Goal: Information Seeking & Learning: Learn about a topic

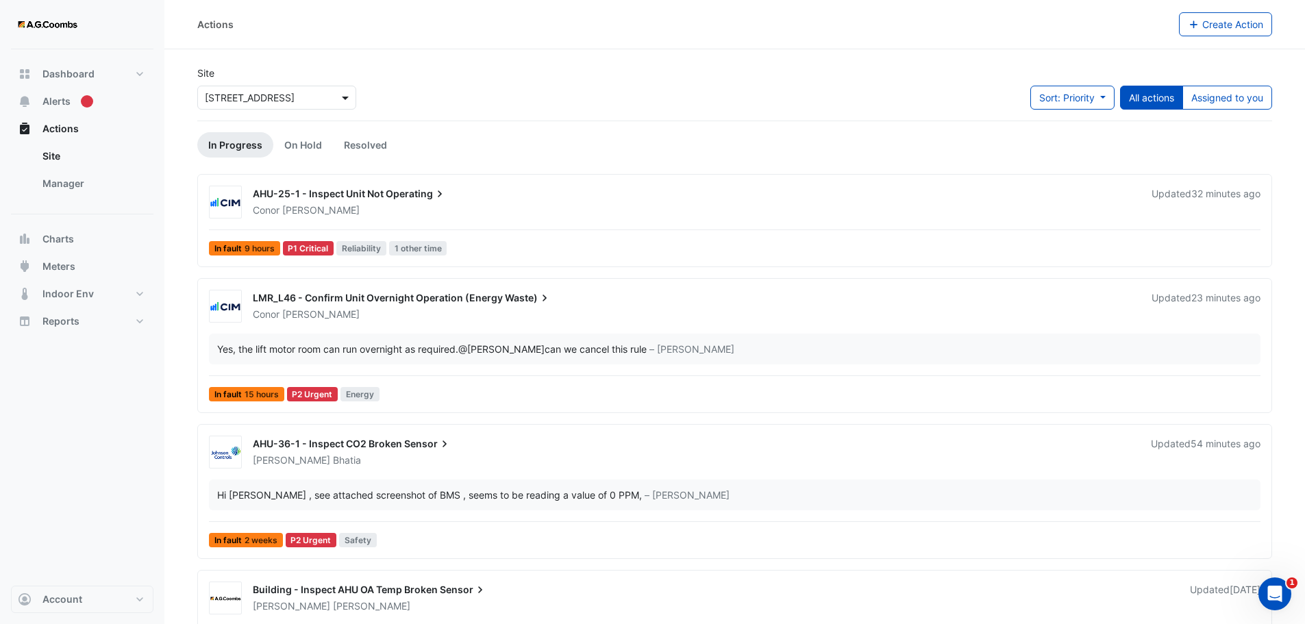
click at [344, 95] on span at bounding box center [347, 97] width 17 height 14
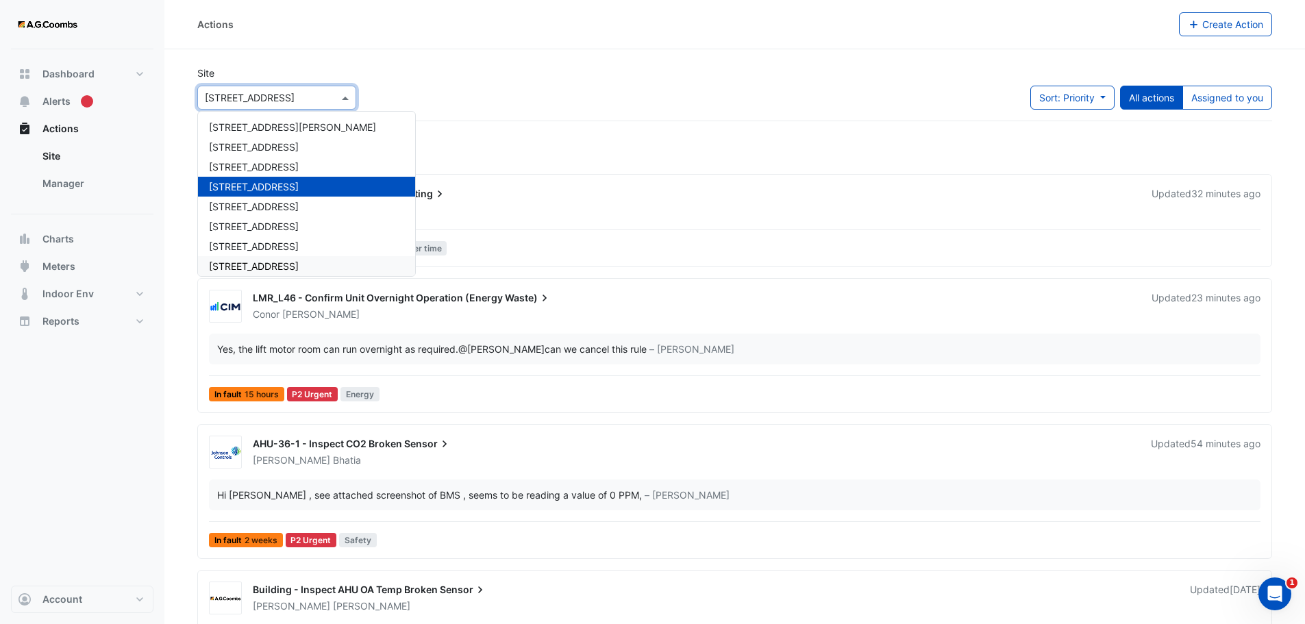
click at [308, 261] on div "[STREET_ADDRESS]" at bounding box center [306, 266] width 217 height 20
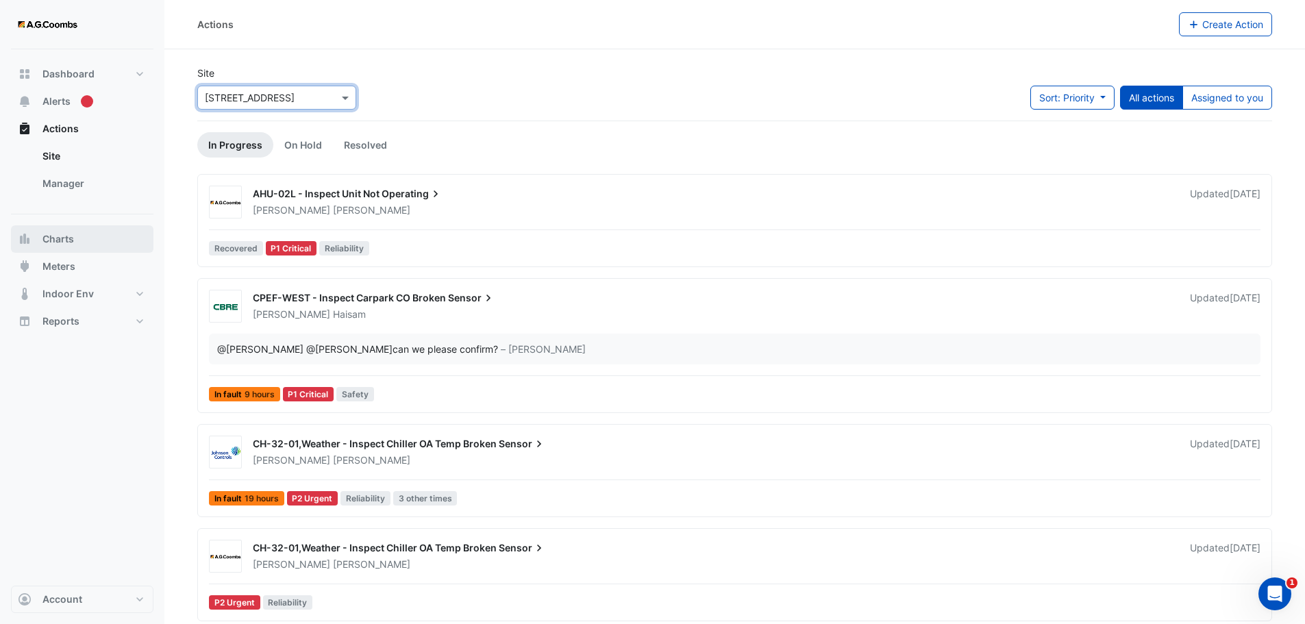
click at [45, 236] on span "Charts" at bounding box center [58, 239] width 32 height 14
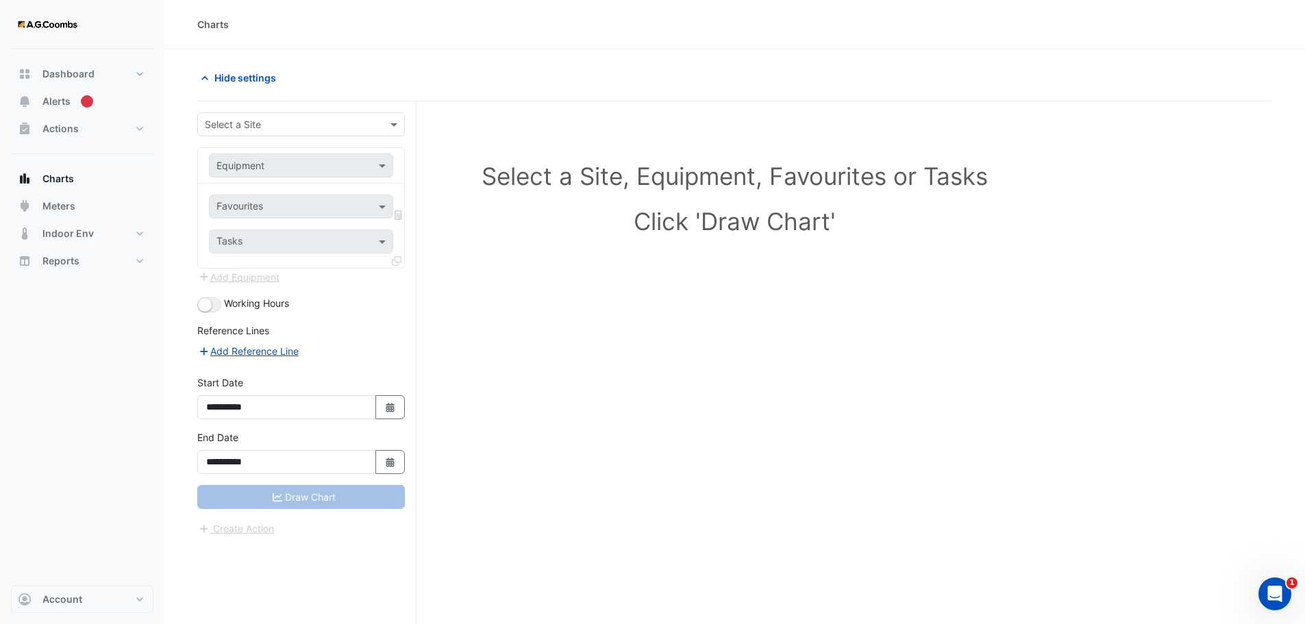
click at [241, 121] on input "text" at bounding box center [287, 125] width 165 height 14
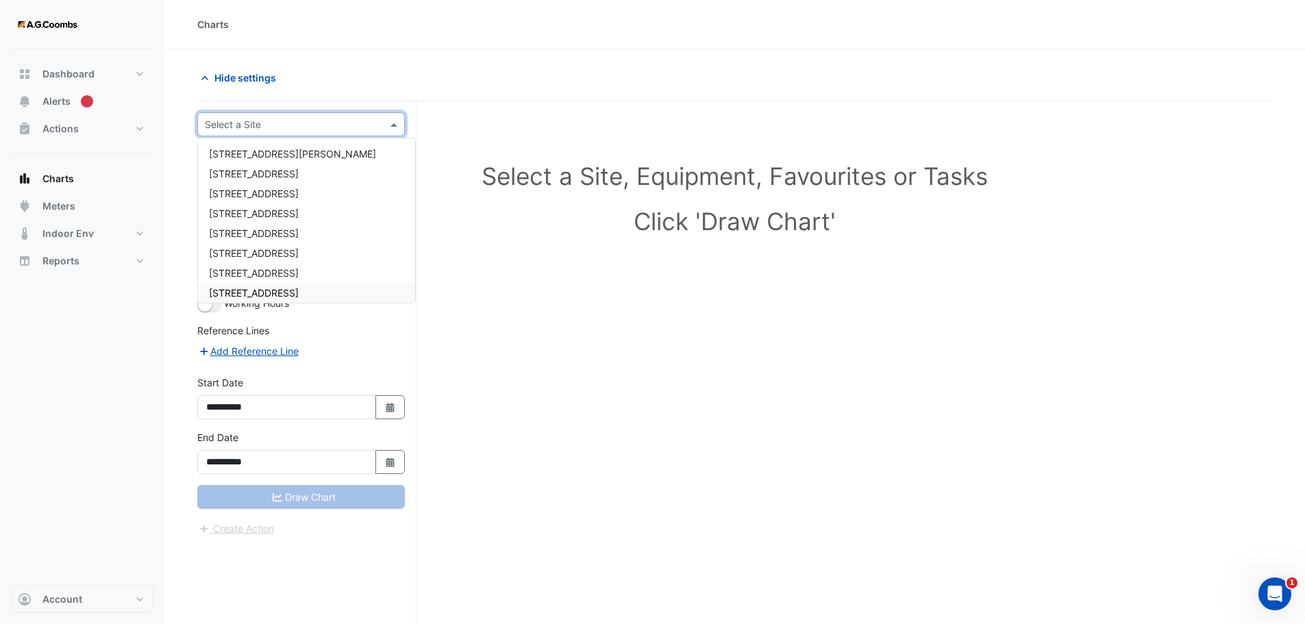
click at [264, 295] on span "[STREET_ADDRESS]" at bounding box center [254, 293] width 90 height 12
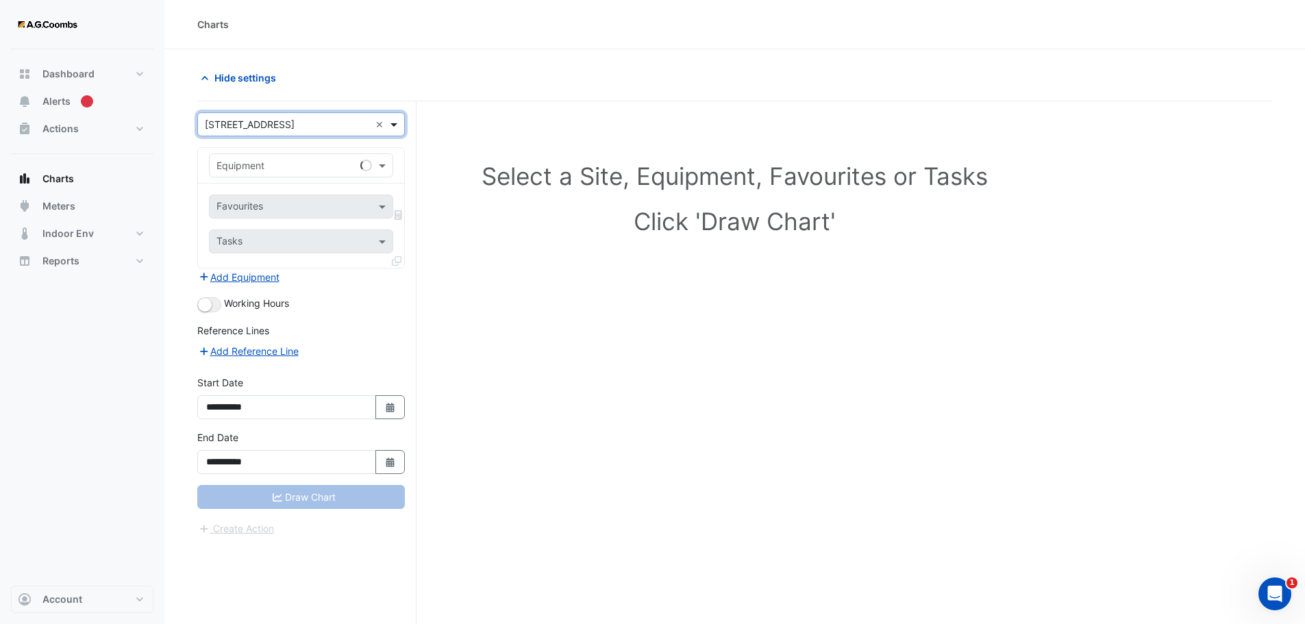
click at [390, 121] on span at bounding box center [395, 124] width 17 height 14
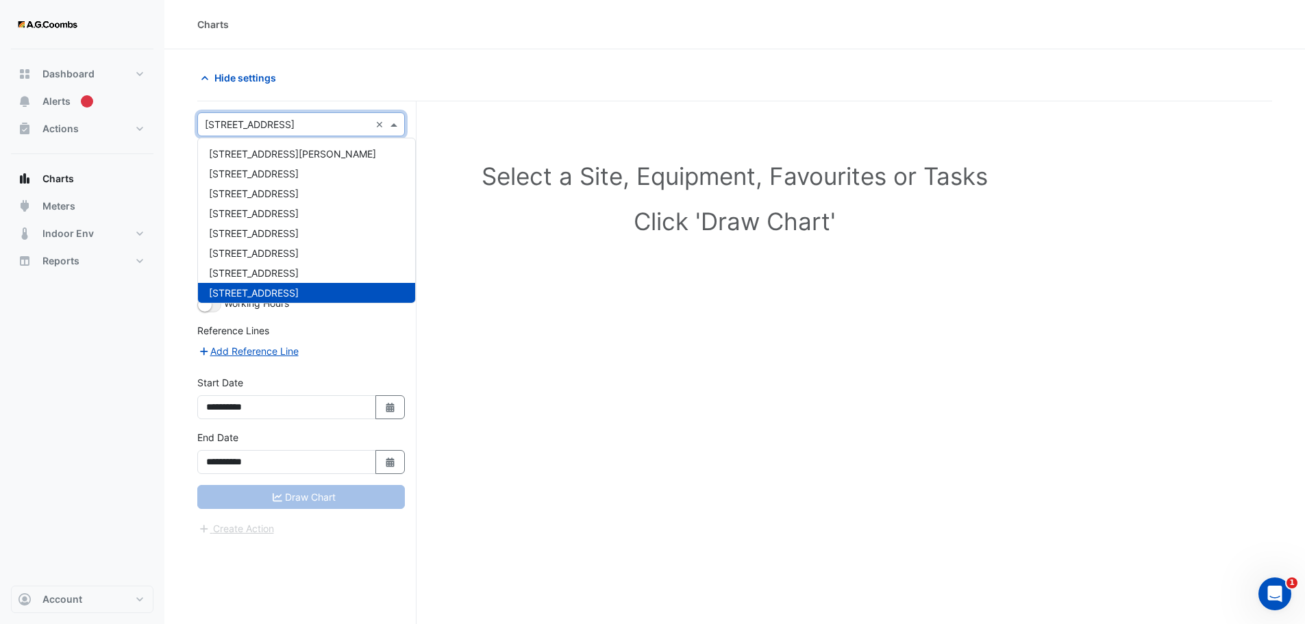
click at [233, 290] on span "[STREET_ADDRESS]" at bounding box center [254, 293] width 90 height 12
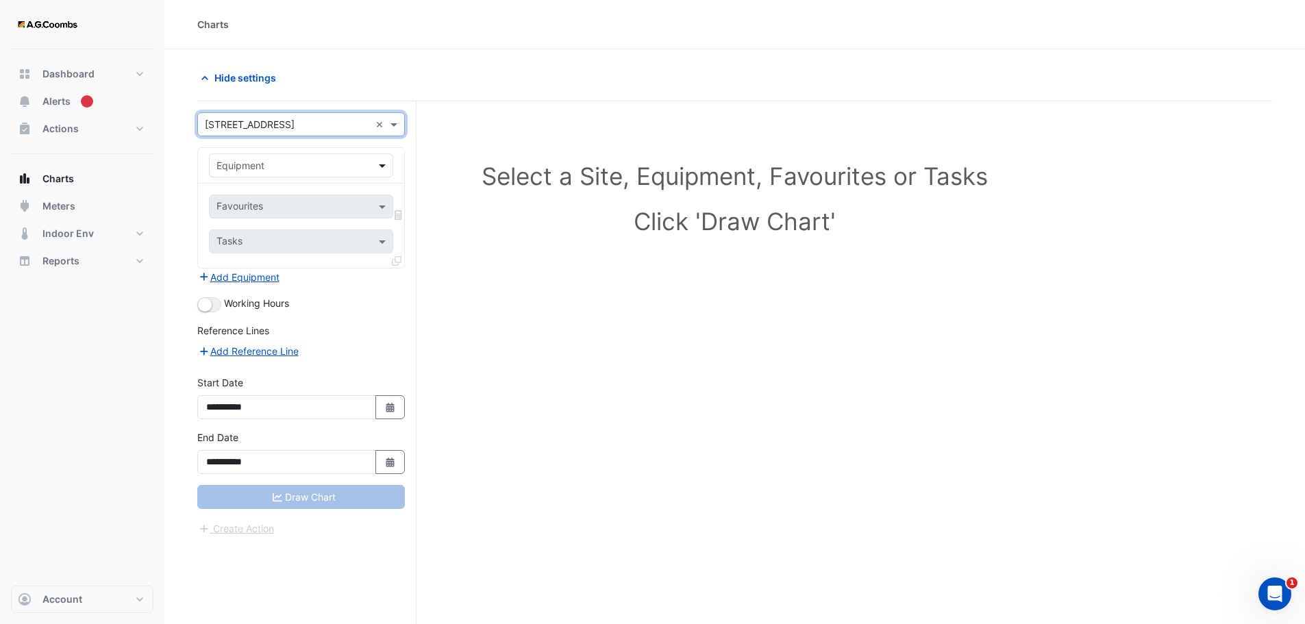
click at [386, 159] on span at bounding box center [384, 165] width 17 height 14
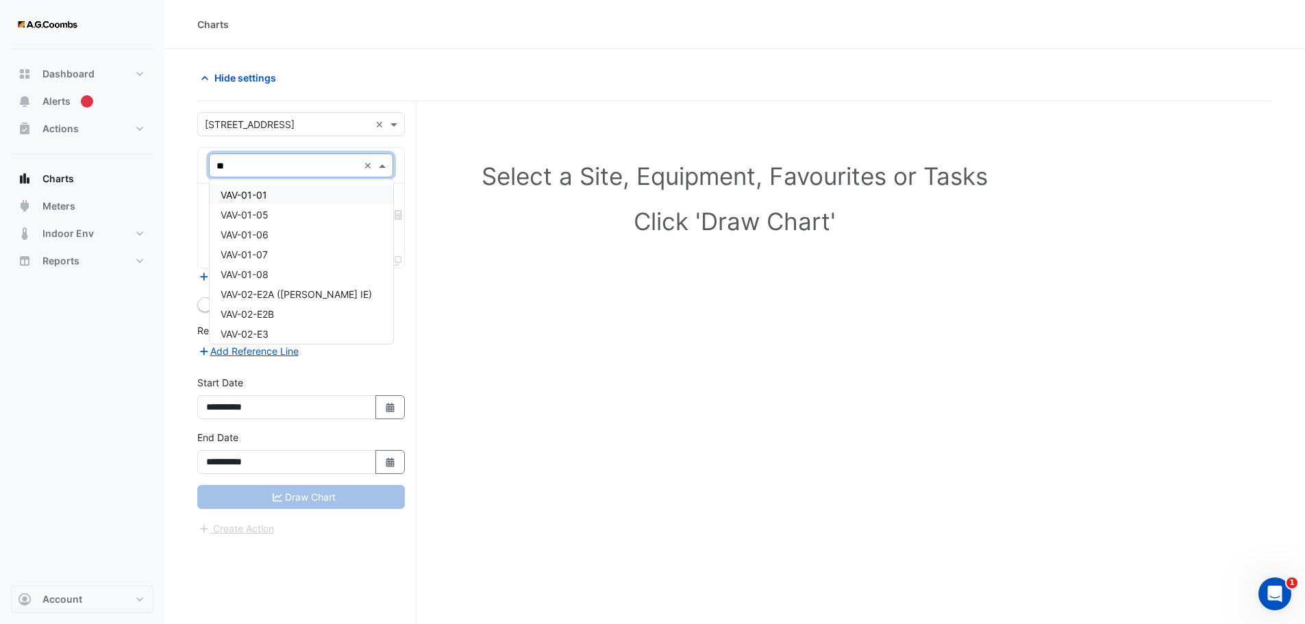
type input "***"
click at [236, 191] on span "VAV-01-01" at bounding box center [244, 195] width 47 height 12
click at [384, 166] on span at bounding box center [384, 165] width 17 height 14
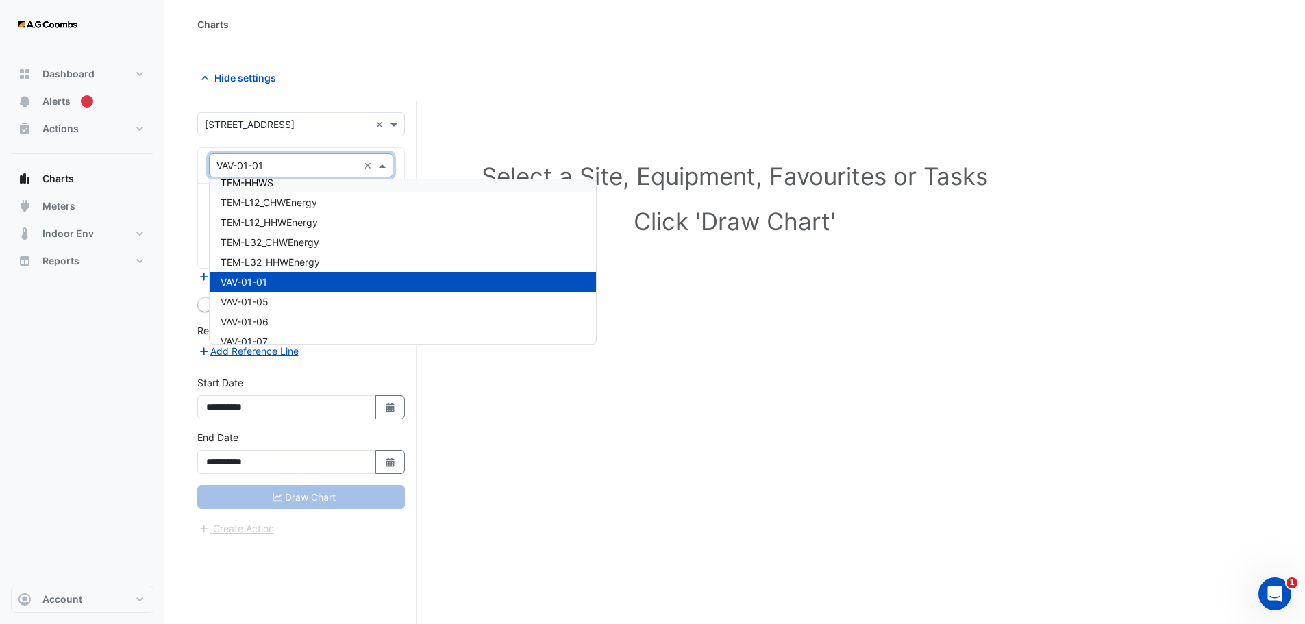
scroll to position [5621, 0]
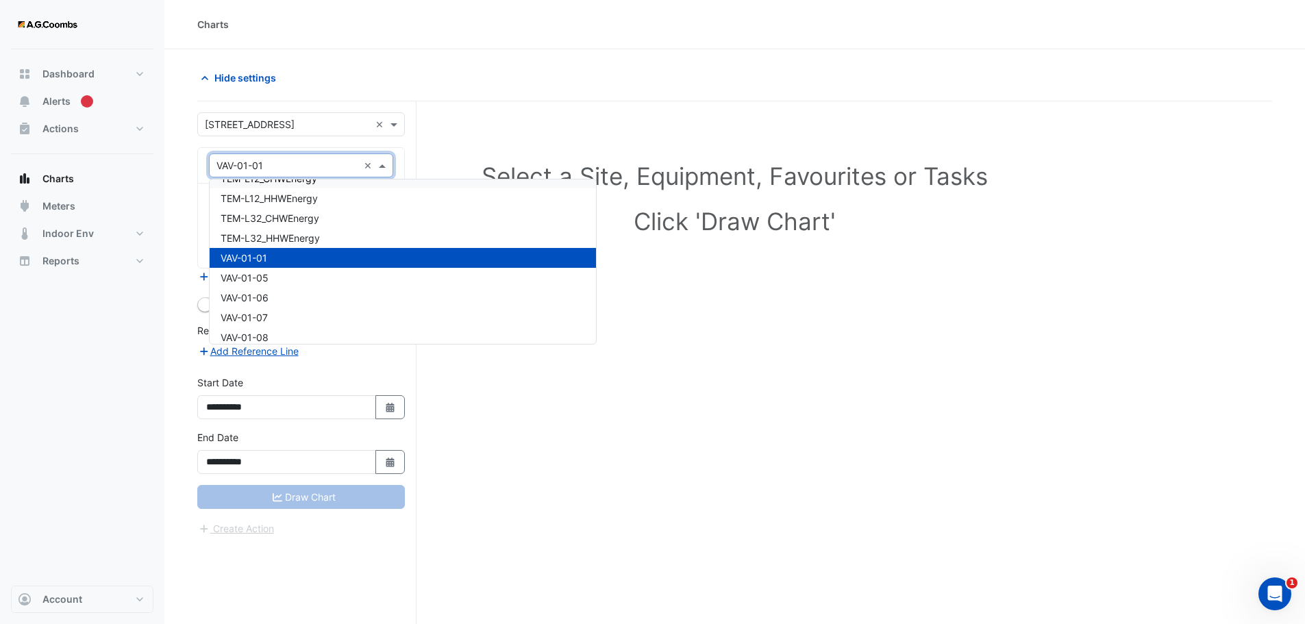
click at [286, 171] on input "text" at bounding box center [288, 166] width 142 height 14
click at [707, 77] on div "Hide settings" at bounding box center [462, 78] width 546 height 24
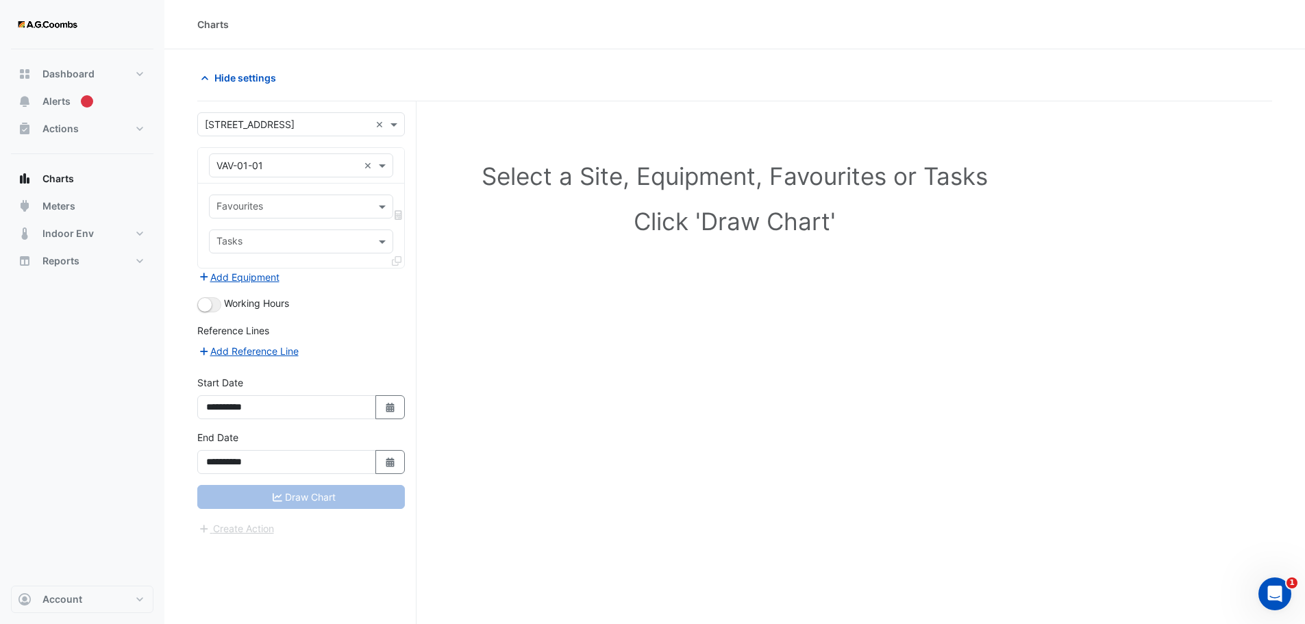
click at [323, 206] on input "text" at bounding box center [294, 208] width 154 height 14
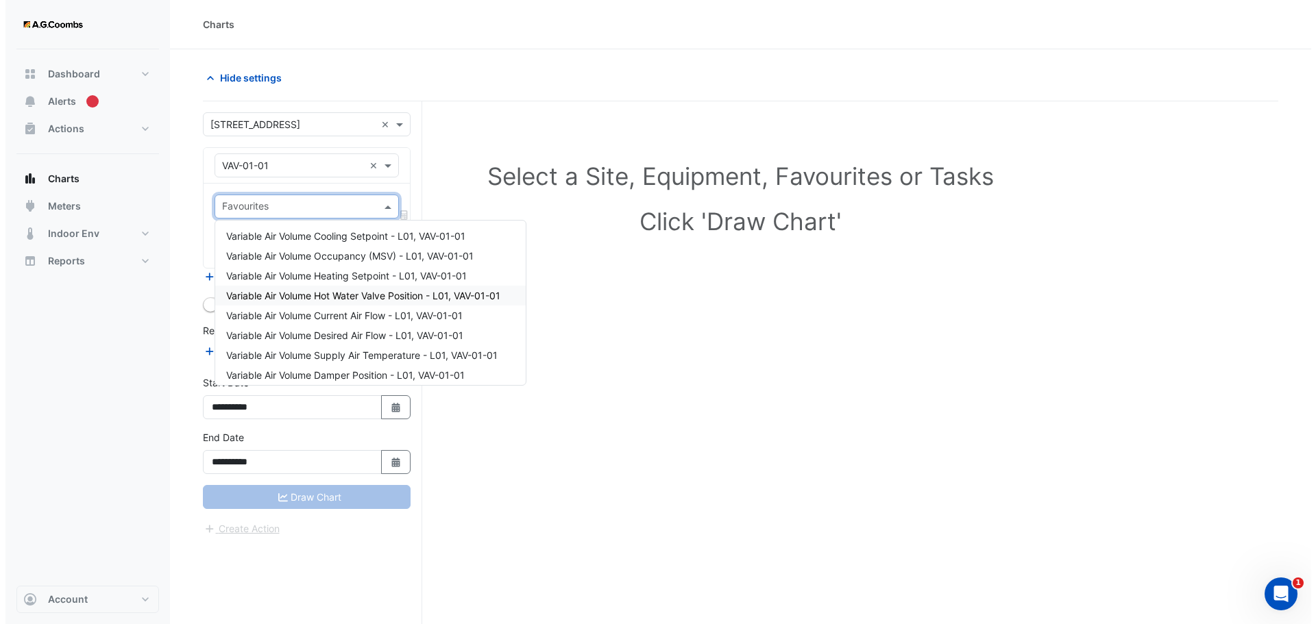
scroll to position [45, 0]
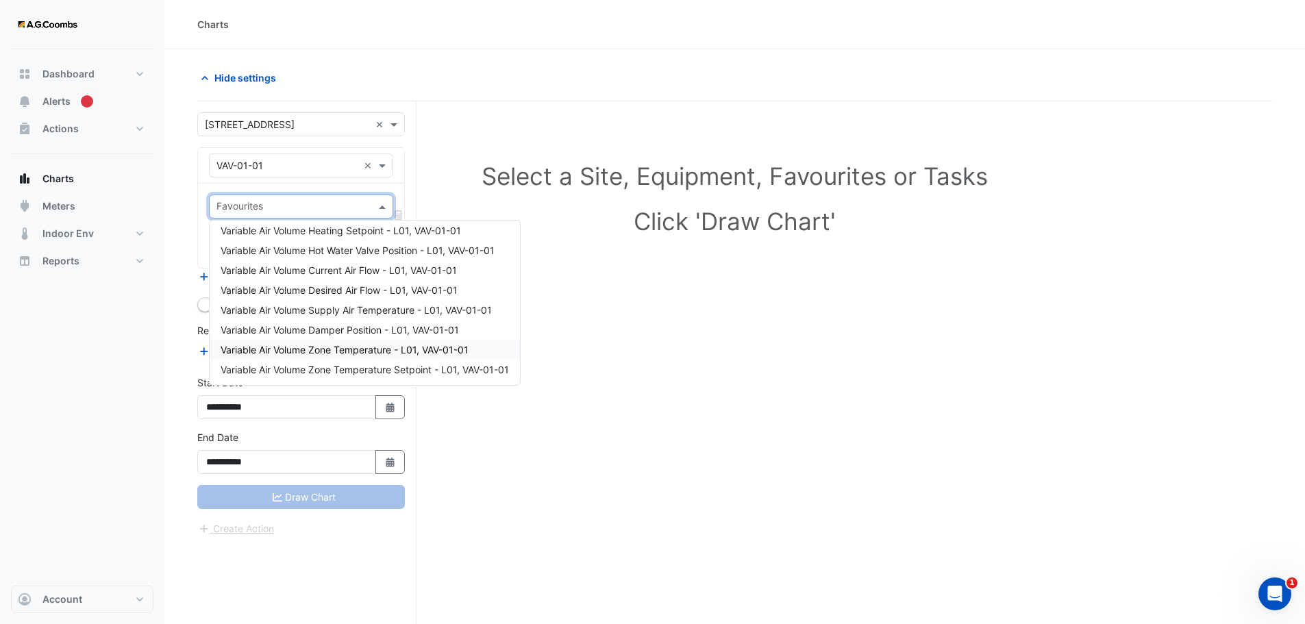
click at [444, 347] on span "Variable Air Volume Zone Temperature - L01, VAV-01-01" at bounding box center [345, 350] width 248 height 12
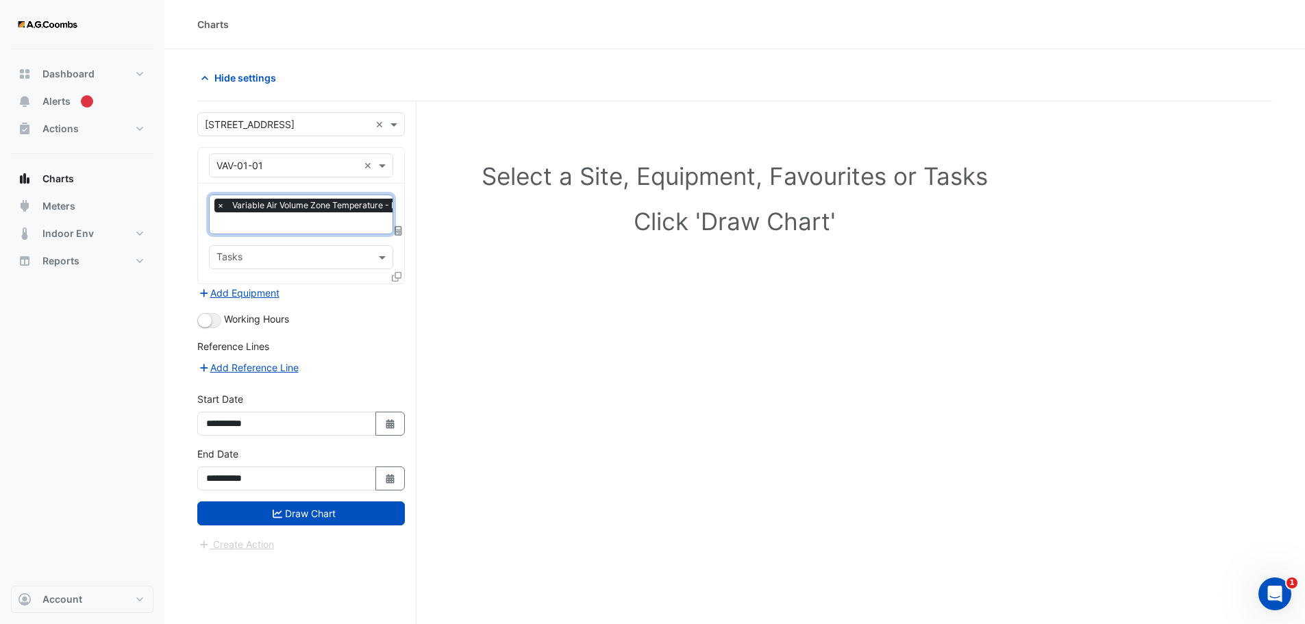
click at [395, 274] on icon at bounding box center [397, 277] width 10 height 10
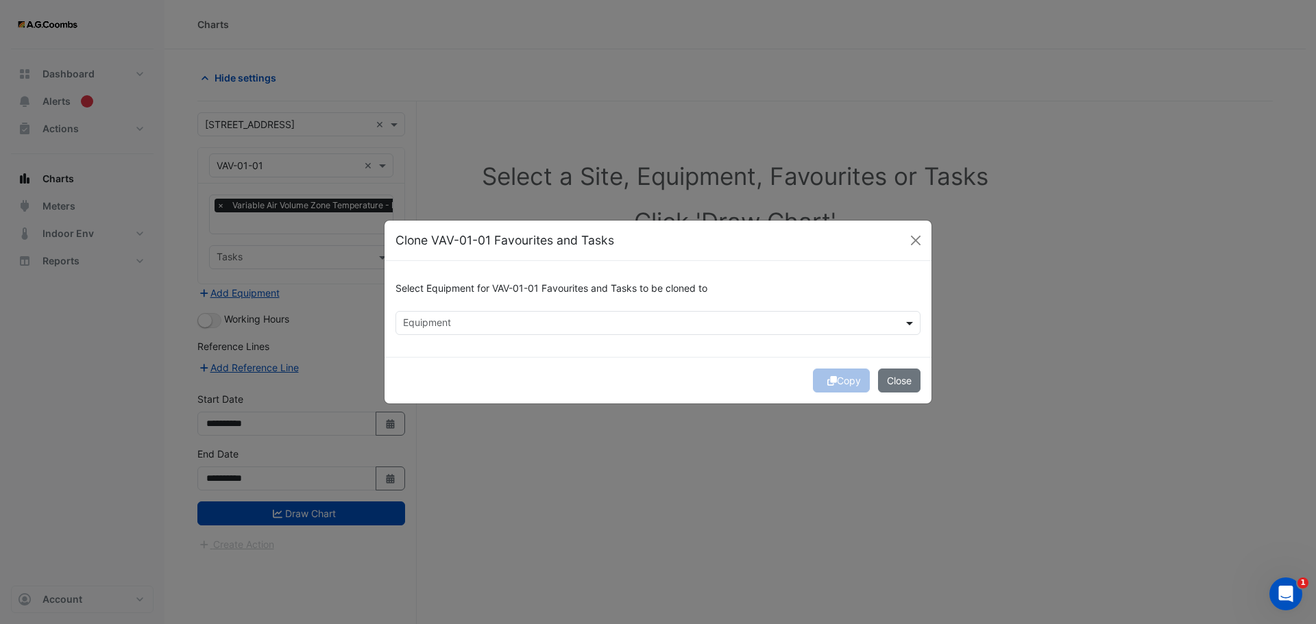
click at [911, 323] on span at bounding box center [911, 323] width 17 height 14
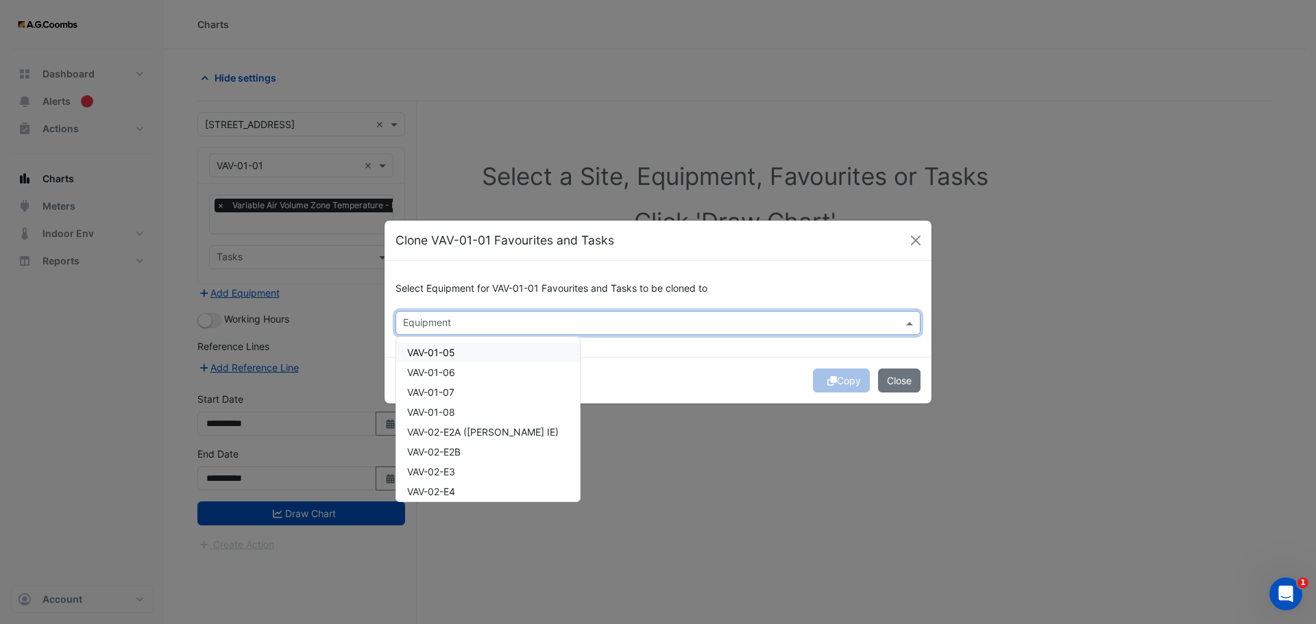
click at [430, 351] on span "VAV-01-05" at bounding box center [431, 353] width 48 height 12
click at [439, 373] on span "VAV-01-06" at bounding box center [431, 373] width 48 height 12
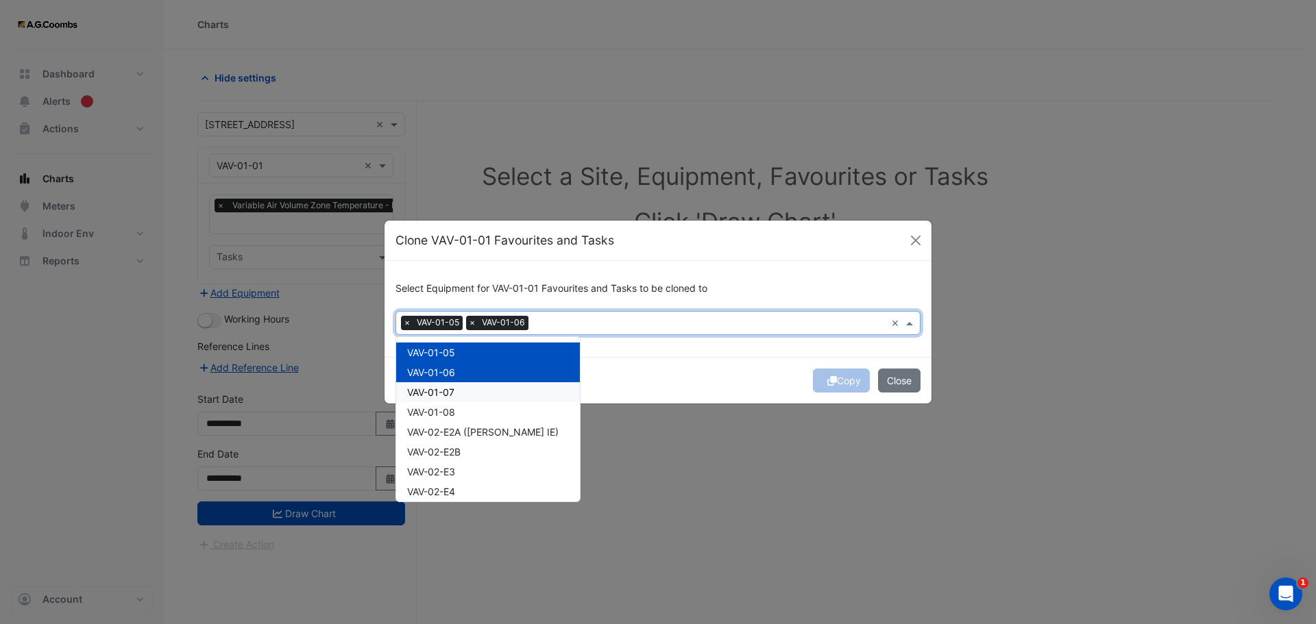
click at [454, 394] on span "VAV-01-07" at bounding box center [430, 393] width 47 height 12
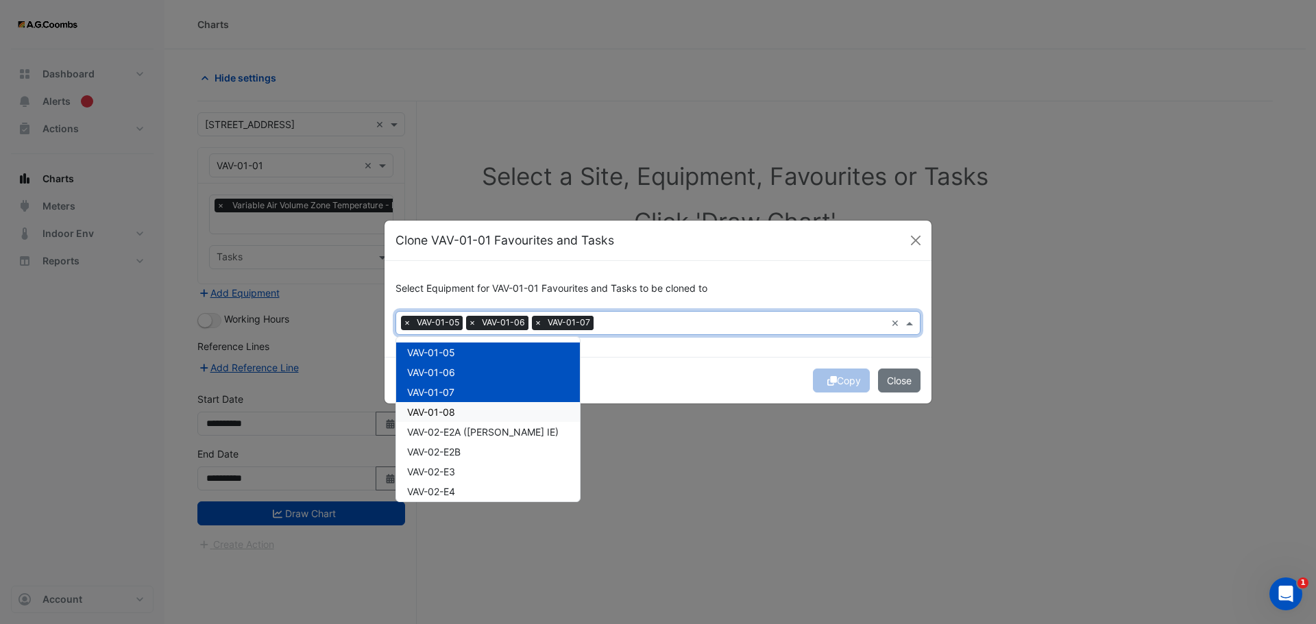
click at [460, 410] on div "VAV-01-08" at bounding box center [488, 412] width 184 height 20
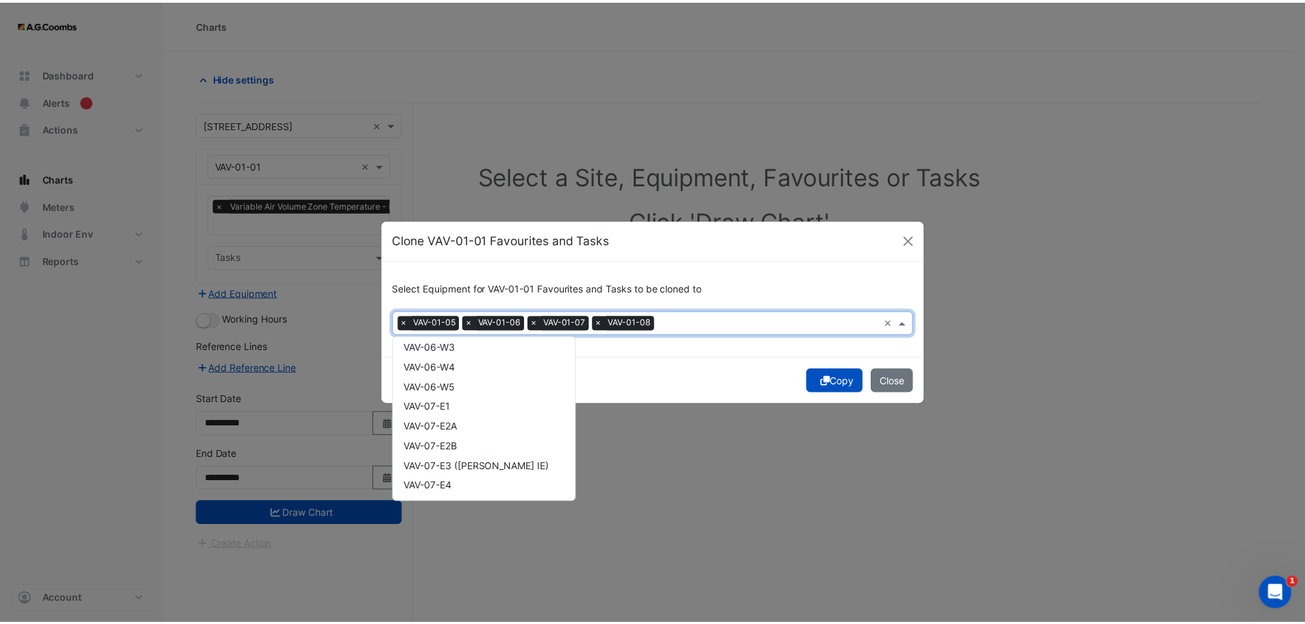
scroll to position [0, 0]
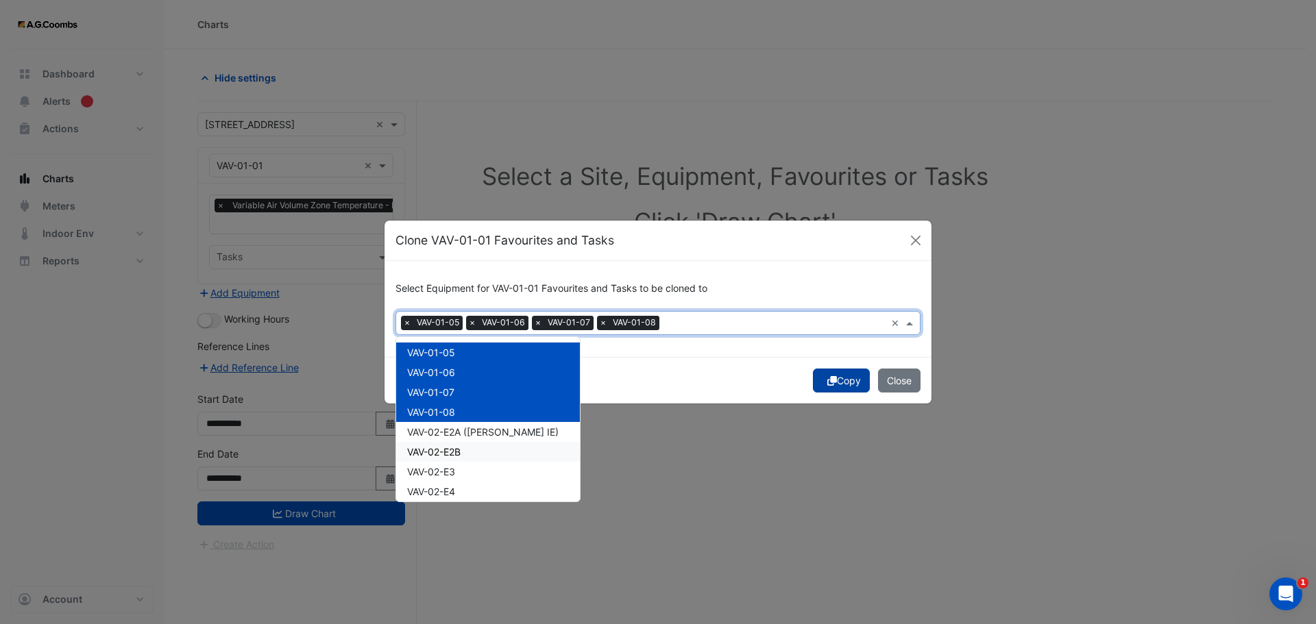
click at [840, 382] on button "Copy" at bounding box center [841, 381] width 57 height 24
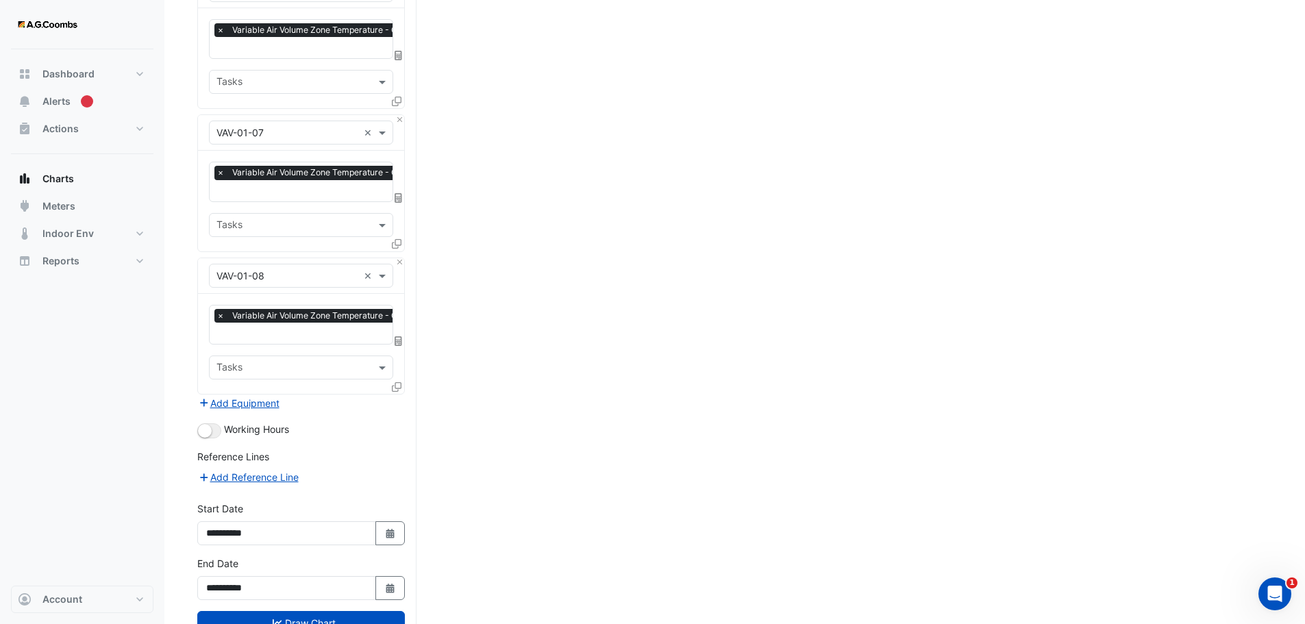
scroll to position [504, 0]
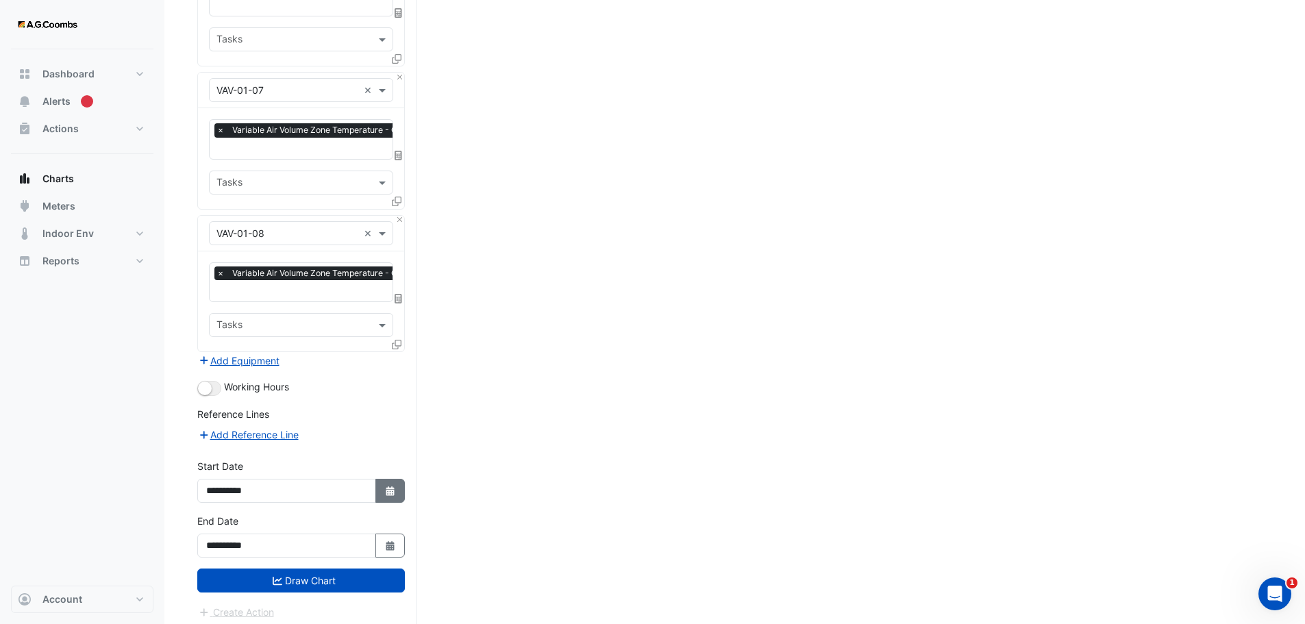
click at [389, 479] on button "Select Date" at bounding box center [391, 491] width 30 height 24
select select "*"
select select "****"
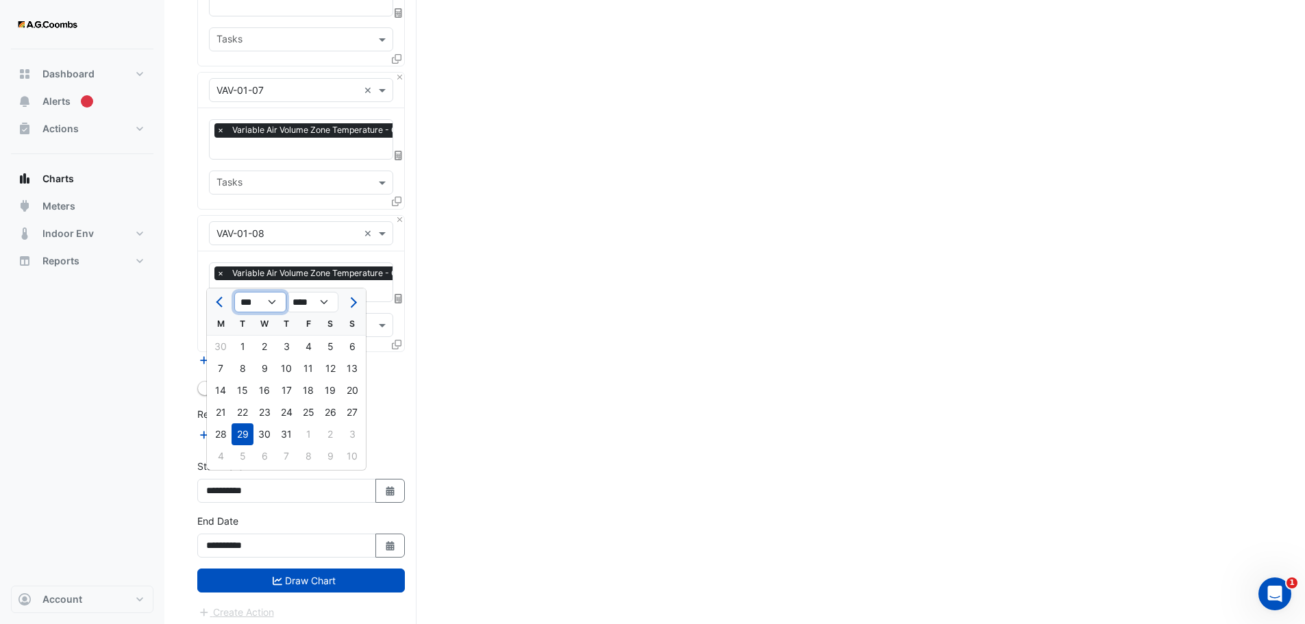
click at [272, 304] on select "*** *** *** *** *** *** *** ***" at bounding box center [260, 302] width 52 height 21
select select "*"
click at [234, 292] on select "*** *** *** *** *** *** *** ***" at bounding box center [260, 302] width 52 height 21
click at [217, 392] on div "11" at bounding box center [221, 391] width 22 height 22
type input "**********"
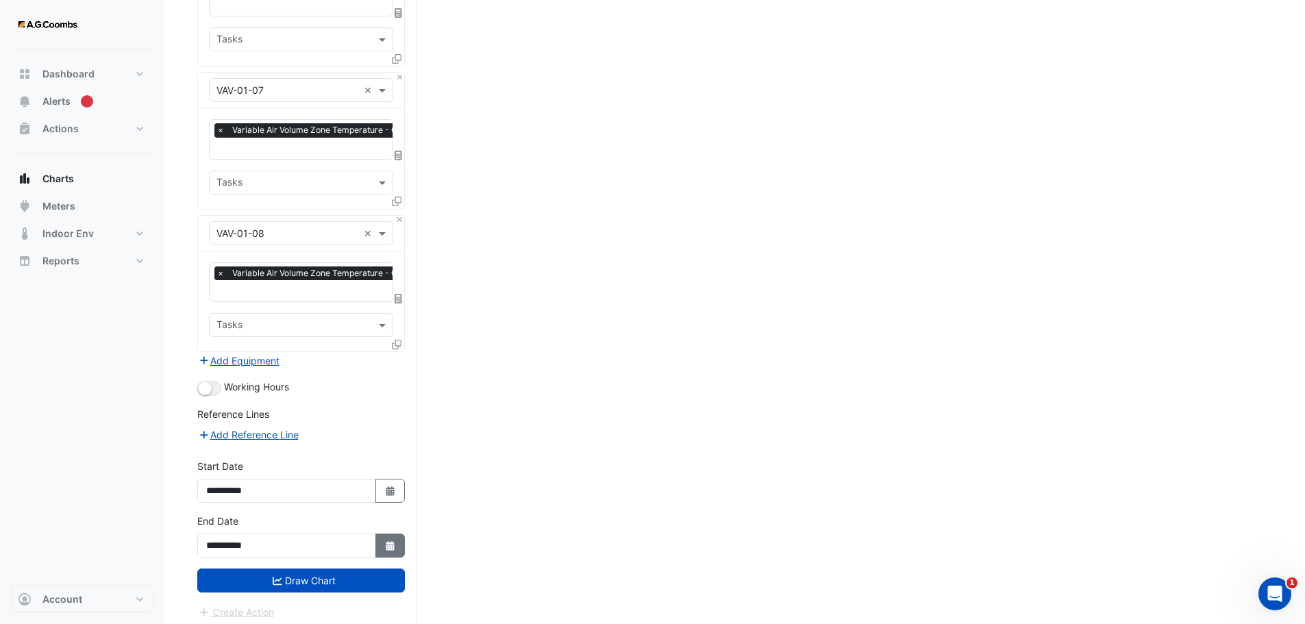
click at [386, 543] on icon "Select Date" at bounding box center [390, 546] width 12 height 10
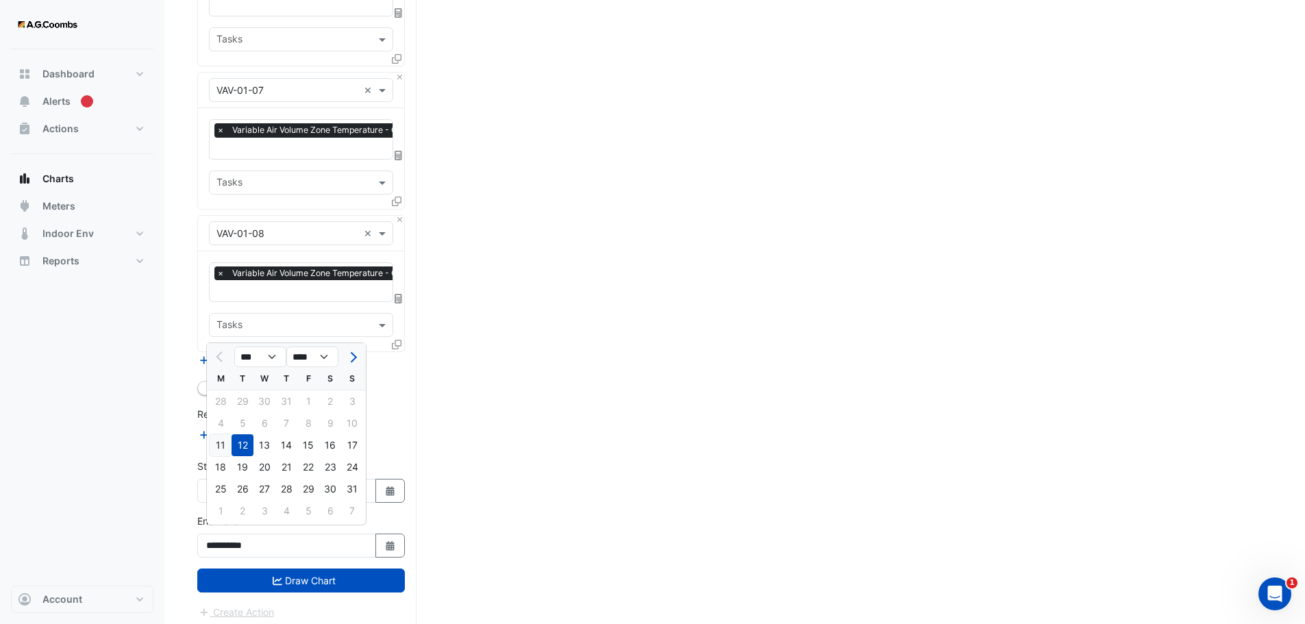
click at [223, 441] on div "11" at bounding box center [221, 445] width 22 height 22
type input "**********"
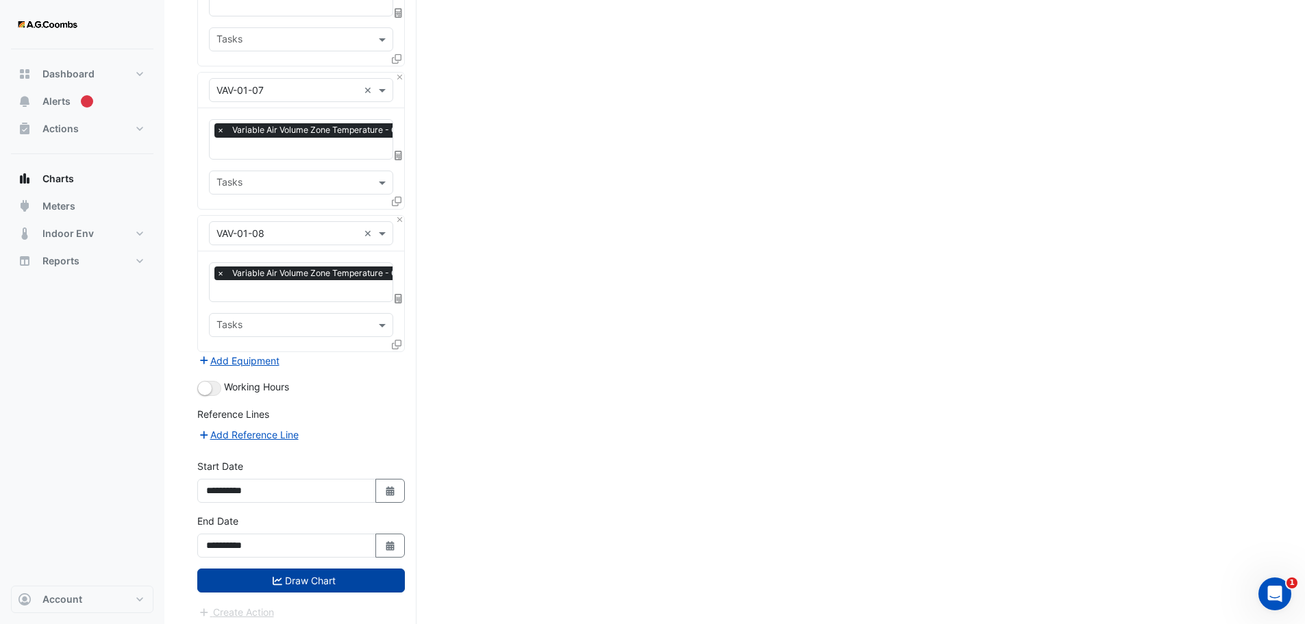
click at [341, 577] on button "Draw Chart" at bounding box center [301, 581] width 208 height 24
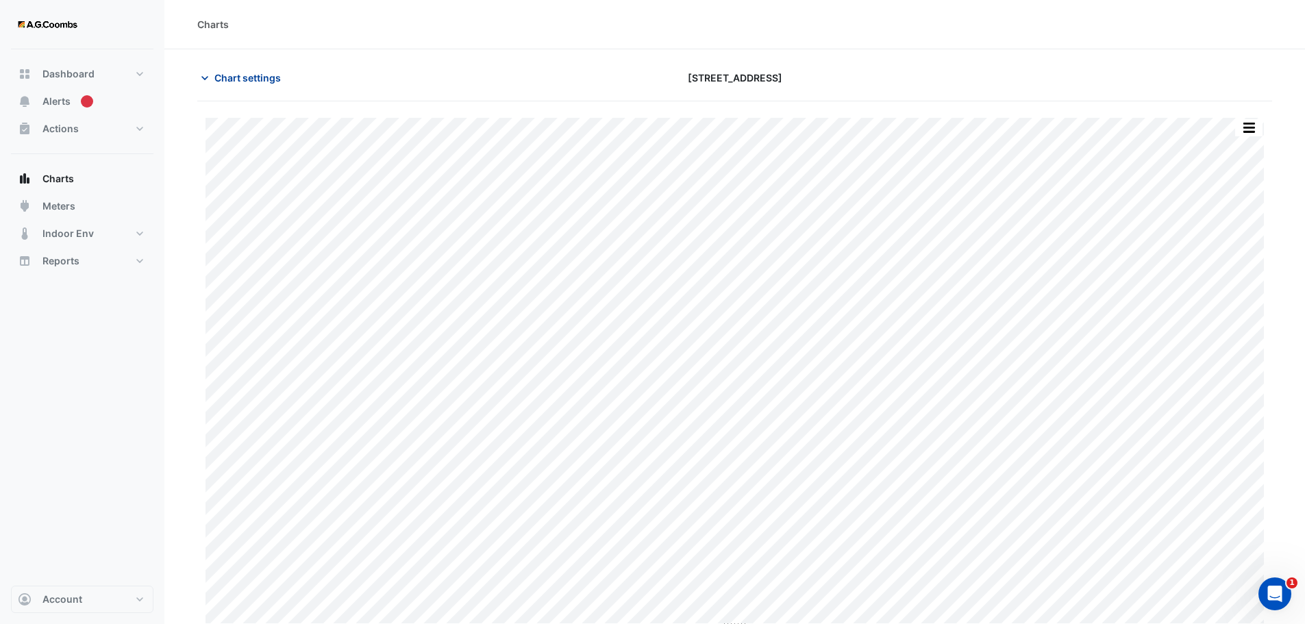
click at [224, 67] on button "Chart settings" at bounding box center [243, 78] width 93 height 24
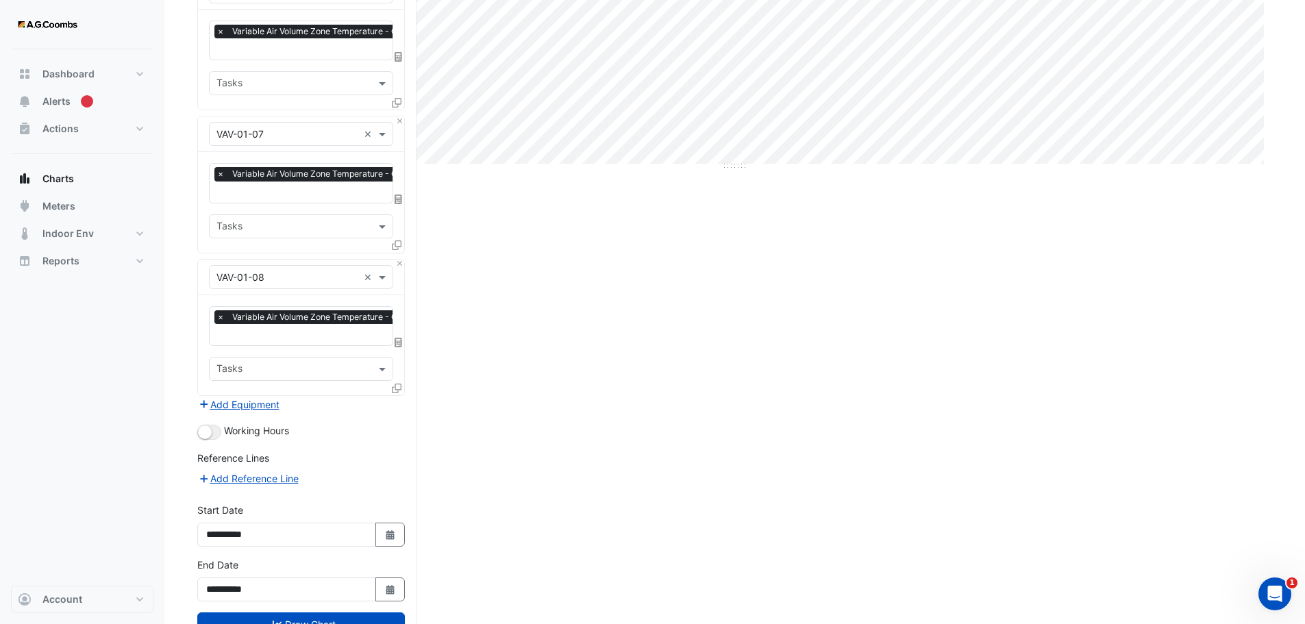
scroll to position [504, 0]
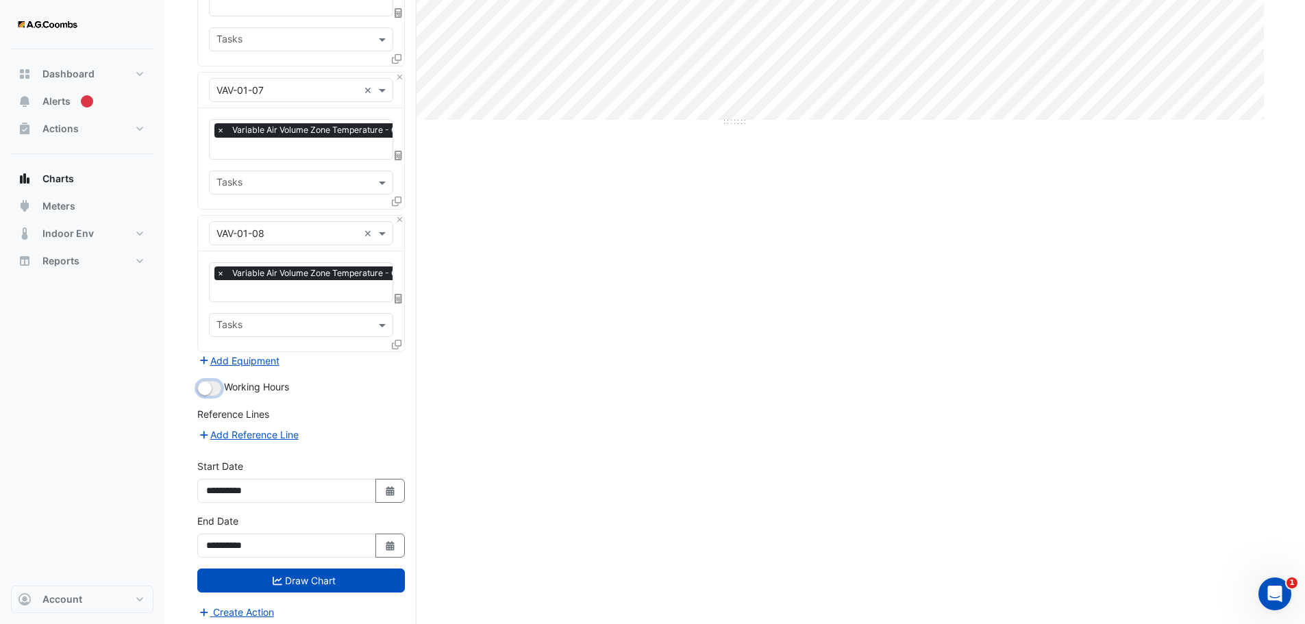
click at [215, 381] on button "button" at bounding box center [209, 388] width 24 height 15
click at [241, 430] on button "Add Reference Line" at bounding box center [248, 435] width 102 height 16
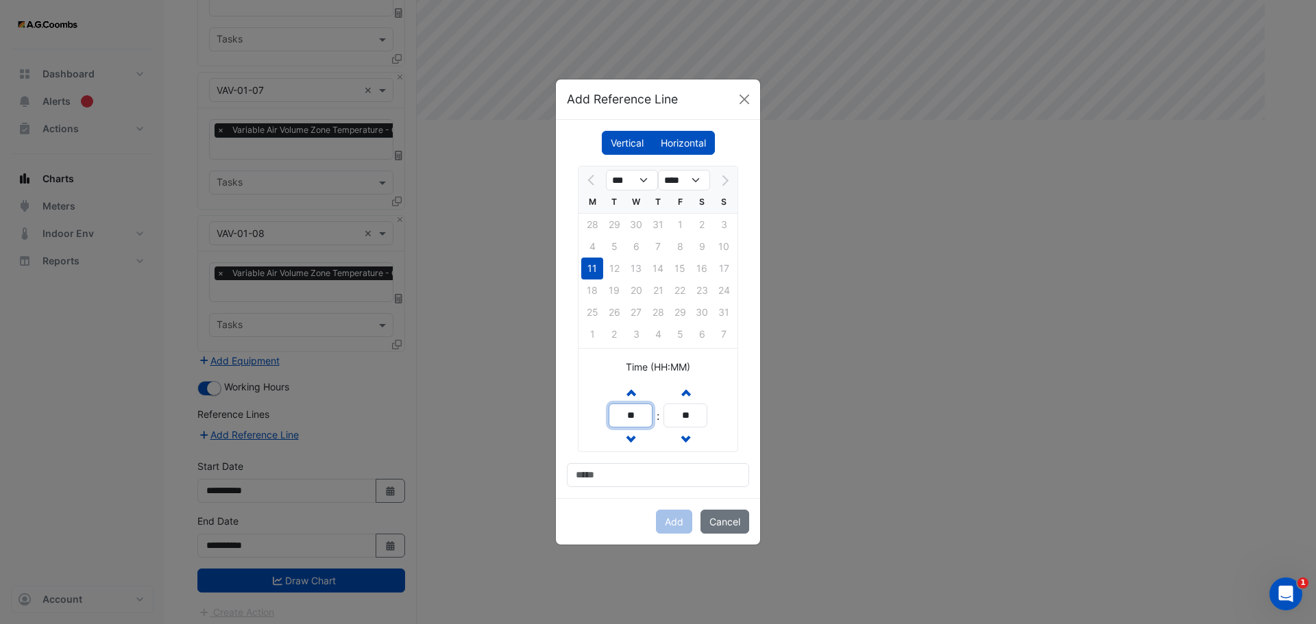
drag, startPoint x: 642, startPoint y: 416, endPoint x: 611, endPoint y: 419, distance: 31.0
click at [611, 419] on input "**" at bounding box center [631, 416] width 44 height 24
type input "**"
drag, startPoint x: 694, startPoint y: 417, endPoint x: 598, endPoint y: 410, distance: 96.2
click at [598, 410] on div "Increment hours ** Decrement hours : Increment minutes ** Decrement minutes" at bounding box center [657, 416] width 159 height 72
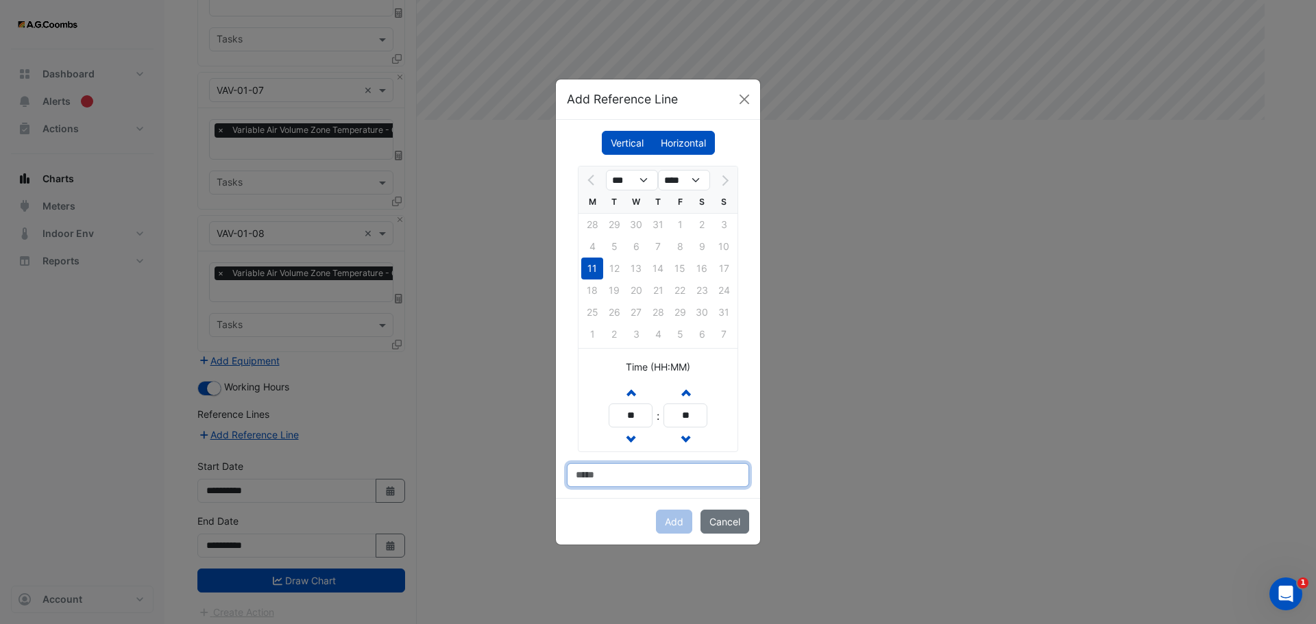
drag, startPoint x: 612, startPoint y: 470, endPoint x: 503, endPoint y: 464, distance: 109.1
click at [532, 466] on ngb-modal-window "Add Reference Line Vertical Horizontal *** **** M T W T F S S 28 29 30 31 1 2 3…" at bounding box center [658, 312] width 1316 height 624
type input "******"
click at [679, 528] on button "Add" at bounding box center [674, 522] width 36 height 24
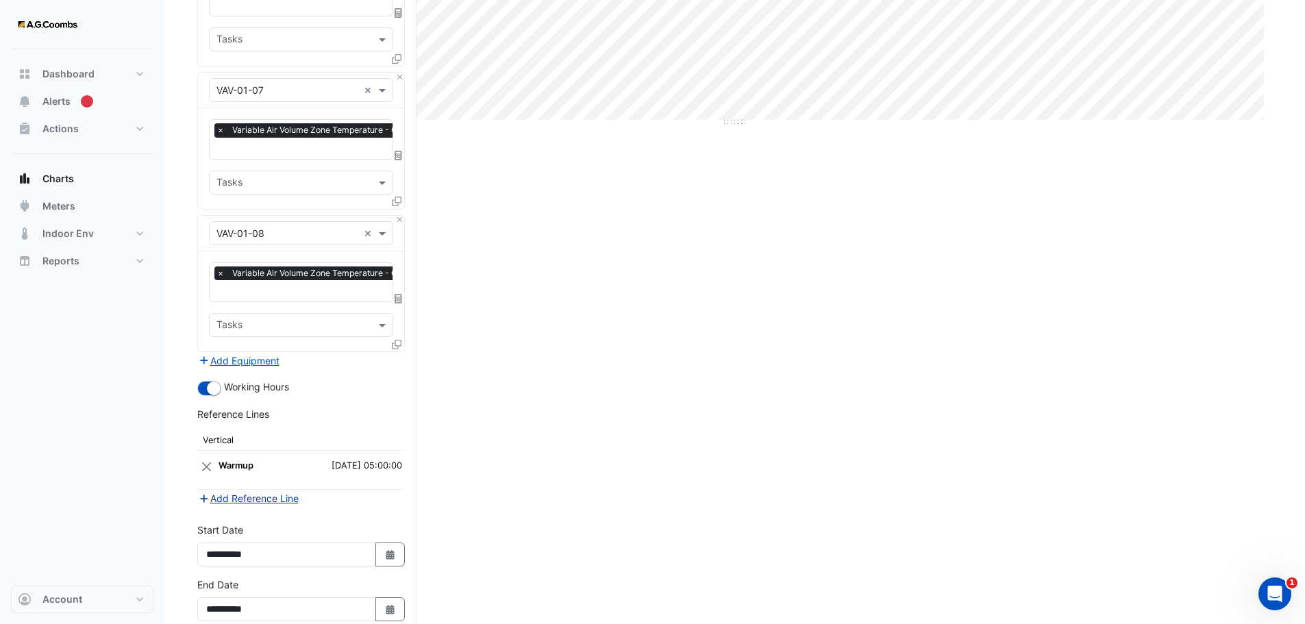
click at [249, 494] on button "Add Reference Line" at bounding box center [248, 499] width 102 height 16
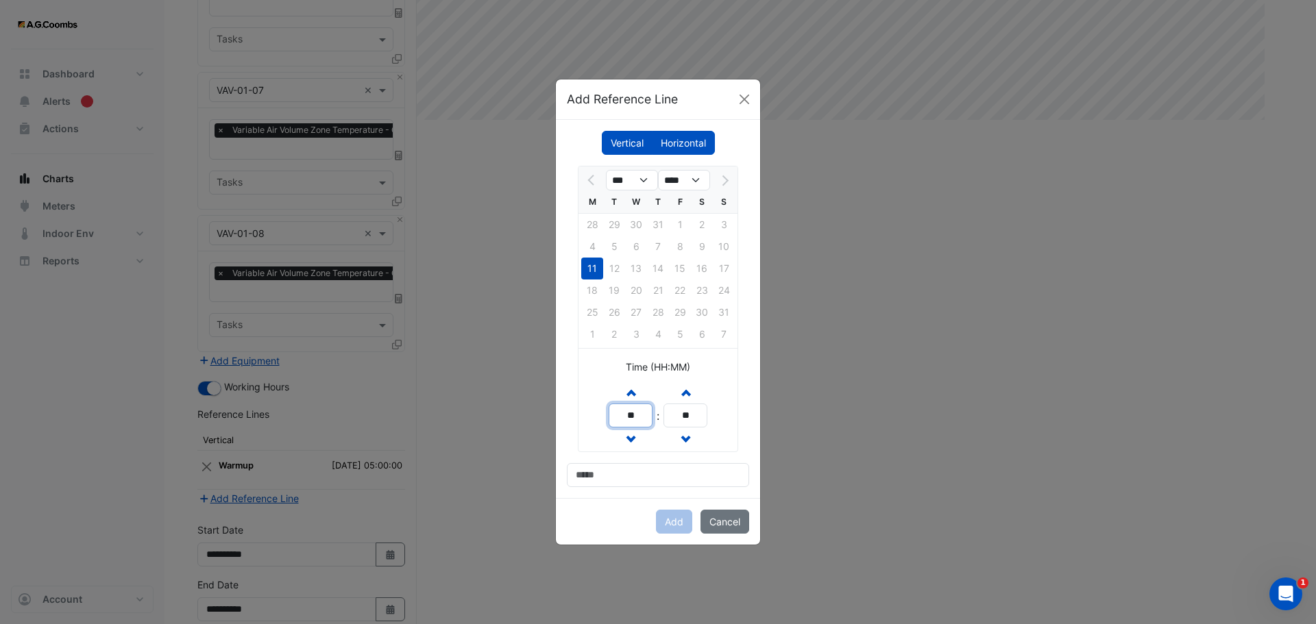
drag, startPoint x: 648, startPoint y: 410, endPoint x: 461, endPoint y: 401, distance: 187.3
click at [461, 401] on ngb-modal-window "Add Reference Line Vertical Horizontal *** **** M T W T F S S 28 29 30 31 1 2 3…" at bounding box center [658, 312] width 1316 height 624
type input "*"
type input "**"
click at [626, 464] on input at bounding box center [658, 475] width 182 height 24
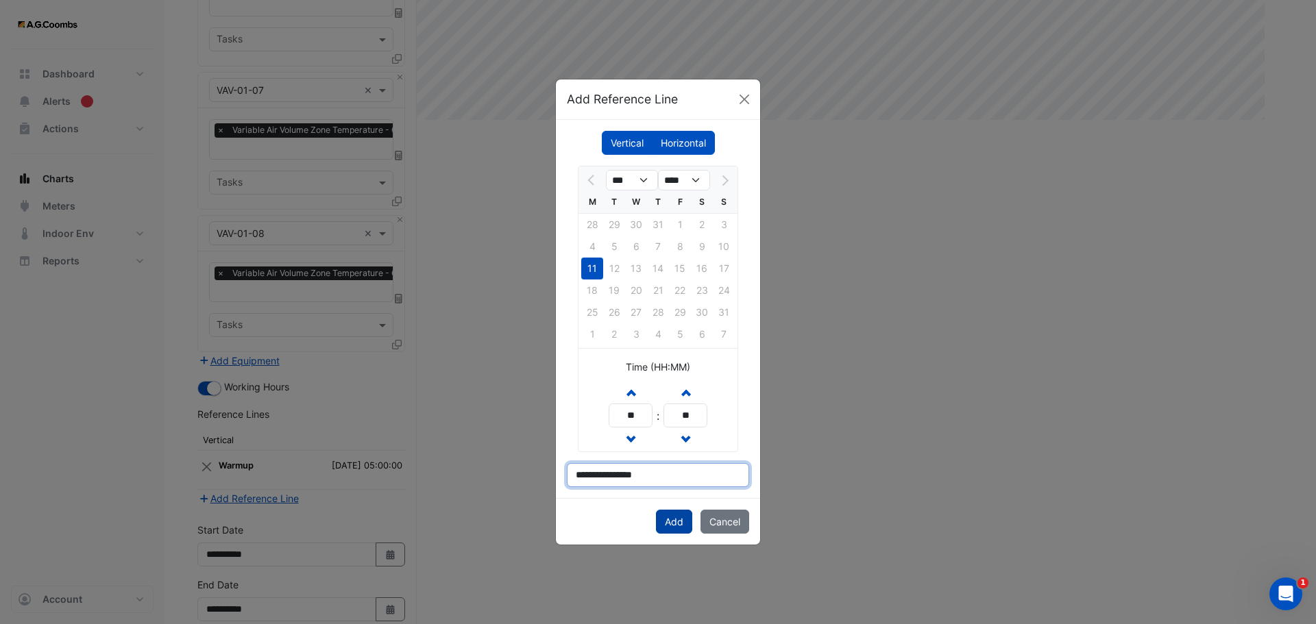
type input "**********"
click at [678, 519] on button "Add" at bounding box center [674, 522] width 36 height 24
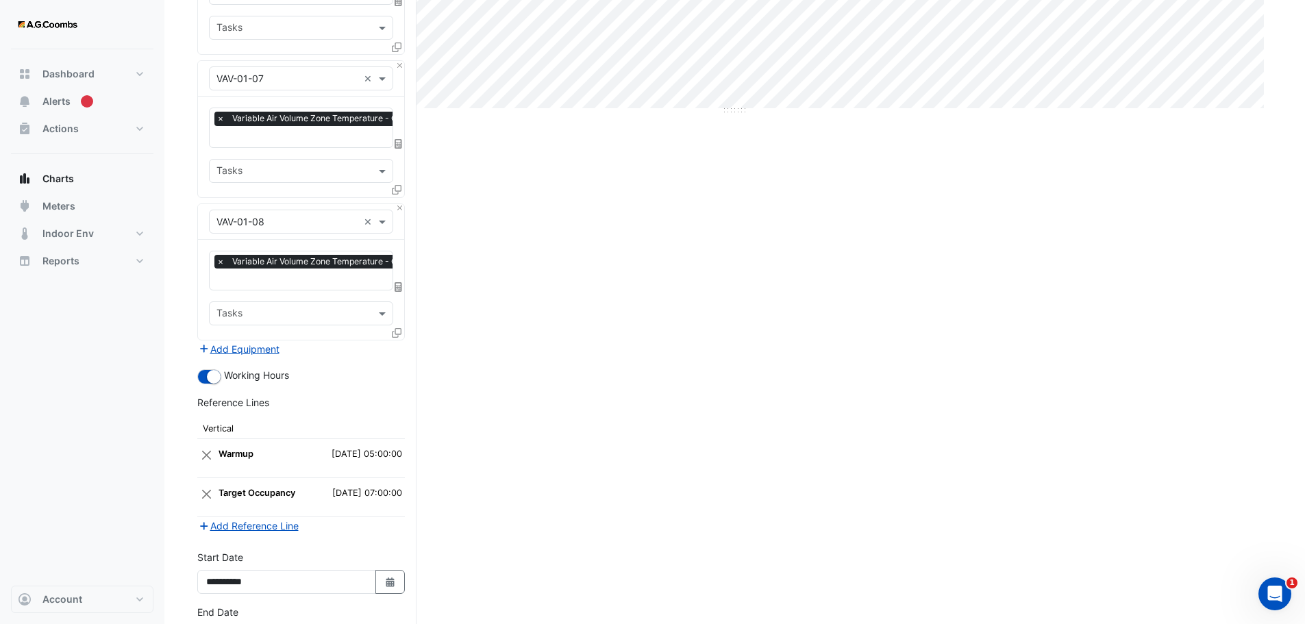
scroll to position [606, 0]
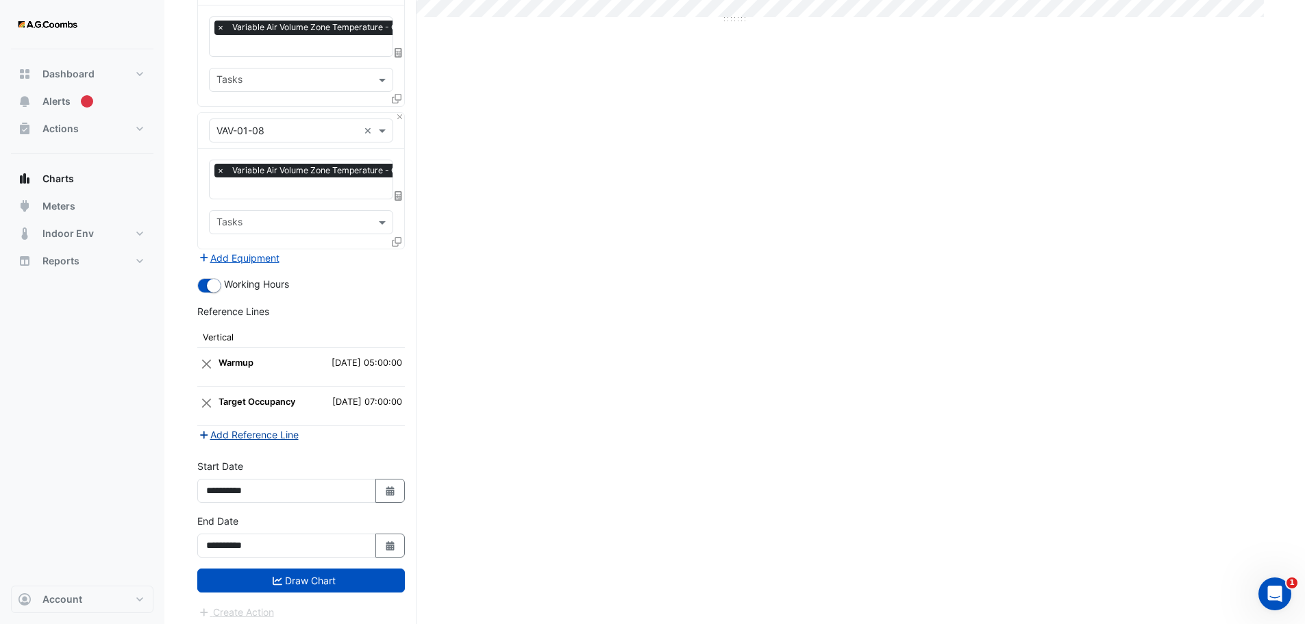
click at [239, 432] on button "Add Reference Line" at bounding box center [248, 435] width 102 height 16
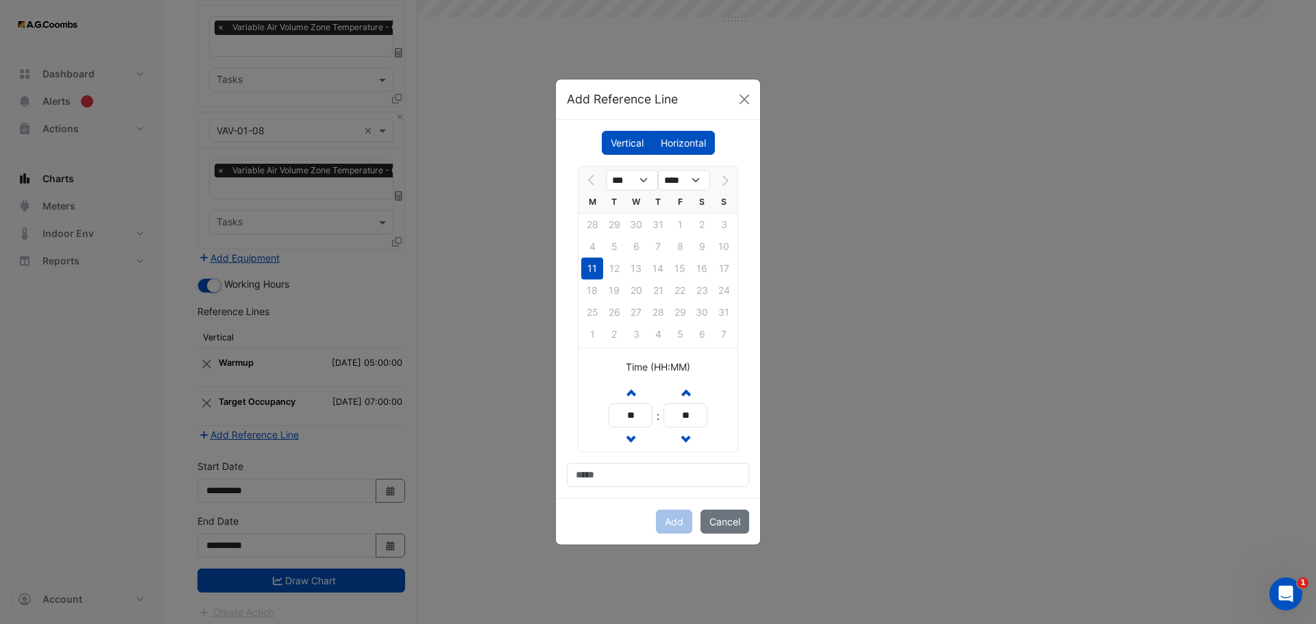
click at [681, 144] on label "Horizontal" at bounding box center [683, 143] width 63 height 24
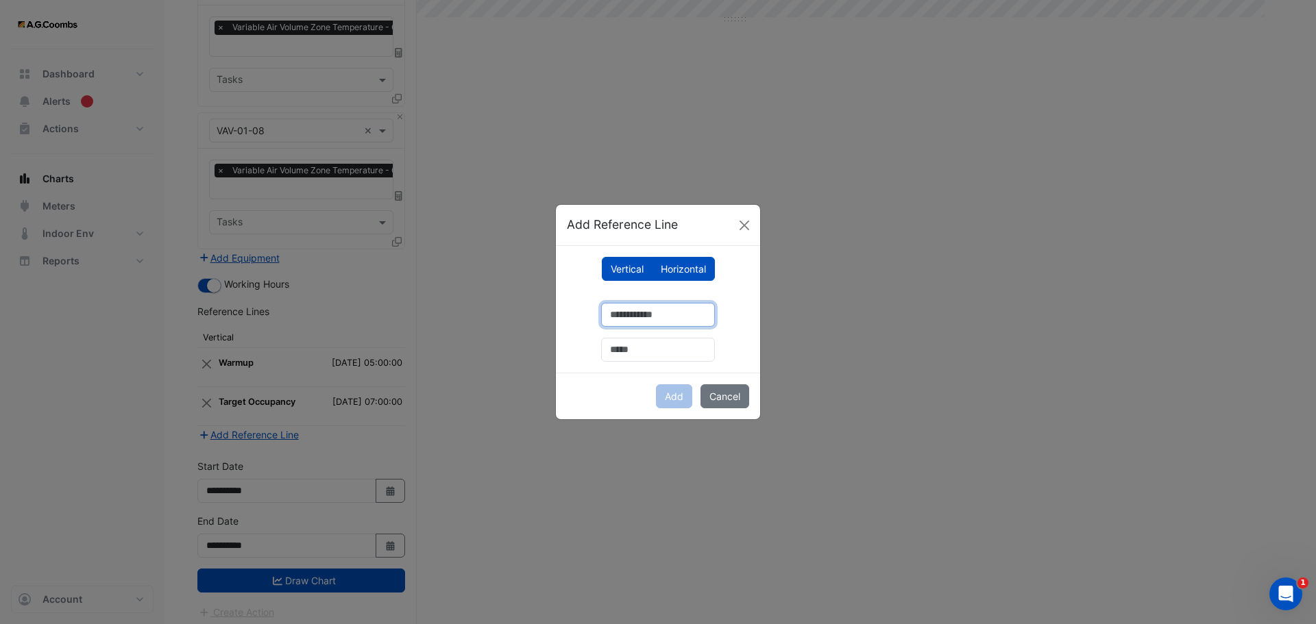
click at [635, 315] on input "number" at bounding box center [658, 315] width 114 height 24
type input "**"
click at [637, 354] on input "text" at bounding box center [658, 350] width 114 height 24
type input "**********"
click at [673, 401] on button "Add" at bounding box center [674, 396] width 36 height 24
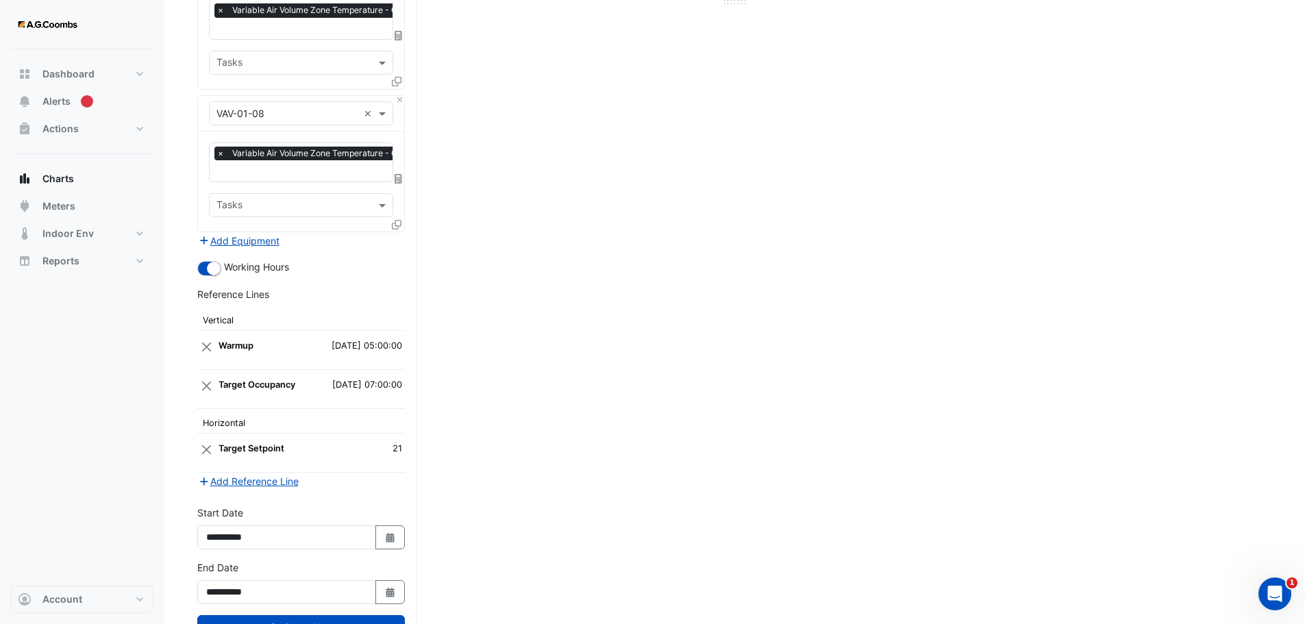
scroll to position [670, 0]
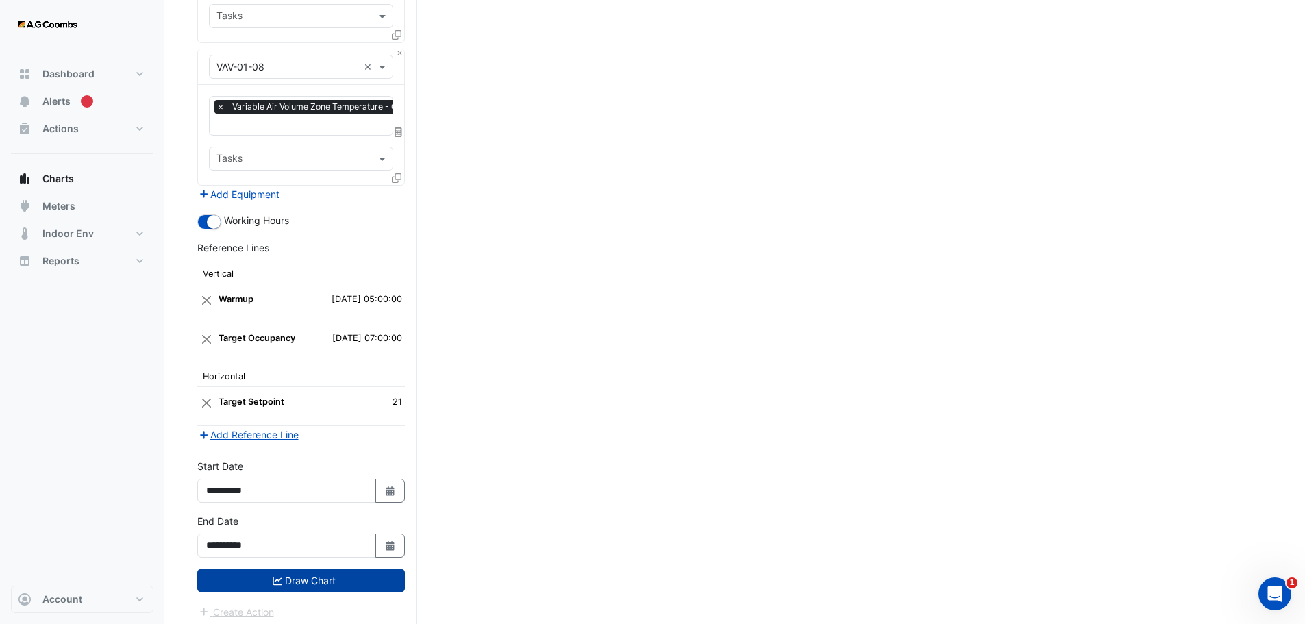
click at [321, 576] on button "Draw Chart" at bounding box center [301, 581] width 208 height 24
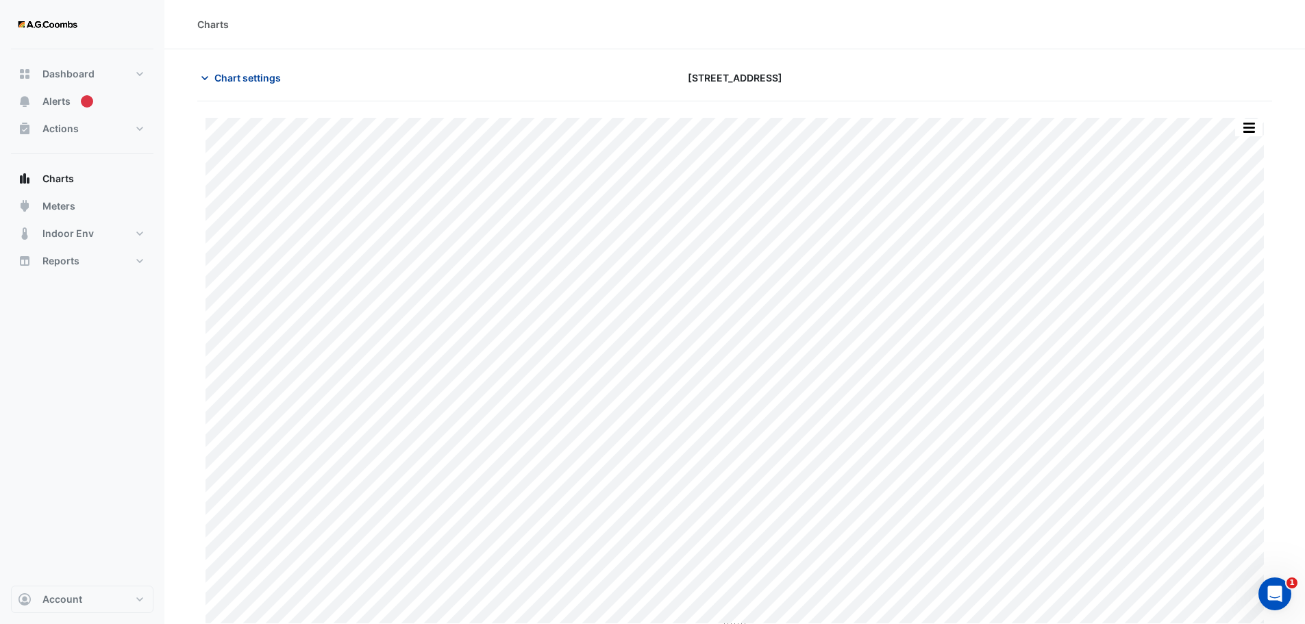
click at [222, 82] on span "Chart settings" at bounding box center [247, 78] width 66 height 14
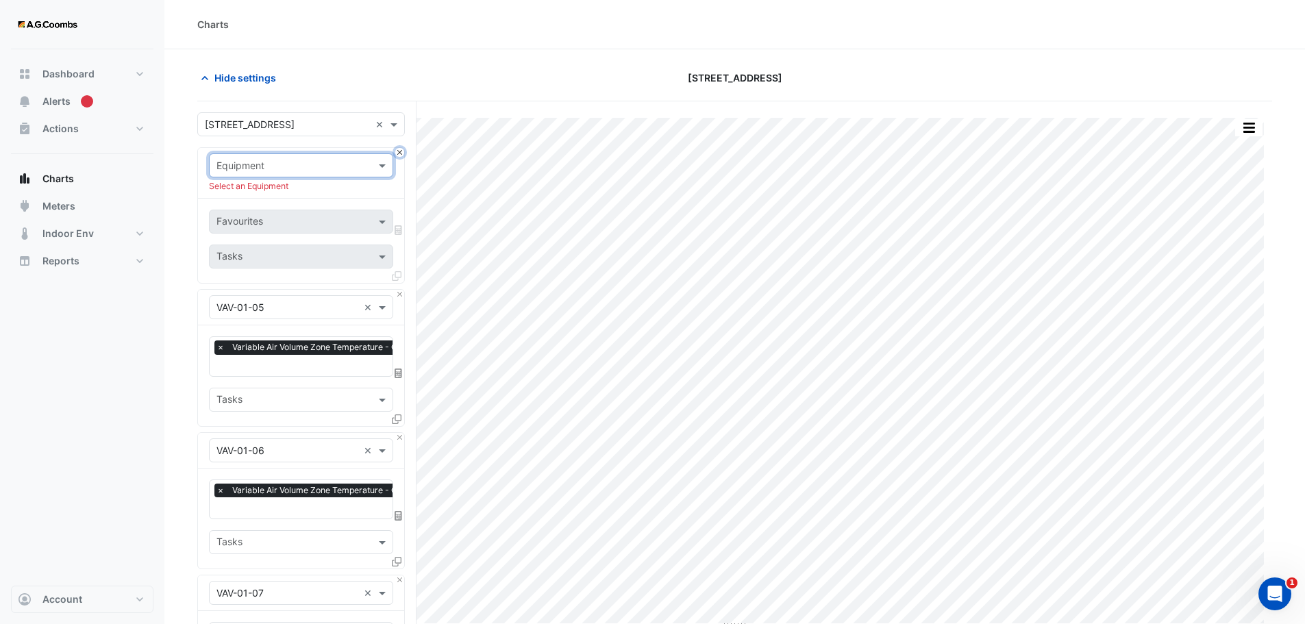
click at [399, 154] on button "Close" at bounding box center [399, 152] width 9 height 9
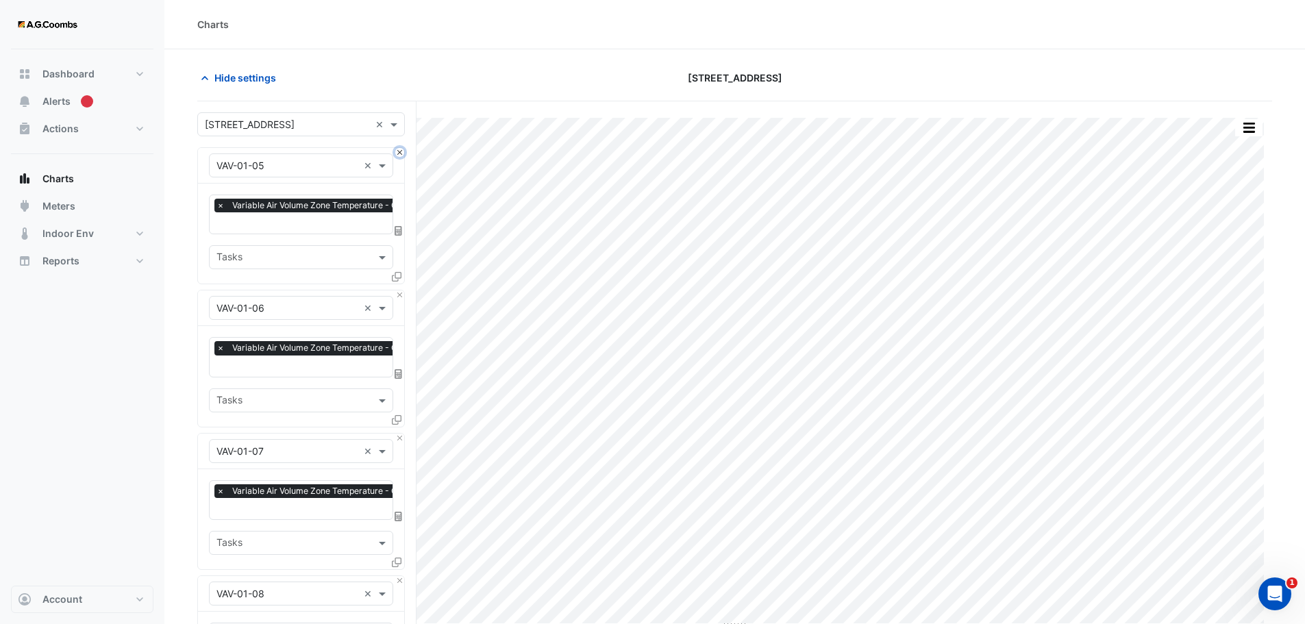
click at [400, 153] on button "Close" at bounding box center [399, 152] width 9 height 9
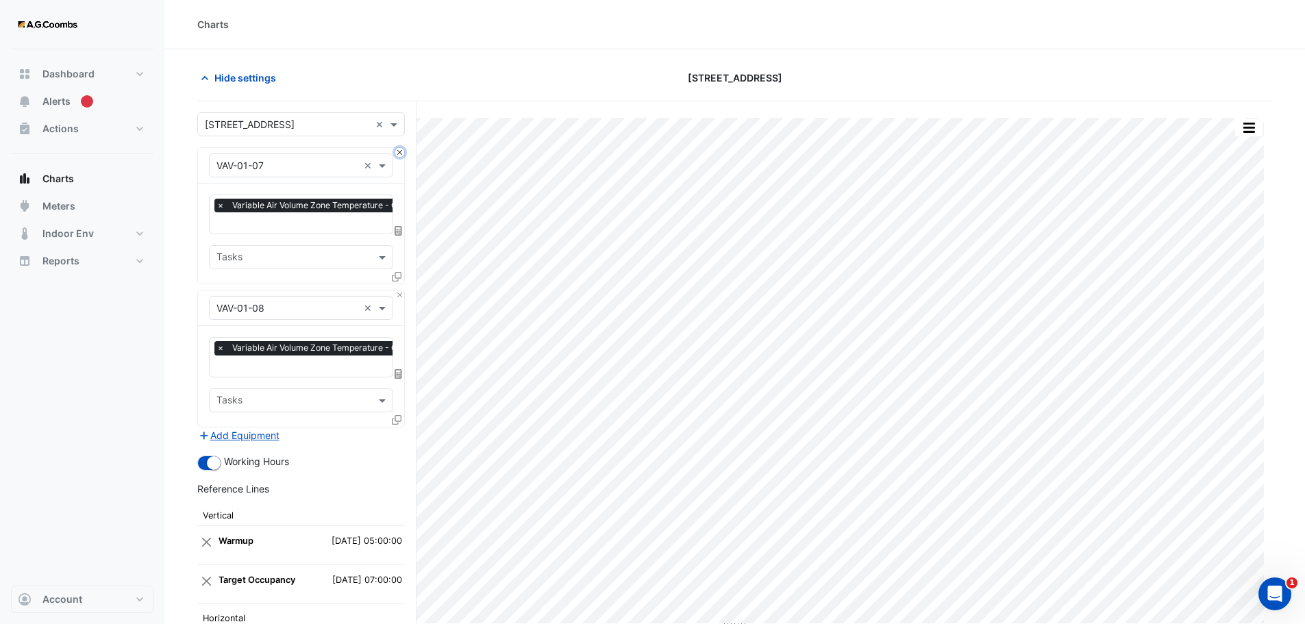
click at [400, 153] on button "Close" at bounding box center [399, 152] width 9 height 9
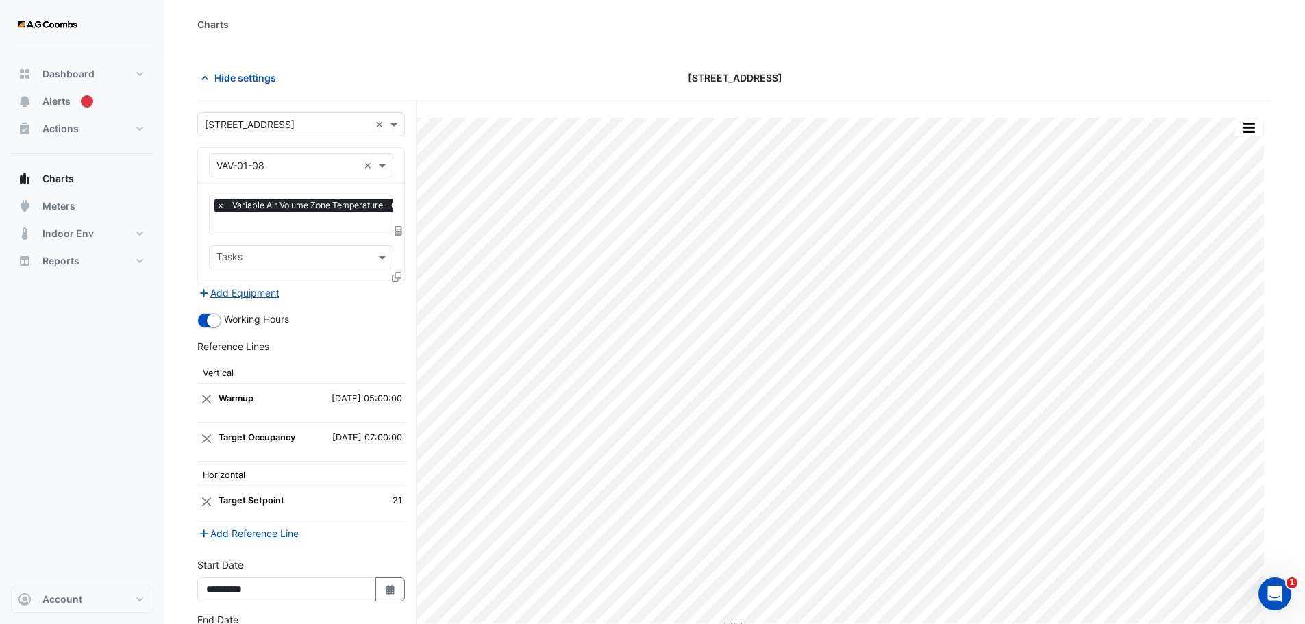
click at [400, 153] on div "Equipment × VAV-01-08 ×" at bounding box center [301, 166] width 206 height 36
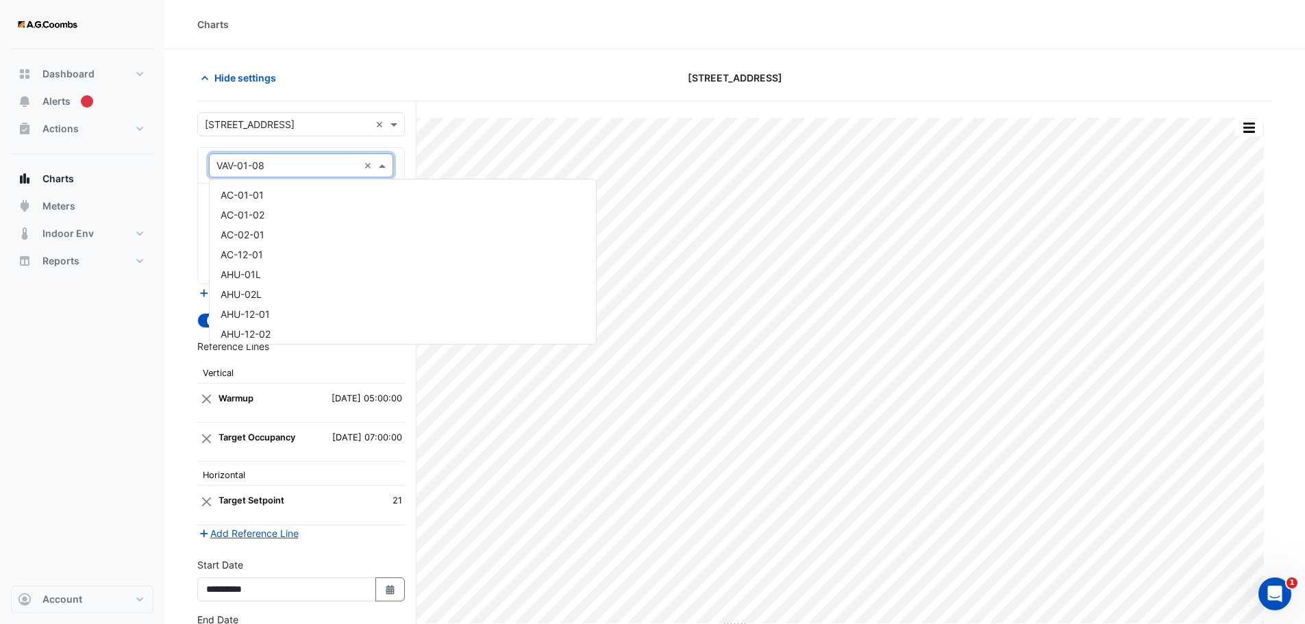
click at [386, 162] on span at bounding box center [384, 165] width 17 height 14
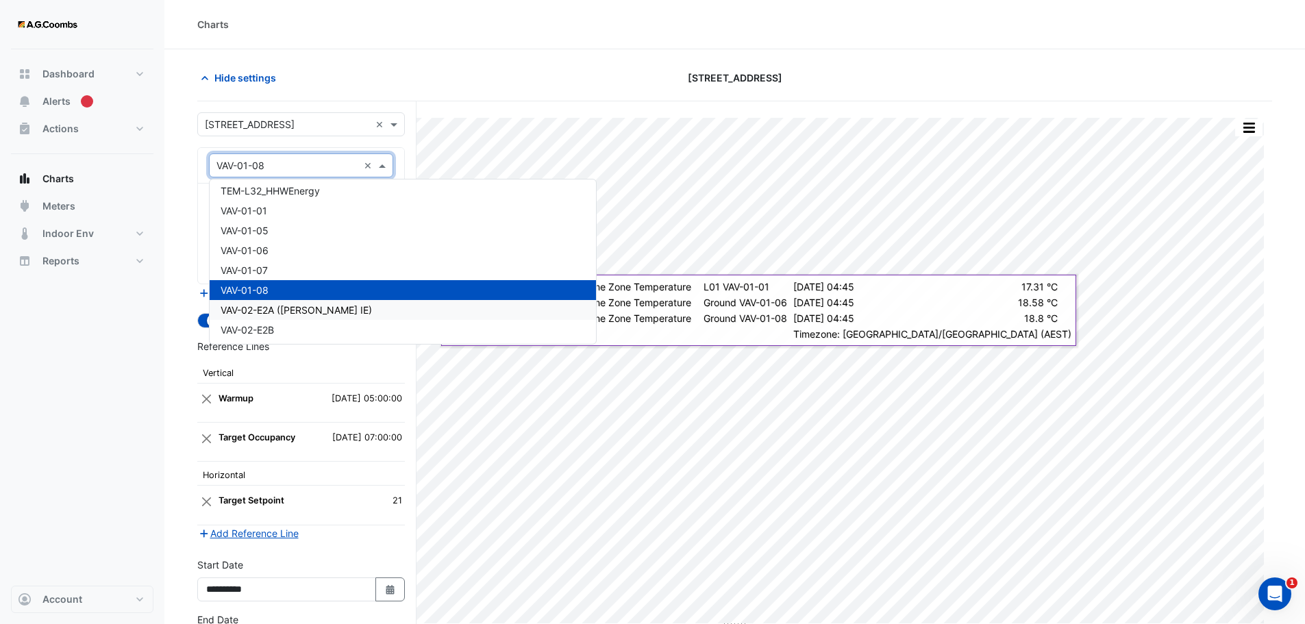
scroll to position [5700, 0]
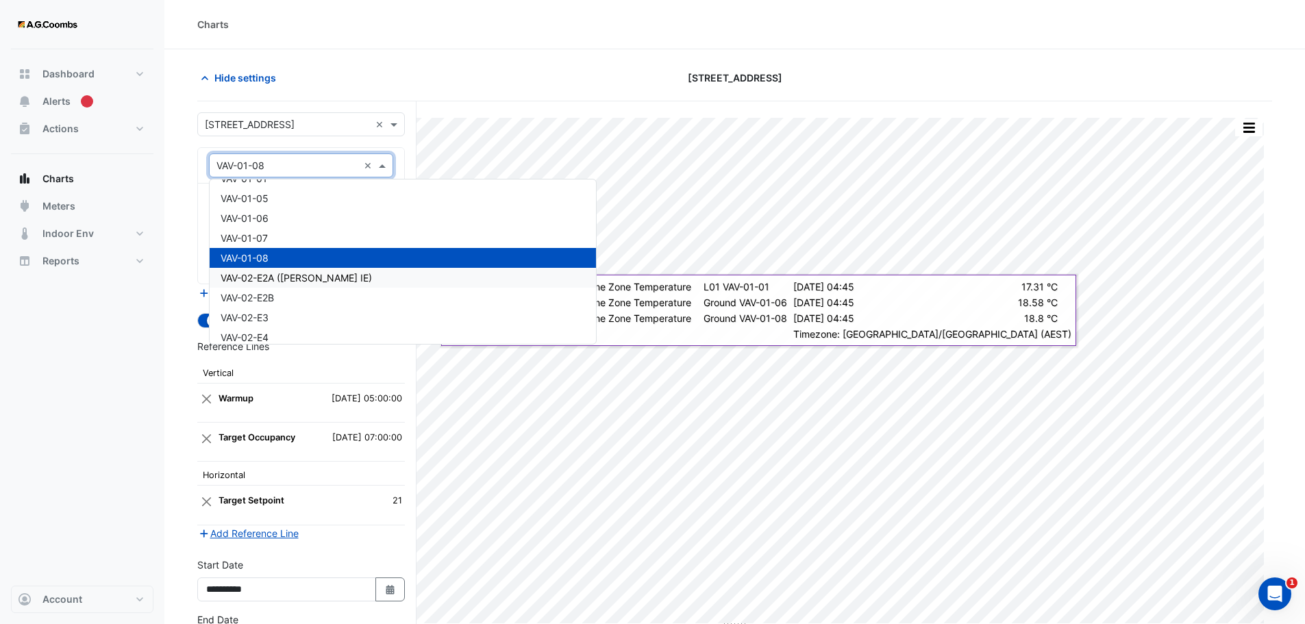
click at [287, 280] on span "VAV-02-E2A ([PERSON_NAME] IE)" at bounding box center [296, 278] width 151 height 12
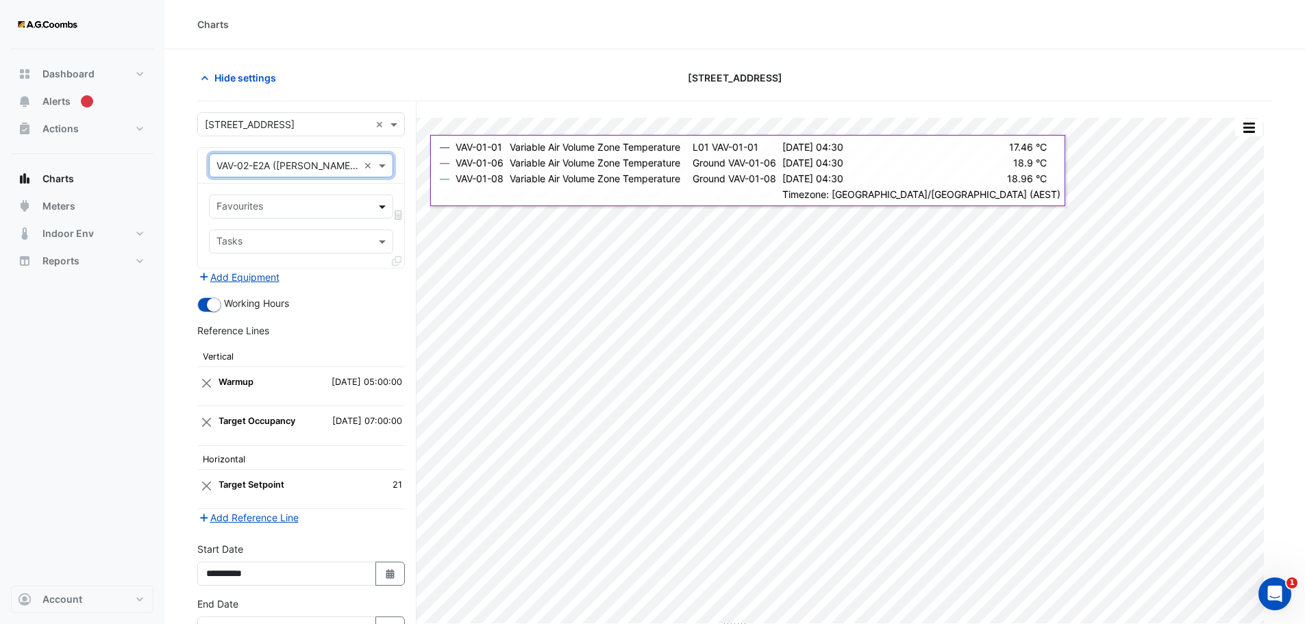
click at [382, 210] on span at bounding box center [384, 206] width 17 height 14
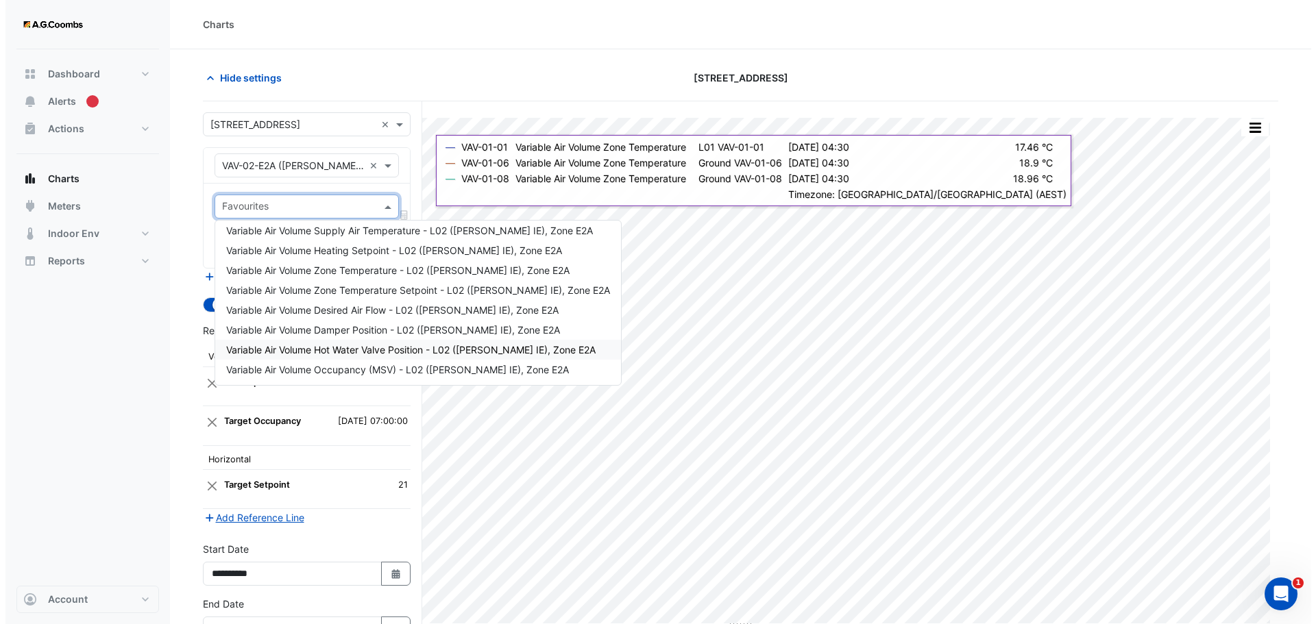
scroll to position [90, 0]
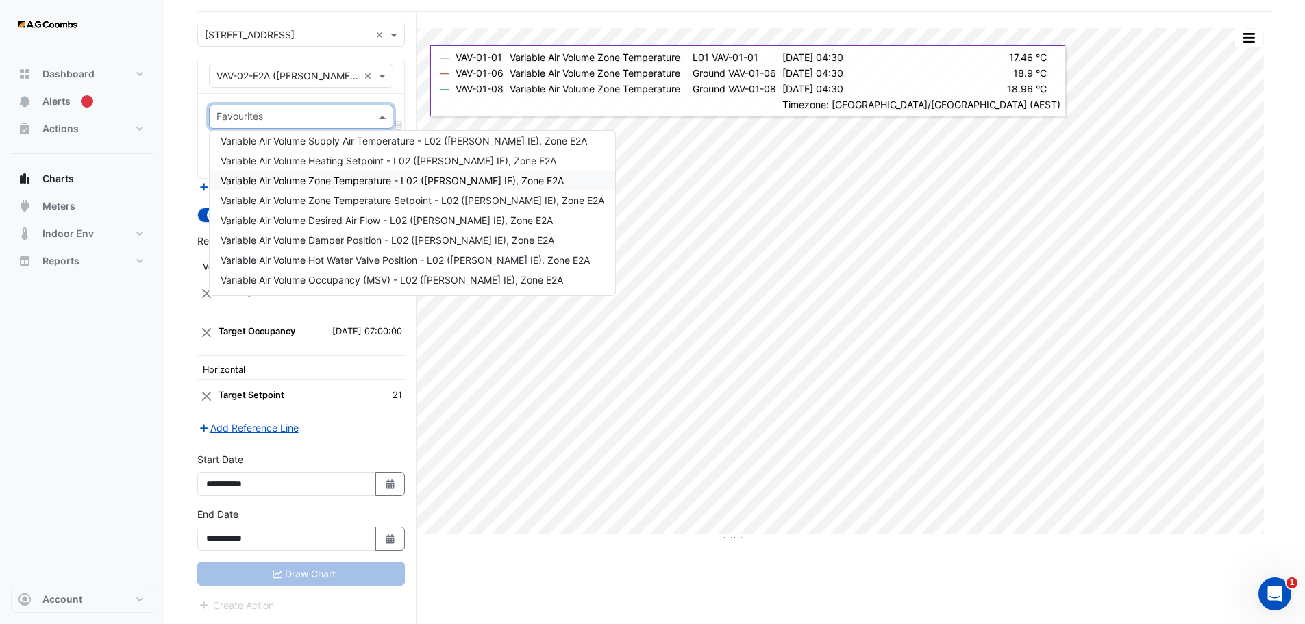
click at [336, 184] on span "Variable Air Volume Zone Temperature - L02 (NABERS IE), Zone E2A" at bounding box center [392, 181] width 343 height 12
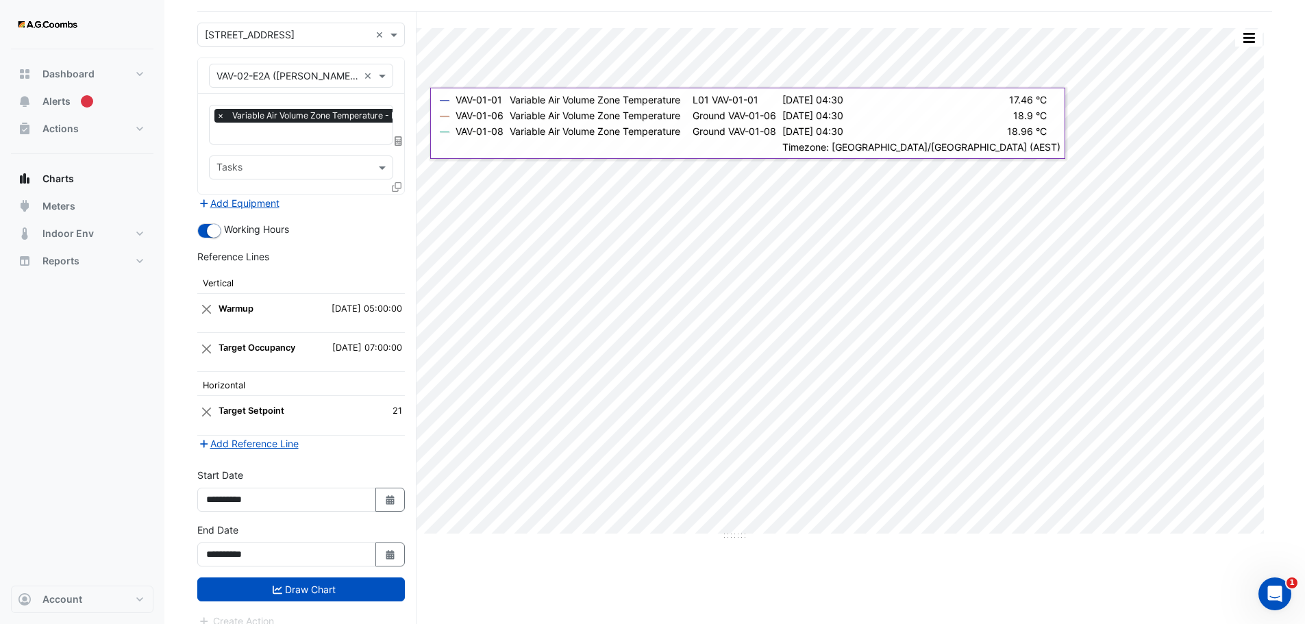
click at [397, 184] on icon at bounding box center [397, 187] width 10 height 10
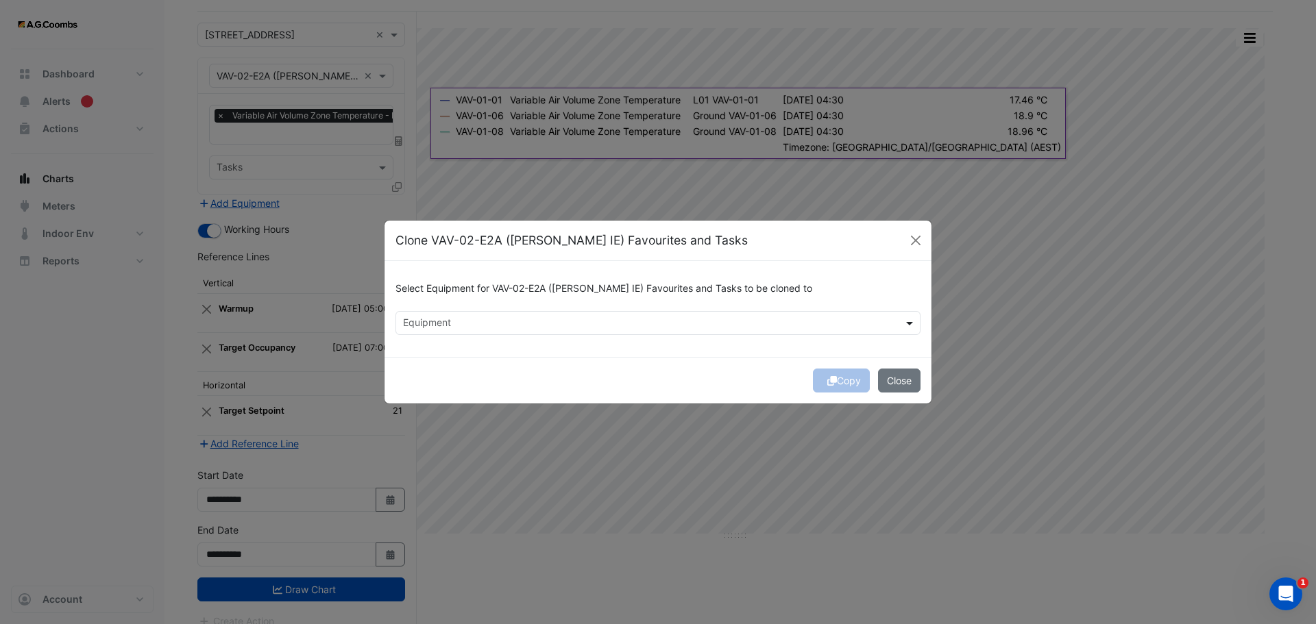
click at [914, 318] on span at bounding box center [911, 323] width 17 height 14
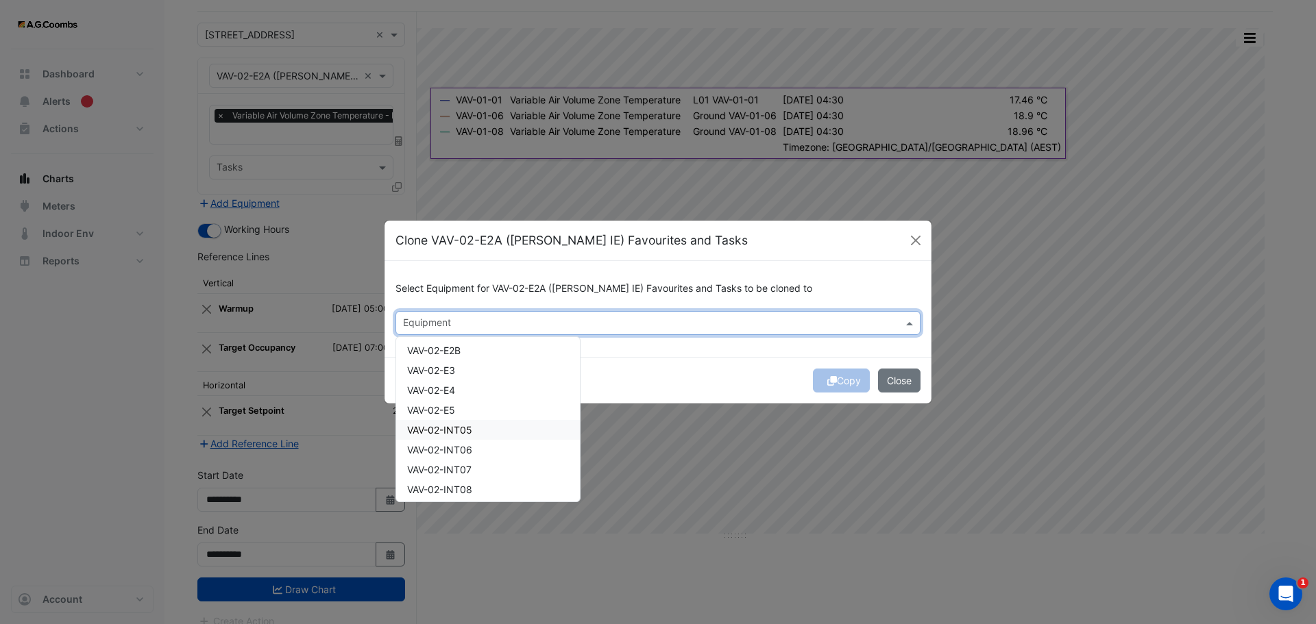
scroll to position [69, 0]
click at [472, 399] on div "VAV-02-E3" at bounding box center [488, 403] width 184 height 20
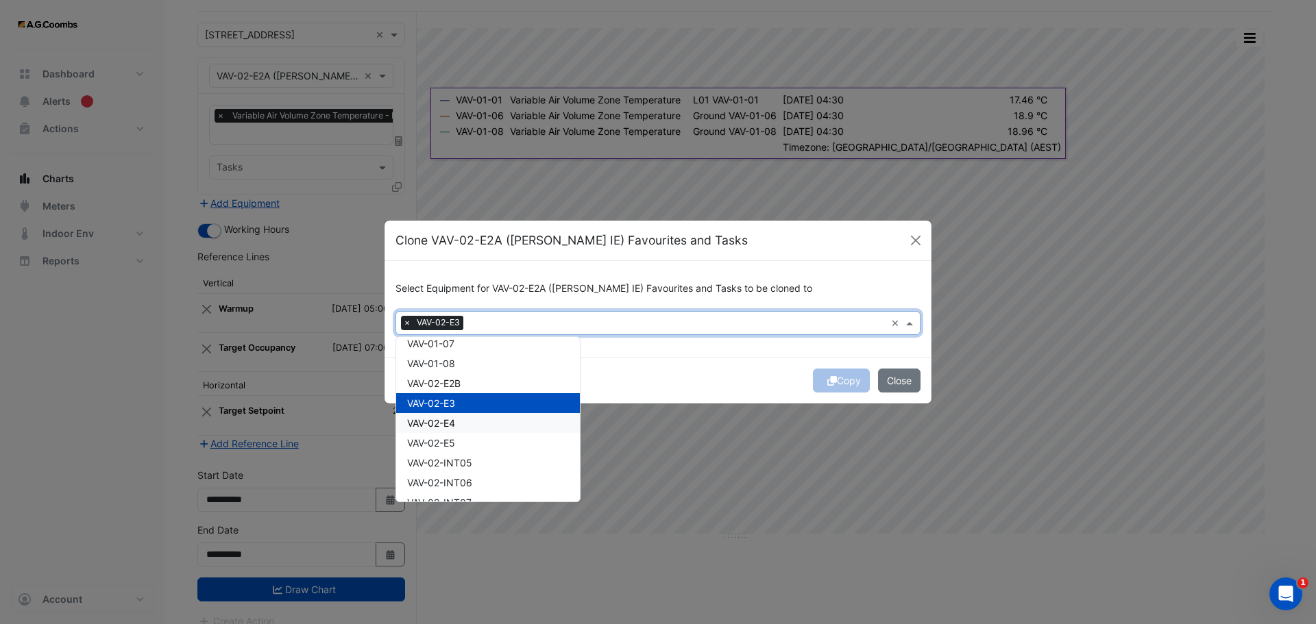
click at [476, 417] on div "VAV-02-E4" at bounding box center [488, 423] width 184 height 20
click at [471, 433] on div "VAV-02-E5" at bounding box center [488, 443] width 184 height 20
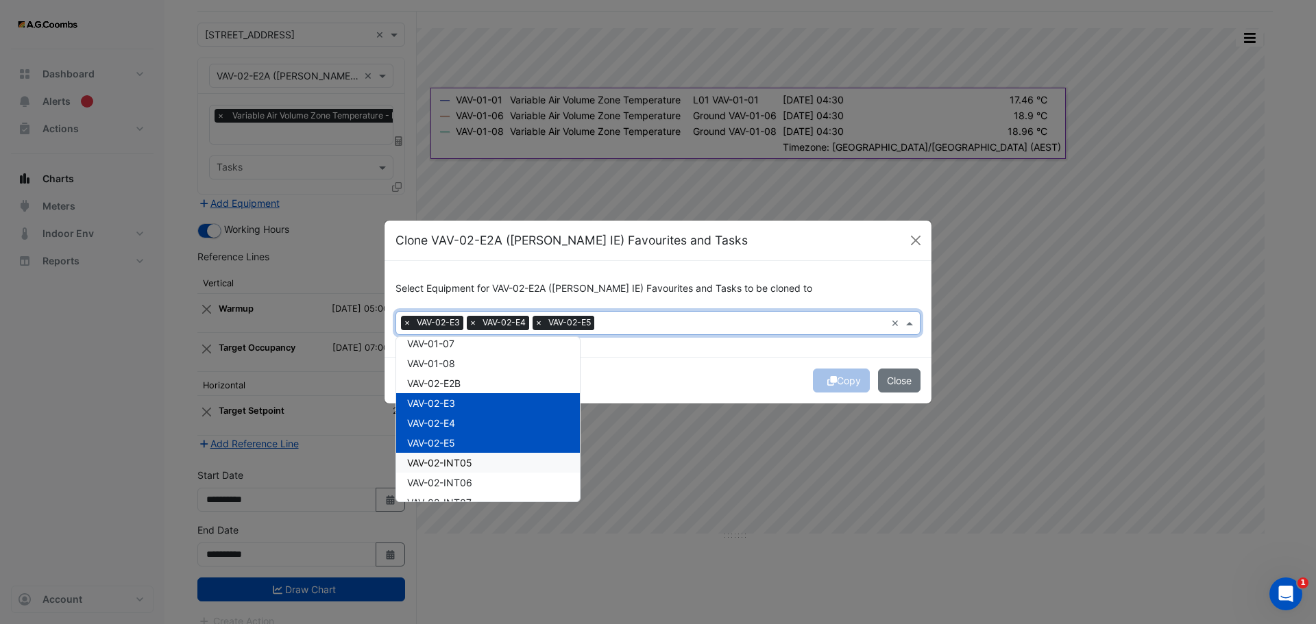
click at [479, 458] on div "VAV-02-INT05" at bounding box center [488, 463] width 184 height 20
click at [480, 477] on div "VAV-02-INT06" at bounding box center [488, 483] width 184 height 20
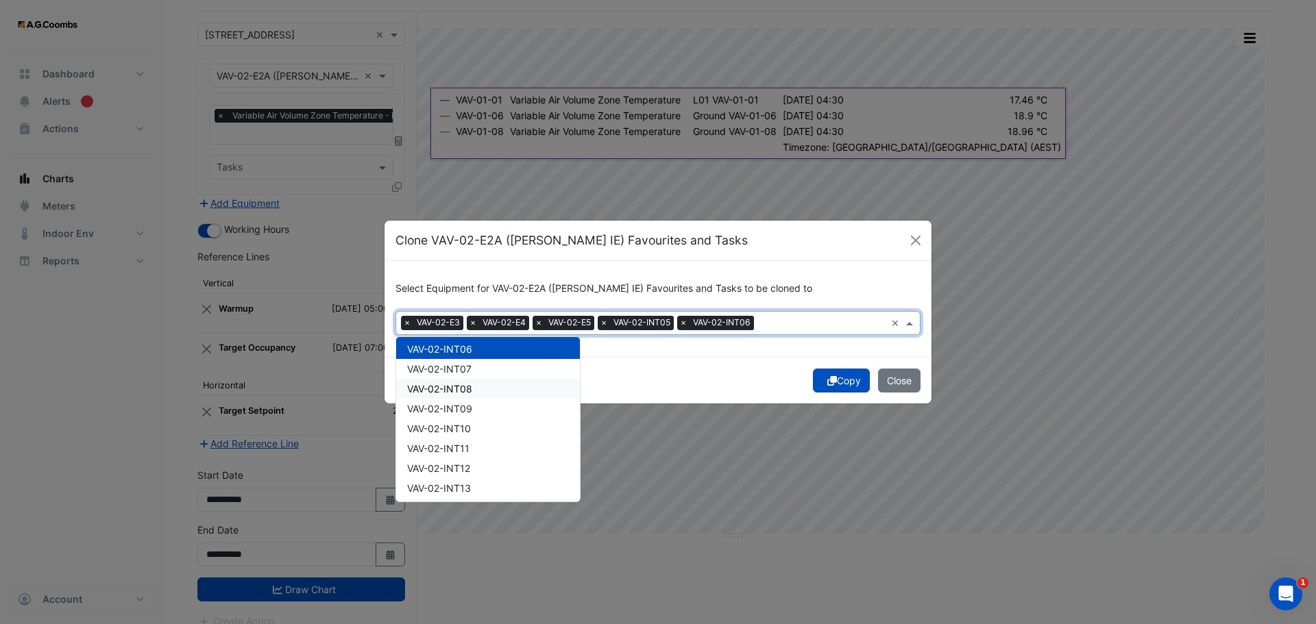
scroll to position [206, 0]
click at [430, 369] on span "VAV-02-INT07" at bounding box center [439, 366] width 64 height 12
click at [444, 391] on span "VAV-02-INT08" at bounding box center [439, 386] width 65 height 12
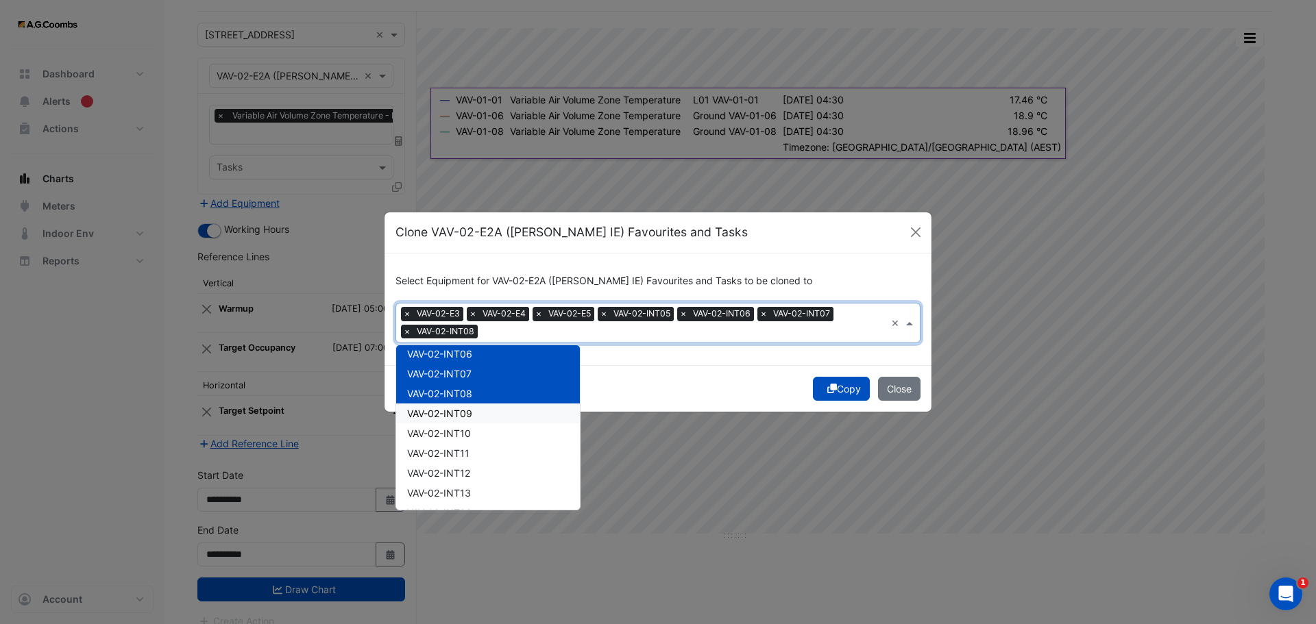
click at [451, 413] on span "VAV-02-INT09" at bounding box center [439, 414] width 65 height 12
click at [459, 434] on span "VAV-02-INT10" at bounding box center [439, 434] width 64 height 12
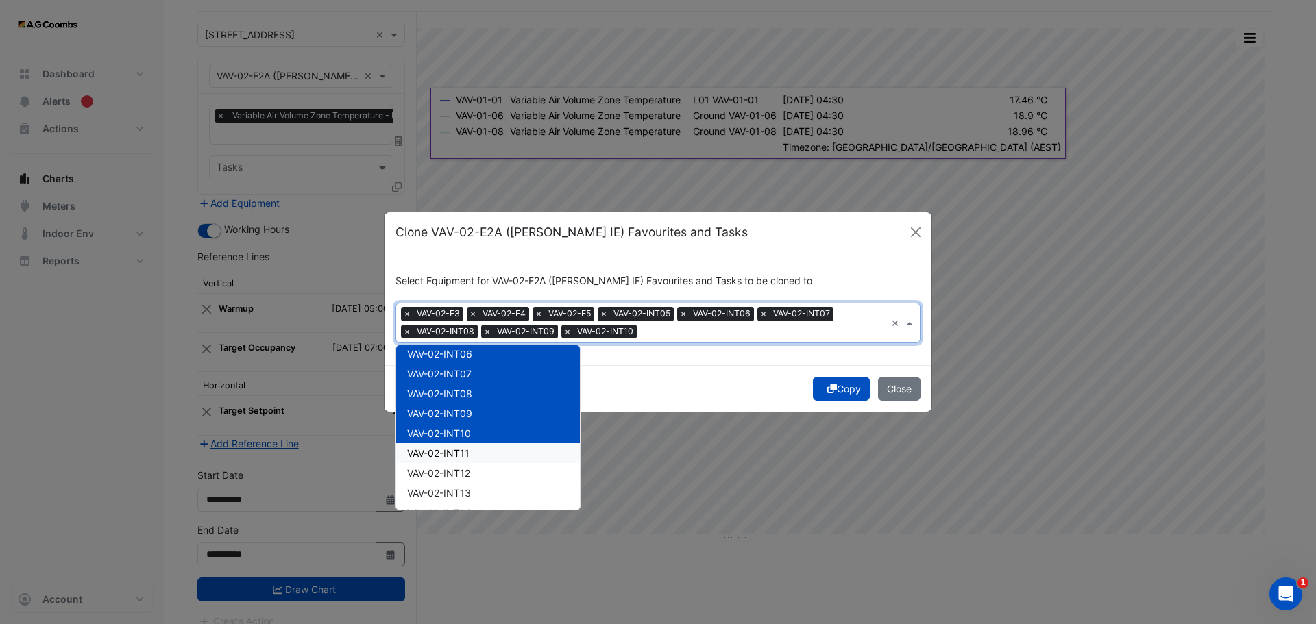
click at [468, 454] on span "VAV-02-INT11" at bounding box center [438, 454] width 62 height 12
click at [476, 476] on div "VAV-02-INT12" at bounding box center [488, 473] width 184 height 20
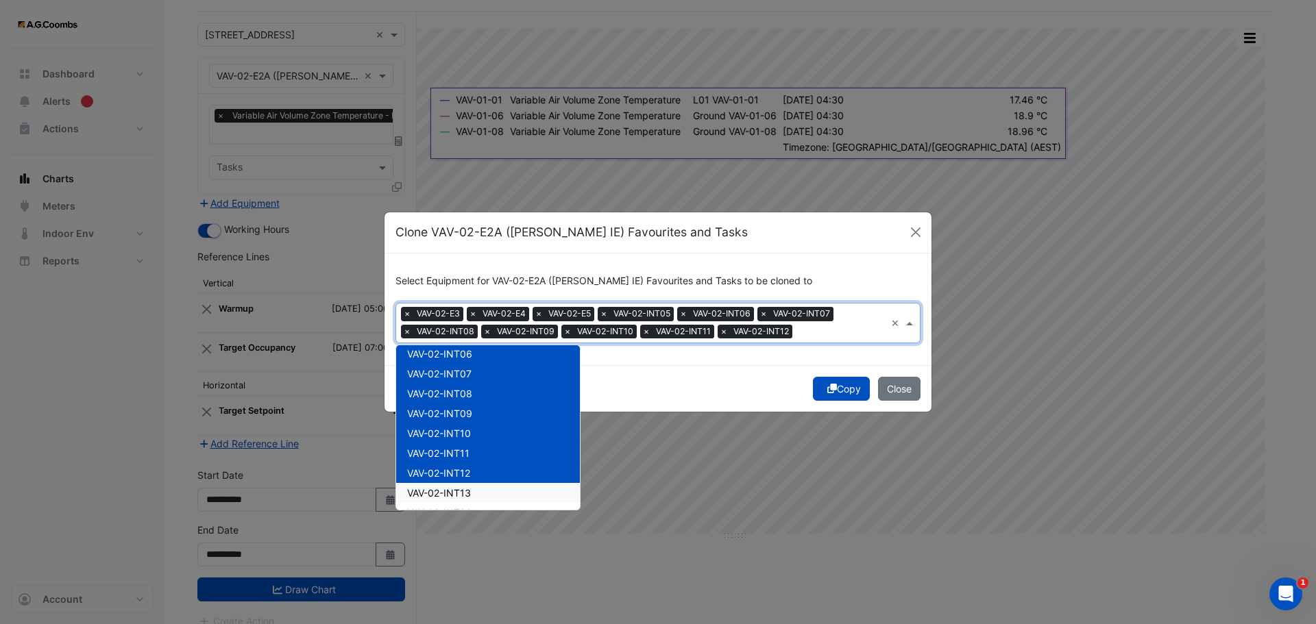
click at [476, 489] on div "VAV-02-INT13" at bounding box center [488, 493] width 184 height 20
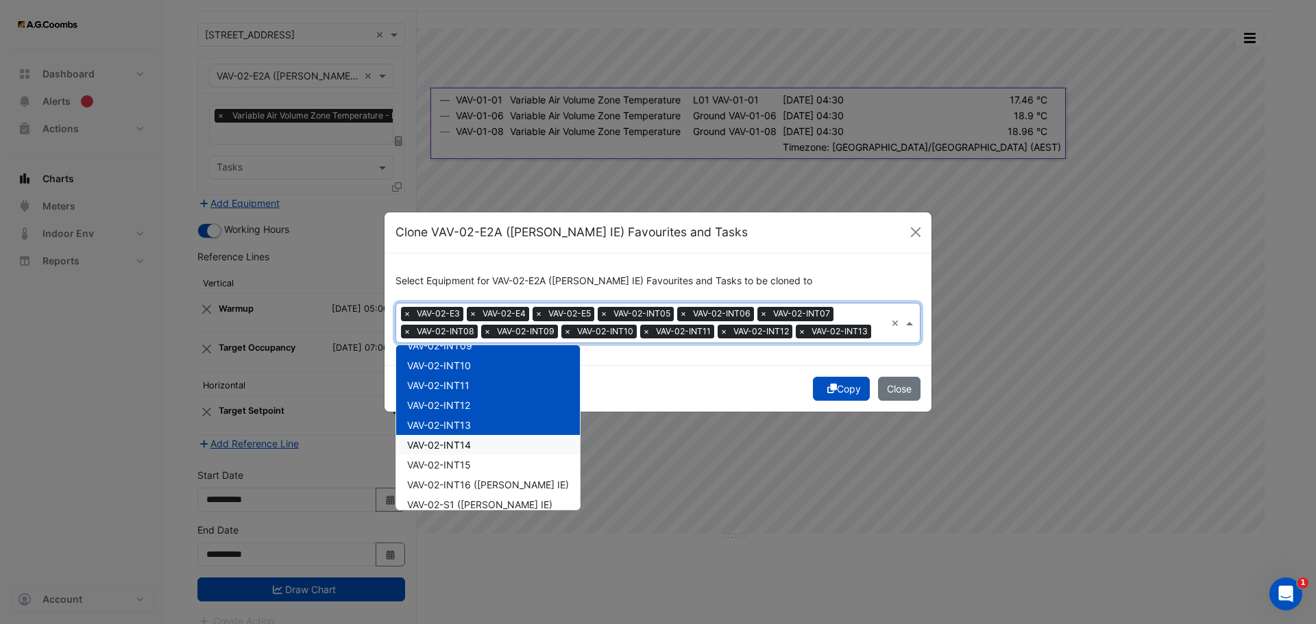
scroll to position [274, 0]
click at [474, 447] on div "VAV-02-INT14" at bounding box center [488, 444] width 184 height 20
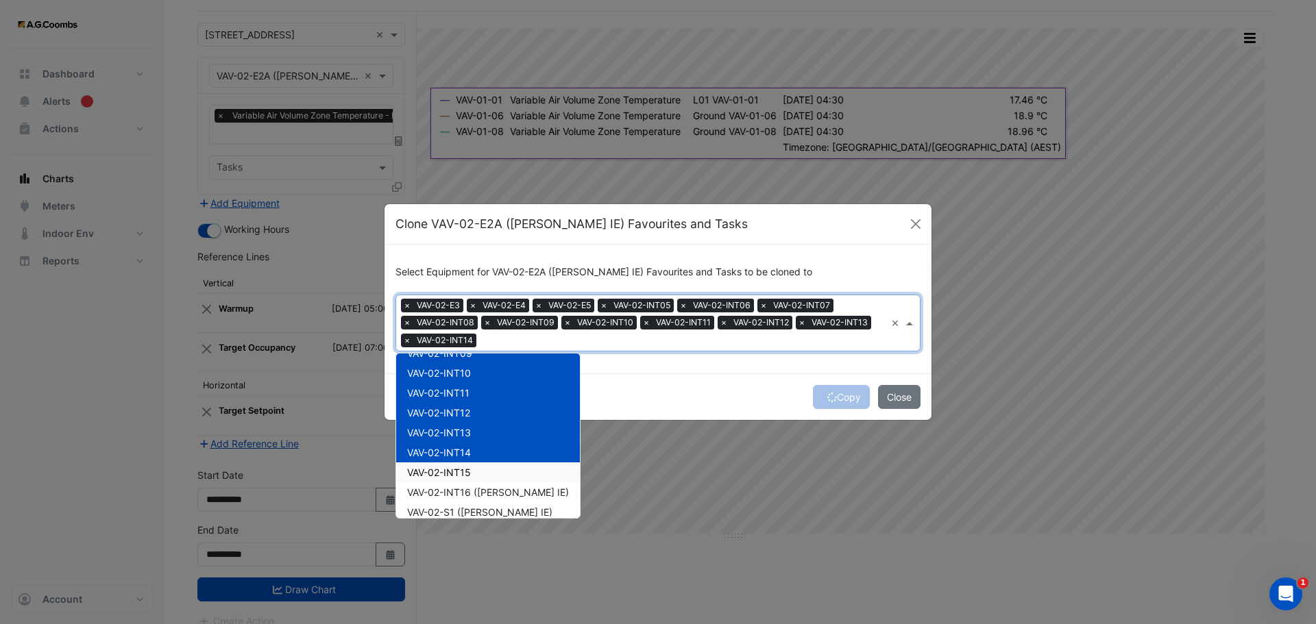
click at [476, 469] on div "VAV-02-INT15" at bounding box center [488, 473] width 184 height 20
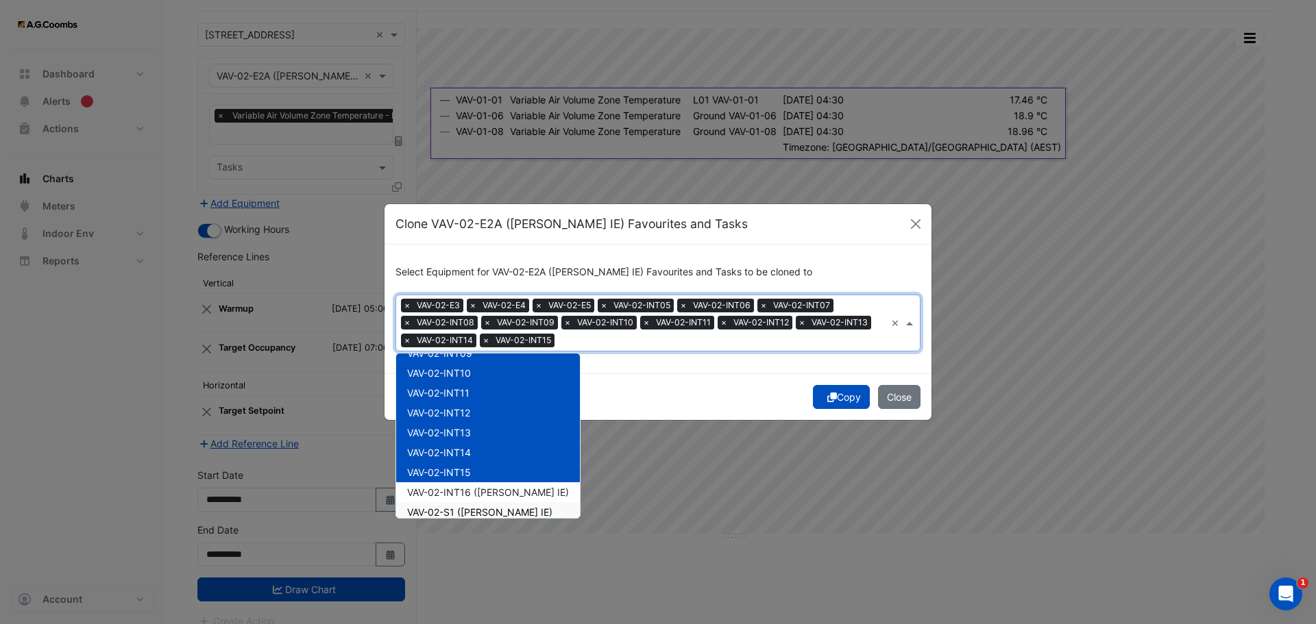
click at [488, 496] on span "VAV-02-INT16 ([PERSON_NAME] IE)" at bounding box center [488, 493] width 162 height 12
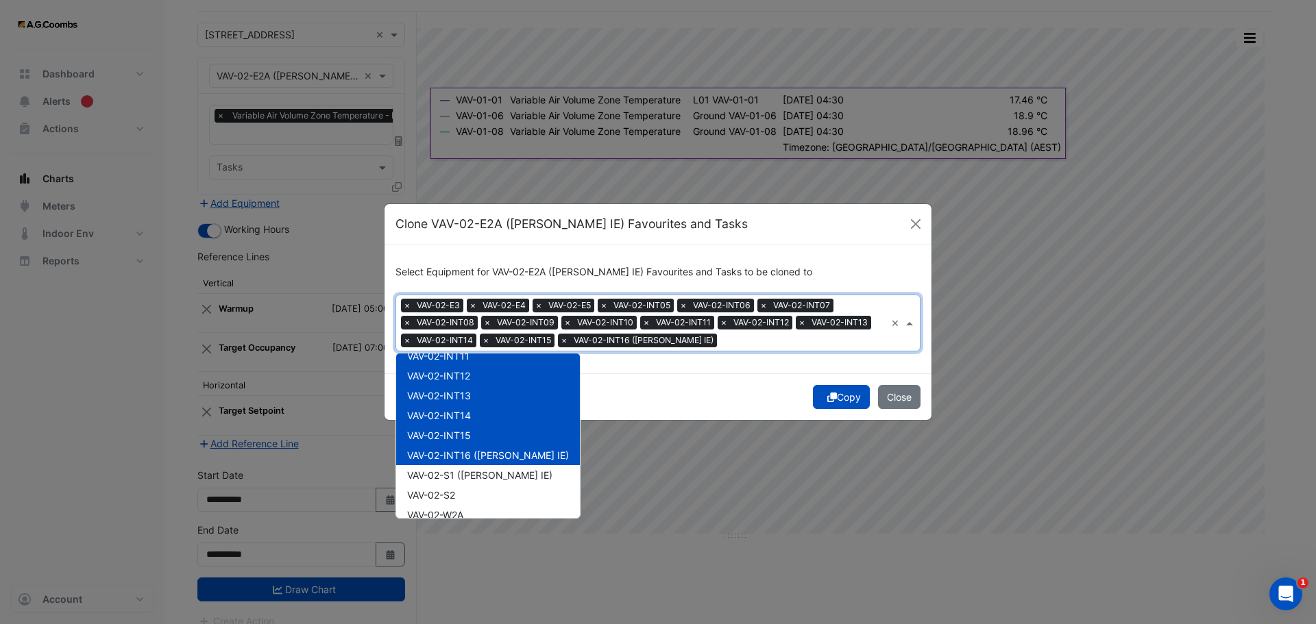
scroll to position [343, 0]
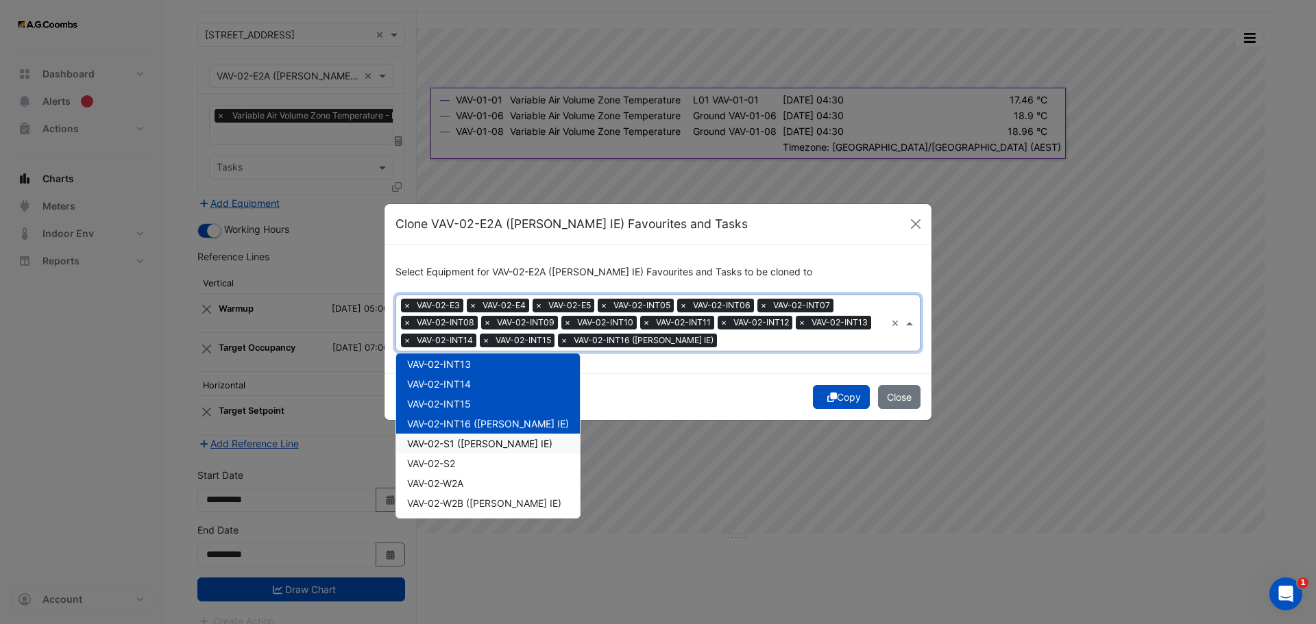
click at [491, 445] on span "VAV-02-S1 ([PERSON_NAME] IE)" at bounding box center [479, 444] width 145 height 12
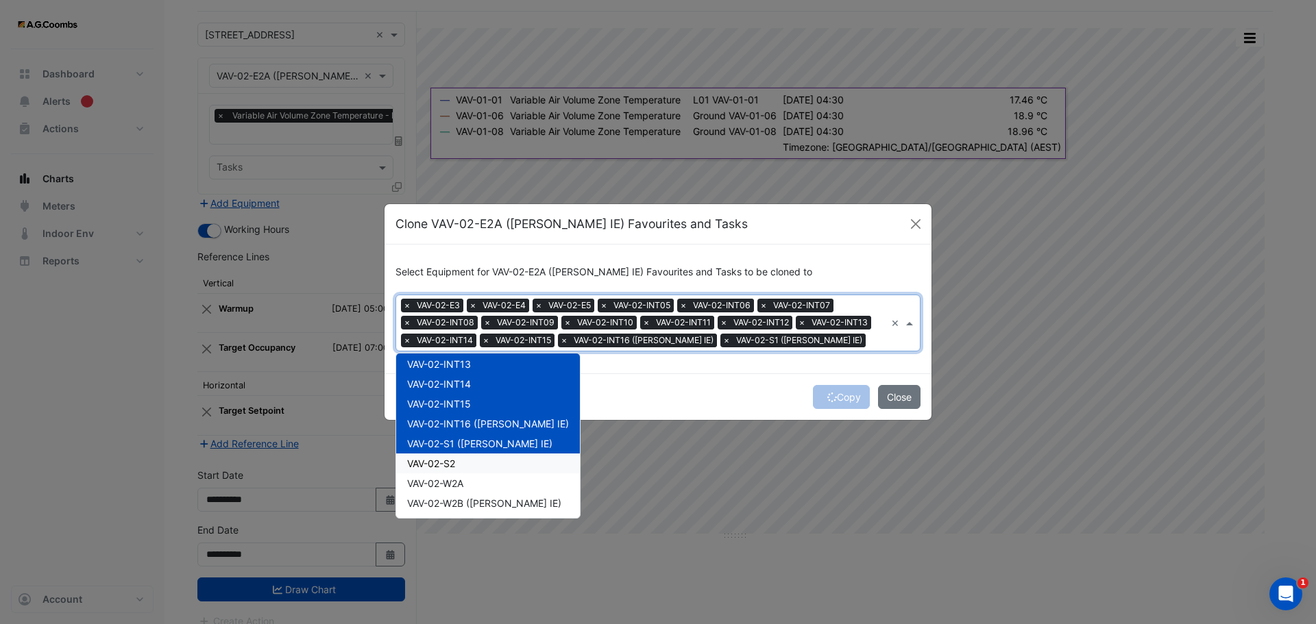
click at [475, 462] on div "VAV-02-S2" at bounding box center [488, 464] width 184 height 20
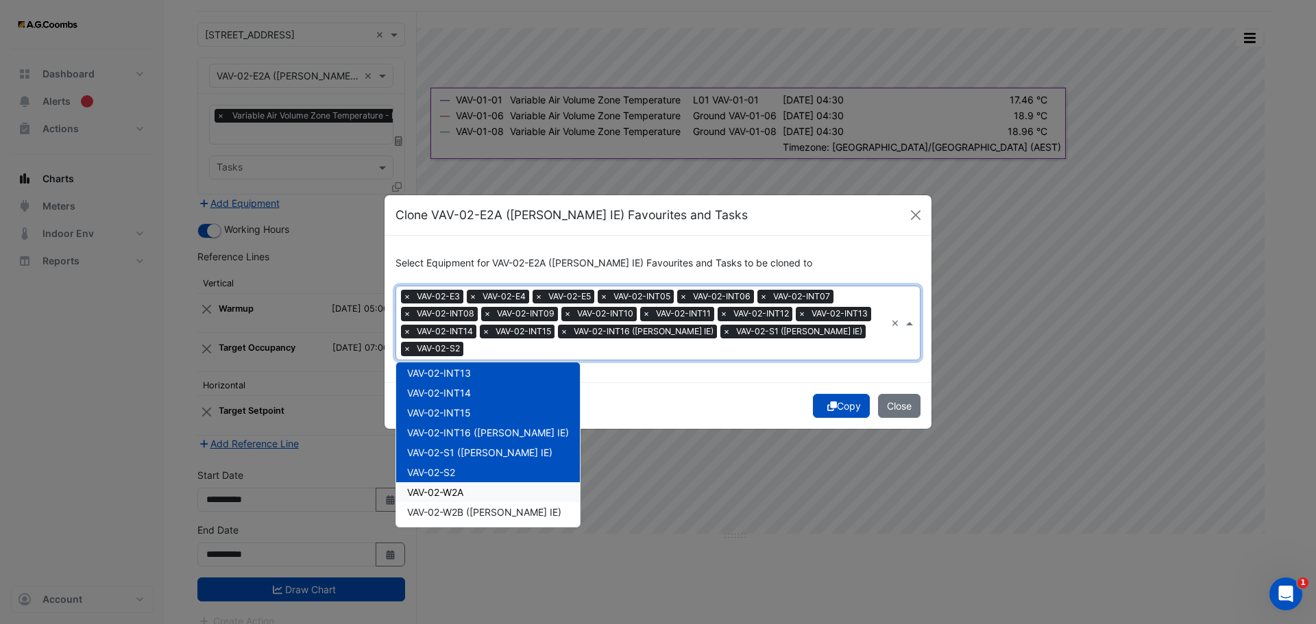
click at [462, 487] on span "VAV-02-W2A" at bounding box center [435, 493] width 56 height 12
click at [476, 511] on span "VAV-02-W2B ([PERSON_NAME] IE)" at bounding box center [484, 512] width 154 height 12
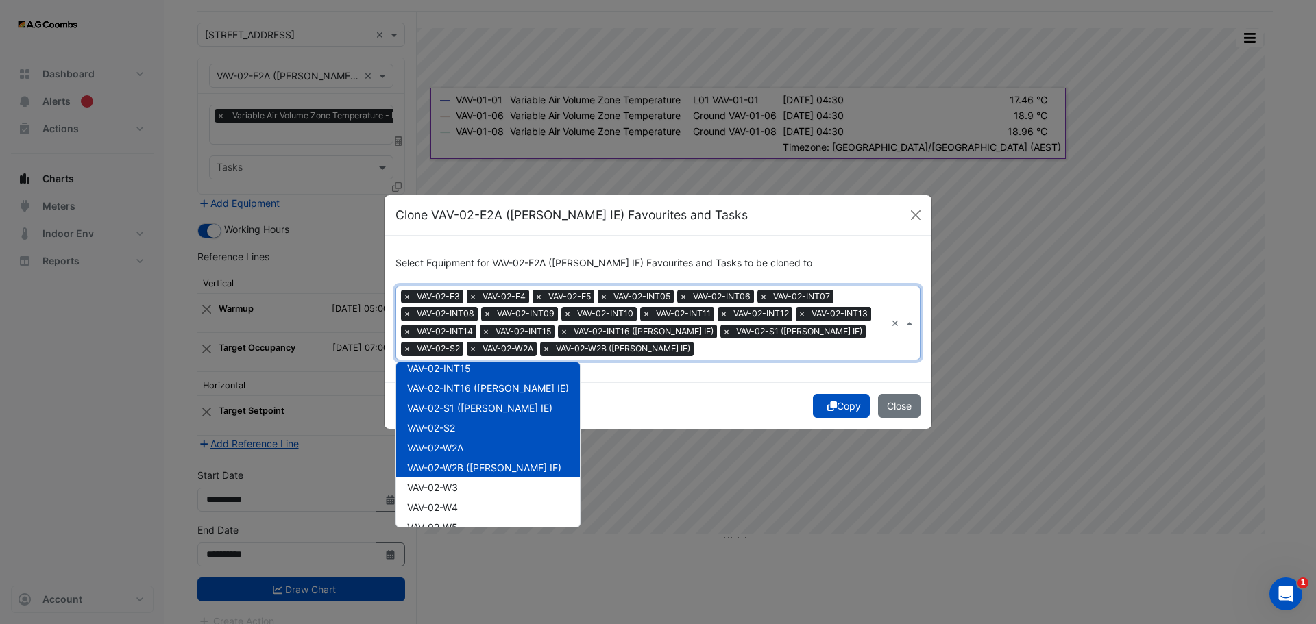
scroll to position [411, 0]
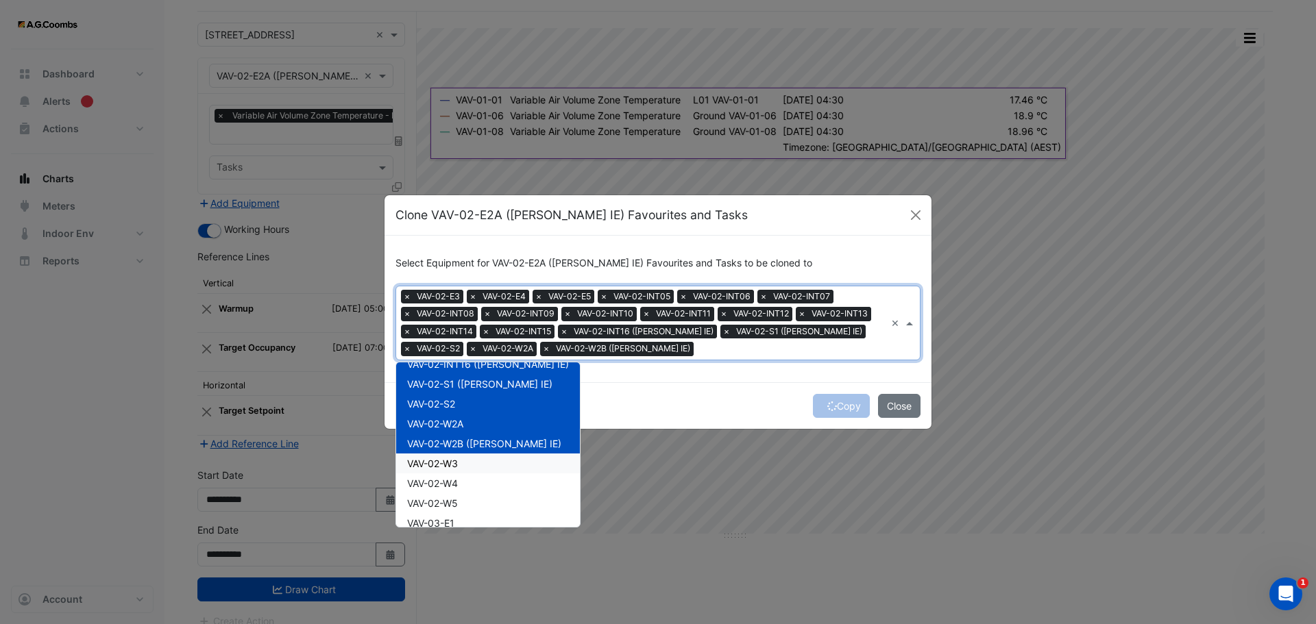
click at [463, 465] on div "VAV-02-W3" at bounding box center [488, 464] width 184 height 20
click at [465, 485] on div "VAV-02-W4" at bounding box center [488, 484] width 184 height 20
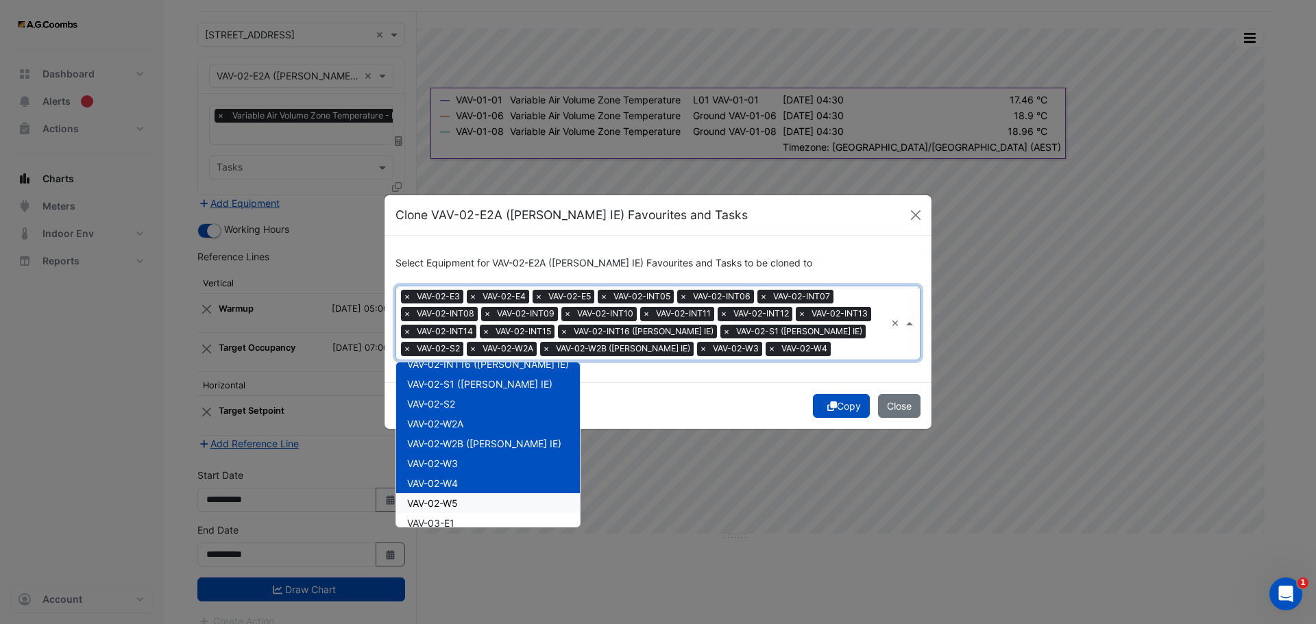
click at [465, 507] on div "VAV-02-W5" at bounding box center [488, 503] width 184 height 20
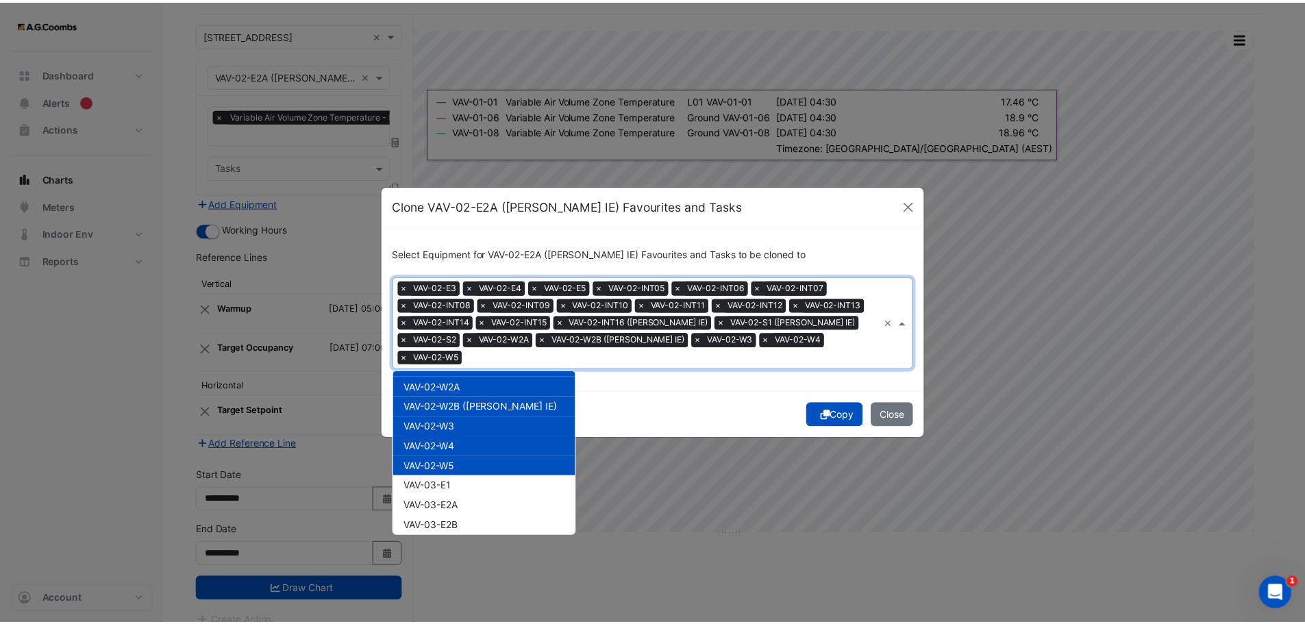
scroll to position [480, 0]
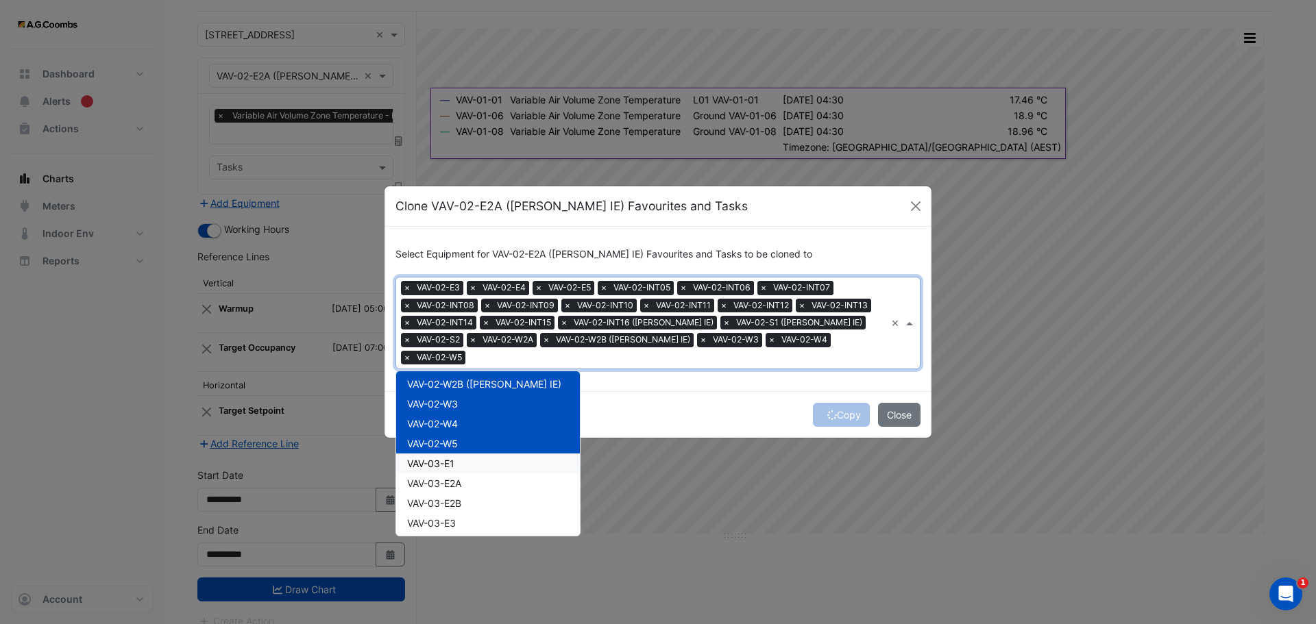
click at [464, 454] on div "VAV-03-E1" at bounding box center [488, 464] width 184 height 20
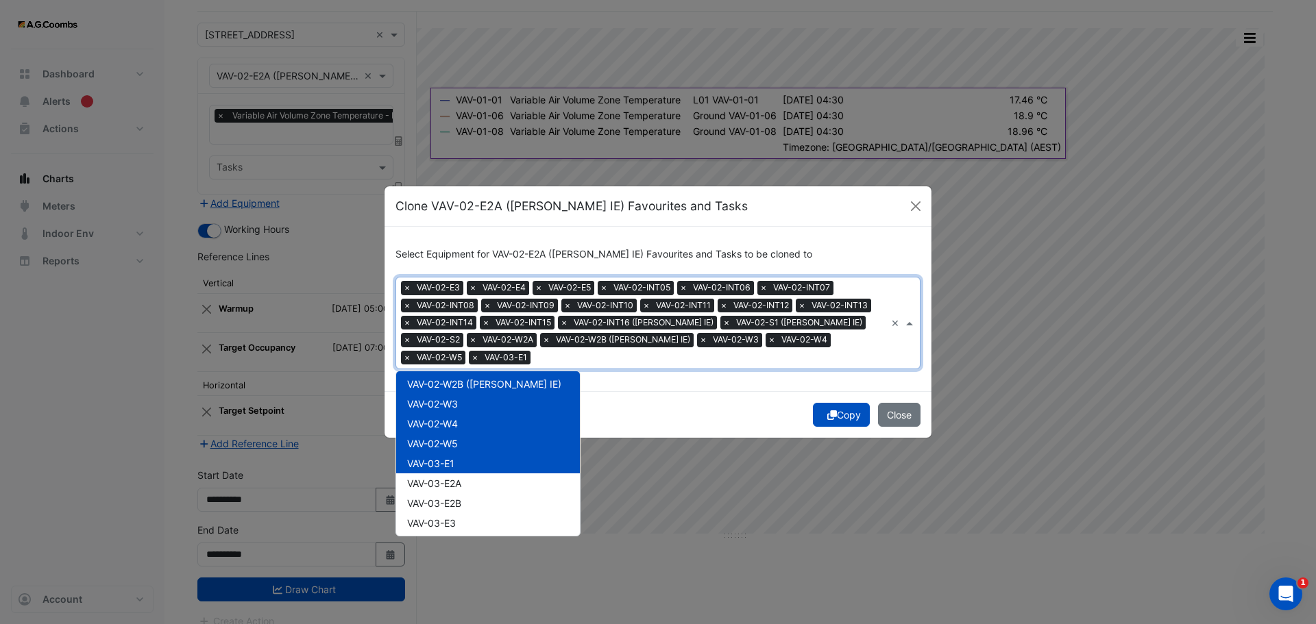
click at [454, 454] on div "VAV-03-E1" at bounding box center [488, 464] width 184 height 20
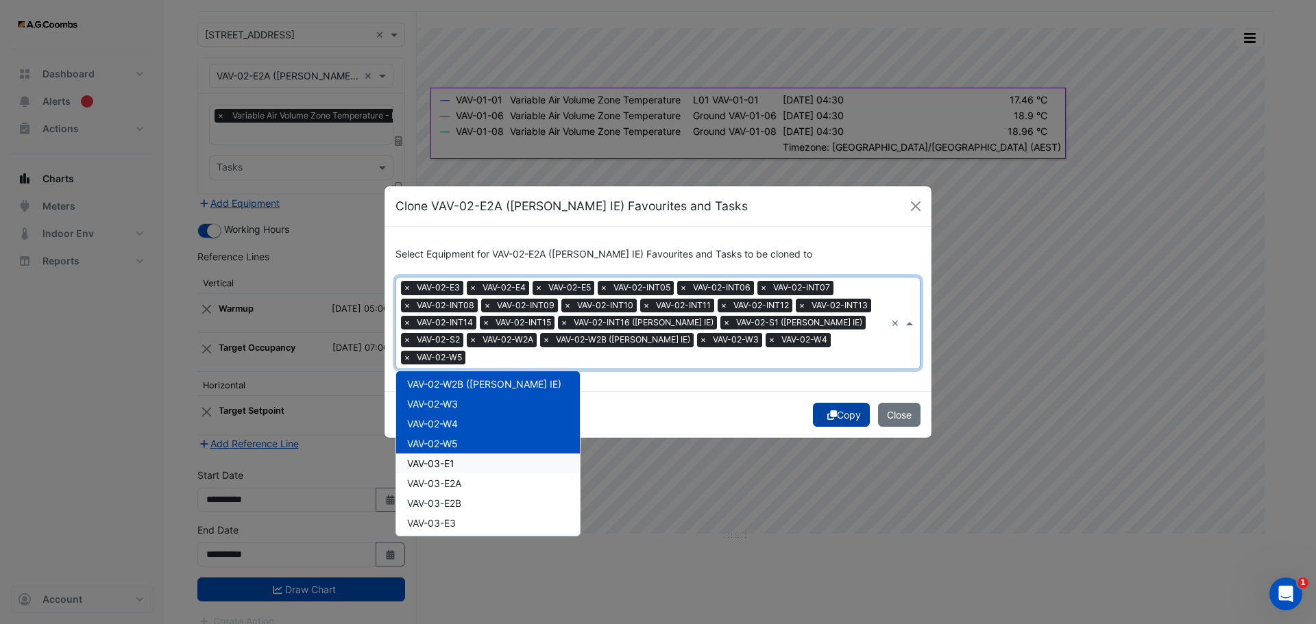
click at [835, 403] on button "Copy" at bounding box center [841, 415] width 57 height 24
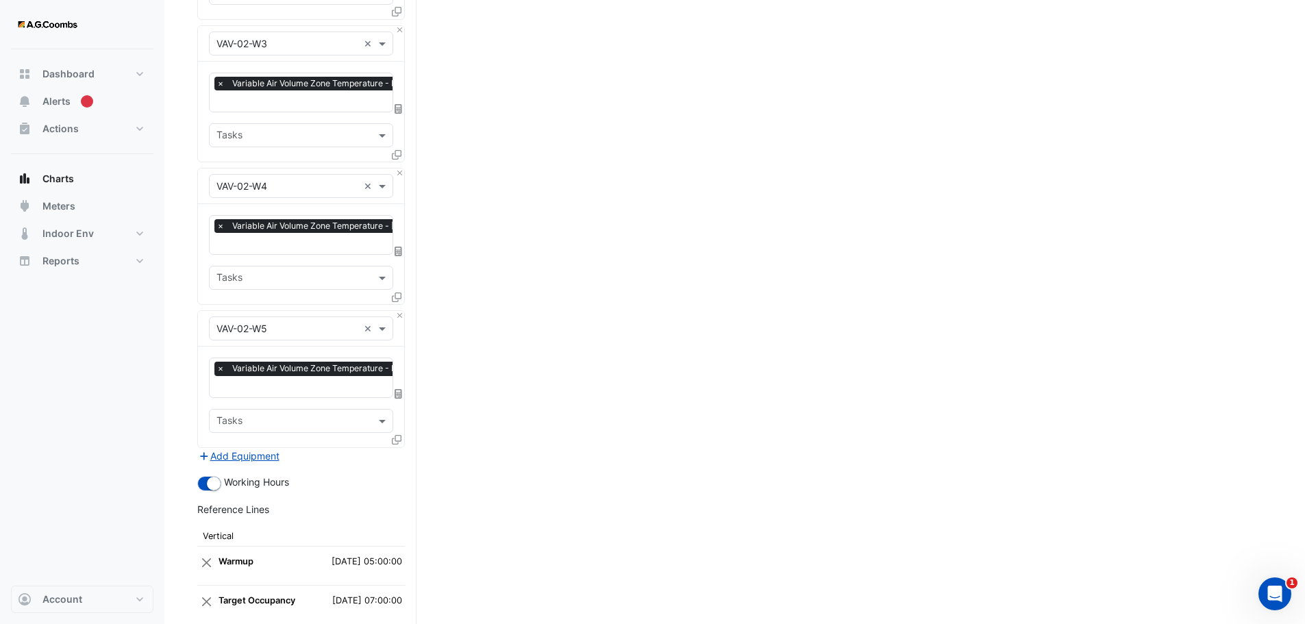
scroll to position [3215, 0]
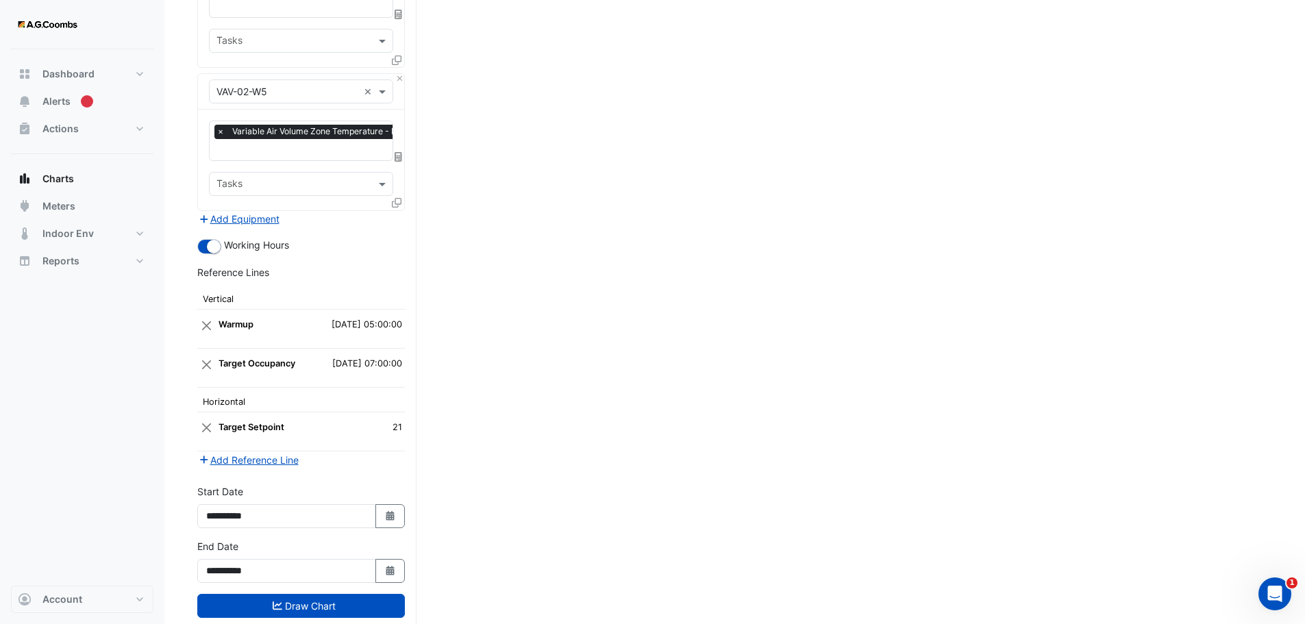
drag, startPoint x: 354, startPoint y: 583, endPoint x: 363, endPoint y: 583, distance: 8.9
click at [353, 594] on button "Draw Chart" at bounding box center [301, 606] width 208 height 24
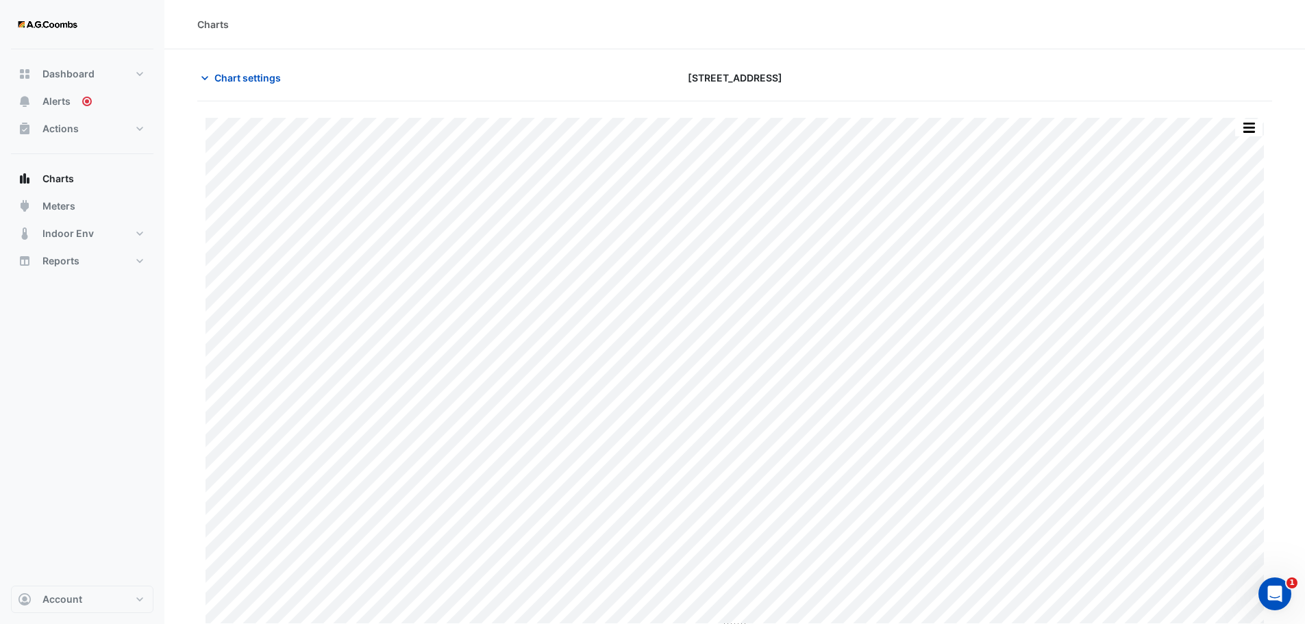
click at [219, 65] on section "Chart settings 570 Bourke Street Split by Equip Split All Print Save as JPEG Sa…" at bounding box center [734, 339] width 1141 height 581
click at [222, 69] on button "Chart settings" at bounding box center [243, 78] width 93 height 24
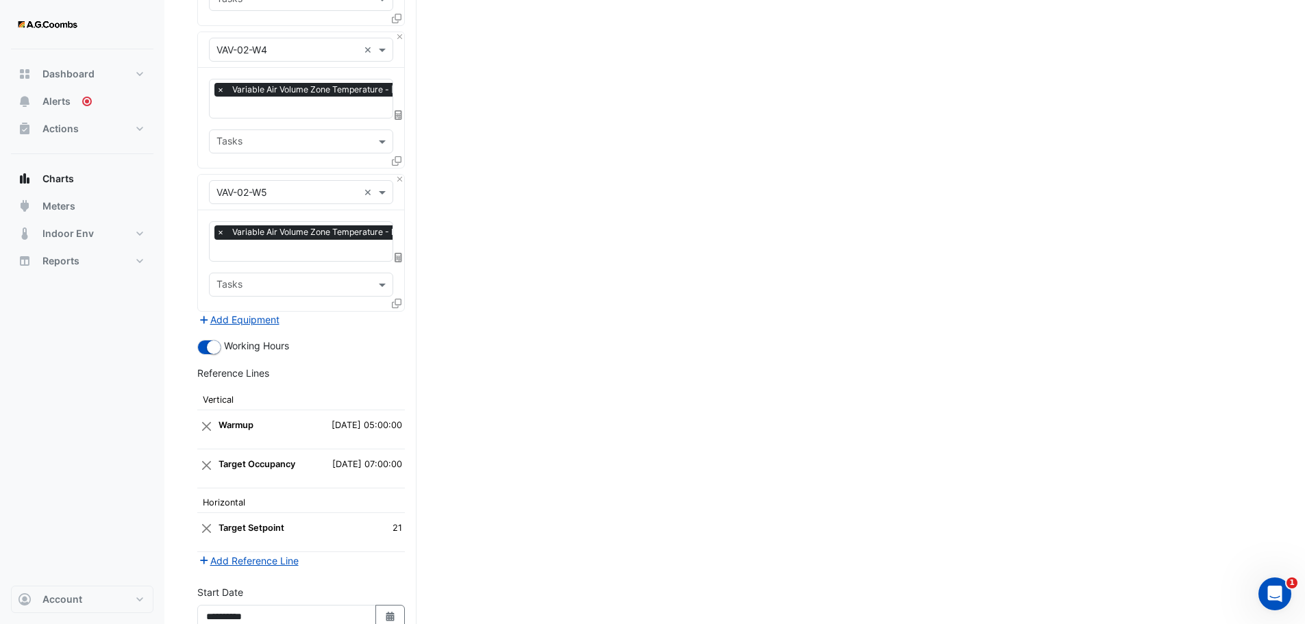
scroll to position [3215, 0]
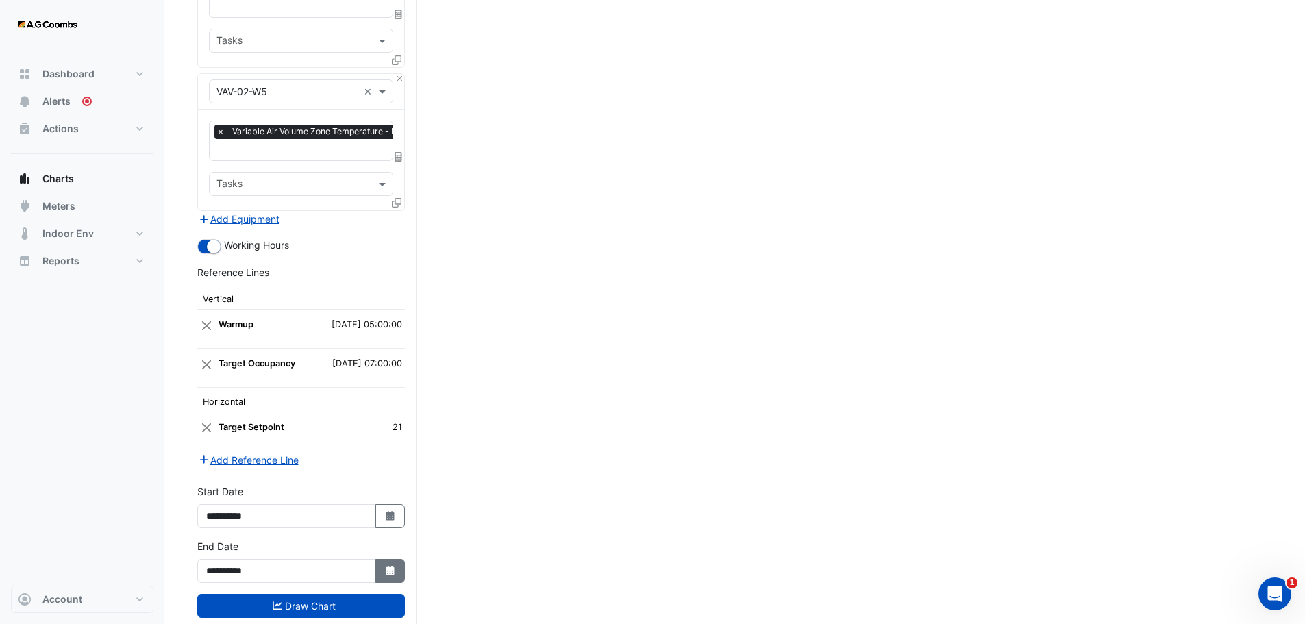
click at [393, 566] on icon "button" at bounding box center [390, 571] width 8 height 10
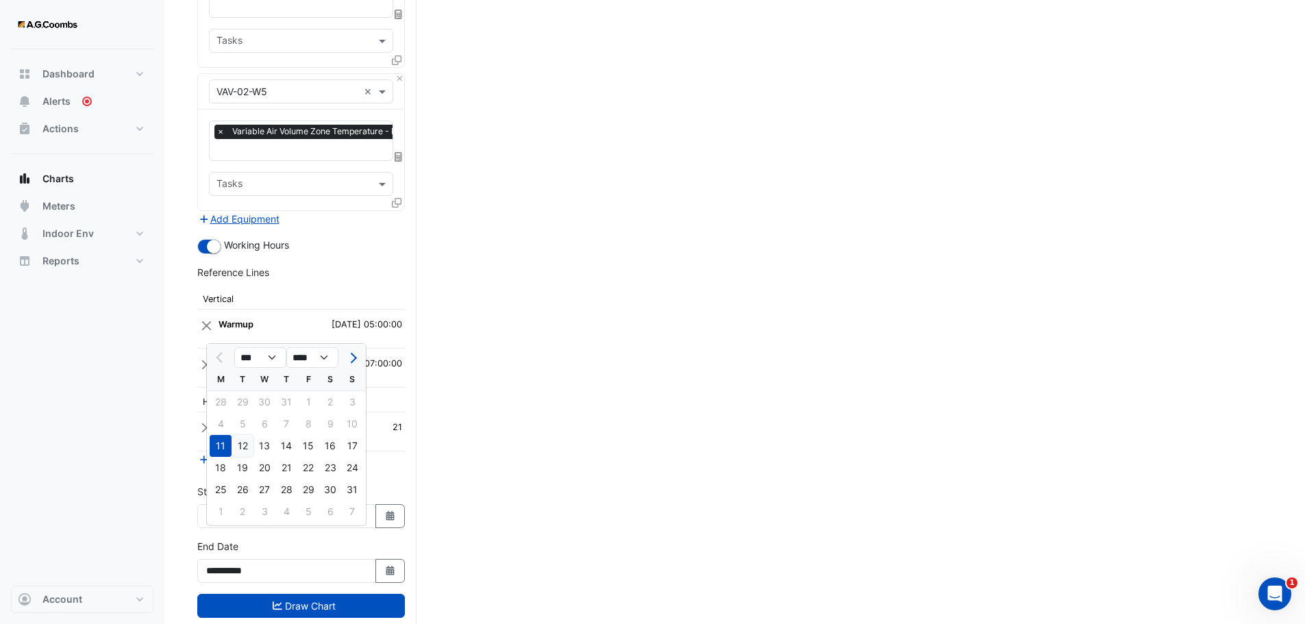
click at [244, 443] on div "12" at bounding box center [243, 446] width 22 height 22
type input "**********"
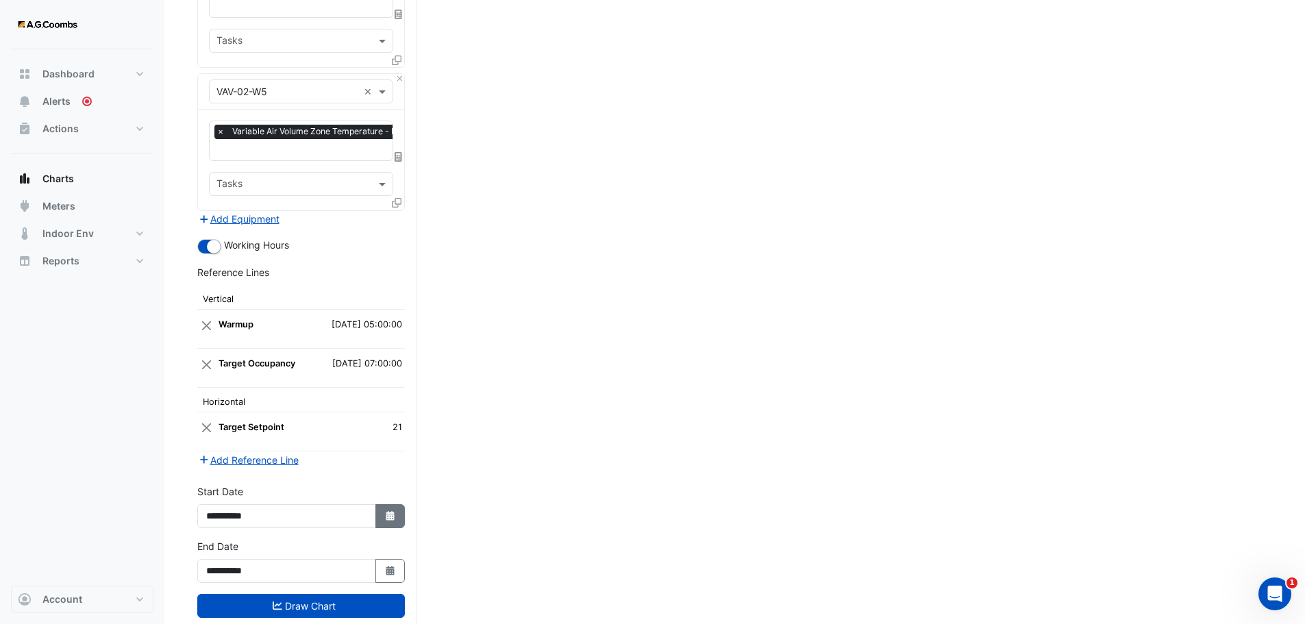
click at [387, 504] on button "Select Date" at bounding box center [391, 516] width 30 height 24
select select "*"
select select "****"
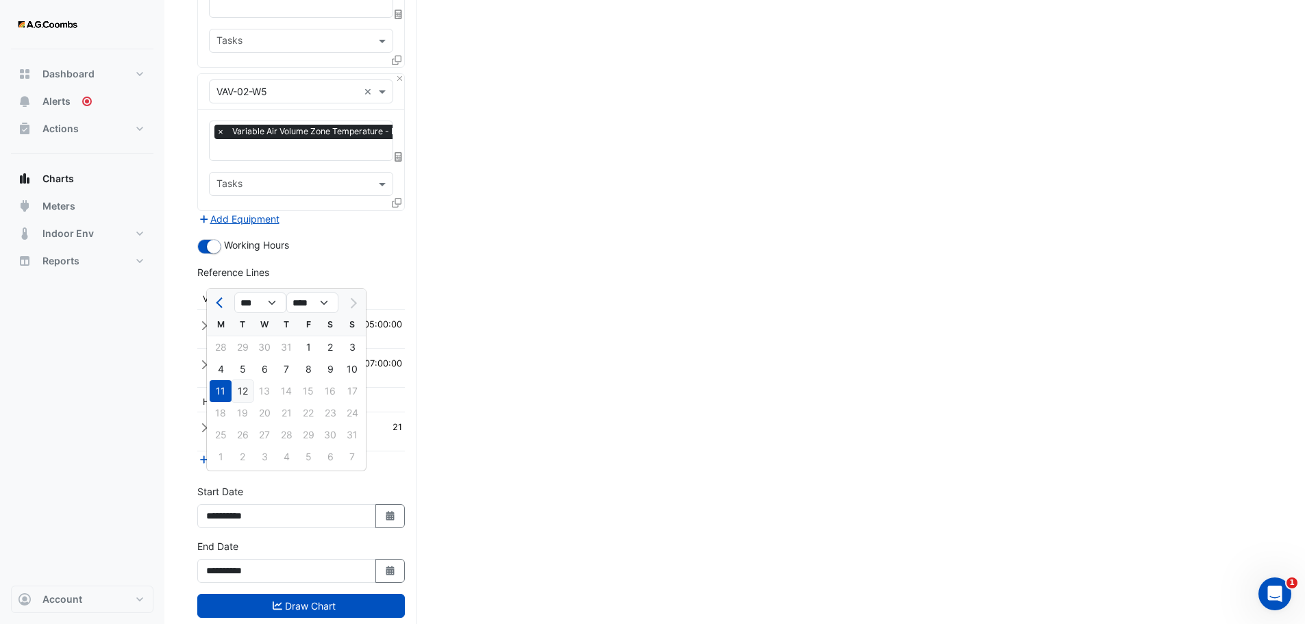
click at [245, 389] on div "12" at bounding box center [243, 391] width 22 height 22
type input "**********"
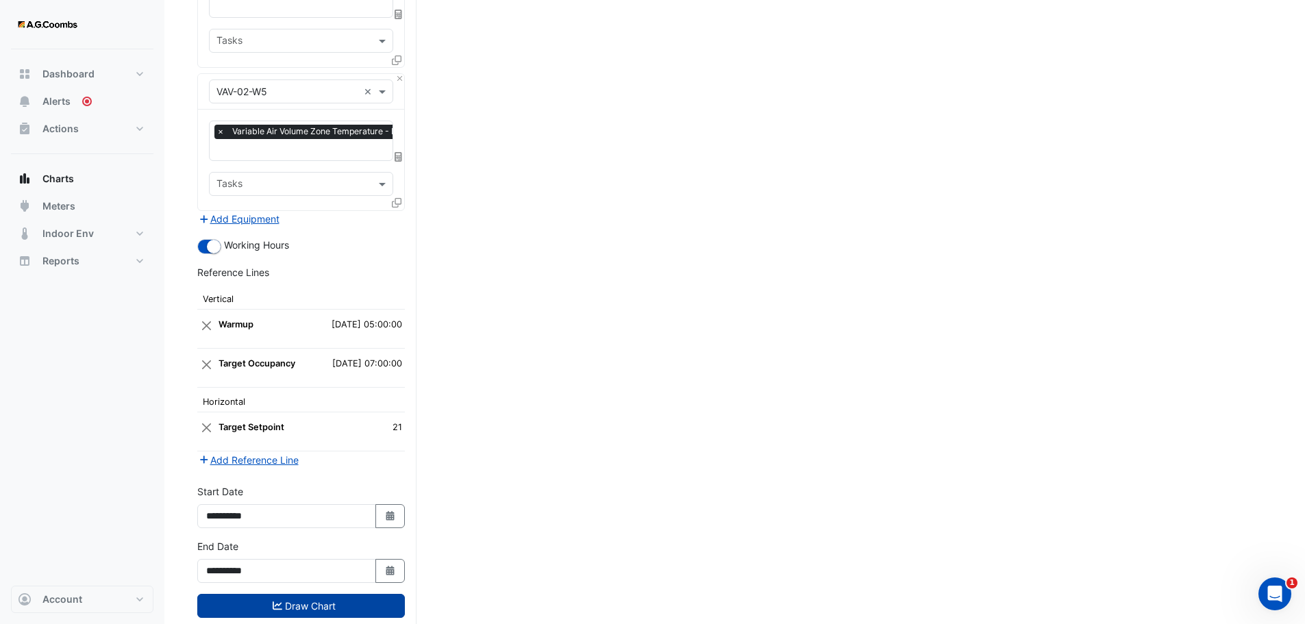
click at [236, 594] on button "Draw Chart" at bounding box center [301, 606] width 208 height 24
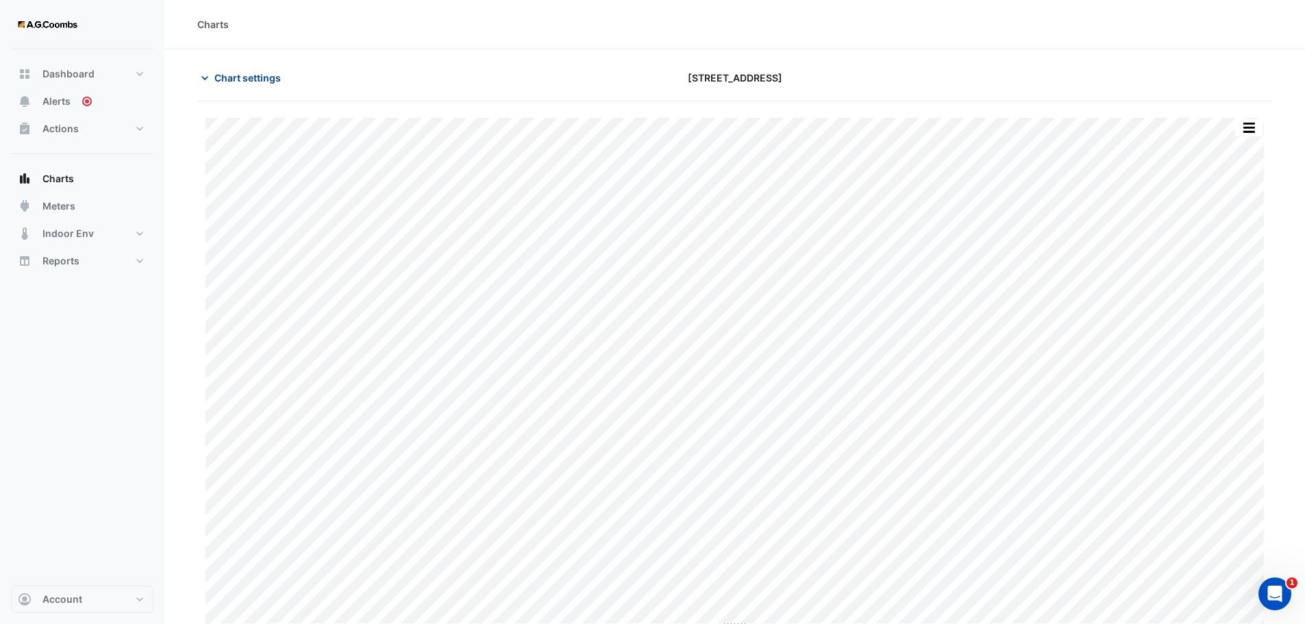
drag, startPoint x: 234, startPoint y: 69, endPoint x: 260, endPoint y: 82, distance: 29.1
click at [234, 69] on button "Chart settings" at bounding box center [243, 78] width 93 height 24
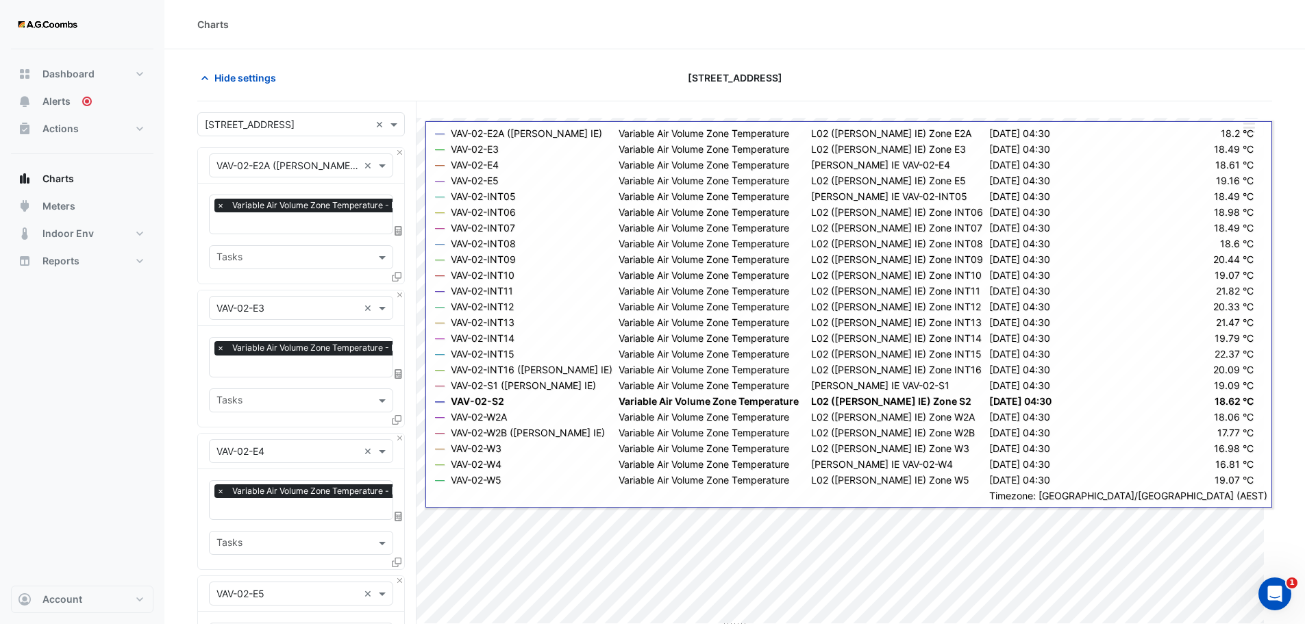
click at [933, 46] on div "Charts" at bounding box center [734, 24] width 1141 height 49
click at [304, 164] on input "text" at bounding box center [288, 166] width 142 height 14
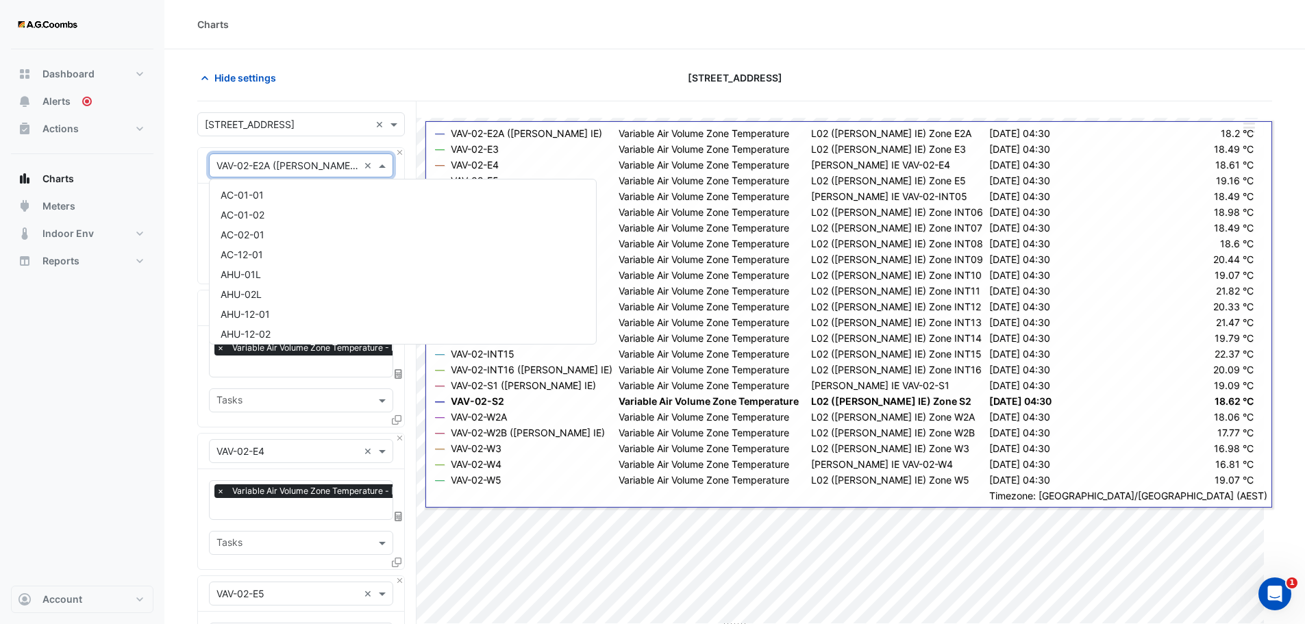
scroll to position [5789, 0]
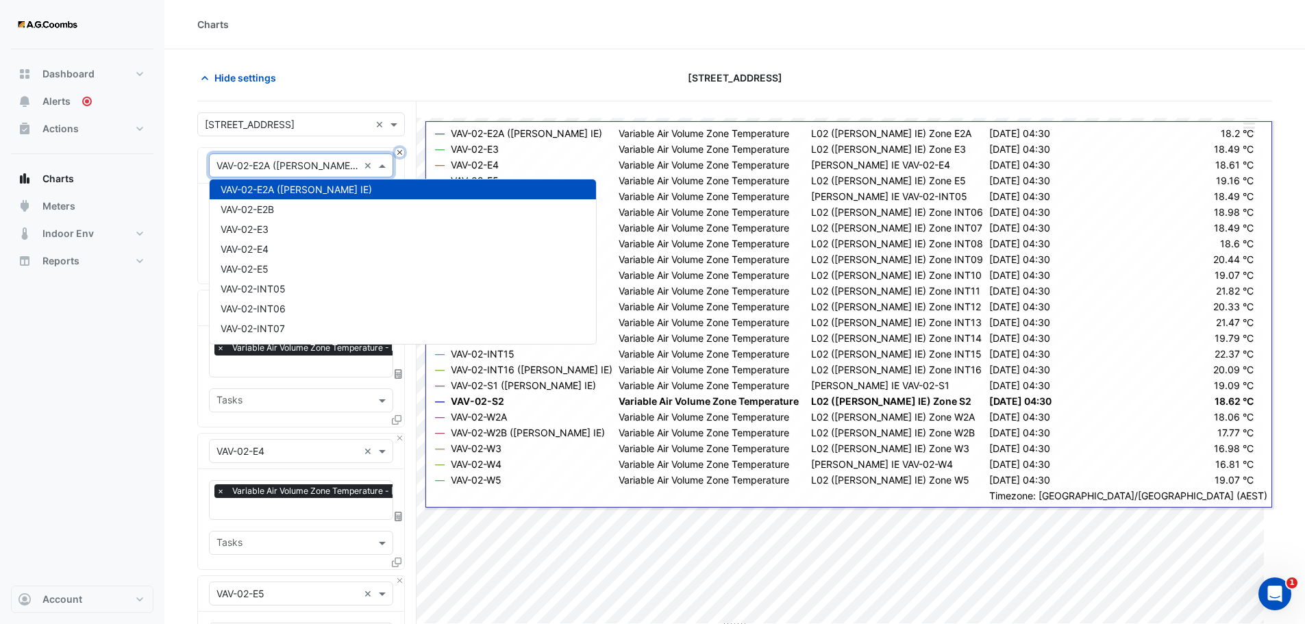
click at [400, 151] on button "Close" at bounding box center [399, 152] width 9 height 9
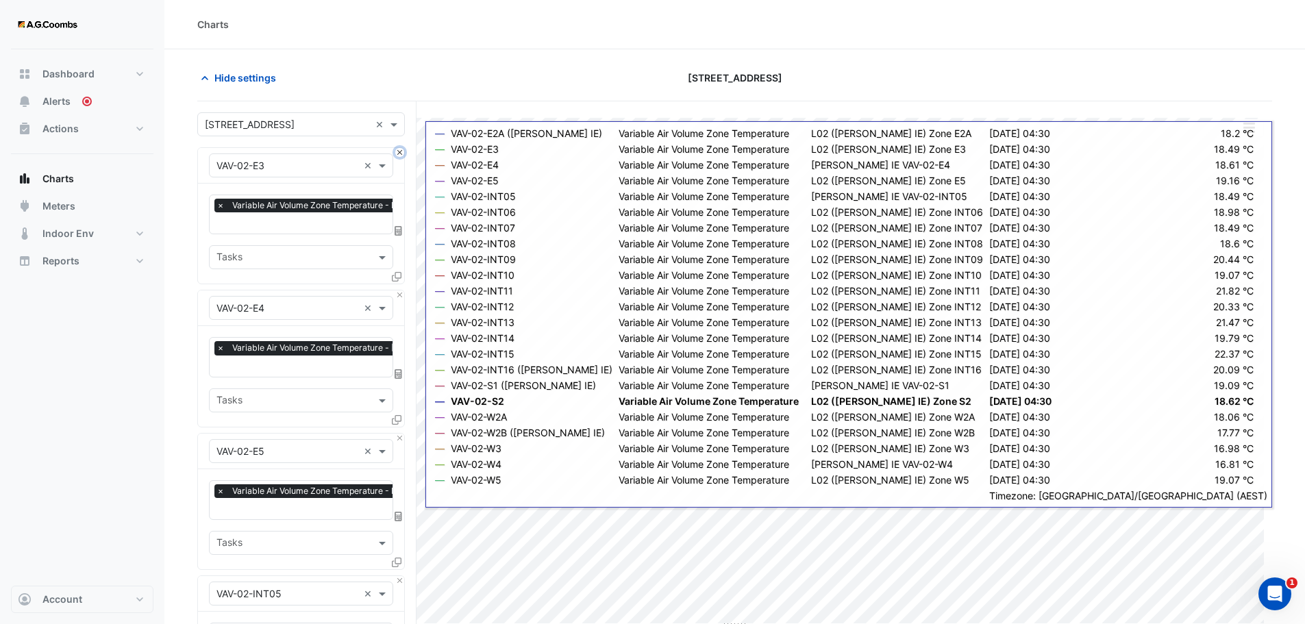
click at [401, 151] on button "Close" at bounding box center [399, 152] width 9 height 9
click at [401, 291] on button "Close" at bounding box center [399, 295] width 9 height 9
click at [401, 151] on button "Close" at bounding box center [399, 152] width 9 height 9
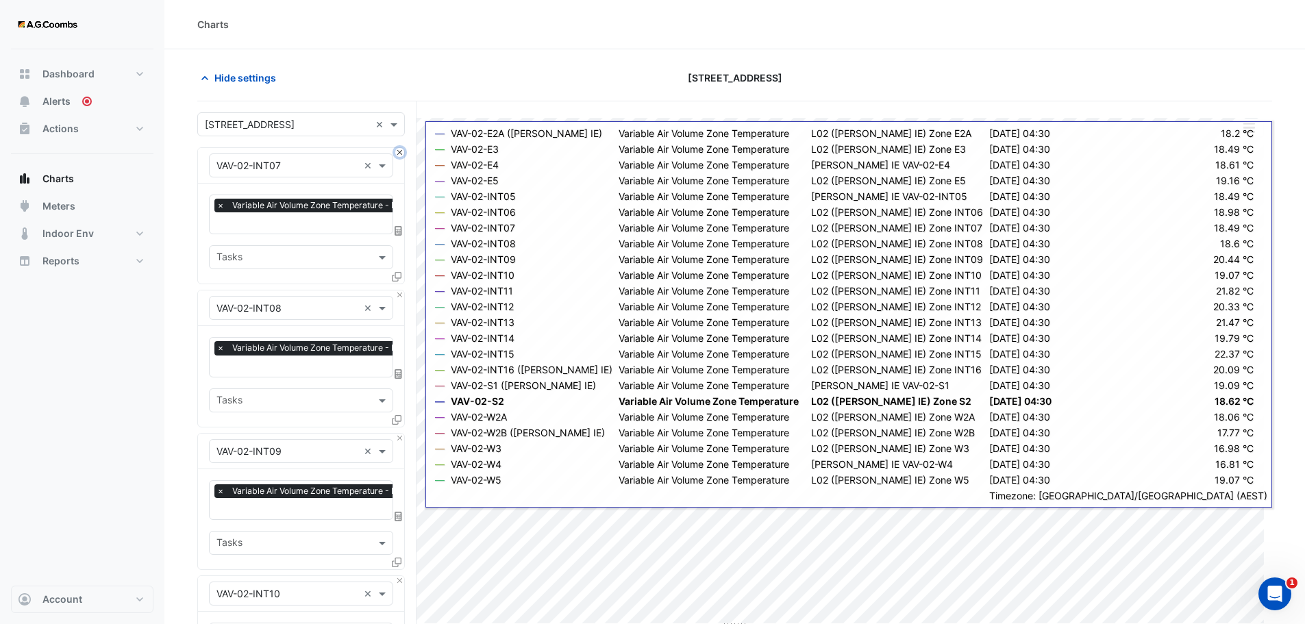
click at [401, 151] on button "Close" at bounding box center [399, 152] width 9 height 9
click at [401, 291] on button "Close" at bounding box center [399, 295] width 9 height 9
click at [401, 151] on button "Close" at bounding box center [399, 152] width 9 height 9
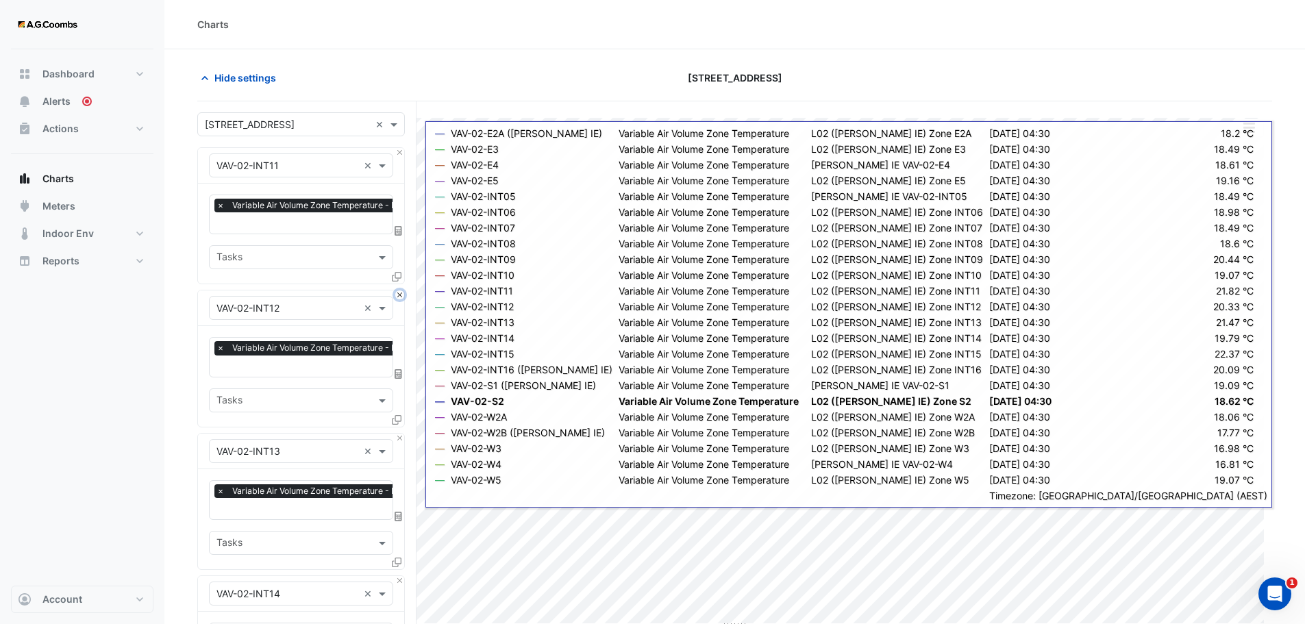
click at [401, 291] on button "Close" at bounding box center [399, 295] width 9 height 9
click at [401, 151] on button "Close" at bounding box center [399, 152] width 9 height 9
click at [401, 291] on button "Close" at bounding box center [399, 295] width 9 height 9
click at [401, 151] on button "Close" at bounding box center [399, 152] width 9 height 9
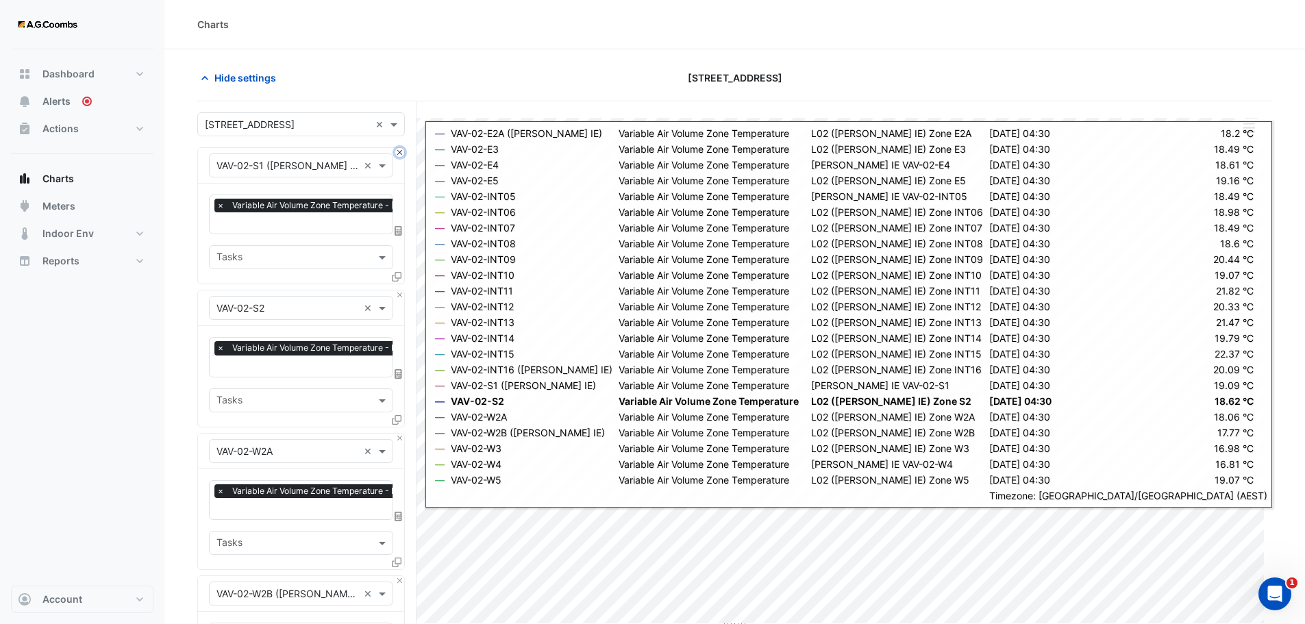
click at [401, 151] on button "Close" at bounding box center [399, 152] width 9 height 9
click at [401, 291] on button "Close" at bounding box center [399, 295] width 9 height 9
click at [401, 151] on button "Close" at bounding box center [399, 152] width 9 height 9
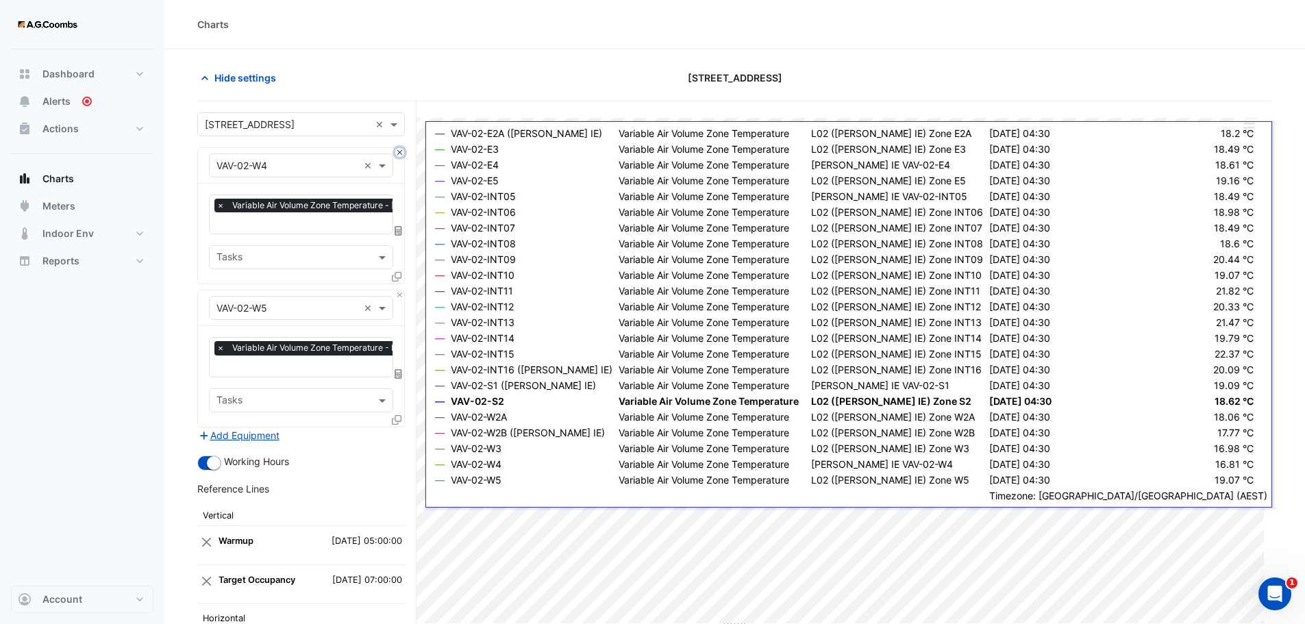
click at [401, 151] on button "Close" at bounding box center [399, 152] width 9 height 9
click at [401, 291] on div "Equipment × VAV-02-W5 ×" at bounding box center [301, 309] width 206 height 36
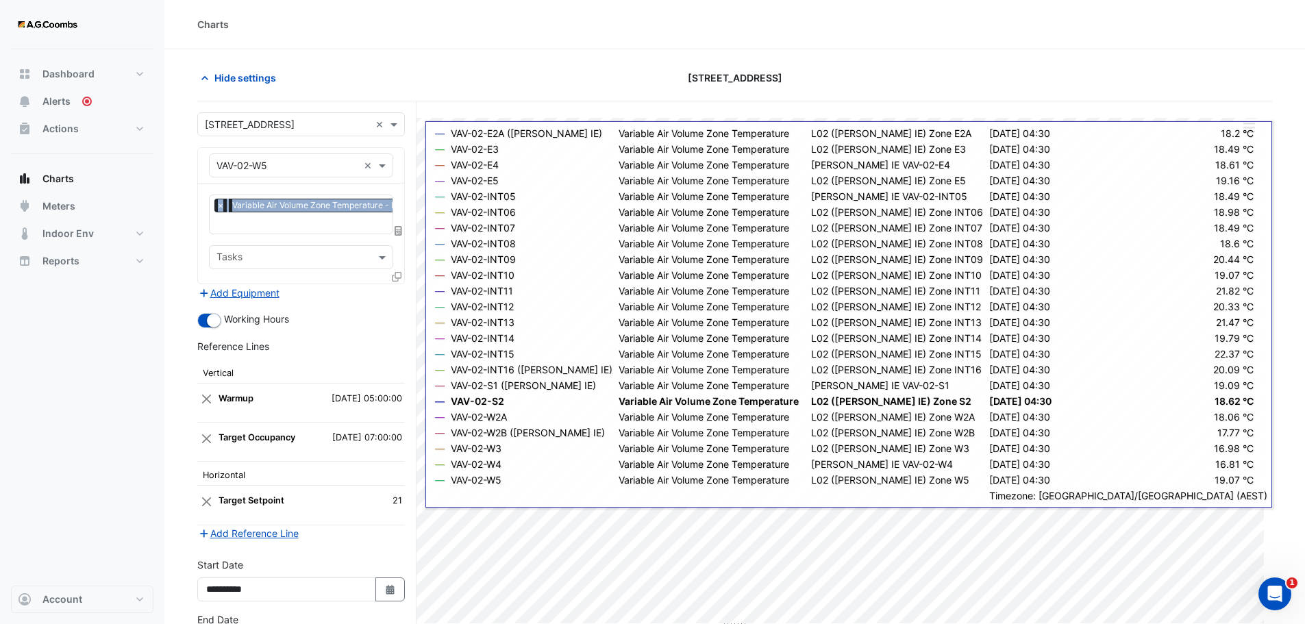
click at [401, 151] on div "Equipment × VAV-02-W5 ×" at bounding box center [301, 166] width 206 height 36
click at [399, 154] on div "Equipment × VAV-02-W5 ×" at bounding box center [301, 166] width 206 height 36
click at [300, 167] on input "text" at bounding box center [288, 166] width 142 height 14
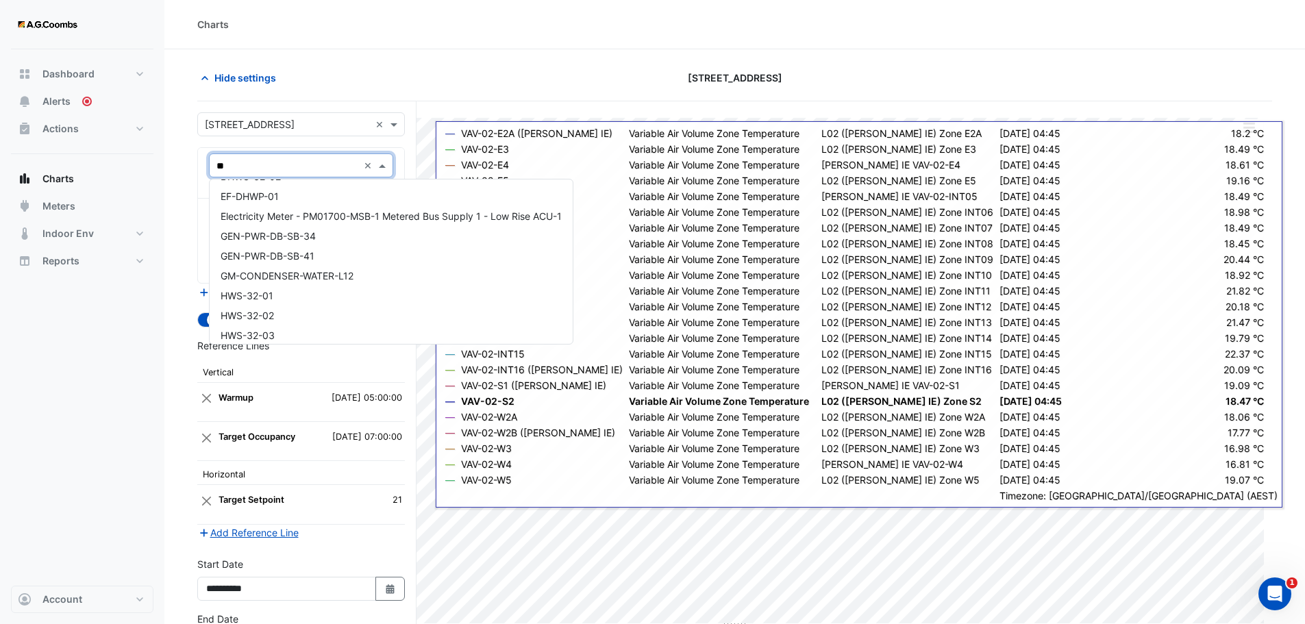
scroll to position [0, 0]
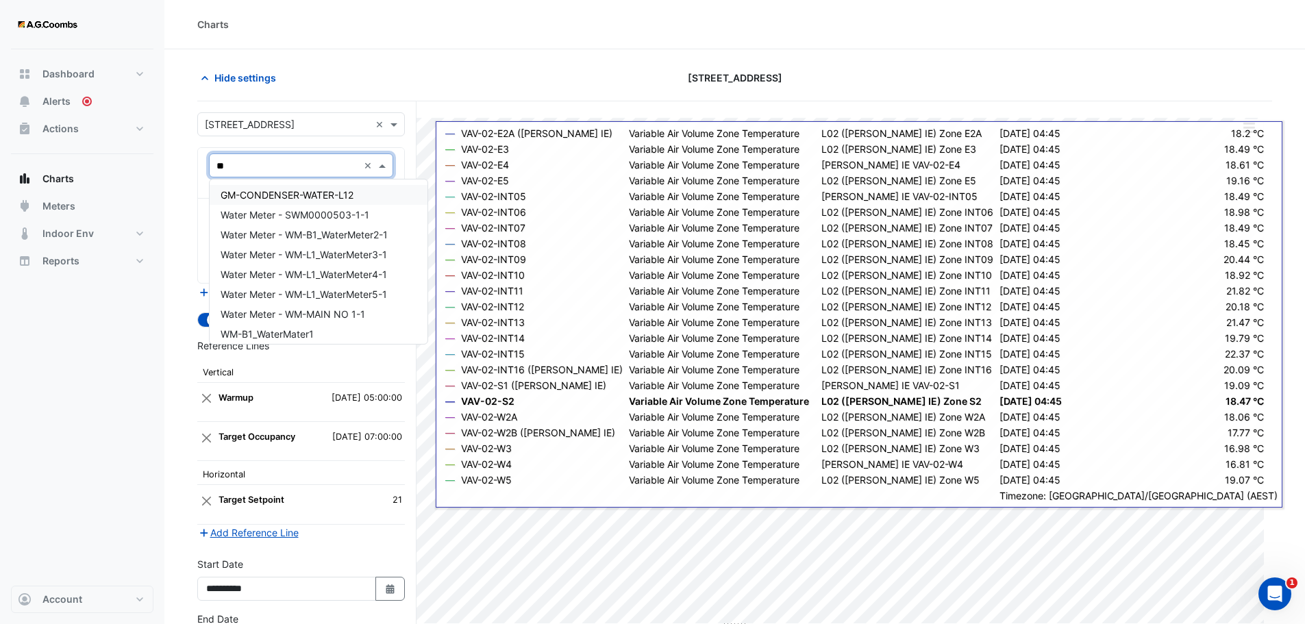
type input "*"
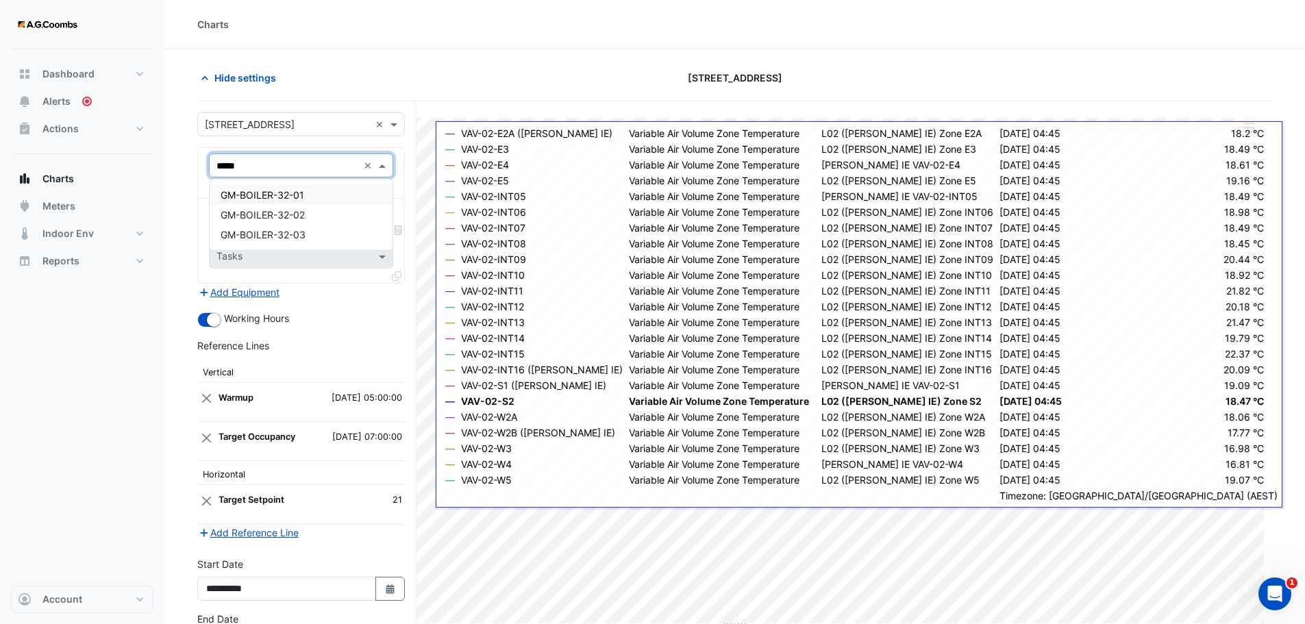
type input "******"
click at [334, 195] on div "GM-BOILER-32-01" at bounding box center [301, 195] width 183 height 20
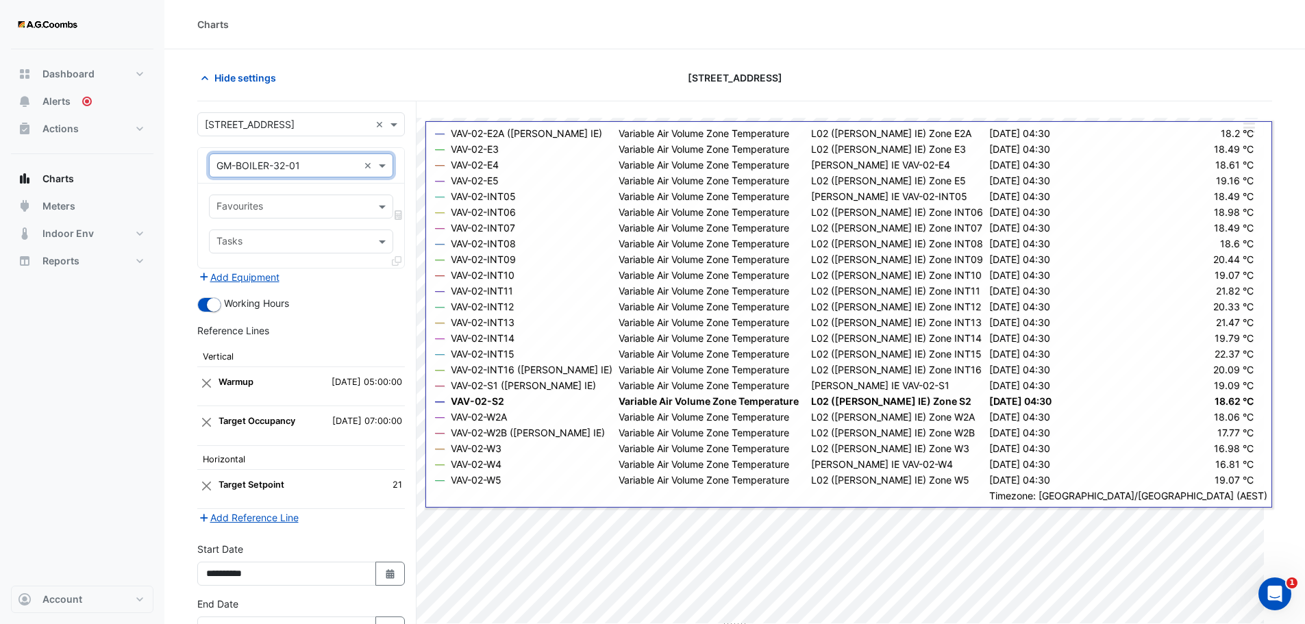
click at [396, 262] on icon at bounding box center [397, 261] width 10 height 10
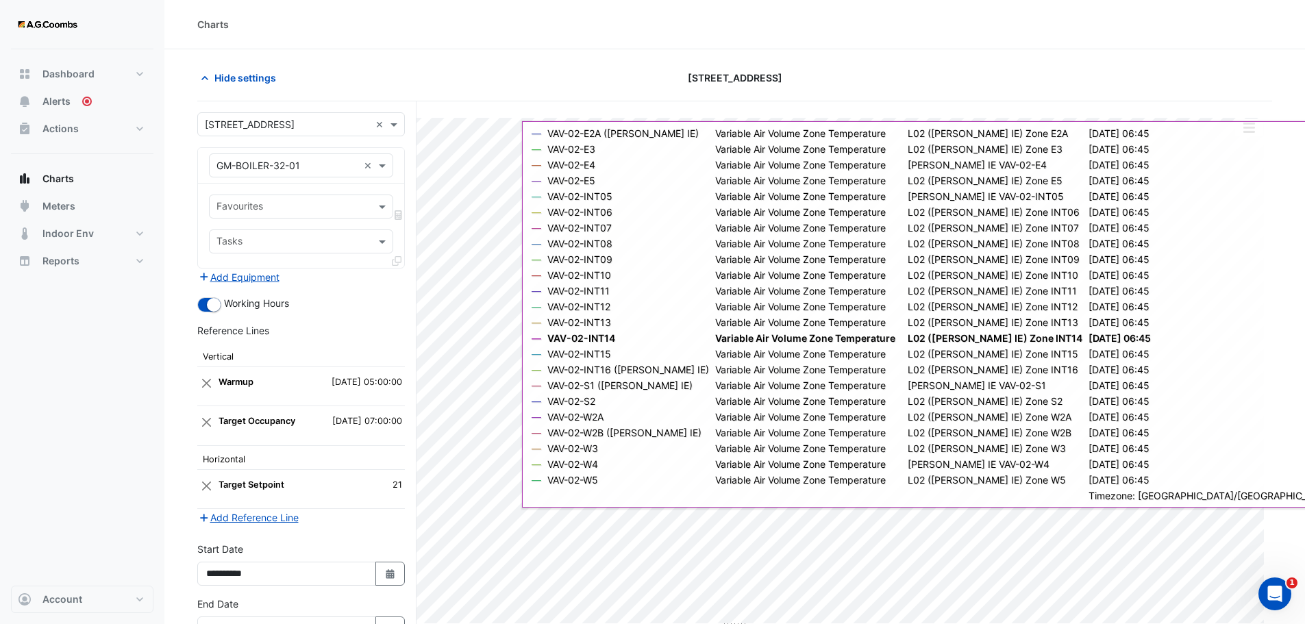
click at [353, 189] on div "Favourites Tasks" at bounding box center [301, 226] width 206 height 84
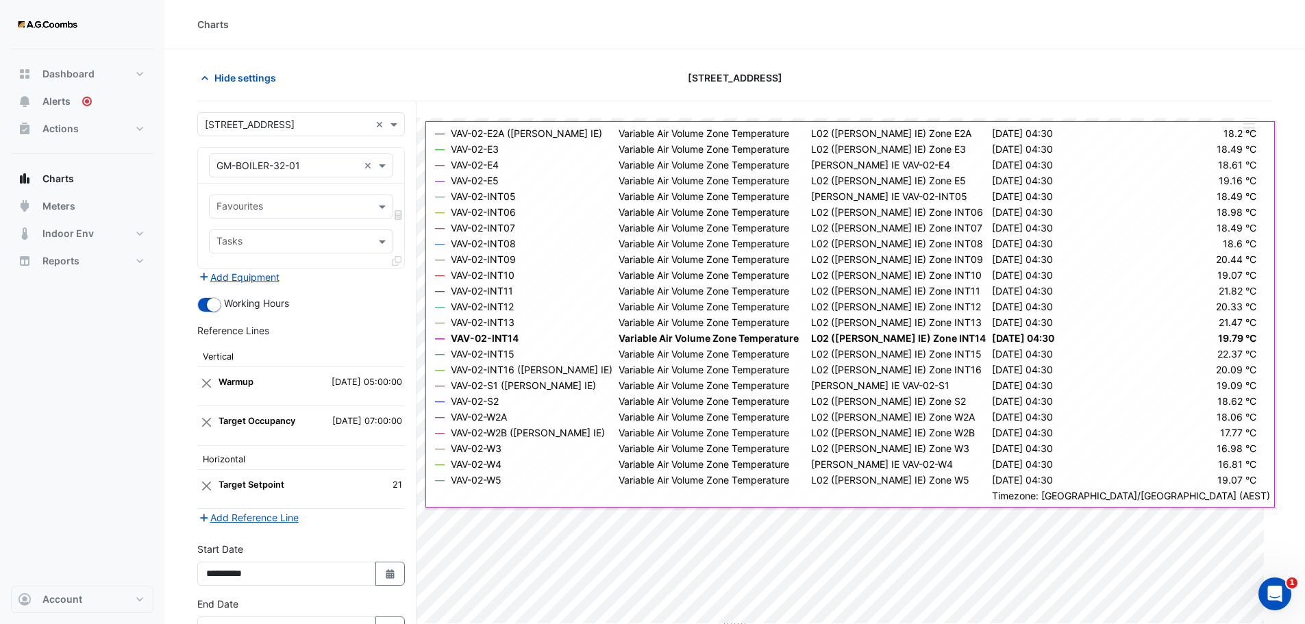
click at [234, 243] on input "text" at bounding box center [294, 243] width 154 height 14
click at [241, 247] on input "text" at bounding box center [294, 243] width 154 height 14
click at [403, 256] on div at bounding box center [398, 264] width 12 height 20
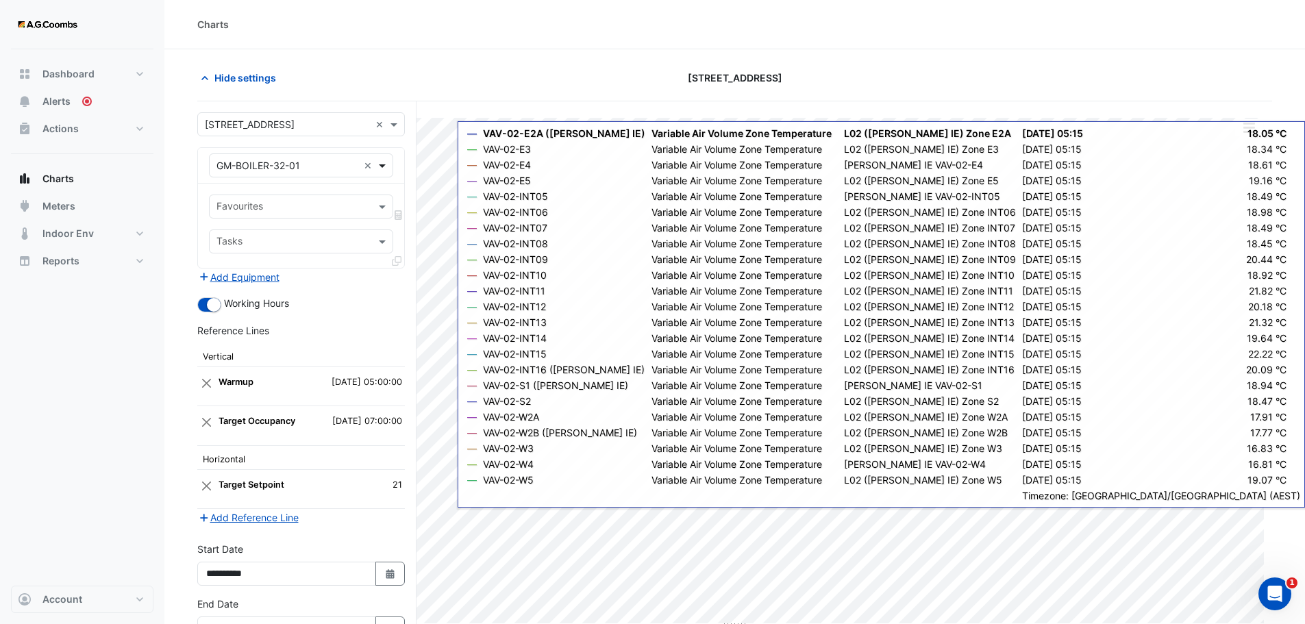
click at [385, 163] on span at bounding box center [384, 165] width 17 height 14
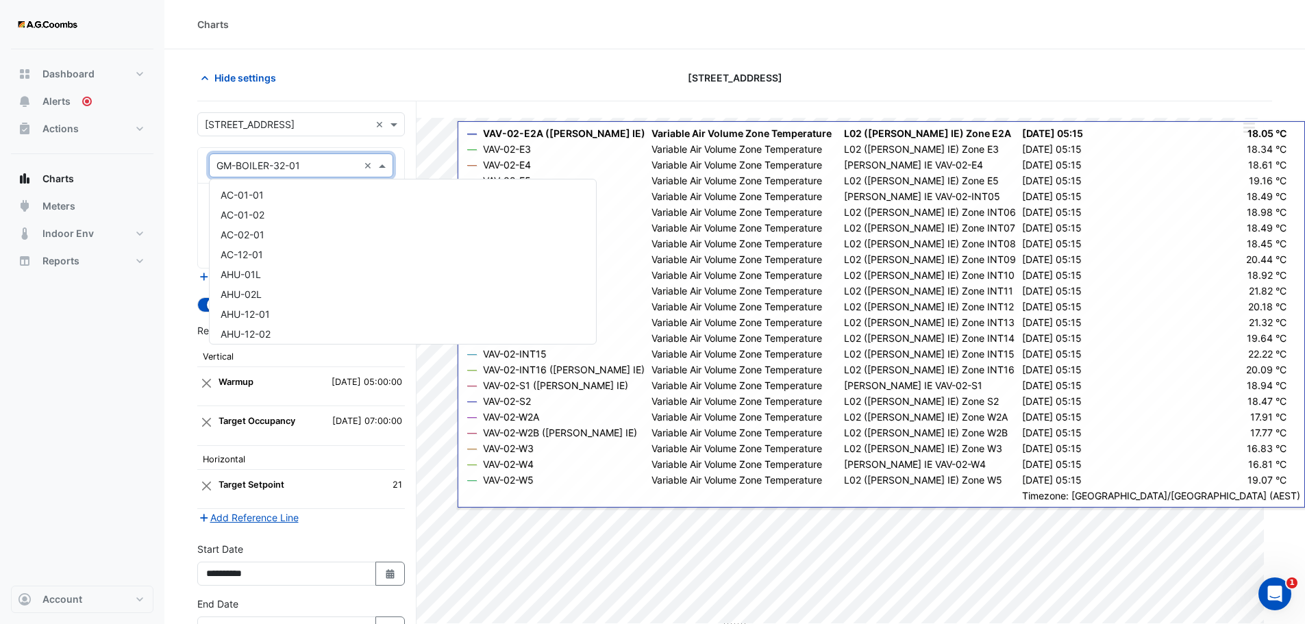
scroll to position [1218, 0]
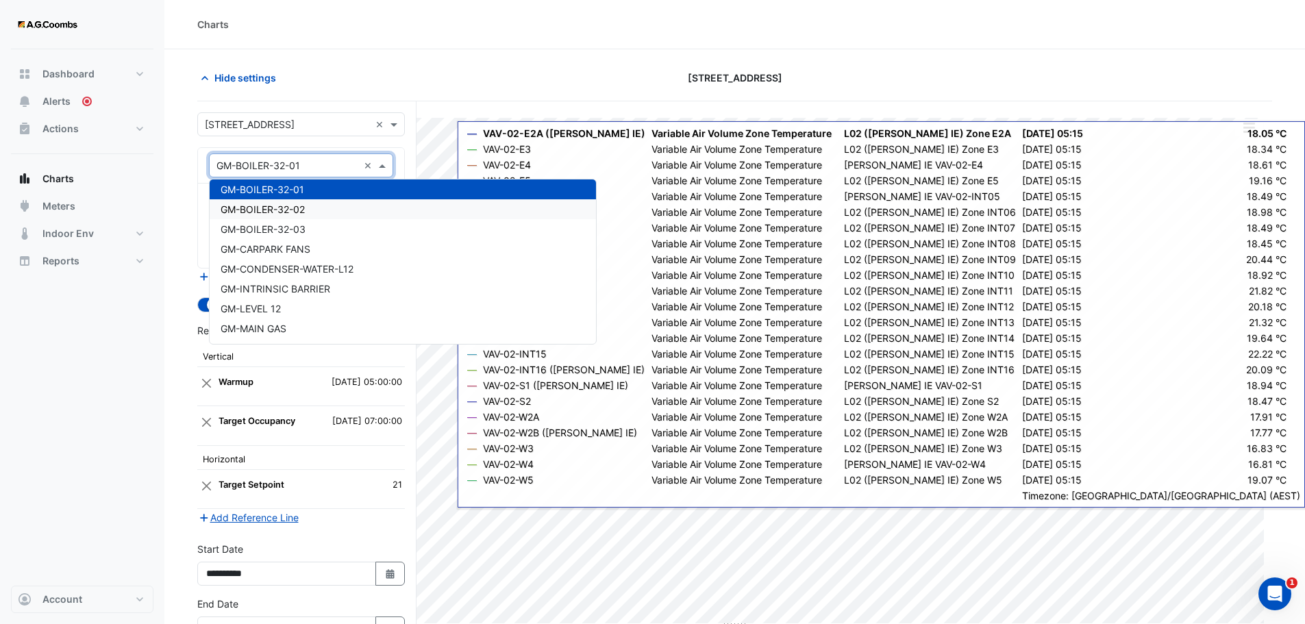
click at [288, 212] on span "GM-BOILER-32-02" at bounding box center [263, 210] width 84 height 12
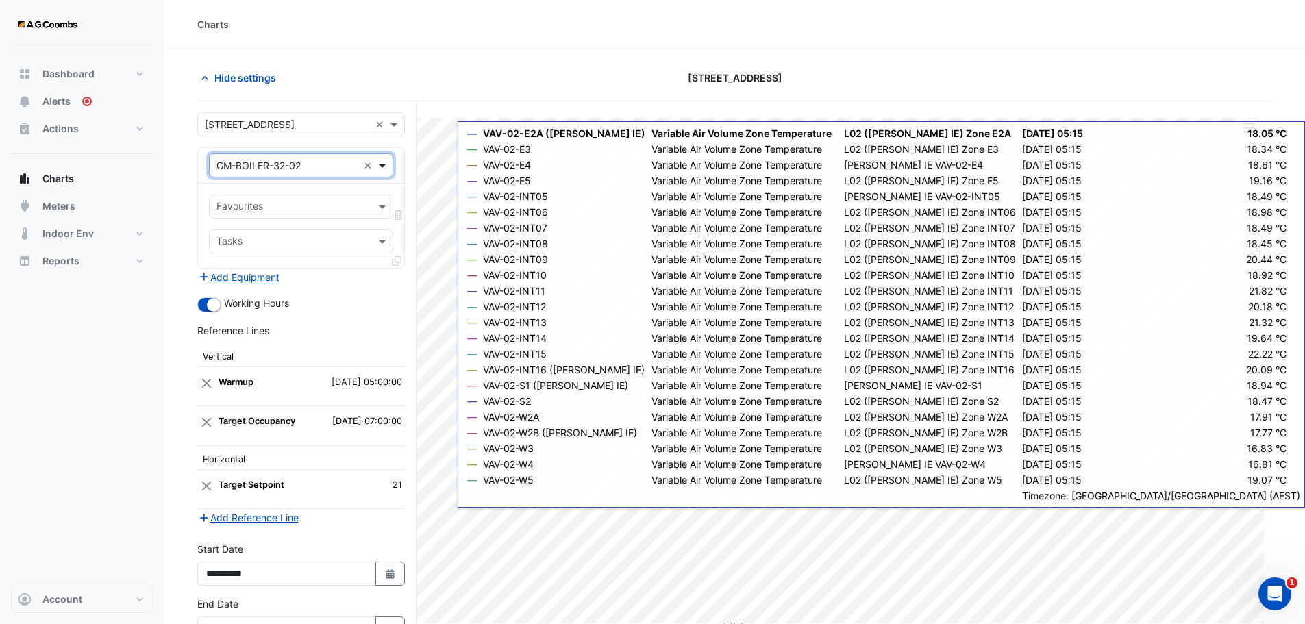
click at [389, 164] on span at bounding box center [384, 165] width 17 height 14
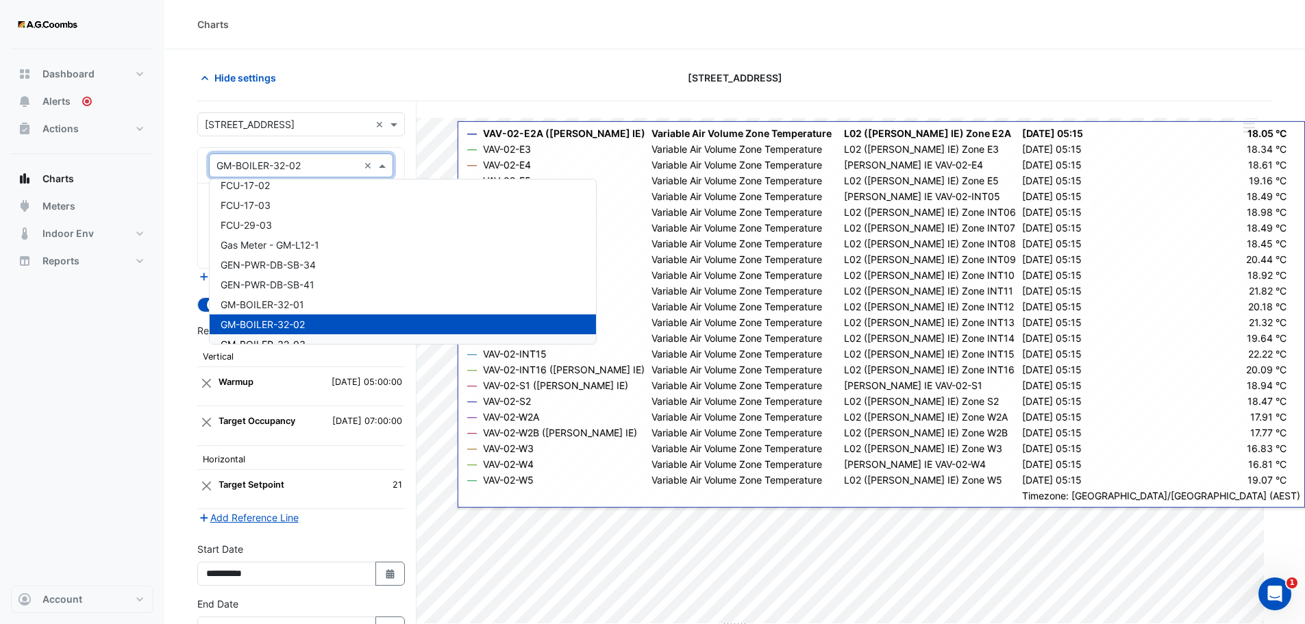
scroll to position [1101, 0]
click at [318, 299] on div "GM-BOILER-32-01" at bounding box center [403, 307] width 387 height 20
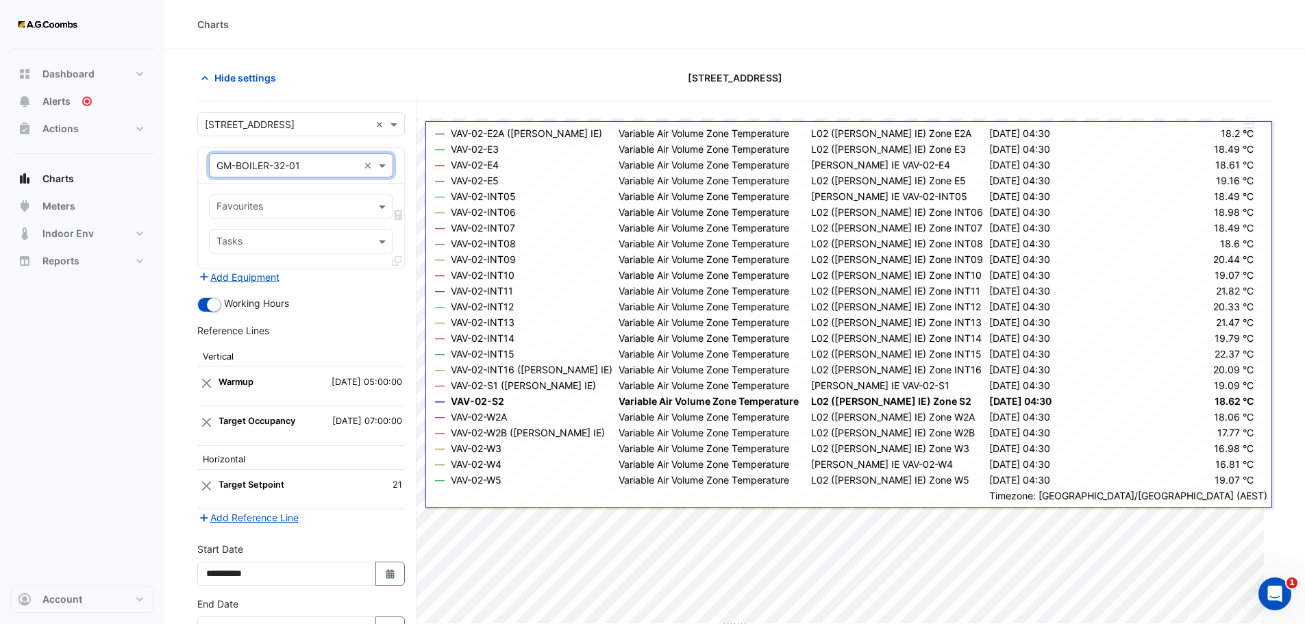
click at [323, 265] on div "Favourites Tasks" at bounding box center [301, 226] width 206 height 84
click at [279, 209] on input "text" at bounding box center [294, 208] width 154 height 14
click at [295, 167] on input "text" at bounding box center [288, 166] width 142 height 14
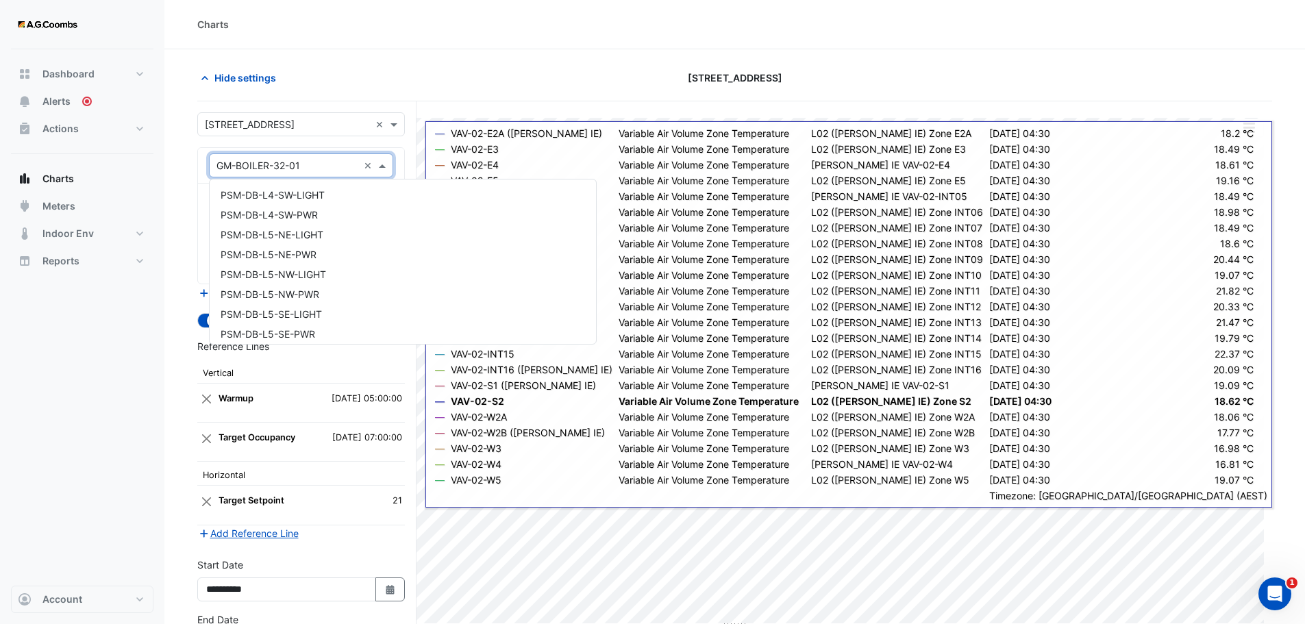
scroll to position [4028, 0]
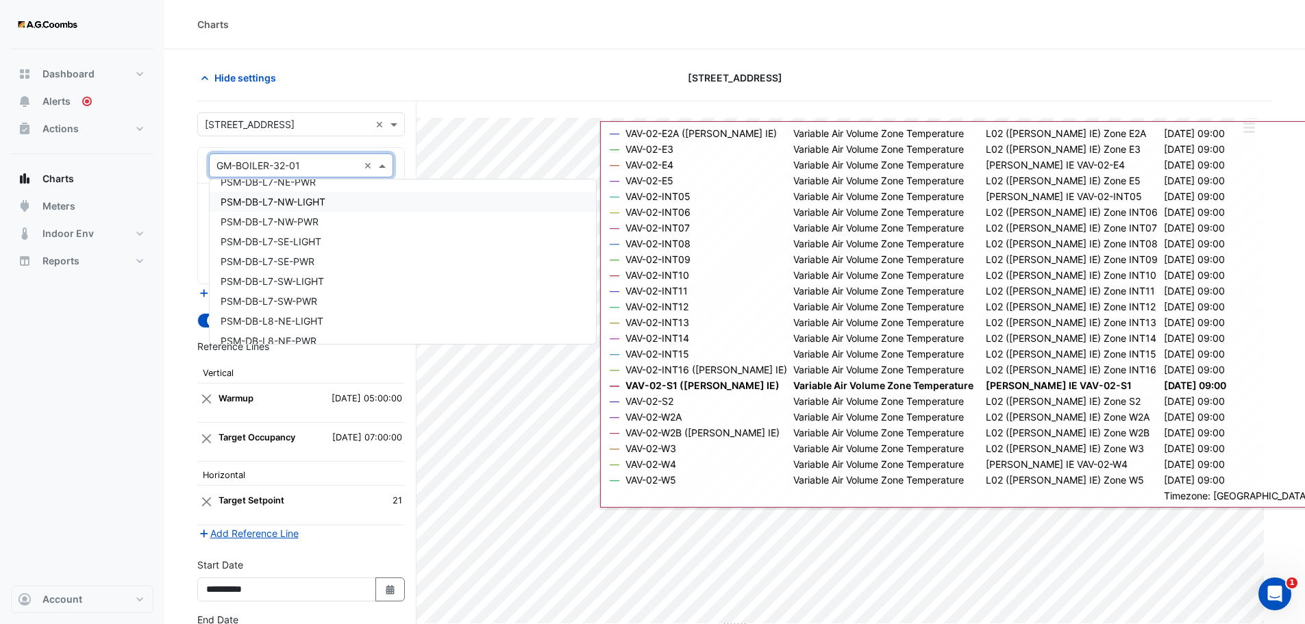
click at [380, 73] on div "Hide settings" at bounding box center [371, 78] width 364 height 24
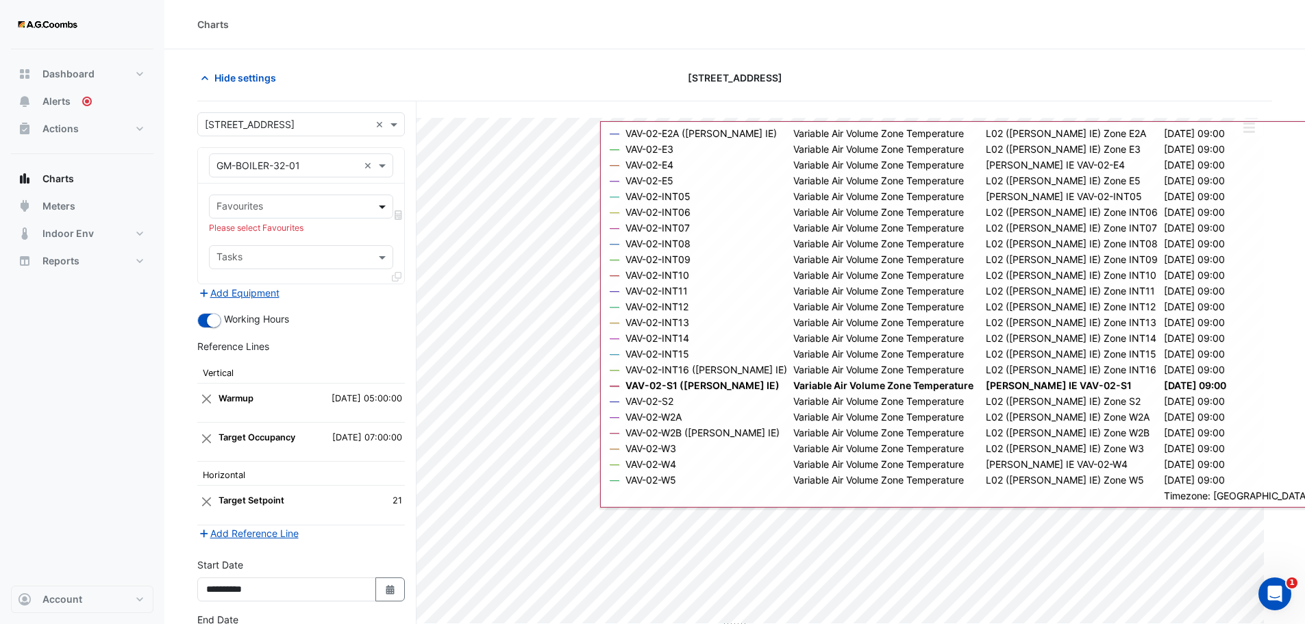
click at [378, 212] on span at bounding box center [384, 206] width 17 height 14
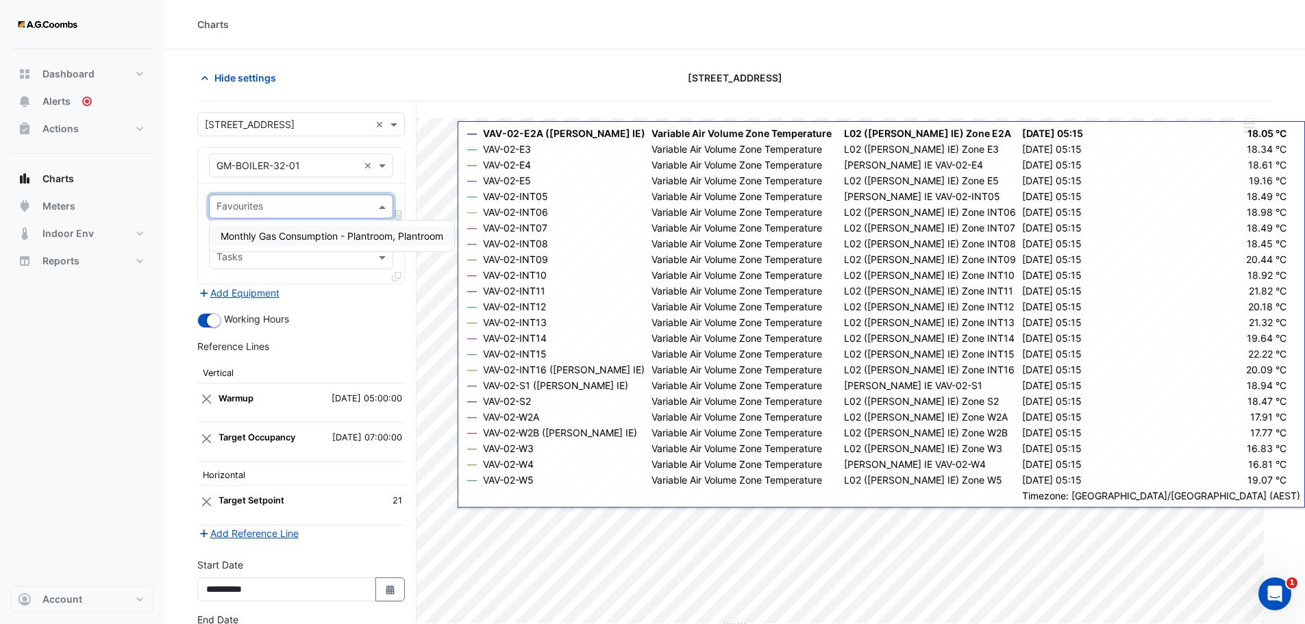
click at [337, 236] on span "Monthly Gas Consumption - Plantroom, Plantroom" at bounding box center [332, 236] width 223 height 12
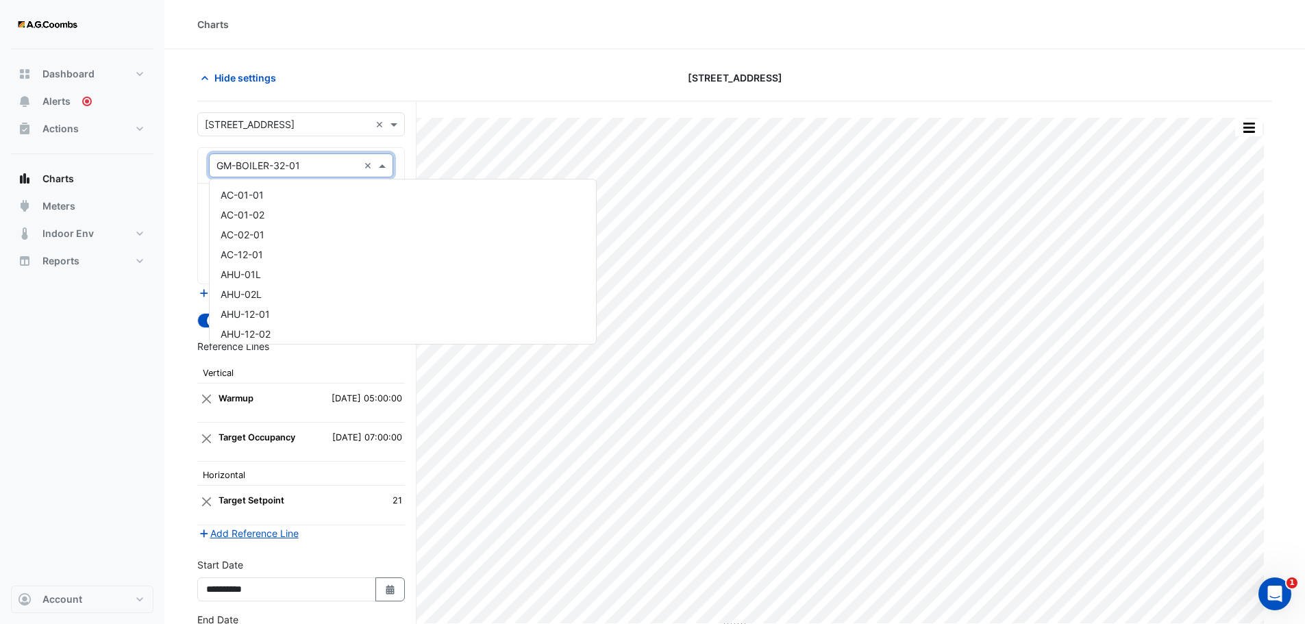
click at [360, 164] on div at bounding box center [301, 166] width 183 height 16
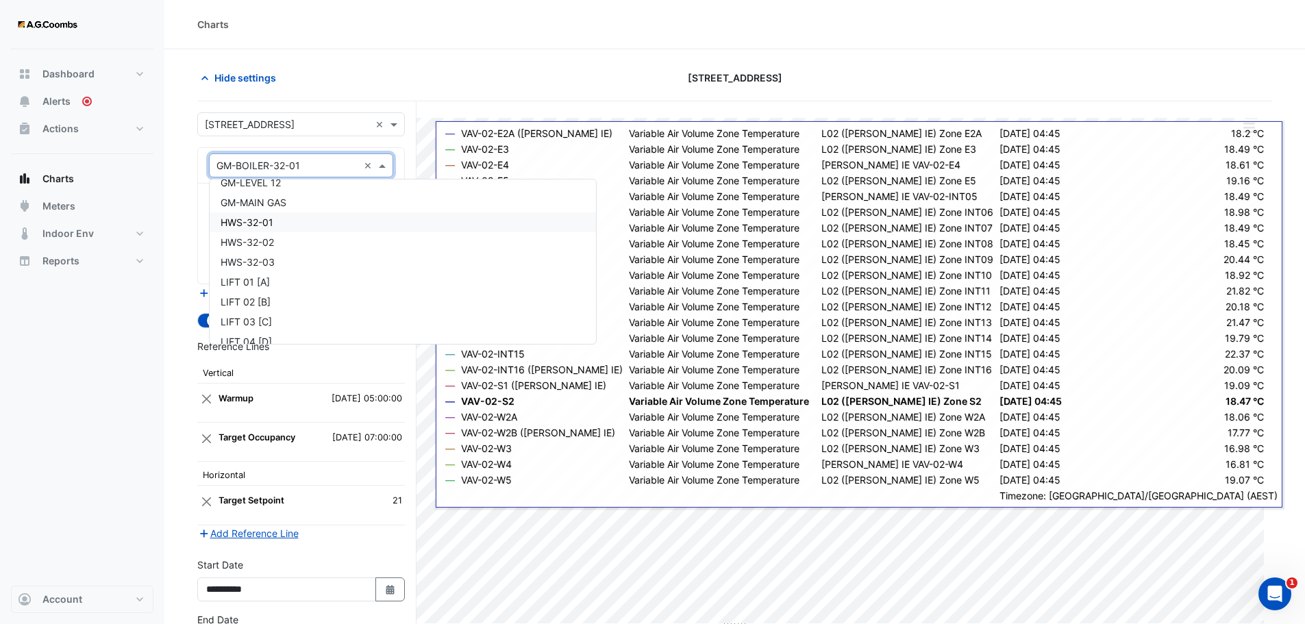
scroll to position [1355, 0]
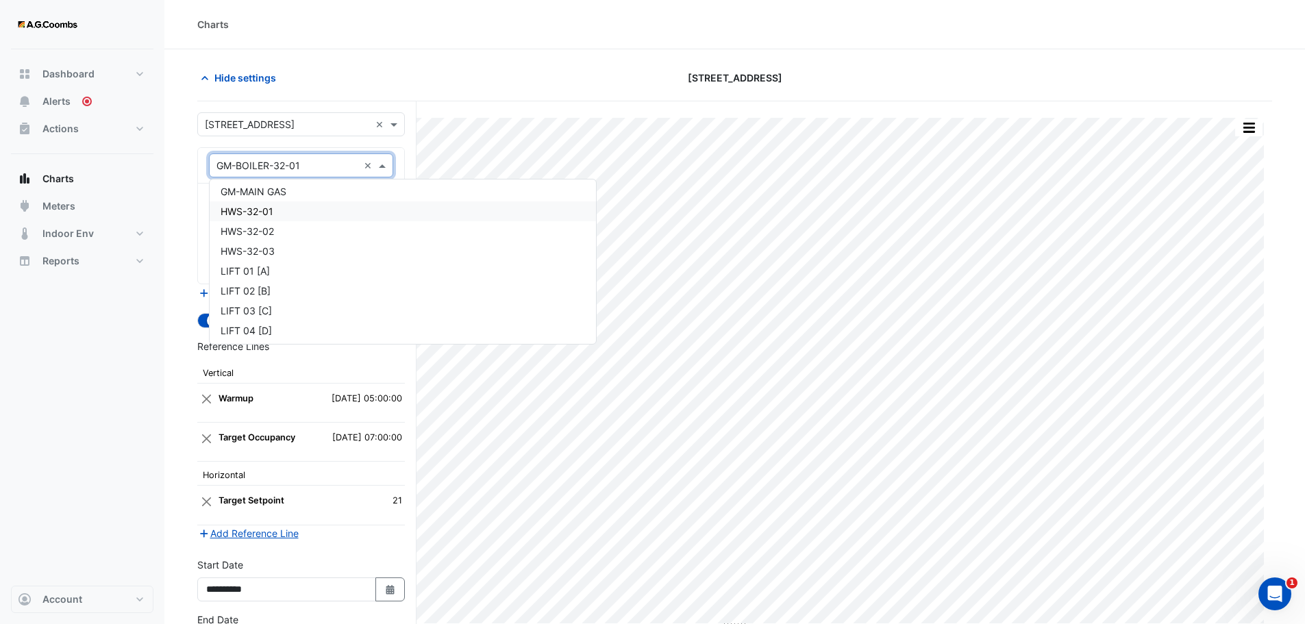
click at [700, 16] on div "Charts" at bounding box center [734, 24] width 1141 height 49
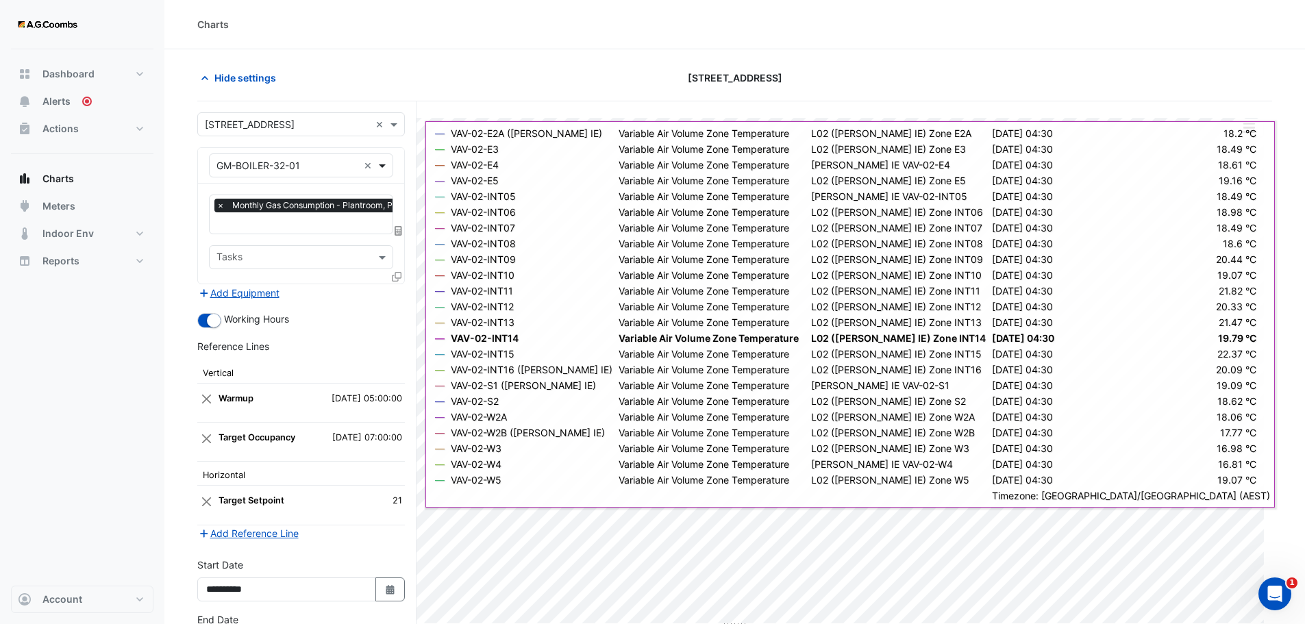
click at [382, 167] on span at bounding box center [384, 165] width 17 height 14
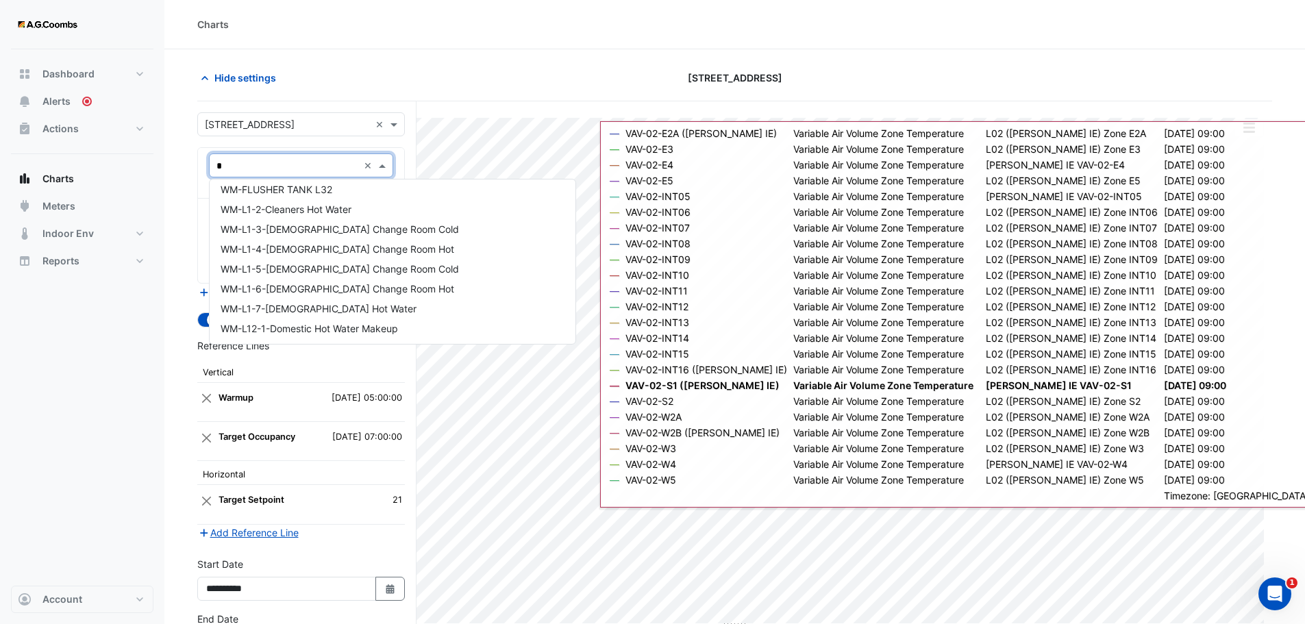
scroll to position [0, 0]
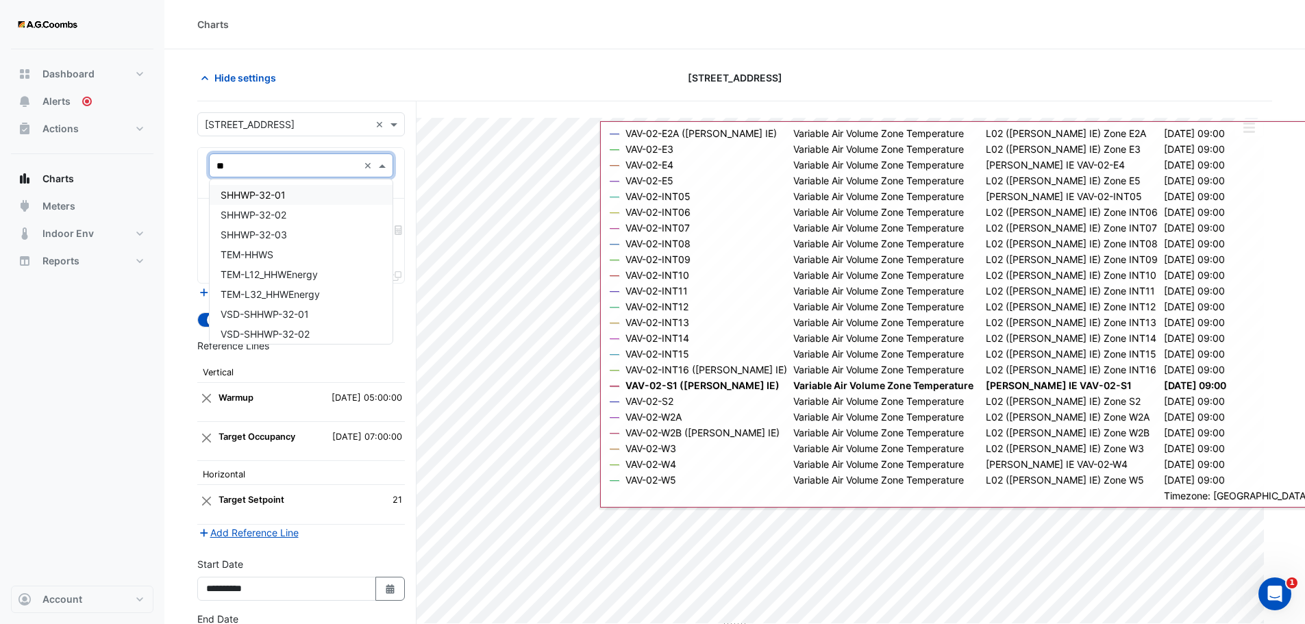
type input "*"
type input "****"
click at [317, 195] on div "BHWP-32-01" at bounding box center [301, 195] width 183 height 20
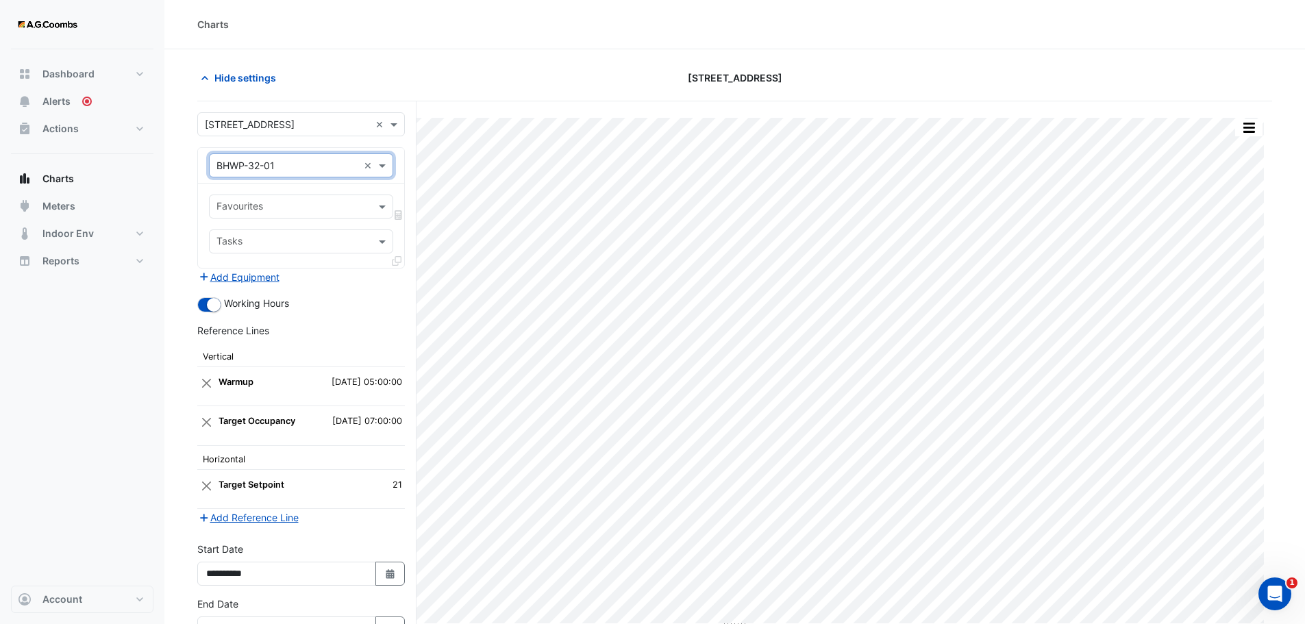
click at [336, 212] on input "text" at bounding box center [294, 208] width 154 height 14
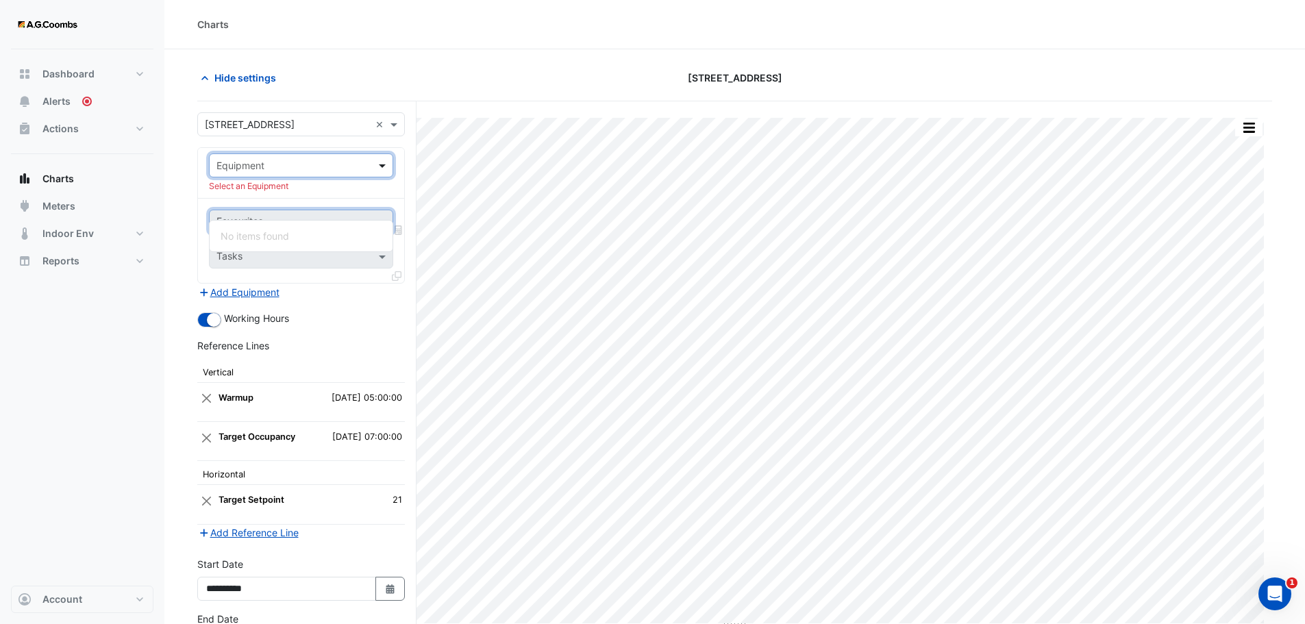
click at [387, 160] on span at bounding box center [384, 165] width 17 height 14
type input "***"
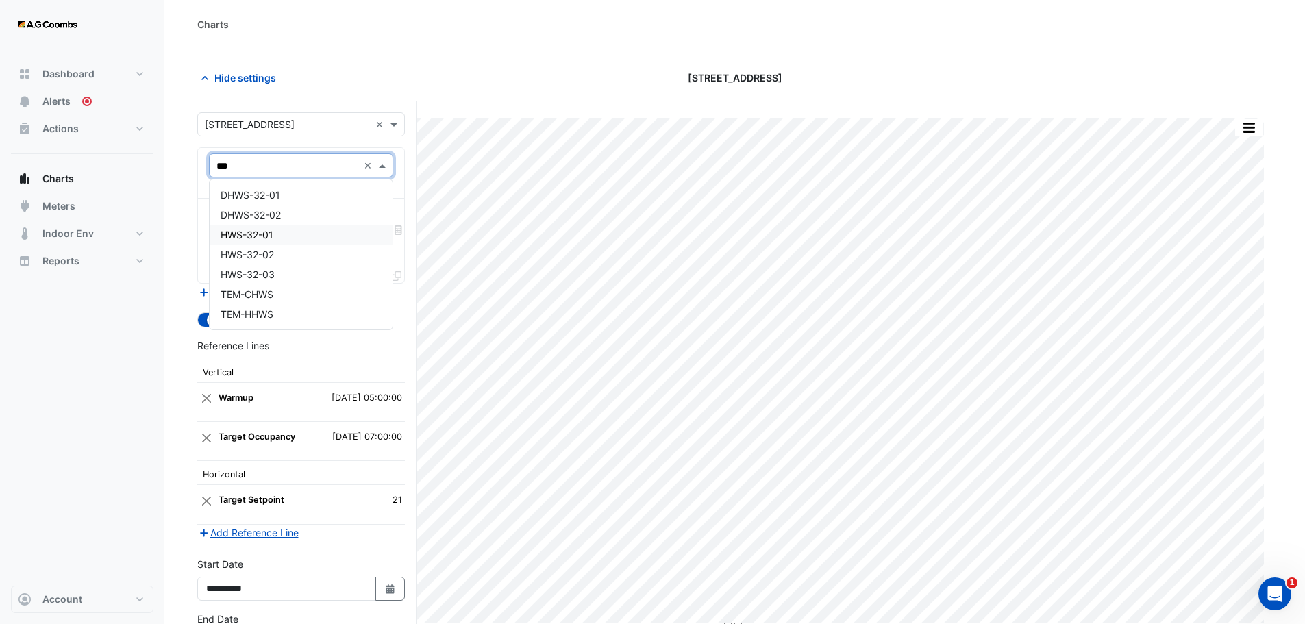
click at [289, 243] on div "HWS-32-01" at bounding box center [301, 235] width 183 height 20
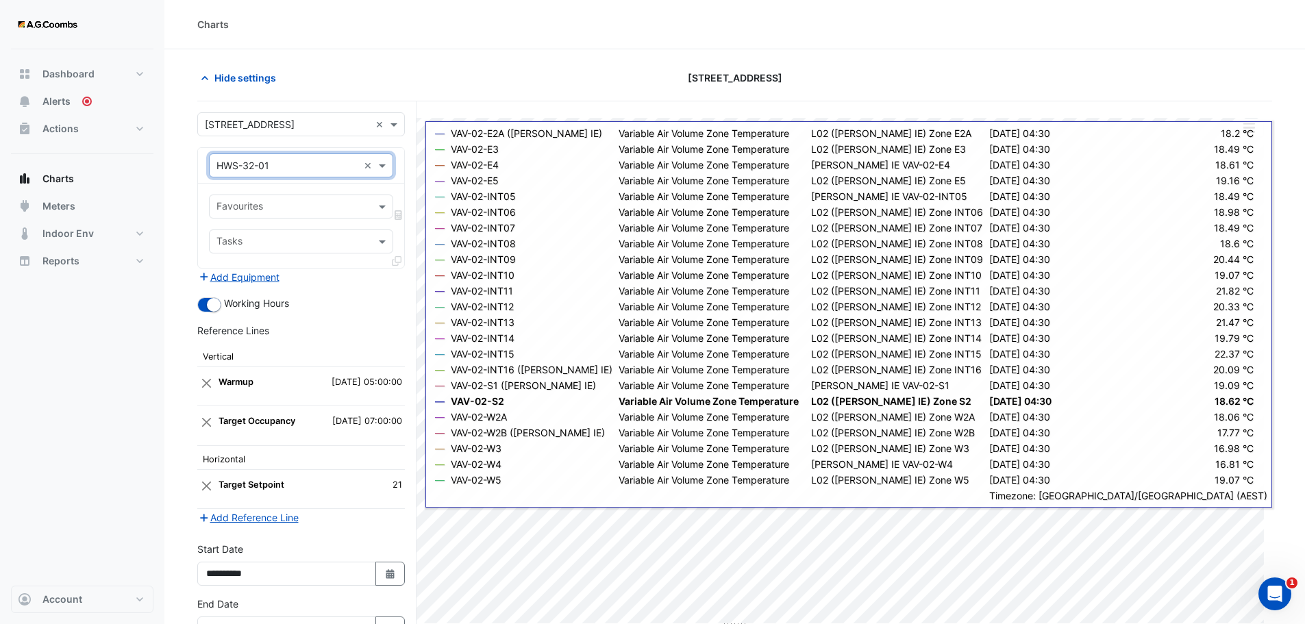
click at [330, 212] on input "text" at bounding box center [294, 208] width 154 height 14
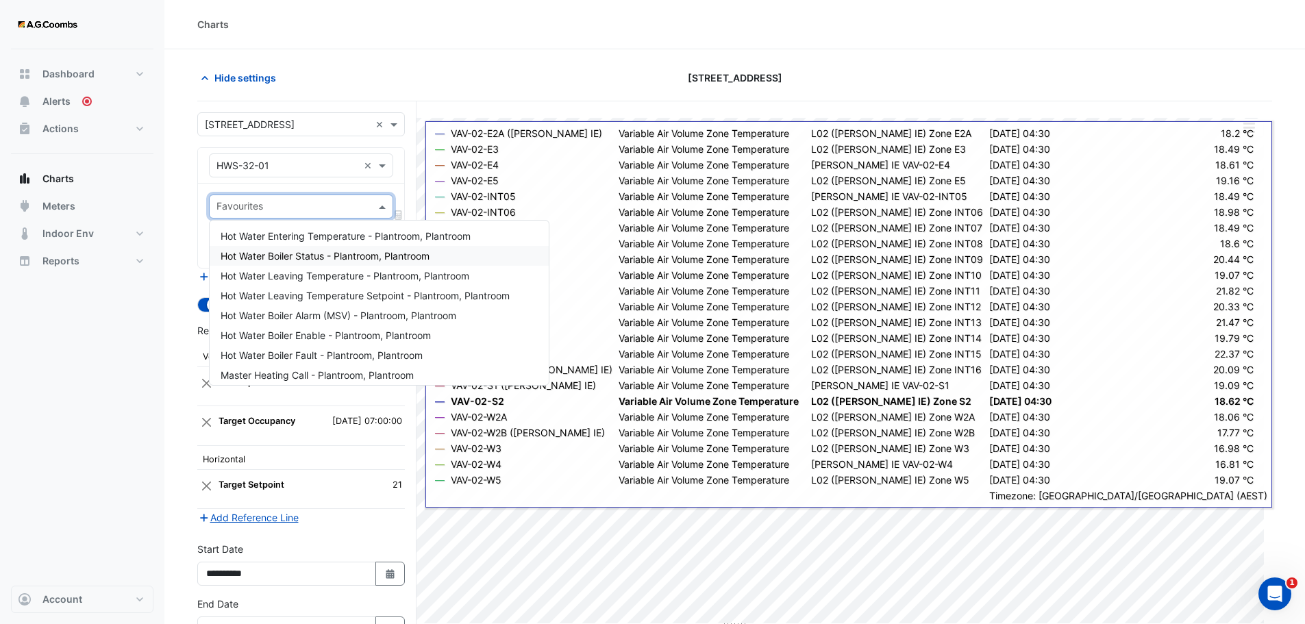
click at [380, 258] on span "Hot Water Boiler Status - Plantroom, Plantroom" at bounding box center [325, 256] width 209 height 12
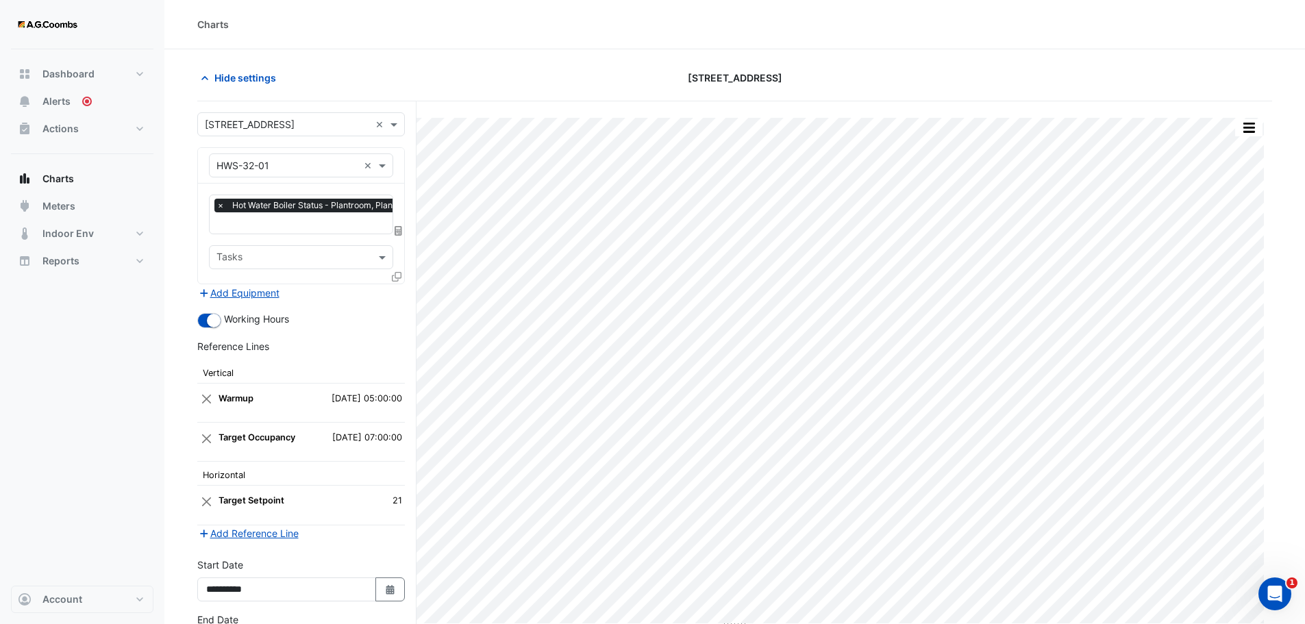
click at [400, 231] on icon at bounding box center [399, 231] width 8 height 10
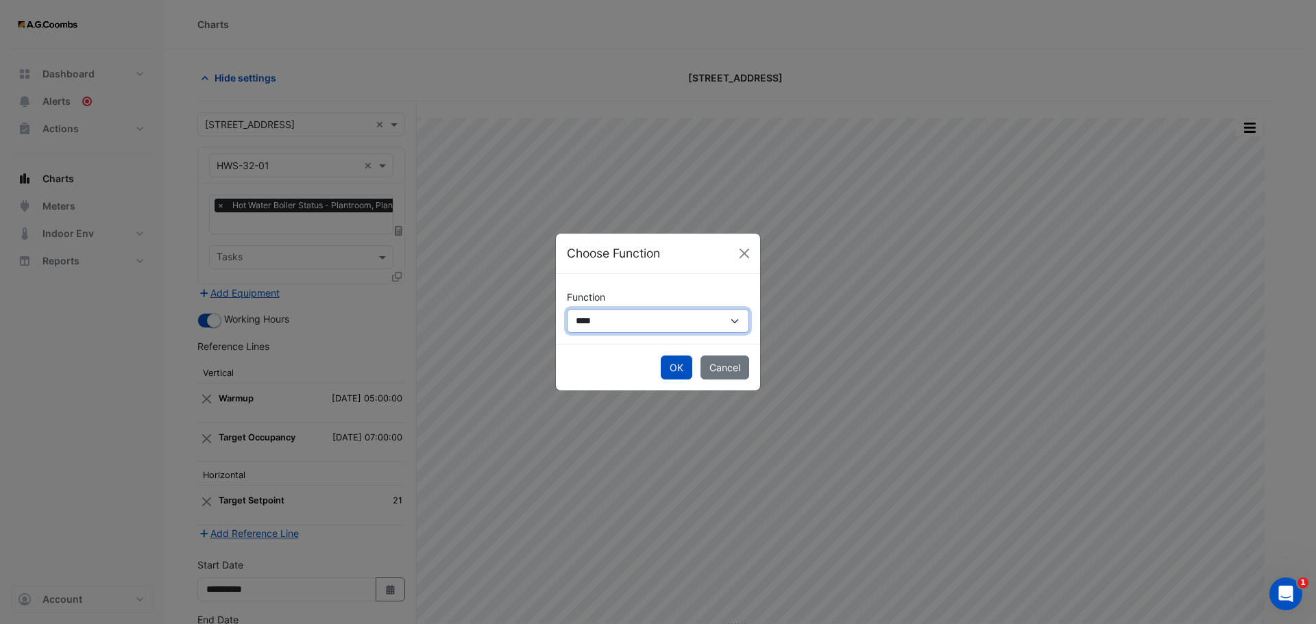
click at [739, 317] on select "**********" at bounding box center [658, 321] width 182 height 24
drag, startPoint x: 739, startPoint y: 317, endPoint x: 750, endPoint y: 307, distance: 15.0
click at [739, 317] on select "**********" at bounding box center [658, 321] width 182 height 24
click at [741, 253] on button "Close" at bounding box center [744, 253] width 21 height 21
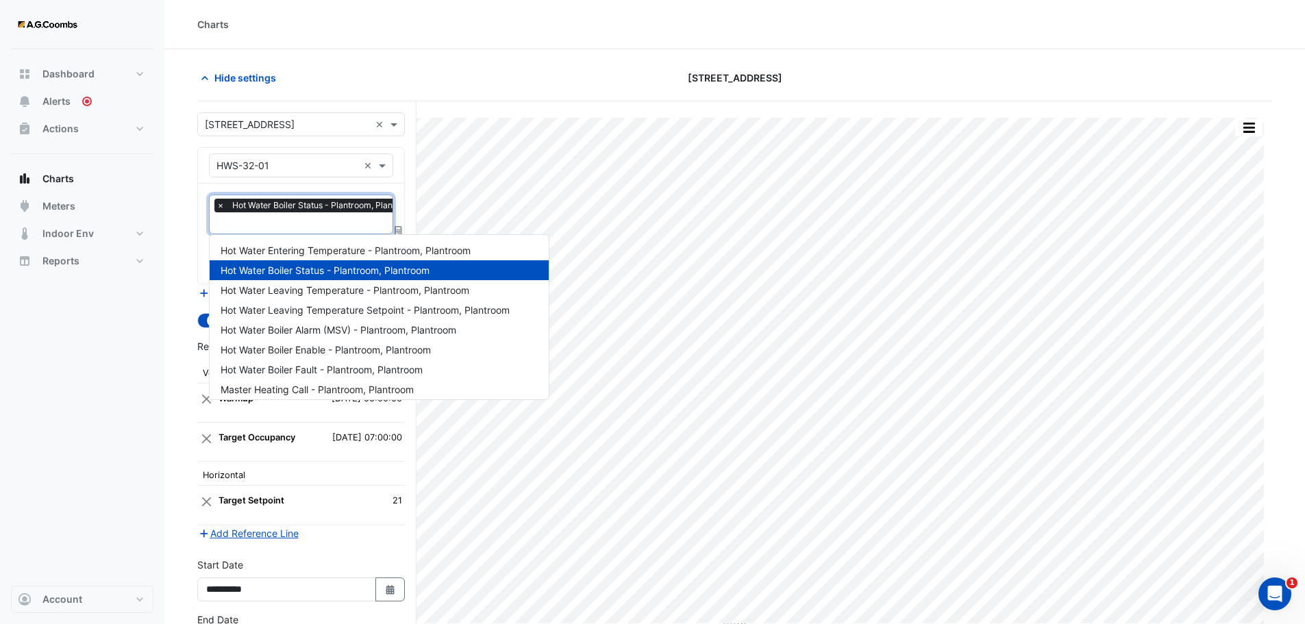
click at [256, 221] on input "text" at bounding box center [320, 224] width 206 height 14
click at [386, 289] on span "Hot Water Leaving Temperature - Plantroom, Plantroom" at bounding box center [345, 290] width 249 height 12
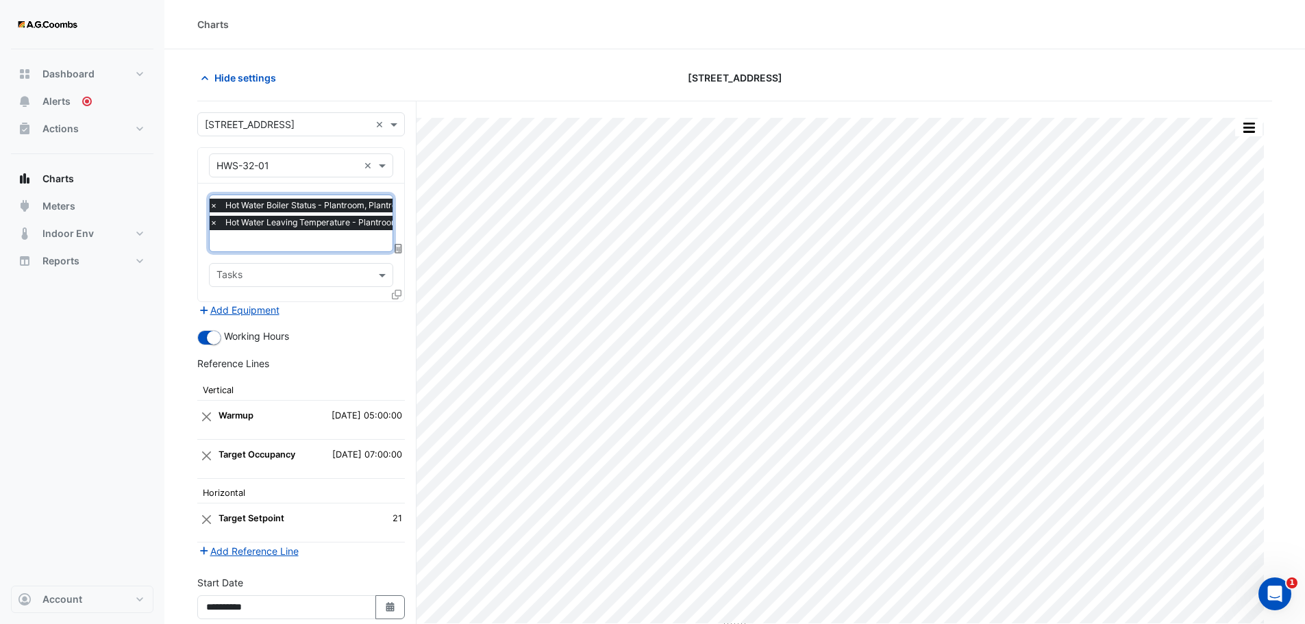
click at [333, 244] on input "text" at bounding box center [330, 242] width 241 height 14
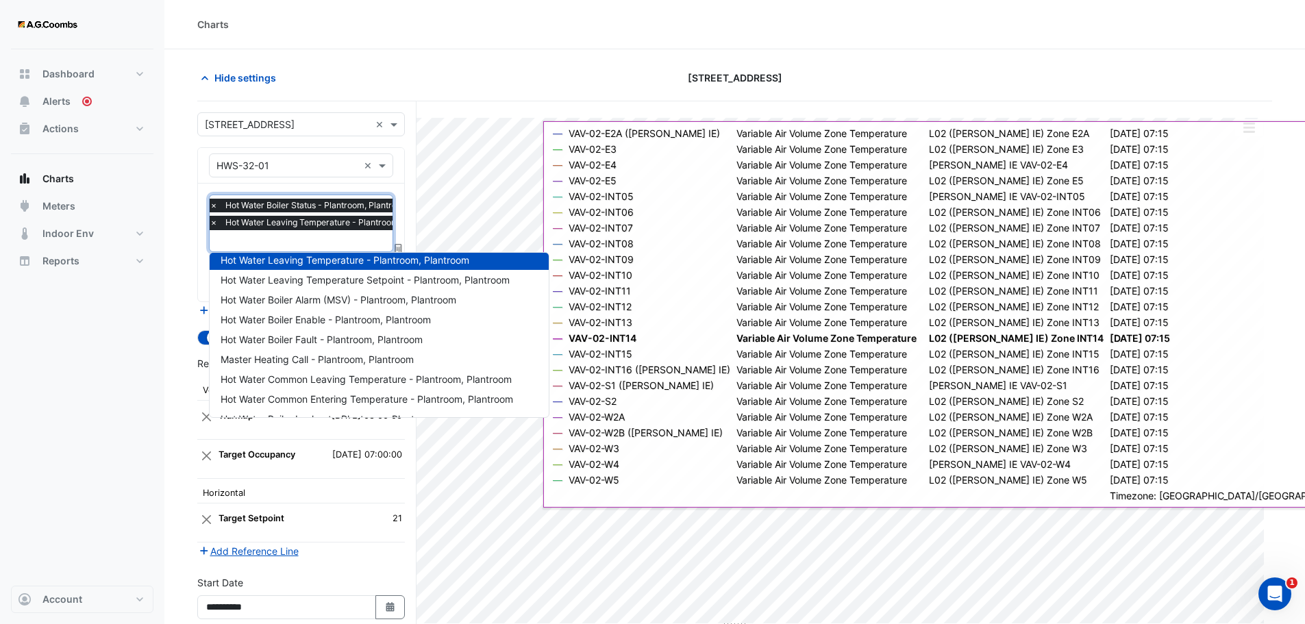
scroll to position [49, 0]
click at [317, 323] on span "Hot Water Boiler Enable - Plantroom, Plantroom" at bounding box center [326, 318] width 210 height 12
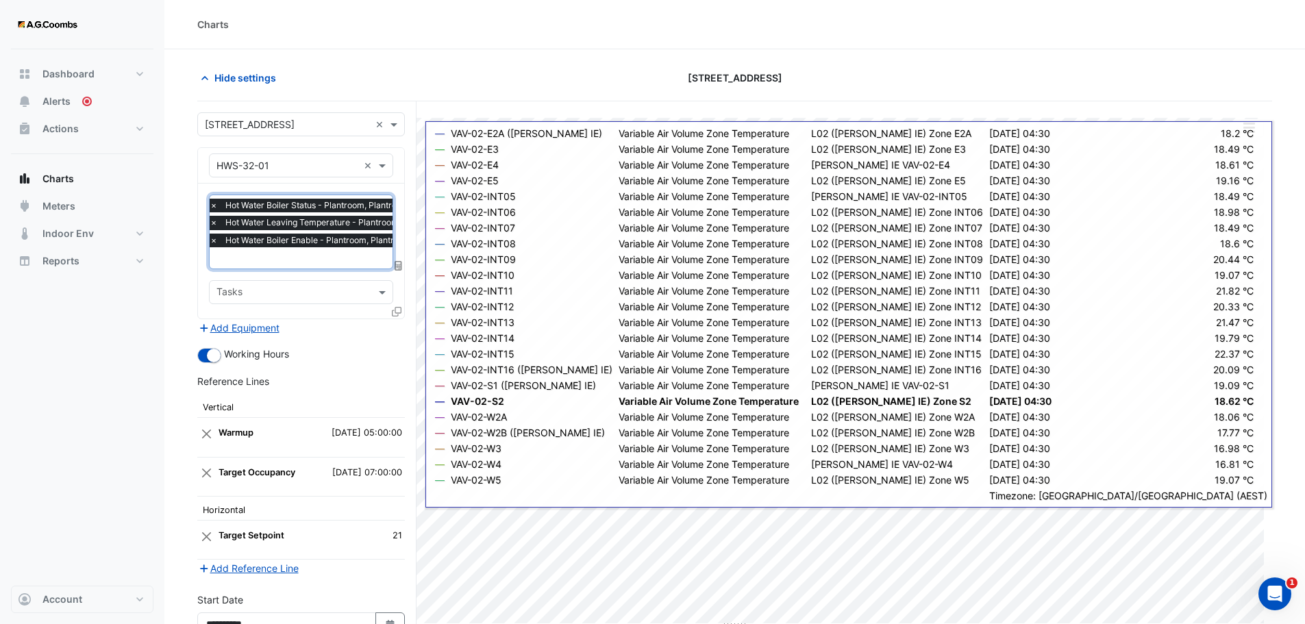
click at [396, 315] on fa-icon at bounding box center [397, 312] width 10 height 12
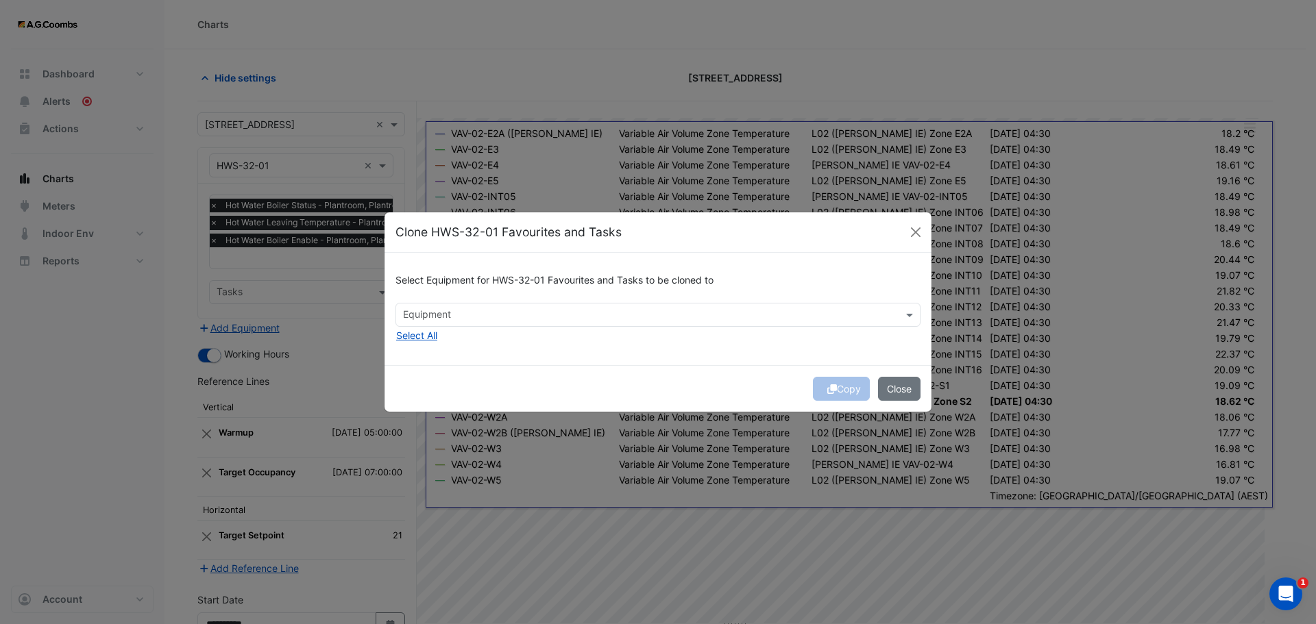
click at [463, 321] on input "text" at bounding box center [650, 316] width 494 height 14
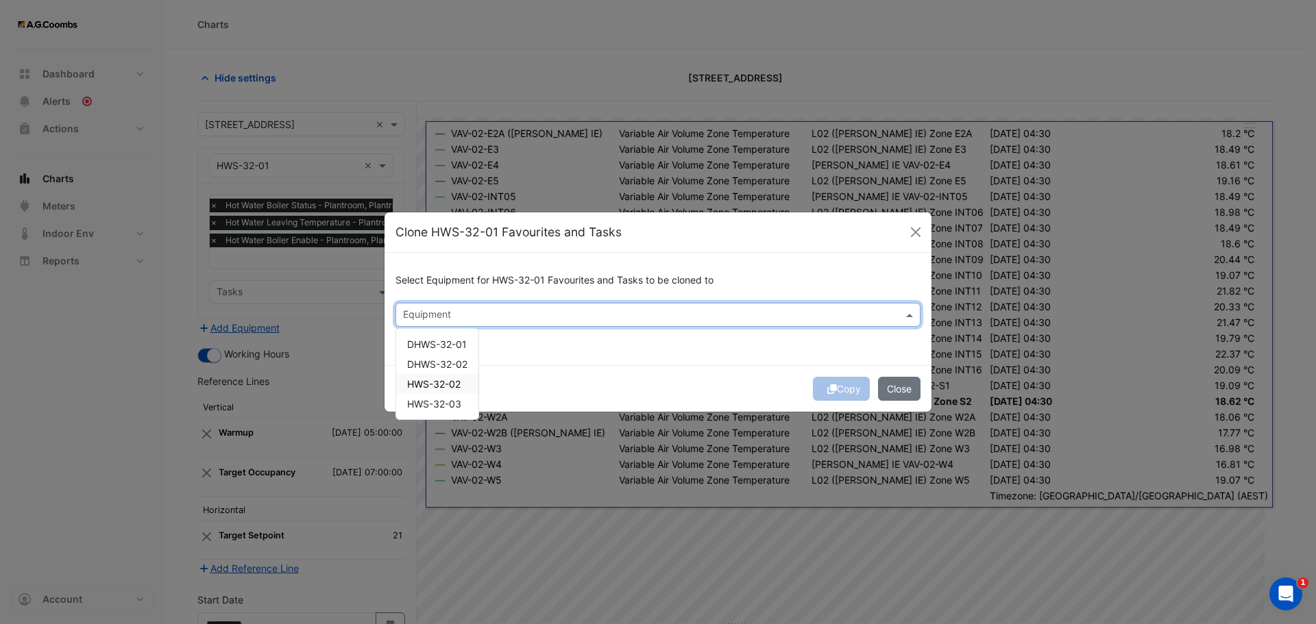
click at [456, 382] on span "HWS-32-02" at bounding box center [433, 384] width 53 height 12
click at [456, 404] on span "HWS-32-03" at bounding box center [434, 404] width 54 height 12
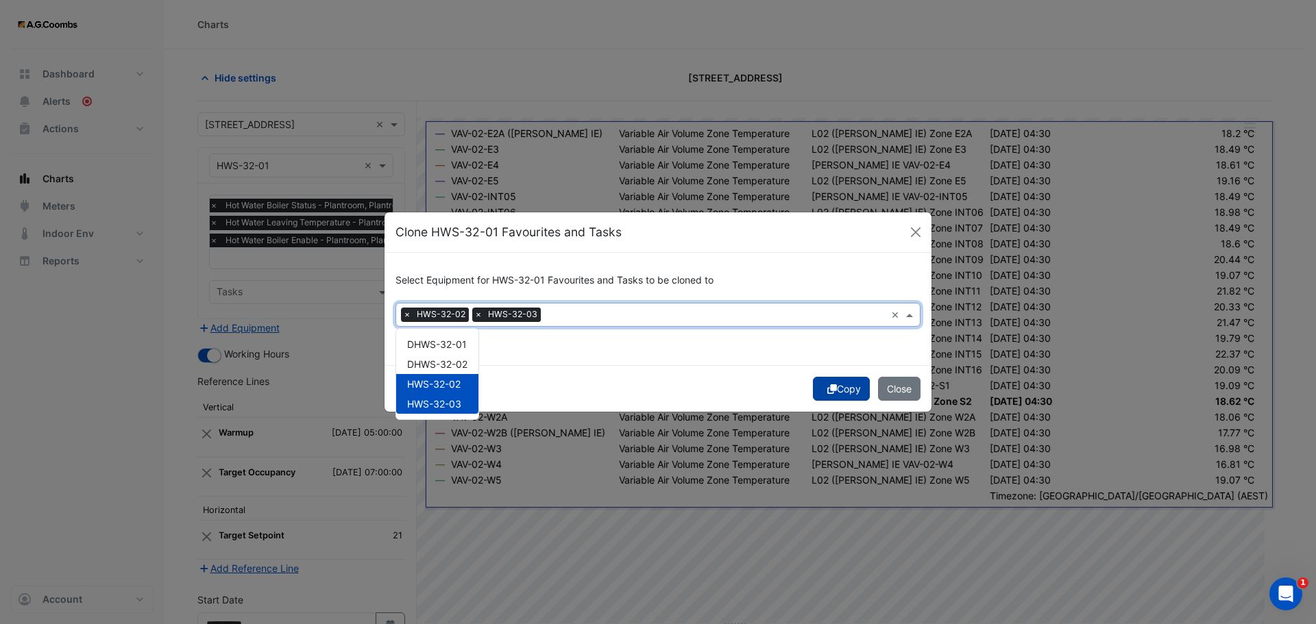
click at [828, 389] on icon "submit" at bounding box center [832, 389] width 10 height 10
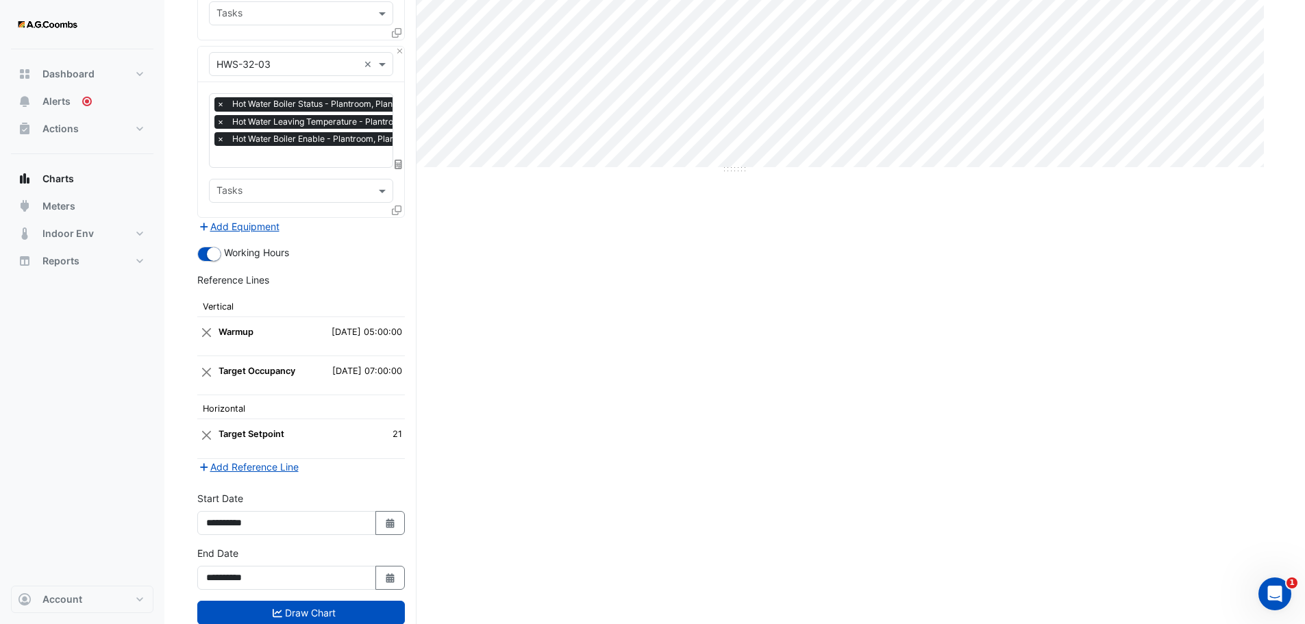
scroll to position [480, 0]
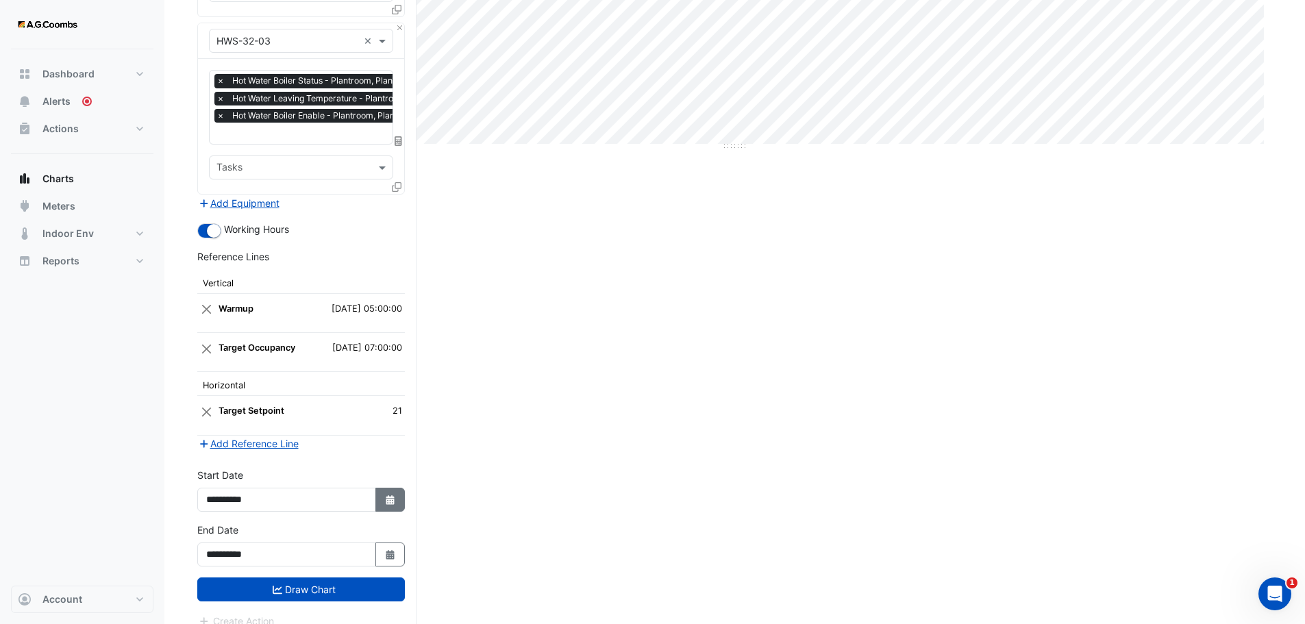
click at [393, 501] on icon "button" at bounding box center [390, 500] width 8 height 10
select select "*"
select select "****"
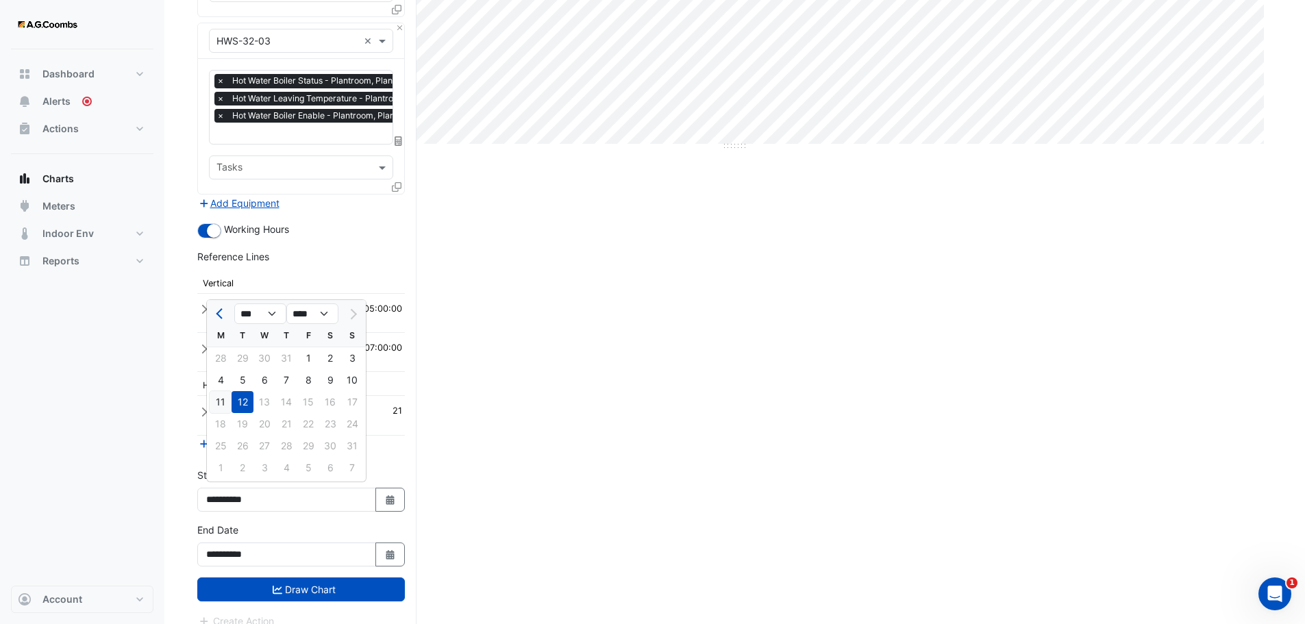
click at [219, 402] on div "11" at bounding box center [221, 402] width 22 height 22
type input "**********"
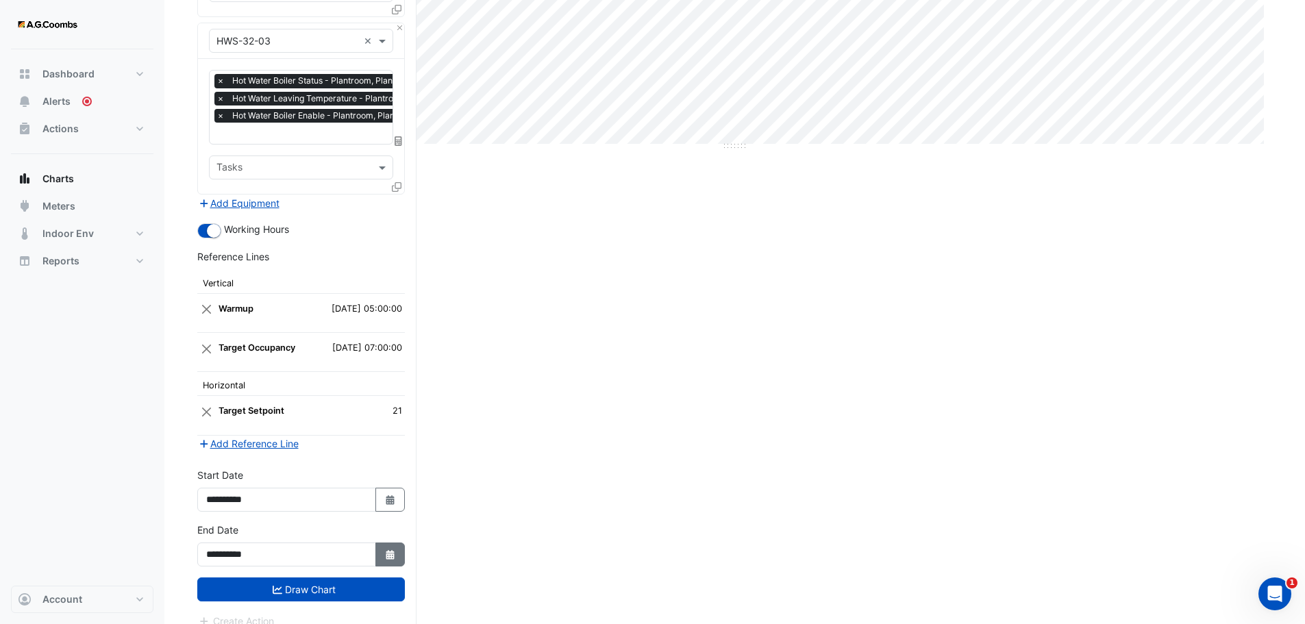
click at [389, 555] on icon "button" at bounding box center [390, 555] width 8 height 10
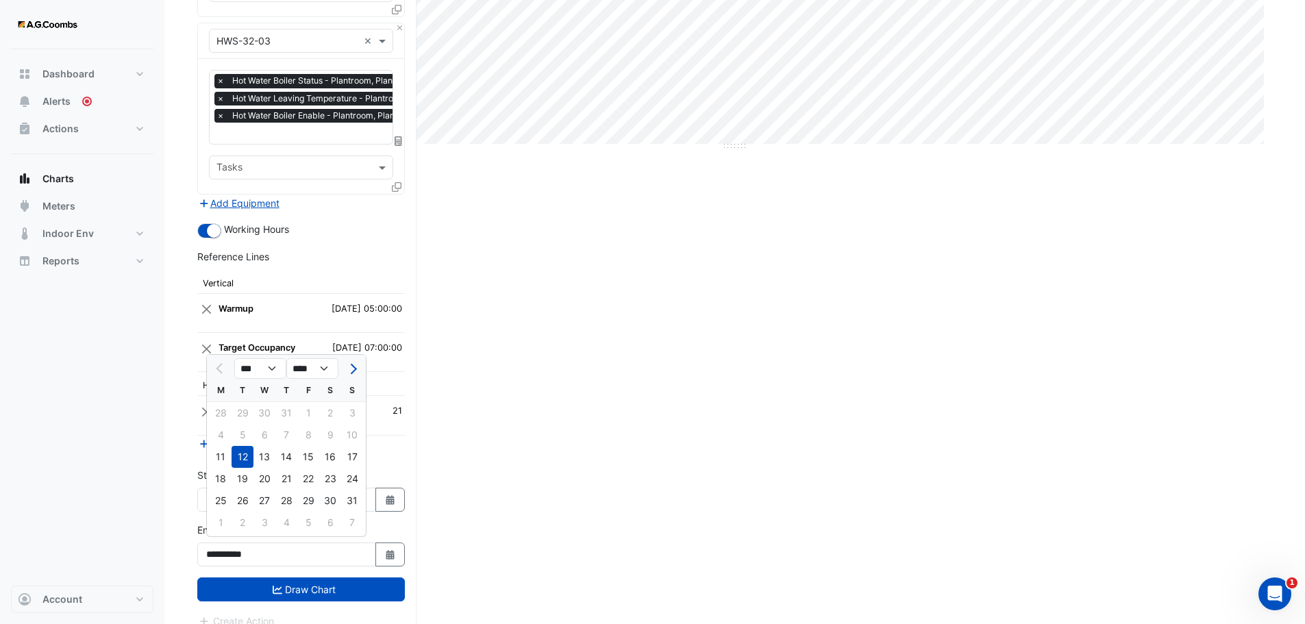
click at [229, 449] on div "11" at bounding box center [221, 457] width 22 height 22
type input "**********"
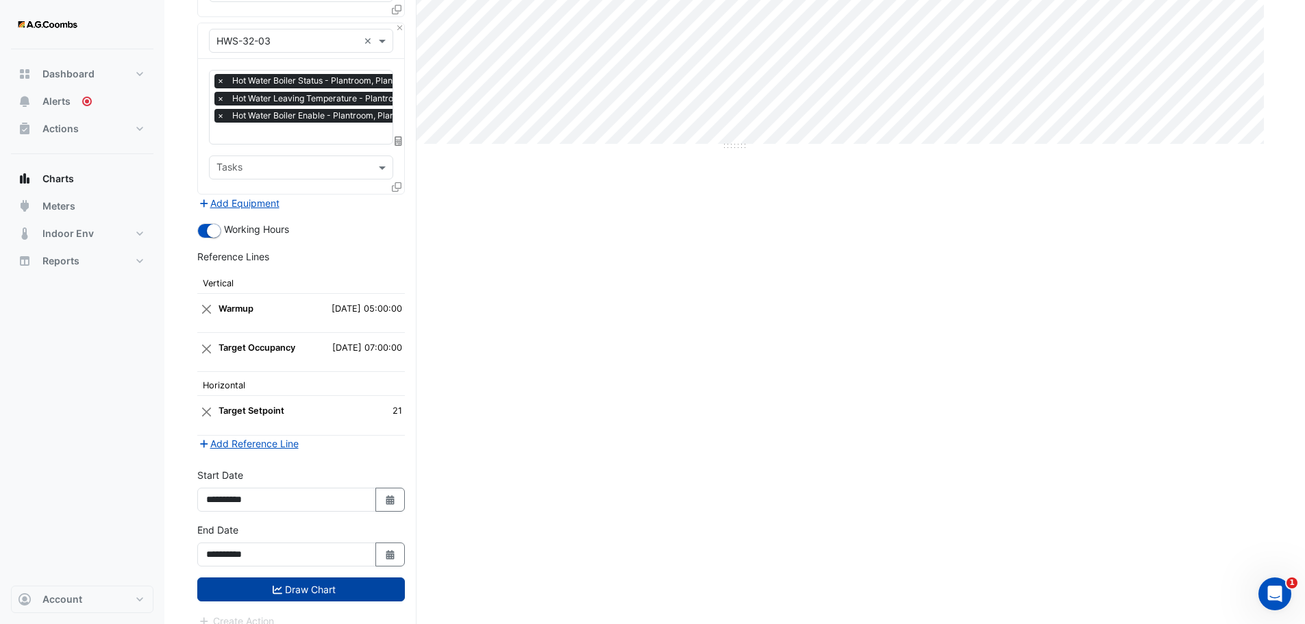
click at [291, 586] on button "Draw Chart" at bounding box center [301, 590] width 208 height 24
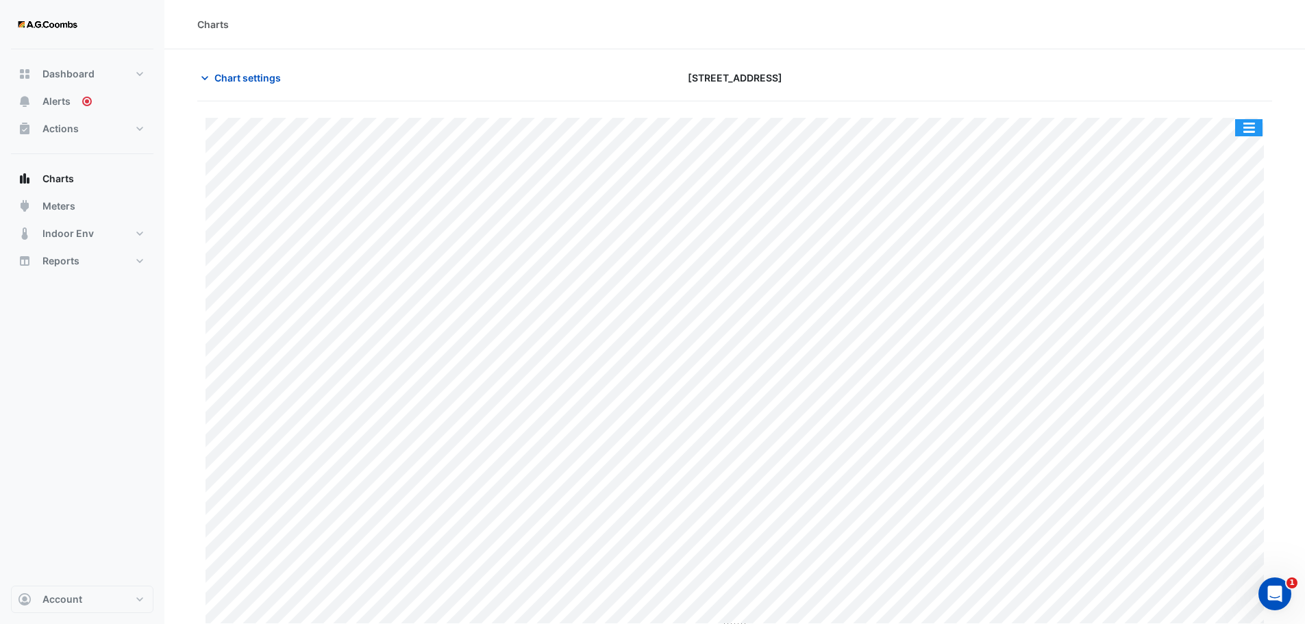
click at [1249, 122] on button "button" at bounding box center [1249, 127] width 27 height 17
drag, startPoint x: 245, startPoint y: 77, endPoint x: 393, endPoint y: 117, distance: 154.1
click at [245, 77] on span "Chart settings" at bounding box center [247, 78] width 66 height 14
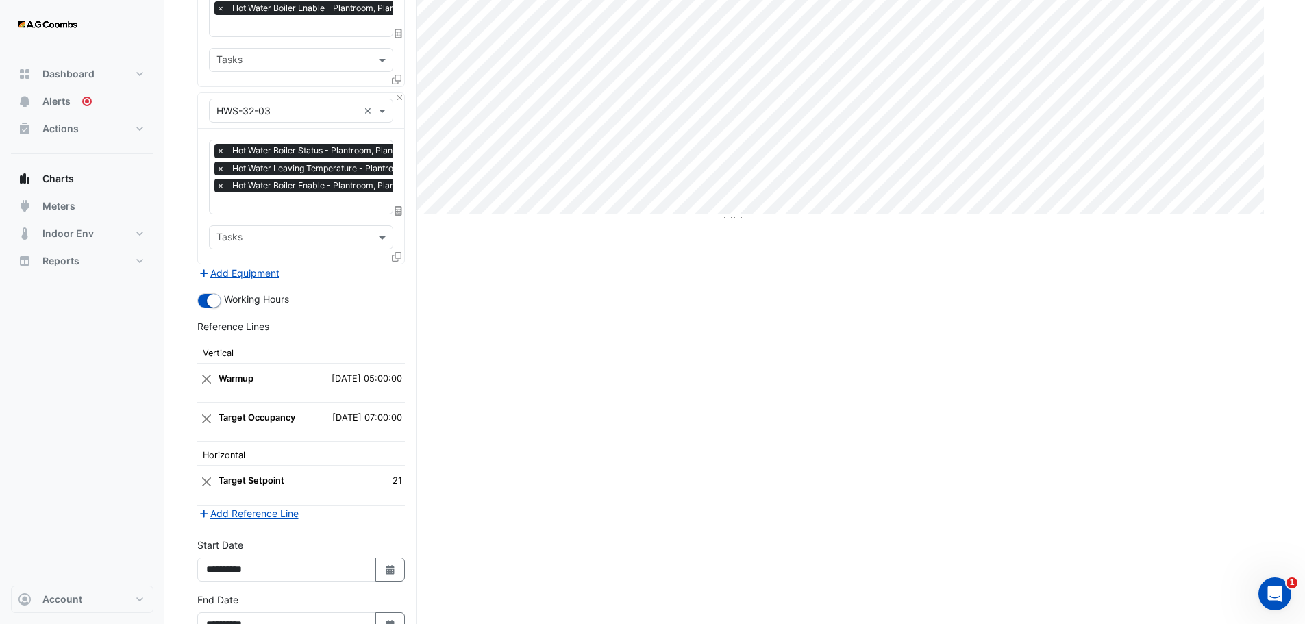
scroll to position [491, 0]
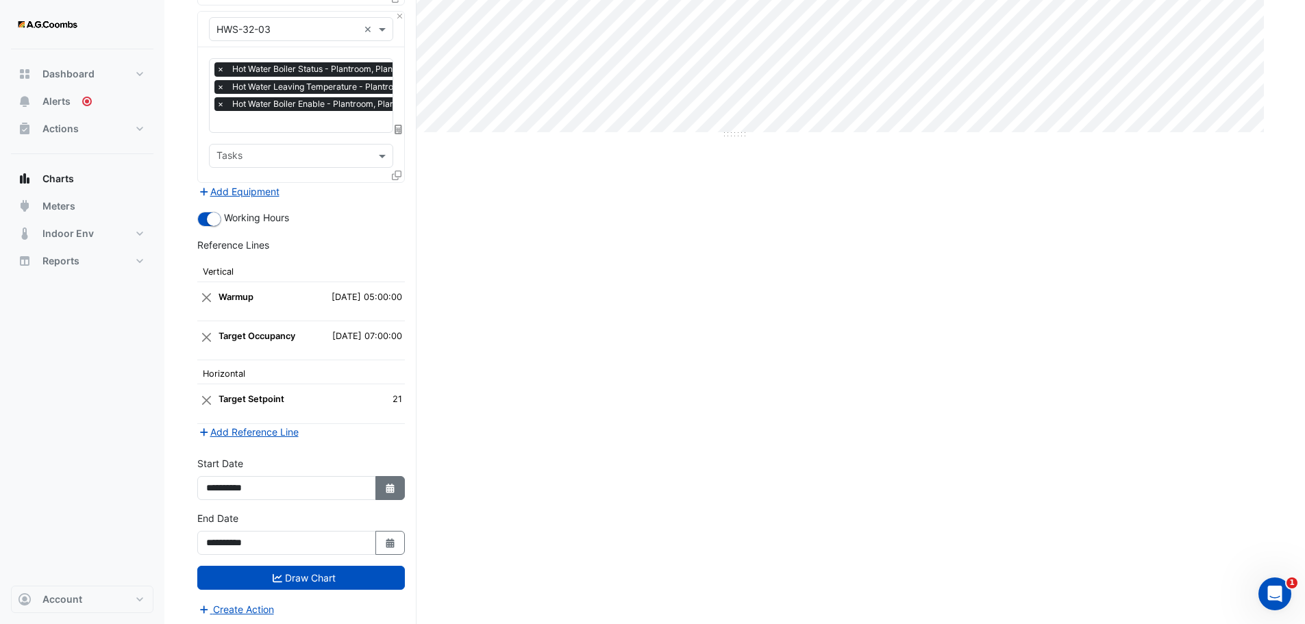
click at [386, 484] on icon "Select Date" at bounding box center [390, 489] width 12 height 10
select select "*"
select select "****"
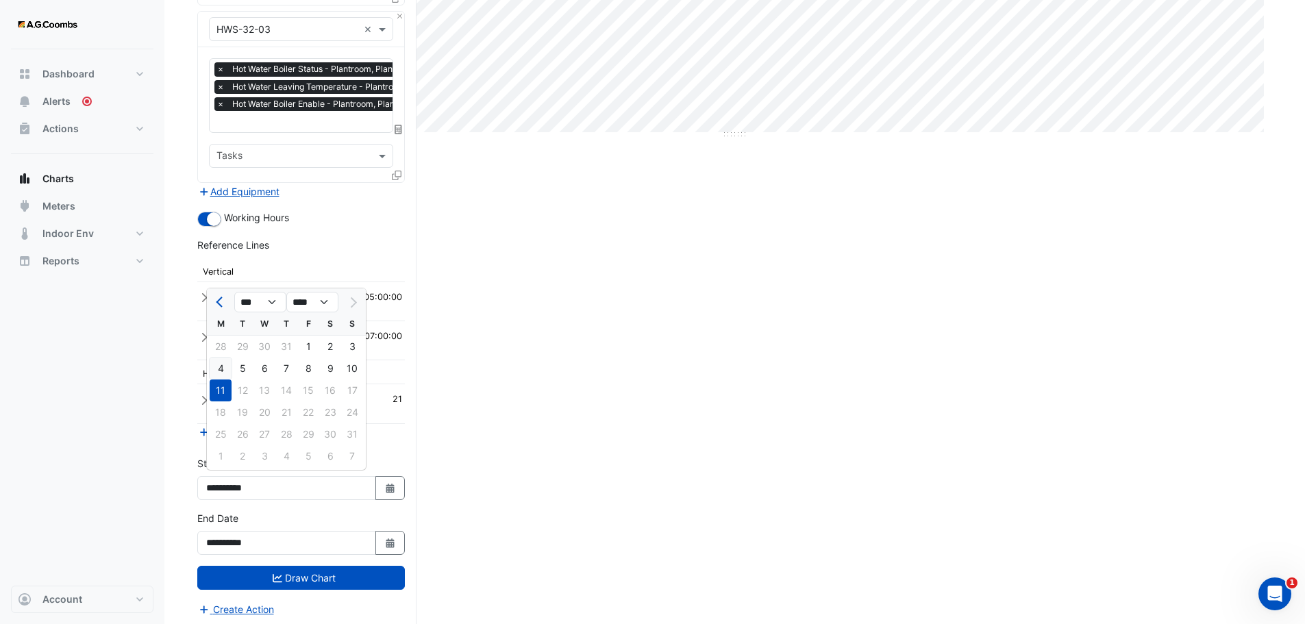
click at [216, 370] on div "4" at bounding box center [221, 369] width 22 height 22
type input "**********"
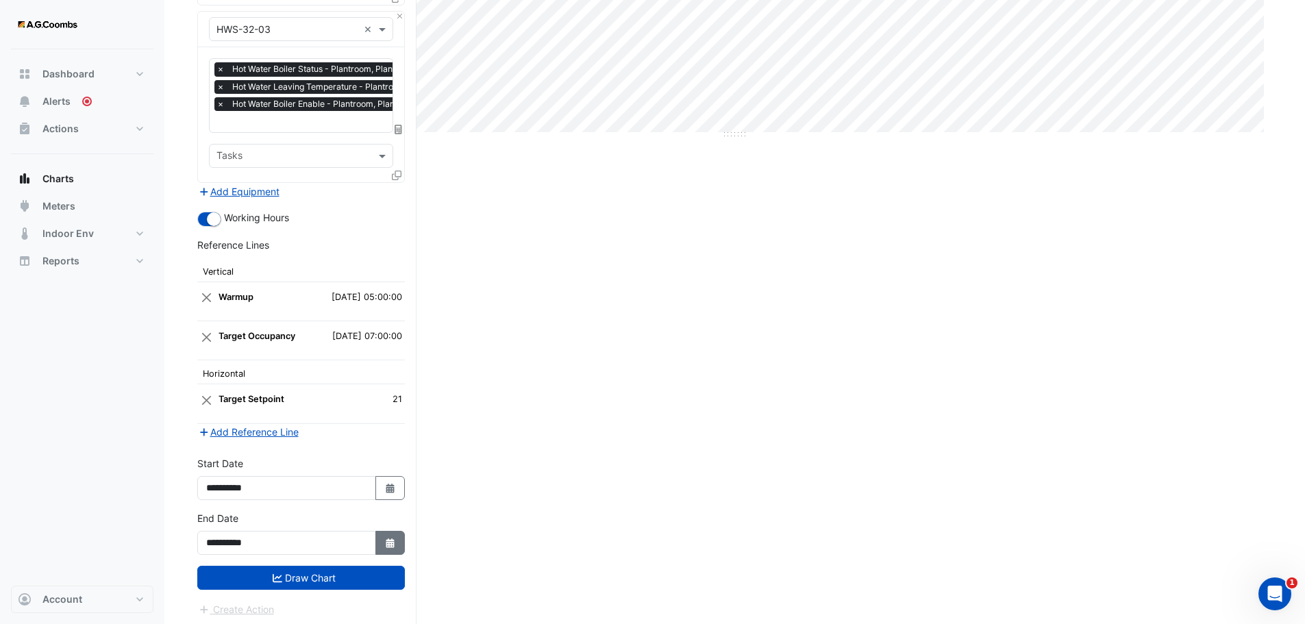
click at [393, 547] on button "Select Date" at bounding box center [391, 543] width 30 height 24
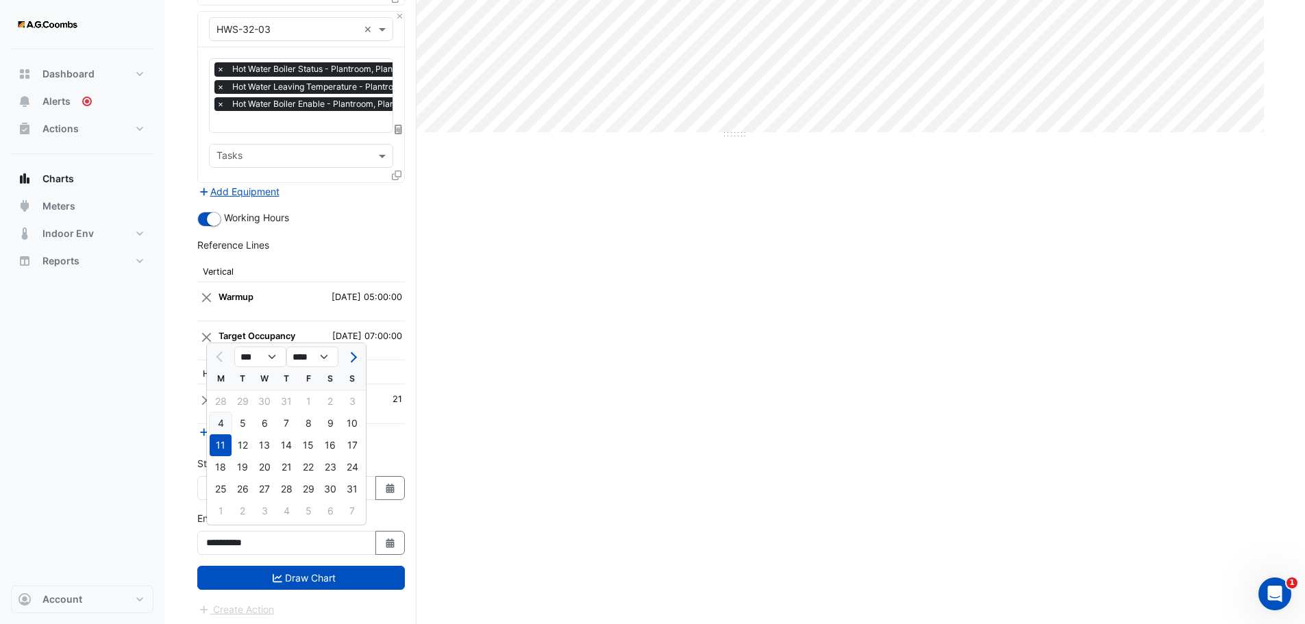
click at [221, 421] on div "4" at bounding box center [221, 424] width 22 height 22
type input "**********"
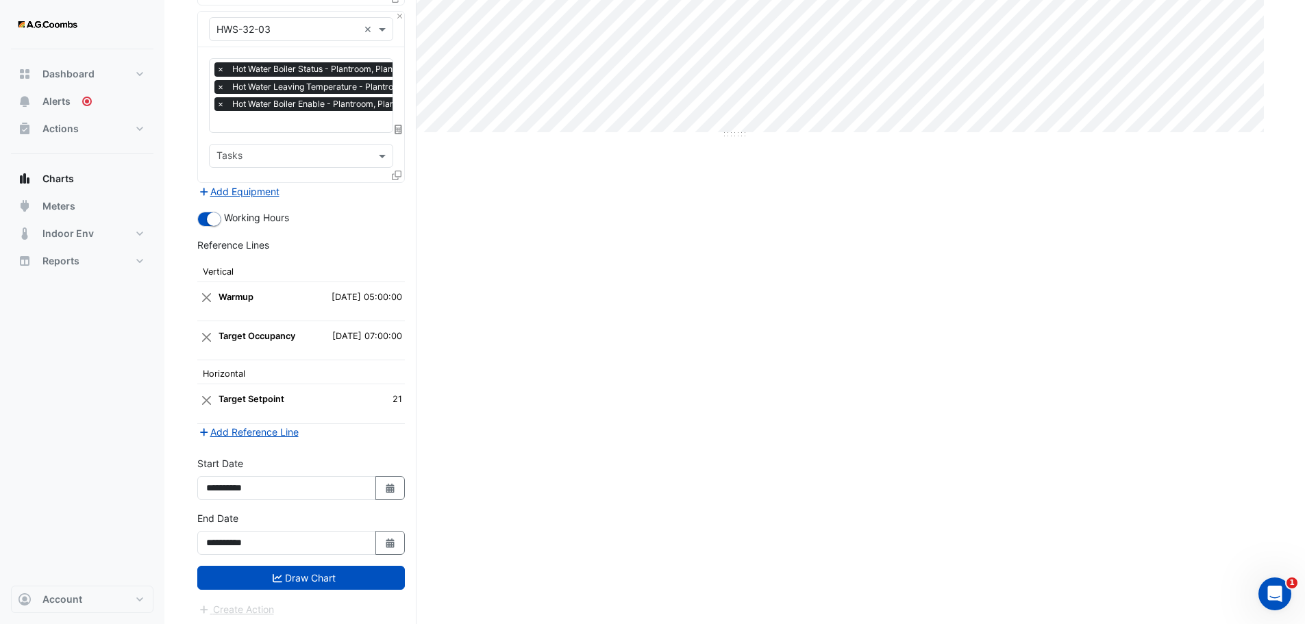
click at [312, 578] on button "Draw Chart" at bounding box center [301, 578] width 208 height 24
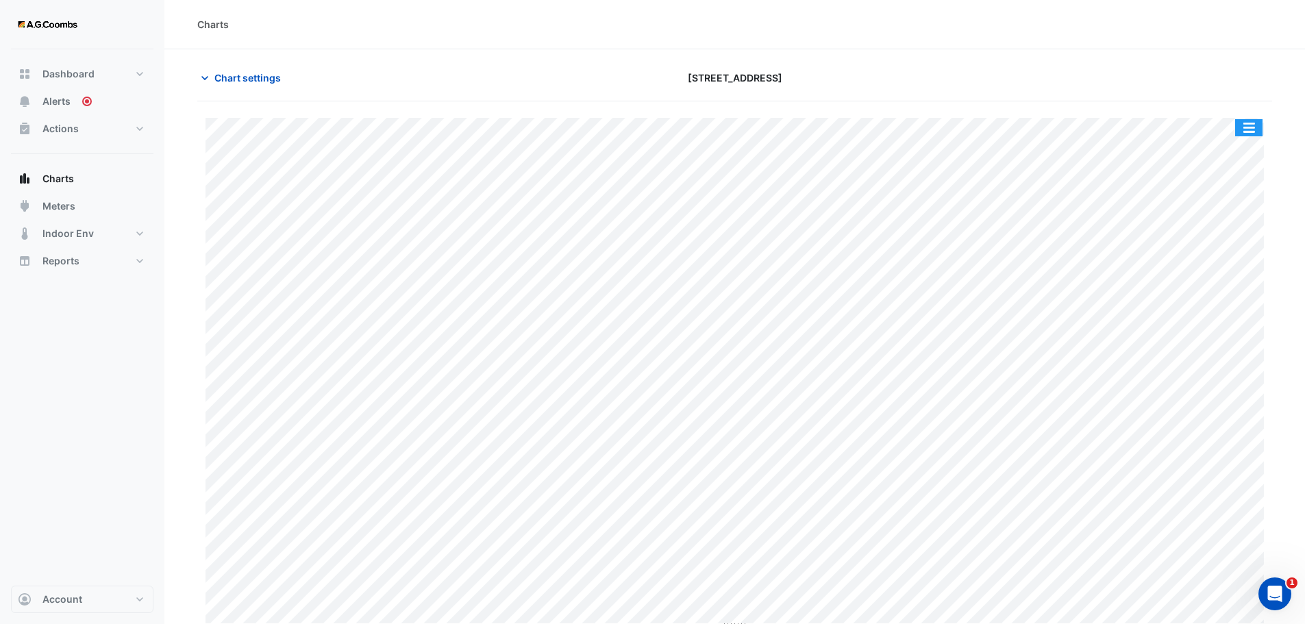
click at [1249, 125] on button "button" at bounding box center [1249, 127] width 27 height 17
click at [1251, 134] on button "button" at bounding box center [1249, 127] width 27 height 17
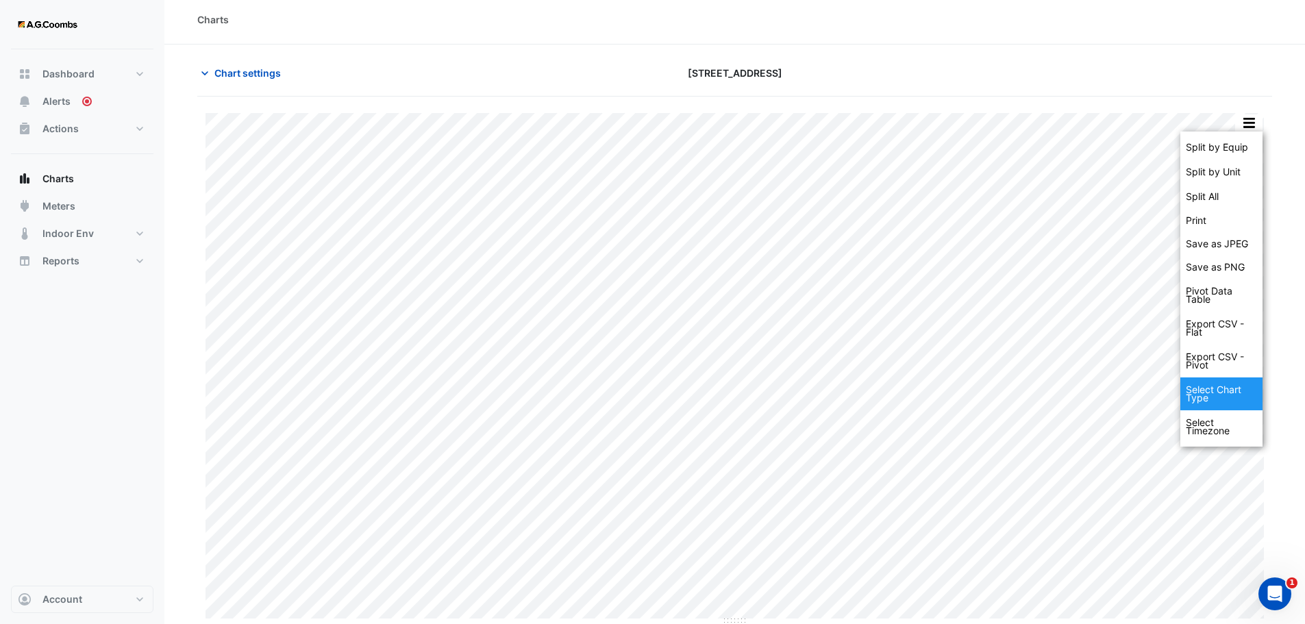
scroll to position [6, 0]
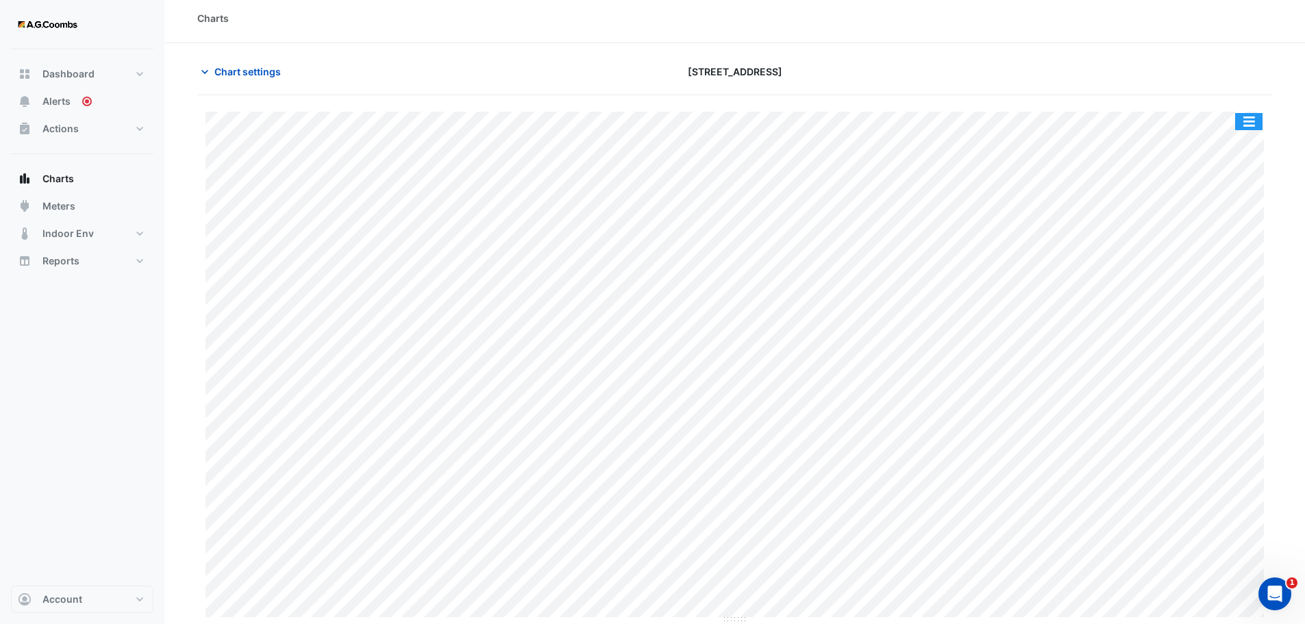
click at [1252, 127] on button "button" at bounding box center [1249, 121] width 27 height 17
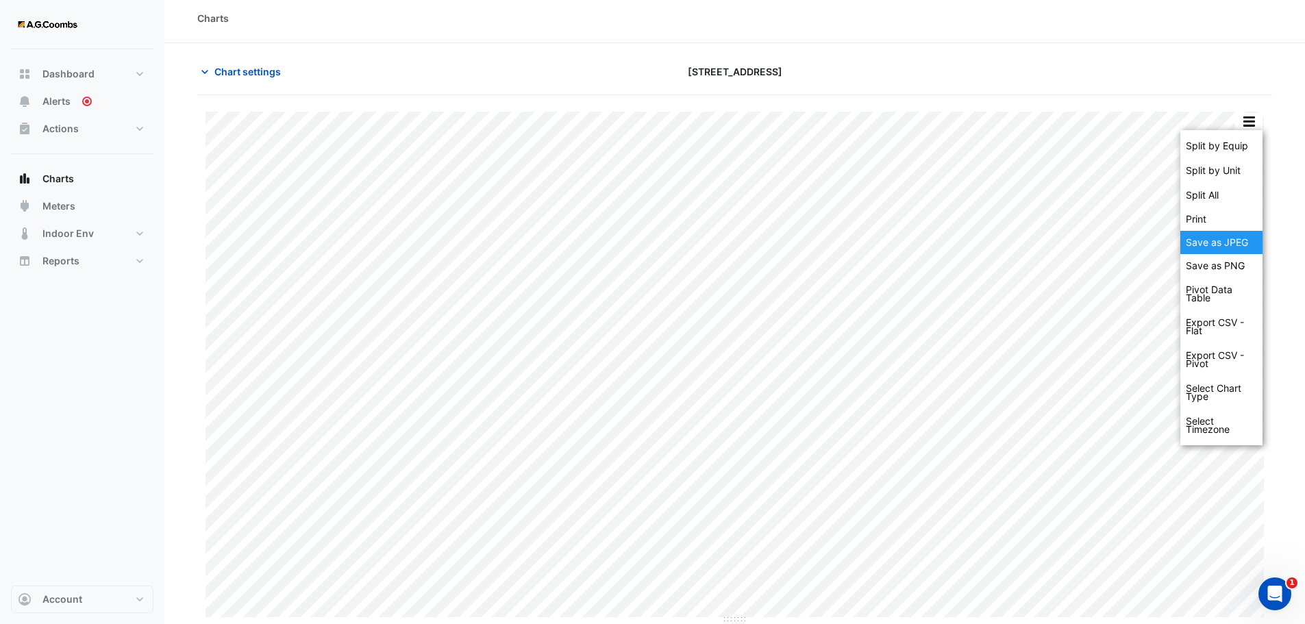
click at [1221, 233] on div "Save as JPEG" at bounding box center [1222, 242] width 82 height 23
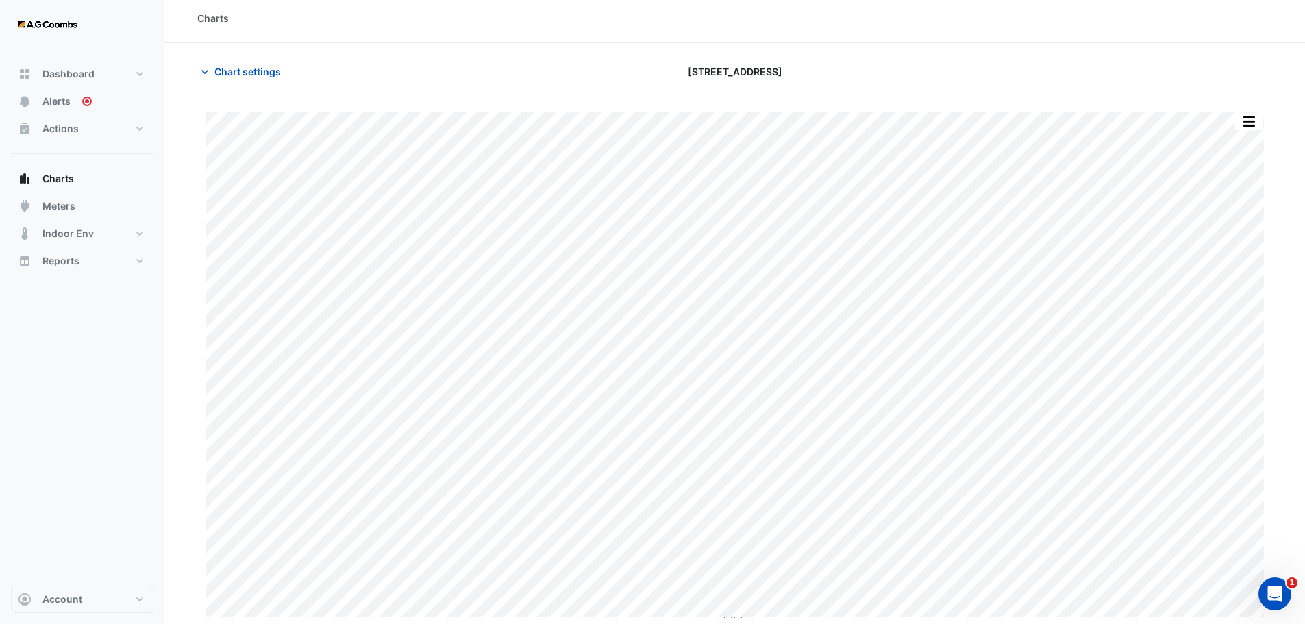
click at [1251, 125] on button "button" at bounding box center [1249, 121] width 27 height 17
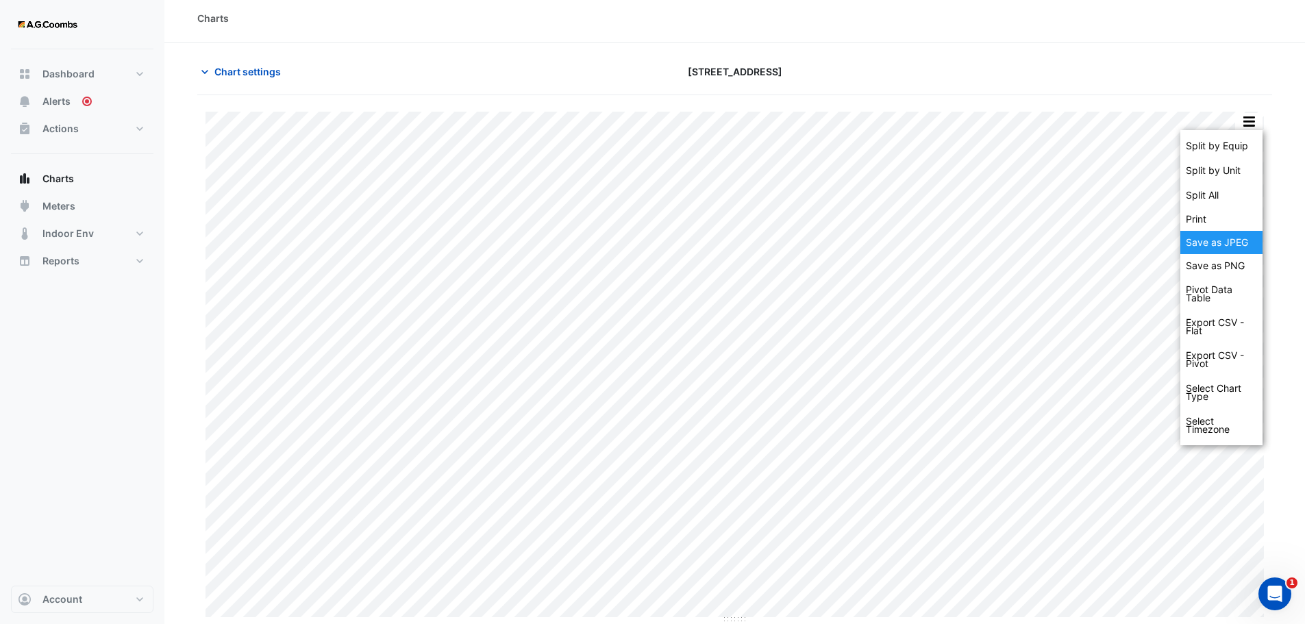
click at [1238, 245] on div "Save as JPEG" at bounding box center [1222, 242] width 82 height 23
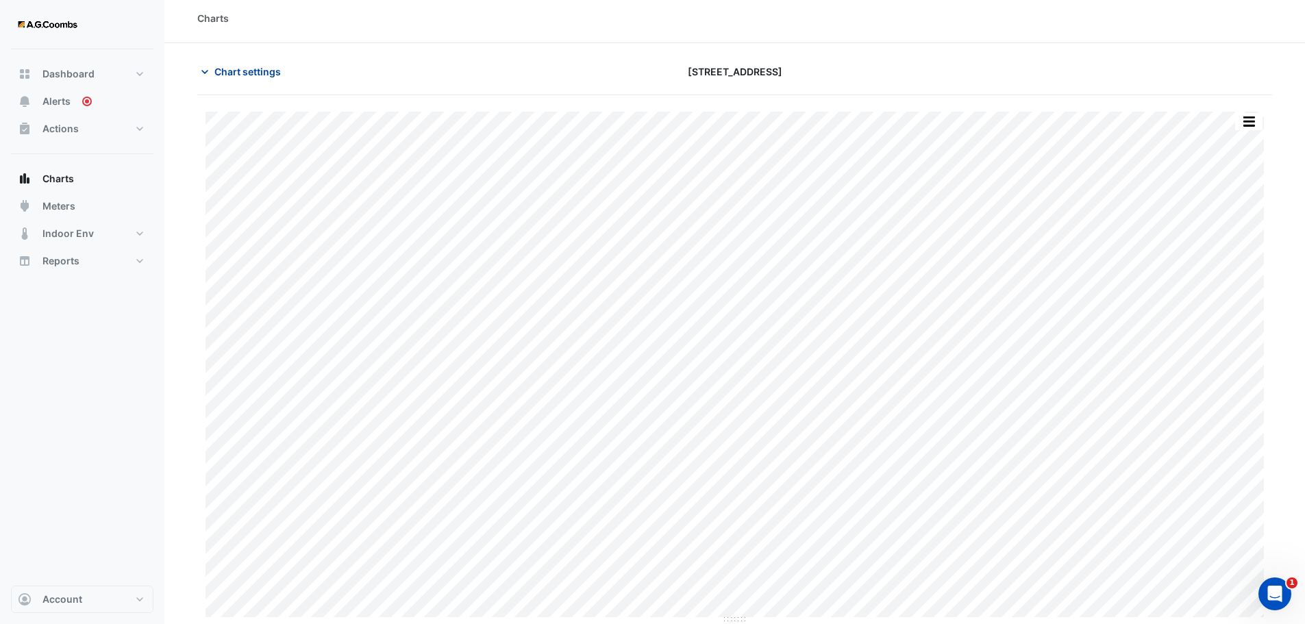
click at [258, 74] on span "Chart settings" at bounding box center [247, 71] width 66 height 14
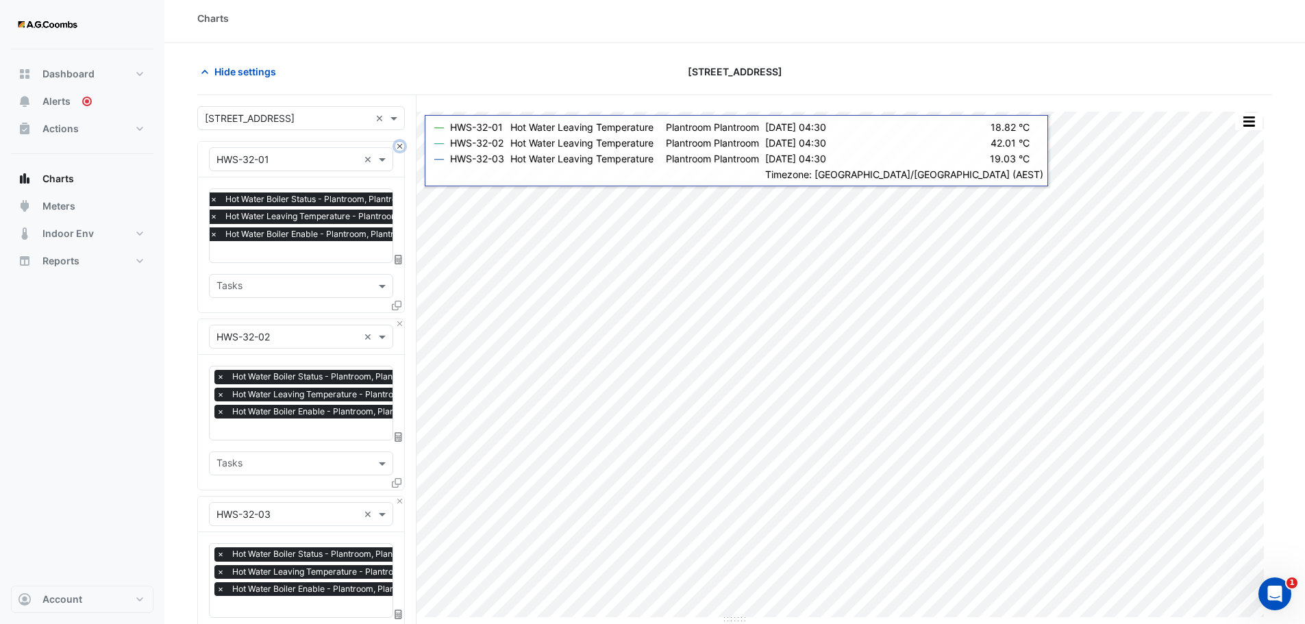
click at [400, 145] on button "Close" at bounding box center [399, 146] width 9 height 9
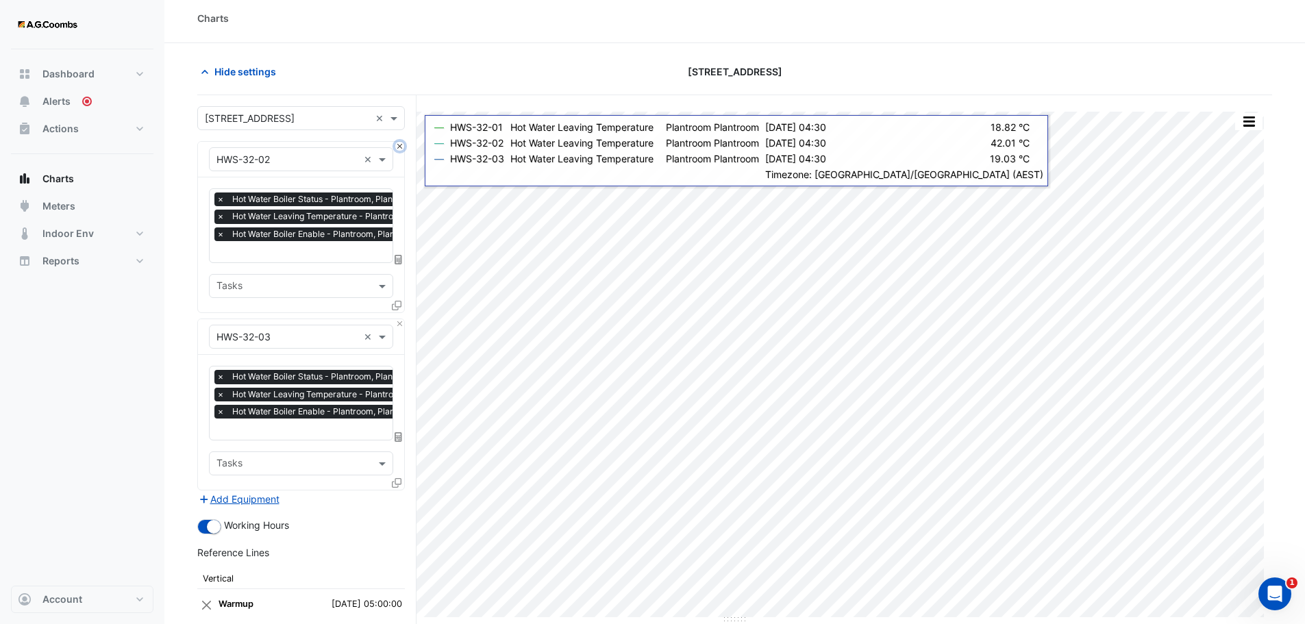
click at [400, 145] on button "Close" at bounding box center [399, 146] width 9 height 9
click at [400, 319] on div "Equipment × HWS-32-03 ×" at bounding box center [301, 337] width 206 height 36
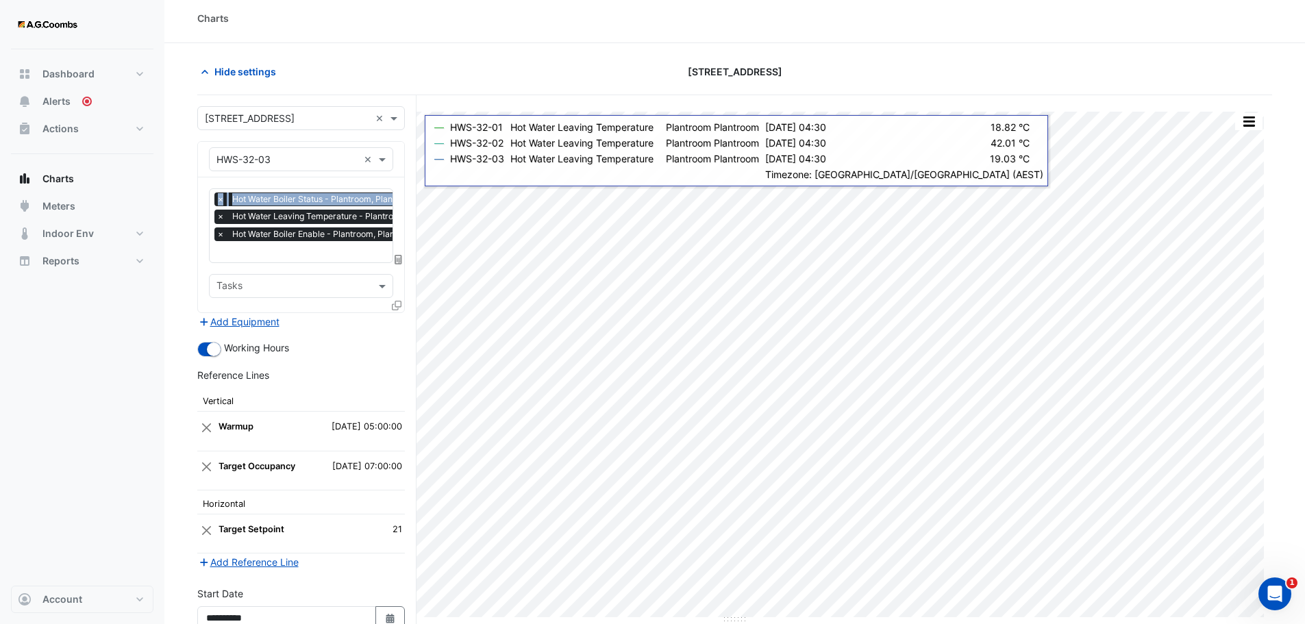
click at [400, 145] on div "Equipment × HWS-32-03 ×" at bounding box center [301, 160] width 206 height 36
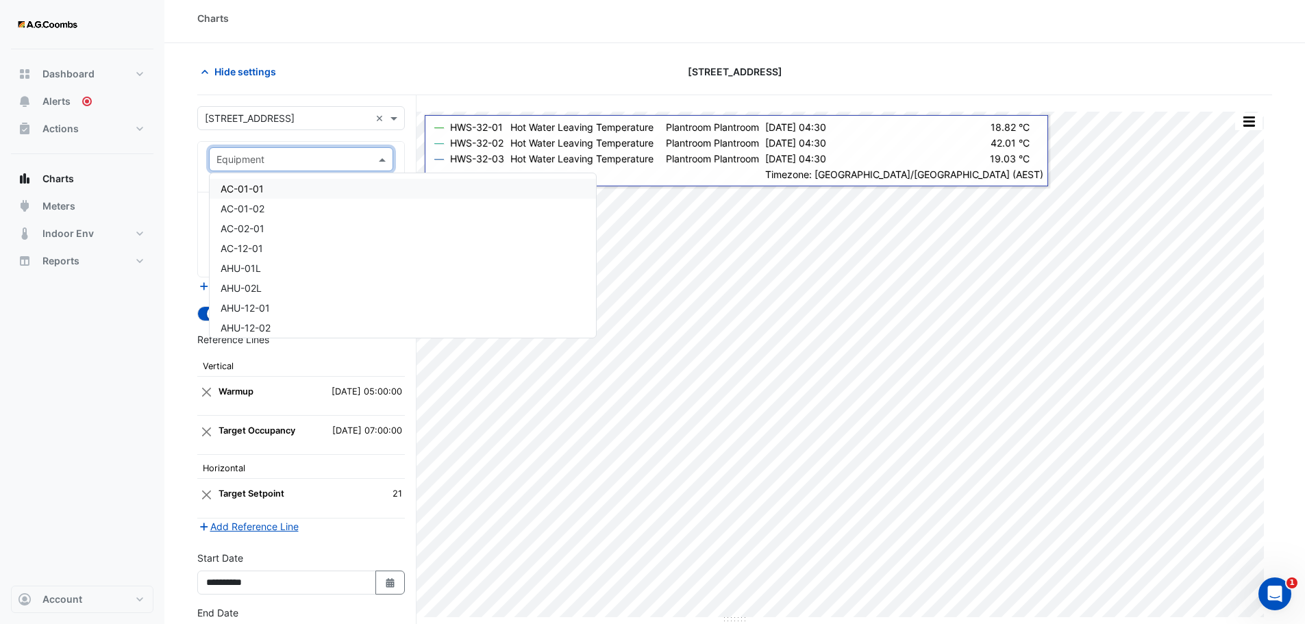
click at [386, 157] on span at bounding box center [384, 159] width 17 height 14
click at [243, 265] on span "AHU-01L" at bounding box center [241, 268] width 40 height 12
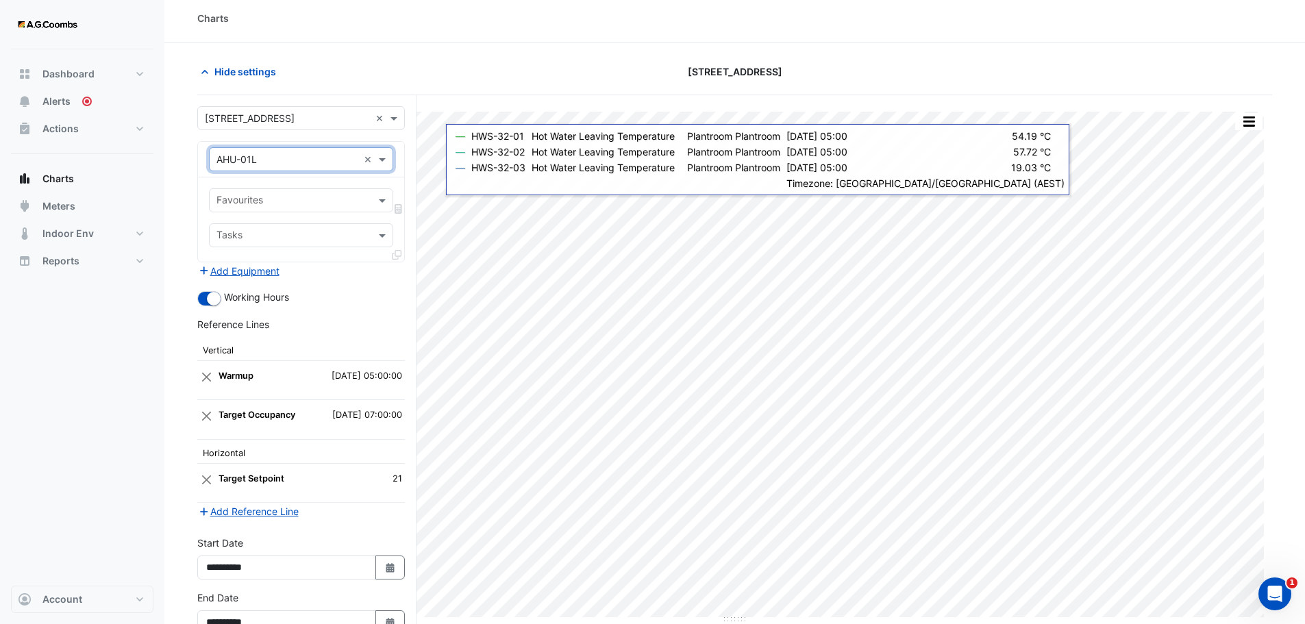
click at [247, 209] on div at bounding box center [292, 202] width 156 height 18
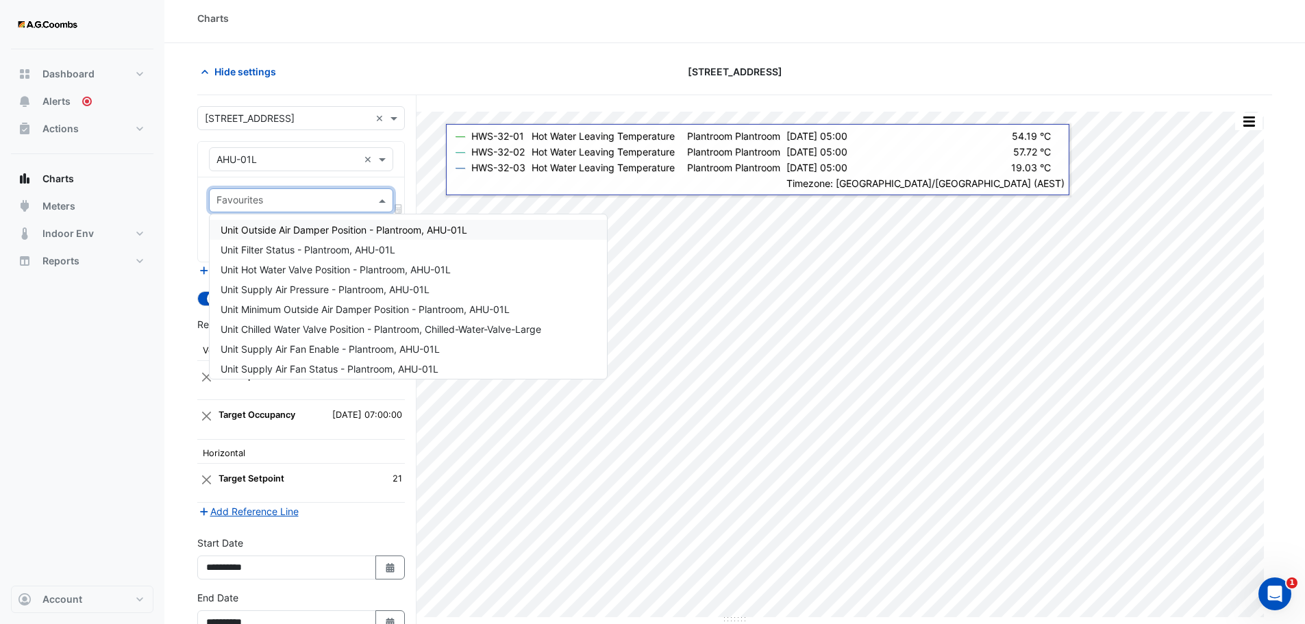
click at [428, 229] on span "Unit Outside Air Damper Position - Plantroom, AHU-01L" at bounding box center [344, 230] width 247 height 12
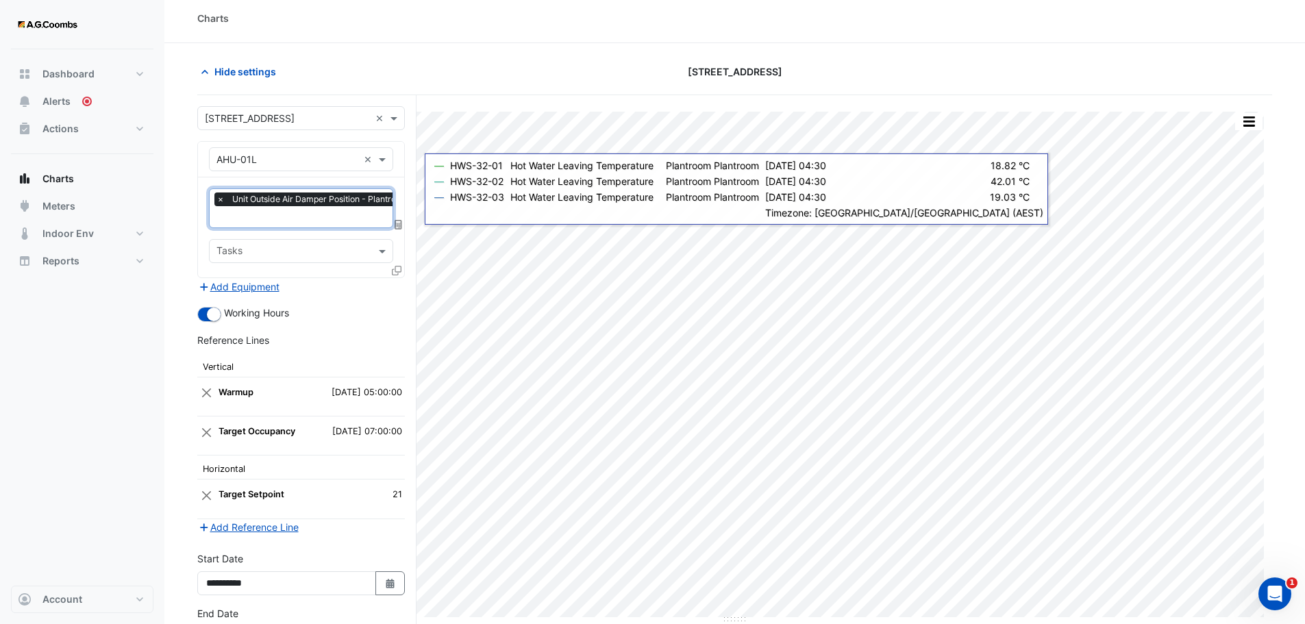
click at [400, 224] on icon at bounding box center [399, 225] width 8 height 10
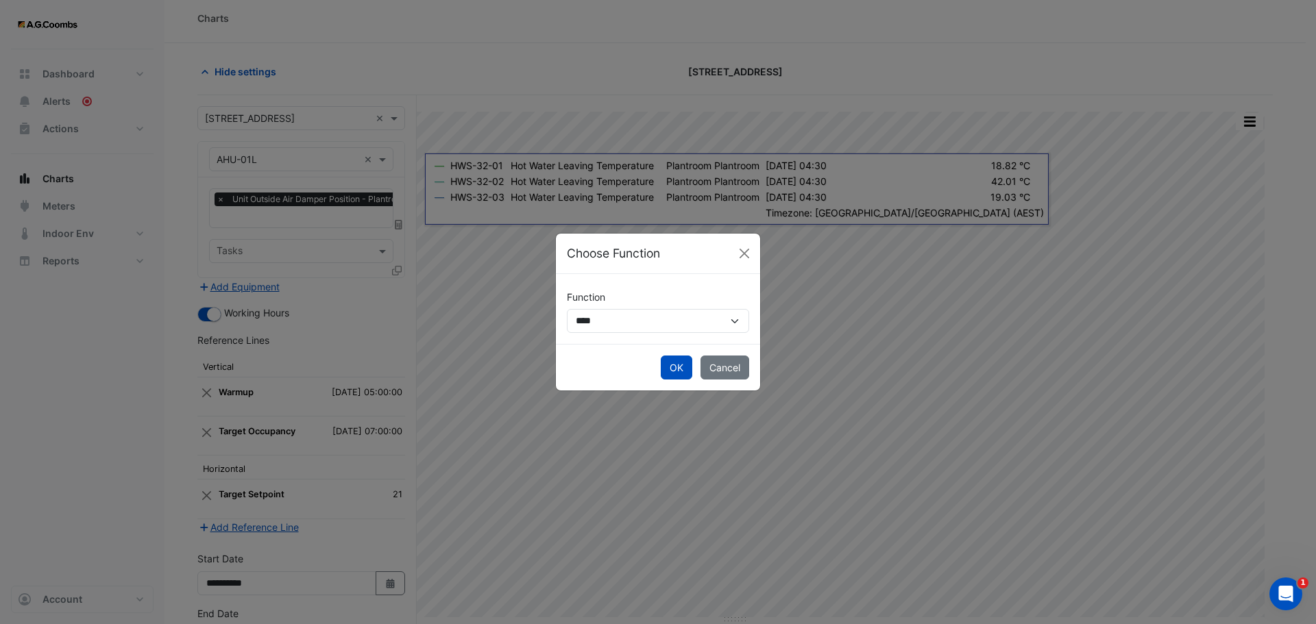
click at [727, 366] on button "Cancel" at bounding box center [724, 368] width 49 height 24
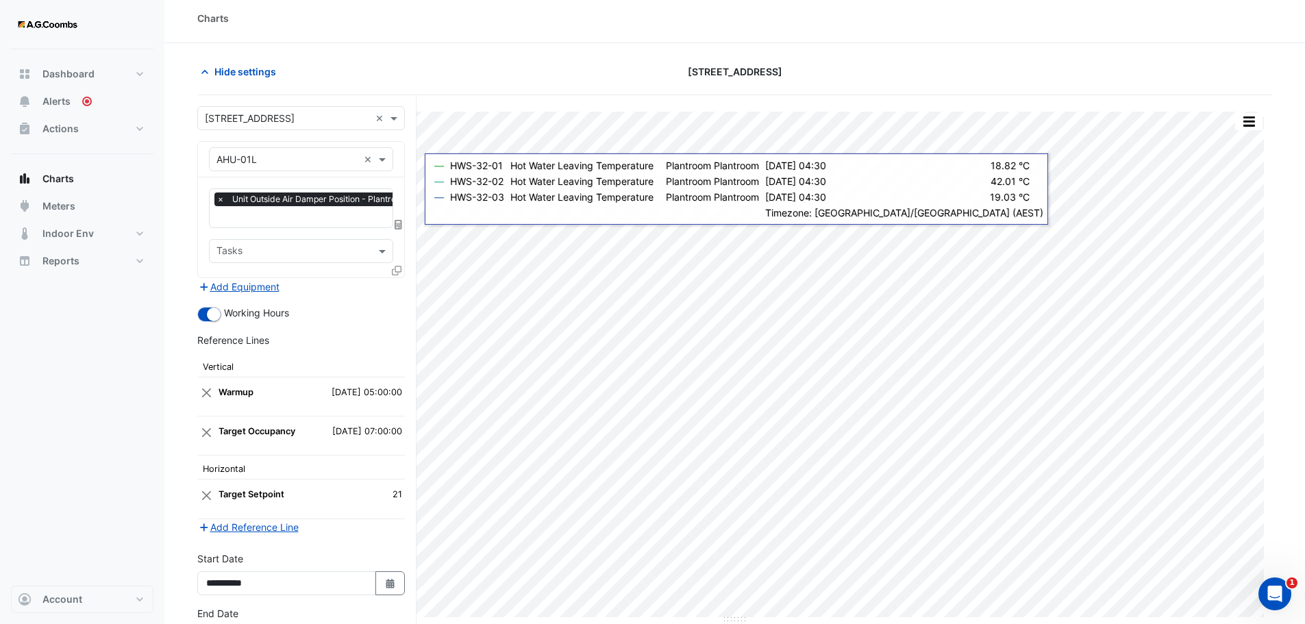
click at [249, 214] on input "text" at bounding box center [336, 218] width 239 height 14
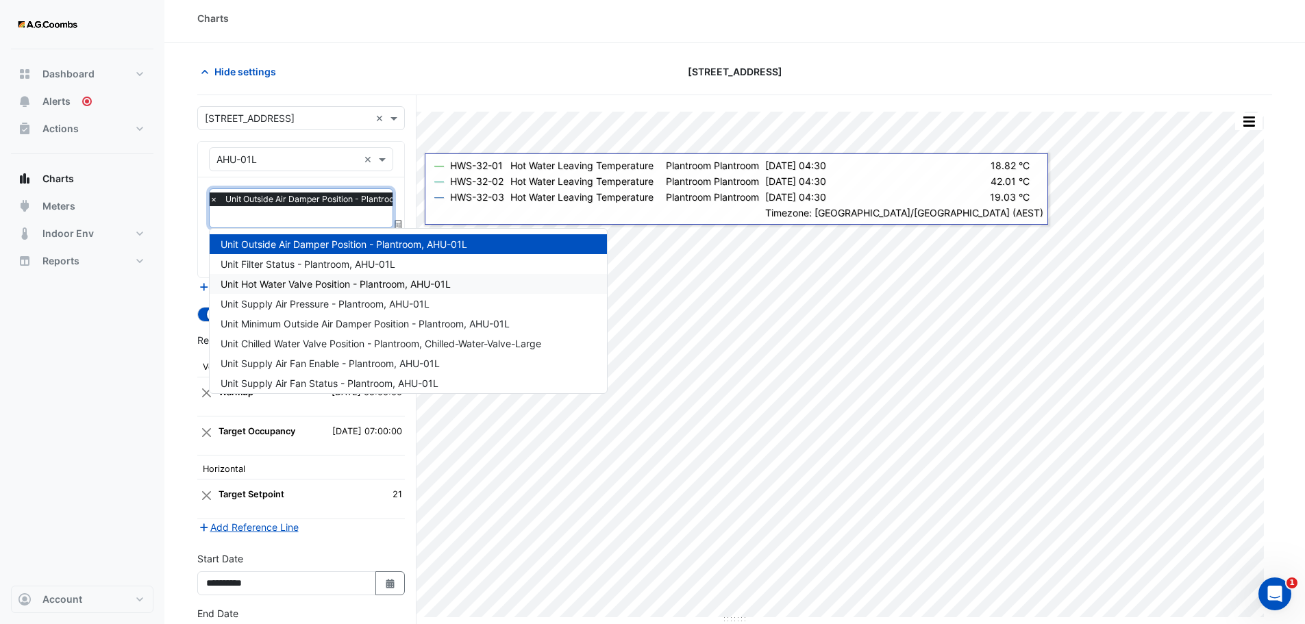
click at [397, 286] on span "Unit Hot Water Valve Position - Plantroom, AHU-01L" at bounding box center [336, 284] width 230 height 12
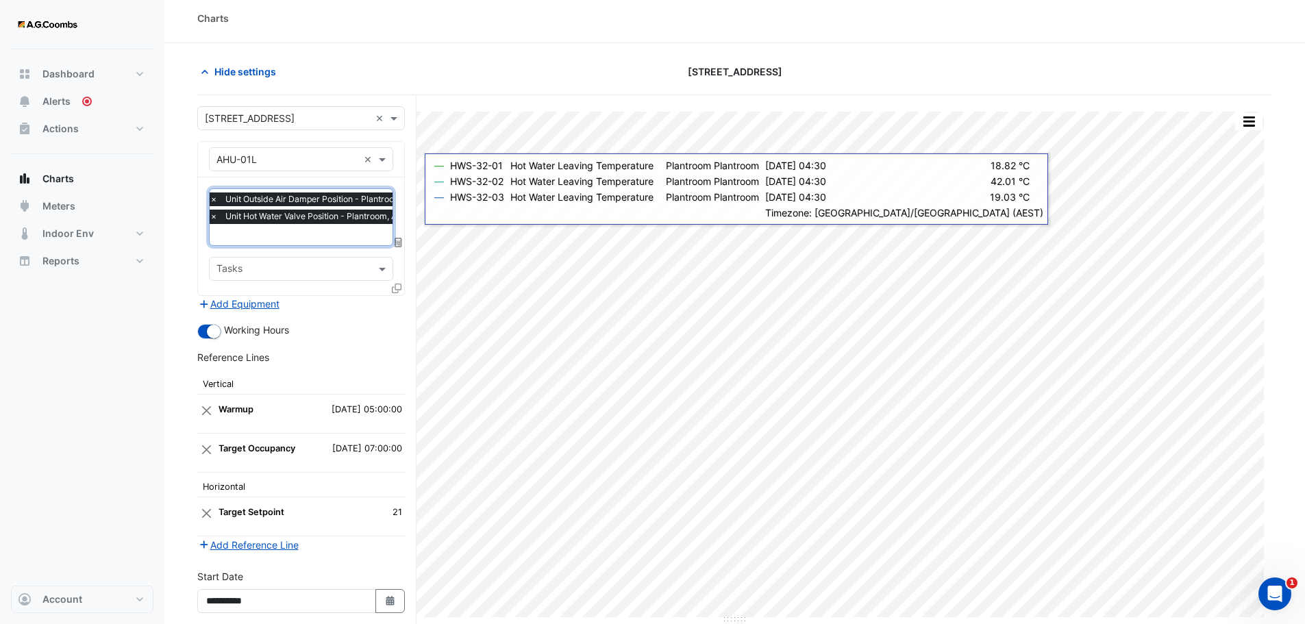
click at [274, 238] on input "text" at bounding box center [329, 236] width 239 height 14
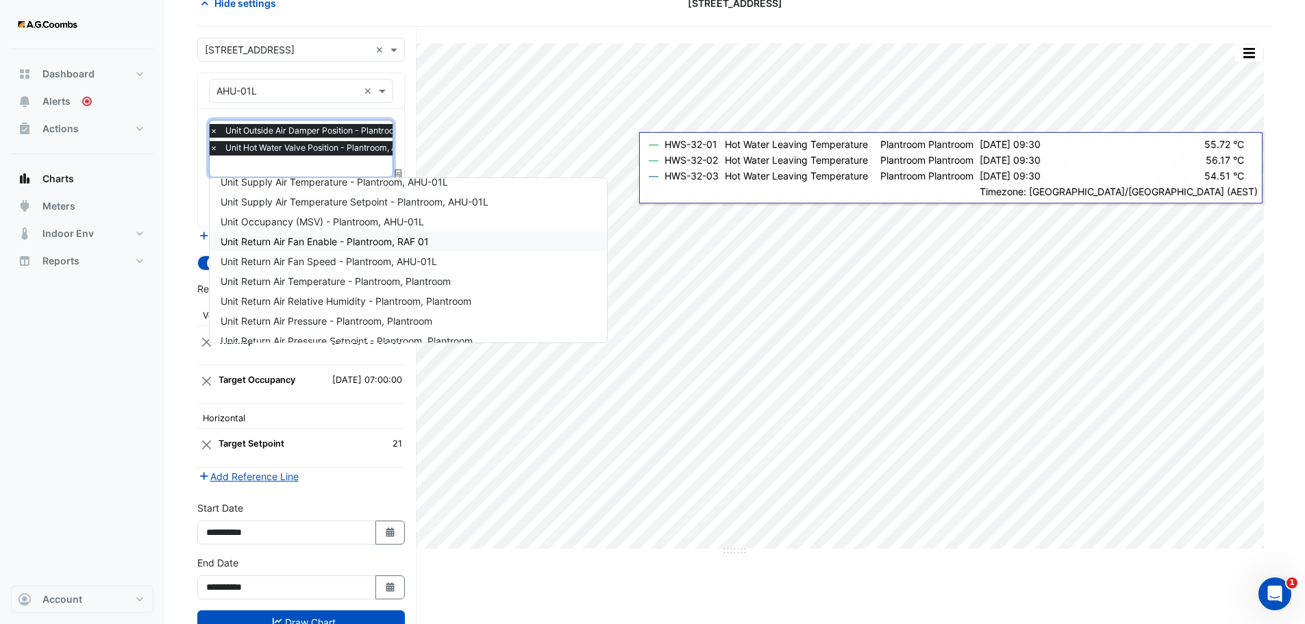
scroll to position [221, 0]
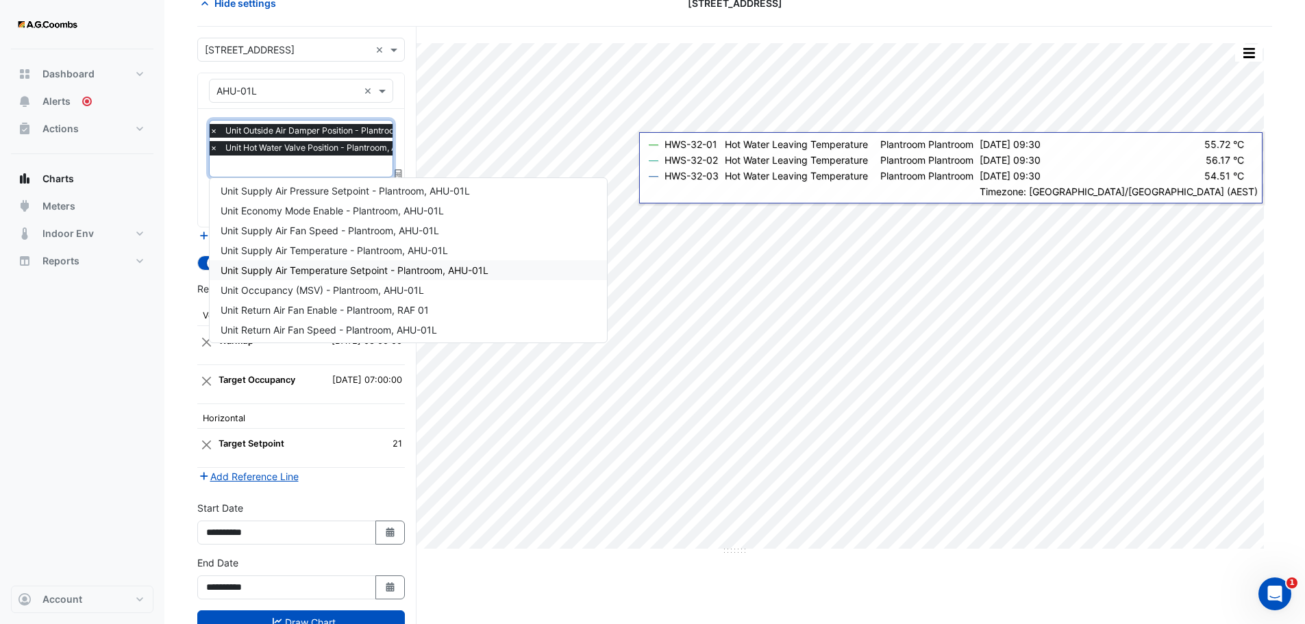
click at [376, 268] on span "Unit Supply Air Temperature Setpoint - Plantroom, AHU-01L" at bounding box center [355, 271] width 268 height 12
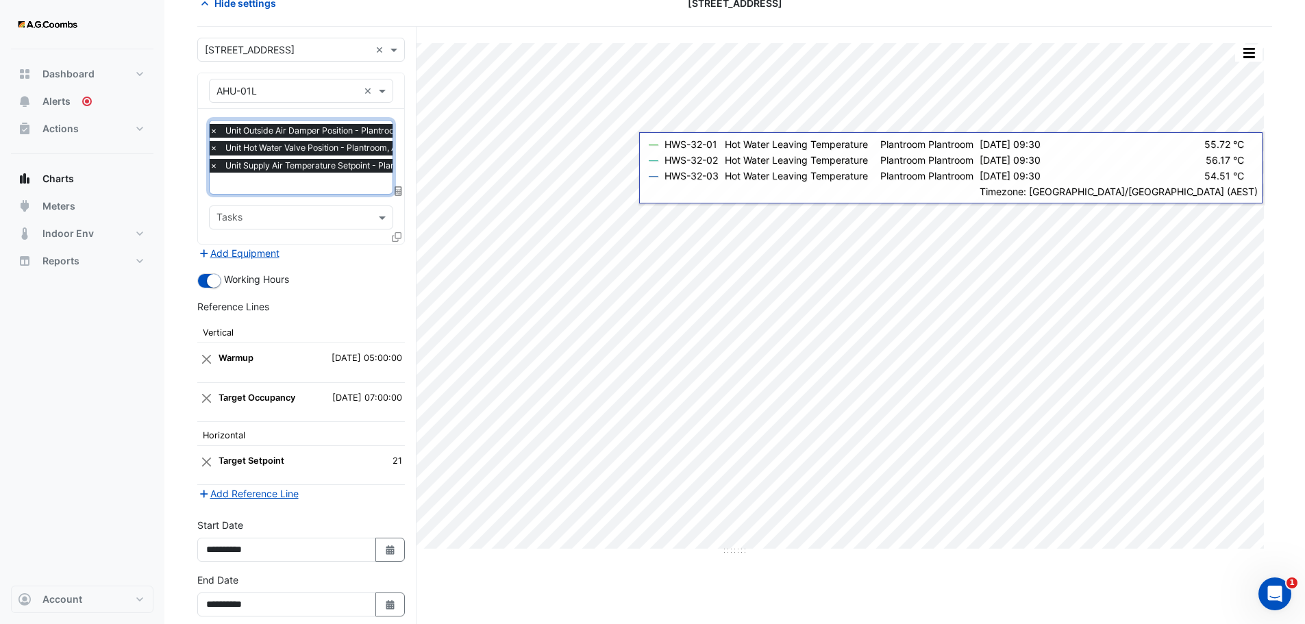
click at [349, 184] on input "text" at bounding box center [338, 184] width 256 height 14
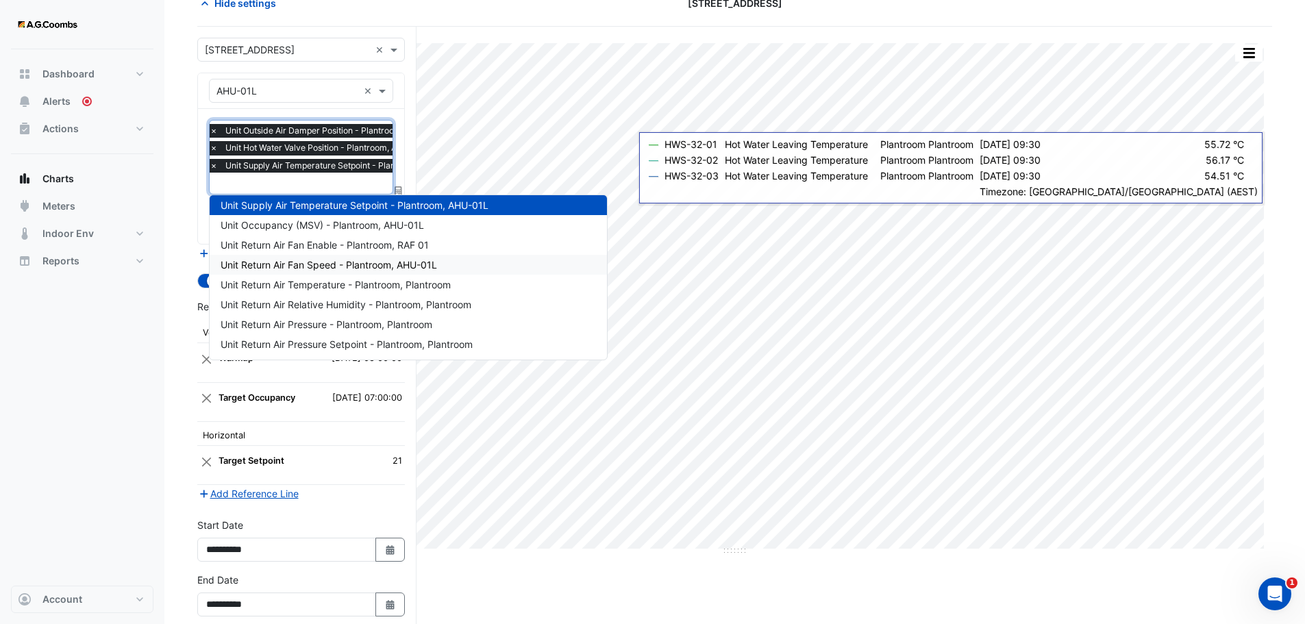
scroll to position [235, 0]
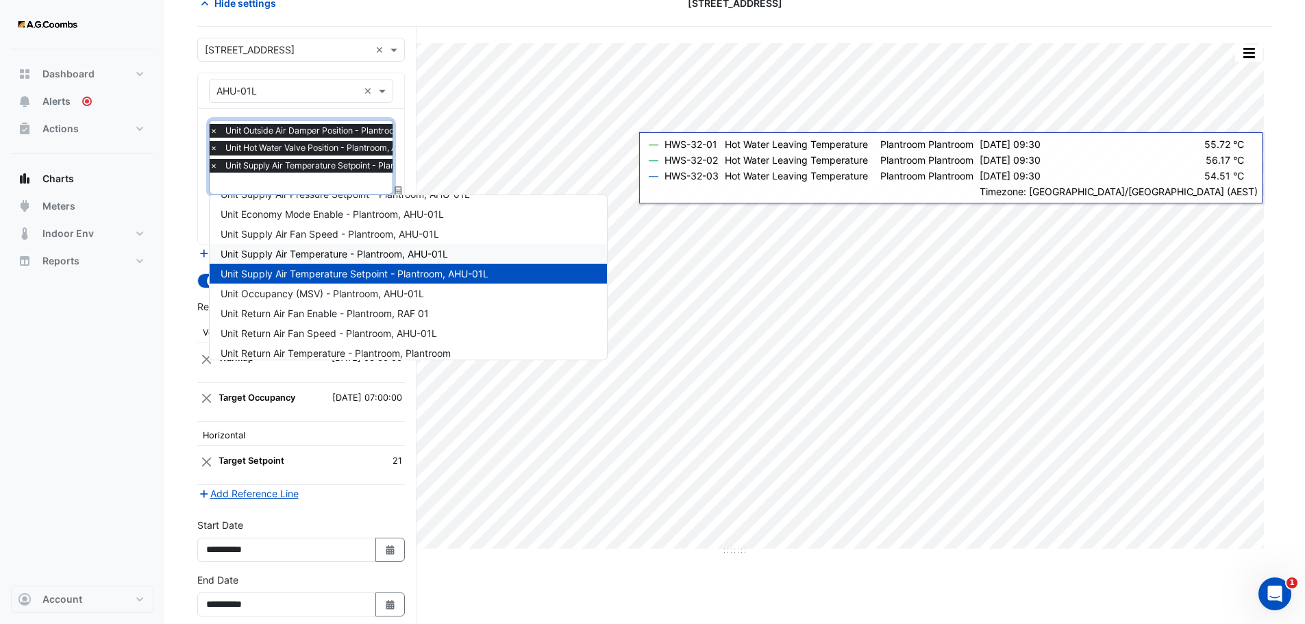
click at [371, 255] on span "Unit Supply Air Temperature - Plantroom, AHU-01L" at bounding box center [335, 254] width 228 height 12
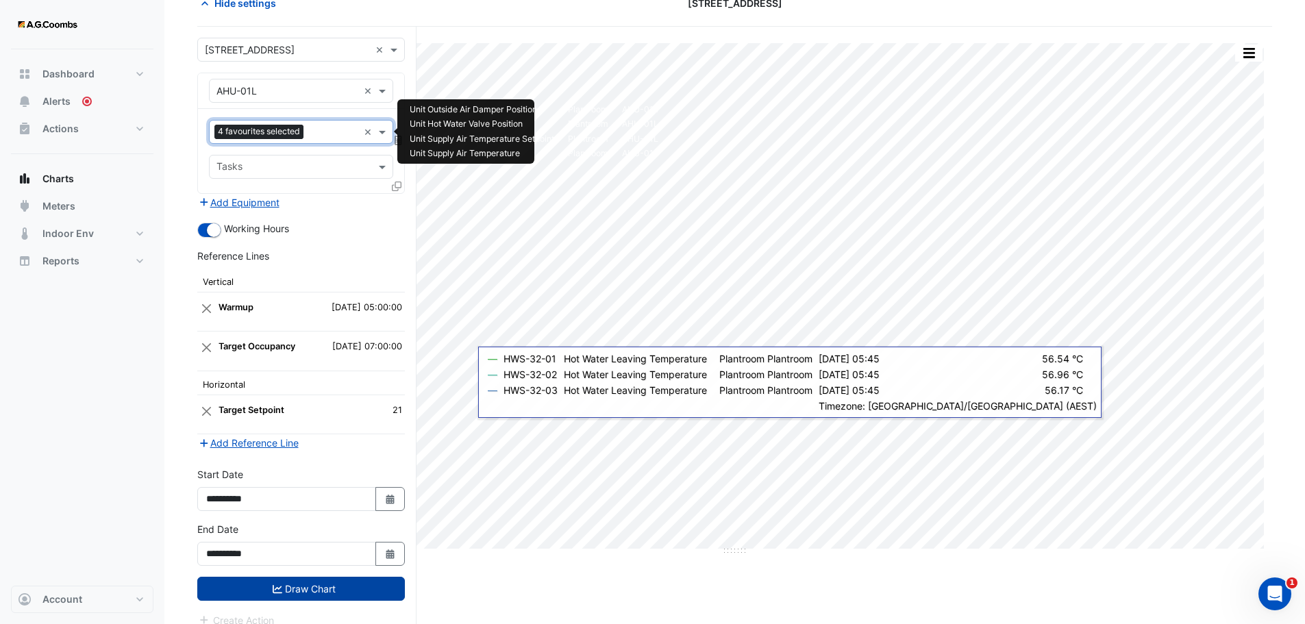
click at [321, 583] on button "Draw Chart" at bounding box center [301, 589] width 208 height 24
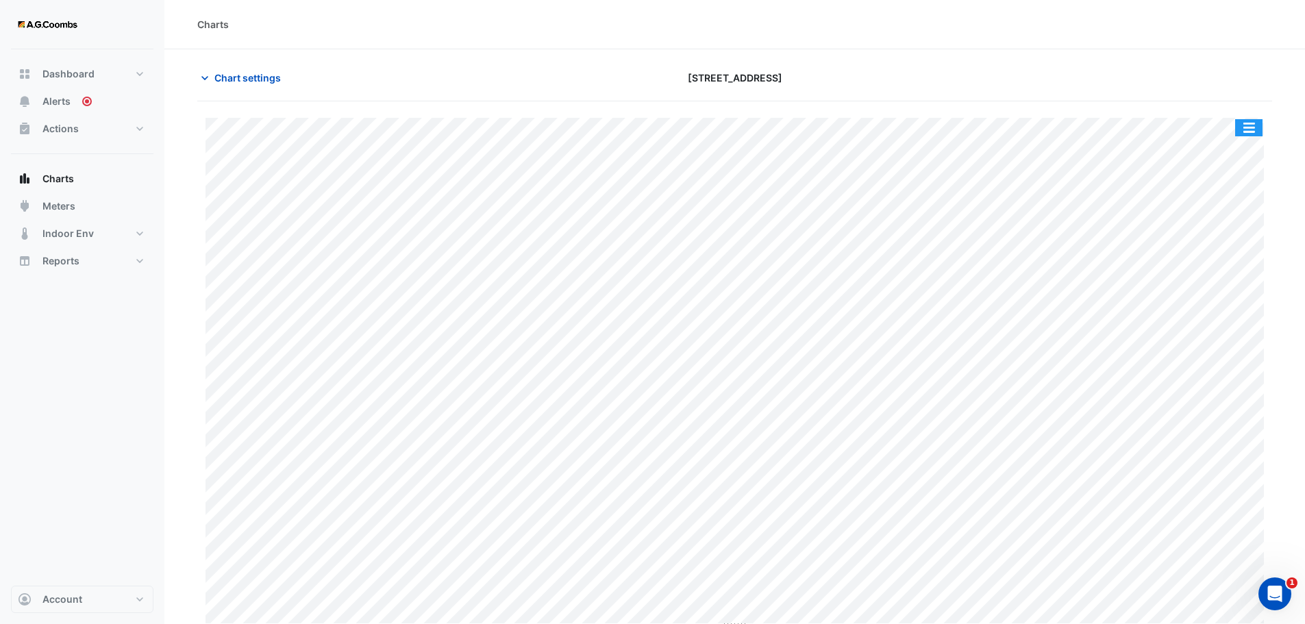
click at [1240, 127] on button "button" at bounding box center [1249, 127] width 27 height 17
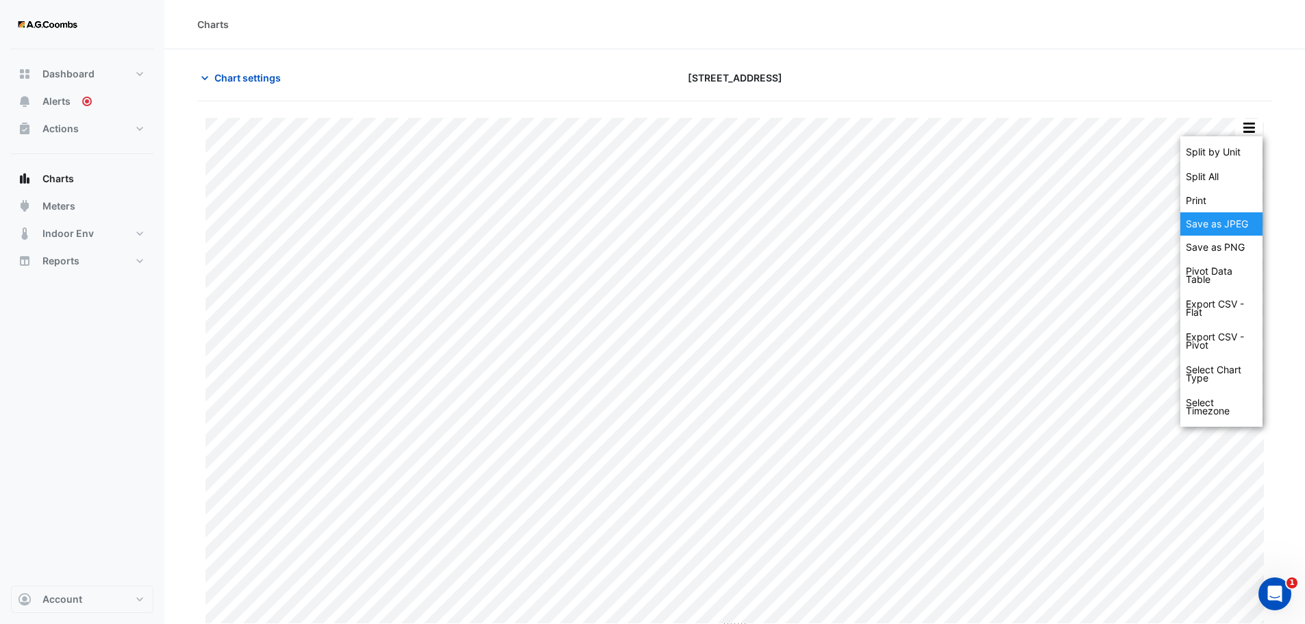
click at [1230, 226] on div "Save as JPEG" at bounding box center [1222, 223] width 82 height 23
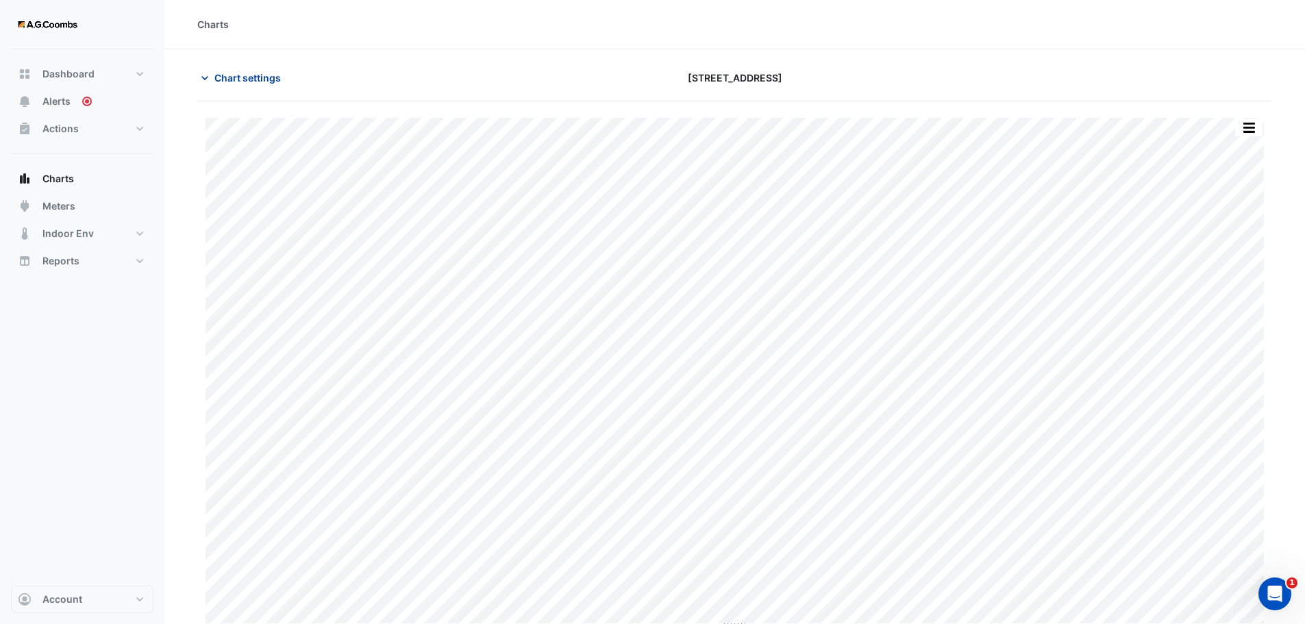
click at [217, 78] on span "Chart settings" at bounding box center [247, 78] width 66 height 14
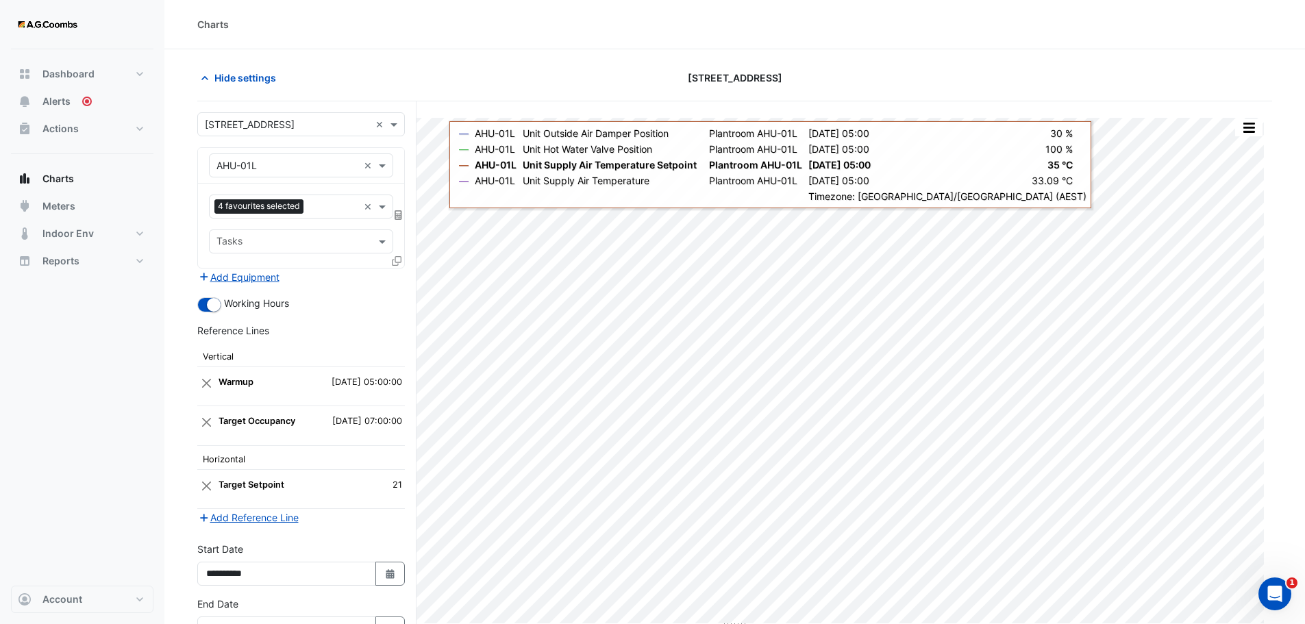
click at [266, 169] on input "text" at bounding box center [288, 166] width 142 height 14
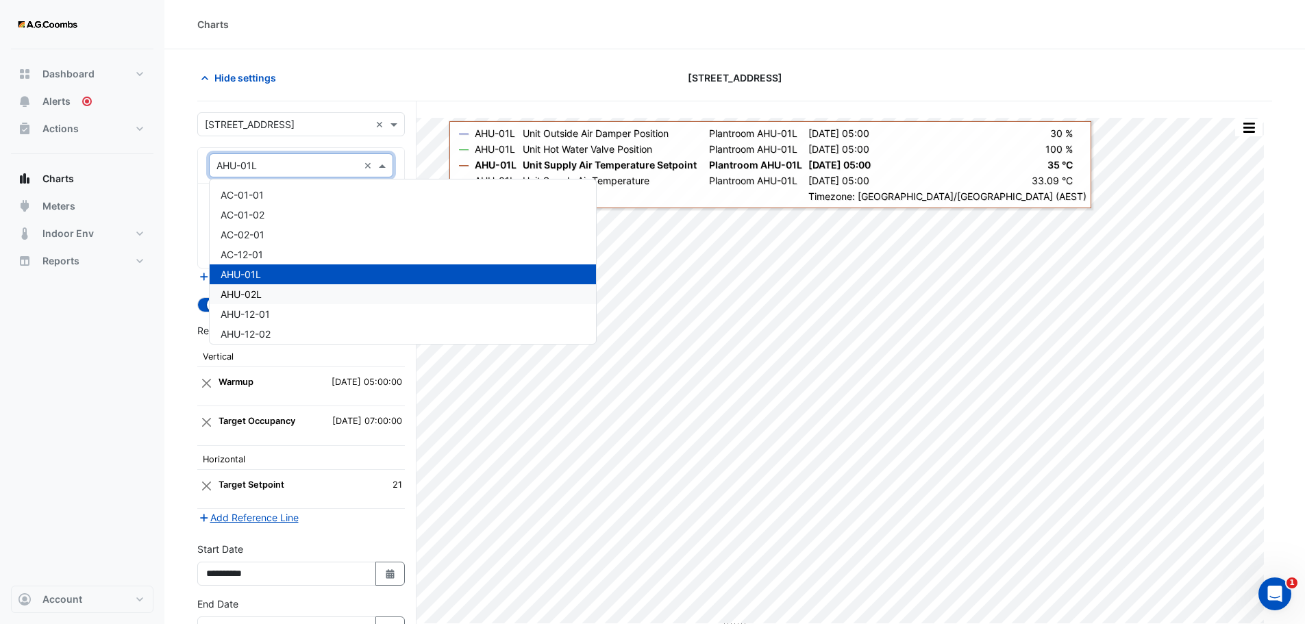
click at [261, 299] on span "AHU-02L" at bounding box center [241, 295] width 41 height 12
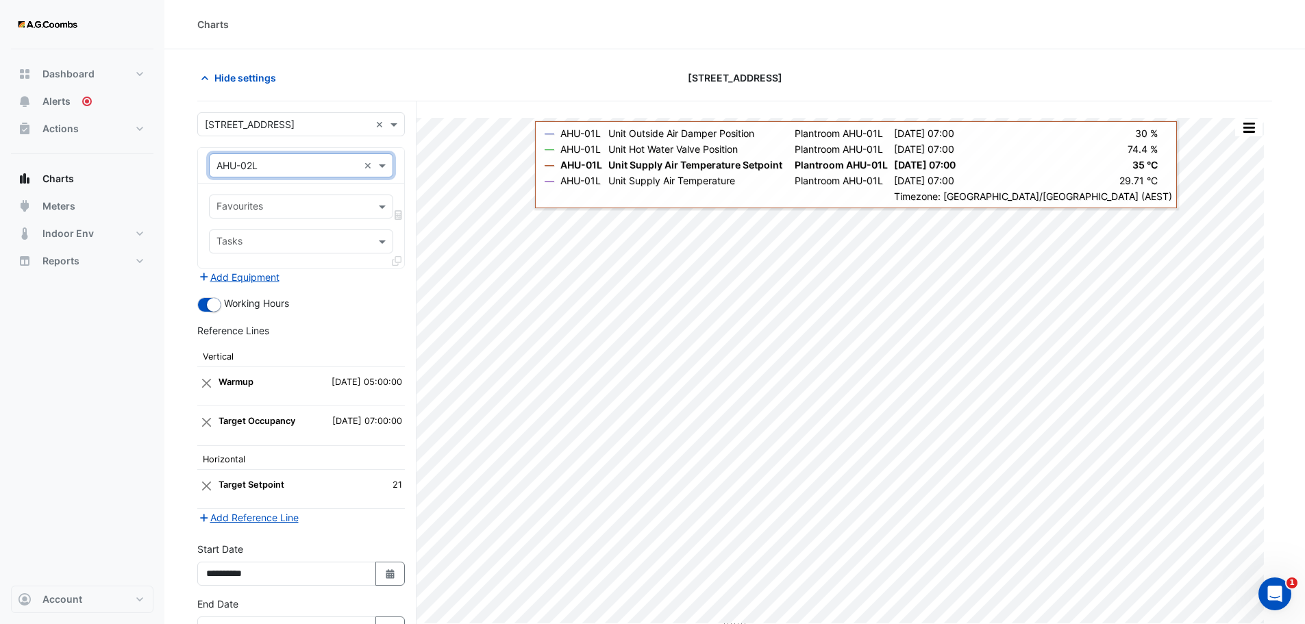
click at [309, 209] on input "text" at bounding box center [294, 208] width 154 height 14
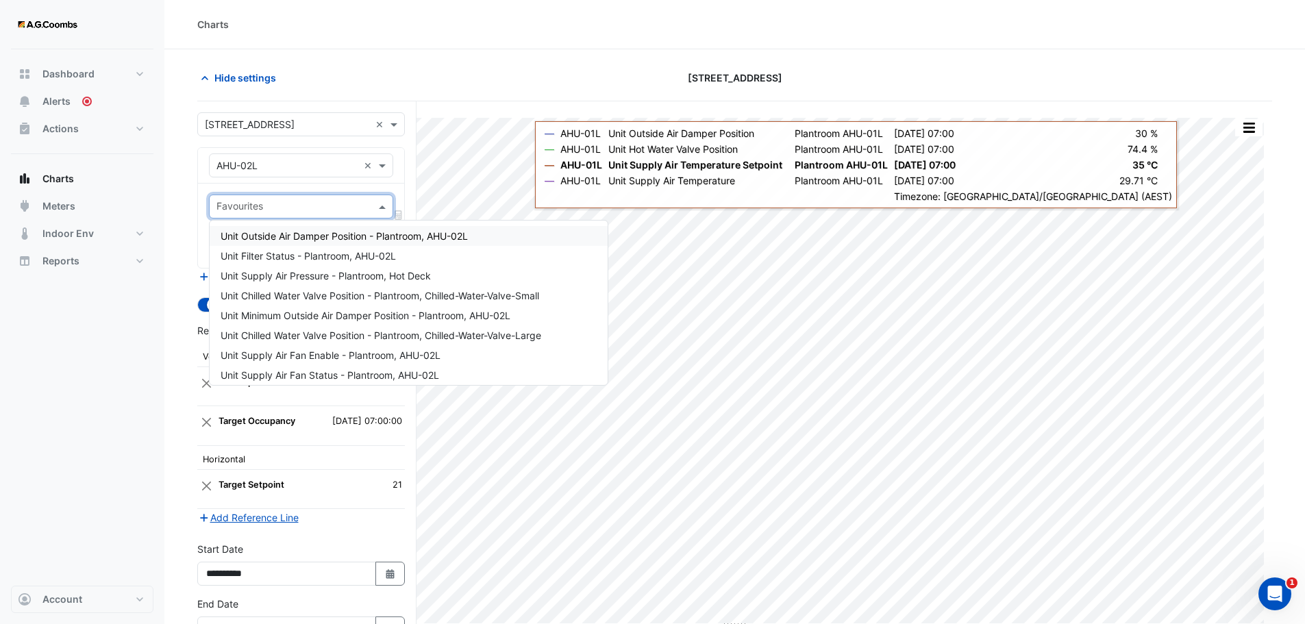
click at [309, 209] on input "text" at bounding box center [294, 208] width 154 height 14
click at [412, 67] on div "Hide settings" at bounding box center [371, 78] width 364 height 24
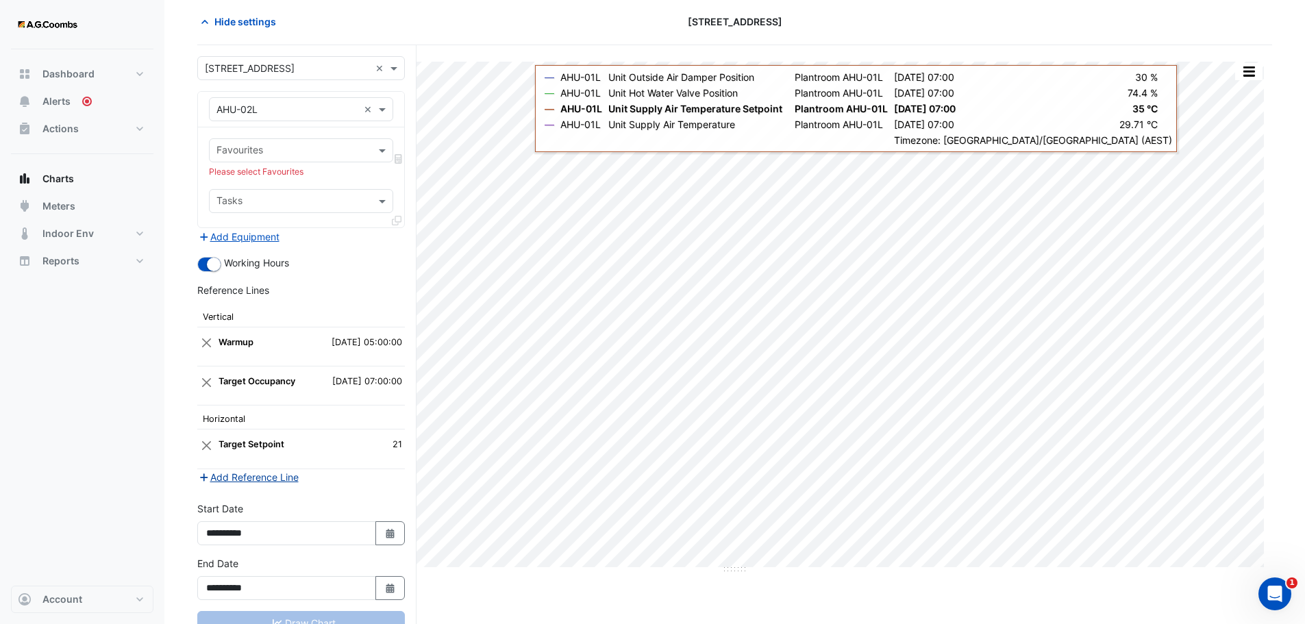
scroll to position [106, 0]
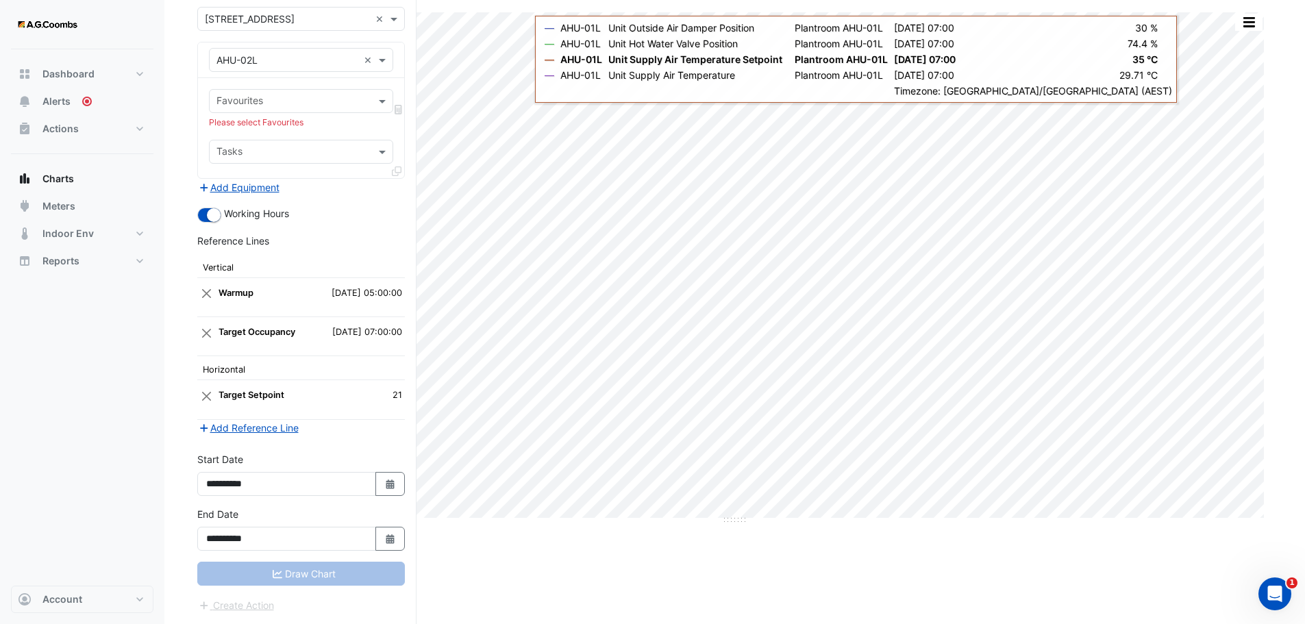
click at [283, 579] on div "Draw Chart" at bounding box center [301, 574] width 208 height 24
click at [288, 576] on div "Draw Chart" at bounding box center [301, 574] width 208 height 24
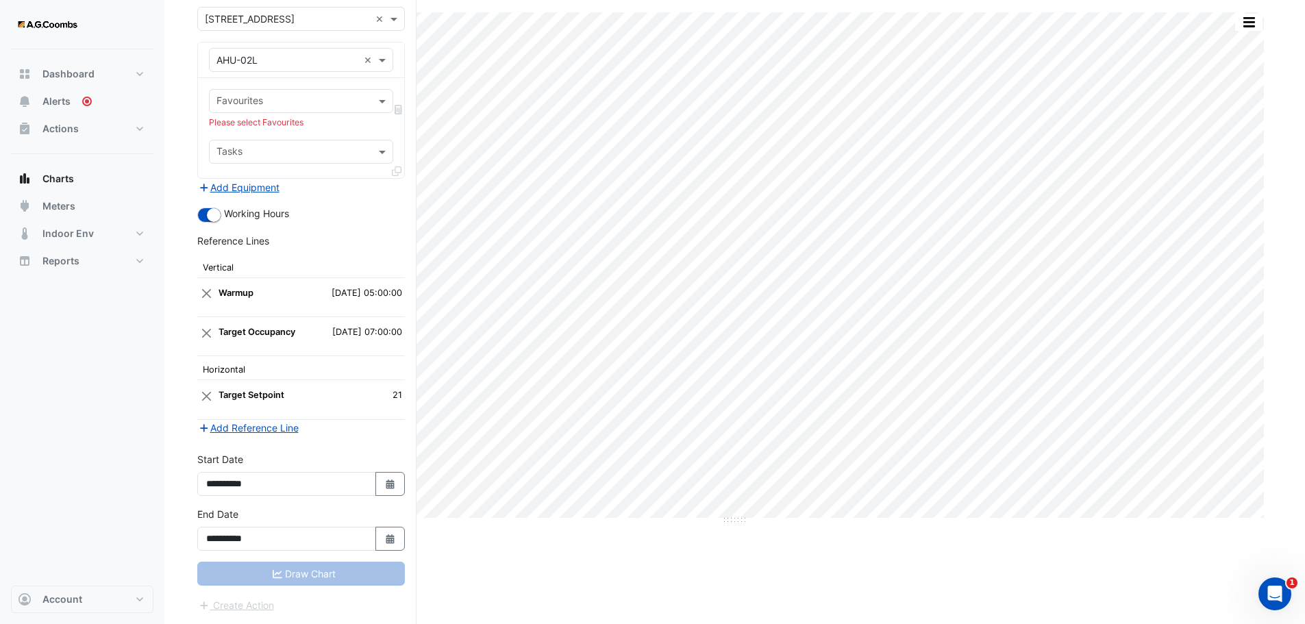
click at [275, 58] on input "text" at bounding box center [288, 60] width 142 height 14
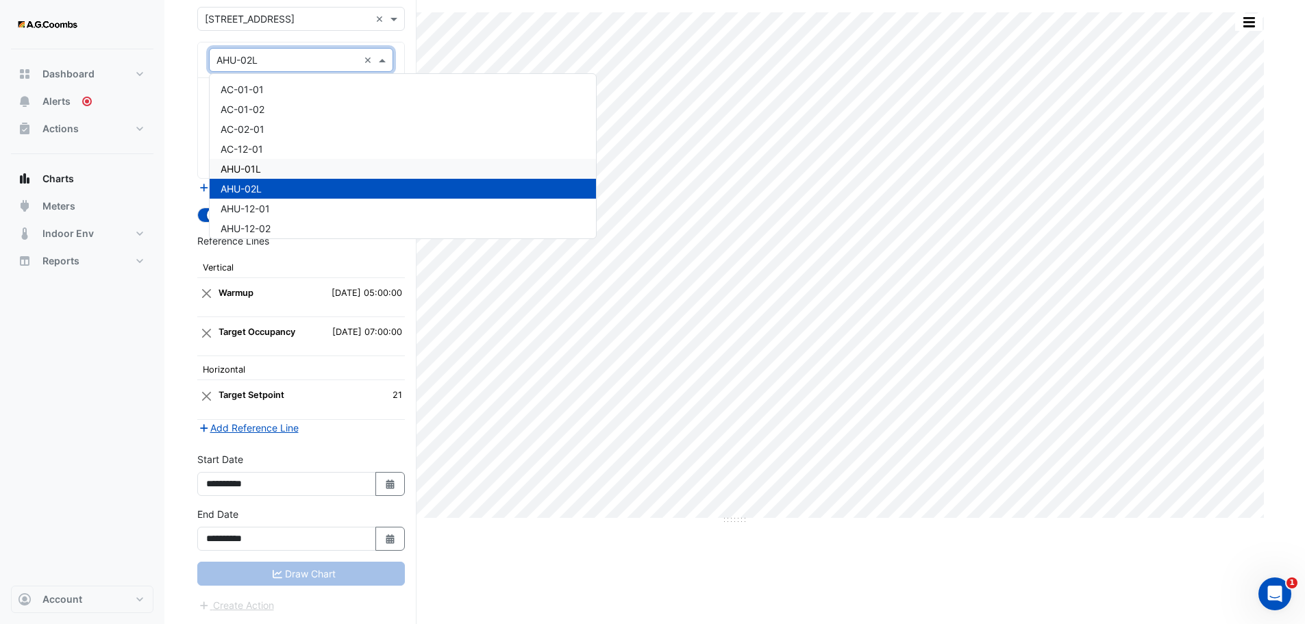
click at [271, 169] on div "AHU-01L" at bounding box center [403, 169] width 387 height 20
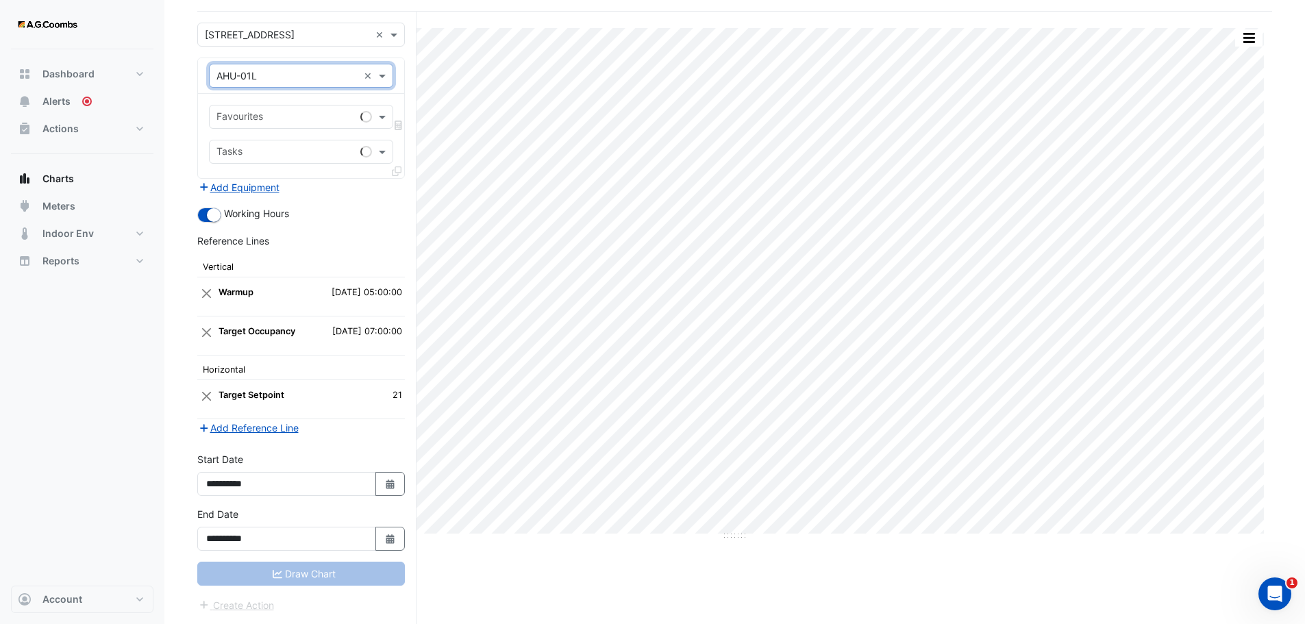
scroll to position [90, 0]
click at [256, 113] on input "text" at bounding box center [294, 118] width 154 height 14
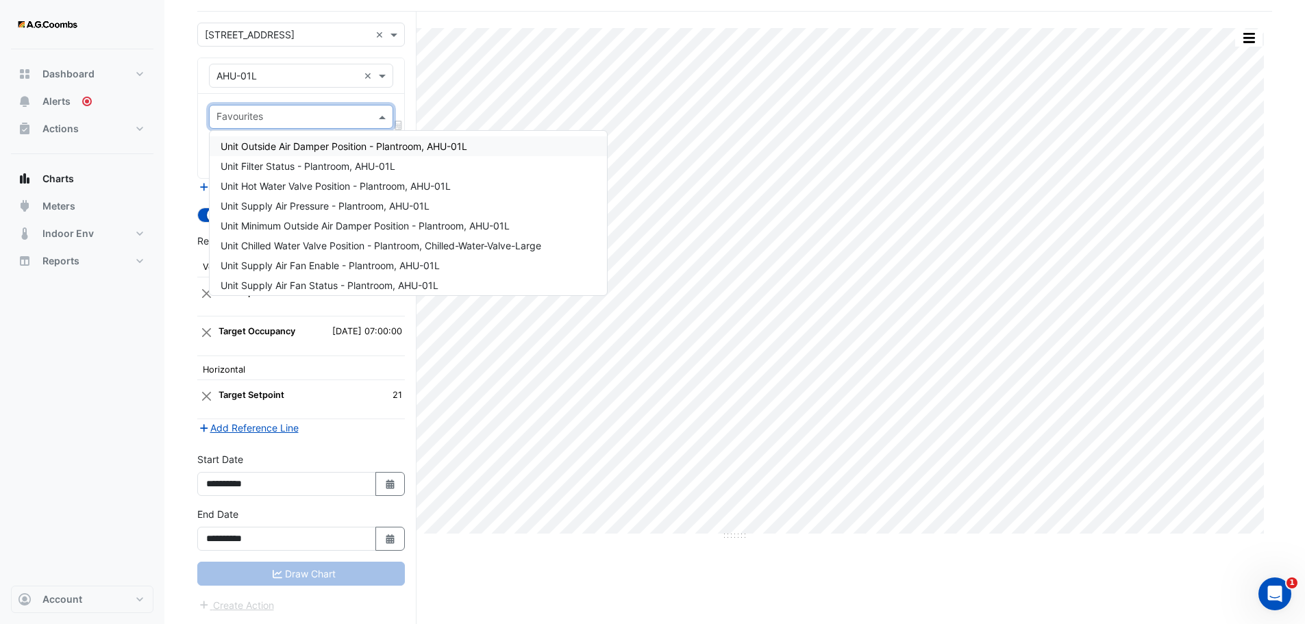
click at [312, 143] on span "Unit Outside Air Damper Position - Plantroom, AHU-01L" at bounding box center [344, 146] width 247 height 12
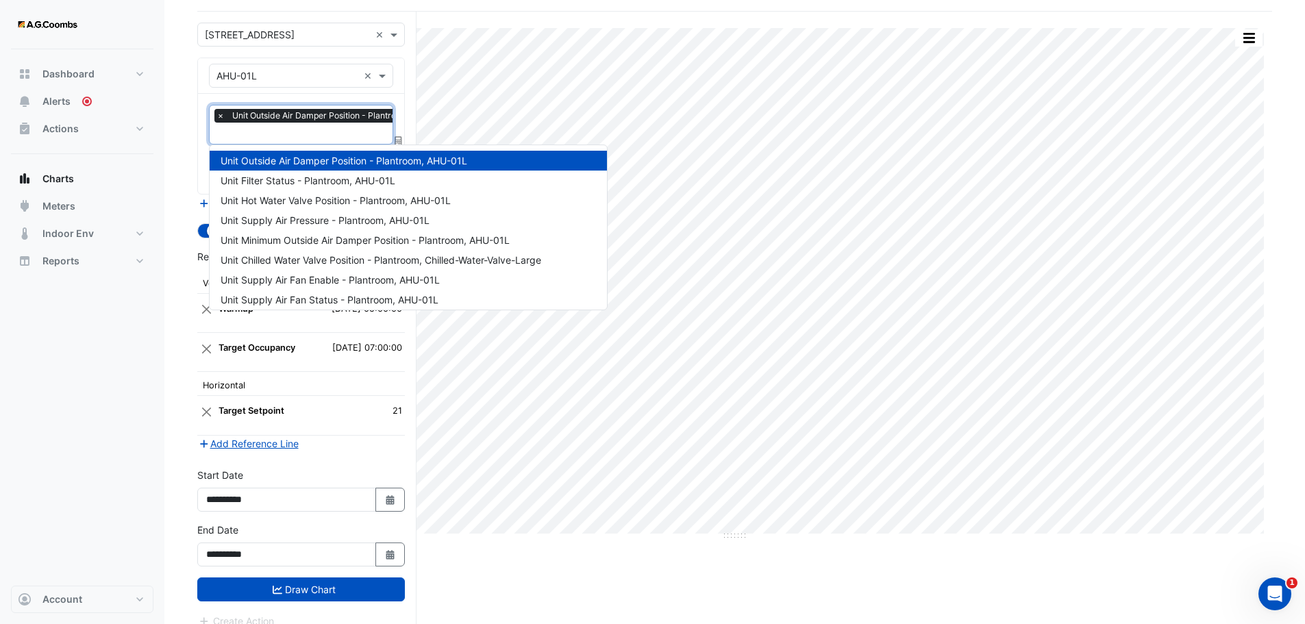
click at [271, 133] on input "text" at bounding box center [336, 134] width 239 height 14
click at [281, 204] on span "Unit Hot Water Valve Position - Plantroom, AHU-01L" at bounding box center [336, 201] width 230 height 12
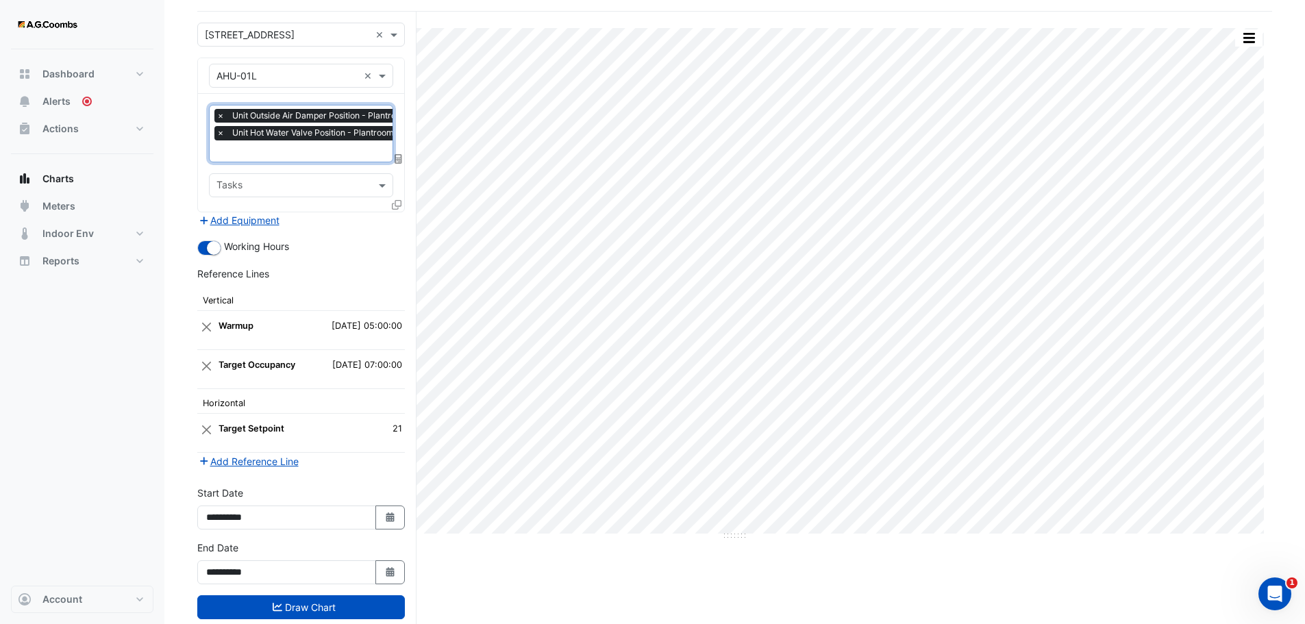
click at [273, 155] on input "text" at bounding box center [336, 152] width 239 height 14
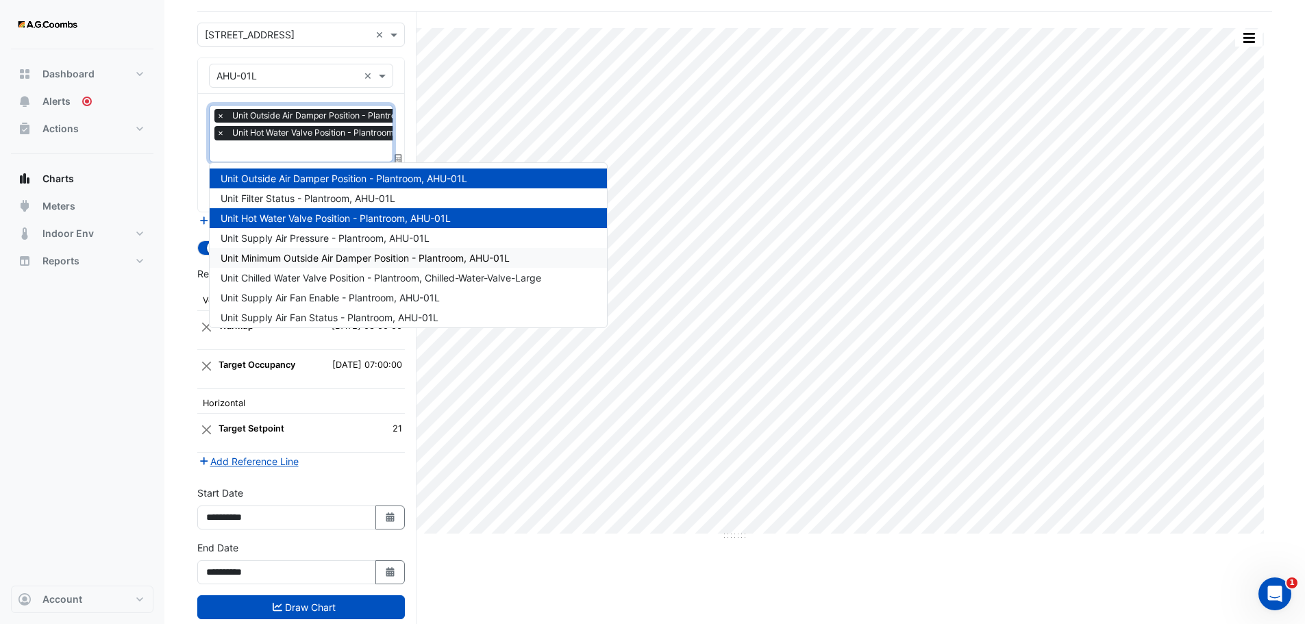
click at [329, 258] on span "Unit Minimum Outside Air Damper Position - Plantroom, AHU-01L" at bounding box center [365, 258] width 289 height 12
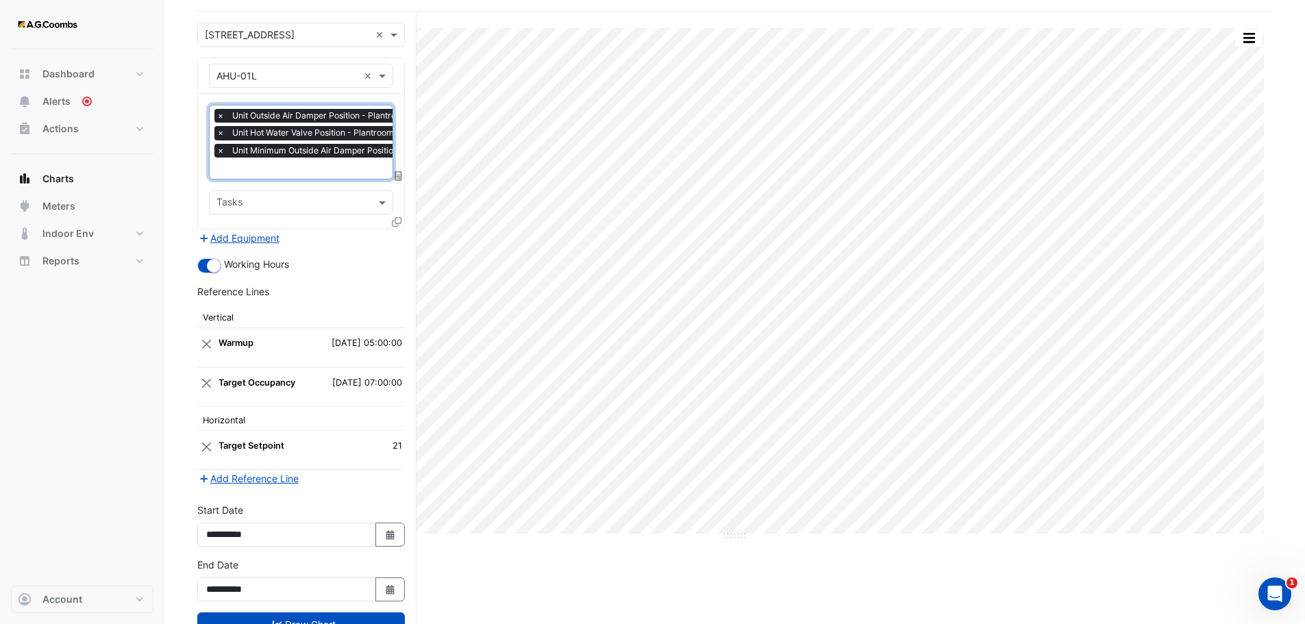
click at [290, 163] on input "text" at bounding box center [356, 169] width 278 height 14
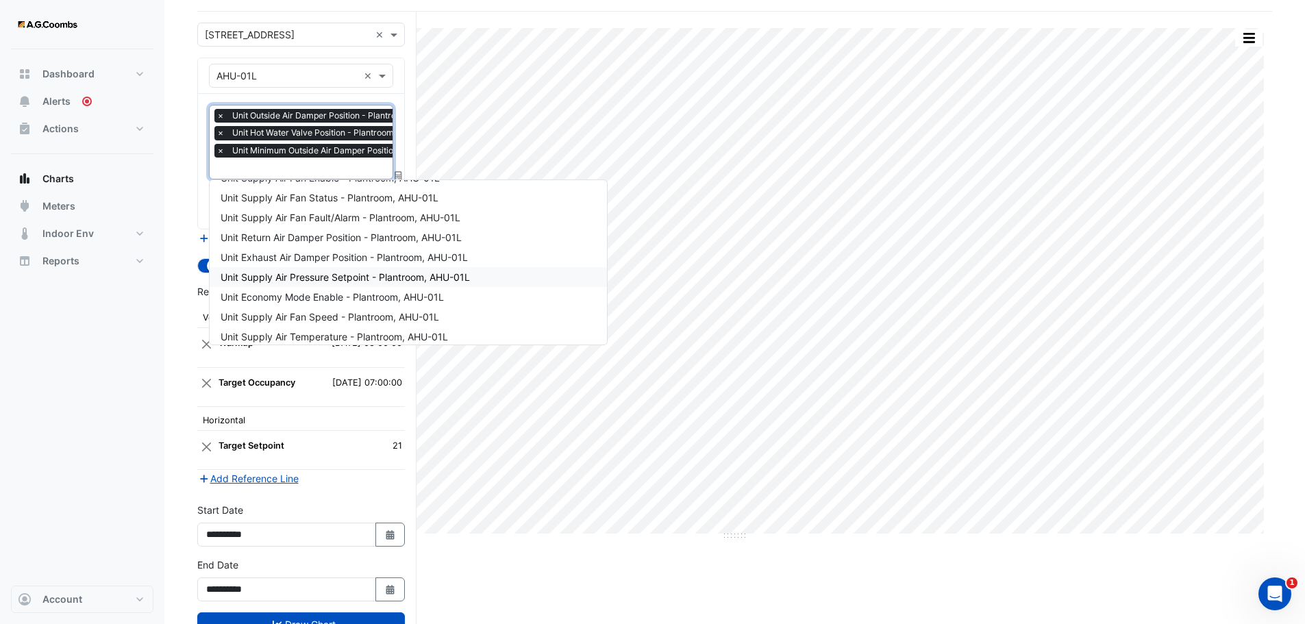
scroll to position [206, 0]
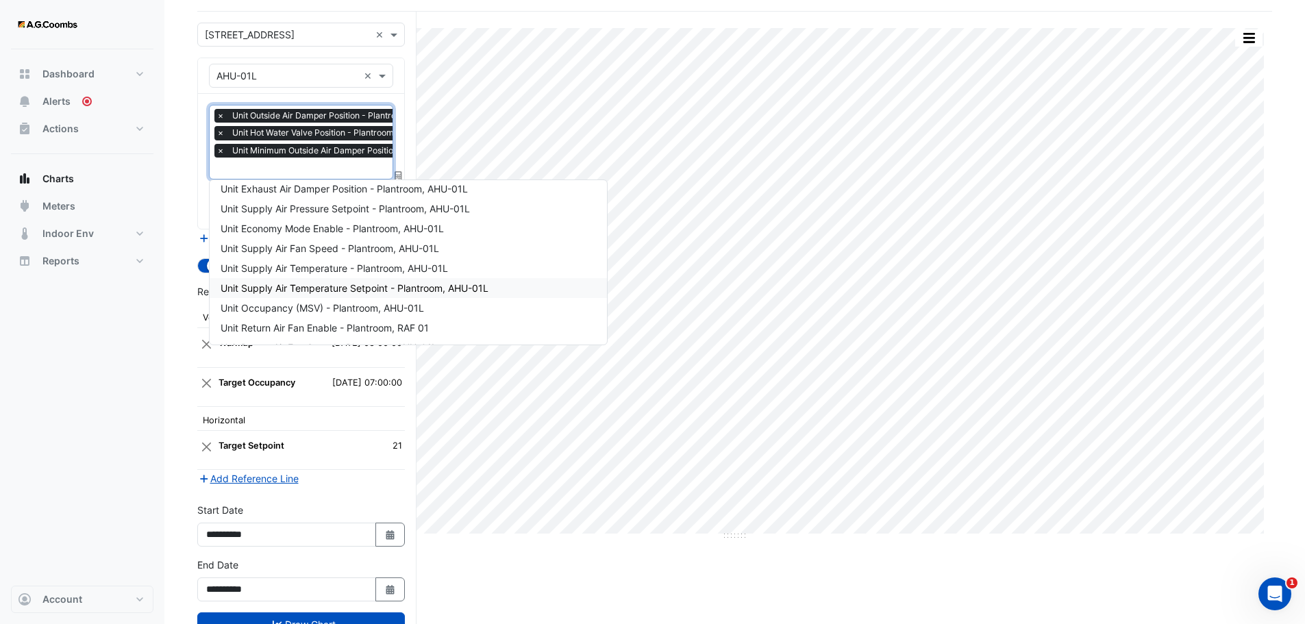
click at [389, 291] on span "Unit Supply Air Temperature Setpoint - Plantroom, AHU-01L" at bounding box center [355, 288] width 268 height 12
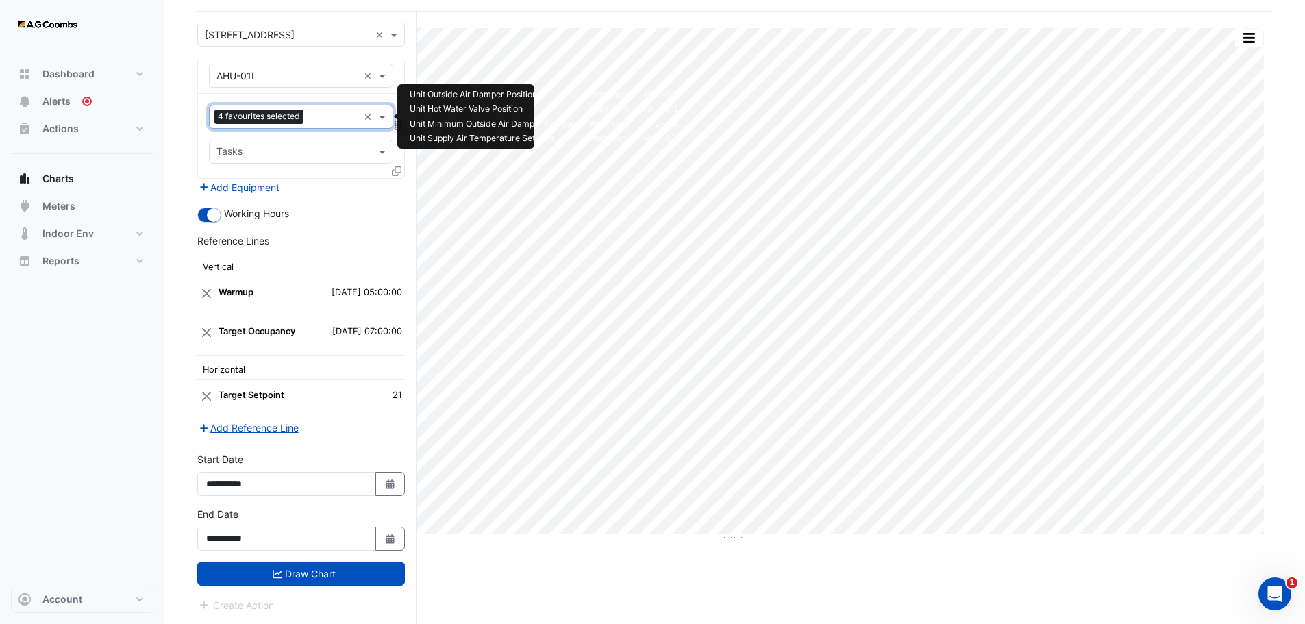
click at [312, 119] on input "text" at bounding box center [333, 118] width 49 height 14
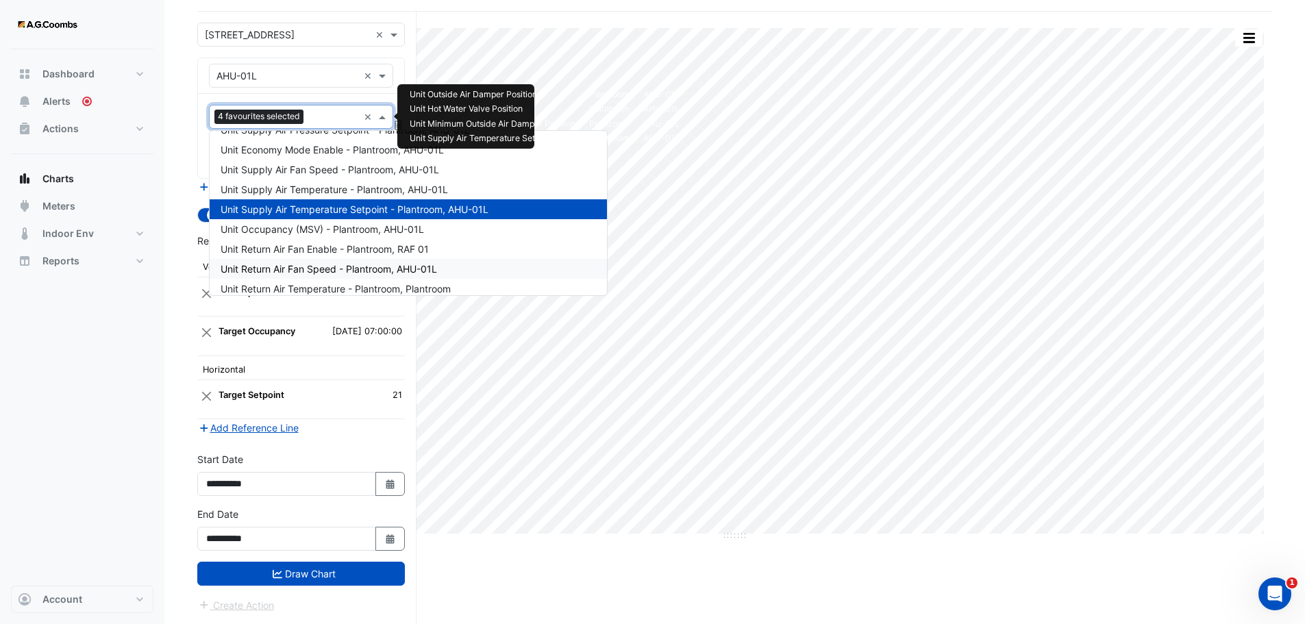
scroll to position [167, 0]
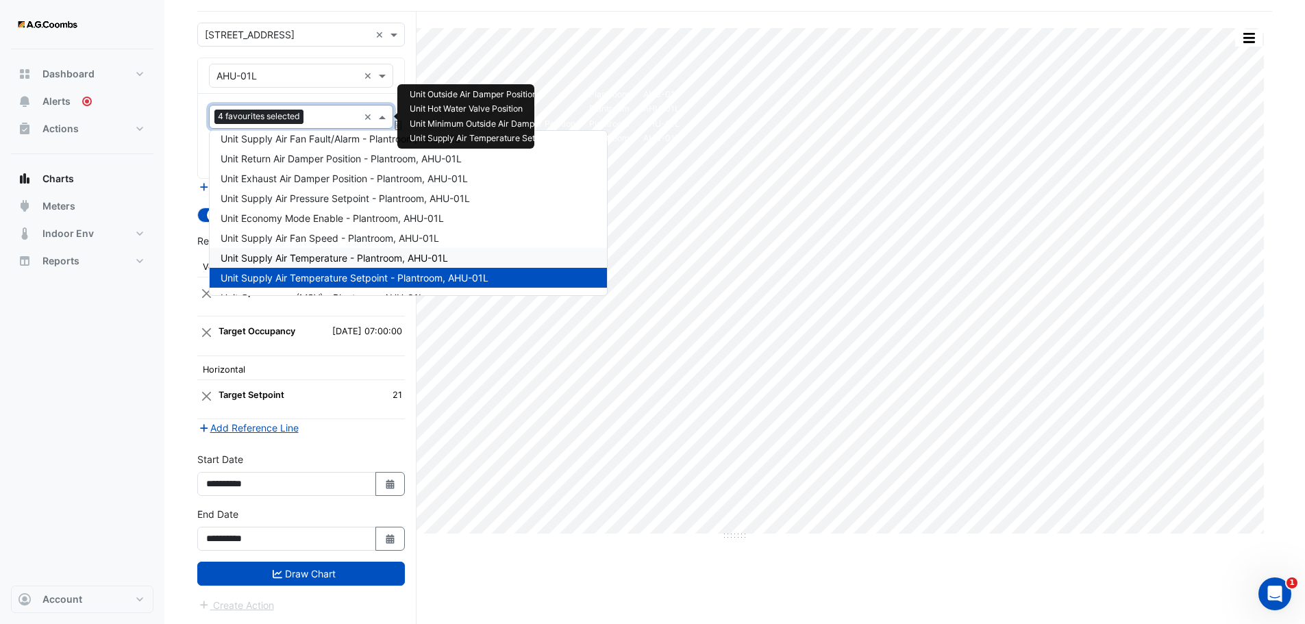
click at [312, 254] on span "Unit Supply Air Temperature - Plantroom, AHU-01L" at bounding box center [335, 258] width 228 height 12
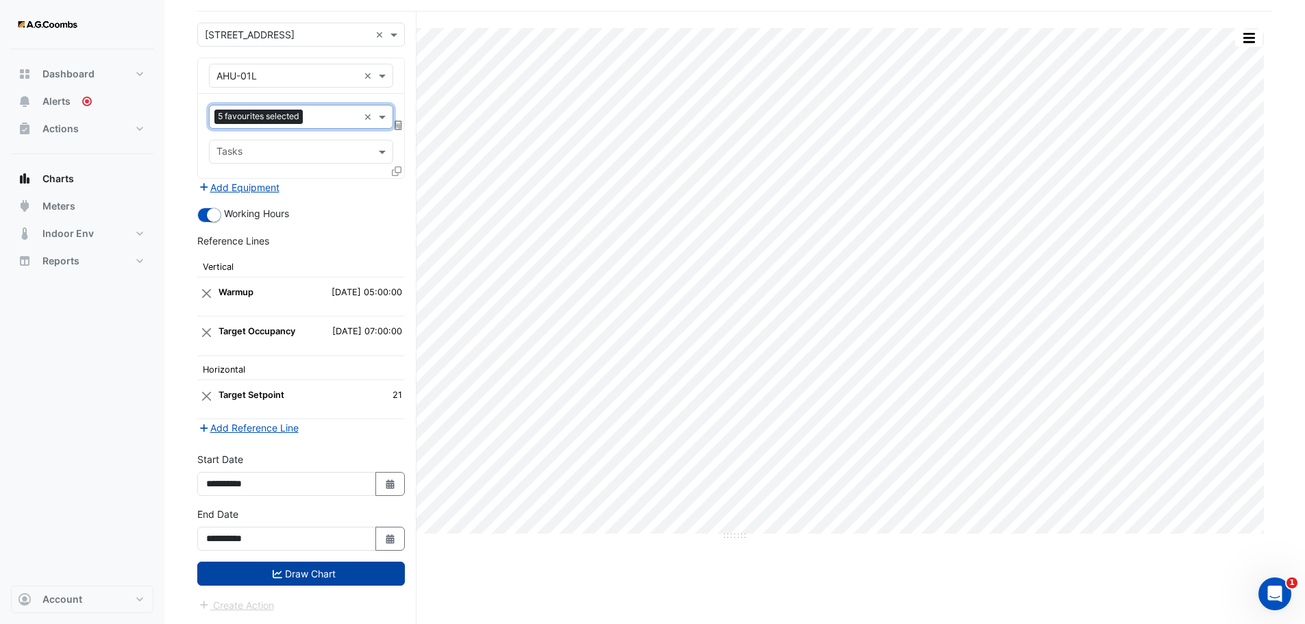
click at [291, 574] on button "Draw Chart" at bounding box center [301, 574] width 208 height 24
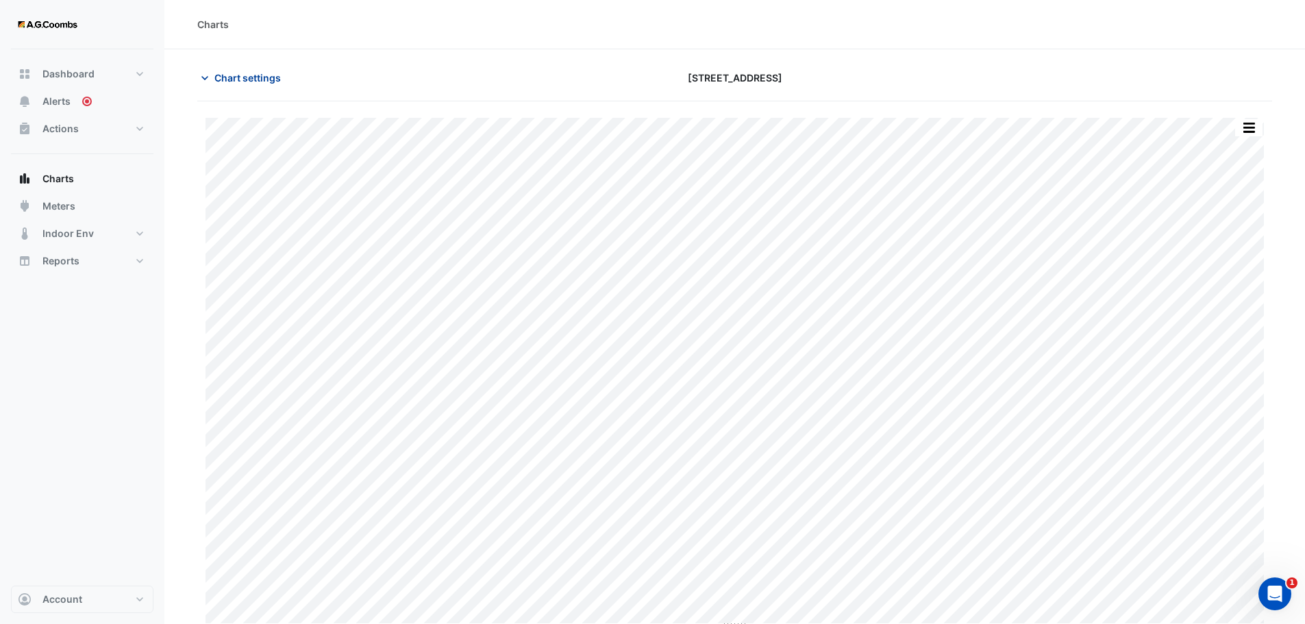
click at [271, 75] on span "Chart settings" at bounding box center [247, 78] width 66 height 14
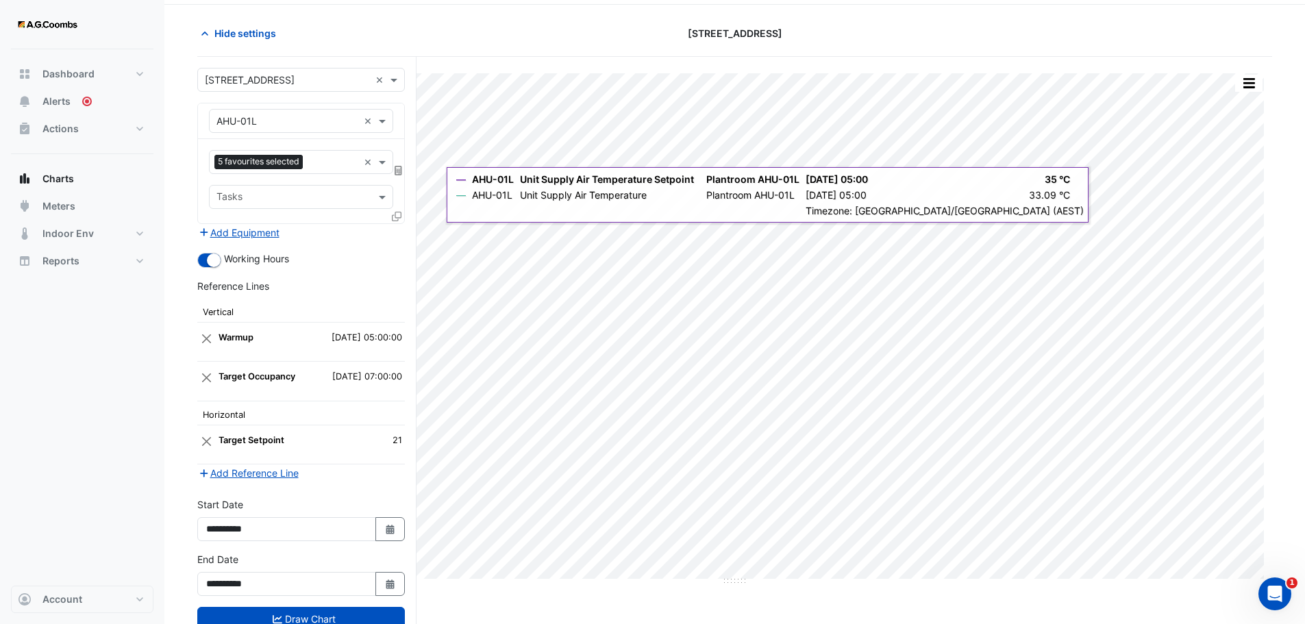
scroll to position [90, 0]
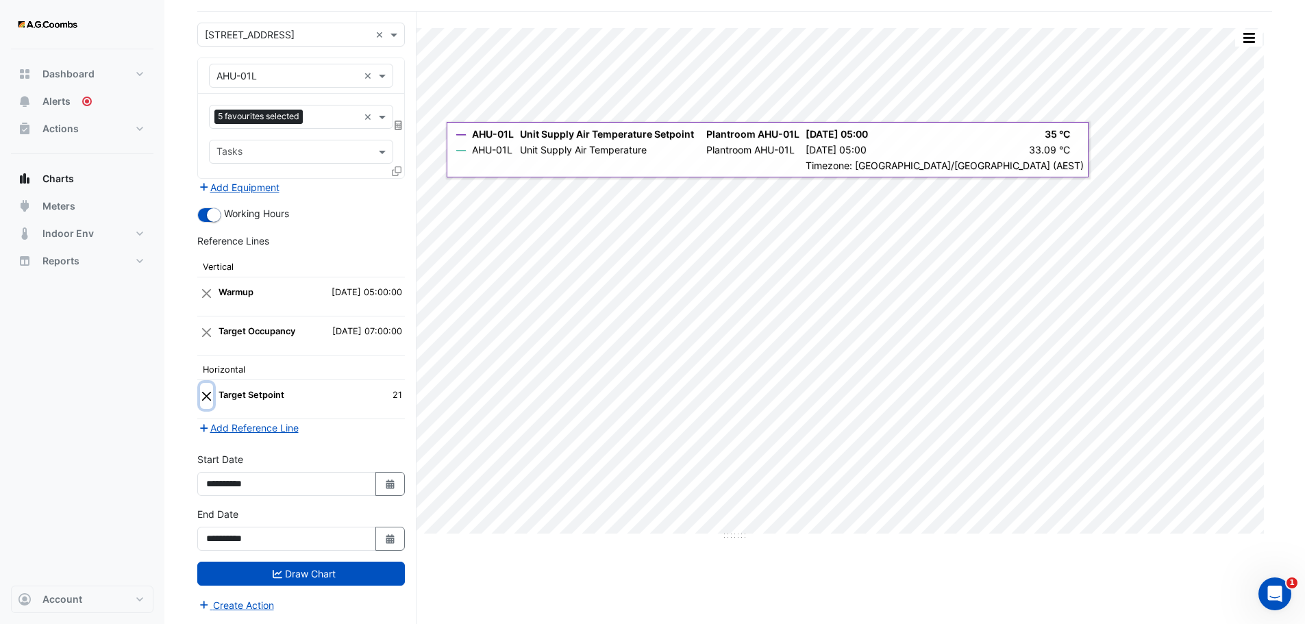
click at [202, 400] on button "Close" at bounding box center [206, 396] width 13 height 26
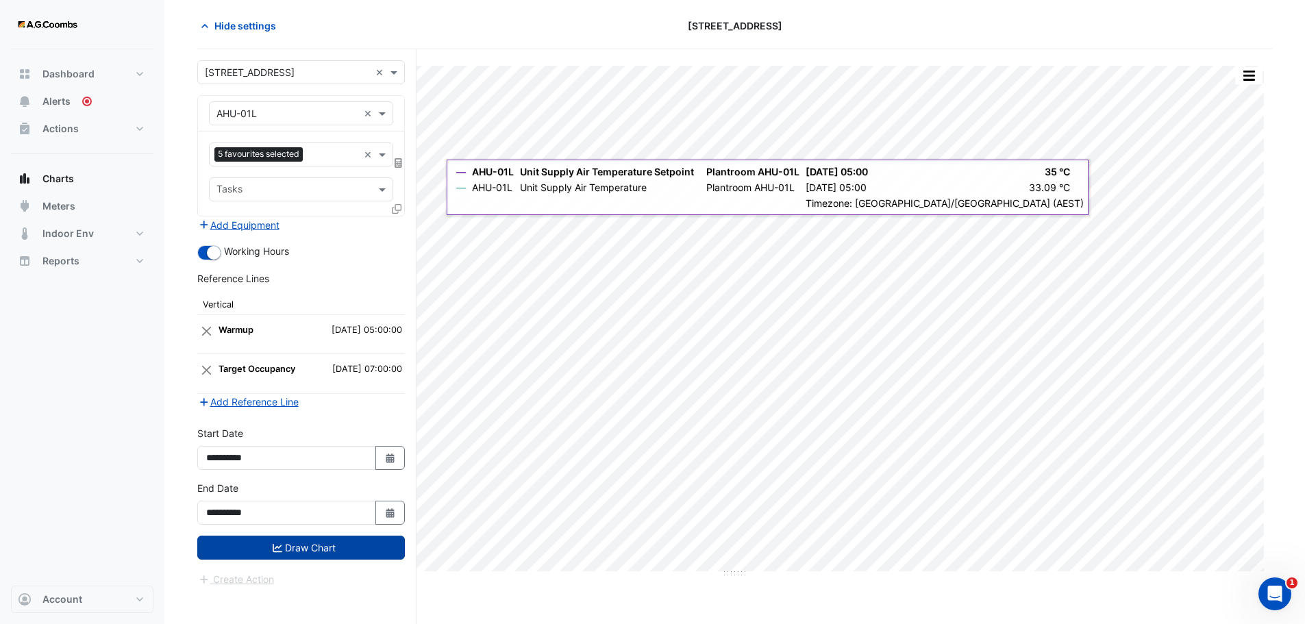
click at [284, 555] on button "Draw Chart" at bounding box center [301, 548] width 208 height 24
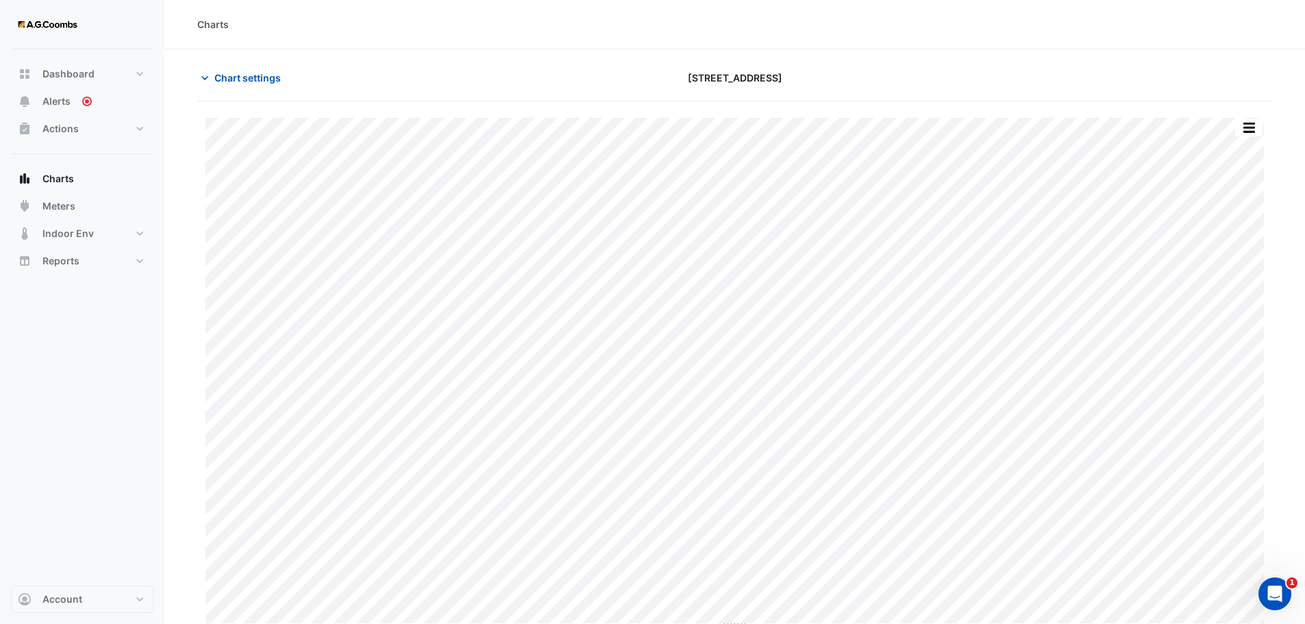
click at [1279, 597] on icon "Open Intercom Messenger" at bounding box center [1275, 594] width 23 height 23
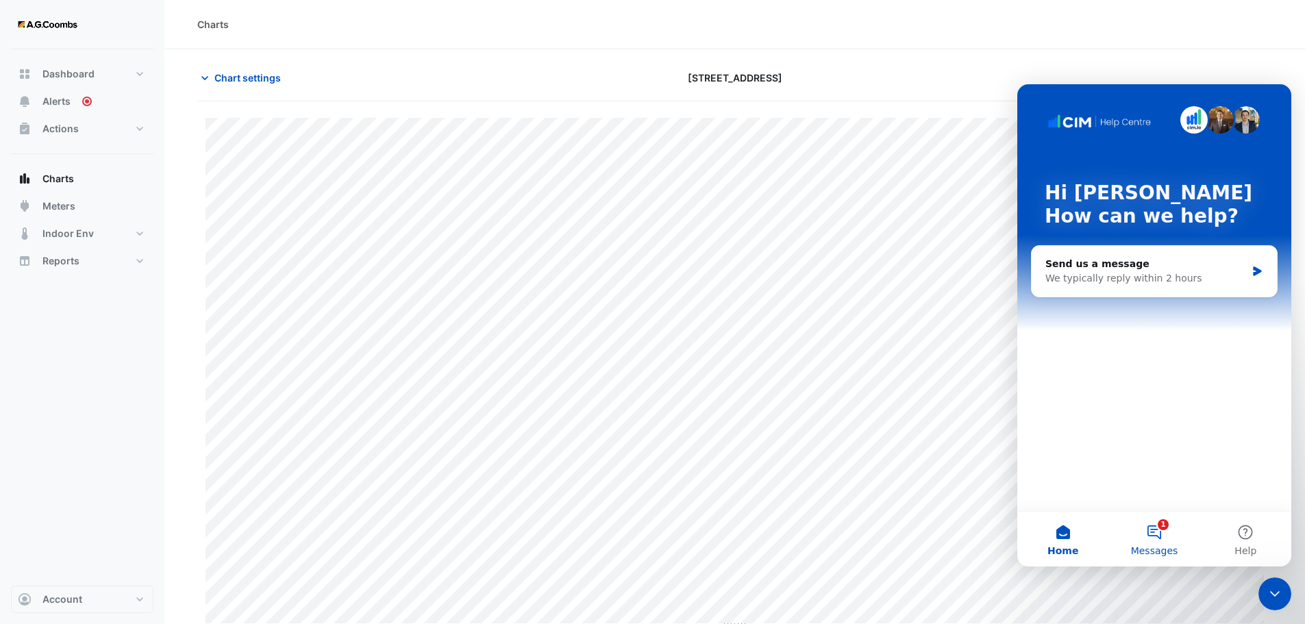
click at [1151, 534] on button "1 Messages" at bounding box center [1154, 539] width 91 height 55
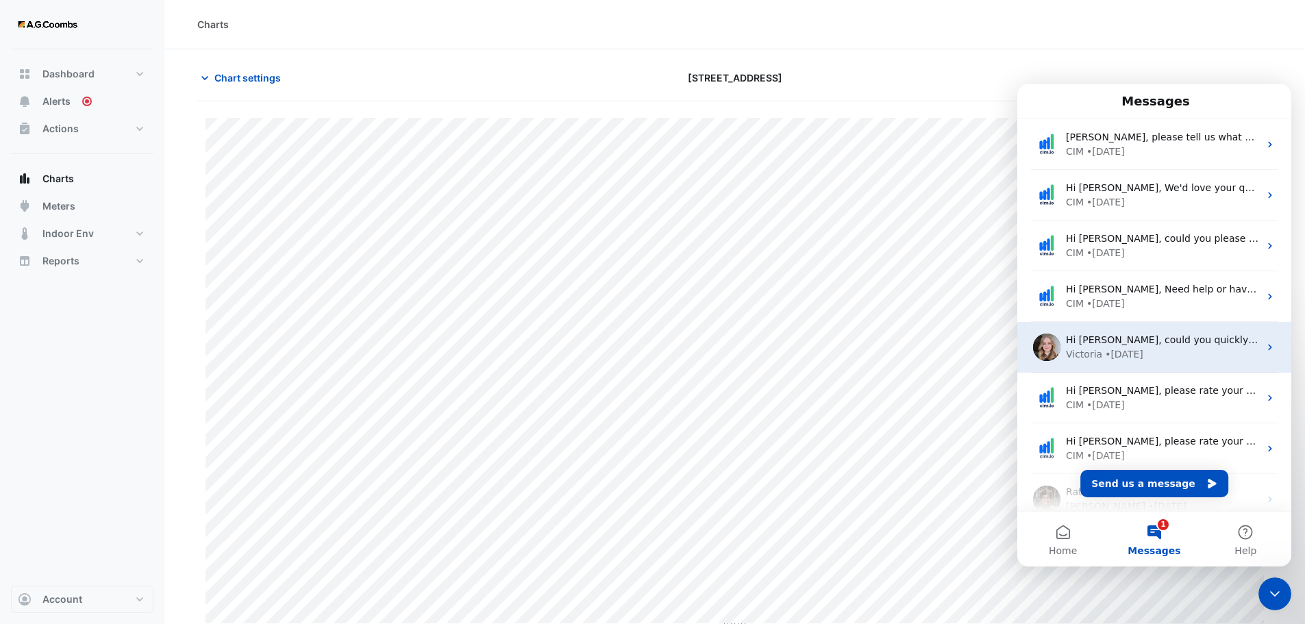
click at [1114, 349] on div "• 72w ago" at bounding box center [1124, 354] width 38 height 14
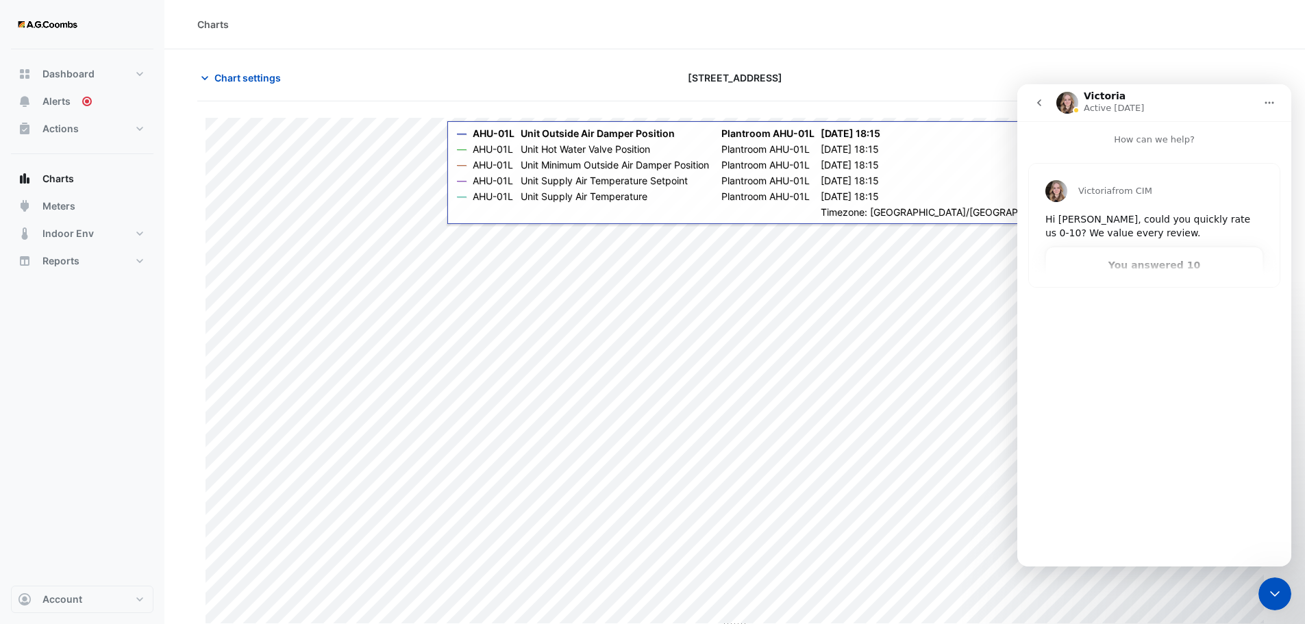
click at [1064, 99] on img "Intercom messenger" at bounding box center [1068, 103] width 22 height 22
click at [1059, 194] on img "Victoria says…" at bounding box center [1057, 191] width 22 height 22
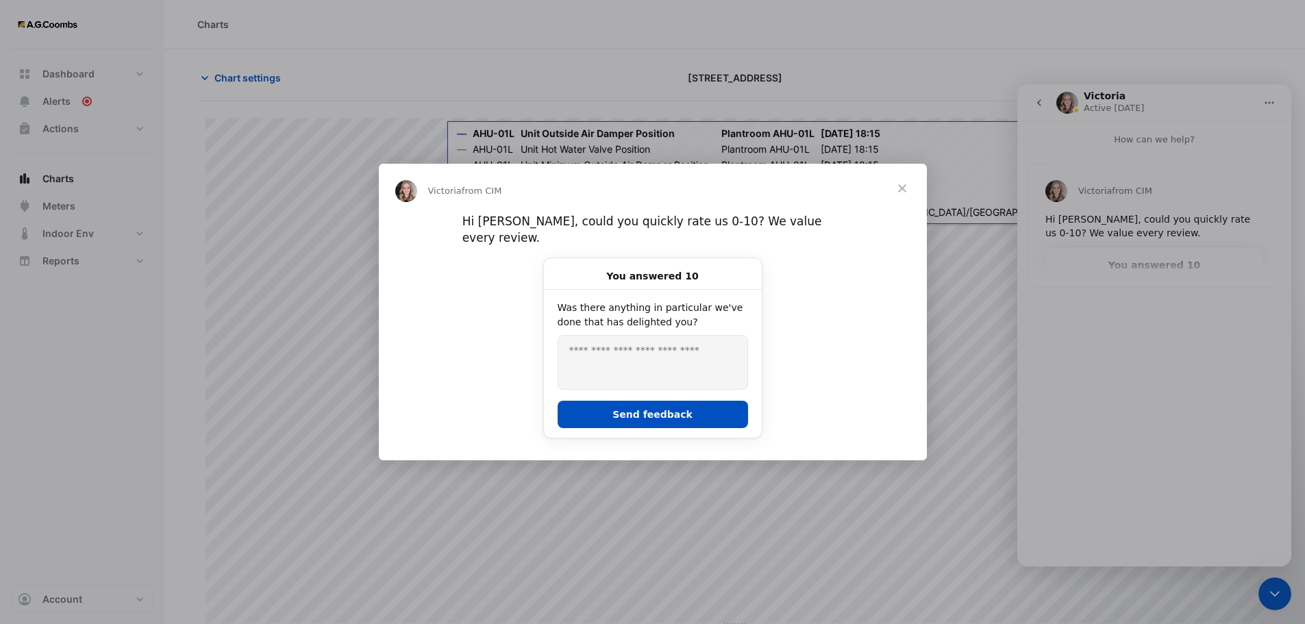
click at [914, 193] on span "Close" at bounding box center [902, 188] width 49 height 49
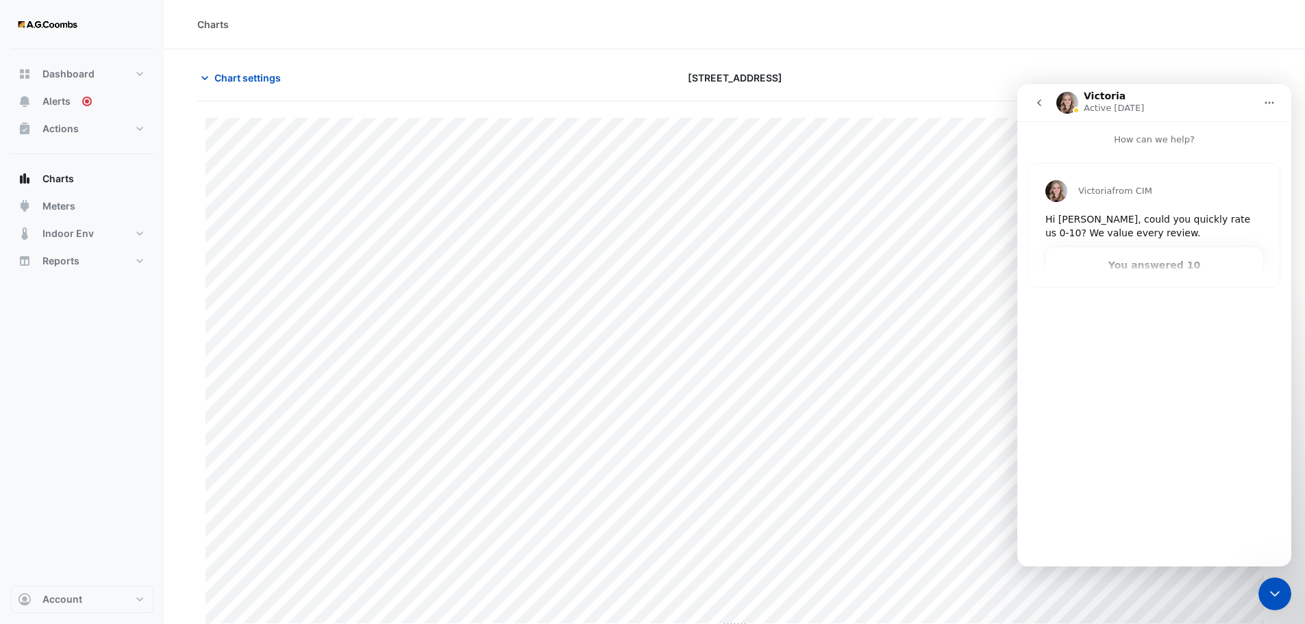
click at [1271, 110] on button "Home" at bounding box center [1270, 103] width 26 height 26
click at [1038, 102] on icon "go back" at bounding box center [1040, 102] width 4 height 7
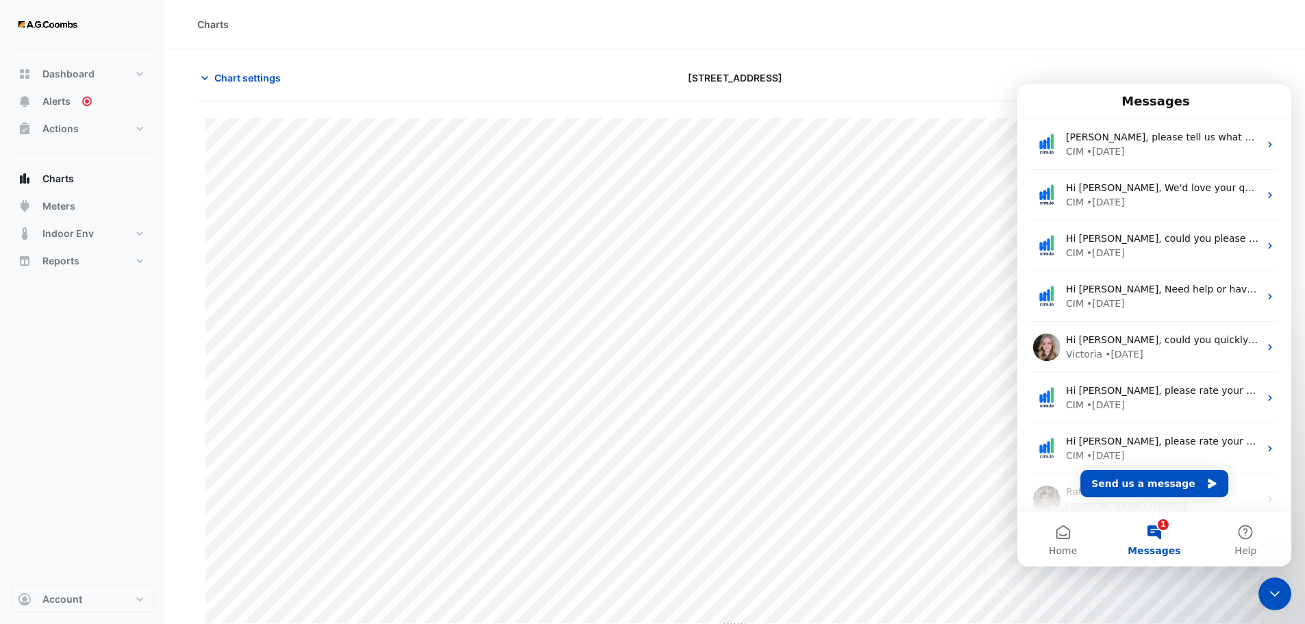
click at [1148, 549] on span "Messages" at bounding box center [1154, 551] width 53 height 10
click at [1270, 600] on icon "Close Intercom Messenger" at bounding box center [1275, 594] width 16 height 16
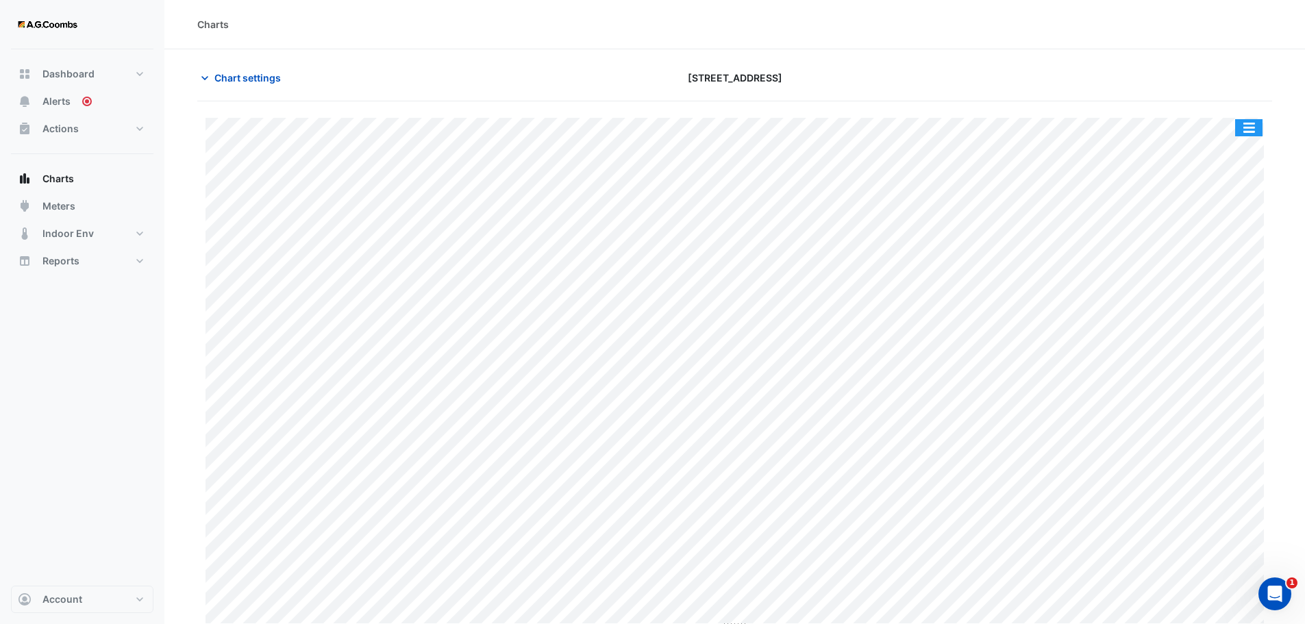
click at [1258, 130] on button "button" at bounding box center [1249, 127] width 27 height 17
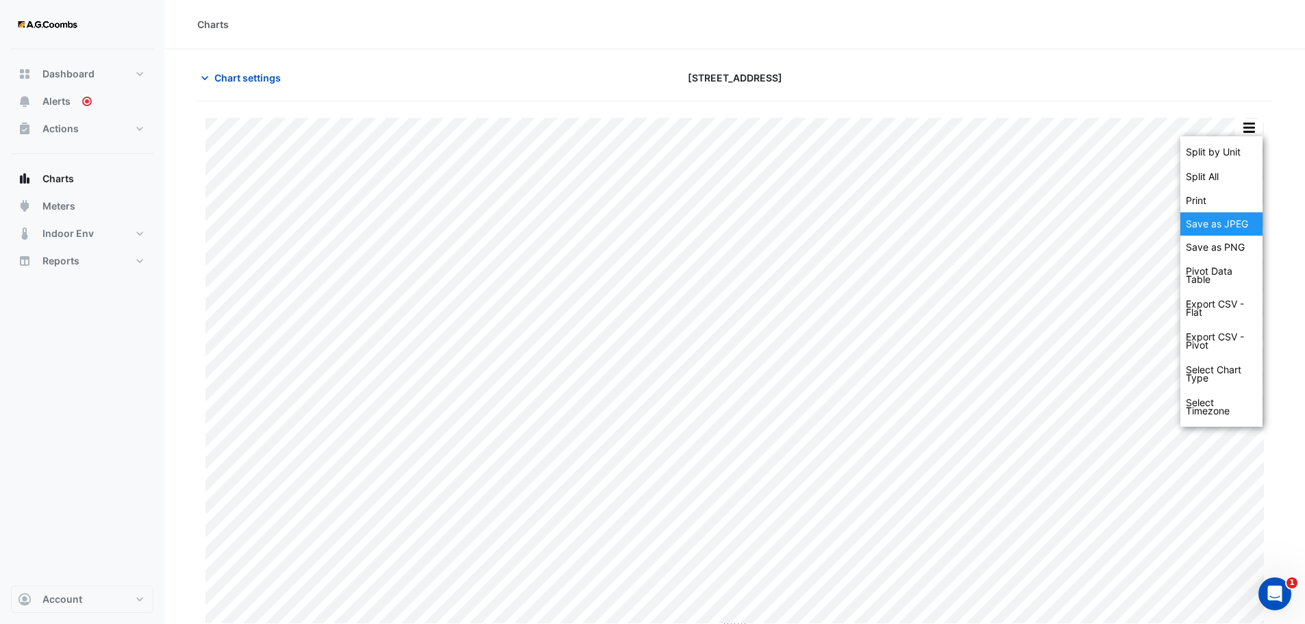
click at [1229, 219] on div "Save as JPEG" at bounding box center [1222, 223] width 82 height 23
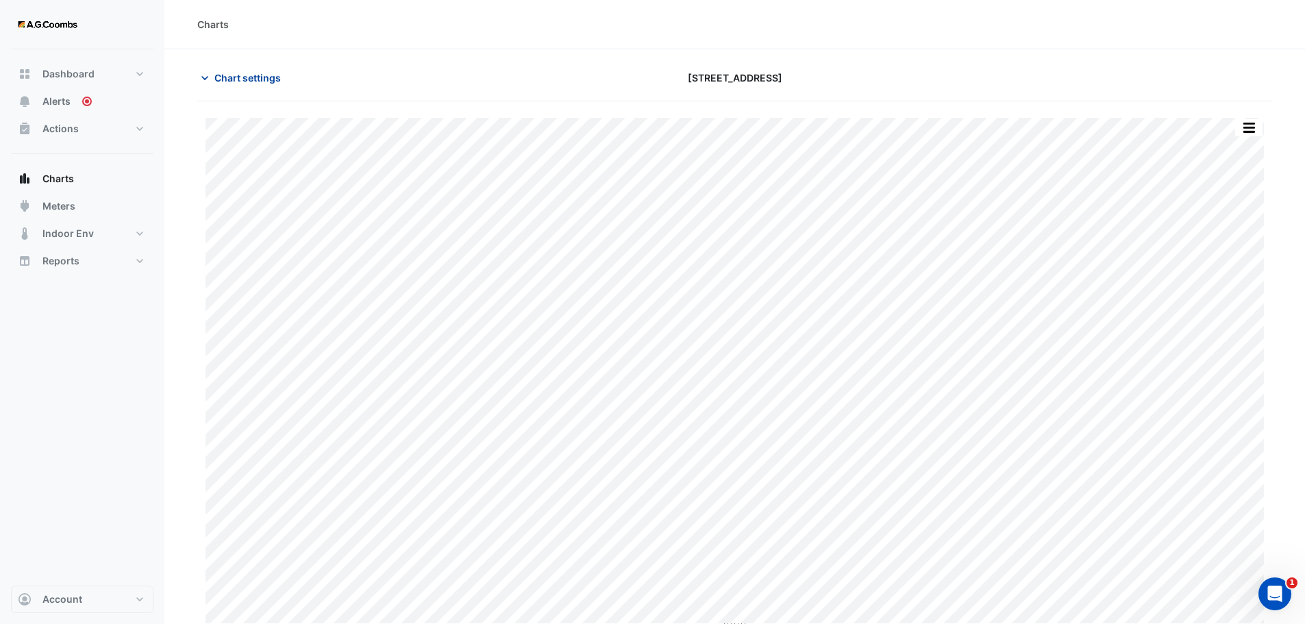
click at [255, 85] on button "Chart settings" at bounding box center [243, 78] width 93 height 24
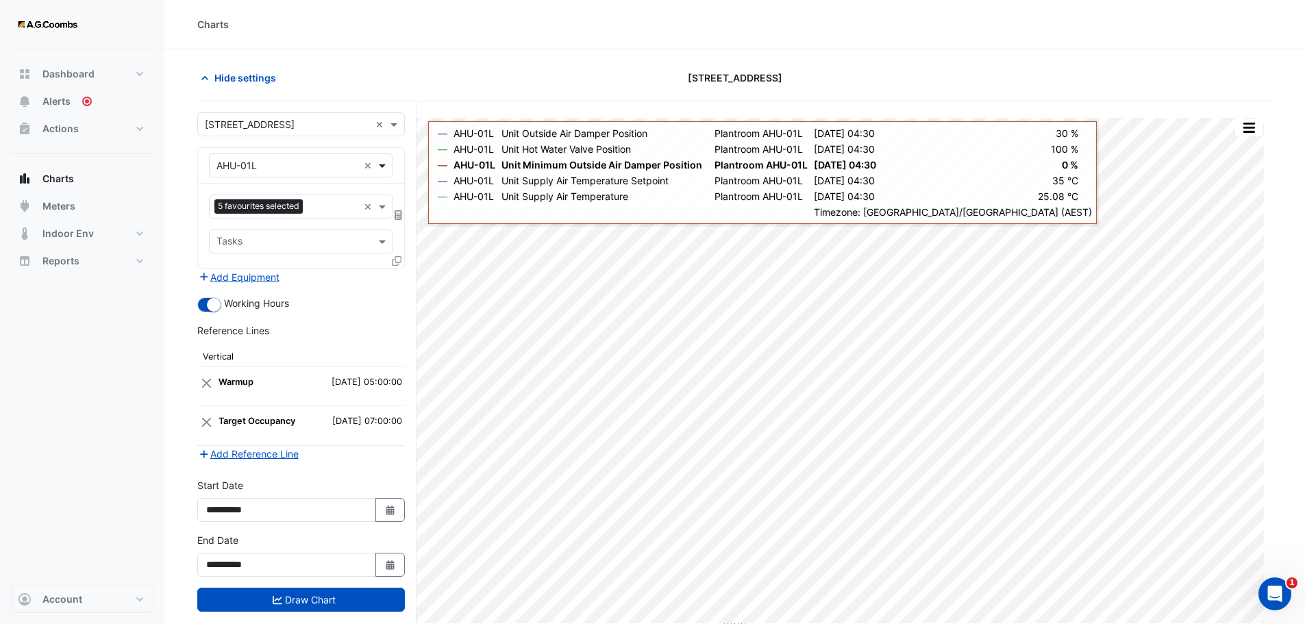
click at [391, 166] on span at bounding box center [384, 165] width 17 height 14
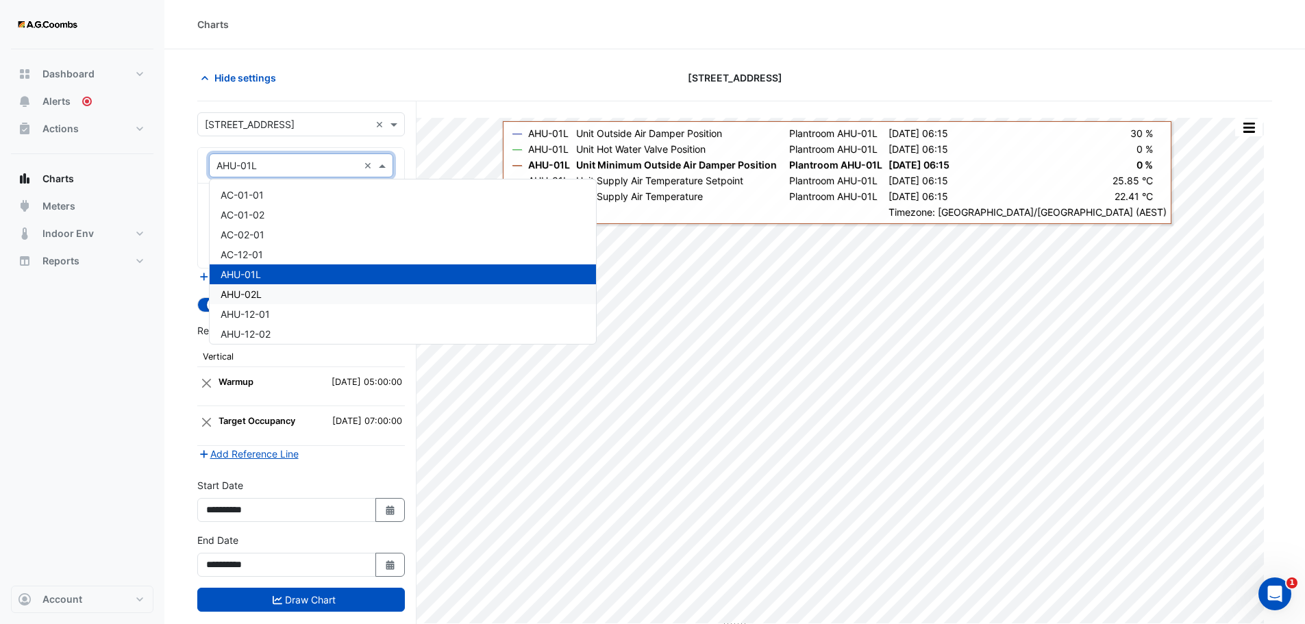
click at [249, 291] on span "AHU-02L" at bounding box center [241, 295] width 41 height 12
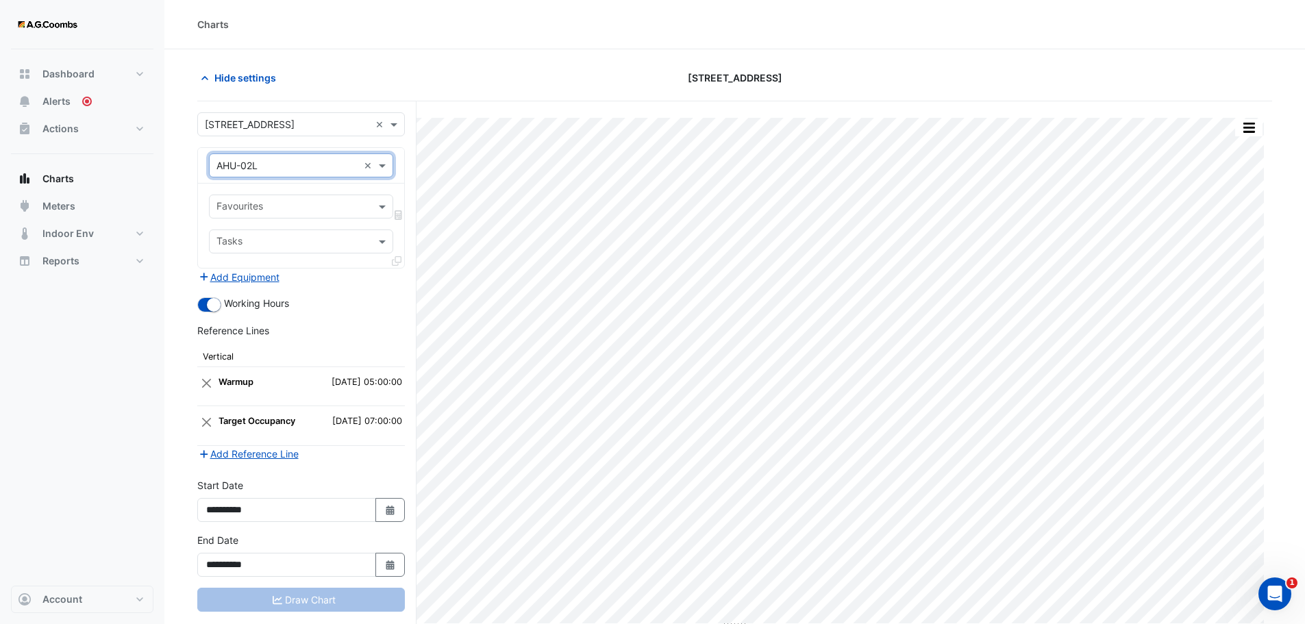
click at [339, 211] on input "text" at bounding box center [294, 208] width 154 height 14
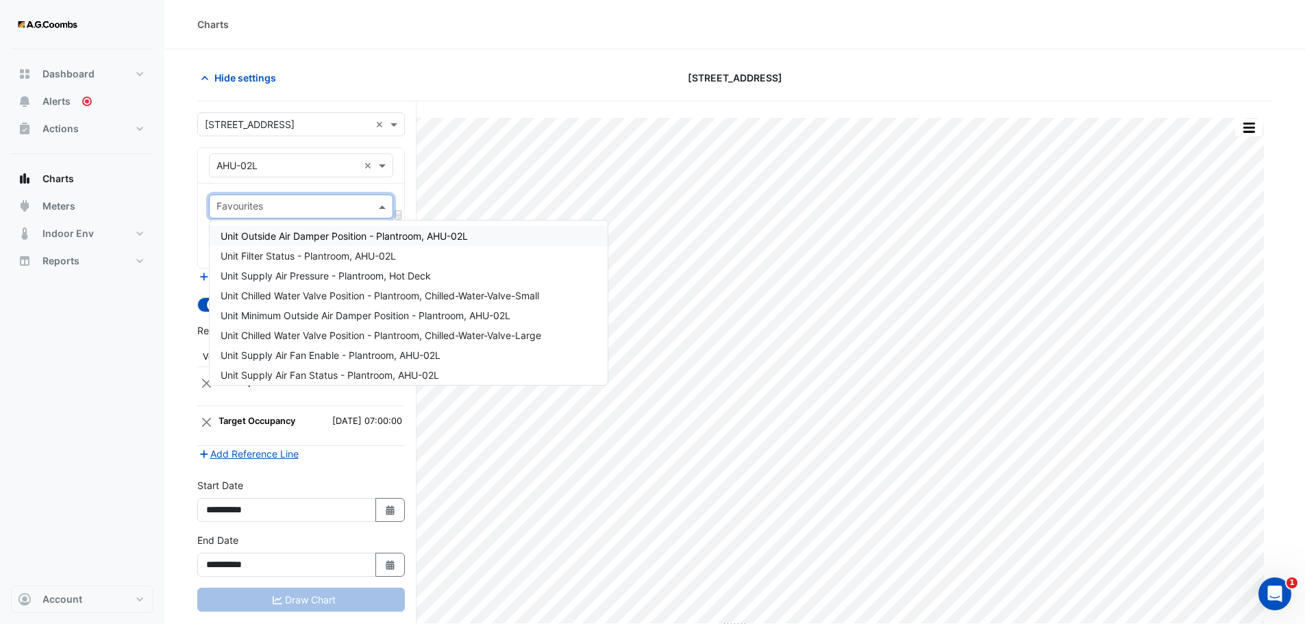
click at [339, 211] on input "text" at bounding box center [294, 208] width 154 height 14
click at [174, 217] on section "Hide settings 570 Bourke Street Split by Unit Split All Print Save as JPEG Save…" at bounding box center [734, 362] width 1141 height 627
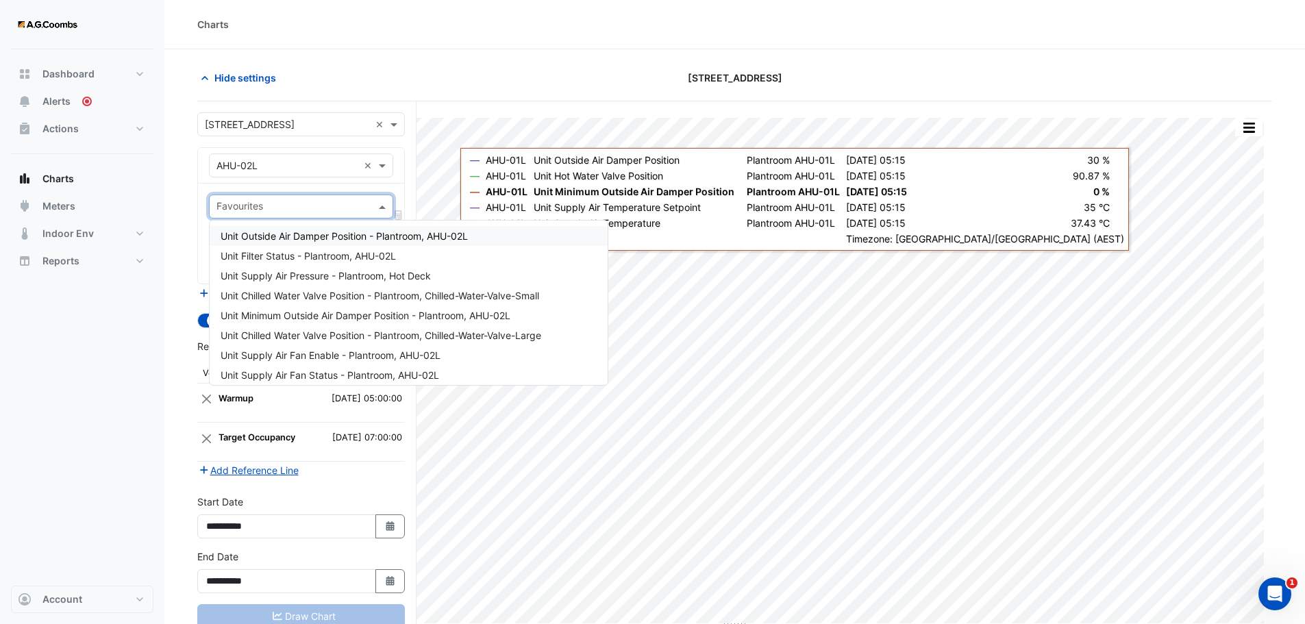
click at [298, 211] on input "text" at bounding box center [294, 208] width 154 height 14
click at [364, 236] on span "Unit Outside Air Damper Position - Plantroom, AHU-02L" at bounding box center [344, 236] width 247 height 12
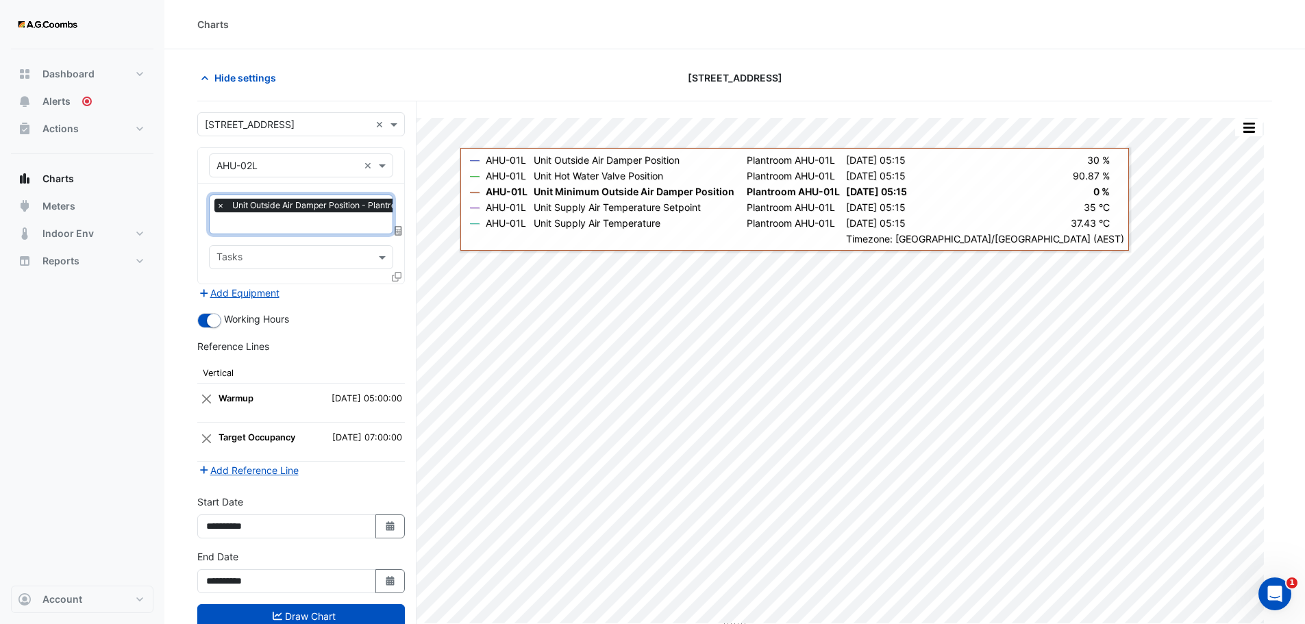
click at [252, 226] on input "text" at bounding box center [337, 224] width 240 height 14
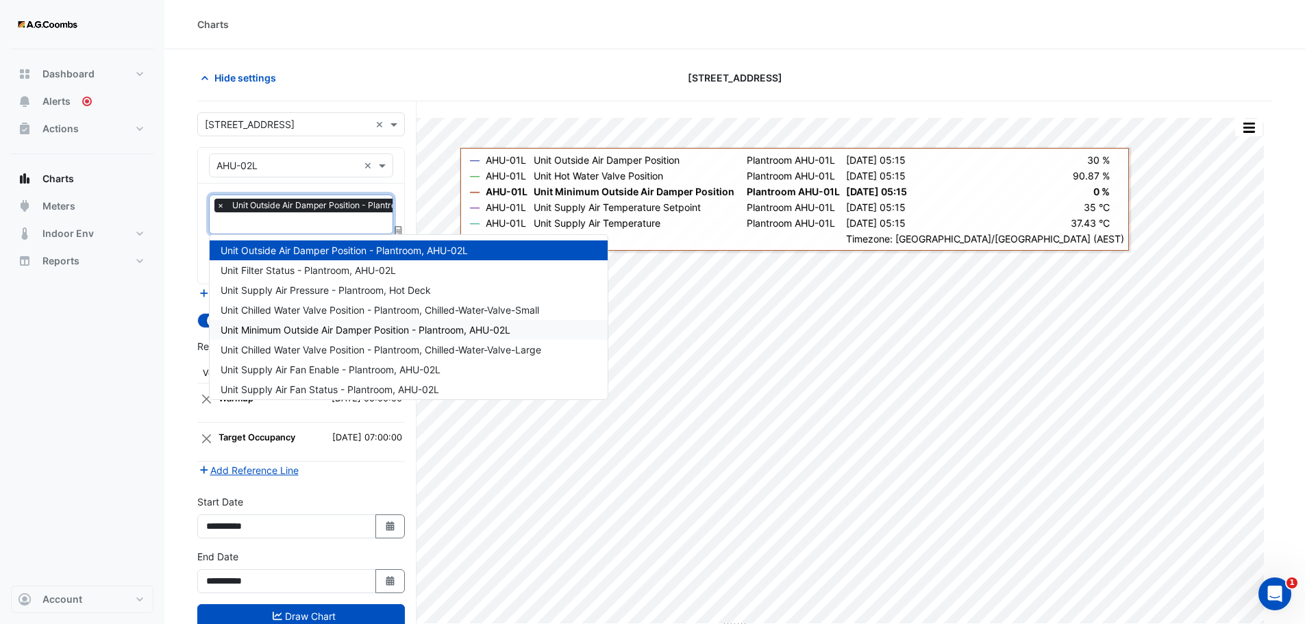
click at [290, 332] on span "Unit Minimum Outside Air Damper Position - Plantroom, AHU-02L" at bounding box center [366, 330] width 290 height 12
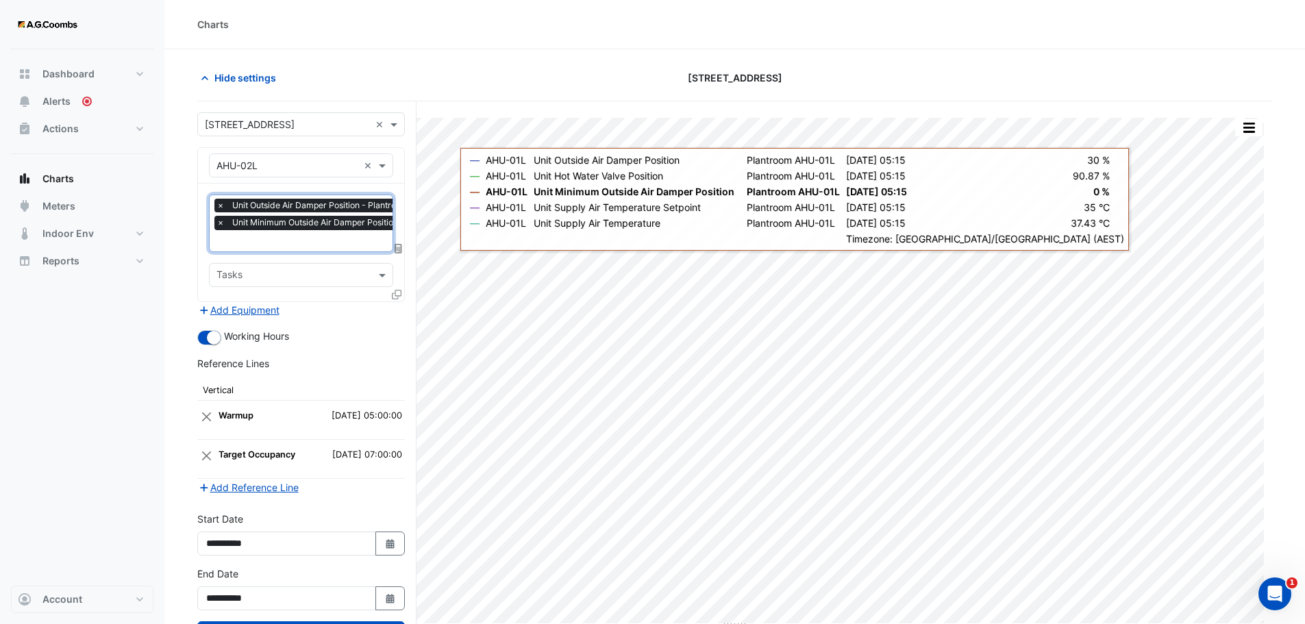
click at [278, 238] on input "text" at bounding box center [356, 242] width 278 height 14
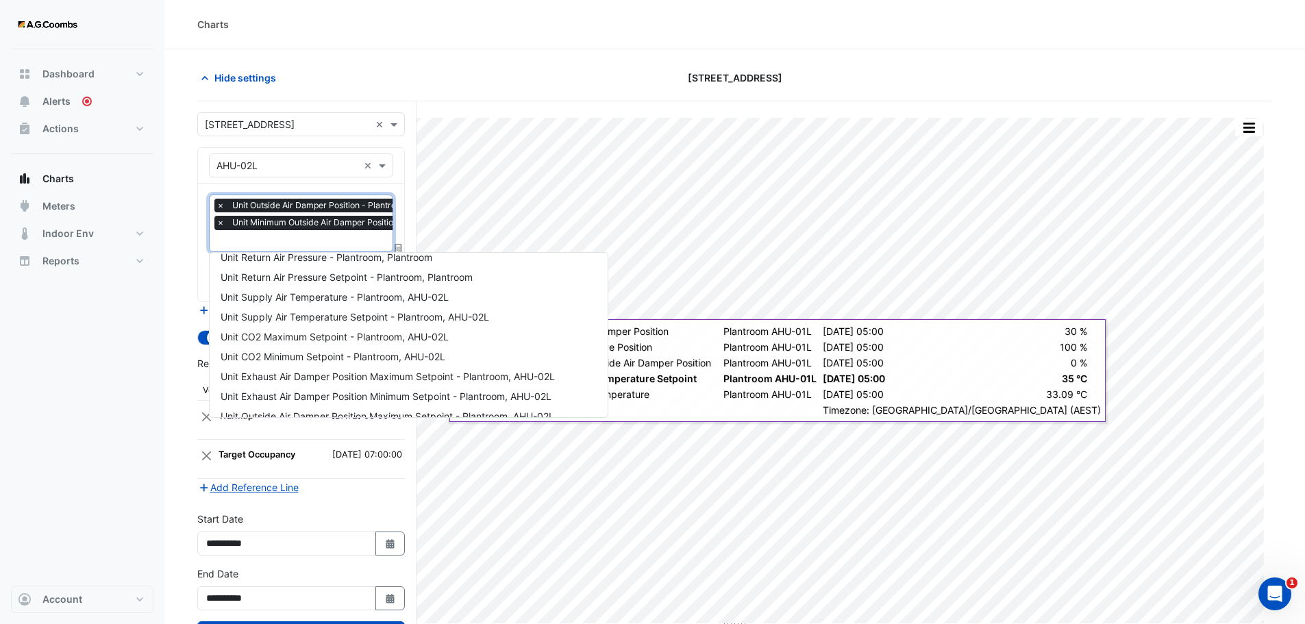
scroll to position [343, 0]
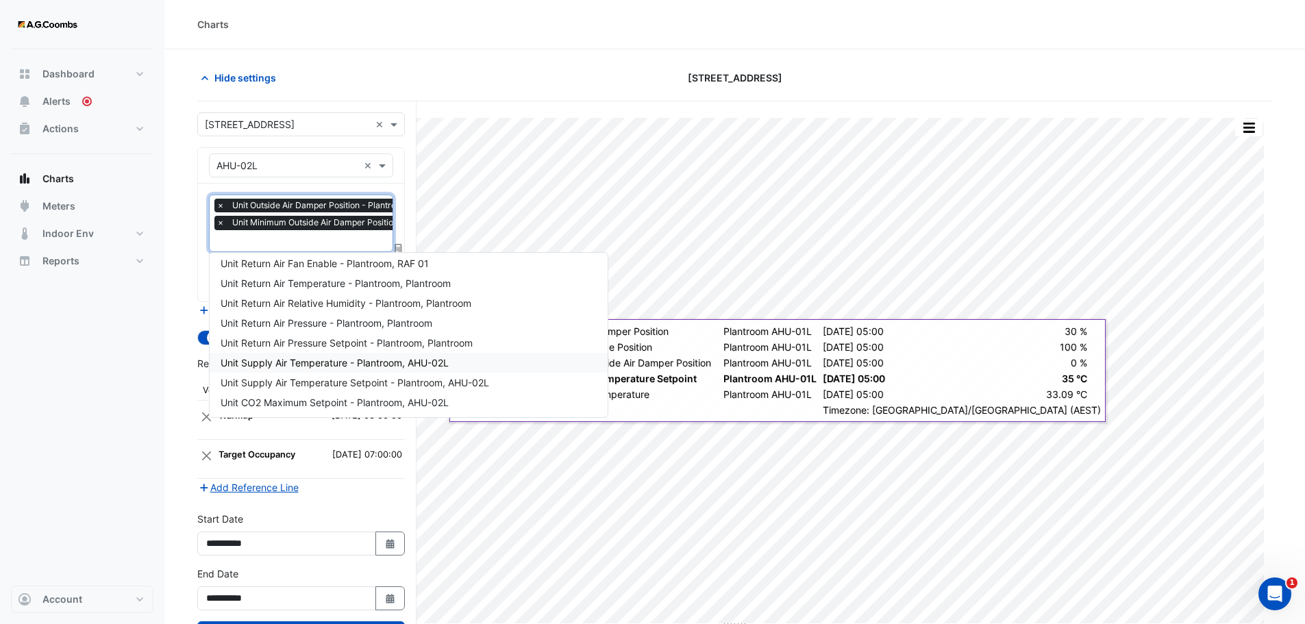
click at [306, 365] on span "Unit Supply Air Temperature - Plantroom, AHU-02L" at bounding box center [335, 363] width 228 height 12
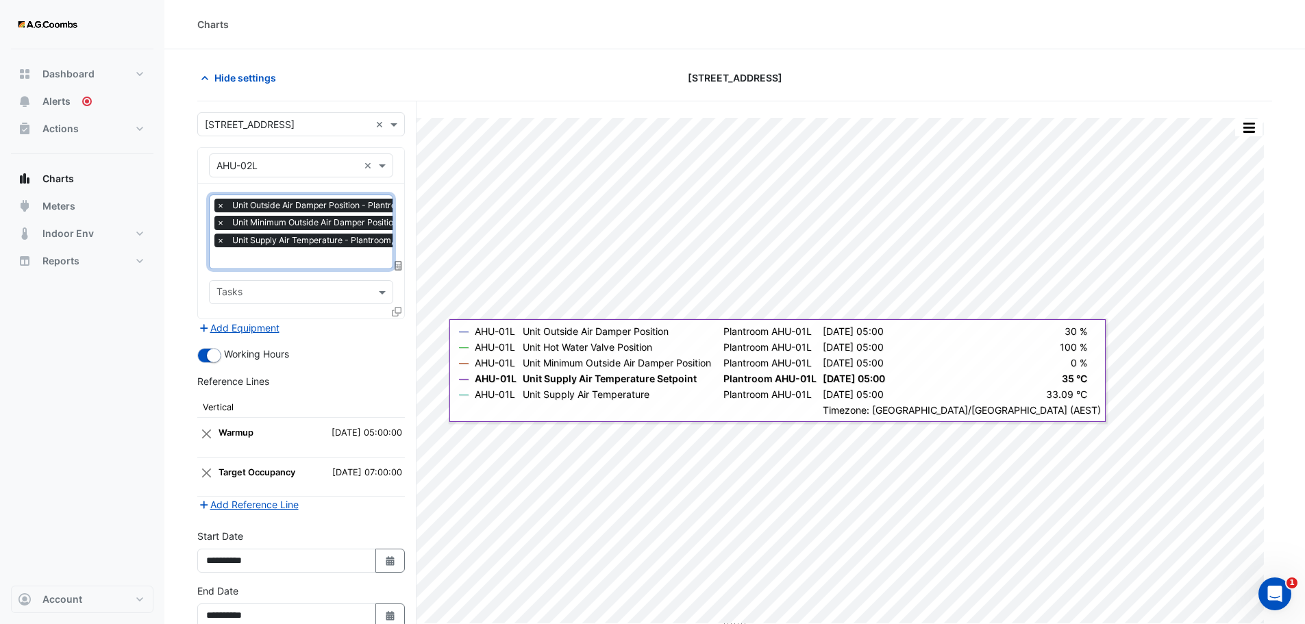
click at [255, 256] on input "text" at bounding box center [356, 259] width 278 height 14
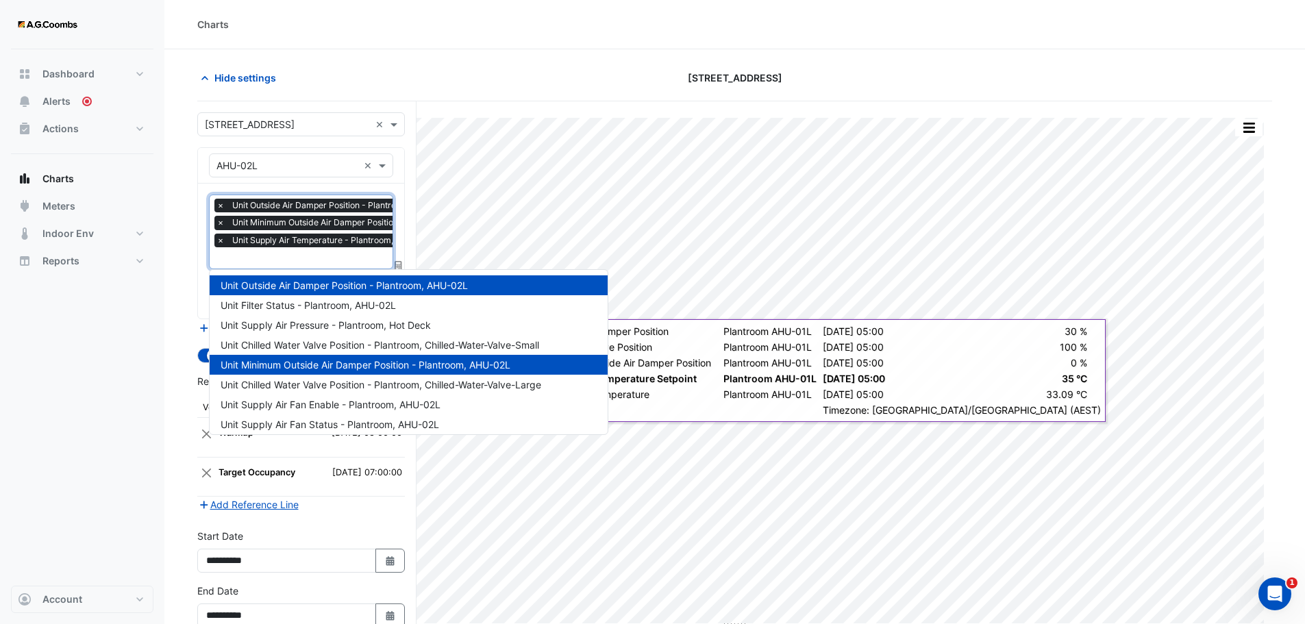
scroll to position [443, 0]
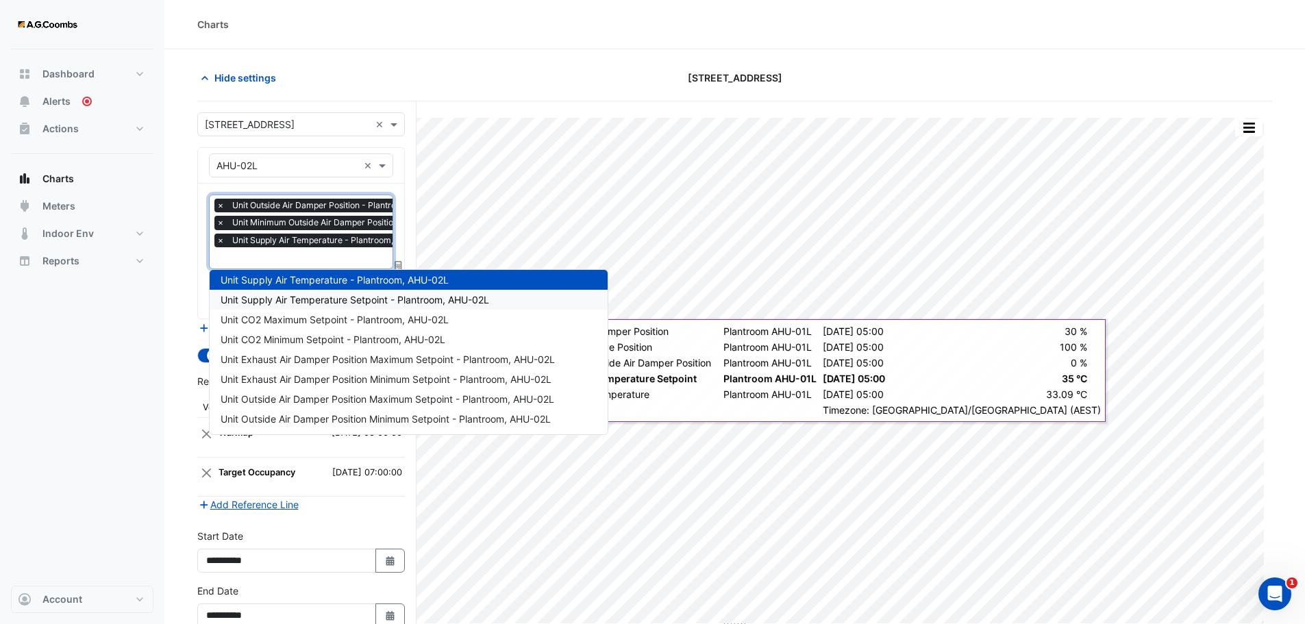
click at [350, 304] on span "Unit Supply Air Temperature Setpoint - Plantroom, AHU-02L" at bounding box center [355, 300] width 269 height 12
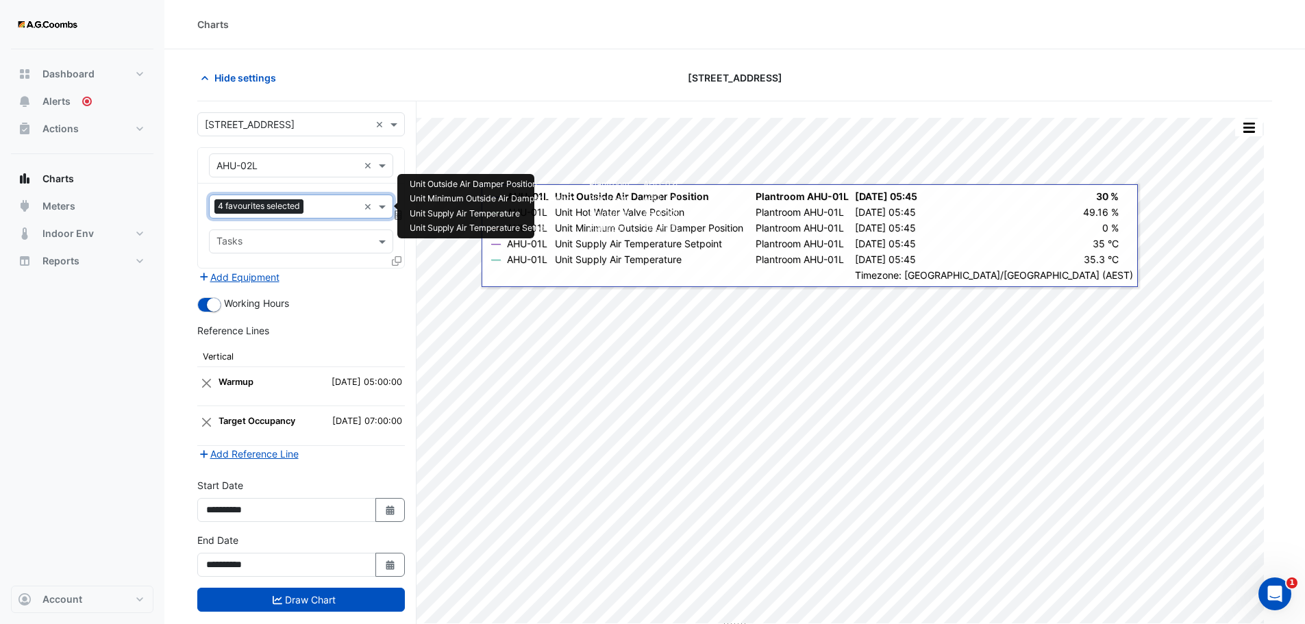
click at [334, 205] on input "text" at bounding box center [333, 208] width 49 height 14
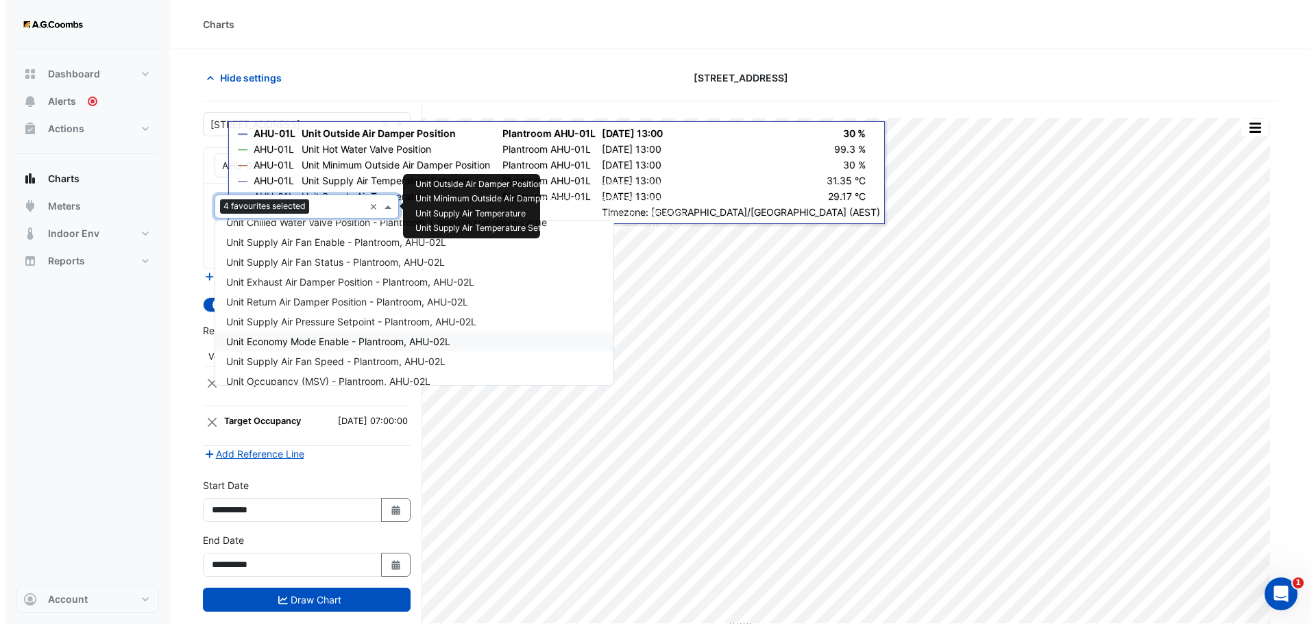
scroll to position [137, 0]
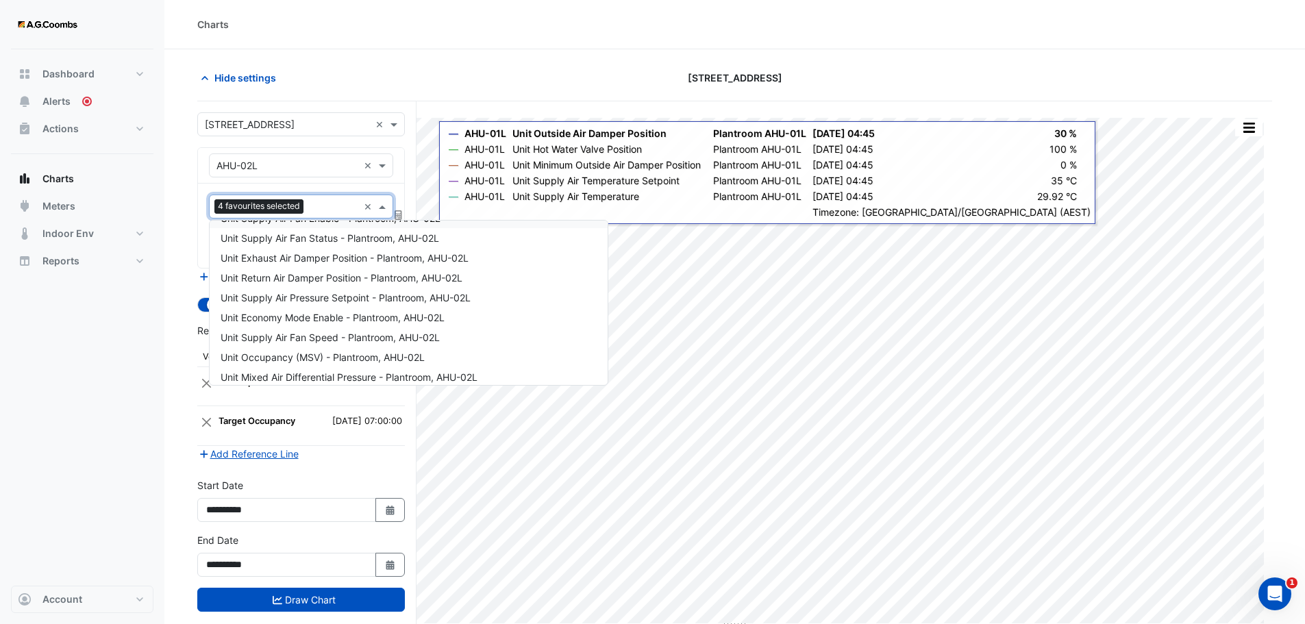
click at [171, 202] on section "Hide settings 570 Bourke Street Split by Unit Split All Print Save as JPEG Save…" at bounding box center [734, 362] width 1141 height 627
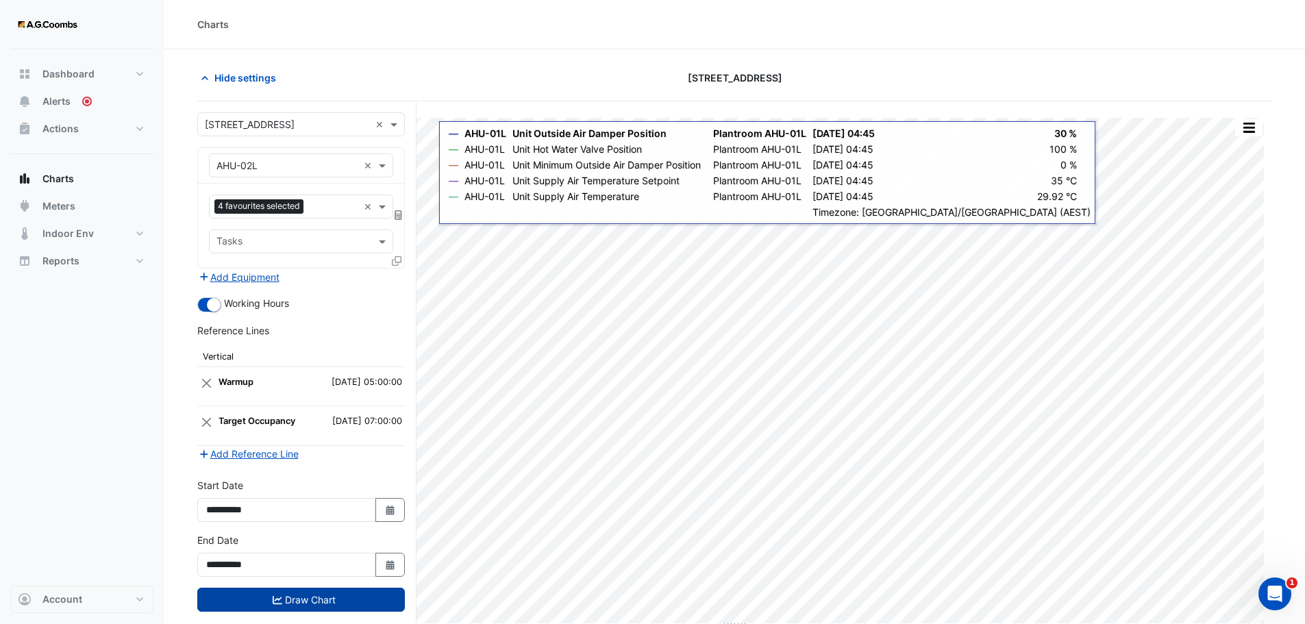
click at [284, 603] on button "Draw Chart" at bounding box center [301, 600] width 208 height 24
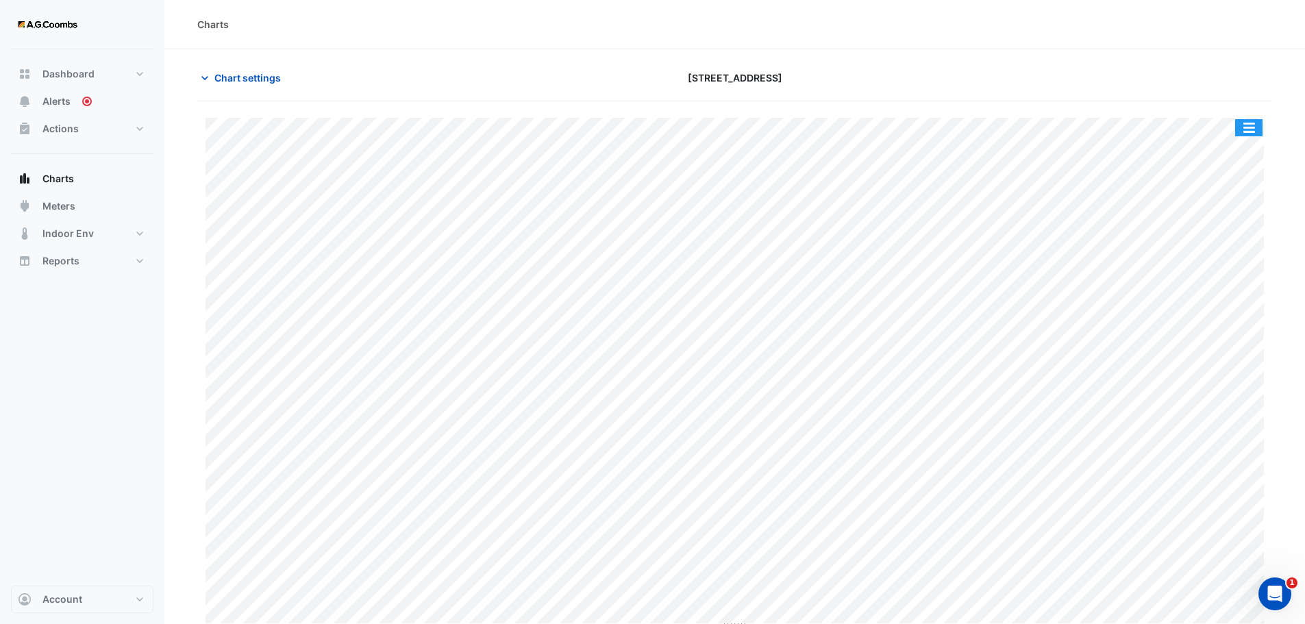
click at [1255, 133] on button "button" at bounding box center [1249, 127] width 27 height 17
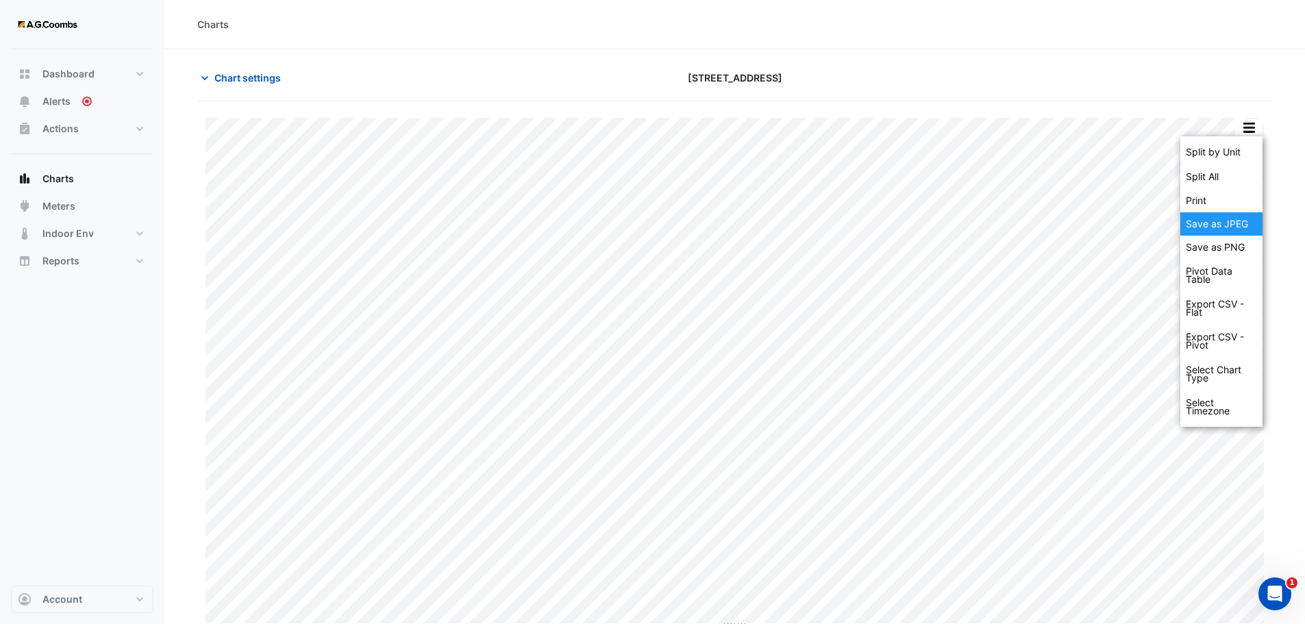
click at [1232, 221] on div "Save as JPEG" at bounding box center [1222, 223] width 82 height 23
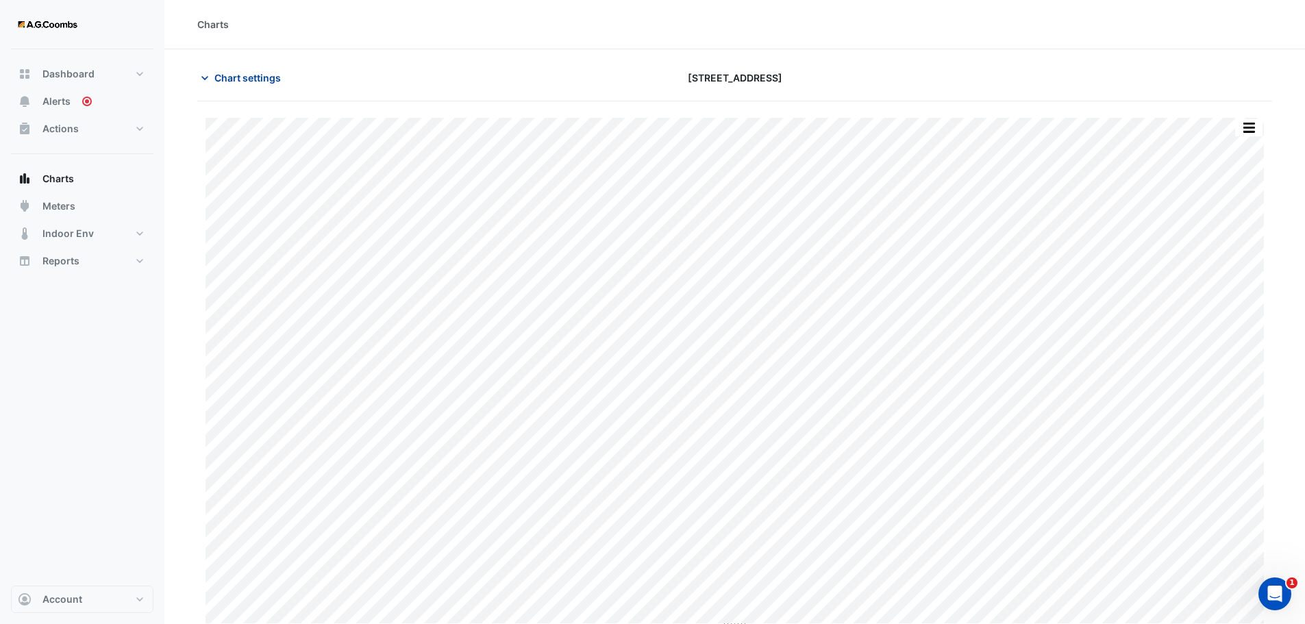
click at [239, 75] on span "Chart settings" at bounding box center [247, 78] width 66 height 14
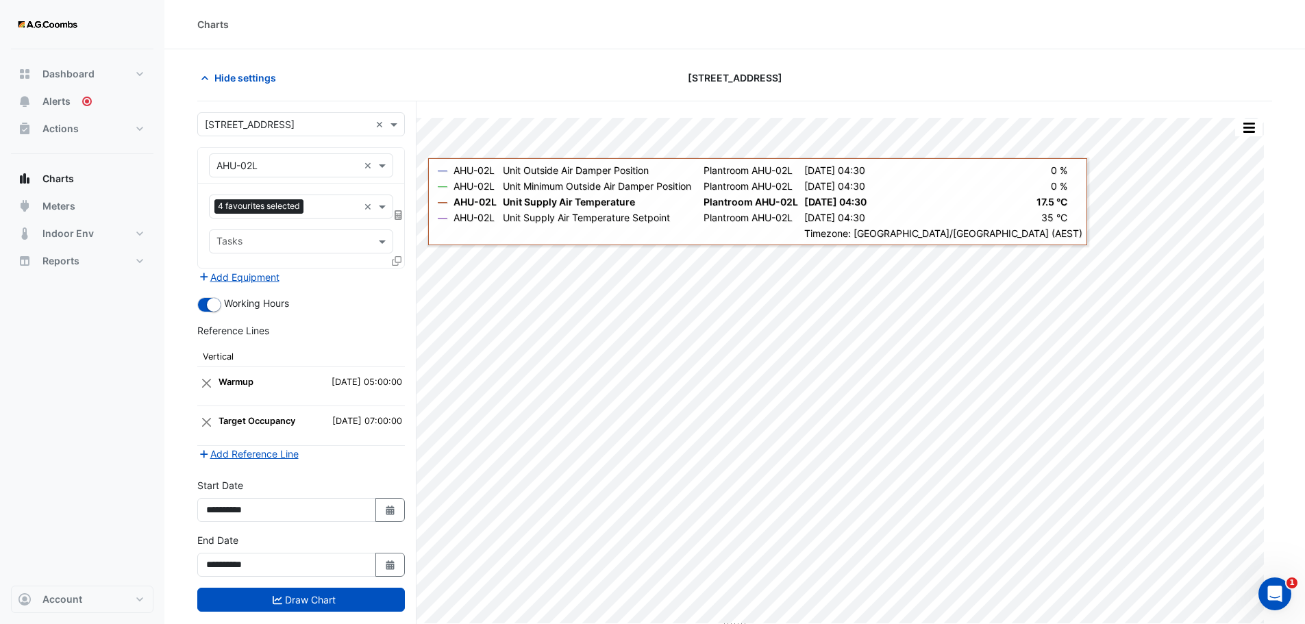
click at [397, 263] on icon at bounding box center [397, 261] width 10 height 10
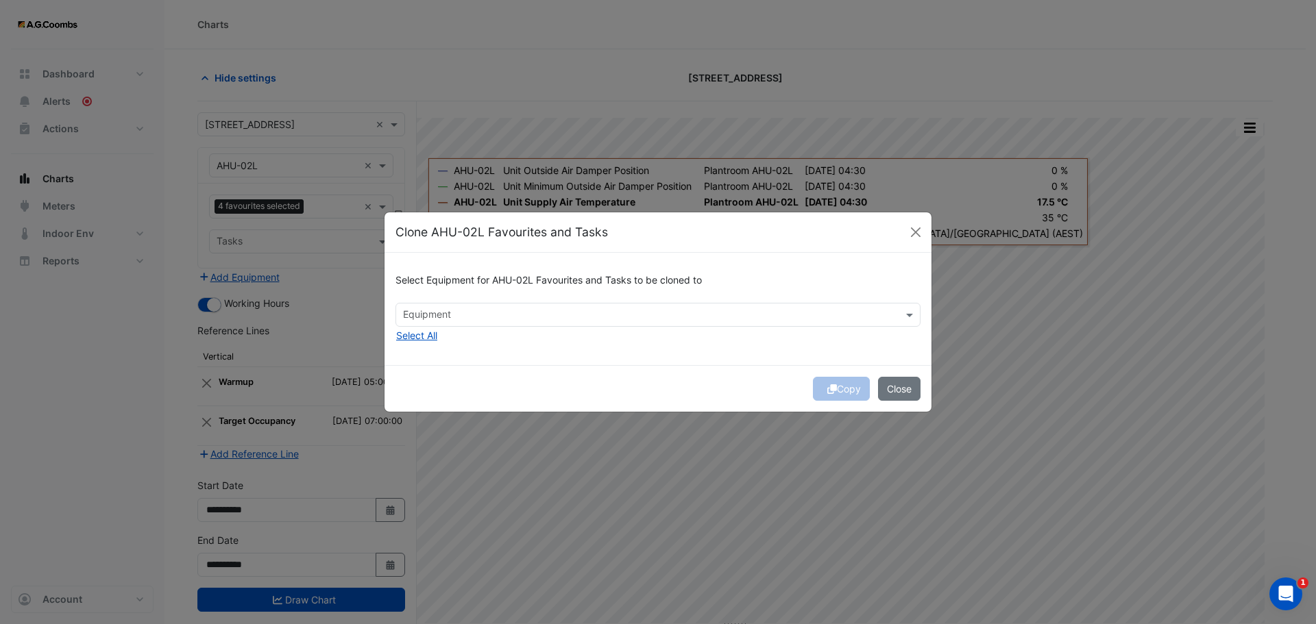
click at [706, 317] on input "text" at bounding box center [650, 316] width 494 height 14
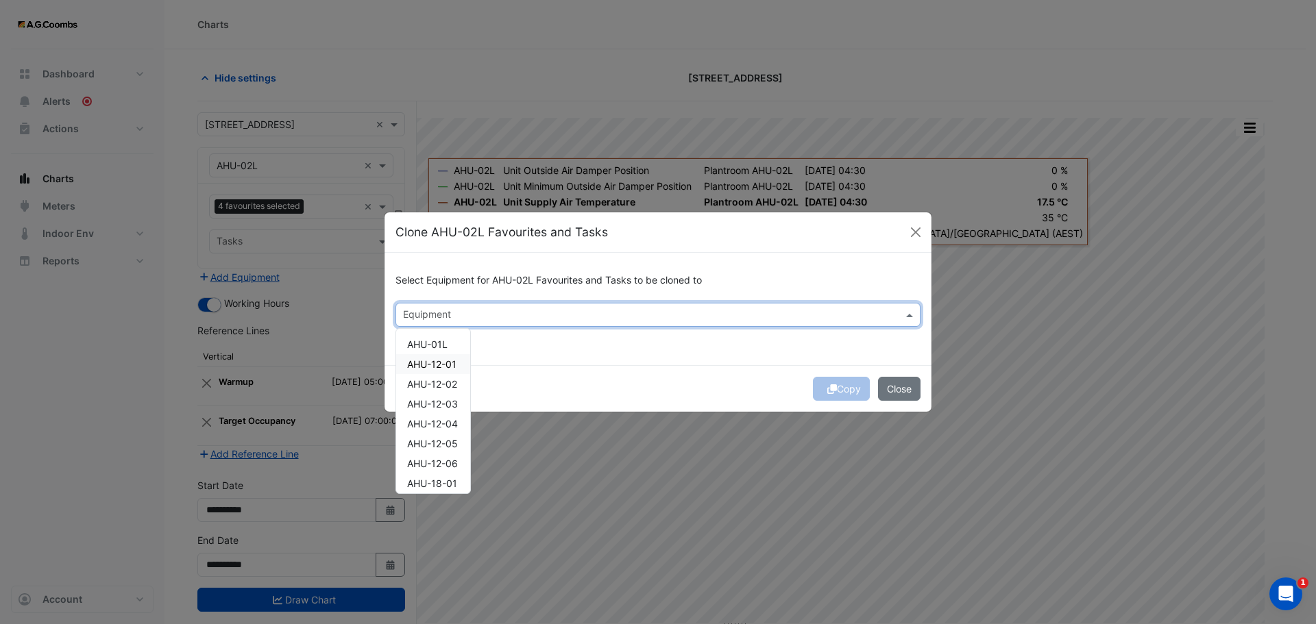
click at [424, 363] on span "AHU-12-01" at bounding box center [431, 364] width 49 height 12
click at [833, 392] on div "Copy Close" at bounding box center [657, 388] width 547 height 47
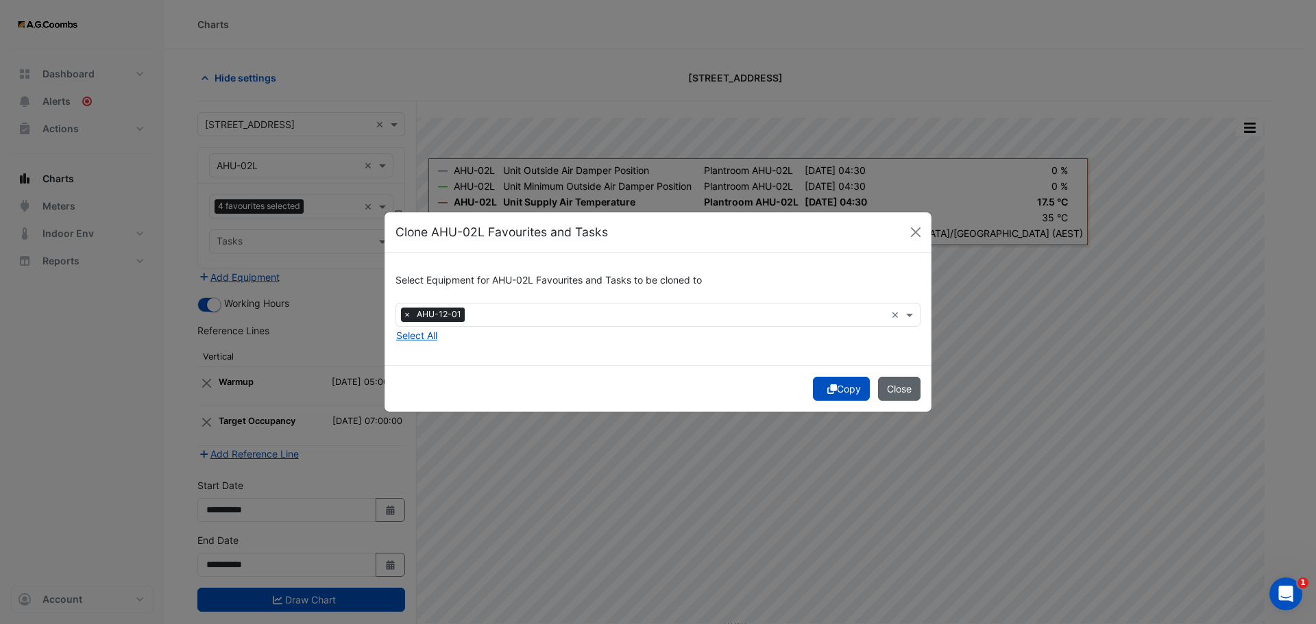
click at [904, 391] on button "Close" at bounding box center [899, 389] width 42 height 24
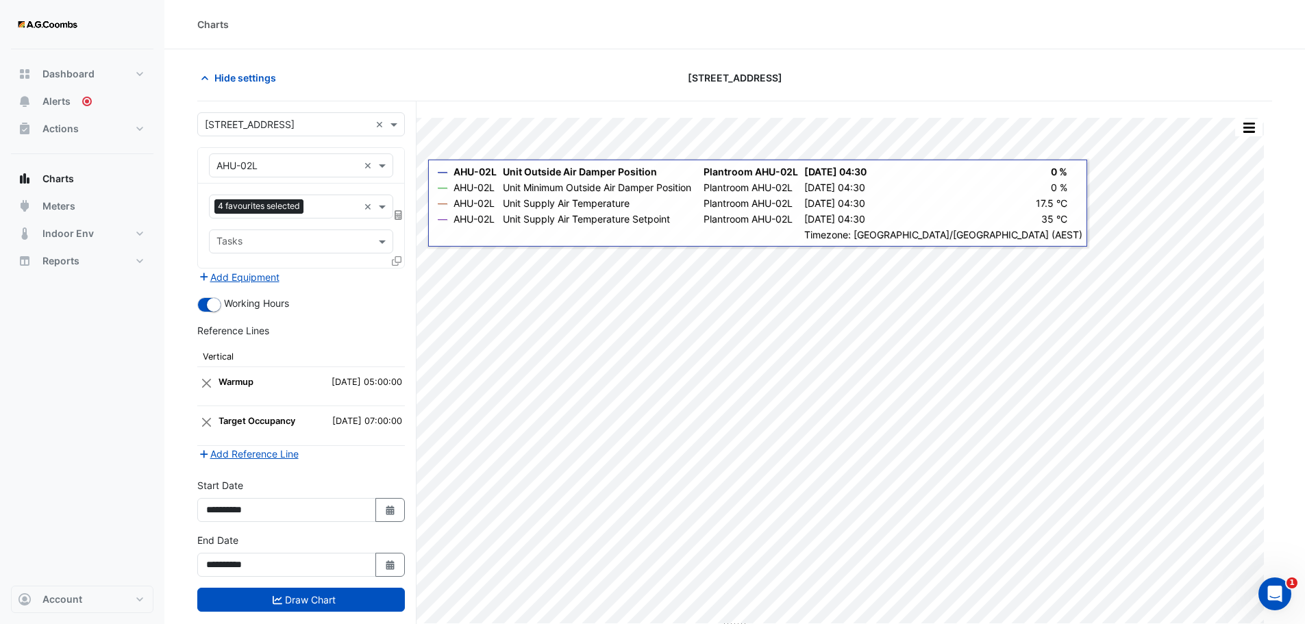
click at [401, 262] on icon at bounding box center [397, 261] width 10 height 10
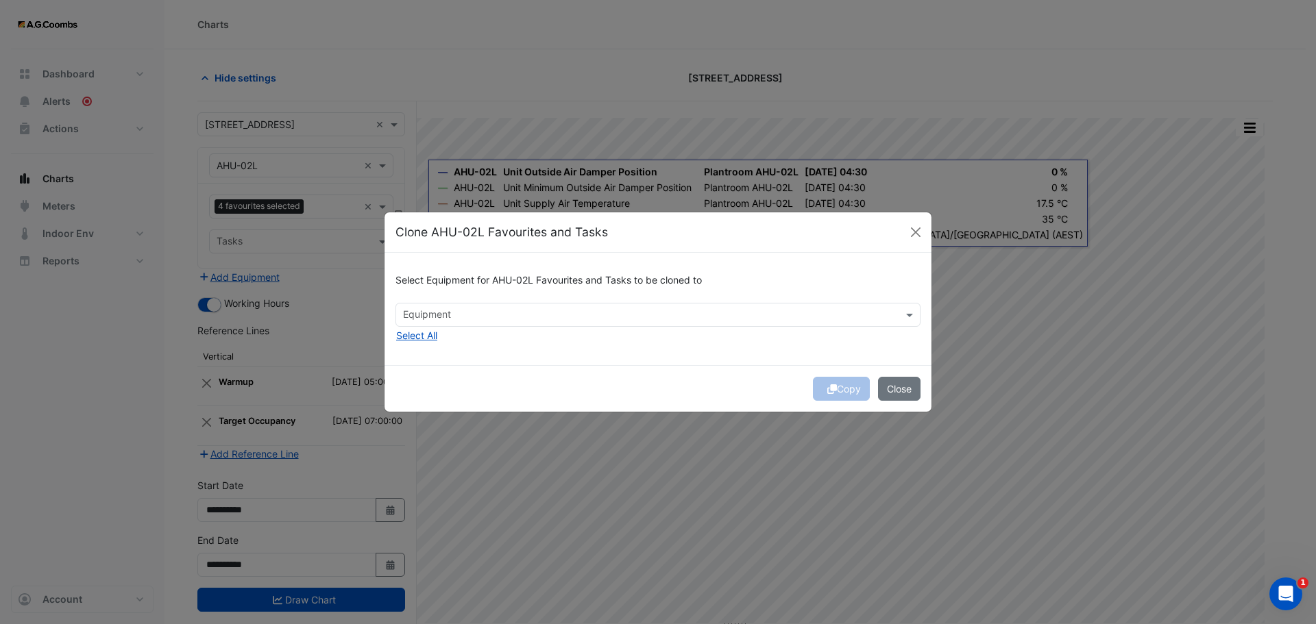
click at [537, 318] on input "text" at bounding box center [650, 316] width 494 height 14
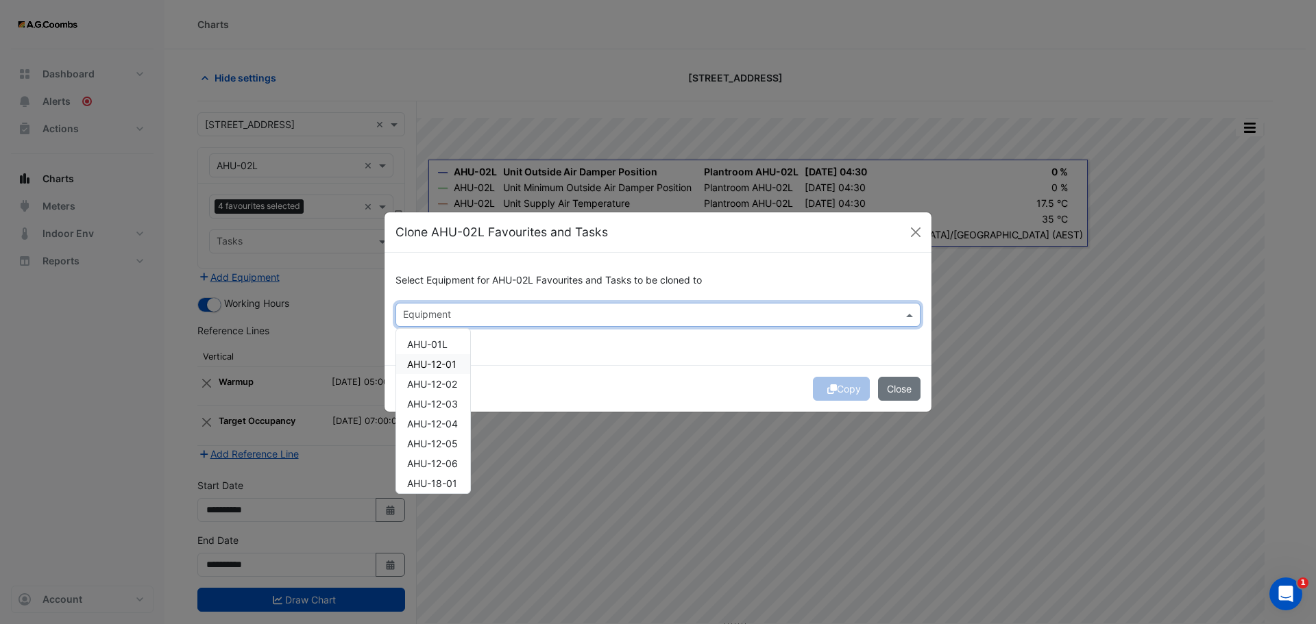
click at [451, 358] on div "AHU-12-01" at bounding box center [433, 364] width 74 height 20
click at [709, 394] on div "Copy Close" at bounding box center [657, 388] width 547 height 47
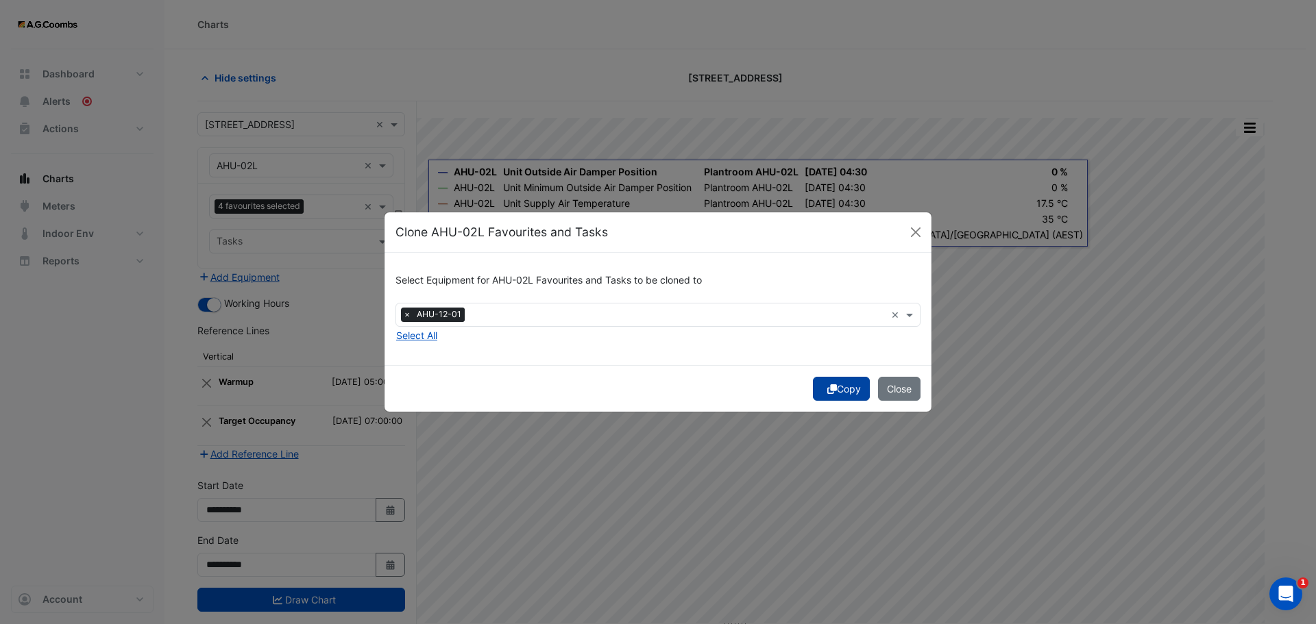
click at [848, 384] on button "Copy" at bounding box center [841, 389] width 57 height 24
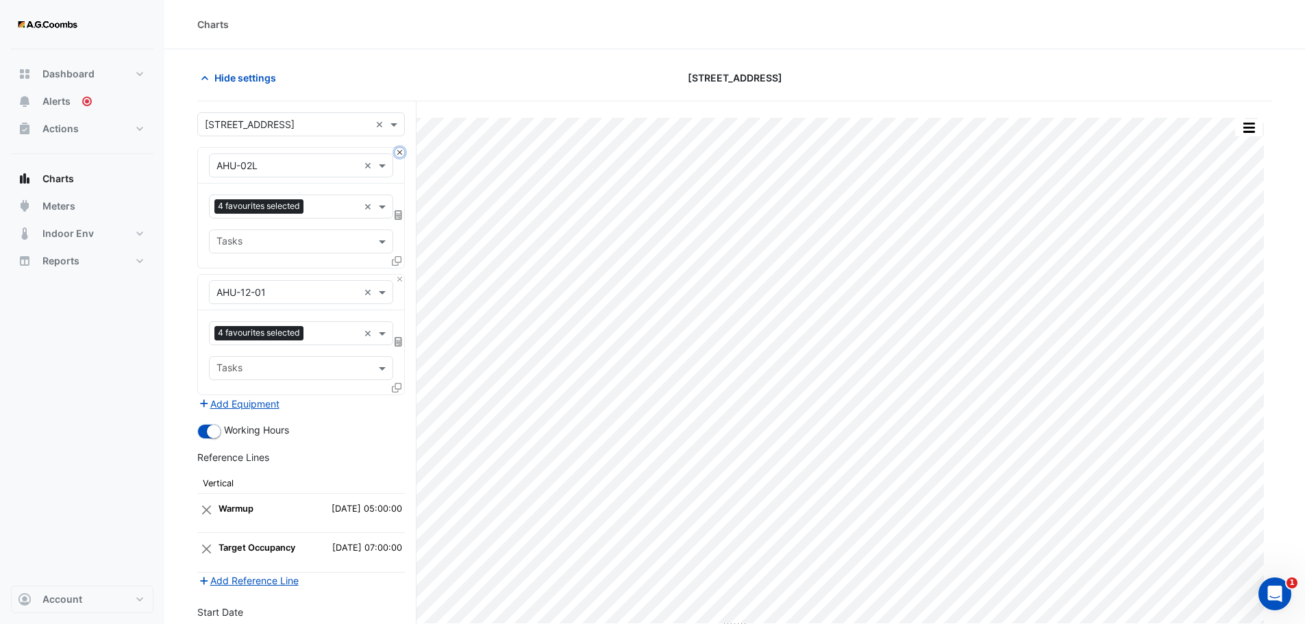
click at [401, 152] on button "Close" at bounding box center [399, 152] width 9 height 9
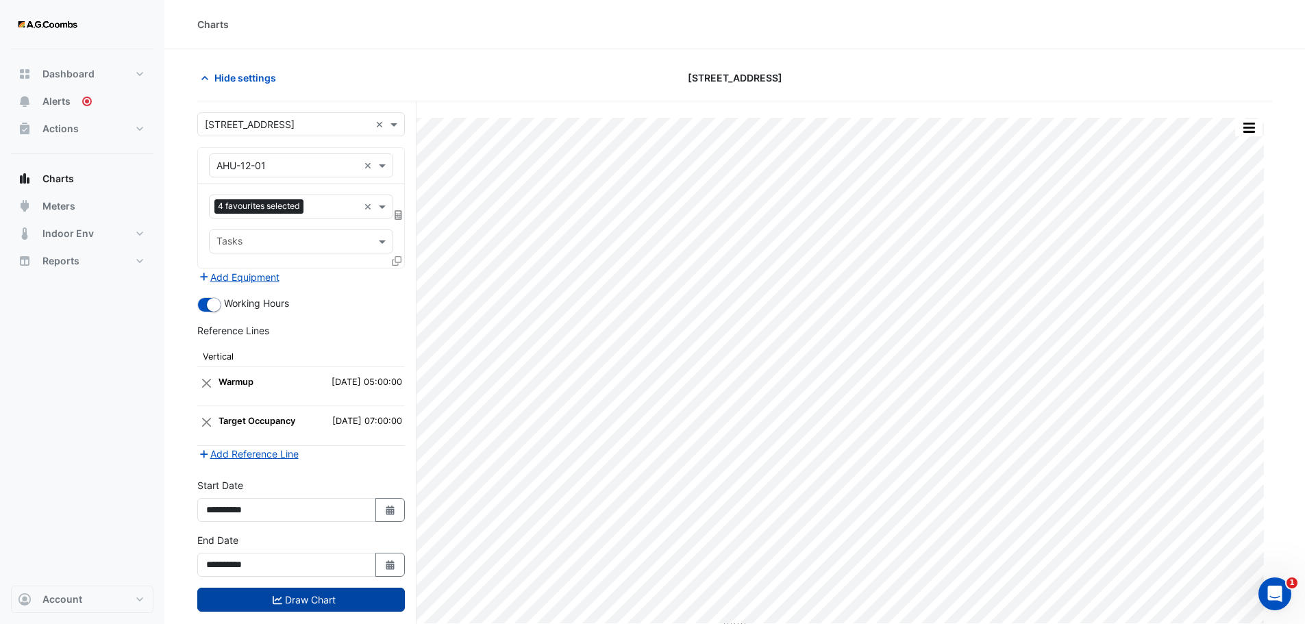
click at [325, 602] on button "Draw Chart" at bounding box center [301, 600] width 208 height 24
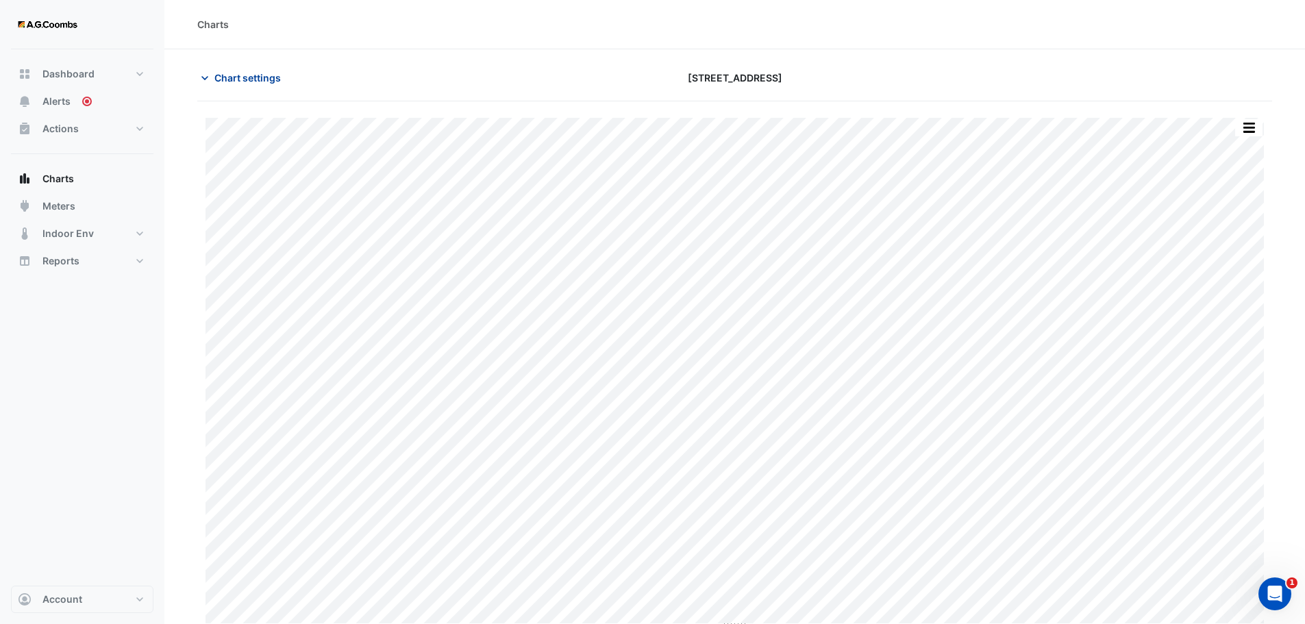
click at [234, 82] on span "Chart settings" at bounding box center [247, 78] width 66 height 14
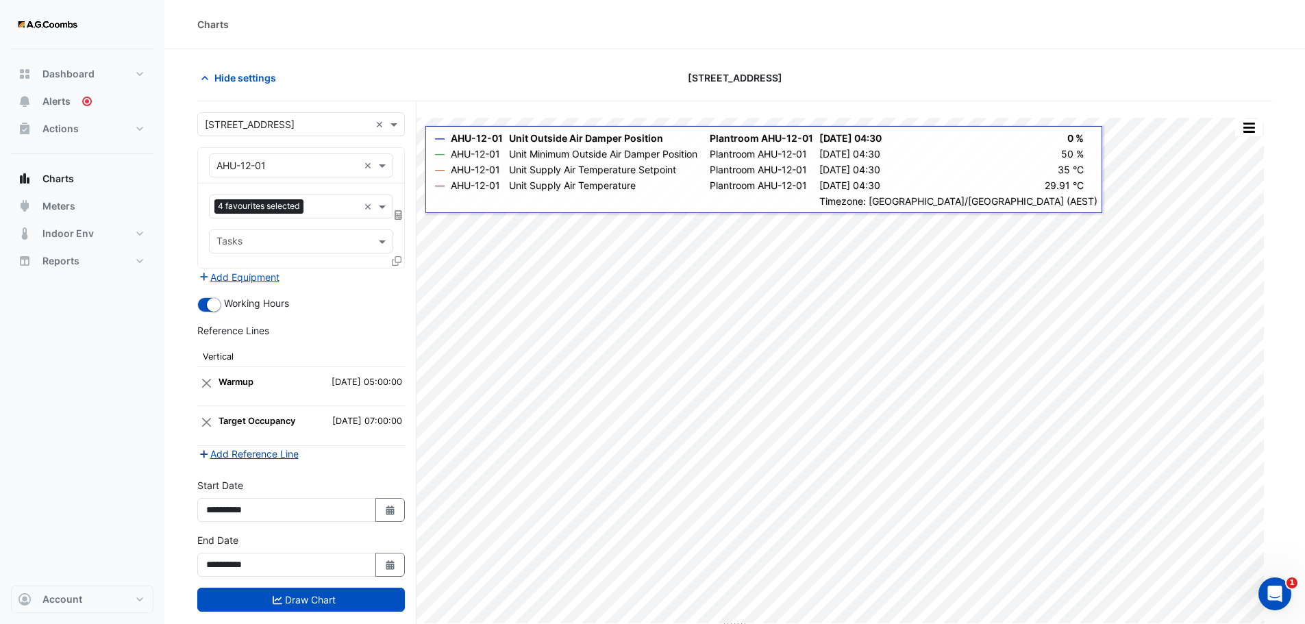
click at [236, 456] on button "Add Reference Line" at bounding box center [248, 454] width 102 height 16
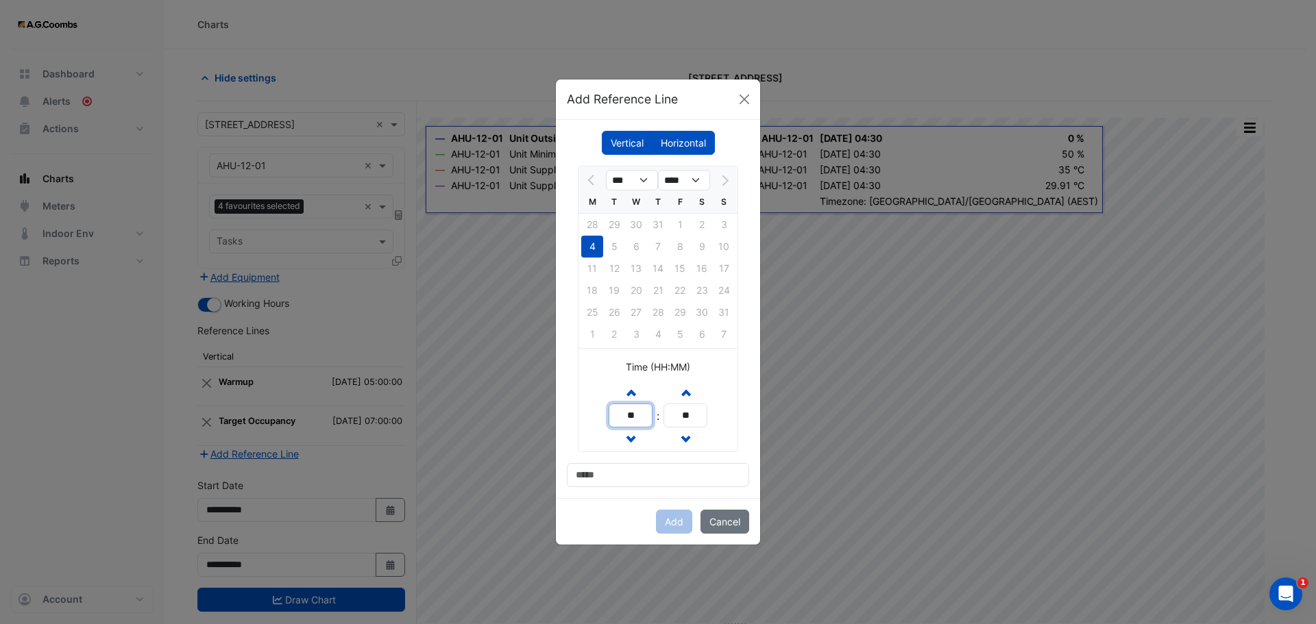
drag, startPoint x: 616, startPoint y: 410, endPoint x: 726, endPoint y: 421, distance: 110.8
click at [726, 421] on div "Increment hours ** Decrement hours : Increment minutes ** Decrement minutes" at bounding box center [657, 416] width 159 height 72
type input "**"
click at [648, 476] on input at bounding box center [658, 475] width 182 height 24
type input "******"
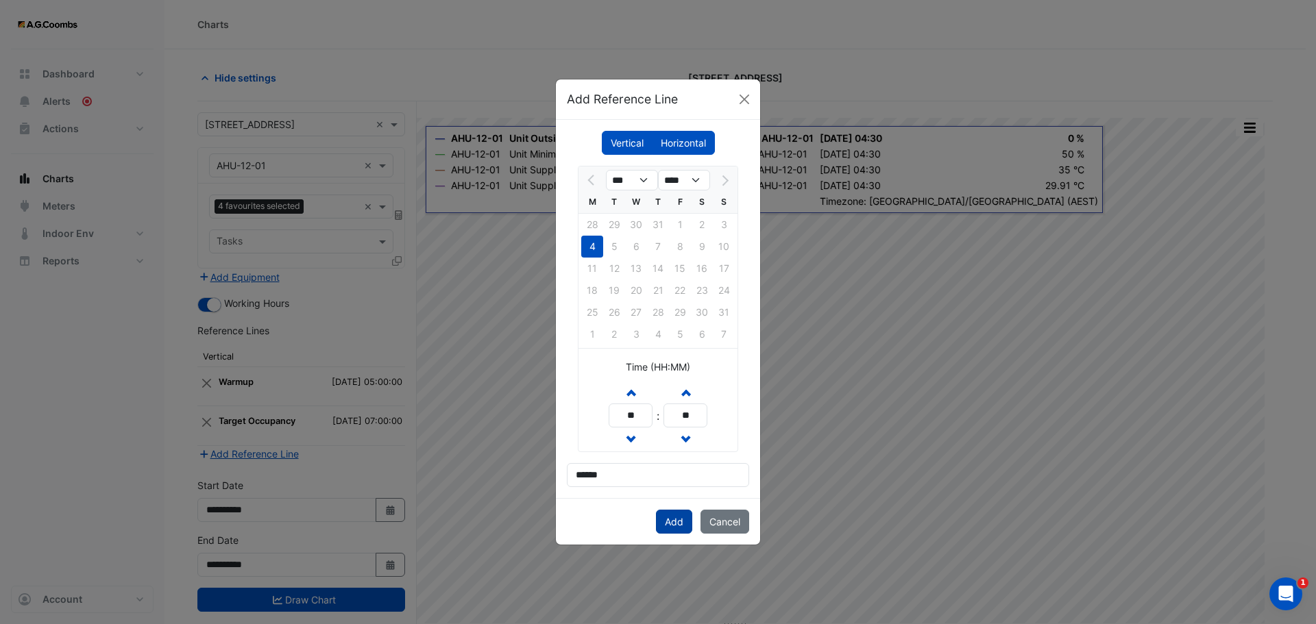
click at [669, 524] on button "Add" at bounding box center [674, 522] width 36 height 24
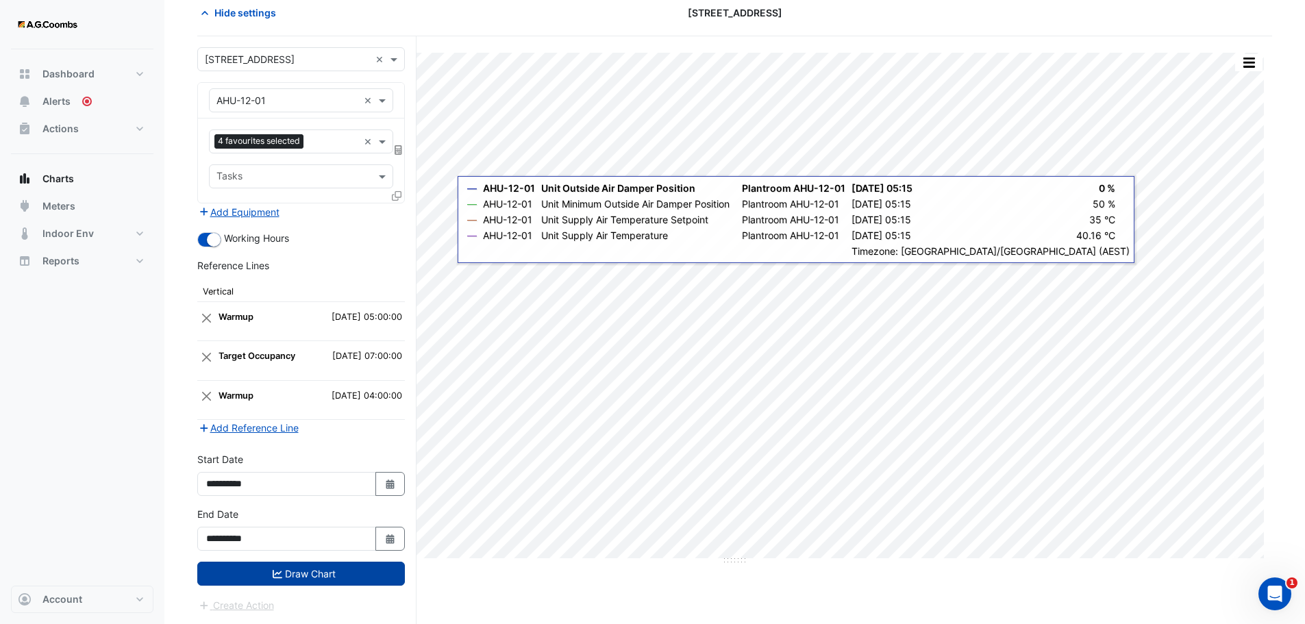
click at [278, 583] on button "Draw Chart" at bounding box center [301, 574] width 208 height 24
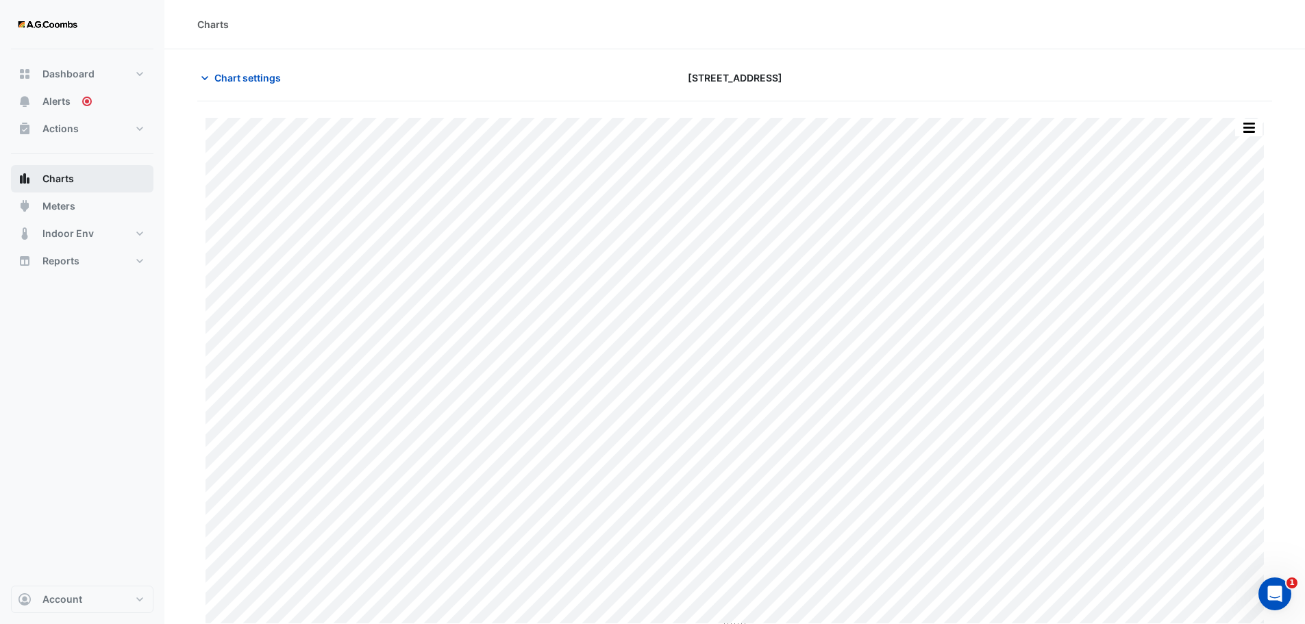
click at [73, 179] on span "Charts" at bounding box center [58, 179] width 32 height 14
click at [268, 73] on span "Chart settings" at bounding box center [247, 78] width 66 height 14
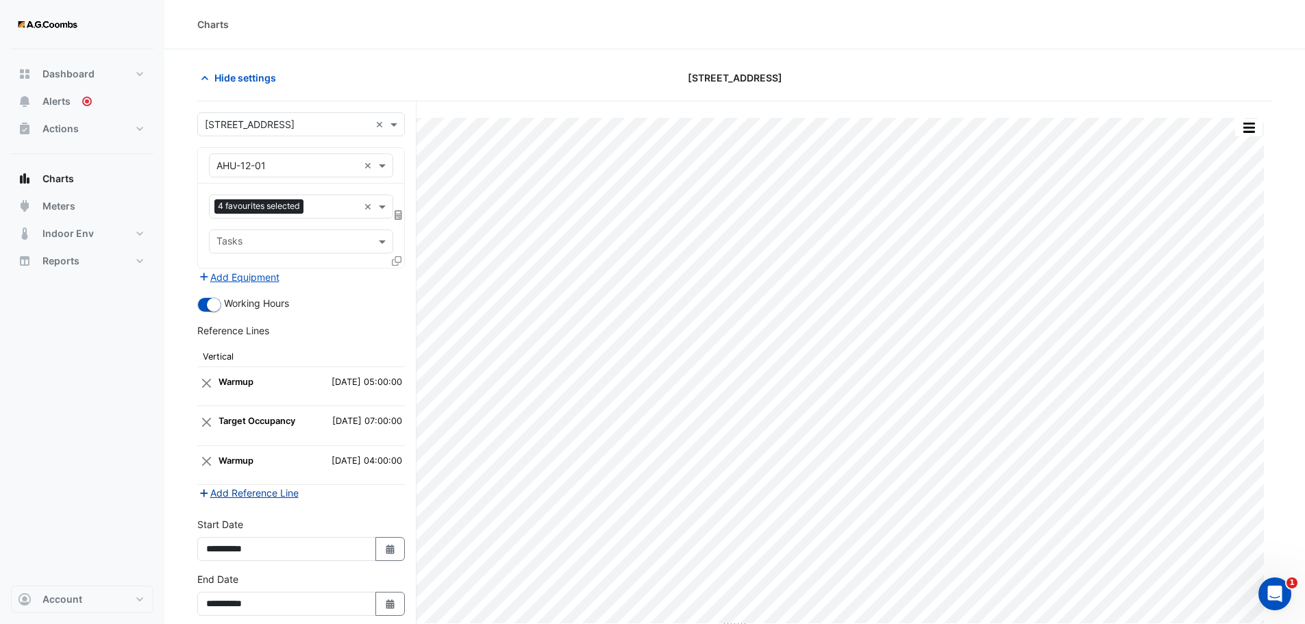
click at [242, 492] on button "Add Reference Line" at bounding box center [248, 493] width 102 height 16
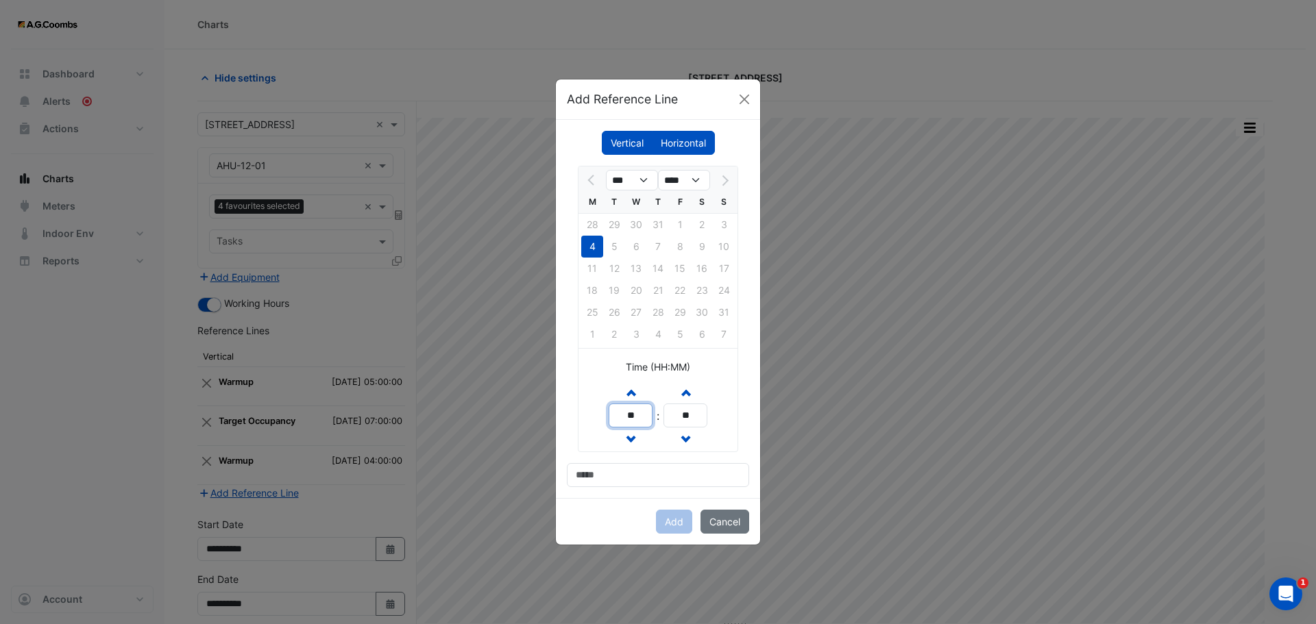
drag, startPoint x: 638, startPoint y: 412, endPoint x: 594, endPoint y: 411, distance: 43.9
click at [594, 411] on div "Increment hours ** Decrement hours : Increment minutes ** Decrement minutes" at bounding box center [657, 416] width 159 height 72
type input "**"
click at [687, 413] on input "**" at bounding box center [685, 416] width 44 height 24
type input "**"
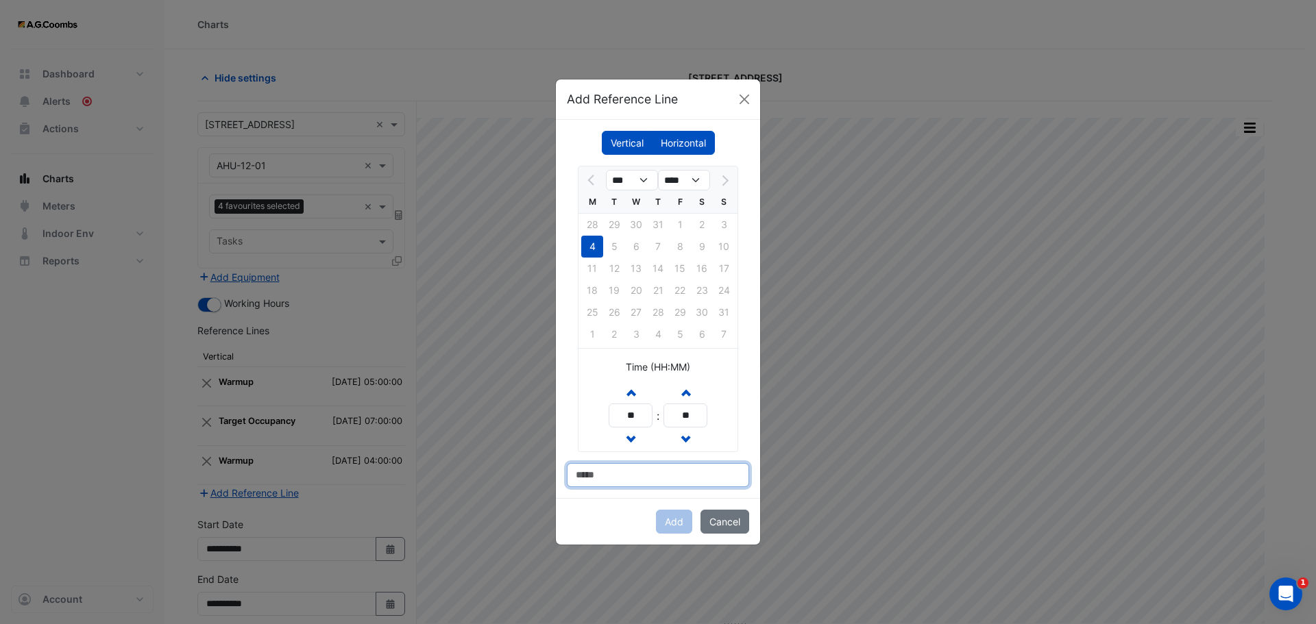
click at [613, 476] on input at bounding box center [658, 475] width 182 height 24
type input "**********"
click at [672, 523] on button "Add" at bounding box center [674, 522] width 36 height 24
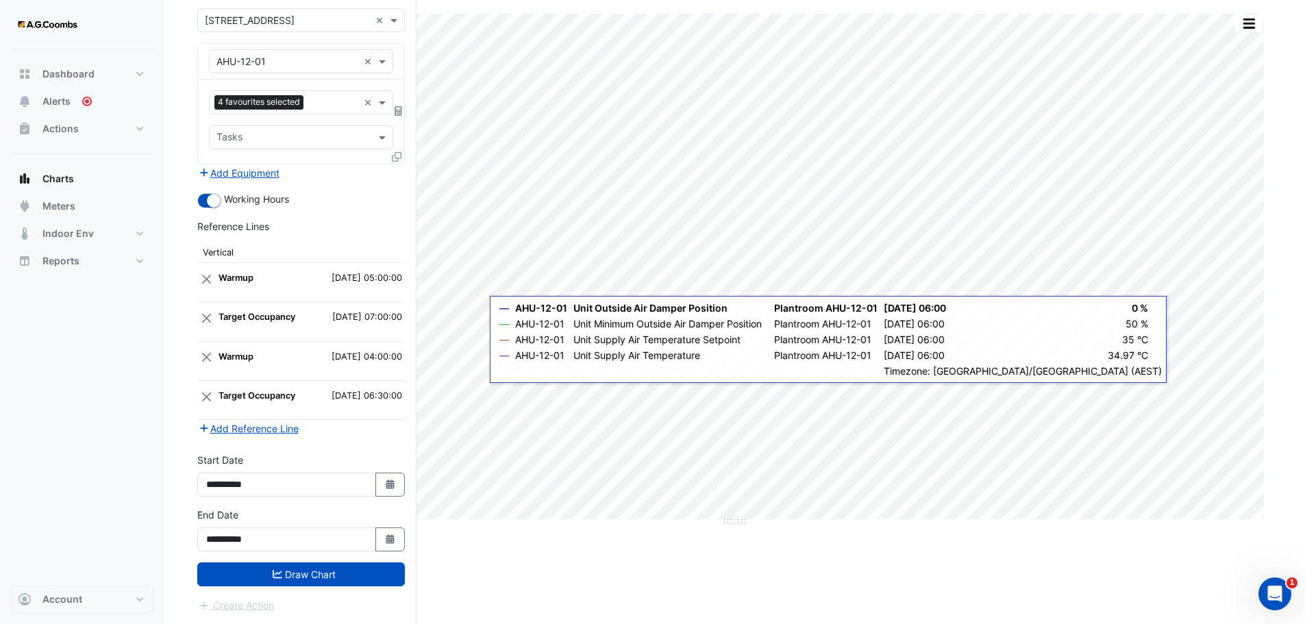
click at [309, 573] on button "Draw Chart" at bounding box center [301, 575] width 208 height 24
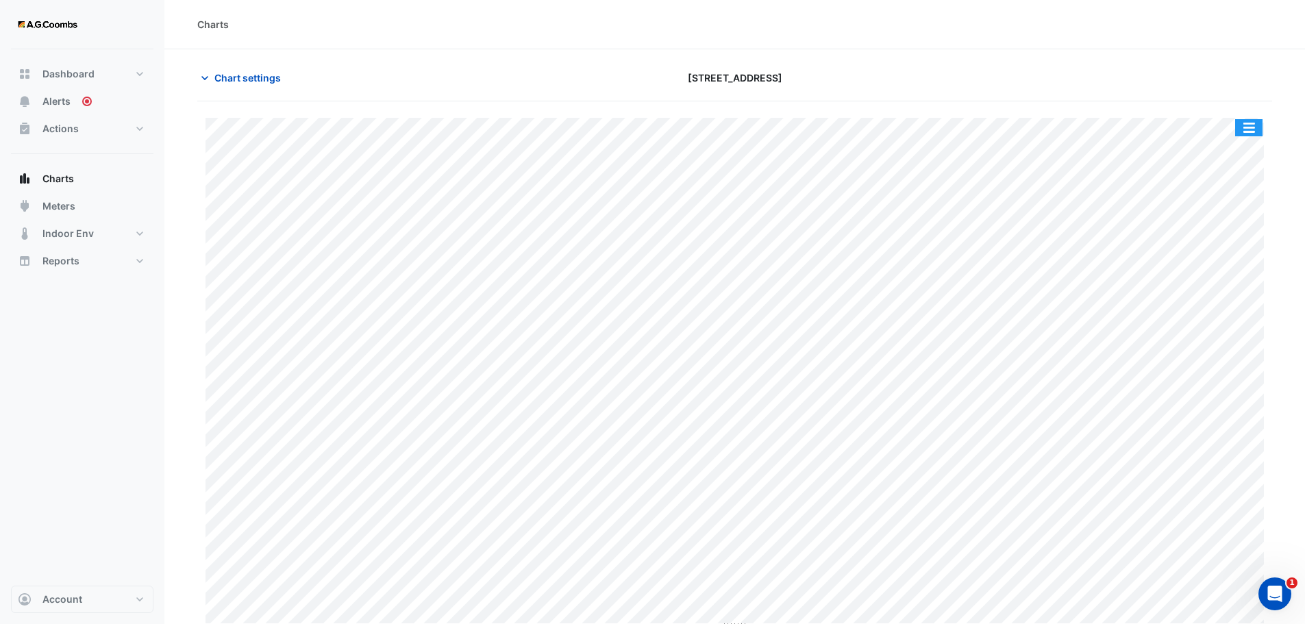
click at [1246, 126] on button "button" at bounding box center [1249, 127] width 27 height 17
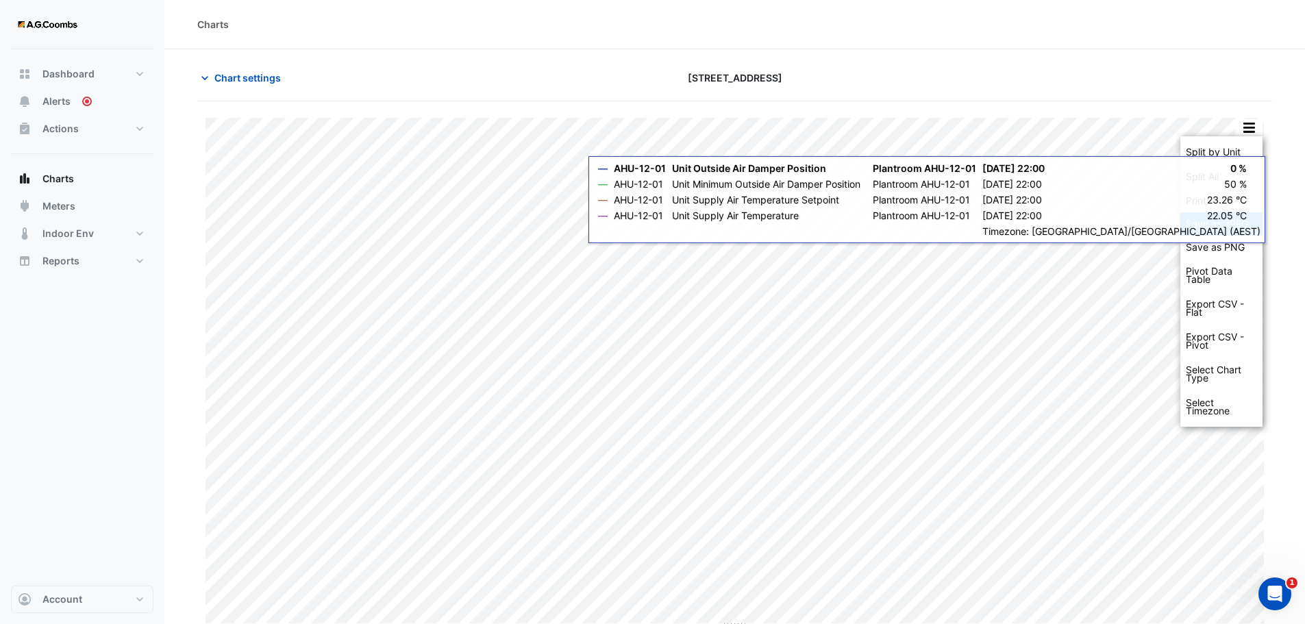
click at [1212, 230] on div "Save as JPEG" at bounding box center [1222, 223] width 82 height 23
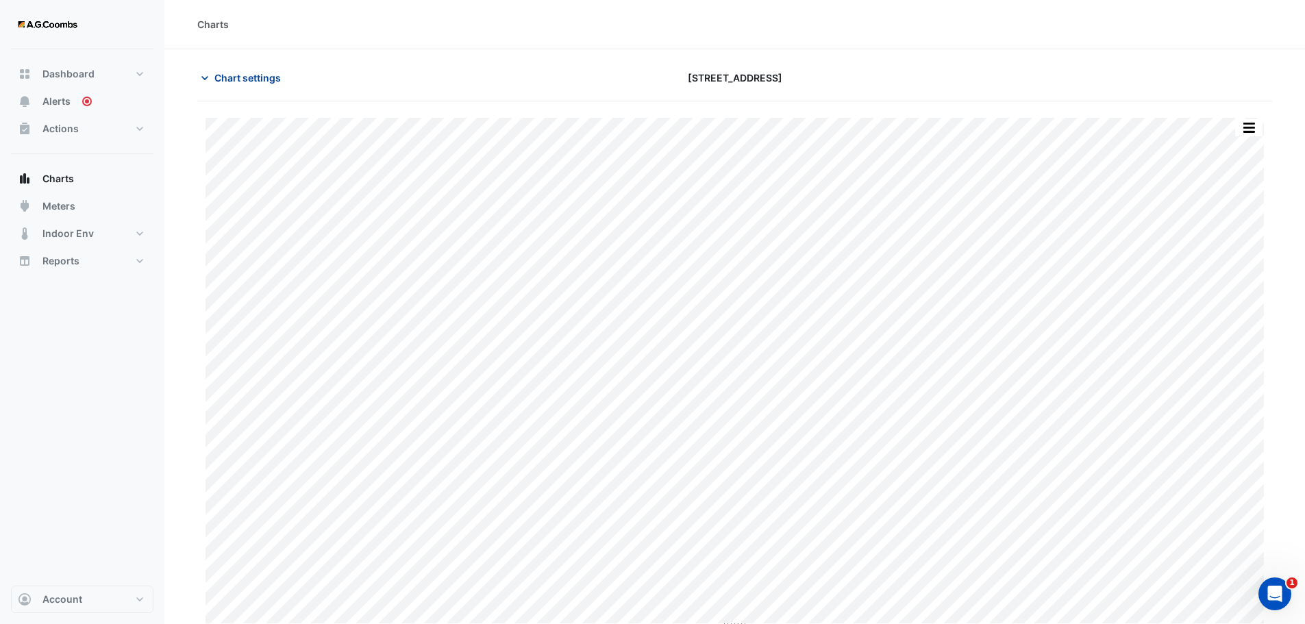
click at [256, 75] on span "Chart settings" at bounding box center [247, 78] width 66 height 14
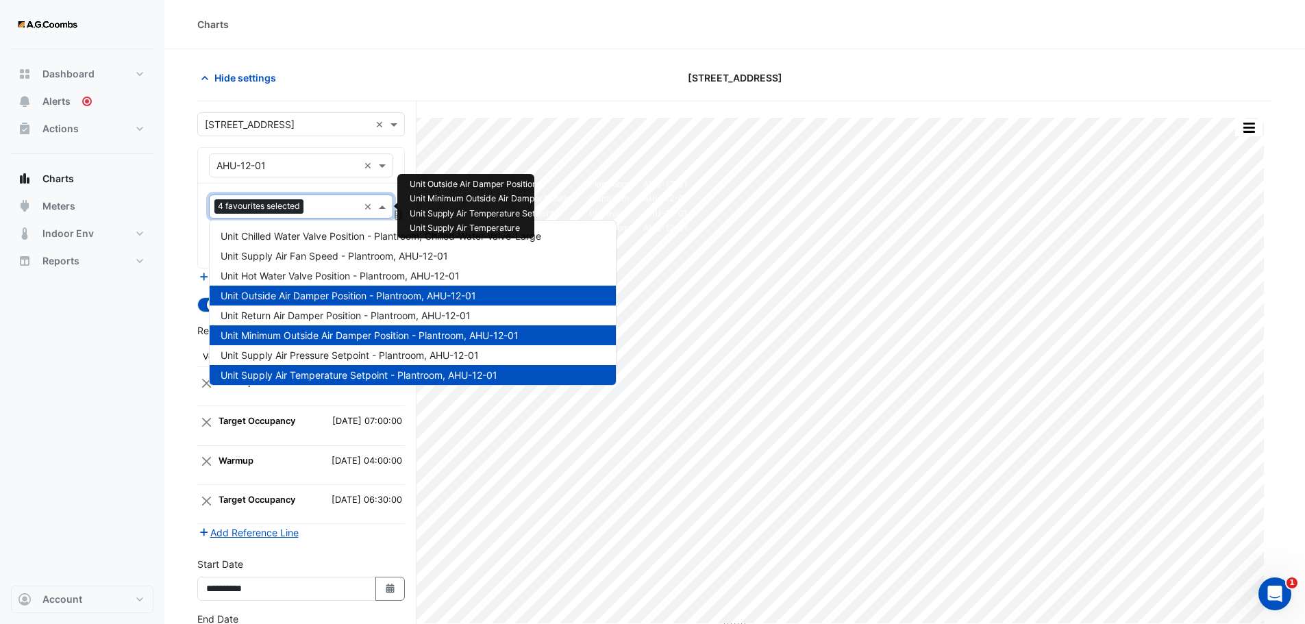
click at [342, 206] on input "text" at bounding box center [333, 208] width 49 height 14
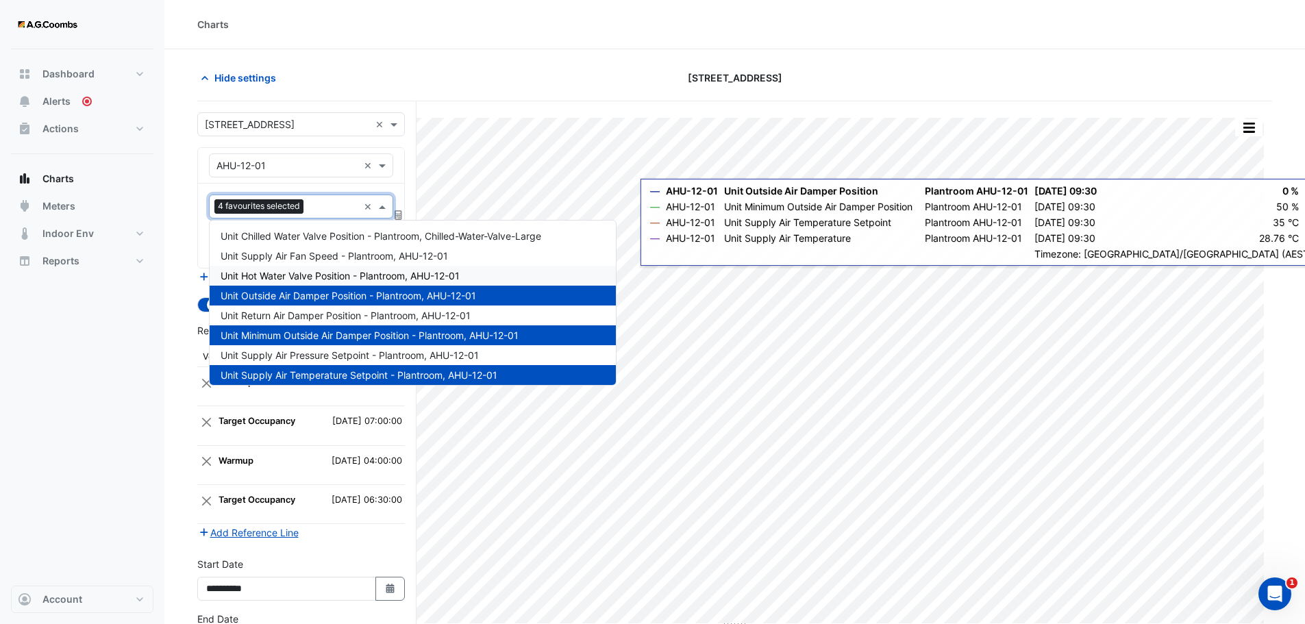
click at [343, 273] on span "Unit Hot Water Valve Position - Plantroom, AHU-12-01" at bounding box center [340, 276] width 239 height 12
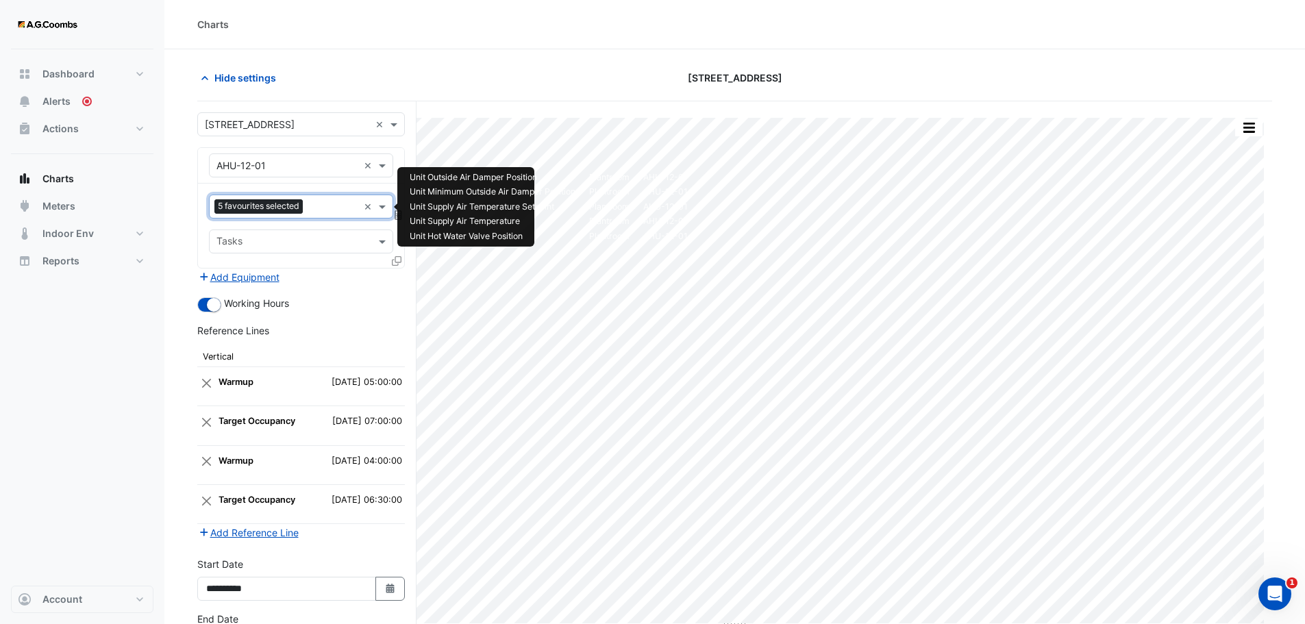
click at [316, 207] on input "text" at bounding box center [333, 208] width 50 height 14
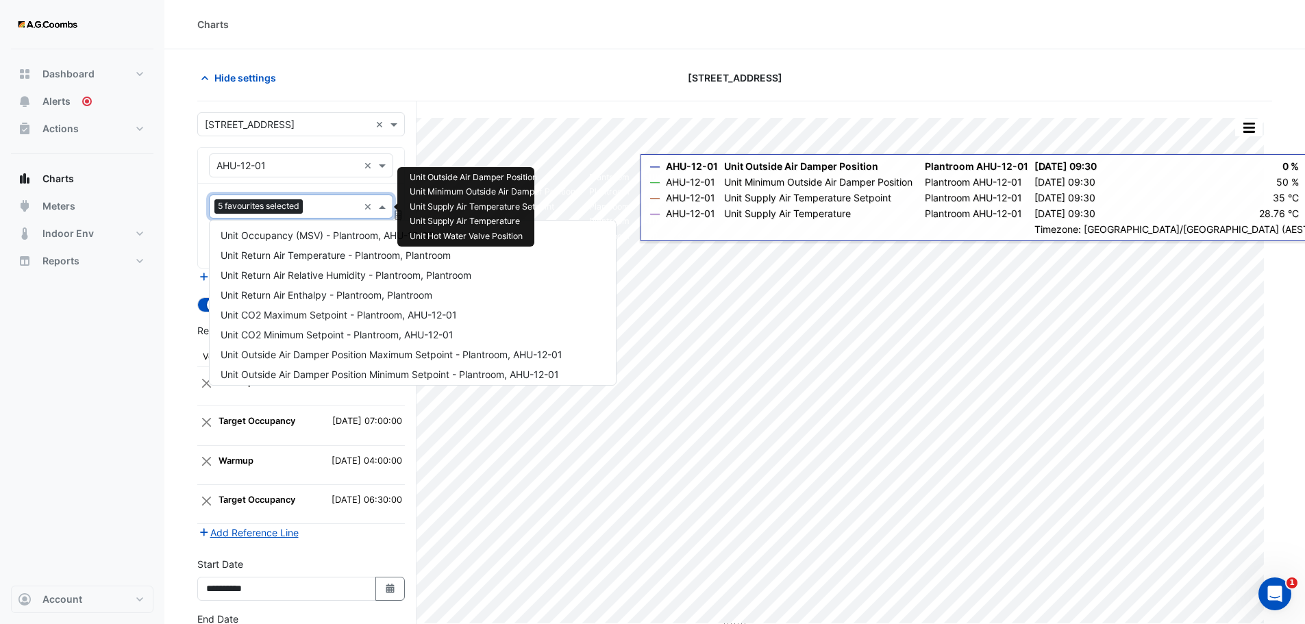
scroll to position [920, 0]
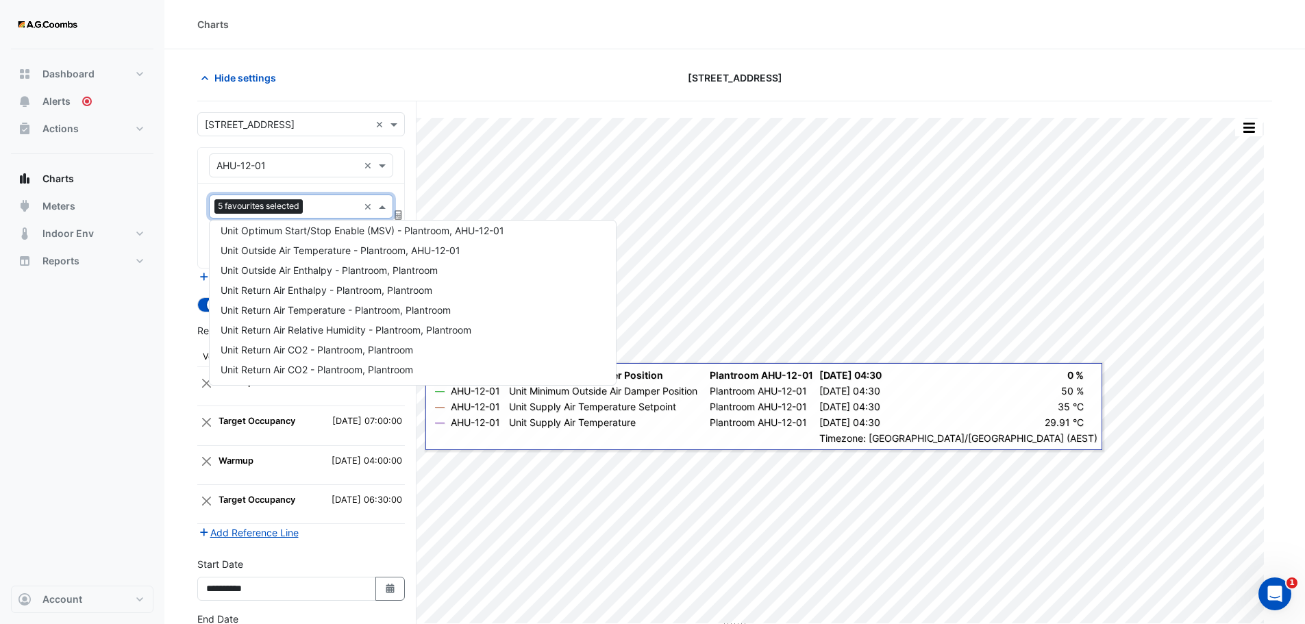
click at [42, 448] on div "Dashboard Portfolio Ratings Performance Alerts Actions Site Manager Charts" at bounding box center [82, 317] width 143 height 537
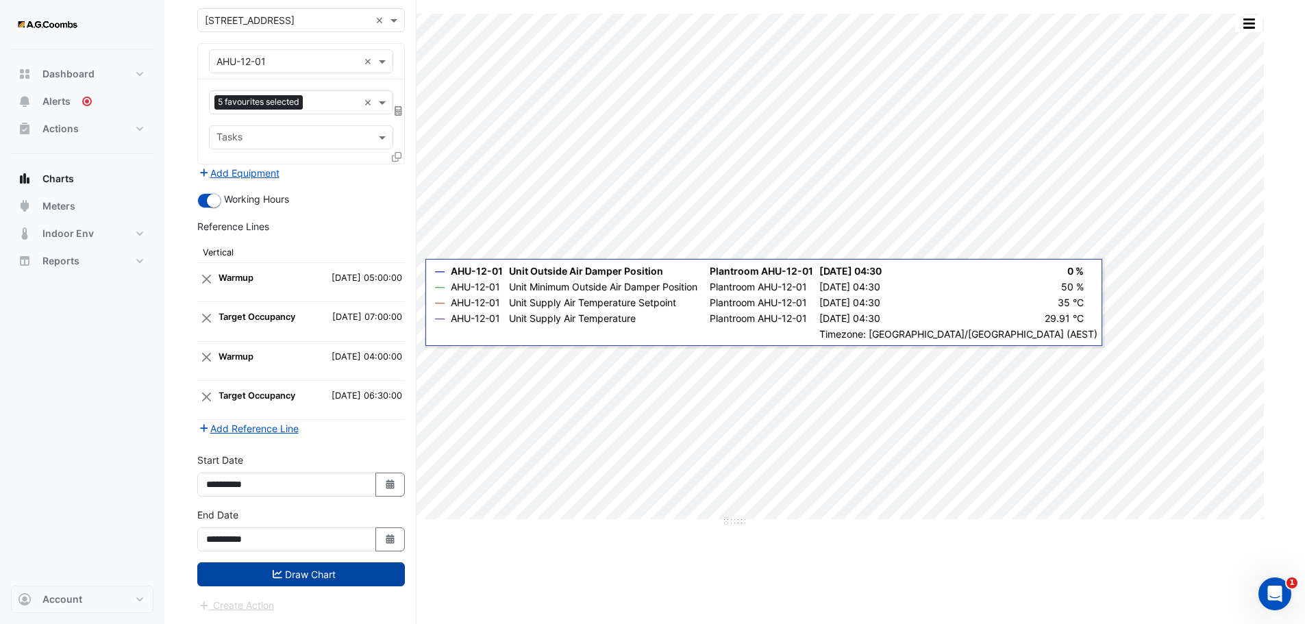
click at [260, 576] on button "Draw Chart" at bounding box center [301, 575] width 208 height 24
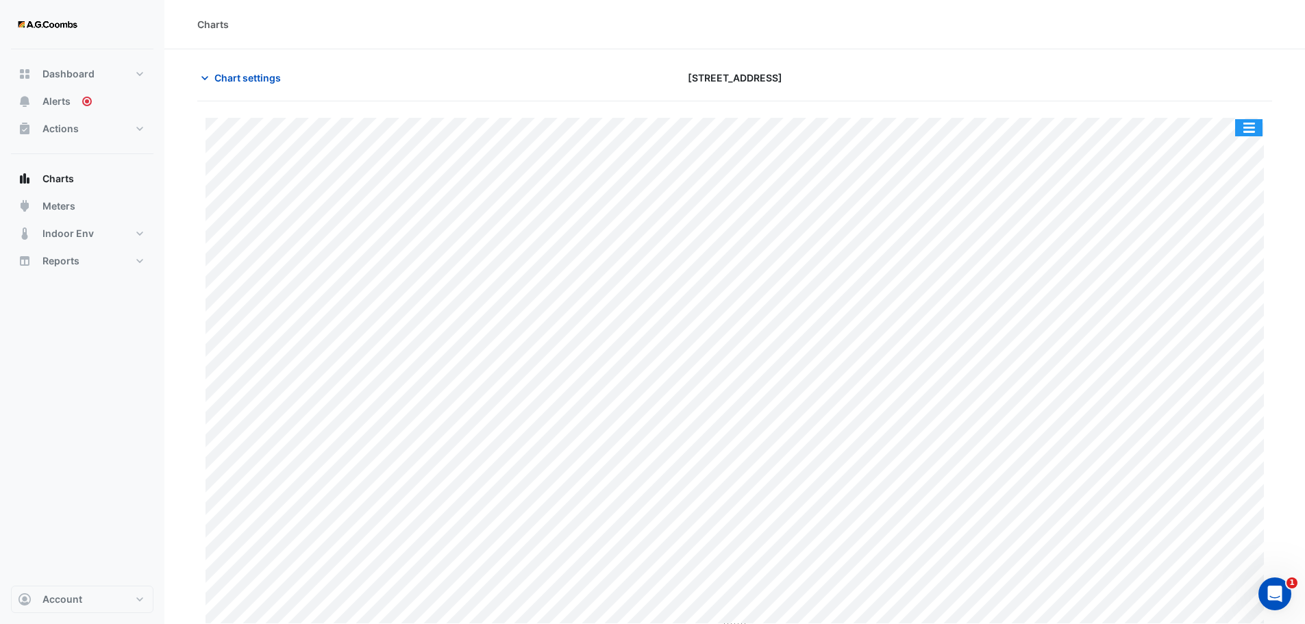
click at [1258, 121] on button "button" at bounding box center [1249, 127] width 27 height 17
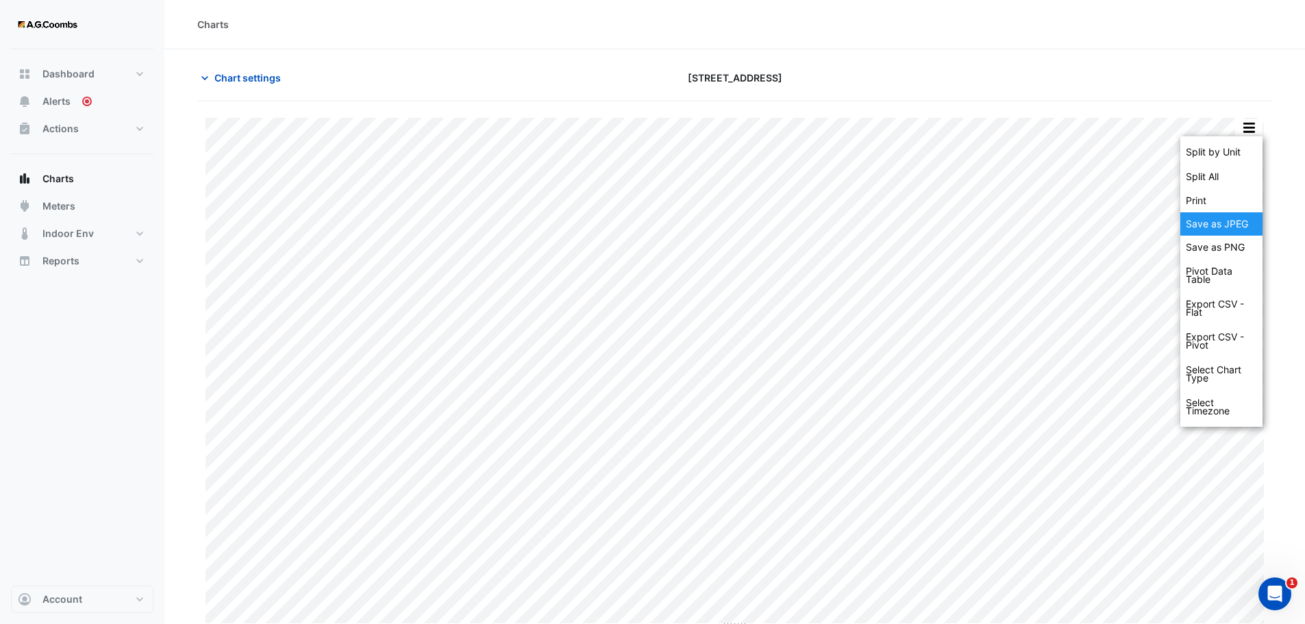
click at [1234, 226] on div "Save as JPEG" at bounding box center [1222, 223] width 82 height 23
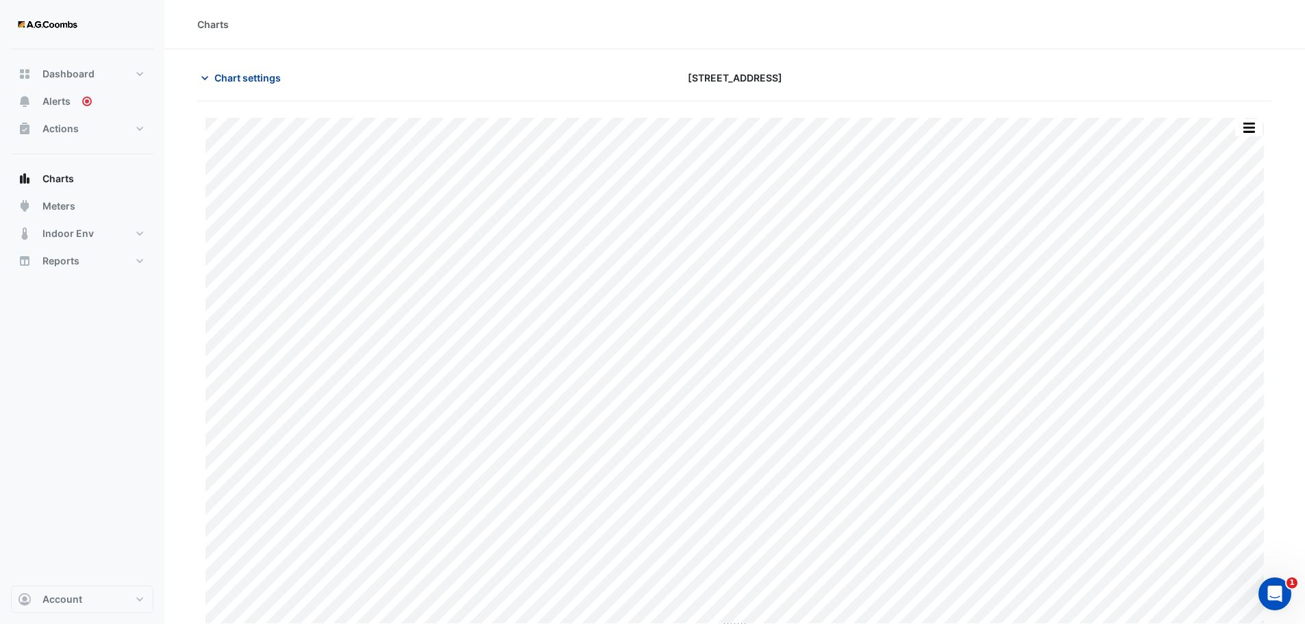
click at [246, 77] on span "Chart settings" at bounding box center [247, 78] width 66 height 14
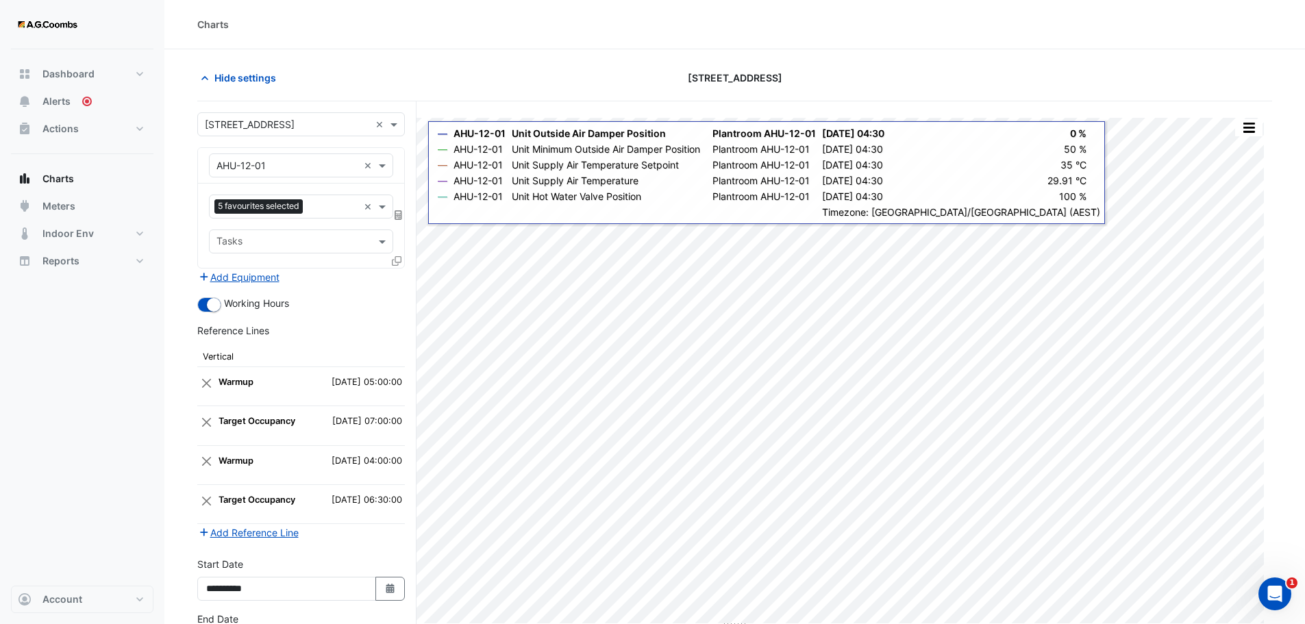
click at [397, 262] on icon at bounding box center [397, 261] width 10 height 10
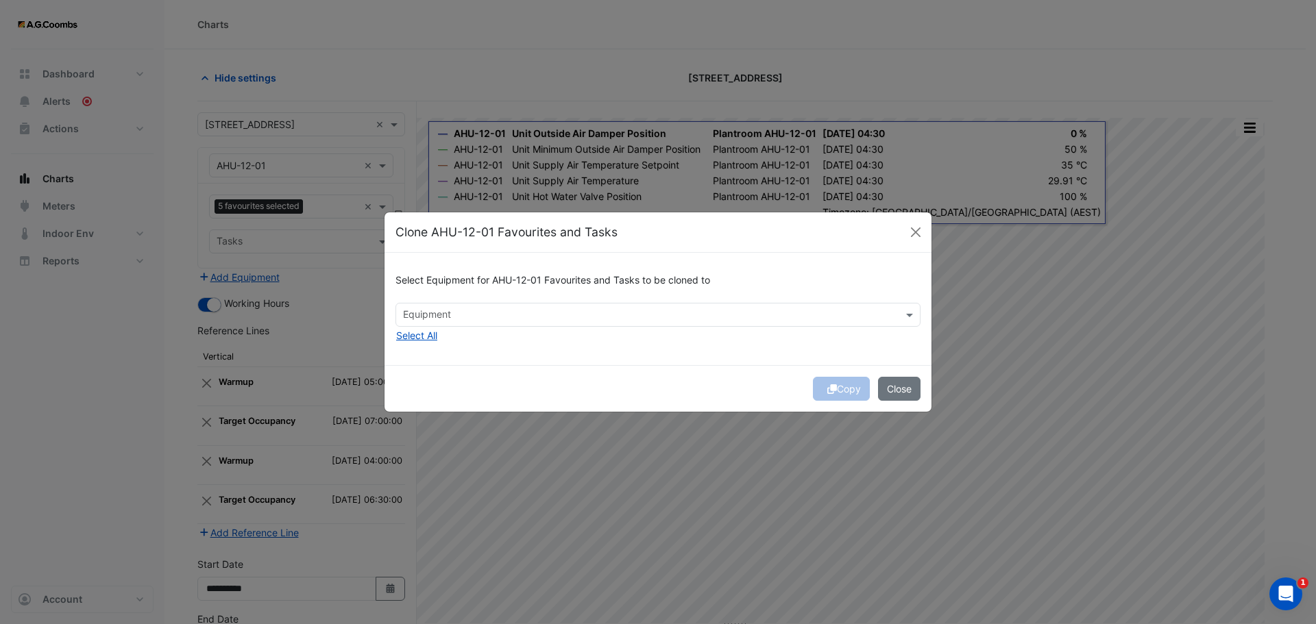
click at [496, 315] on input "text" at bounding box center [650, 316] width 494 height 14
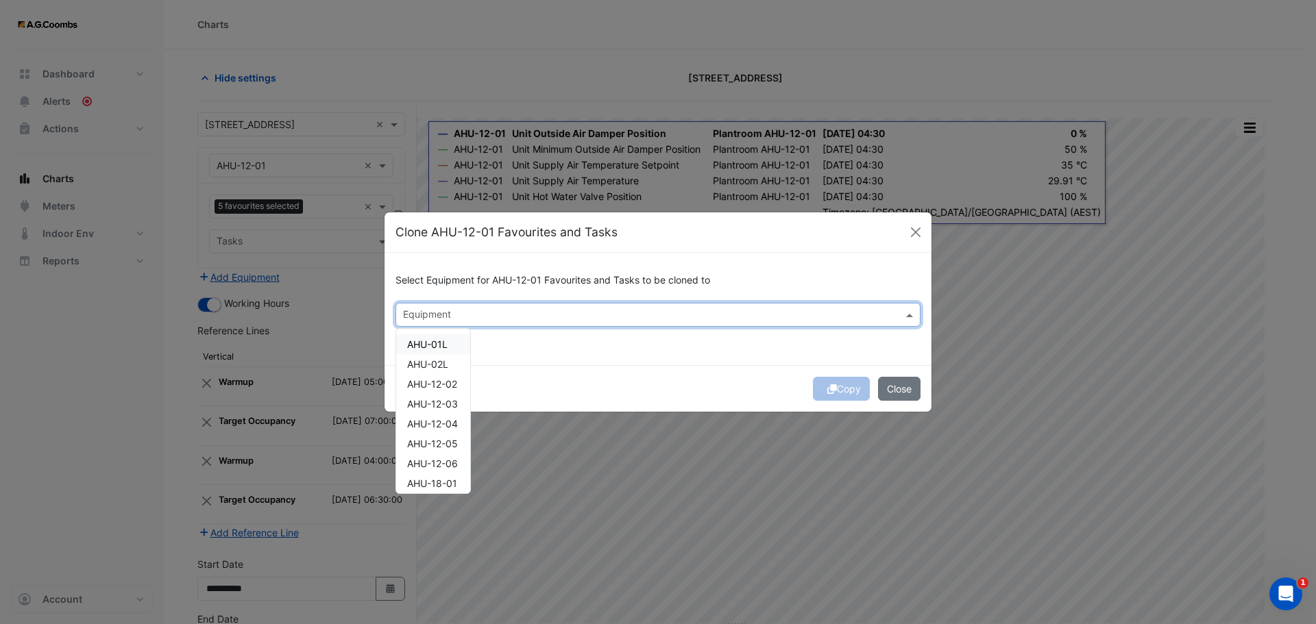
click at [441, 342] on span "AHU-01L" at bounding box center [427, 345] width 40 height 12
click at [849, 389] on button "Copy" at bounding box center [841, 389] width 57 height 24
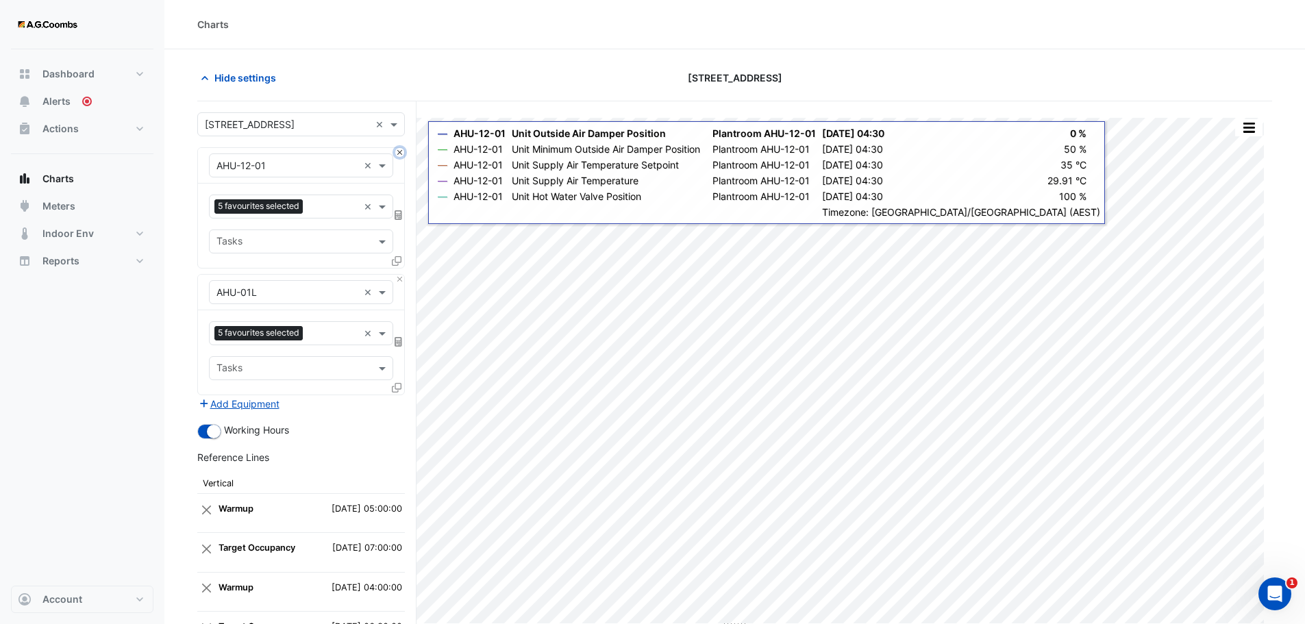
click at [399, 154] on button "Close" at bounding box center [399, 152] width 9 height 9
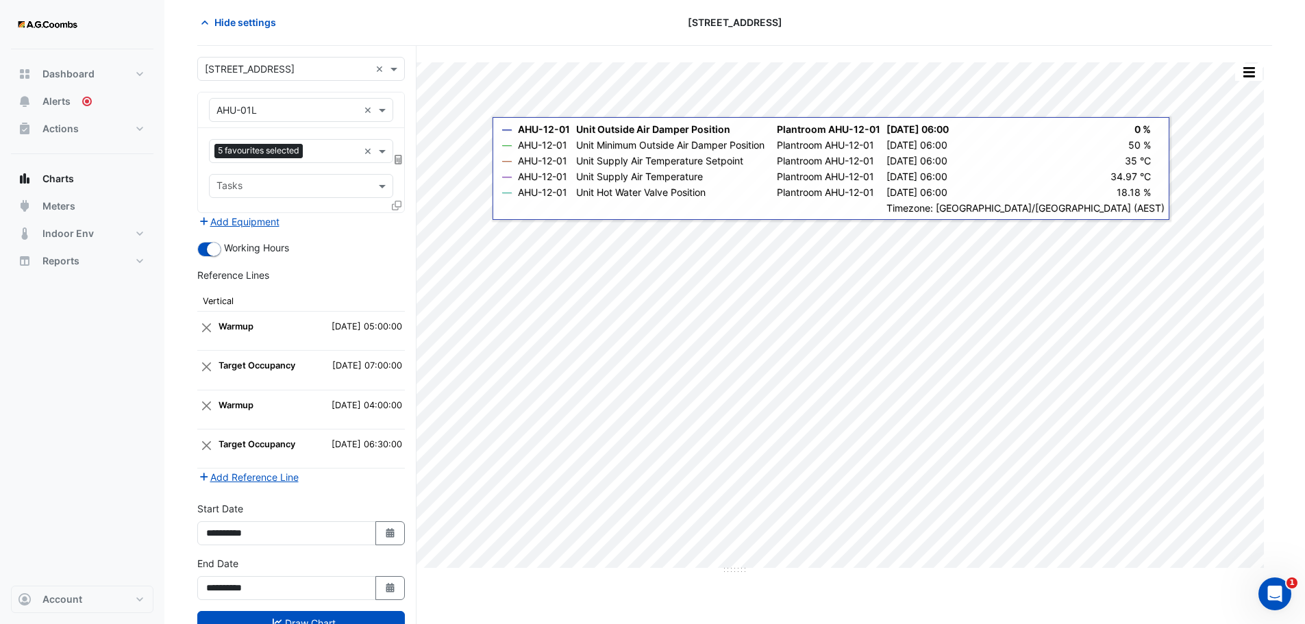
scroll to position [104, 0]
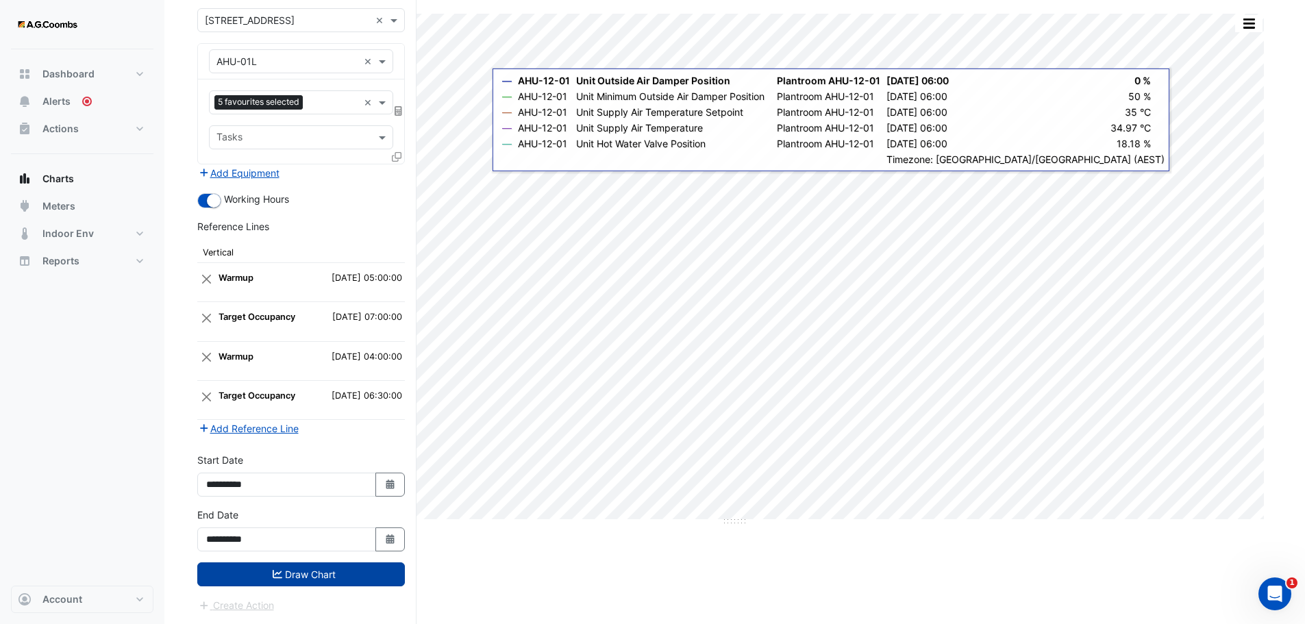
click at [249, 580] on button "Draw Chart" at bounding box center [301, 575] width 208 height 24
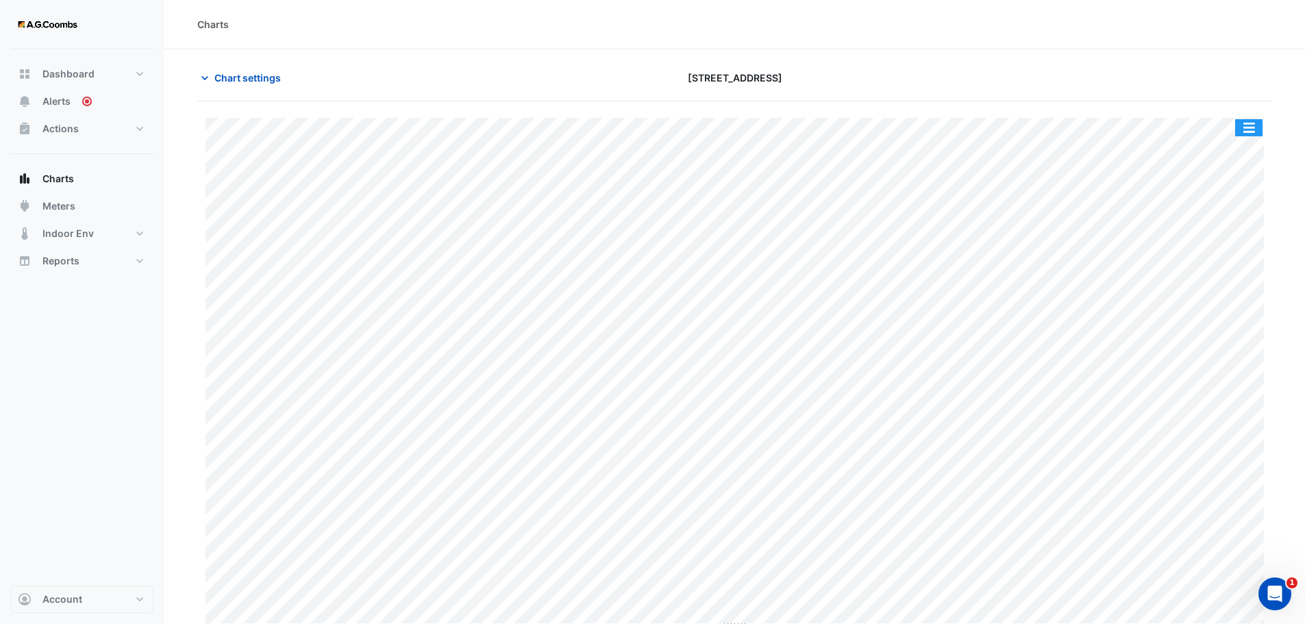
click at [1251, 132] on button "button" at bounding box center [1249, 127] width 27 height 17
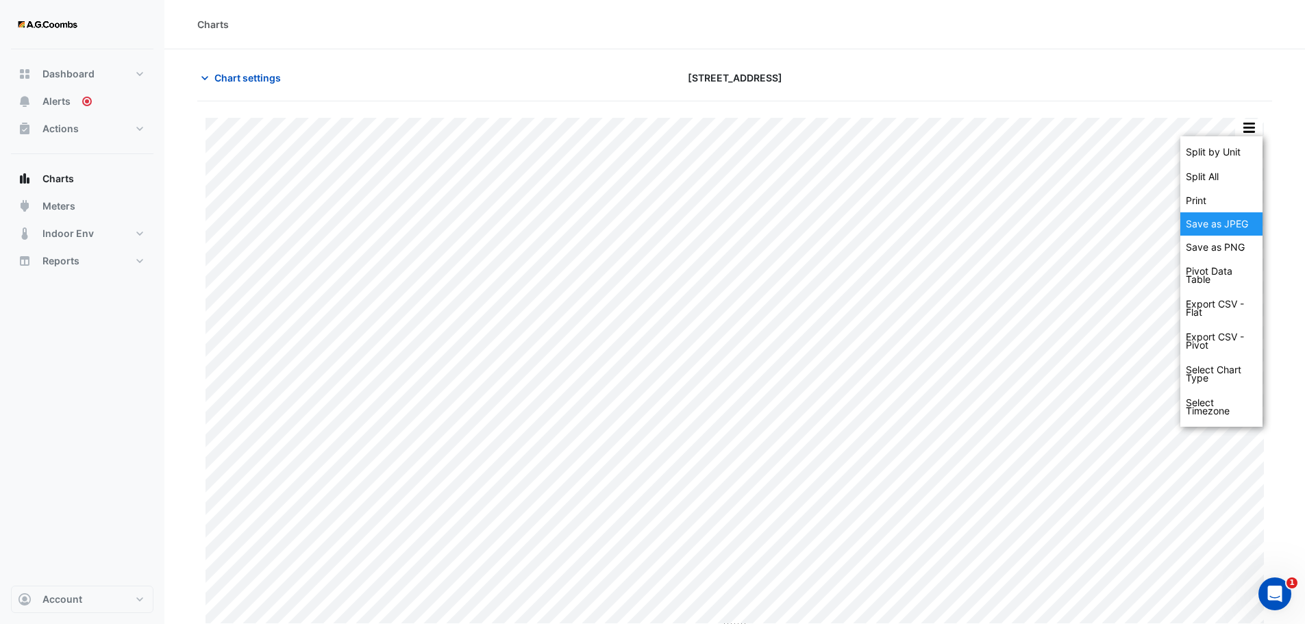
click at [1238, 222] on div "Save as JPEG" at bounding box center [1222, 223] width 82 height 23
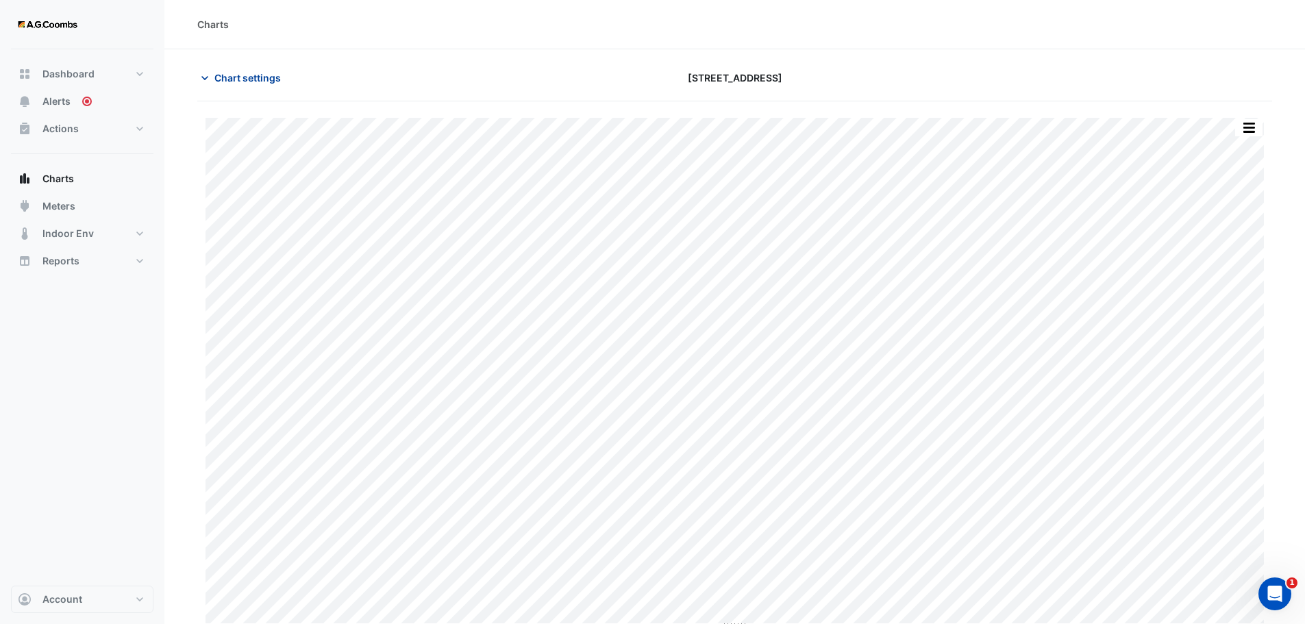
click at [254, 80] on span "Chart settings" at bounding box center [247, 78] width 66 height 14
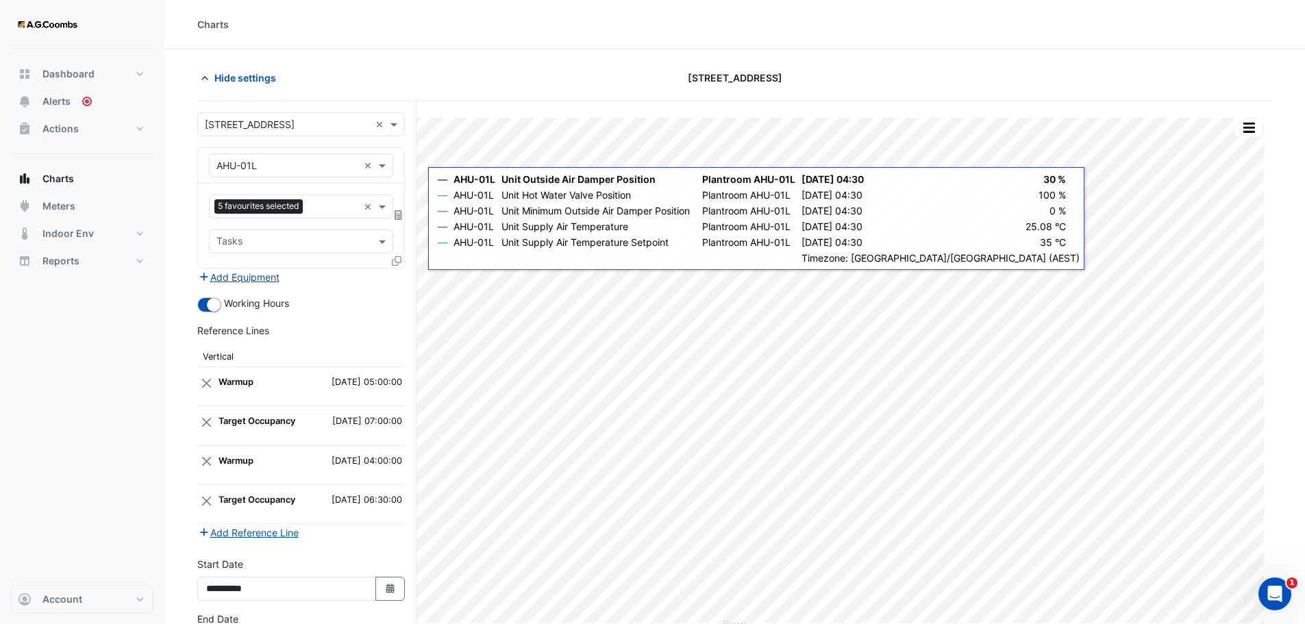
click at [401, 260] on icon at bounding box center [397, 261] width 10 height 10
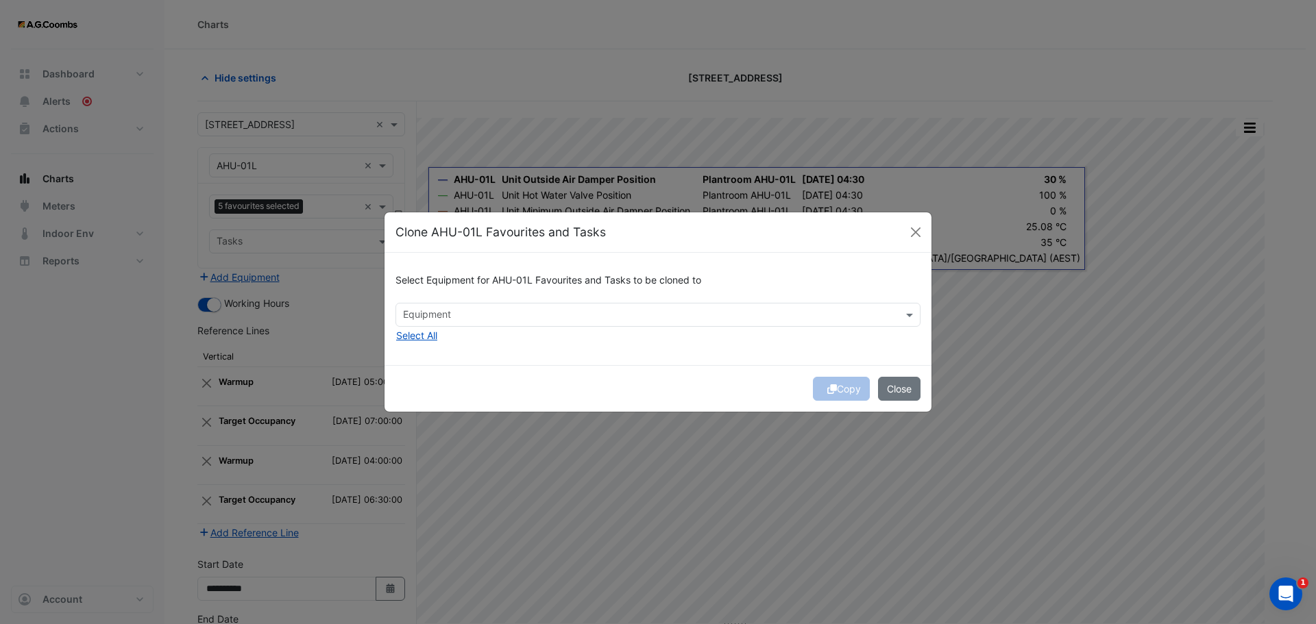
click at [463, 313] on input "text" at bounding box center [650, 316] width 494 height 14
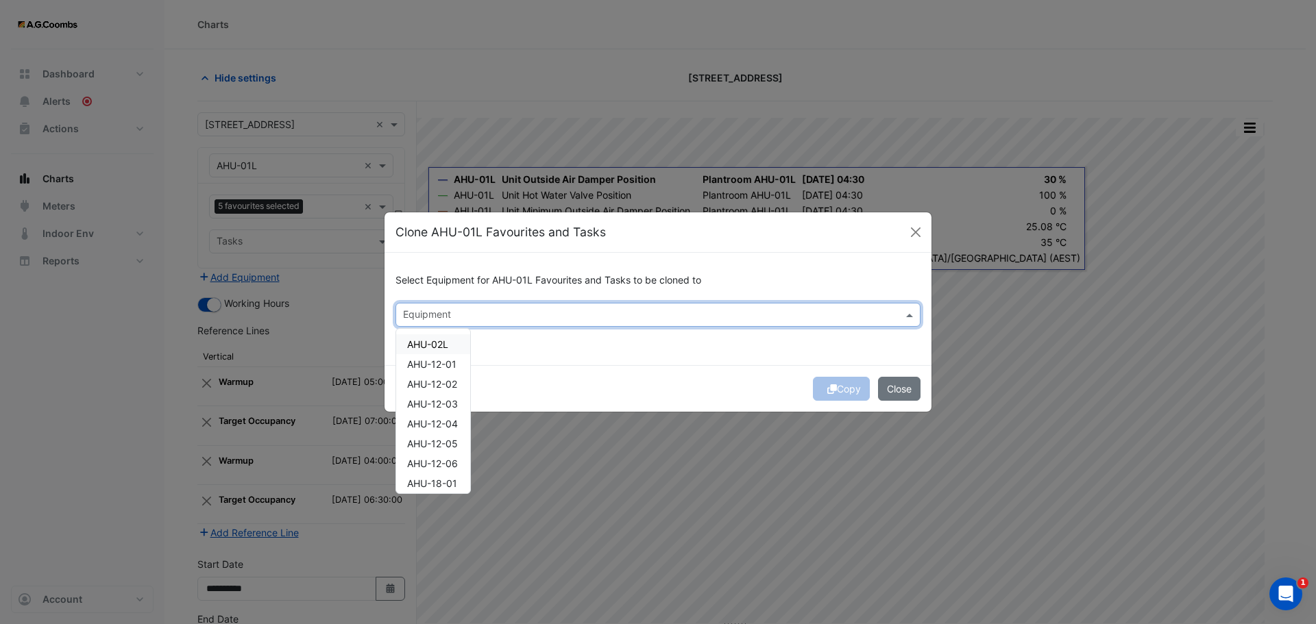
click at [442, 340] on span "AHU-02L" at bounding box center [427, 345] width 41 height 12
click at [853, 381] on button "Copy" at bounding box center [841, 389] width 57 height 24
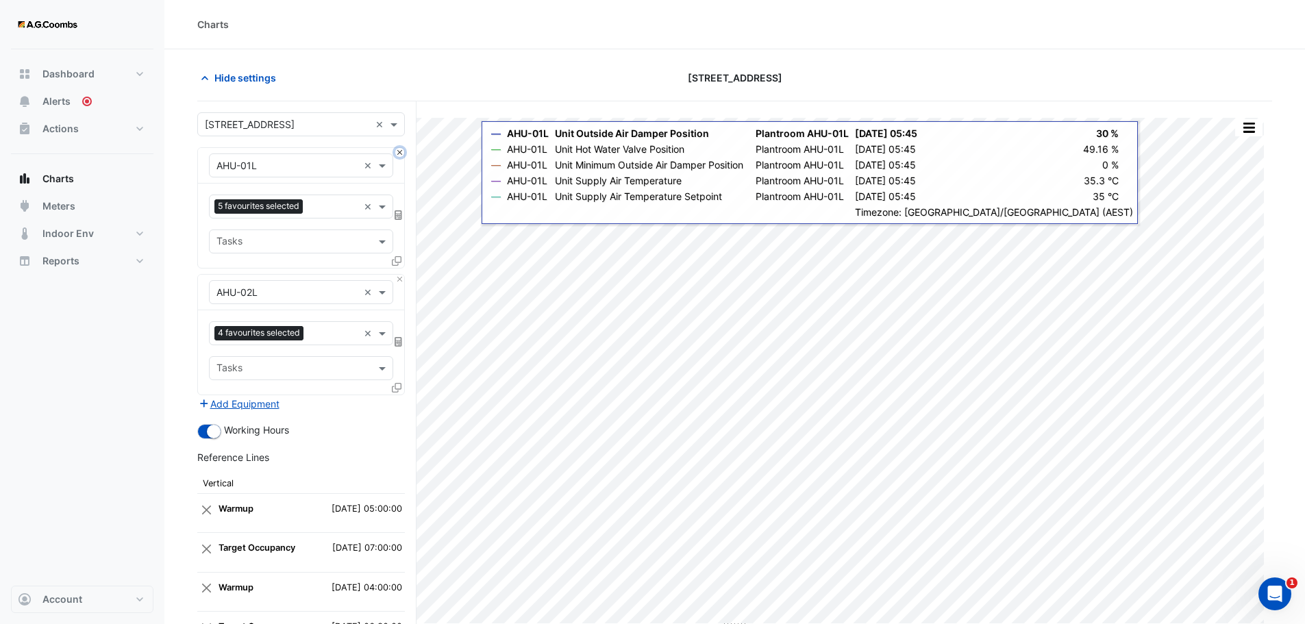
click at [403, 150] on button "Close" at bounding box center [399, 152] width 9 height 9
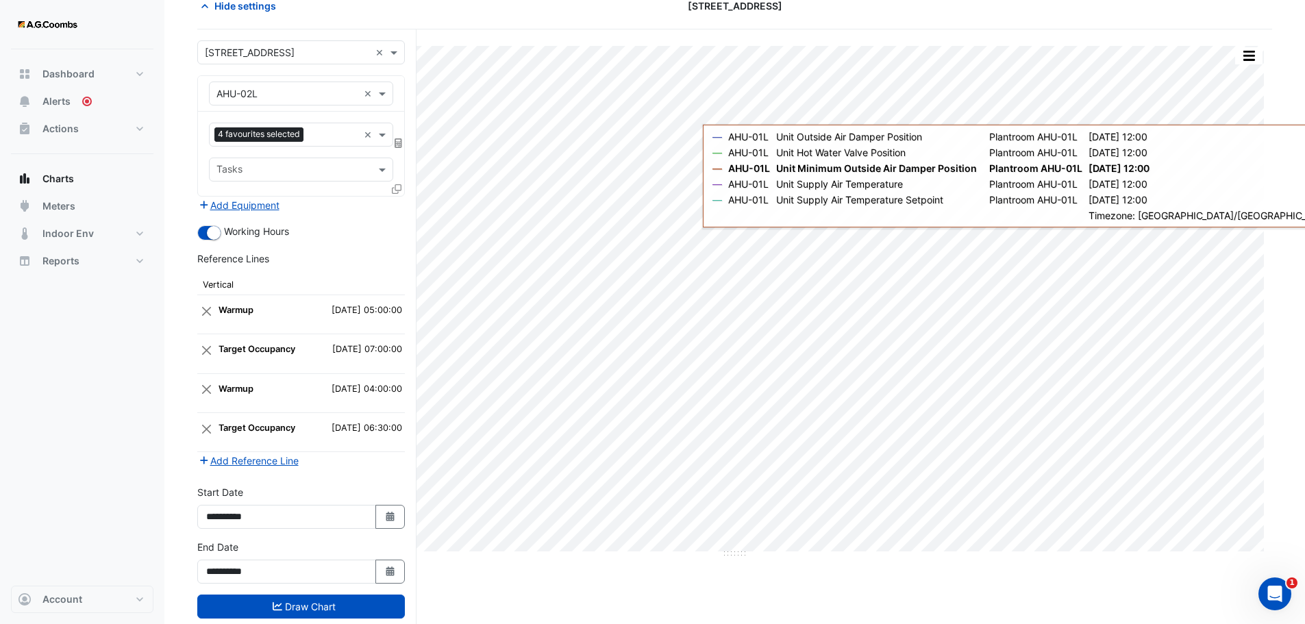
scroll to position [104, 0]
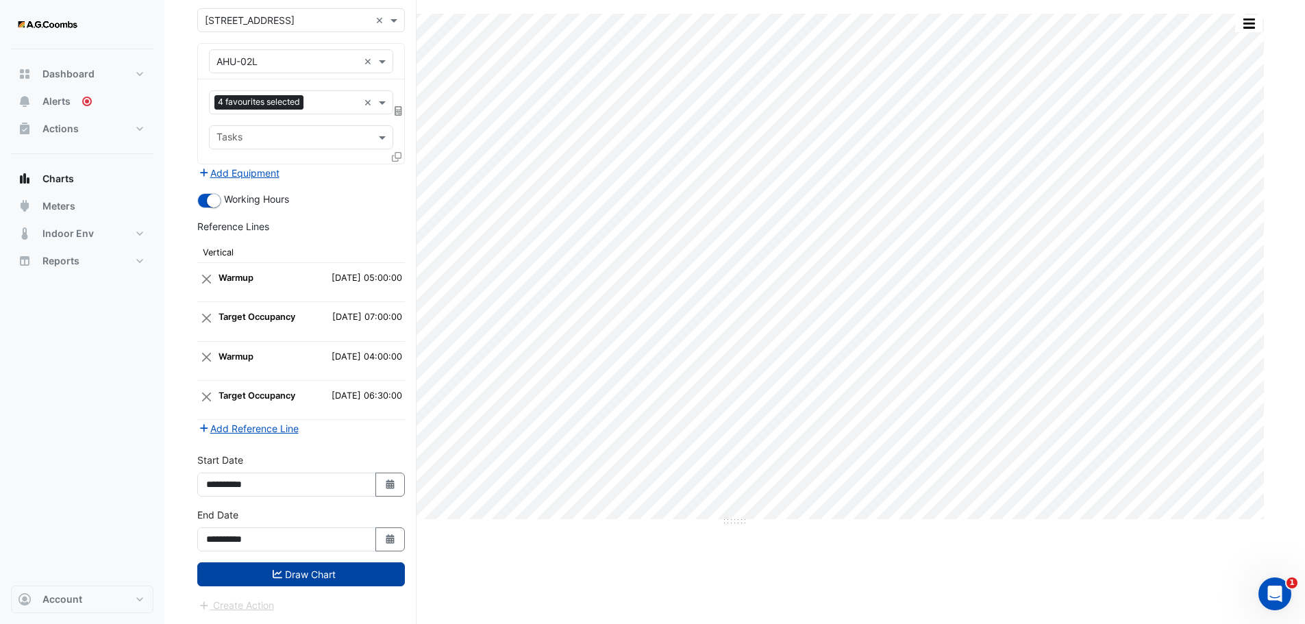
click at [310, 581] on button "Draw Chart" at bounding box center [301, 575] width 208 height 24
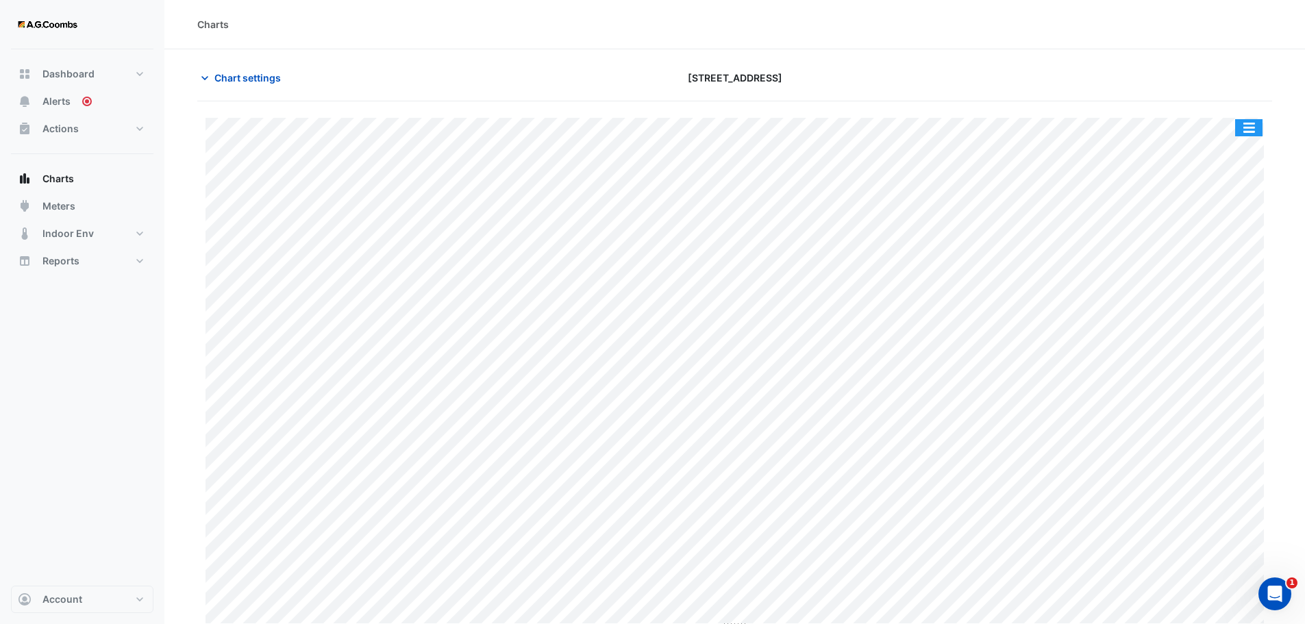
click at [1245, 136] on button "button" at bounding box center [1249, 127] width 27 height 17
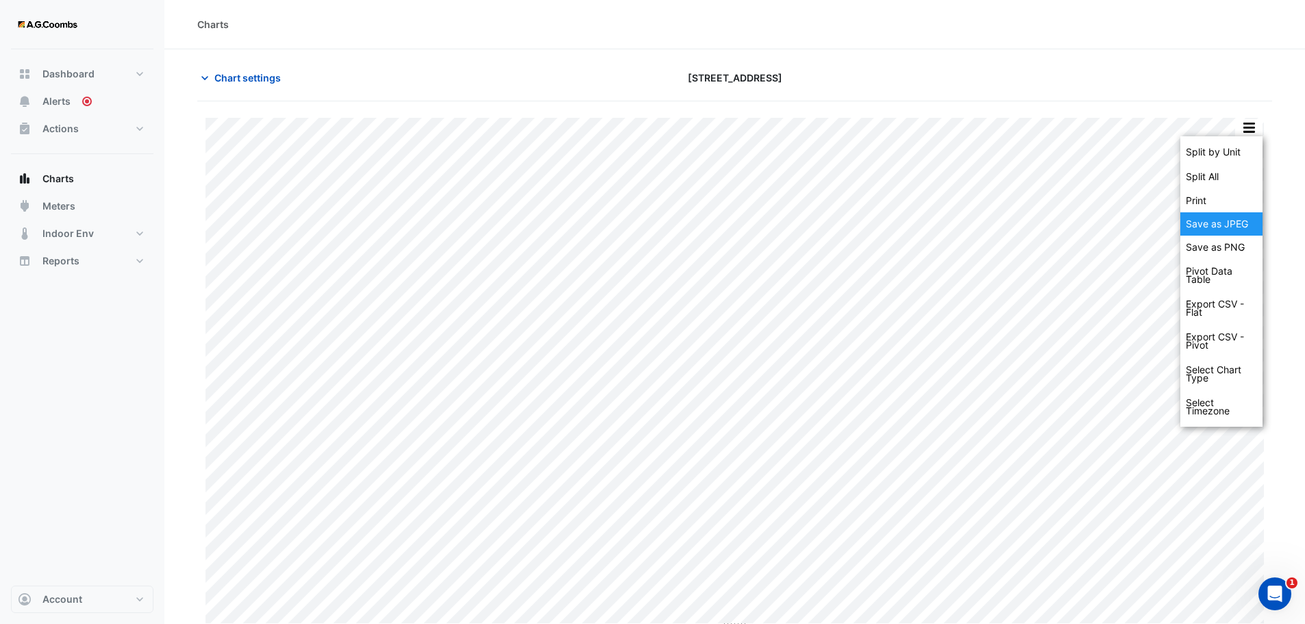
click at [1240, 225] on div "Save as JPEG" at bounding box center [1222, 223] width 82 height 23
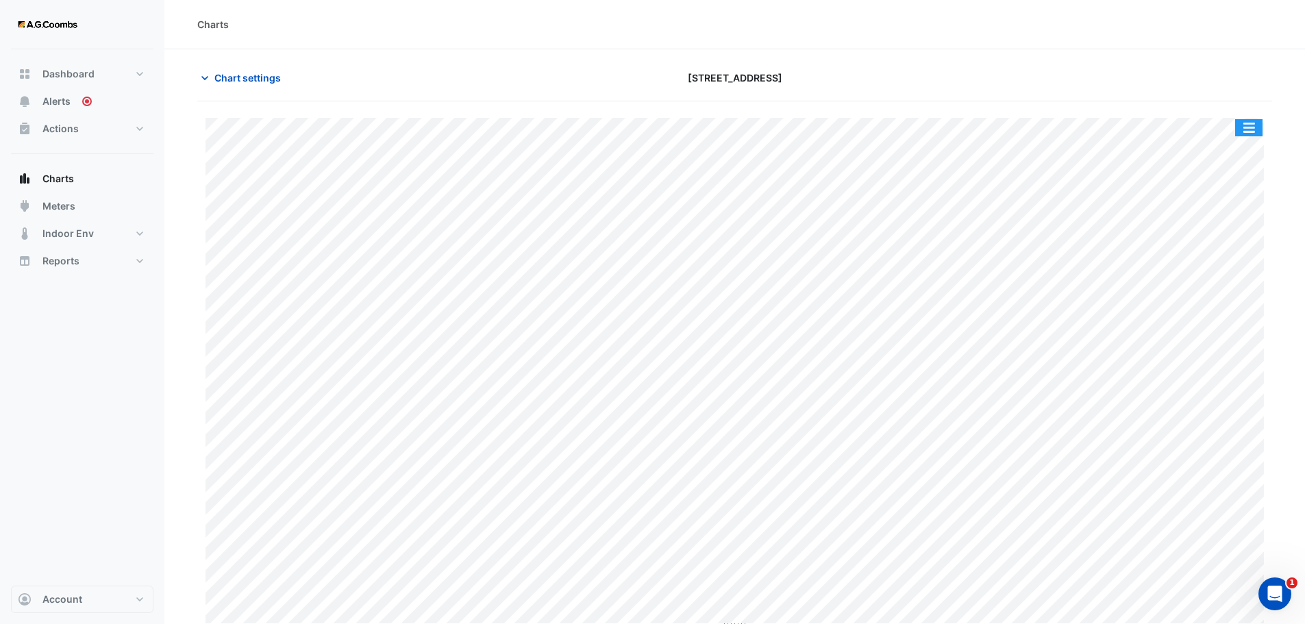
click at [1249, 130] on button "button" at bounding box center [1249, 127] width 27 height 17
click at [225, 73] on span "Chart settings" at bounding box center [247, 78] width 66 height 14
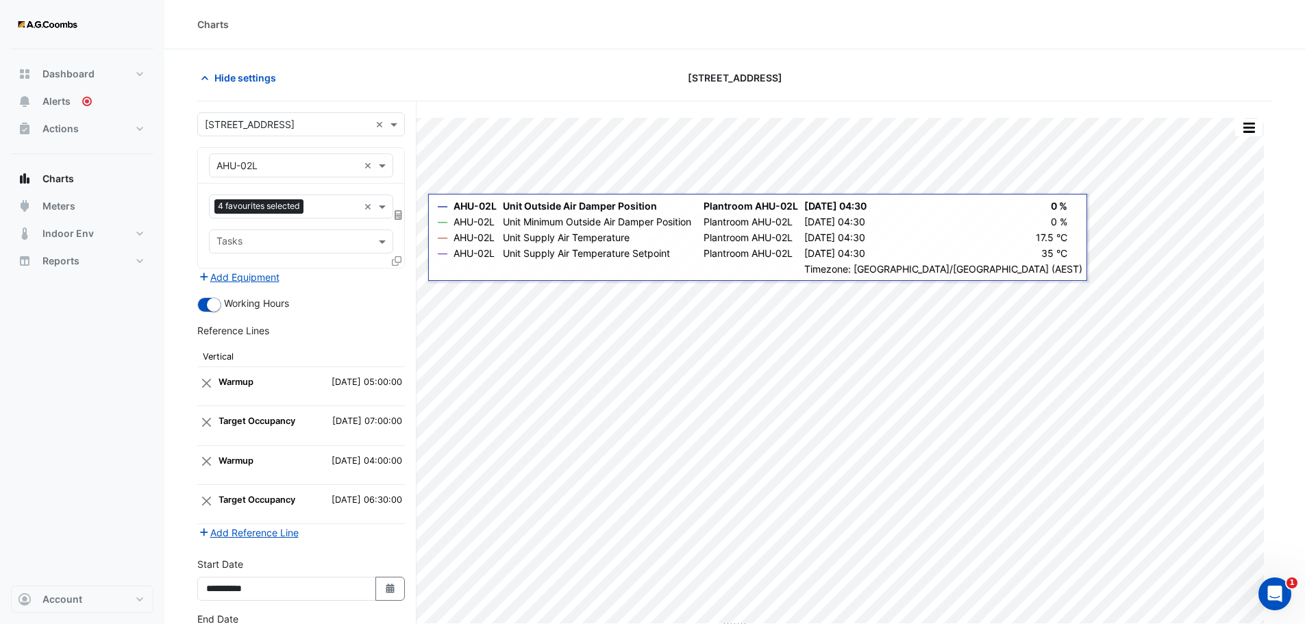
click at [396, 257] on icon at bounding box center [397, 261] width 10 height 10
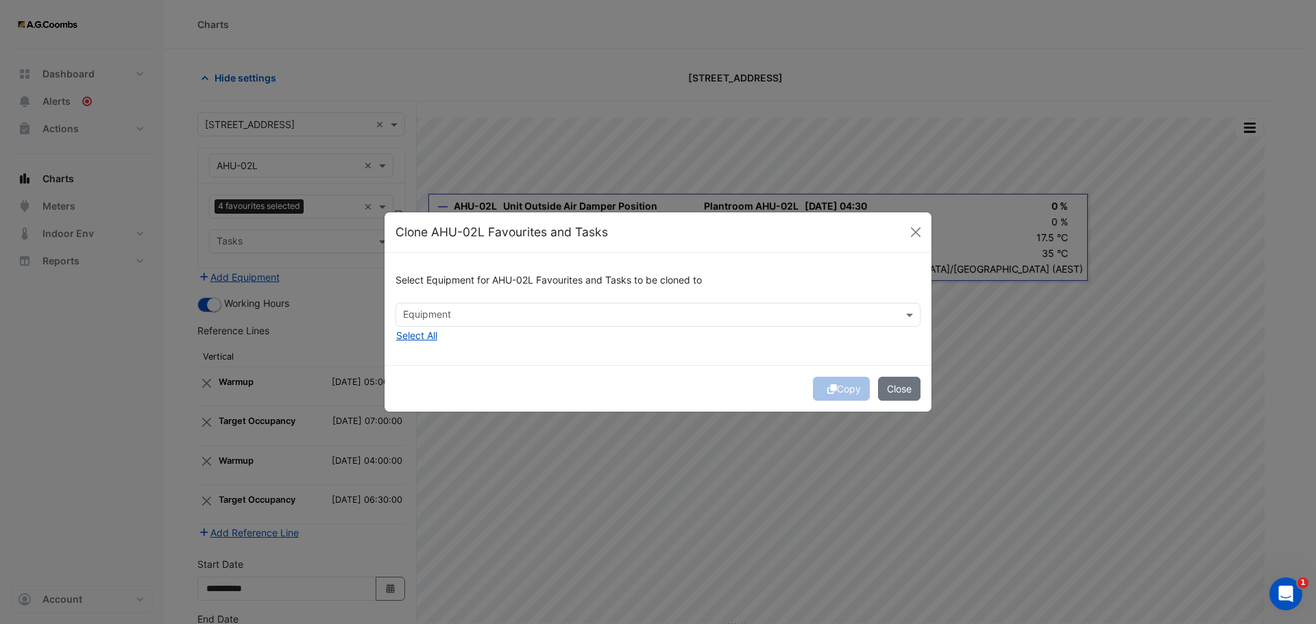
click at [430, 314] on input "text" at bounding box center [650, 316] width 494 height 14
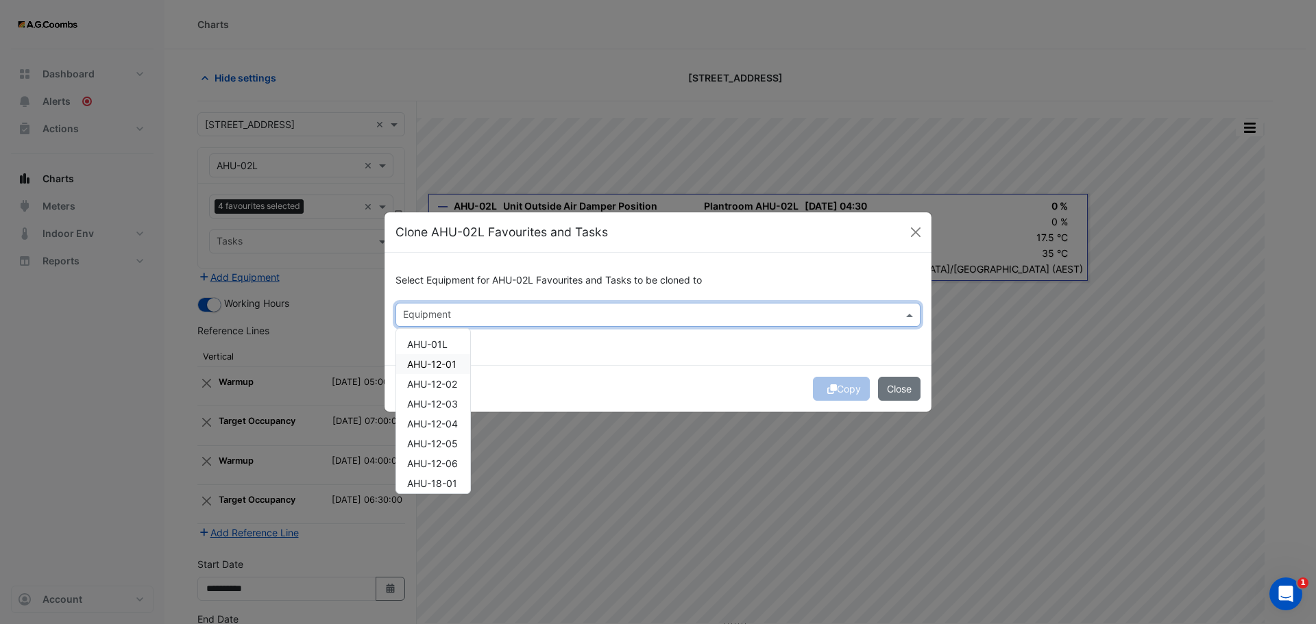
click at [460, 362] on div "AHU-12-01" at bounding box center [433, 364] width 74 height 20
click at [846, 389] on button "Copy" at bounding box center [841, 389] width 57 height 24
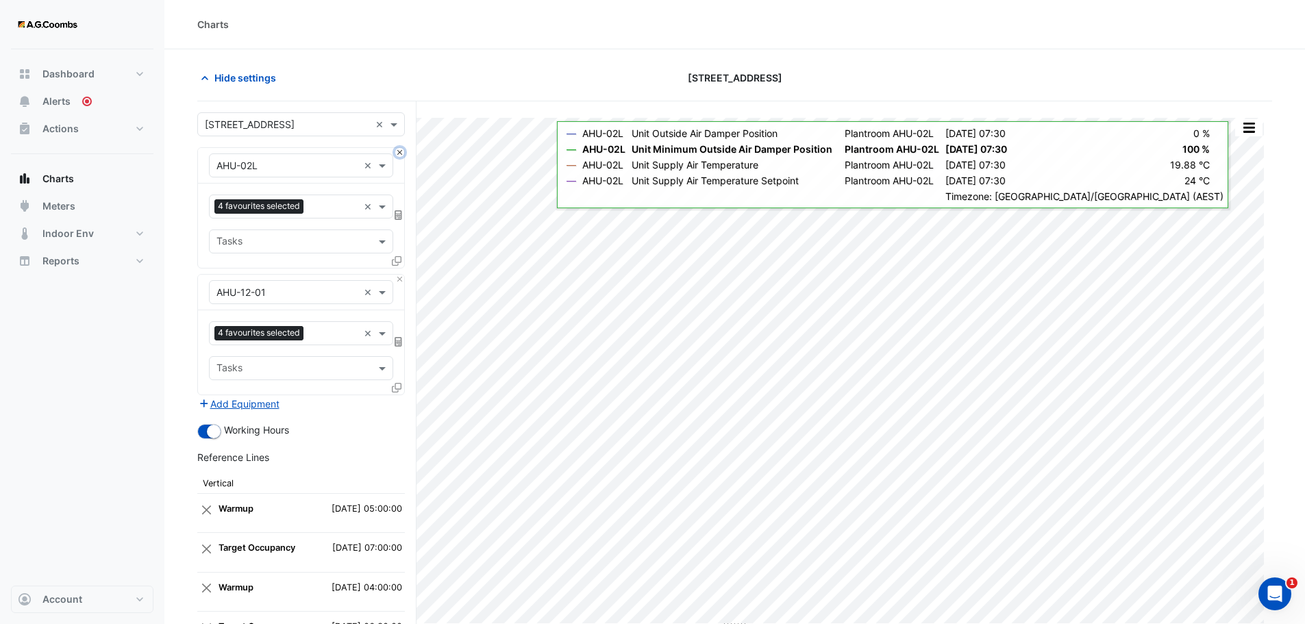
click at [401, 156] on button "Close" at bounding box center [399, 152] width 9 height 9
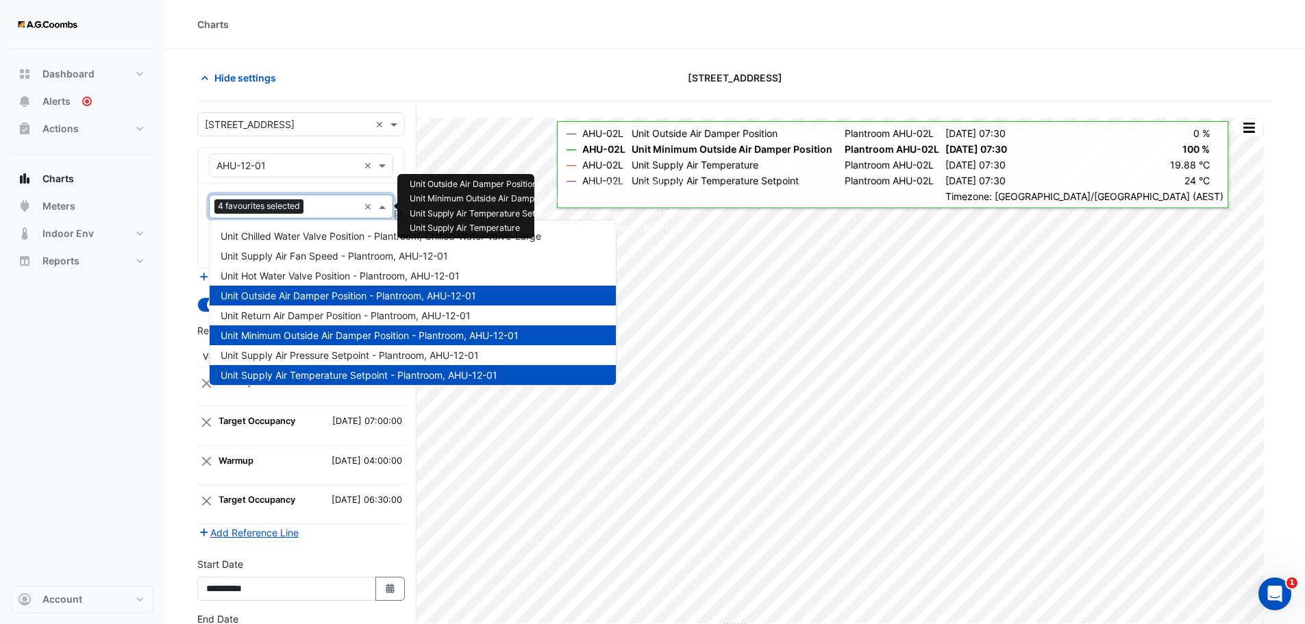
click at [326, 208] on input "text" at bounding box center [333, 208] width 49 height 14
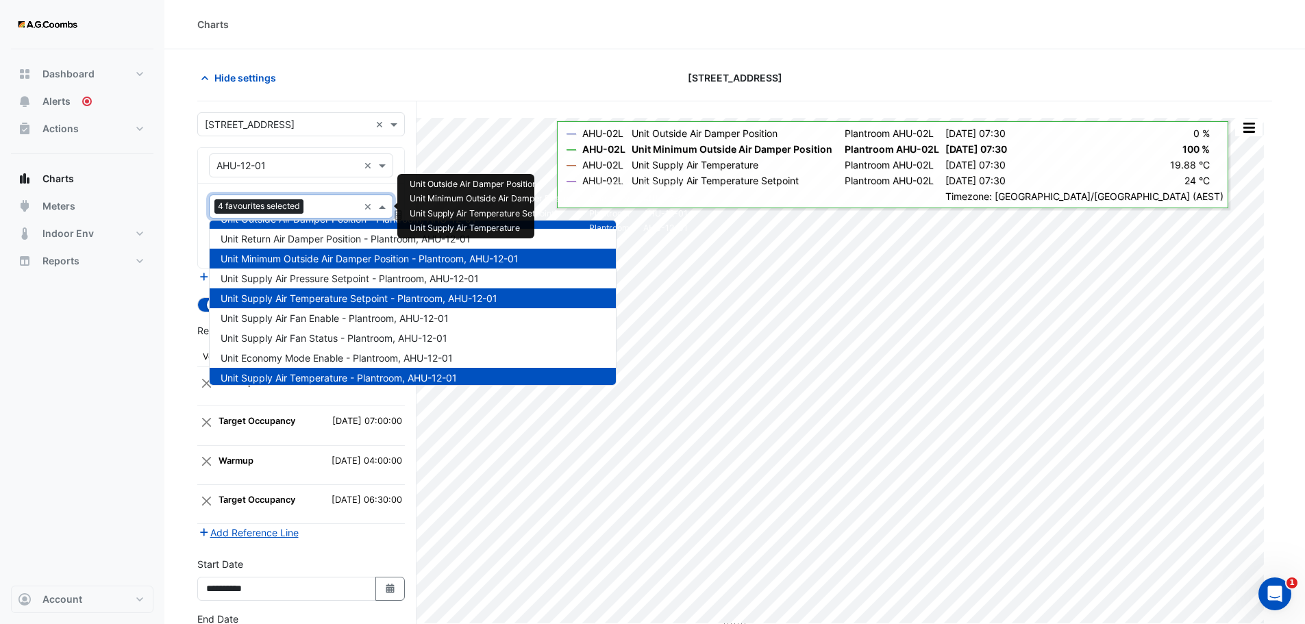
scroll to position [19, 0]
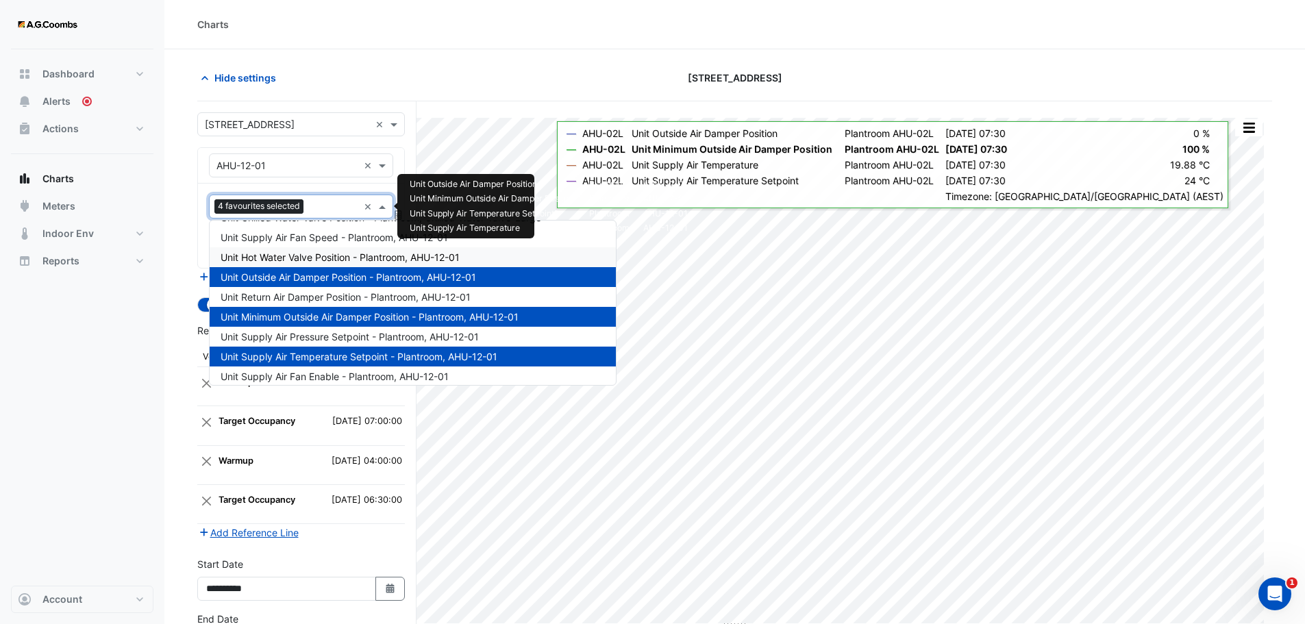
click at [363, 254] on span "Unit Hot Water Valve Position - Plantroom, AHU-12-01" at bounding box center [340, 258] width 239 height 12
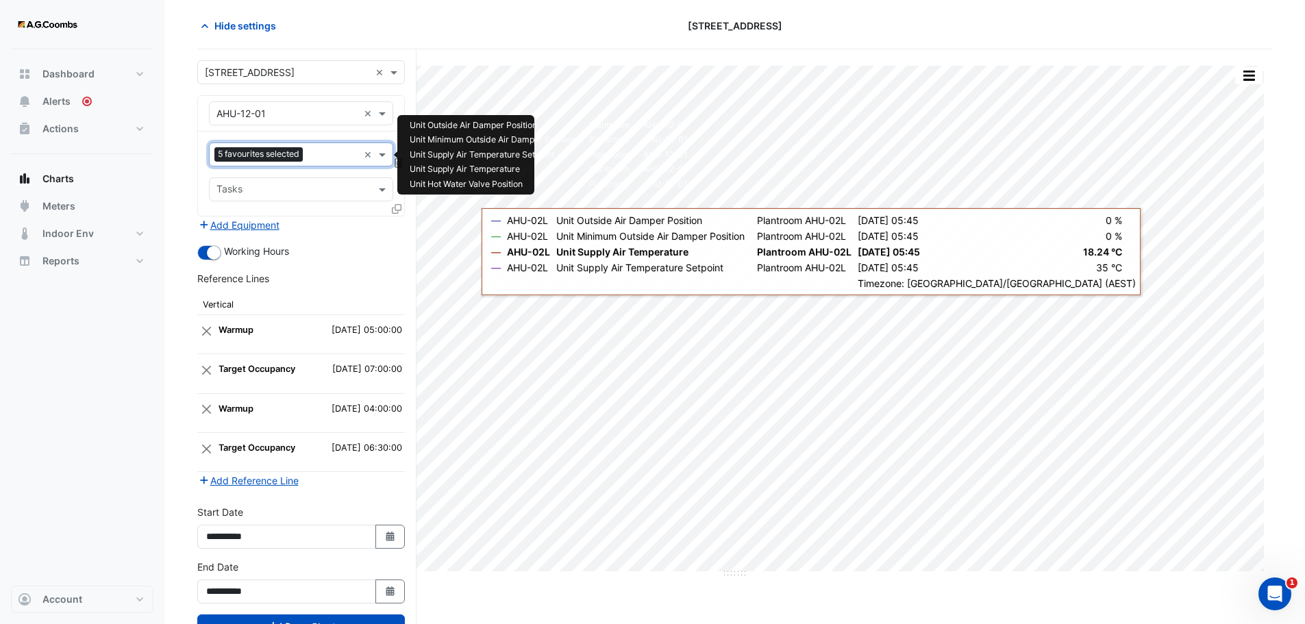
scroll to position [104, 0]
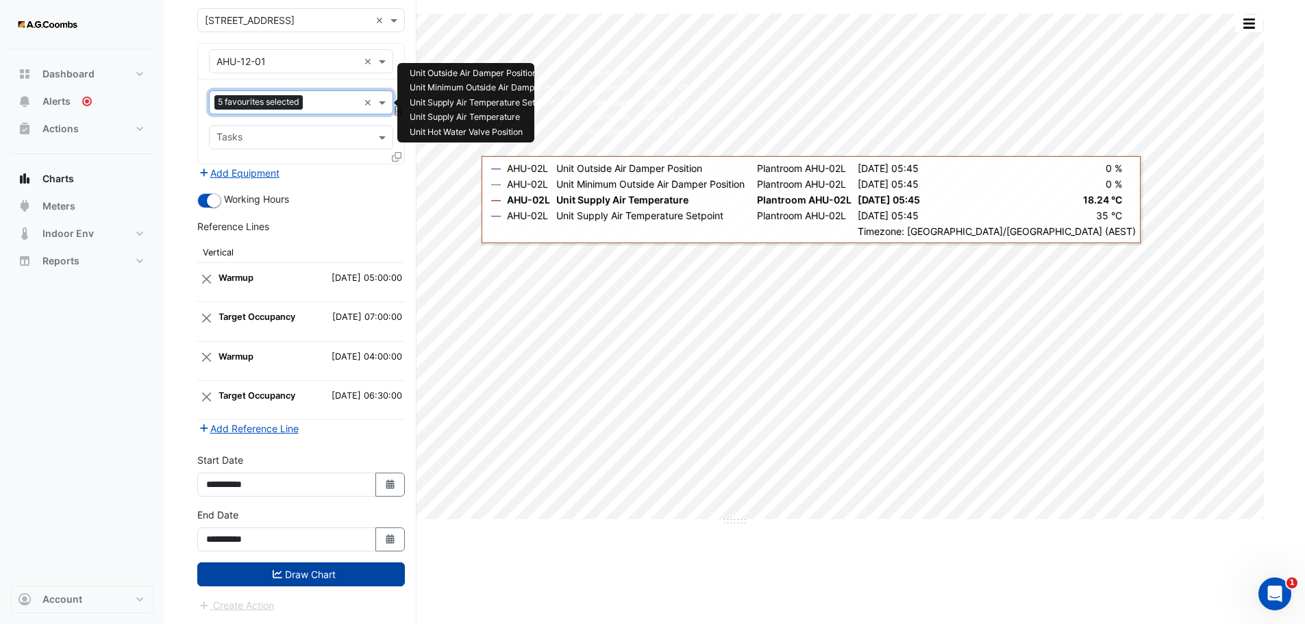
click at [266, 577] on button "Draw Chart" at bounding box center [301, 575] width 208 height 24
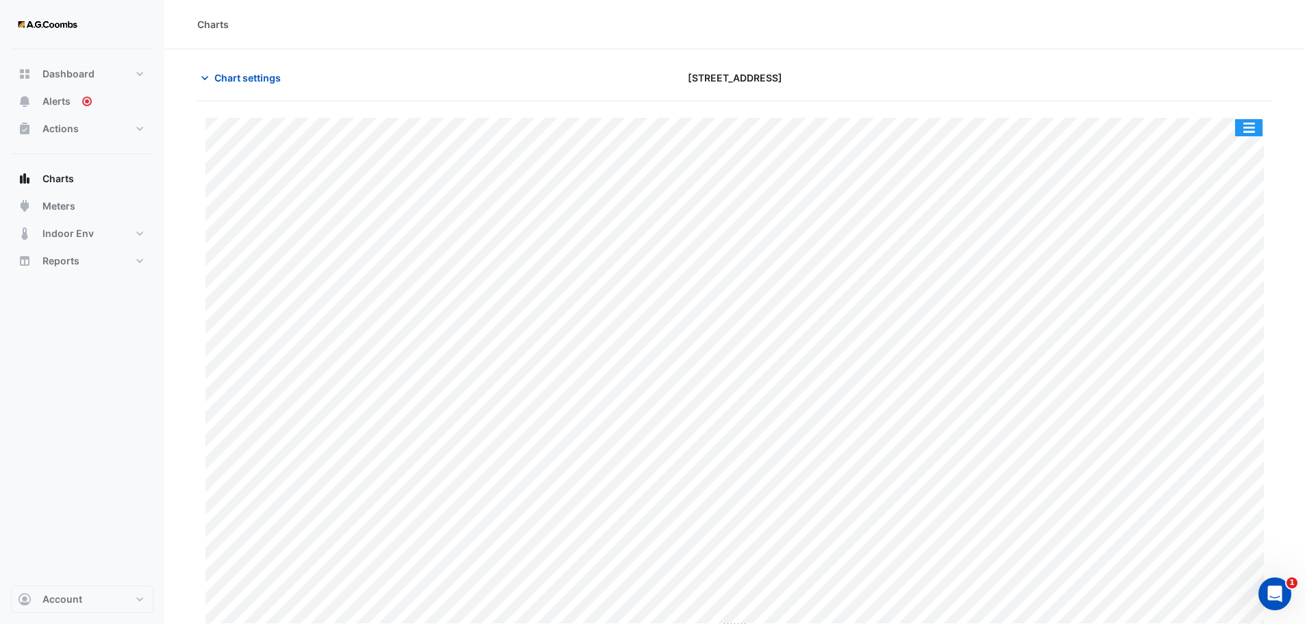
click at [1244, 130] on button "button" at bounding box center [1249, 127] width 27 height 17
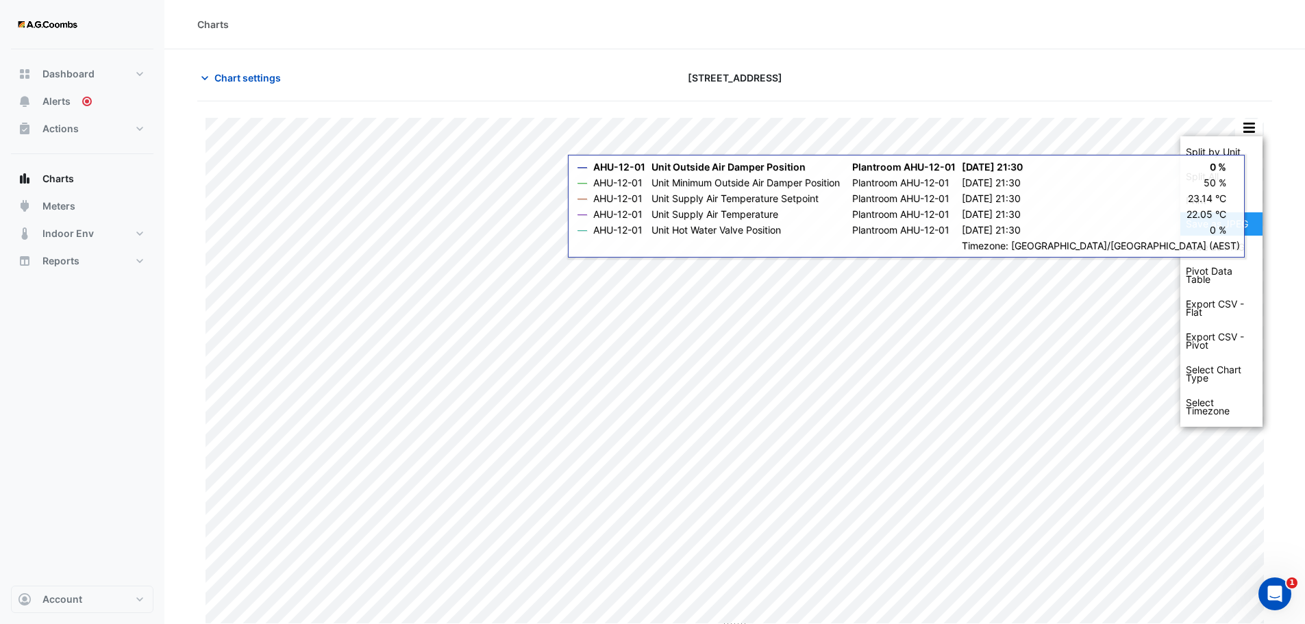
click at [1246, 217] on div "Save as JPEG" at bounding box center [1222, 223] width 82 height 23
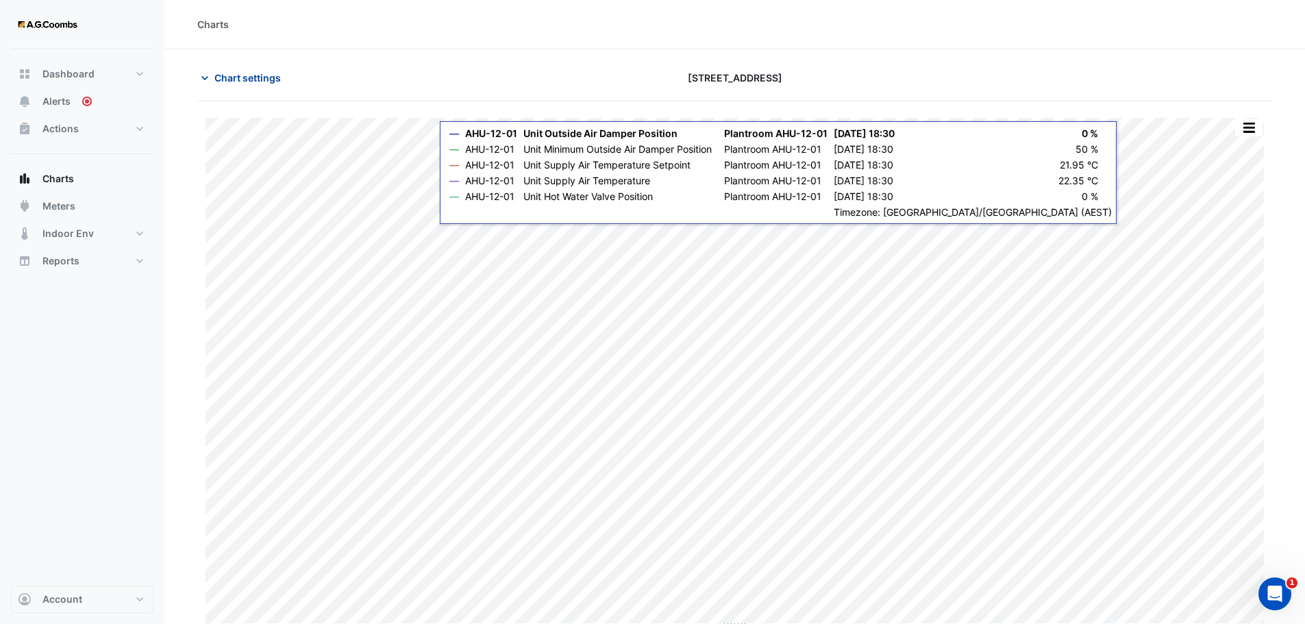
click at [256, 77] on span "Chart settings" at bounding box center [247, 78] width 66 height 14
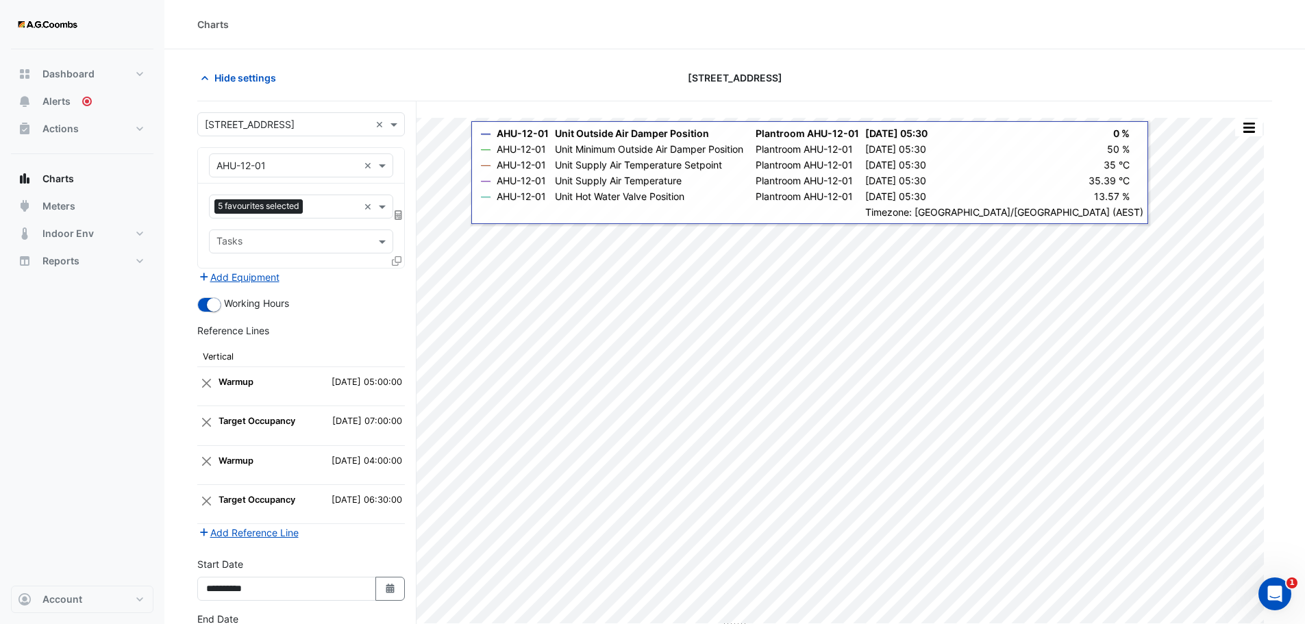
click at [397, 264] on icon at bounding box center [397, 261] width 10 height 10
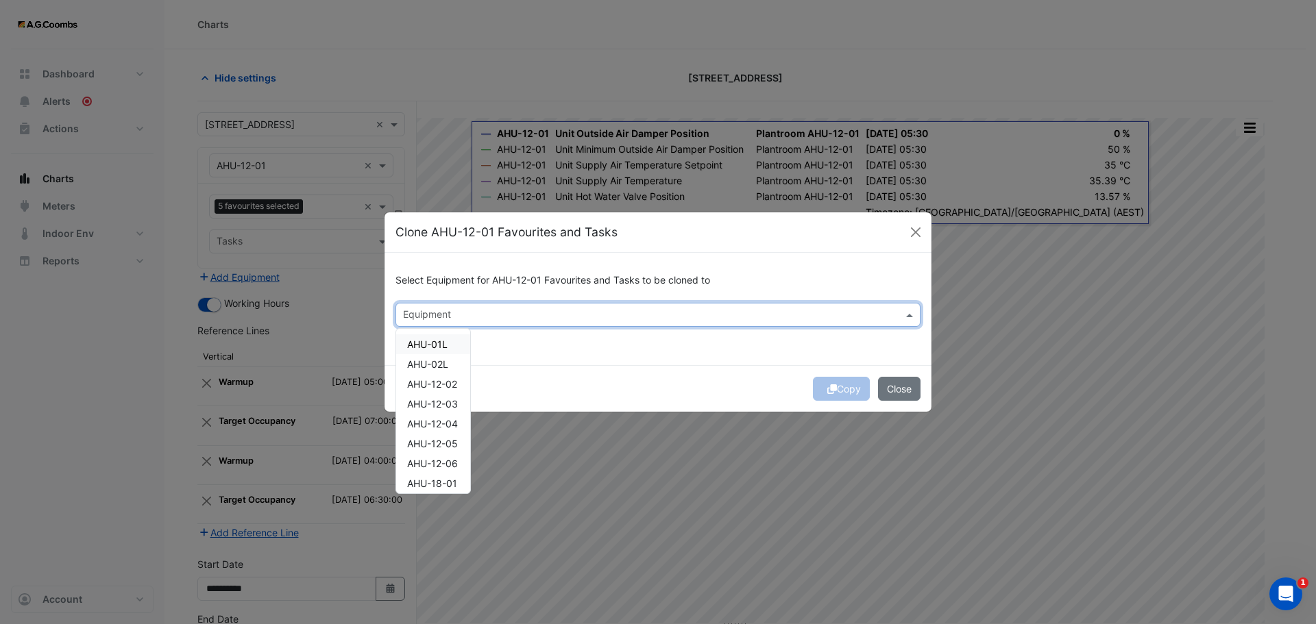
click at [472, 317] on input "text" at bounding box center [650, 316] width 494 height 14
click at [441, 388] on span "AHU-12-02" at bounding box center [432, 384] width 50 height 12
click at [838, 390] on button "Copy" at bounding box center [841, 389] width 57 height 24
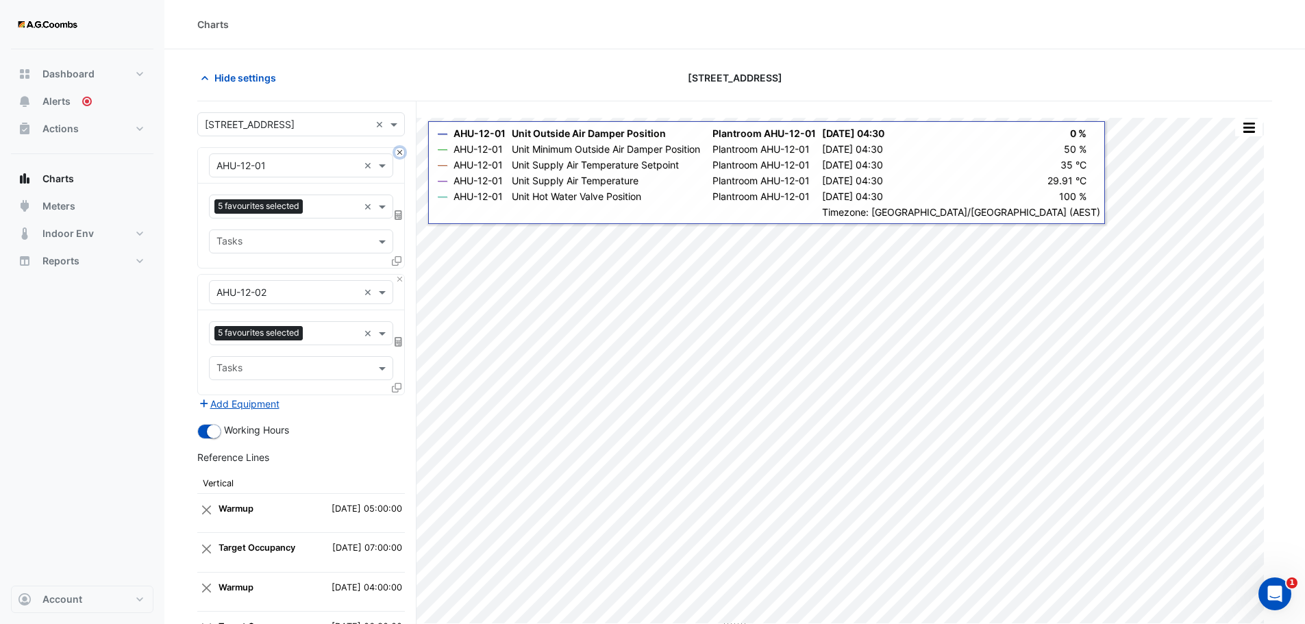
click at [400, 151] on button "Close" at bounding box center [399, 152] width 9 height 9
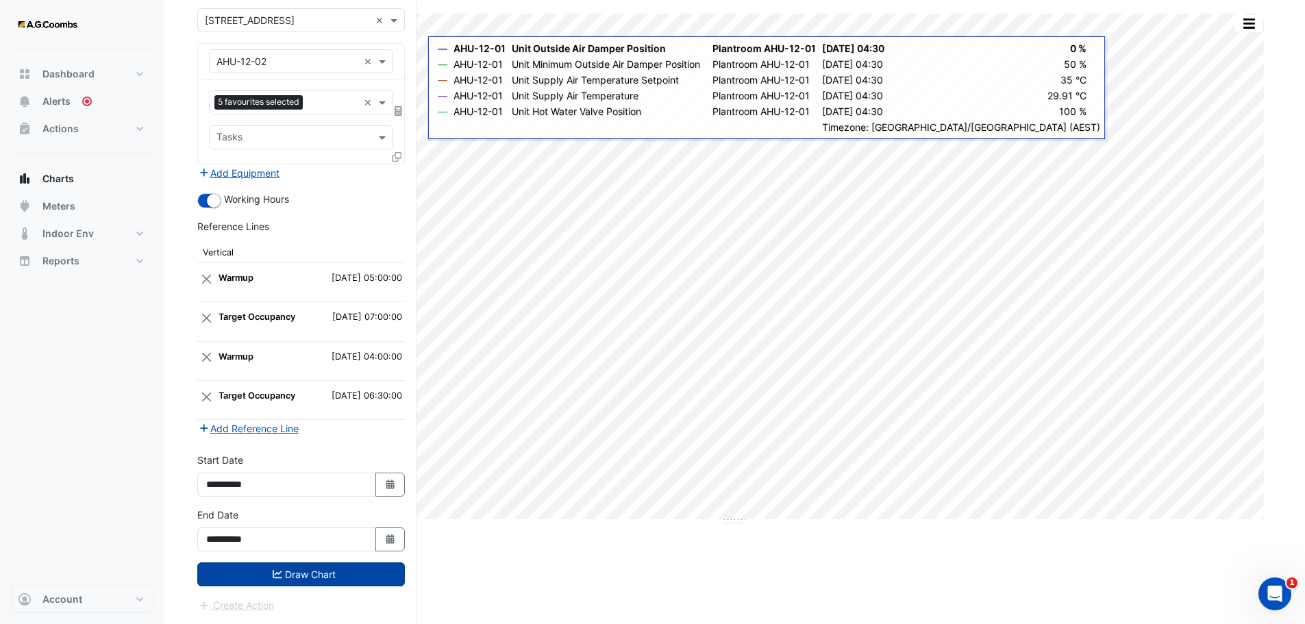
click at [232, 580] on button "Draw Chart" at bounding box center [301, 575] width 208 height 24
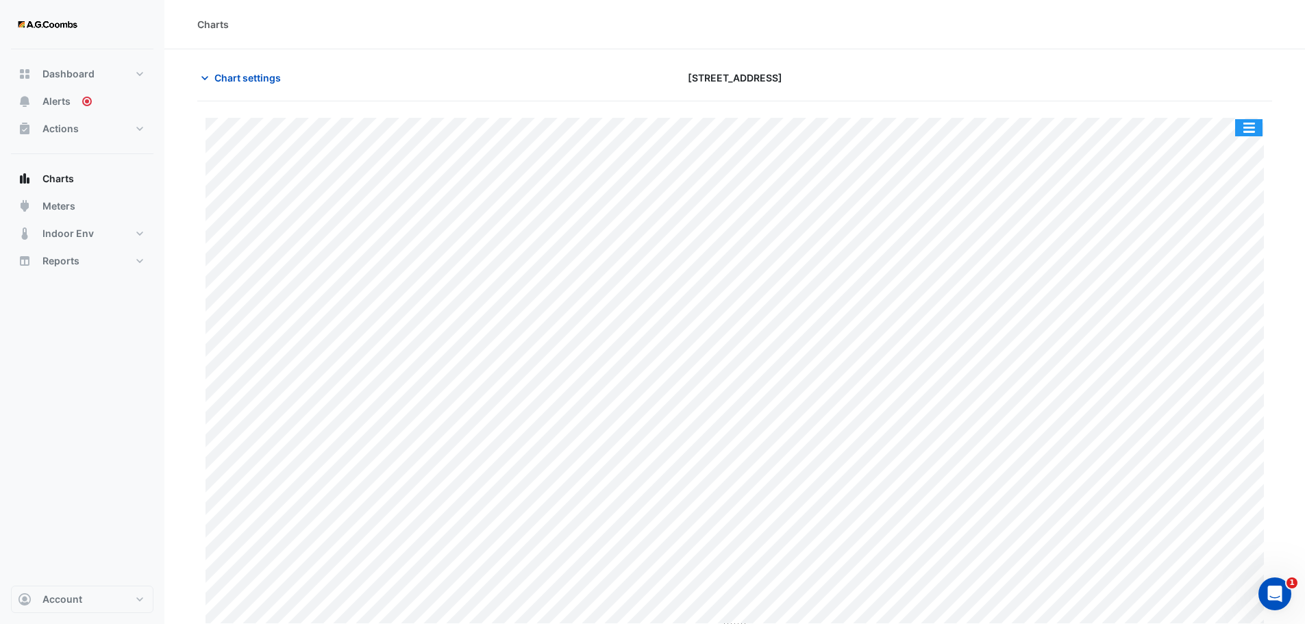
click at [1252, 134] on button "button" at bounding box center [1249, 127] width 27 height 17
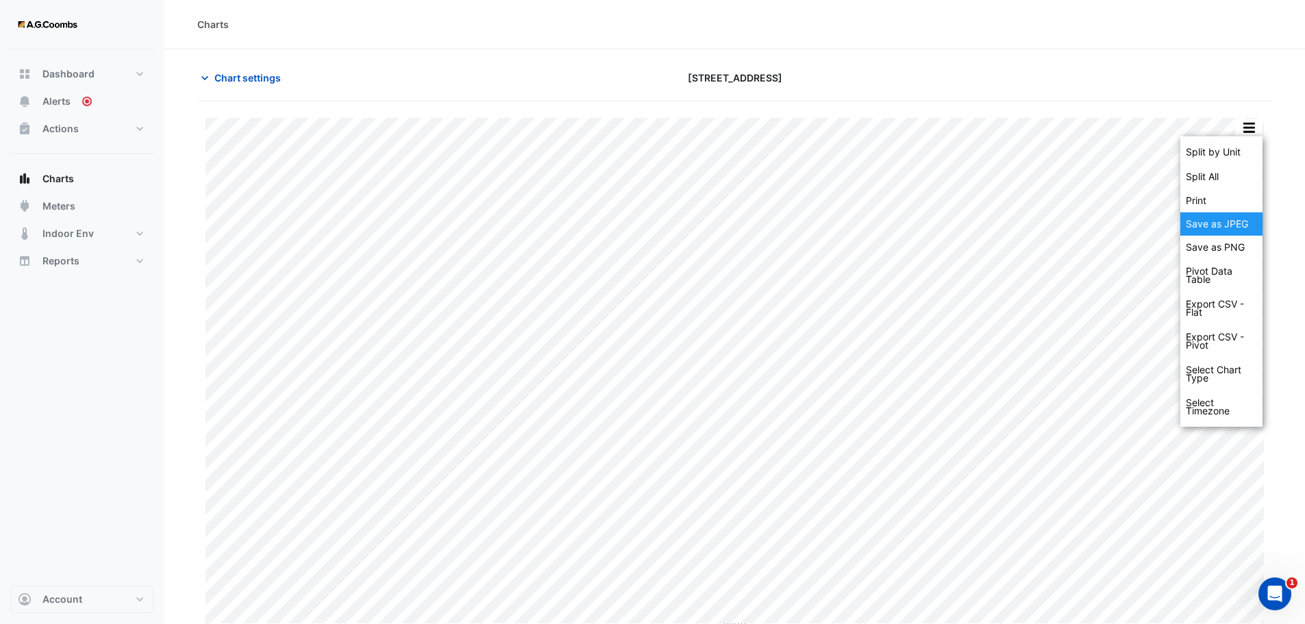
click at [1231, 224] on div "Save as JPEG" at bounding box center [1222, 223] width 82 height 23
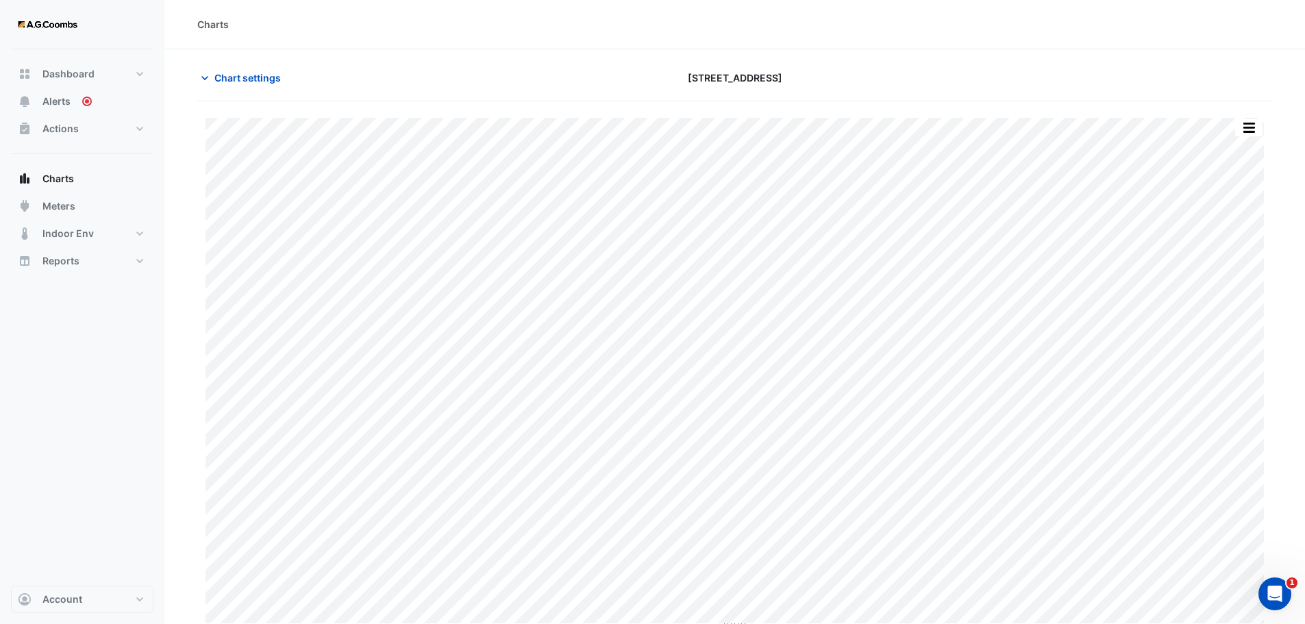
drag, startPoint x: 221, startPoint y: 79, endPoint x: 252, endPoint y: 106, distance: 40.4
click at [221, 79] on span "Chart settings" at bounding box center [247, 78] width 66 height 14
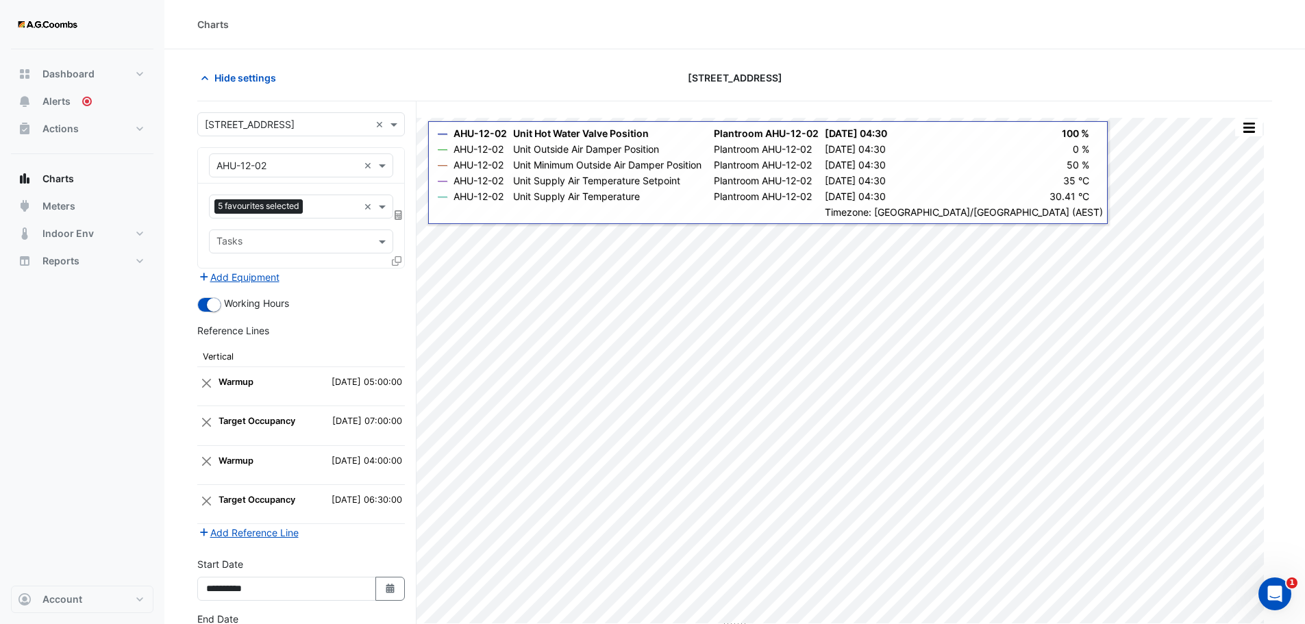
click at [395, 260] on icon at bounding box center [397, 261] width 10 height 10
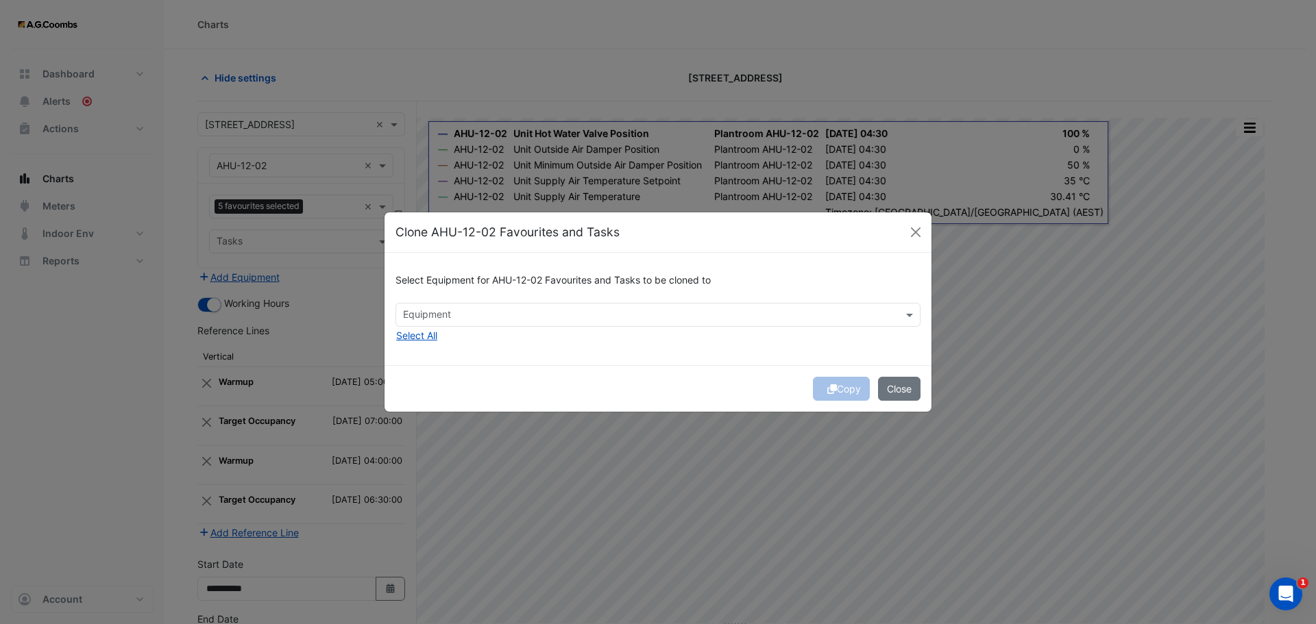
click at [494, 300] on div "Select Equipment for AHU-12-02 Favourites and Tasks to be cloned to" at bounding box center [657, 283] width 525 height 39
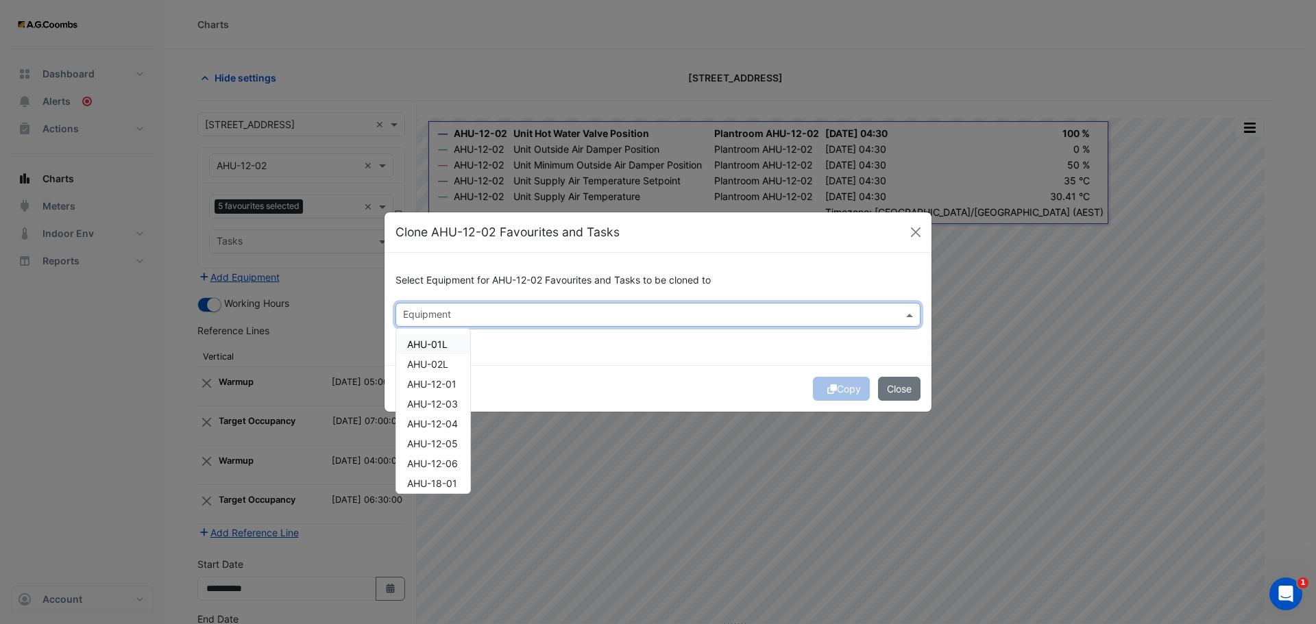
click at [489, 315] on input "text" at bounding box center [650, 316] width 494 height 14
click at [424, 404] on span "AHU-12-03" at bounding box center [432, 404] width 51 height 12
click at [844, 390] on button "Copy" at bounding box center [841, 389] width 57 height 24
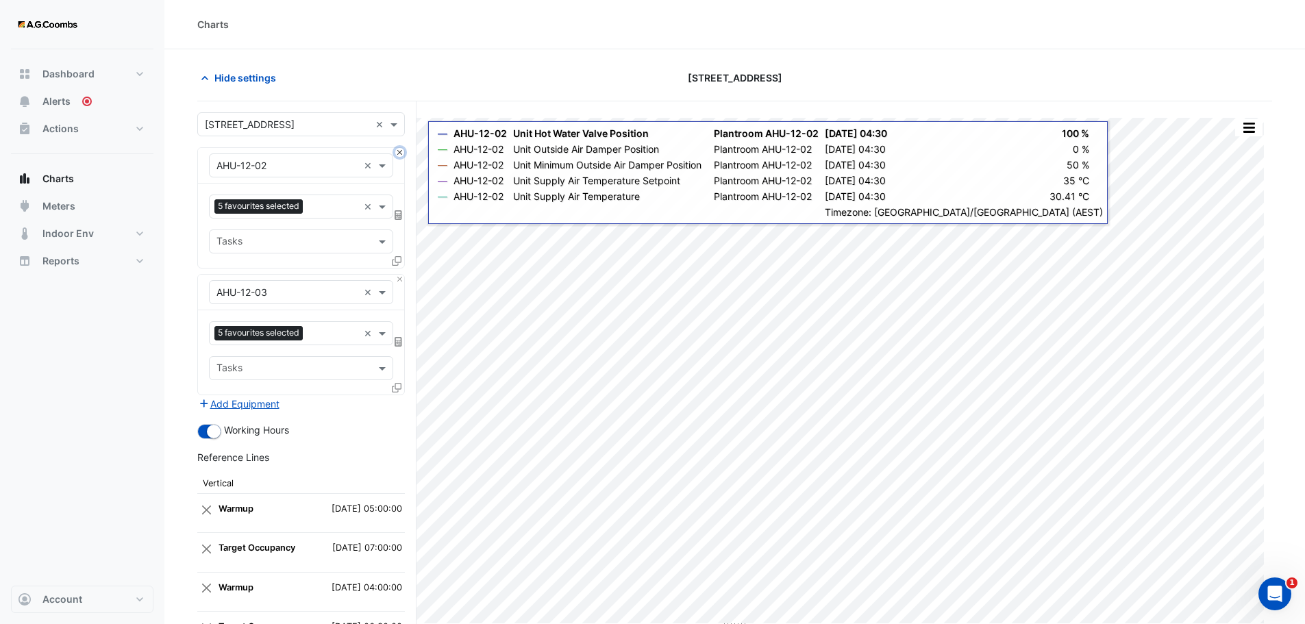
click at [402, 153] on button "Close" at bounding box center [399, 152] width 9 height 9
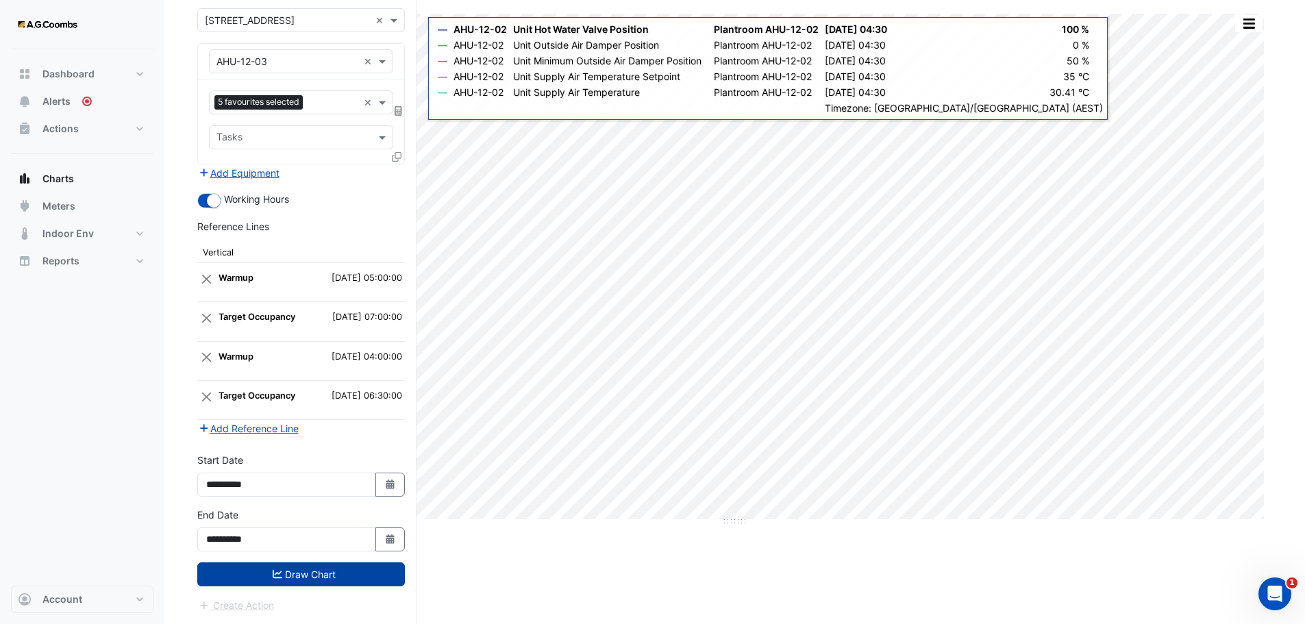
click at [337, 567] on button "Draw Chart" at bounding box center [301, 575] width 208 height 24
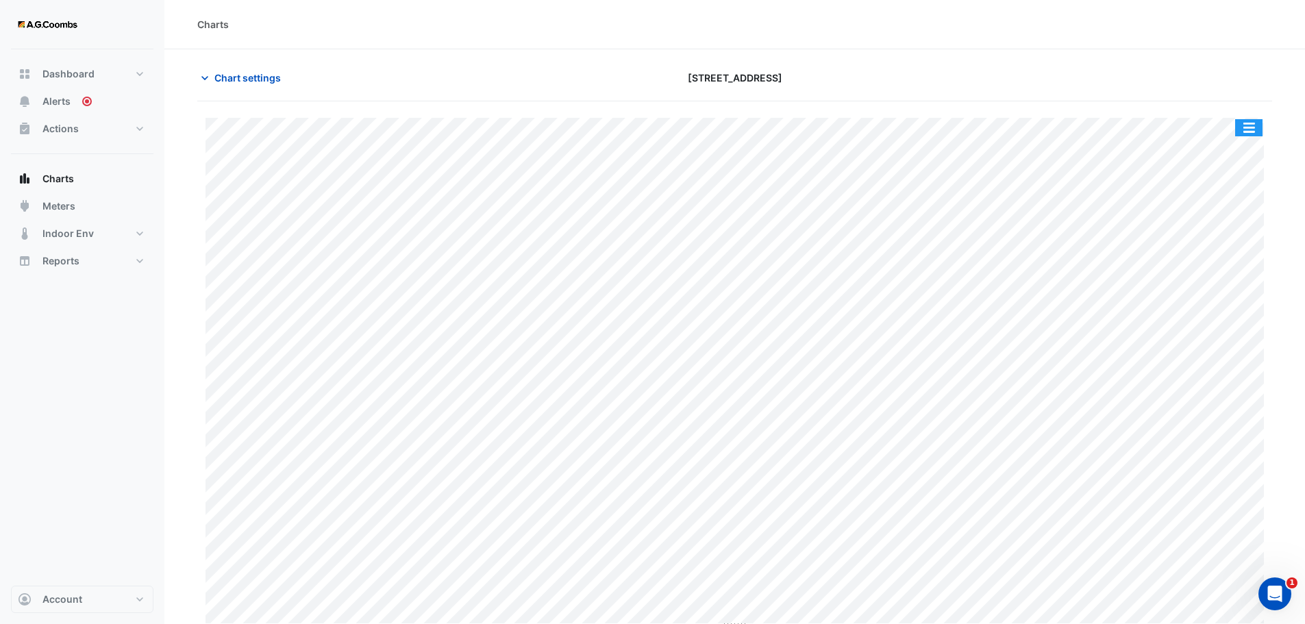
click at [1242, 125] on button "button" at bounding box center [1249, 127] width 27 height 17
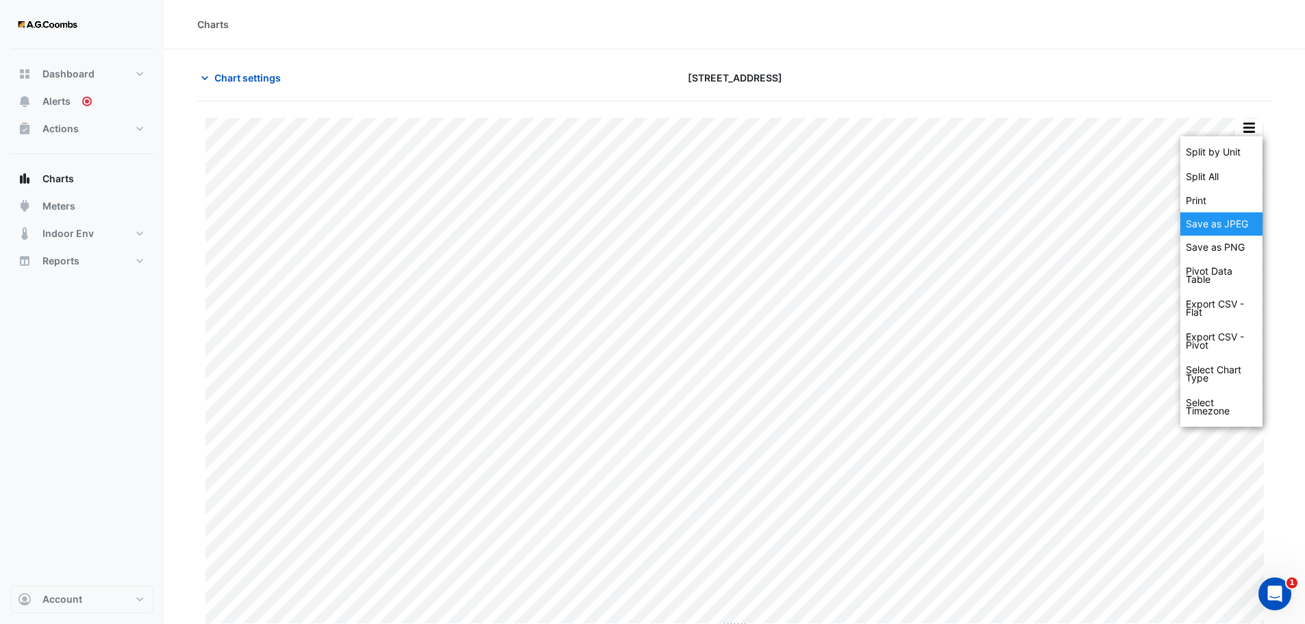
click at [1250, 226] on div "Save as JPEG" at bounding box center [1222, 223] width 82 height 23
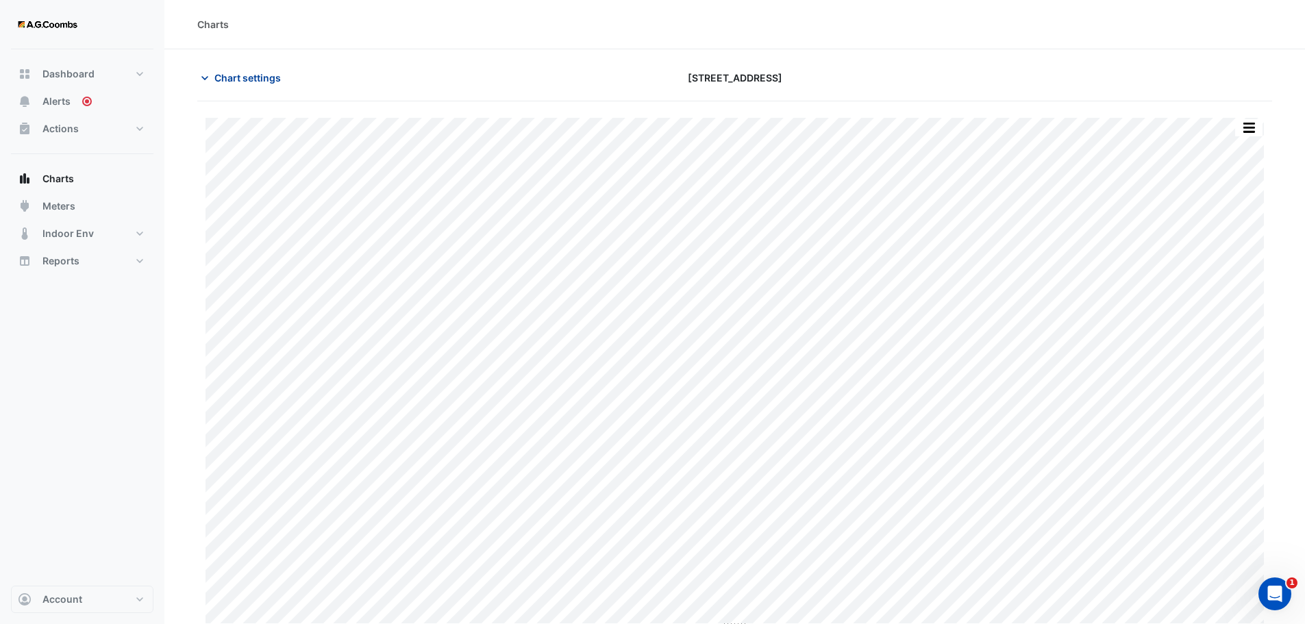
click at [255, 80] on span "Chart settings" at bounding box center [247, 78] width 66 height 14
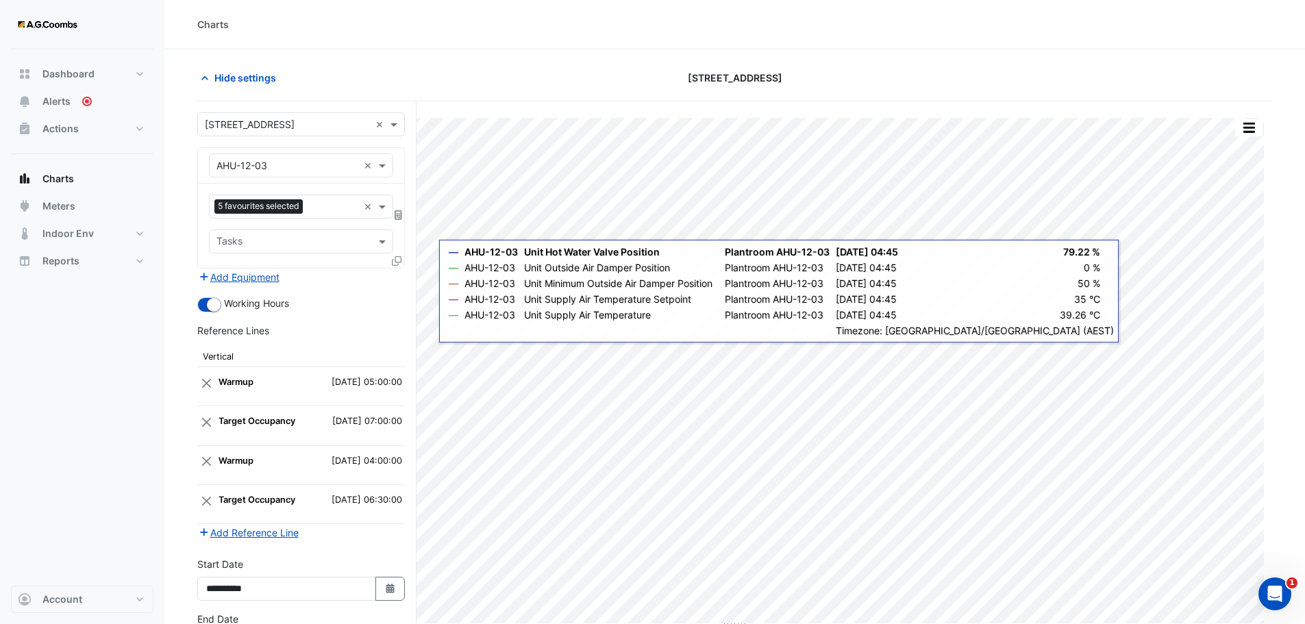
click at [394, 260] on icon at bounding box center [397, 261] width 10 height 10
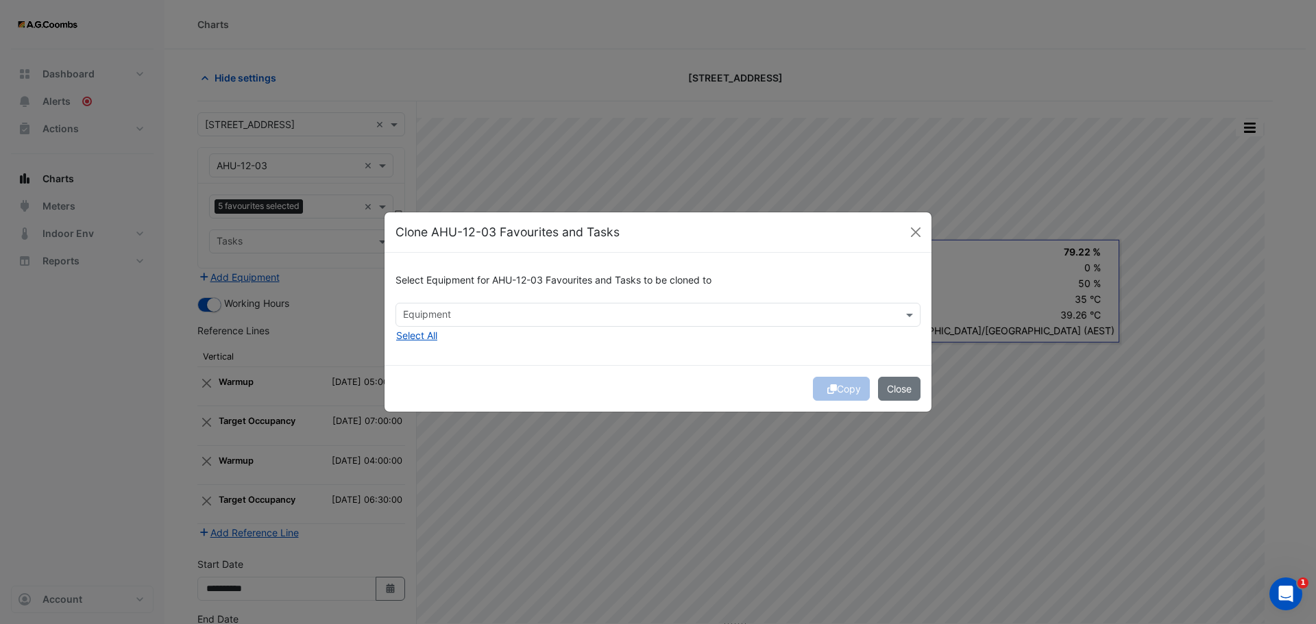
click at [778, 320] on input "text" at bounding box center [650, 316] width 494 height 14
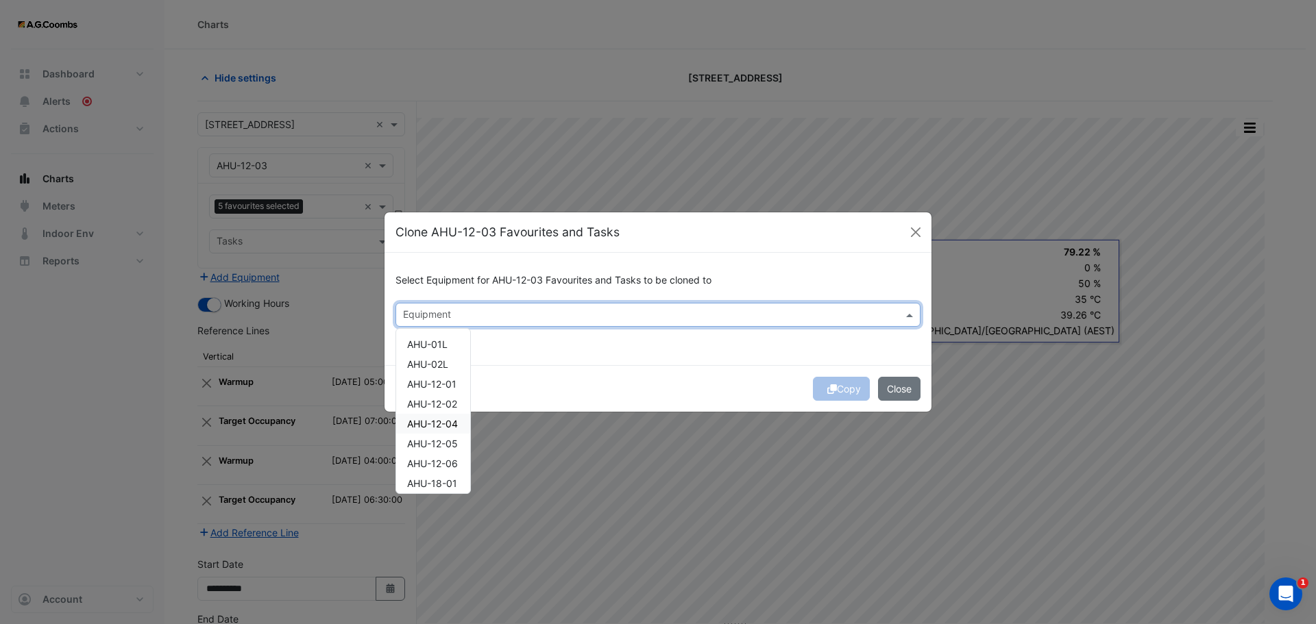
click at [419, 428] on span "AHU-12-04" at bounding box center [432, 424] width 51 height 12
click at [846, 390] on button "Copy" at bounding box center [841, 389] width 57 height 24
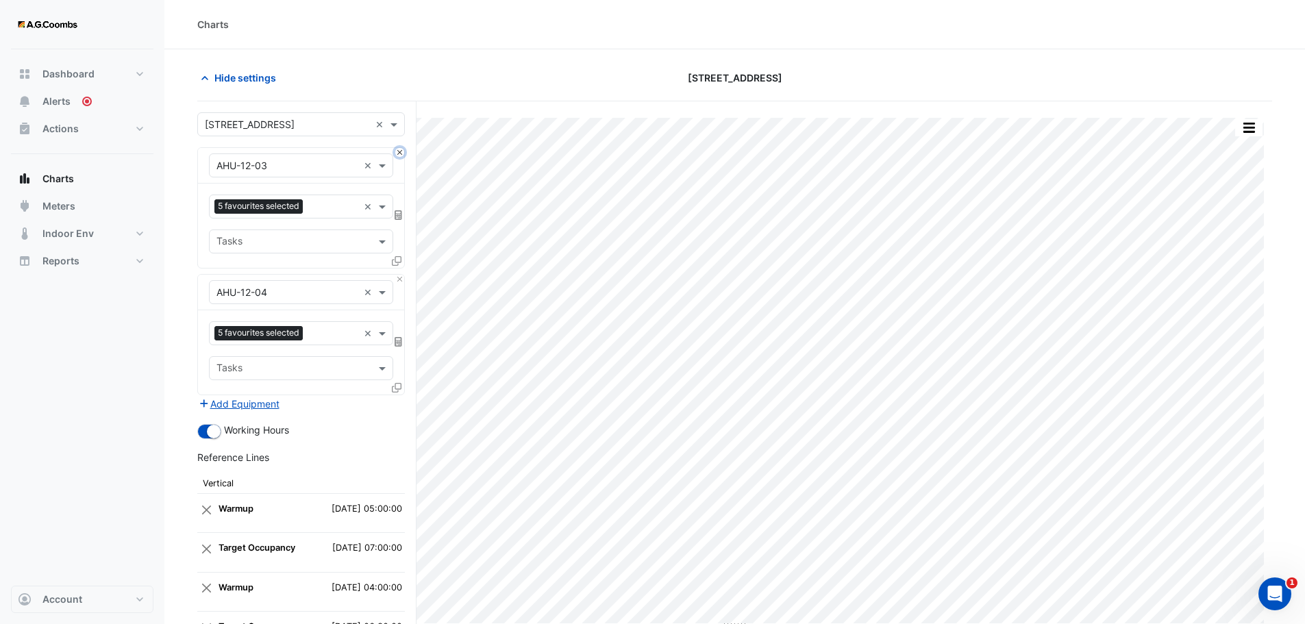
click at [401, 153] on button "Close" at bounding box center [399, 152] width 9 height 9
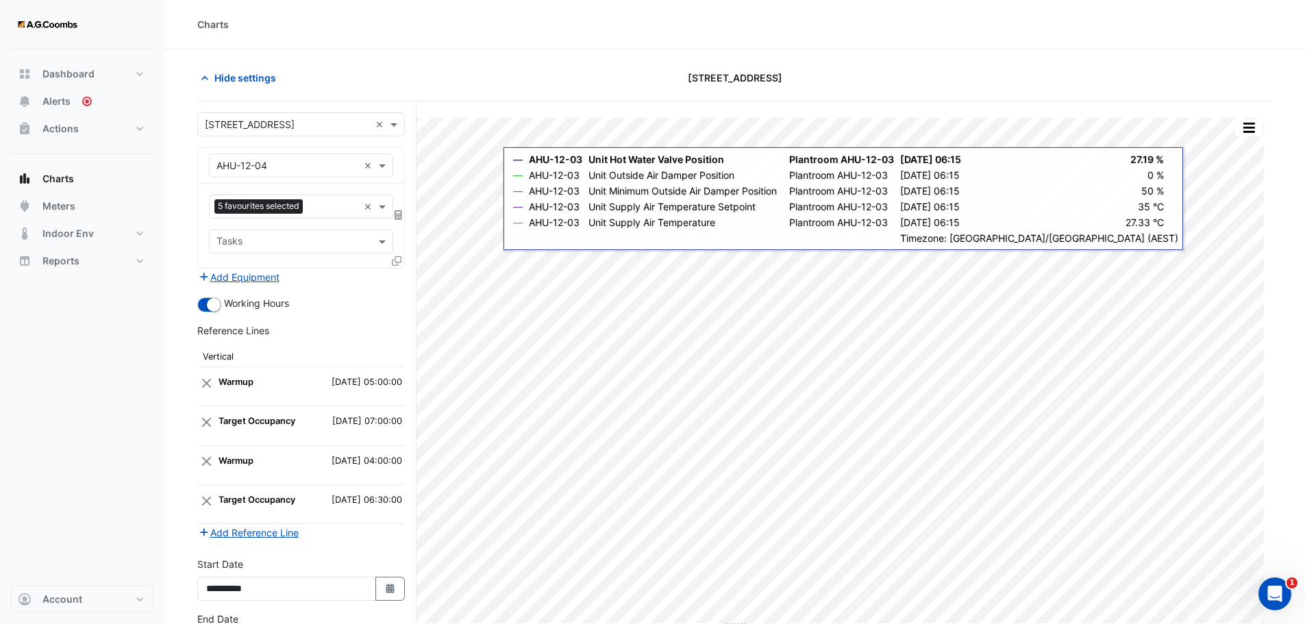
scroll to position [104, 0]
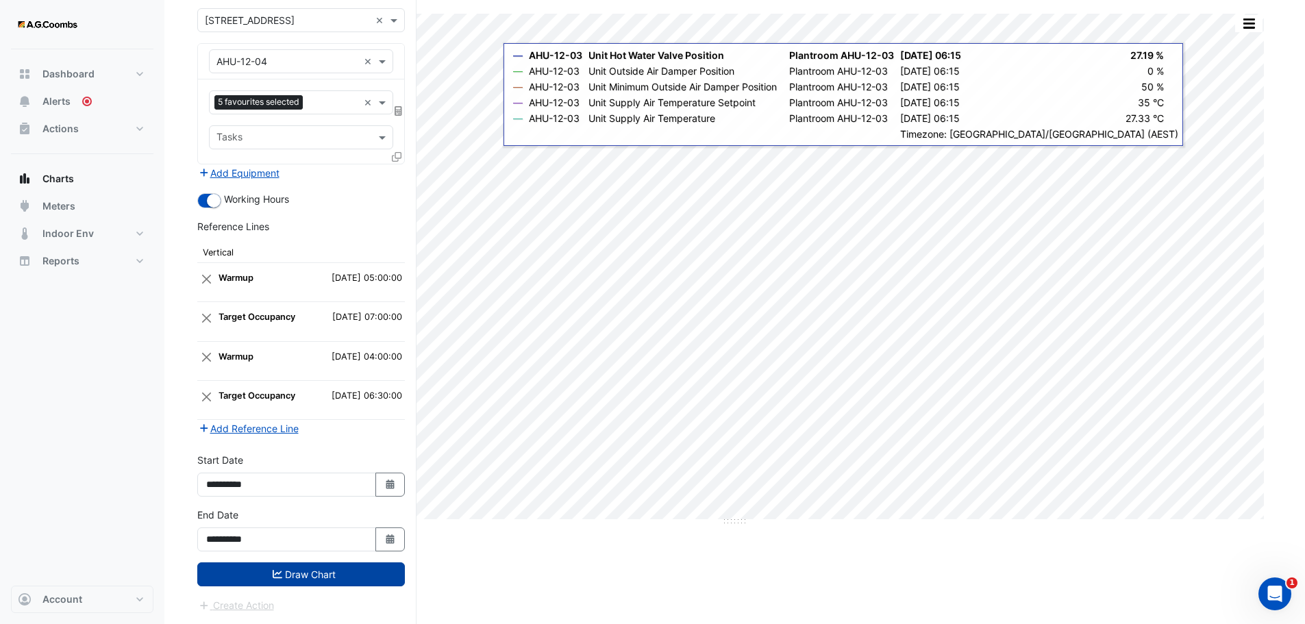
click at [269, 576] on button "Draw Chart" at bounding box center [301, 575] width 208 height 24
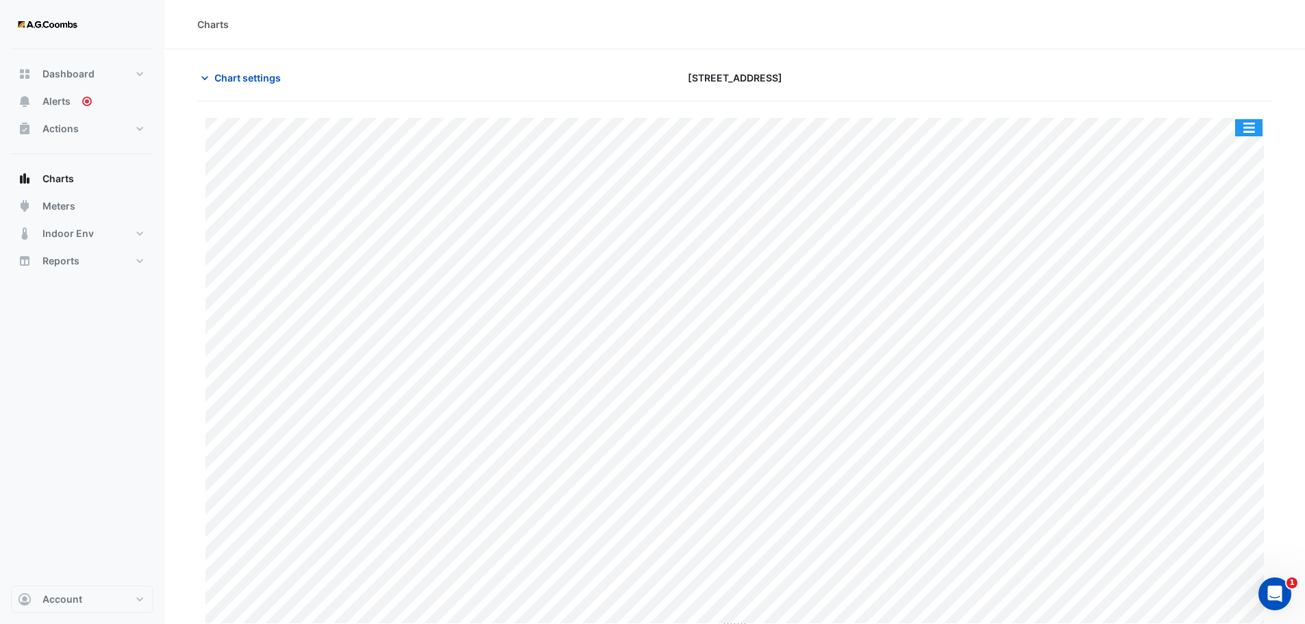
click at [1258, 132] on button "button" at bounding box center [1249, 127] width 27 height 17
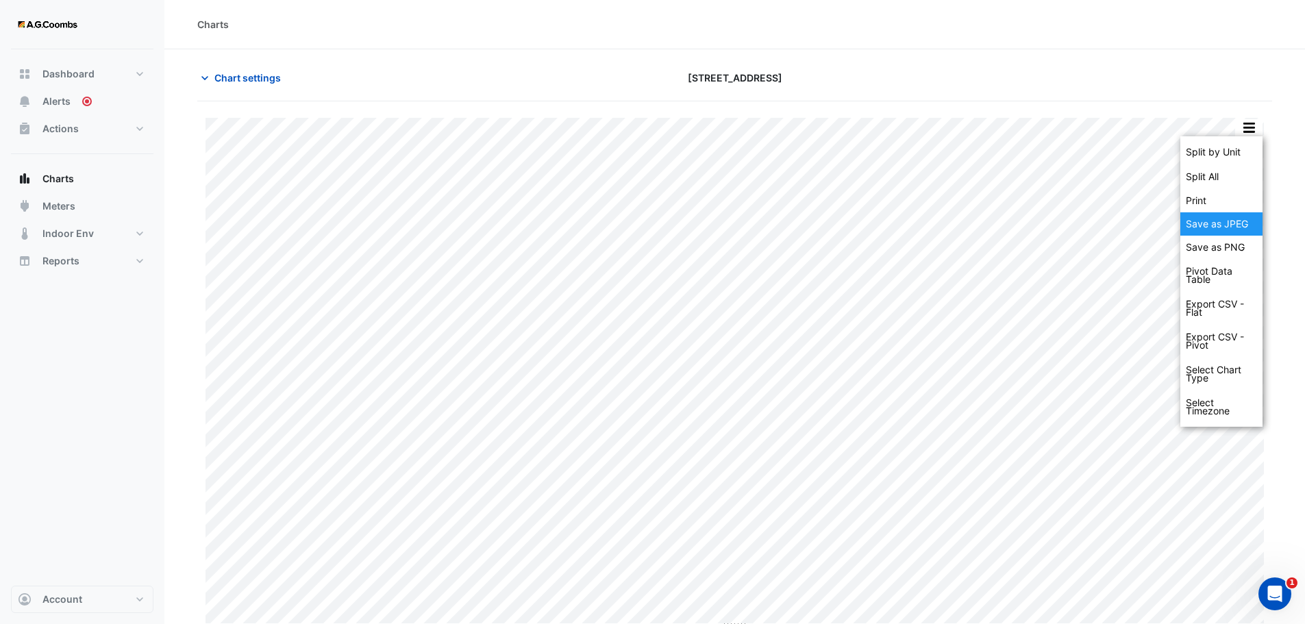
click at [1225, 226] on div "Save as JPEG" at bounding box center [1222, 223] width 82 height 23
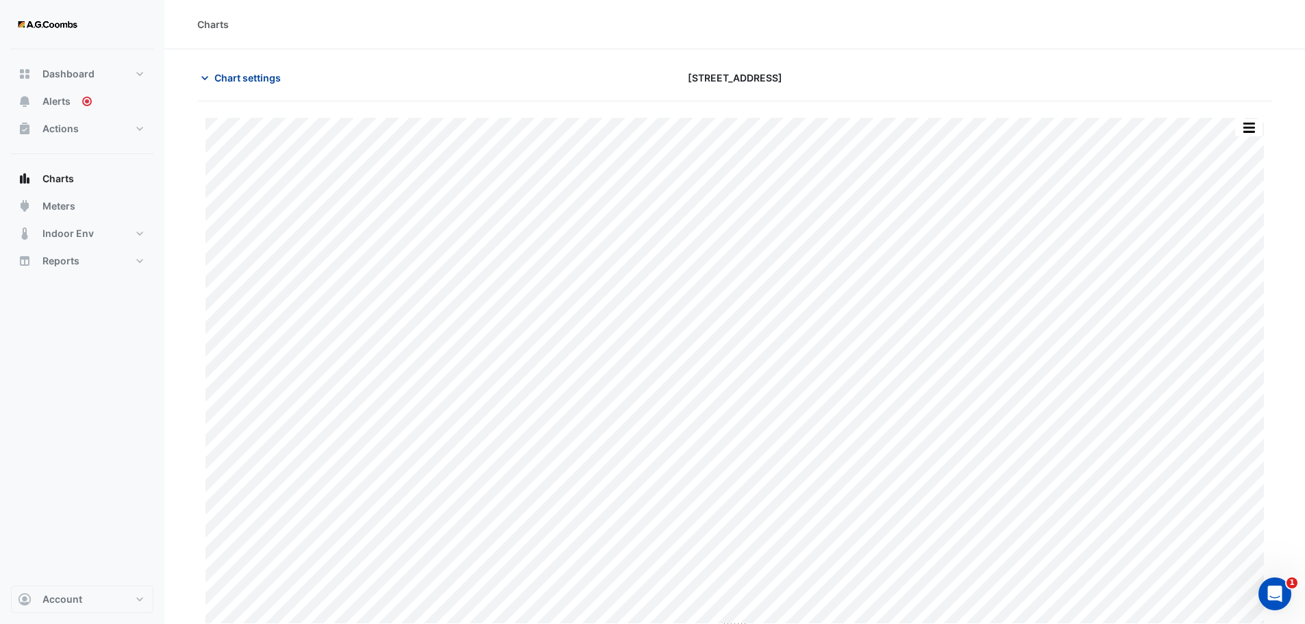
click at [269, 82] on span "Chart settings" at bounding box center [247, 78] width 66 height 14
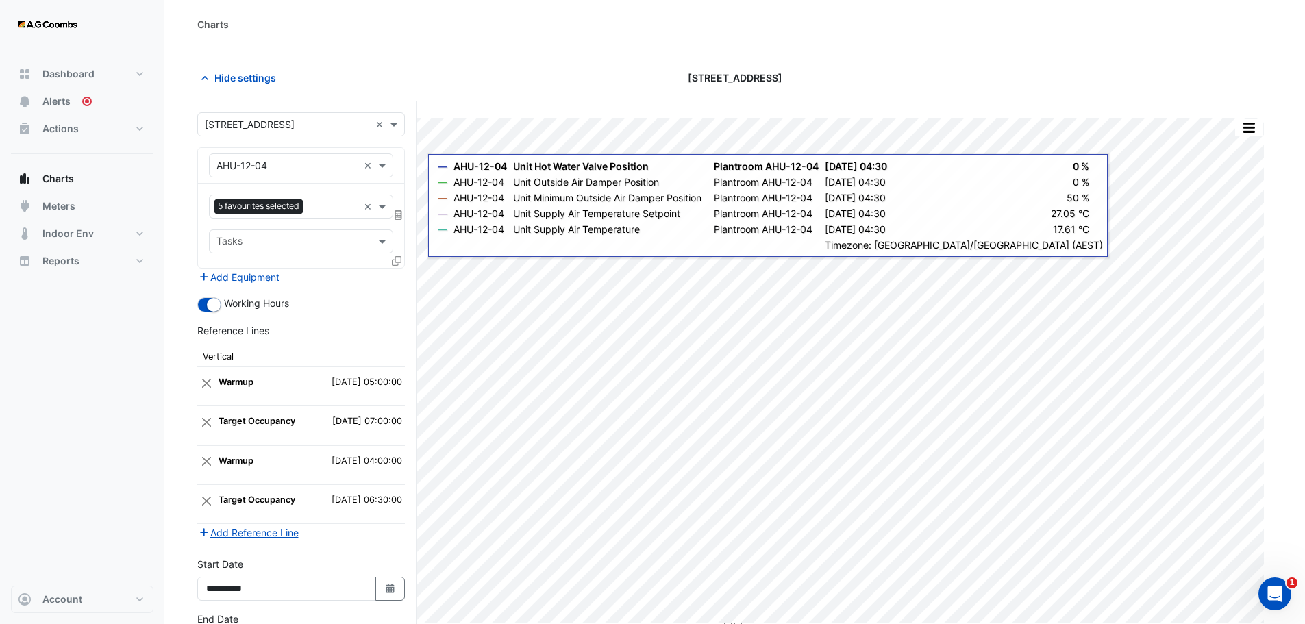
click at [399, 262] on icon at bounding box center [397, 261] width 10 height 10
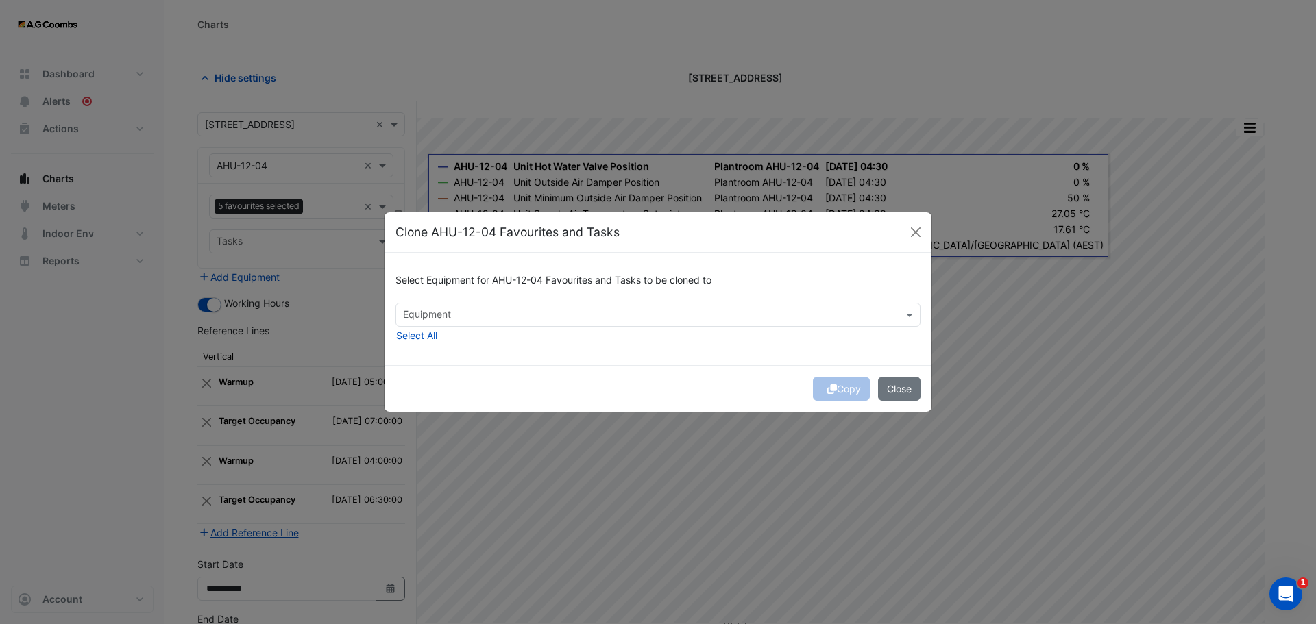
click at [522, 316] on input "text" at bounding box center [650, 316] width 494 height 14
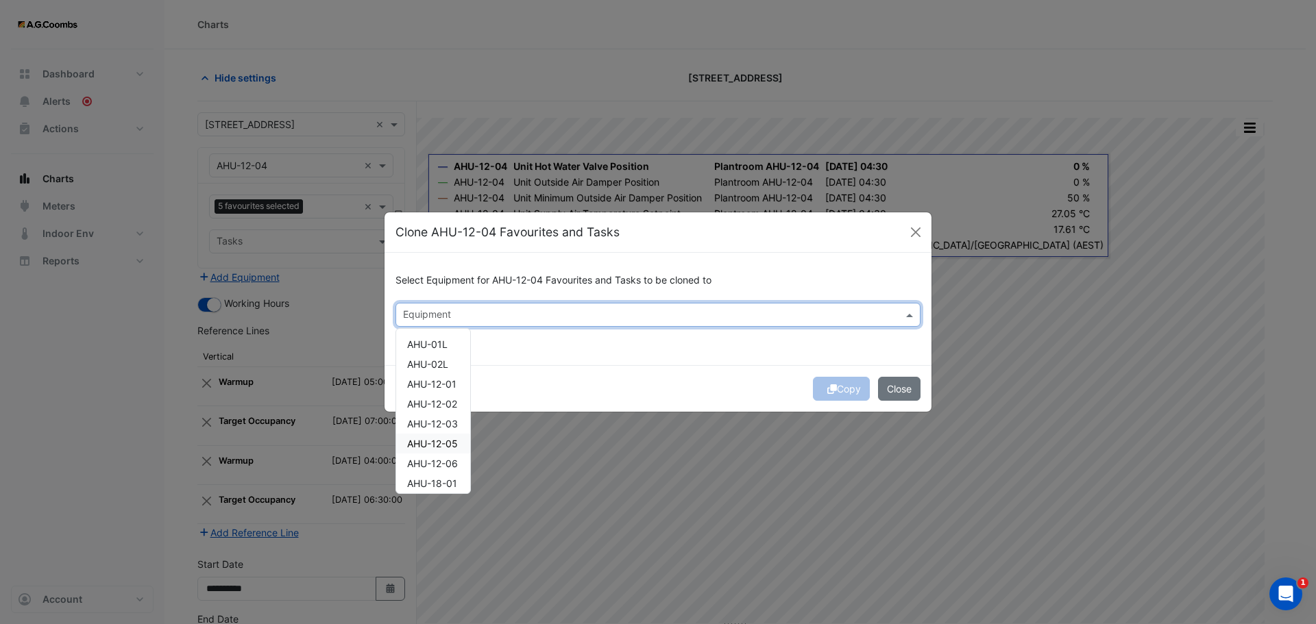
click at [458, 440] on span "AHU-12-05" at bounding box center [432, 444] width 51 height 12
click at [838, 389] on button "Copy" at bounding box center [841, 389] width 57 height 24
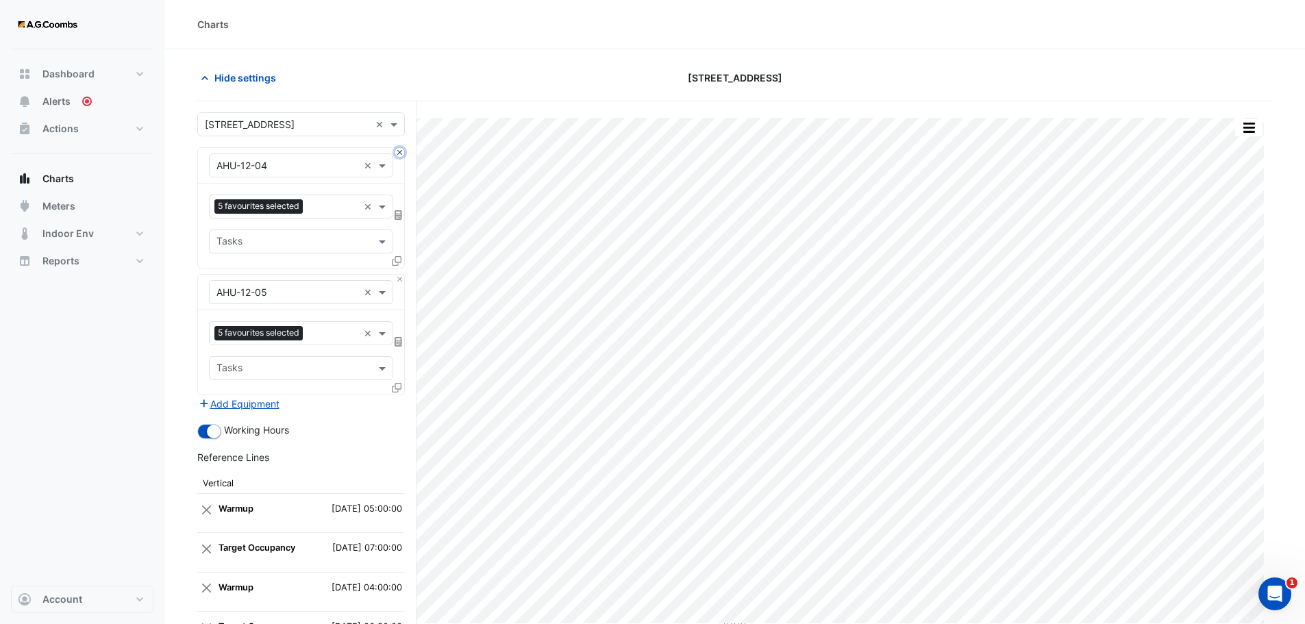
click at [401, 154] on button "Close" at bounding box center [399, 152] width 9 height 9
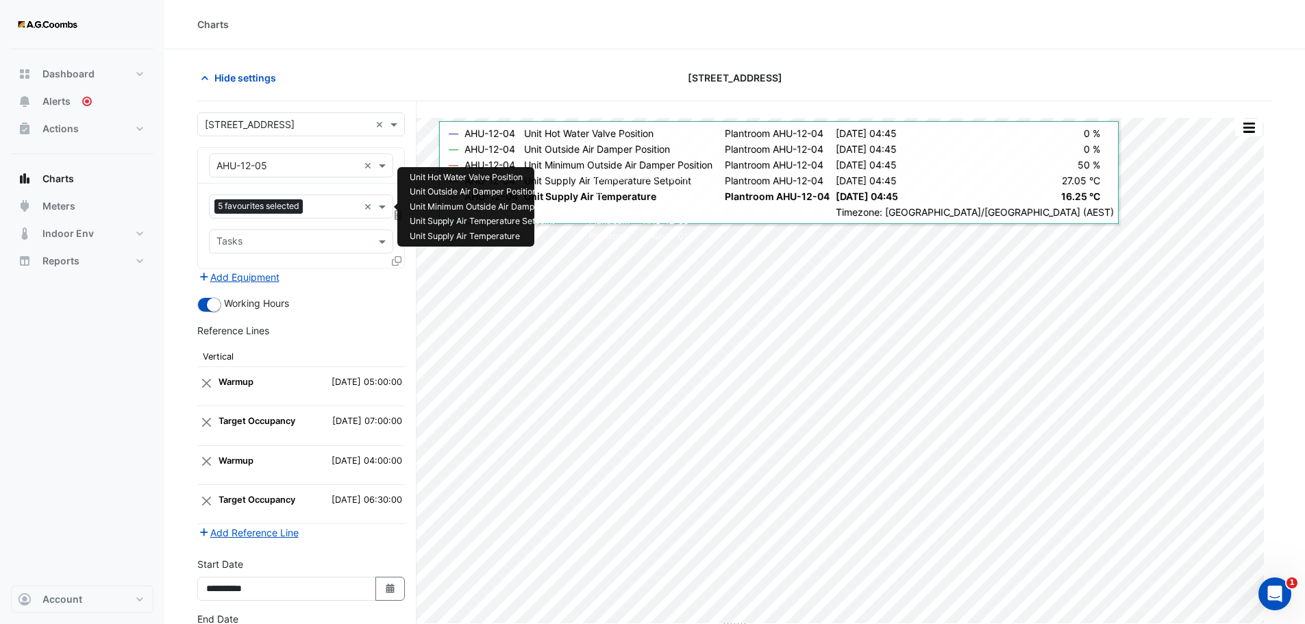
click at [319, 201] on input "text" at bounding box center [333, 208] width 50 height 14
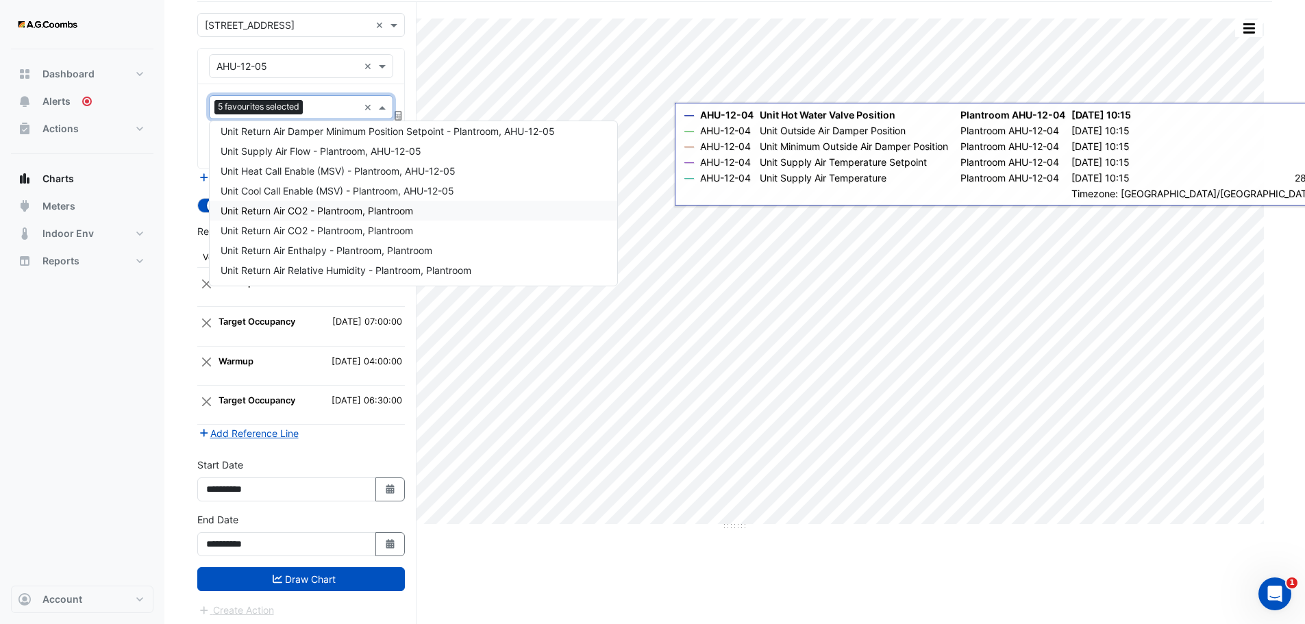
scroll to position [104, 0]
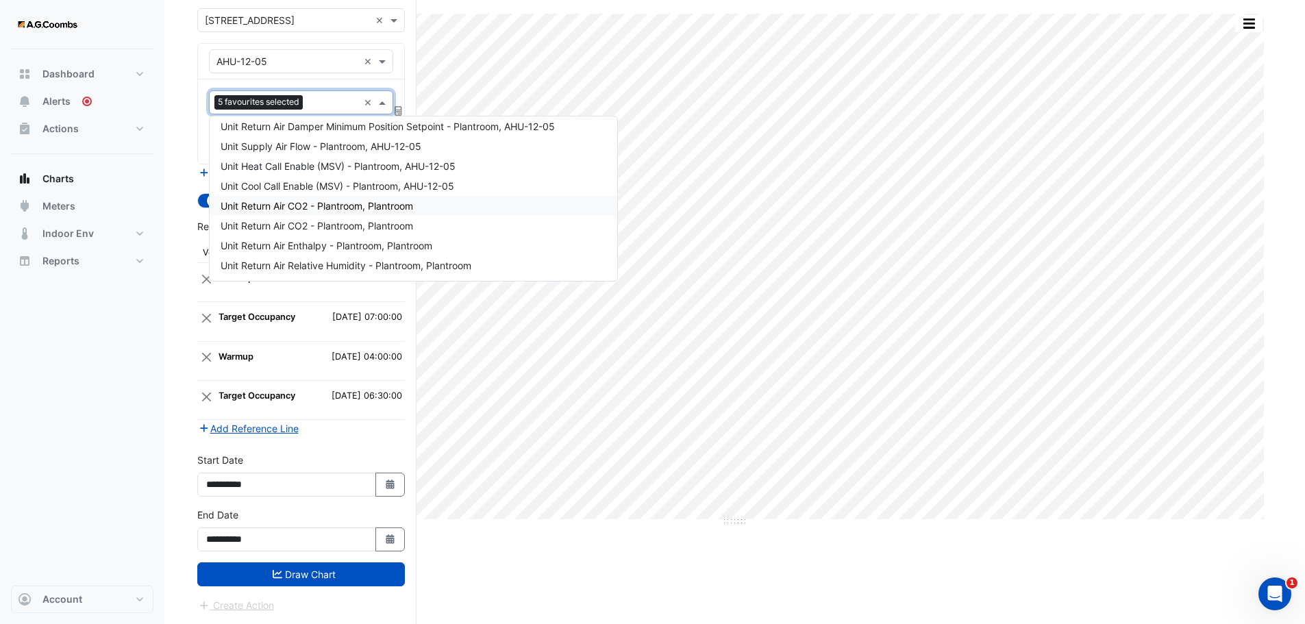
click at [721, 580] on div "Split by Unit Split All Print Save as JPEG Save as PNG Pivot Data Table Export …" at bounding box center [734, 310] width 1075 height 627
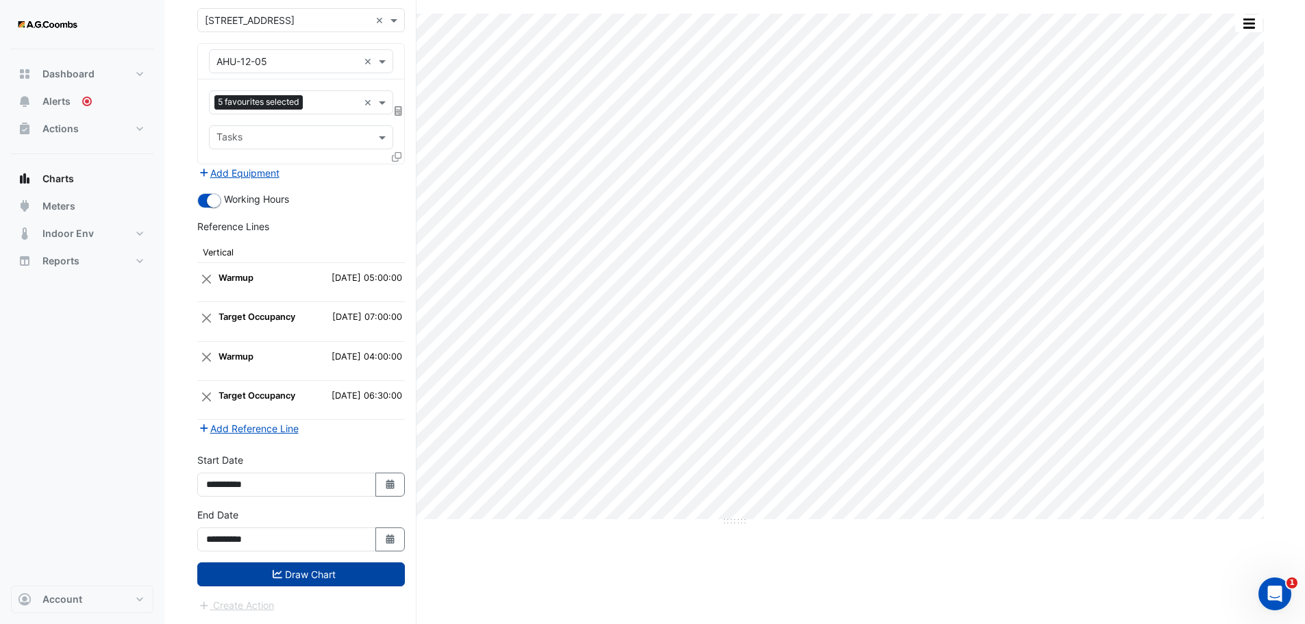
click at [305, 572] on button "Draw Chart" at bounding box center [301, 575] width 208 height 24
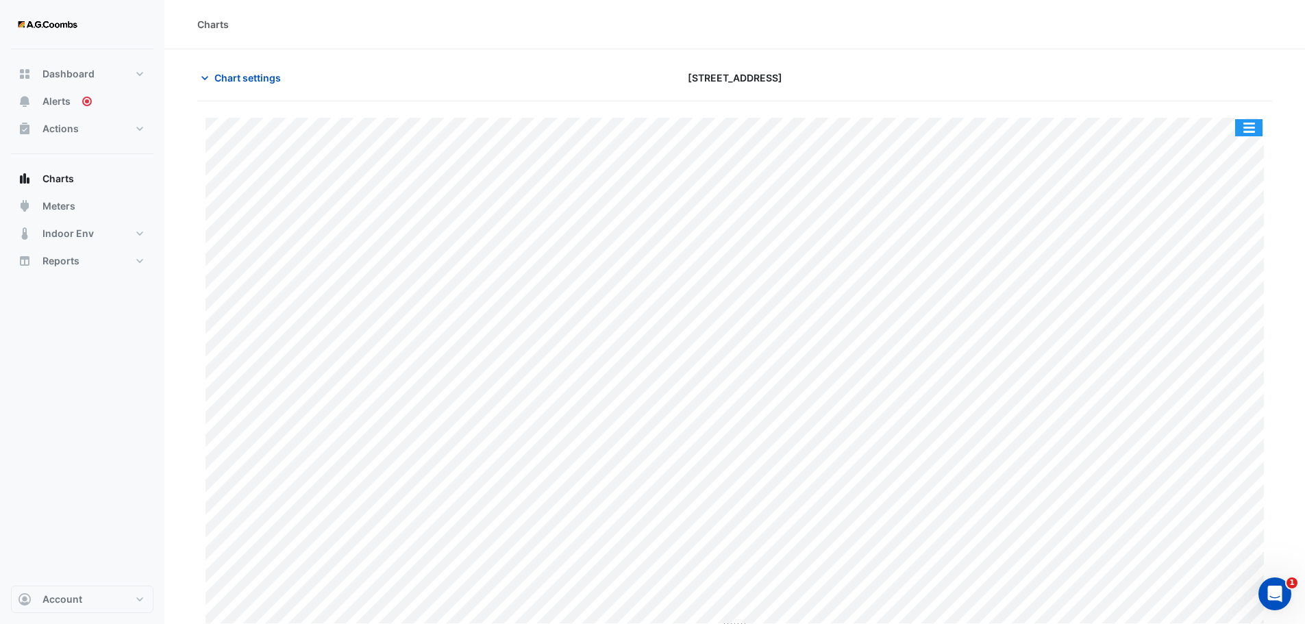
click at [1242, 129] on button "button" at bounding box center [1249, 127] width 27 height 17
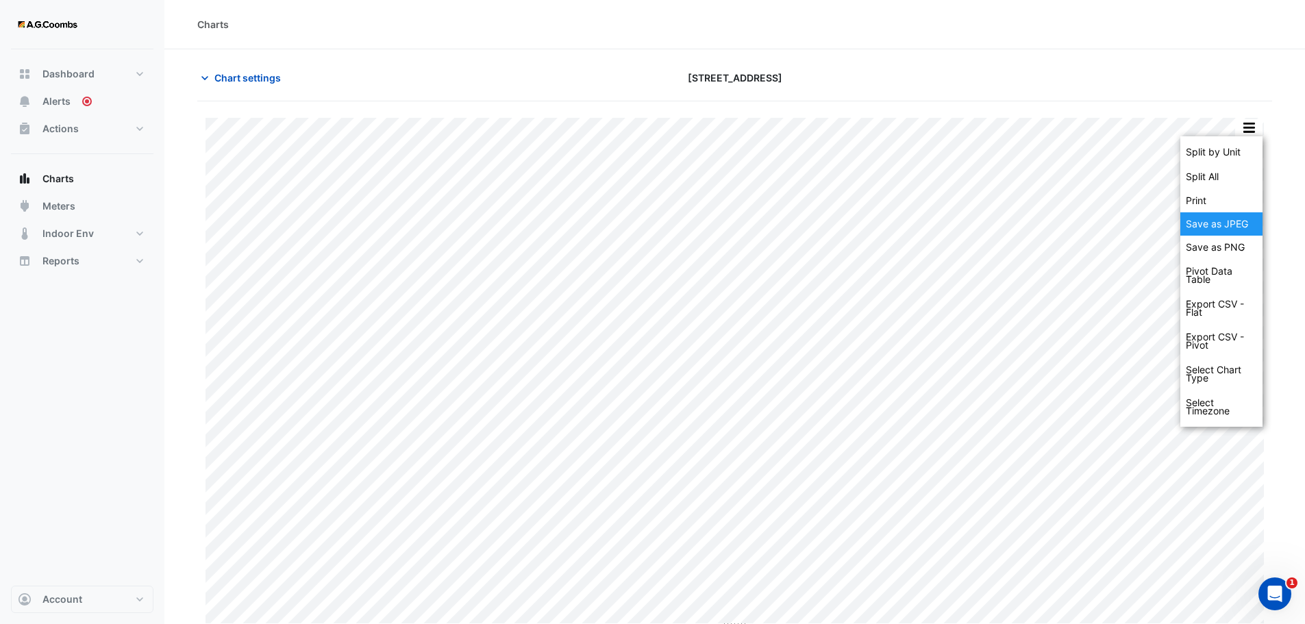
click at [1228, 230] on div "Save as JPEG" at bounding box center [1222, 223] width 82 height 23
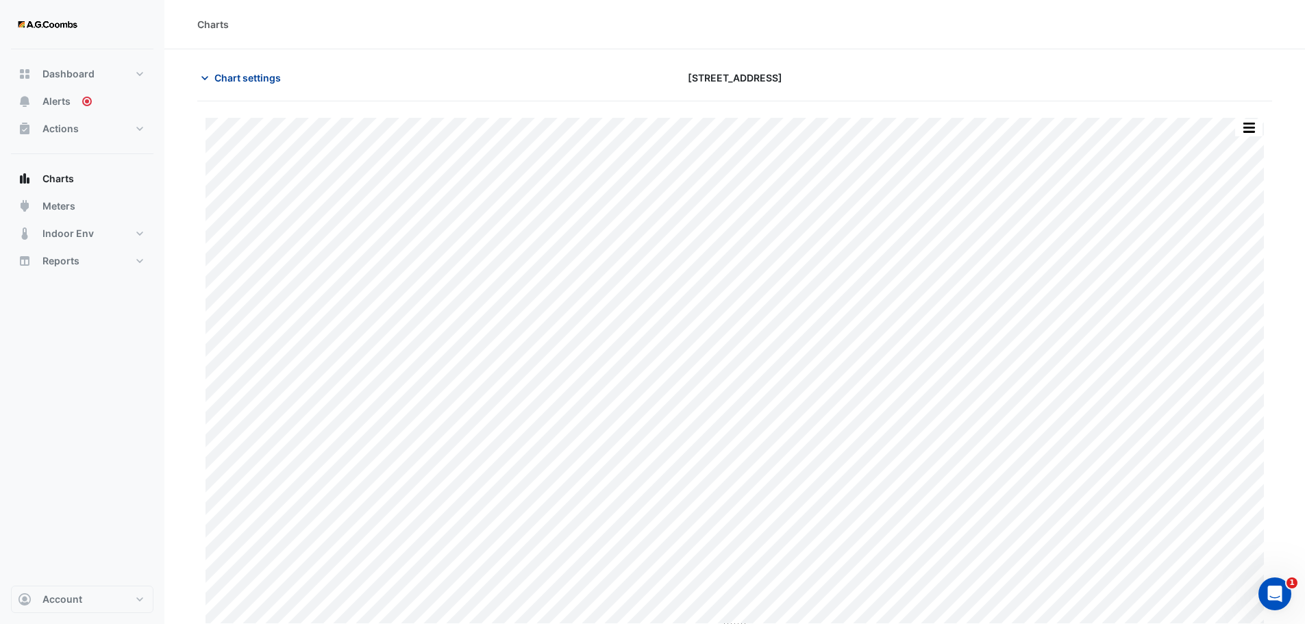
click at [252, 76] on span "Chart settings" at bounding box center [247, 78] width 66 height 14
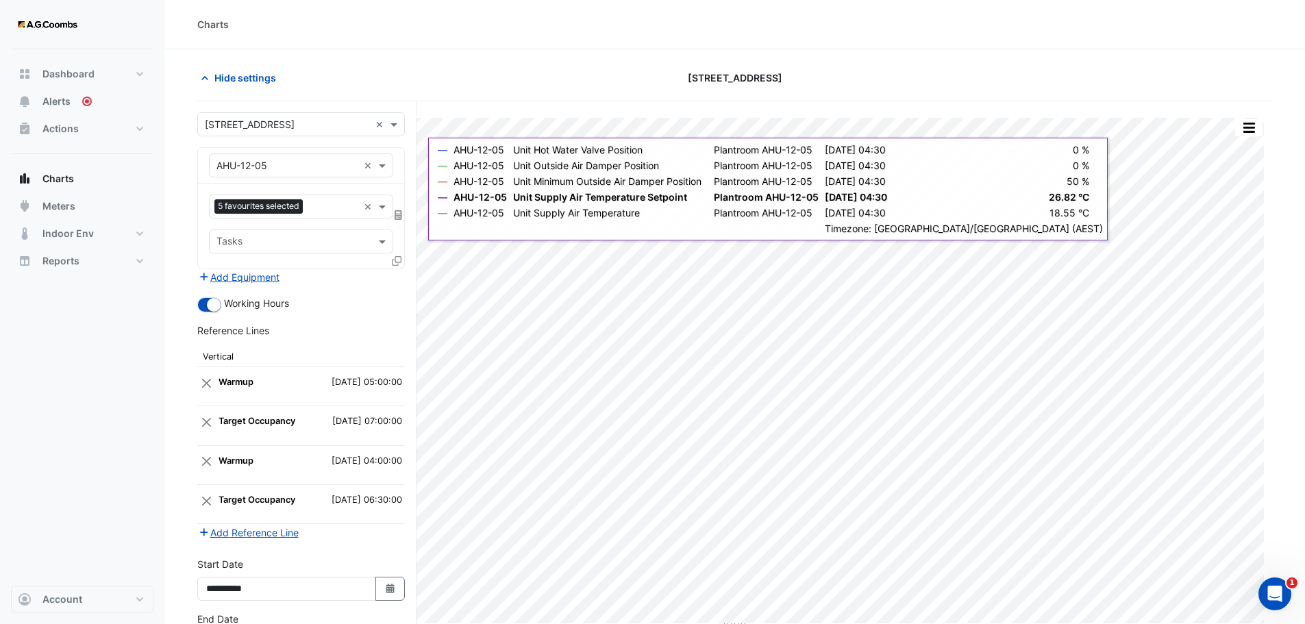
click at [397, 258] on icon at bounding box center [397, 261] width 10 height 10
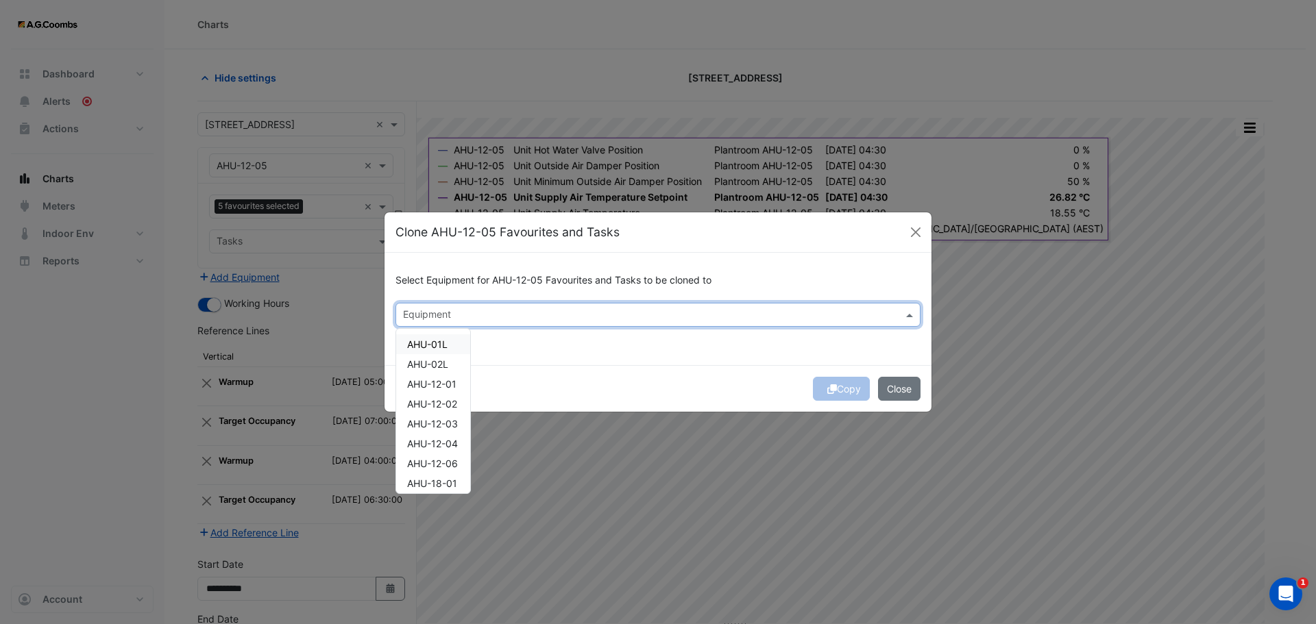
click at [805, 316] on input "text" at bounding box center [650, 316] width 494 height 14
click at [439, 467] on span "AHU-12-06" at bounding box center [432, 464] width 51 height 12
click at [835, 391] on button "Copy" at bounding box center [841, 389] width 57 height 24
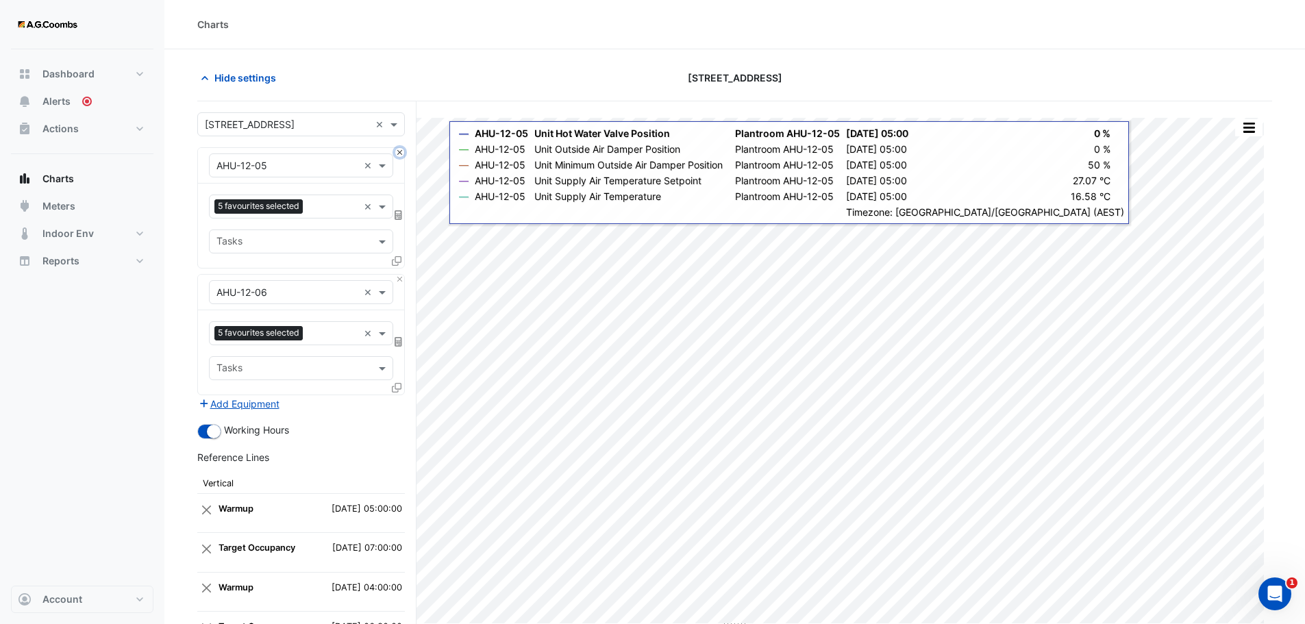
click at [400, 153] on button "Close" at bounding box center [399, 152] width 9 height 9
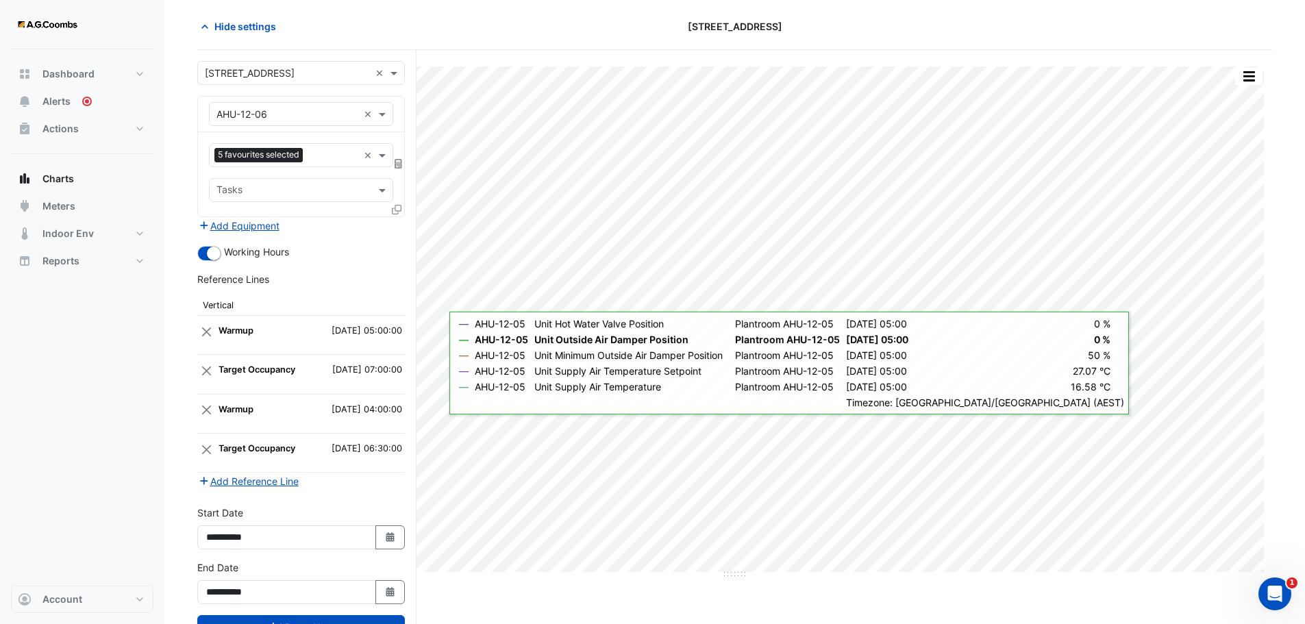
scroll to position [104, 0]
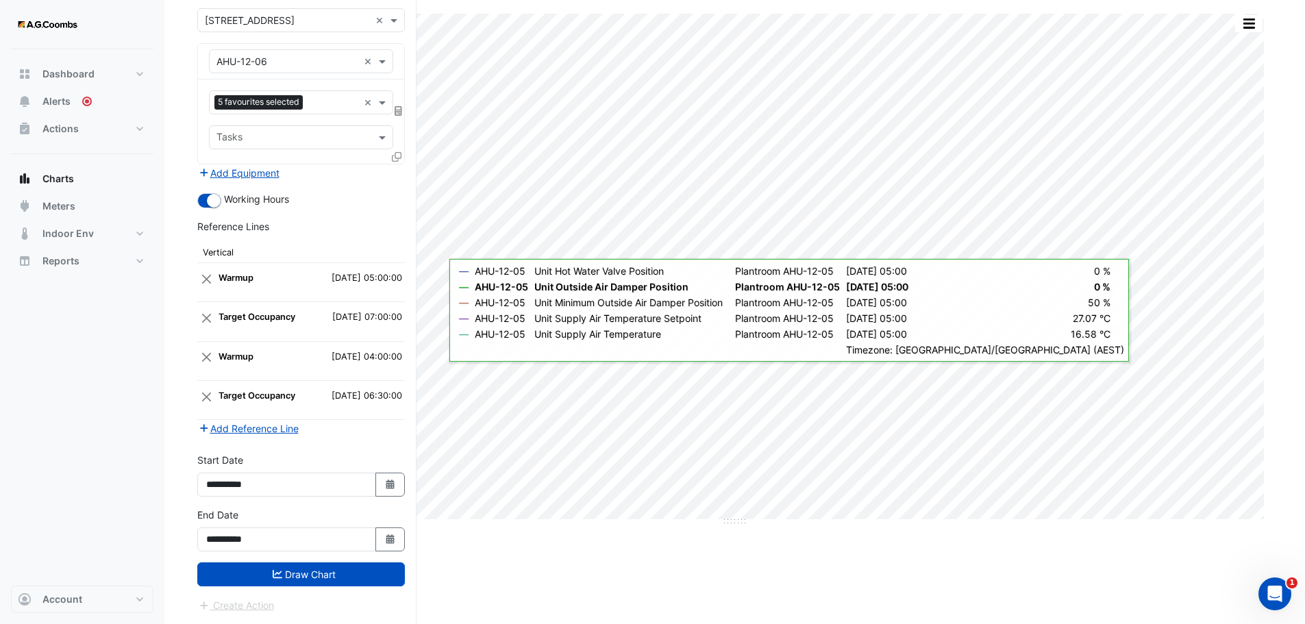
click at [297, 588] on form "Select a Site × 570 Bourke Street × Equipment × AHU-12-06 × Favourites 5 favour…" at bounding box center [301, 310] width 208 height 605
click at [294, 576] on button "Draw Chart" at bounding box center [301, 575] width 208 height 24
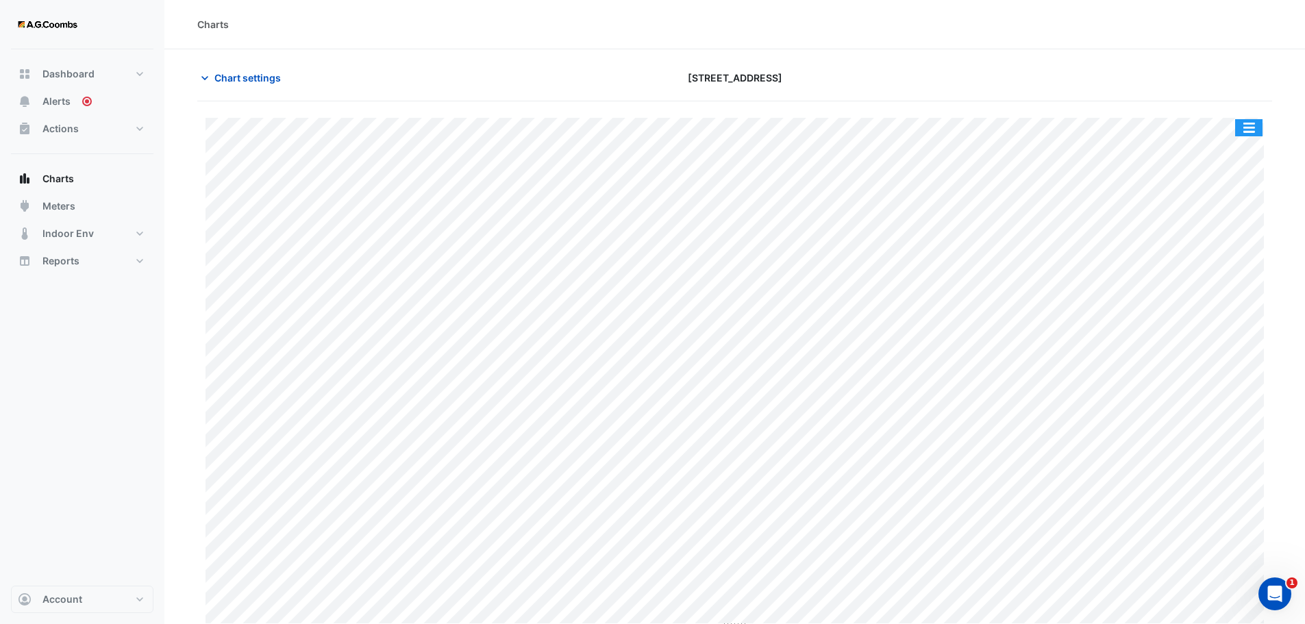
click at [1252, 125] on button "button" at bounding box center [1249, 127] width 27 height 17
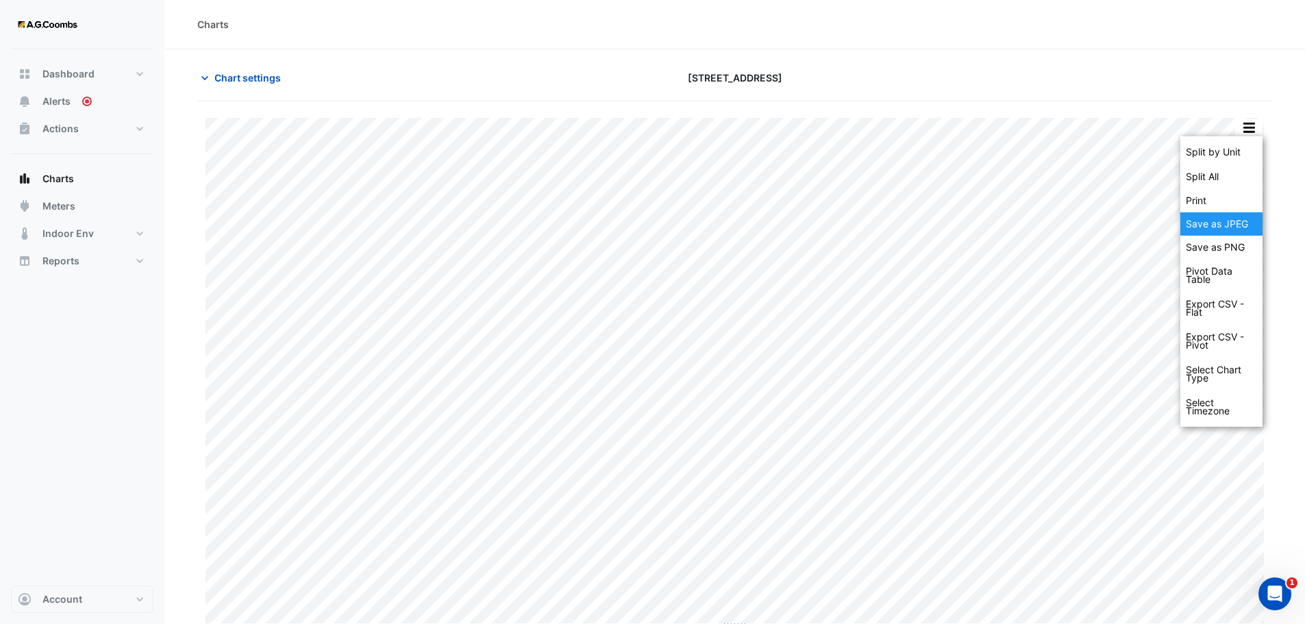
click at [1247, 217] on div "Save as JPEG" at bounding box center [1222, 223] width 82 height 23
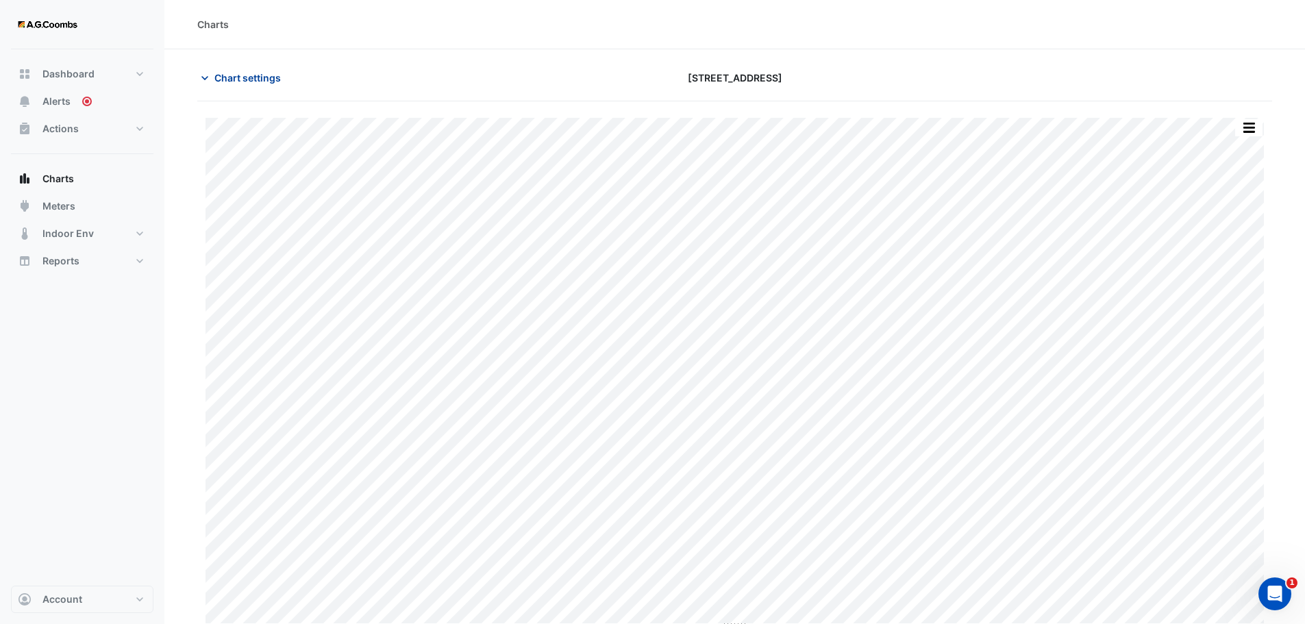
click at [280, 77] on span "Chart settings" at bounding box center [247, 78] width 66 height 14
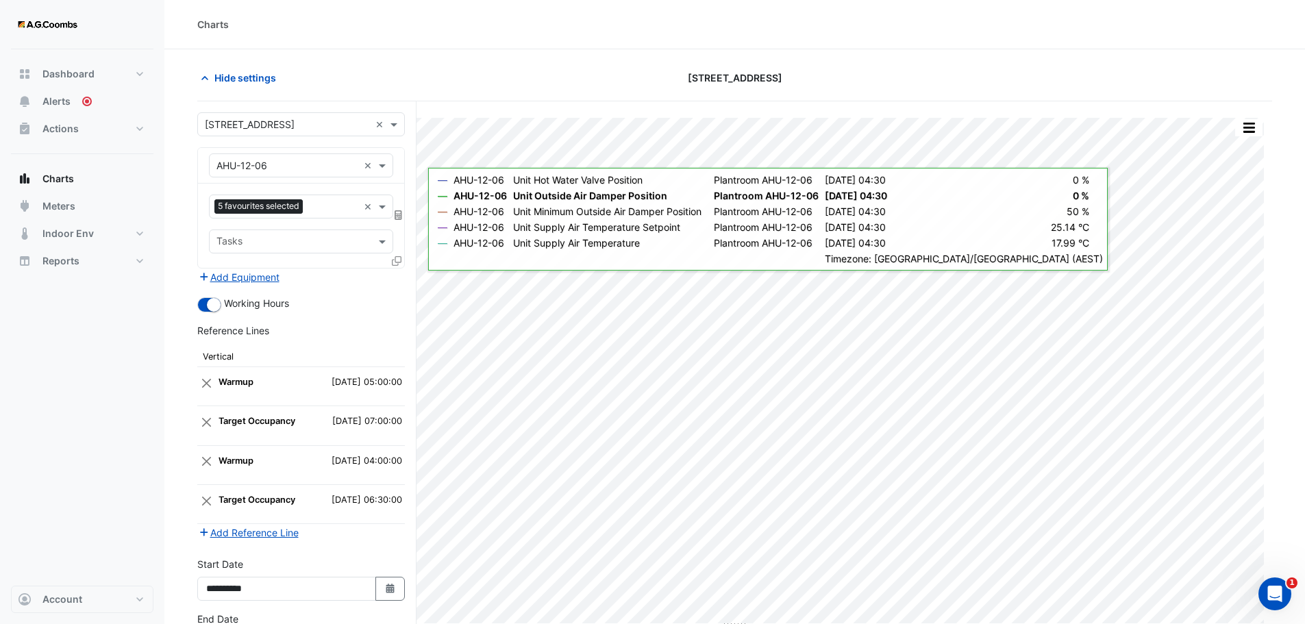
click at [400, 264] on icon at bounding box center [397, 261] width 10 height 10
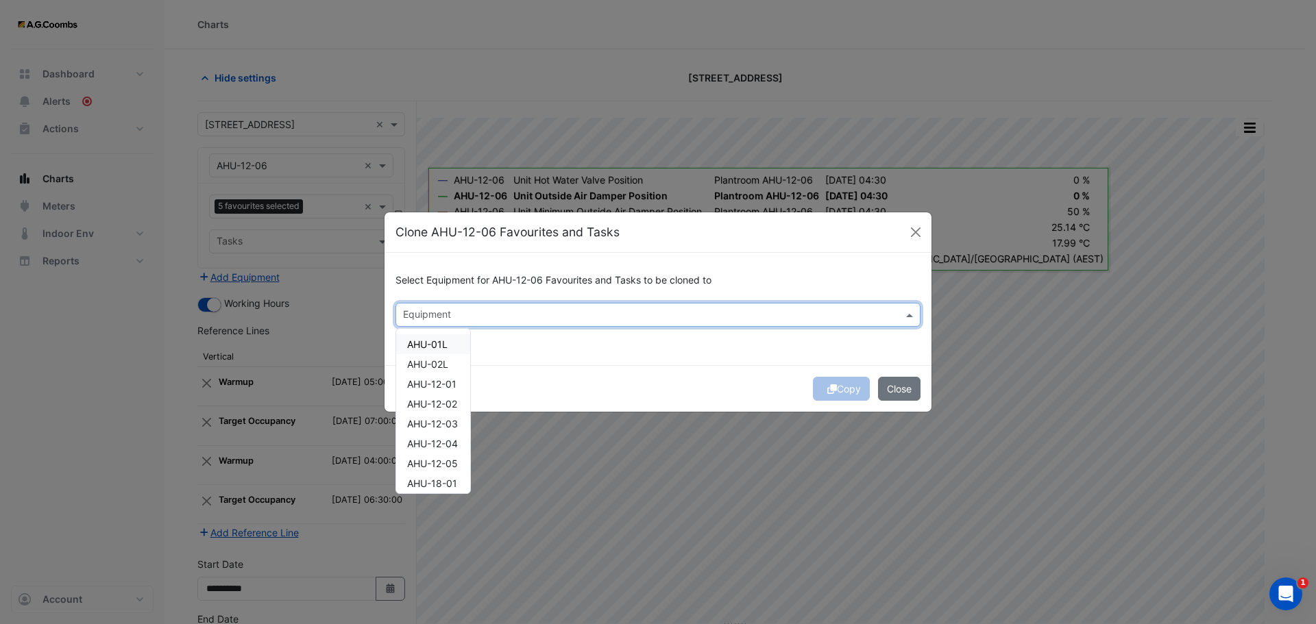
click at [545, 319] on input "text" at bounding box center [650, 316] width 494 height 14
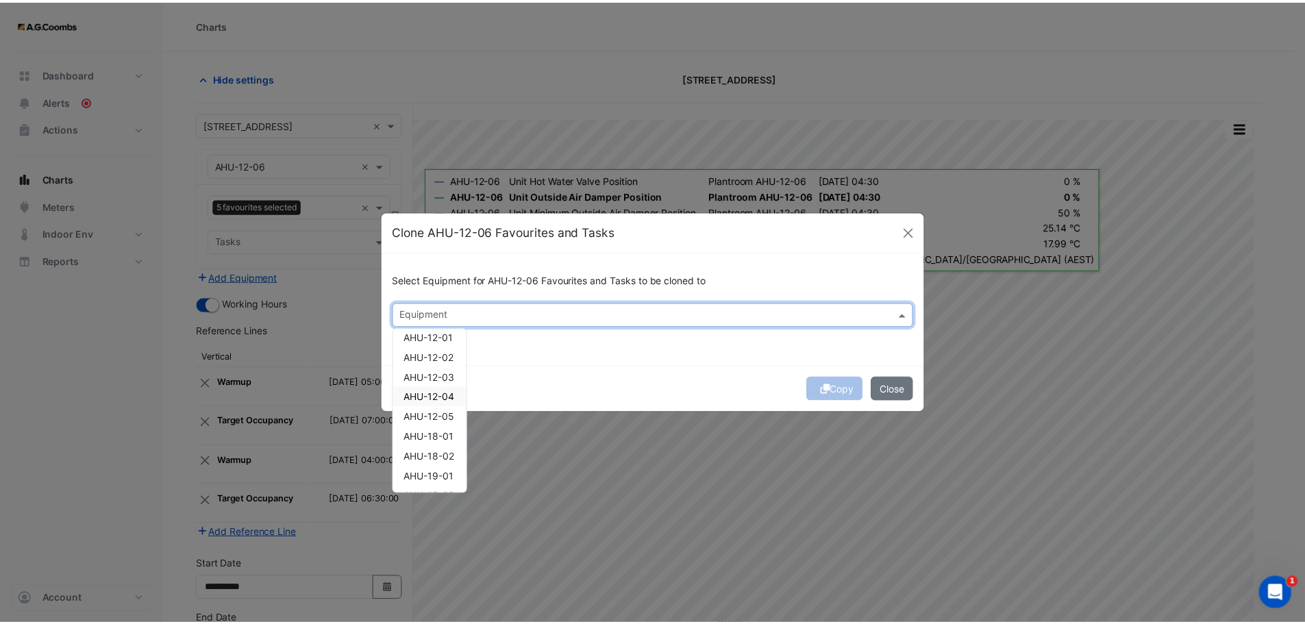
scroll to position [69, 0]
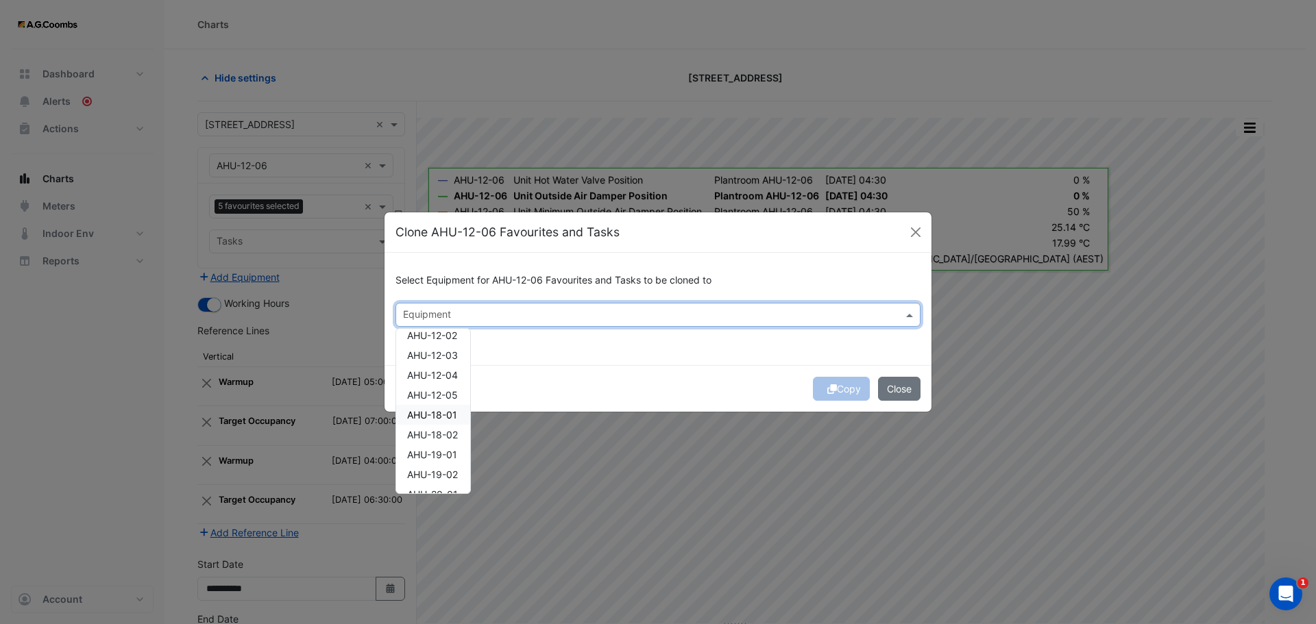
click at [442, 417] on span "AHU-18-01" at bounding box center [432, 415] width 50 height 12
click at [838, 386] on button "Copy" at bounding box center [841, 389] width 57 height 24
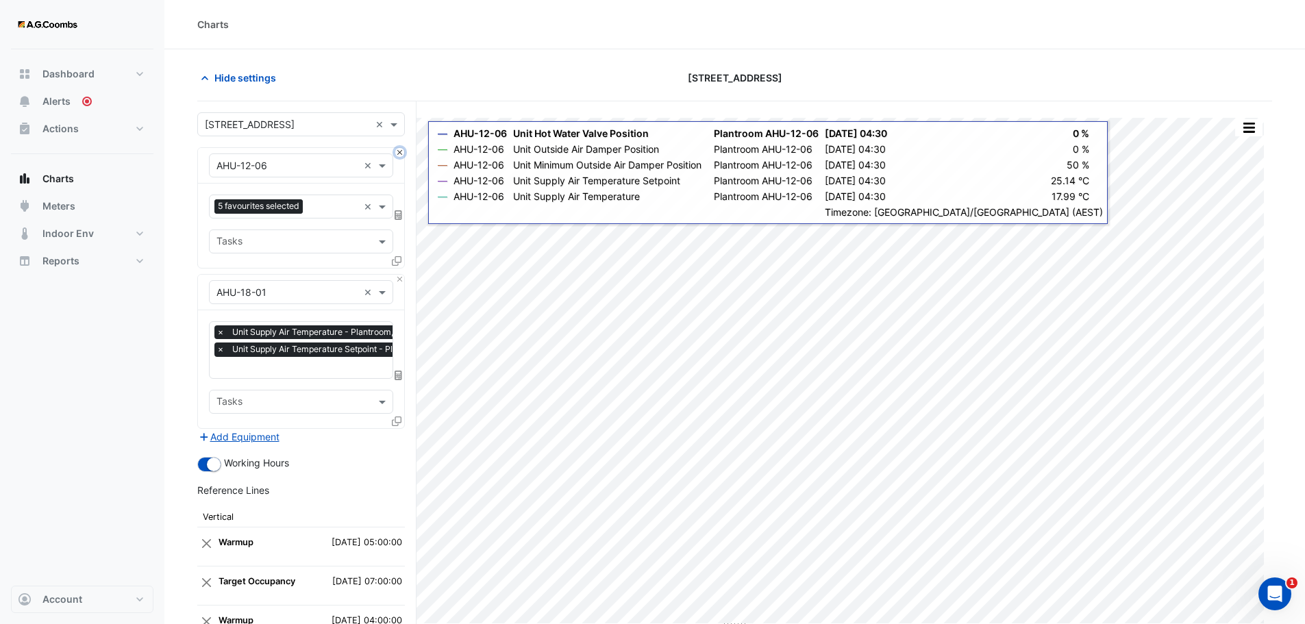
click at [402, 149] on button "Close" at bounding box center [399, 152] width 9 height 9
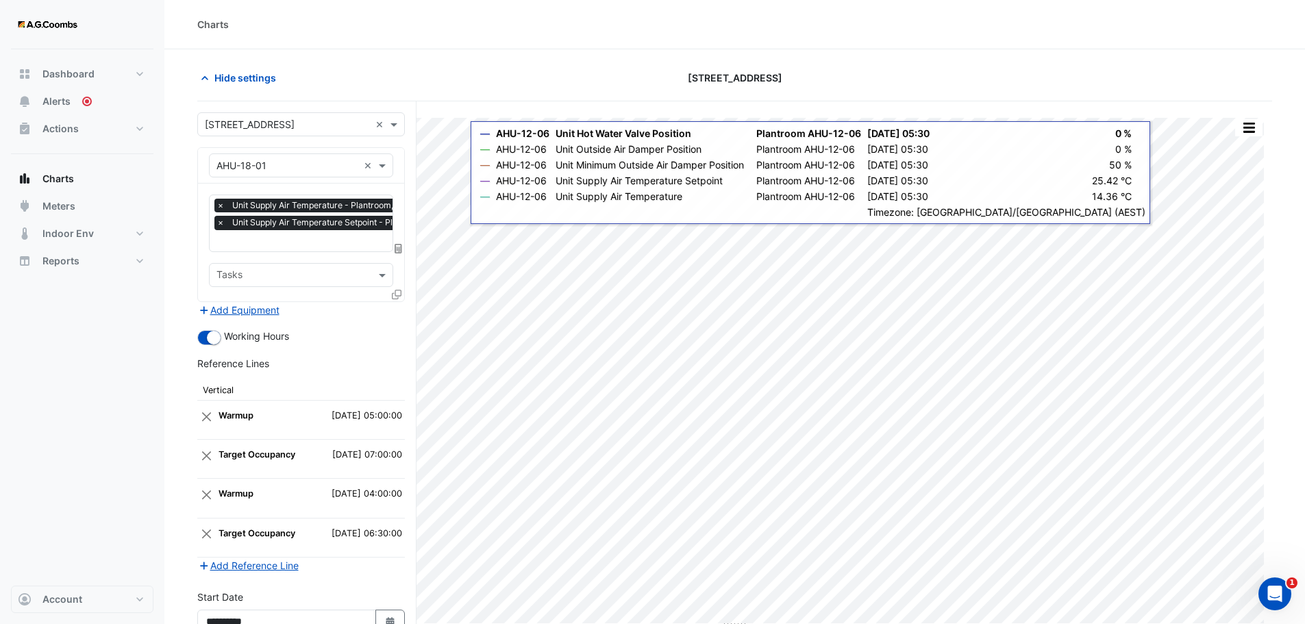
scroll to position [0, 7]
click at [282, 245] on input "text" at bounding box center [341, 242] width 263 height 14
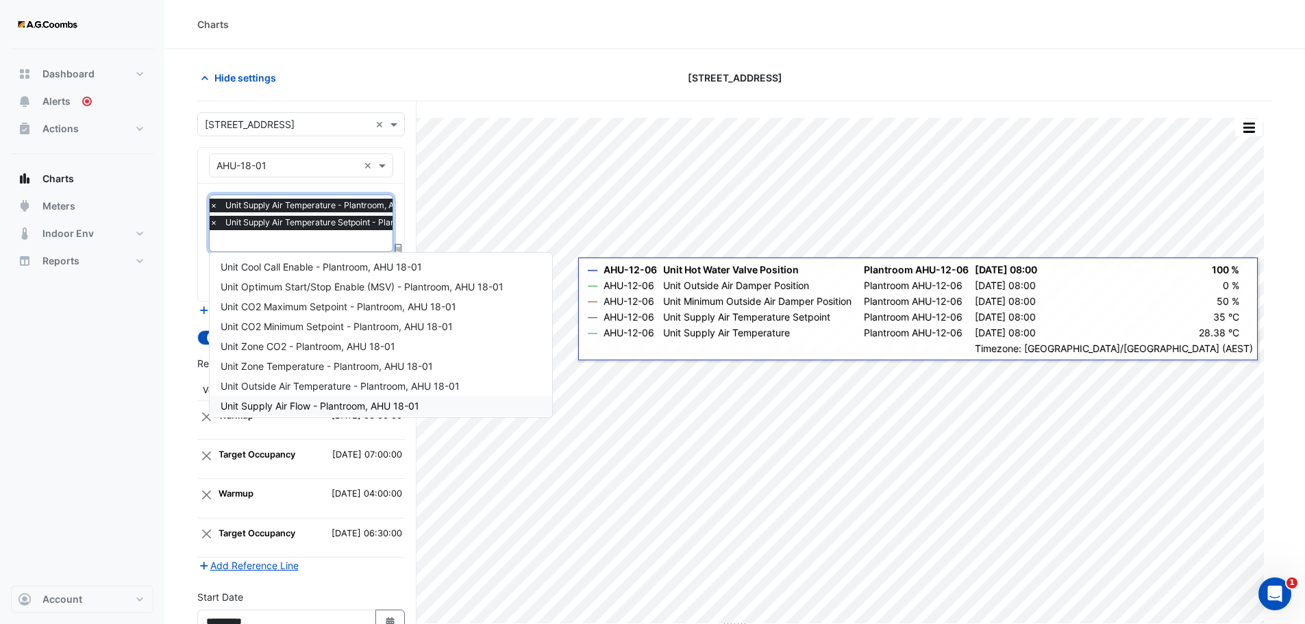
scroll to position [224, 0]
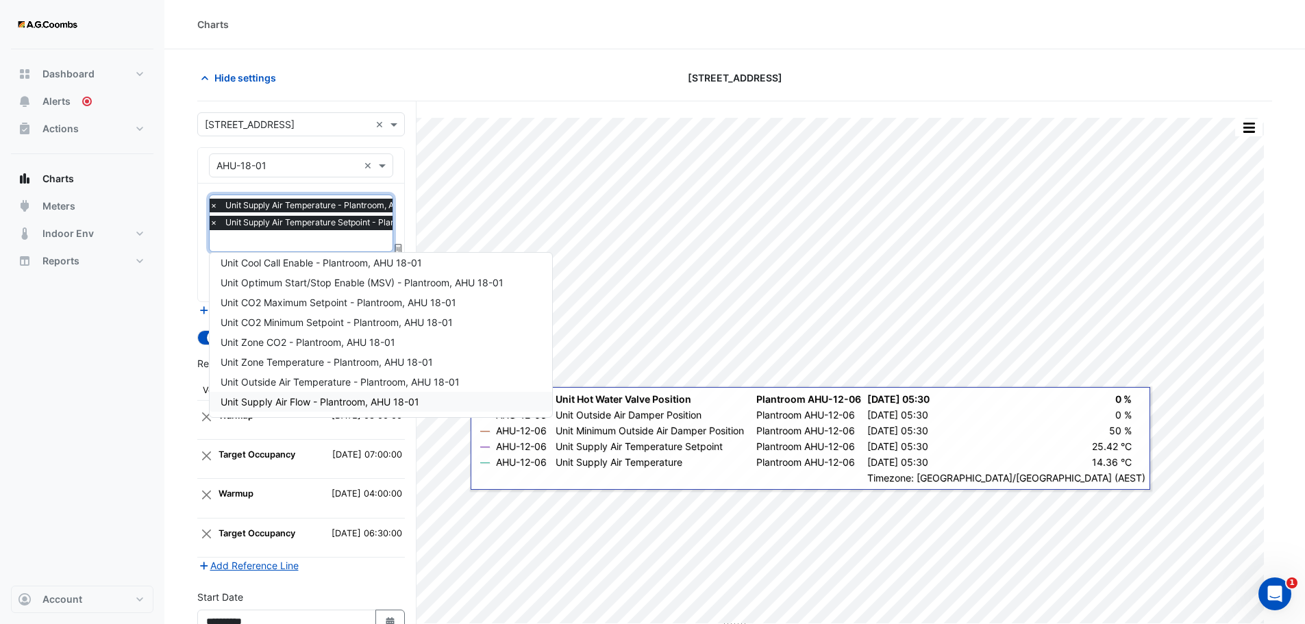
click at [343, 583] on form "Select a Site × 570 Bourke Street × Equipment × AHU-18-01 × Favourites × Unit S…" at bounding box center [301, 431] width 208 height 639
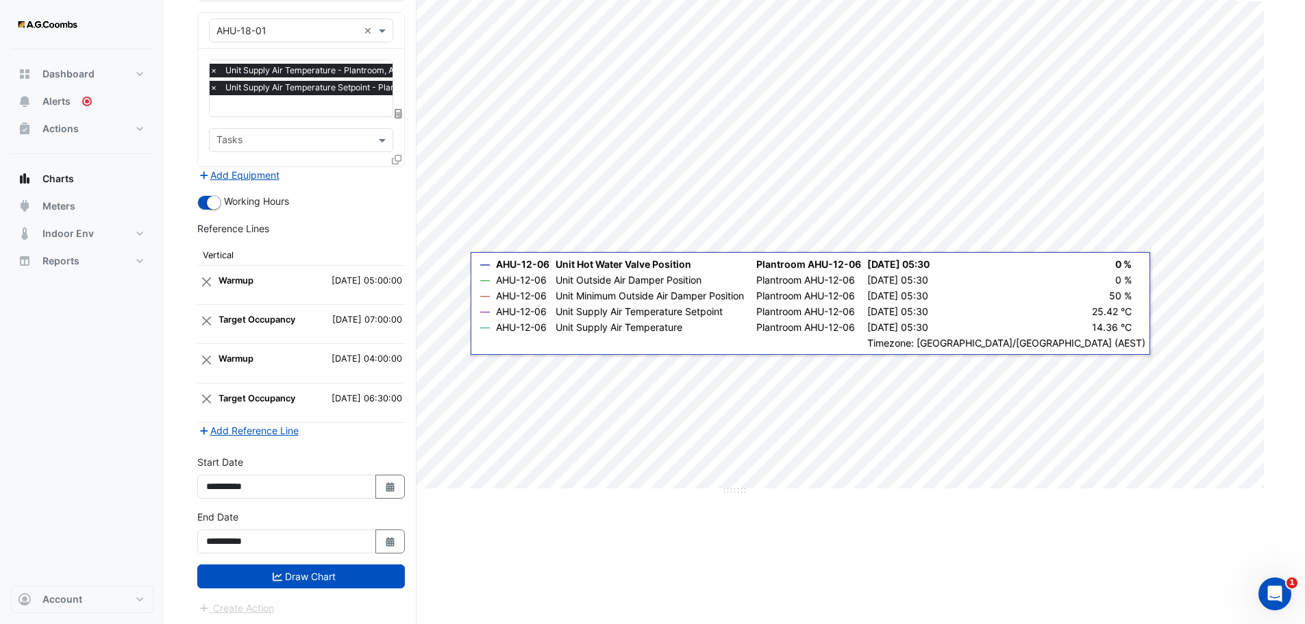
scroll to position [136, 0]
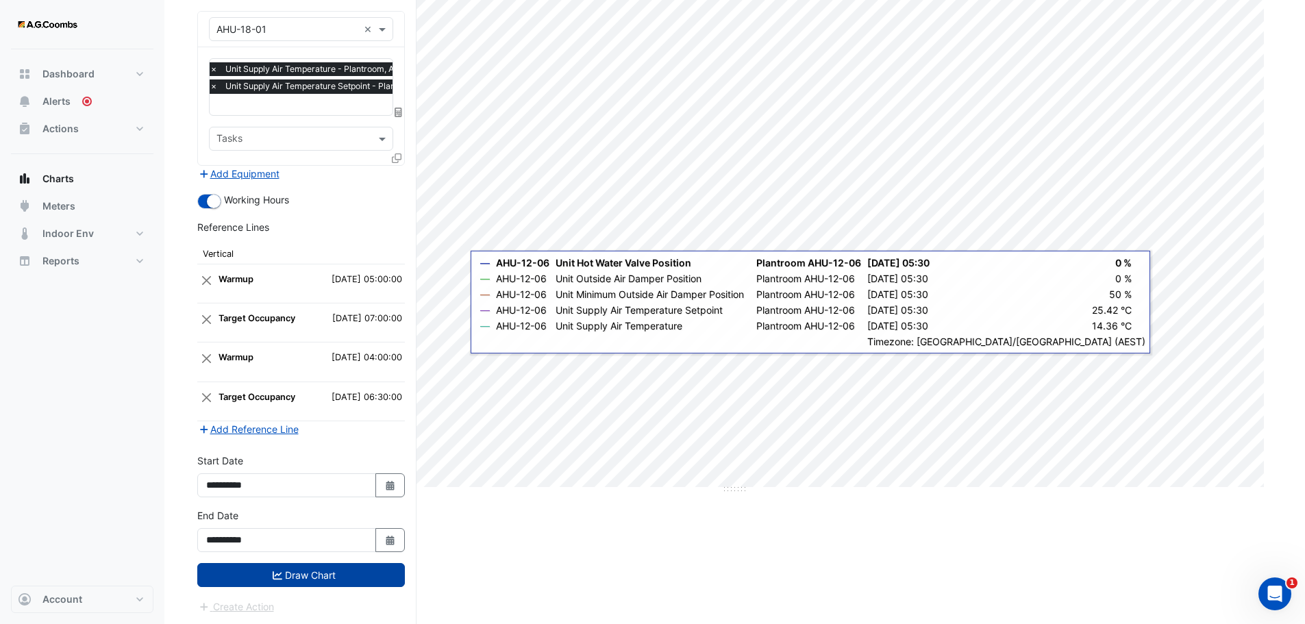
click at [289, 572] on button "Draw Chart" at bounding box center [301, 575] width 208 height 24
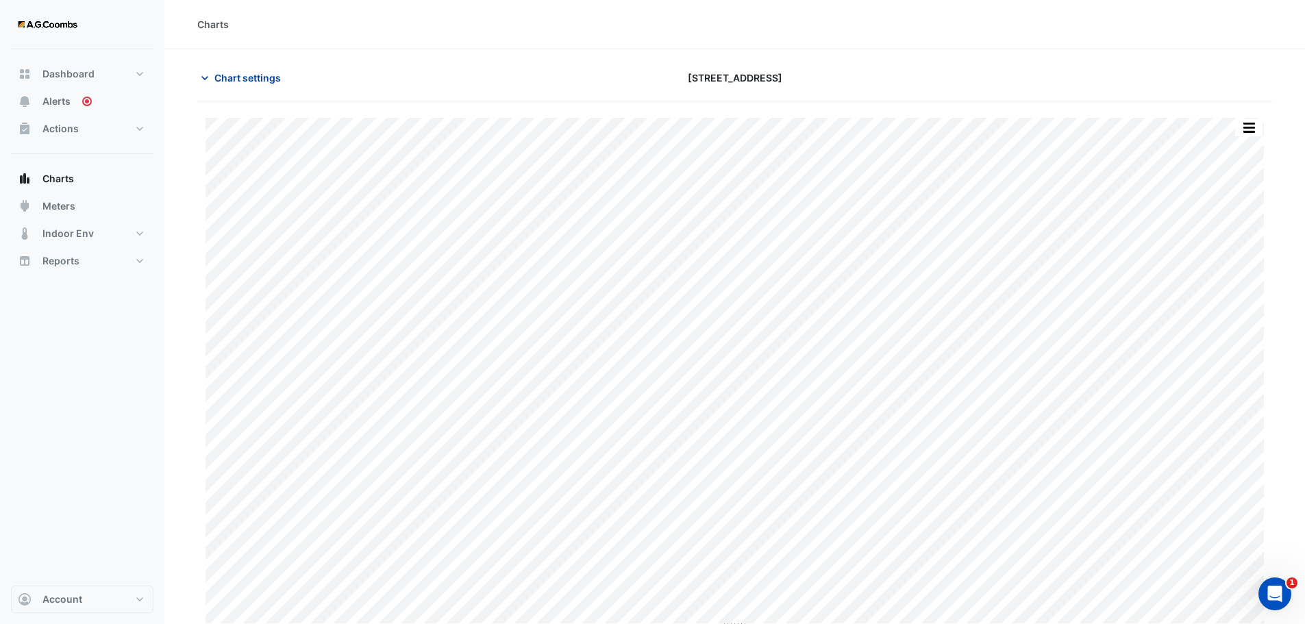
click at [263, 74] on span "Chart settings" at bounding box center [247, 78] width 66 height 14
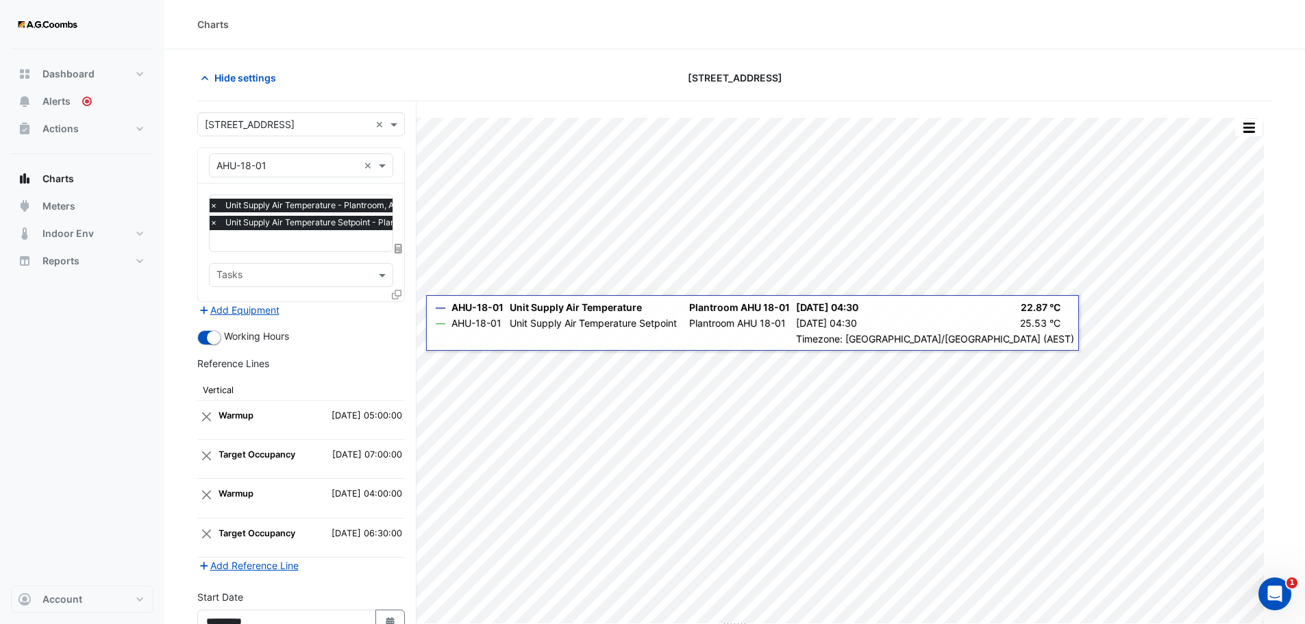
click at [306, 243] on input "text" at bounding box center [341, 242] width 263 height 14
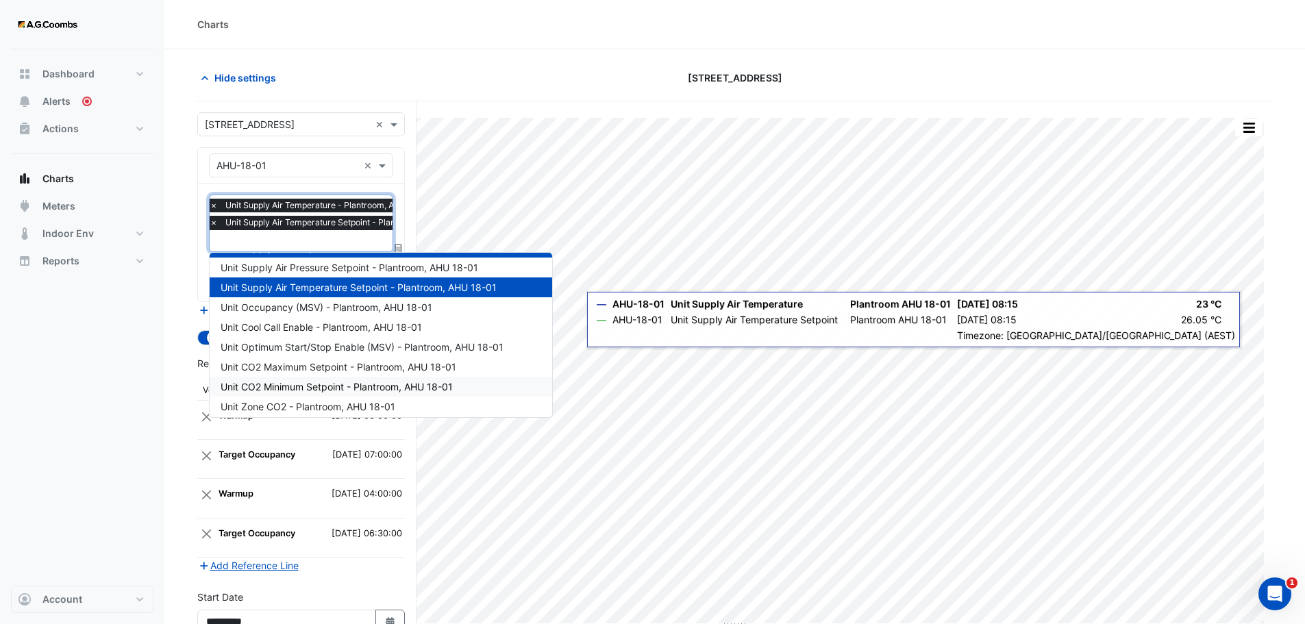
scroll to position [143, 0]
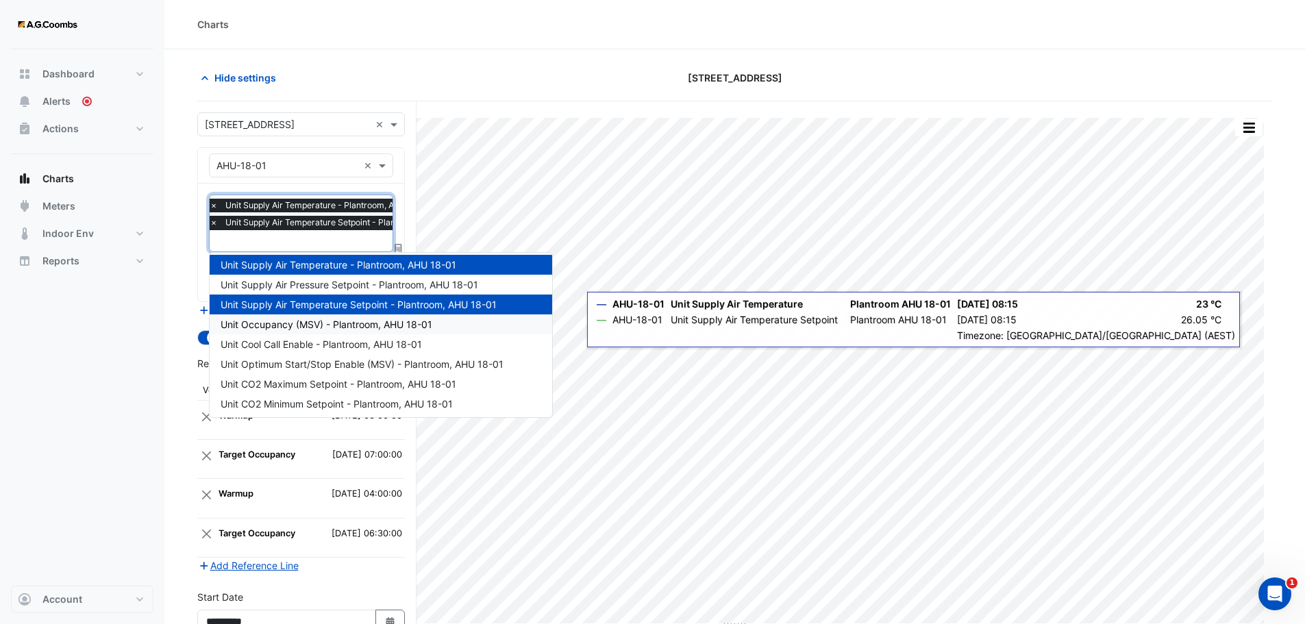
click at [272, 326] on span "Unit Occupancy (MSV) - Plantroom, AHU 18-01" at bounding box center [327, 325] width 212 height 12
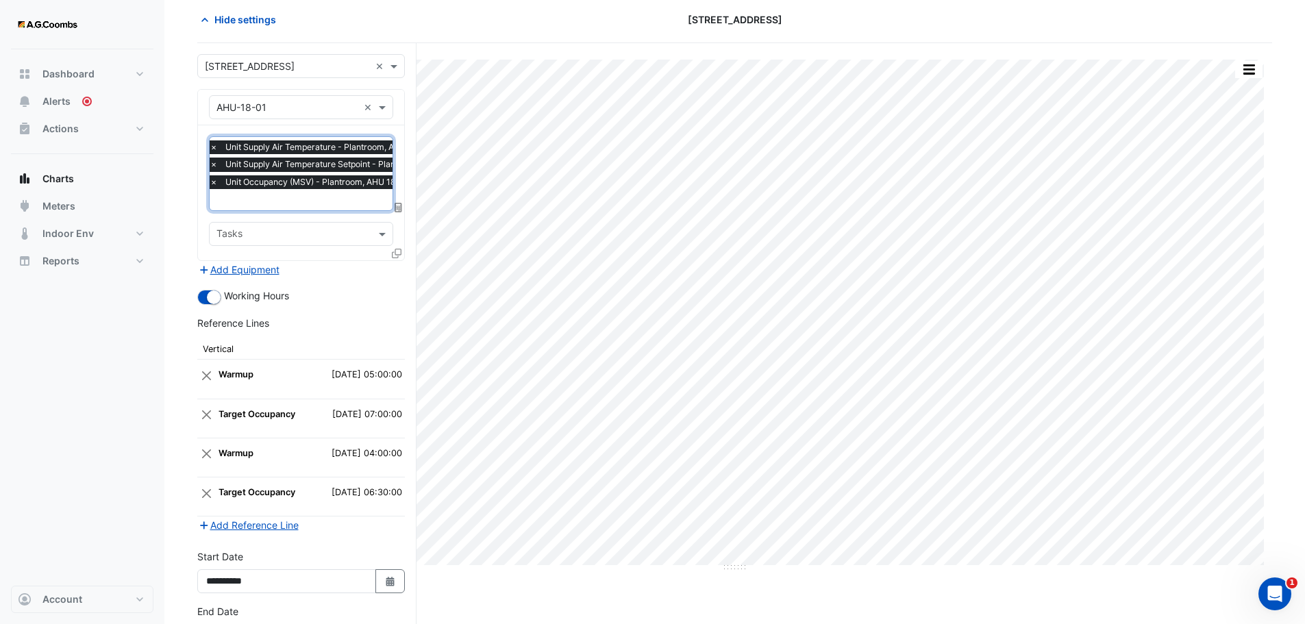
scroll to position [154, 0]
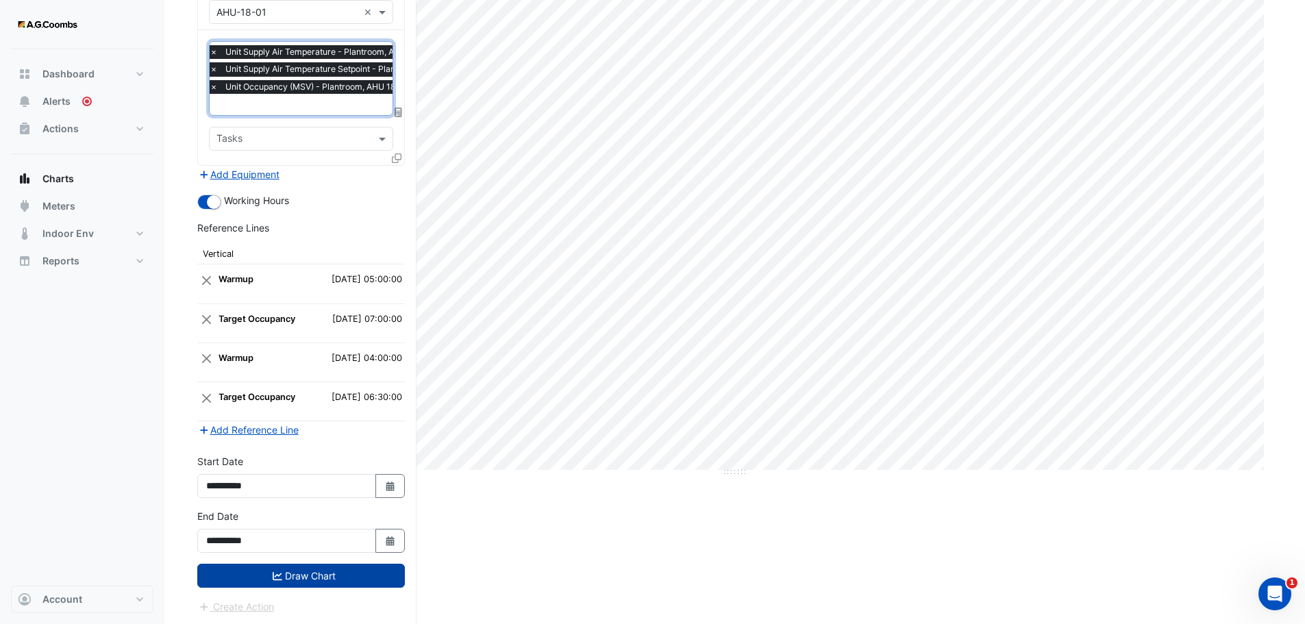
click at [299, 578] on button "Draw Chart" at bounding box center [301, 576] width 208 height 24
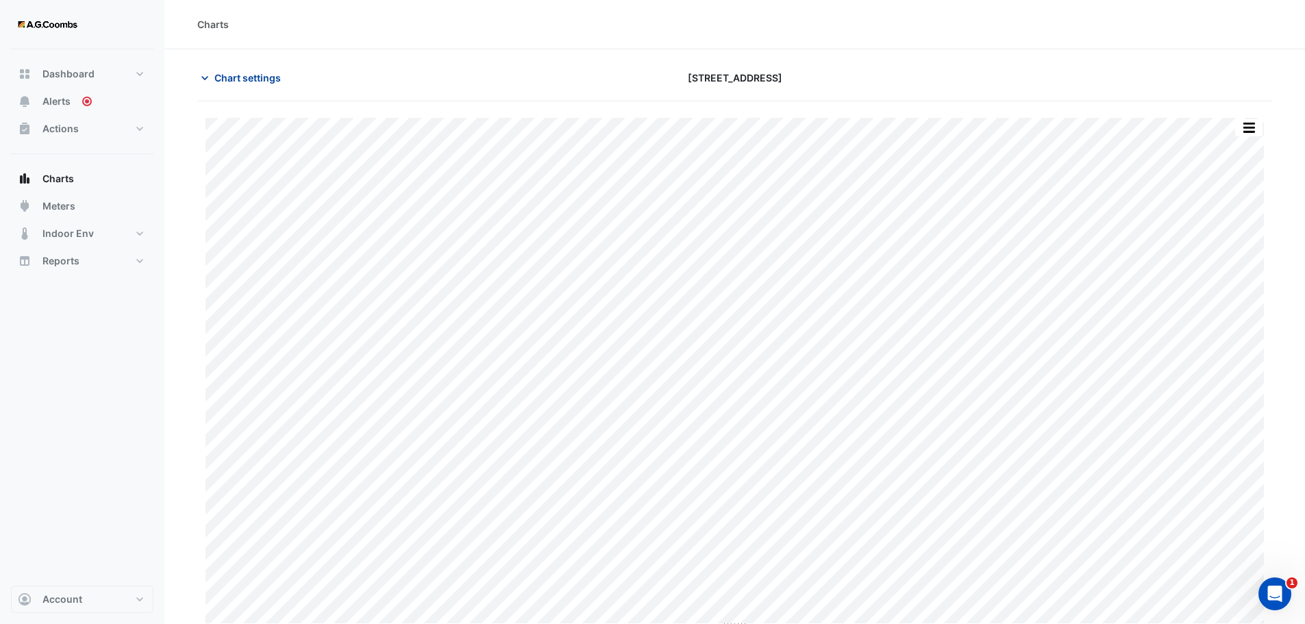
click at [244, 81] on span "Chart settings" at bounding box center [247, 78] width 66 height 14
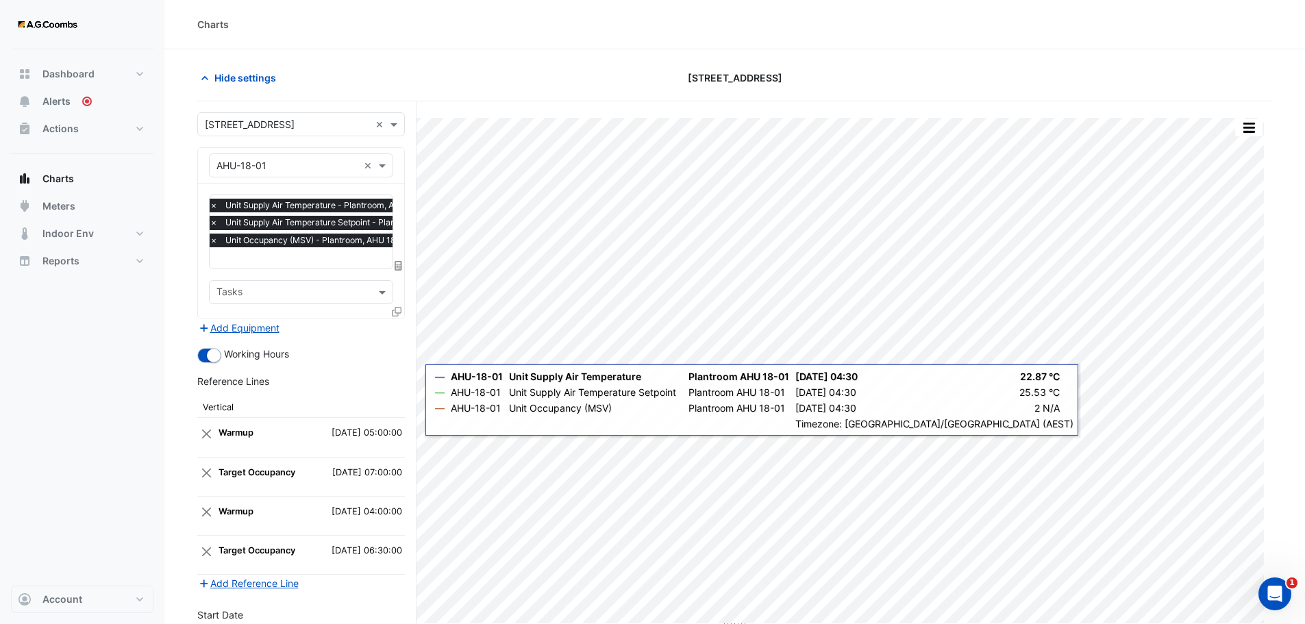
click at [214, 245] on span "×" at bounding box center [214, 241] width 12 height 14
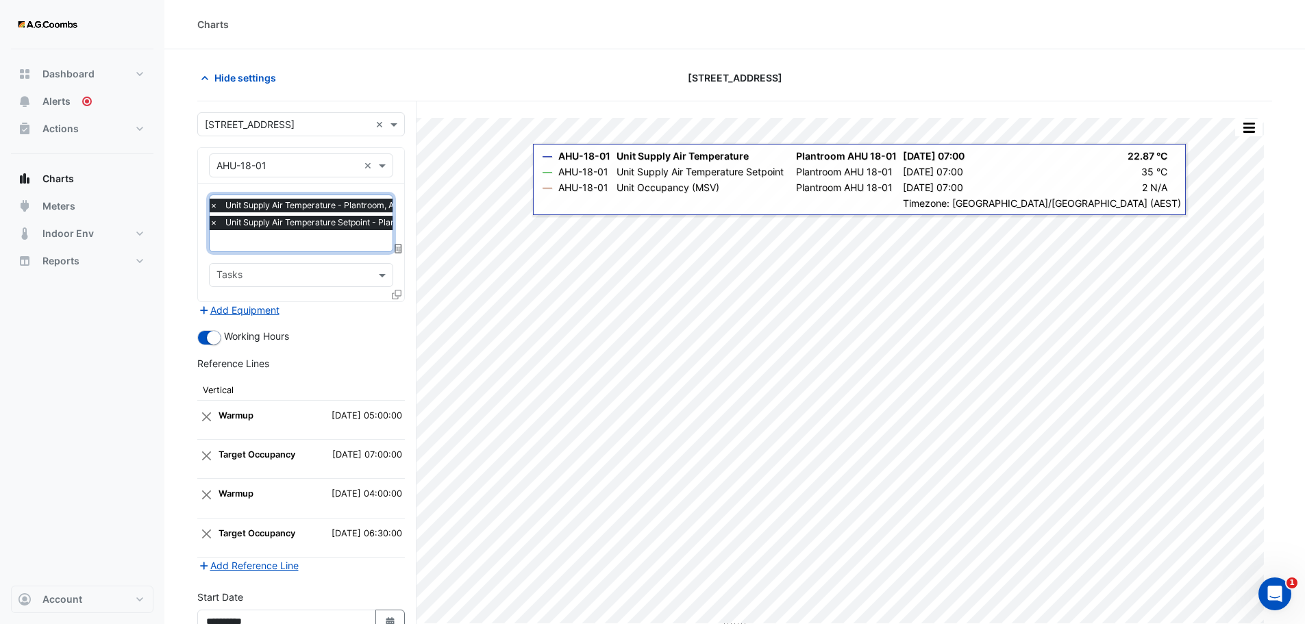
click at [277, 238] on input "text" at bounding box center [341, 242] width 263 height 14
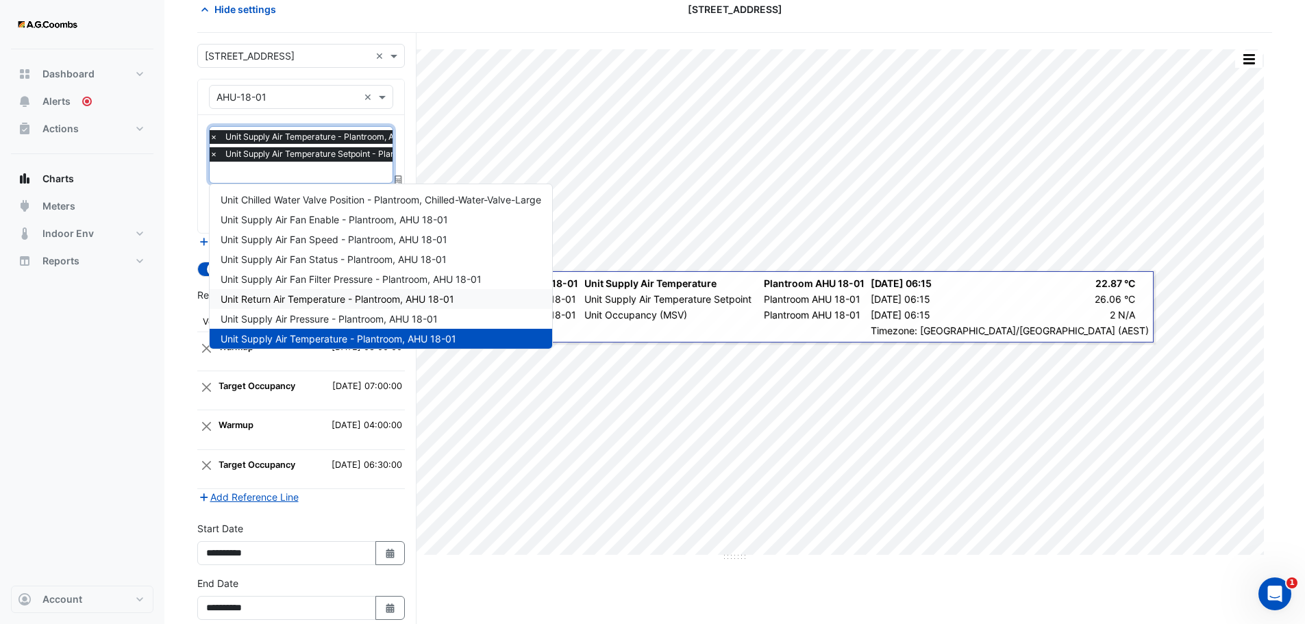
click at [180, 408] on section "Hide settings 570 Bourke Street Split by Unit Split All Print Save as JPEG Save…" at bounding box center [734, 337] width 1141 height 713
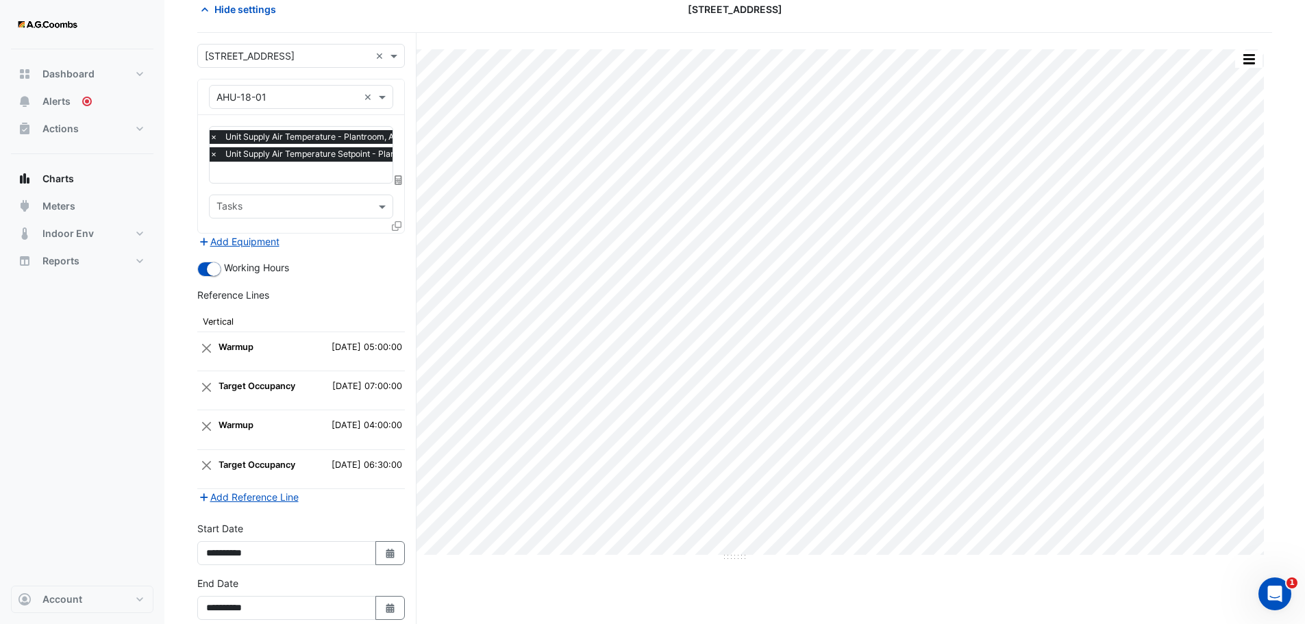
click at [678, 587] on div "Split by Unit Split All Print Save as JPEG Save as PNG Pivot Data Table Export …" at bounding box center [734, 363] width 1075 height 661
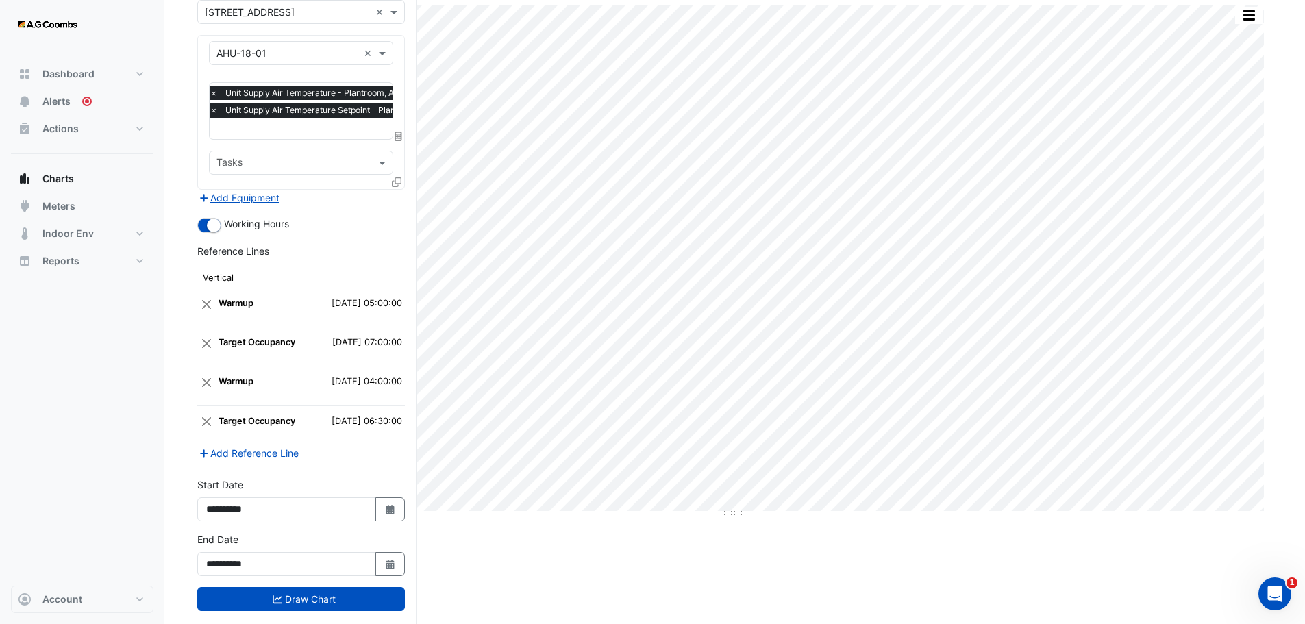
scroll to position [136, 0]
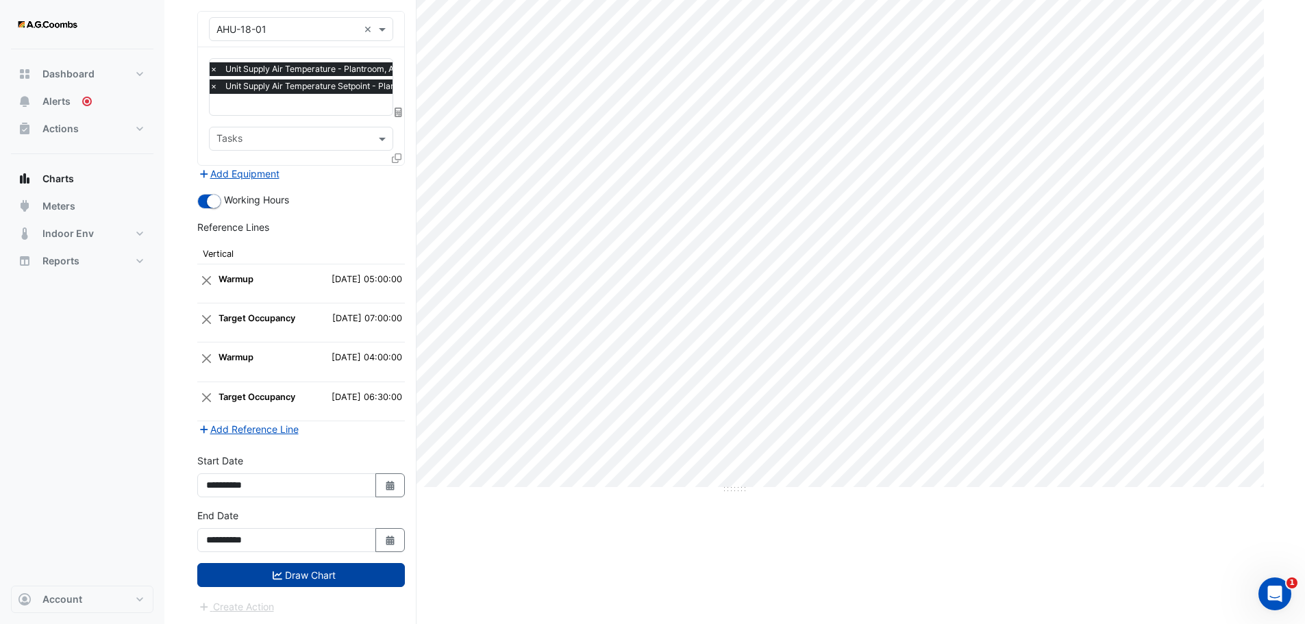
click at [320, 583] on button "Draw Chart" at bounding box center [301, 575] width 208 height 24
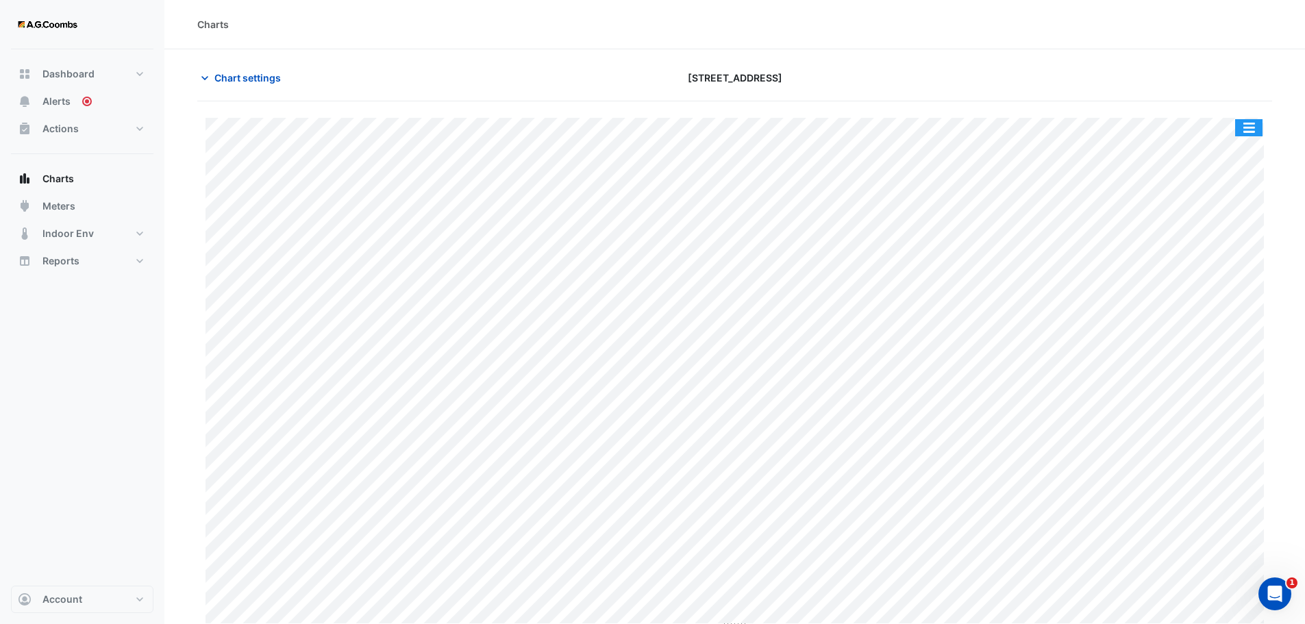
click at [1251, 136] on button "button" at bounding box center [1249, 127] width 27 height 17
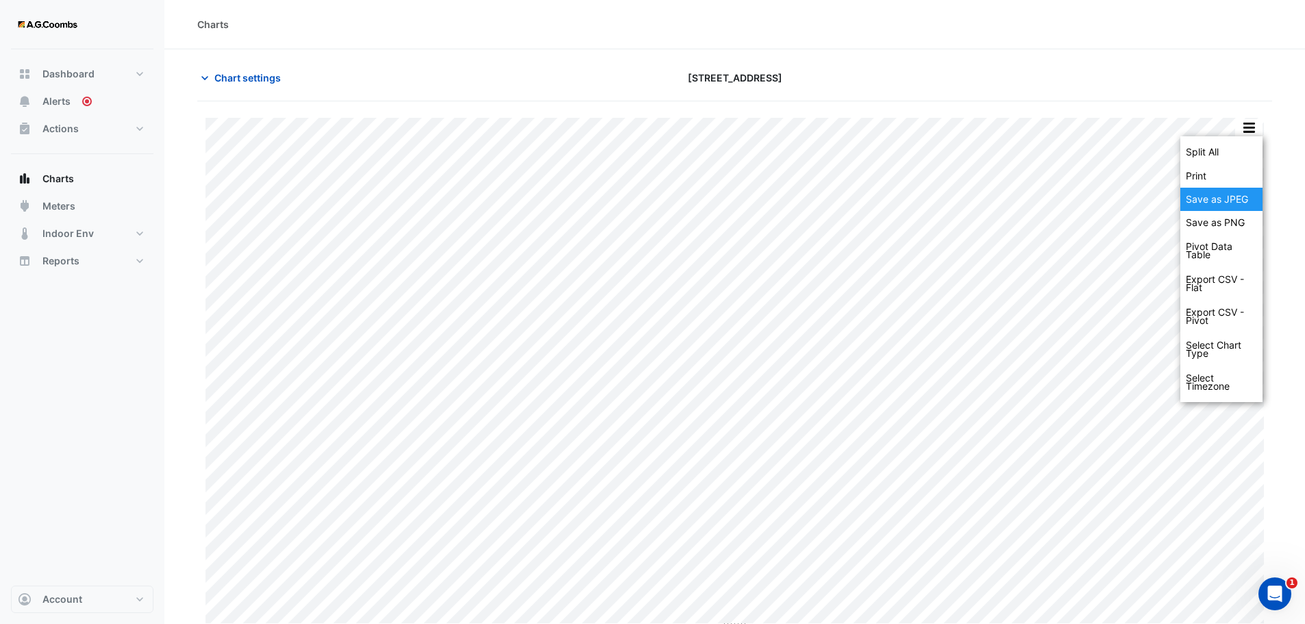
click at [1221, 192] on div "Save as JPEG" at bounding box center [1222, 199] width 82 height 23
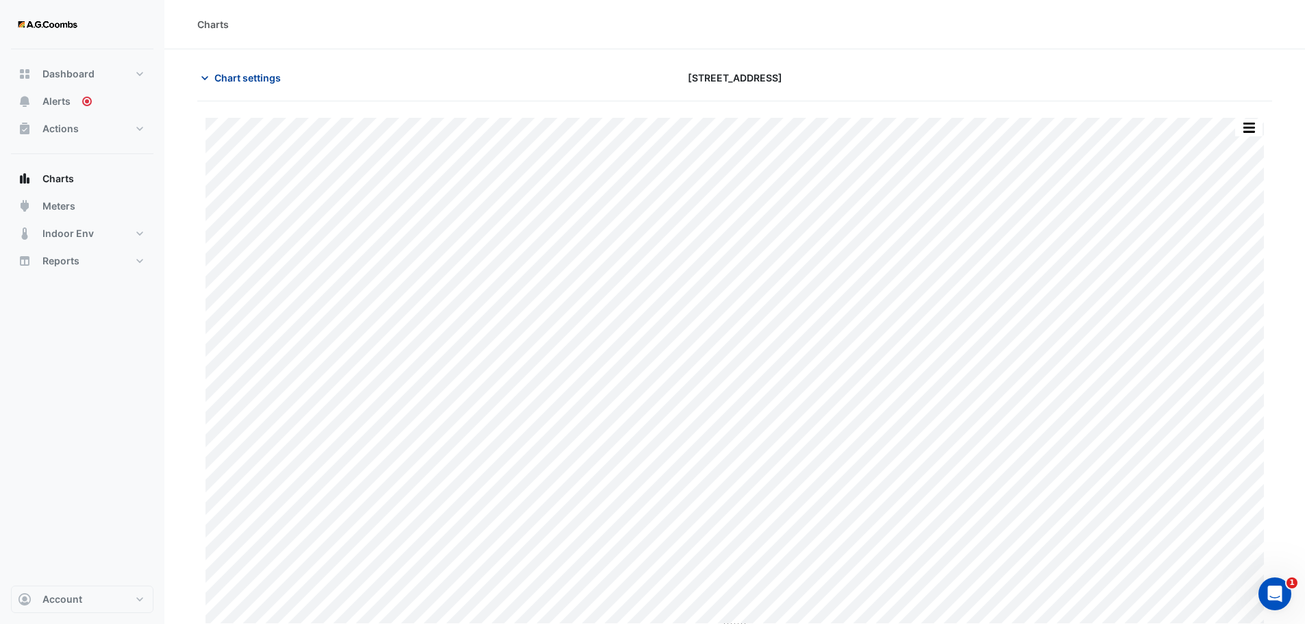
click at [258, 78] on span "Chart settings" at bounding box center [247, 78] width 66 height 14
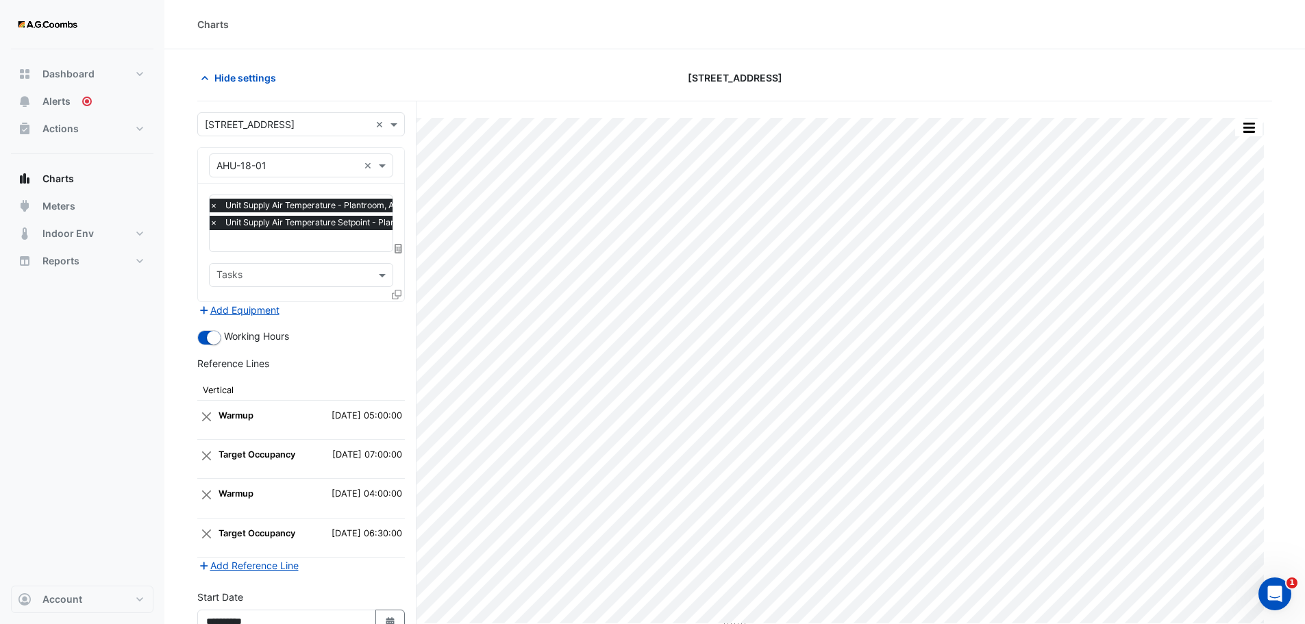
click at [396, 295] on icon at bounding box center [397, 295] width 10 height 10
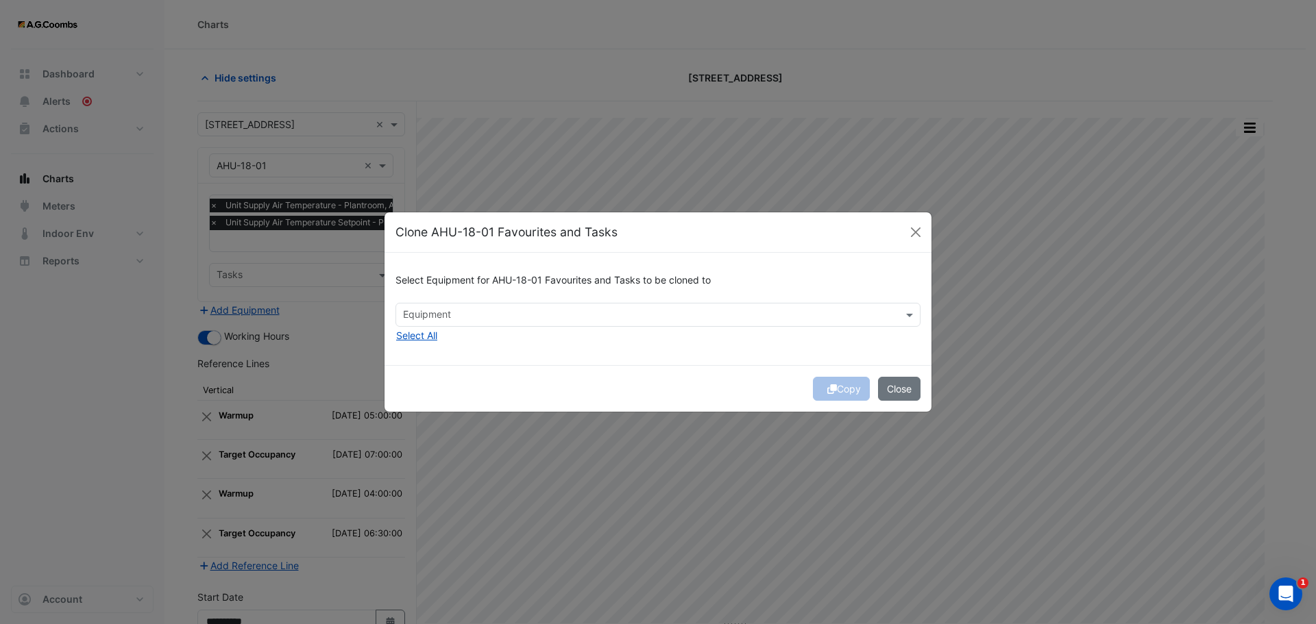
click at [489, 315] on input "text" at bounding box center [650, 316] width 494 height 14
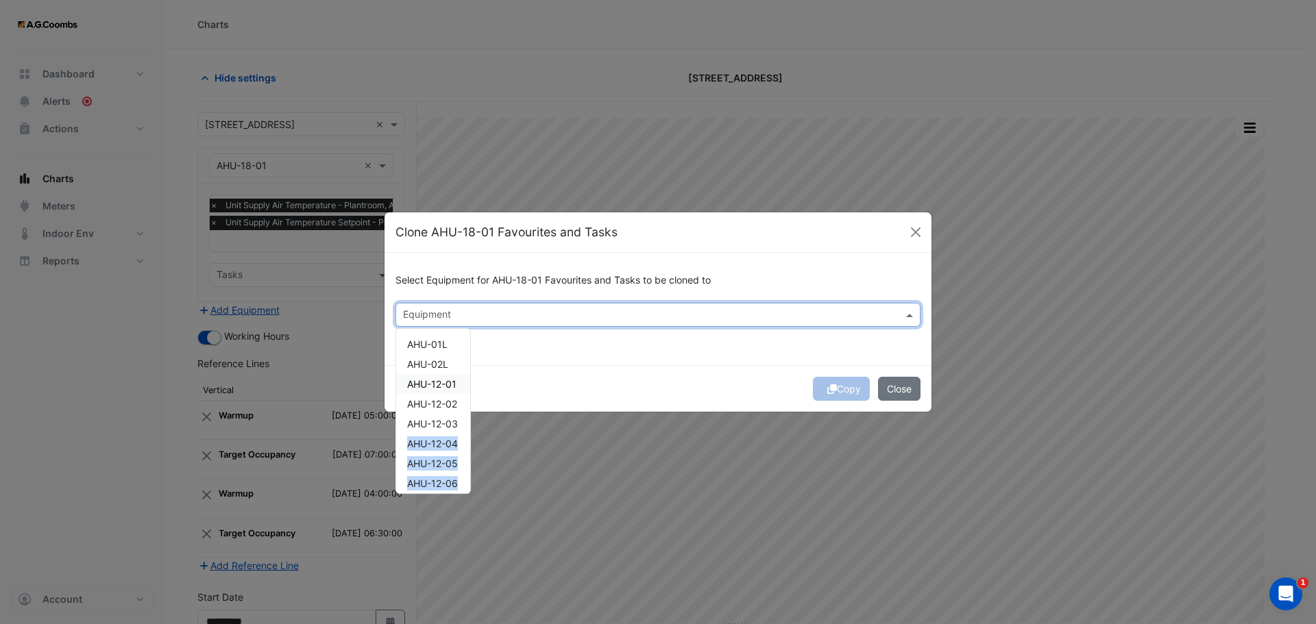
drag, startPoint x: 482, startPoint y: 370, endPoint x: 480, endPoint y: 427, distance: 56.9
click at [480, 411] on form "Select Equipment for AHU-18-01 Favourites and Tasks to be cloned to Equipment A…" at bounding box center [657, 332] width 547 height 158
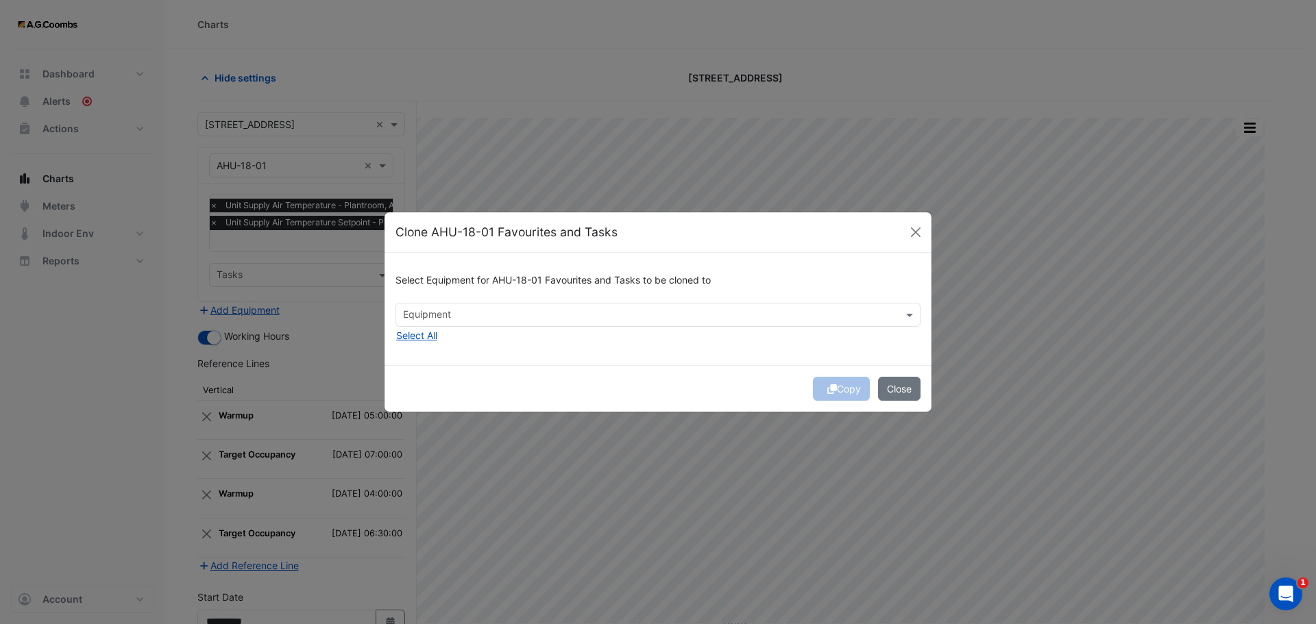
click at [489, 316] on input "text" at bounding box center [650, 316] width 494 height 14
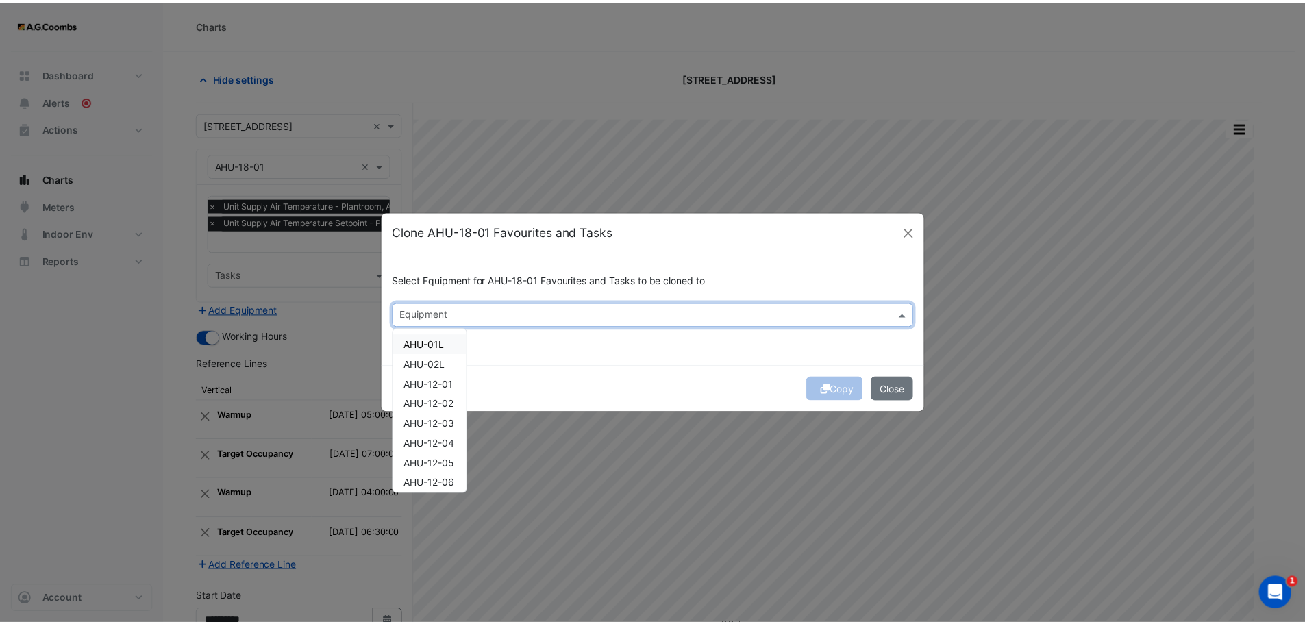
scroll to position [164, 0]
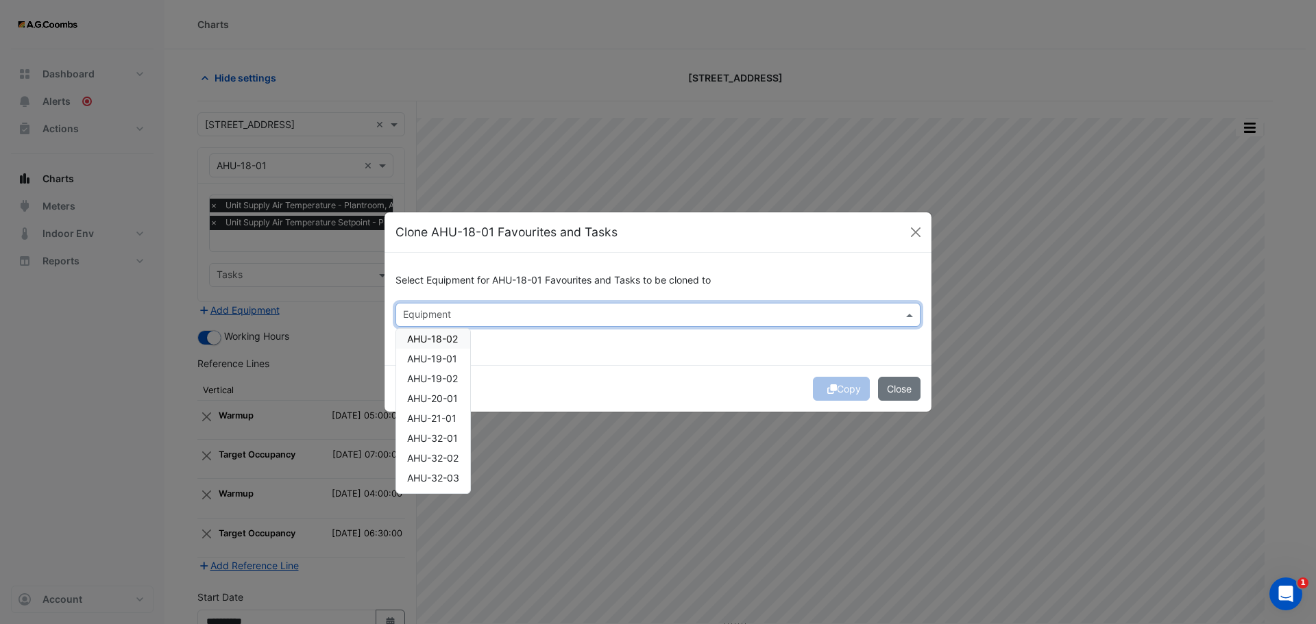
click at [452, 341] on span "AHU-18-02" at bounding box center [432, 339] width 51 height 12
click at [857, 391] on button "Copy" at bounding box center [841, 389] width 57 height 24
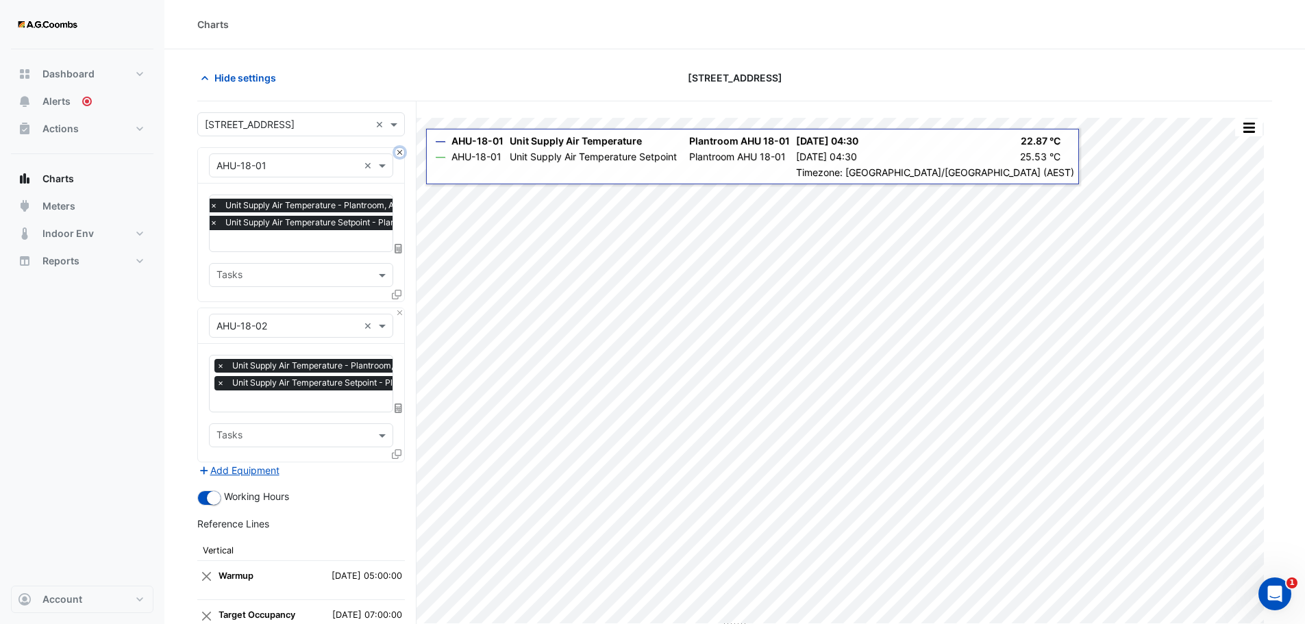
click at [400, 153] on button "Close" at bounding box center [399, 152] width 9 height 9
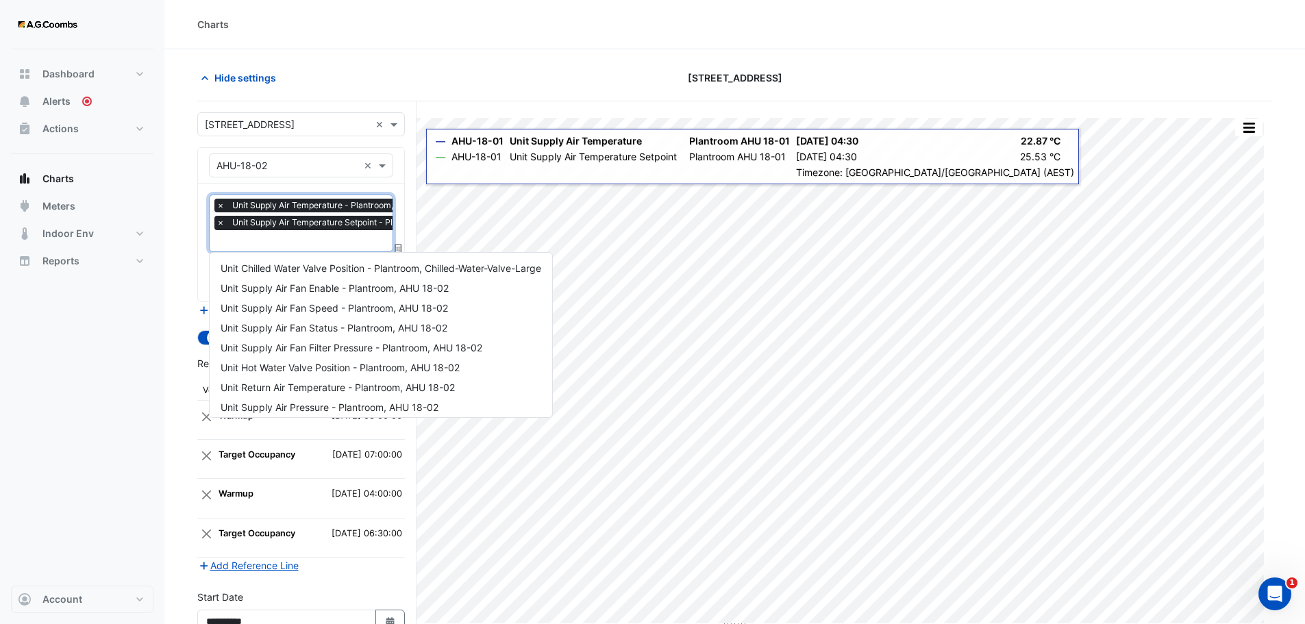
click at [272, 248] on div at bounding box center [347, 243] width 266 height 18
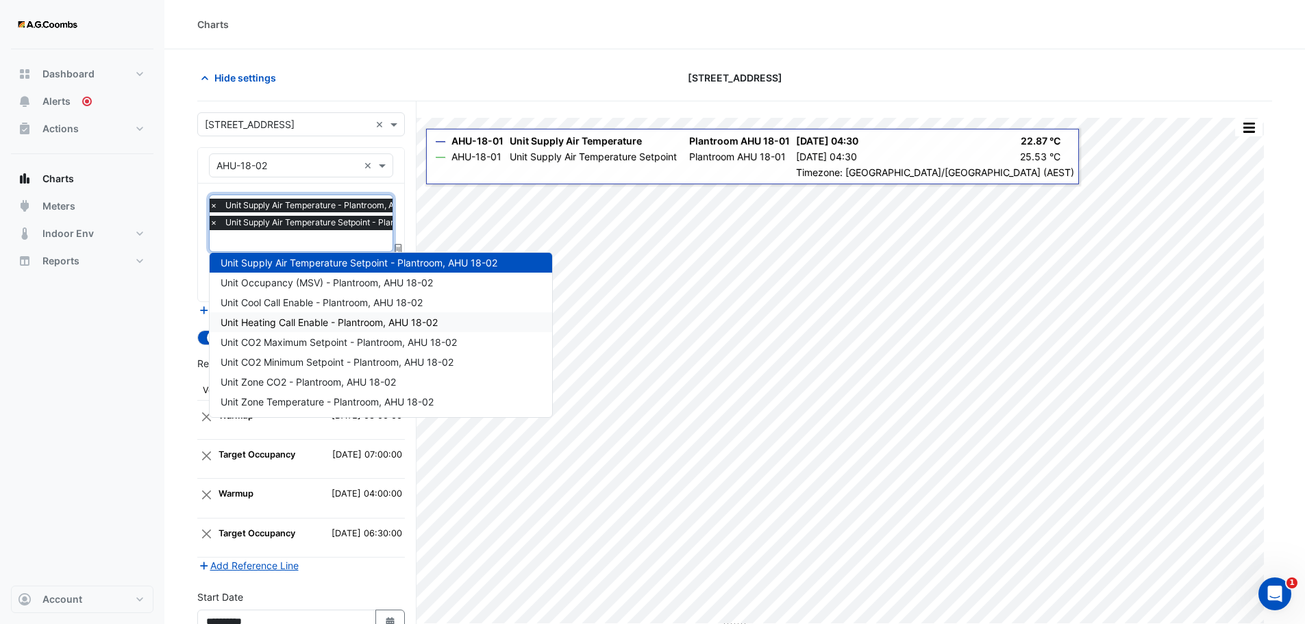
scroll to position [0, 0]
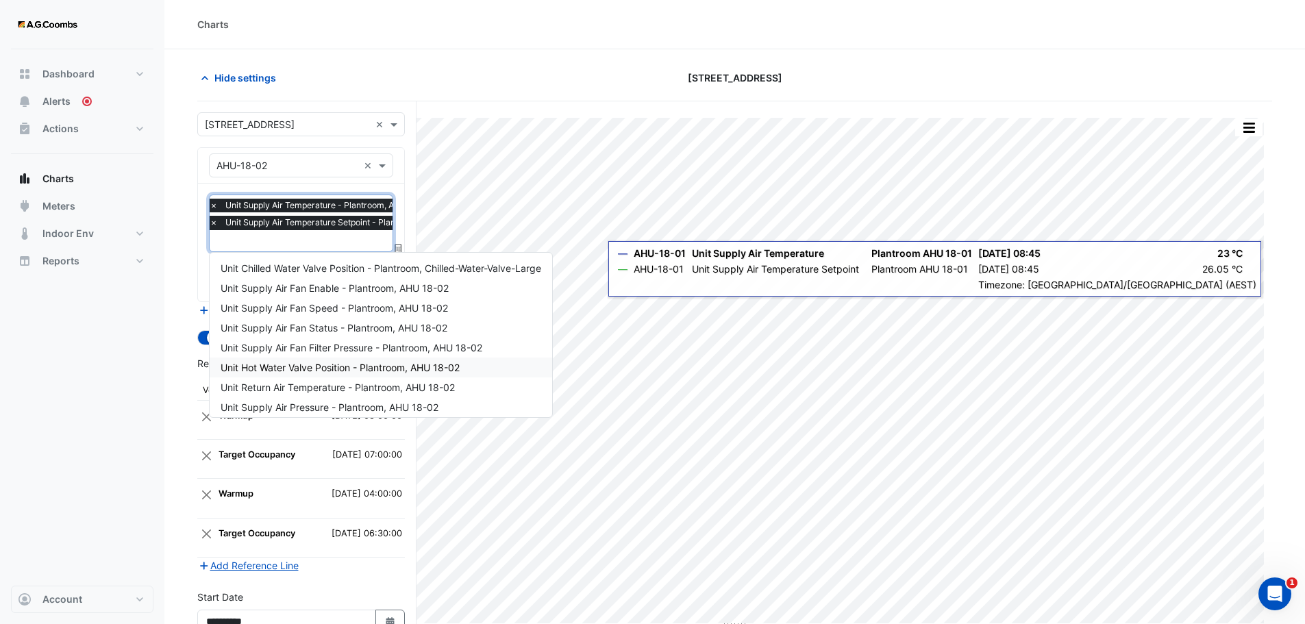
click at [351, 366] on span "Unit Hot Water Valve Position - Plantroom, AHU 18-02" at bounding box center [340, 368] width 239 height 12
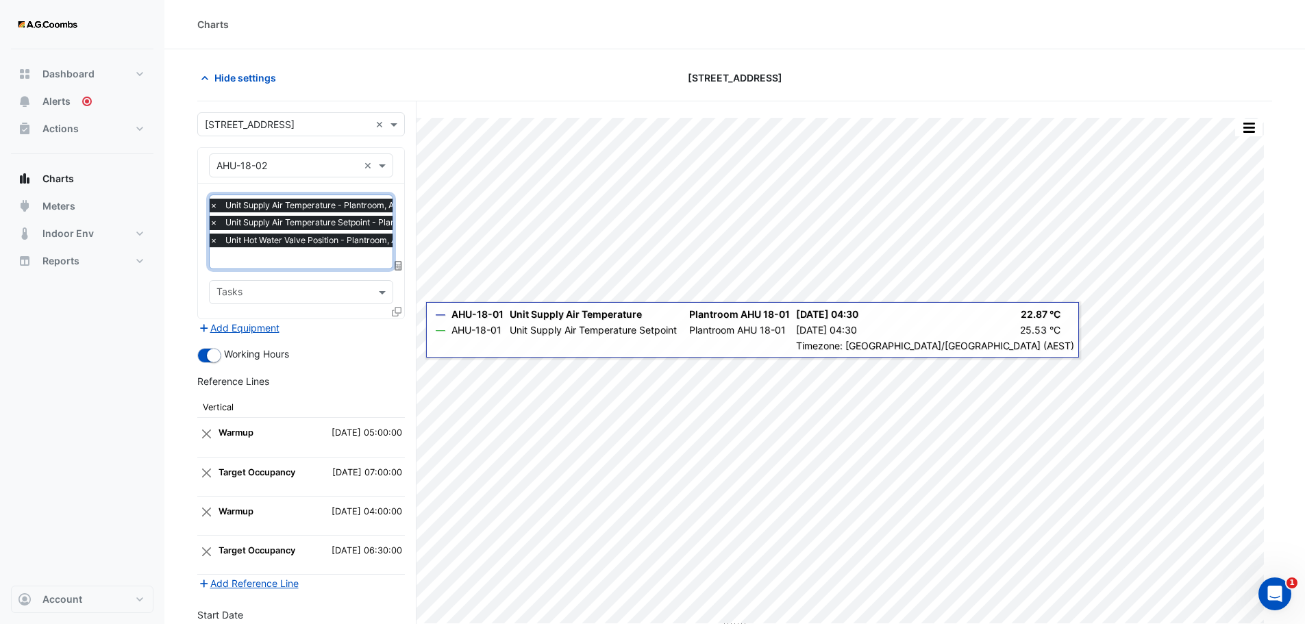
click at [307, 259] on input "text" at bounding box center [342, 259] width 264 height 14
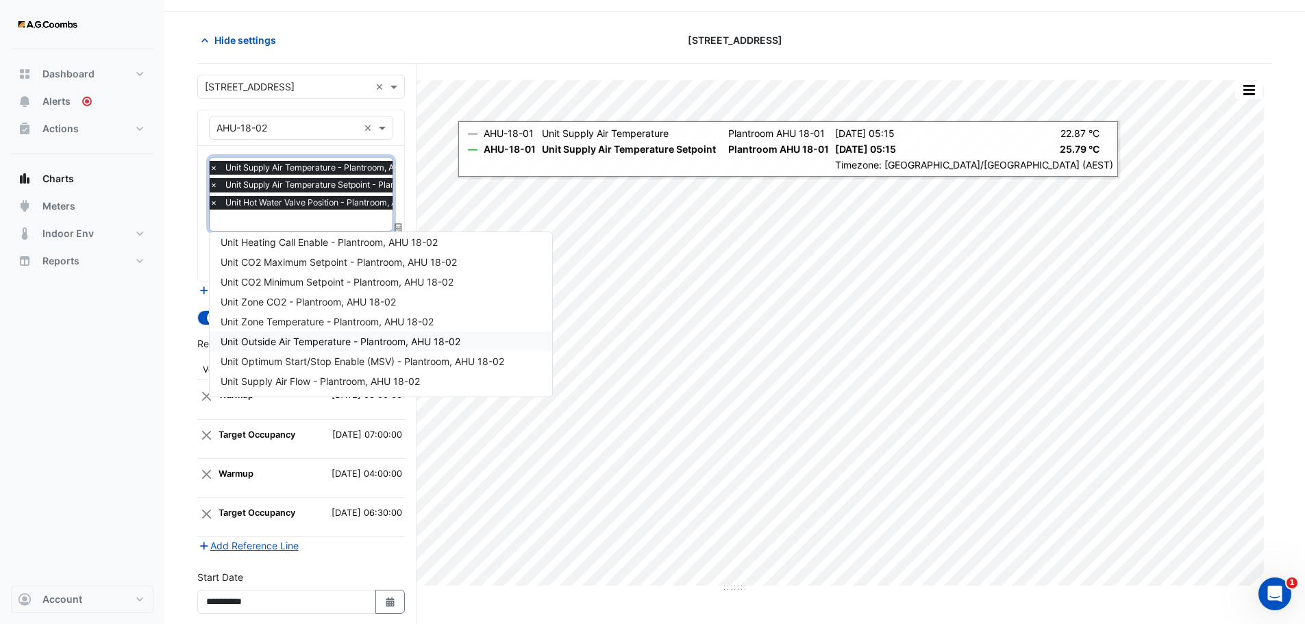
scroll to position [69, 0]
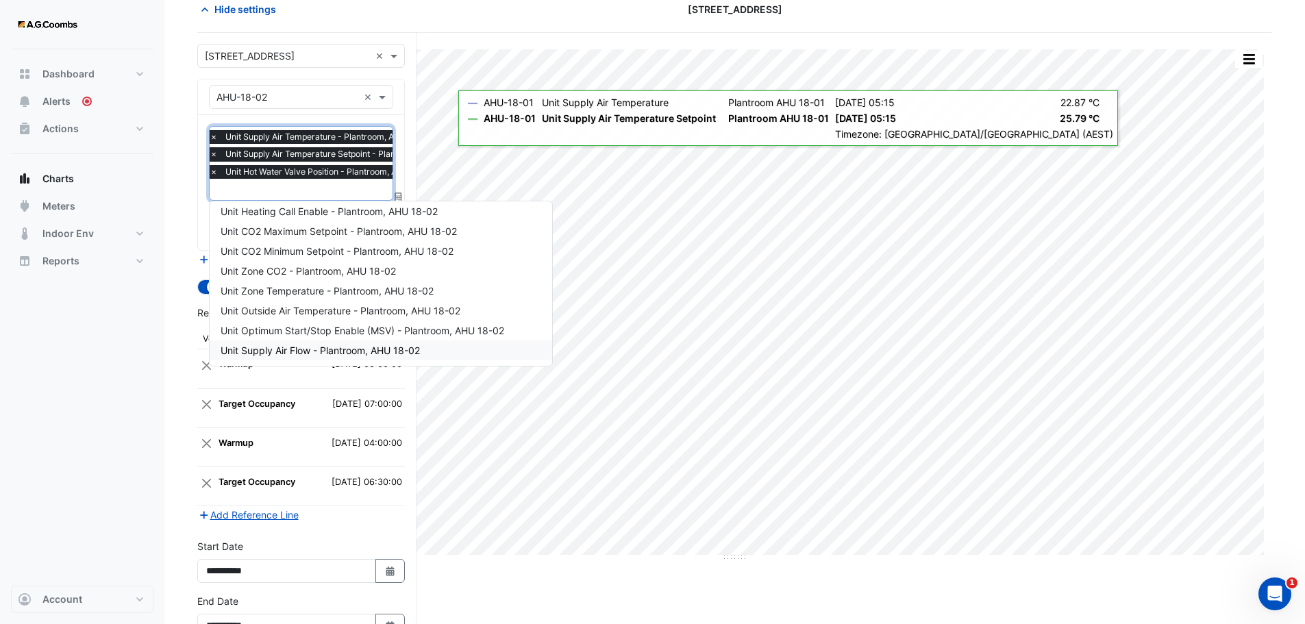
click at [111, 408] on div "Dashboard Portfolio Ratings Performance Alerts Actions Site Manager Charts" at bounding box center [82, 317] width 143 height 537
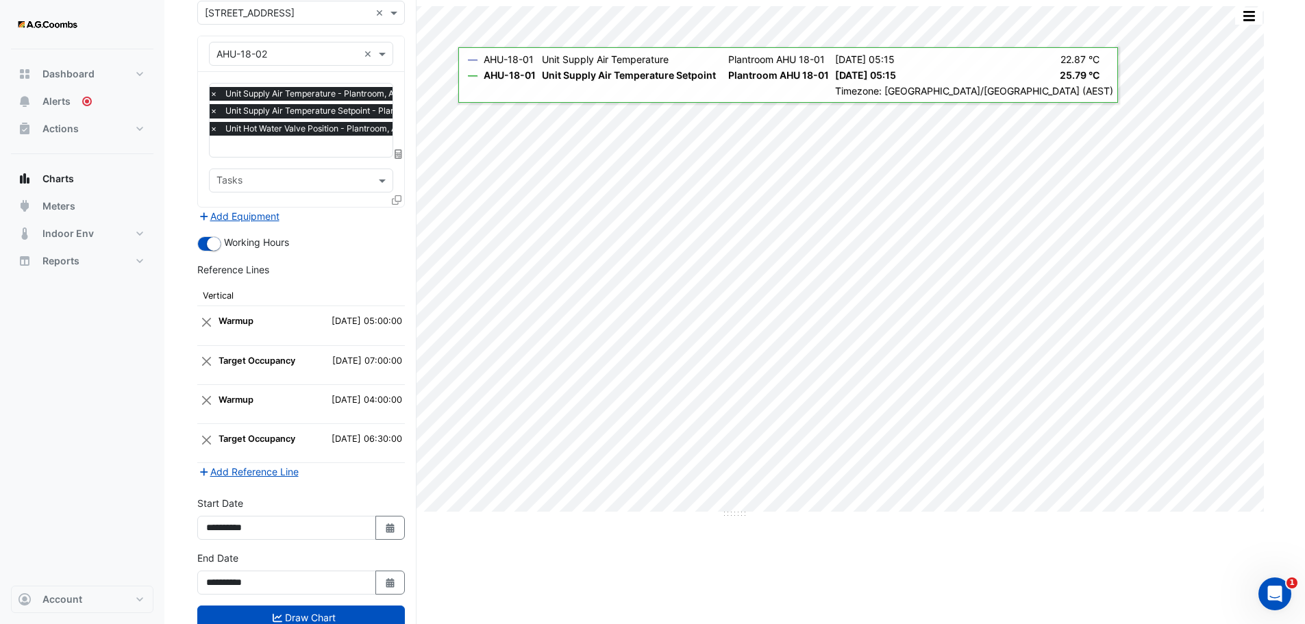
scroll to position [154, 0]
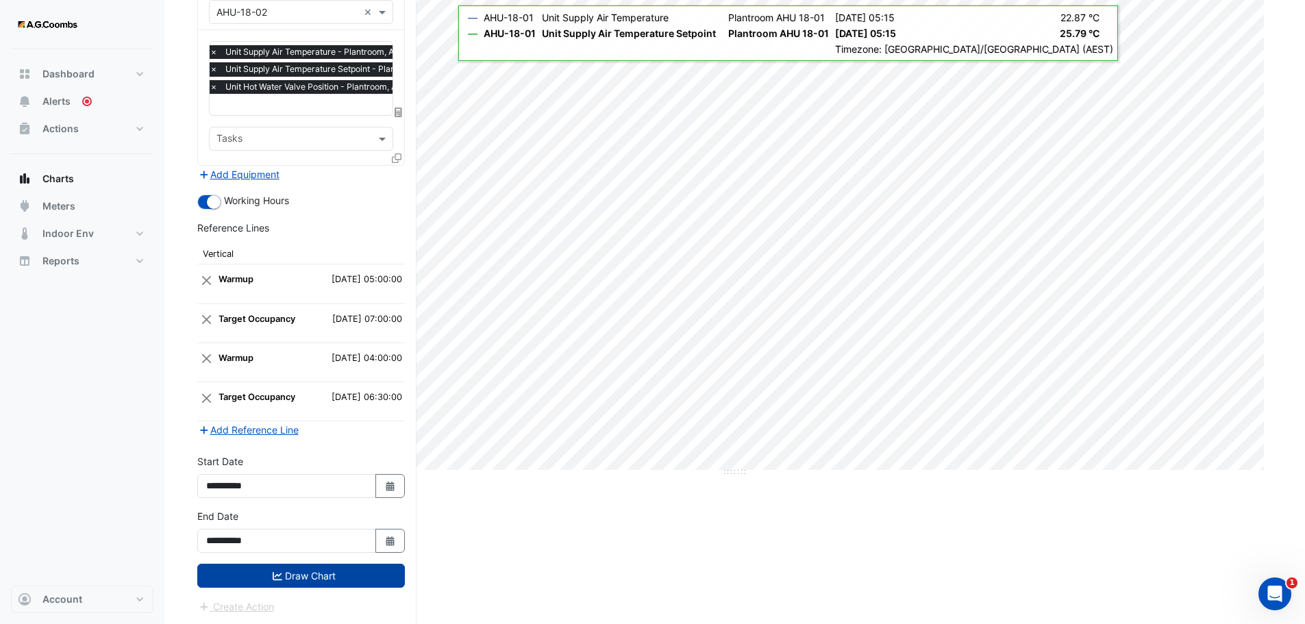
click at [289, 586] on button "Draw Chart" at bounding box center [301, 576] width 208 height 24
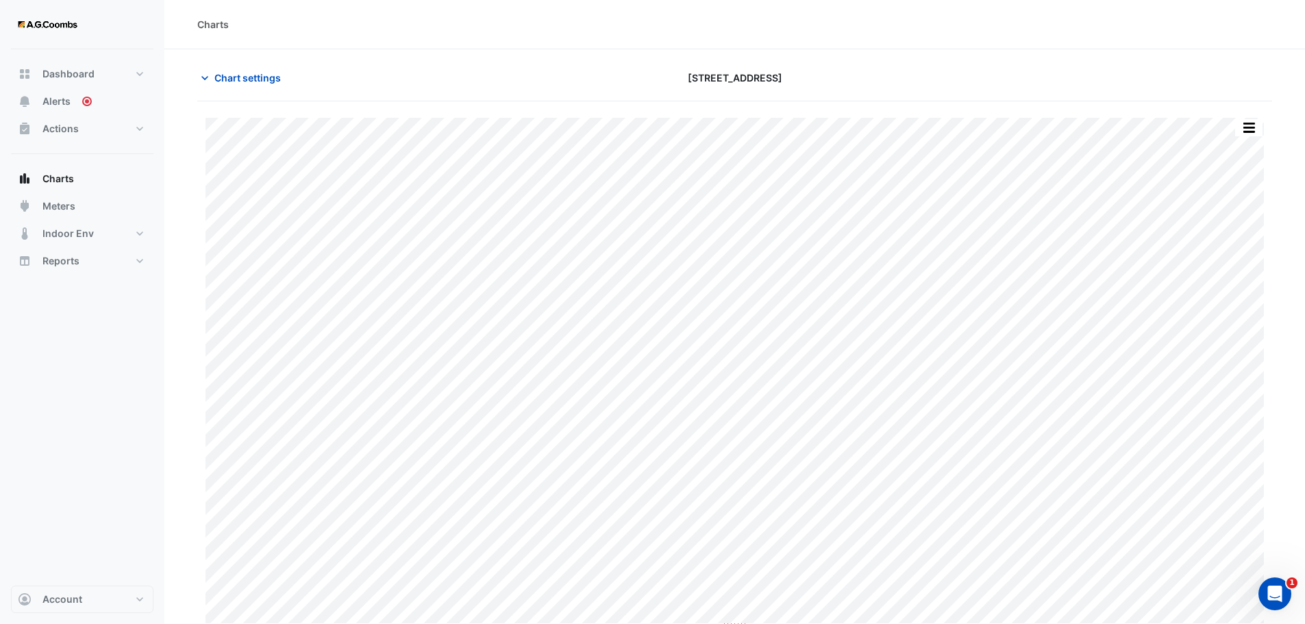
click at [1249, 114] on div "Split by Unit Split All Print Save as JPEG Save as PNG Pivot Data Table Export …" at bounding box center [734, 365] width 1075 height 529
click at [1251, 130] on button "button" at bounding box center [1249, 127] width 27 height 17
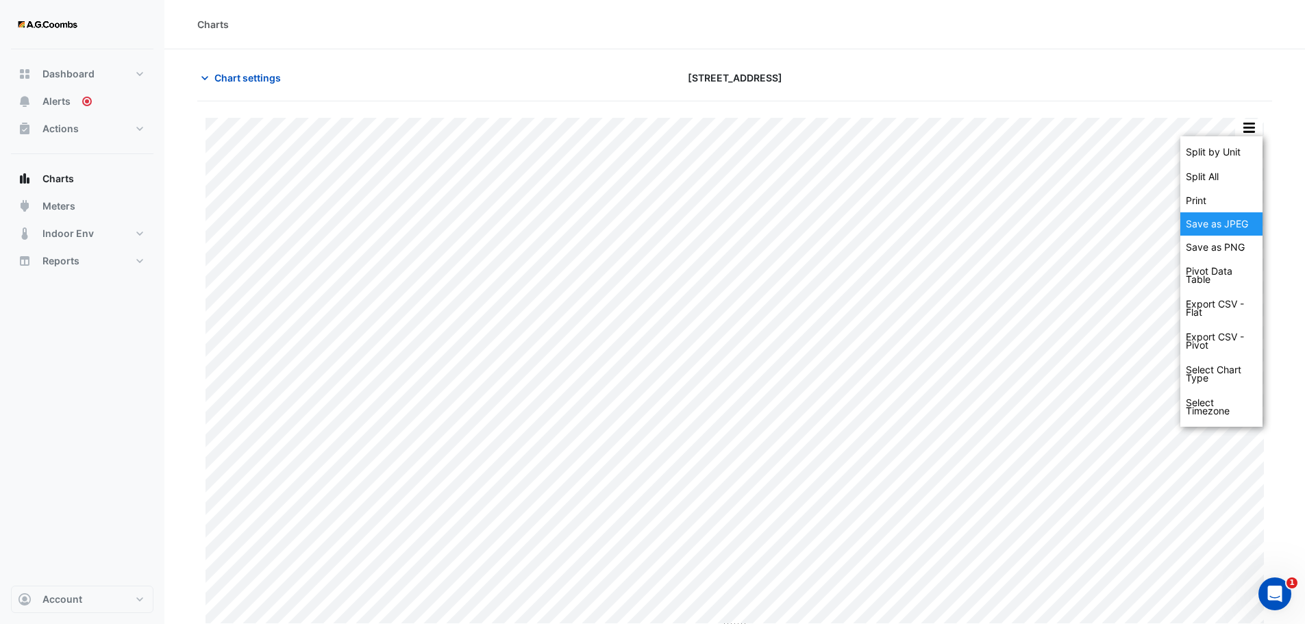
click at [1212, 226] on div "Save as JPEG" at bounding box center [1222, 223] width 82 height 23
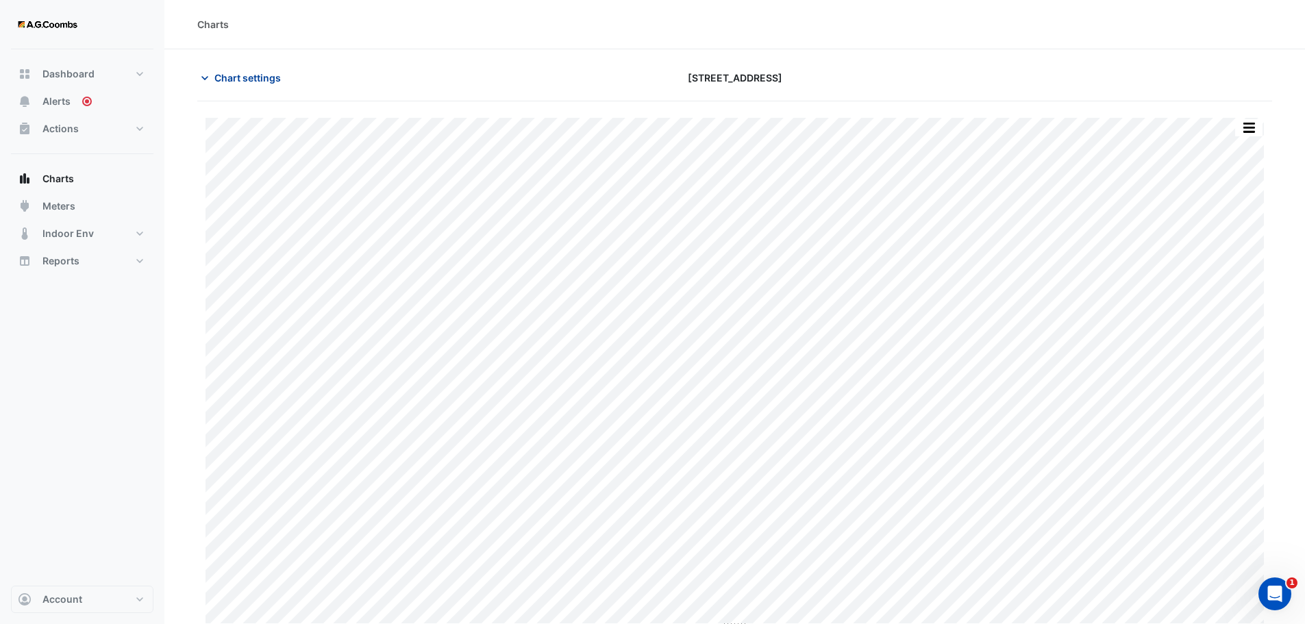
drag, startPoint x: 232, startPoint y: 79, endPoint x: 254, endPoint y: 87, distance: 23.2
click at [232, 79] on span "Chart settings" at bounding box center [247, 78] width 66 height 14
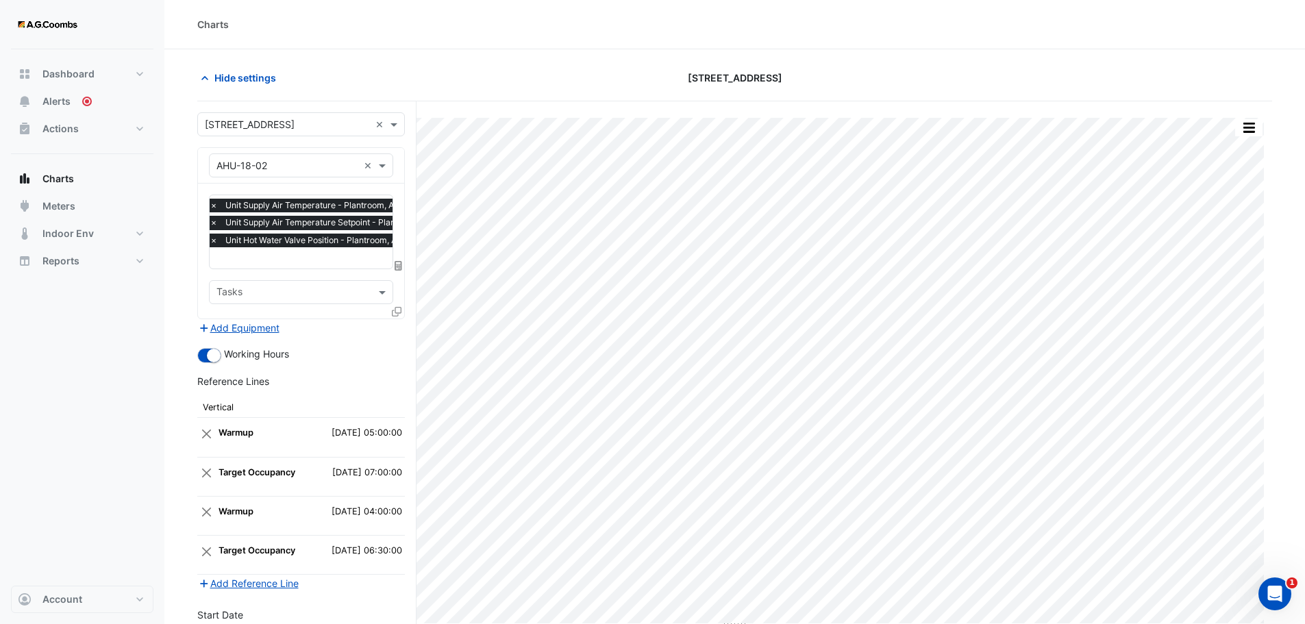
click at [396, 310] on icon at bounding box center [397, 312] width 10 height 10
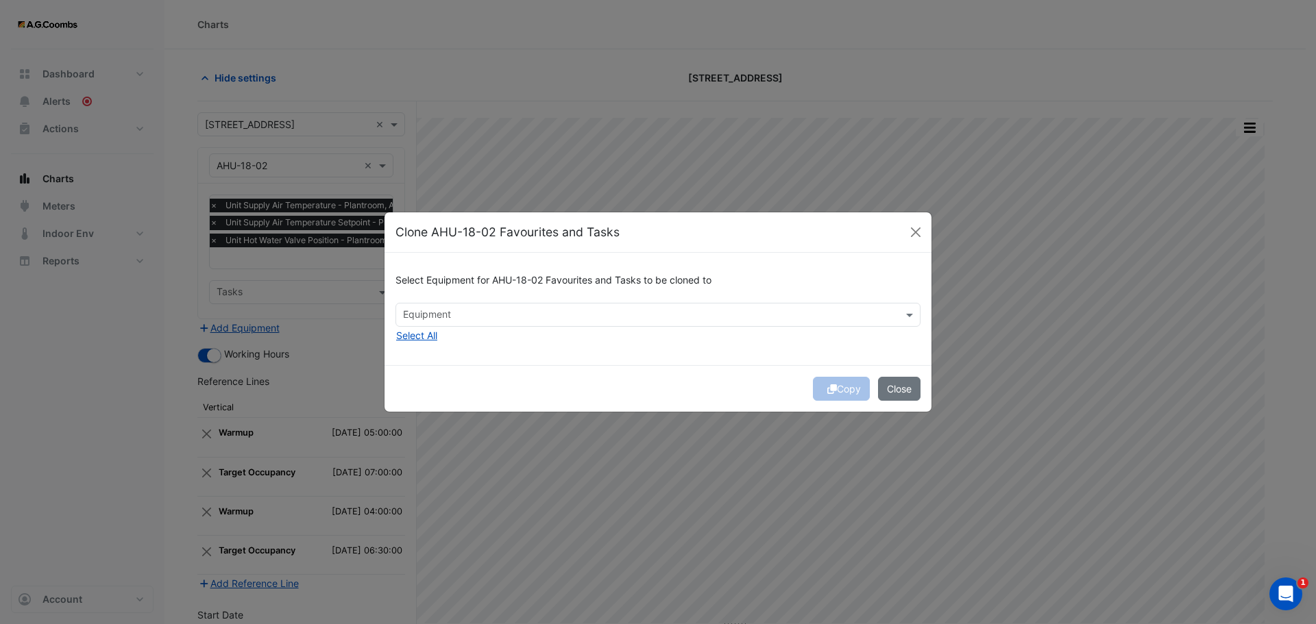
click at [886, 318] on input "text" at bounding box center [650, 316] width 494 height 14
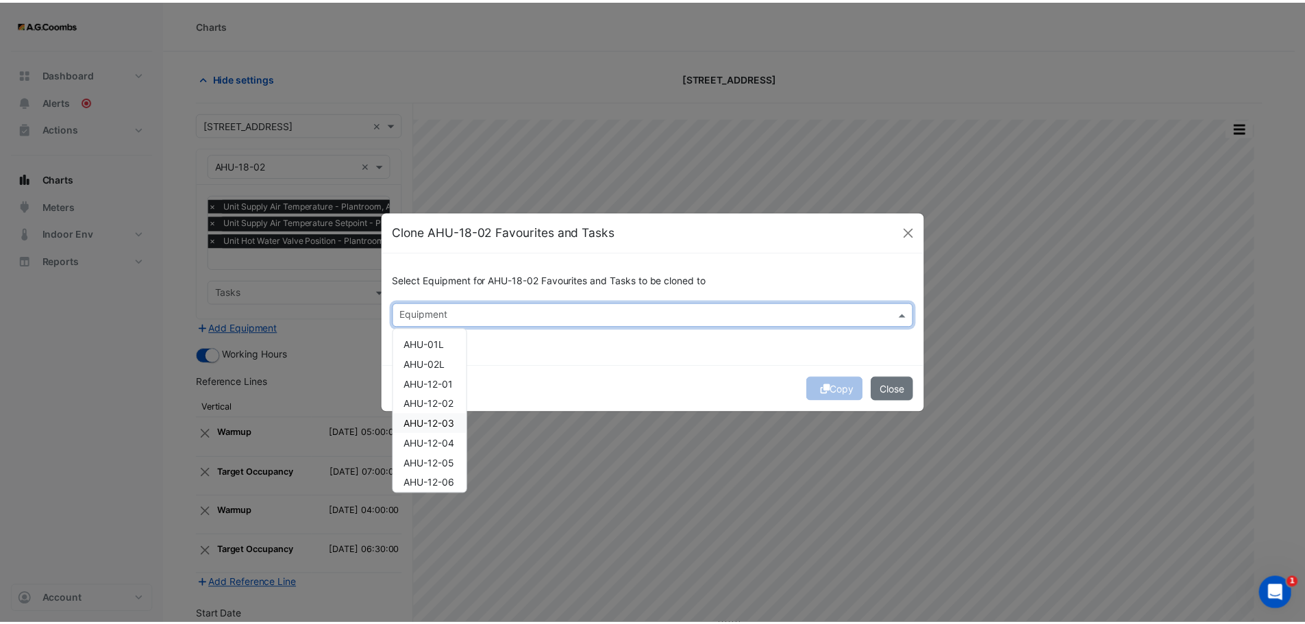
scroll to position [164, 0]
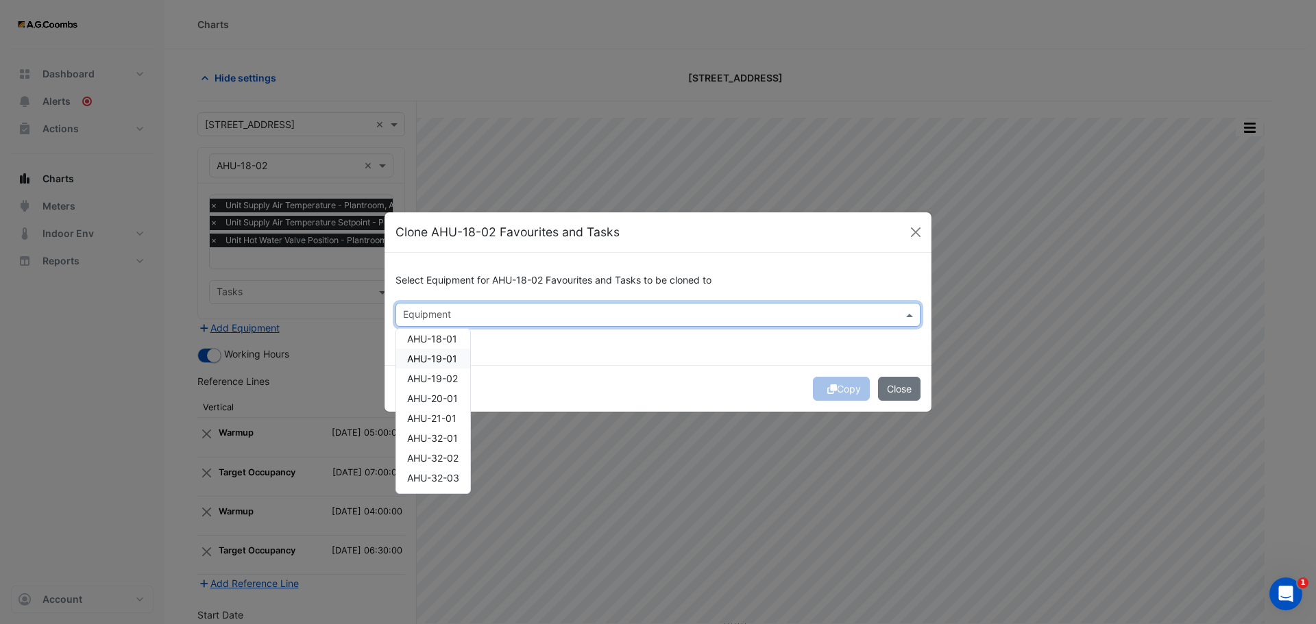
click at [445, 358] on span "AHU-19-01" at bounding box center [432, 359] width 50 height 12
click at [842, 388] on button "Copy" at bounding box center [841, 389] width 57 height 24
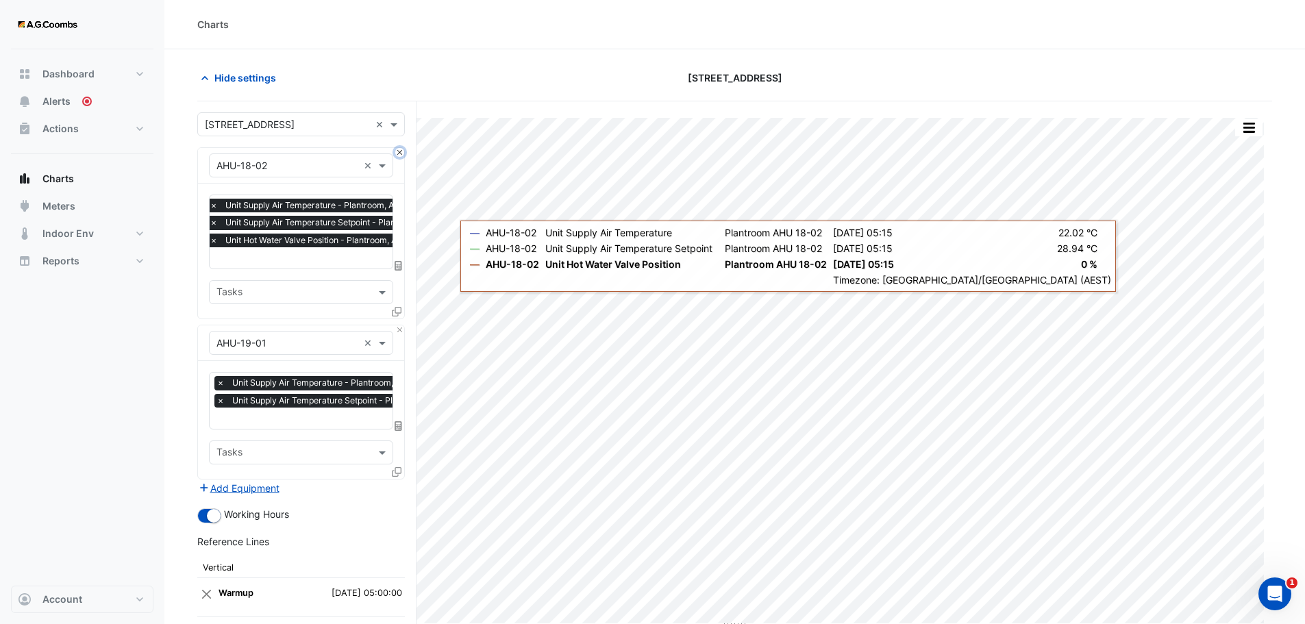
click at [404, 154] on button "Close" at bounding box center [399, 152] width 9 height 9
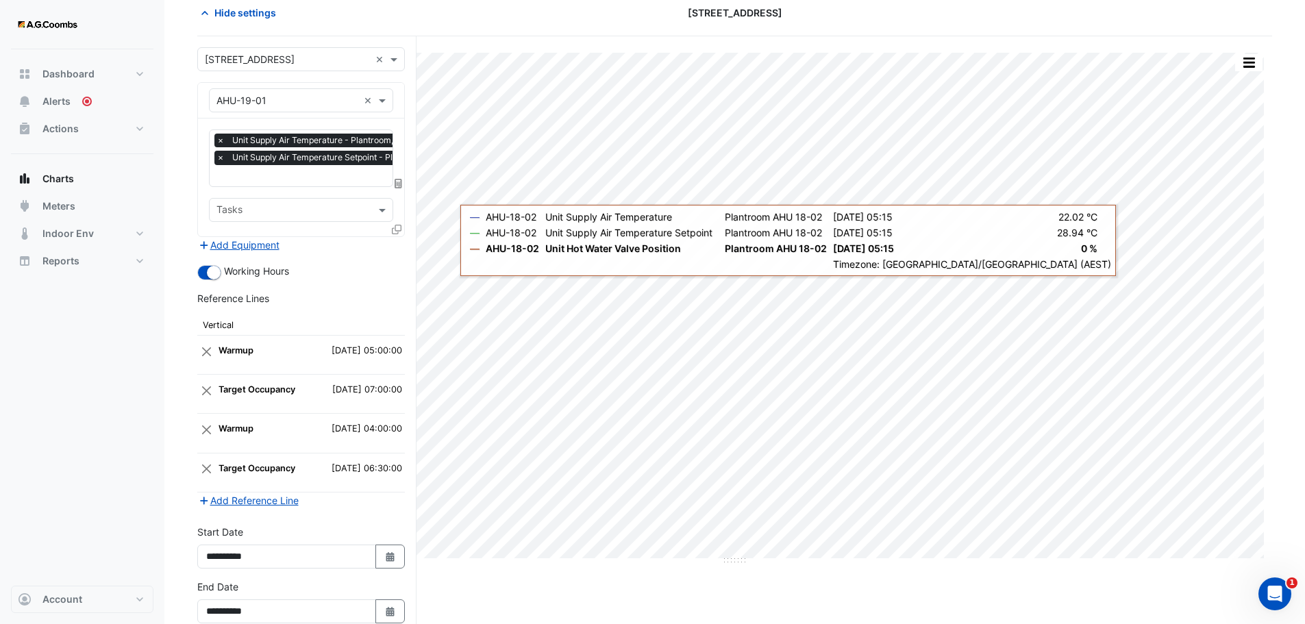
scroll to position [136, 0]
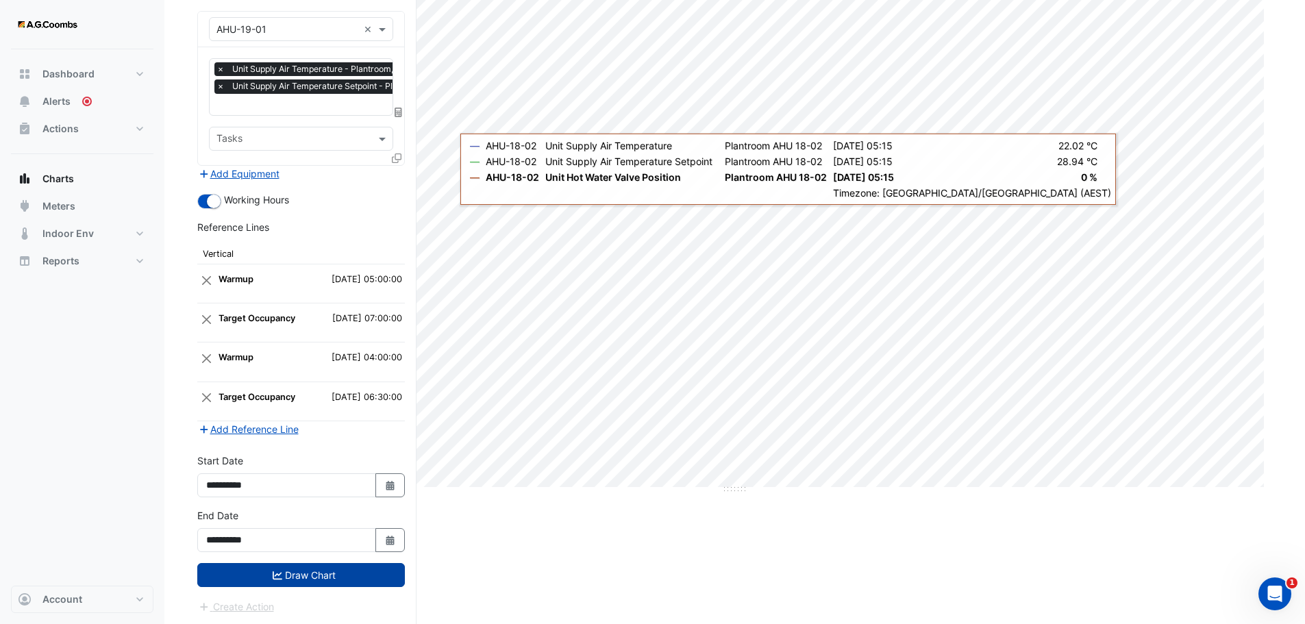
click at [256, 573] on button "Draw Chart" at bounding box center [301, 575] width 208 height 24
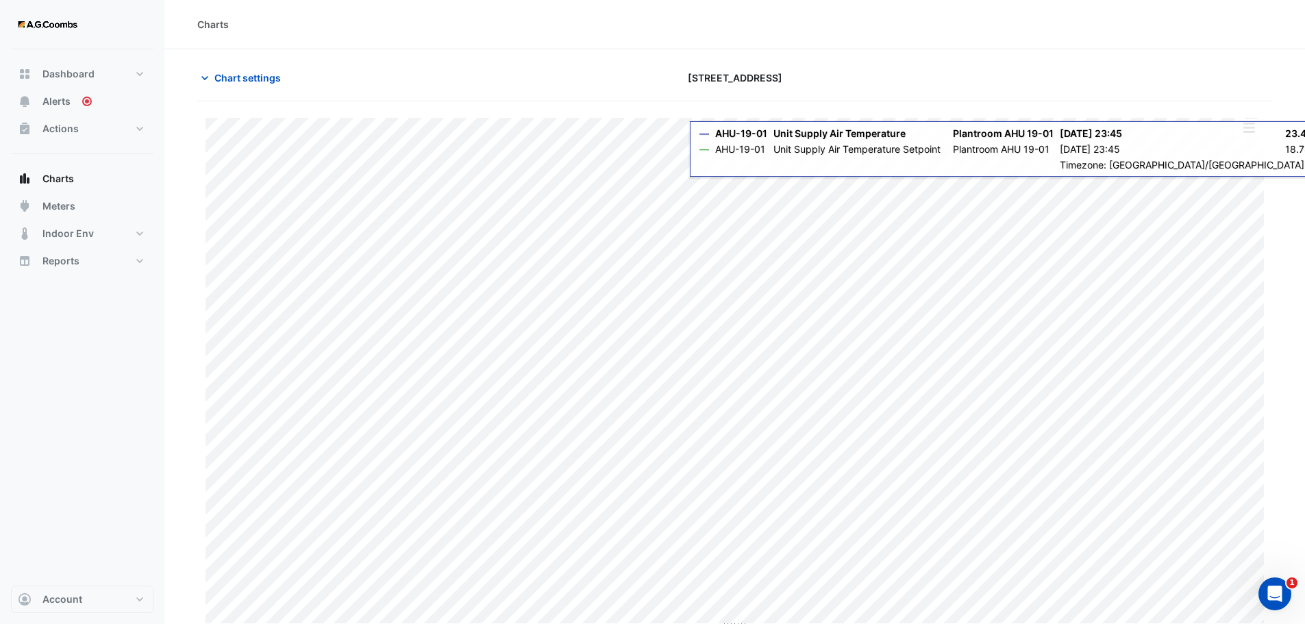
click at [1251, 133] on button "button" at bounding box center [1249, 127] width 27 height 17
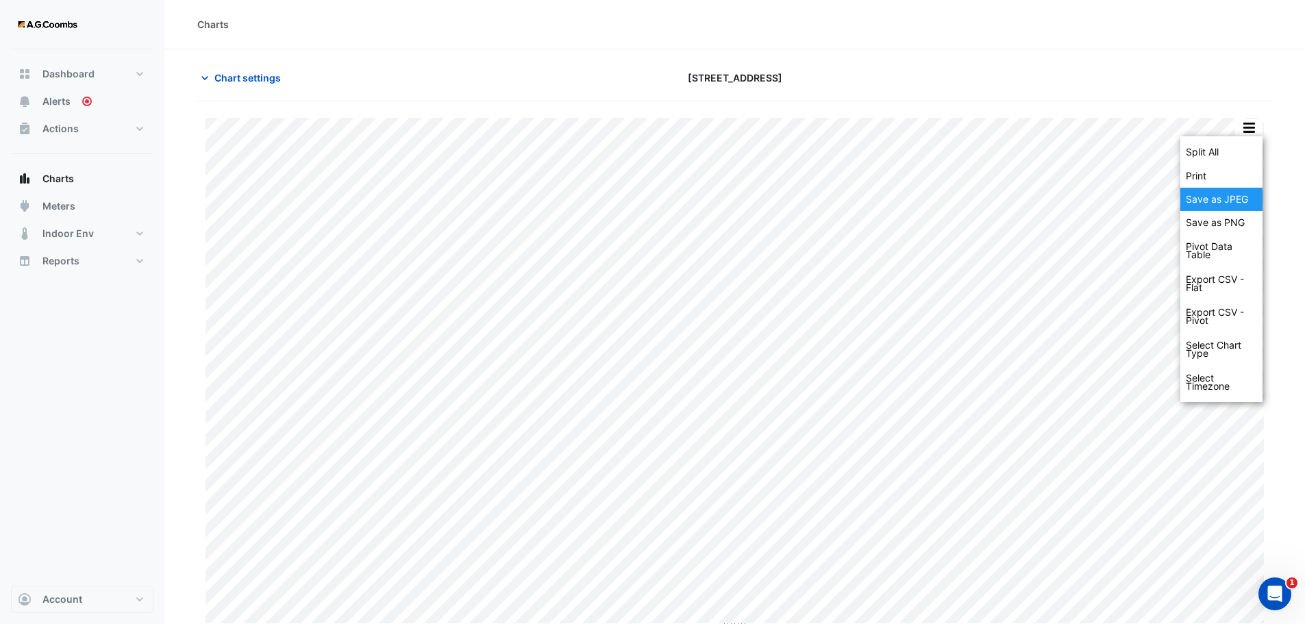
click at [1238, 198] on div "Save as JPEG" at bounding box center [1222, 199] width 82 height 23
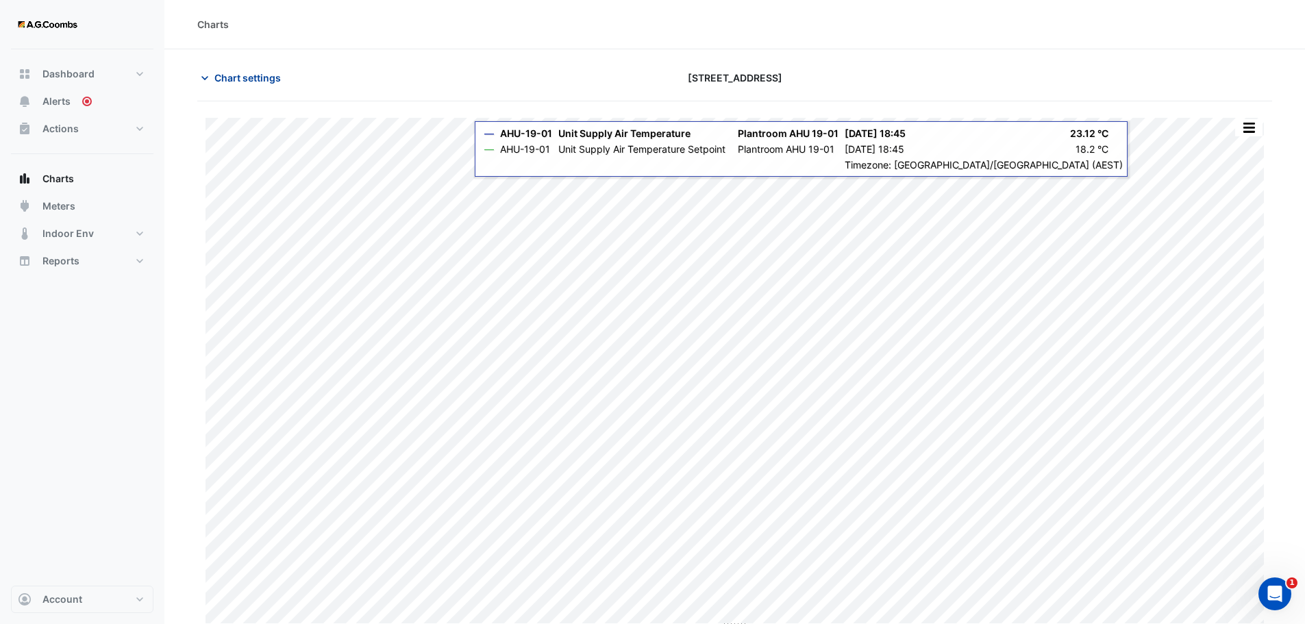
click at [263, 88] on button "Chart settings" at bounding box center [243, 78] width 93 height 24
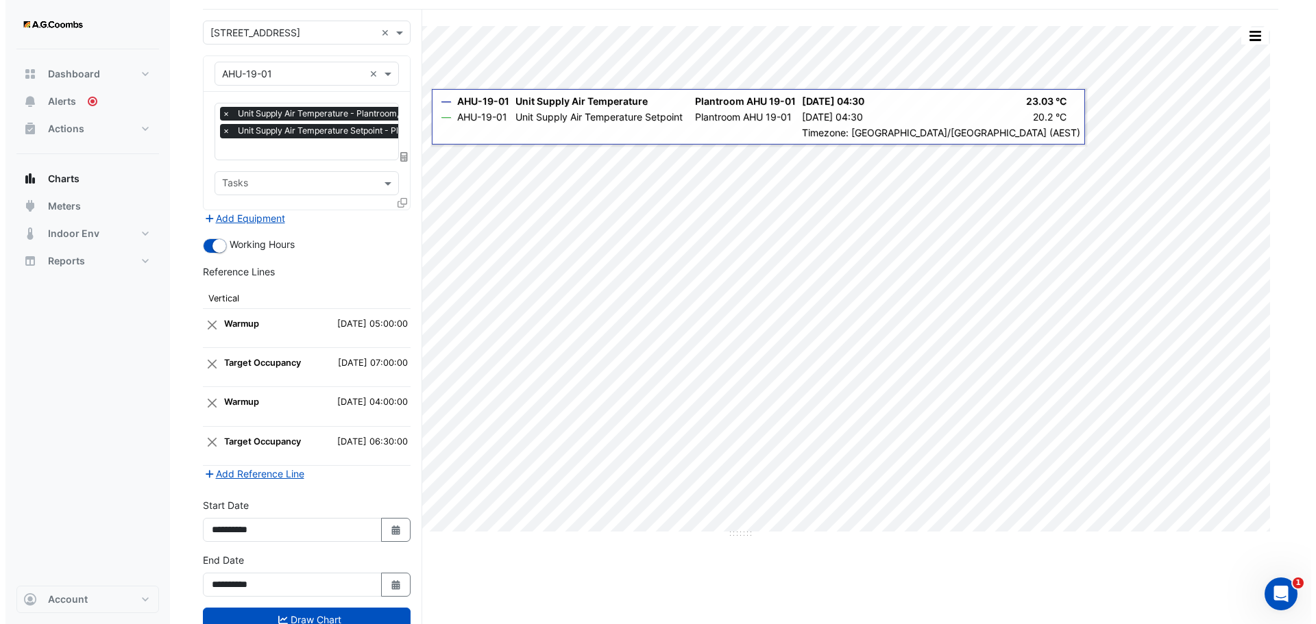
scroll to position [68, 0]
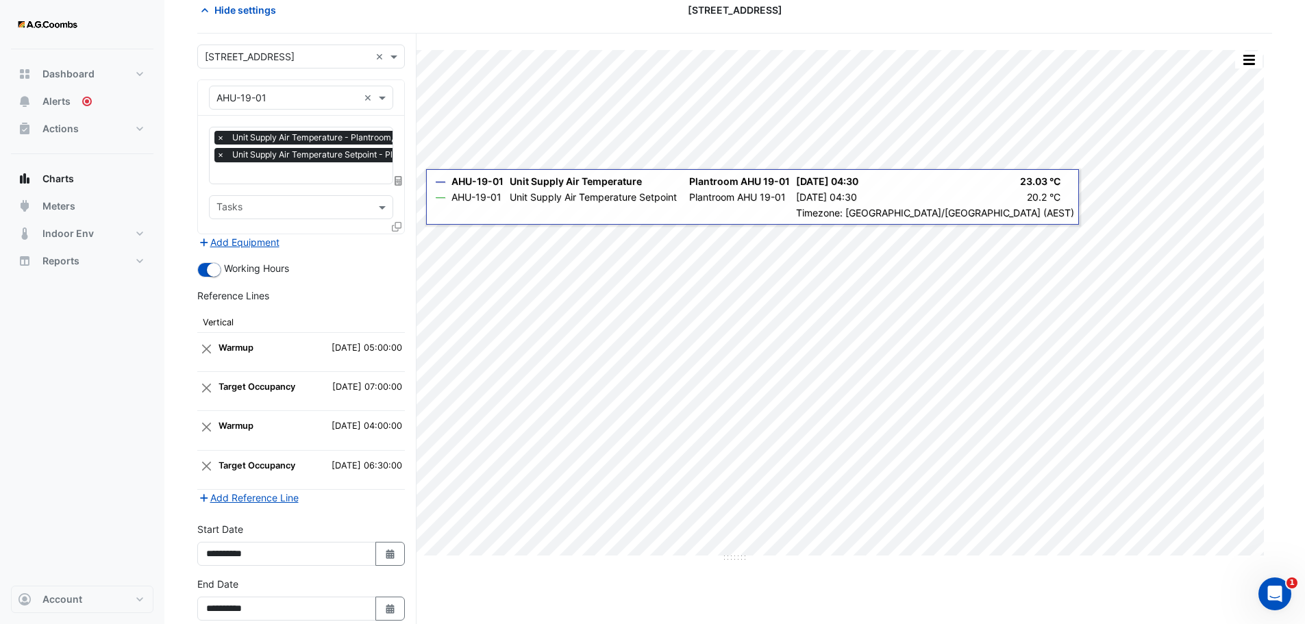
click at [397, 223] on icon at bounding box center [397, 227] width 10 height 10
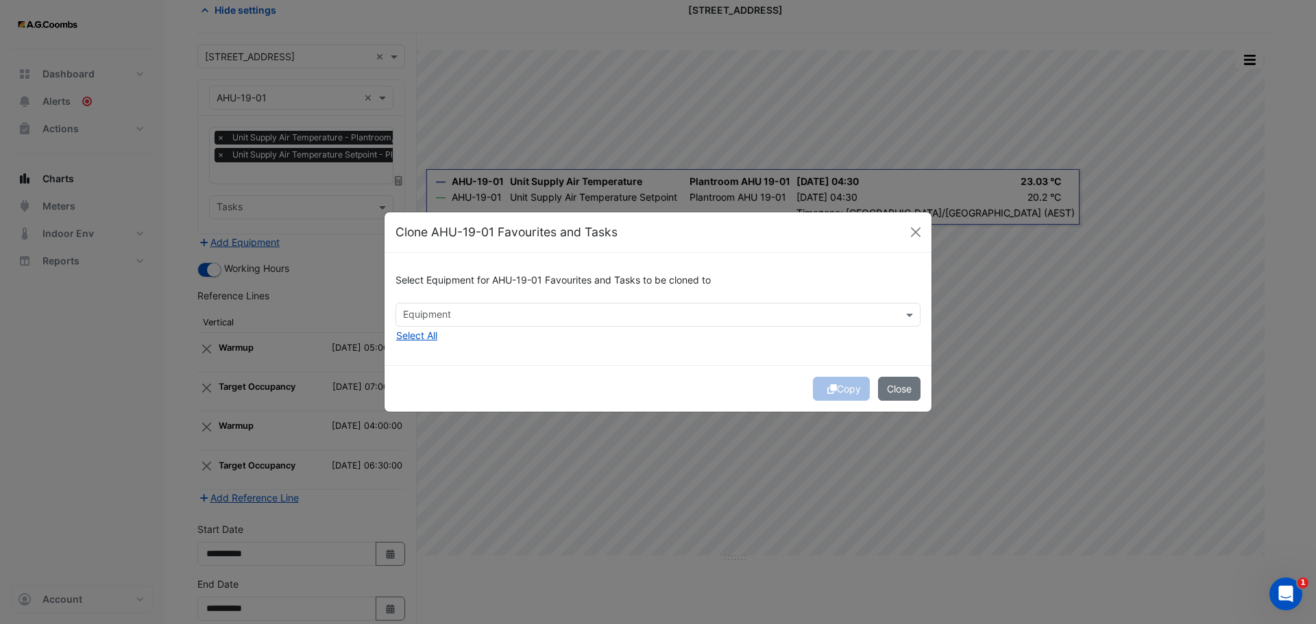
click at [519, 314] on input "text" at bounding box center [650, 316] width 494 height 14
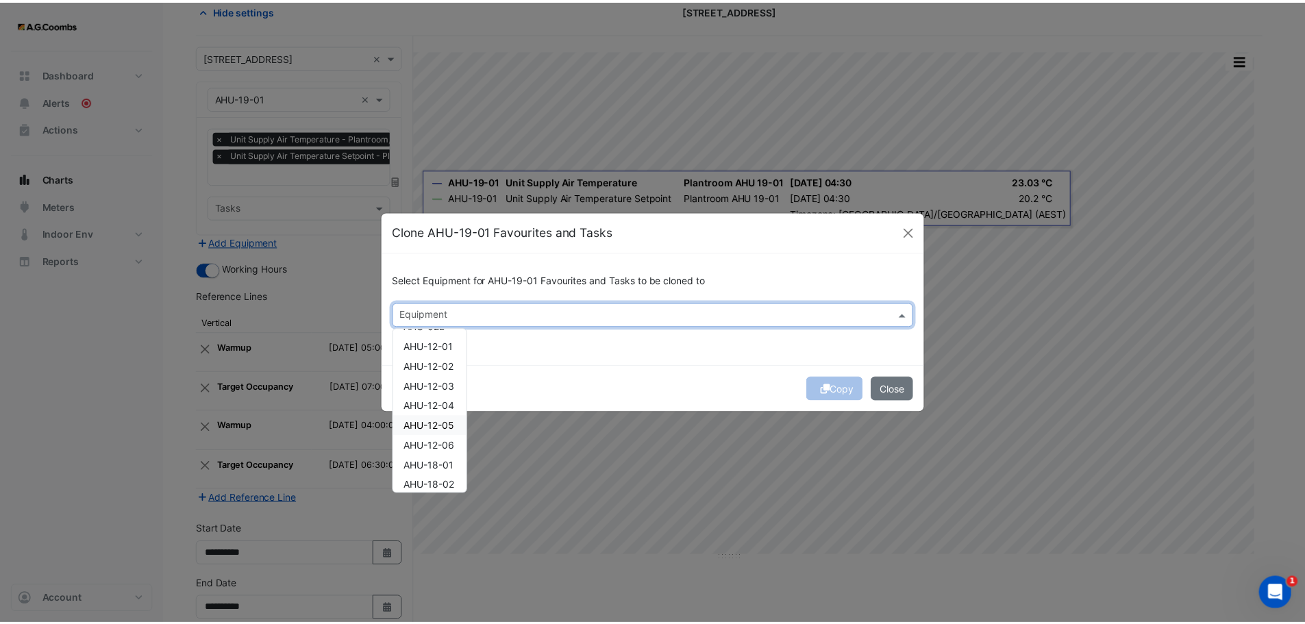
scroll to position [69, 0]
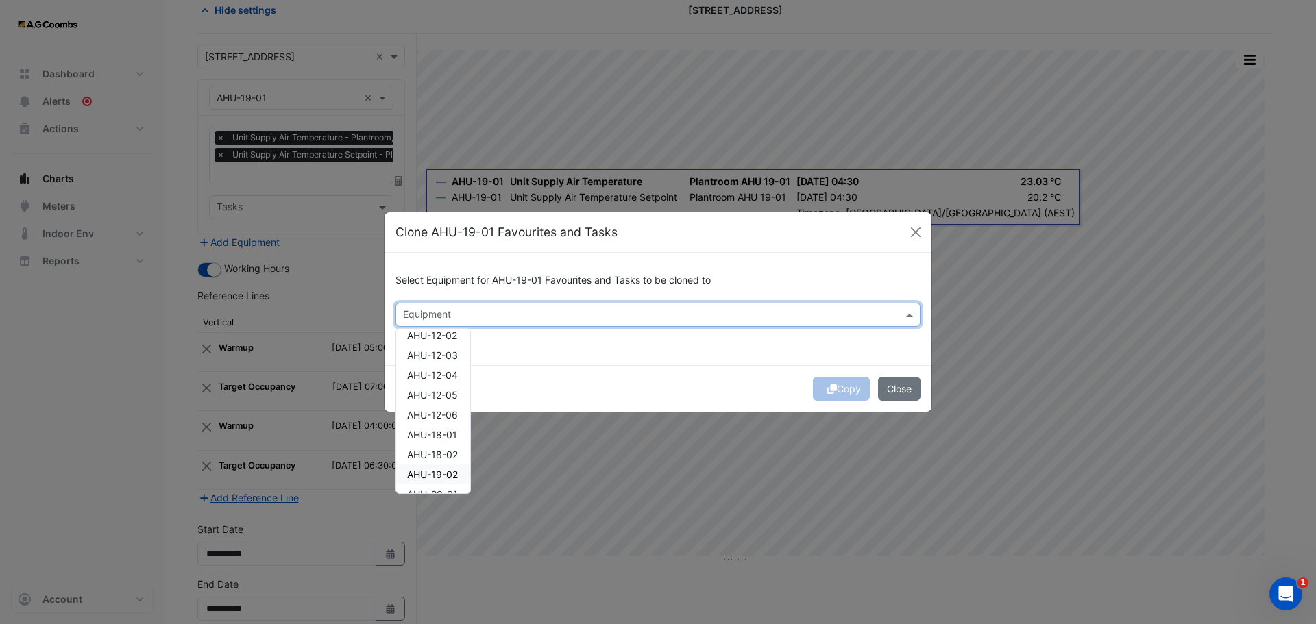
click at [423, 476] on span "AHU-19-02" at bounding box center [432, 475] width 51 height 12
click at [830, 391] on icon "submit" at bounding box center [832, 389] width 10 height 10
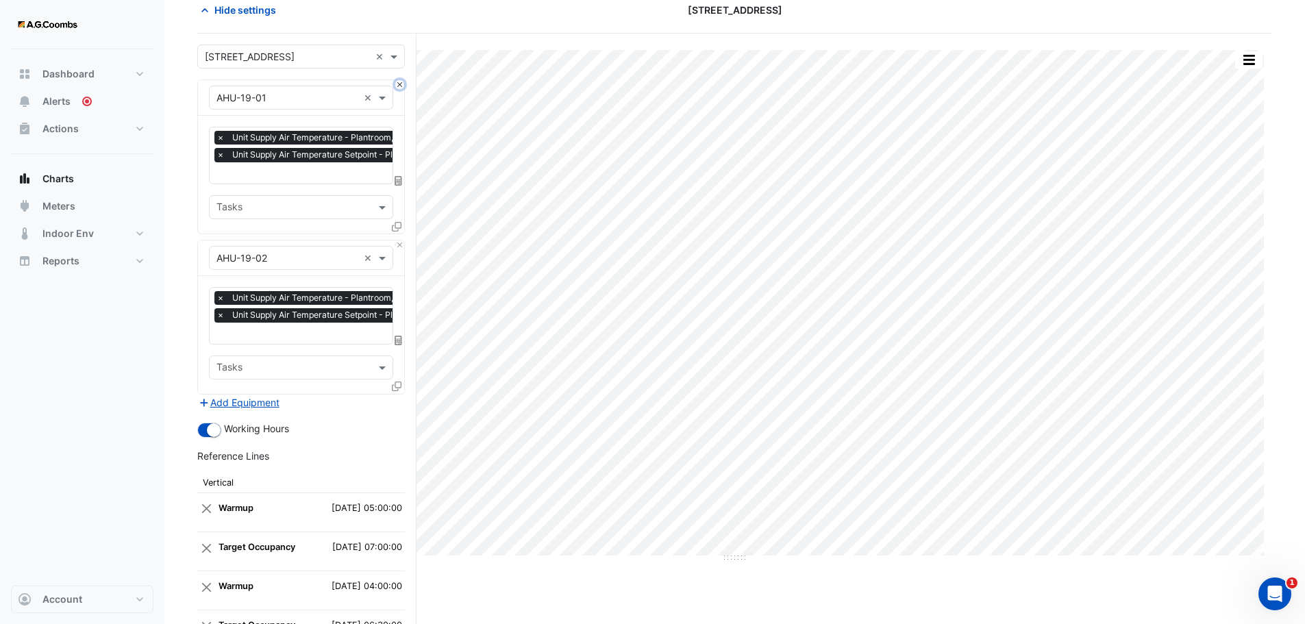
click at [402, 86] on button "Close" at bounding box center [399, 84] width 9 height 9
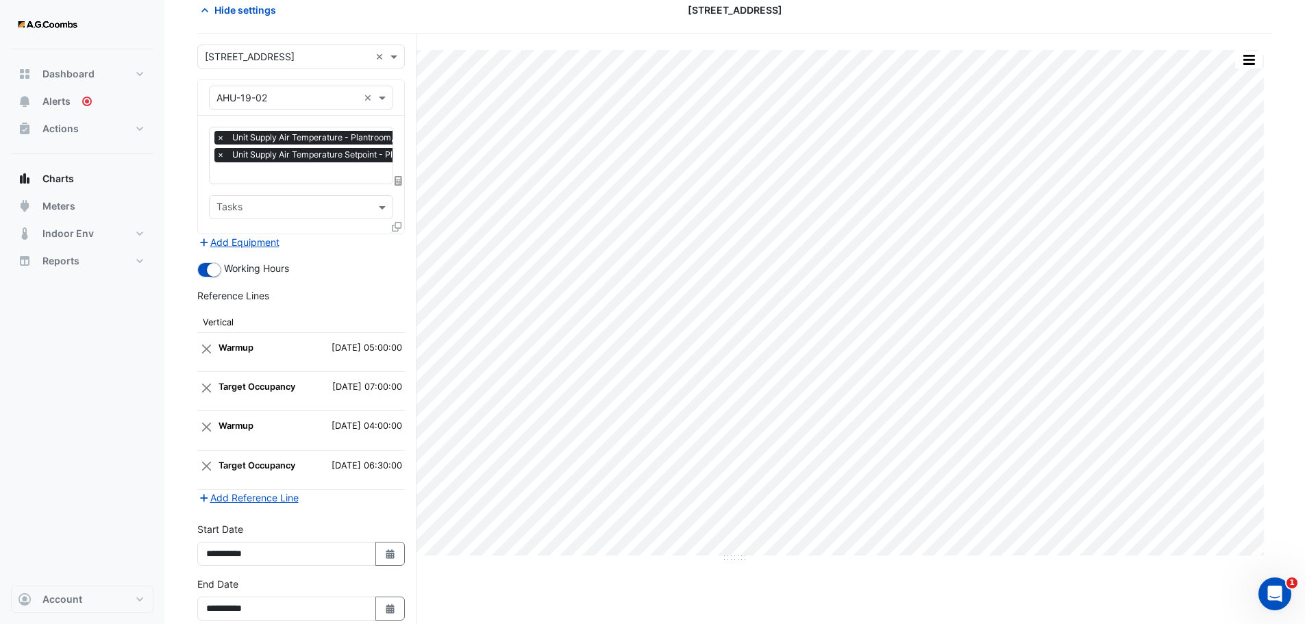
click at [269, 175] on input "text" at bounding box center [349, 174] width 264 height 14
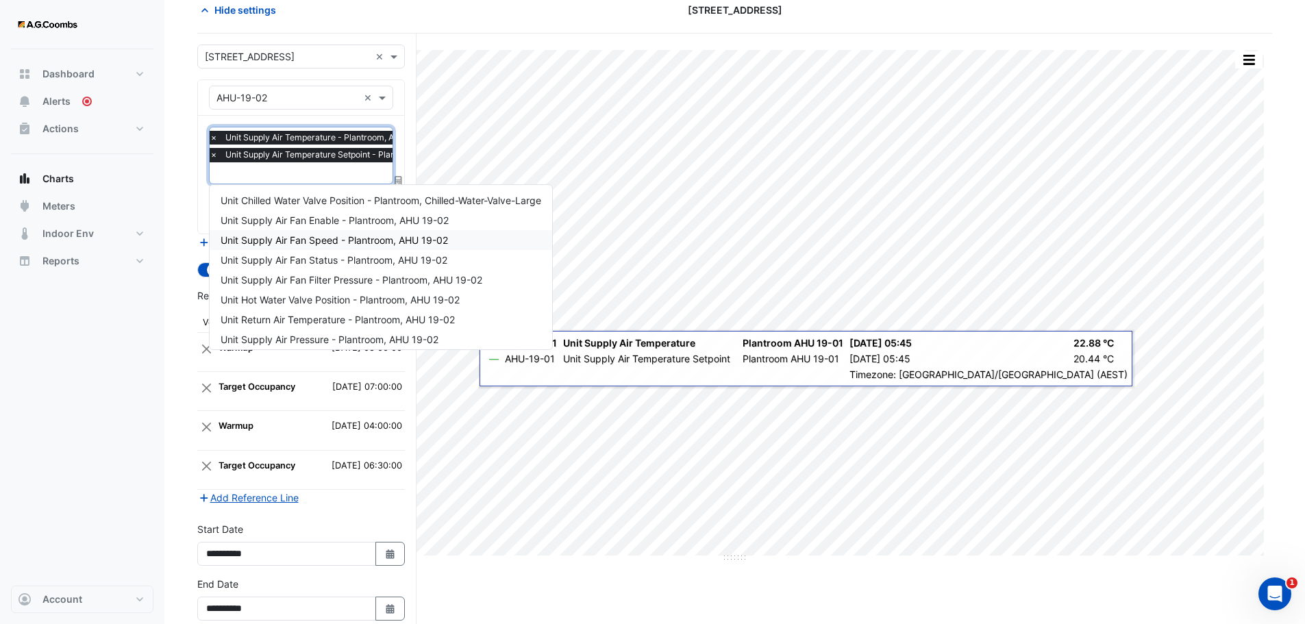
scroll to position [0, 0]
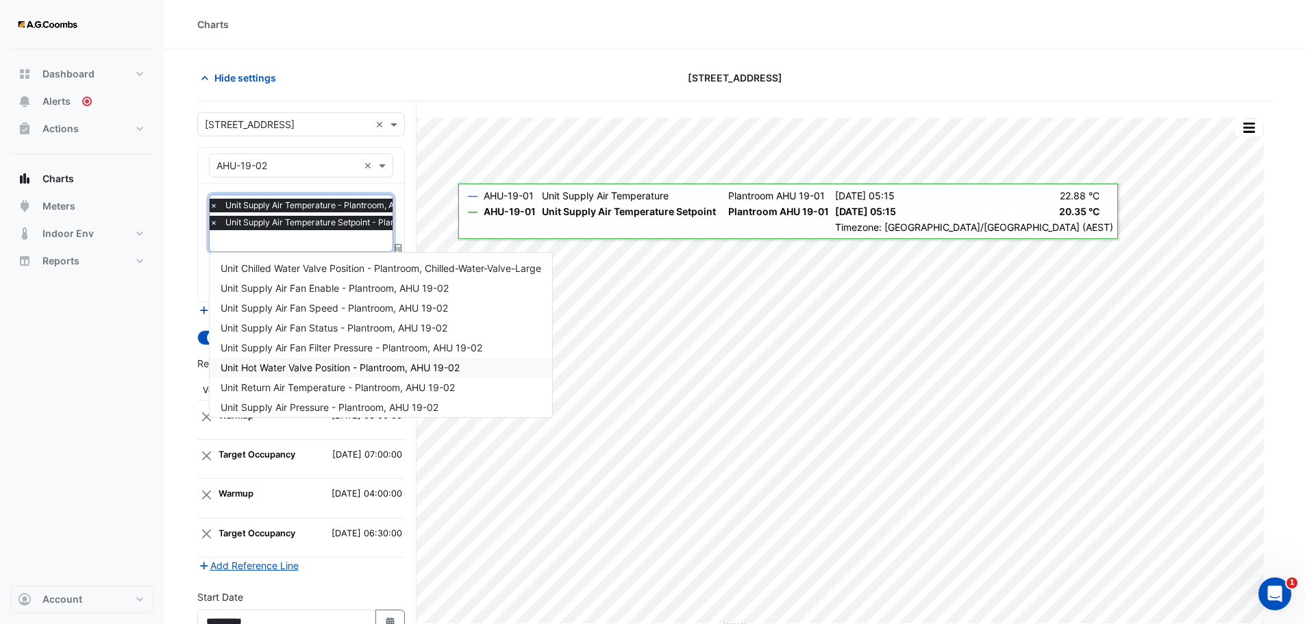
click at [382, 369] on span "Unit Hot Water Valve Position - Plantroom, AHU 19-02" at bounding box center [340, 368] width 239 height 12
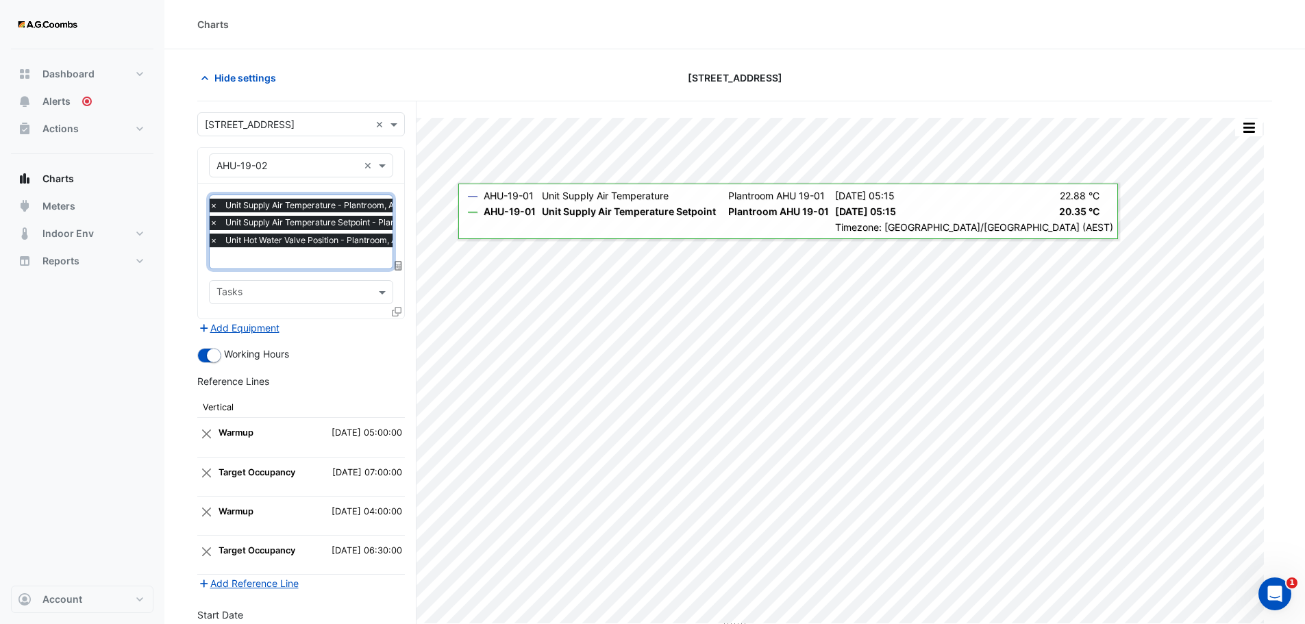
click at [309, 258] on input "text" at bounding box center [342, 259] width 264 height 14
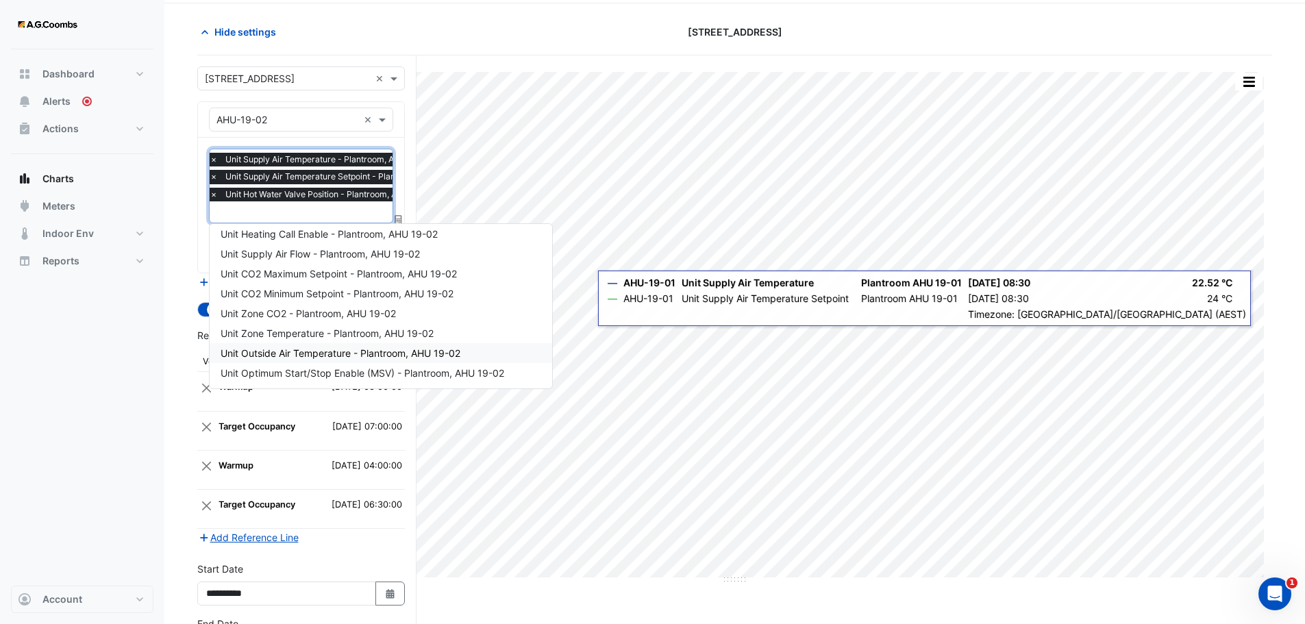
scroll to position [69, 0]
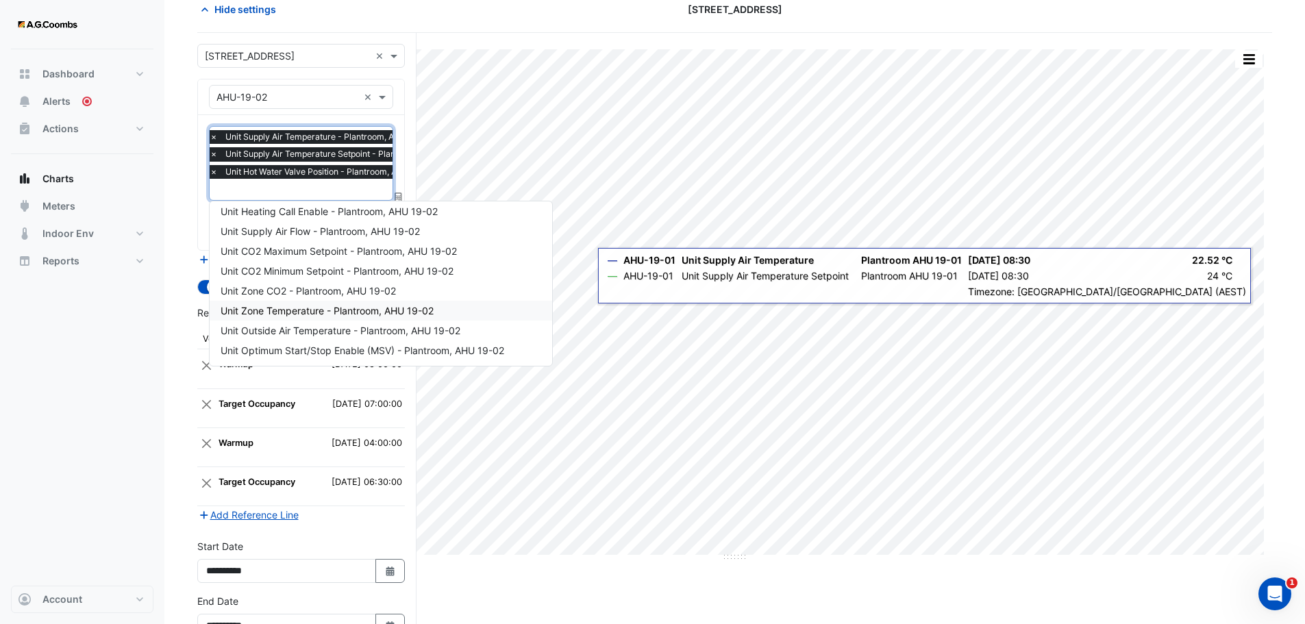
drag, startPoint x: 64, startPoint y: 390, endPoint x: 86, endPoint y: 410, distance: 29.6
click at [64, 390] on div "Dashboard Portfolio Ratings Performance Alerts Actions Site Manager Charts" at bounding box center [82, 317] width 143 height 537
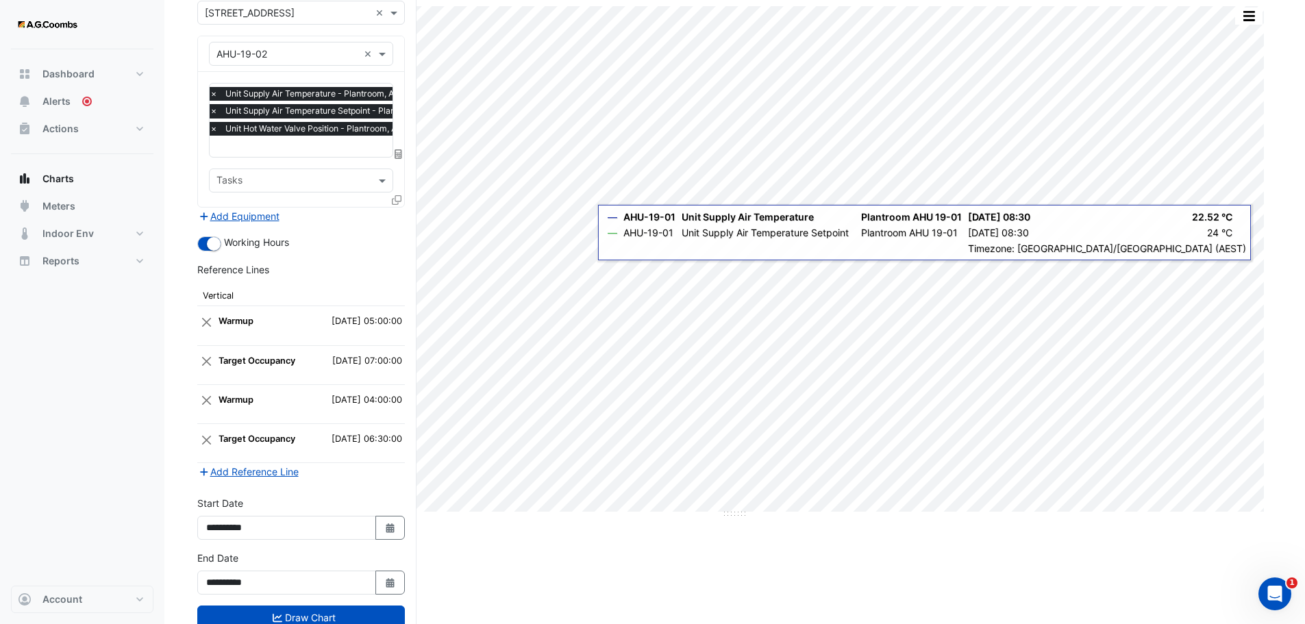
scroll to position [154, 0]
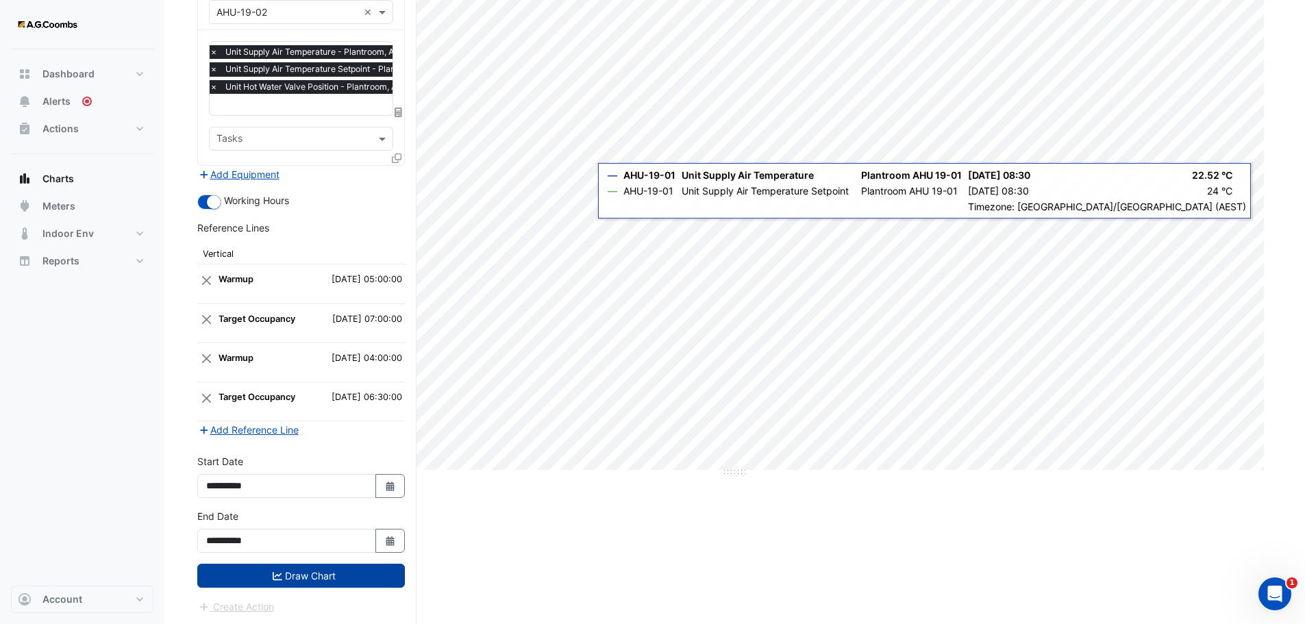
click at [268, 576] on button "Draw Chart" at bounding box center [301, 576] width 208 height 24
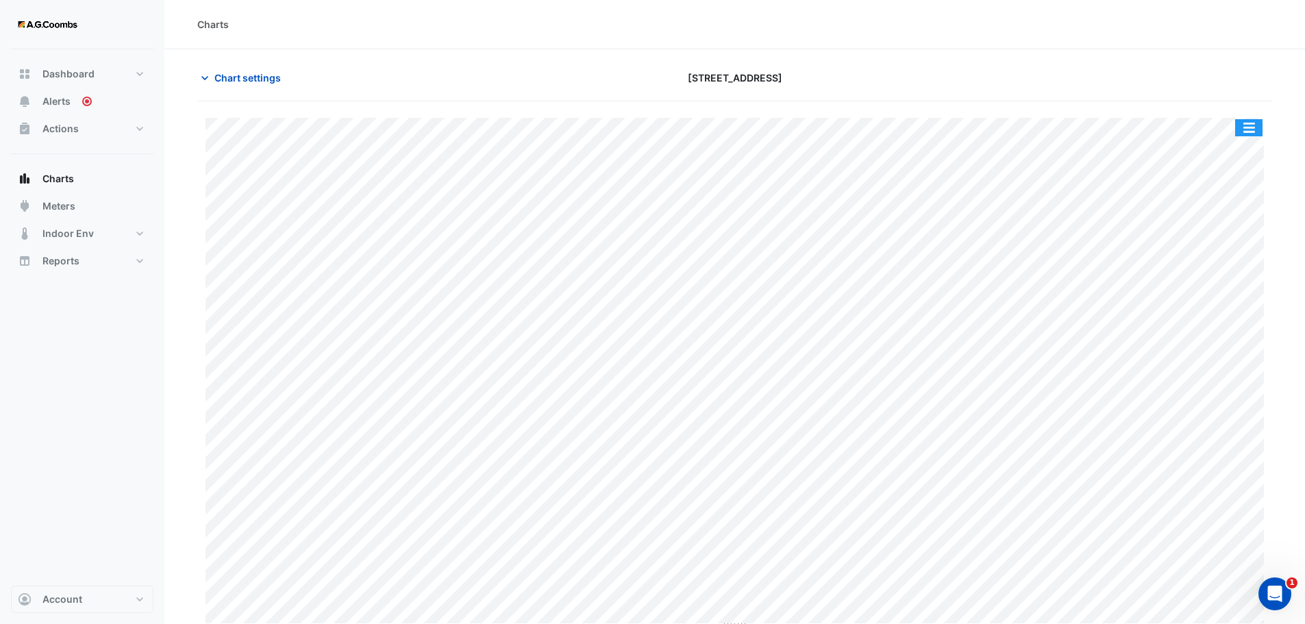
click at [1253, 125] on button "button" at bounding box center [1249, 127] width 27 height 17
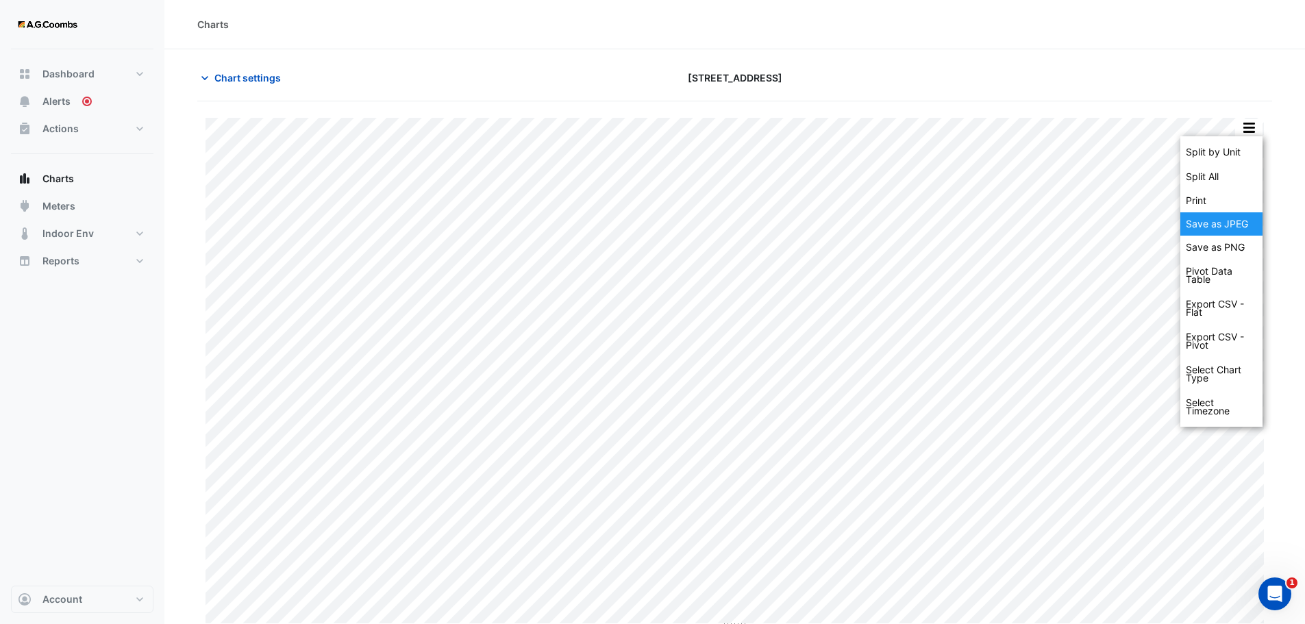
click at [1221, 220] on div "Save as JPEG" at bounding box center [1222, 223] width 82 height 23
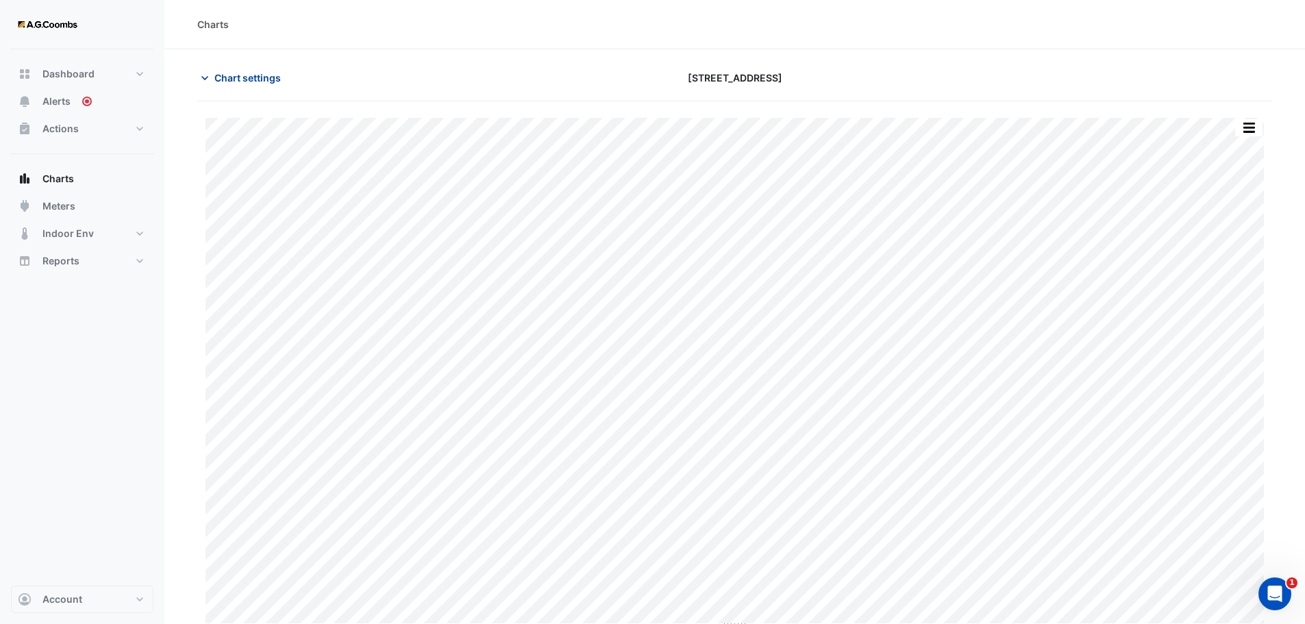
click at [248, 79] on span "Chart settings" at bounding box center [247, 78] width 66 height 14
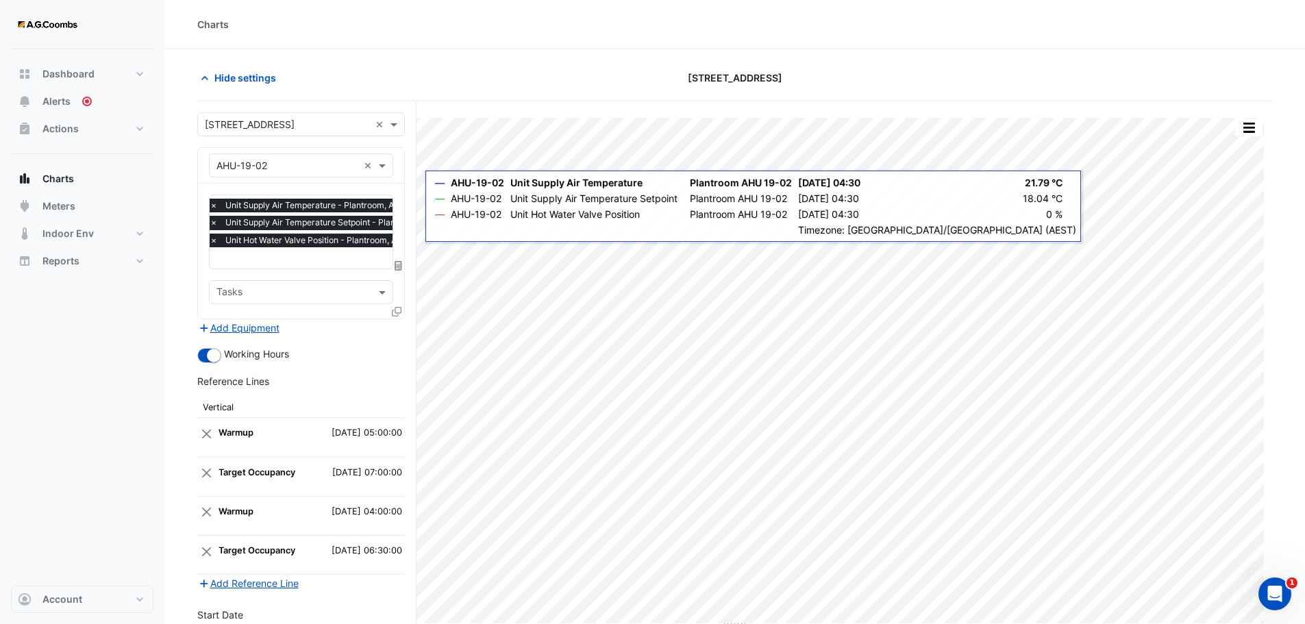
click at [396, 311] on icon at bounding box center [397, 312] width 10 height 10
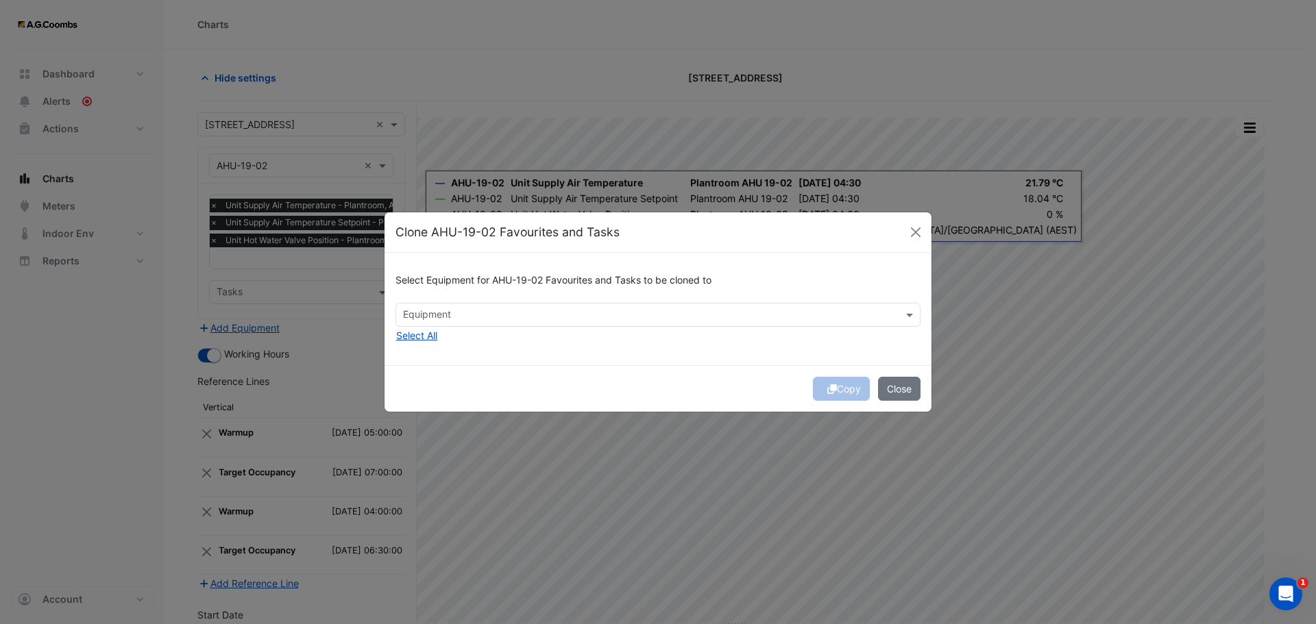
click at [846, 325] on div at bounding box center [649, 317] width 496 height 18
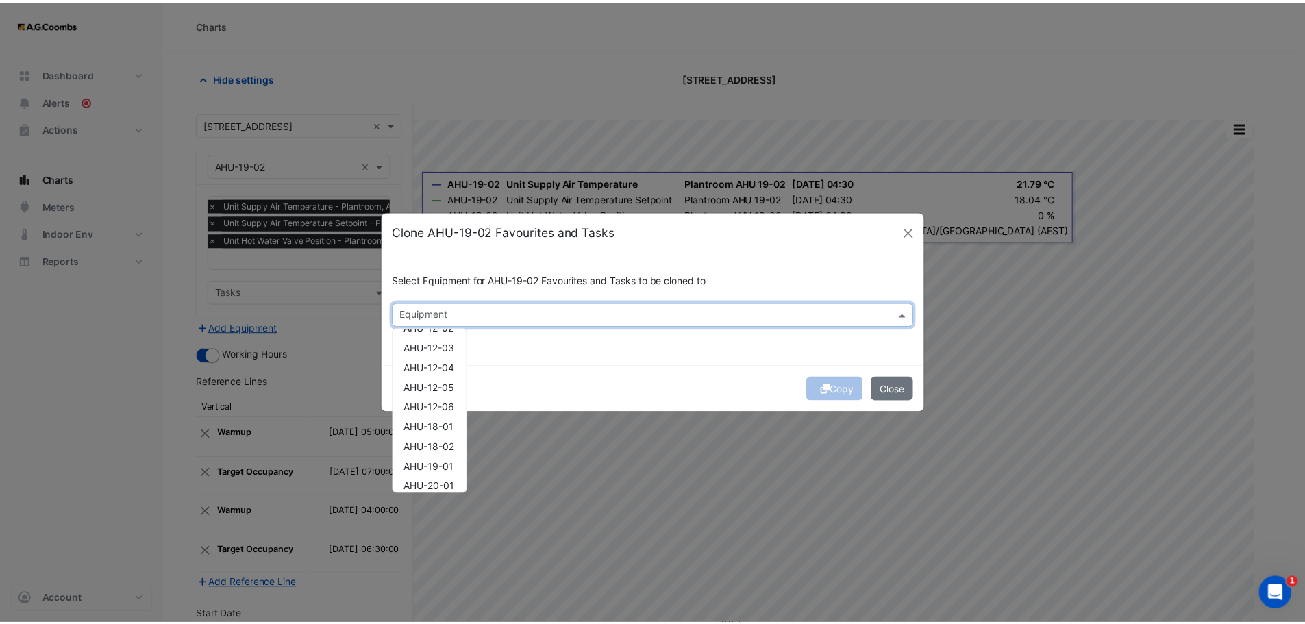
scroll to position [164, 0]
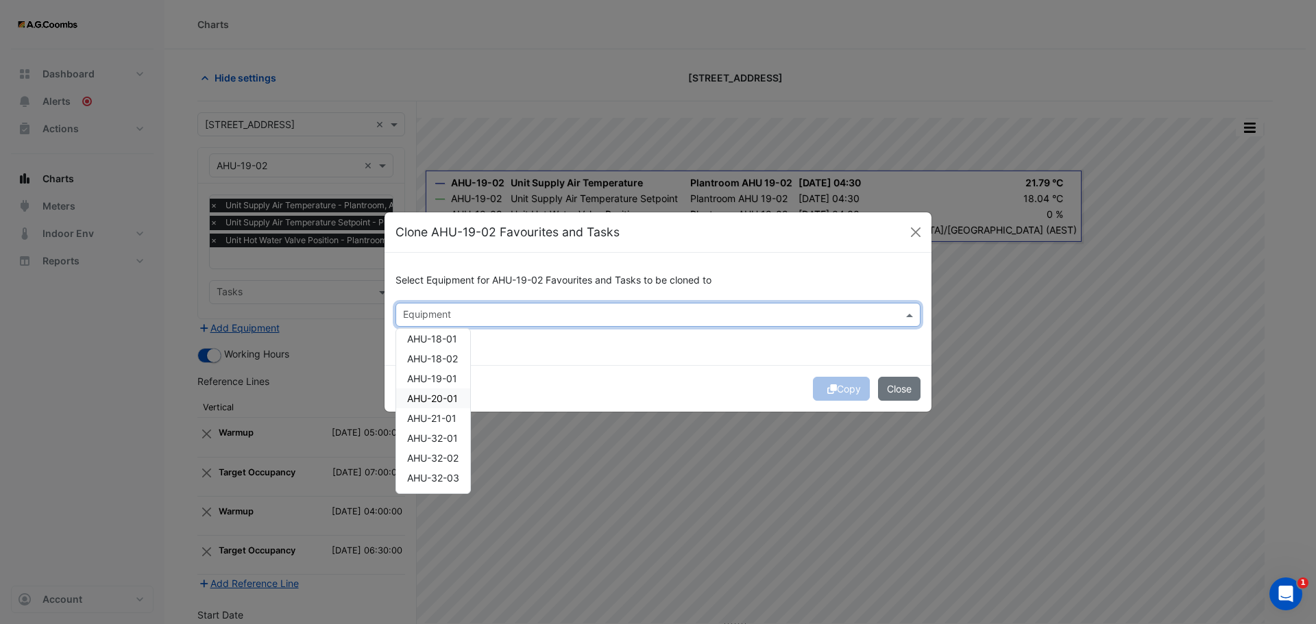
click at [434, 398] on span "AHU-20-01" at bounding box center [432, 399] width 51 height 12
click at [822, 395] on button "Copy" at bounding box center [841, 389] width 57 height 24
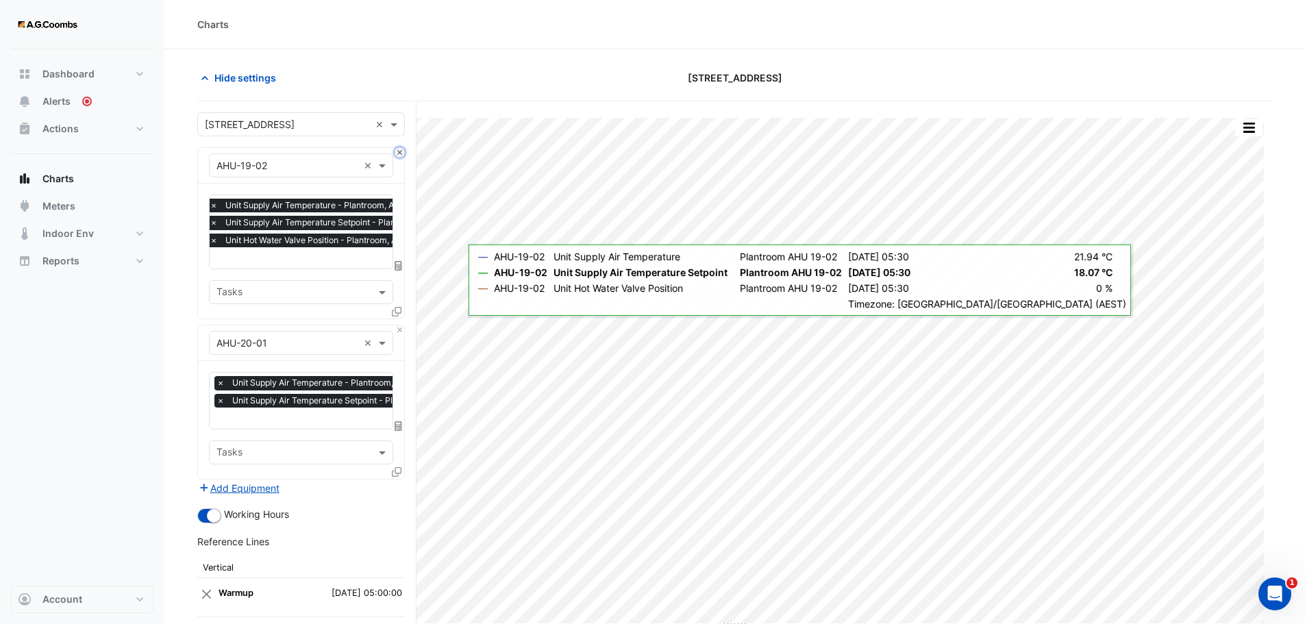
click at [400, 153] on button "Close" at bounding box center [399, 152] width 9 height 9
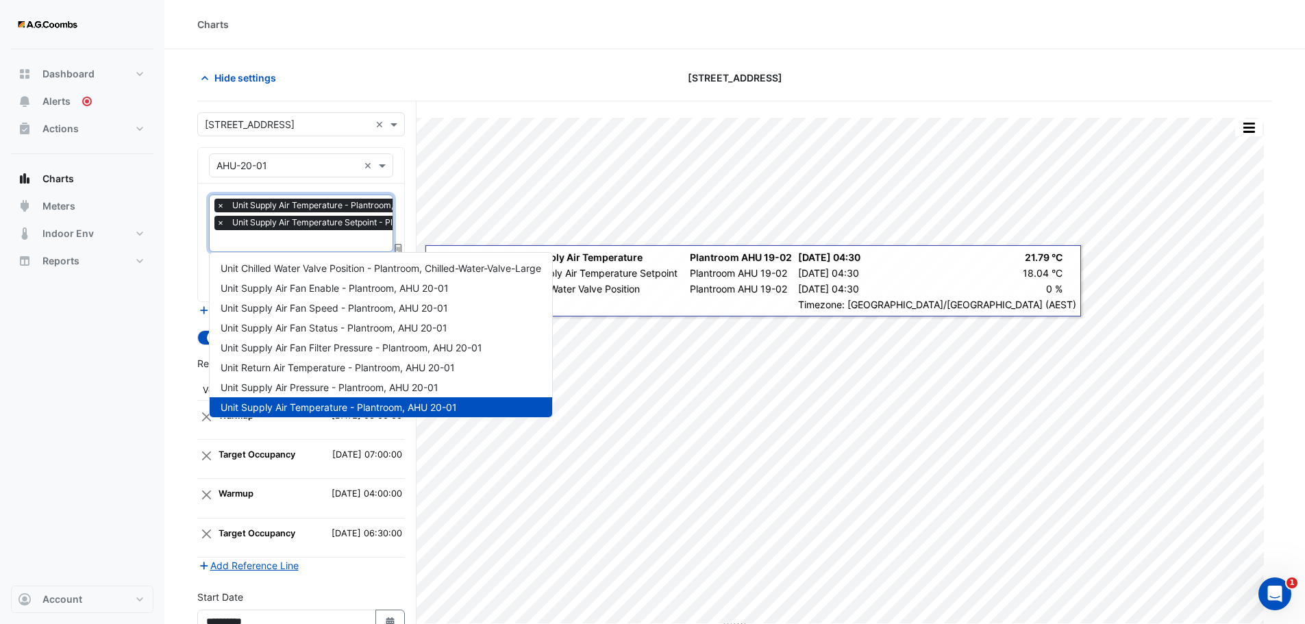
click at [323, 249] on div "Favourites × Unit Supply Air Temperature - Plantroom, AHU 20-01 × Unit Supply A…" at bounding box center [301, 224] width 184 height 58
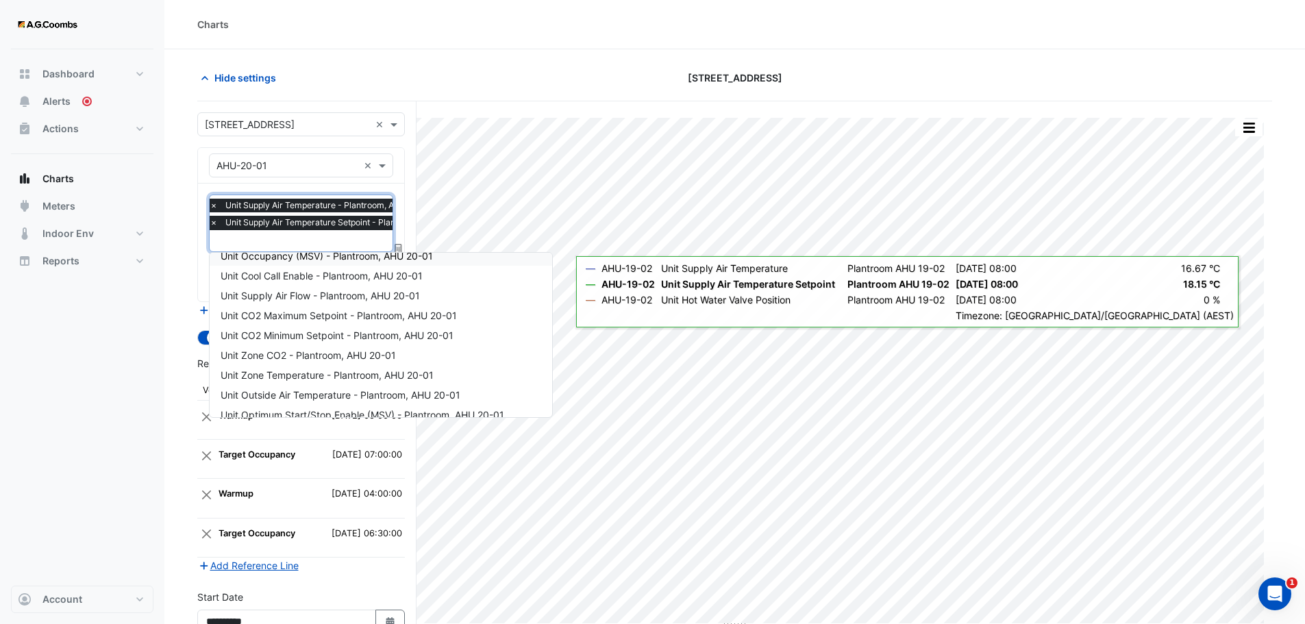
scroll to position [224, 0]
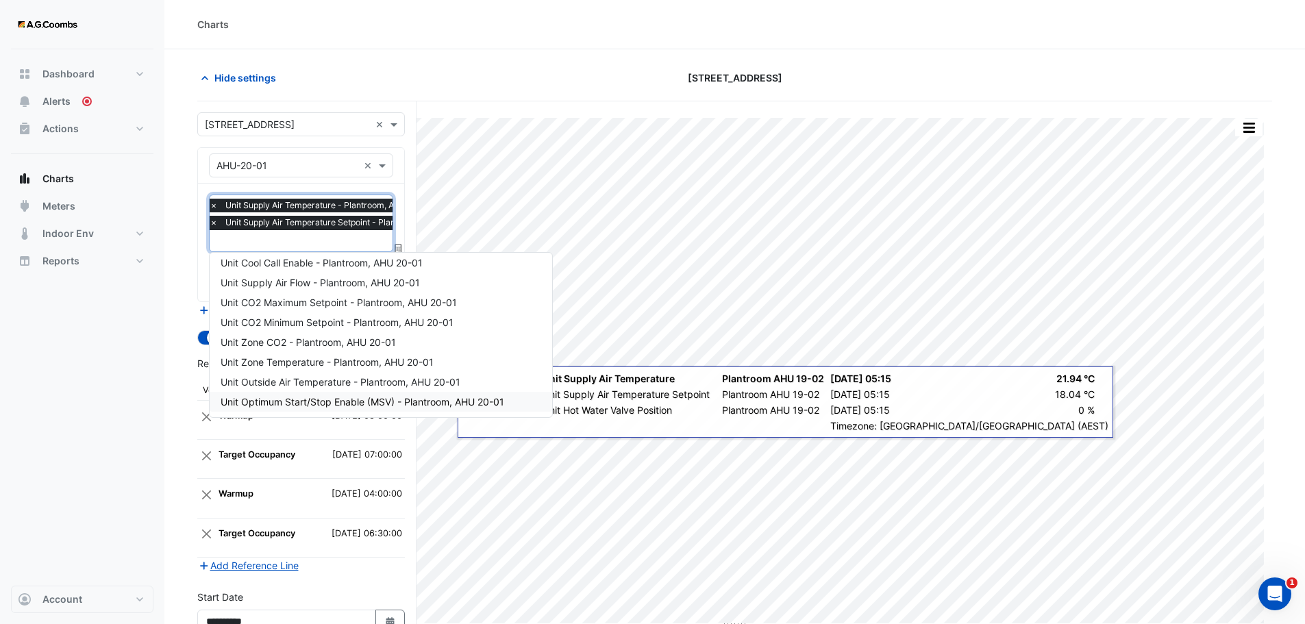
click at [115, 445] on div "Dashboard Portfolio Ratings Performance Alerts Actions Site Manager Charts" at bounding box center [82, 317] width 143 height 537
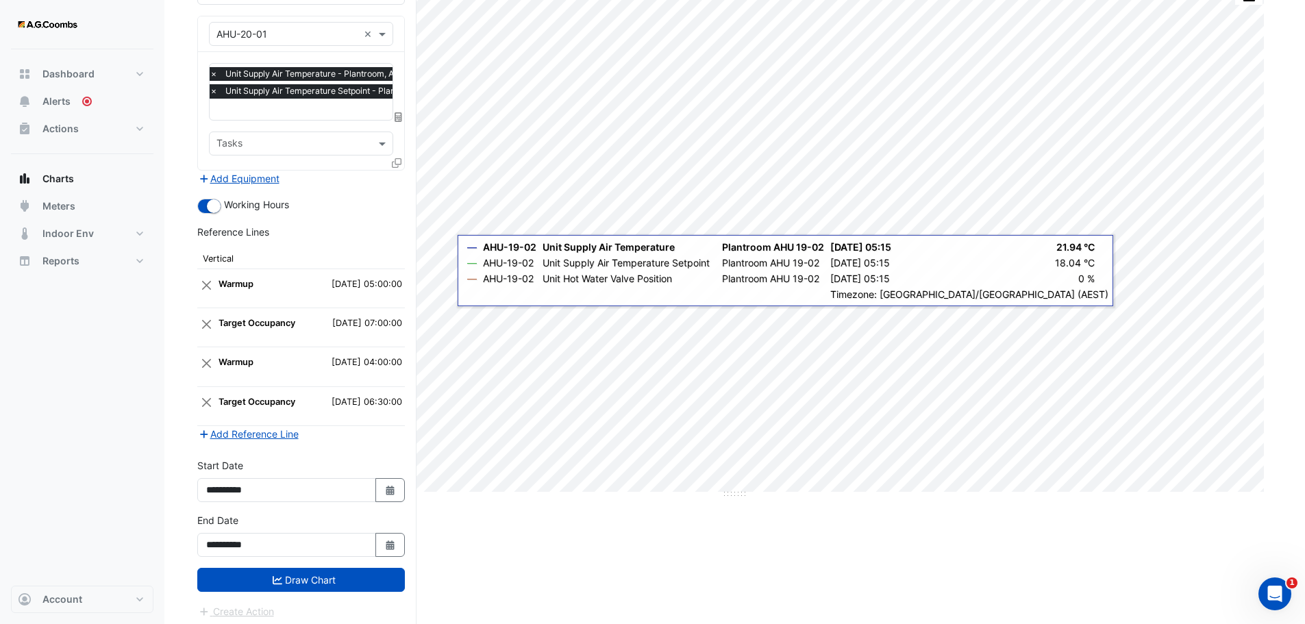
scroll to position [136, 0]
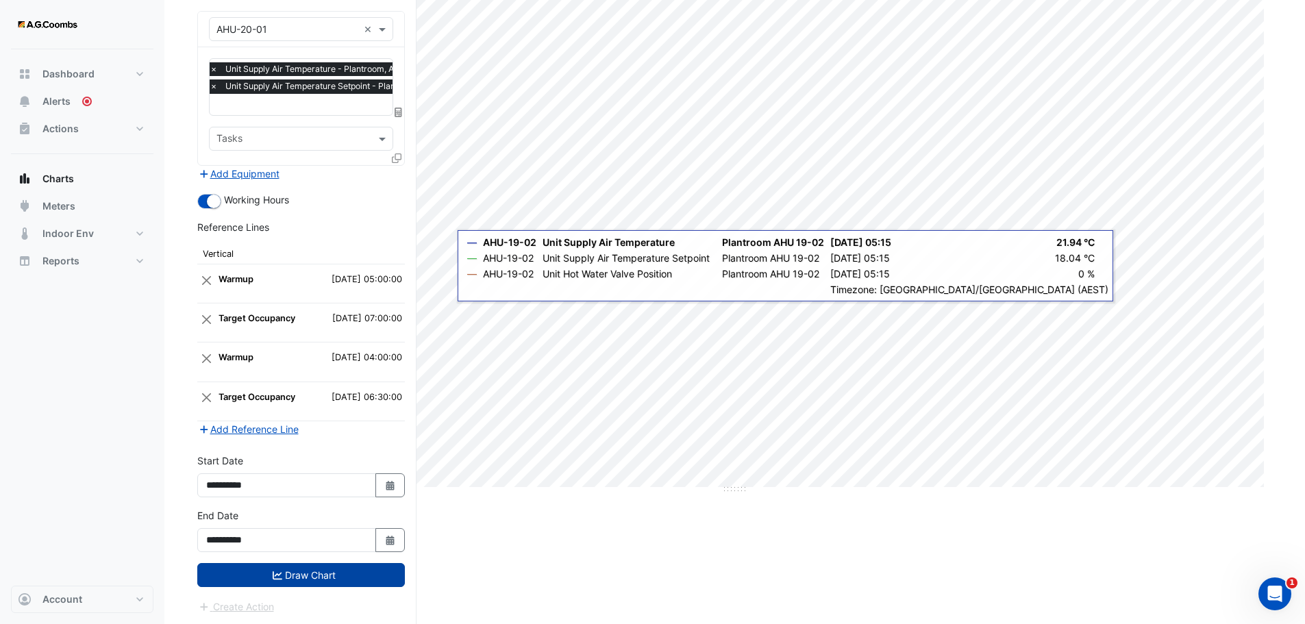
click at [304, 575] on button "Draw Chart" at bounding box center [301, 575] width 208 height 24
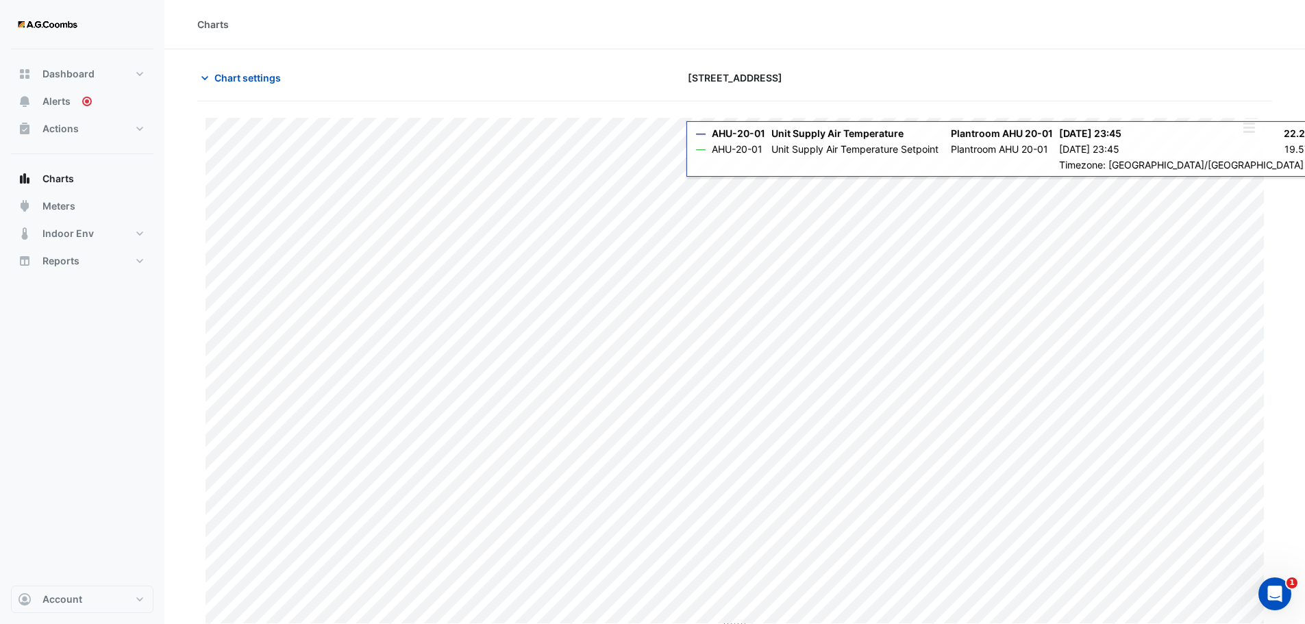
click at [1254, 130] on button "button" at bounding box center [1249, 127] width 27 height 17
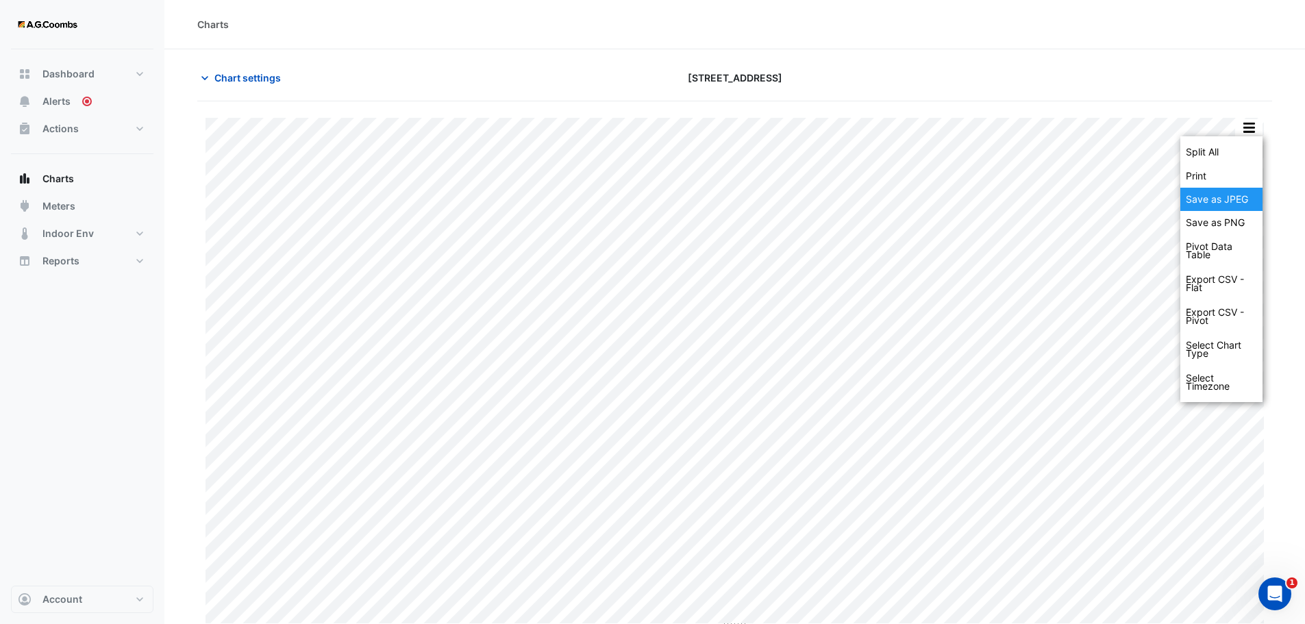
click at [1207, 206] on div "Save as JPEG" at bounding box center [1222, 199] width 82 height 23
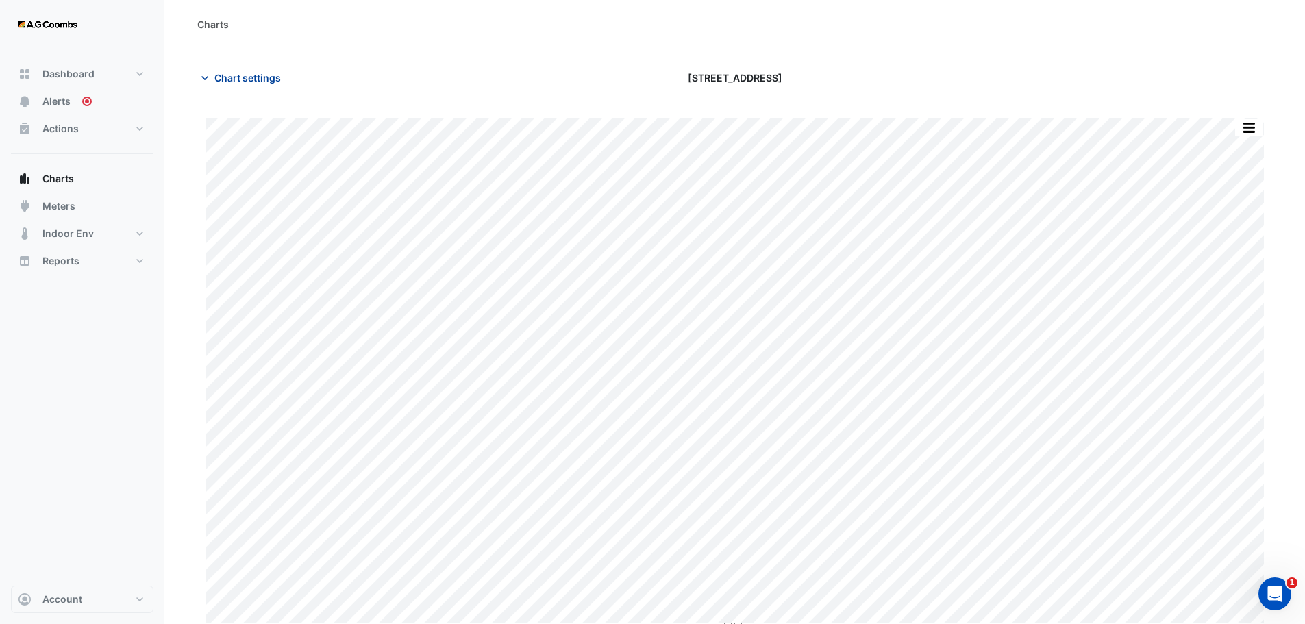
click at [261, 78] on span "Chart settings" at bounding box center [247, 78] width 66 height 14
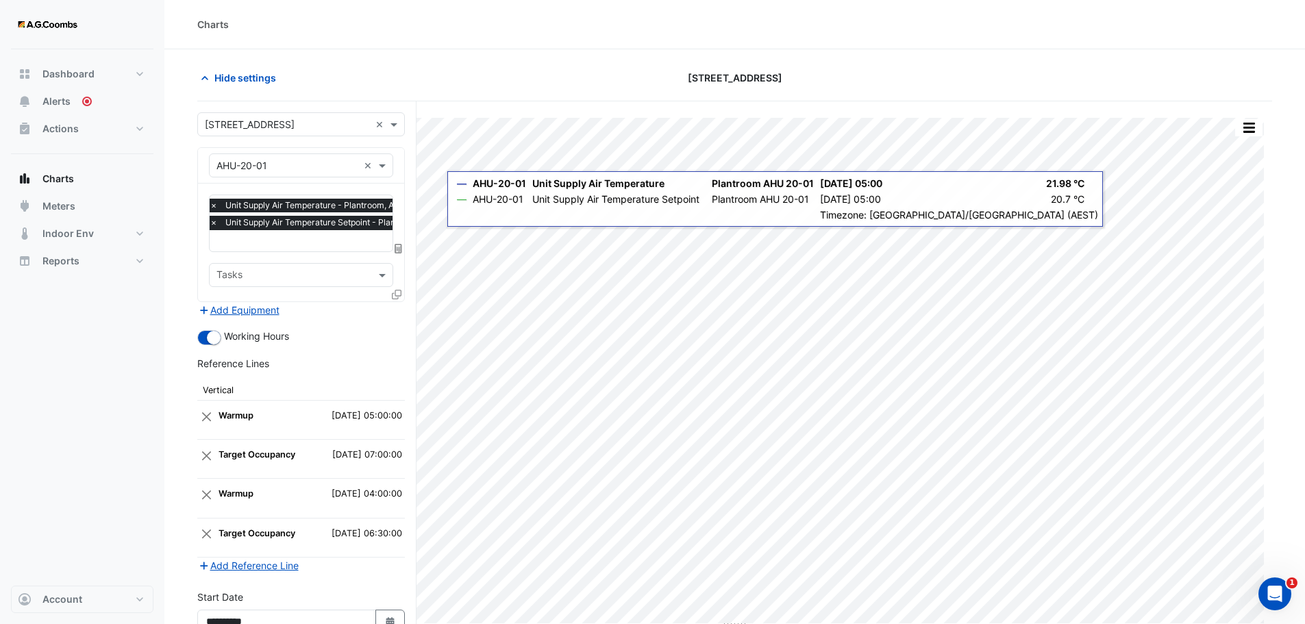
click at [396, 294] on icon at bounding box center [397, 295] width 10 height 10
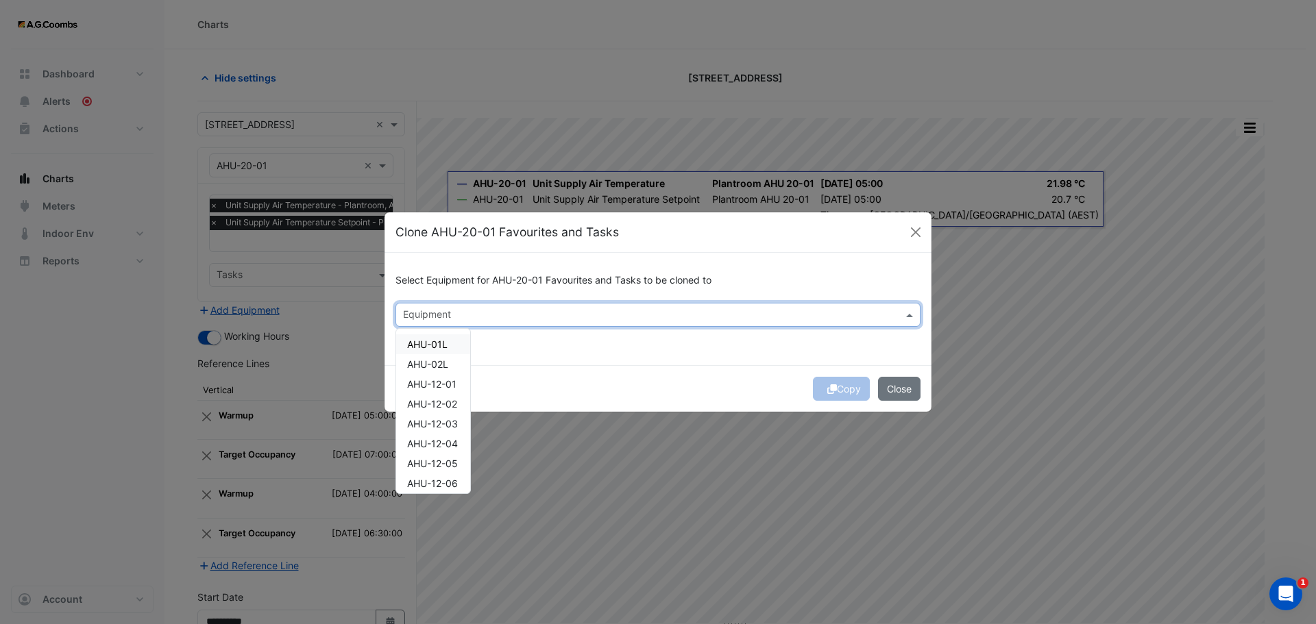
click at [888, 315] on input "text" at bounding box center [650, 316] width 494 height 14
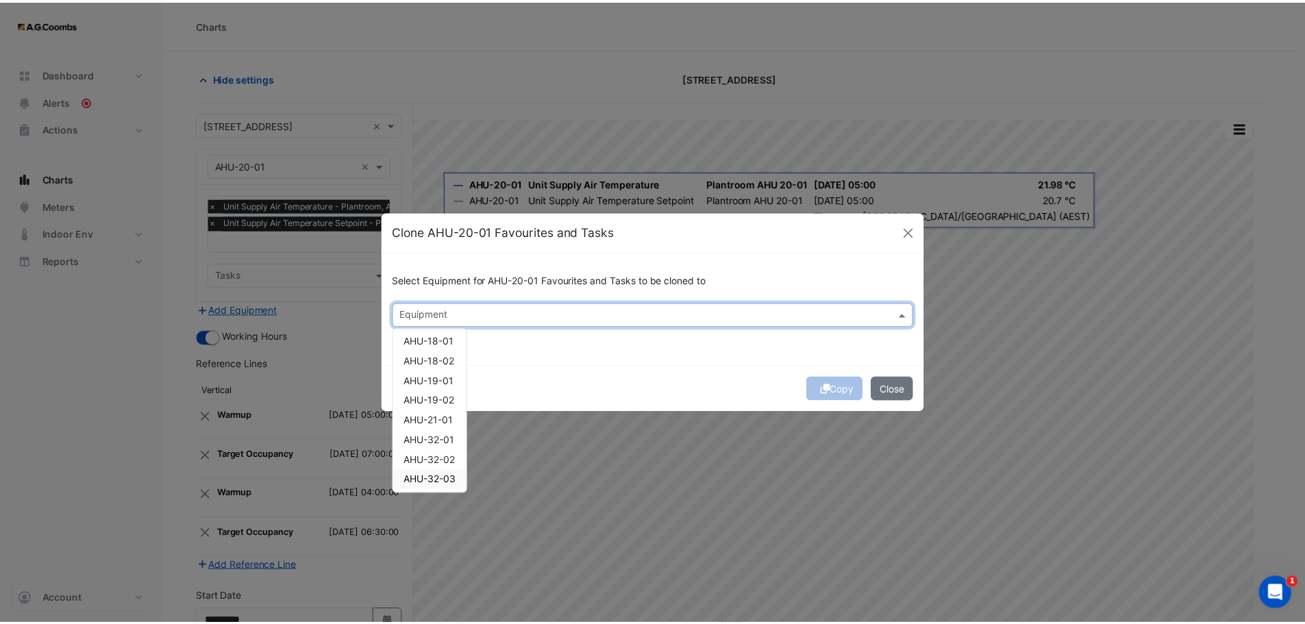
scroll to position [164, 0]
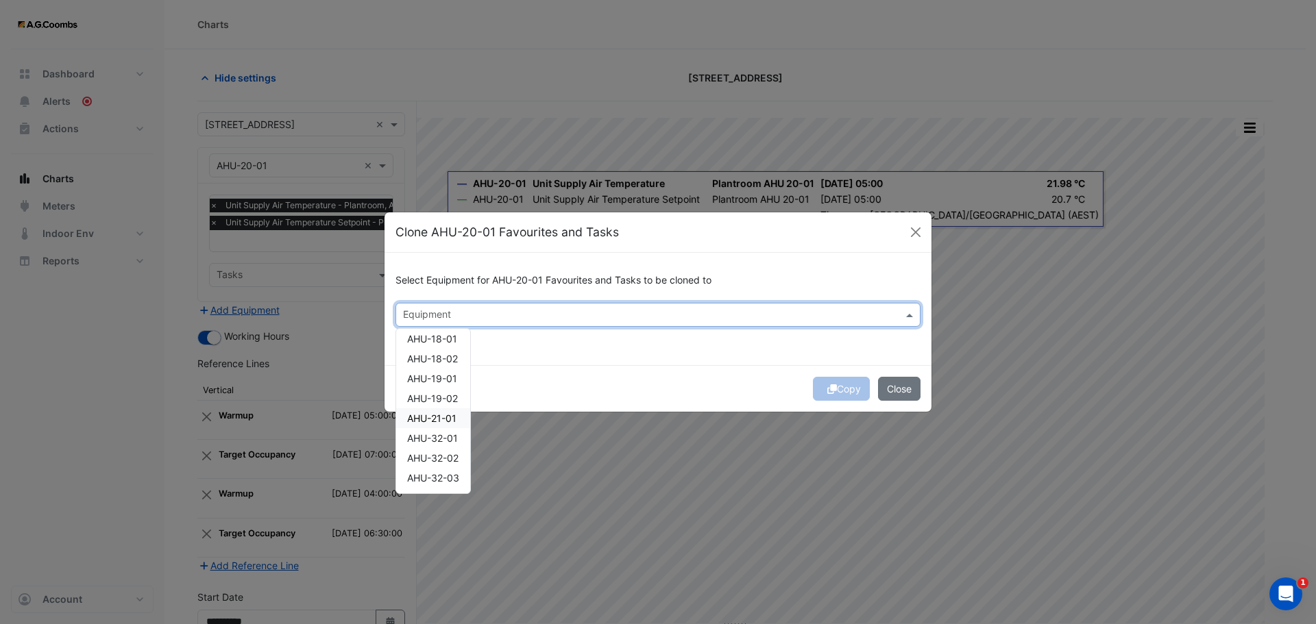
click at [452, 425] on div "AHU-21-01" at bounding box center [433, 418] width 74 height 20
click at [846, 385] on button "Copy" at bounding box center [841, 389] width 57 height 24
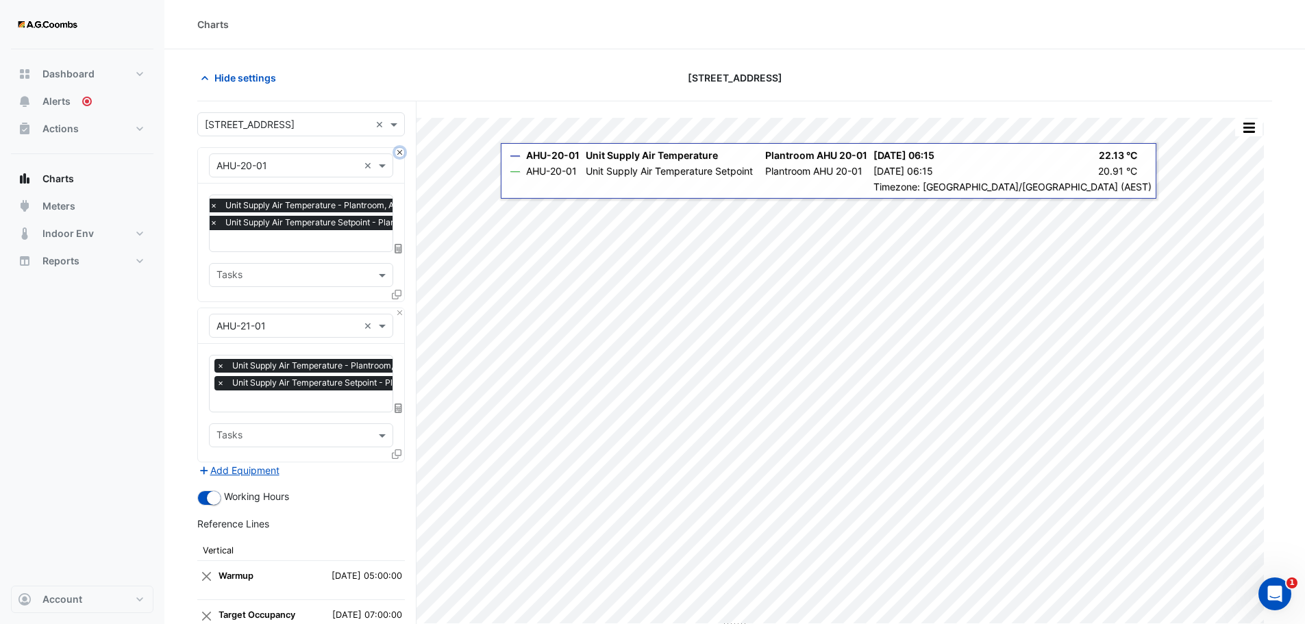
click at [400, 154] on button "Close" at bounding box center [399, 152] width 9 height 9
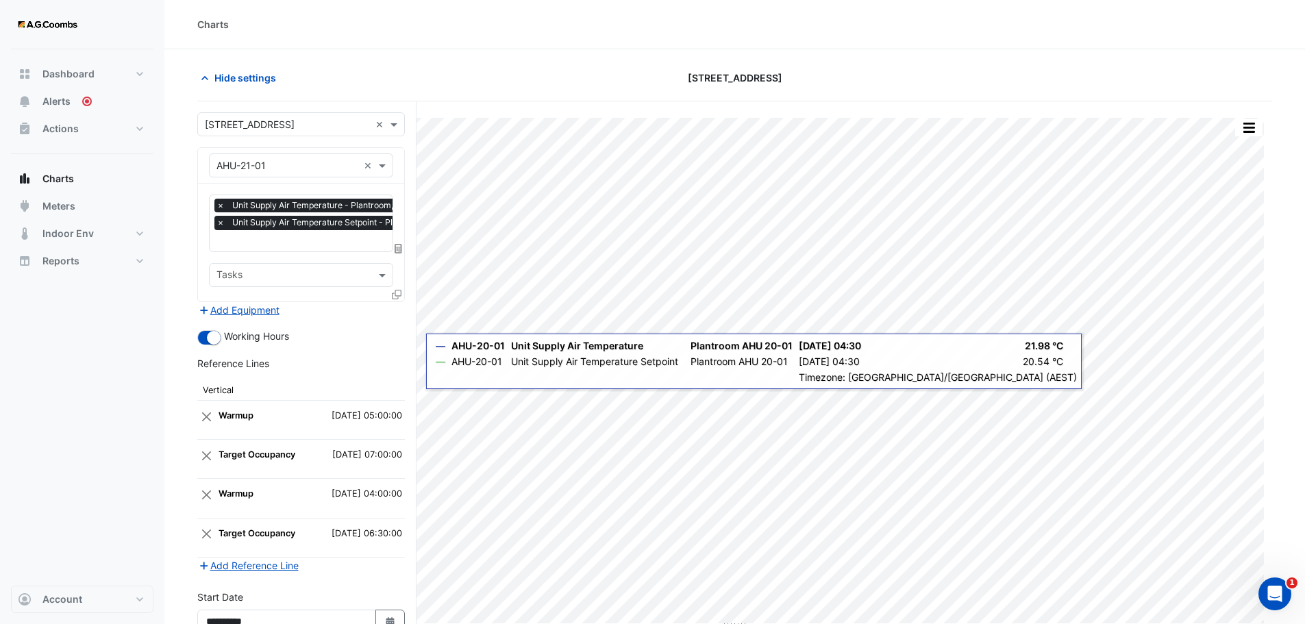
click at [271, 242] on input "text" at bounding box center [348, 242] width 262 height 14
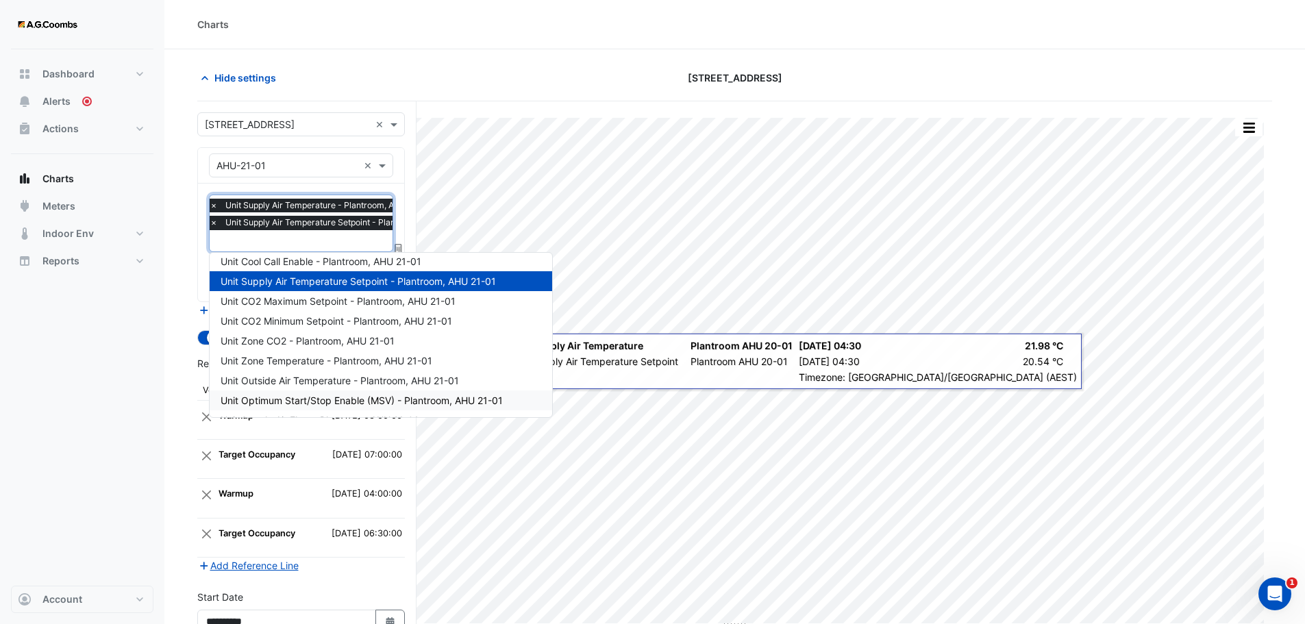
scroll to position [224, 0]
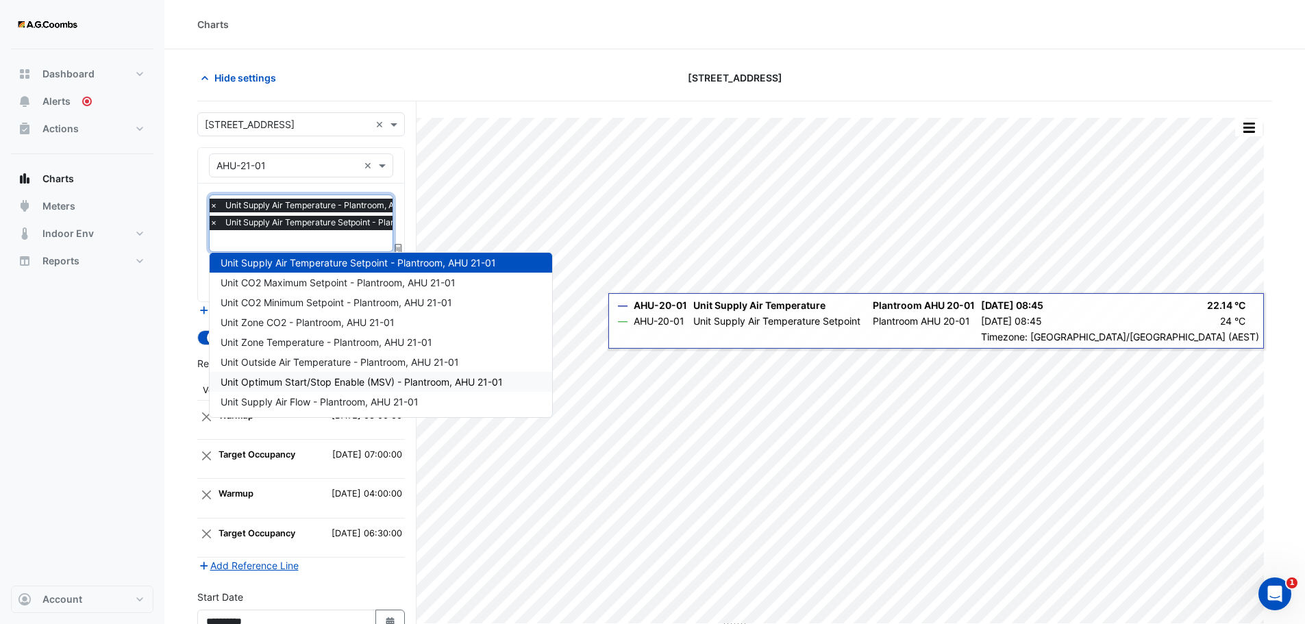
click at [58, 406] on div "Dashboard Portfolio Ratings Performance Alerts Actions Site Manager Charts" at bounding box center [82, 317] width 143 height 537
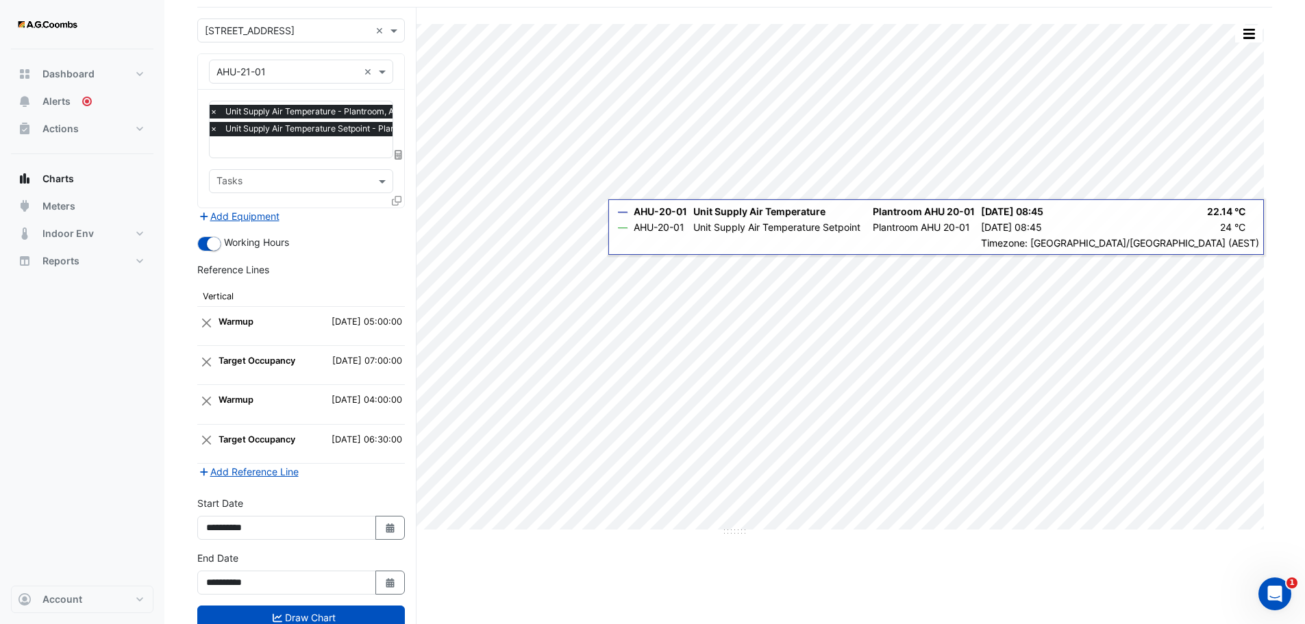
scroll to position [136, 0]
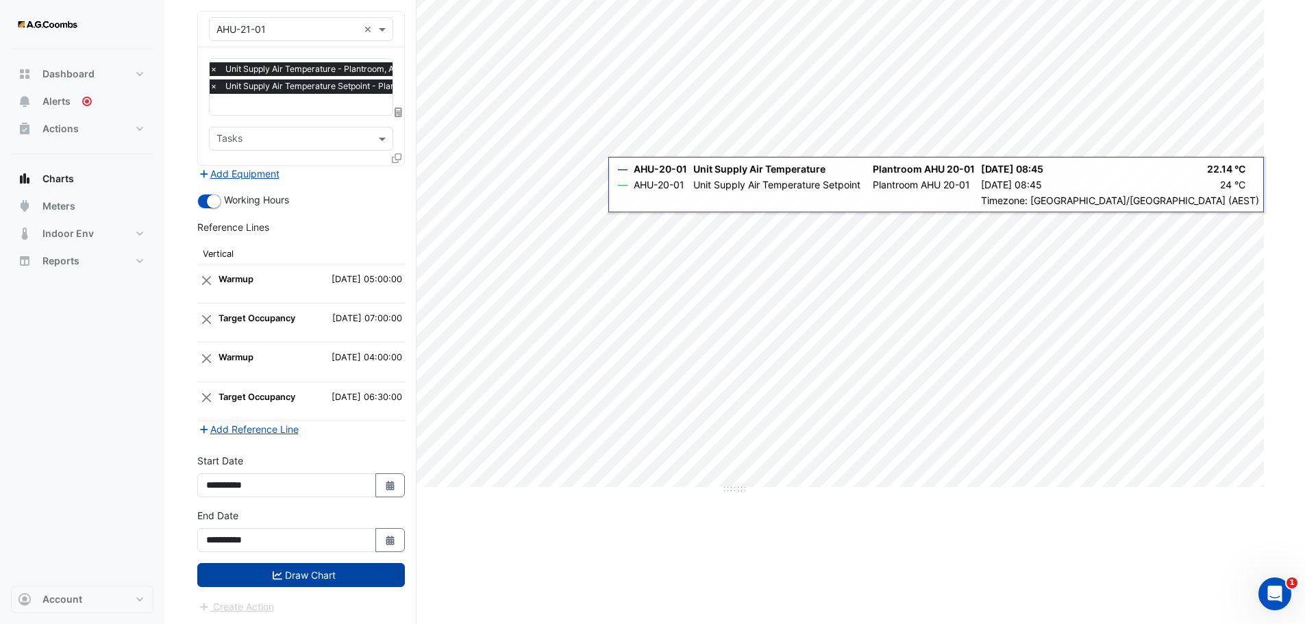
click at [282, 576] on button "Draw Chart" at bounding box center [301, 575] width 208 height 24
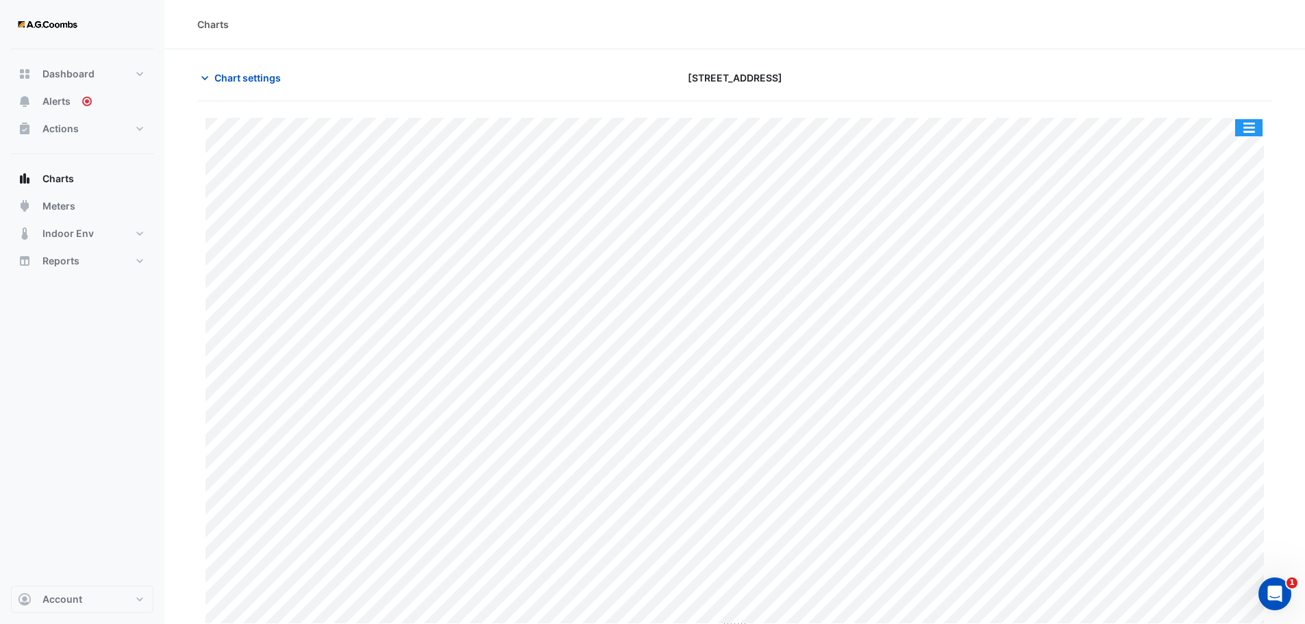
click at [1252, 130] on button "button" at bounding box center [1249, 127] width 27 height 17
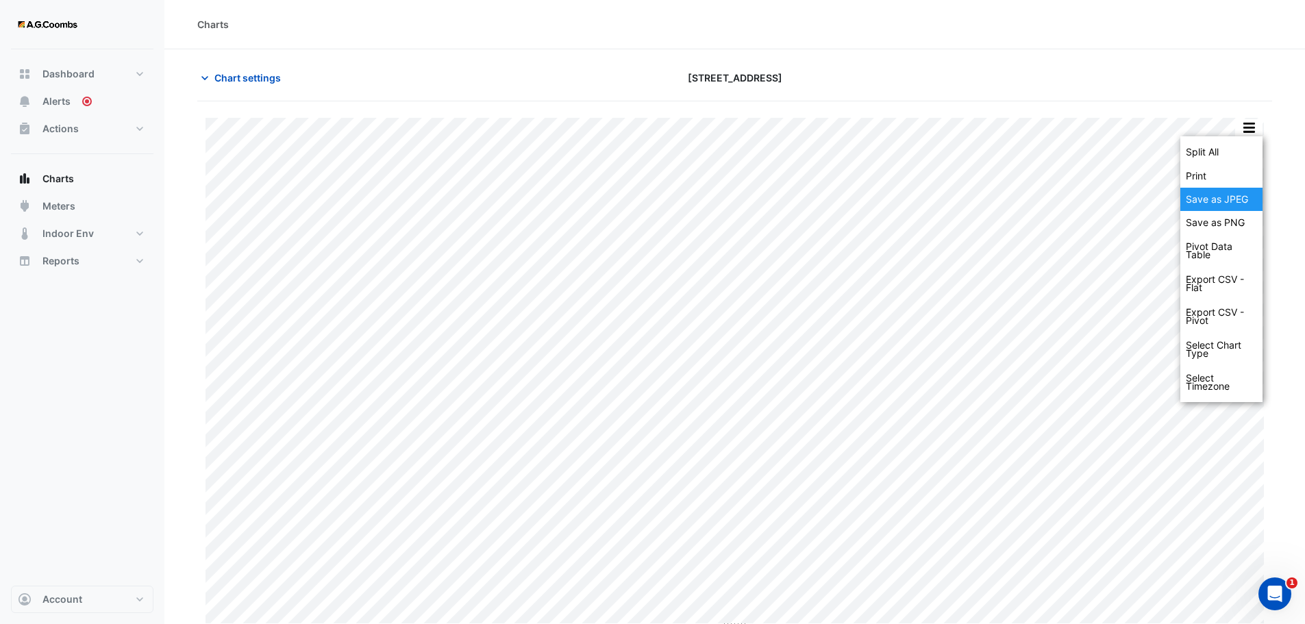
click at [1225, 201] on div "Save as JPEG" at bounding box center [1222, 199] width 82 height 23
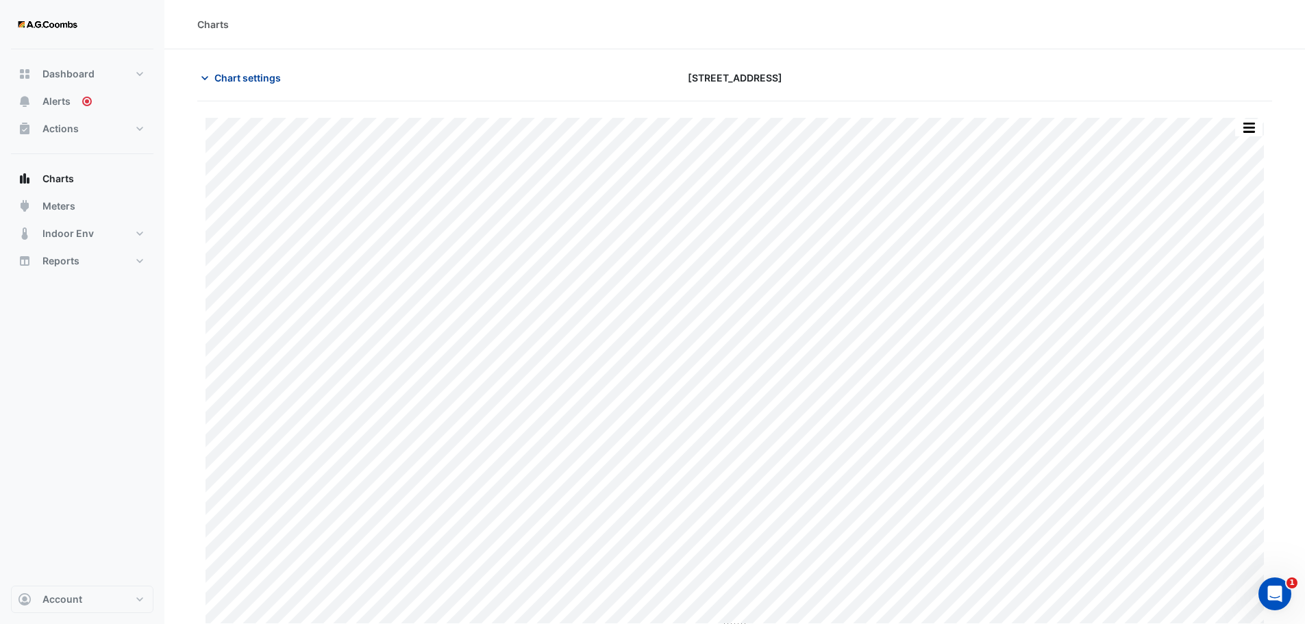
click at [267, 83] on span "Chart settings" at bounding box center [247, 78] width 66 height 14
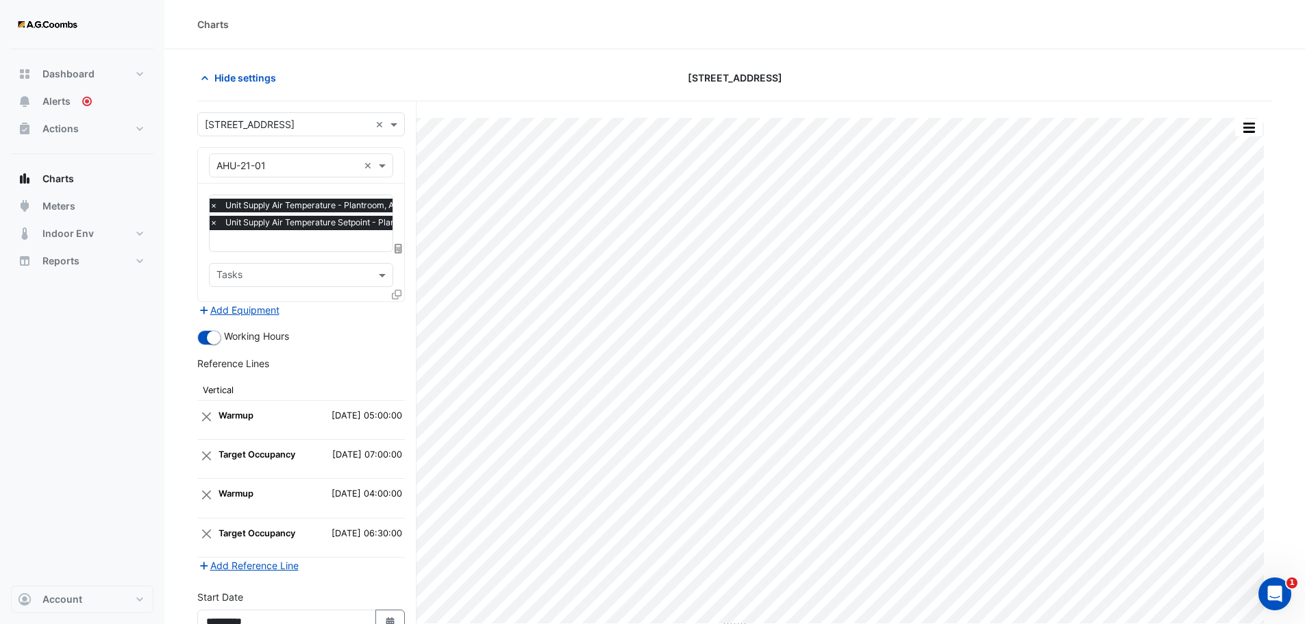
click at [395, 297] on icon at bounding box center [397, 295] width 10 height 10
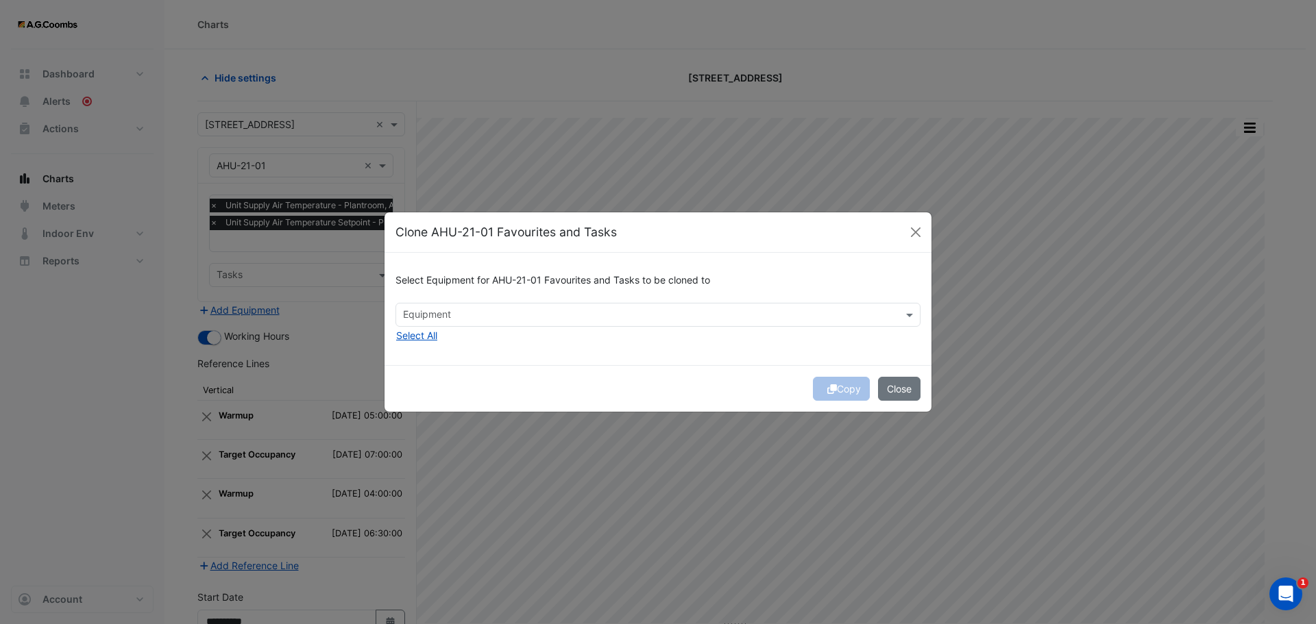
click at [410, 309] on input "text" at bounding box center [650, 316] width 494 height 14
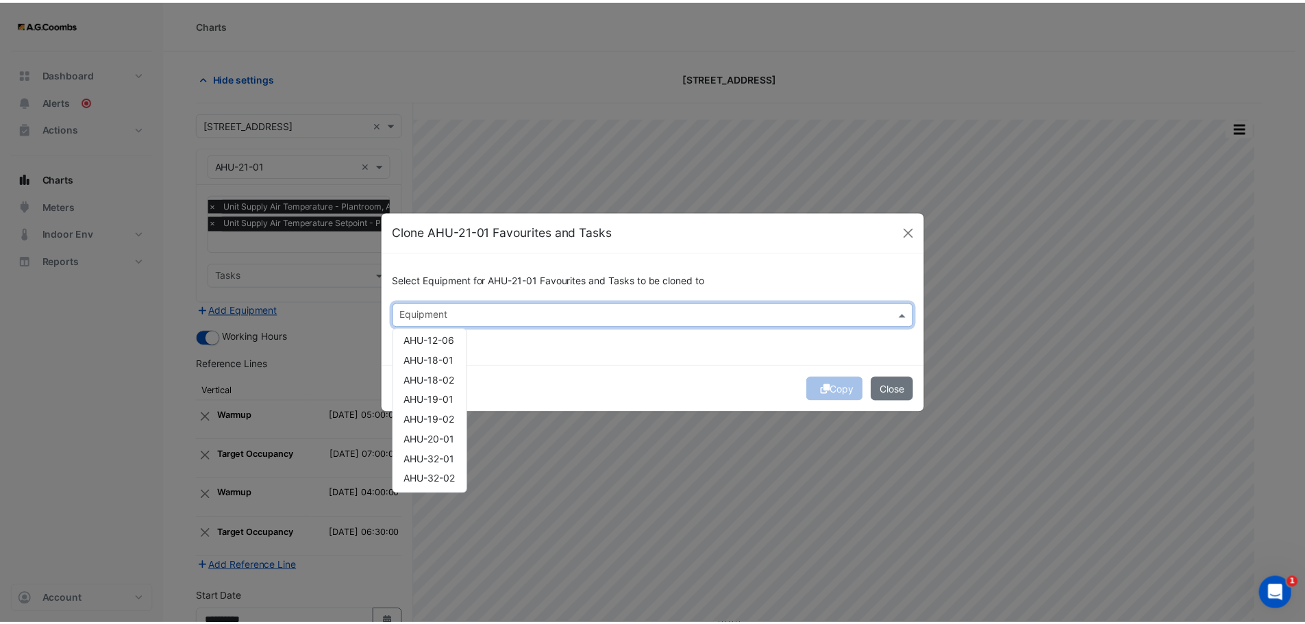
scroll to position [164, 0]
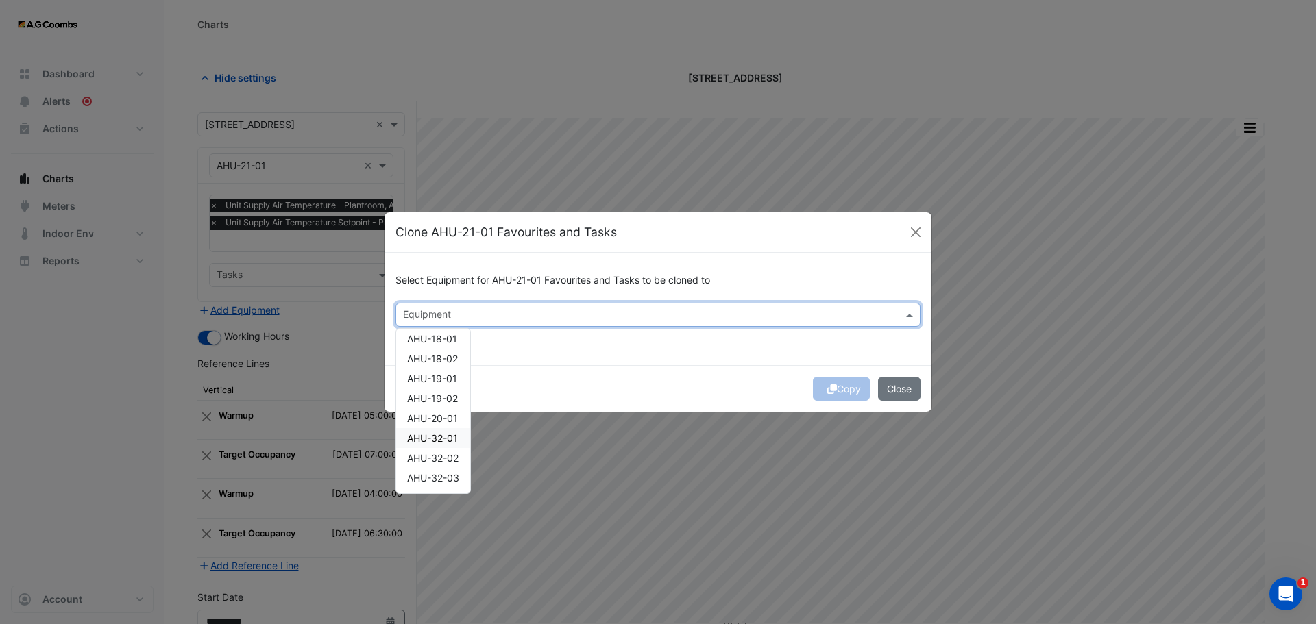
click at [448, 439] on span "AHU-32-01" at bounding box center [432, 438] width 51 height 12
click at [848, 393] on button "Copy" at bounding box center [841, 389] width 57 height 24
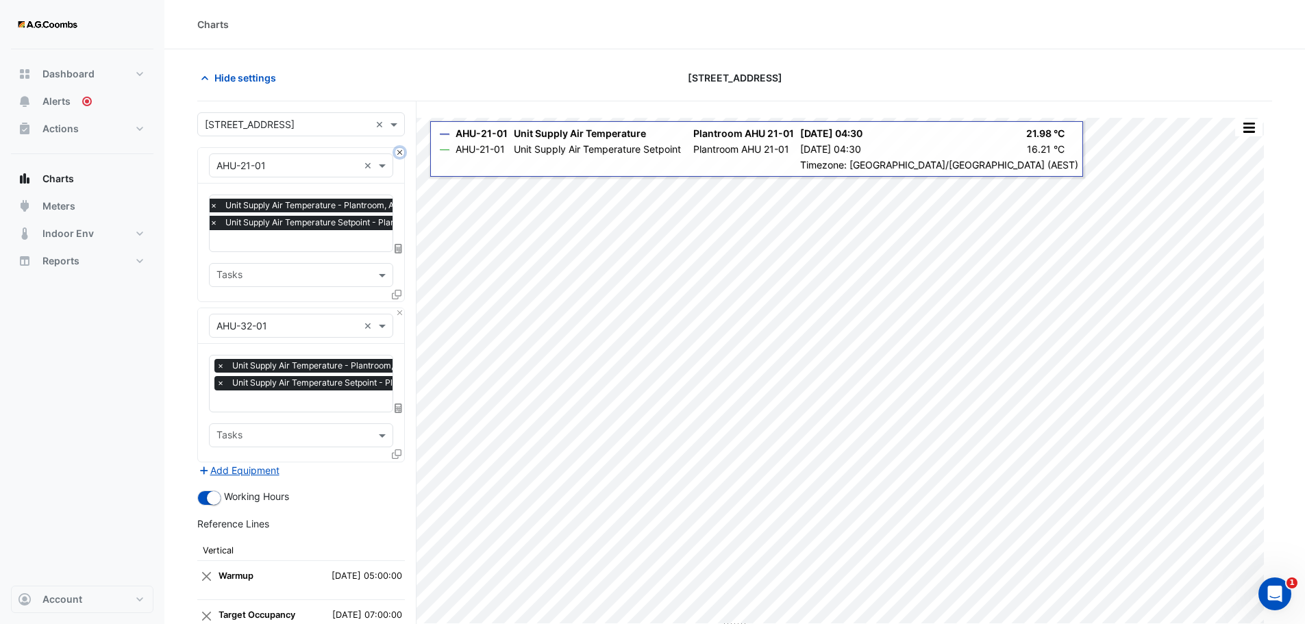
click at [400, 151] on button "Close" at bounding box center [399, 152] width 9 height 9
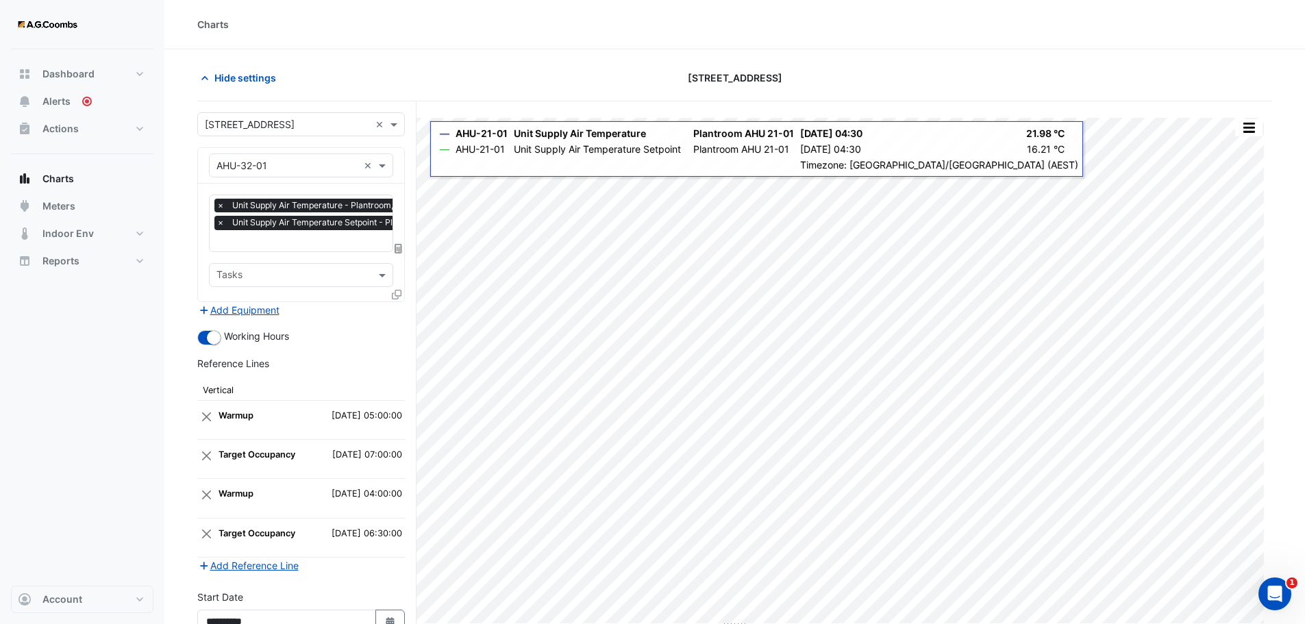
click at [303, 238] on input "text" at bounding box center [349, 242] width 264 height 14
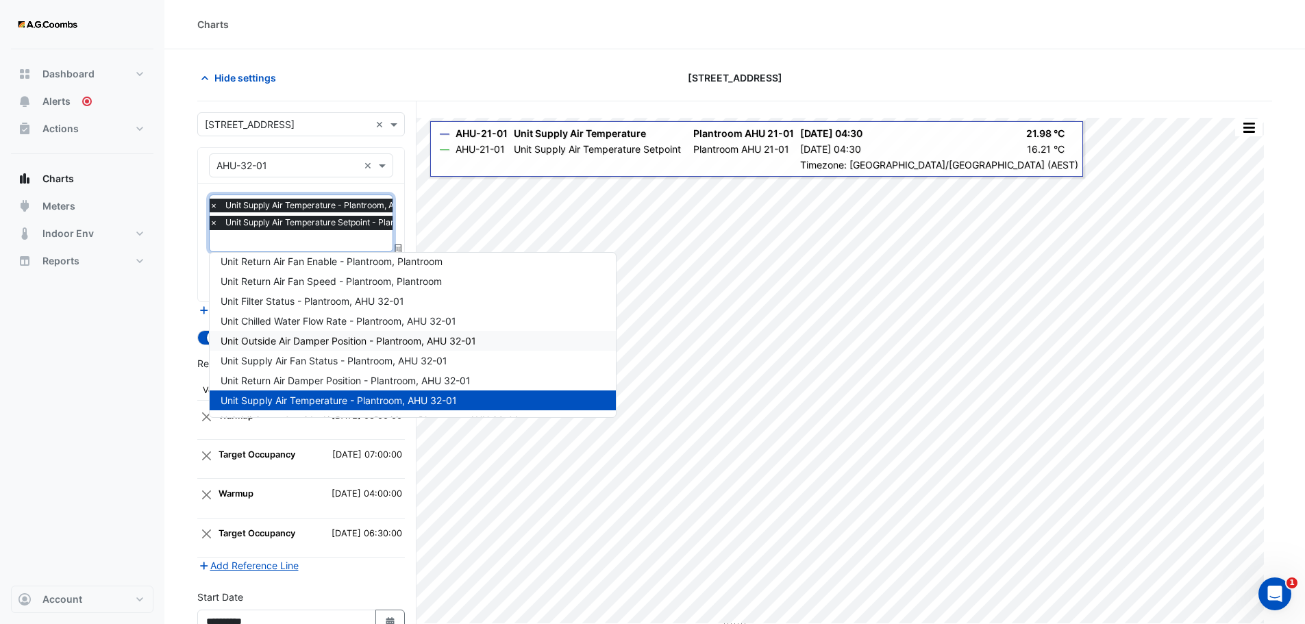
scroll to position [69, 0]
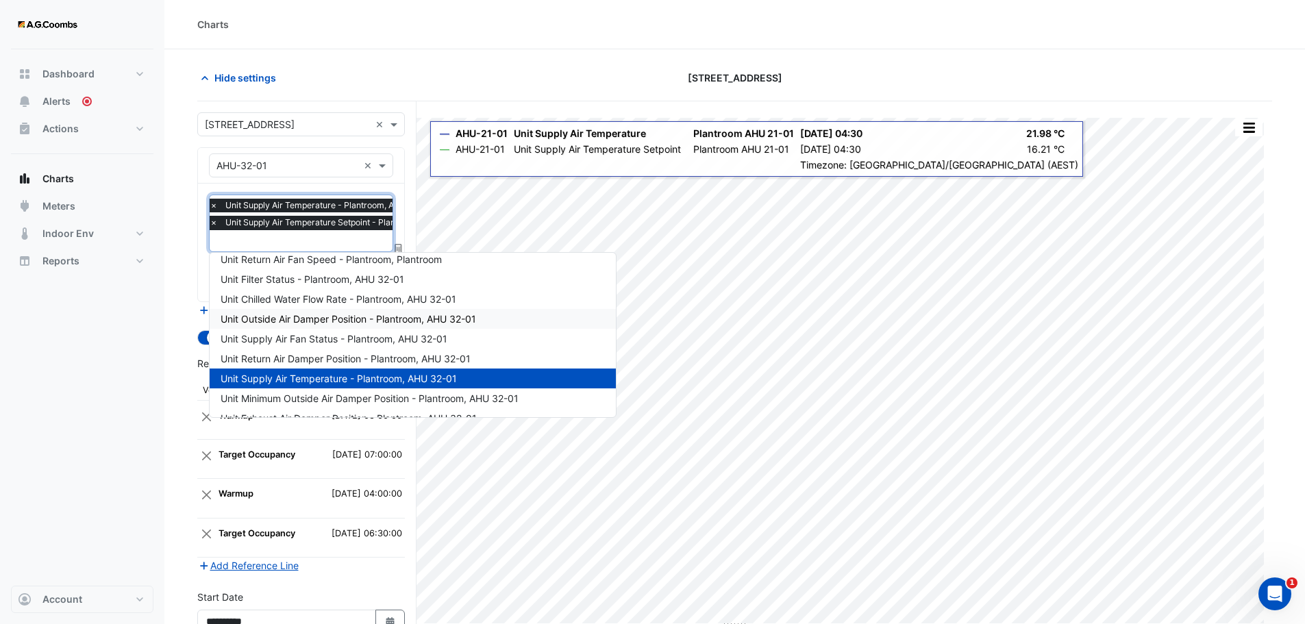
click at [397, 323] on span "Unit Outside Air Damper Position - Plantroom, AHU 32-01" at bounding box center [349, 319] width 256 height 12
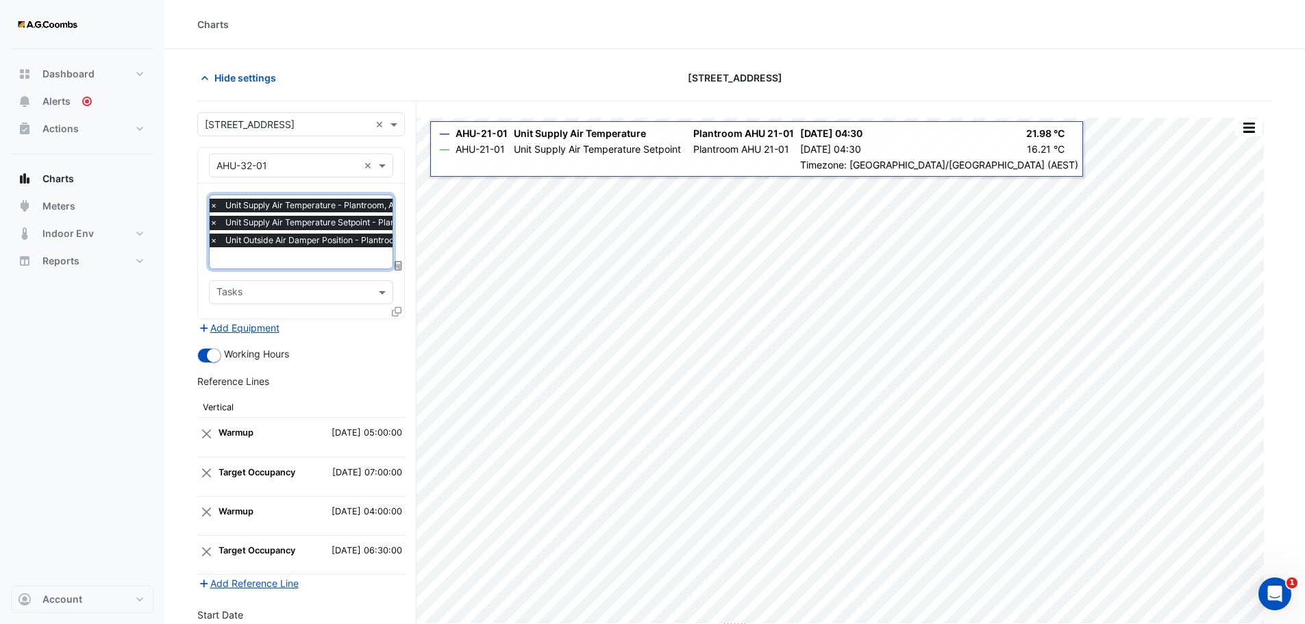
click at [278, 260] on input "text" at bounding box center [342, 259] width 264 height 14
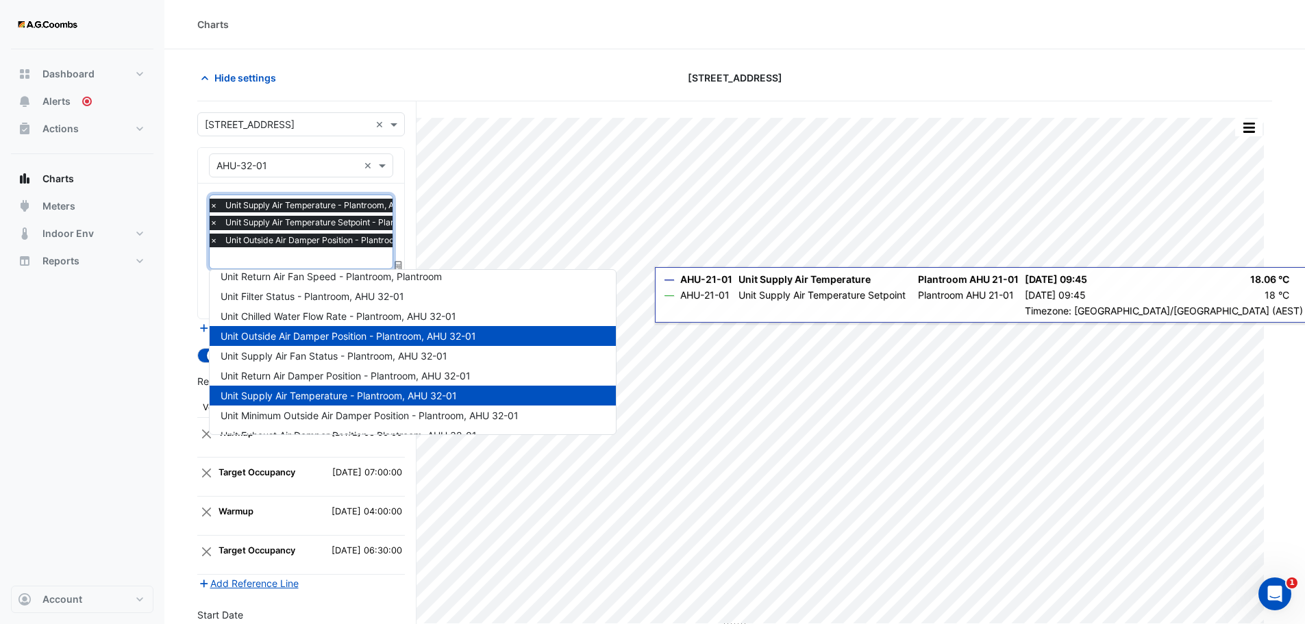
scroll to position [137, 0]
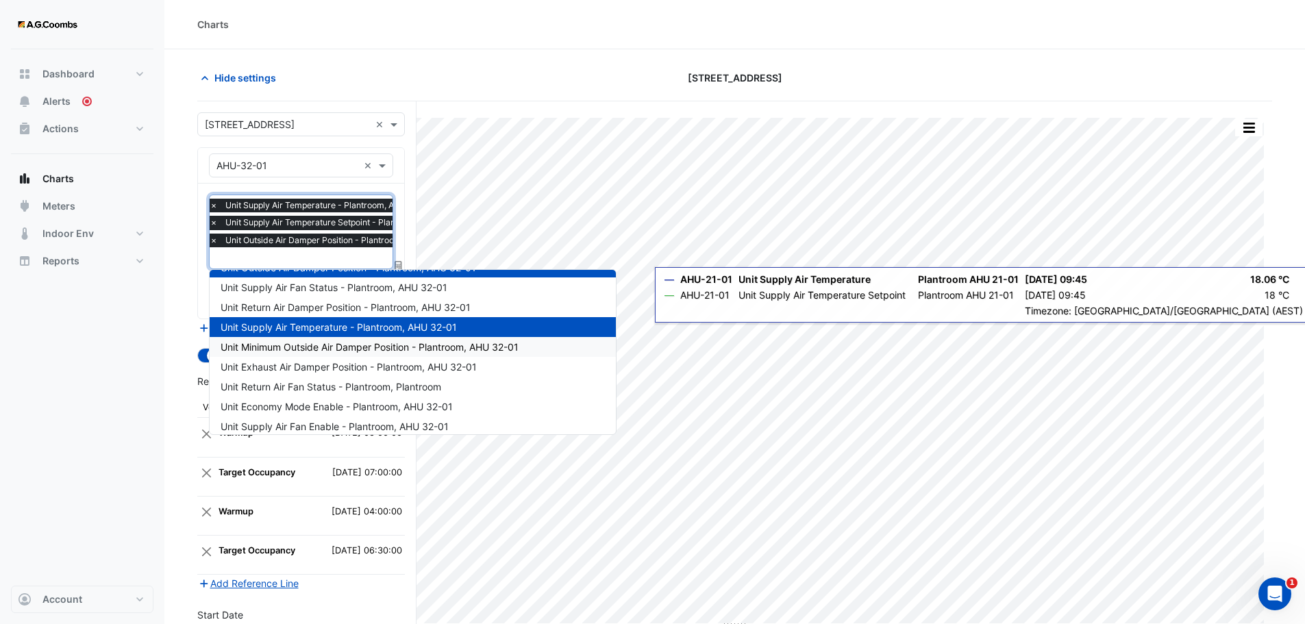
click at [300, 340] on div "Unit Minimum Outside Air Damper Position - Plantroom, AHU 32-01" at bounding box center [413, 347] width 406 height 20
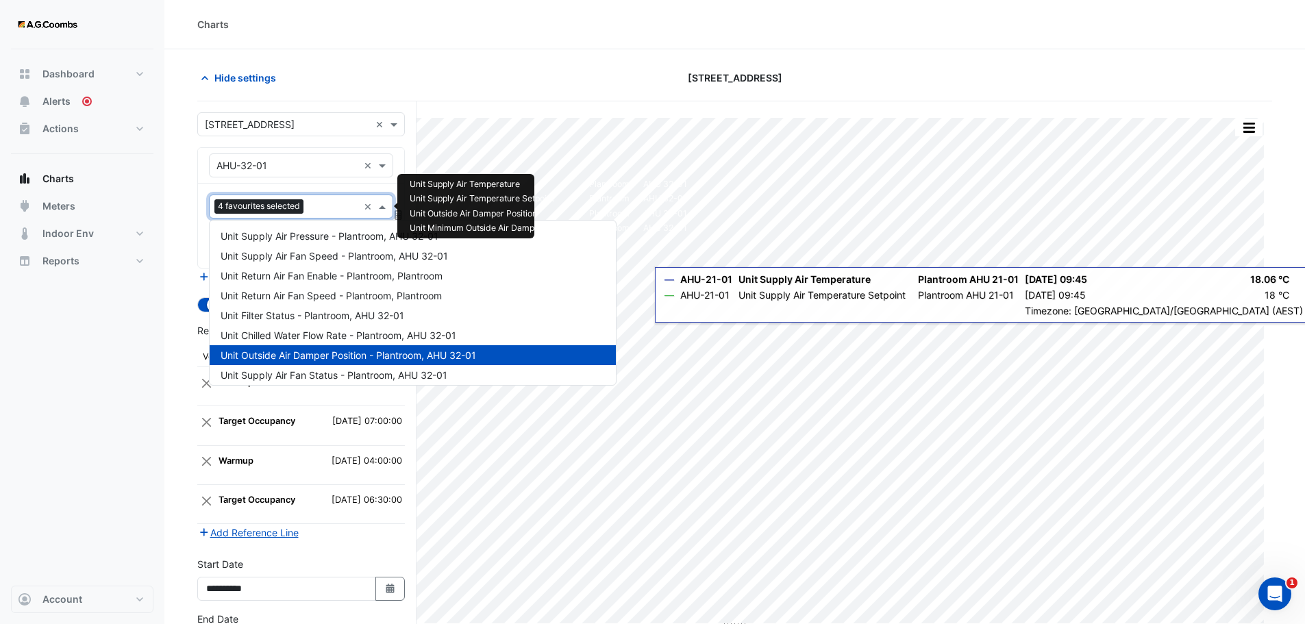
click at [338, 211] on input "text" at bounding box center [333, 208] width 49 height 14
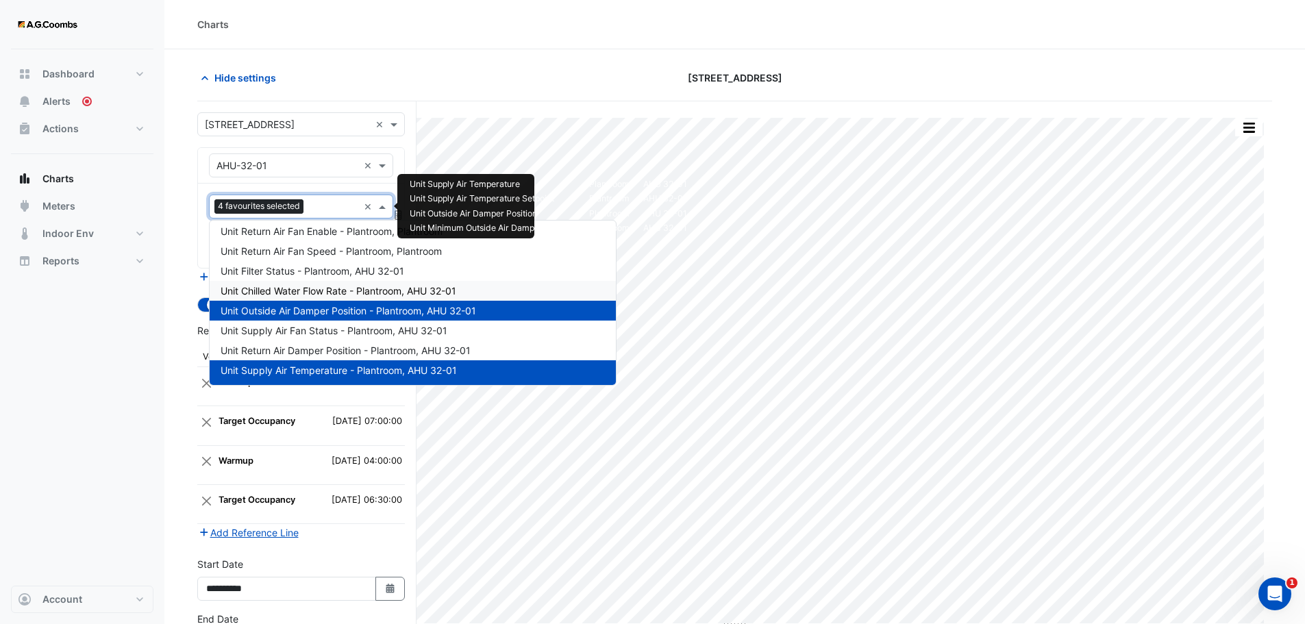
scroll to position [69, 0]
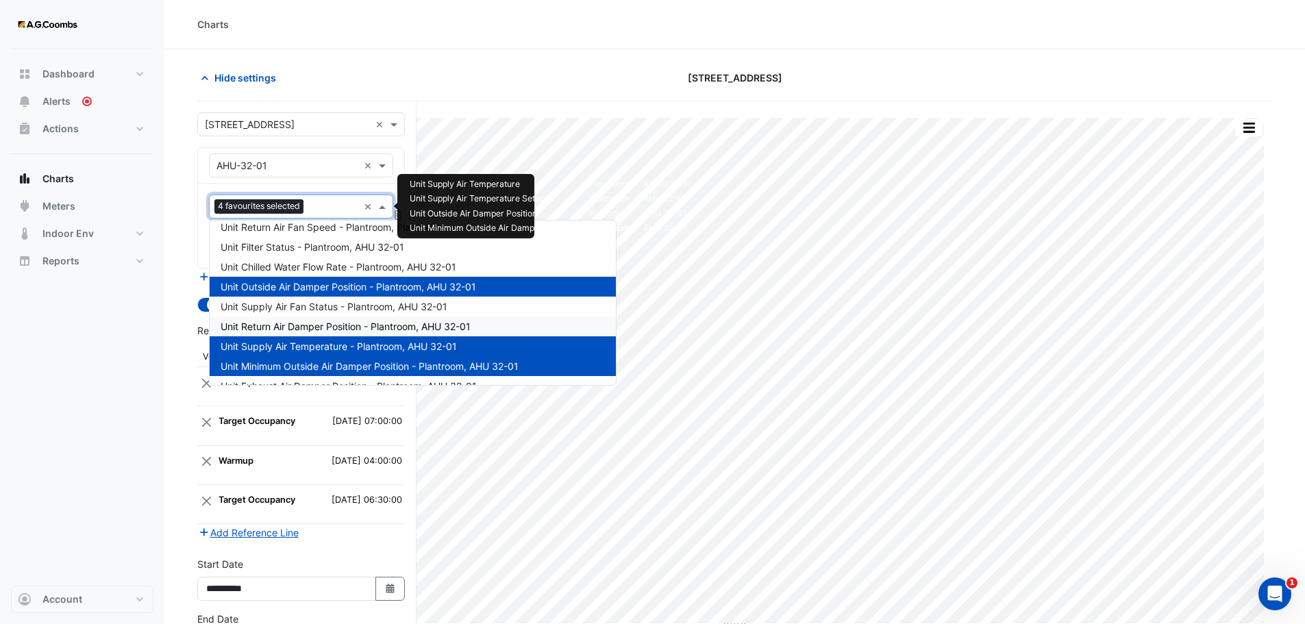
click at [184, 385] on section "Hide settings 570 Bourke Street Split All Print Save as JPEG Save as PNG Pivot …" at bounding box center [734, 388] width 1141 height 679
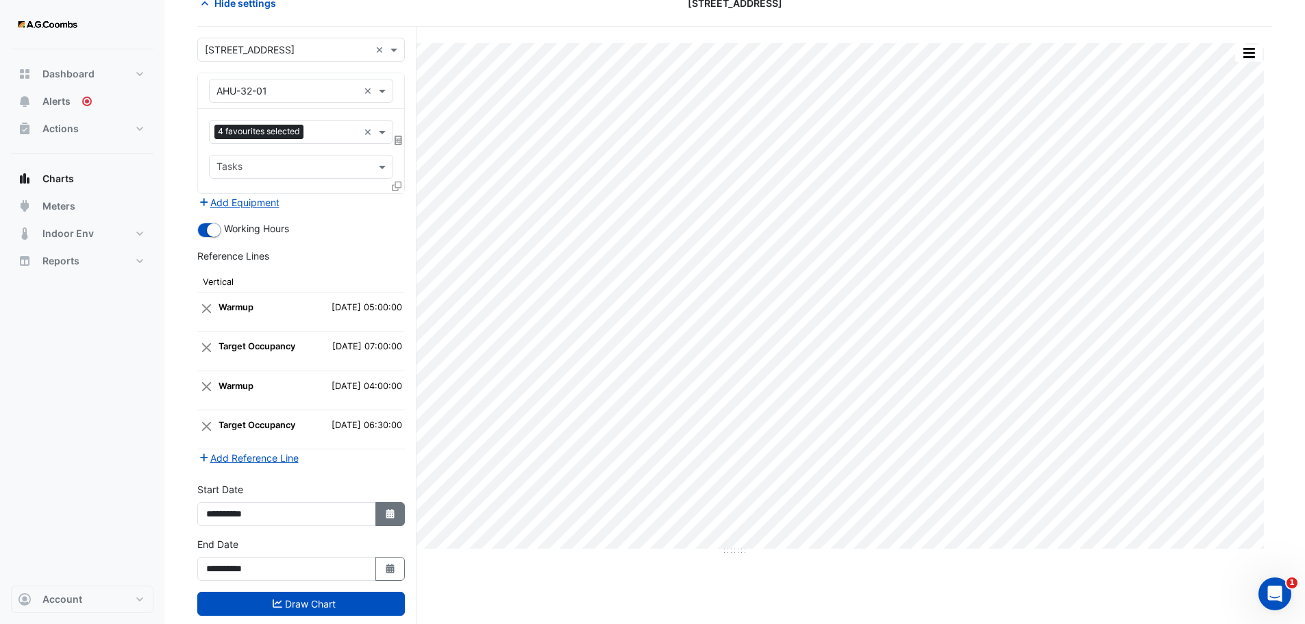
scroll to position [104, 0]
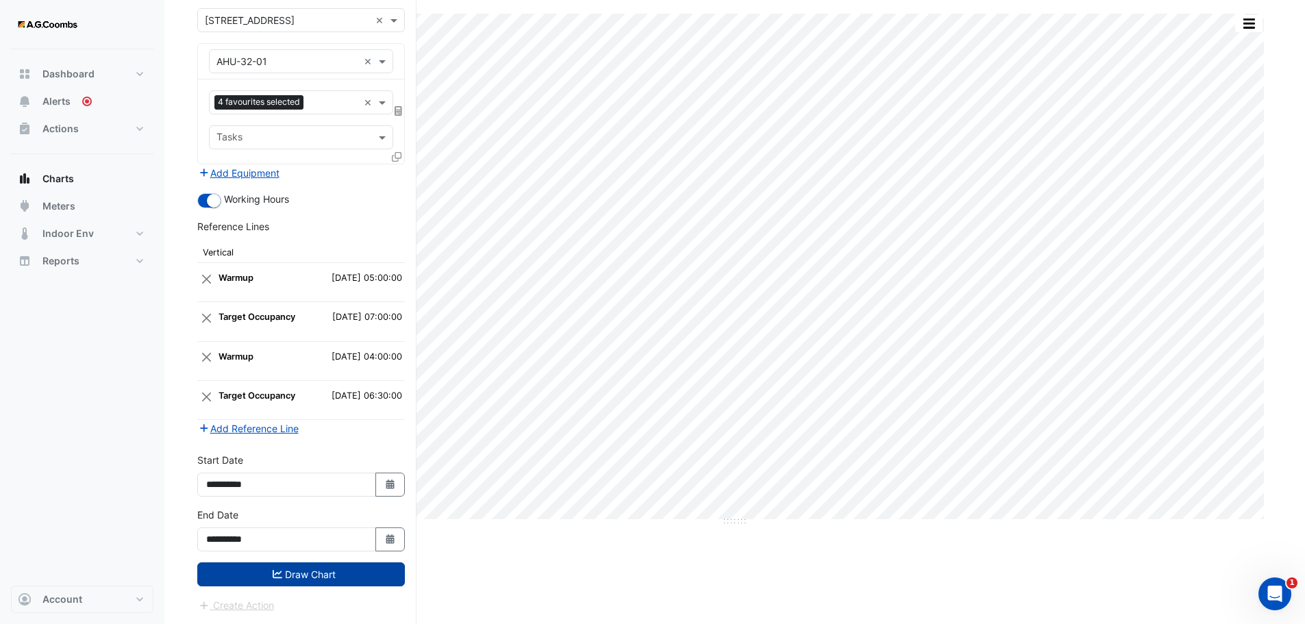
click at [353, 573] on button "Draw Chart" at bounding box center [301, 575] width 208 height 24
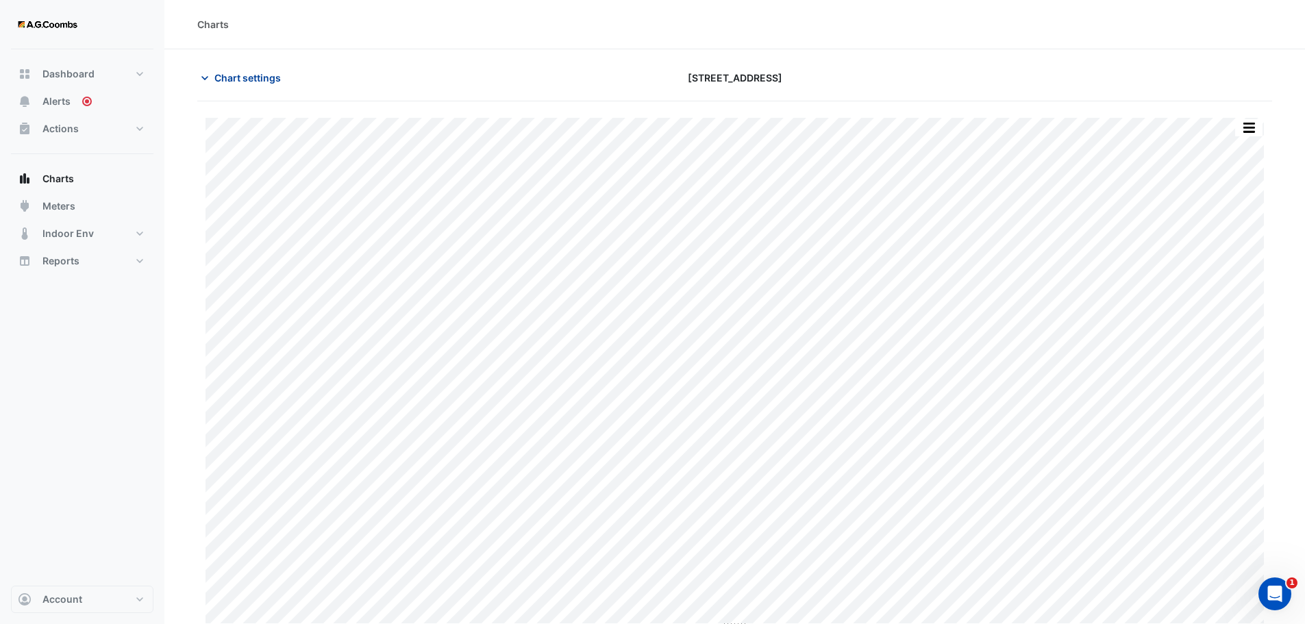
click at [265, 75] on span "Chart settings" at bounding box center [247, 78] width 66 height 14
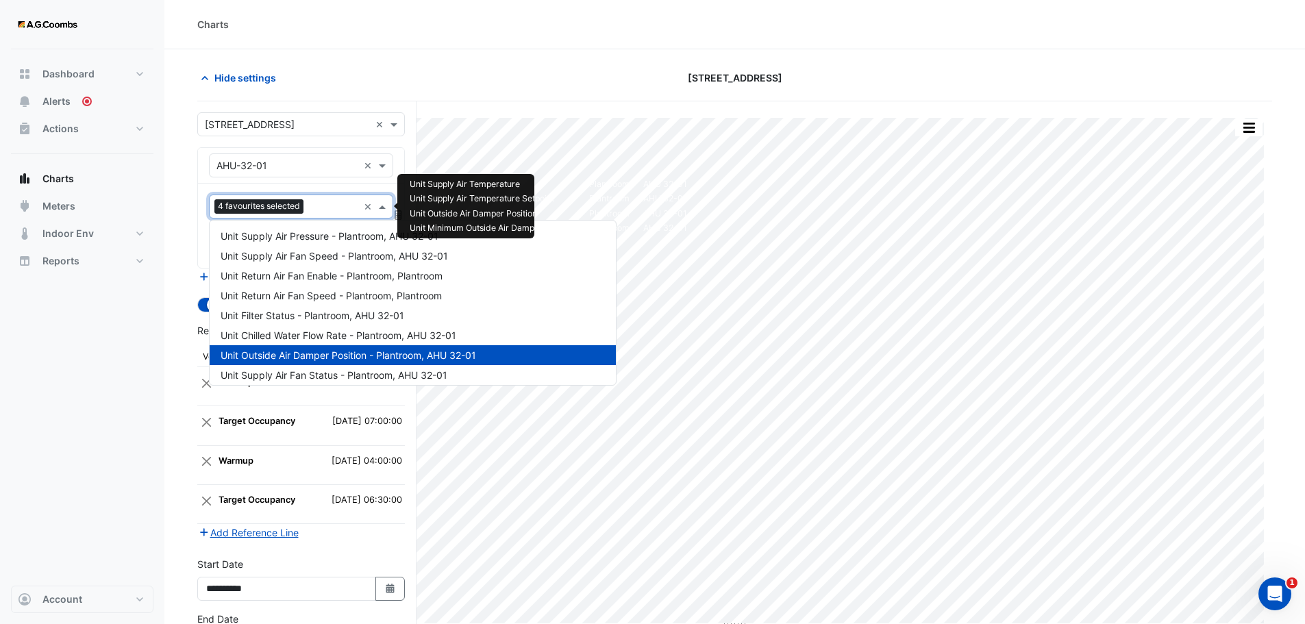
click at [334, 206] on input "text" at bounding box center [333, 208] width 49 height 14
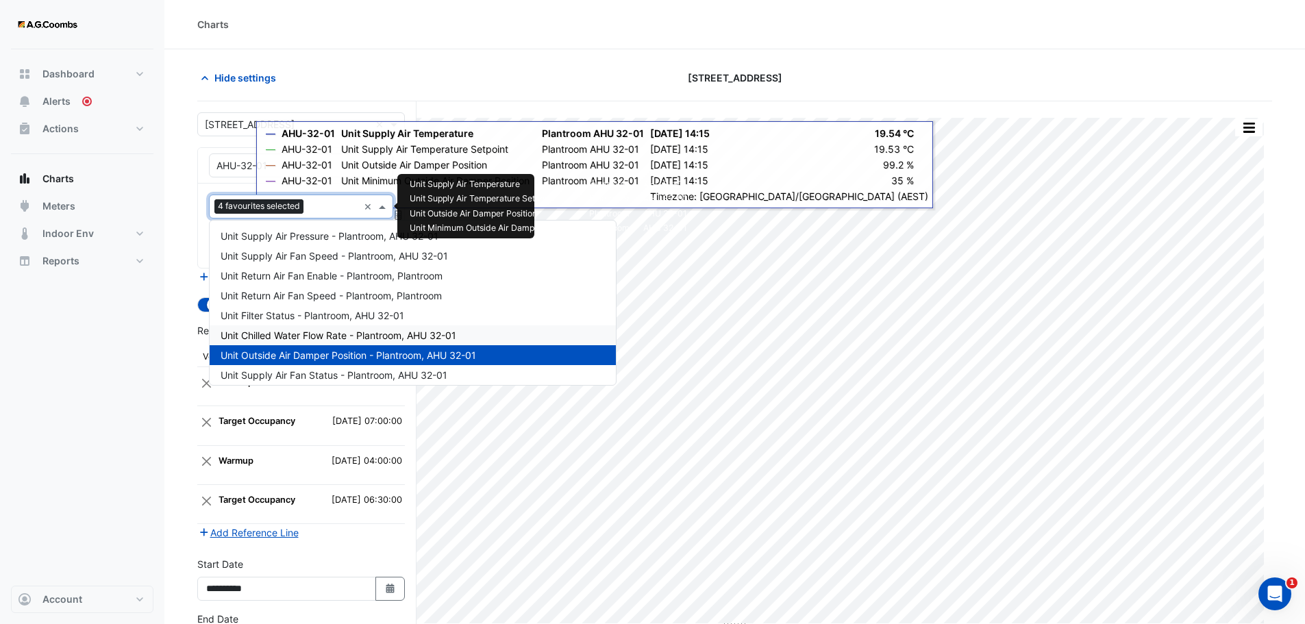
click at [101, 420] on div "Dashboard Portfolio Ratings Performance Alerts Actions Site Manager Charts" at bounding box center [82, 317] width 143 height 537
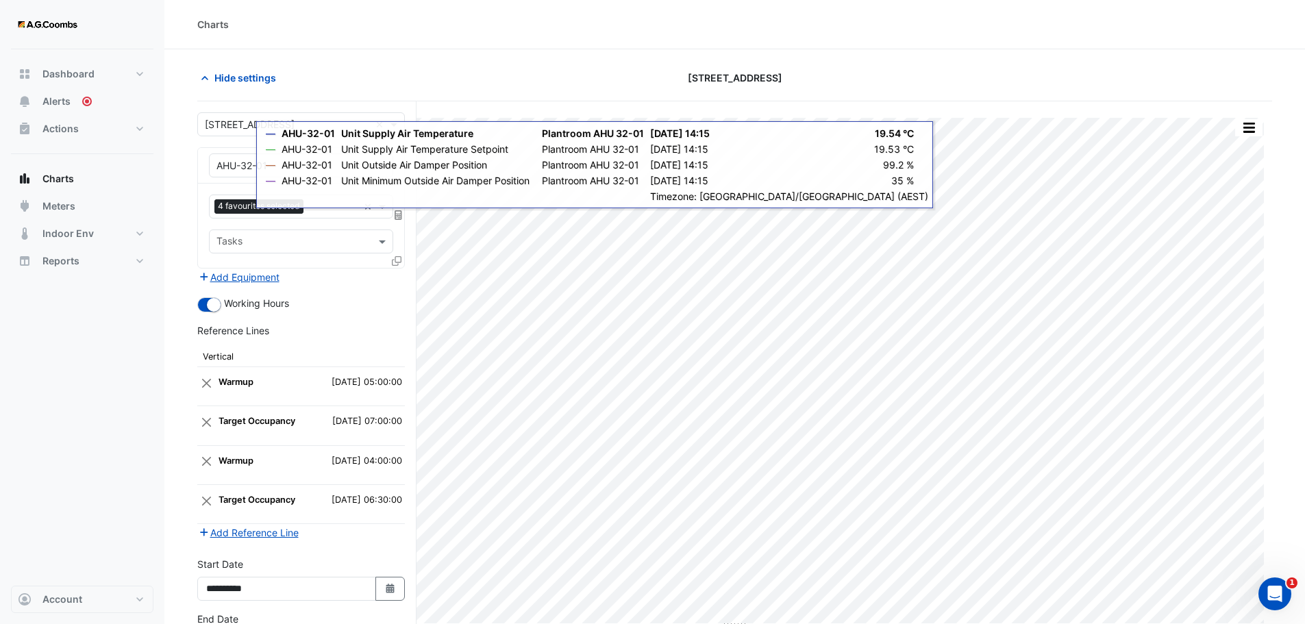
click at [515, 108] on div "Split by Unit Split All Print Save as JPEG Save as PNG Pivot Data Table Export …" at bounding box center [734, 414] width 1075 height 627
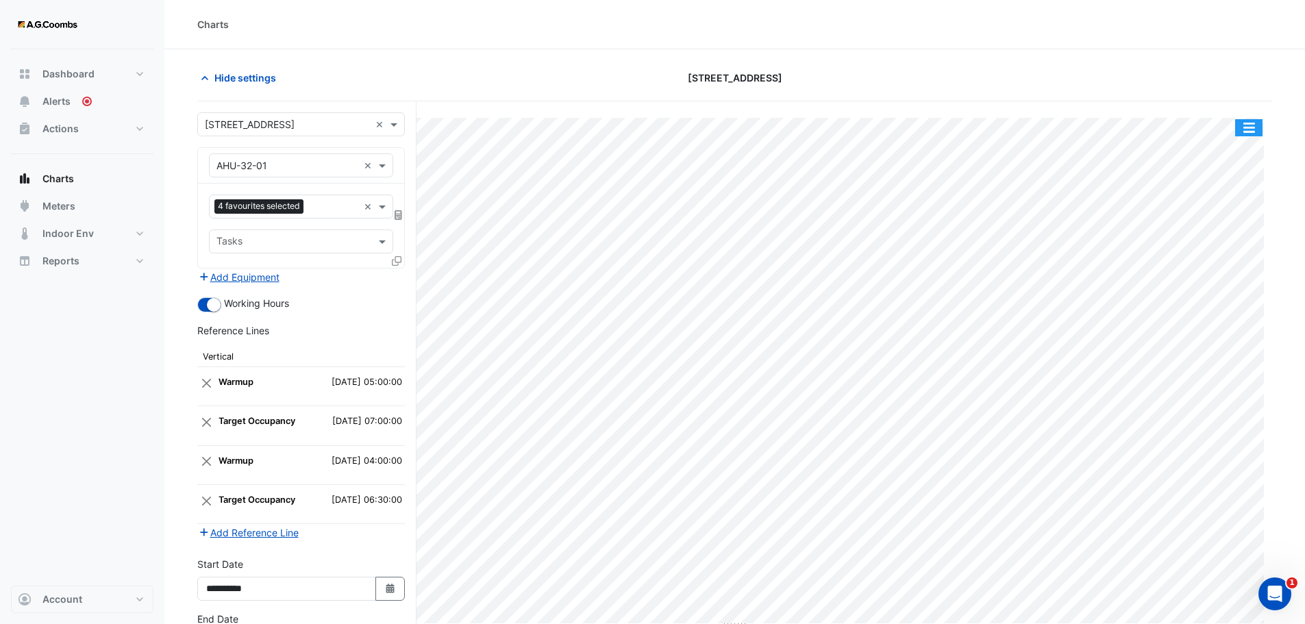
click at [1248, 127] on button "button" at bounding box center [1249, 127] width 27 height 17
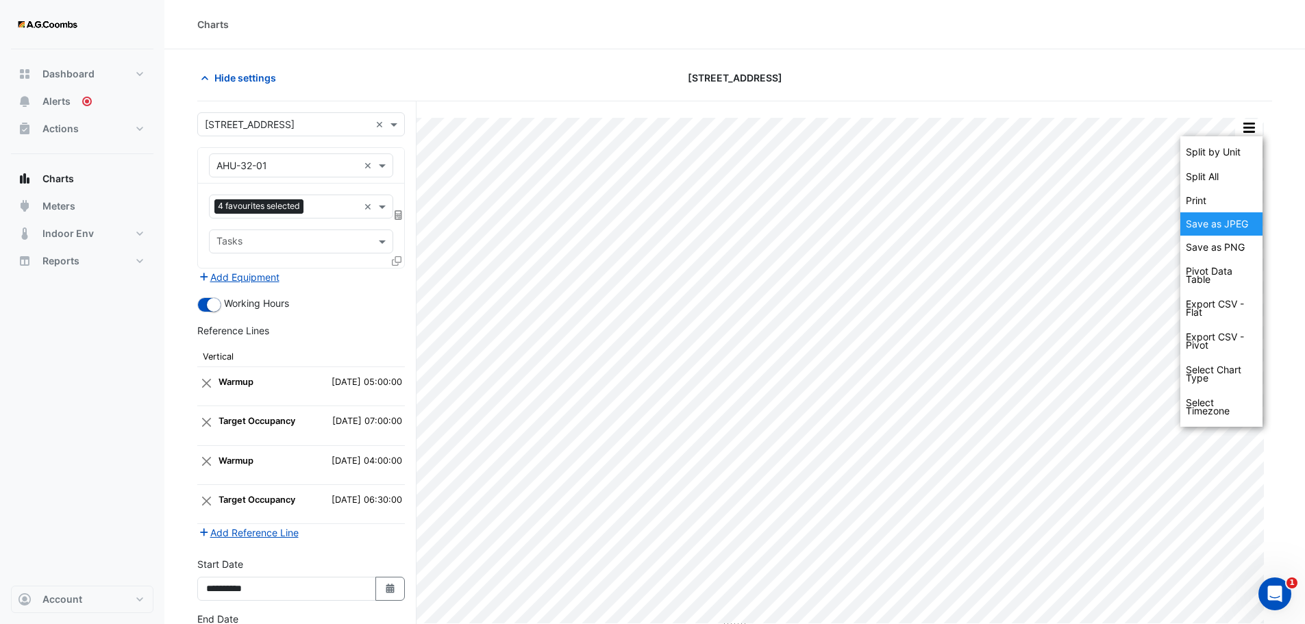
click at [1242, 227] on div "Save as JPEG" at bounding box center [1222, 223] width 82 height 23
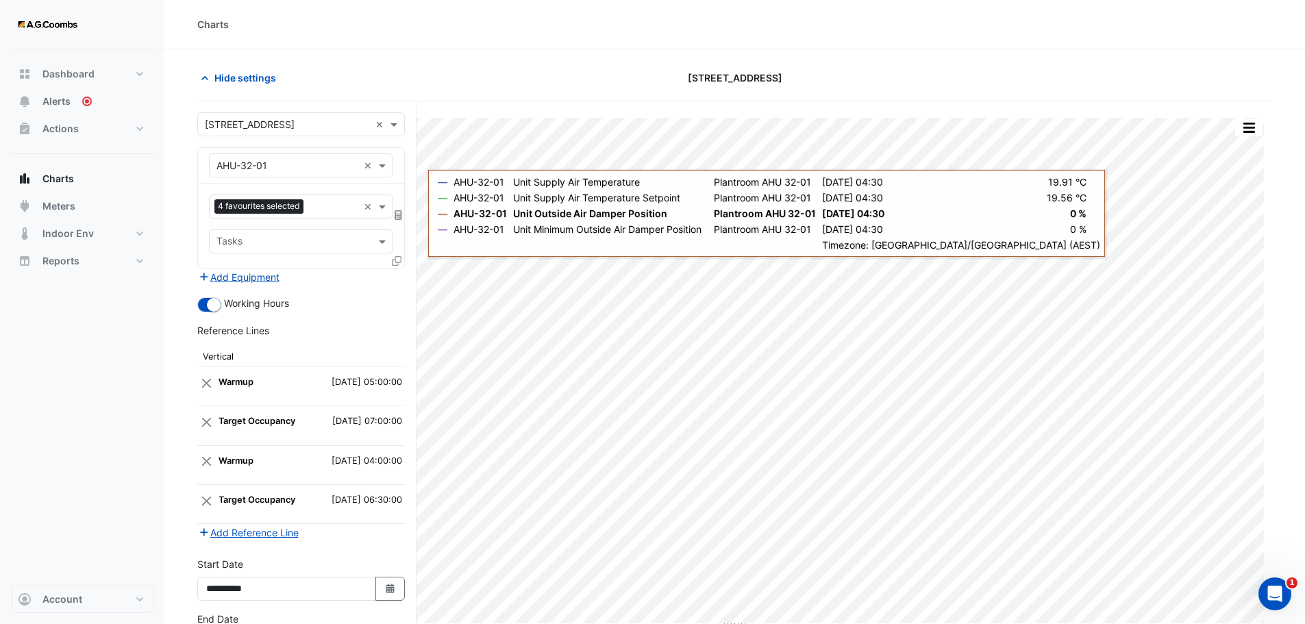
click at [395, 267] on div at bounding box center [398, 264] width 12 height 20
click at [397, 263] on icon at bounding box center [397, 261] width 10 height 10
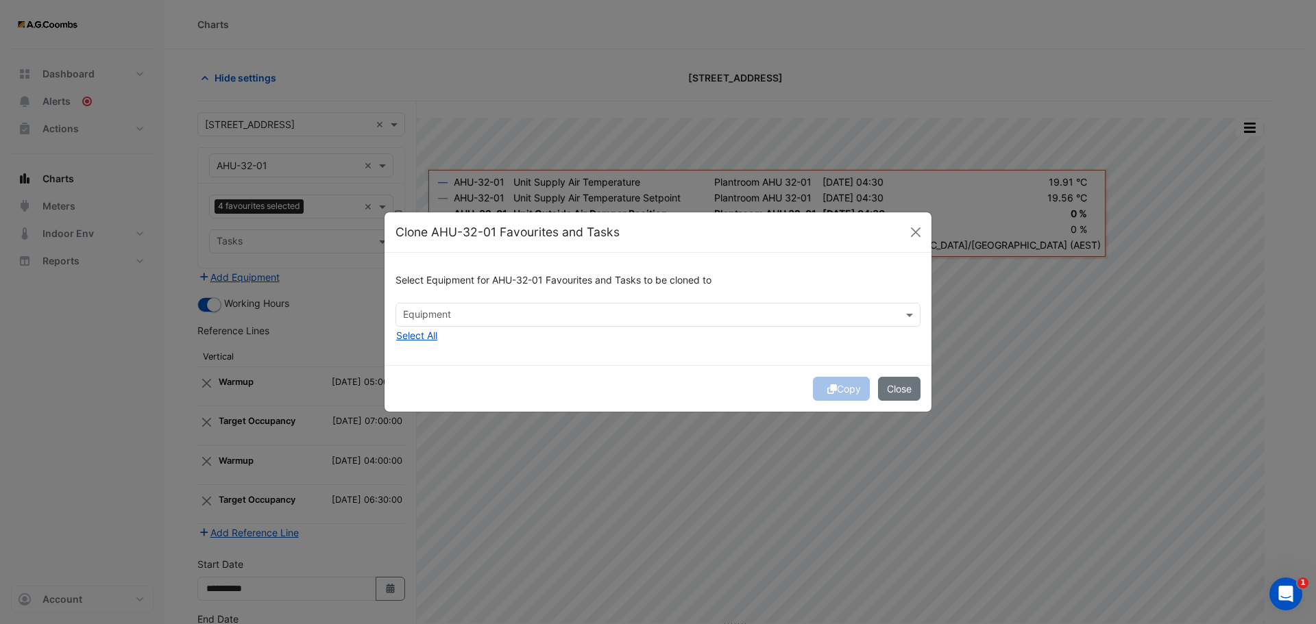
click at [875, 316] on input "text" at bounding box center [650, 316] width 494 height 14
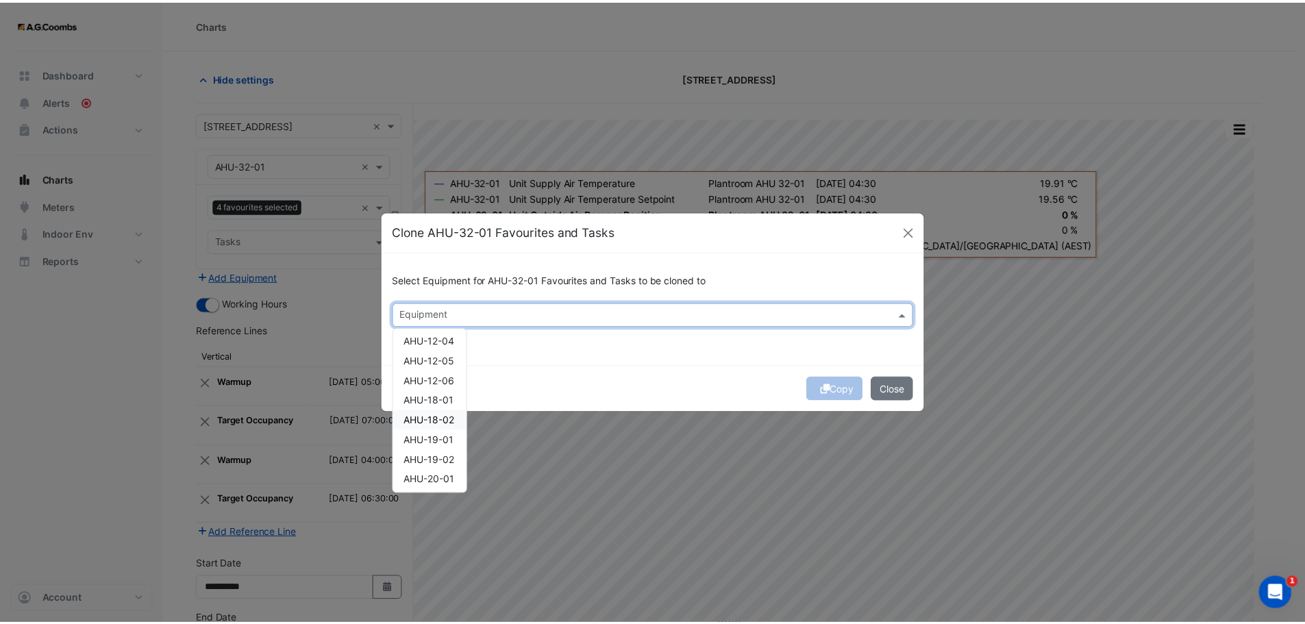
scroll to position [164, 0]
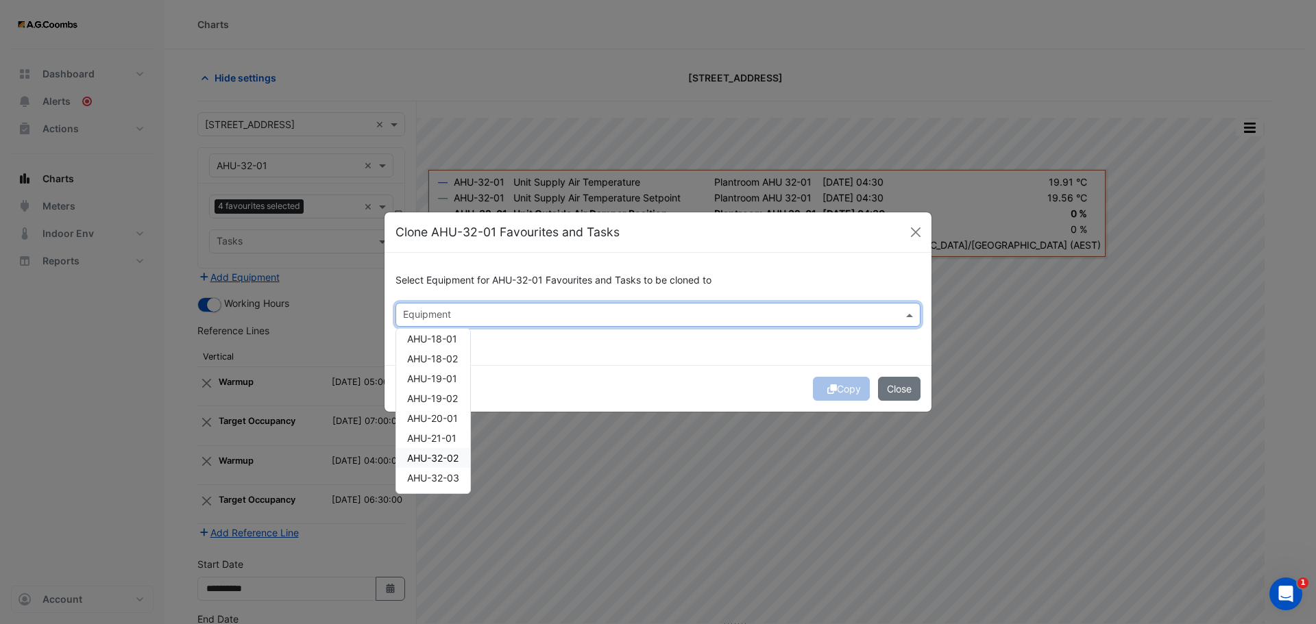
click at [445, 462] on span "AHU-32-02" at bounding box center [432, 458] width 51 height 12
click at [836, 386] on button "Copy" at bounding box center [841, 389] width 57 height 24
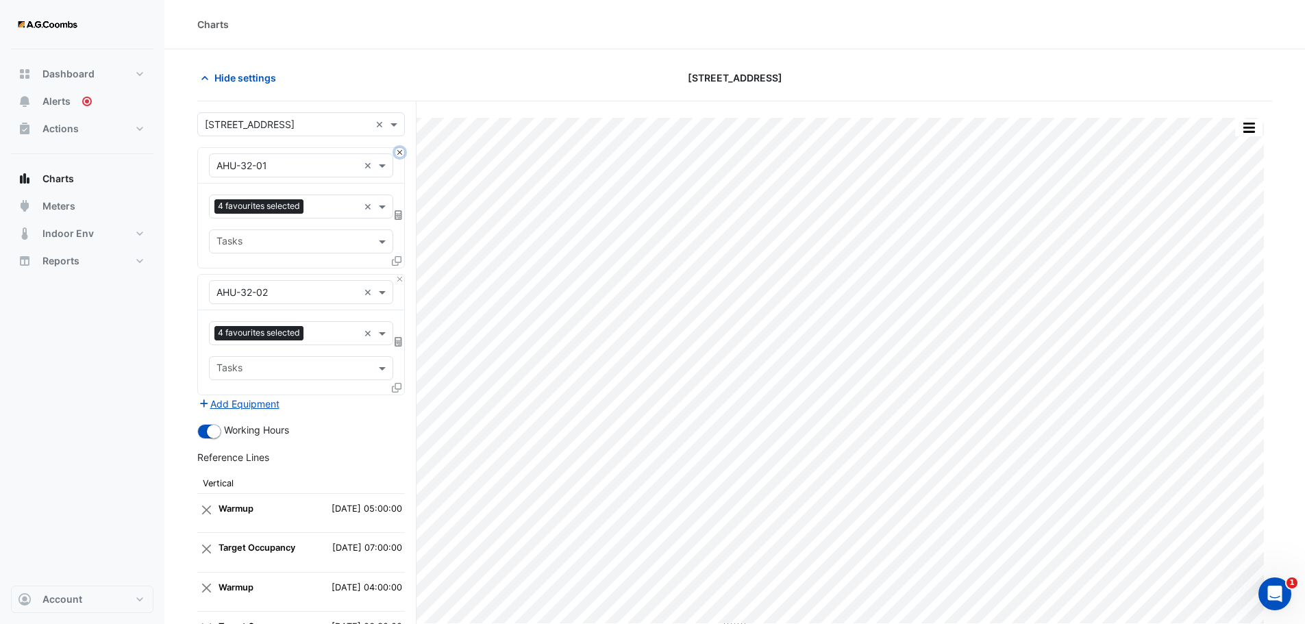
click at [400, 149] on button "Close" at bounding box center [399, 152] width 9 height 9
click at [400, 275] on div "Equipment × AHU-32-02 ×" at bounding box center [301, 293] width 206 height 36
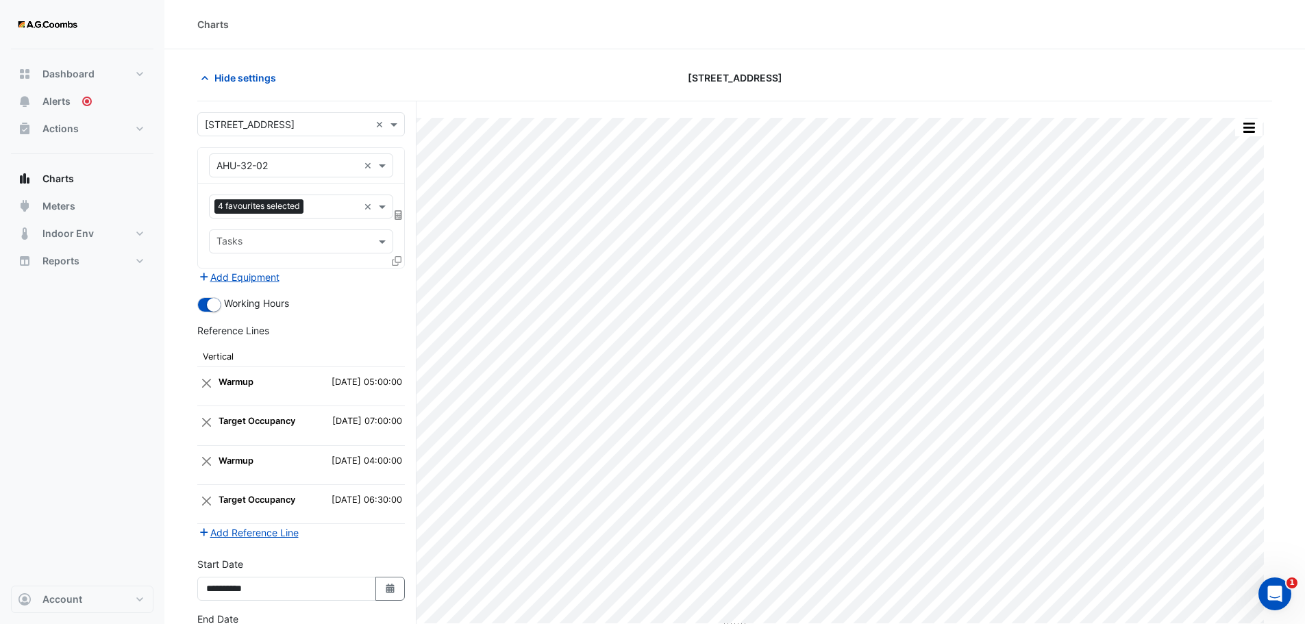
click at [393, 265] on icon at bounding box center [397, 261] width 10 height 10
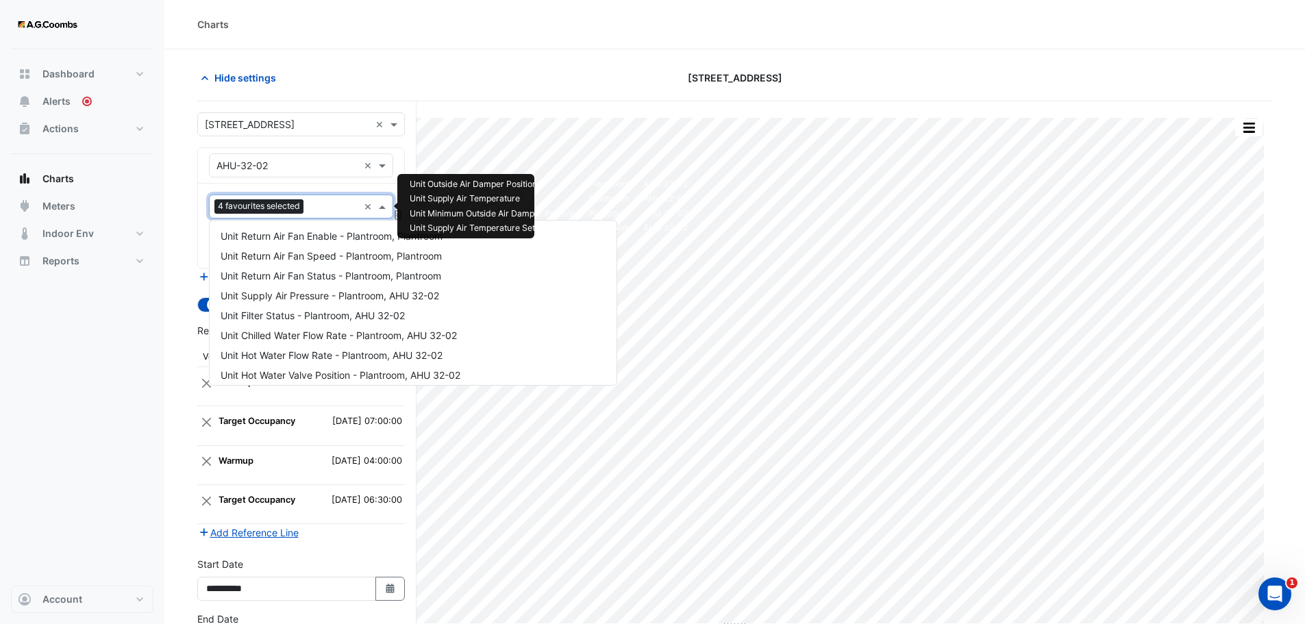
click at [337, 204] on input "text" at bounding box center [333, 208] width 49 height 14
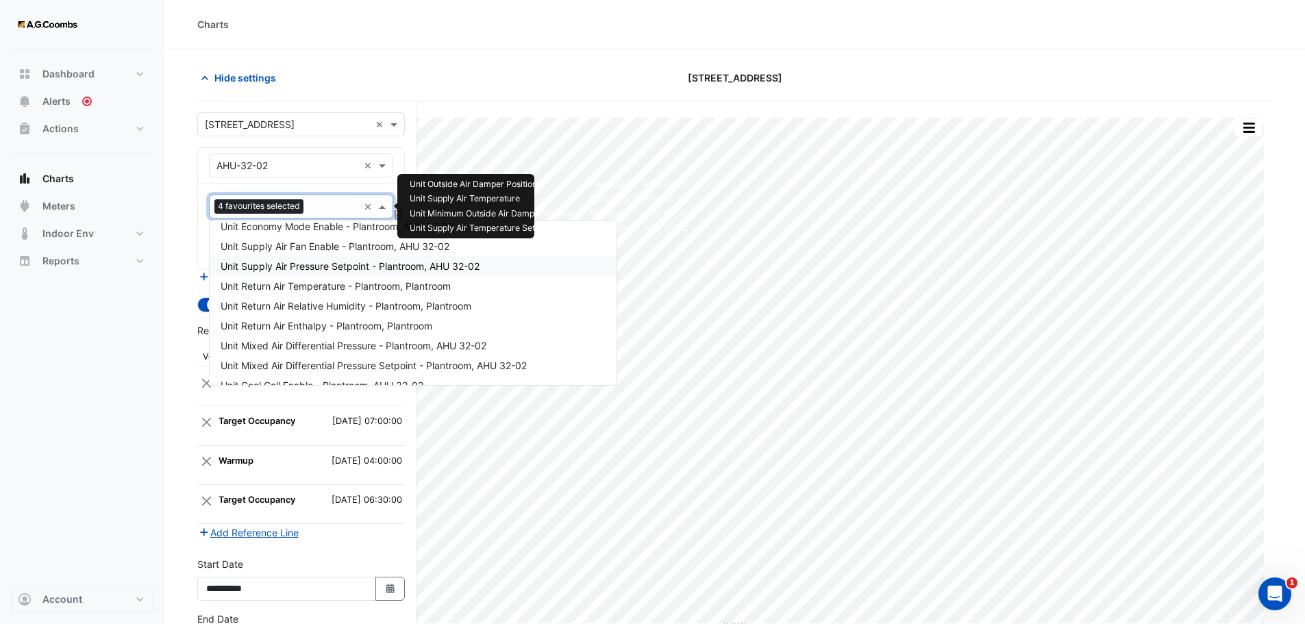
scroll to position [0, 0]
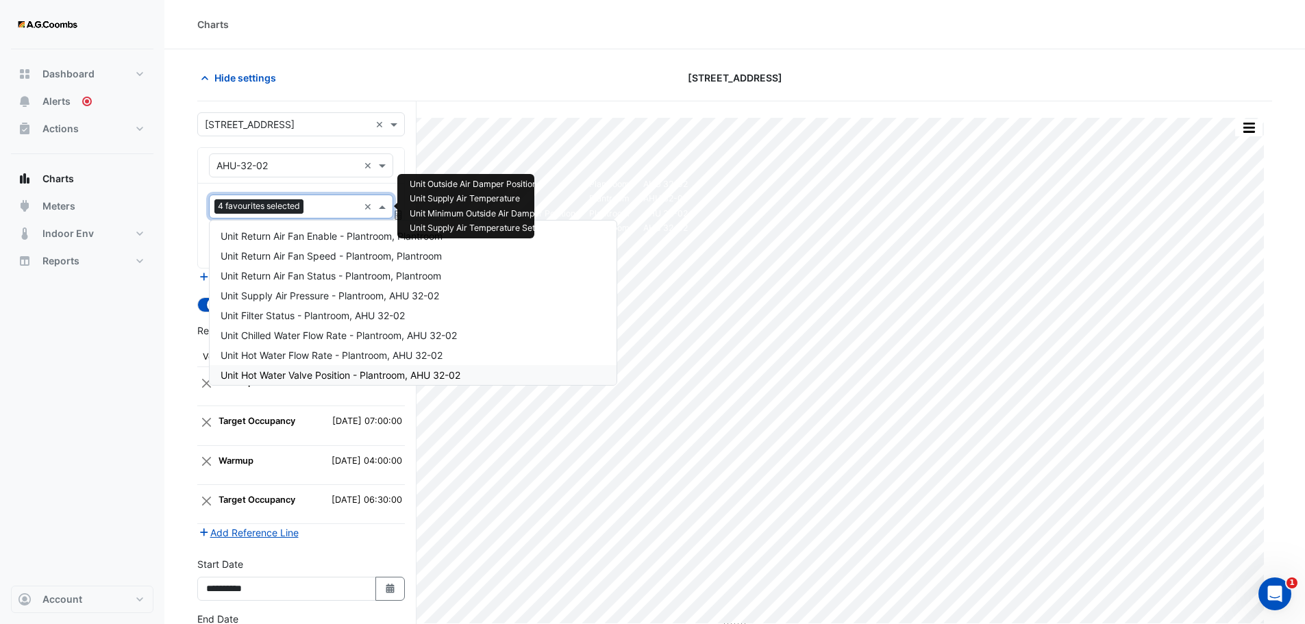
click at [332, 377] on span "Unit Hot Water Valve Position - Plantroom, AHU 32-02" at bounding box center [341, 375] width 240 height 12
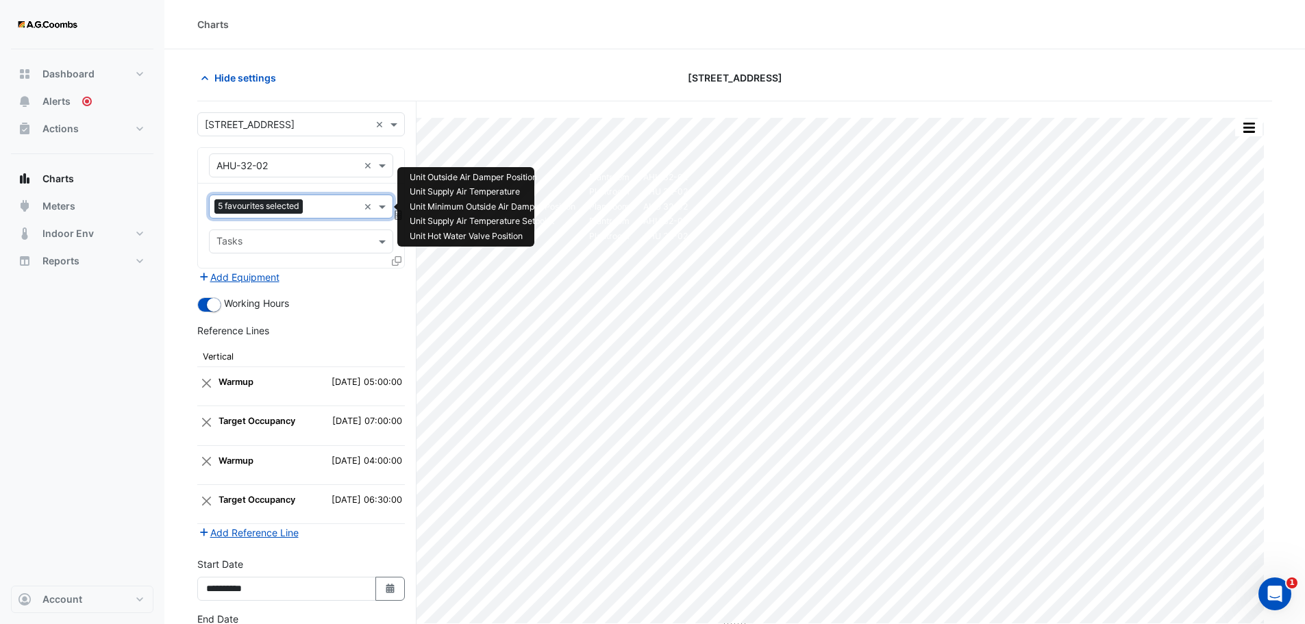
scroll to position [104, 0]
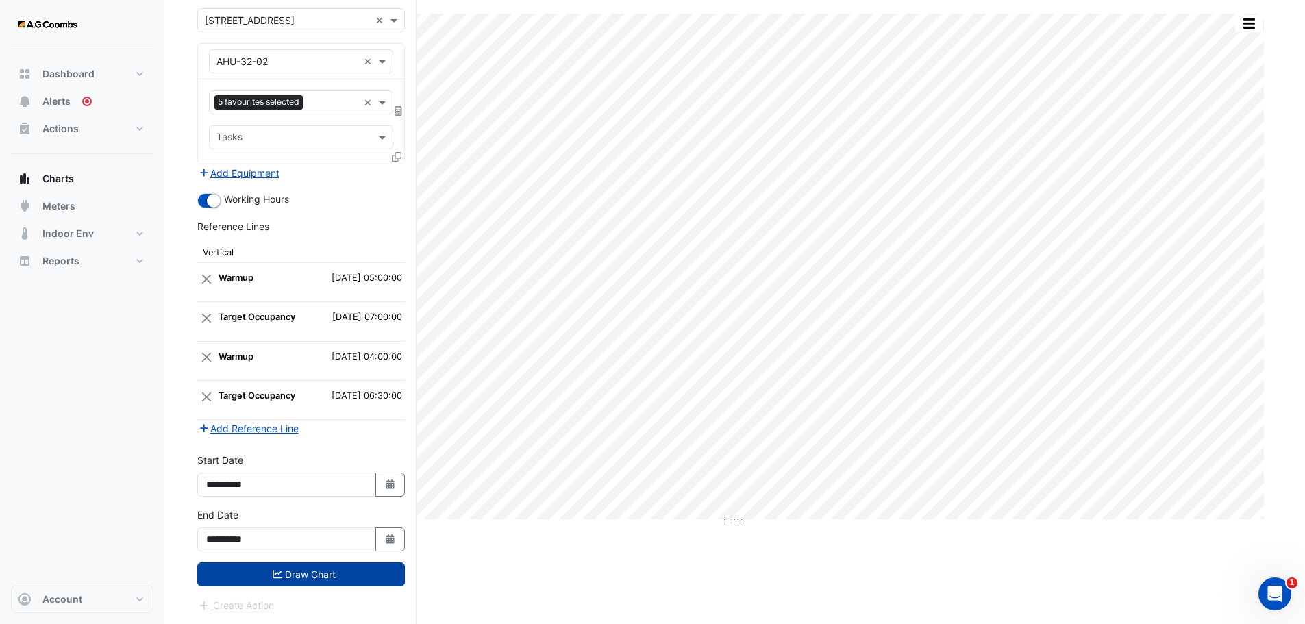
click at [347, 574] on button "Draw Chart" at bounding box center [301, 575] width 208 height 24
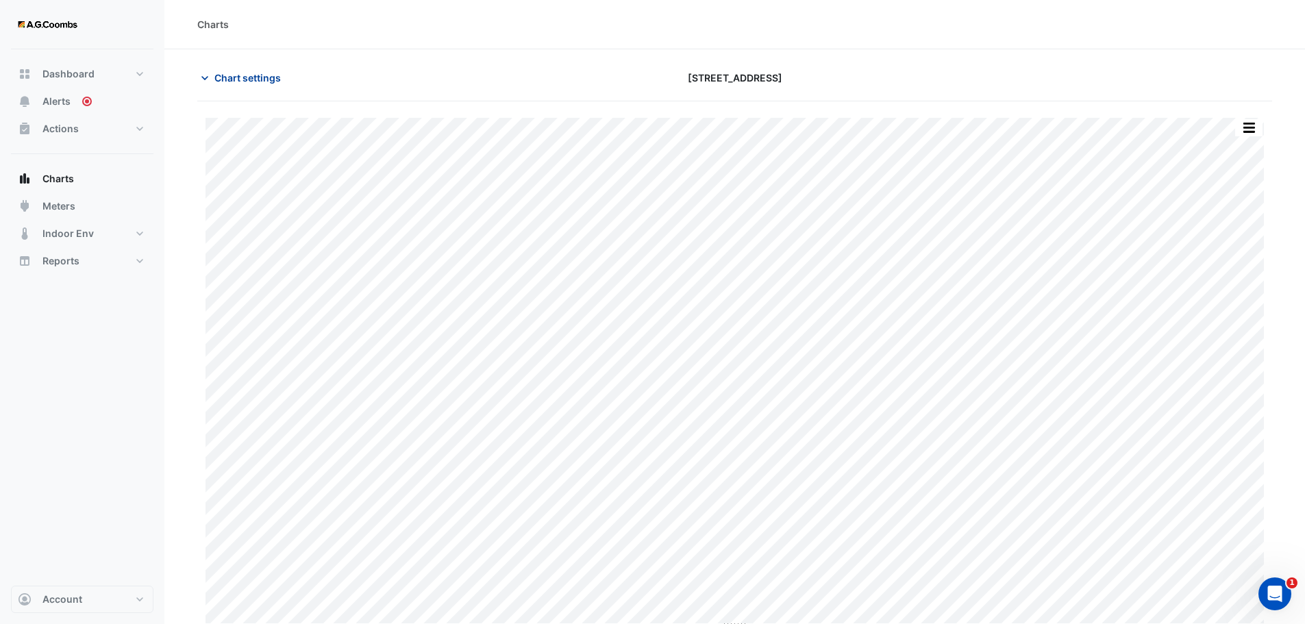
click at [262, 75] on span "Chart settings" at bounding box center [247, 78] width 66 height 14
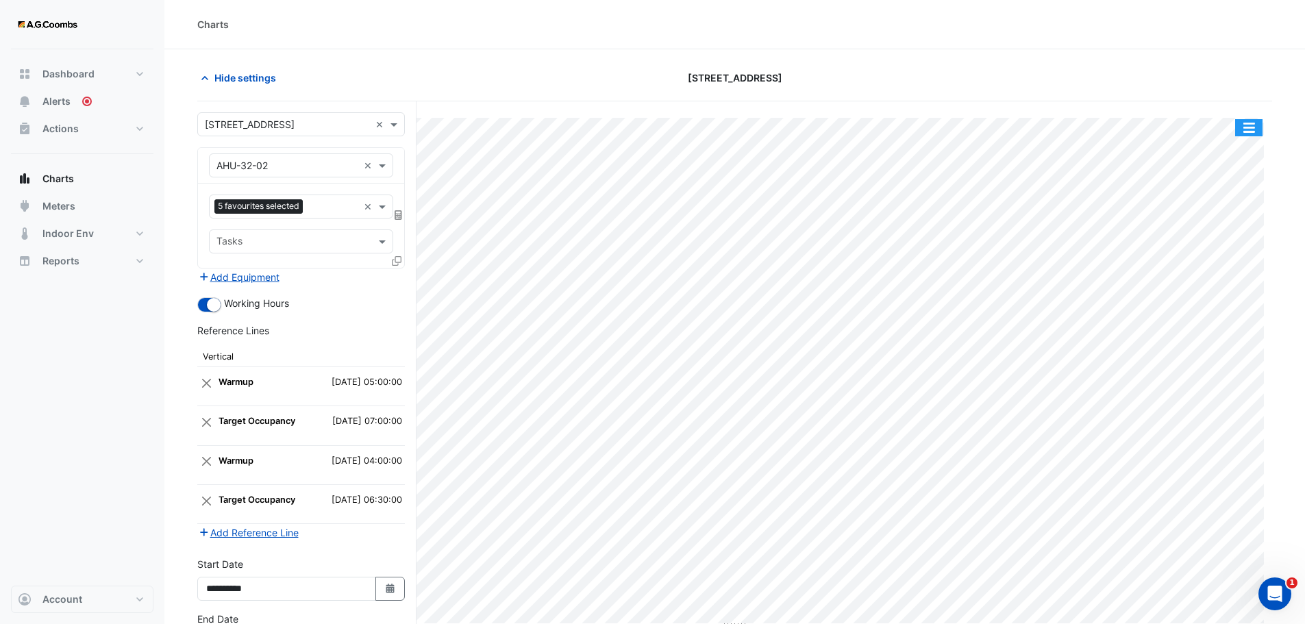
click at [1256, 122] on button "button" at bounding box center [1249, 127] width 27 height 17
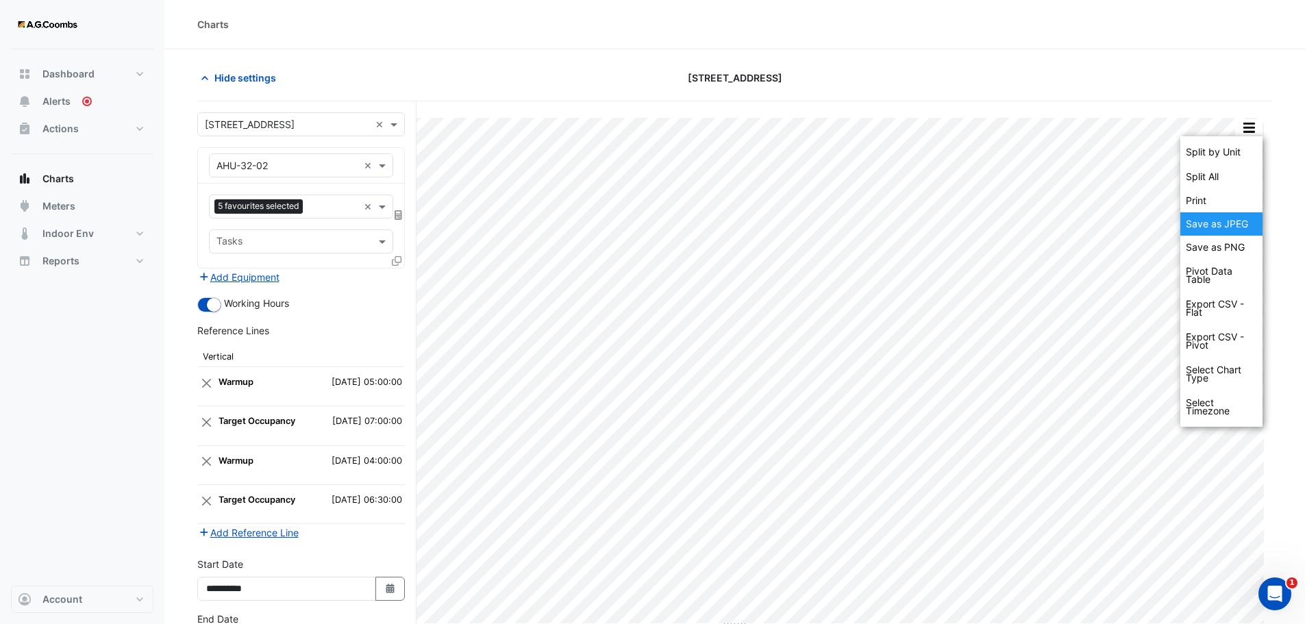
click at [1223, 221] on div "Save as JPEG" at bounding box center [1222, 223] width 82 height 23
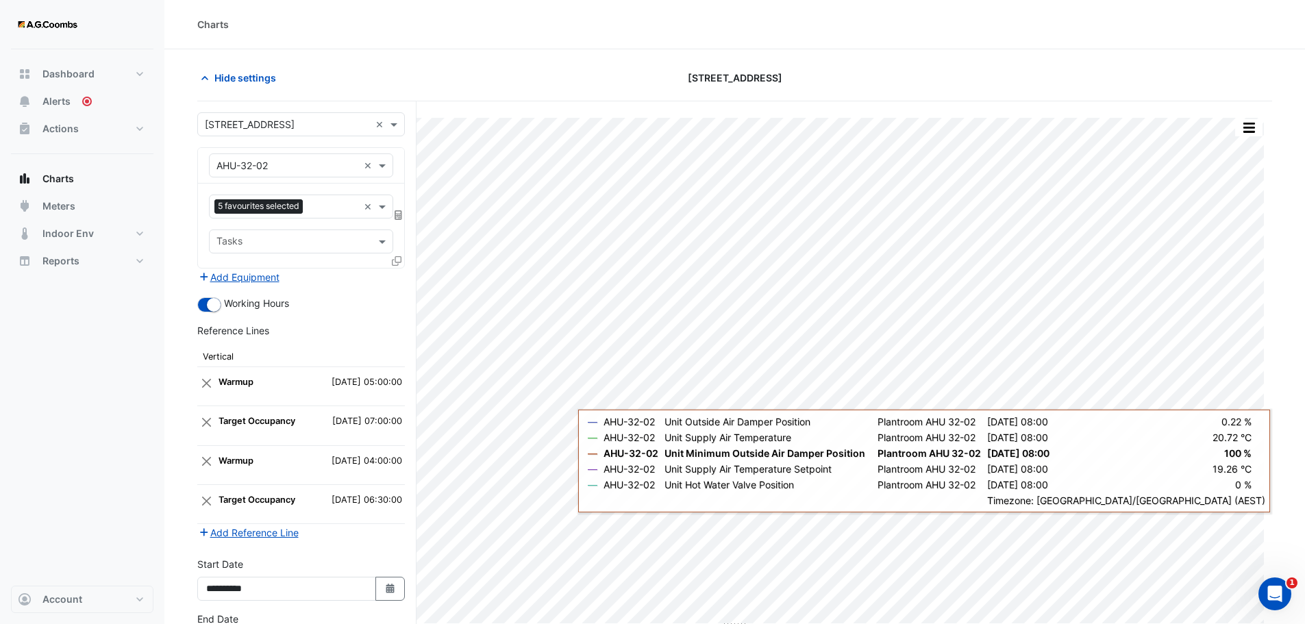
click at [101, 480] on div "Dashboard Portfolio Ratings Performance Alerts Actions Site Manager Charts" at bounding box center [82, 317] width 143 height 537
click at [276, 164] on input "text" at bounding box center [288, 166] width 142 height 14
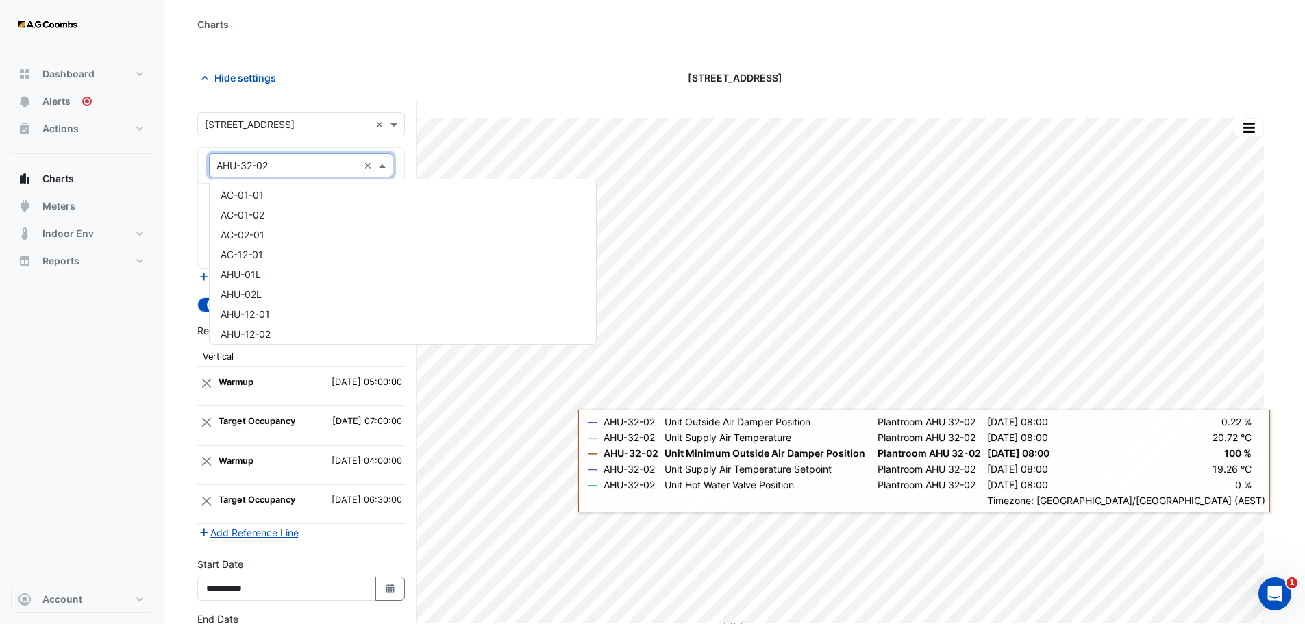
scroll to position [383, 0]
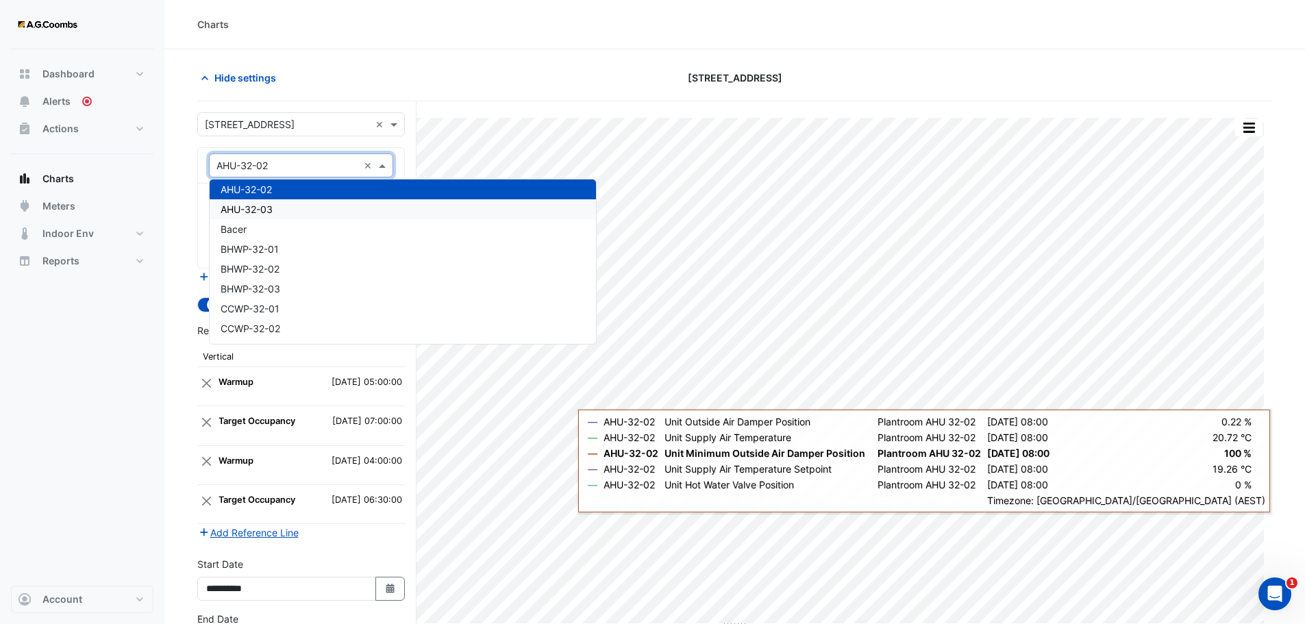
click at [256, 210] on span "AHU-32-03" at bounding box center [247, 210] width 52 height 12
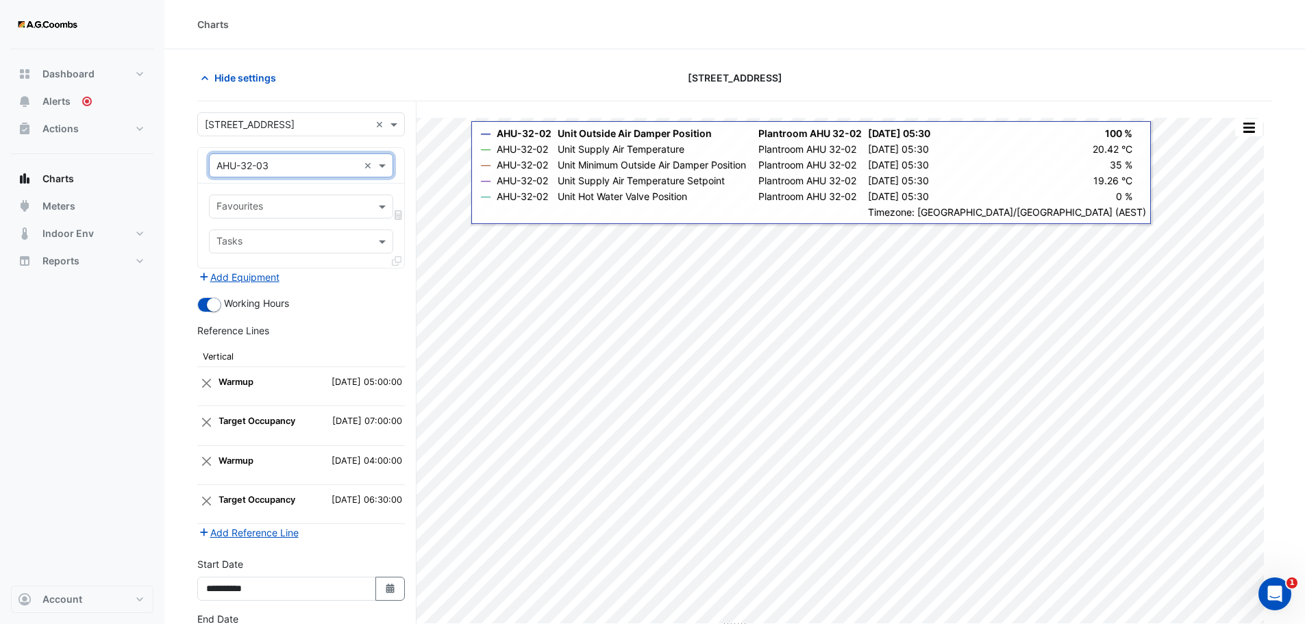
click at [306, 212] on input "text" at bounding box center [294, 208] width 154 height 14
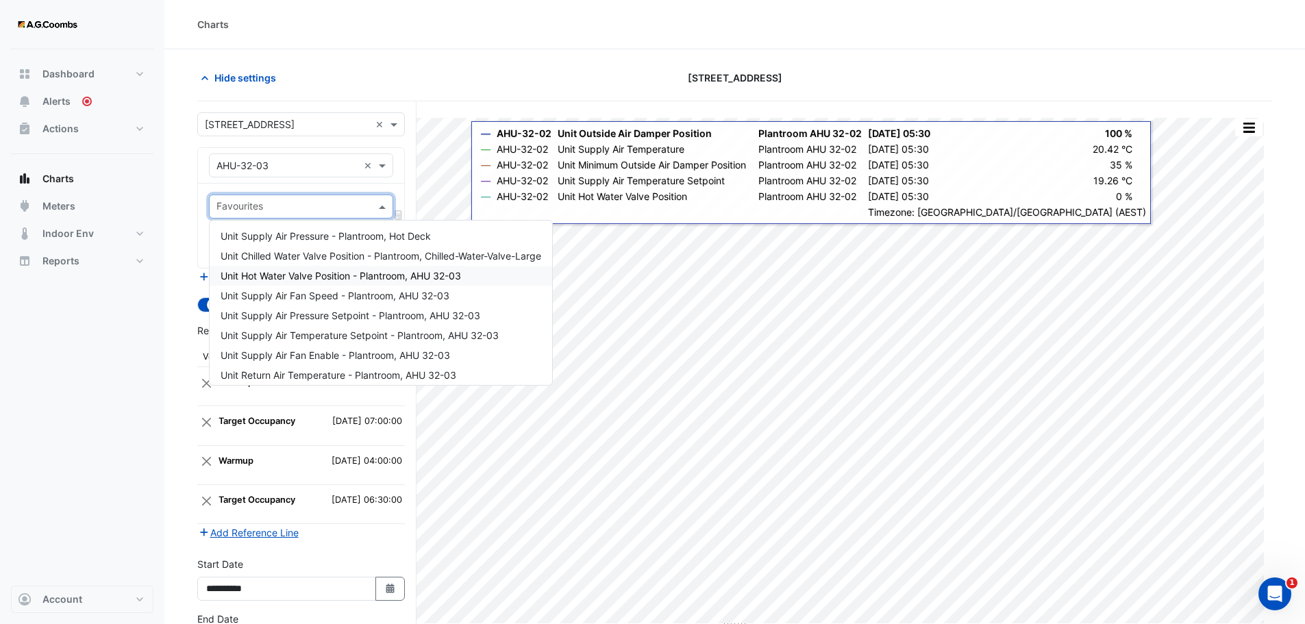
click at [402, 270] on span "Unit Hot Water Valve Position - Plantroom, AHU 32-03" at bounding box center [341, 276] width 241 height 12
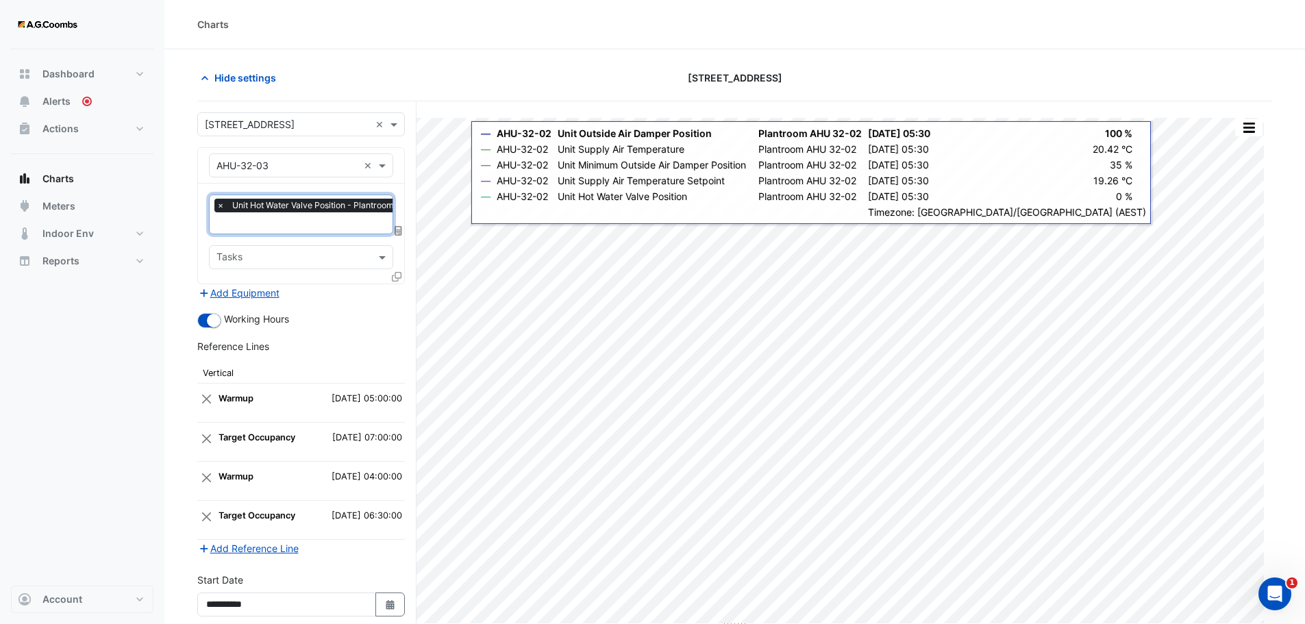
click at [323, 225] on input "text" at bounding box center [334, 224] width 234 height 14
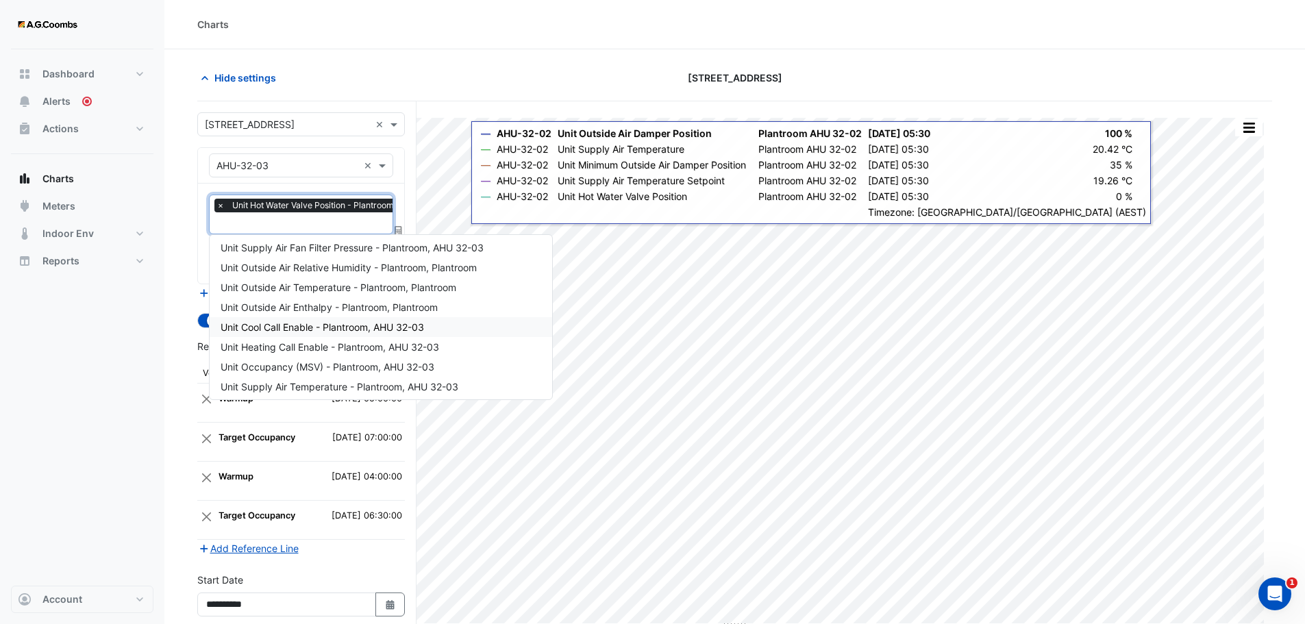
scroll to position [206, 0]
click at [321, 362] on span "Unit Supply Air Temperature - Plantroom, AHU 32-03" at bounding box center [340, 363] width 238 height 12
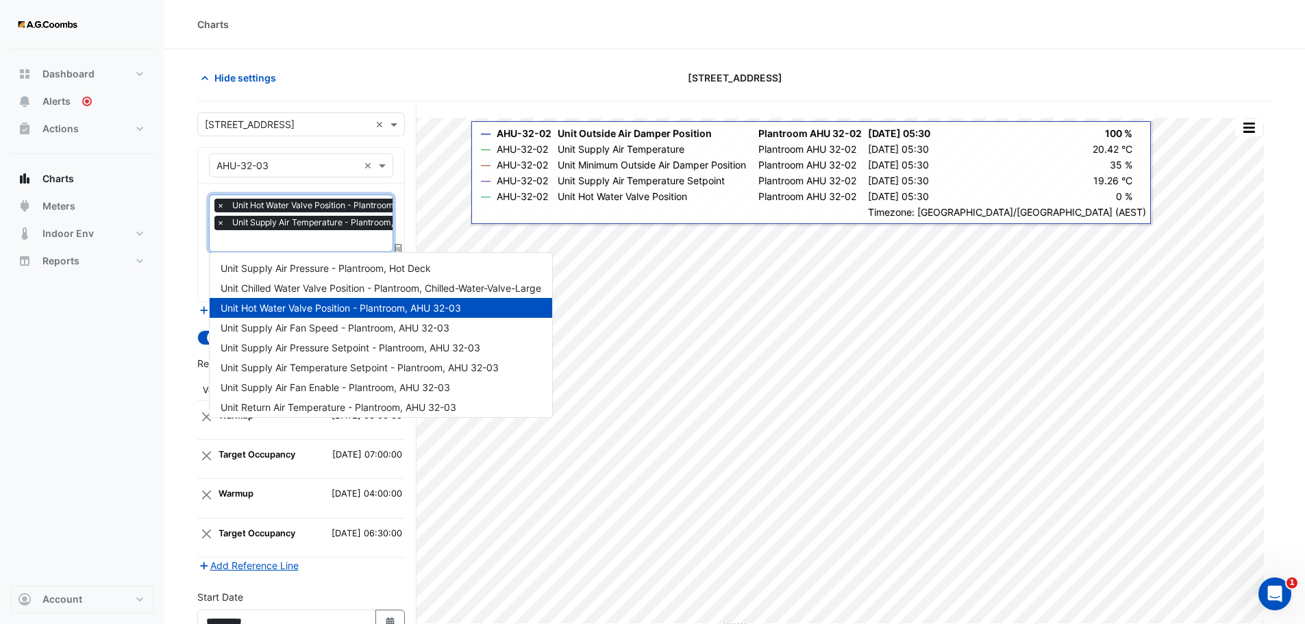
click at [269, 237] on input "text" at bounding box center [334, 242] width 234 height 14
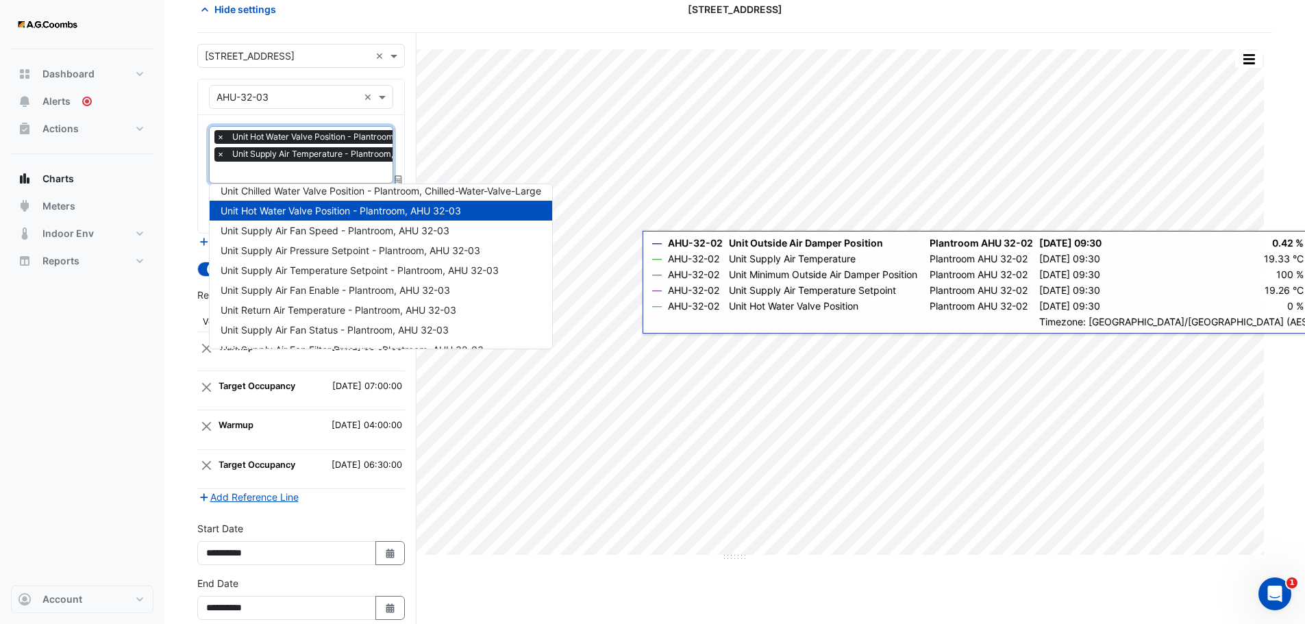
scroll to position [62, 0]
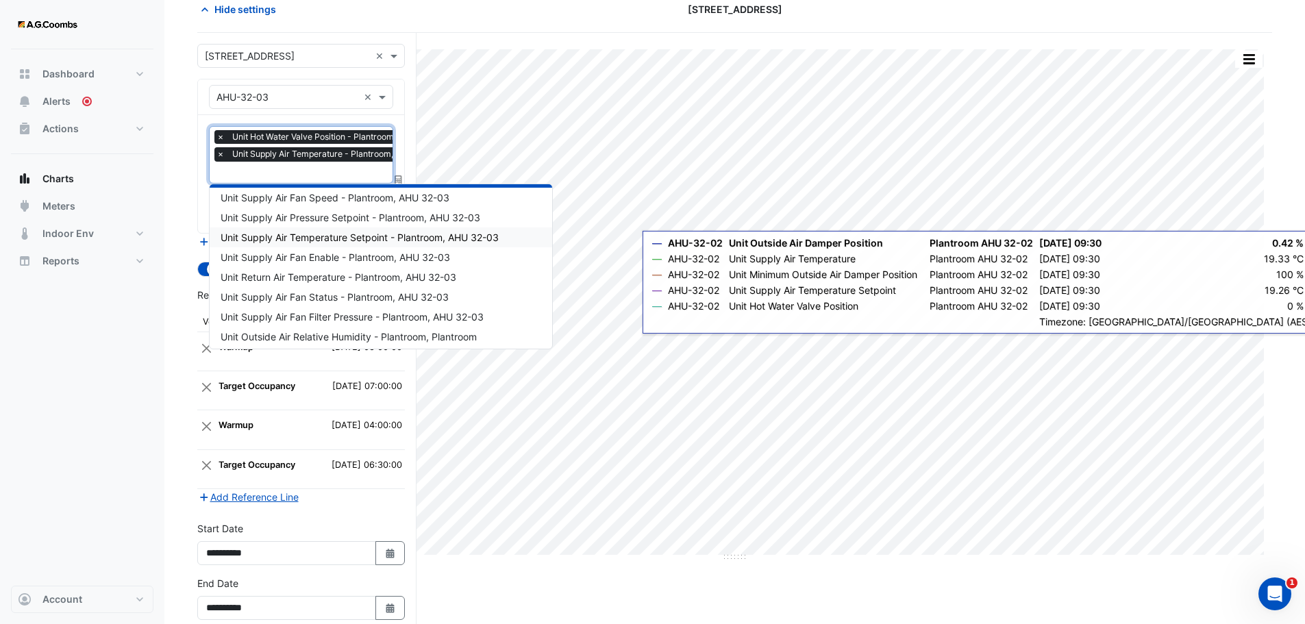
click at [426, 234] on span "Unit Supply Air Temperature Setpoint - Plantroom, AHU 32-03" at bounding box center [360, 238] width 278 height 12
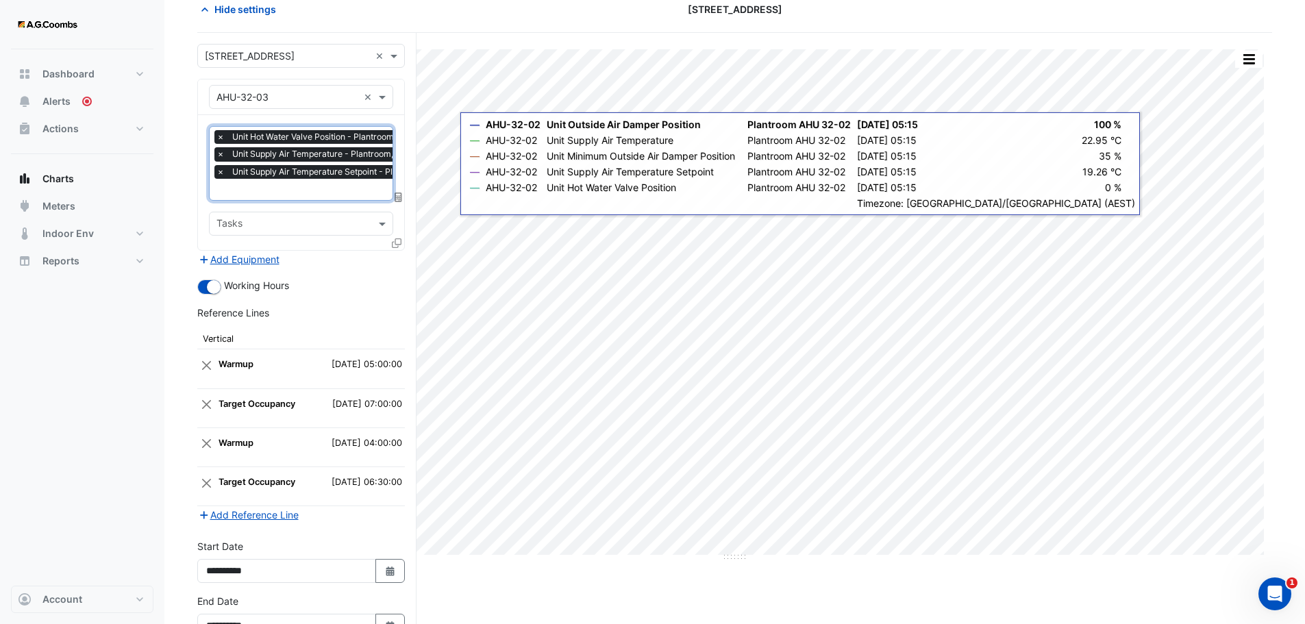
click at [321, 188] on input "text" at bounding box center [349, 191] width 265 height 14
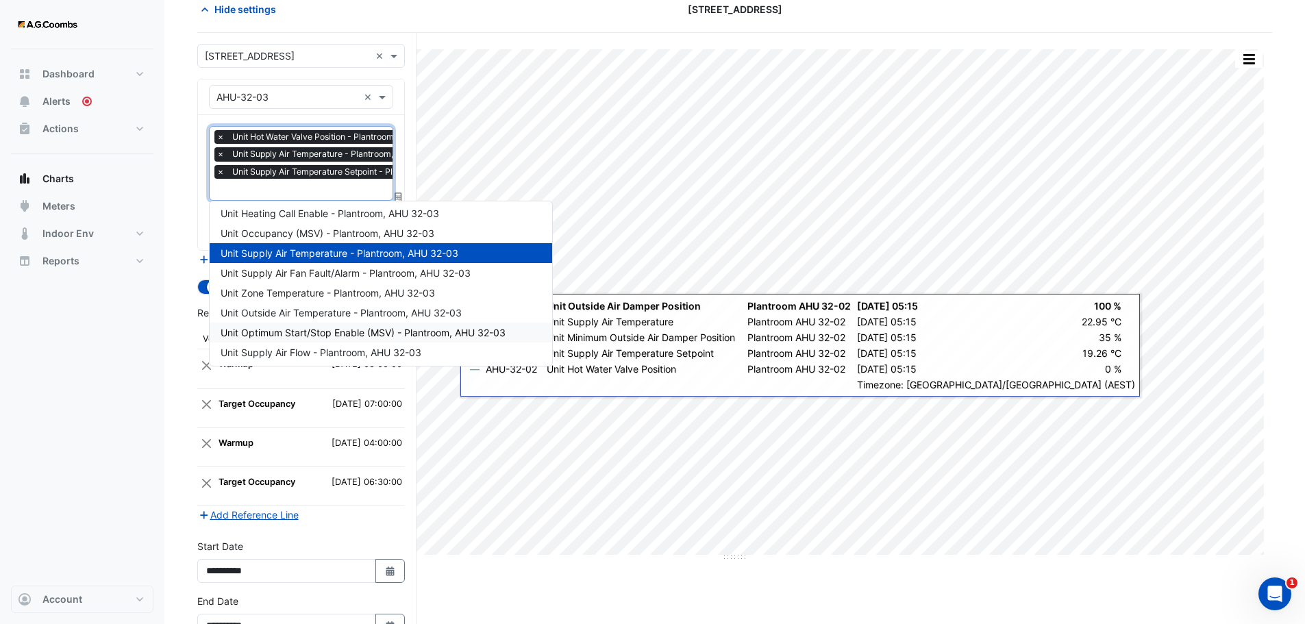
scroll to position [284, 0]
click at [49, 406] on div "Dashboard Portfolio Ratings Performance Alerts Actions Site Manager Charts" at bounding box center [82, 317] width 143 height 537
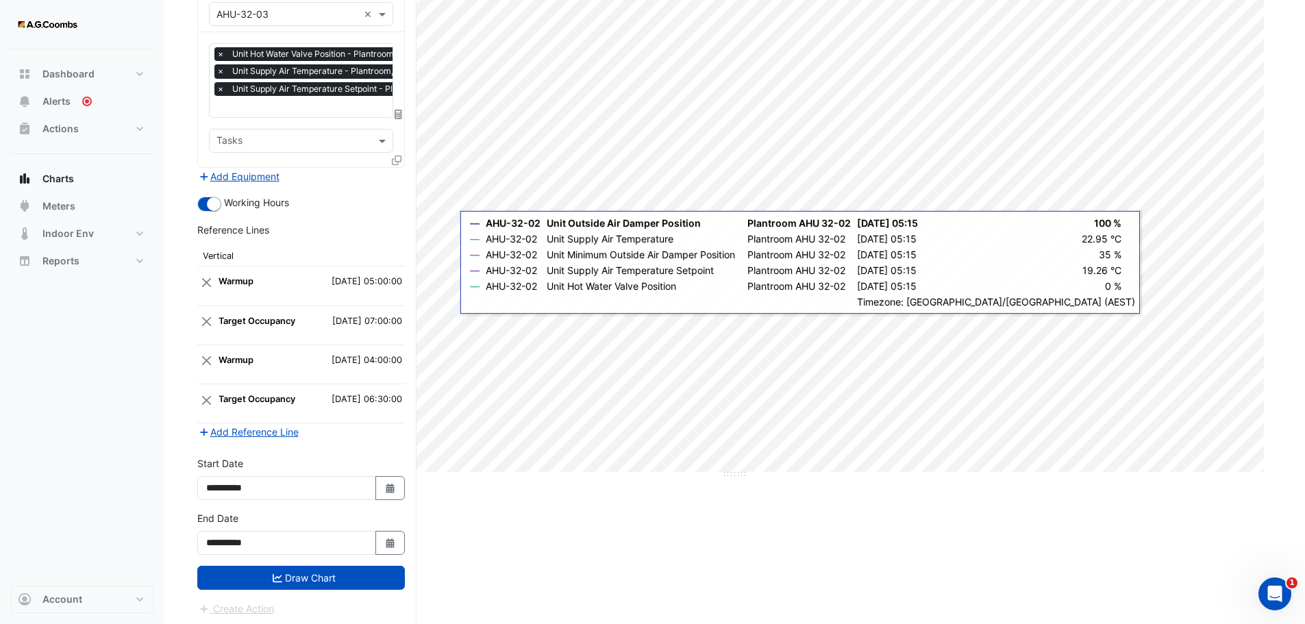
scroll to position [154, 0]
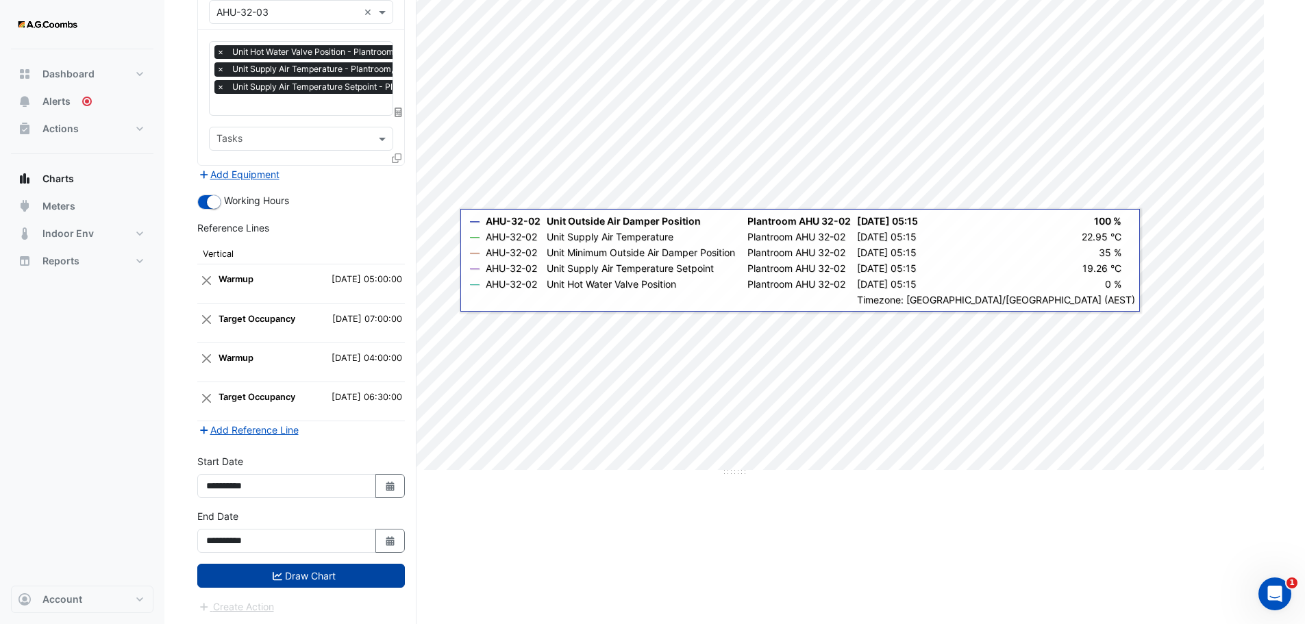
click at [304, 577] on button "Draw Chart" at bounding box center [301, 576] width 208 height 24
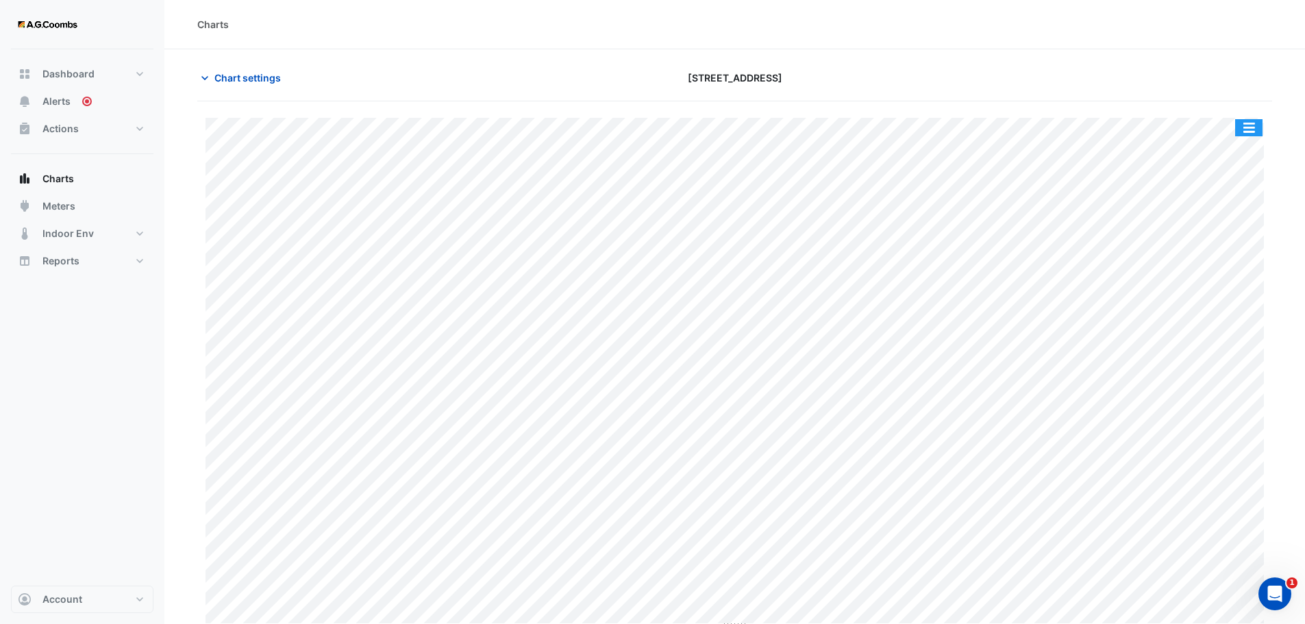
click at [1249, 126] on button "button" at bounding box center [1249, 127] width 27 height 17
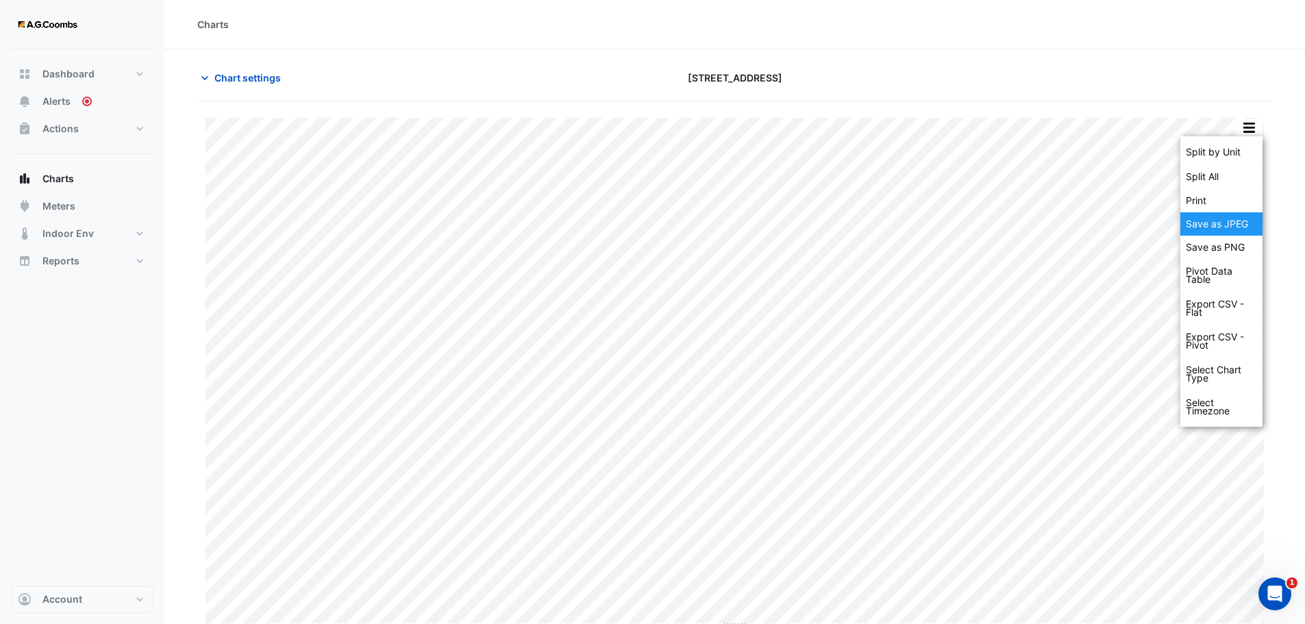
click at [1227, 223] on div "Save as JPEG" at bounding box center [1222, 223] width 82 height 23
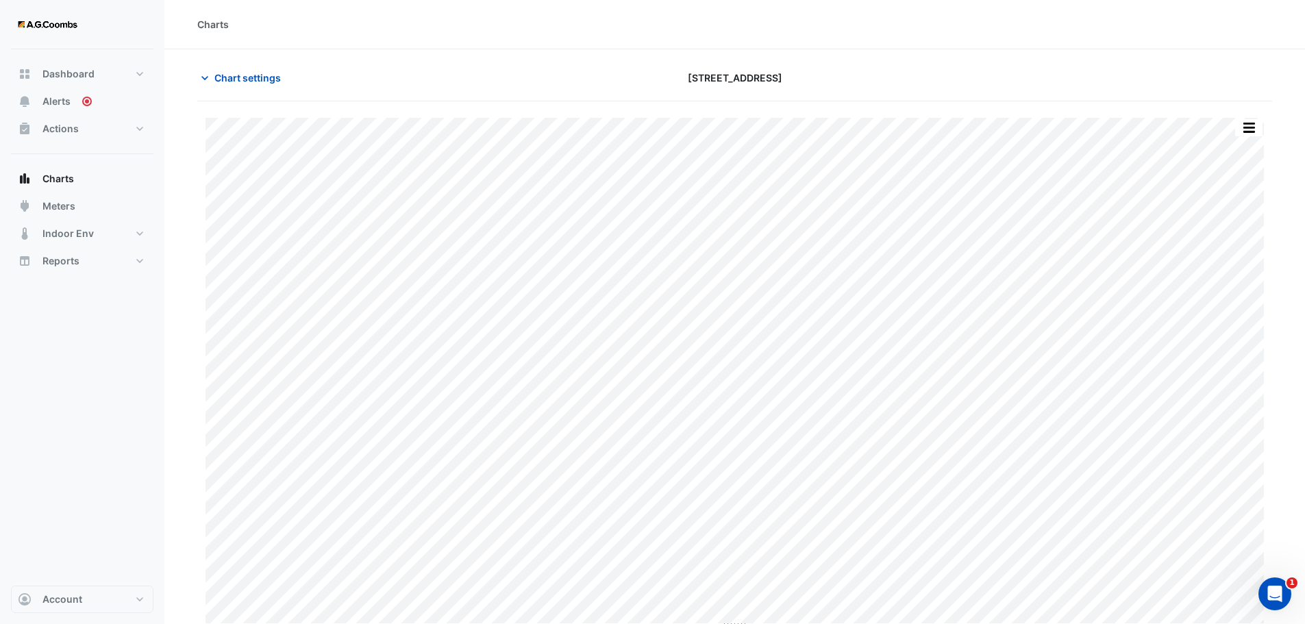
drag, startPoint x: 259, startPoint y: 78, endPoint x: 286, endPoint y: 94, distance: 31.6
click at [259, 78] on span "Chart settings" at bounding box center [247, 78] width 66 height 14
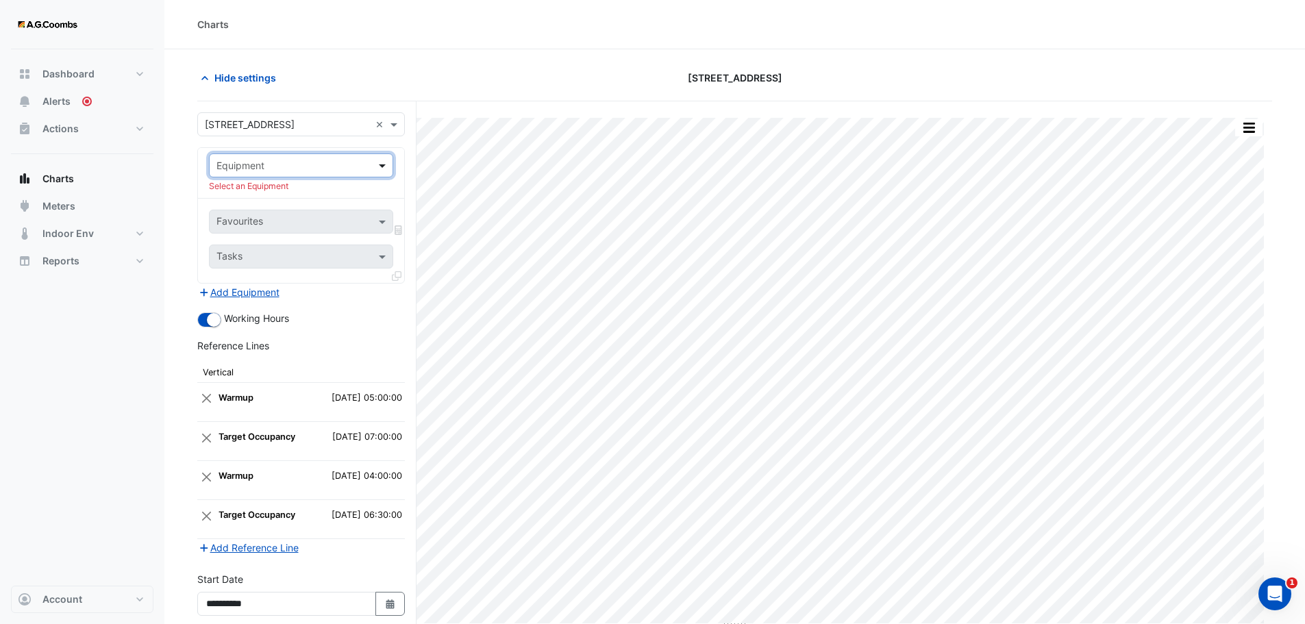
click at [384, 166] on span at bounding box center [384, 165] width 17 height 14
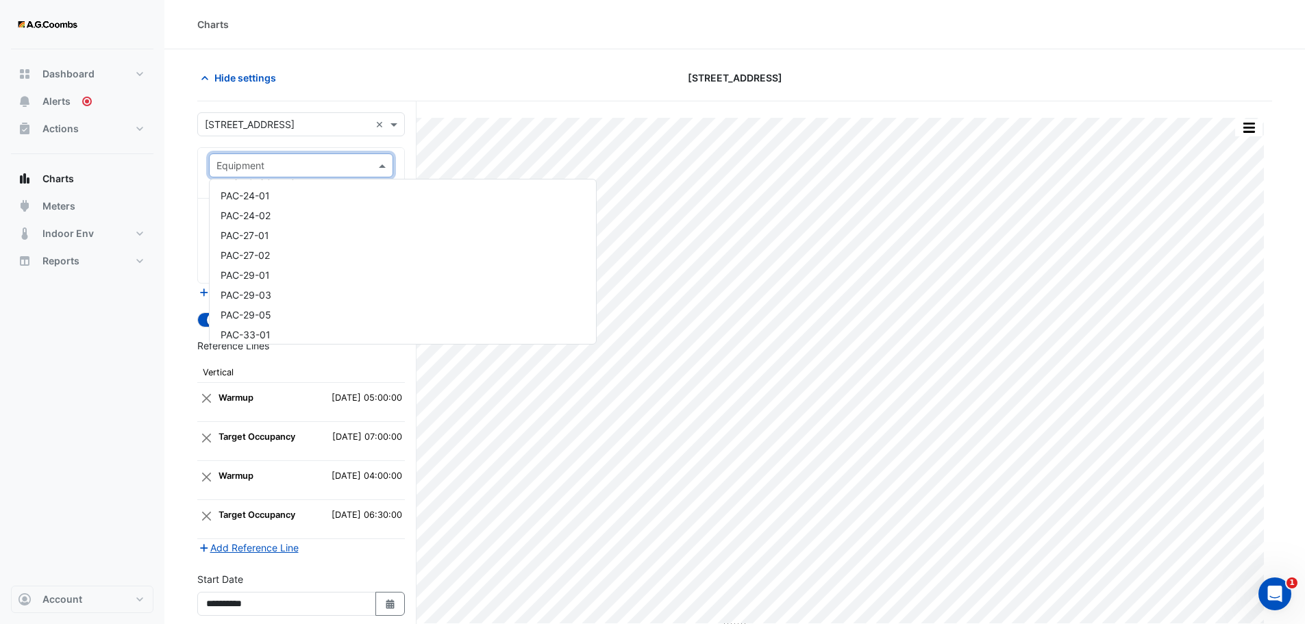
scroll to position [2467, 0]
type input "***"
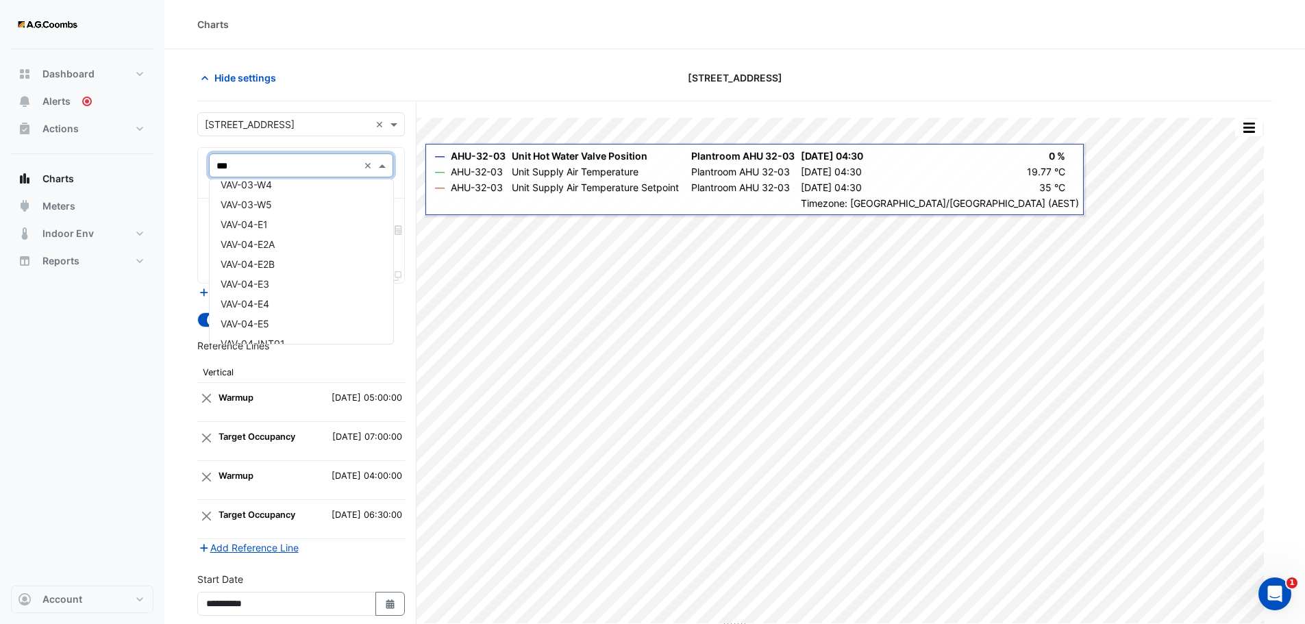
scroll to position [0, 0]
click at [239, 197] on span "VAV-01-01" at bounding box center [244, 195] width 47 height 12
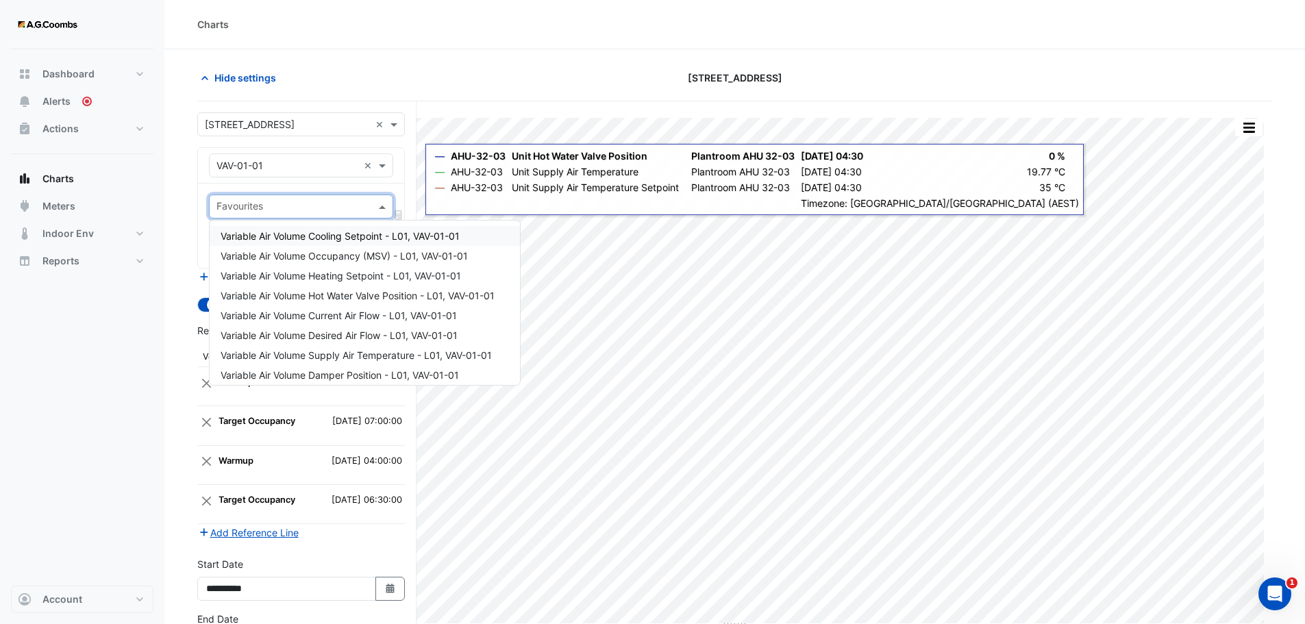
click at [293, 208] on input "text" at bounding box center [294, 208] width 154 height 14
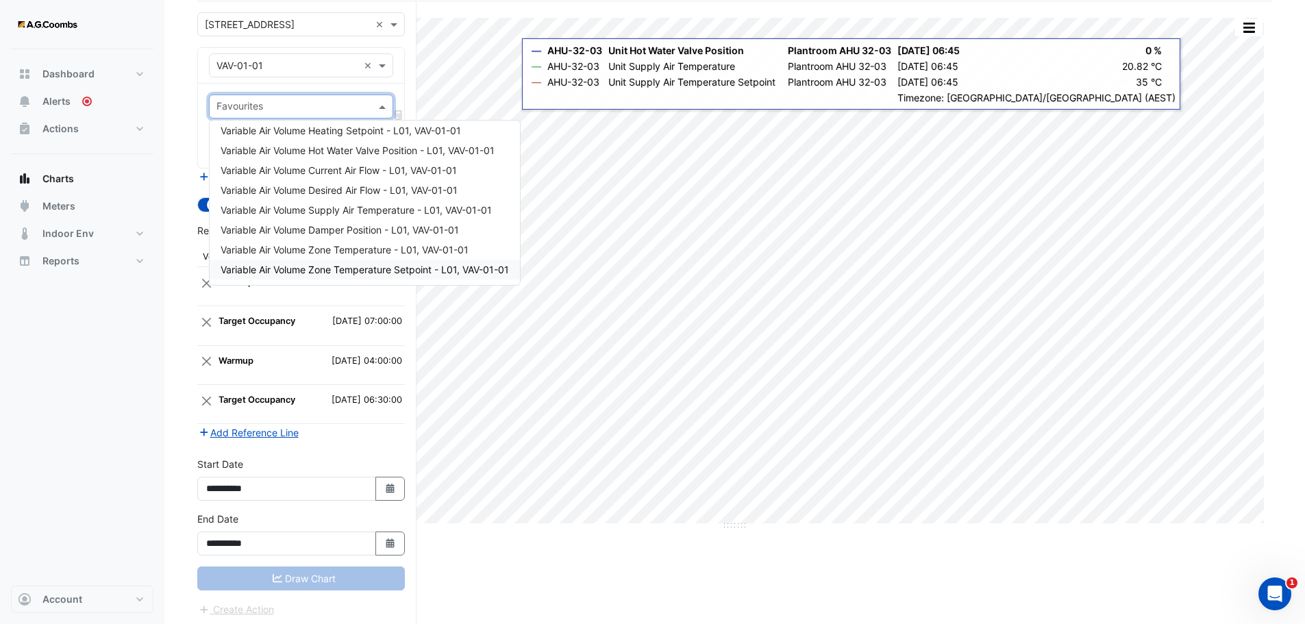
scroll to position [104, 0]
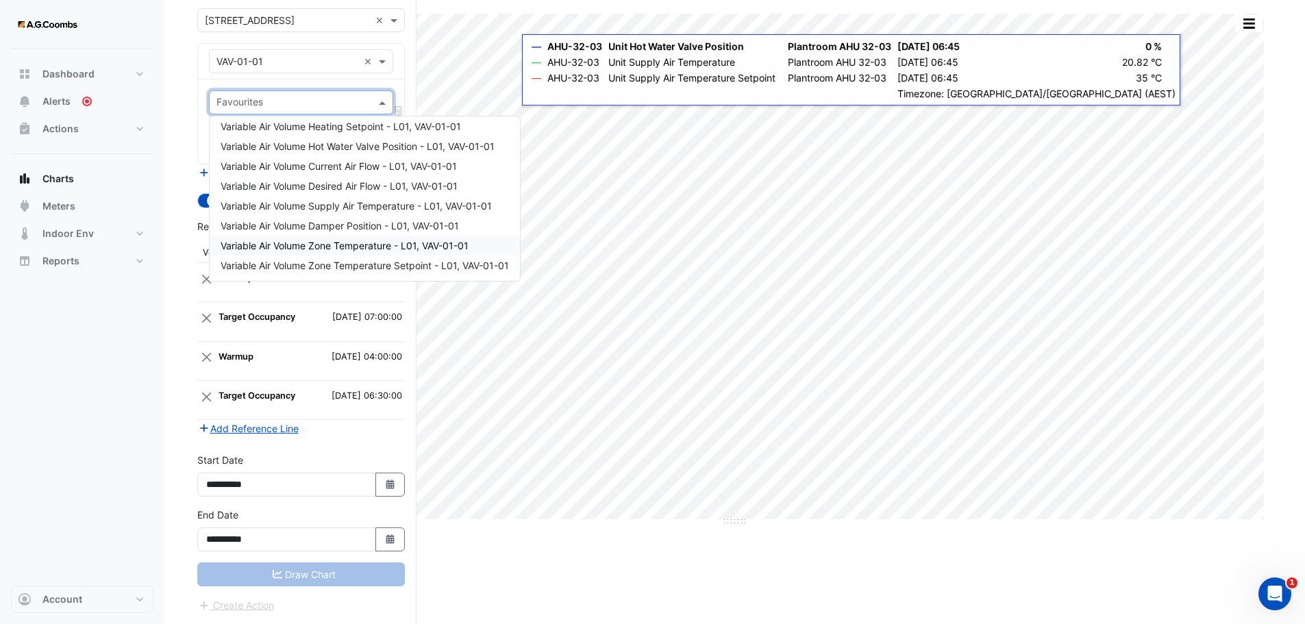
click at [369, 249] on span "Variable Air Volume Zone Temperature - L01, VAV-01-01" at bounding box center [345, 246] width 248 height 12
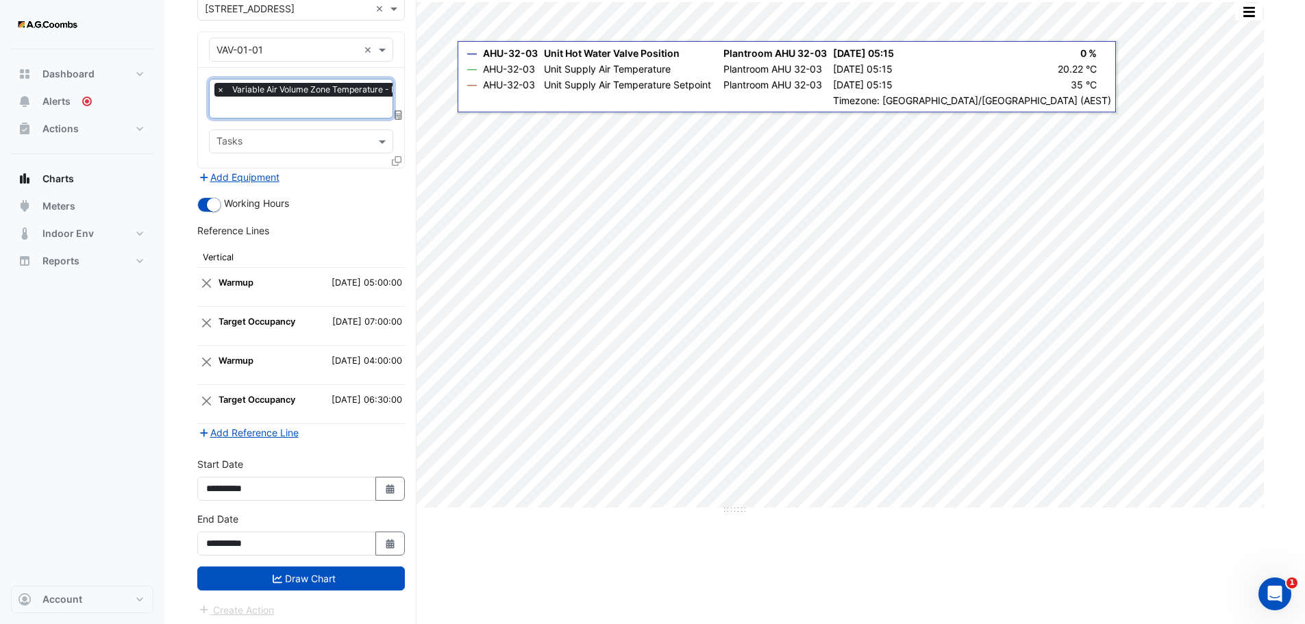
scroll to position [119, 0]
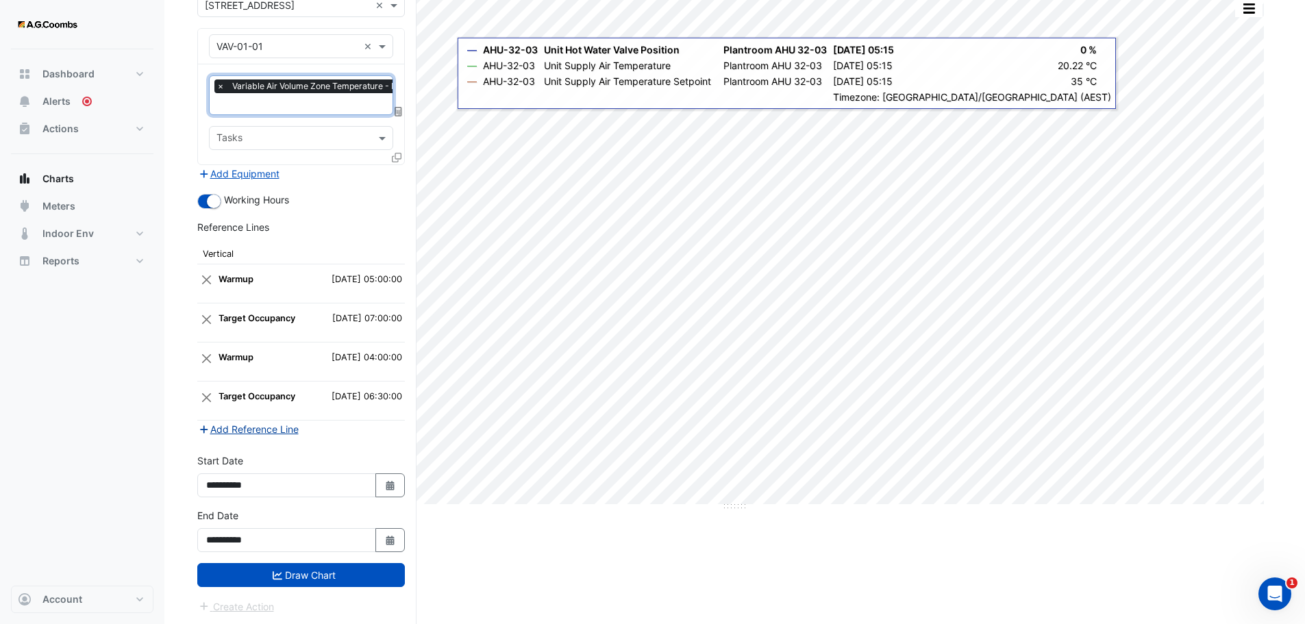
click at [265, 431] on button "Add Reference Line" at bounding box center [248, 429] width 102 height 16
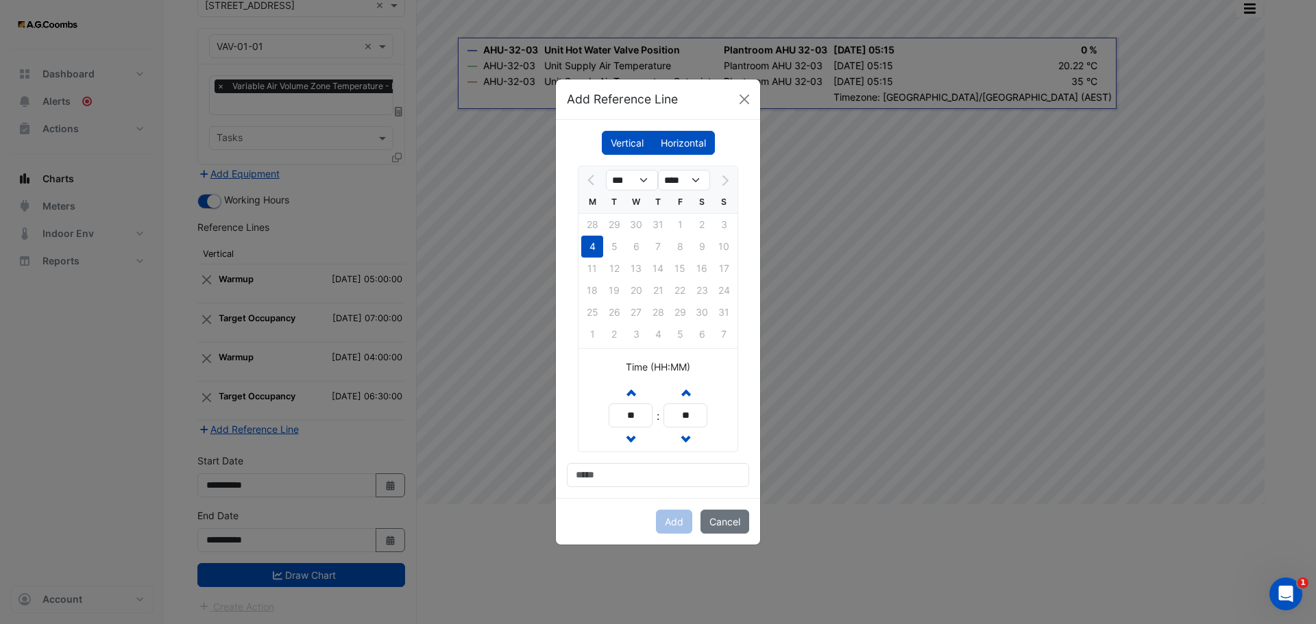
click at [691, 151] on label "Horizontal" at bounding box center [683, 143] width 63 height 24
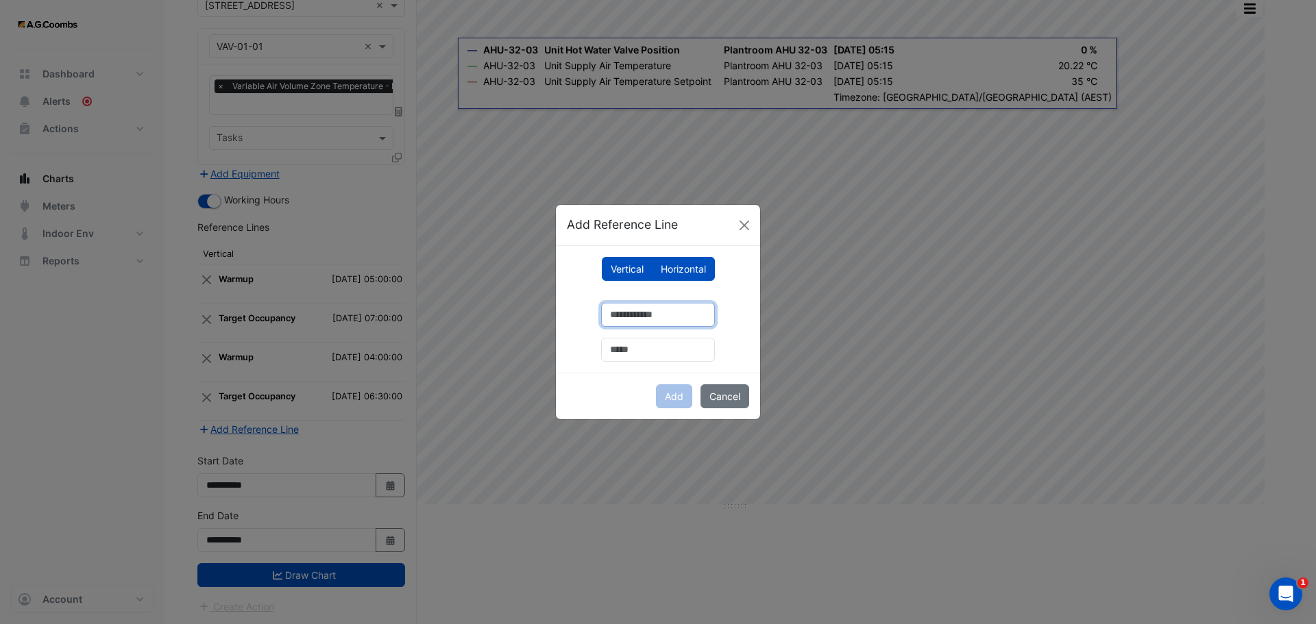
click at [621, 317] on input "number" at bounding box center [658, 315] width 114 height 24
type input "**"
click at [630, 348] on input "text" at bounding box center [658, 350] width 114 height 24
type input "**********"
click at [675, 392] on button "Add" at bounding box center [674, 396] width 36 height 24
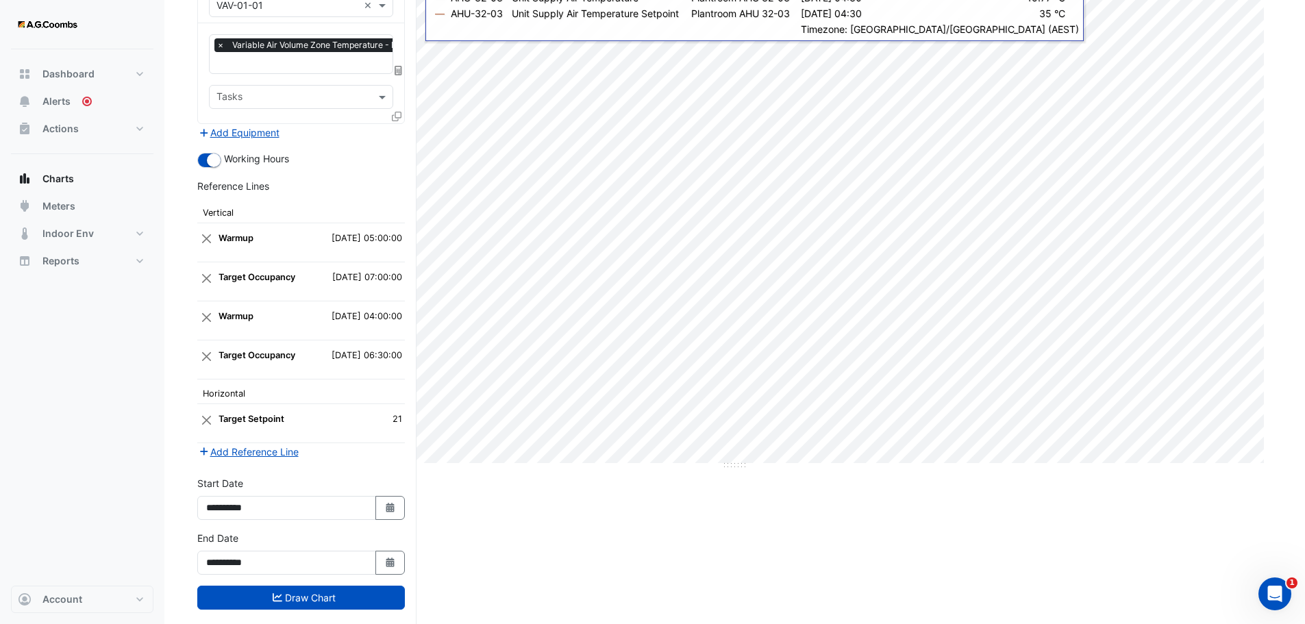
scroll to position [182, 0]
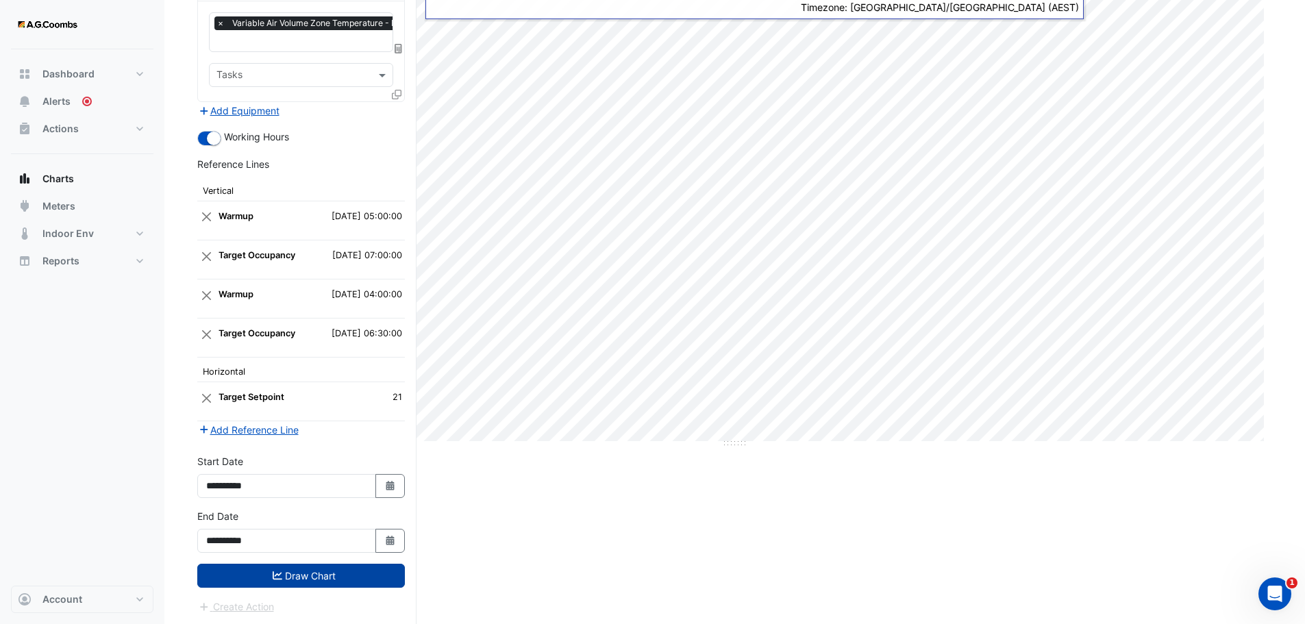
click at [309, 583] on button "Draw Chart" at bounding box center [301, 576] width 208 height 24
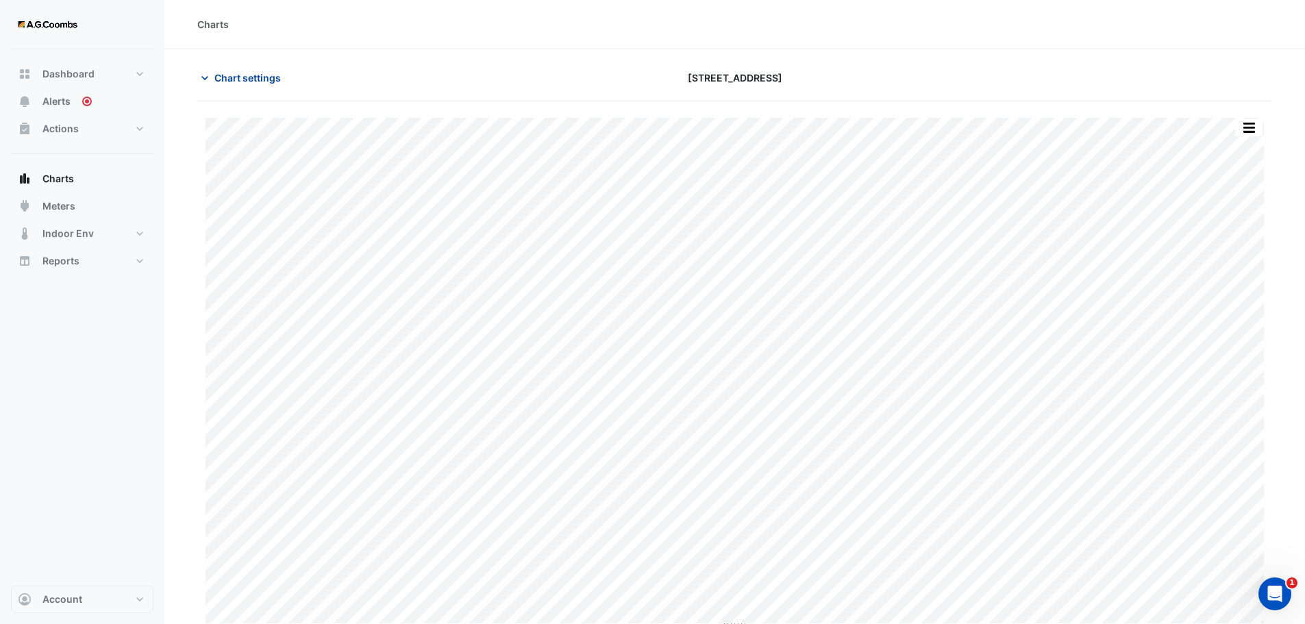
click at [256, 79] on span "Chart settings" at bounding box center [247, 78] width 66 height 14
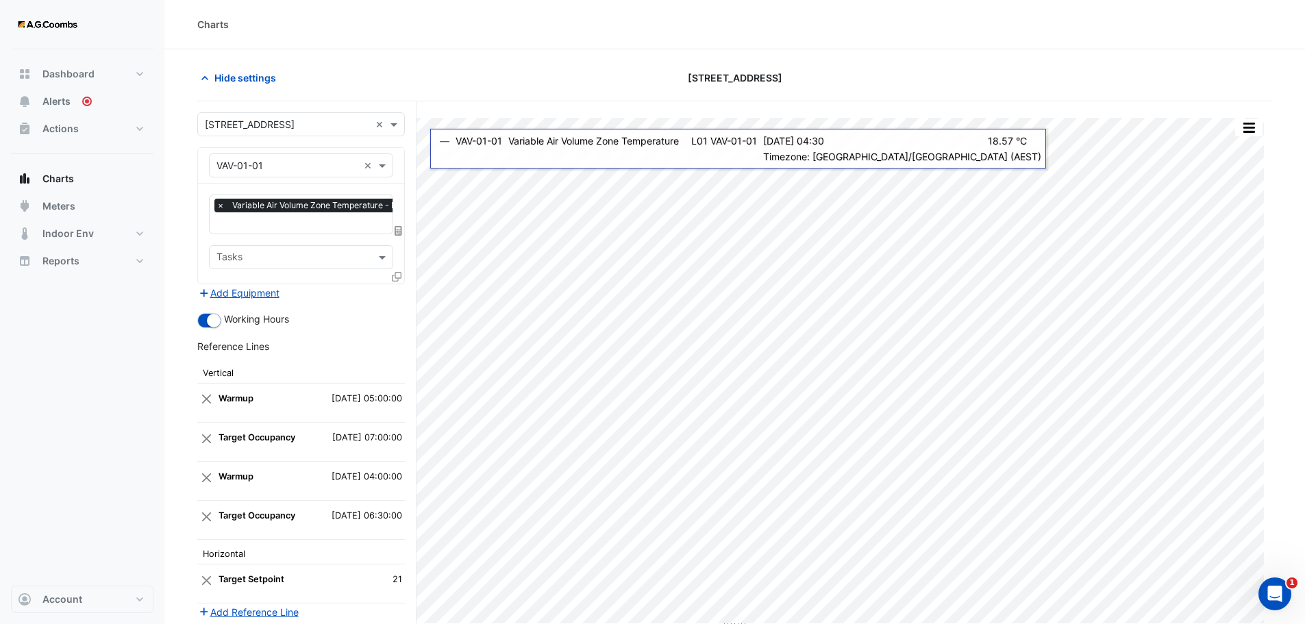
click at [394, 273] on icon at bounding box center [397, 277] width 10 height 10
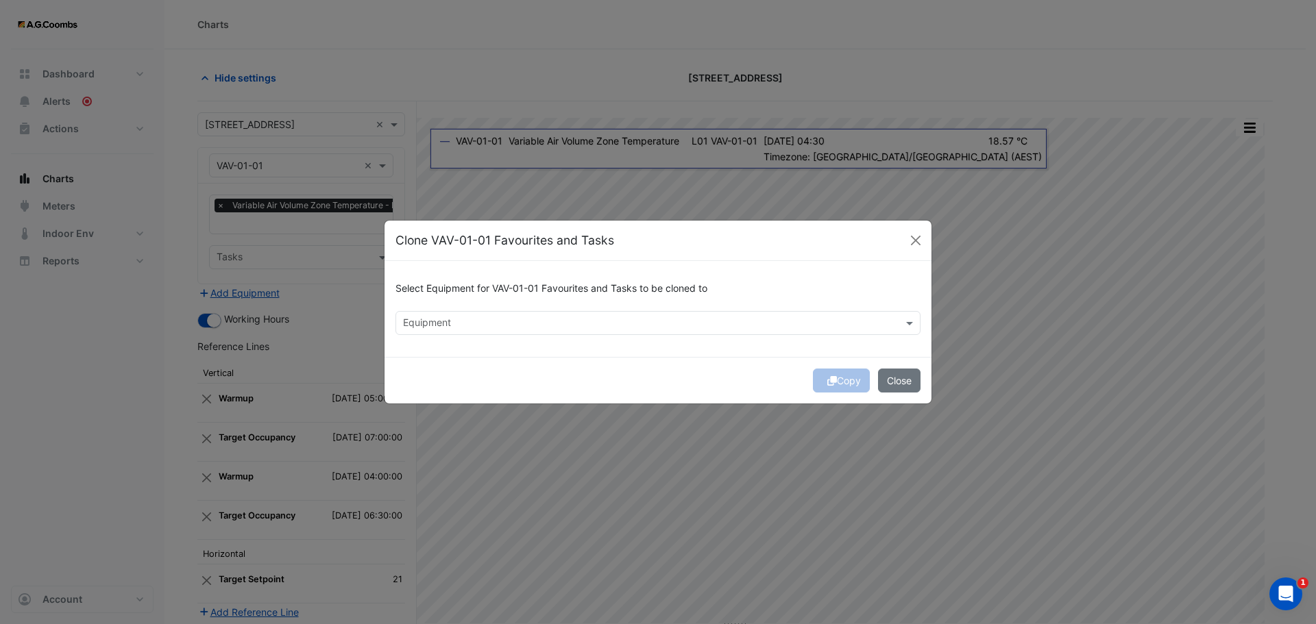
click at [600, 310] on div "Select Equipment for VAV-01-01 Favourites and Tasks to be cloned to" at bounding box center [657, 291] width 525 height 39
click at [609, 327] on input "text" at bounding box center [650, 324] width 494 height 14
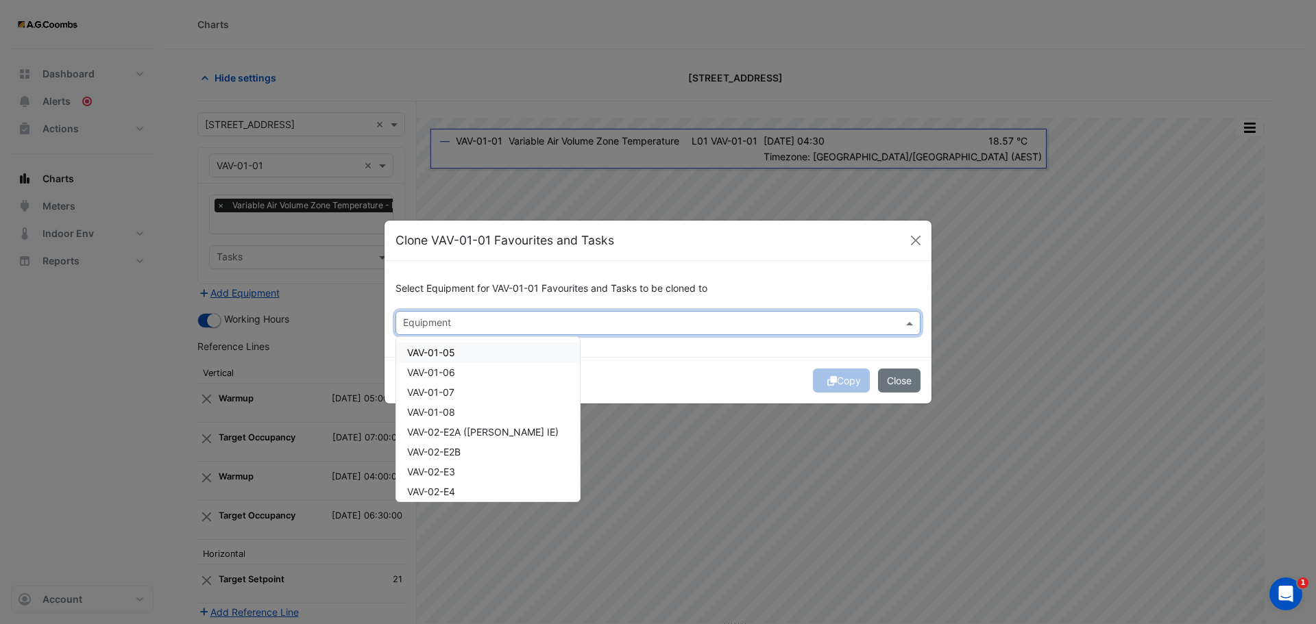
click at [444, 352] on span "VAV-01-05" at bounding box center [431, 353] width 48 height 12
click at [445, 369] on span "VAV-01-06" at bounding box center [431, 373] width 48 height 12
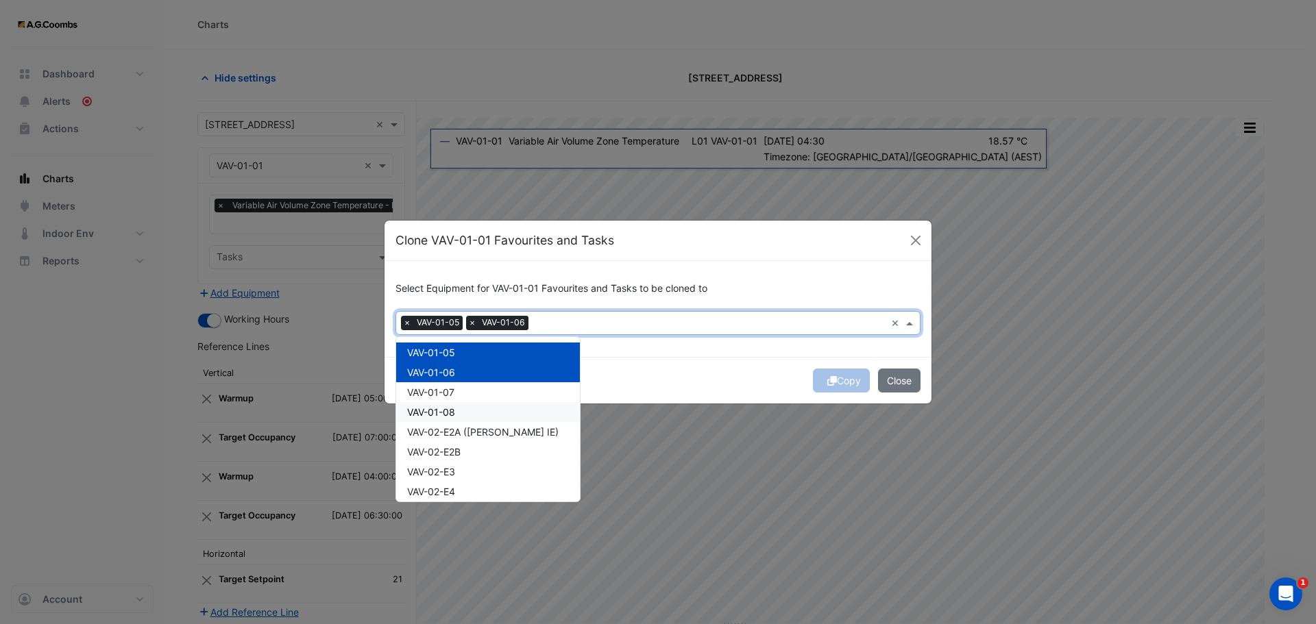
click at [453, 397] on span "VAV-01-07" at bounding box center [430, 393] width 47 height 12
click at [455, 416] on span "VAV-01-08" at bounding box center [431, 412] width 48 height 12
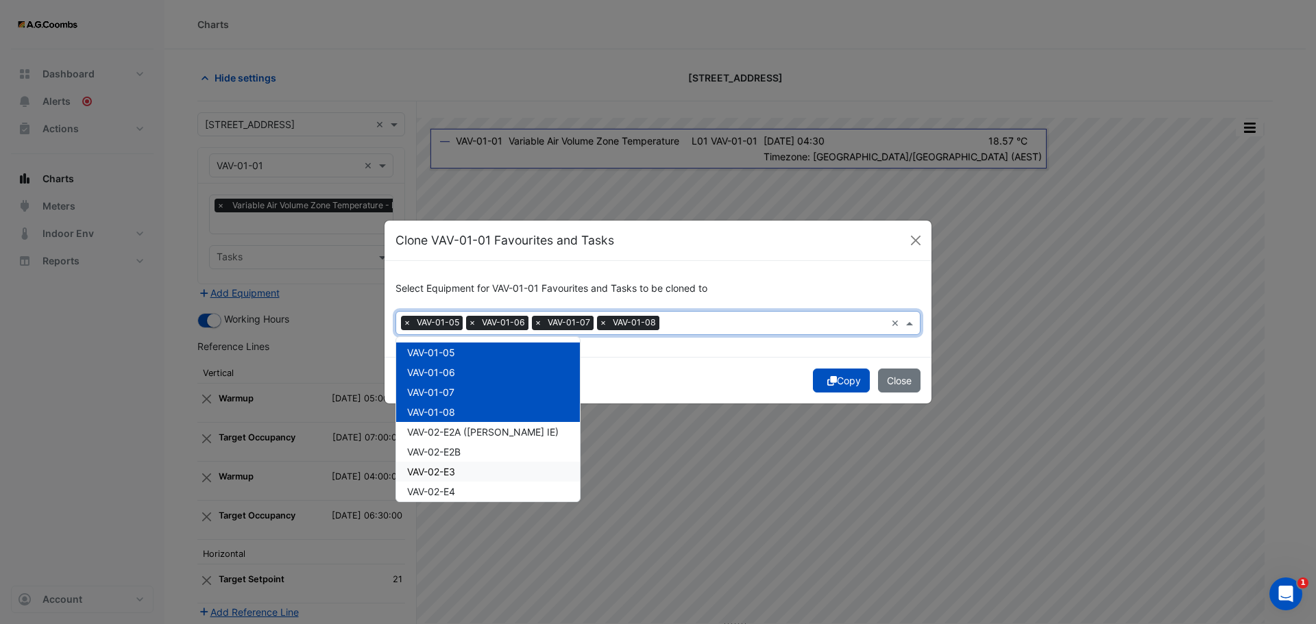
click at [845, 387] on button "Copy" at bounding box center [841, 381] width 57 height 24
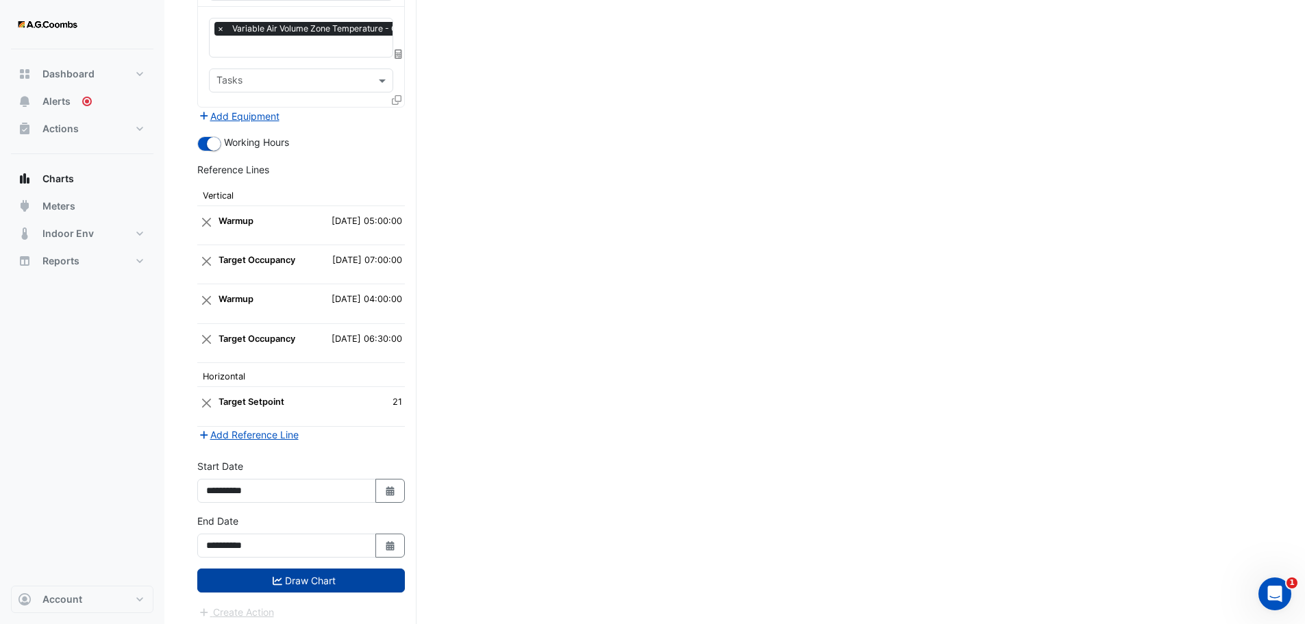
click at [248, 576] on button "Draw Chart" at bounding box center [301, 581] width 208 height 24
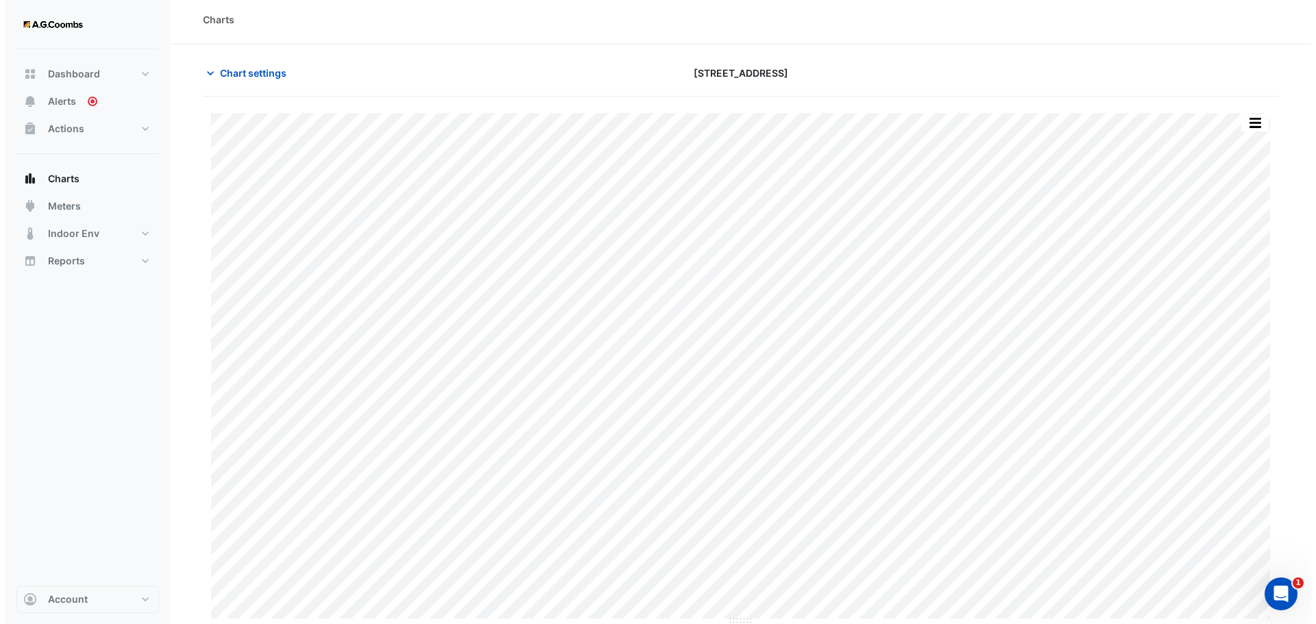
scroll to position [6, 0]
click at [1252, 122] on button "button" at bounding box center [1249, 121] width 27 height 17
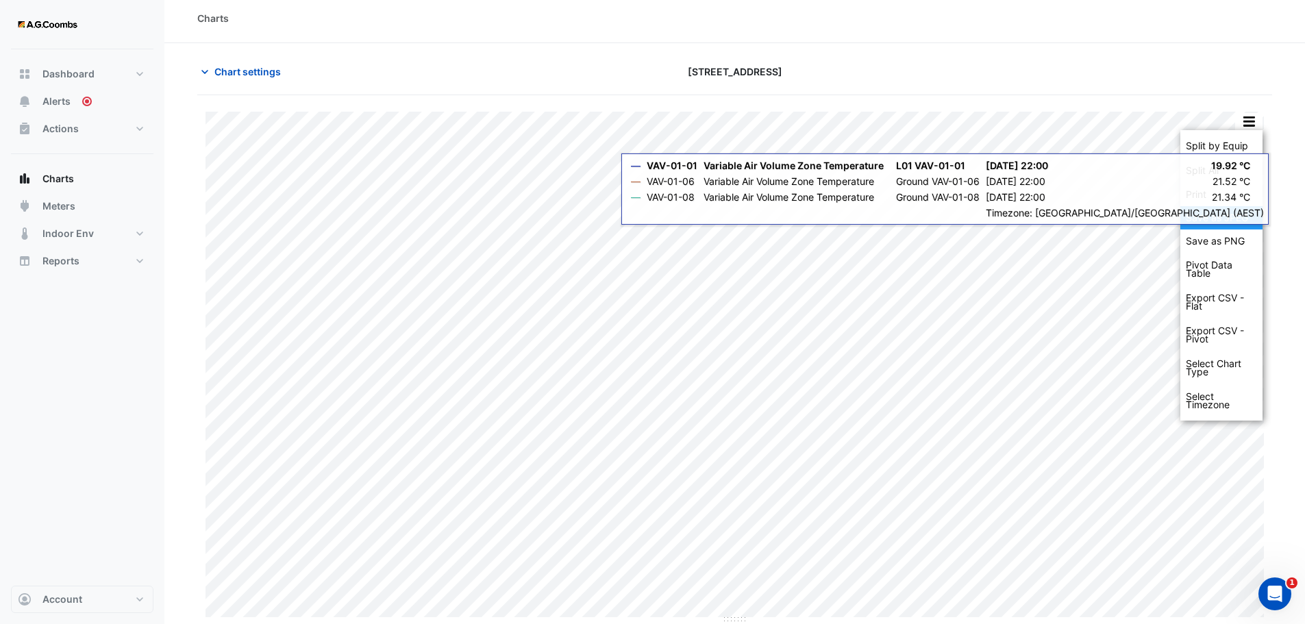
click at [1205, 213] on div "Save as JPEG" at bounding box center [1222, 217] width 82 height 23
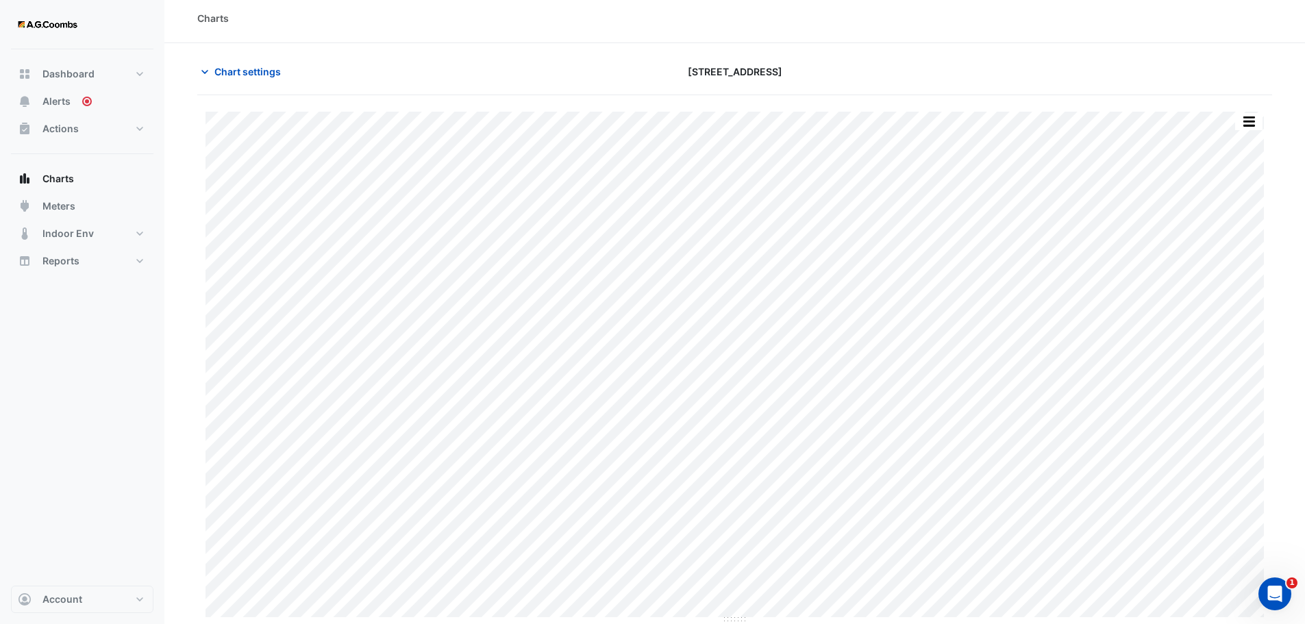
click at [63, 500] on div "Dashboard Portfolio Ratings Performance Alerts Actions Site Manager Charts" at bounding box center [82, 317] width 143 height 537
click at [252, 73] on span "Chart settings" at bounding box center [247, 71] width 66 height 14
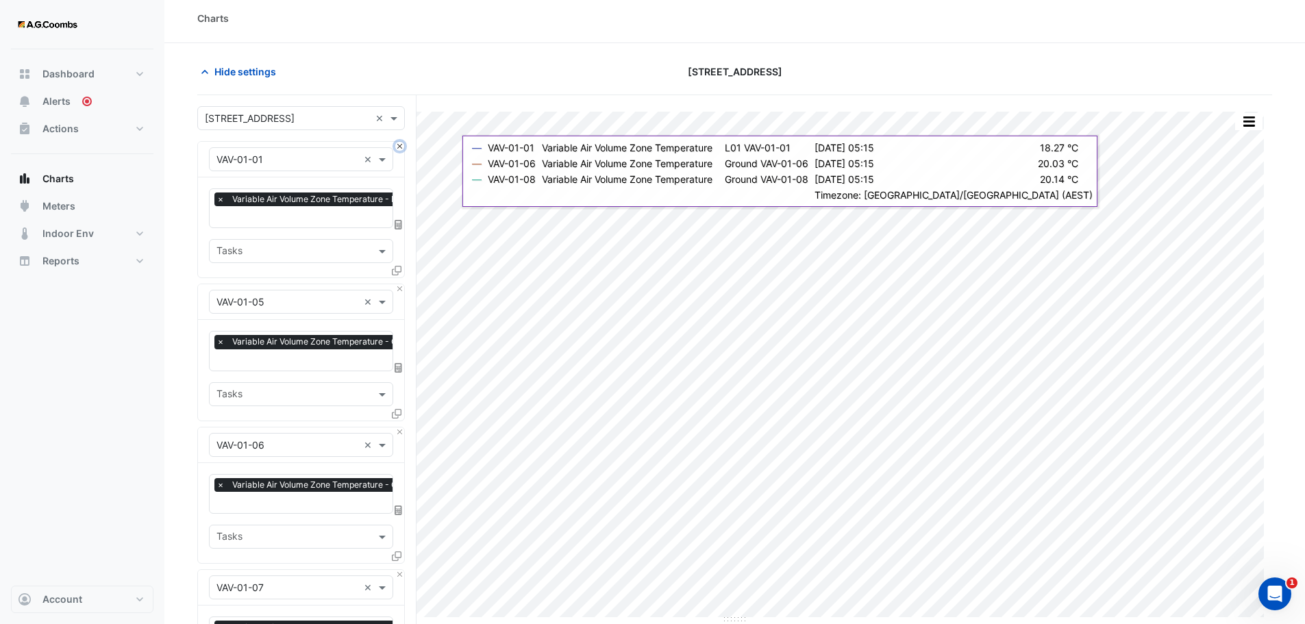
click at [399, 147] on button "Close" at bounding box center [399, 146] width 9 height 9
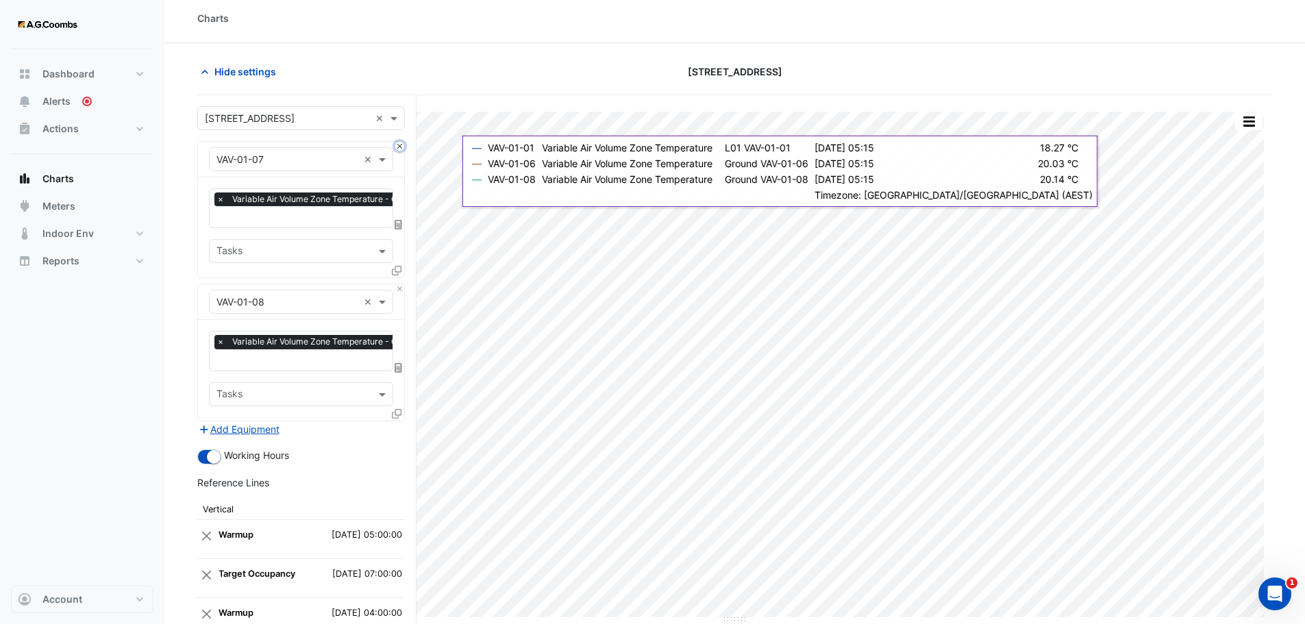
click at [399, 147] on button "Close" at bounding box center [399, 146] width 9 height 9
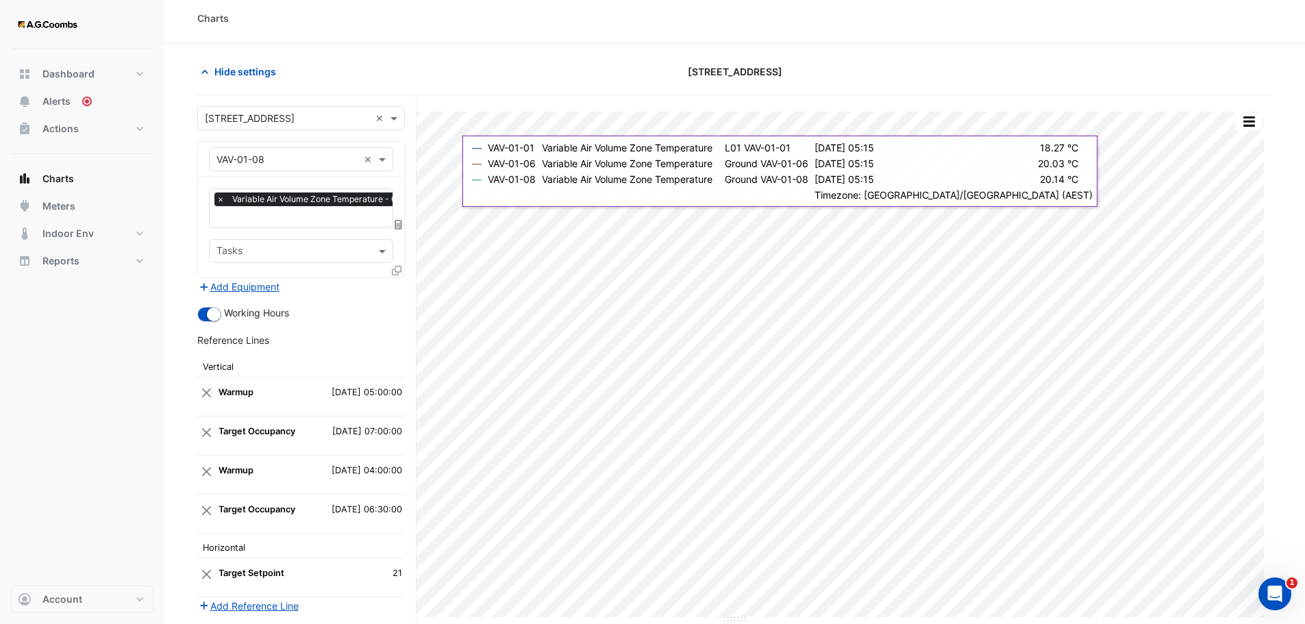
click at [399, 147] on div "Equipment × VAV-01-08 ×" at bounding box center [301, 160] width 206 height 36
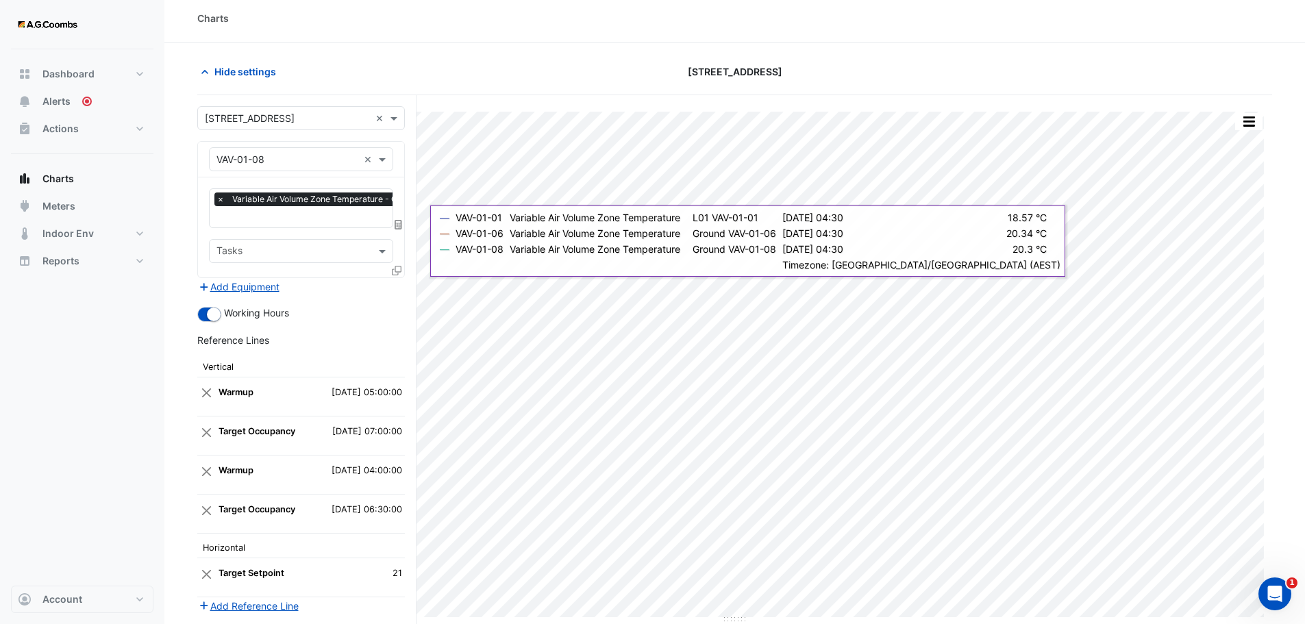
click at [398, 271] on icon at bounding box center [397, 271] width 10 height 10
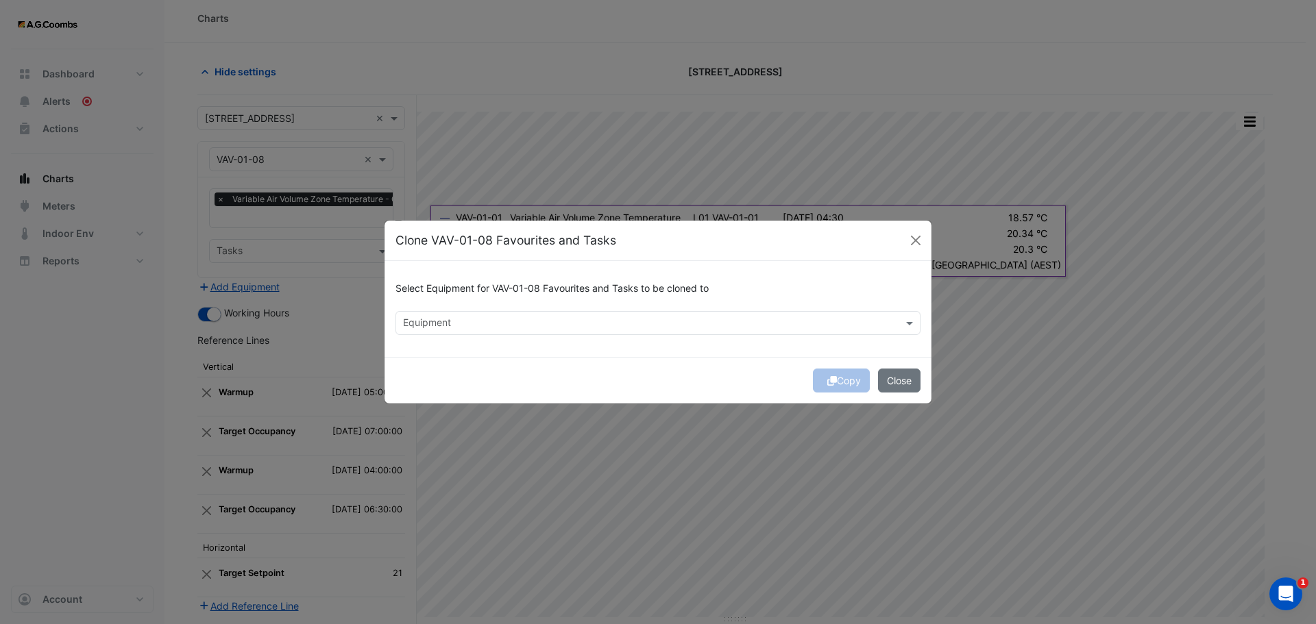
click at [793, 321] on input "text" at bounding box center [650, 324] width 494 height 14
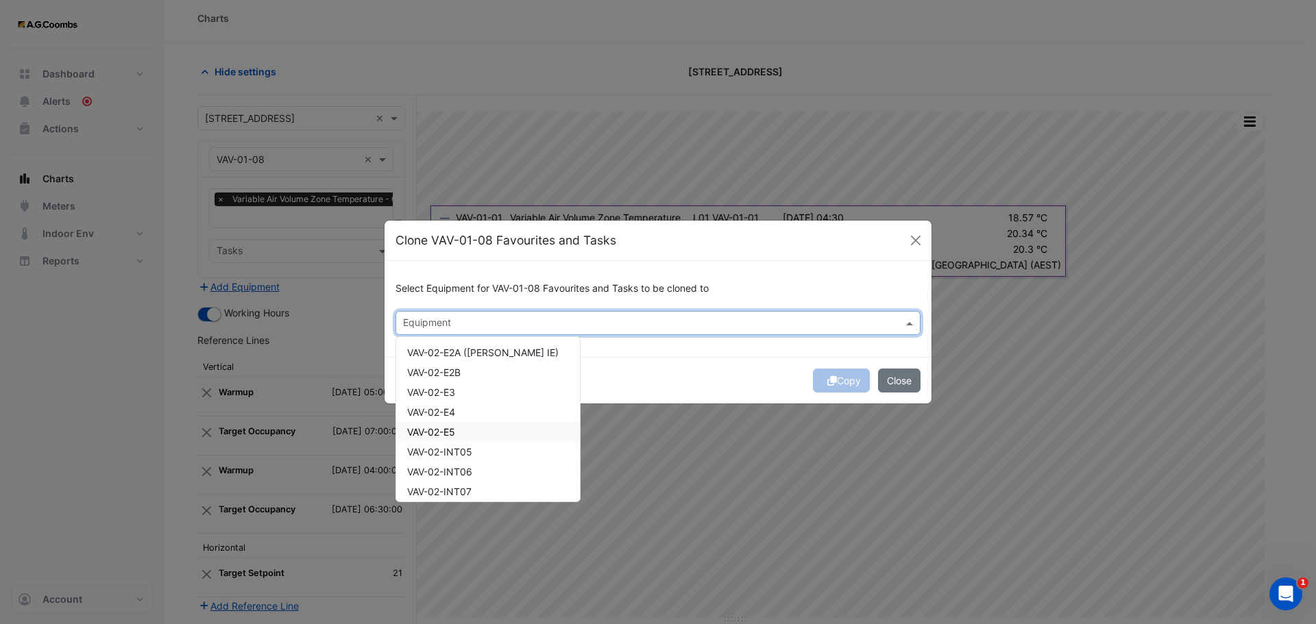
scroll to position [0, 0]
click at [466, 434] on span "VAV-02-E2A ([PERSON_NAME] IE)" at bounding box center [482, 432] width 151 height 12
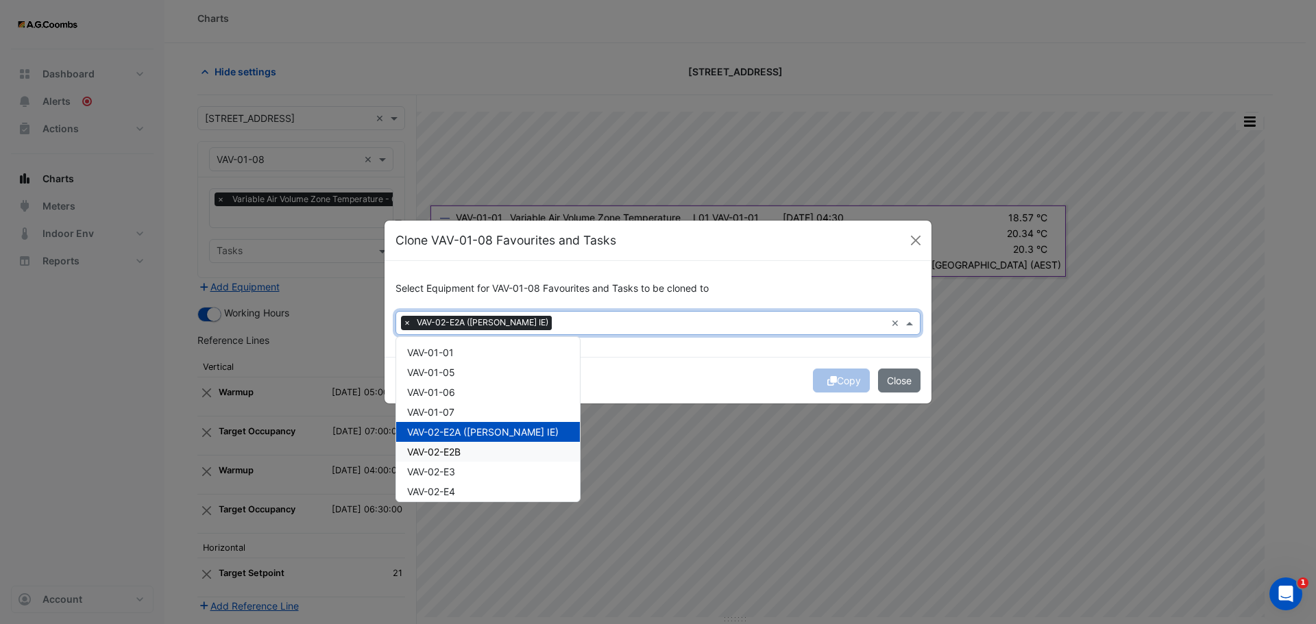
click at [465, 450] on div "VAV-02-E2B" at bounding box center [488, 452] width 184 height 20
click at [466, 469] on div "VAV-02-E3" at bounding box center [488, 472] width 184 height 20
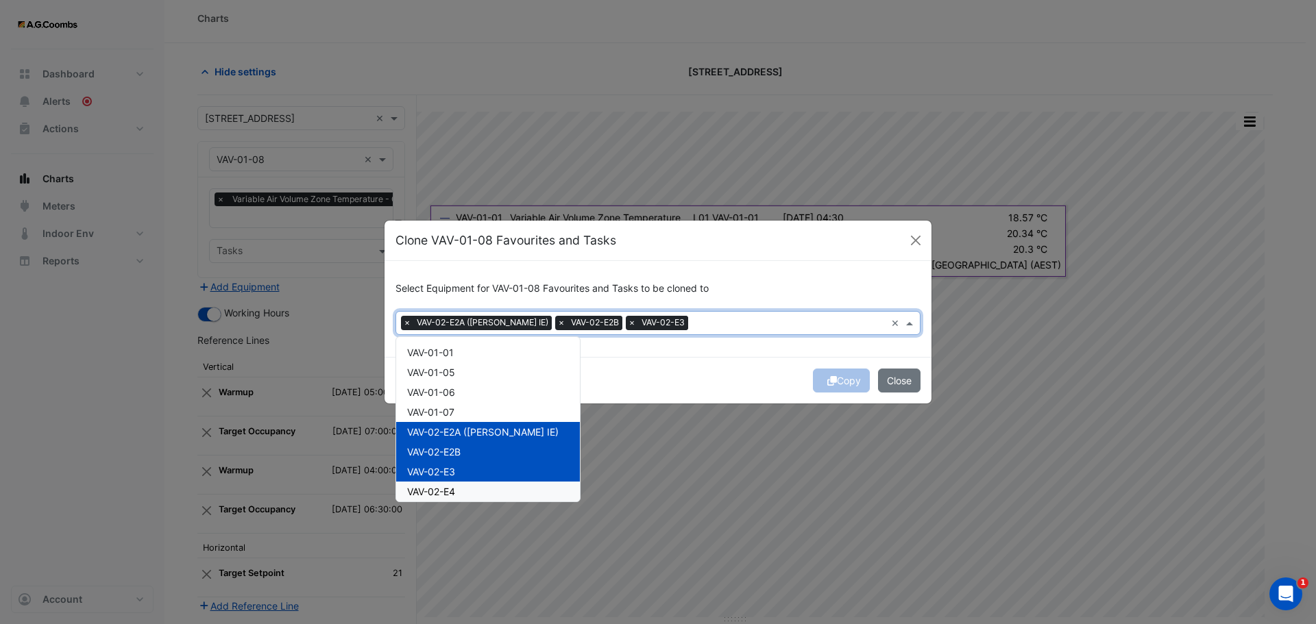
click at [458, 489] on div "VAV-02-E4" at bounding box center [488, 492] width 184 height 20
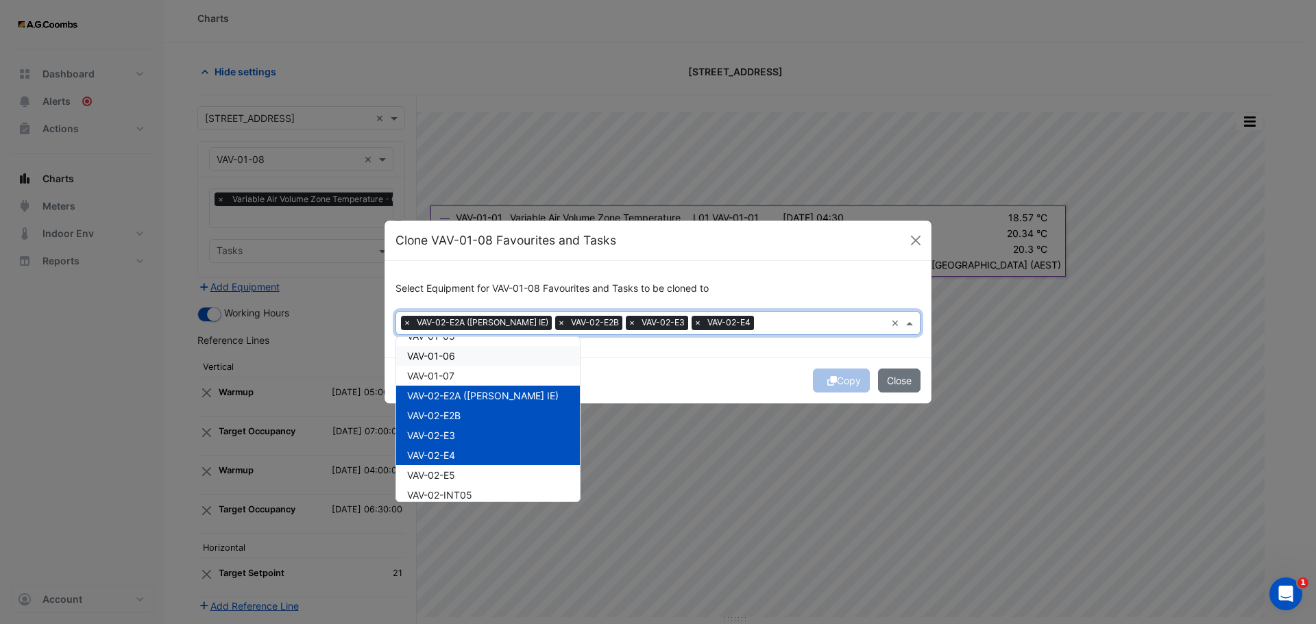
scroll to position [69, 0]
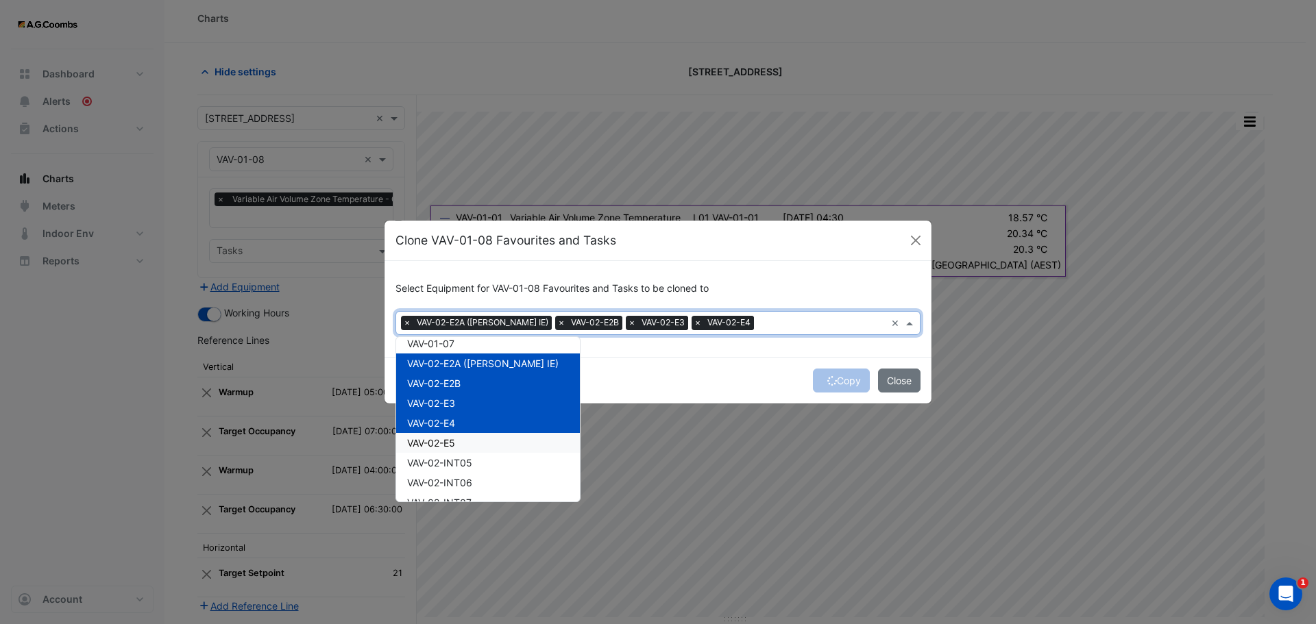
click at [461, 443] on div "VAV-02-E5" at bounding box center [488, 443] width 184 height 20
click at [463, 461] on span "VAV-02-INT05" at bounding box center [439, 463] width 65 height 12
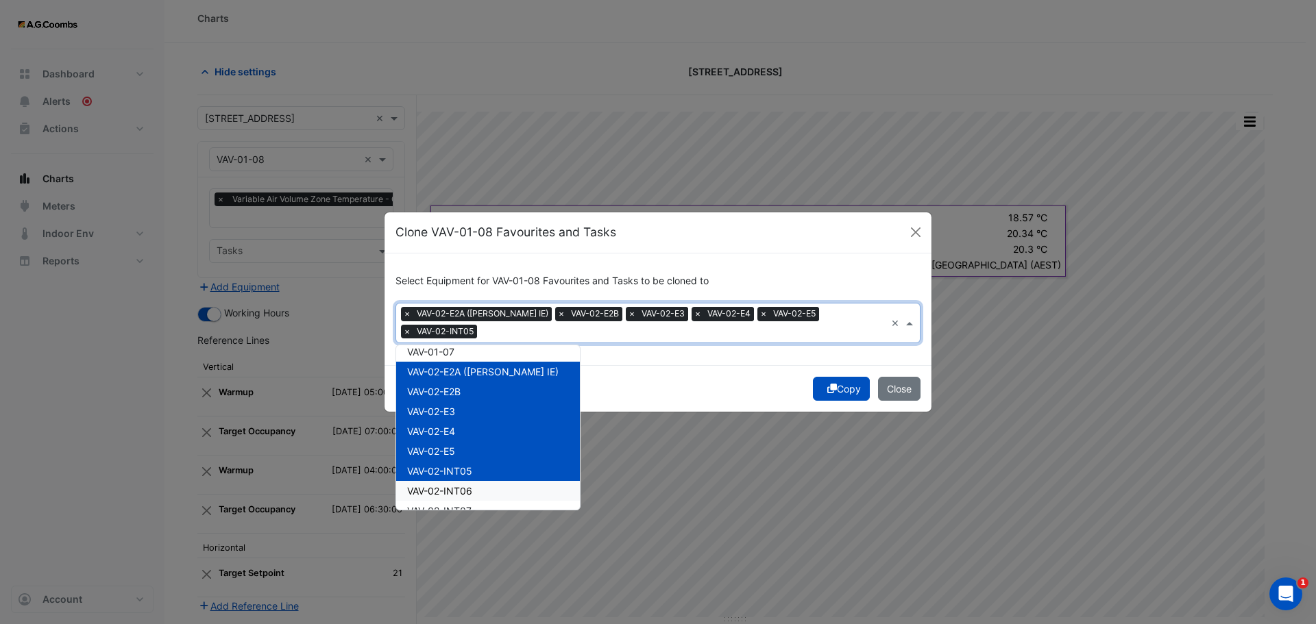
click at [464, 485] on span "VAV-02-INT06" at bounding box center [439, 491] width 65 height 12
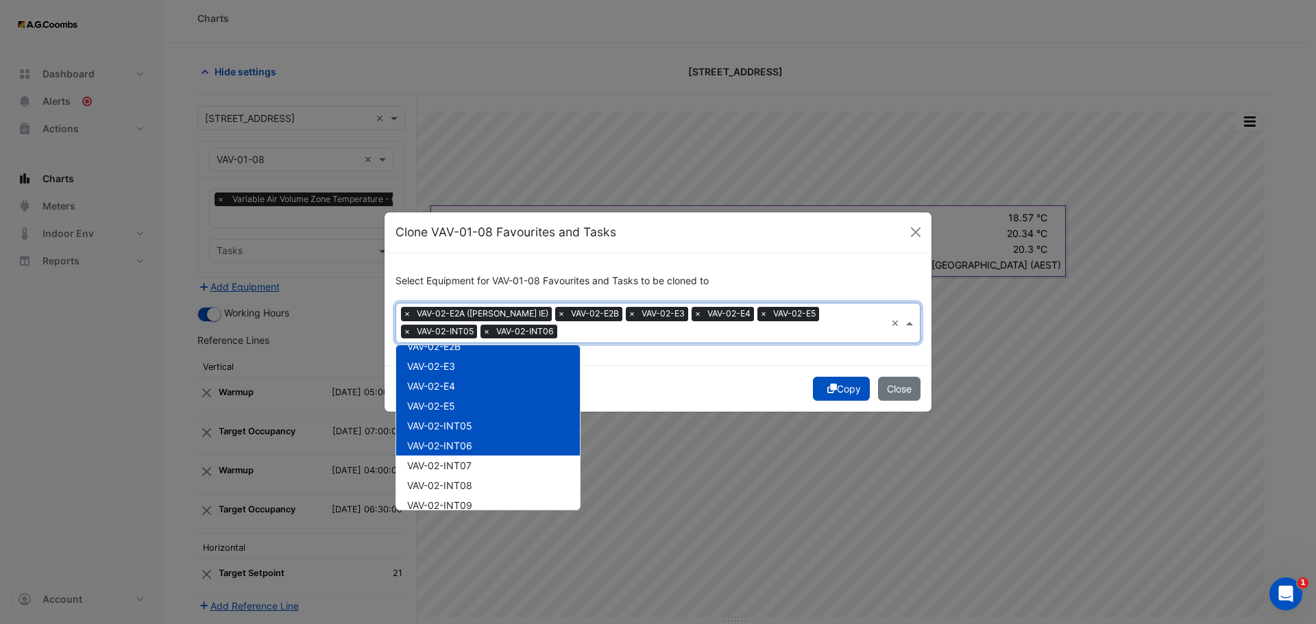
scroll to position [137, 0]
click at [467, 445] on span "VAV-02-INT07" at bounding box center [439, 443] width 64 height 12
click at [468, 463] on span "VAV-02-INT08" at bounding box center [439, 462] width 65 height 12
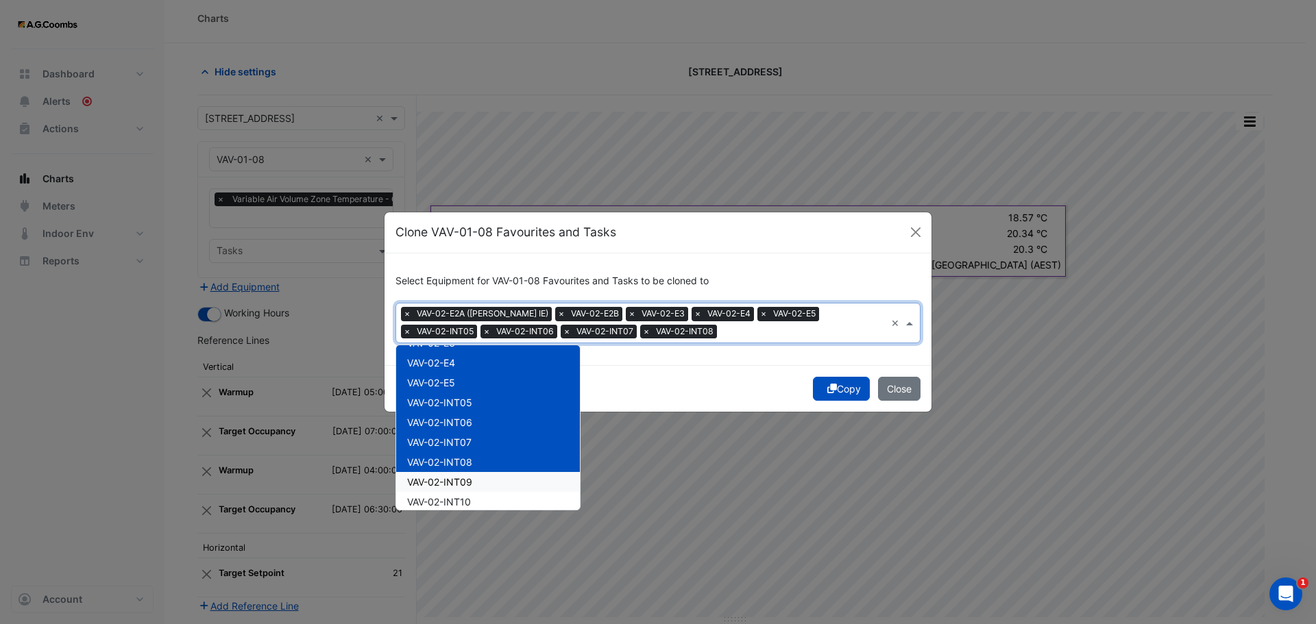
click at [467, 479] on span "VAV-02-INT09" at bounding box center [439, 482] width 65 height 12
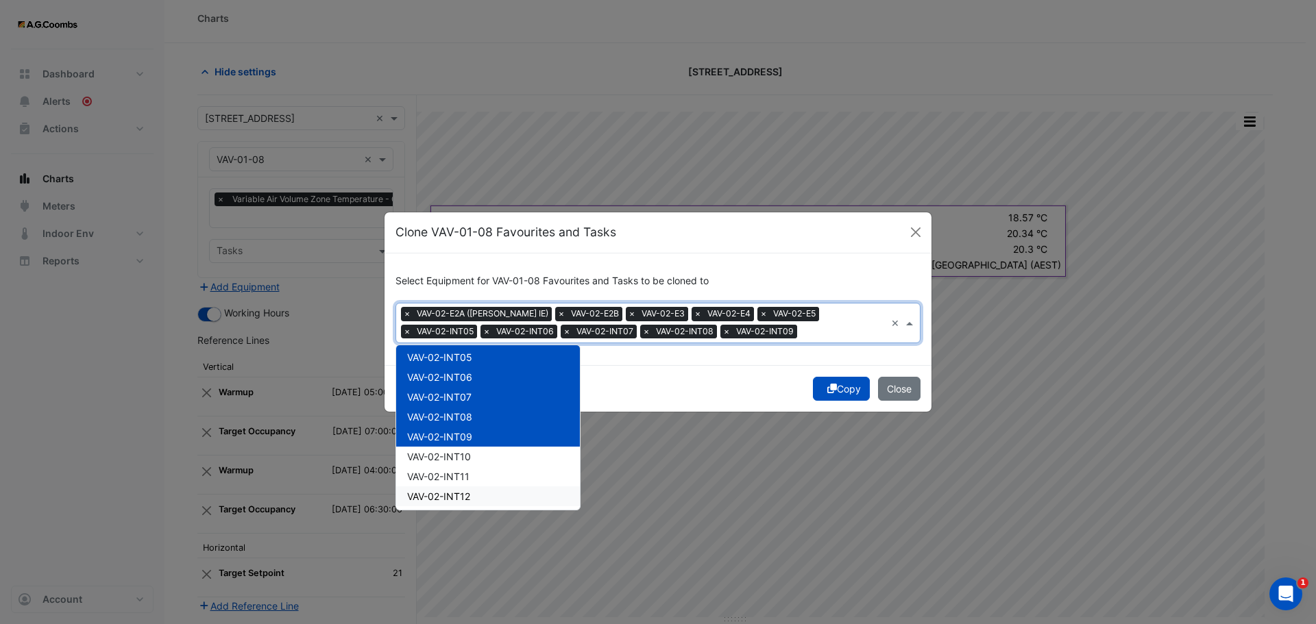
scroll to position [206, 0]
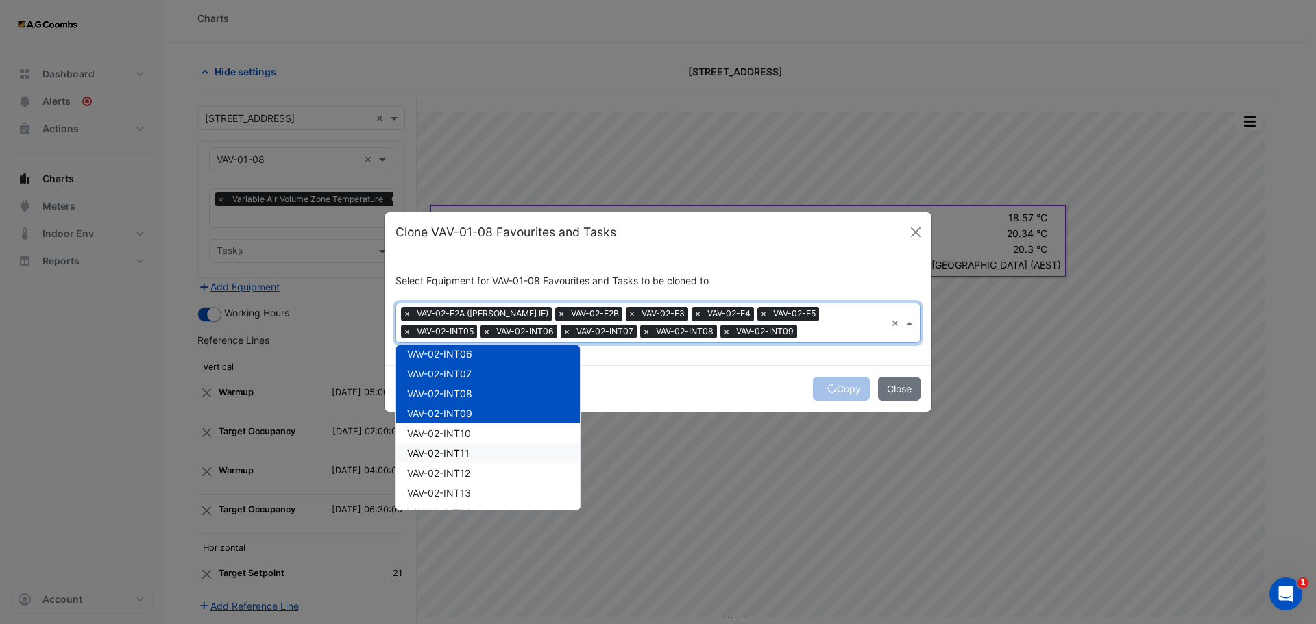
click at [462, 432] on span "VAV-02-INT10" at bounding box center [439, 434] width 64 height 12
click at [469, 458] on span "VAV-02-INT11" at bounding box center [438, 454] width 62 height 12
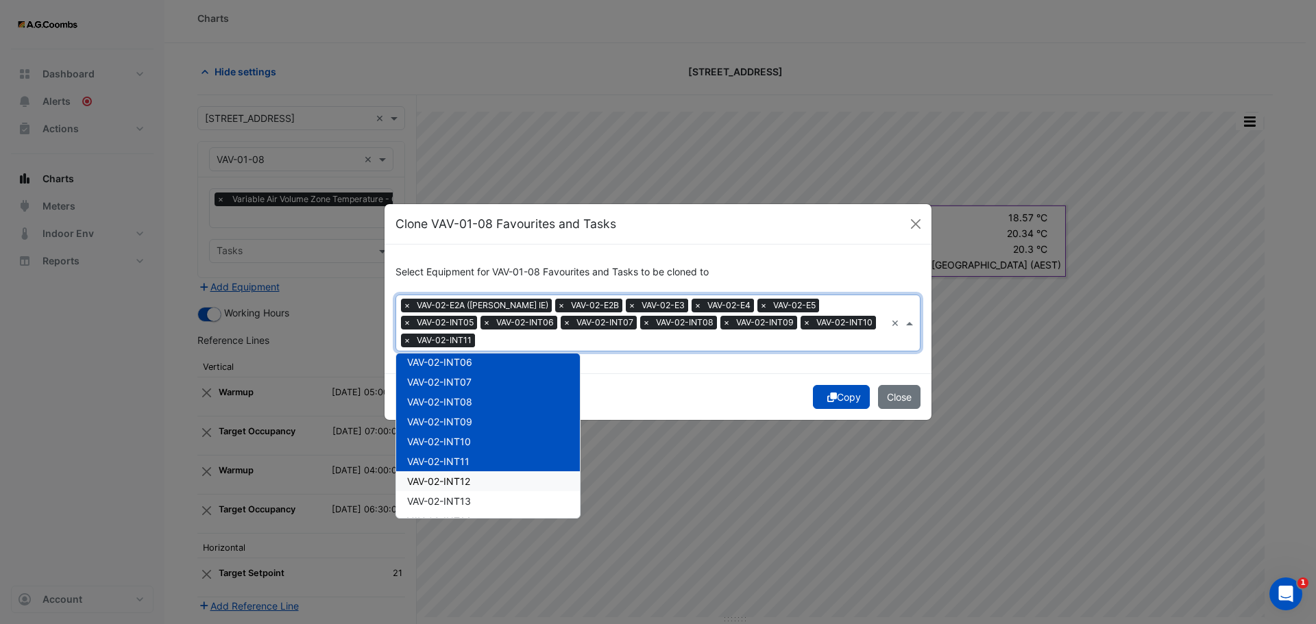
click at [467, 476] on span "VAV-02-INT12" at bounding box center [438, 482] width 63 height 12
click at [470, 502] on span "VAV-02-INT13" at bounding box center [439, 501] width 64 height 12
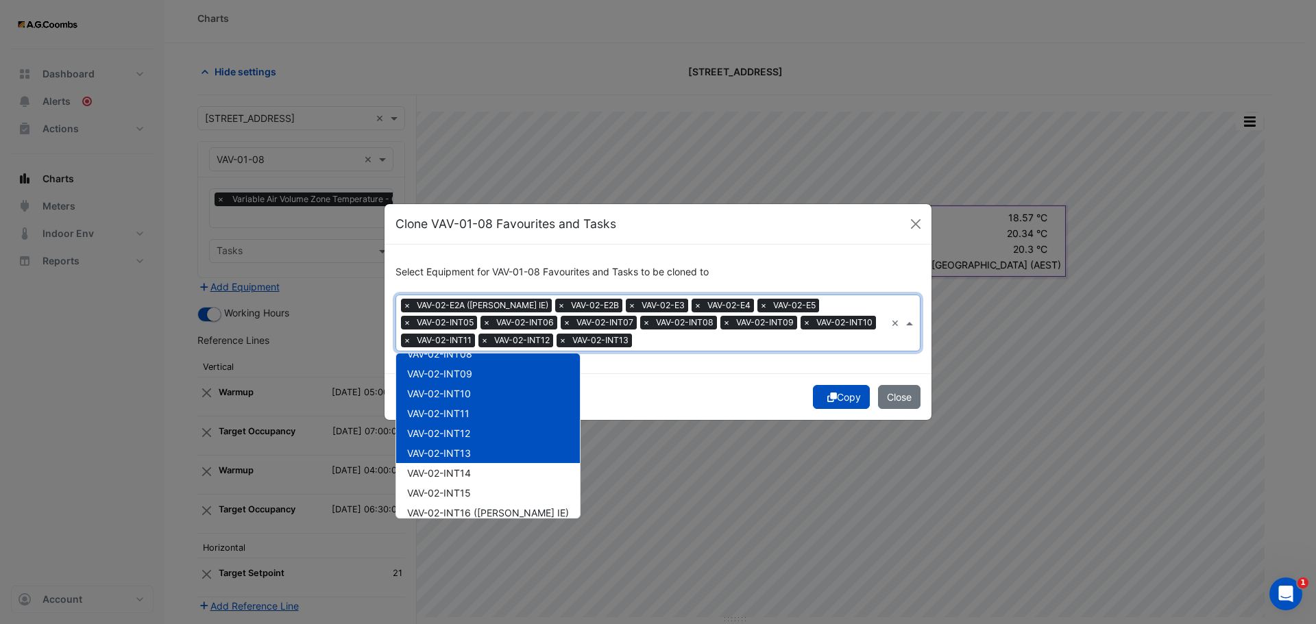
scroll to position [274, 0]
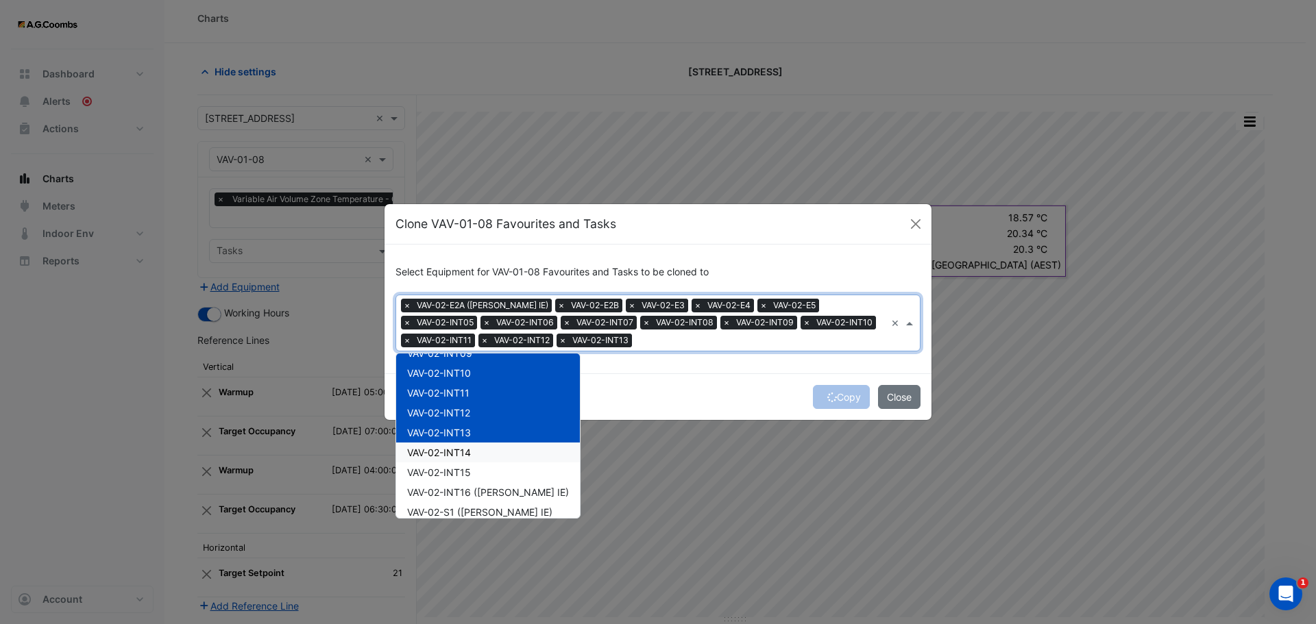
click at [472, 456] on div "VAV-02-INT14" at bounding box center [488, 453] width 184 height 20
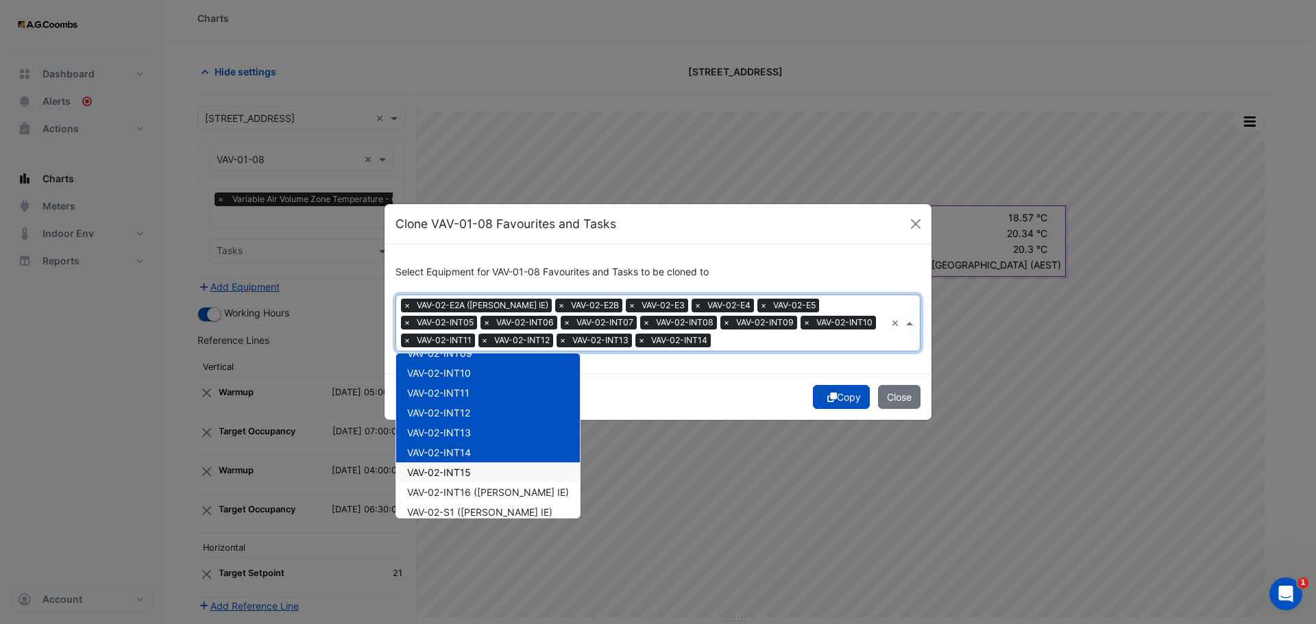
click at [474, 475] on div "VAV-02-INT15" at bounding box center [488, 473] width 184 height 20
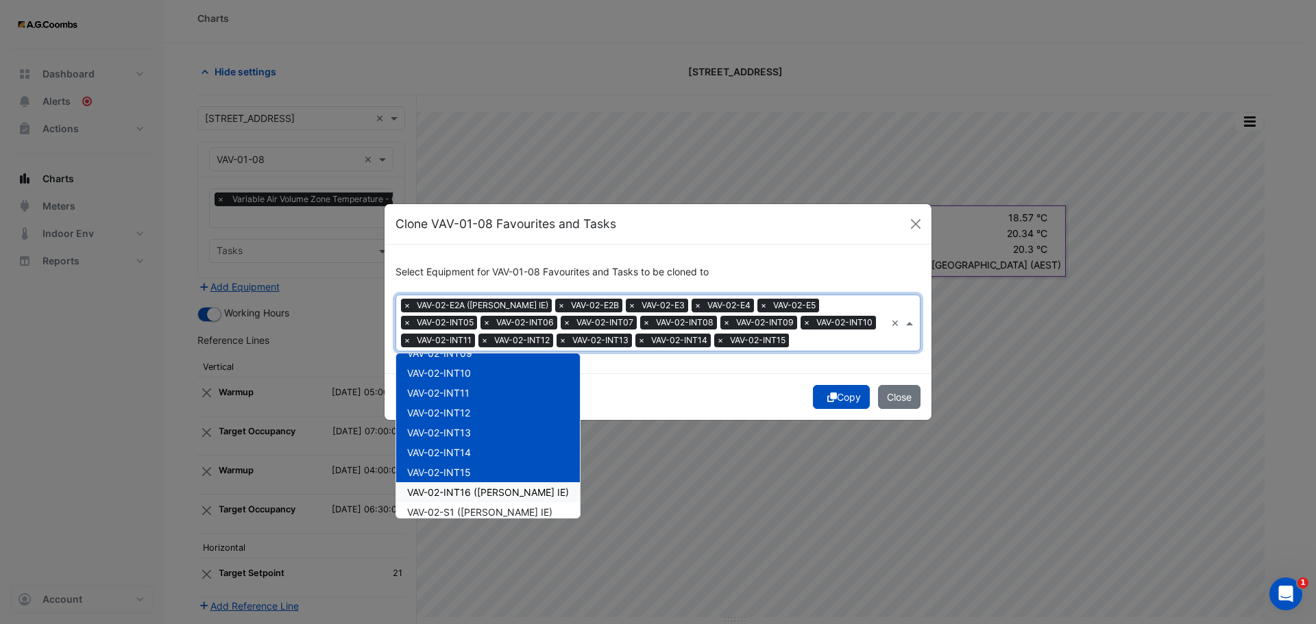
click at [474, 495] on span "VAV-02-INT16 ([PERSON_NAME] IE)" at bounding box center [488, 493] width 162 height 12
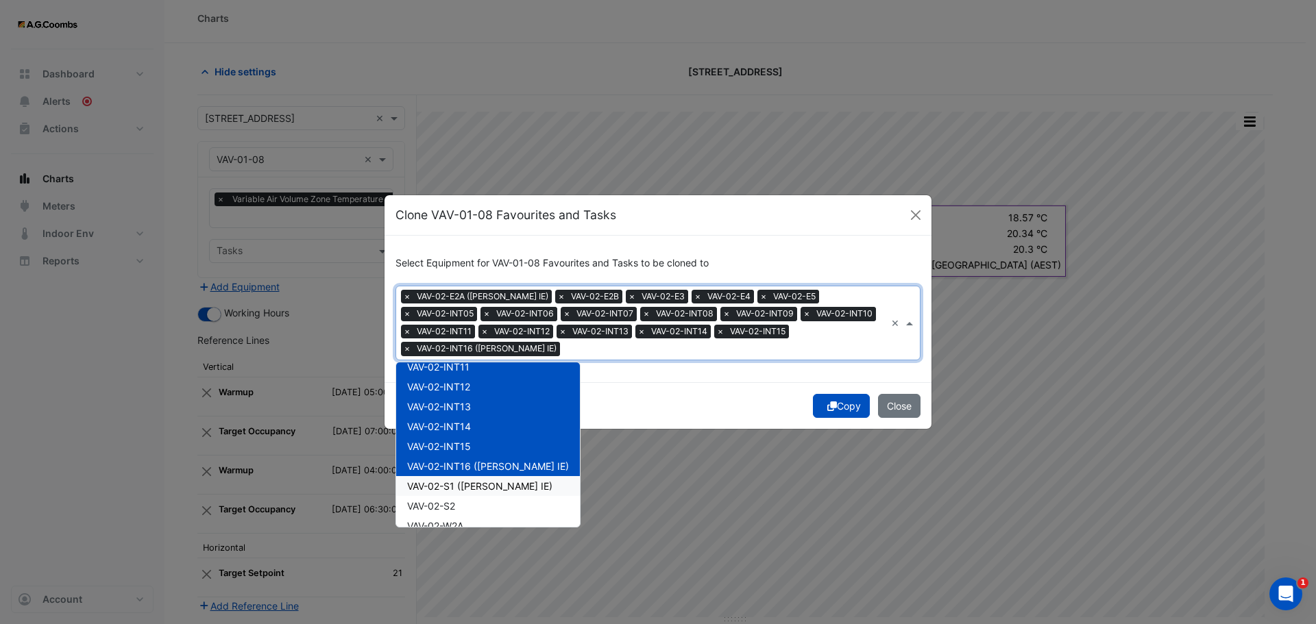
scroll to position [343, 0]
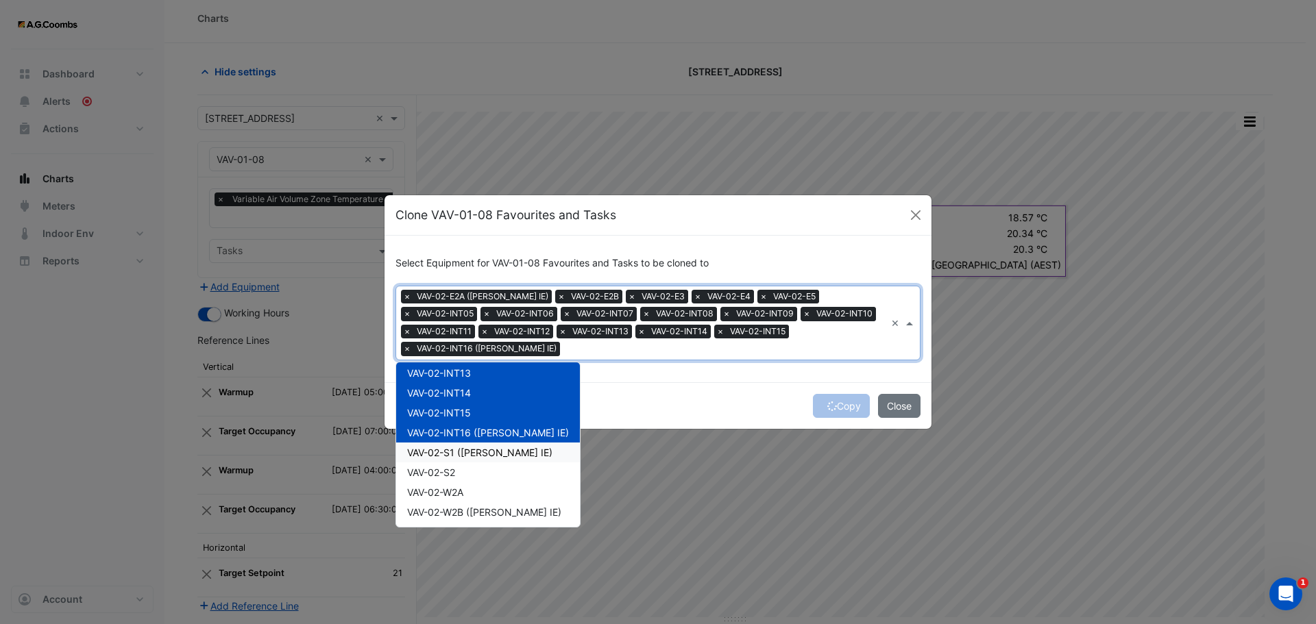
click at [458, 447] on span "VAV-02-S1 ([PERSON_NAME] IE)" at bounding box center [479, 453] width 145 height 12
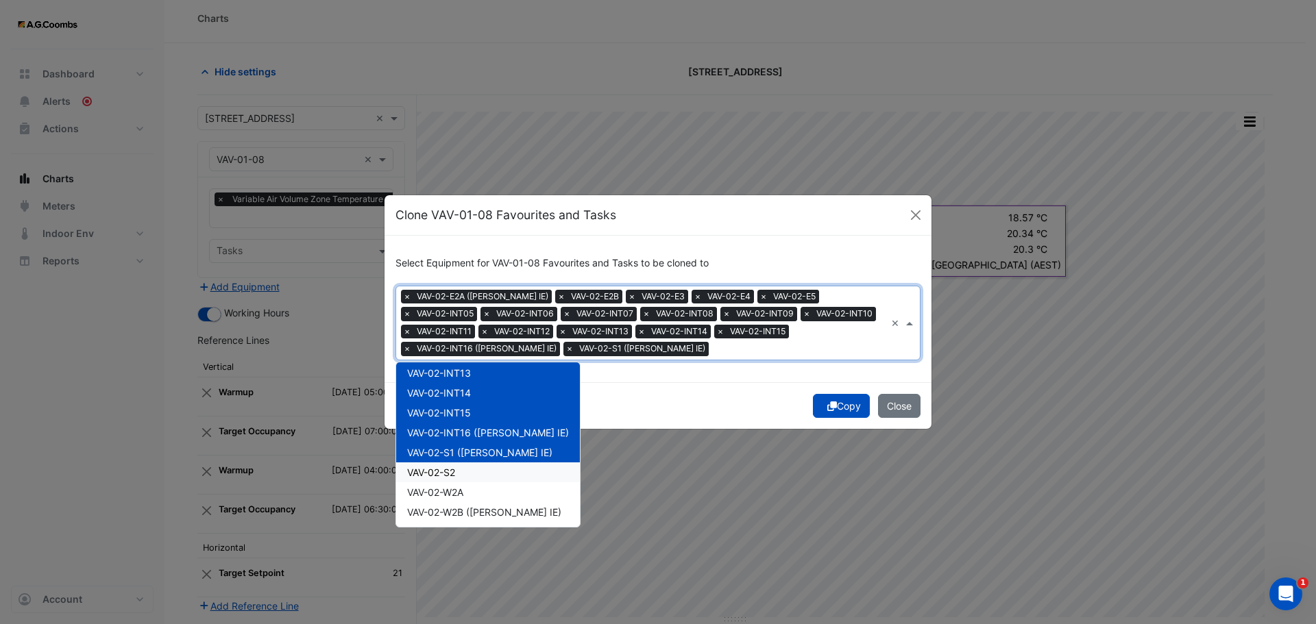
click at [453, 478] on div "VAV-02-S2" at bounding box center [488, 473] width 184 height 20
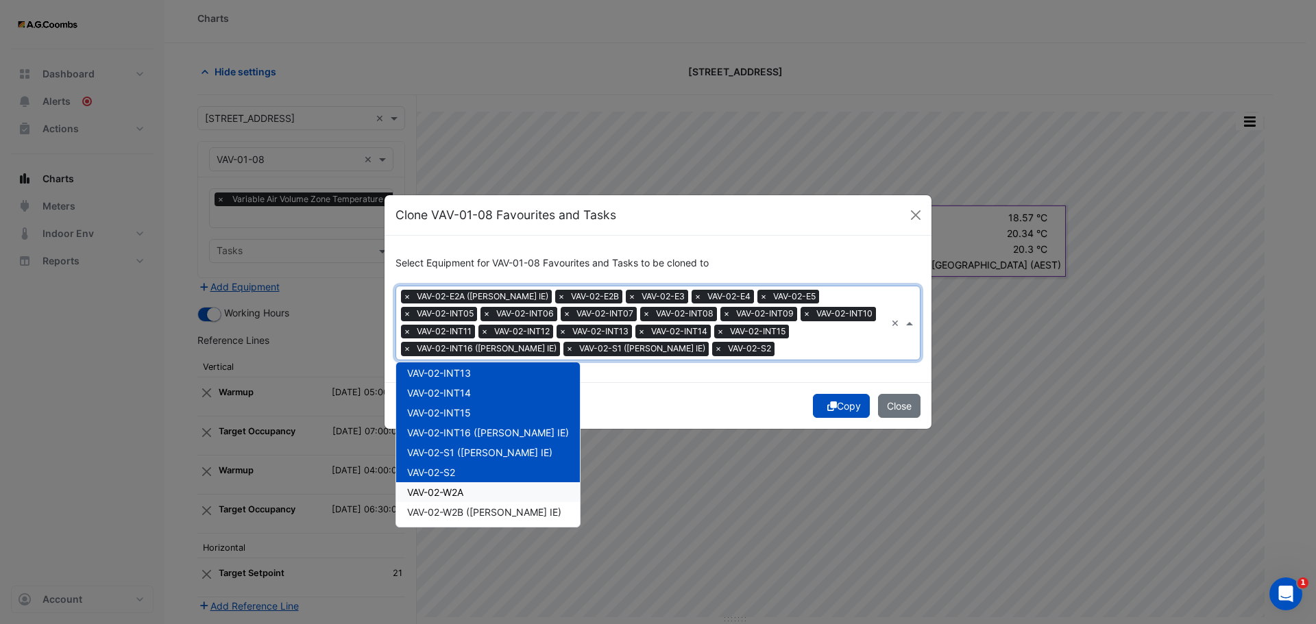
click at [462, 495] on span "VAV-02-W2A" at bounding box center [435, 493] width 56 height 12
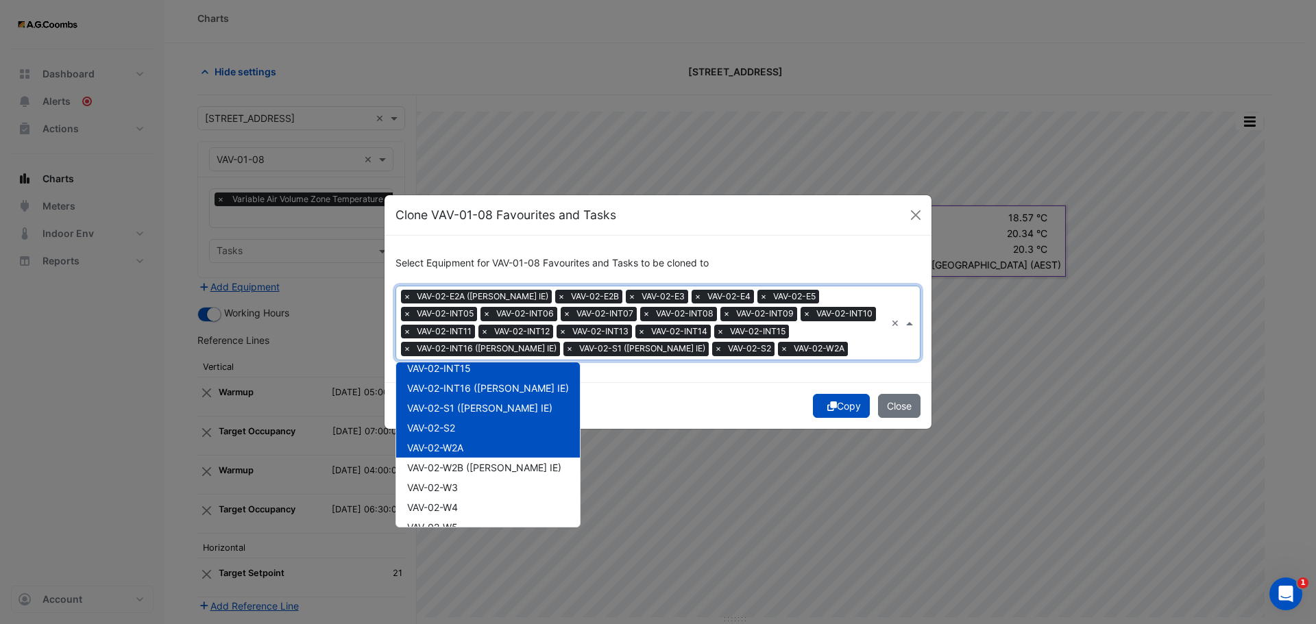
scroll to position [411, 0]
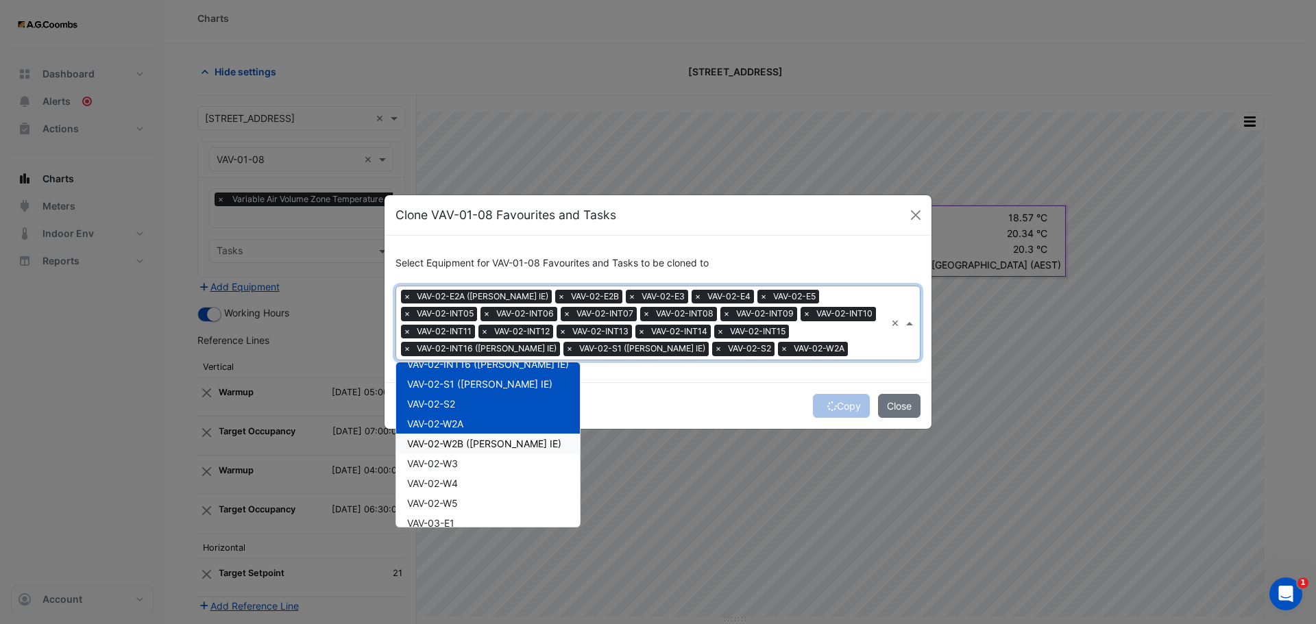
click at [475, 449] on div "VAV-02-W2B ([PERSON_NAME] IE)" at bounding box center [488, 444] width 184 height 20
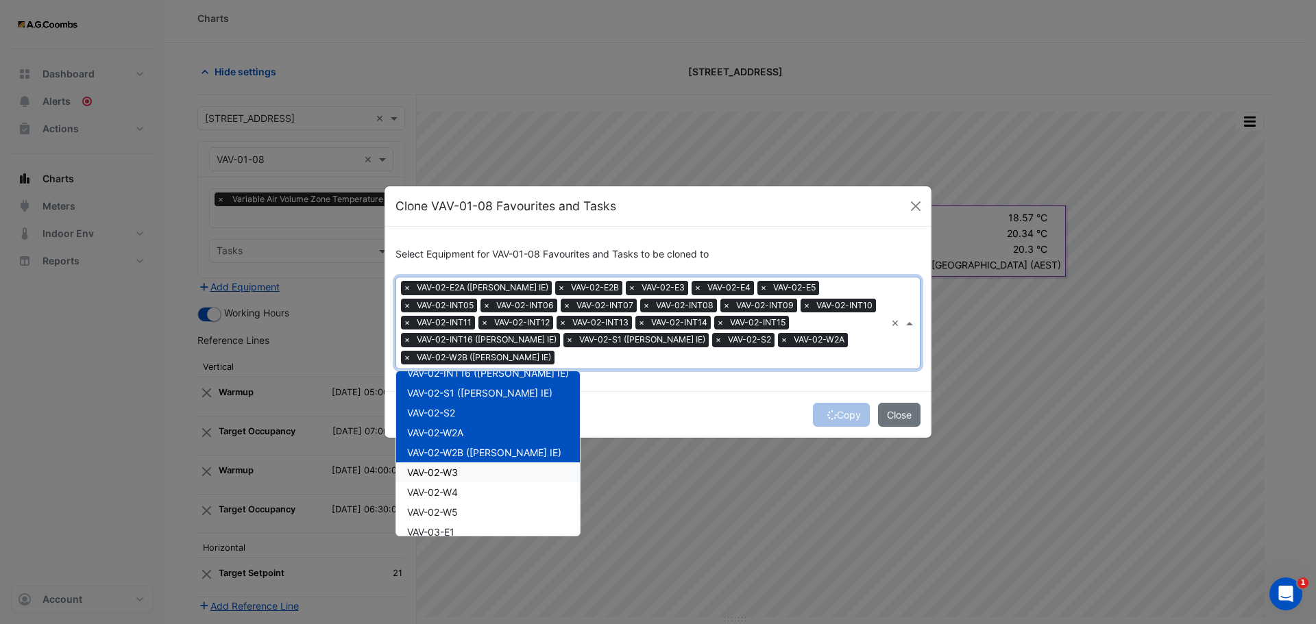
click at [469, 467] on div "VAV-02-W3" at bounding box center [488, 473] width 184 height 20
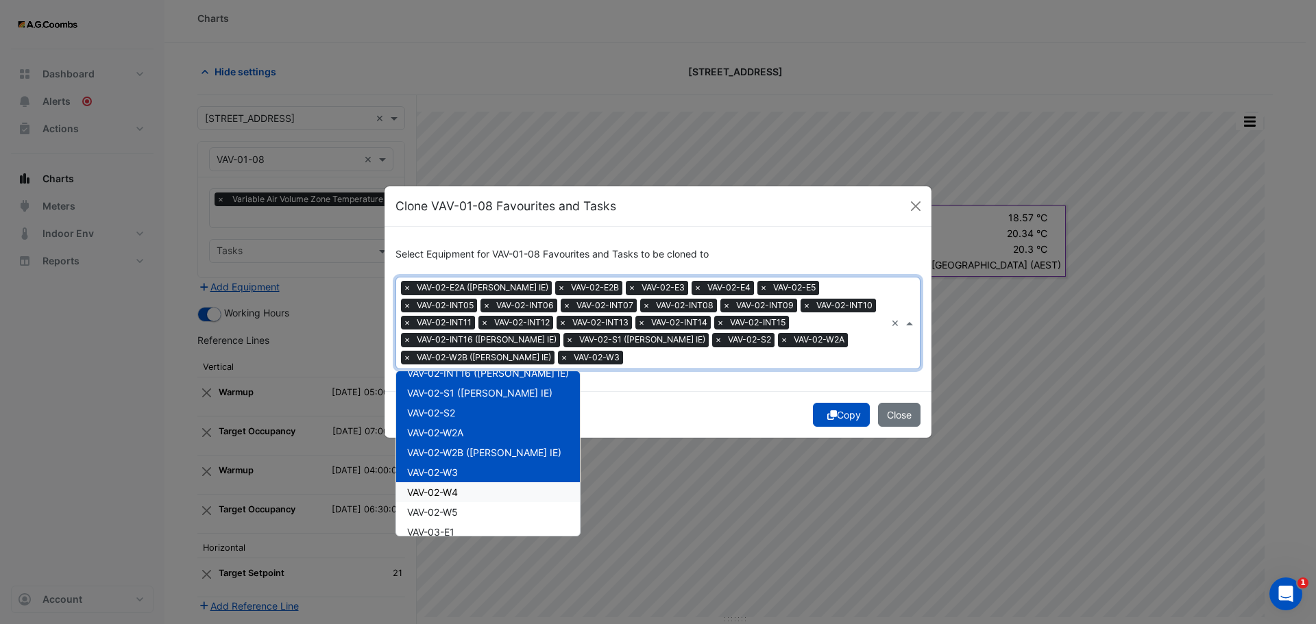
click at [469, 484] on div "VAV-02-W4" at bounding box center [488, 492] width 184 height 20
click at [465, 512] on div "VAV-02-W5" at bounding box center [488, 512] width 184 height 20
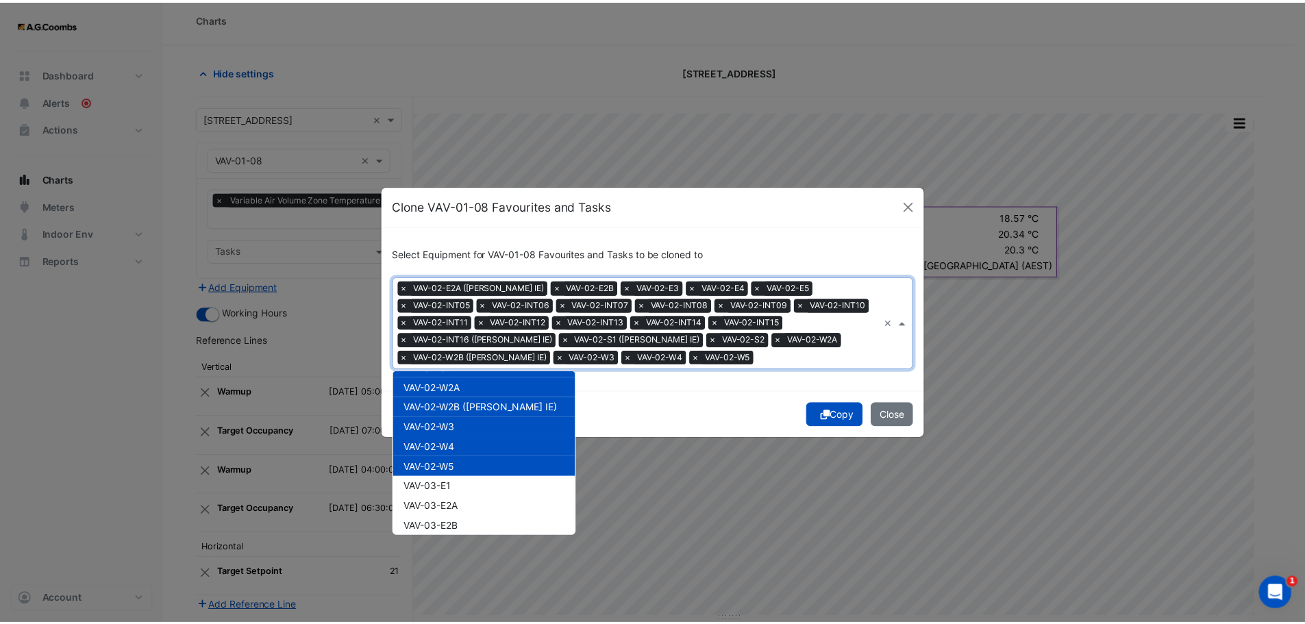
scroll to position [480, 0]
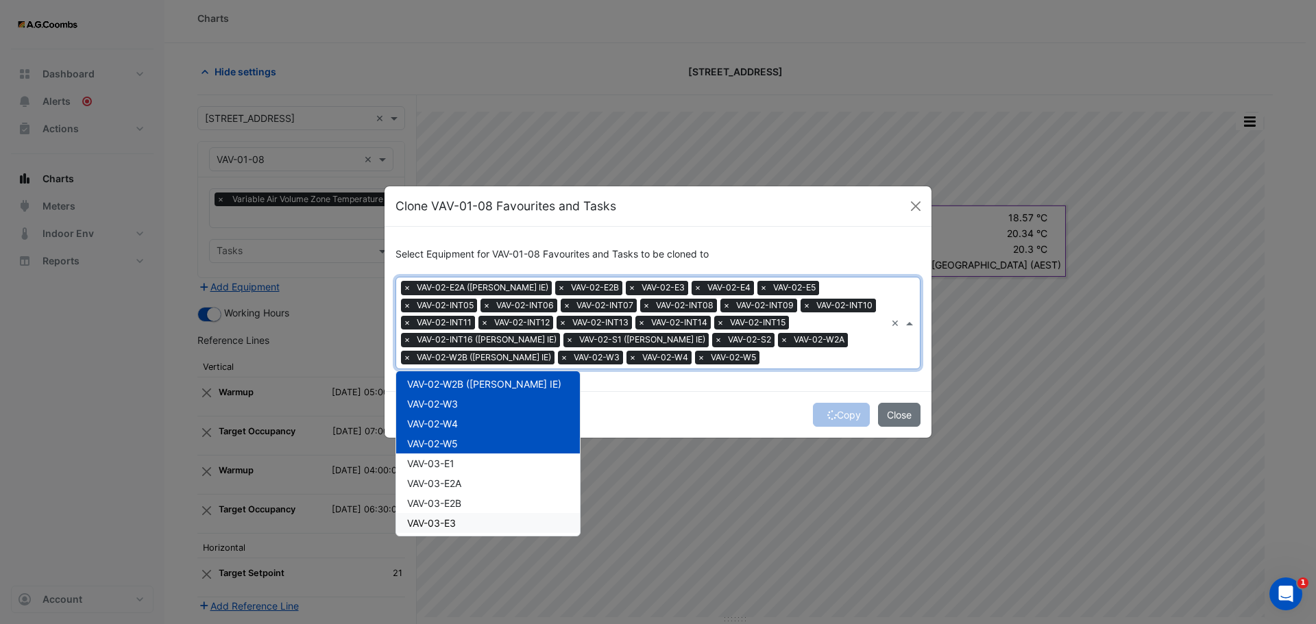
click icon "submit"
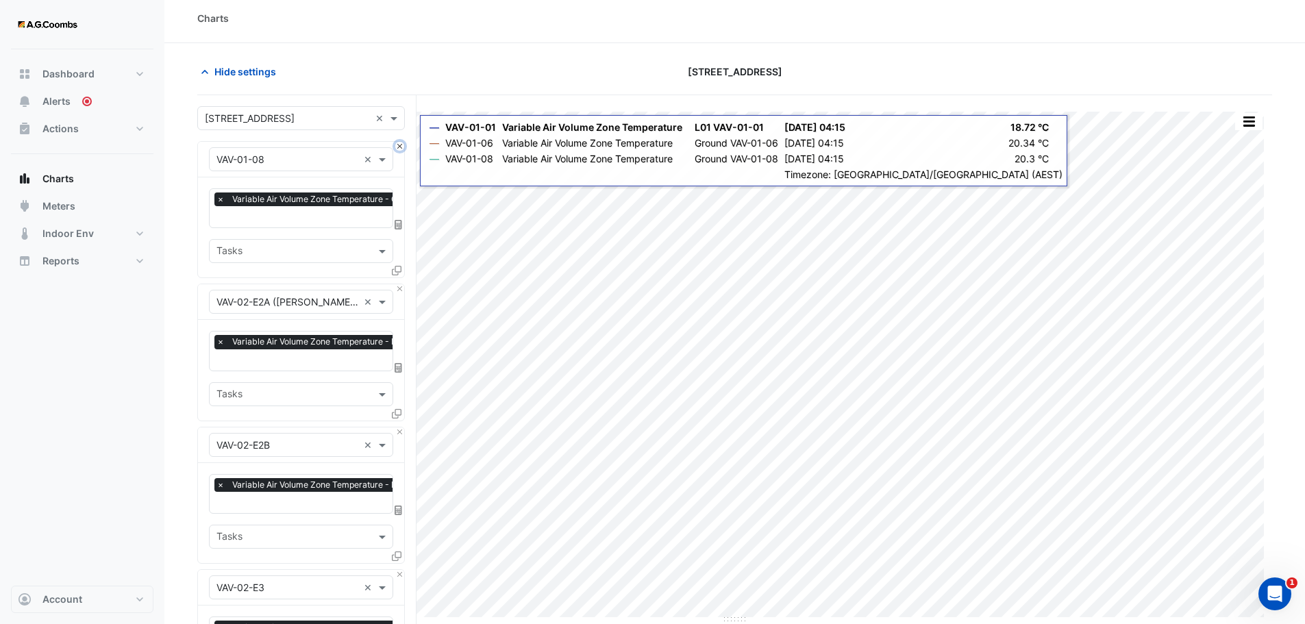
click at [401, 148] on button "Close" at bounding box center [399, 146] width 9 height 9
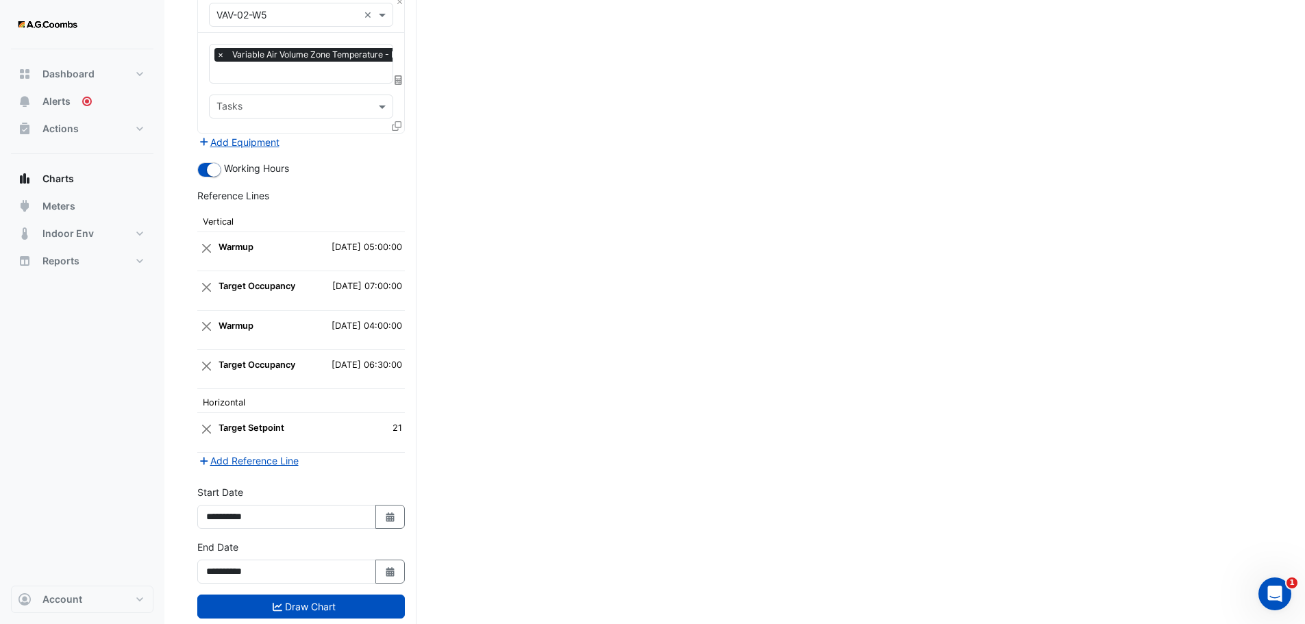
click at [279, 602] on icon "submit" at bounding box center [278, 607] width 10 height 10
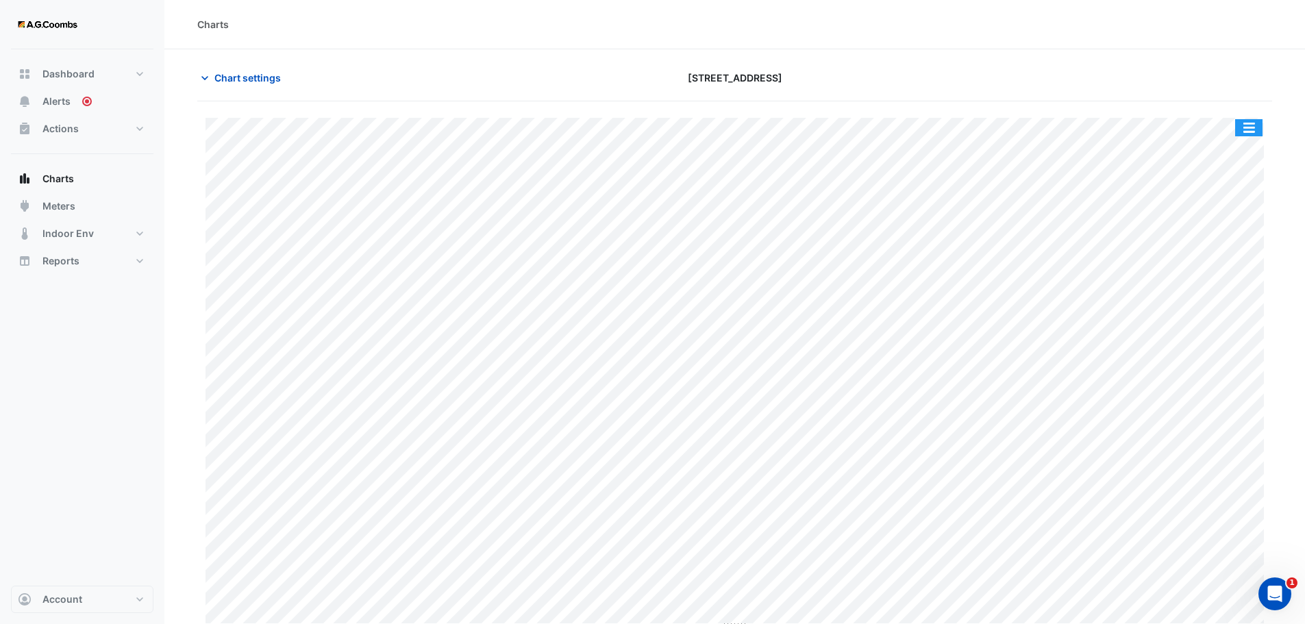
click at [1249, 130] on button "button" at bounding box center [1249, 127] width 27 height 17
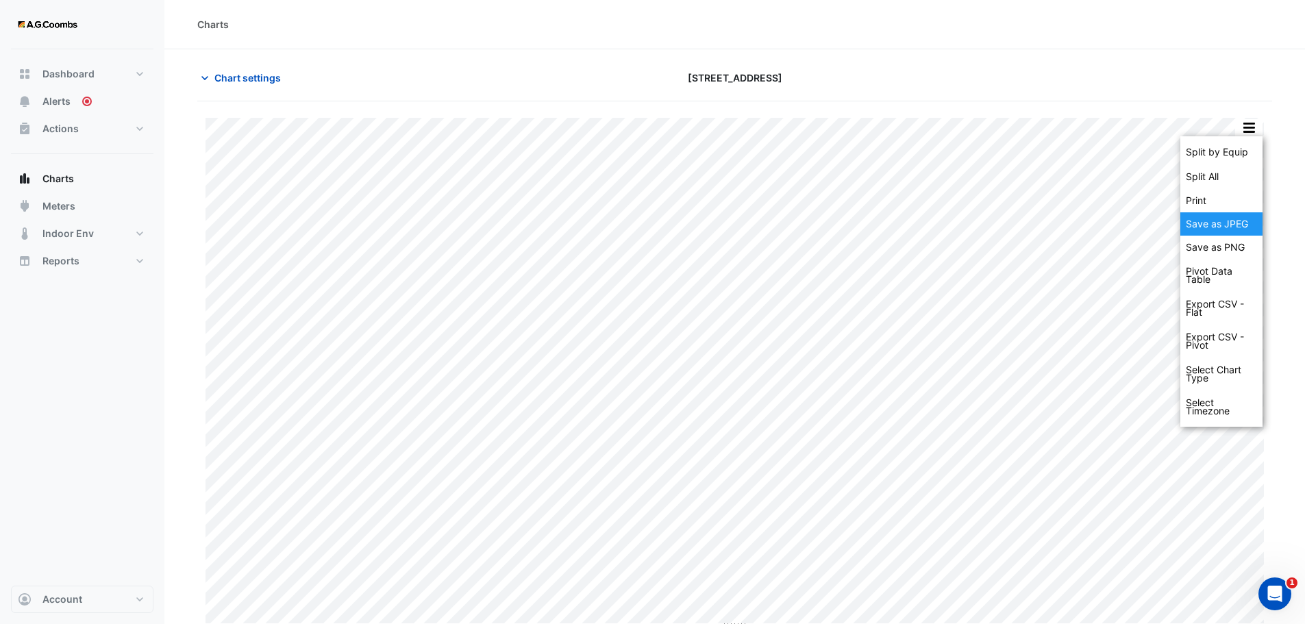
click at [1214, 218] on div "Save as JPEG" at bounding box center [1222, 223] width 82 height 23
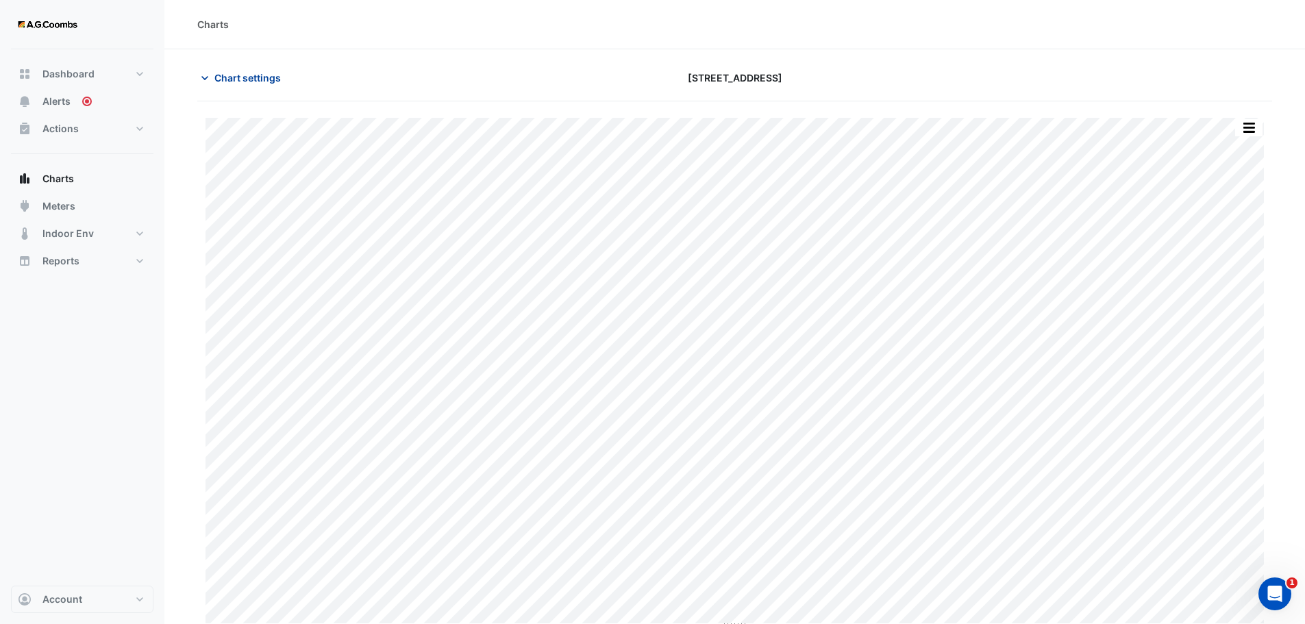
click at [222, 74] on span "Chart settings" at bounding box center [247, 78] width 66 height 14
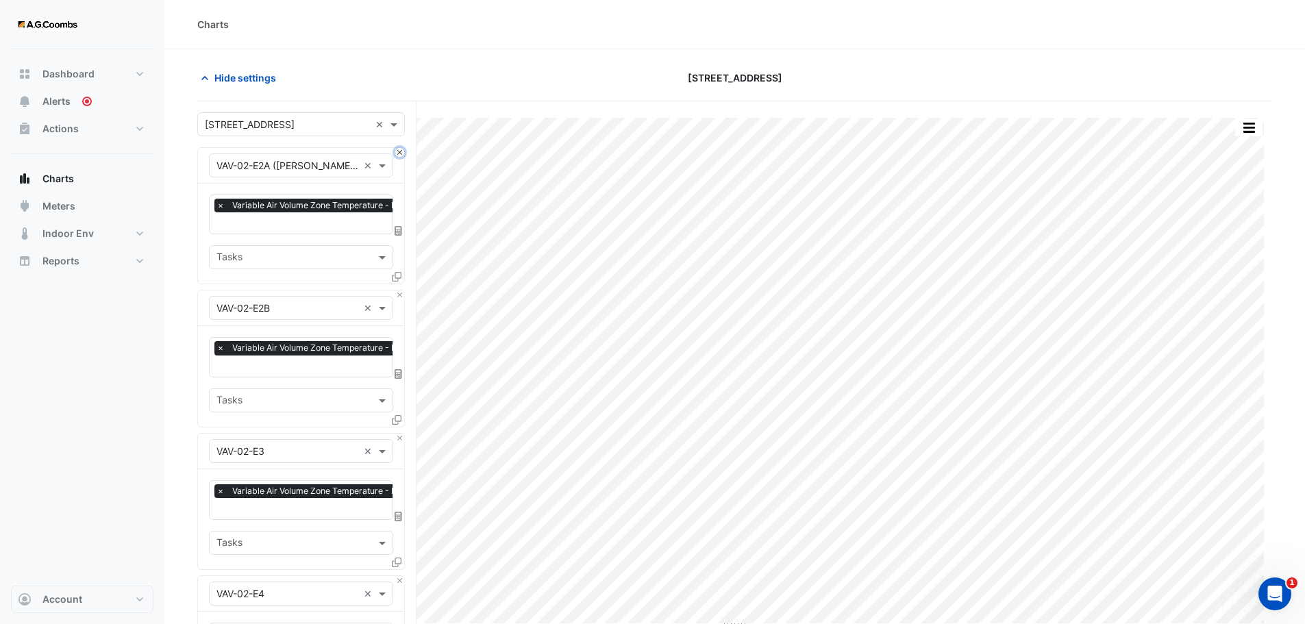
click at [400, 153] on button "Close" at bounding box center [399, 152] width 9 height 9
click at [400, 291] on button "Close" at bounding box center [399, 295] width 9 height 9
click at [400, 153] on button "Close" at bounding box center [399, 152] width 9 height 9
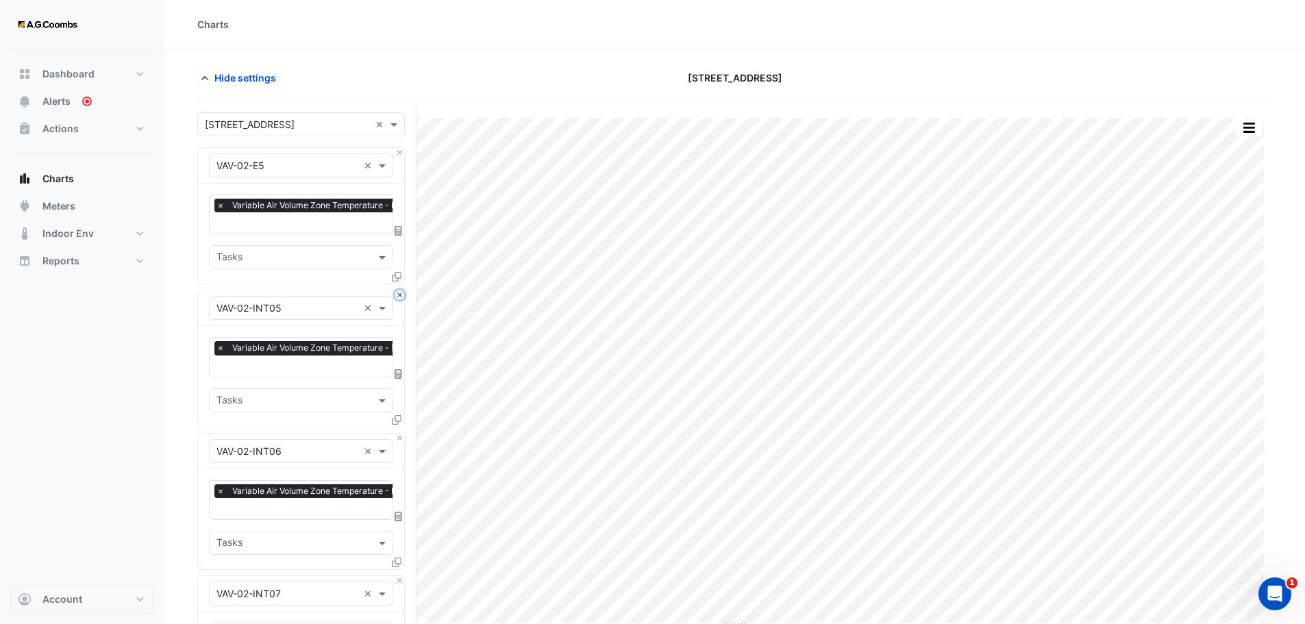
click at [400, 291] on button "Close" at bounding box center [399, 295] width 9 height 9
click at [400, 153] on button "Close" at bounding box center [399, 152] width 9 height 9
click at [400, 291] on button "Close" at bounding box center [399, 295] width 9 height 9
click at [400, 153] on button "Close" at bounding box center [399, 152] width 9 height 9
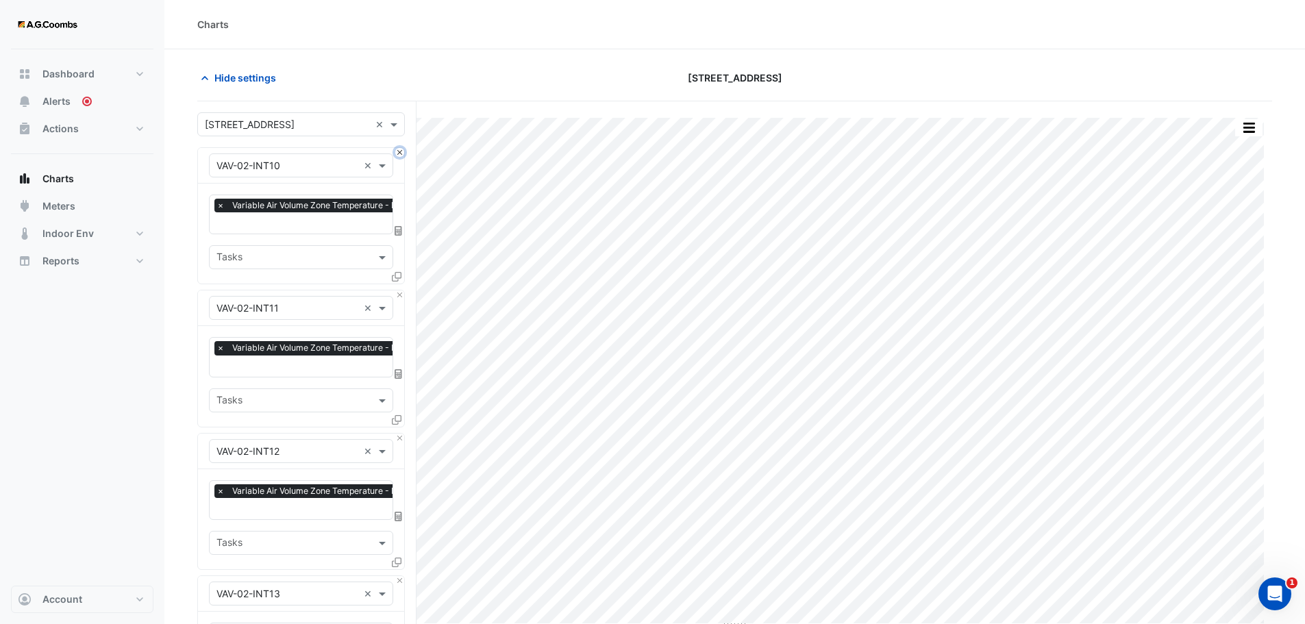
click at [400, 153] on button "Close" at bounding box center [399, 152] width 9 height 9
click at [400, 291] on button "Close" at bounding box center [399, 295] width 9 height 9
click at [400, 153] on button "Close" at bounding box center [399, 152] width 9 height 9
click at [400, 291] on button "Close" at bounding box center [399, 295] width 9 height 9
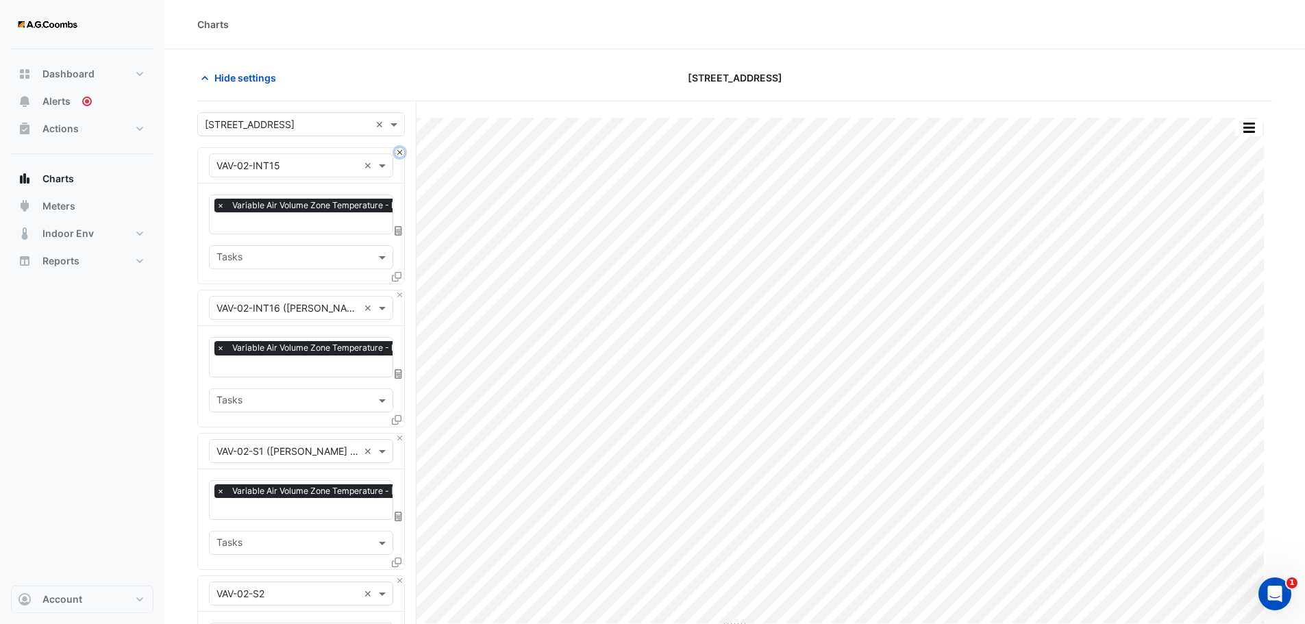
click at [400, 153] on button "Close" at bounding box center [399, 152] width 9 height 9
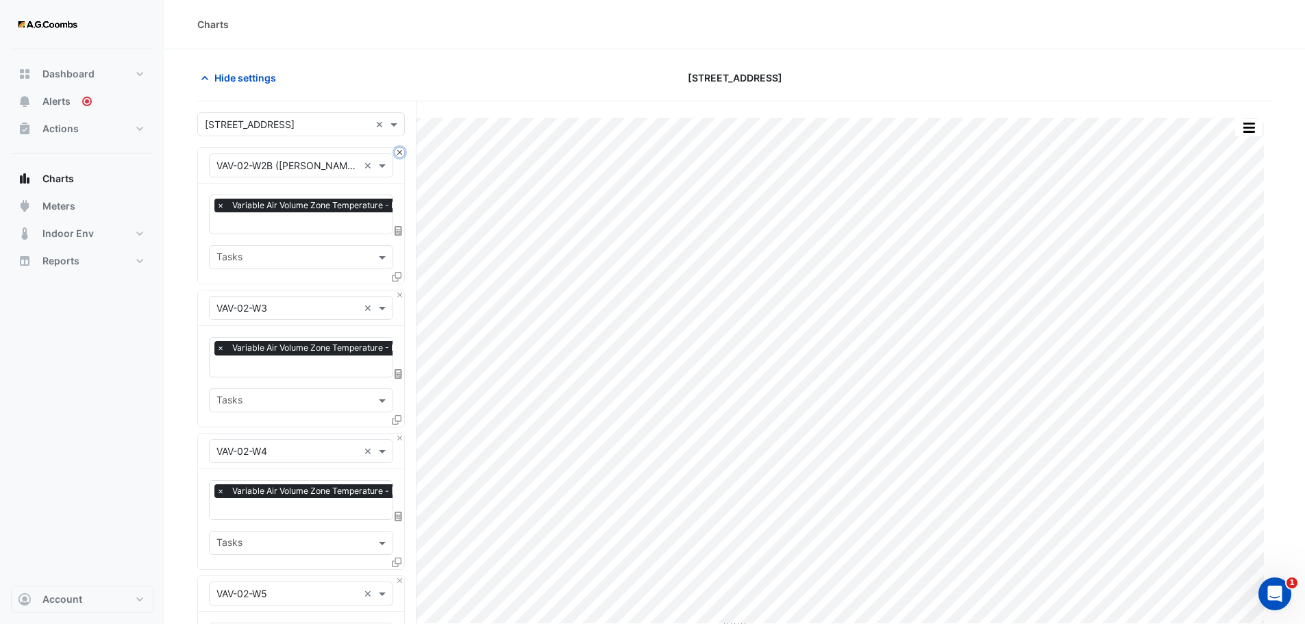
click at [400, 153] on button "Close" at bounding box center [399, 152] width 9 height 9
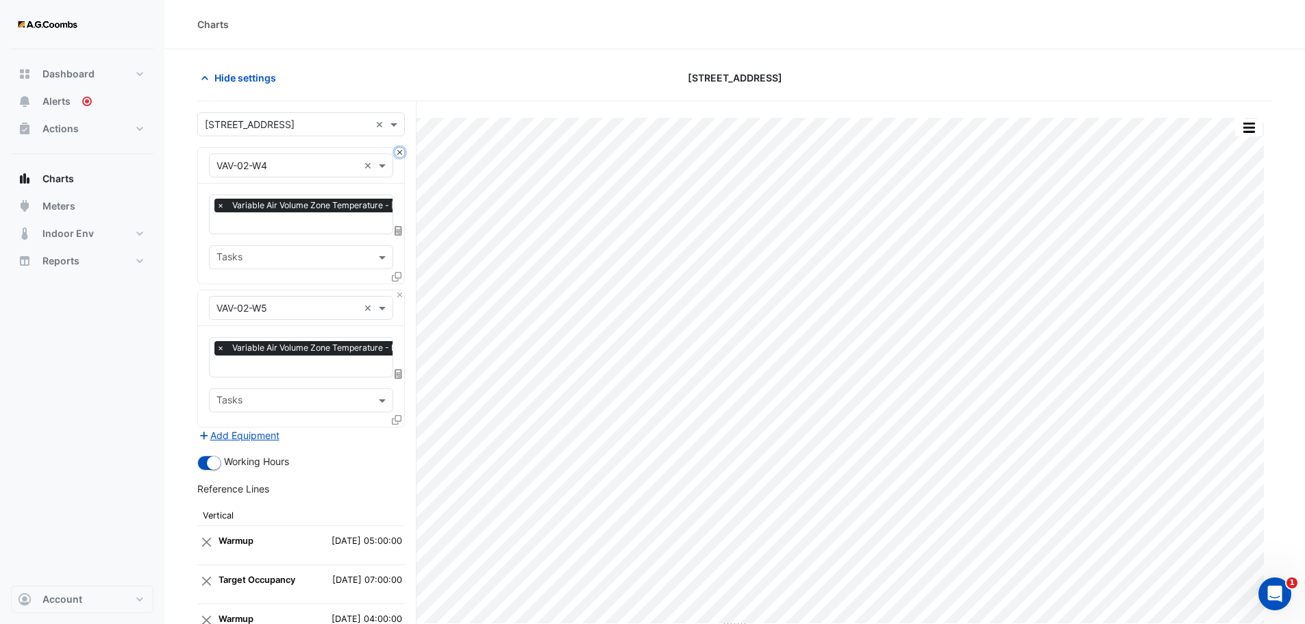
click at [400, 153] on button "Close" at bounding box center [399, 152] width 9 height 9
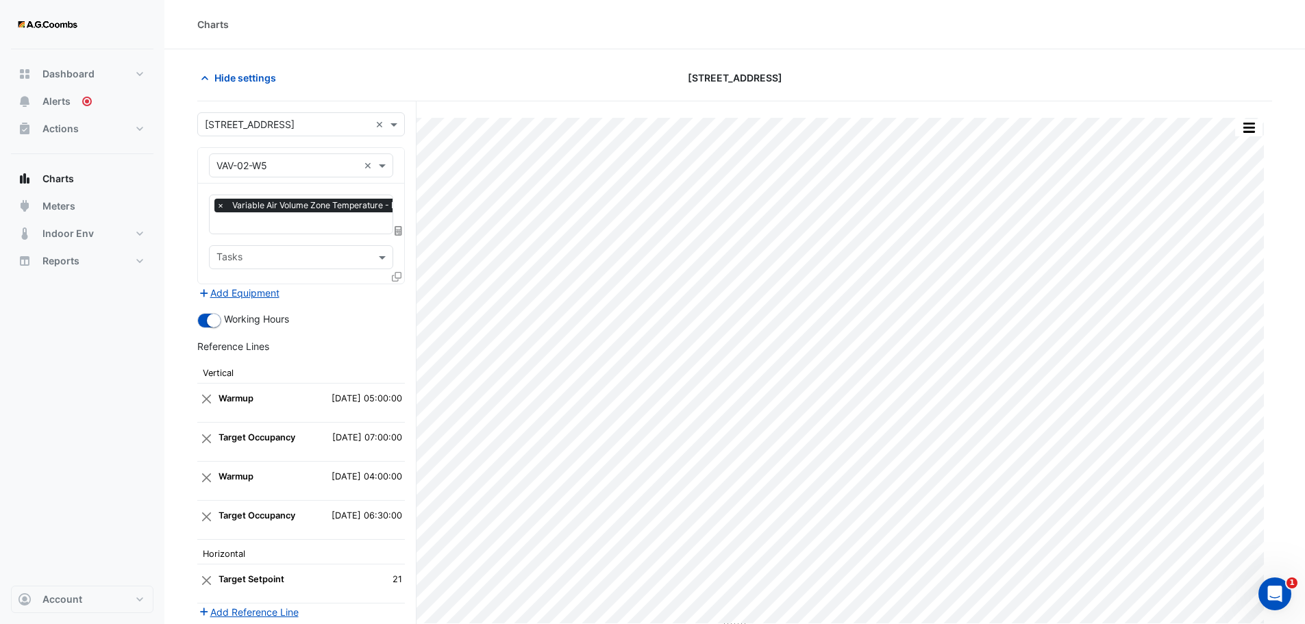
click at [395, 277] on icon at bounding box center [397, 277] width 10 height 10
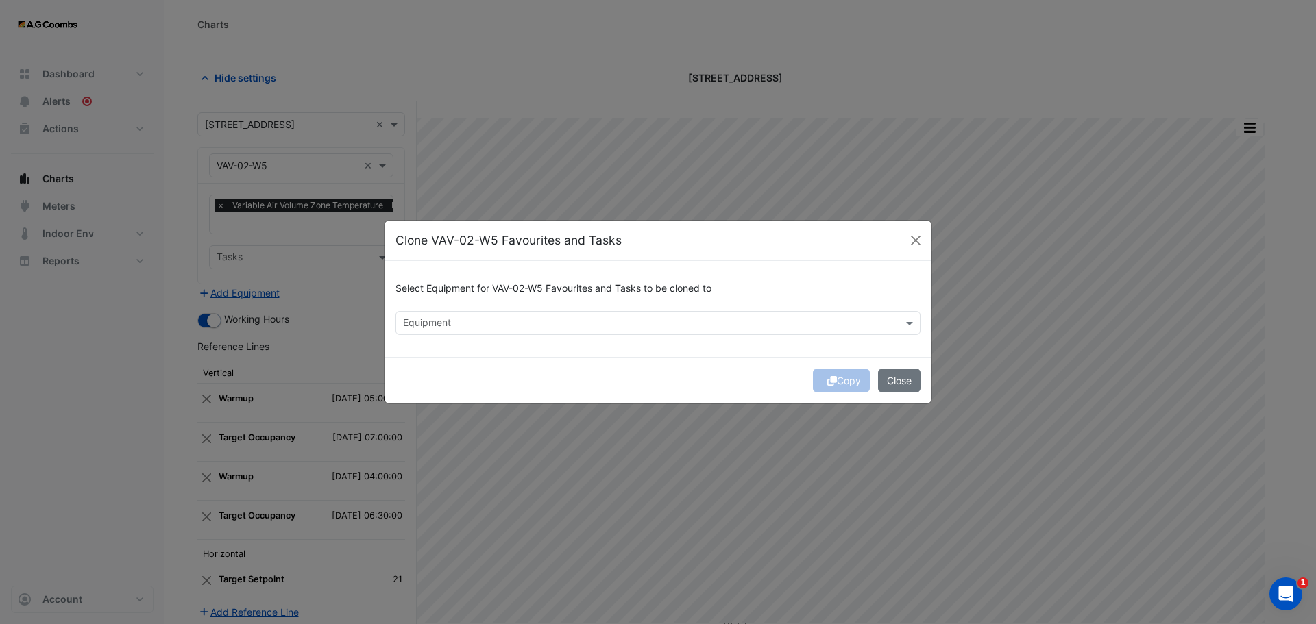
click at [629, 324] on input "text" at bounding box center [650, 324] width 494 height 14
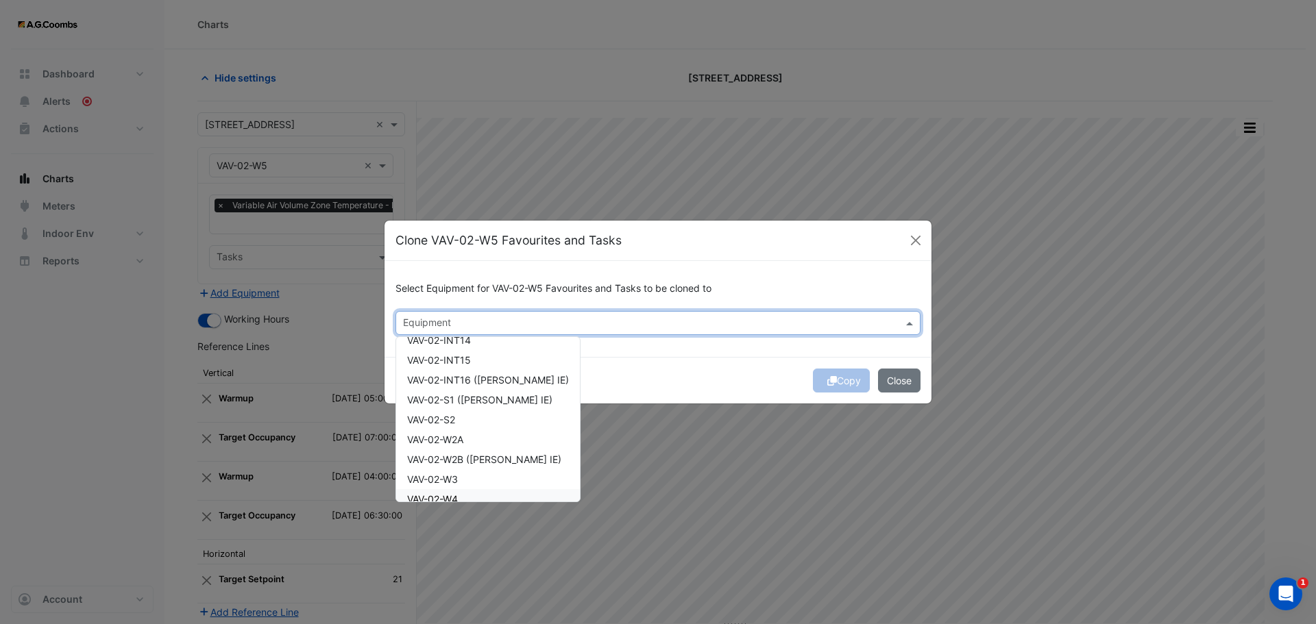
scroll to position [480, 0]
click at [458, 430] on div "VAV-03-E1" at bounding box center [488, 429] width 184 height 20
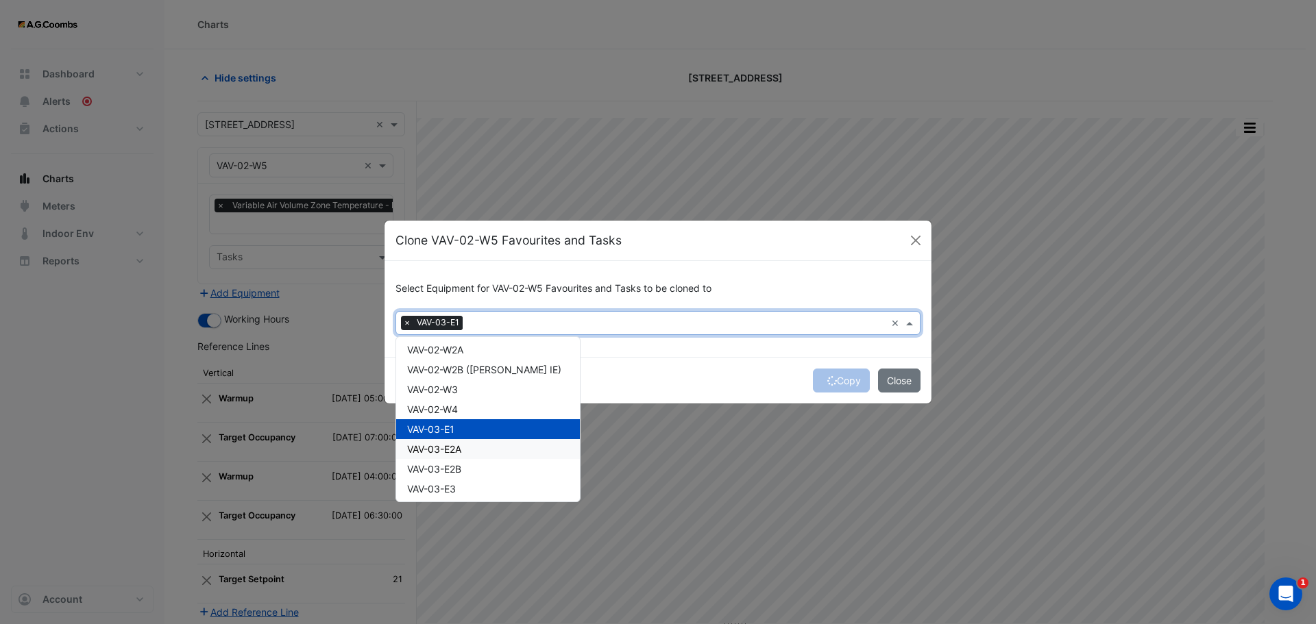
click at [836, 382] on div "Copy Close" at bounding box center [657, 380] width 547 height 47
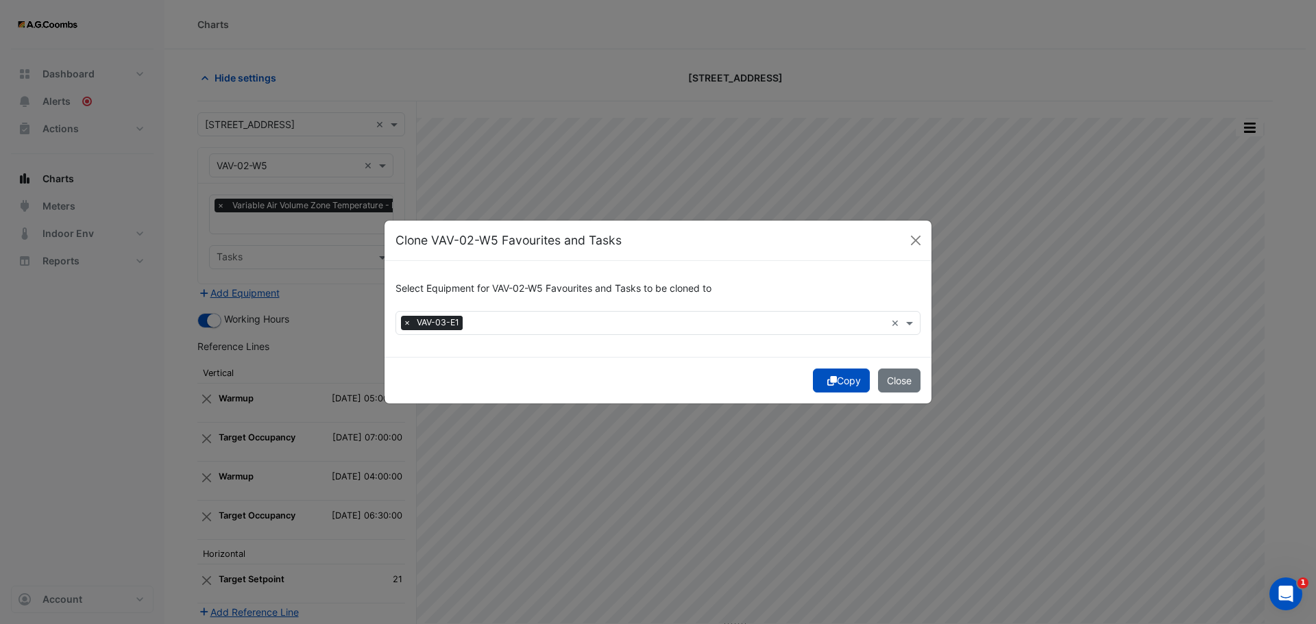
click at [522, 318] on input "text" at bounding box center [676, 324] width 417 height 14
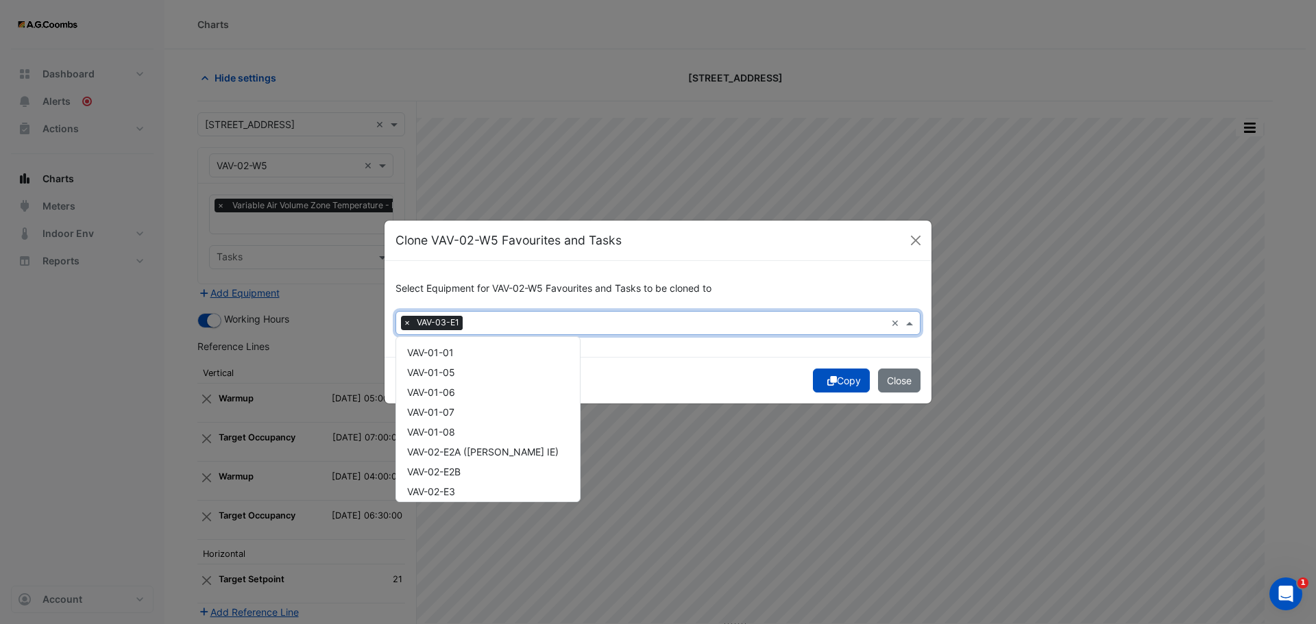
scroll to position [562, 0]
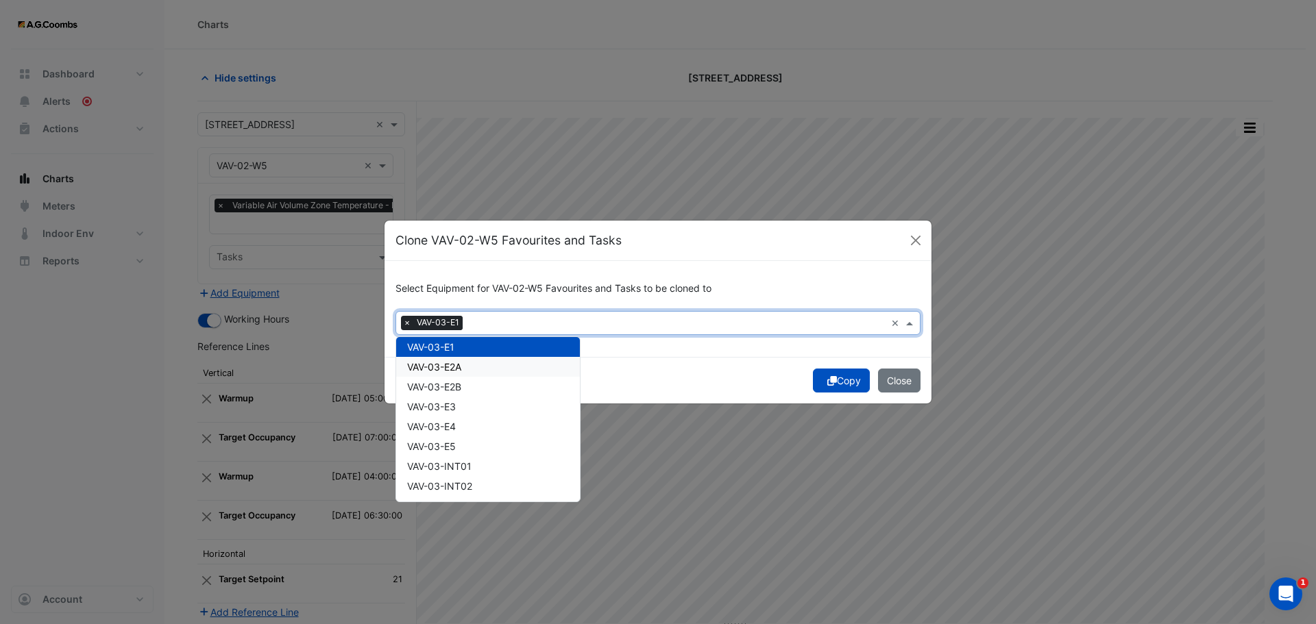
click at [462, 373] on div "VAV-03-E2A" at bounding box center [488, 367] width 184 height 20
click at [458, 391] on span "VAV-03-E2B" at bounding box center [434, 387] width 54 height 12
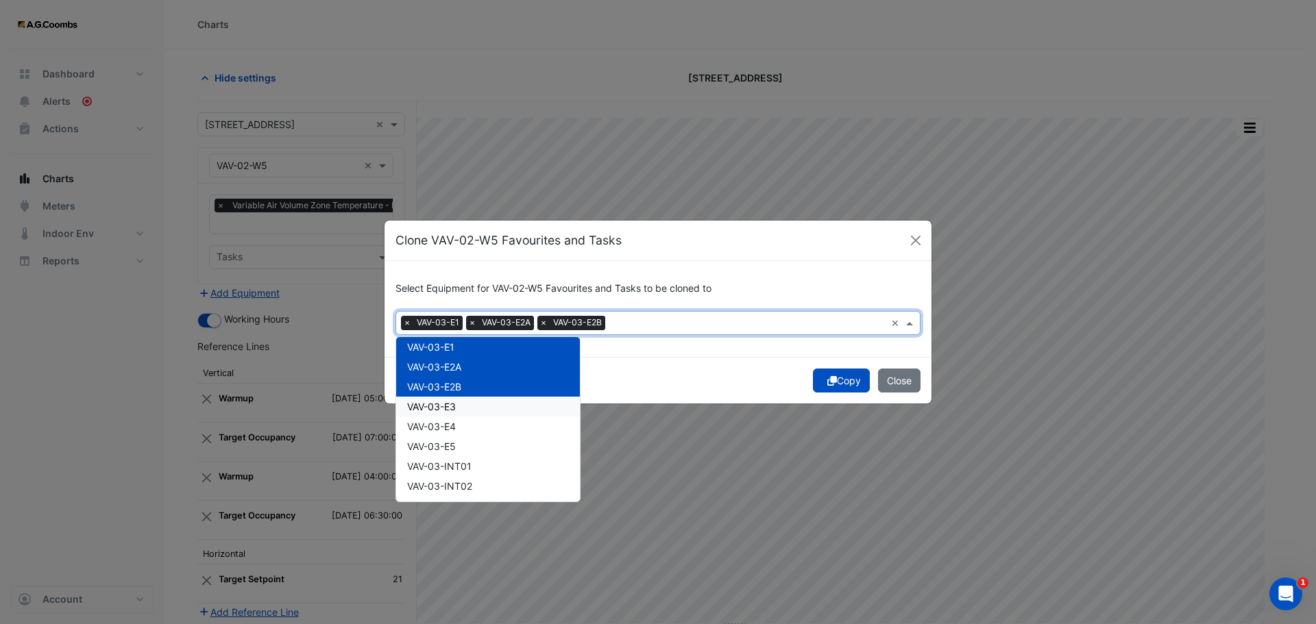
click at [461, 409] on div "VAV-03-E3" at bounding box center [488, 407] width 184 height 20
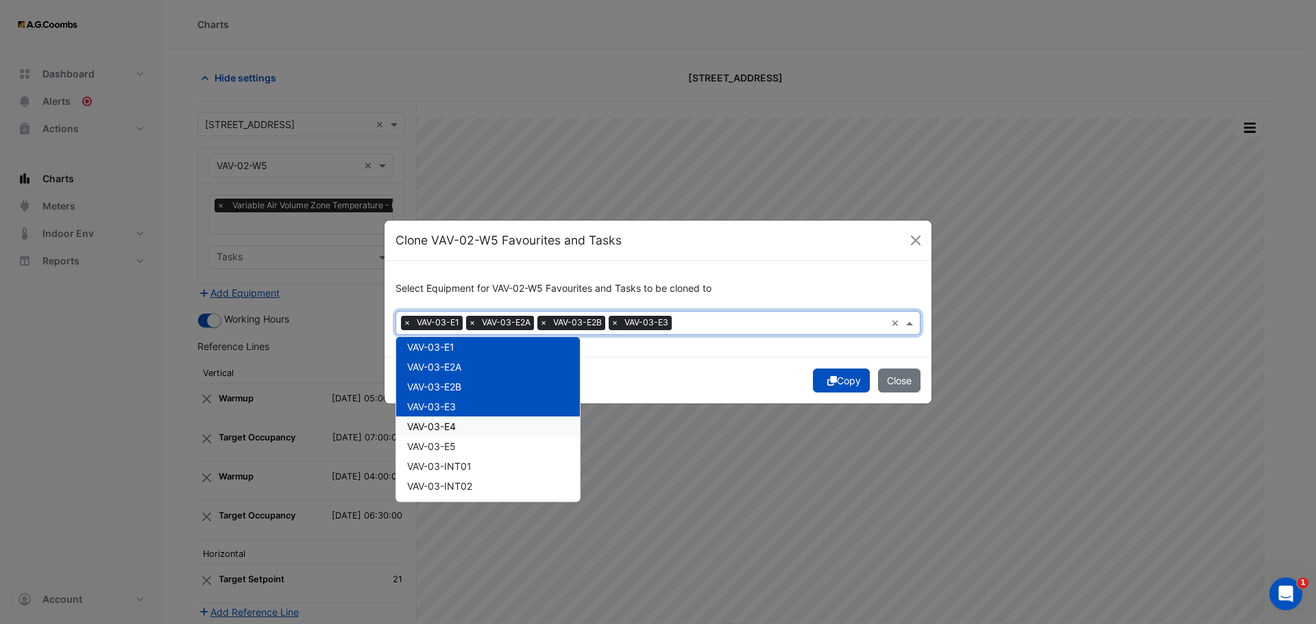
click at [461, 433] on div "VAV-03-E4" at bounding box center [488, 427] width 184 height 20
click at [458, 451] on div "VAV-03-E5" at bounding box center [488, 447] width 184 height 20
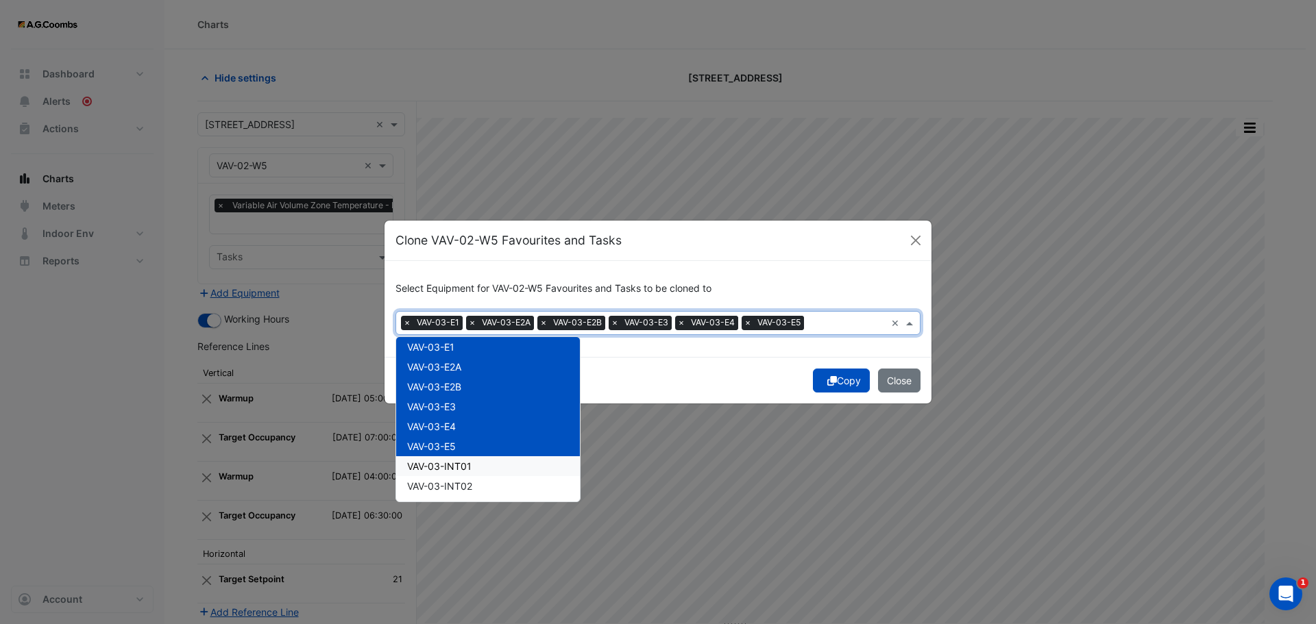
click at [462, 471] on span "VAV-03-INT01" at bounding box center [439, 467] width 64 height 12
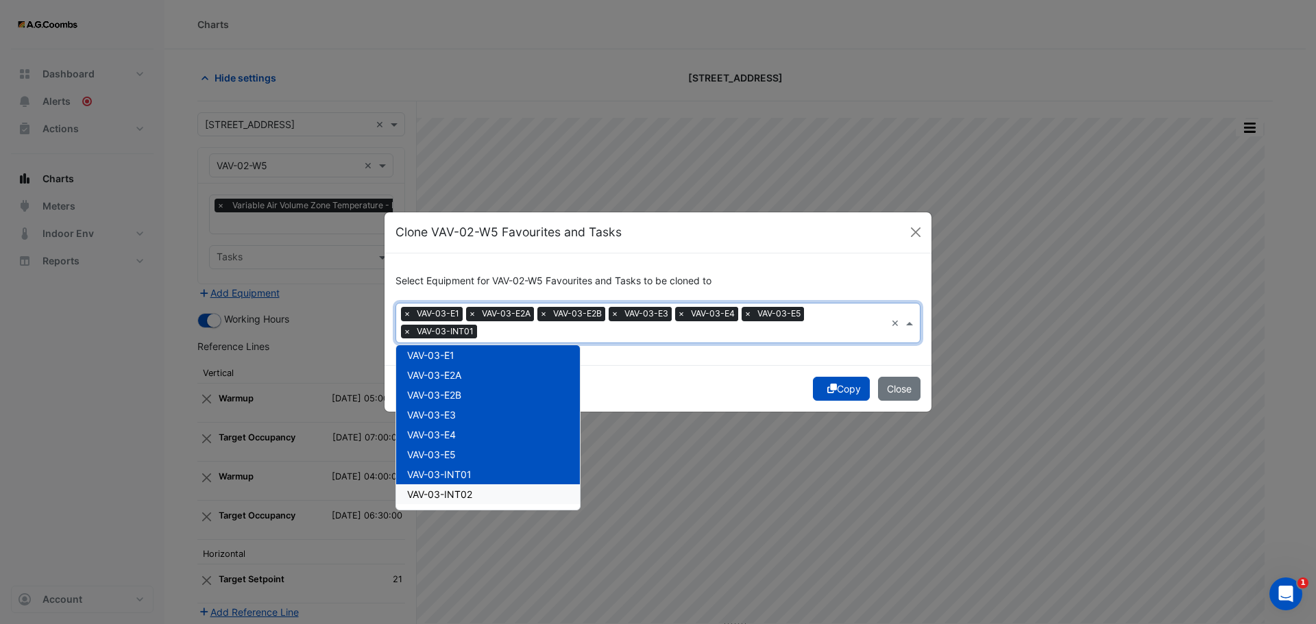
click at [459, 494] on span "VAV-03-INT02" at bounding box center [439, 495] width 65 height 12
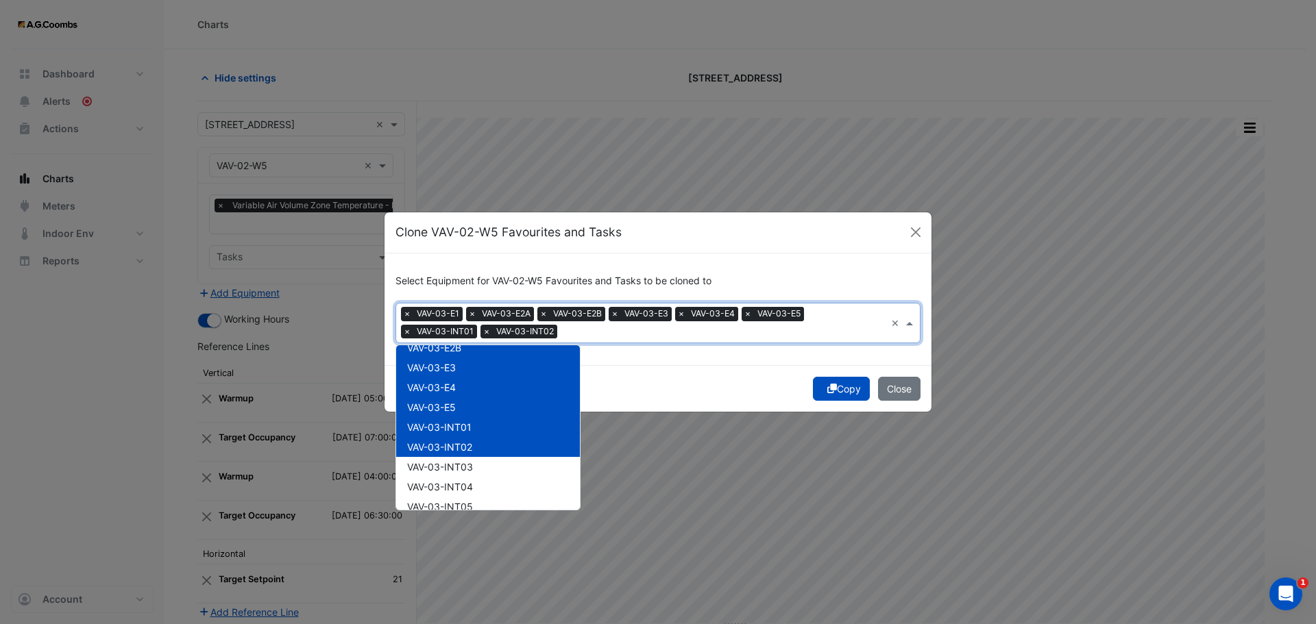
scroll to position [630, 0]
click at [473, 450] on span "VAV-03-INT03" at bounding box center [440, 446] width 66 height 12
click at [463, 469] on span "VAV-03-INT04" at bounding box center [440, 466] width 66 height 12
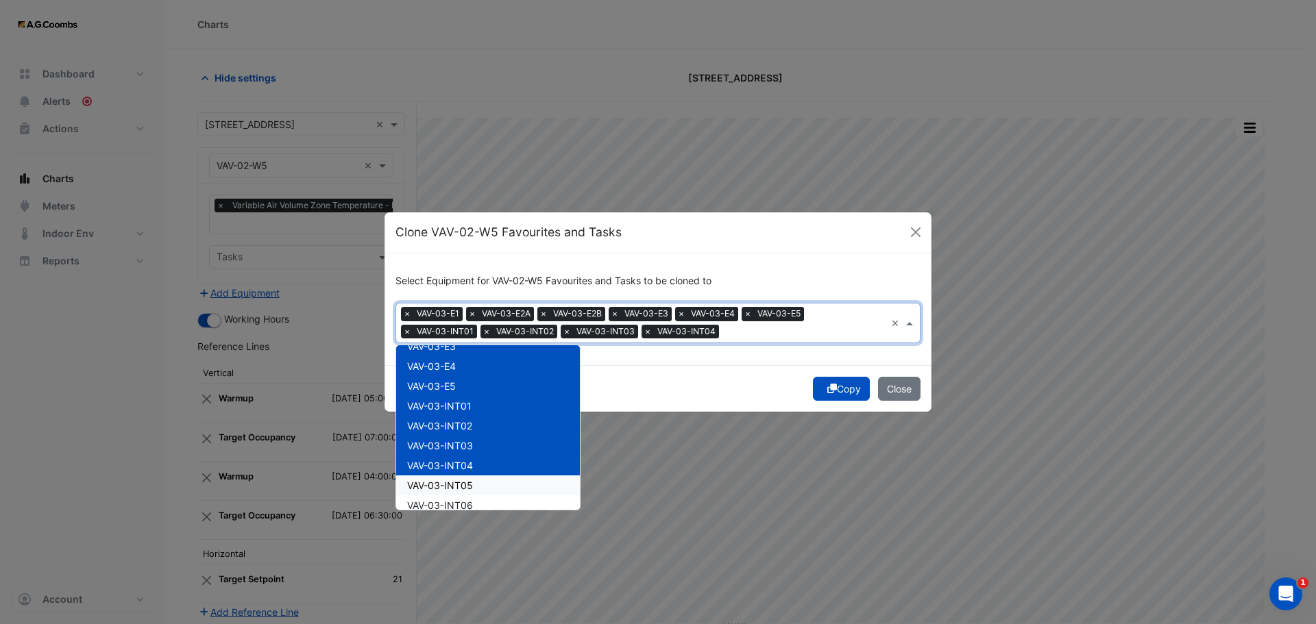
click at [459, 489] on span "VAV-03-INT05" at bounding box center [440, 486] width 66 height 12
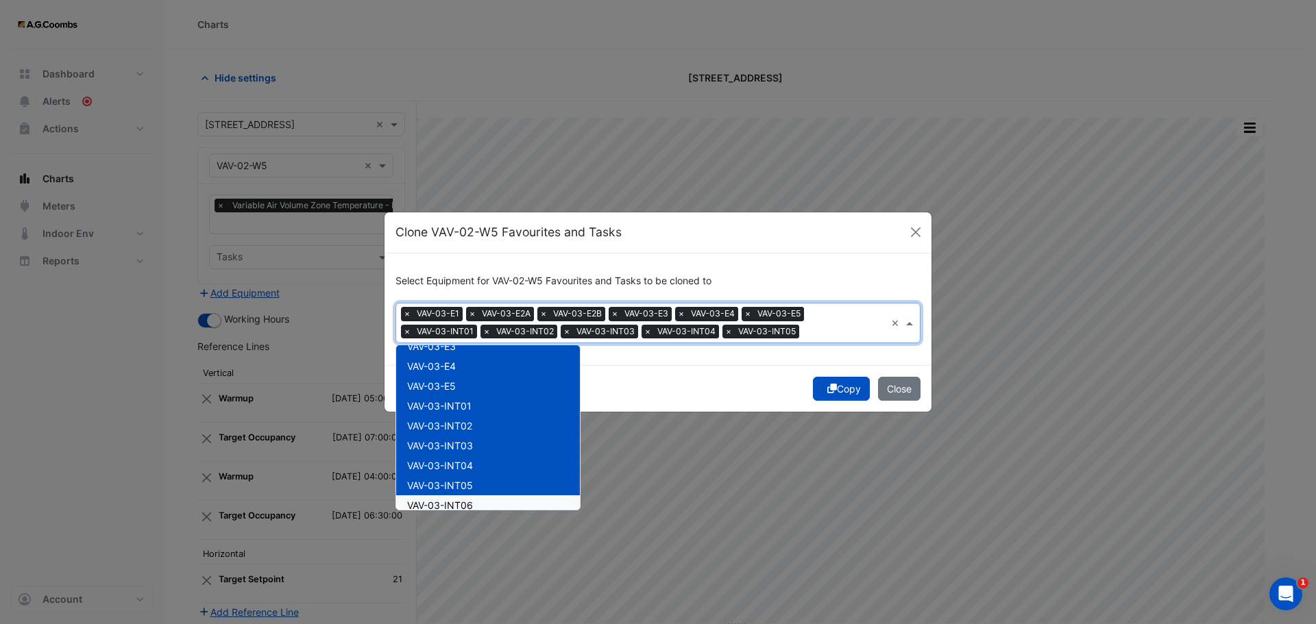
click at [461, 506] on span "VAV-03-INT06" at bounding box center [440, 506] width 66 height 12
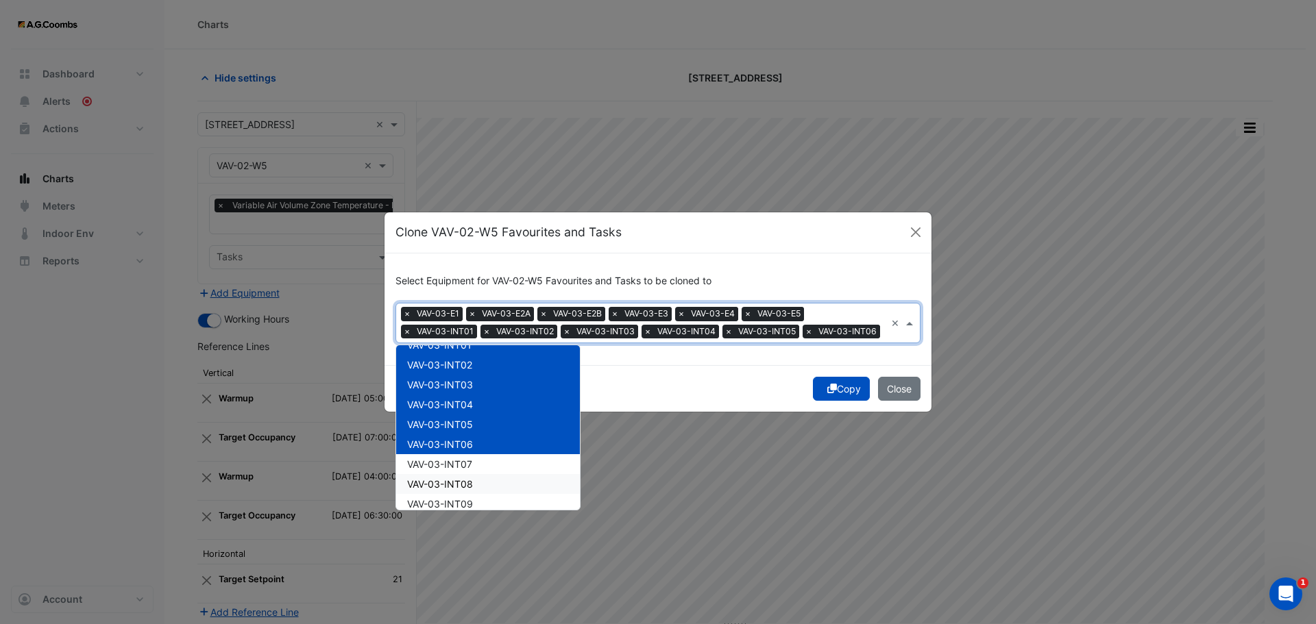
scroll to position [768, 0]
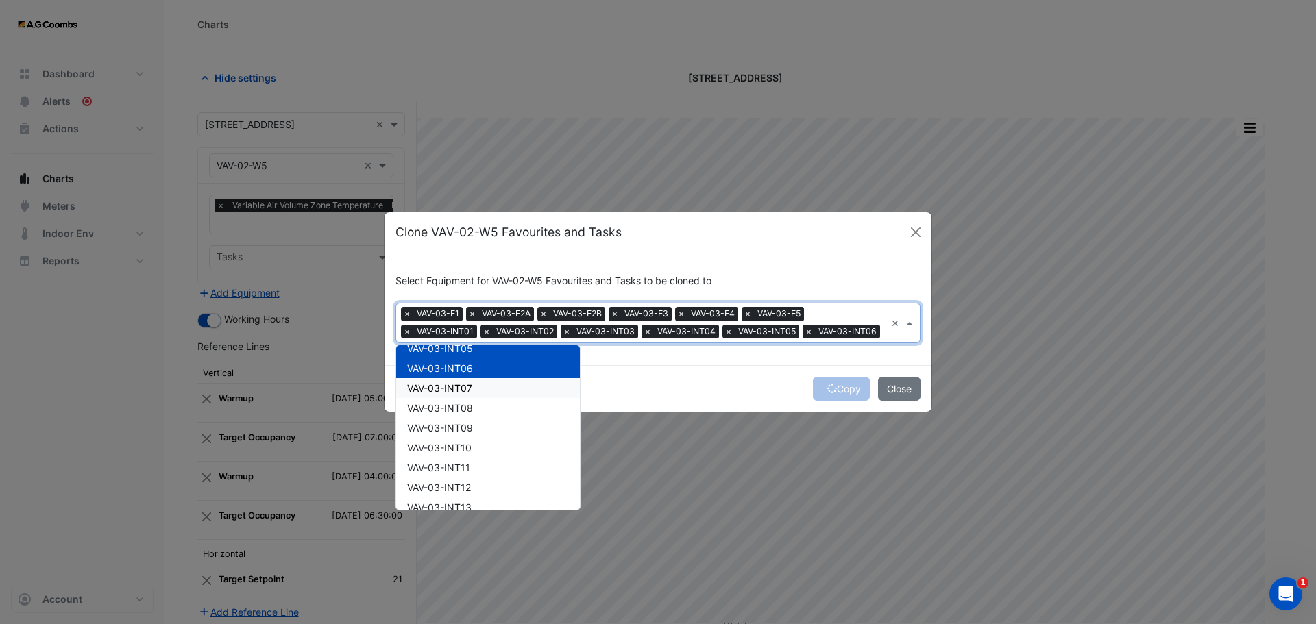
click at [458, 394] on span "VAV-03-INT07" at bounding box center [439, 388] width 65 height 12
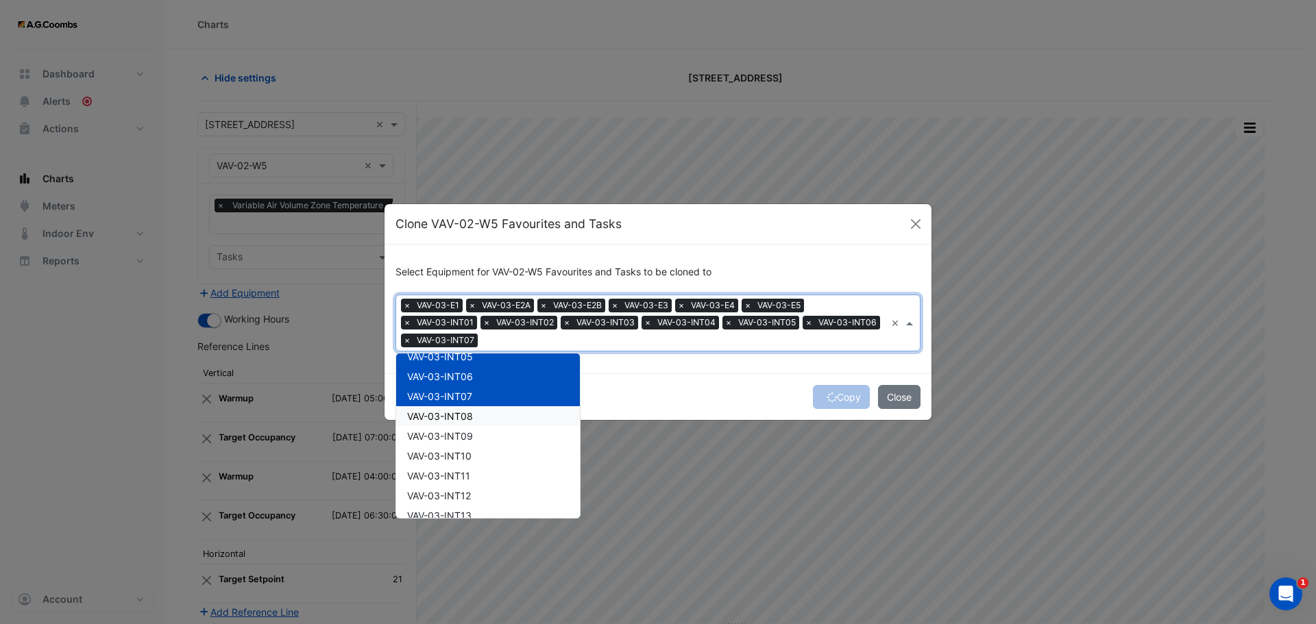
click at [457, 421] on span "VAV-03-INT08" at bounding box center [440, 416] width 66 height 12
click at [464, 446] on div "VAV-03-INT10" at bounding box center [488, 456] width 184 height 20
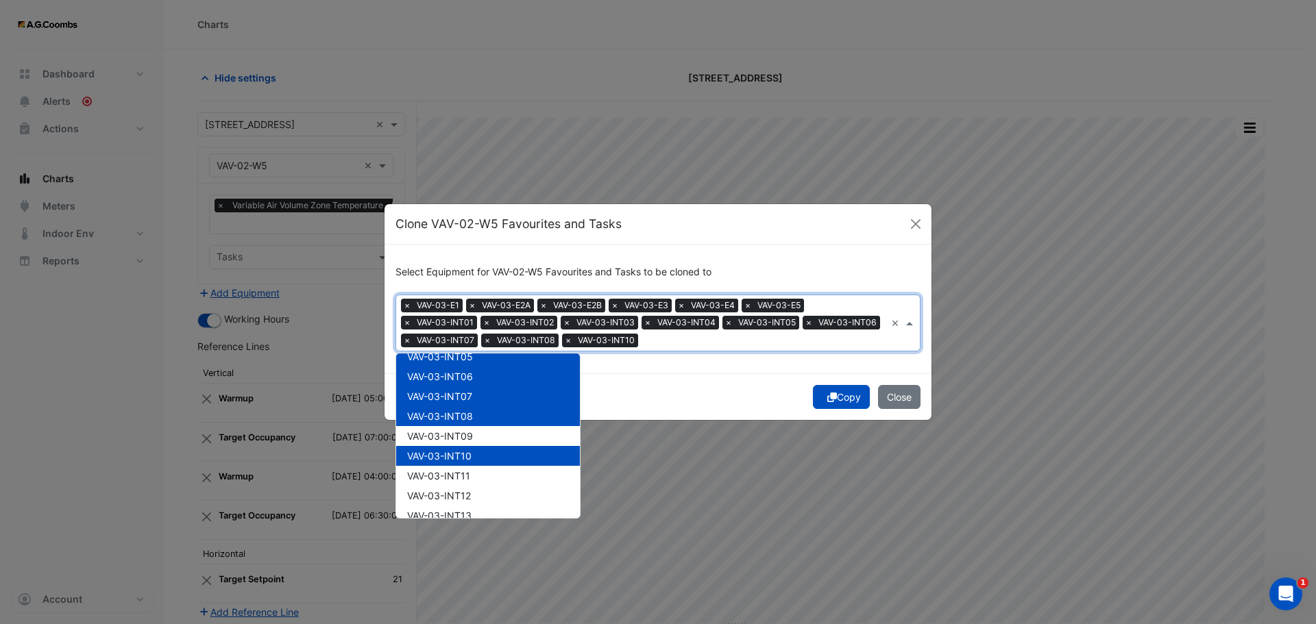
click at [450, 432] on span "VAV-03-INT09" at bounding box center [440, 436] width 66 height 12
click at [461, 478] on span "VAV-03-INT11" at bounding box center [438, 476] width 63 height 12
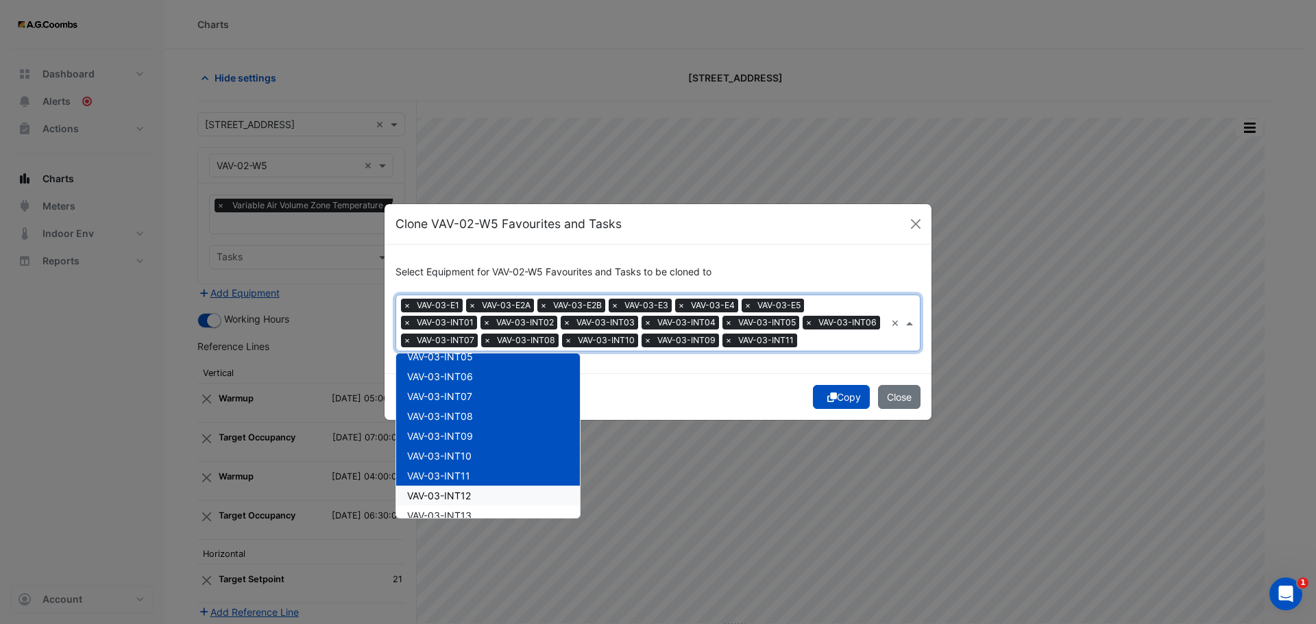
click at [474, 504] on div "VAV-03-INT12" at bounding box center [488, 496] width 184 height 20
click at [474, 516] on div "VAV-03-INT13" at bounding box center [488, 516] width 184 height 20
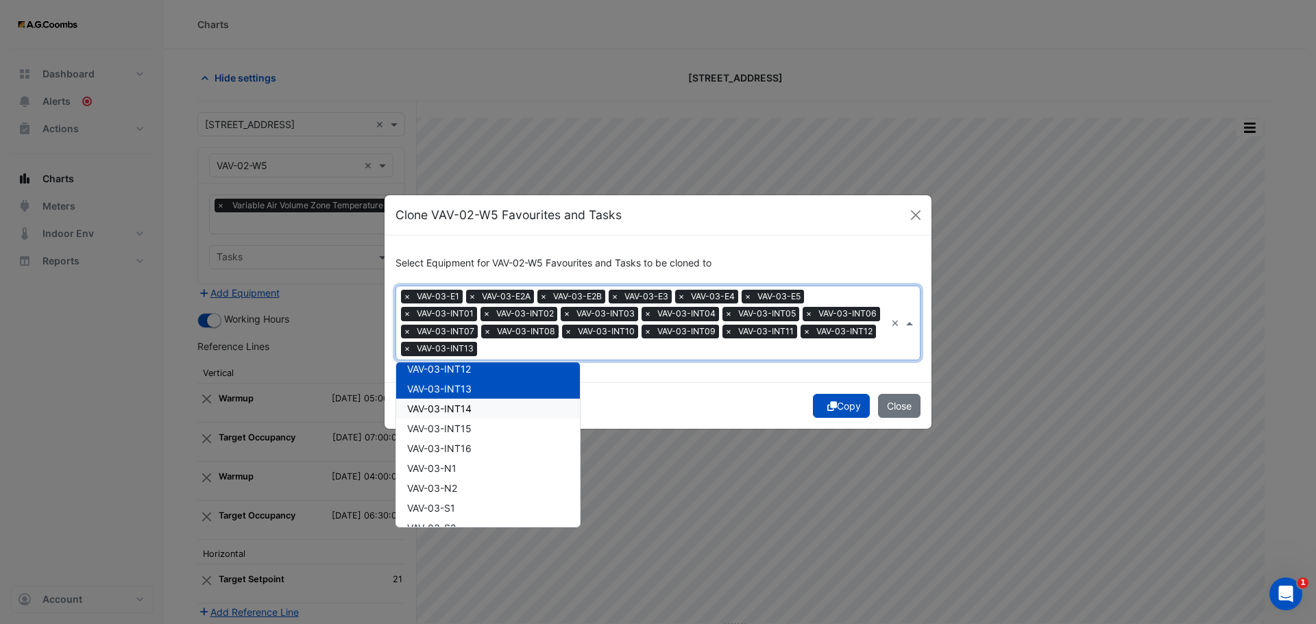
scroll to position [905, 0]
click at [460, 406] on span "VAV-03-INT14" at bounding box center [439, 408] width 64 height 12
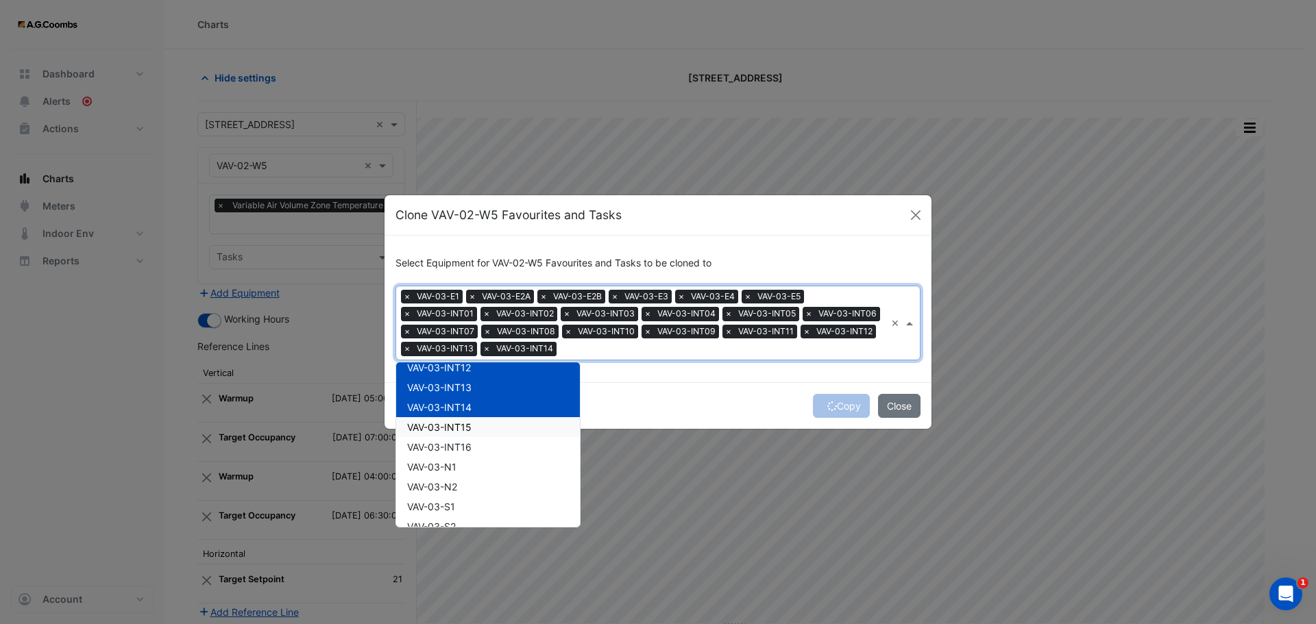
click at [461, 421] on span "VAV-03-INT15" at bounding box center [439, 427] width 64 height 12
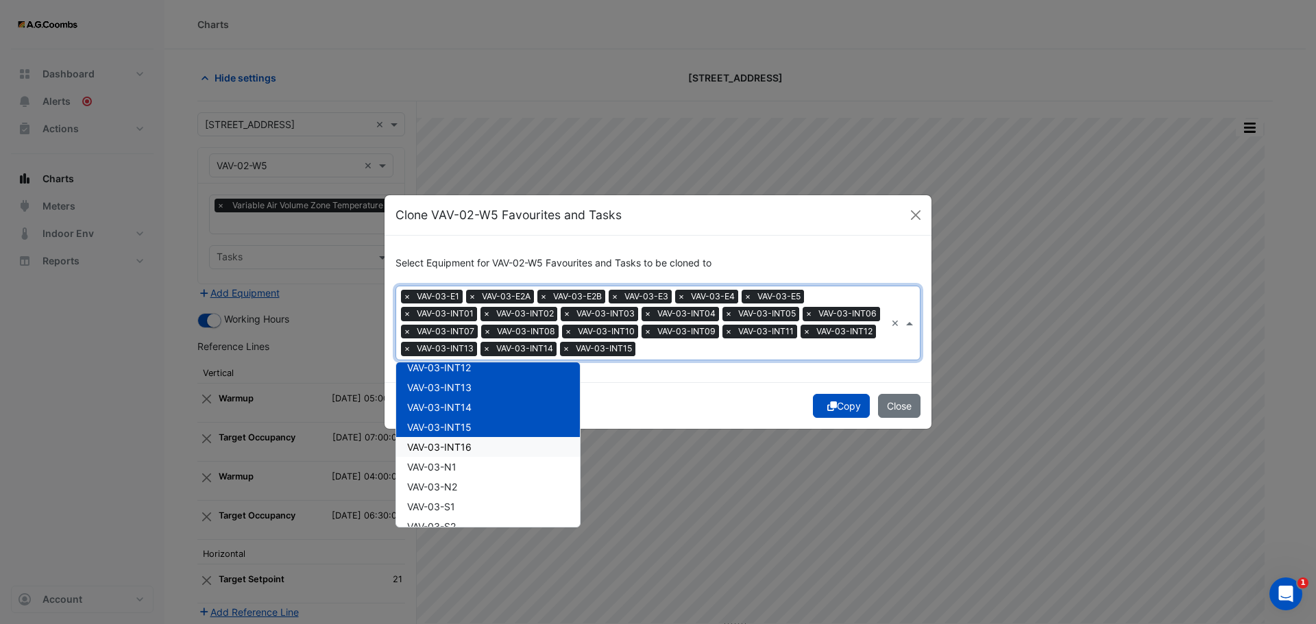
click at [467, 441] on span "VAV-03-INT16" at bounding box center [439, 447] width 64 height 12
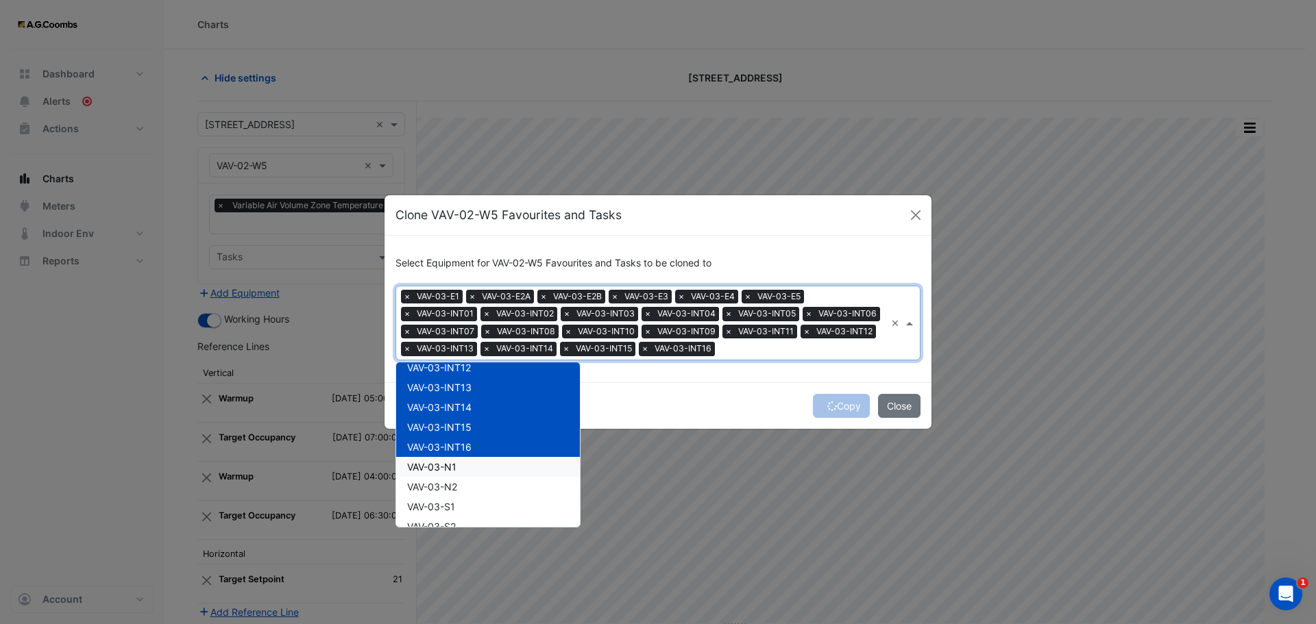
click at [465, 468] on div "VAV-03-N1" at bounding box center [488, 467] width 184 height 20
click at [463, 485] on div "VAV-03-N2" at bounding box center [488, 487] width 184 height 20
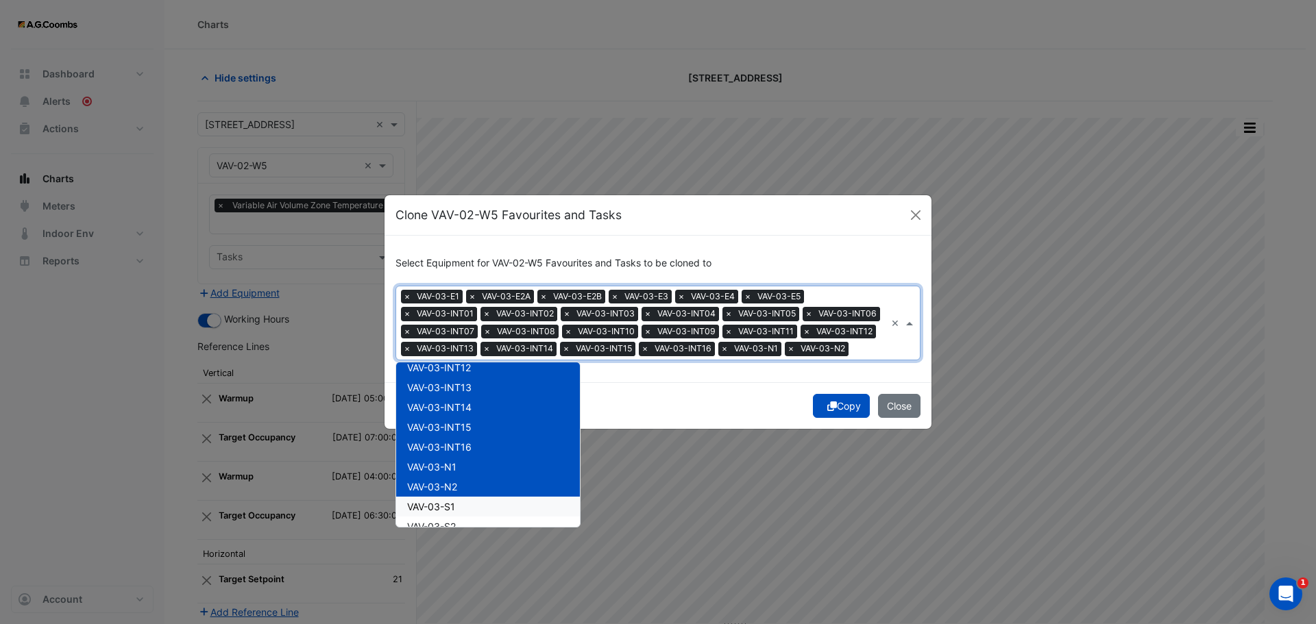
click at [464, 506] on div "VAV-03-S1" at bounding box center [488, 507] width 184 height 20
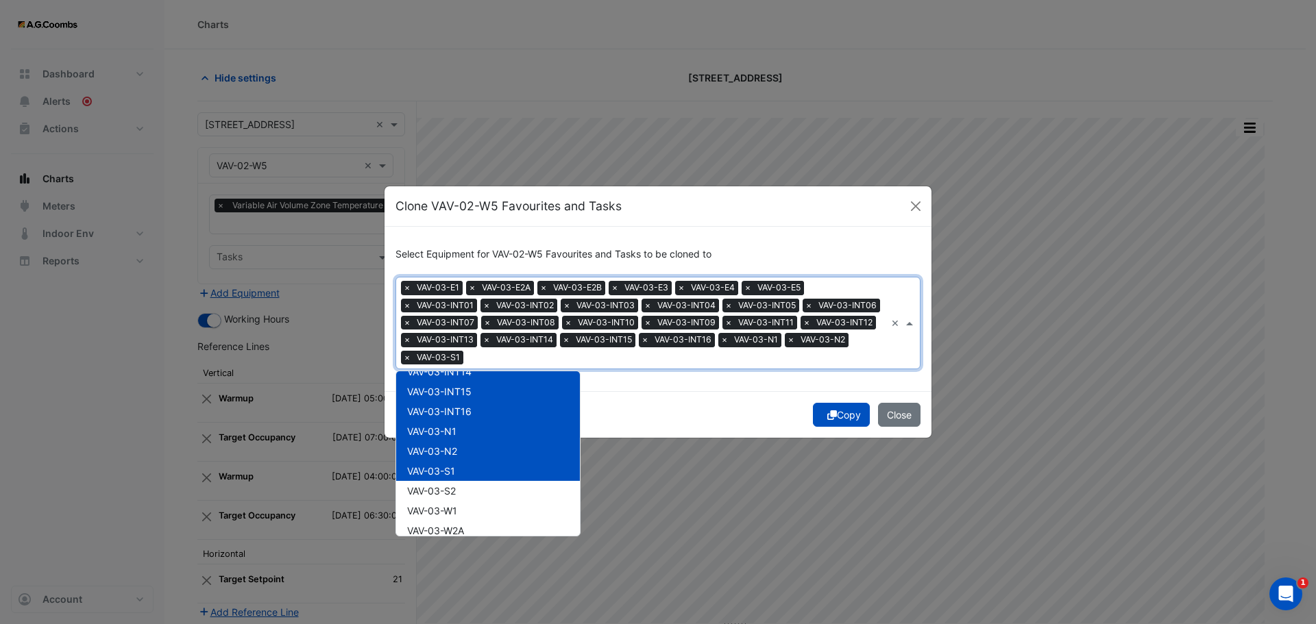
scroll to position [973, 0]
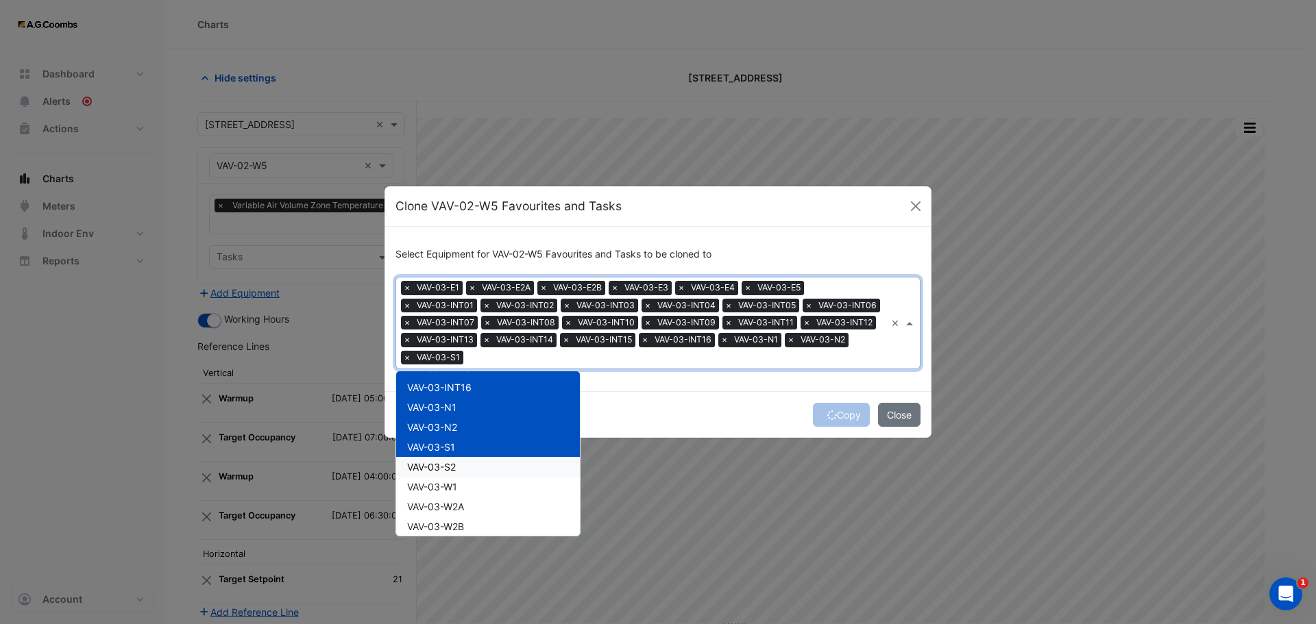
click at [463, 471] on div "VAV-03-S2" at bounding box center [488, 467] width 184 height 20
click at [466, 493] on div "VAV-03-W1" at bounding box center [488, 487] width 184 height 20
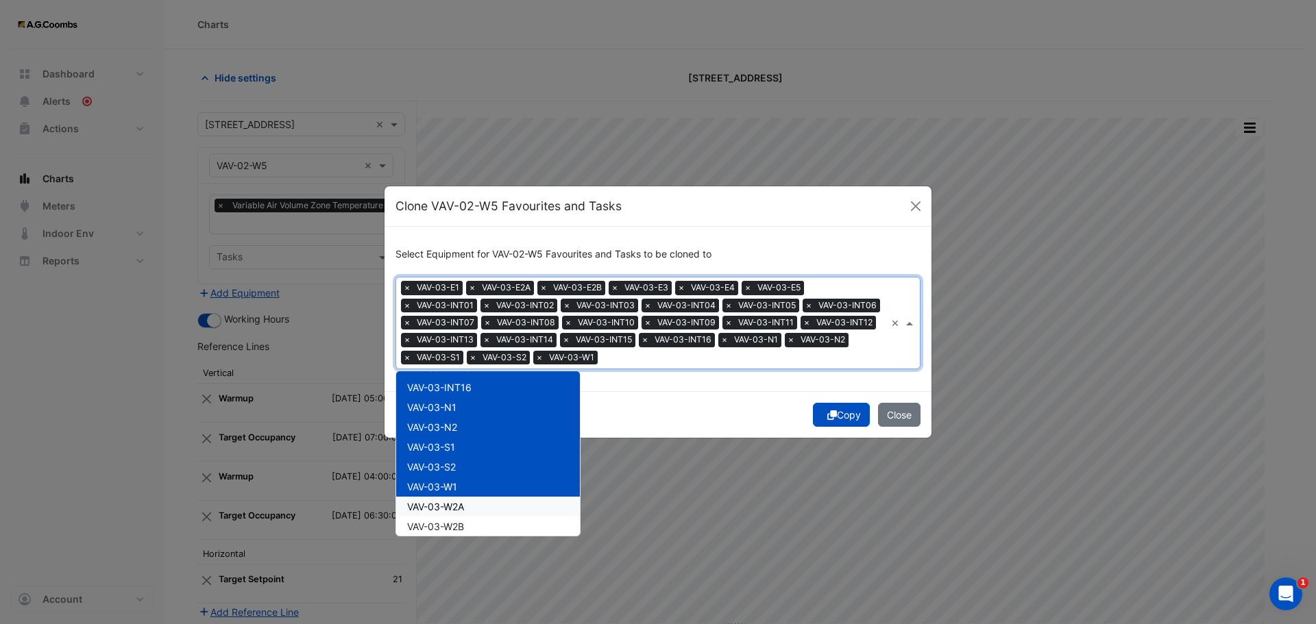
click at [458, 513] on div "VAV-03-W2A" at bounding box center [488, 507] width 184 height 20
click at [463, 528] on span "VAV-03-W2B" at bounding box center [435, 527] width 57 height 12
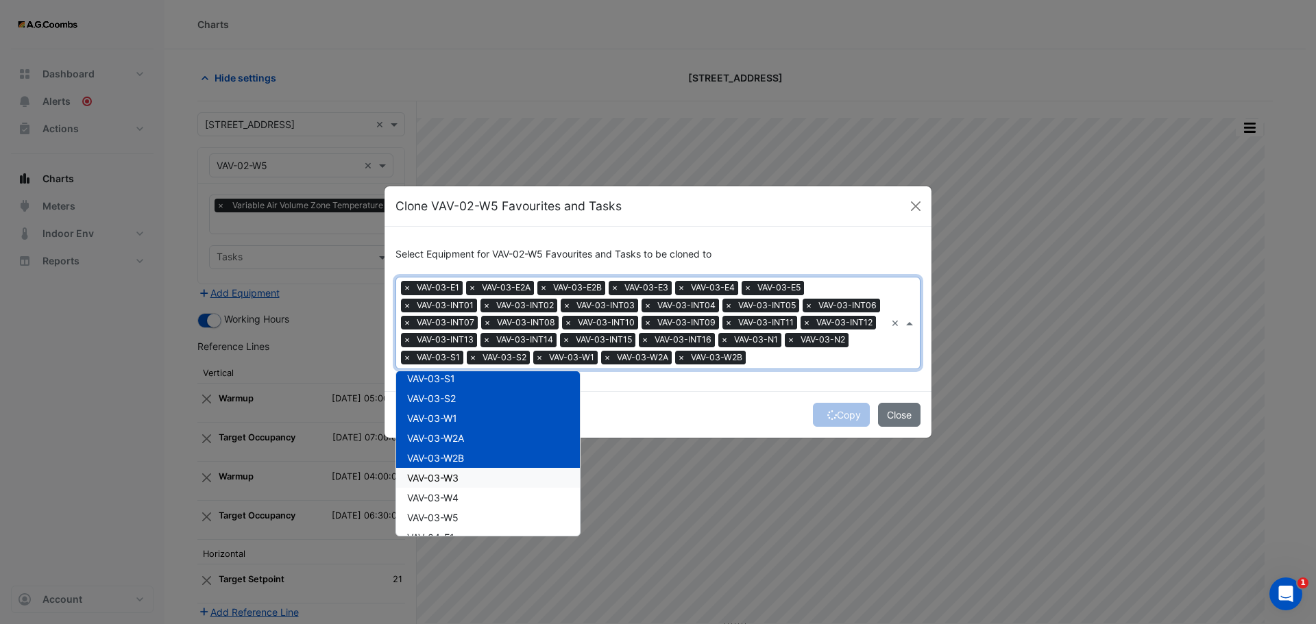
click at [454, 478] on span "VAV-03-W3" at bounding box center [432, 478] width 51 height 12
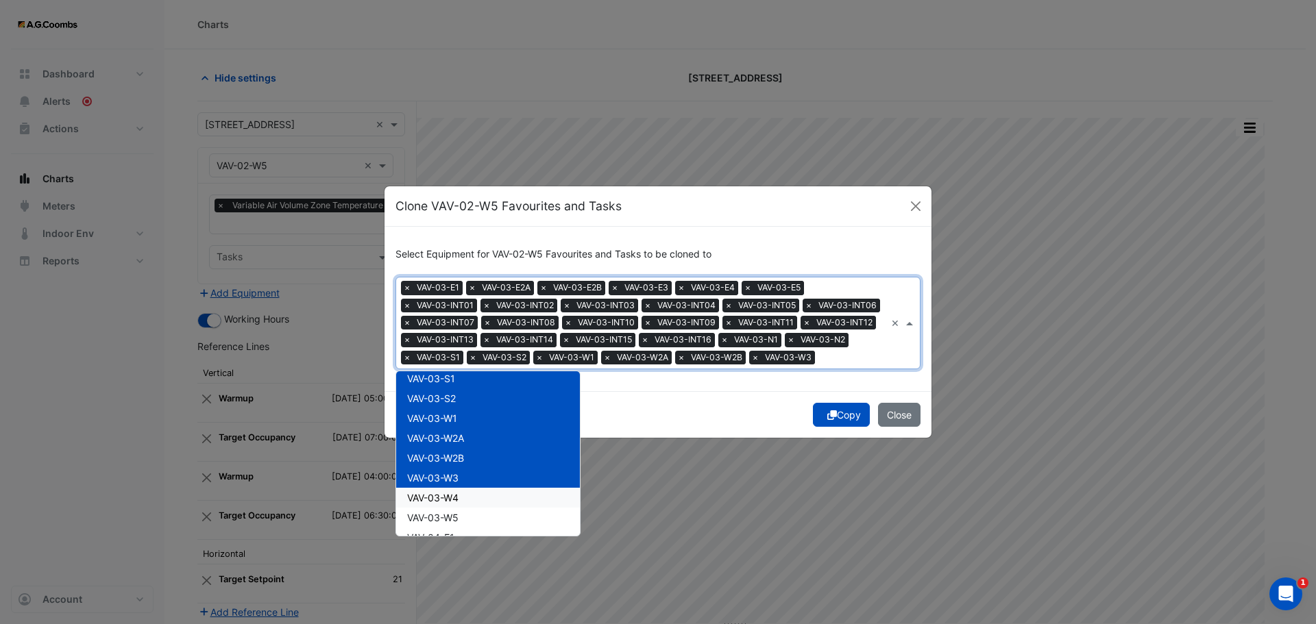
click at [452, 500] on span "VAV-03-W4" at bounding box center [432, 498] width 51 height 12
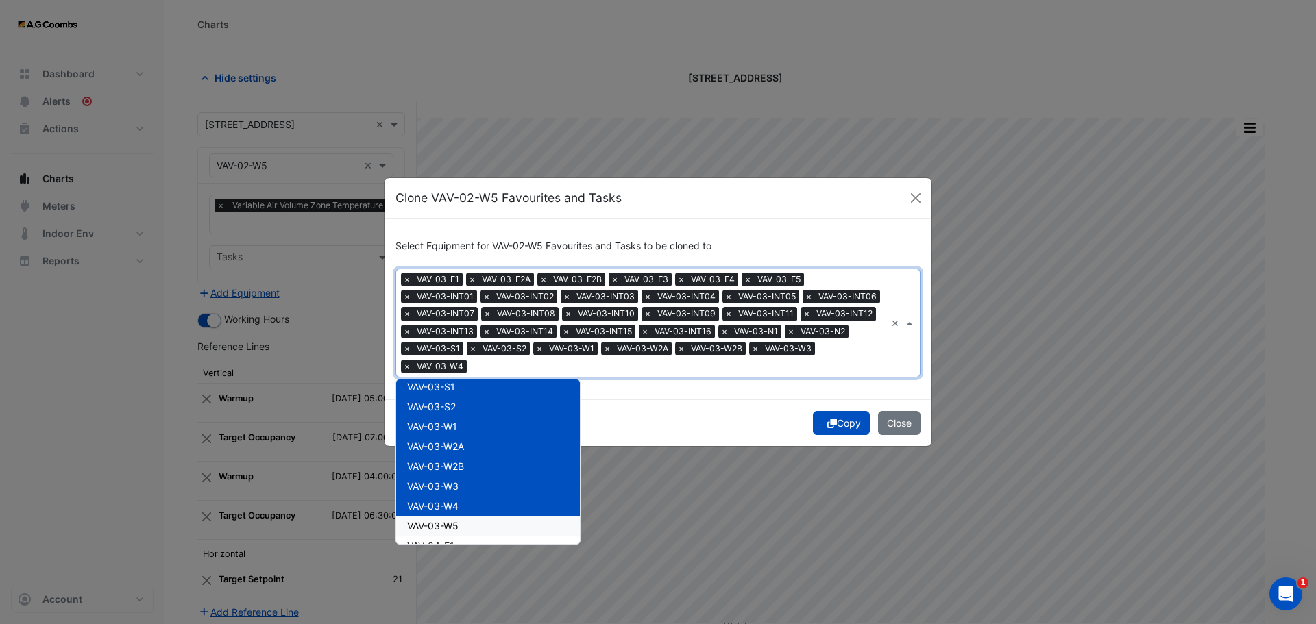
click at [463, 523] on div "VAV-03-W5" at bounding box center [488, 526] width 184 height 20
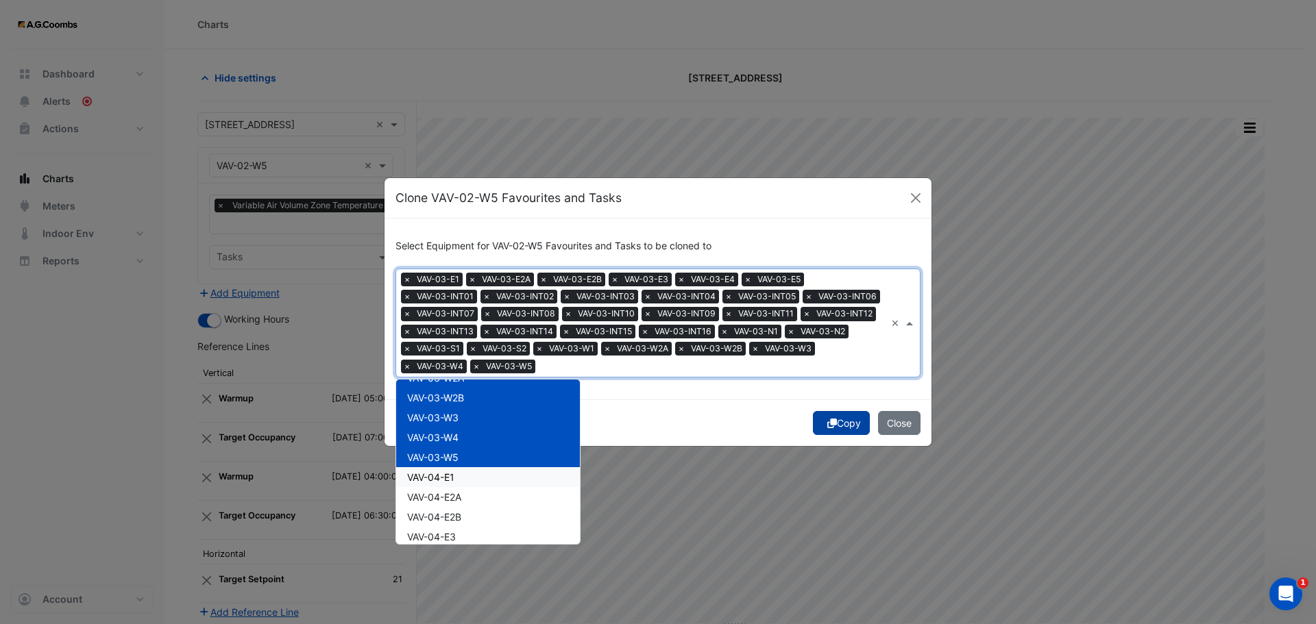
click at [843, 430] on button "Copy" at bounding box center [841, 423] width 57 height 24
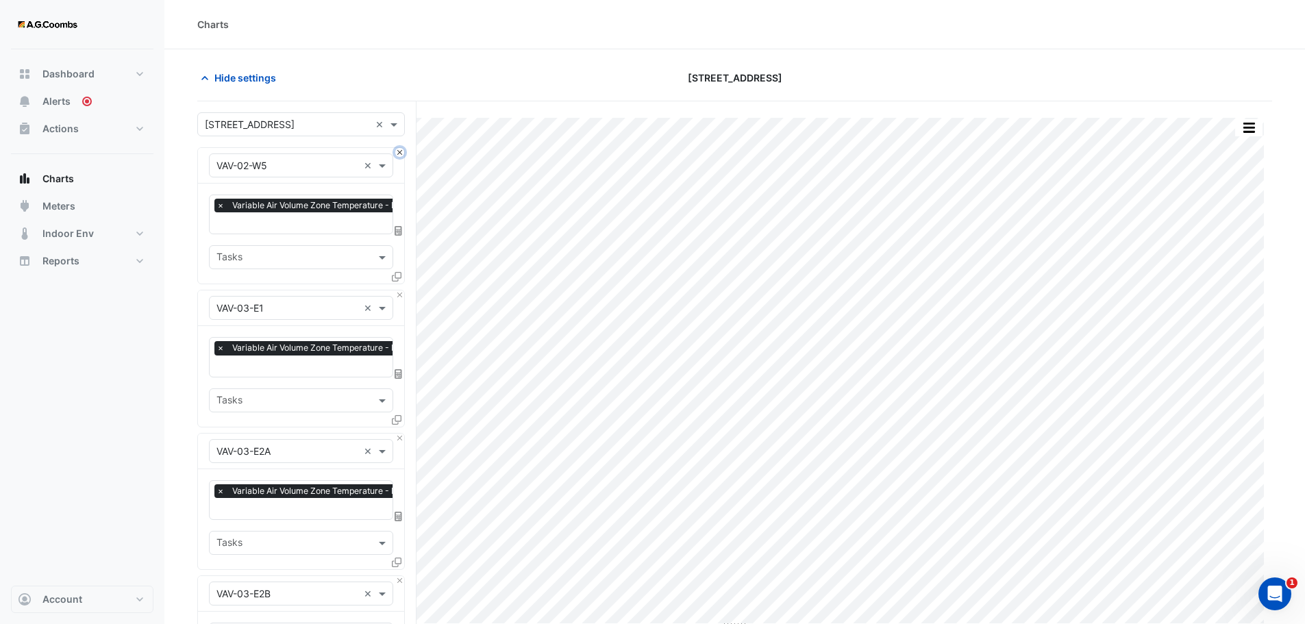
click at [397, 155] on button "Close" at bounding box center [399, 152] width 9 height 9
click at [1255, 134] on button "button" at bounding box center [1249, 127] width 27 height 17
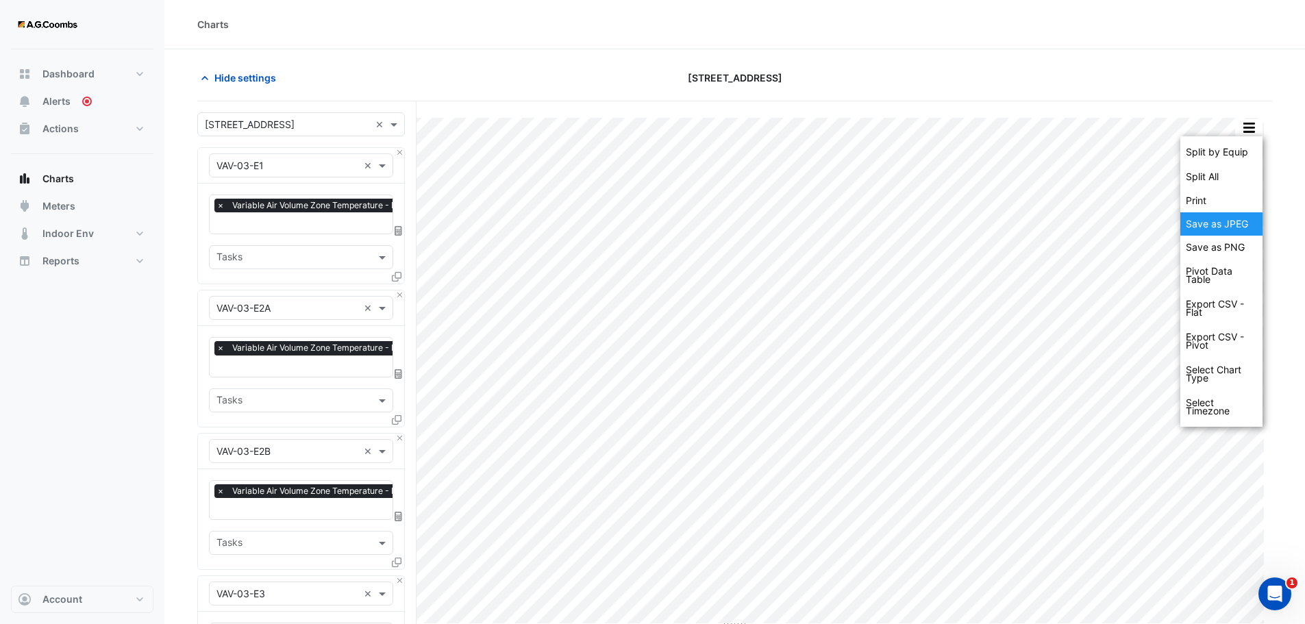
click at [1215, 225] on div "Save as JPEG" at bounding box center [1222, 223] width 82 height 23
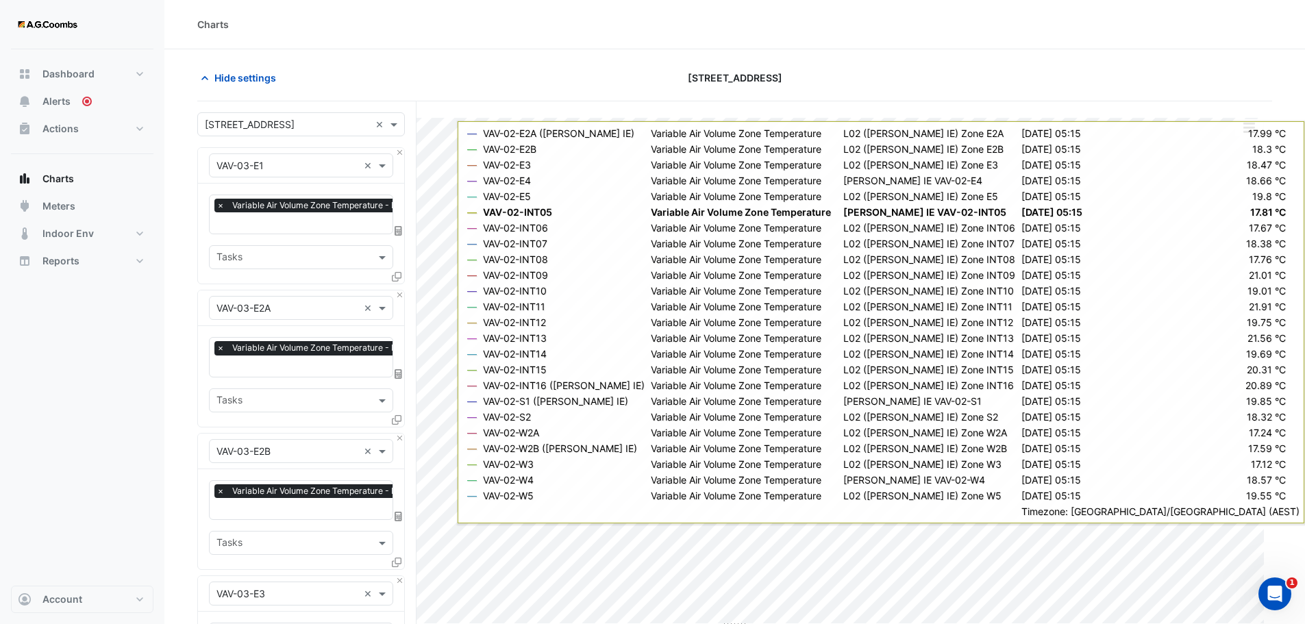
drag, startPoint x: 119, startPoint y: 352, endPoint x: 318, endPoint y: 249, distance: 223.7
click at [119, 352] on div "Dashboard Portfolio Ratings Performance Alerts Actions Site Manager Charts" at bounding box center [82, 317] width 143 height 537
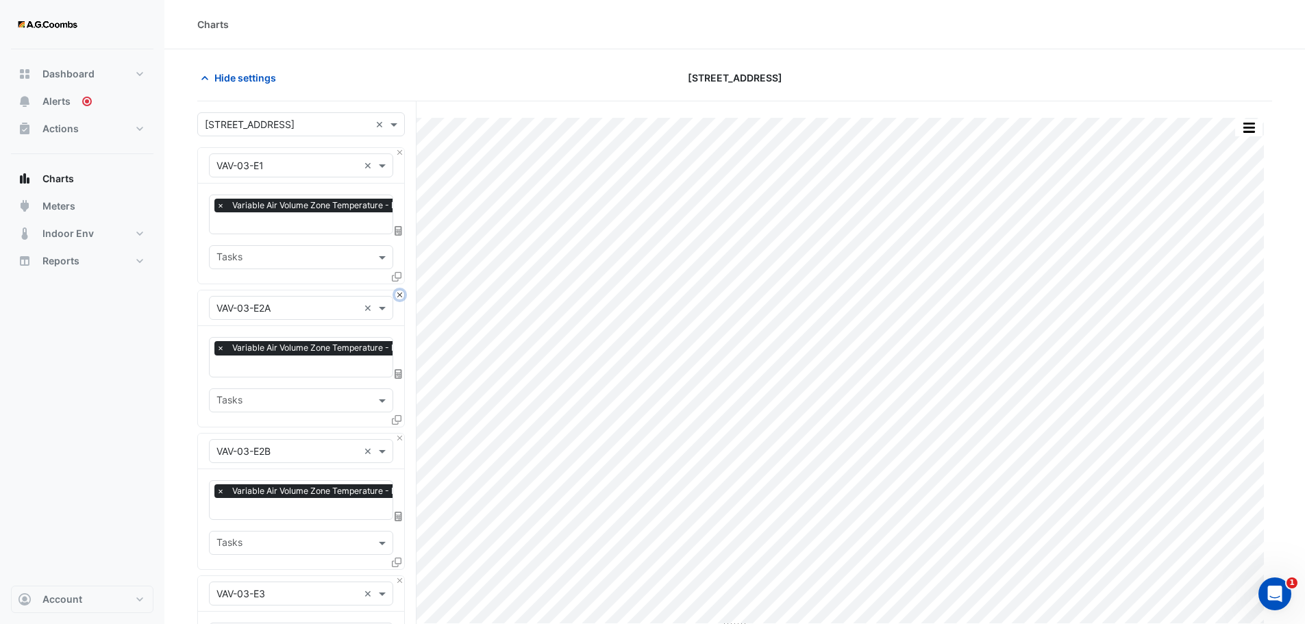
click at [402, 293] on button "Close" at bounding box center [399, 295] width 9 height 9
click at [402, 434] on button "Close" at bounding box center [399, 438] width 9 height 9
click at [402, 293] on button "Close" at bounding box center [399, 295] width 9 height 9
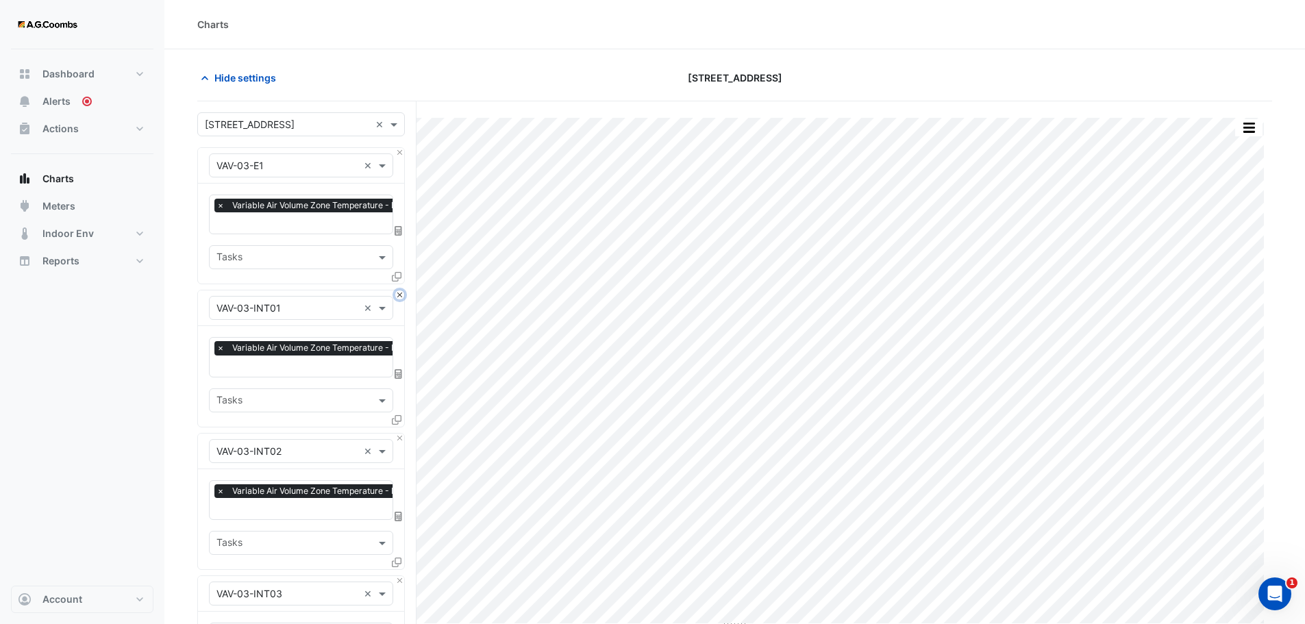
click at [402, 293] on button "Close" at bounding box center [399, 295] width 9 height 9
click at [402, 434] on button "Close" at bounding box center [399, 438] width 9 height 9
click at [402, 293] on button "Close" at bounding box center [399, 295] width 9 height 9
click at [402, 434] on button "Close" at bounding box center [399, 438] width 9 height 9
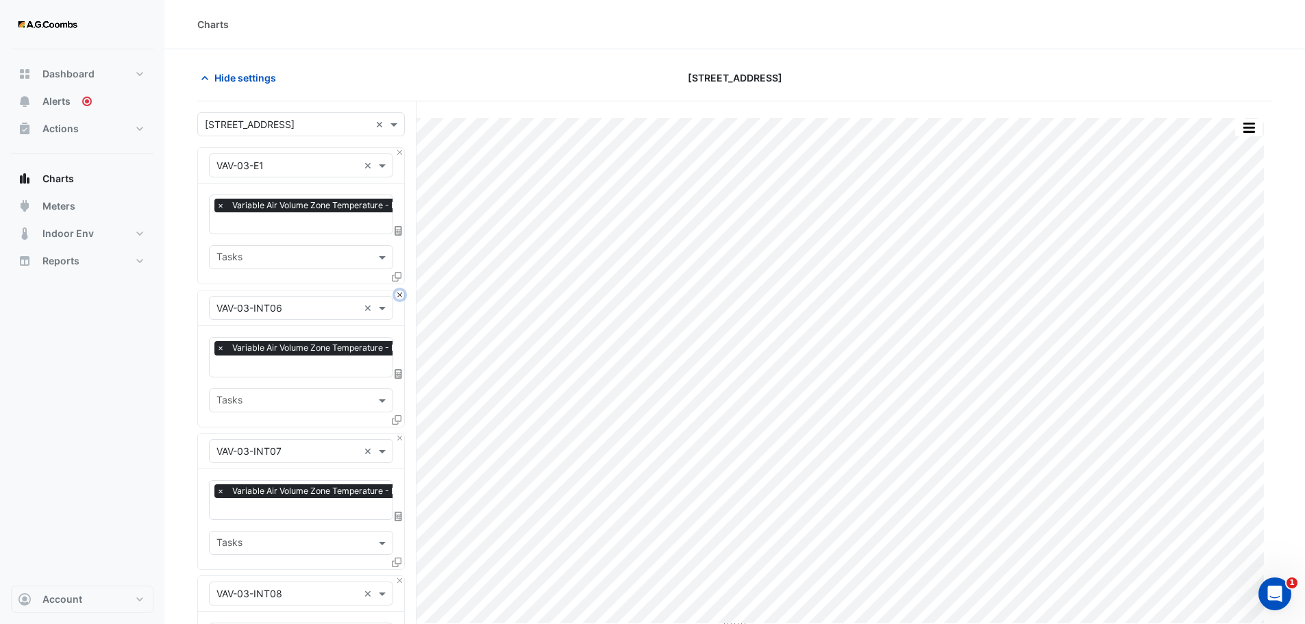
click at [402, 293] on button "Close" at bounding box center [399, 295] width 9 height 9
click at [402, 434] on button "Close" at bounding box center [399, 438] width 9 height 9
click at [402, 293] on button "Close" at bounding box center [399, 295] width 9 height 9
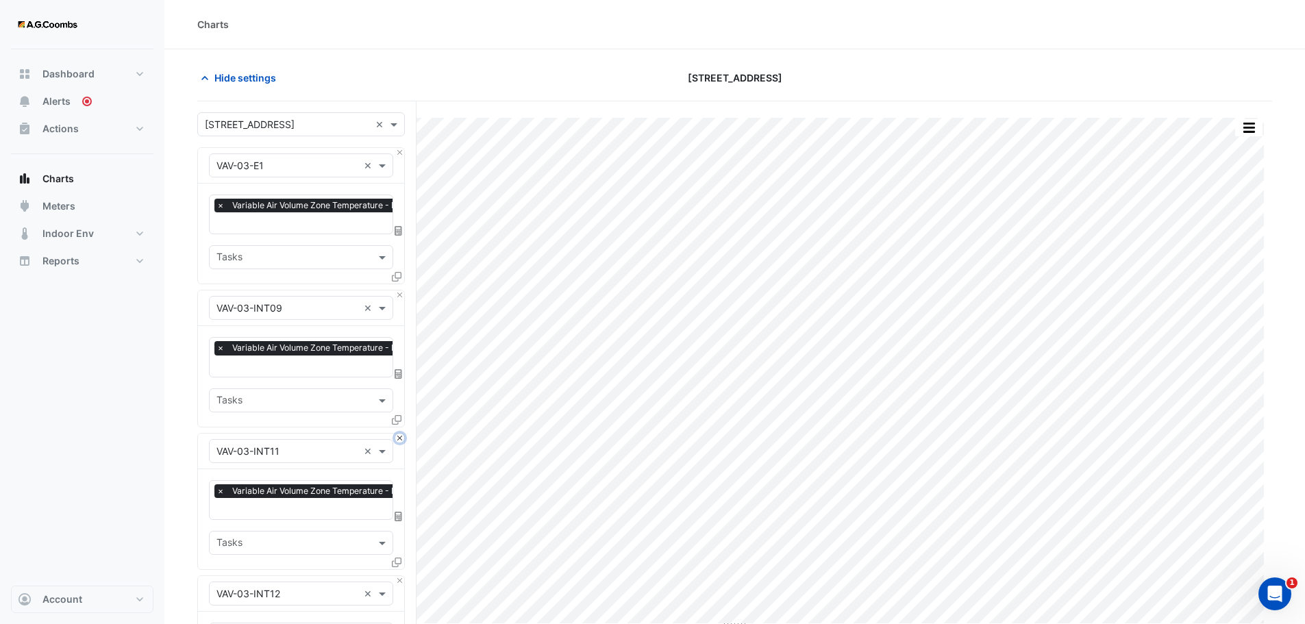
click at [402, 434] on button "Close" at bounding box center [399, 438] width 9 height 9
click at [402, 293] on button "Close" at bounding box center [399, 295] width 9 height 9
click at [402, 434] on button "Close" at bounding box center [399, 438] width 9 height 9
click at [402, 293] on button "Close" at bounding box center [399, 295] width 9 height 9
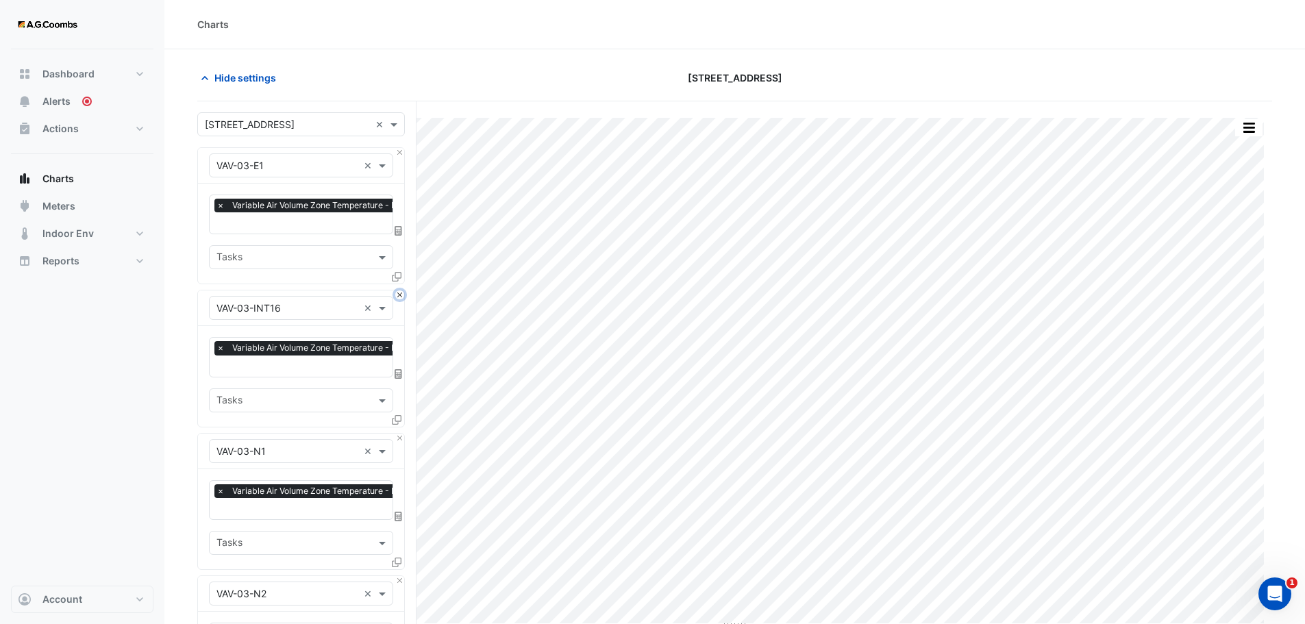
click at [402, 293] on button "Close" at bounding box center [399, 295] width 9 height 9
click at [402, 434] on button "Close" at bounding box center [399, 438] width 9 height 9
click at [402, 293] on button "Close" at bounding box center [399, 295] width 9 height 9
click at [402, 434] on button "Close" at bounding box center [399, 438] width 9 height 9
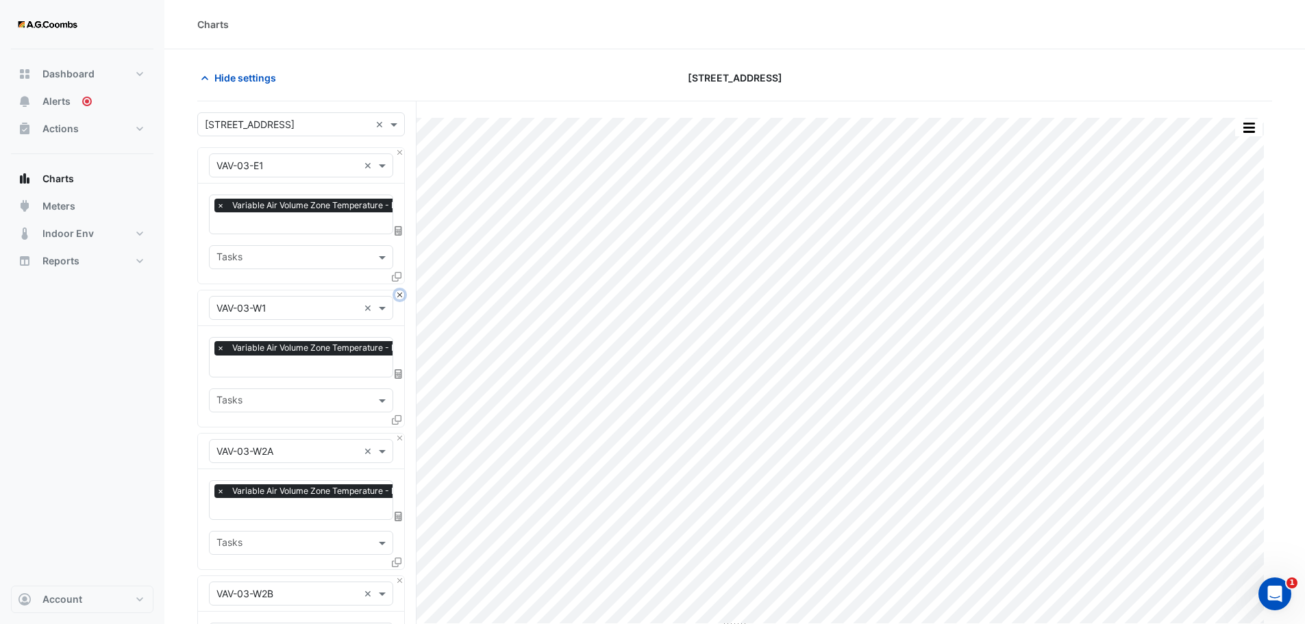
click at [402, 293] on button "Close" at bounding box center [399, 295] width 9 height 9
click at [402, 434] on button "Close" at bounding box center [399, 438] width 9 height 9
click at [402, 293] on button "Close" at bounding box center [399, 295] width 9 height 9
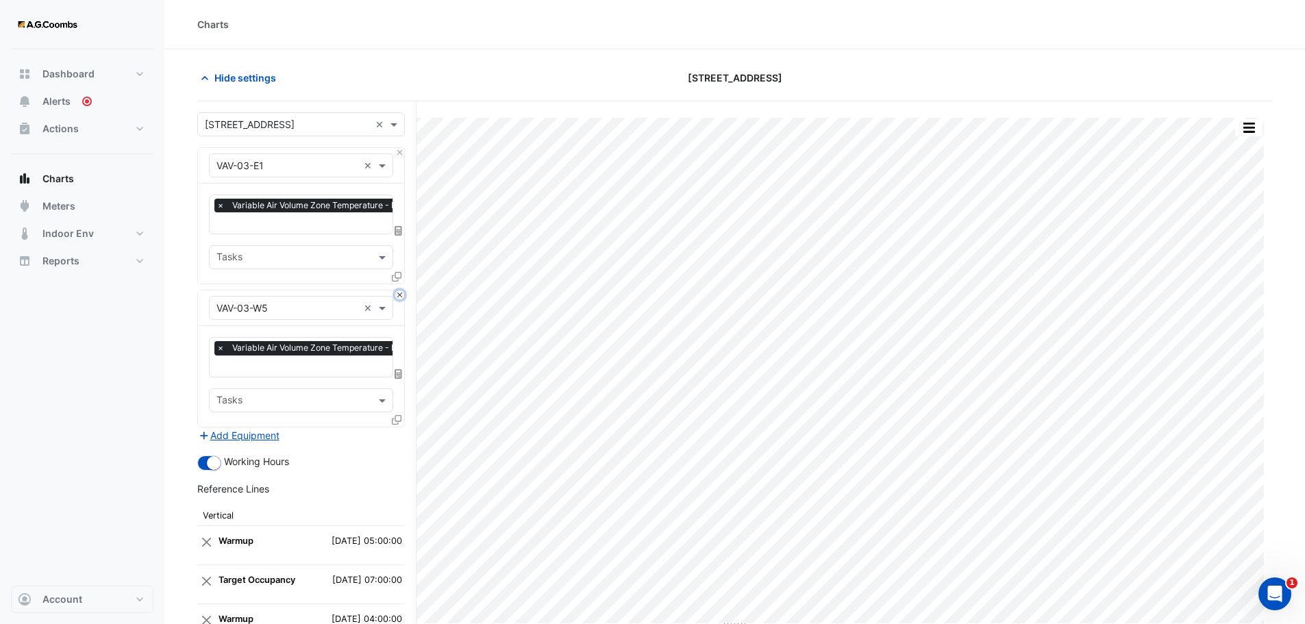
click at [402, 293] on button "Close" at bounding box center [399, 295] width 9 height 9
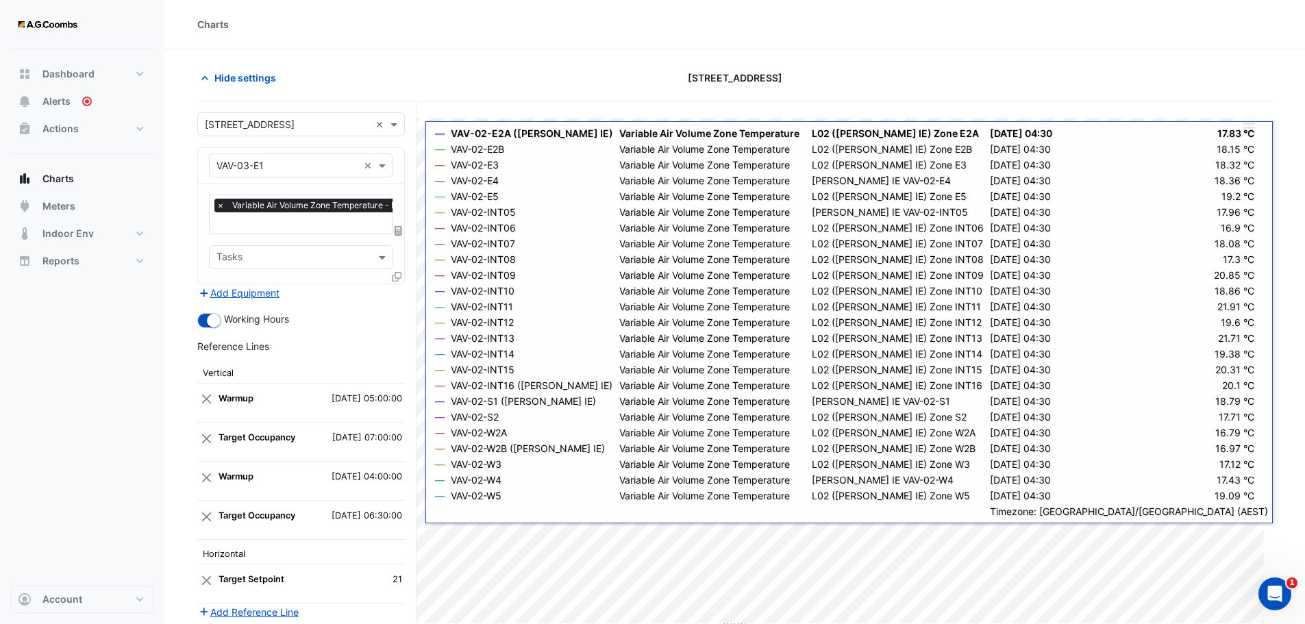
click at [395, 276] on icon at bounding box center [397, 277] width 10 height 10
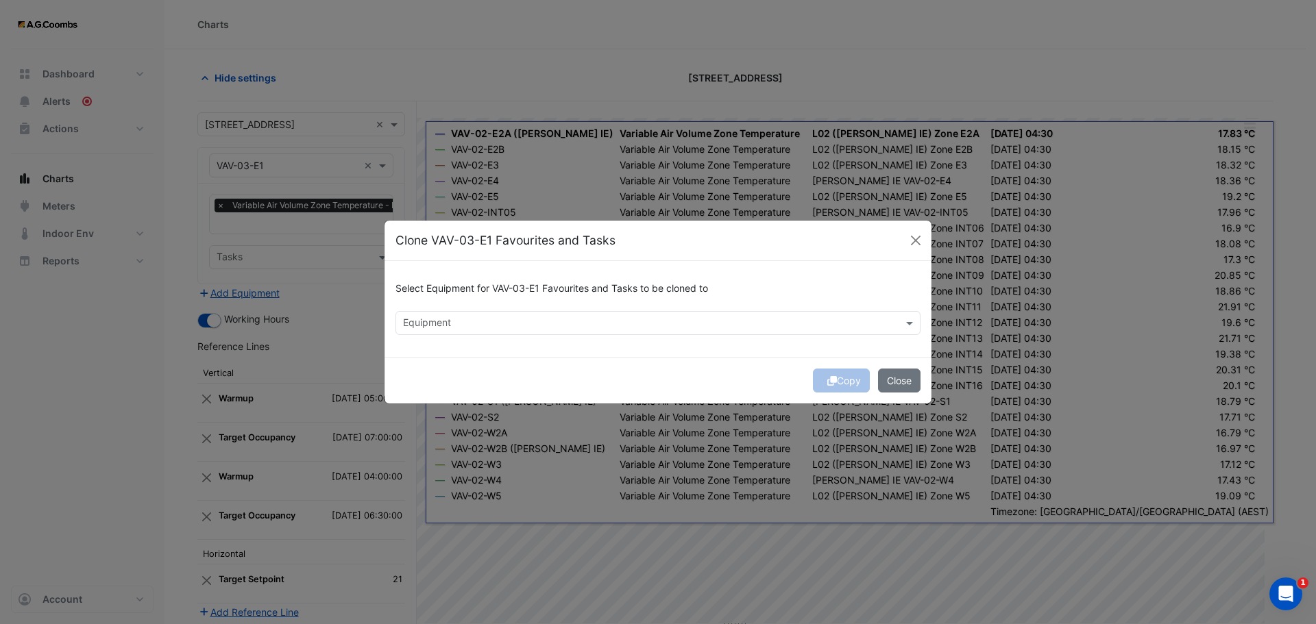
click at [472, 322] on input "text" at bounding box center [650, 324] width 494 height 14
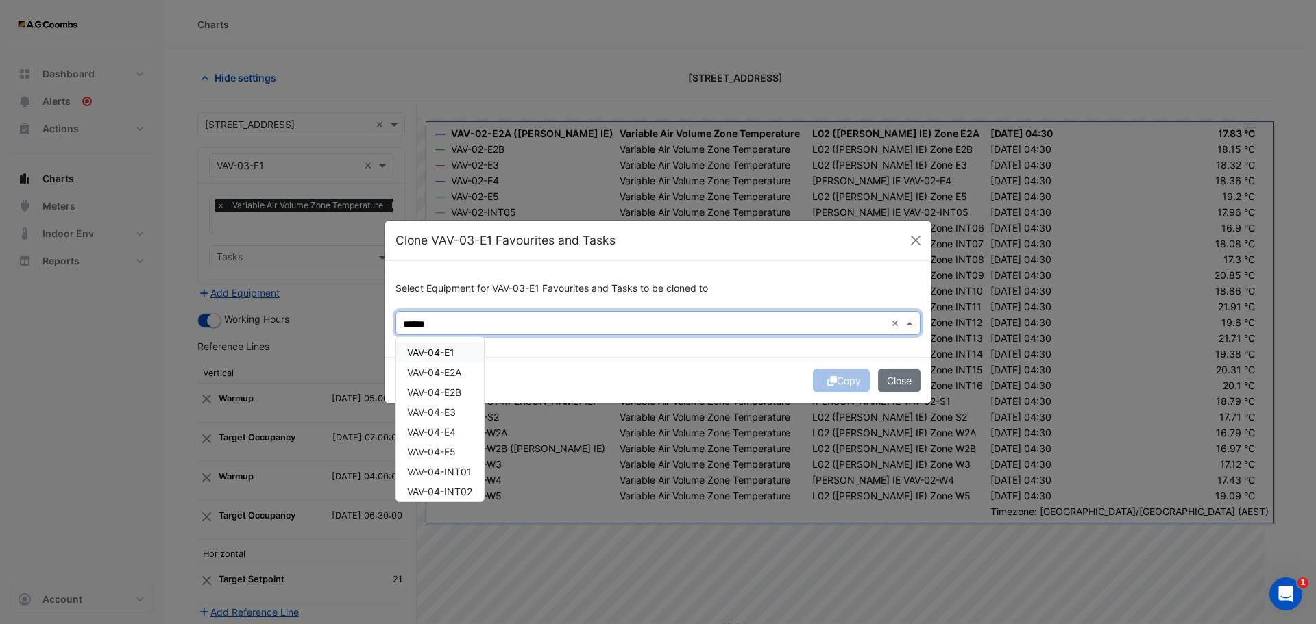
type input "******"
click at [574, 343] on div "Select Equipment for VAV-03-E1 Favourites and Tasks to be cloned to Equipment *…" at bounding box center [657, 309] width 547 height 96
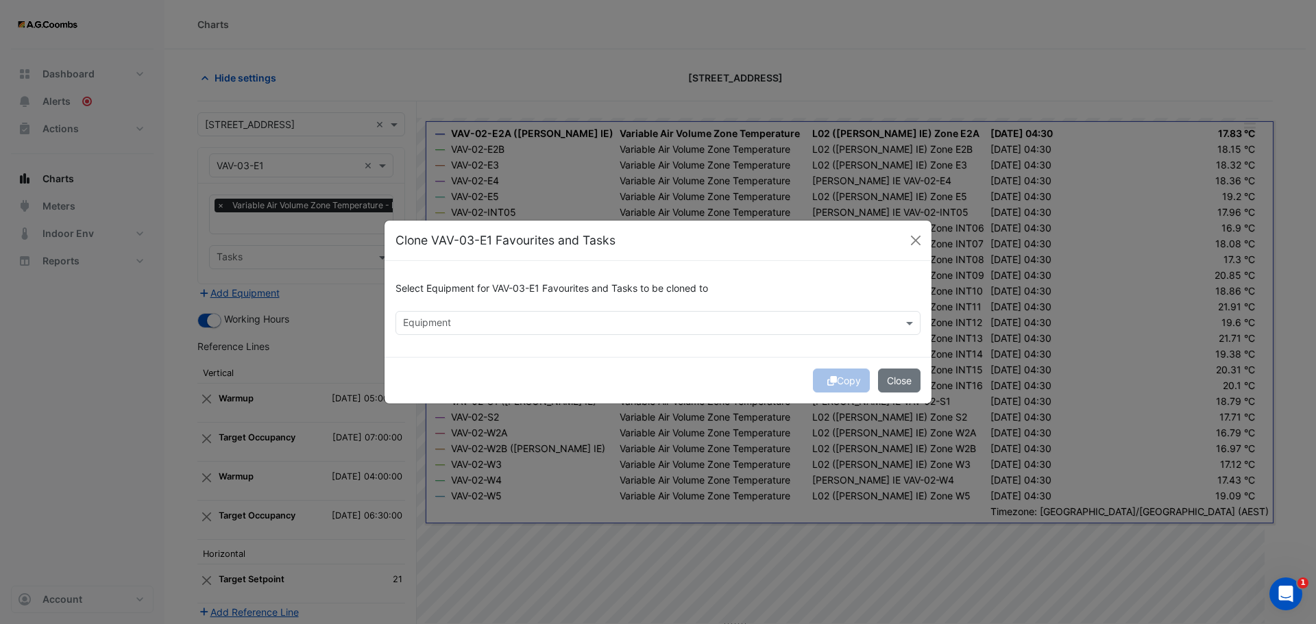
click at [465, 321] on input "text" at bounding box center [650, 324] width 494 height 14
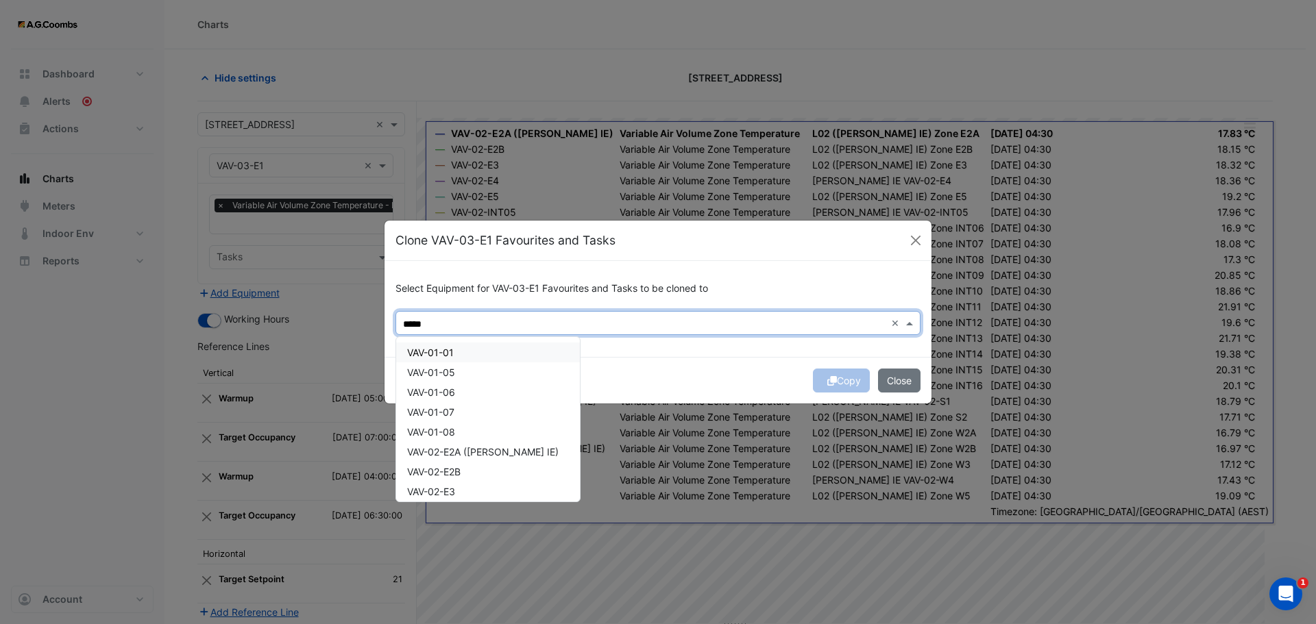
type input "******"
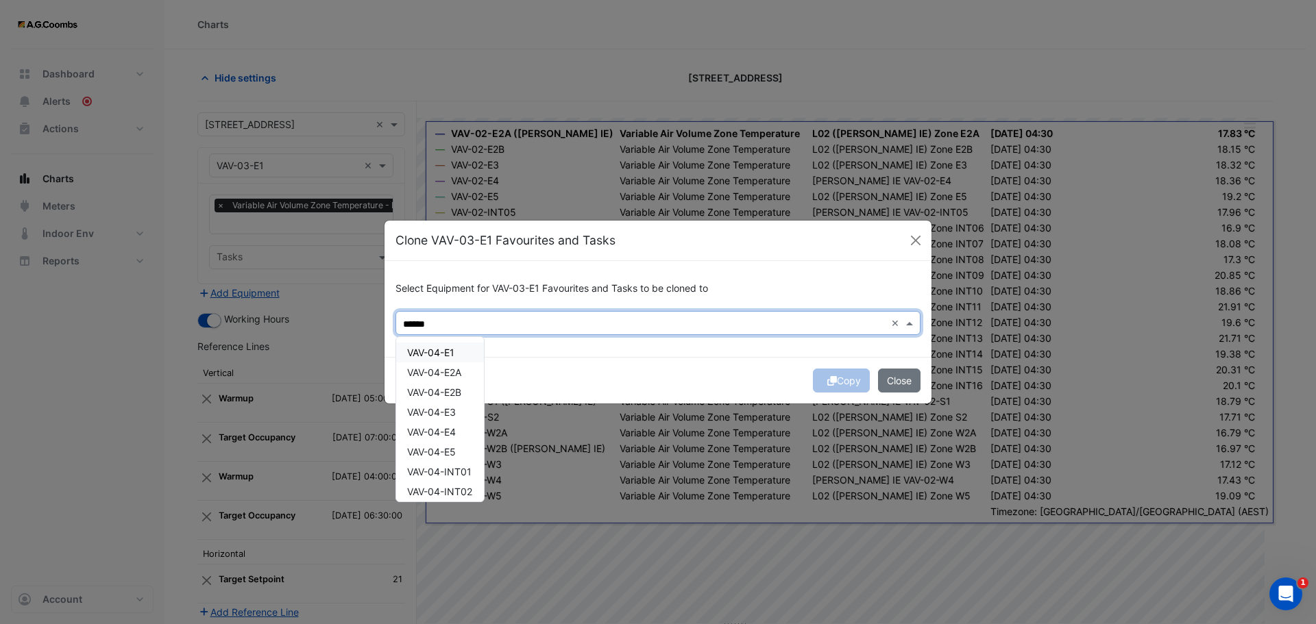
click at [440, 351] on span "VAV-04-E1" at bounding box center [430, 353] width 47 height 12
click at [446, 372] on span "VAV-04-E2A" at bounding box center [434, 373] width 54 height 12
click at [445, 389] on span "VAV-04-E2B" at bounding box center [434, 393] width 54 height 12
click at [456, 487] on span "VAV-04-W5" at bounding box center [432, 486] width 51 height 12
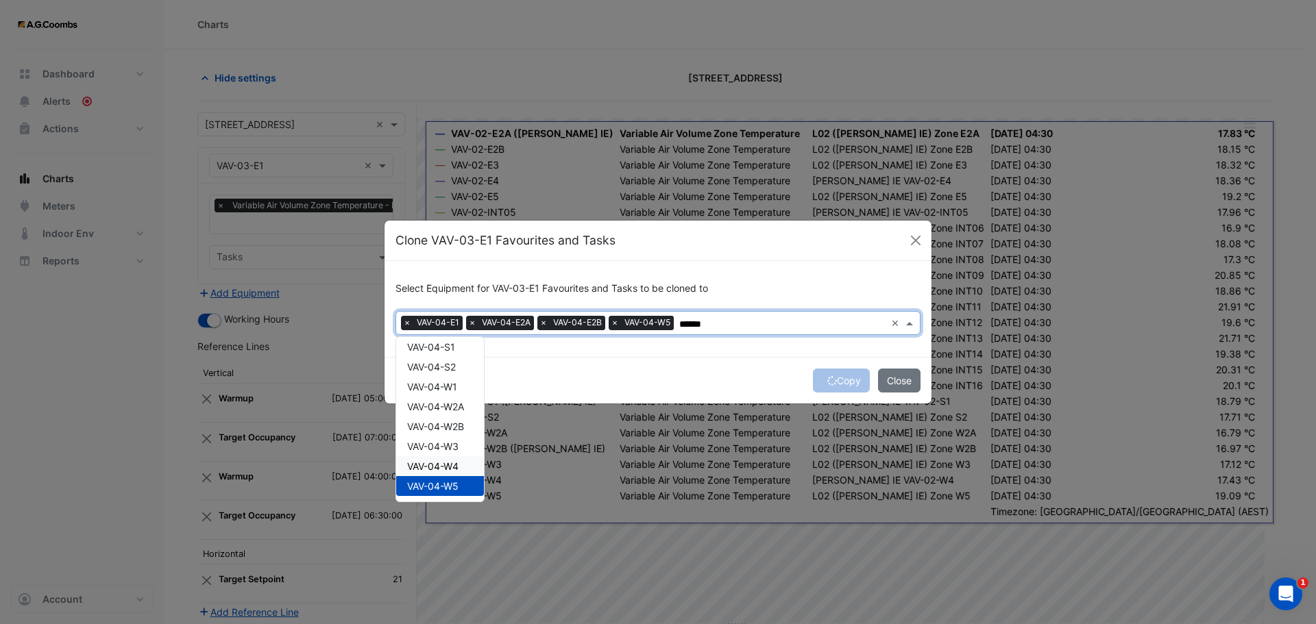
click at [435, 466] on span "VAV-04-W4" at bounding box center [432, 467] width 51 height 12
click at [441, 444] on span "VAV-04-W3" at bounding box center [432, 447] width 51 height 12
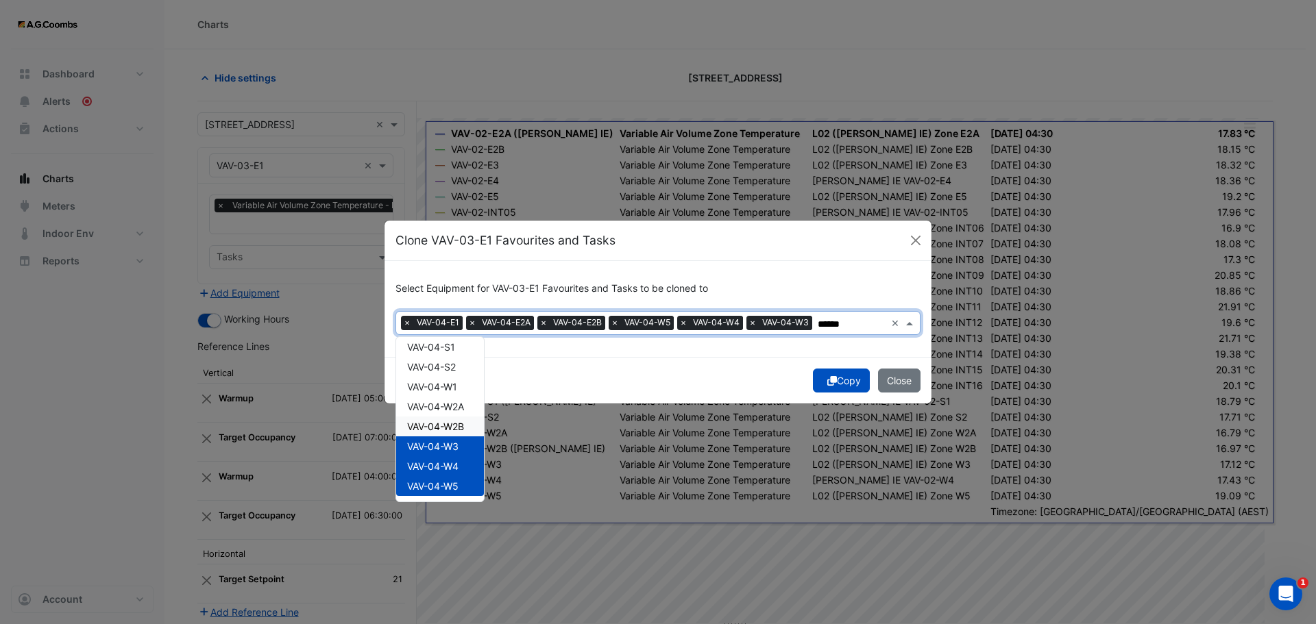
click at [446, 425] on span "VAV-04-W2B" at bounding box center [435, 427] width 57 height 12
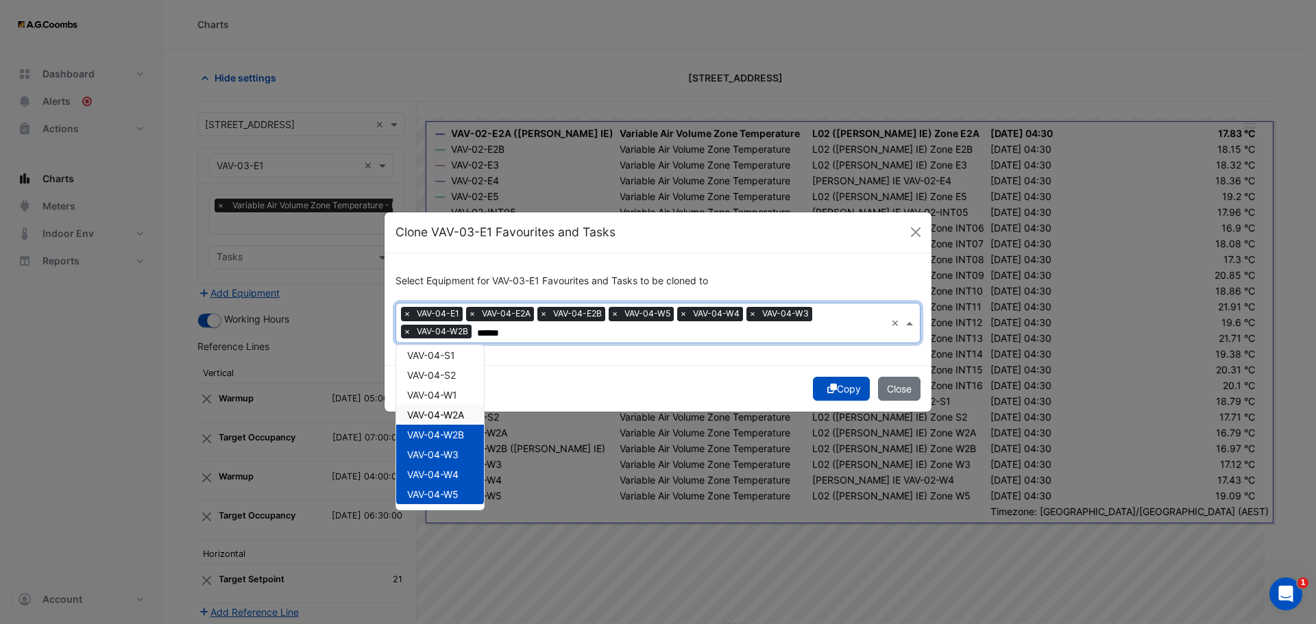
click at [447, 408] on div "VAV-04-W2A" at bounding box center [440, 415] width 88 height 20
click at [448, 394] on span "VAV-04-W1" at bounding box center [432, 395] width 50 height 12
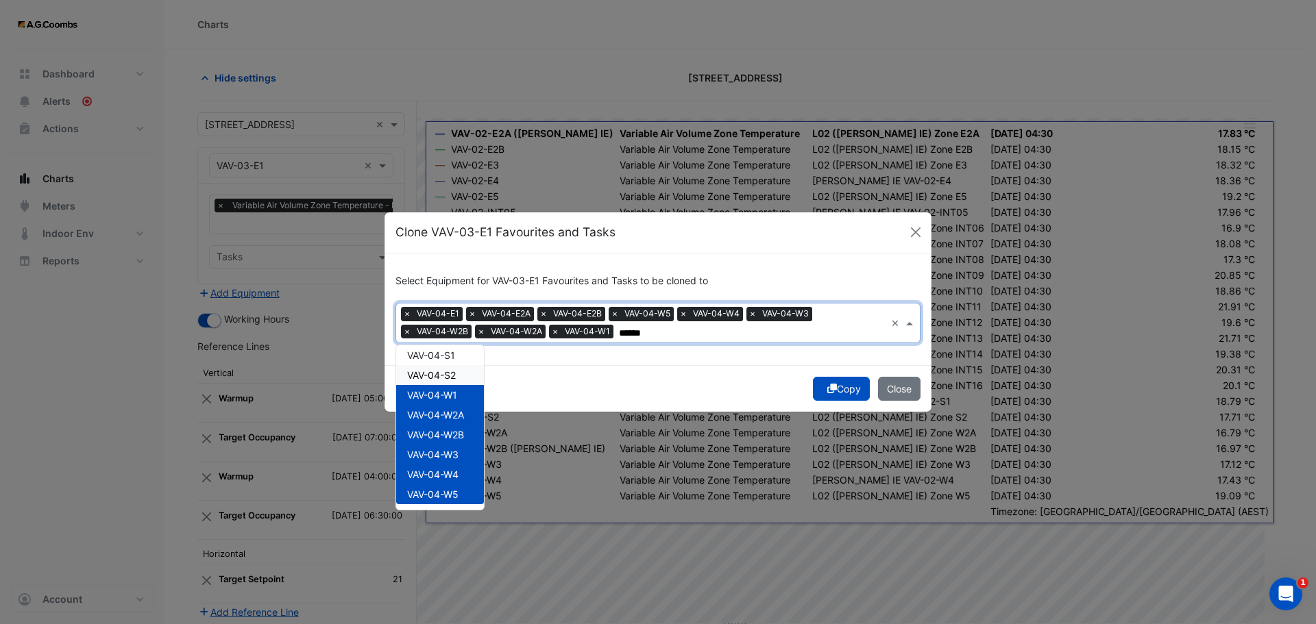
click at [451, 373] on span "VAV-04-S2" at bounding box center [431, 375] width 49 height 12
click at [452, 354] on span "VAV-04-S1" at bounding box center [431, 356] width 48 height 12
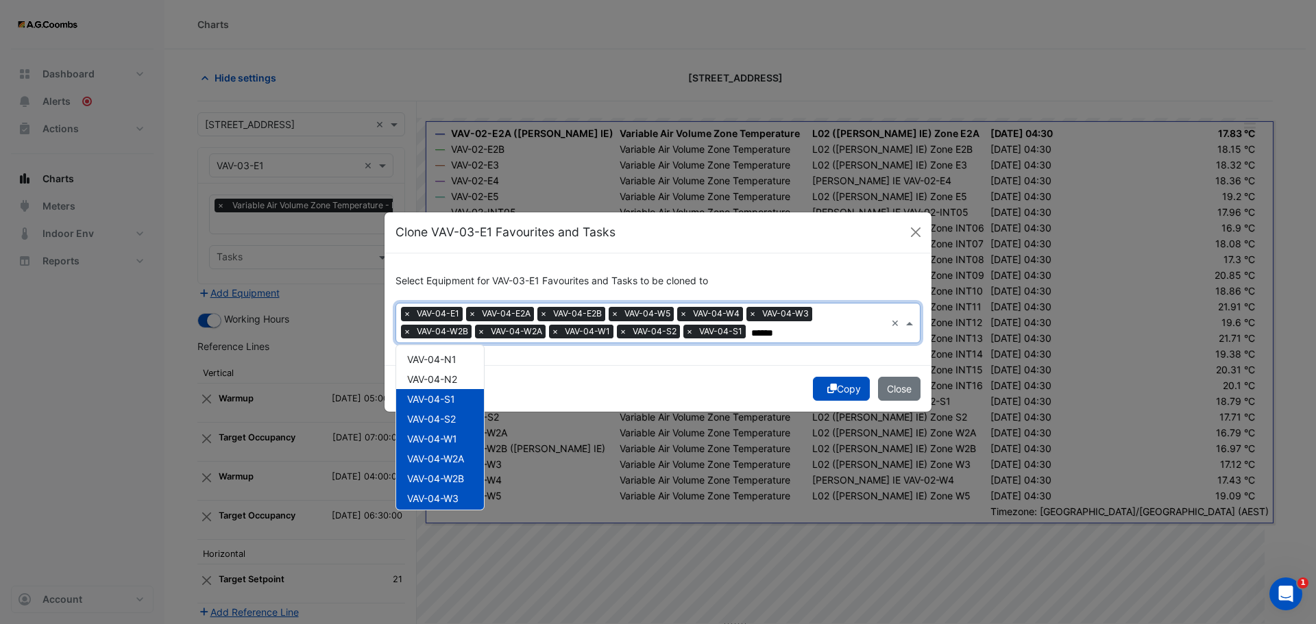
scroll to position [414, 0]
click at [450, 402] on span "VAV-04-N2" at bounding box center [432, 404] width 50 height 12
click at [450, 380] on span "VAV-04-N1" at bounding box center [431, 384] width 49 height 12
click at [449, 370] on span "VAV-04-INT16" at bounding box center [439, 364] width 64 height 12
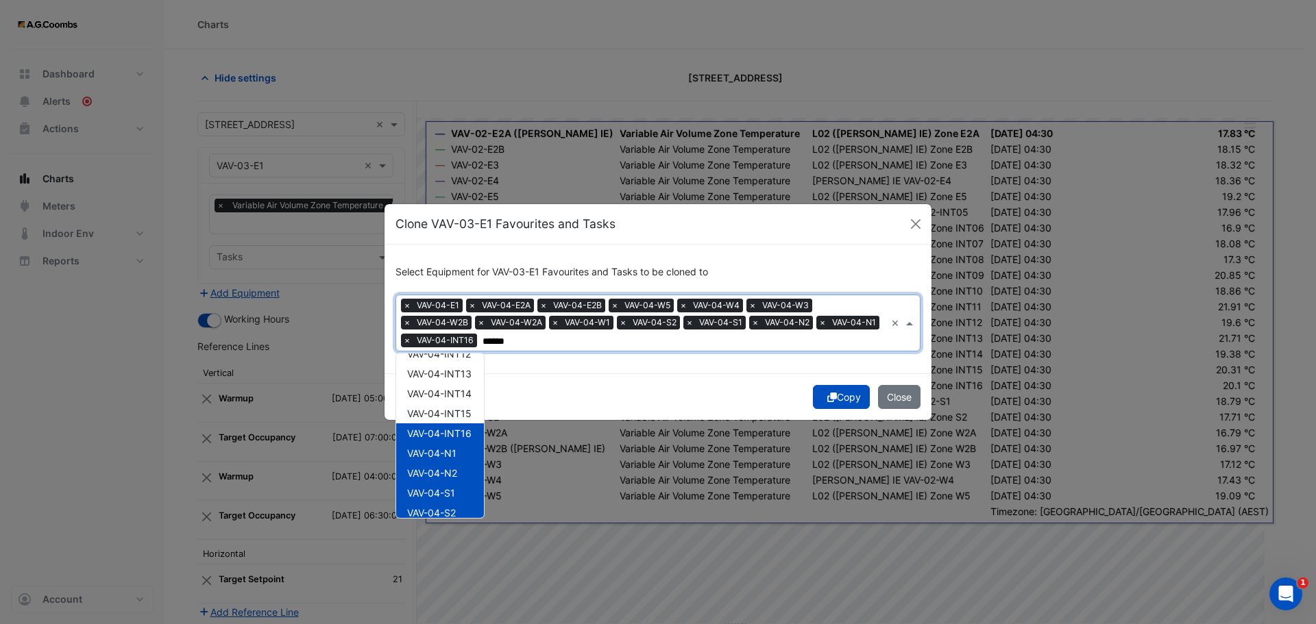
scroll to position [277, 0]
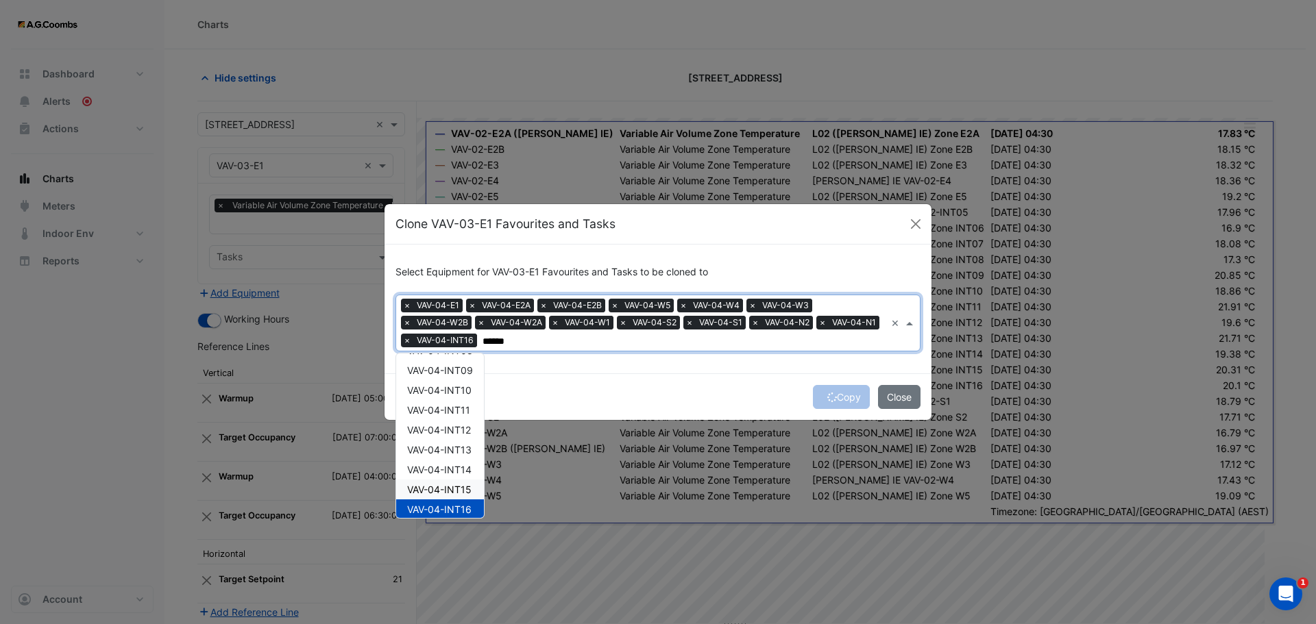
click at [469, 493] on span "VAV-04-INT15" at bounding box center [439, 490] width 64 height 12
click at [458, 467] on span "VAV-04-INT14" at bounding box center [439, 470] width 64 height 12
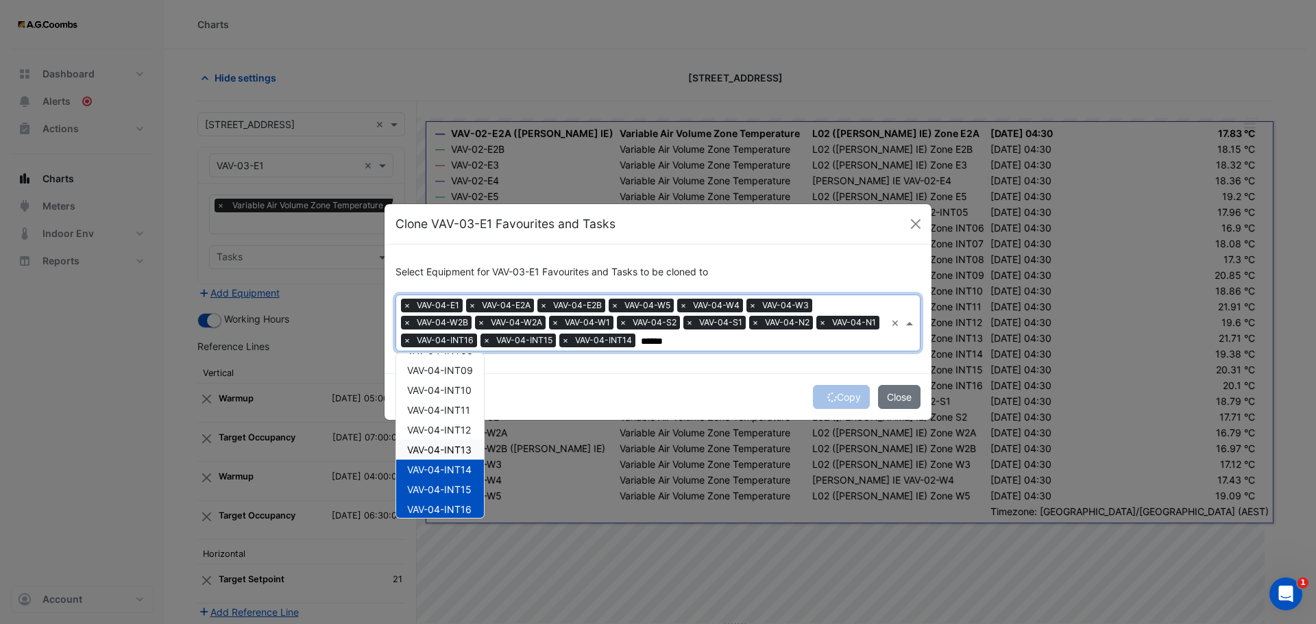
click at [455, 450] on span "VAV-04-INT13" at bounding box center [439, 450] width 64 height 12
click at [455, 426] on span "VAV-04-INT12" at bounding box center [439, 430] width 64 height 12
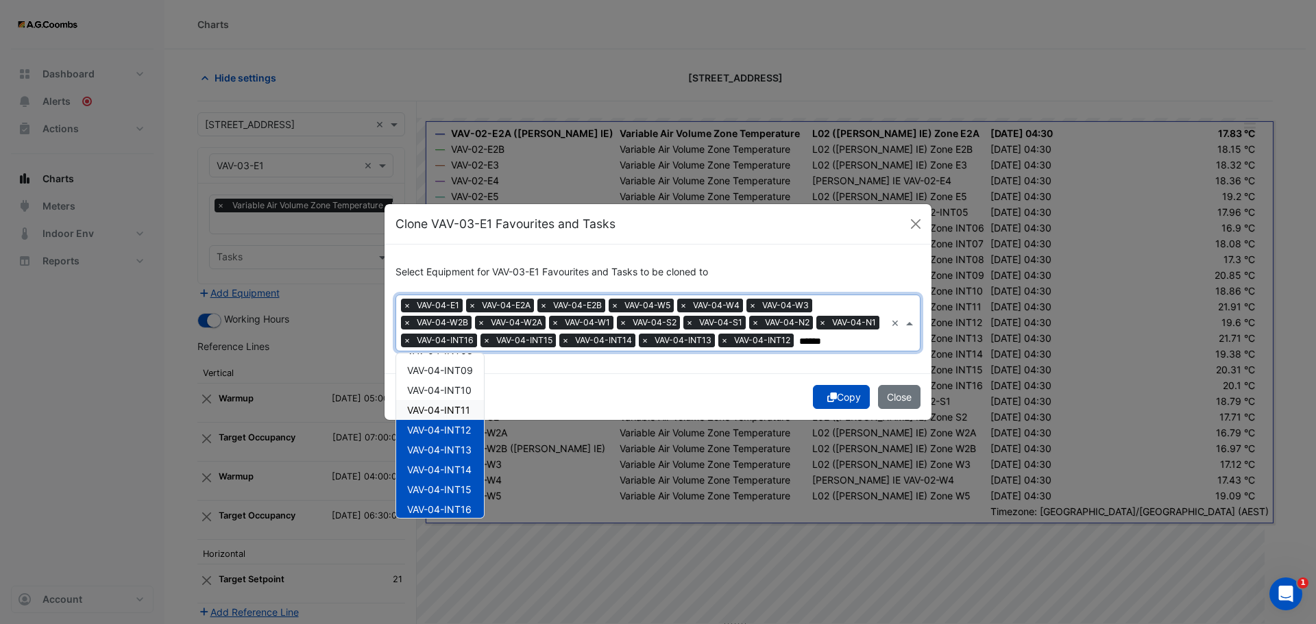
click at [456, 410] on span "VAV-04-INT11" at bounding box center [438, 410] width 63 height 12
click at [456, 391] on div "VAV-04-INT10" at bounding box center [440, 390] width 88 height 20
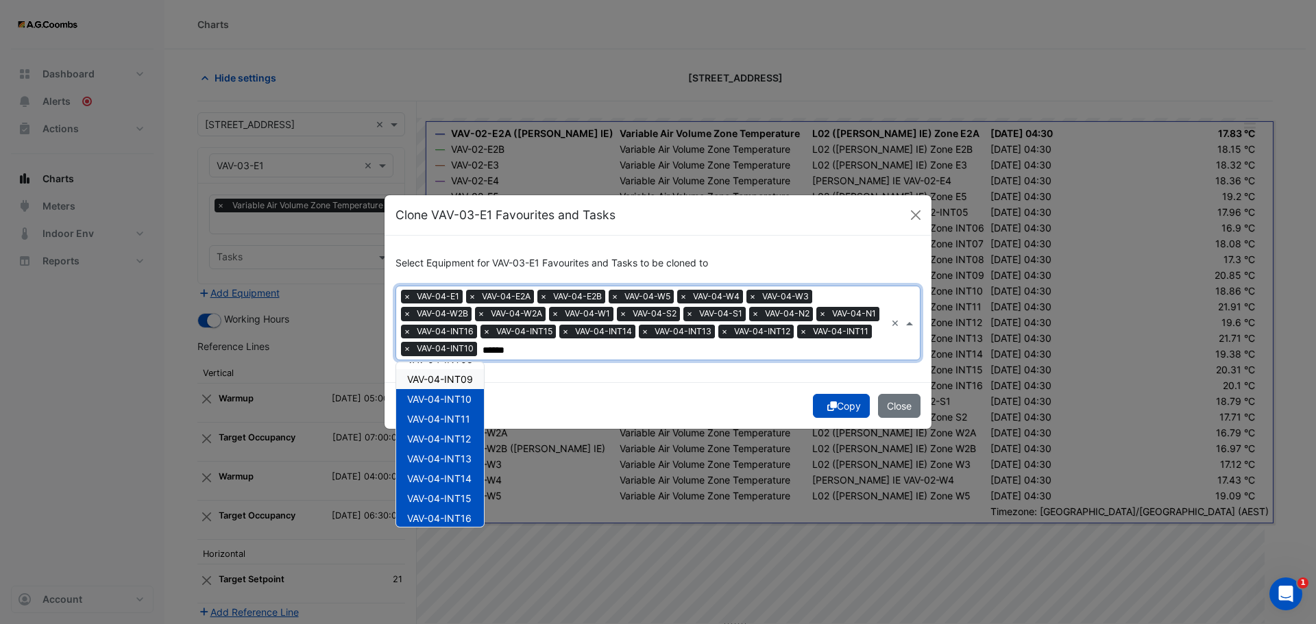
click at [456, 381] on span "VAV-04-INT09" at bounding box center [440, 379] width 66 height 12
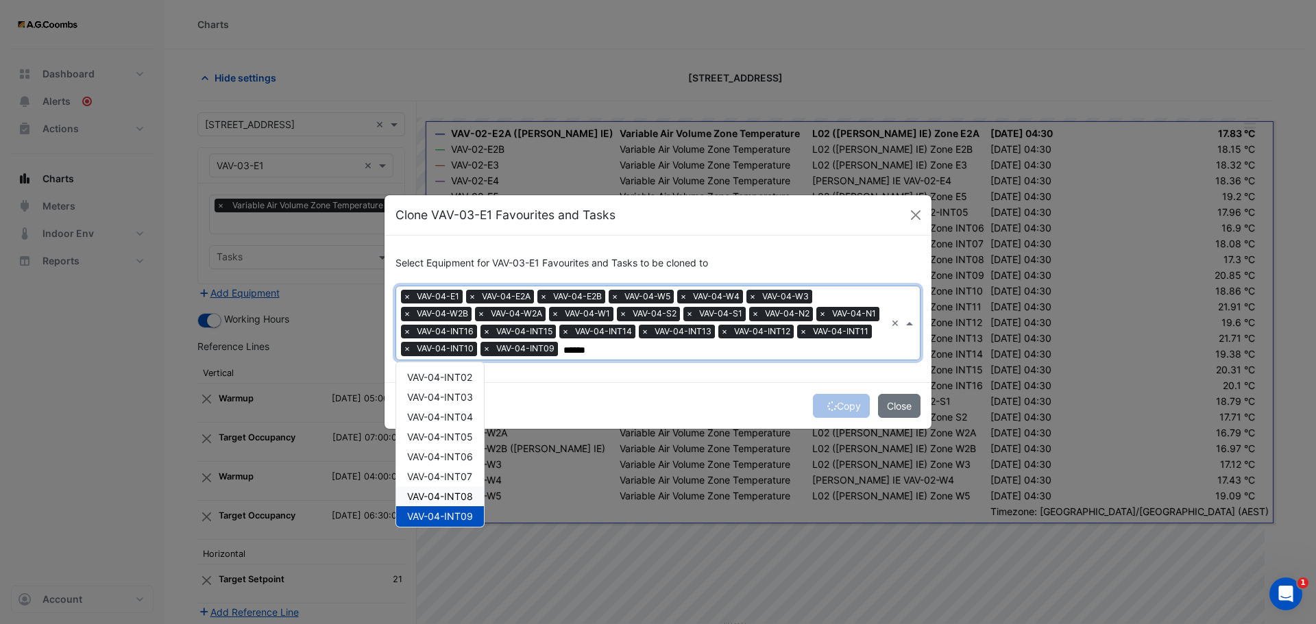
click at [443, 492] on span "VAV-04-INT08" at bounding box center [440, 497] width 66 height 12
click at [442, 471] on span "VAV-04-INT07" at bounding box center [439, 477] width 65 height 12
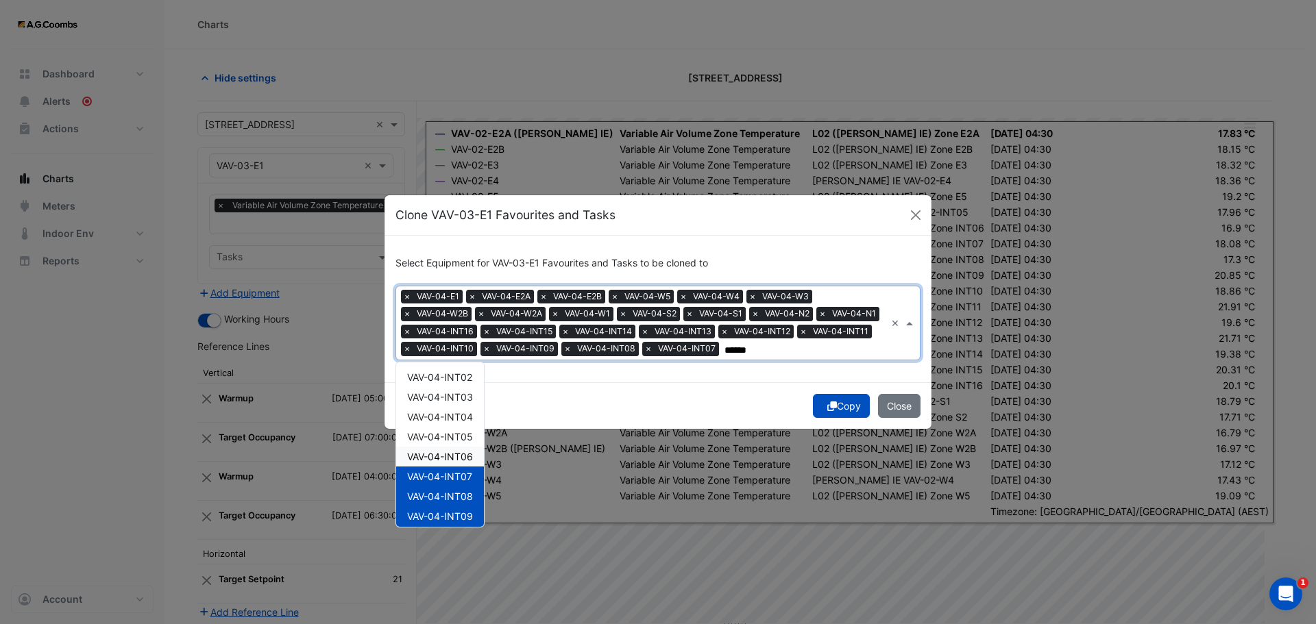
click at [449, 447] on div "VAV-04-INT06" at bounding box center [440, 457] width 88 height 20
click at [448, 438] on span "VAV-04-INT05" at bounding box center [440, 437] width 66 height 12
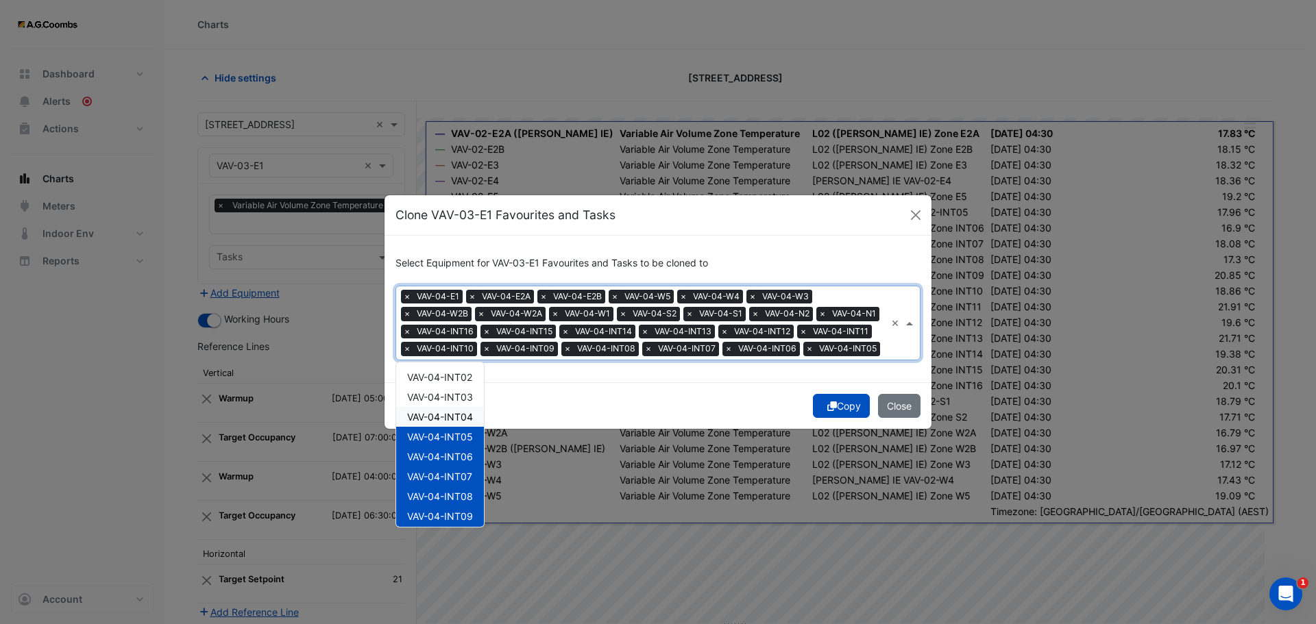
click at [450, 419] on span "VAV-04-INT04" at bounding box center [440, 417] width 66 height 12
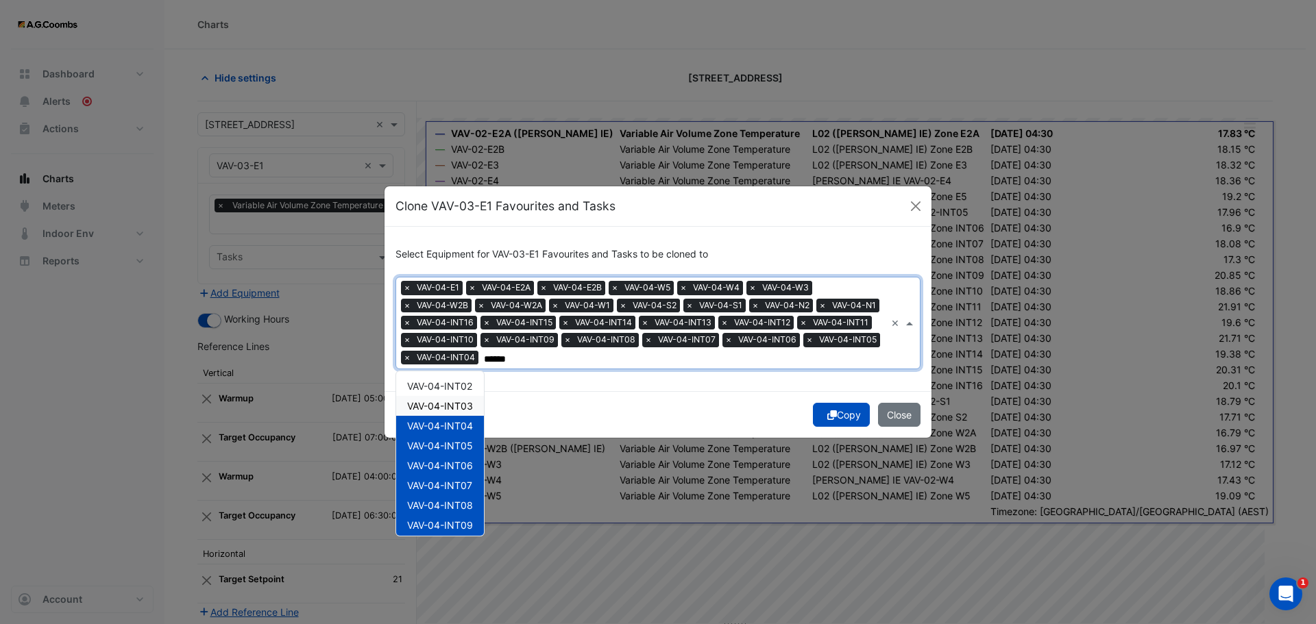
click at [445, 405] on span "VAV-04-INT03" at bounding box center [440, 406] width 66 height 12
click at [446, 381] on span "VAV-04-INT02" at bounding box center [439, 386] width 65 height 12
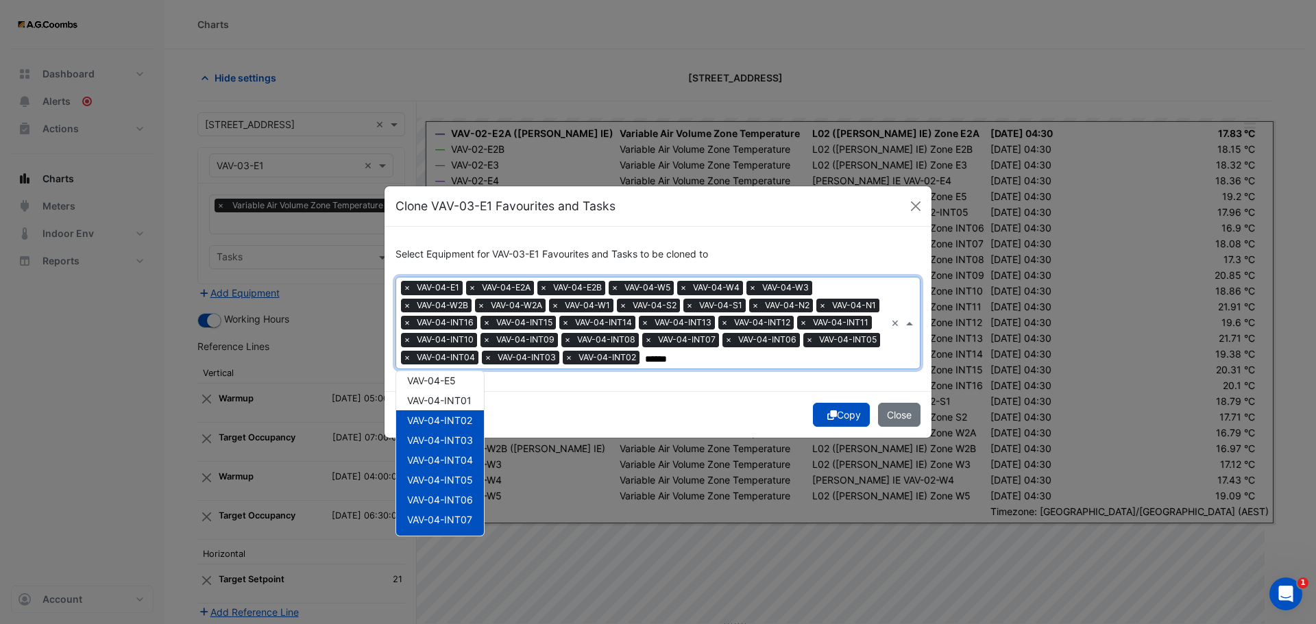
scroll to position [71, 0]
click at [424, 430] on span "VAV-04-INT01" at bounding box center [439, 435] width 64 height 12
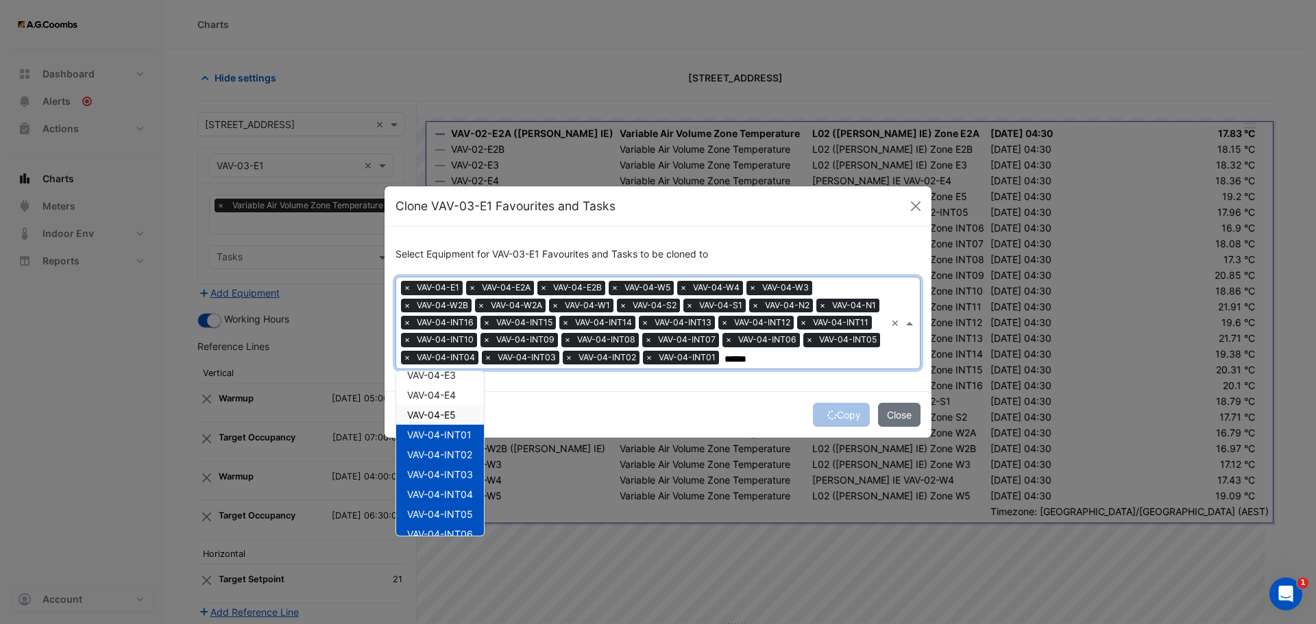
click at [435, 411] on span "VAV-04-E5" at bounding box center [431, 415] width 49 height 12
drag, startPoint x: 441, startPoint y: 396, endPoint x: 445, endPoint y: 391, distance: 7.3
click at [440, 396] on span "VAV-04-E4" at bounding box center [431, 395] width 49 height 12
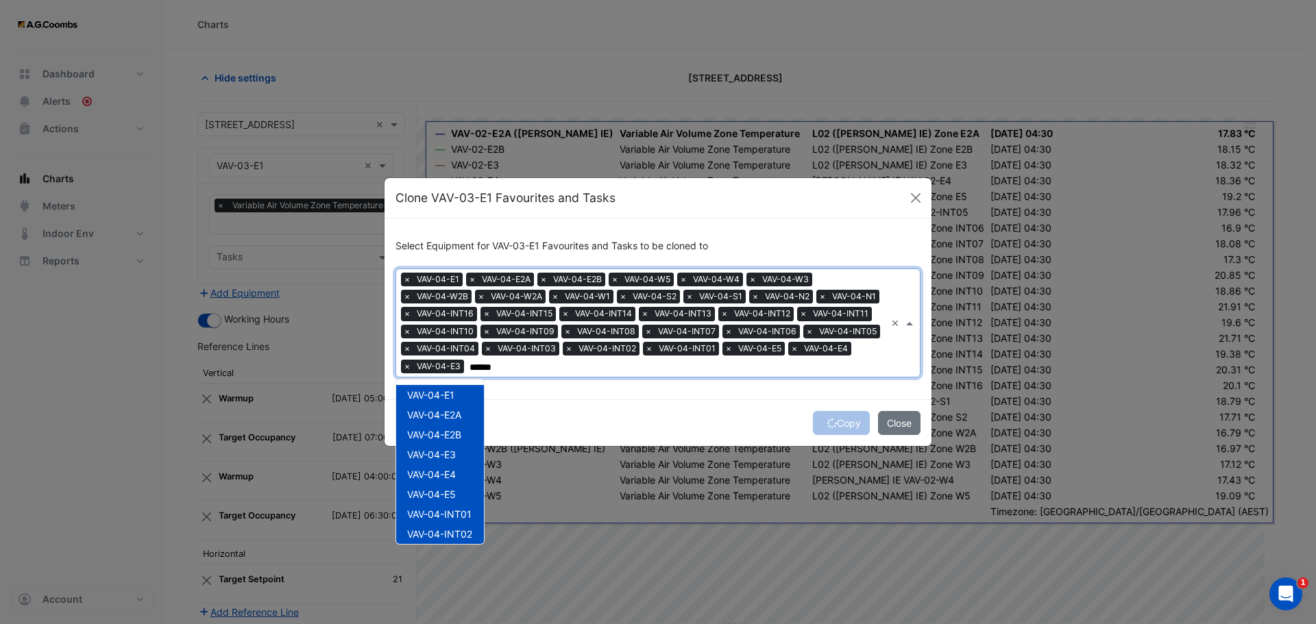
scroll to position [482, 0]
type input "******"
click at [842, 422] on button "Copy" at bounding box center [841, 423] width 57 height 24
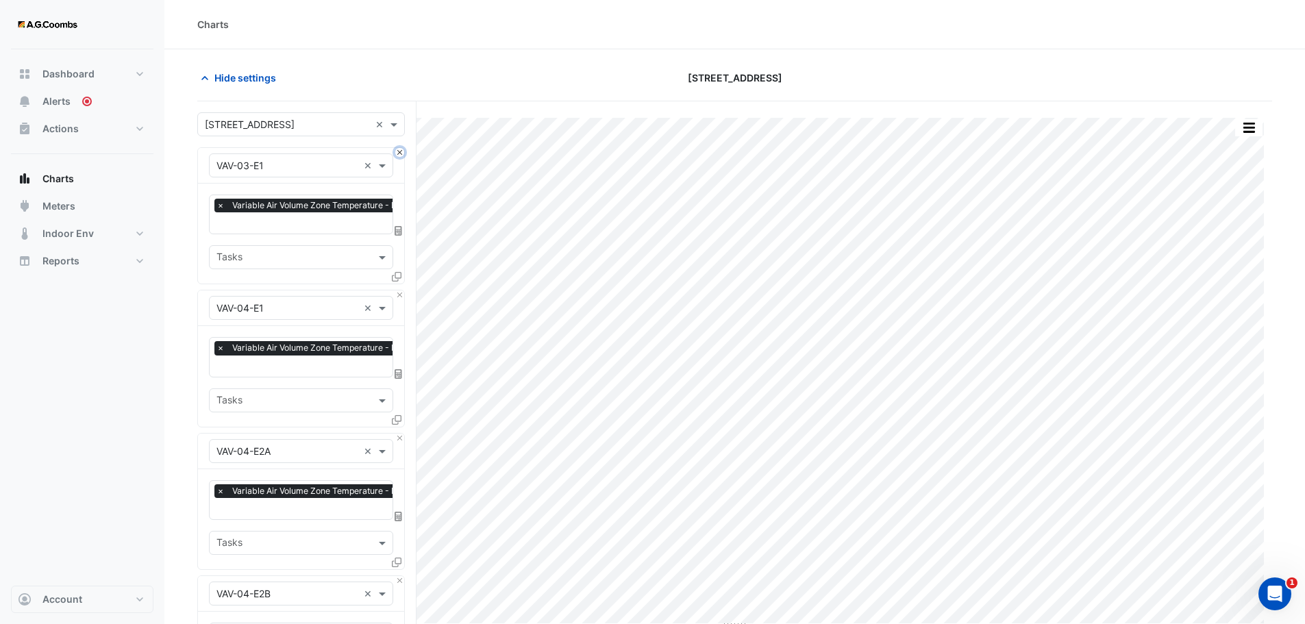
click at [396, 154] on button "Close" at bounding box center [399, 152] width 9 height 9
click at [1253, 127] on button "button" at bounding box center [1249, 127] width 27 height 17
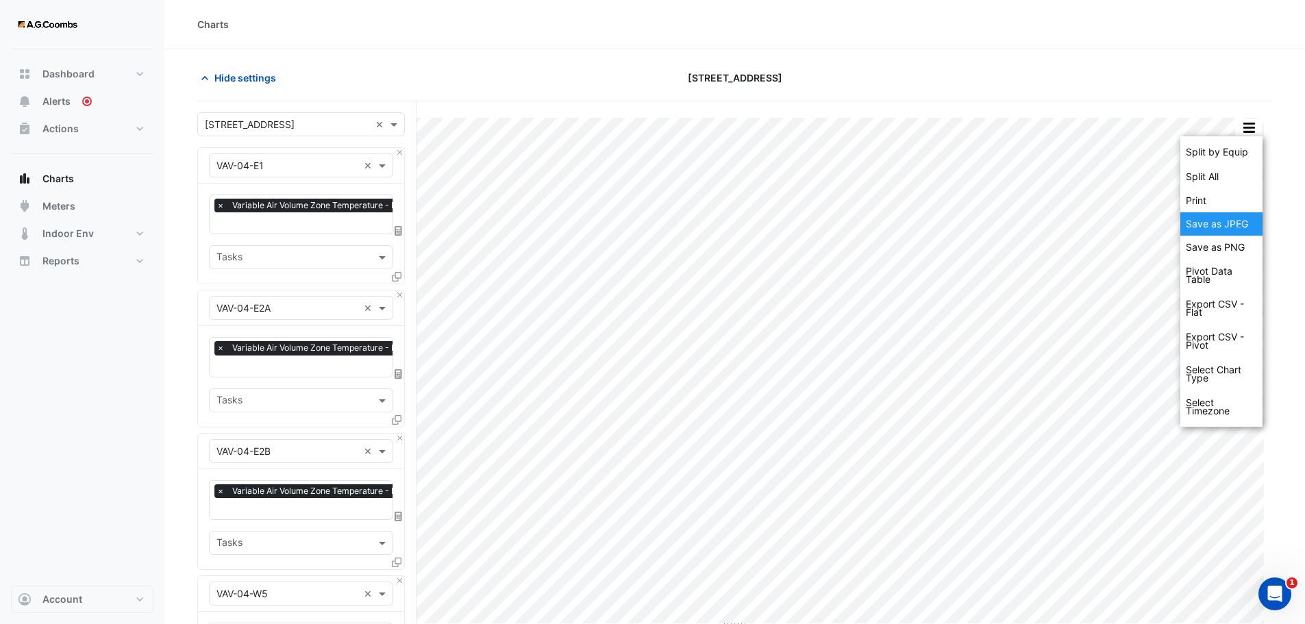
click at [1244, 222] on div "Save as JPEG" at bounding box center [1222, 223] width 82 height 23
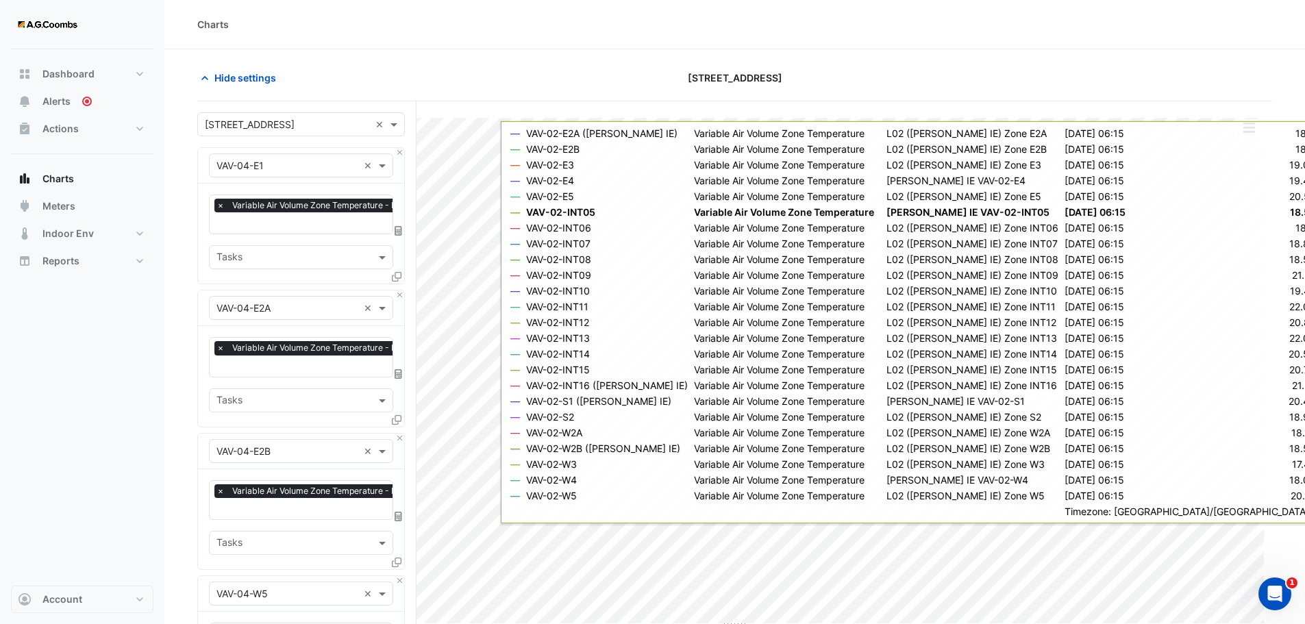
click at [397, 295] on button "Close" at bounding box center [399, 295] width 9 height 9
click at [397, 434] on button "Close" at bounding box center [399, 438] width 9 height 9
click at [397, 295] on button "Close" at bounding box center [399, 295] width 9 height 9
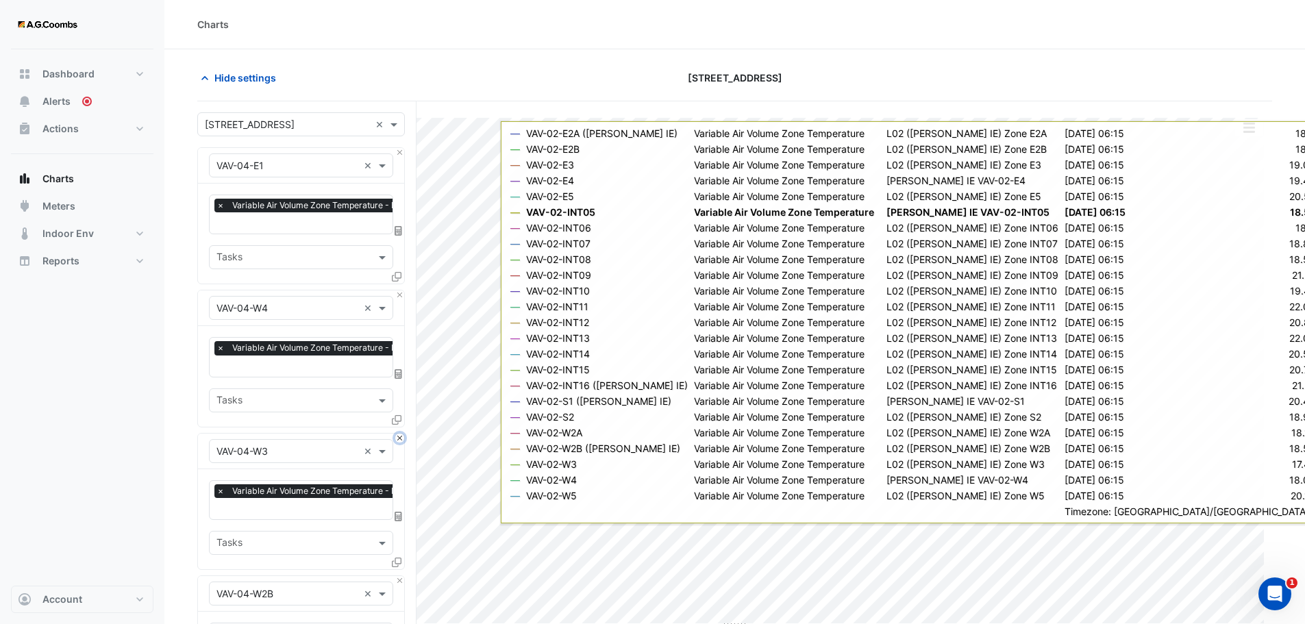
click at [397, 434] on button "Close" at bounding box center [399, 438] width 9 height 9
click at [397, 295] on button "Close" at bounding box center [399, 295] width 9 height 9
click at [397, 434] on button "Close" at bounding box center [399, 438] width 9 height 9
click at [397, 295] on button "Close" at bounding box center [399, 295] width 9 height 9
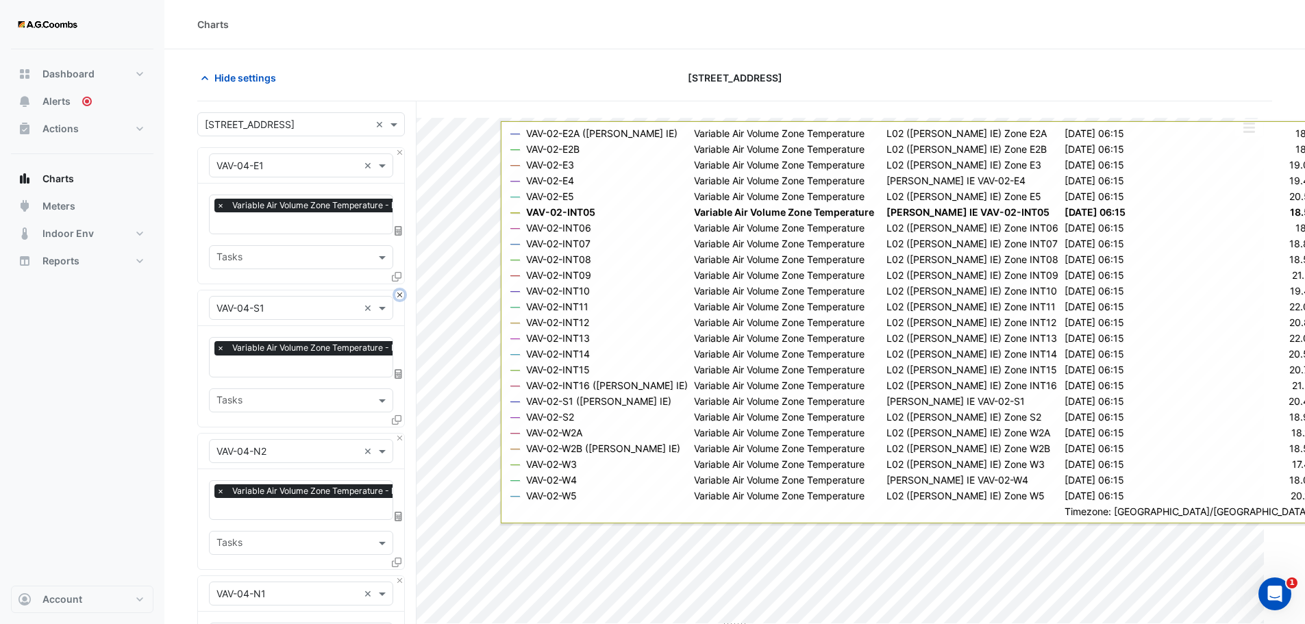
click at [397, 295] on button "Close" at bounding box center [399, 295] width 9 height 9
click at [397, 434] on button "Close" at bounding box center [399, 438] width 9 height 9
click at [397, 295] on button "Close" at bounding box center [399, 295] width 9 height 9
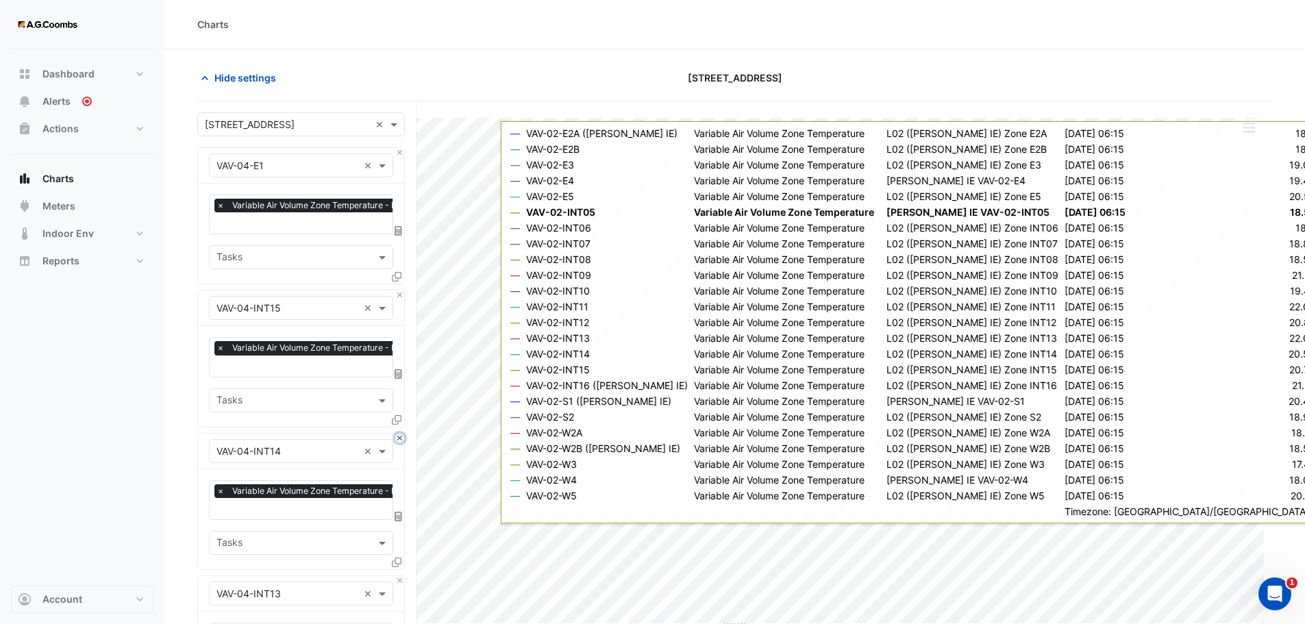
click at [397, 434] on button "Close" at bounding box center [399, 438] width 9 height 9
click at [397, 295] on button "Close" at bounding box center [399, 295] width 9 height 9
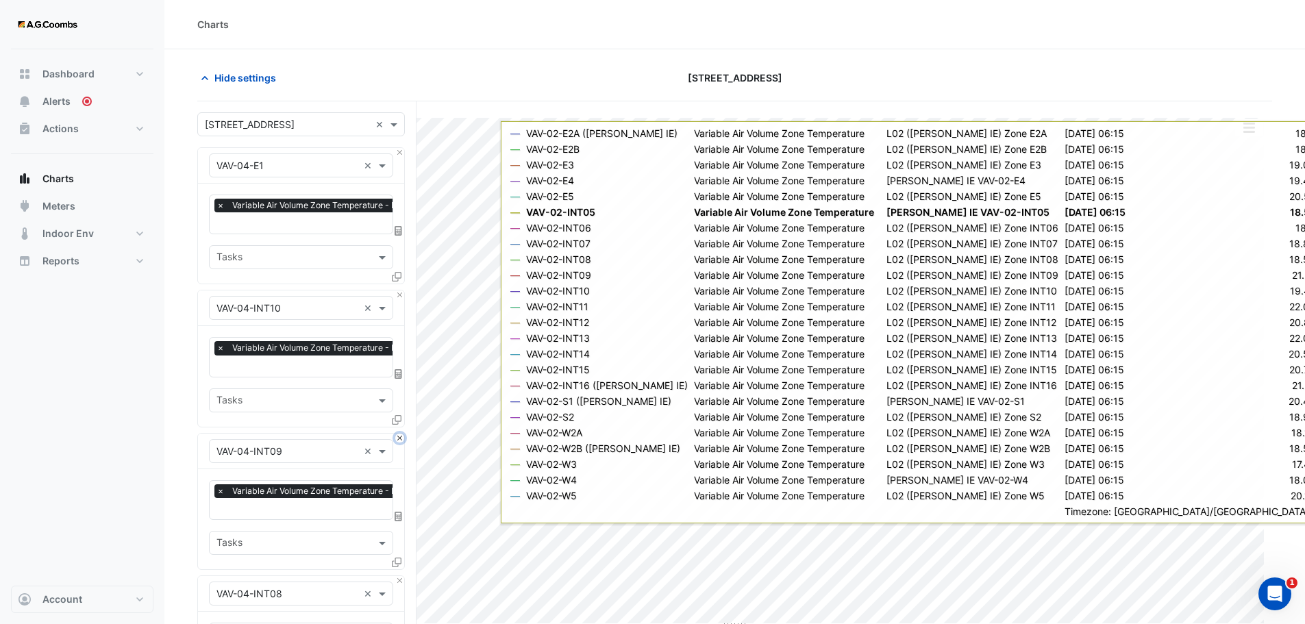
click at [397, 434] on button "Close" at bounding box center [399, 438] width 9 height 9
click at [397, 295] on button "Close" at bounding box center [399, 295] width 9 height 9
click at [397, 434] on button "Close" at bounding box center [399, 438] width 9 height 9
click at [397, 295] on button "Close" at bounding box center [399, 295] width 9 height 9
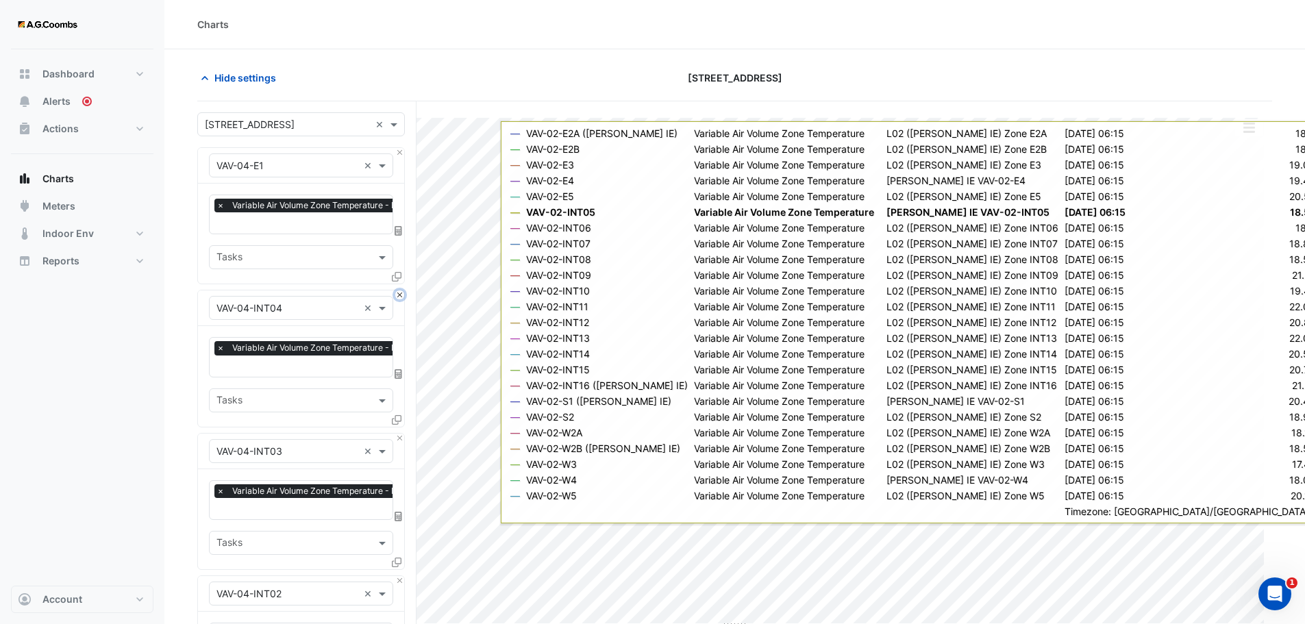
click at [397, 295] on button "Close" at bounding box center [399, 295] width 9 height 9
click at [397, 434] on button "Close" at bounding box center [399, 438] width 9 height 9
click at [397, 295] on button "Close" at bounding box center [399, 295] width 9 height 9
click at [397, 434] on button "Close" at bounding box center [399, 438] width 9 height 9
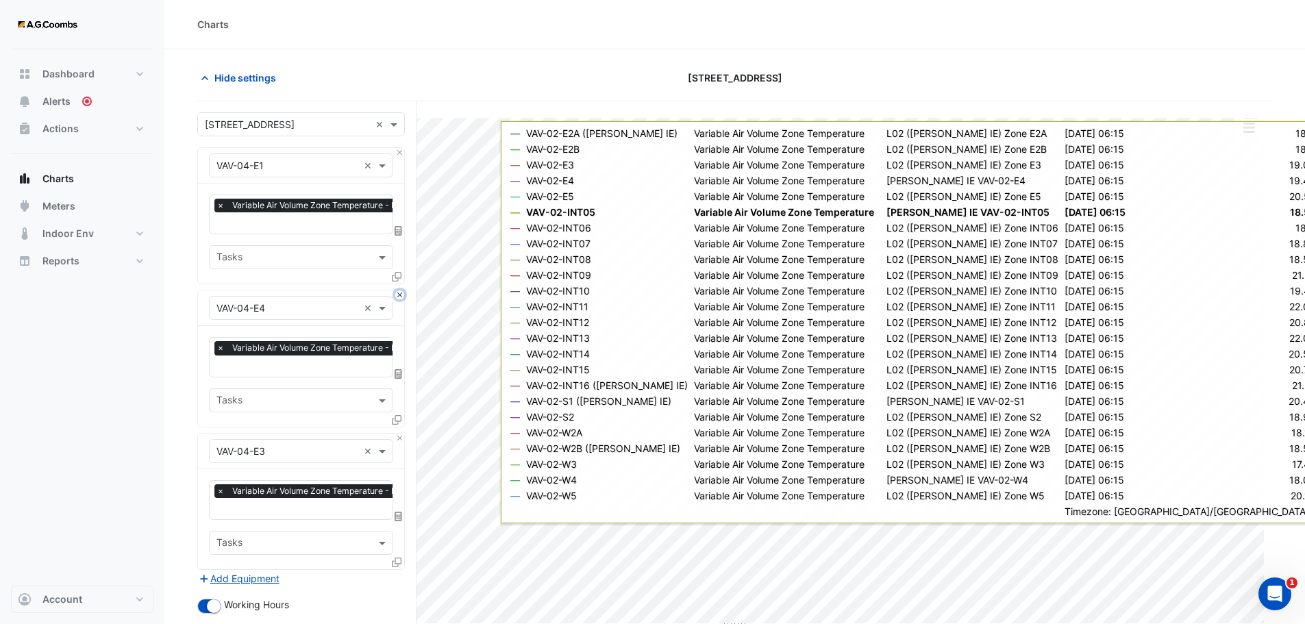
click at [397, 295] on button "Close" at bounding box center [399, 295] width 9 height 9
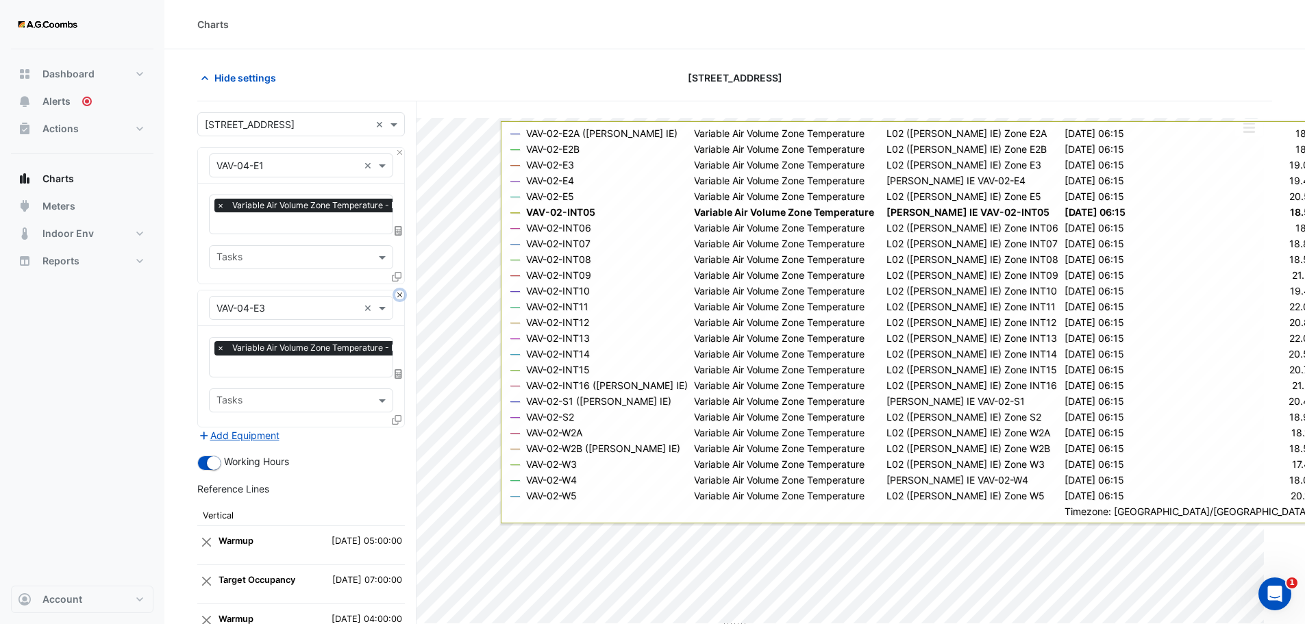
click at [397, 295] on button "Close" at bounding box center [399, 295] width 9 height 9
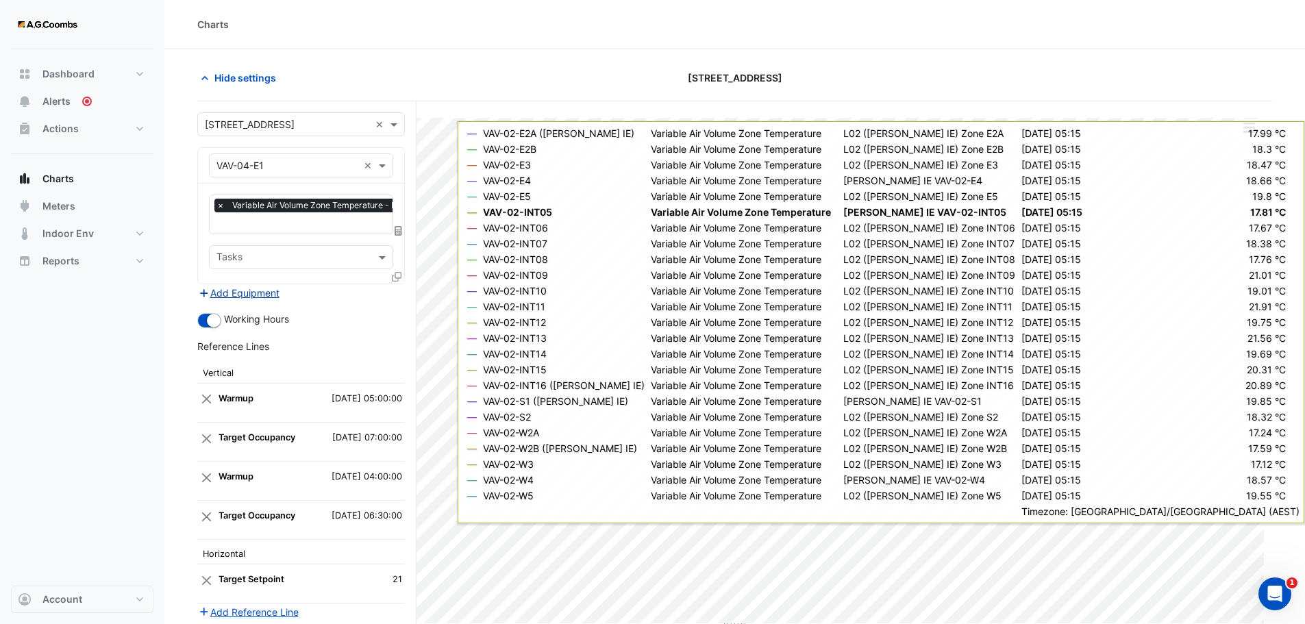
click at [263, 291] on button "Add Equipment" at bounding box center [238, 293] width 83 height 16
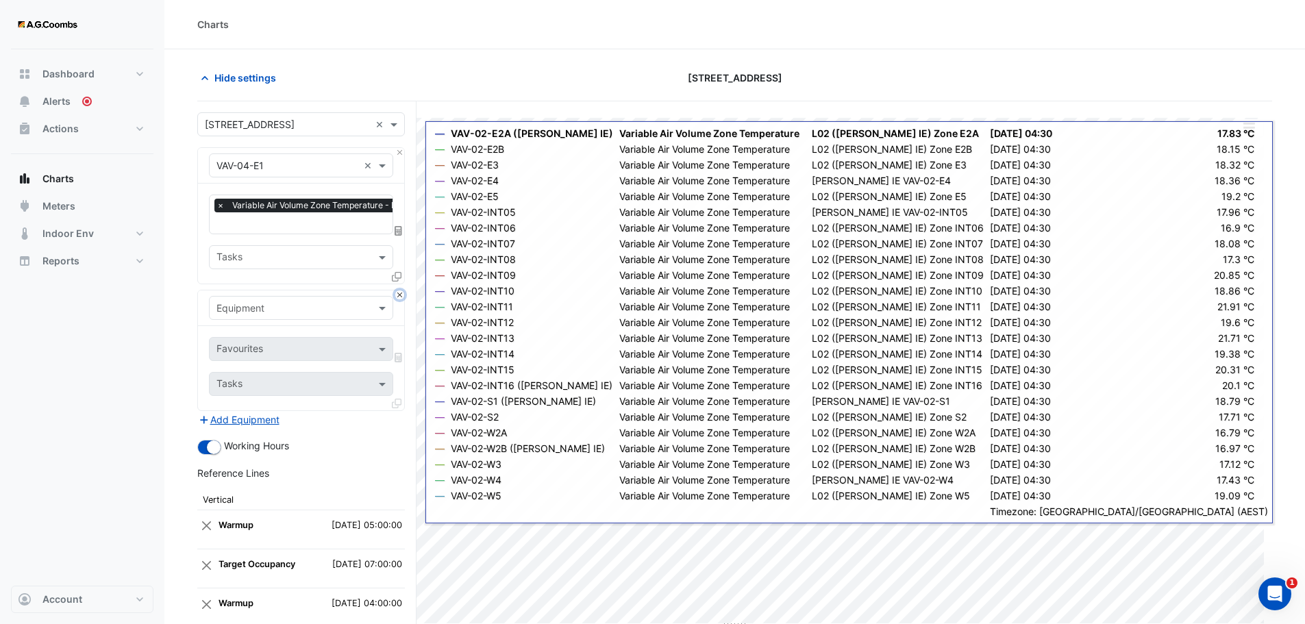
click at [400, 292] on button "Close" at bounding box center [399, 295] width 9 height 9
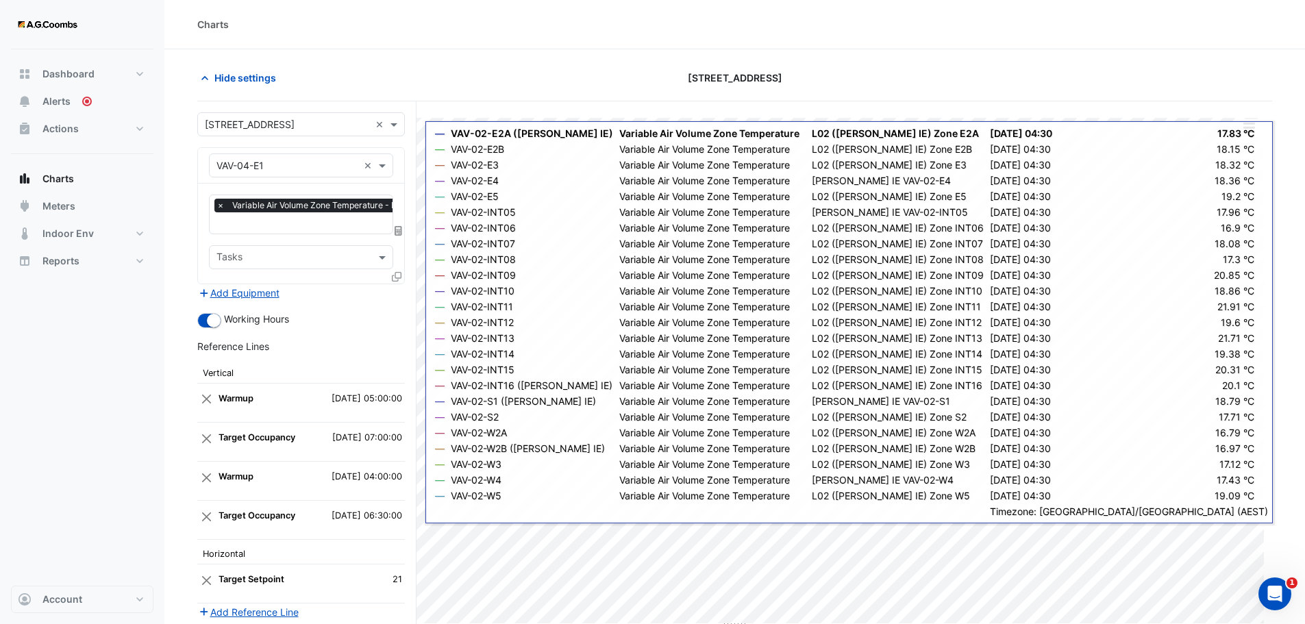
click at [397, 276] on icon at bounding box center [397, 277] width 10 height 10
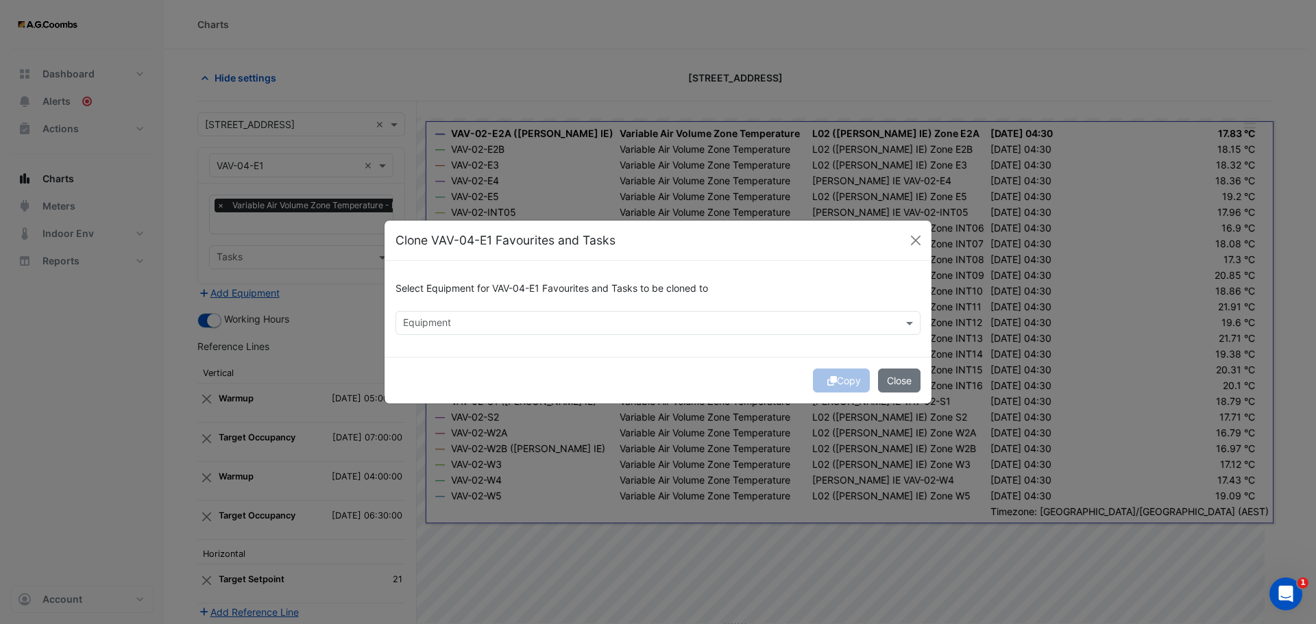
click at [478, 322] on input "text" at bounding box center [650, 324] width 494 height 14
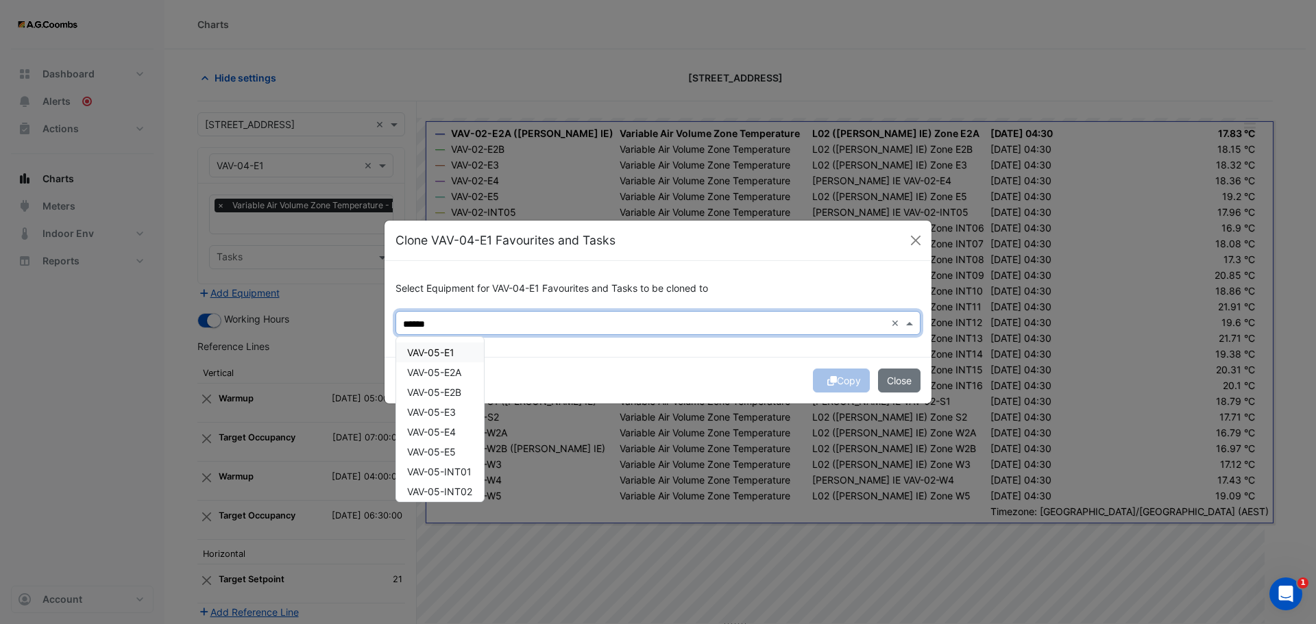
click at [443, 348] on span "VAV-05-E1" at bounding box center [430, 353] width 47 height 12
click at [456, 488] on span "VAV-05-W5" at bounding box center [432, 486] width 51 height 12
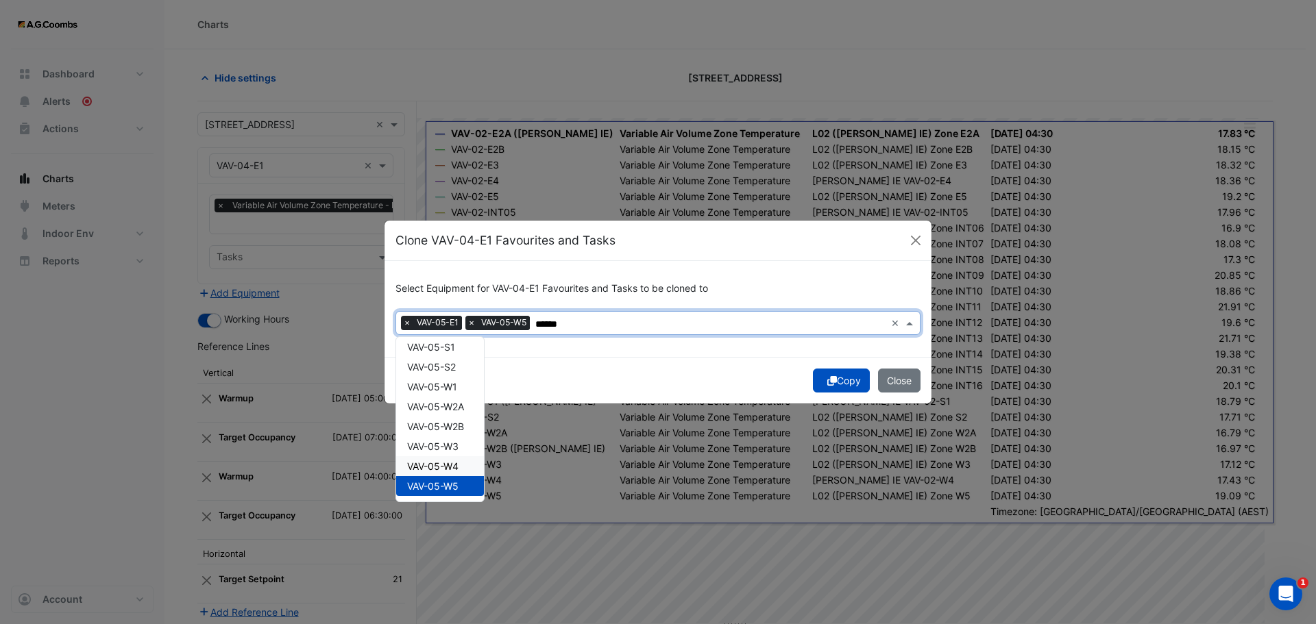
click at [457, 473] on div "VAV-05-W4" at bounding box center [440, 466] width 88 height 20
click at [458, 445] on span "VAV-05-W3" at bounding box center [432, 447] width 51 height 12
click at [458, 426] on span "VAV-05-W2B" at bounding box center [435, 427] width 57 height 12
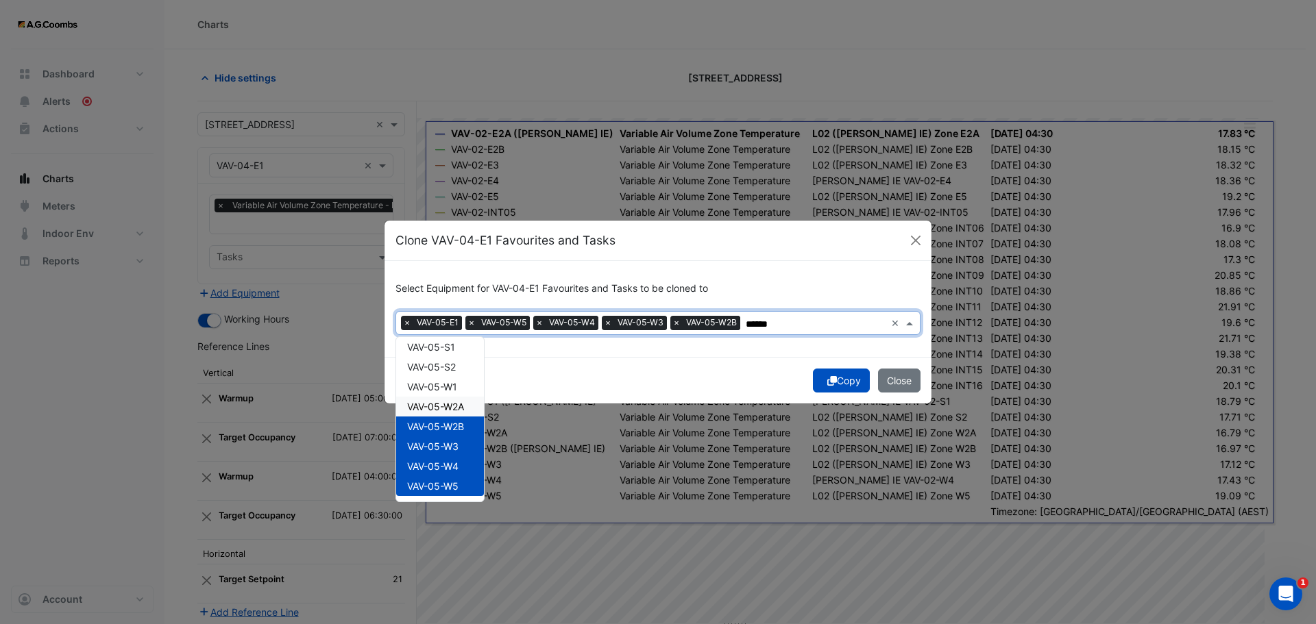
click at [457, 402] on span "VAV-05-W2A" at bounding box center [435, 407] width 57 height 12
click at [457, 382] on span "VAV-05-W1" at bounding box center [432, 387] width 50 height 12
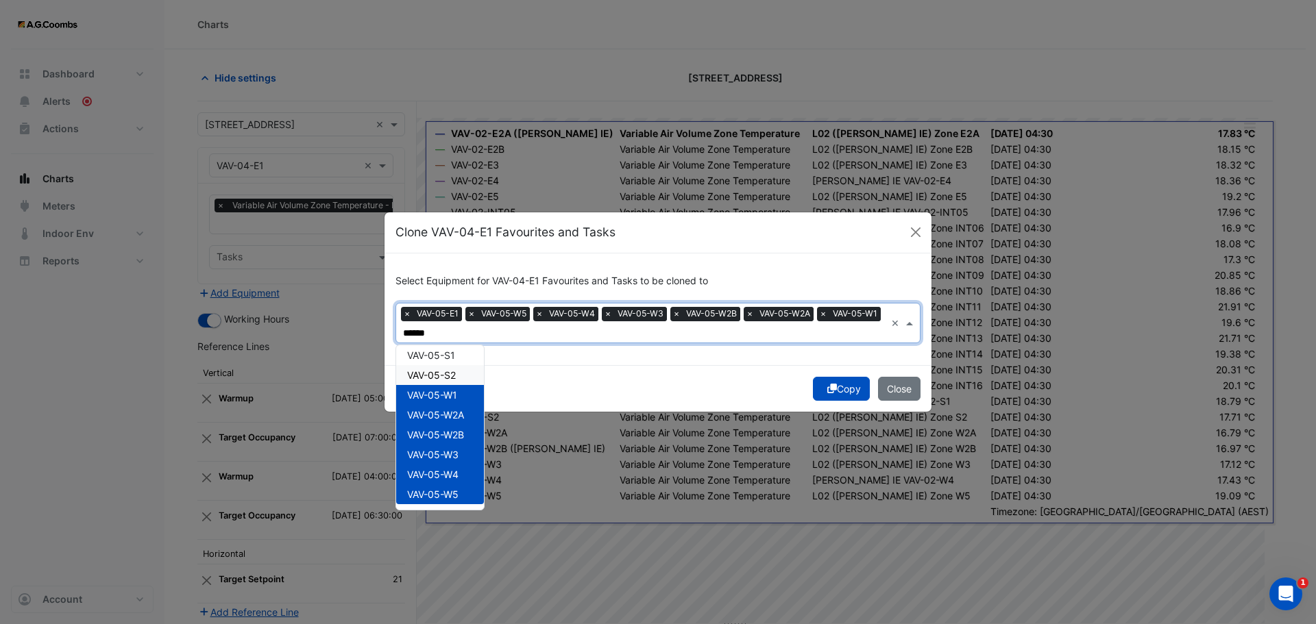
click at [451, 371] on span "VAV-05-S2" at bounding box center [431, 375] width 49 height 12
click at [445, 355] on span "VAV-05-S1" at bounding box center [431, 356] width 48 height 12
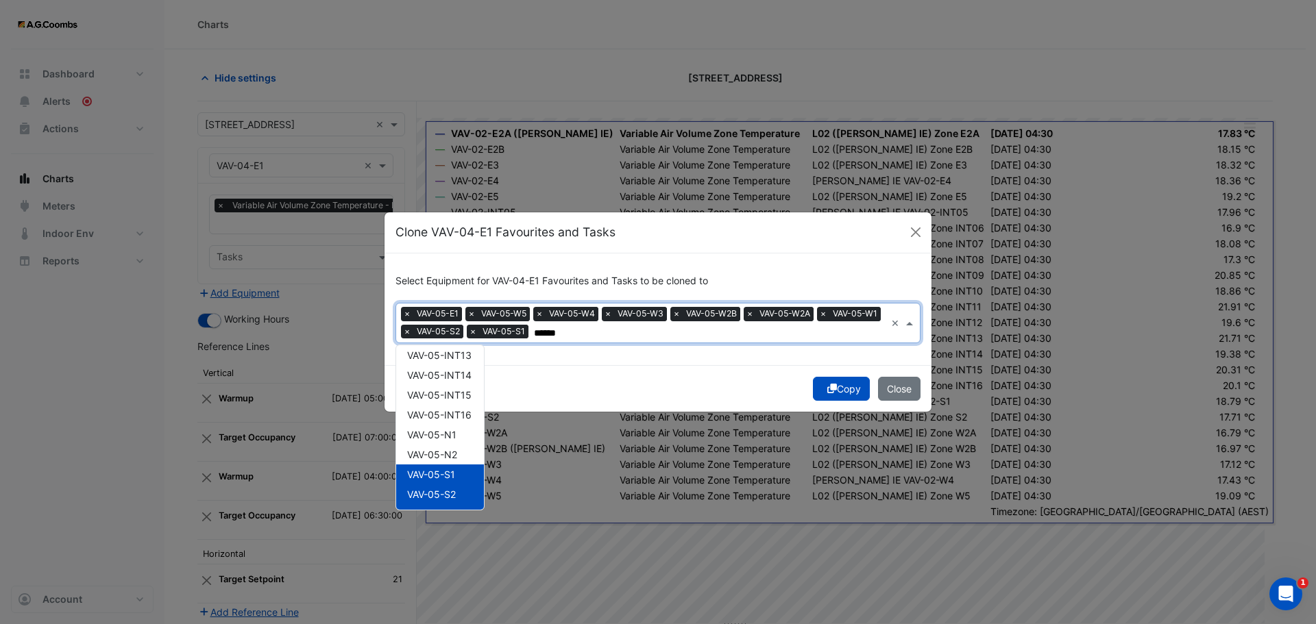
scroll to position [345, 0]
click at [430, 471] on span "VAV-05-N2" at bounding box center [432, 473] width 50 height 12
click at [442, 443] on div "VAV-05-N1" at bounding box center [440, 453] width 88 height 20
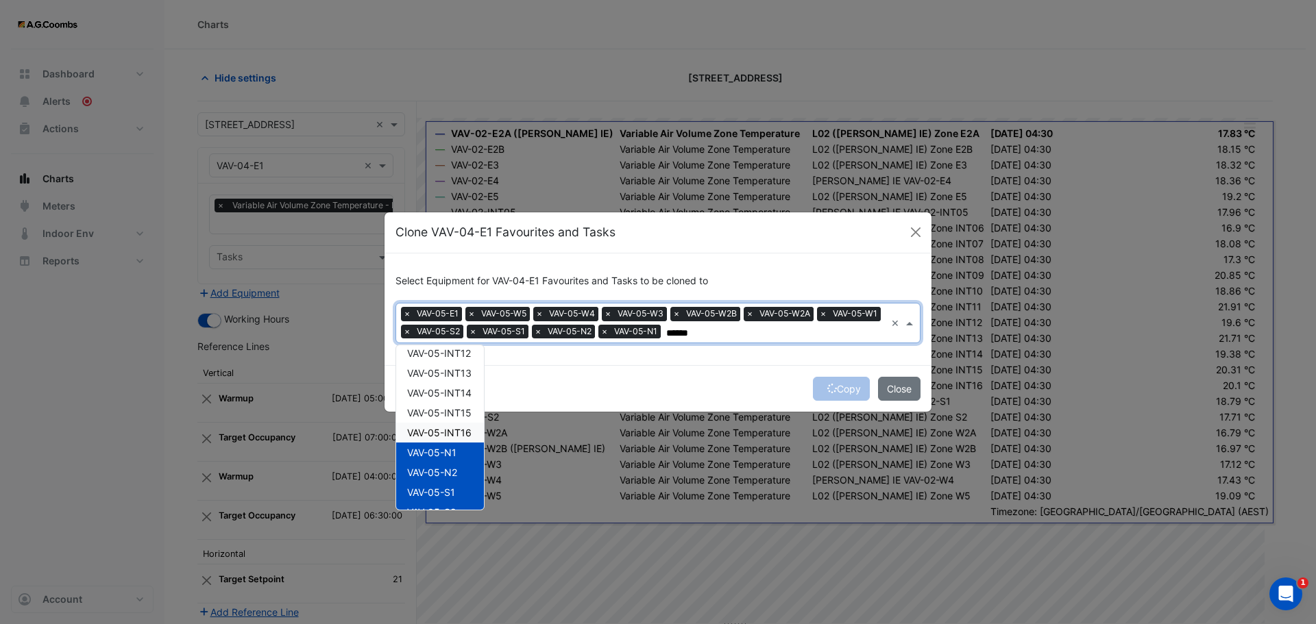
click at [451, 428] on span "VAV-05-INT16" at bounding box center [439, 433] width 64 height 12
click at [456, 406] on div "VAV-05-INT15" at bounding box center [440, 413] width 88 height 20
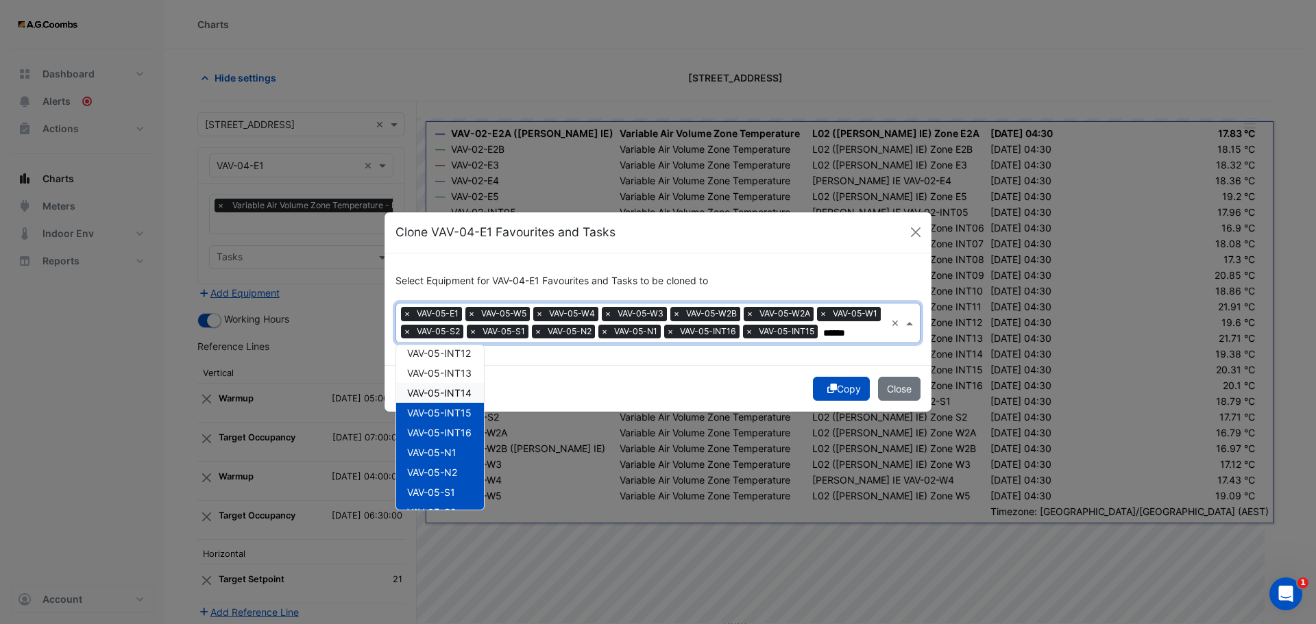
click at [457, 395] on div "VAV-05-INT14" at bounding box center [440, 393] width 88 height 20
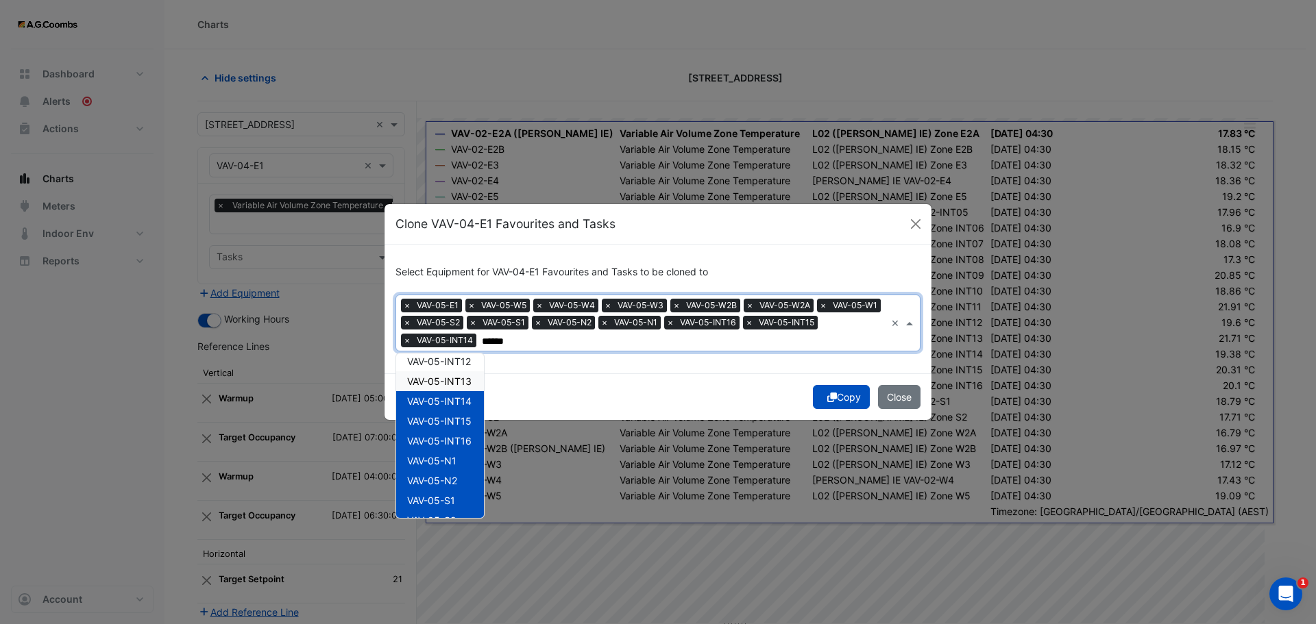
click at [457, 383] on span "VAV-05-INT13" at bounding box center [439, 382] width 64 height 12
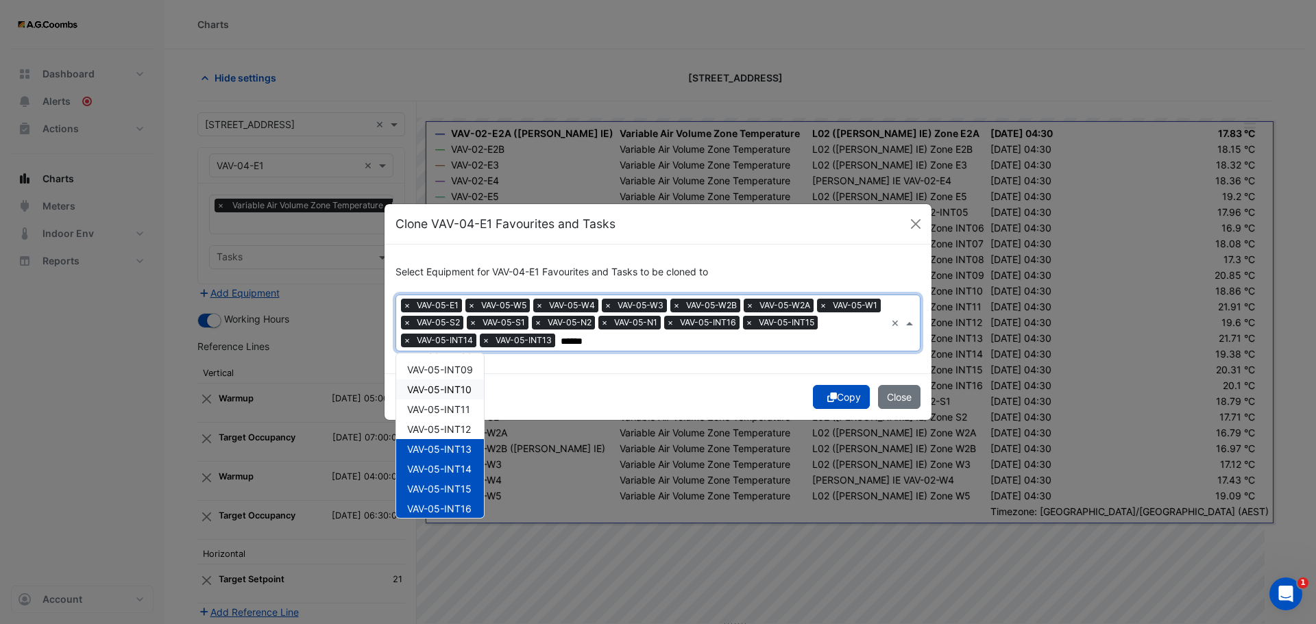
scroll to position [277, 0]
click at [469, 427] on span "VAV-05-INT12" at bounding box center [439, 430] width 64 height 12
drag, startPoint x: 463, startPoint y: 410, endPoint x: 463, endPoint y: 402, distance: 8.2
click at [463, 410] on span "VAV-05-INT11" at bounding box center [438, 410] width 63 height 12
click at [461, 391] on span "VAV-05-INT10" at bounding box center [439, 390] width 64 height 12
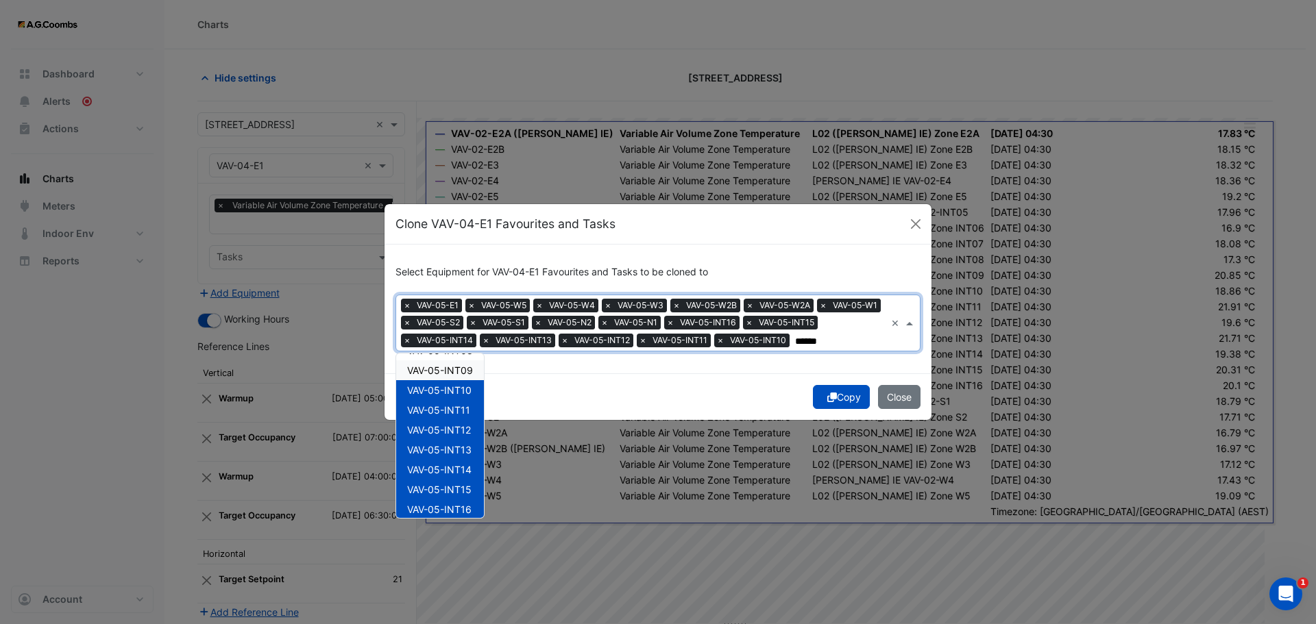
click at [462, 371] on span "VAV-05-INT09" at bounding box center [440, 371] width 66 height 12
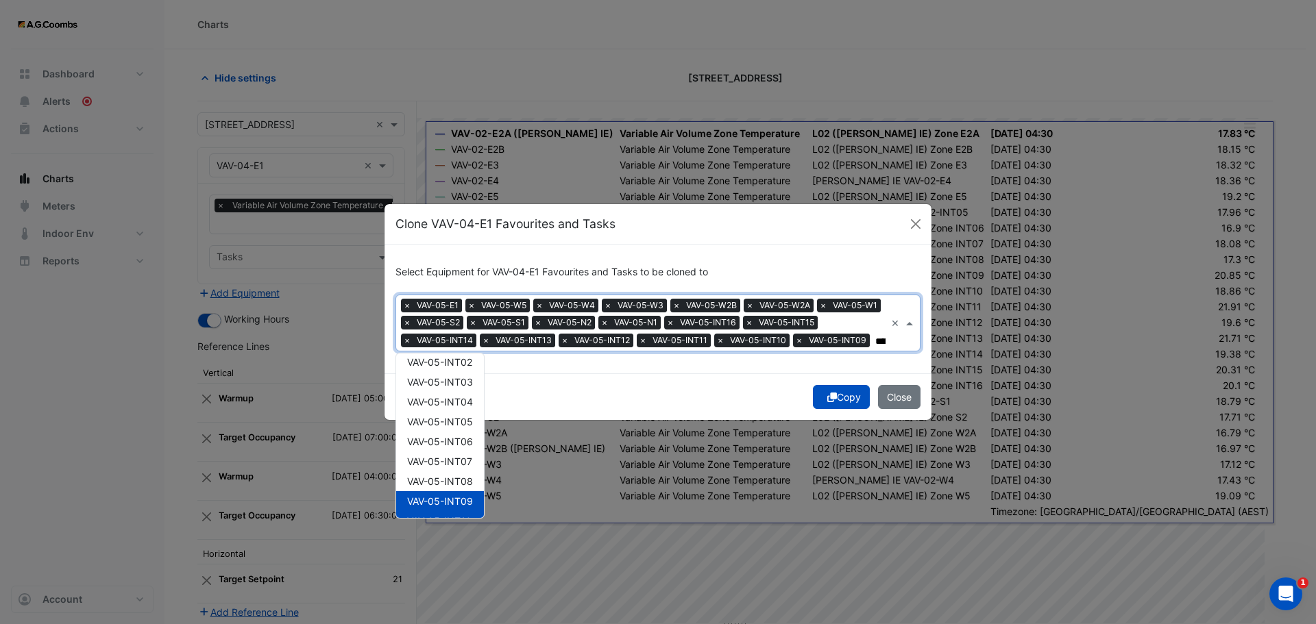
scroll to position [140, 0]
click at [441, 492] on span "VAV-05-INT08" at bounding box center [440, 488] width 66 height 12
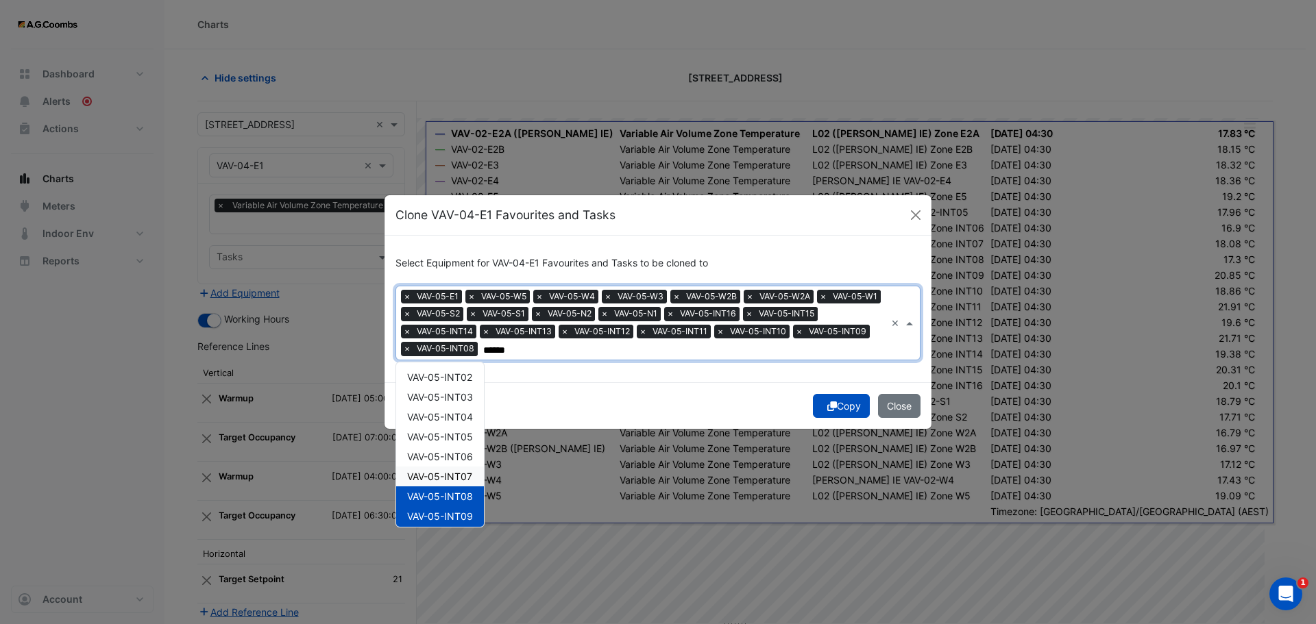
click at [458, 478] on span "VAV-05-INT07" at bounding box center [439, 477] width 65 height 12
click at [455, 452] on span "VAV-05-INT06" at bounding box center [440, 457] width 66 height 12
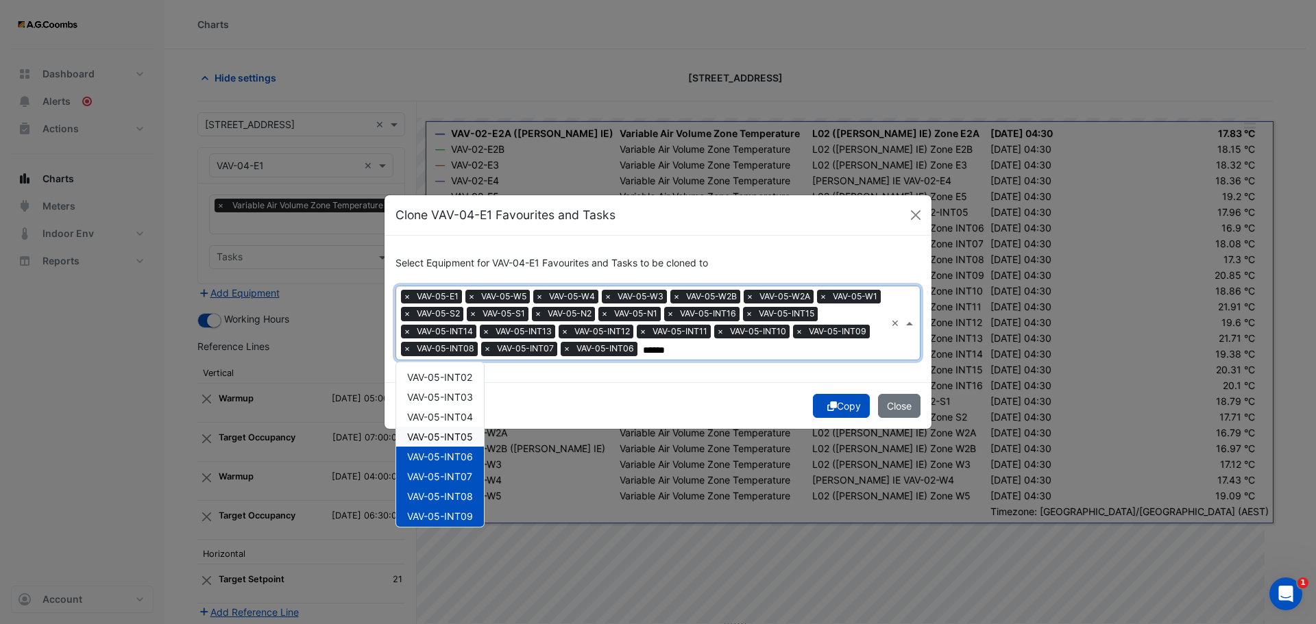
click at [458, 439] on span "VAV-05-INT05" at bounding box center [440, 437] width 66 height 12
click at [456, 415] on span "VAV-05-INT04" at bounding box center [440, 417] width 66 height 12
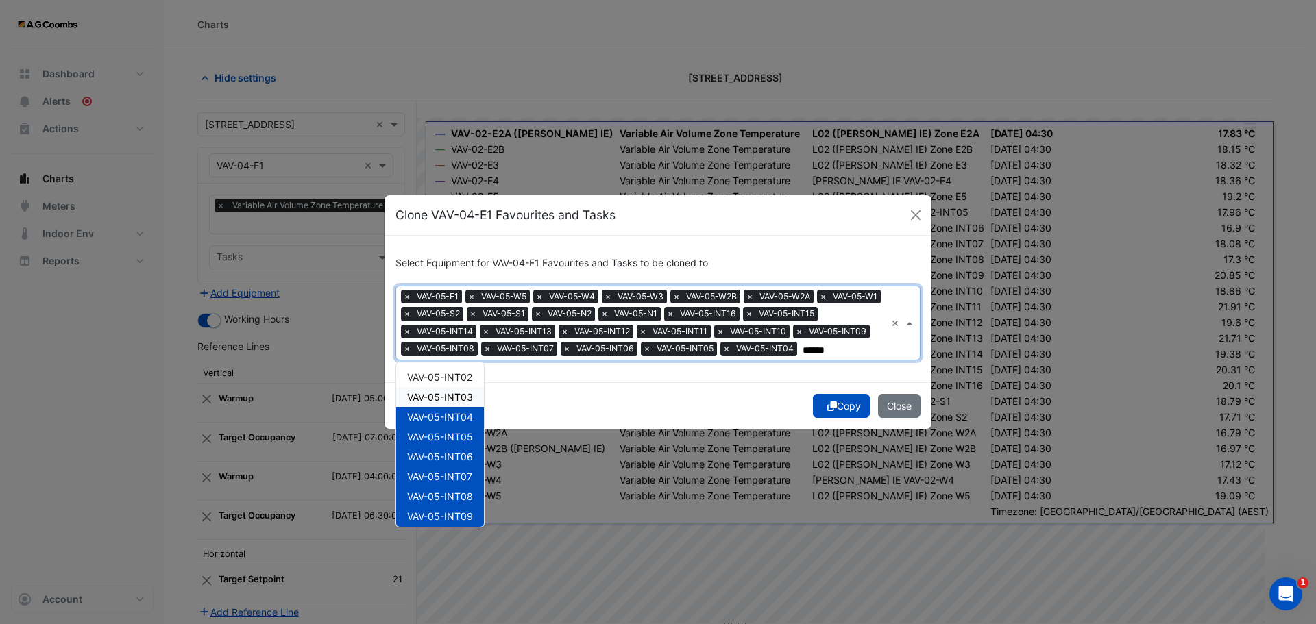
click at [448, 400] on span "VAV-05-INT03" at bounding box center [440, 397] width 66 height 12
click at [454, 383] on span "VAV-05-INT02" at bounding box center [439, 377] width 65 height 12
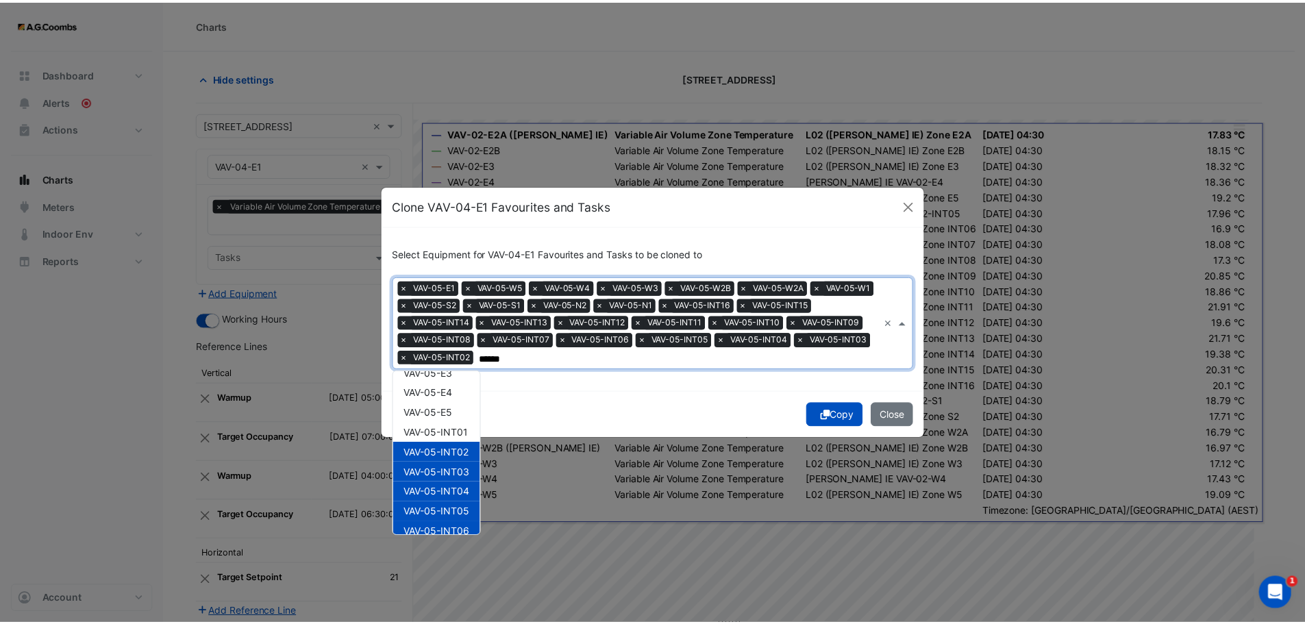
scroll to position [0, 0]
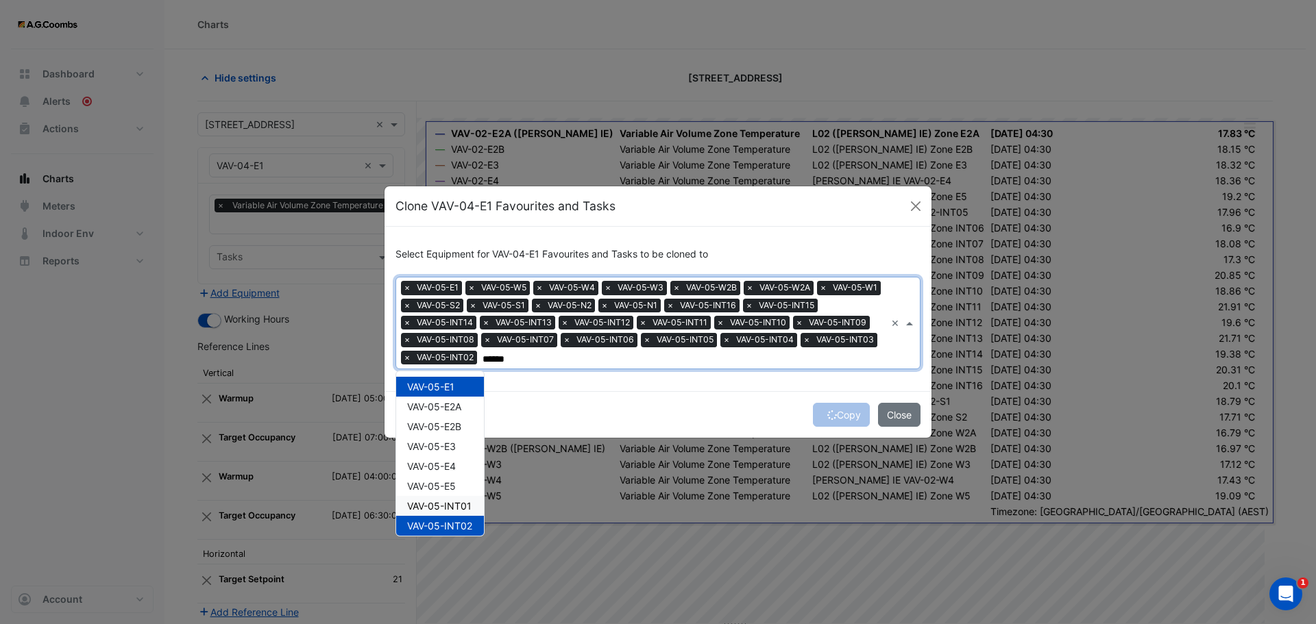
click at [408, 508] on span "VAV-05-INT01" at bounding box center [439, 506] width 64 height 12
click at [428, 484] on span "VAV-05-E5" at bounding box center [431, 486] width 49 height 12
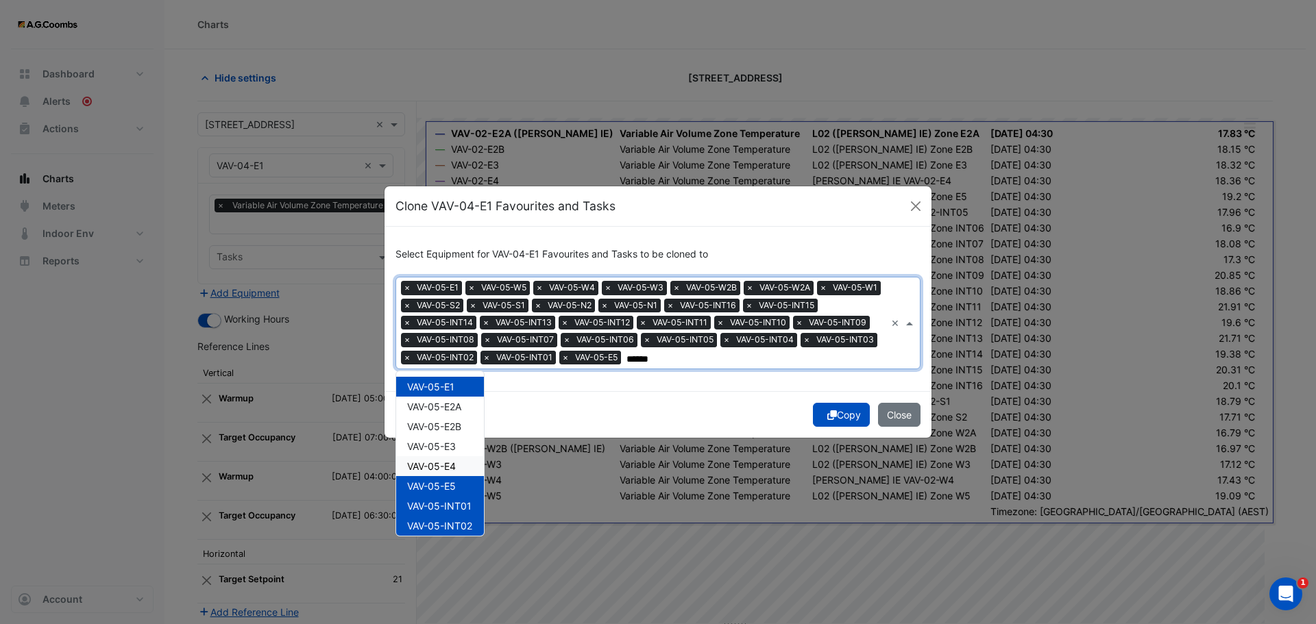
click at [434, 463] on span "VAV-05-E4" at bounding box center [431, 467] width 49 height 12
click at [438, 443] on span "VAV-05-E3" at bounding box center [431, 447] width 49 height 12
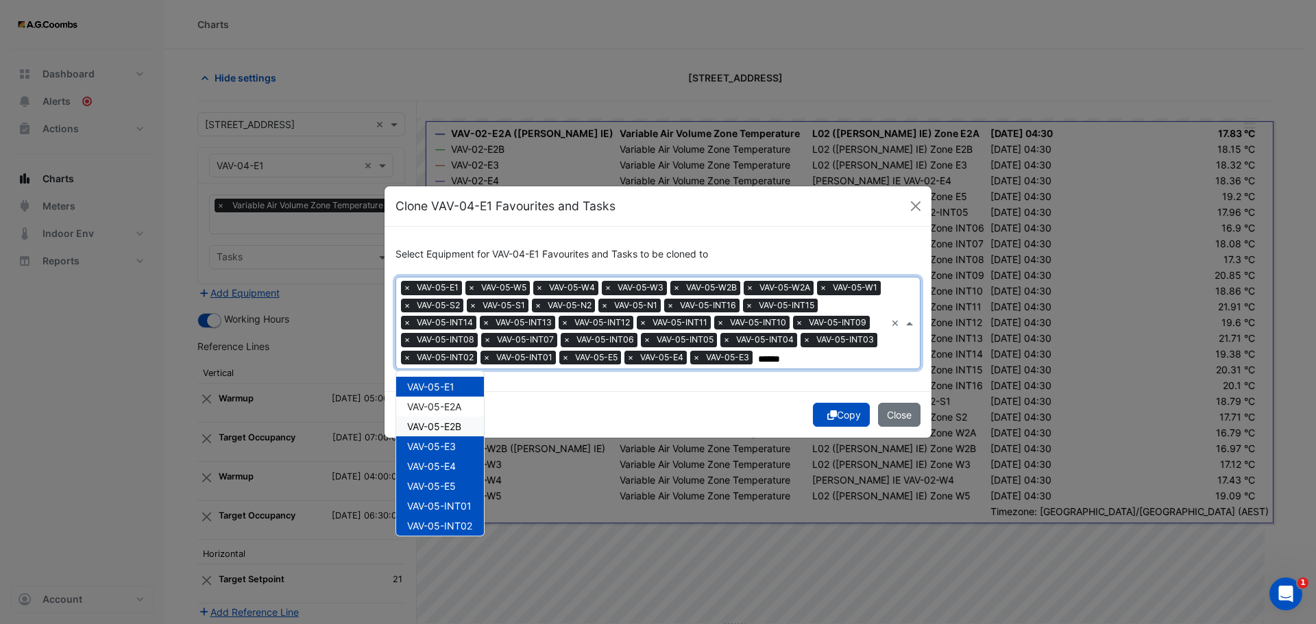
click at [439, 424] on span "VAV-05-E2B" at bounding box center [434, 427] width 54 height 12
click at [440, 413] on span "VAV-05-E2A" at bounding box center [434, 407] width 54 height 12
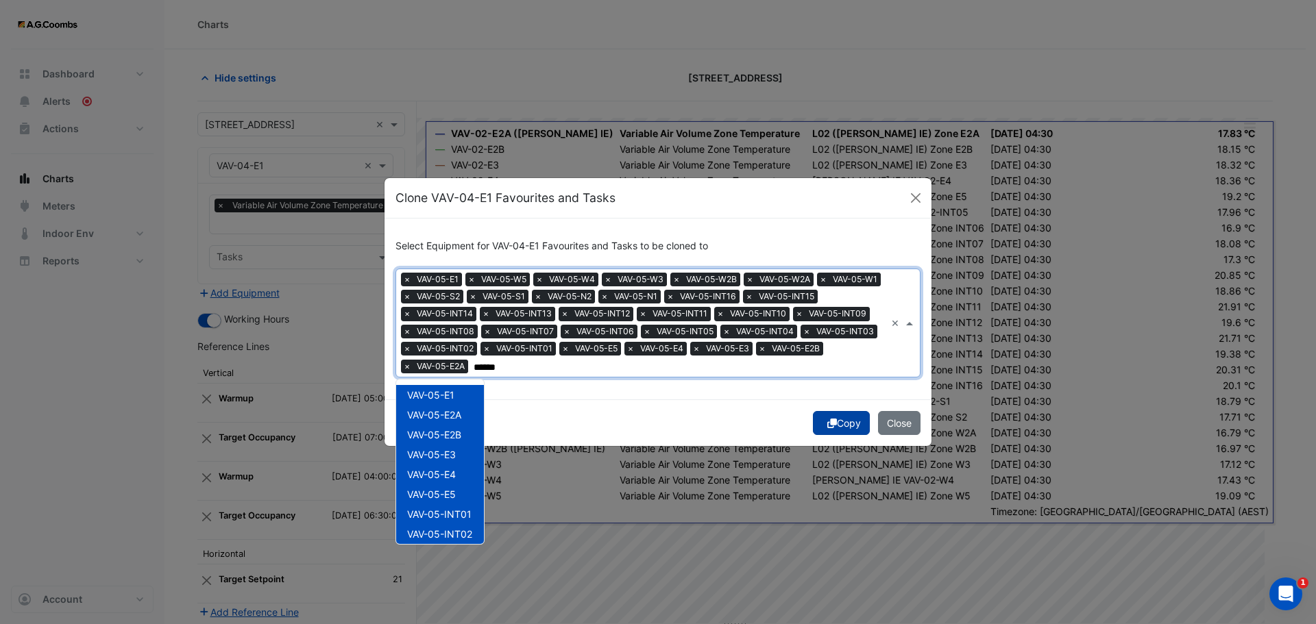
type input "******"
click at [834, 423] on button "Copy" at bounding box center [841, 423] width 57 height 24
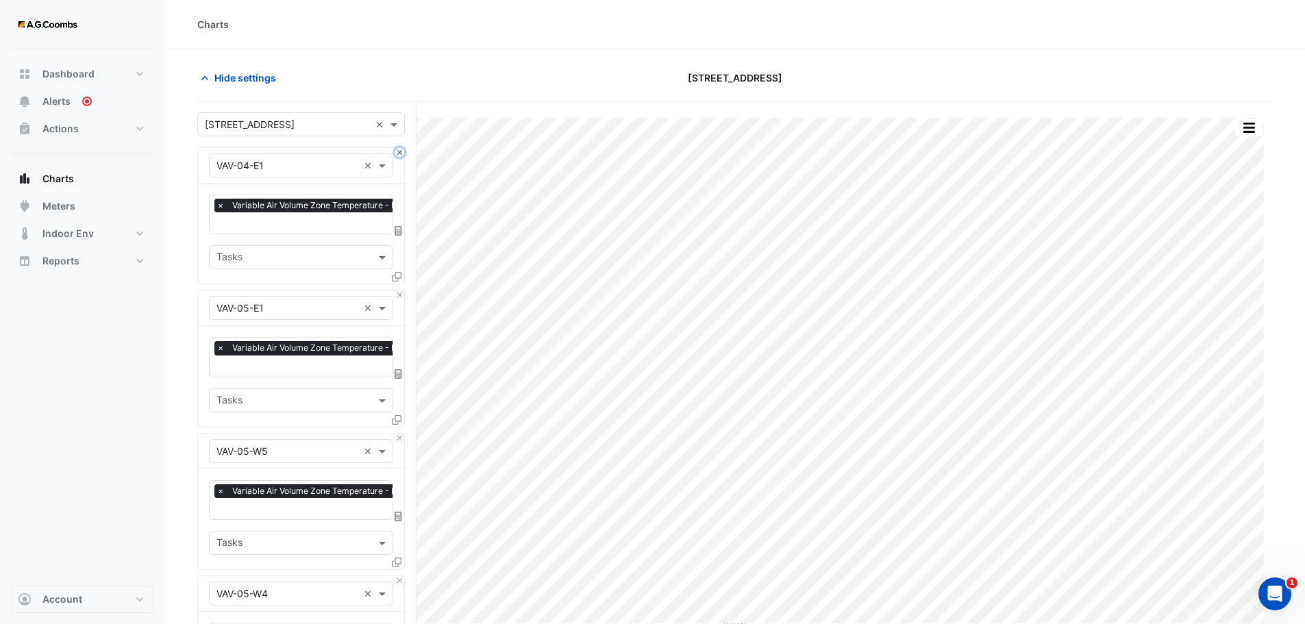
click at [400, 154] on button "Close" at bounding box center [399, 152] width 9 height 9
click at [1249, 129] on button "button" at bounding box center [1249, 127] width 27 height 17
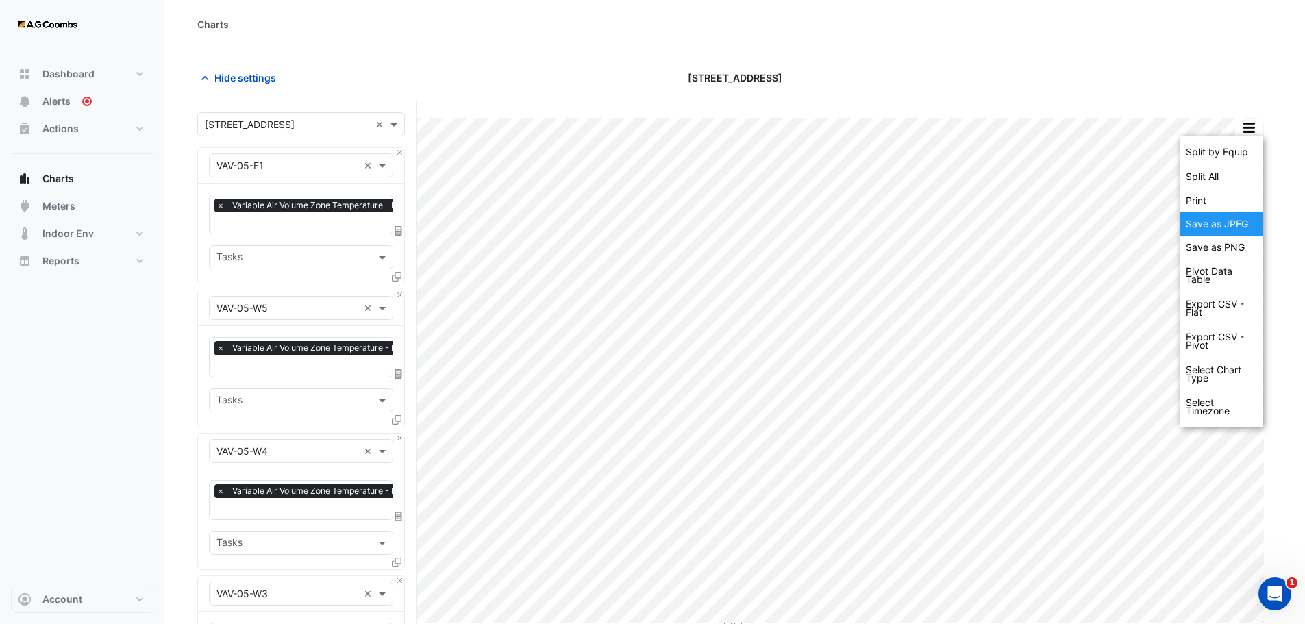
click at [1225, 225] on div "Save as JPEG" at bounding box center [1222, 223] width 82 height 23
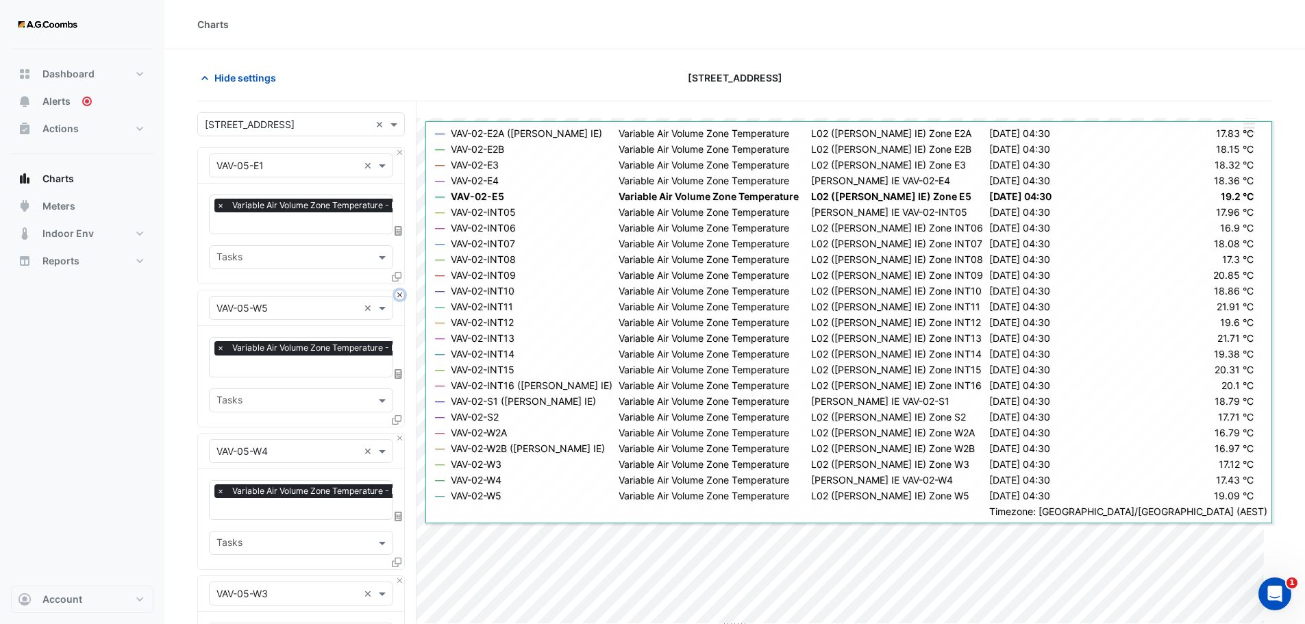
click at [404, 293] on button "Close" at bounding box center [399, 295] width 9 height 9
click at [404, 434] on button "Close" at bounding box center [399, 438] width 9 height 9
click at [404, 293] on button "Close" at bounding box center [399, 295] width 9 height 9
click at [404, 434] on button "Close" at bounding box center [399, 438] width 9 height 9
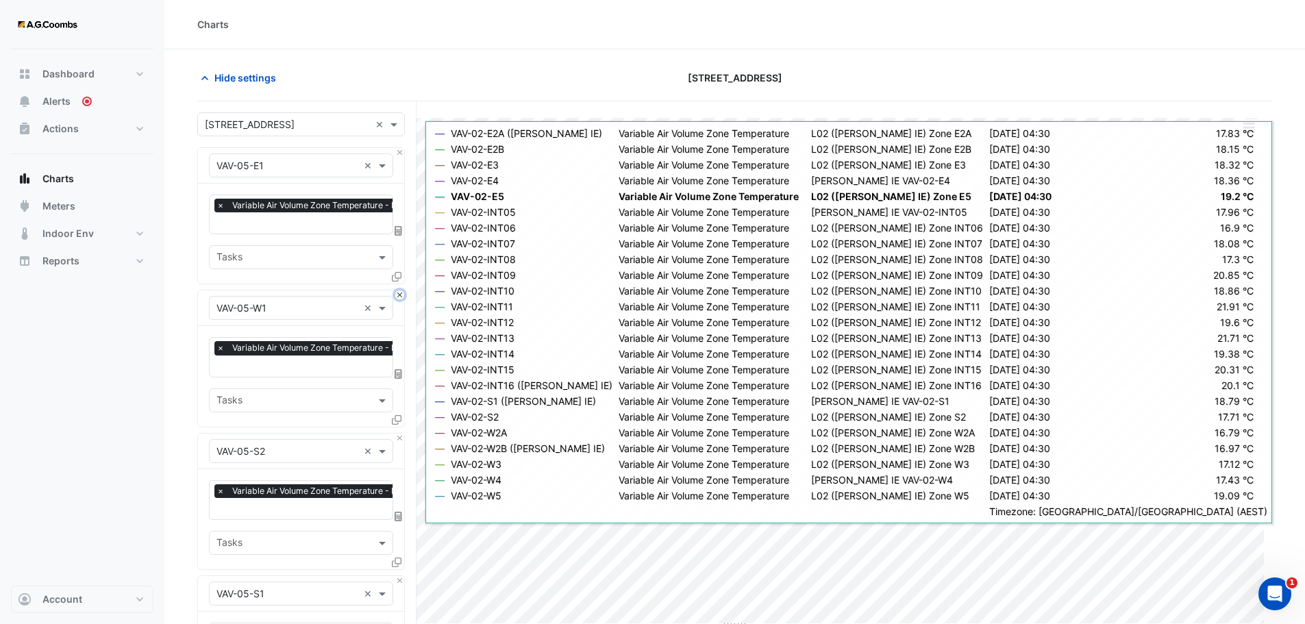
click at [404, 293] on button "Close" at bounding box center [399, 295] width 9 height 9
click at [404, 434] on button "Close" at bounding box center [399, 438] width 9 height 9
click at [404, 293] on button "Close" at bounding box center [399, 295] width 9 height 9
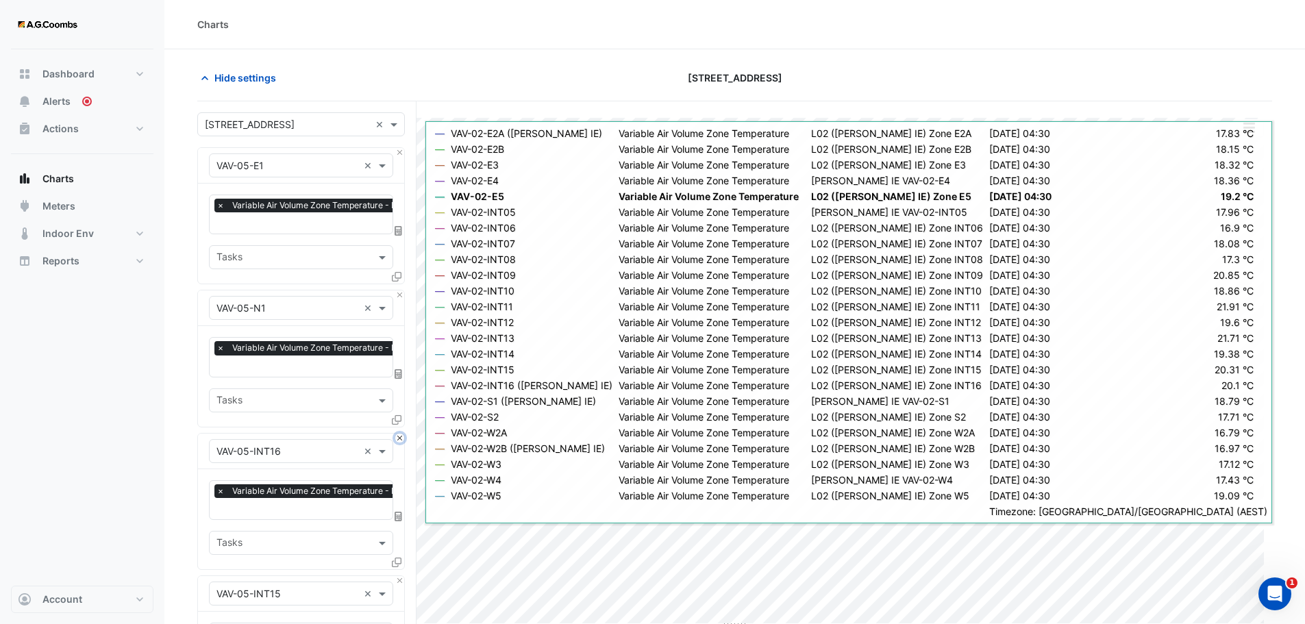
click at [404, 434] on button "Close" at bounding box center [399, 438] width 9 height 9
click at [404, 293] on button "Close" at bounding box center [399, 295] width 9 height 9
click at [404, 434] on button "Close" at bounding box center [399, 438] width 9 height 9
click at [404, 293] on button "Close" at bounding box center [399, 295] width 9 height 9
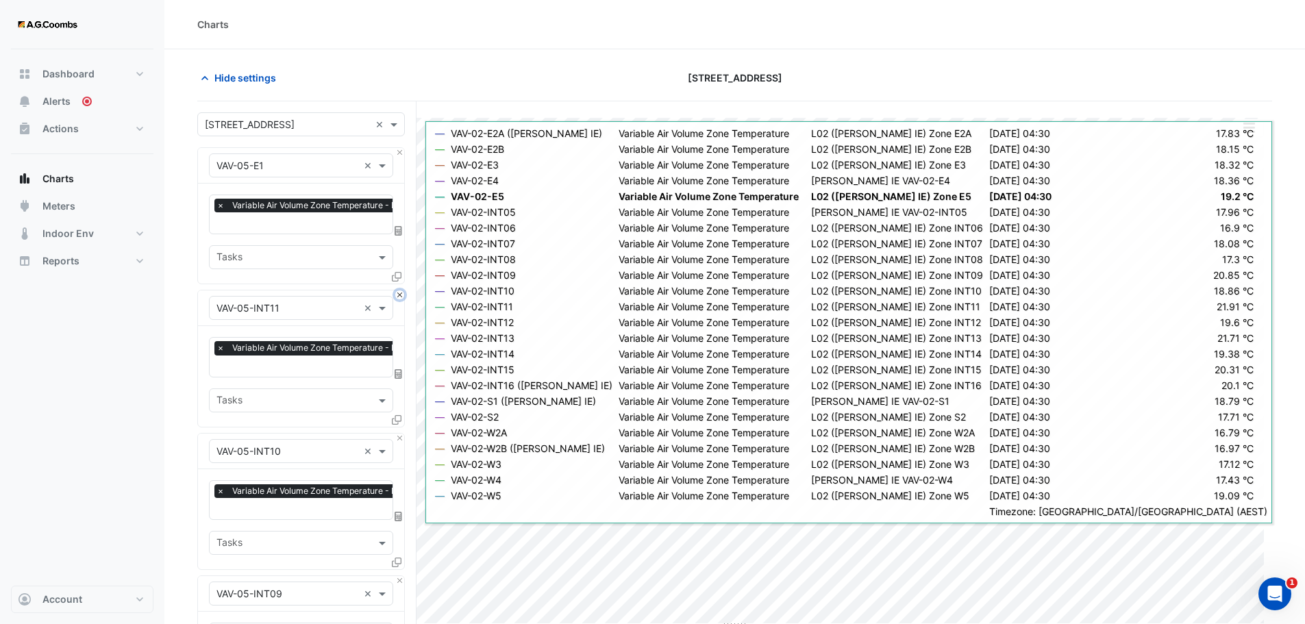
click at [404, 293] on button "Close" at bounding box center [399, 295] width 9 height 9
click at [404, 434] on button "Close" at bounding box center [399, 438] width 9 height 9
click at [404, 293] on button "Close" at bounding box center [399, 295] width 9 height 9
click at [404, 434] on button "Close" at bounding box center [399, 438] width 9 height 9
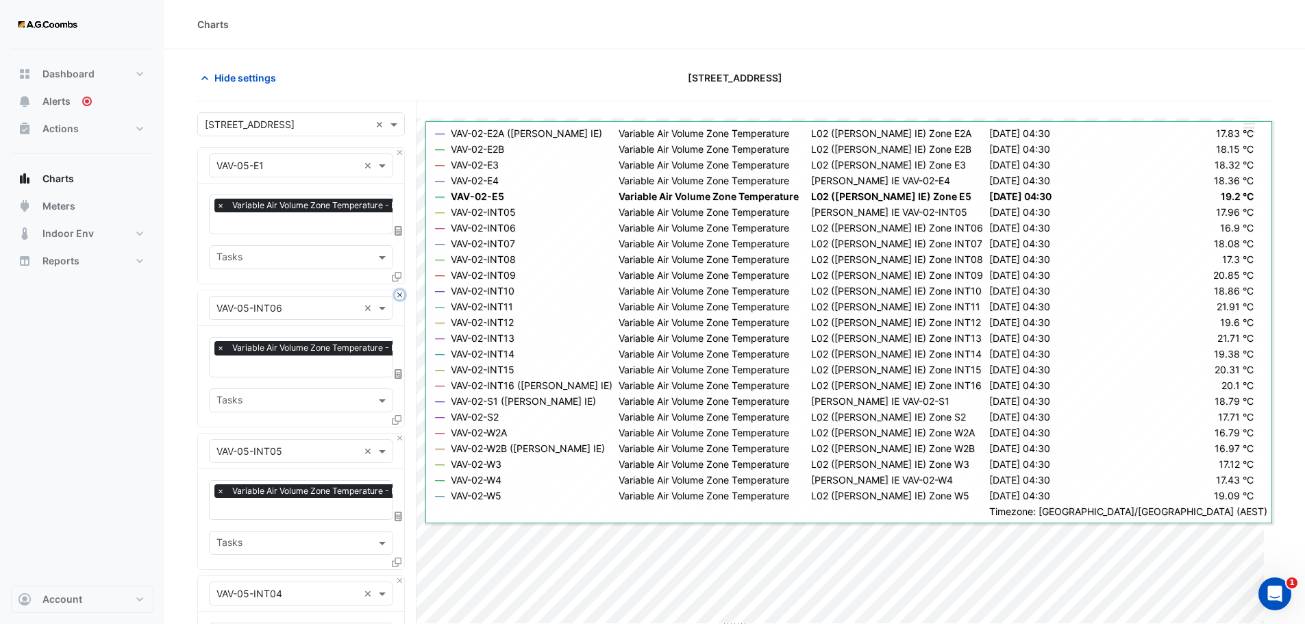
click at [404, 293] on button "Close" at bounding box center [399, 295] width 9 height 9
click at [404, 434] on button "Close" at bounding box center [399, 438] width 9 height 9
click at [404, 293] on button "Close" at bounding box center [399, 295] width 9 height 9
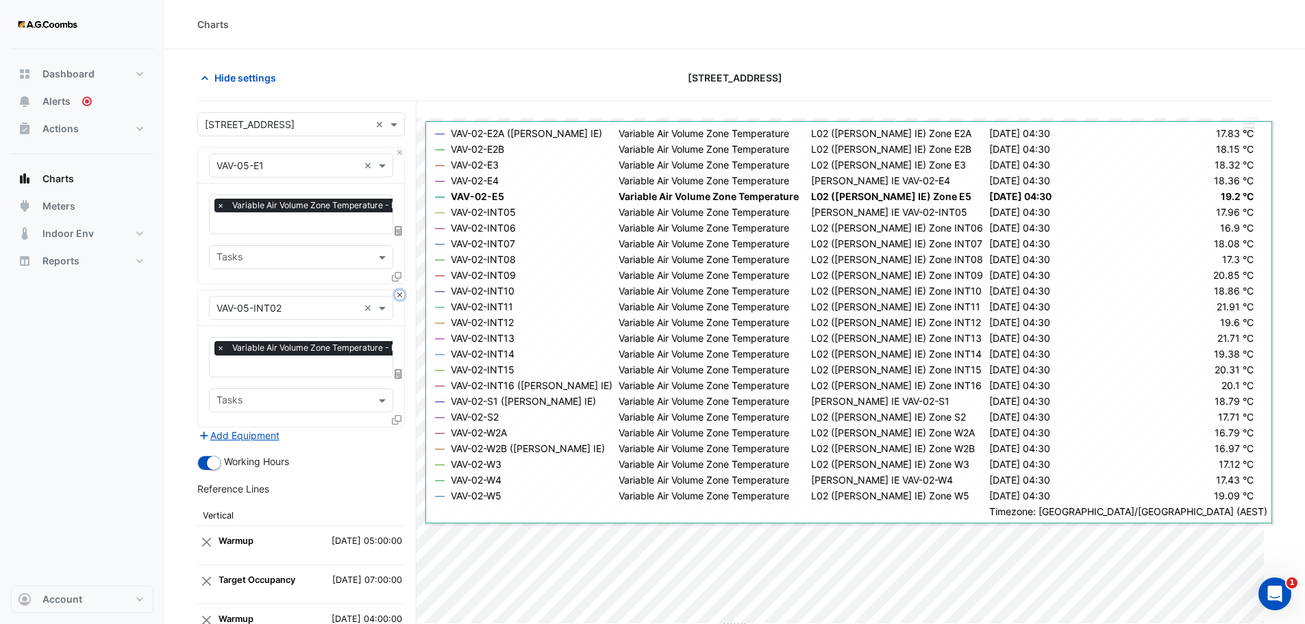
click at [404, 293] on button "Close" at bounding box center [399, 295] width 9 height 9
click at [404, 428] on div "Add Equipment" at bounding box center [301, 436] width 208 height 16
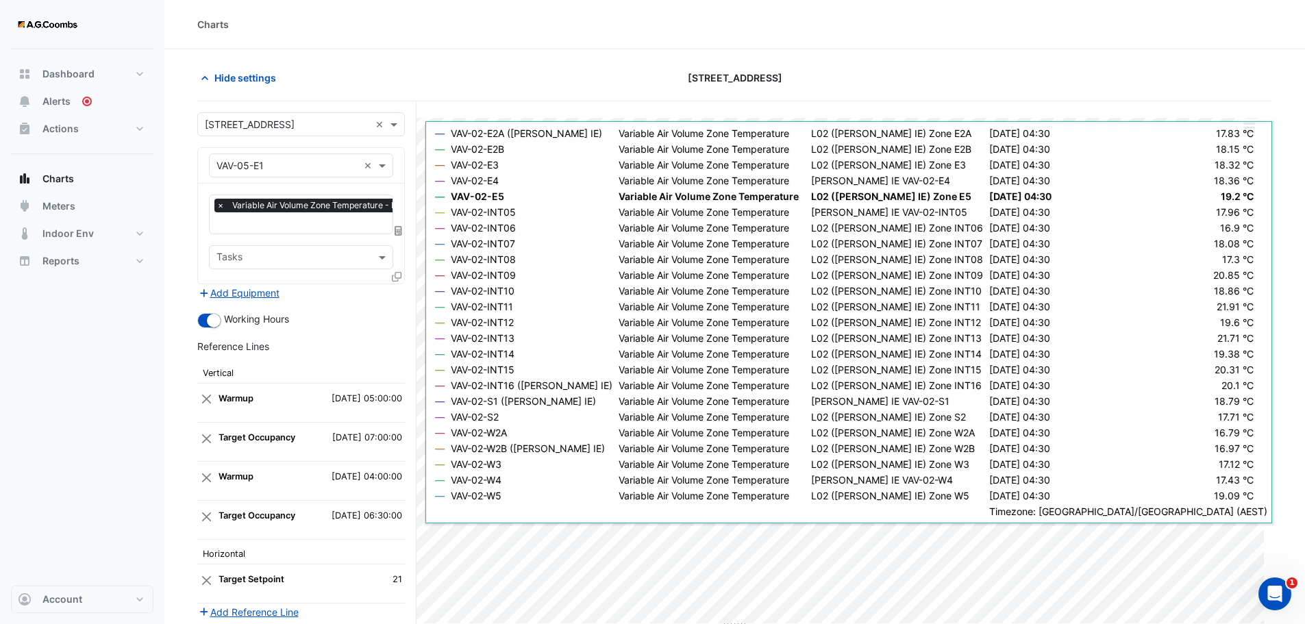
click at [399, 275] on icon at bounding box center [397, 277] width 10 height 10
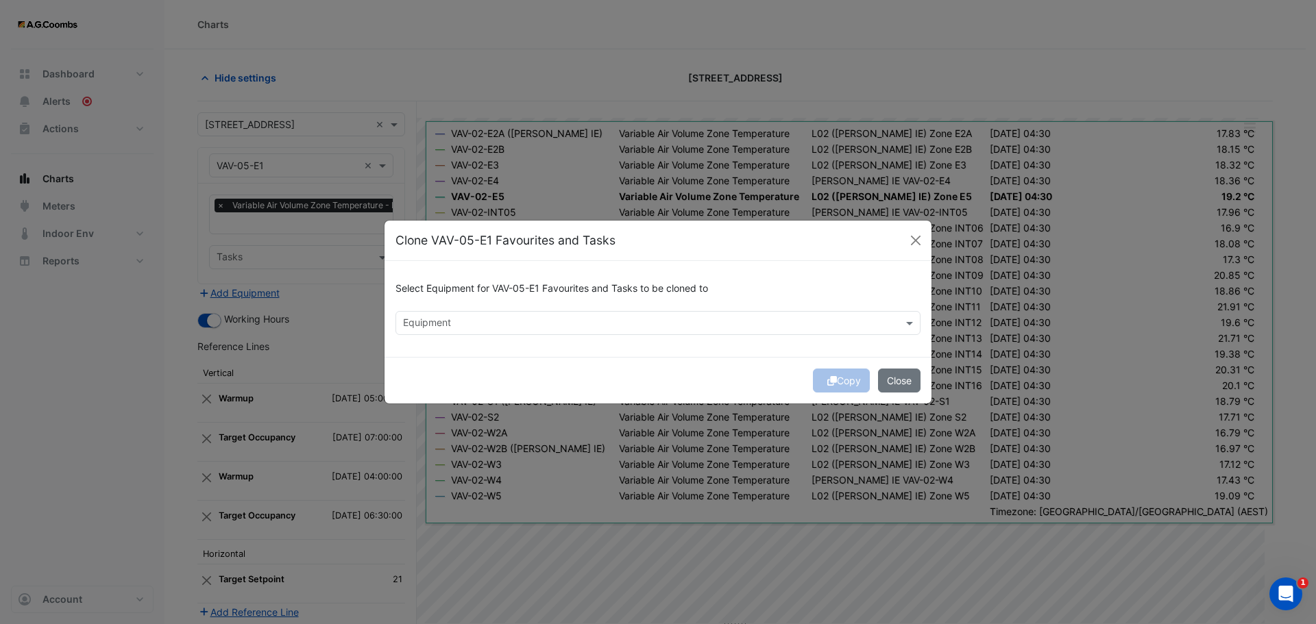
click at [465, 318] on input "text" at bounding box center [650, 324] width 494 height 14
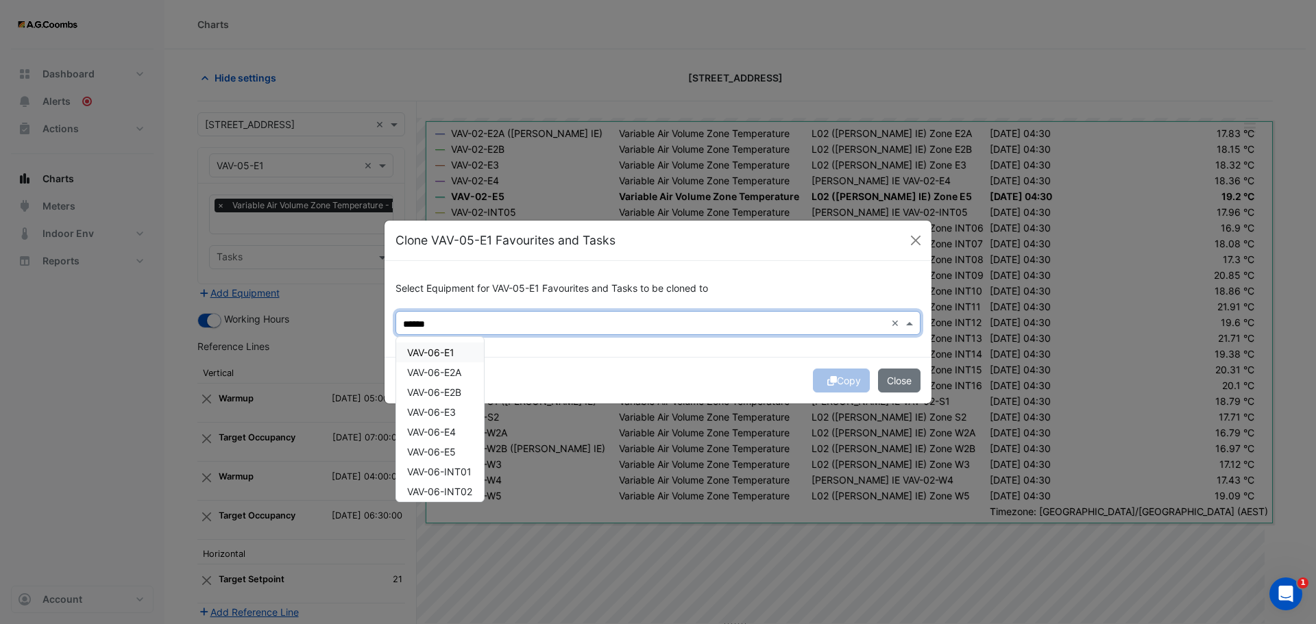
click at [454, 358] on span "VAV-06-E1" at bounding box center [430, 353] width 47 height 12
click at [454, 376] on span "VAV-06-E2A" at bounding box center [434, 373] width 54 height 12
click at [454, 391] on span "VAV-06-E2B" at bounding box center [434, 393] width 54 height 12
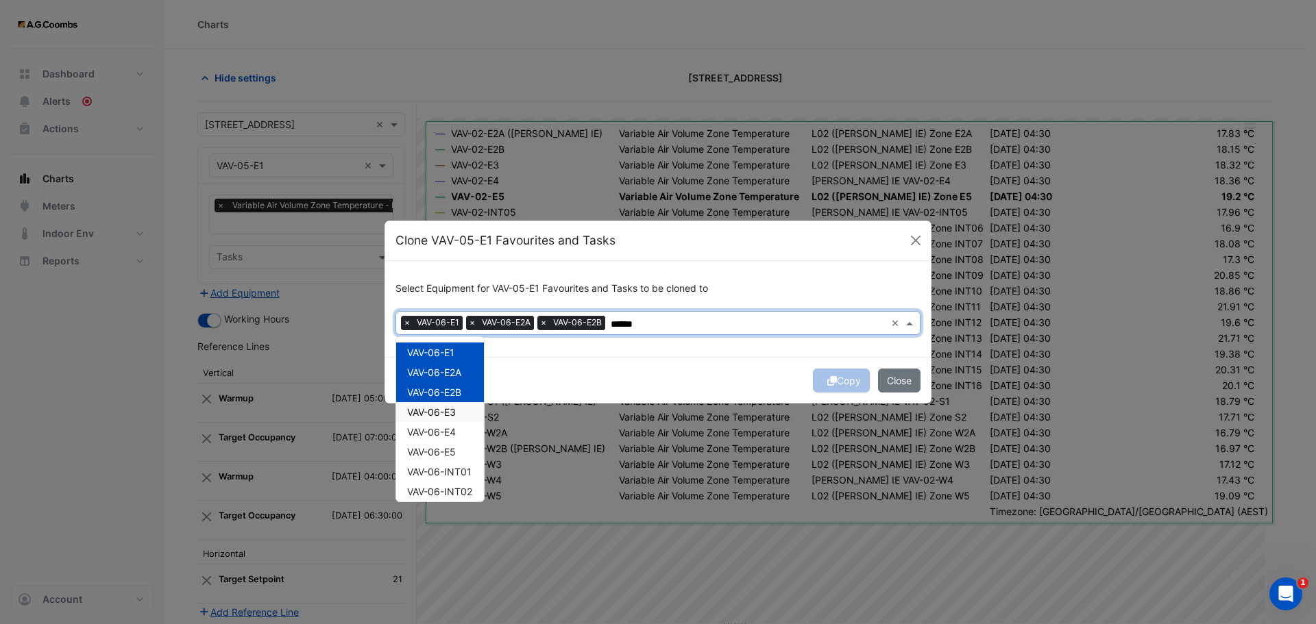
click at [456, 408] on span "VAV-06-E3" at bounding box center [431, 412] width 49 height 12
click at [458, 441] on div "VAV-06-E4" at bounding box center [440, 432] width 88 height 20
click at [458, 458] on div "VAV-06-E5" at bounding box center [440, 452] width 88 height 20
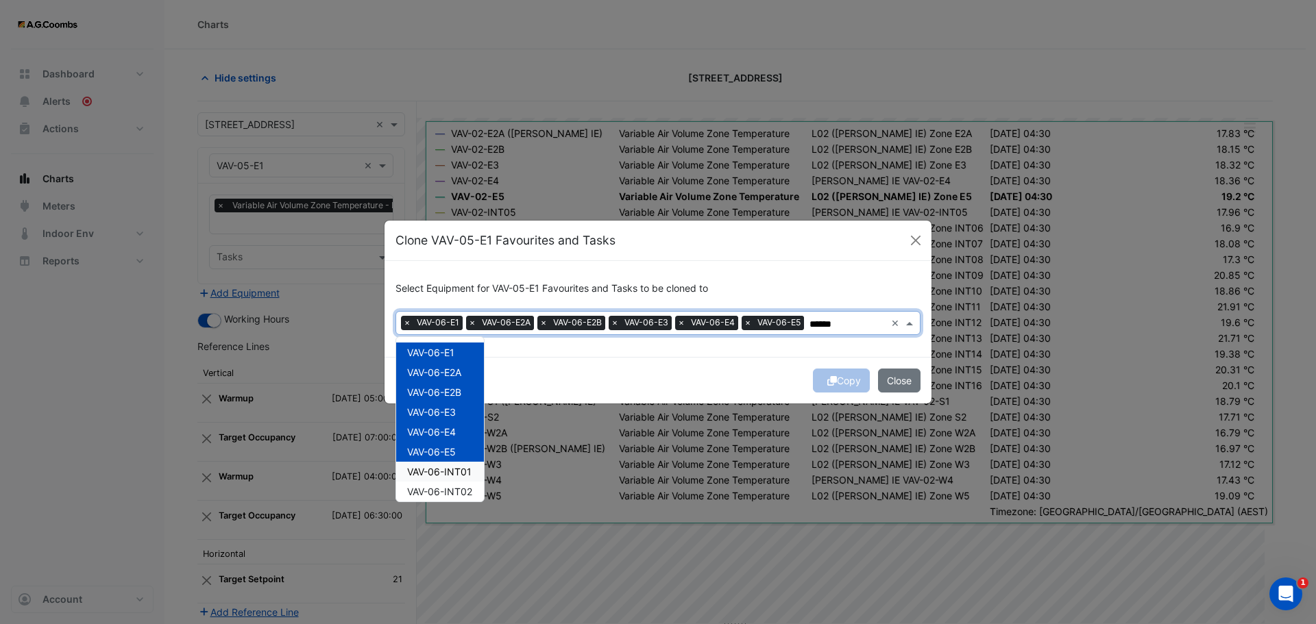
click at [456, 467] on span "VAV-06-INT01" at bounding box center [439, 472] width 64 height 12
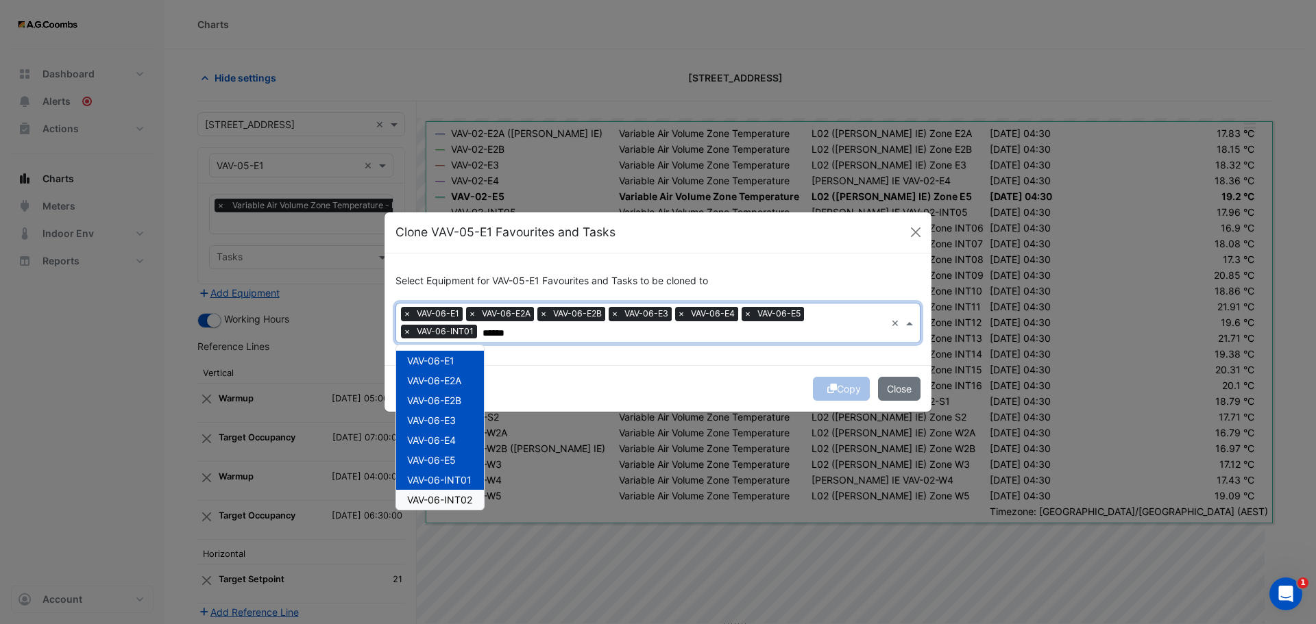
click at [458, 500] on span "VAV-06-INT02" at bounding box center [439, 500] width 65 height 12
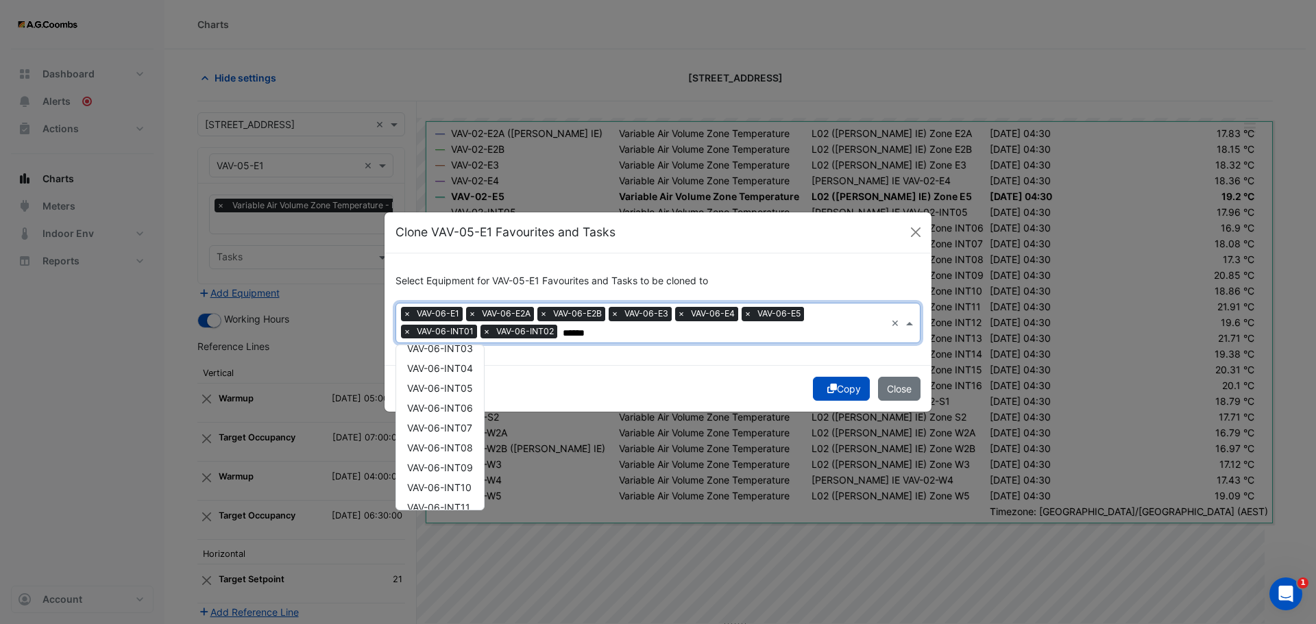
scroll to position [124, 0]
click at [467, 395] on span "VAV-06-INT03" at bounding box center [440, 396] width 66 height 12
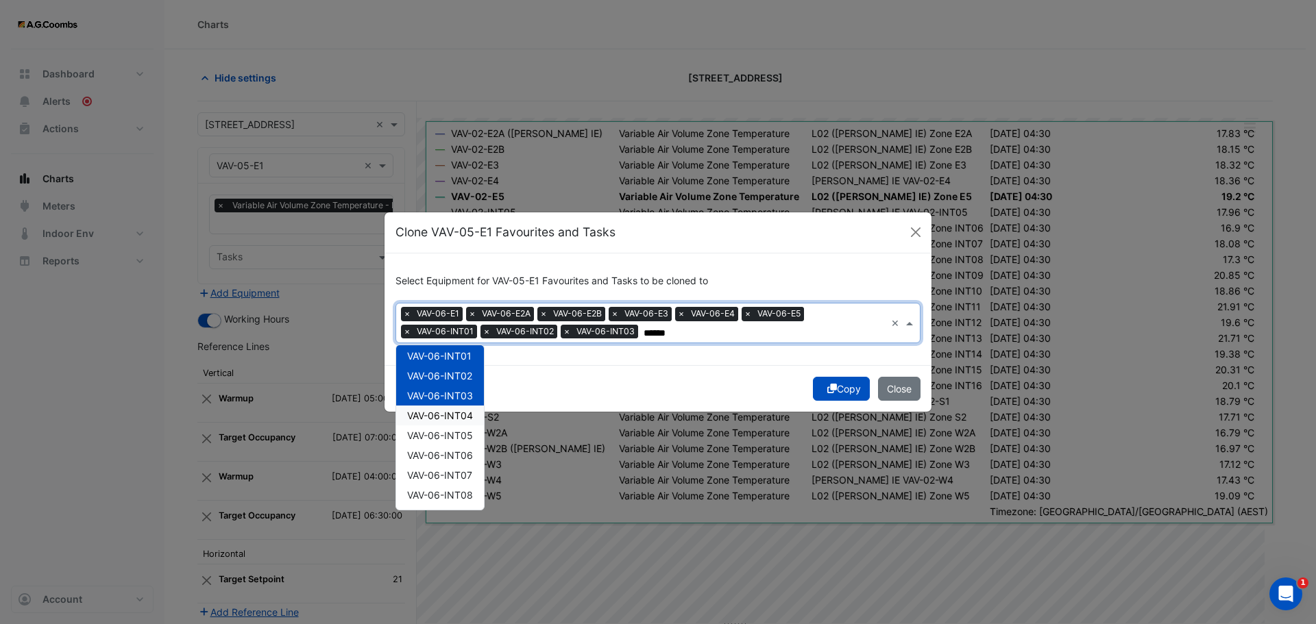
click at [463, 410] on span "VAV-06-INT04" at bounding box center [440, 416] width 66 height 12
click at [460, 430] on span "VAV-06-INT05" at bounding box center [440, 436] width 66 height 12
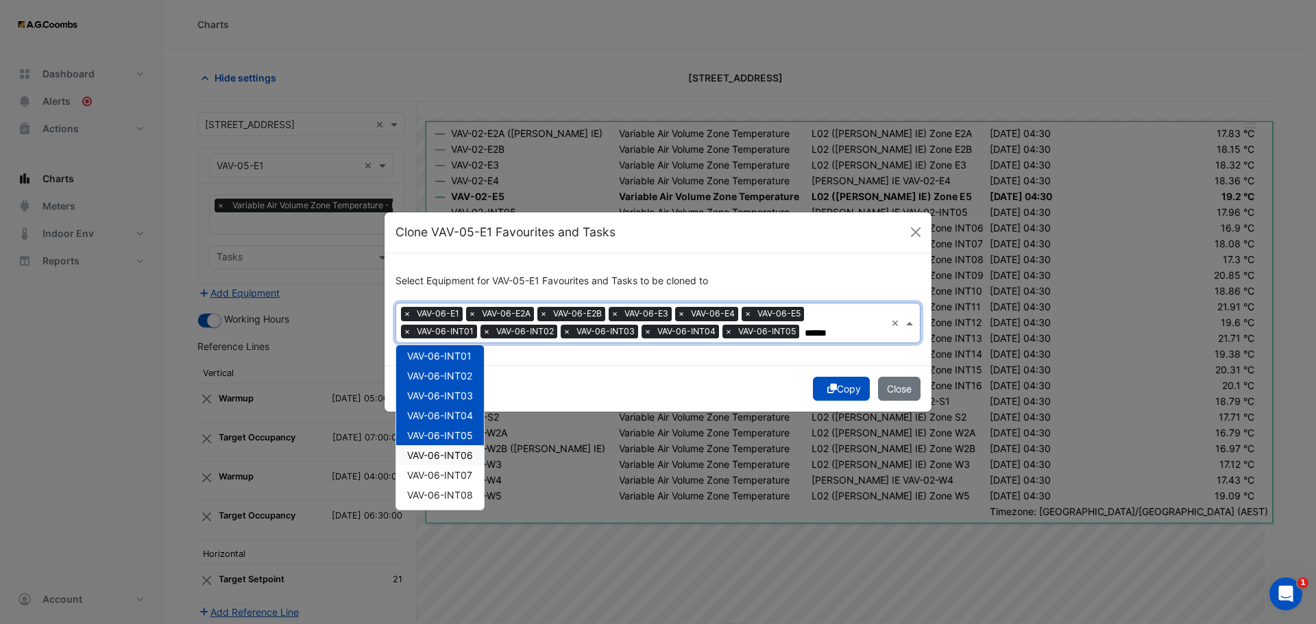
click at [452, 461] on span "VAV-06-INT06" at bounding box center [440, 456] width 66 height 12
click at [452, 481] on span "VAV-06-INT07" at bounding box center [439, 475] width 65 height 12
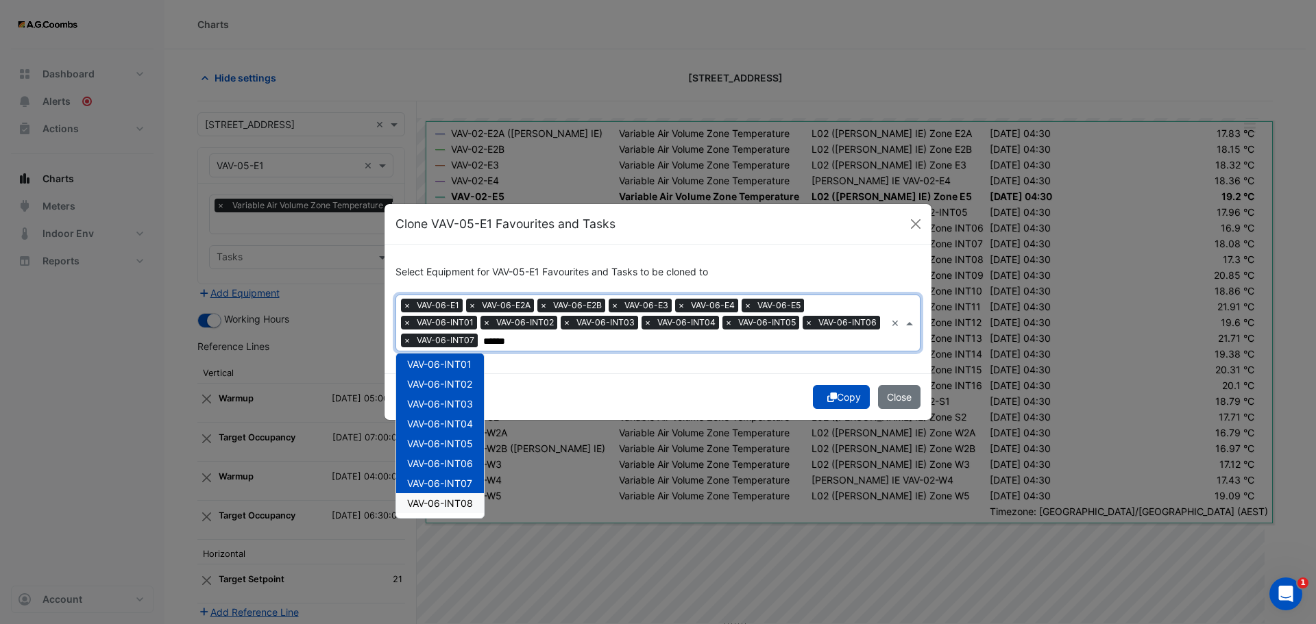
click at [452, 513] on div "VAV-06-INT08" at bounding box center [440, 503] width 88 height 20
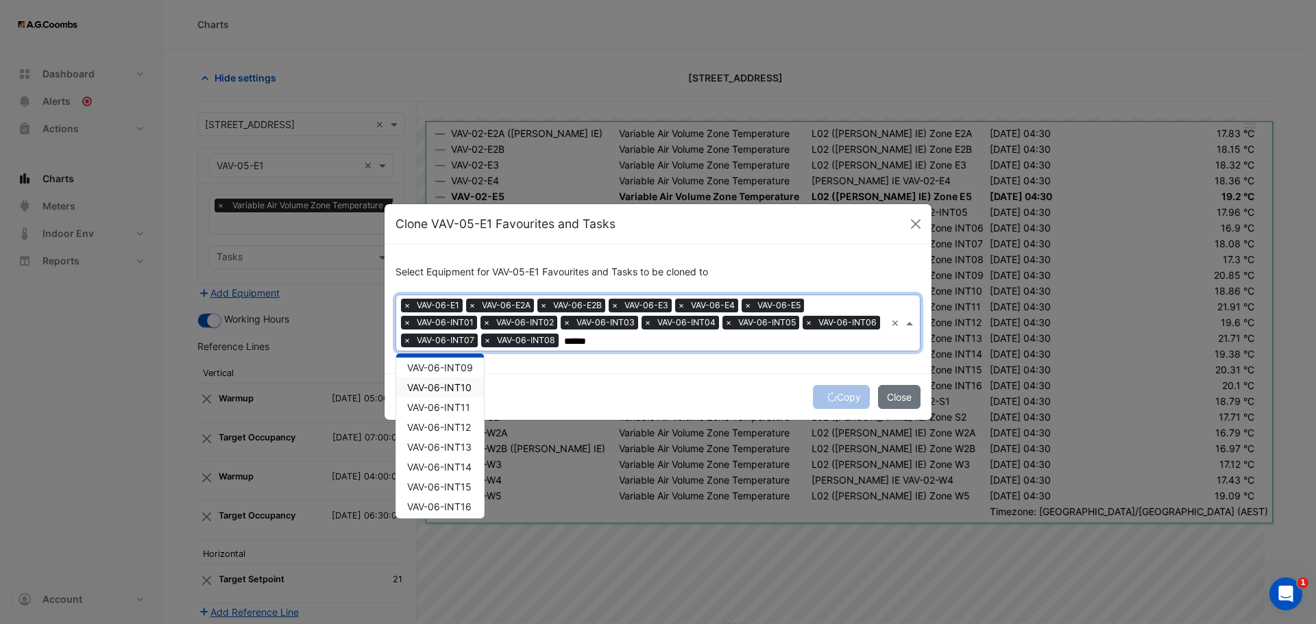
type input "******"
click at [448, 352] on div "Select Equipment for VAV-05-E1 Favourites and Tasks to be cloned to Equipment ×…" at bounding box center [657, 310] width 547 height 130
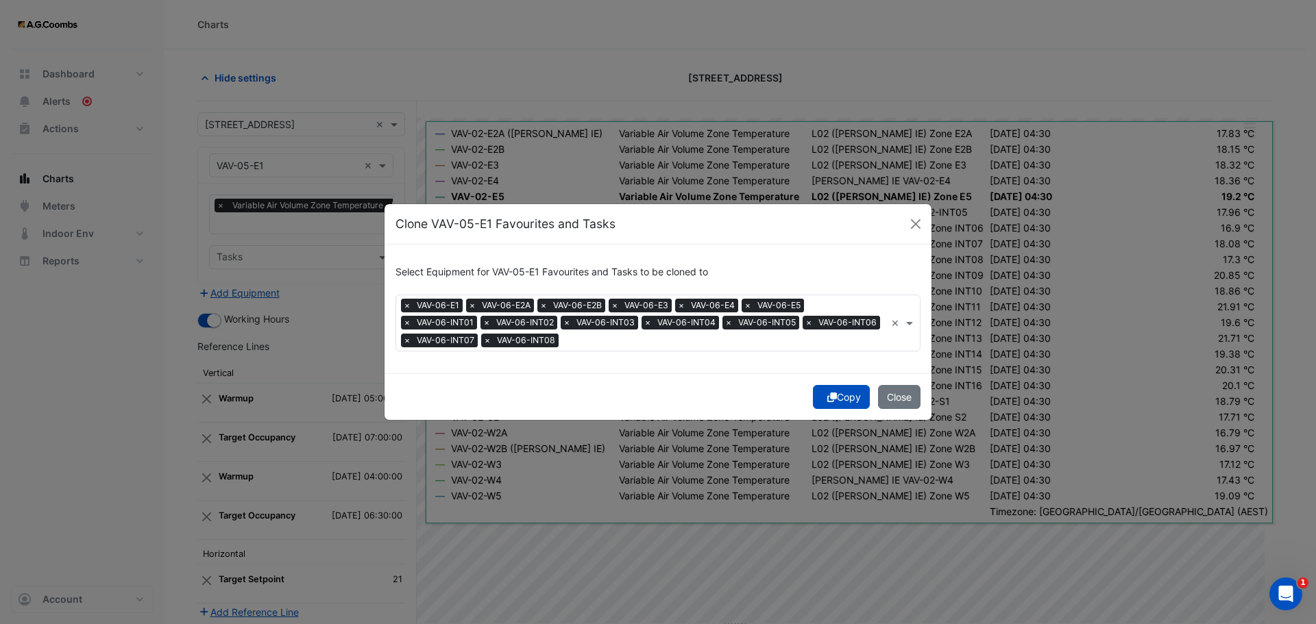
click at [709, 347] on input "text" at bounding box center [724, 341] width 321 height 14
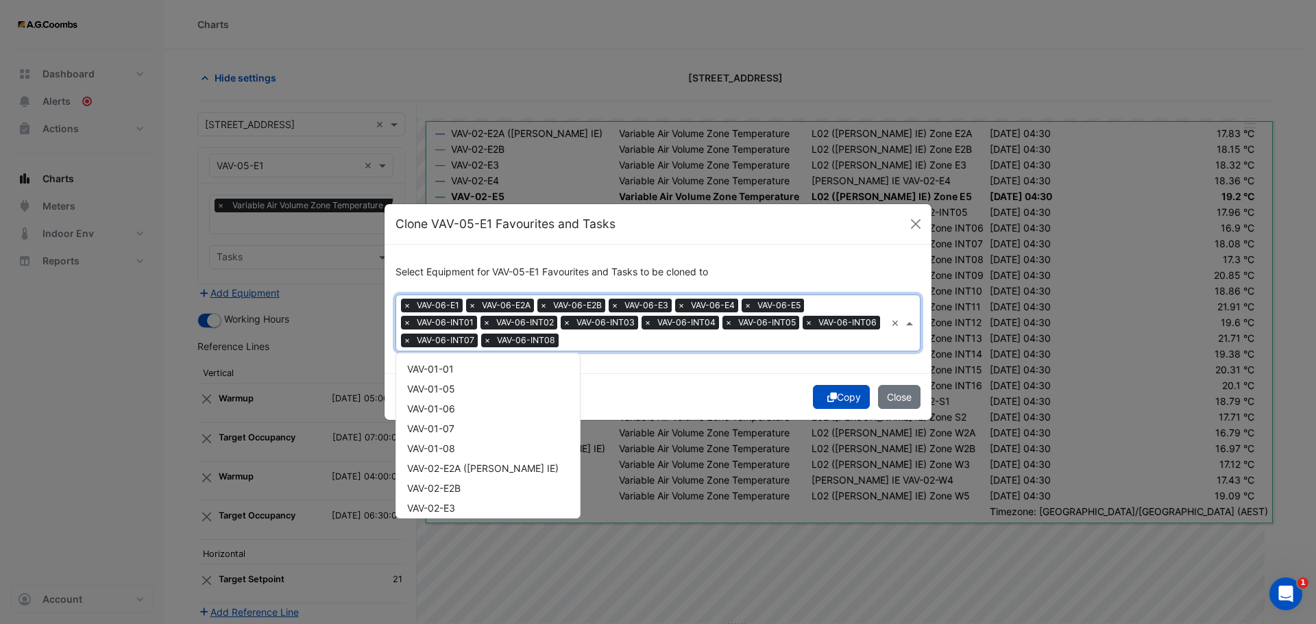
scroll to position [2728, 0]
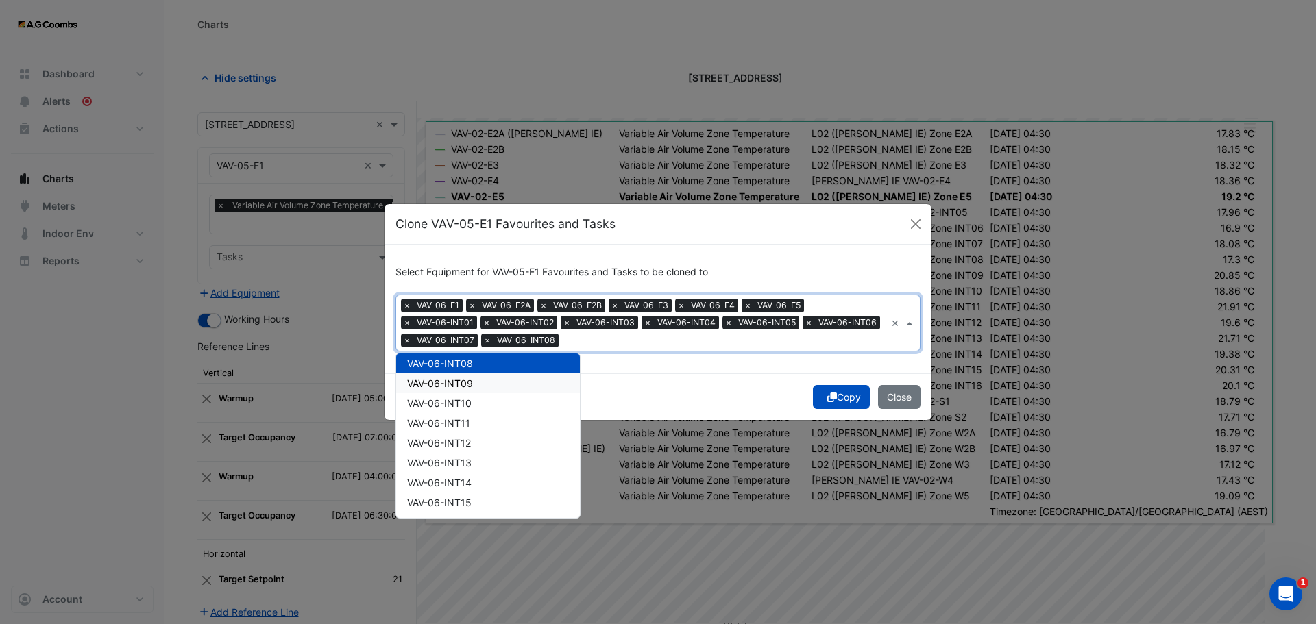
click at [434, 381] on span "VAV-06-INT09" at bounding box center [440, 384] width 66 height 12
click at [440, 405] on span "VAV-06-INT10" at bounding box center [439, 403] width 64 height 12
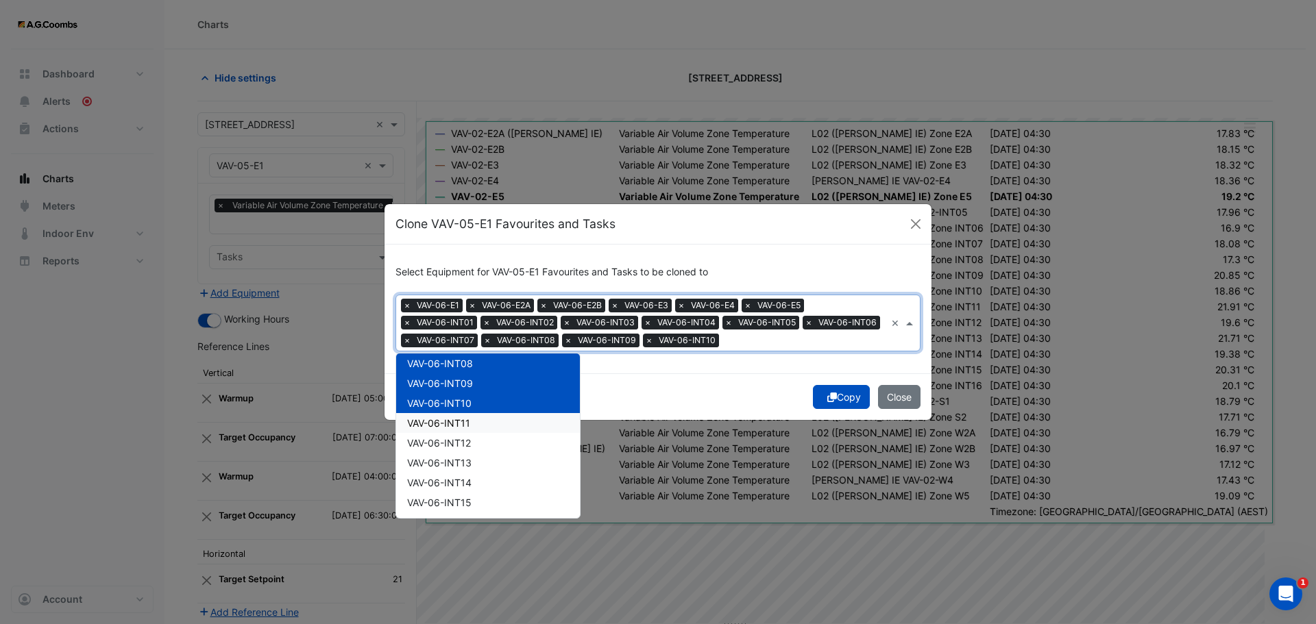
drag, startPoint x: 443, startPoint y: 424, endPoint x: 443, endPoint y: 439, distance: 15.1
click at [443, 424] on span "VAV-06-INT11" at bounding box center [438, 423] width 63 height 12
click at [441, 445] on span "VAV-06-INT12" at bounding box center [439, 443] width 64 height 12
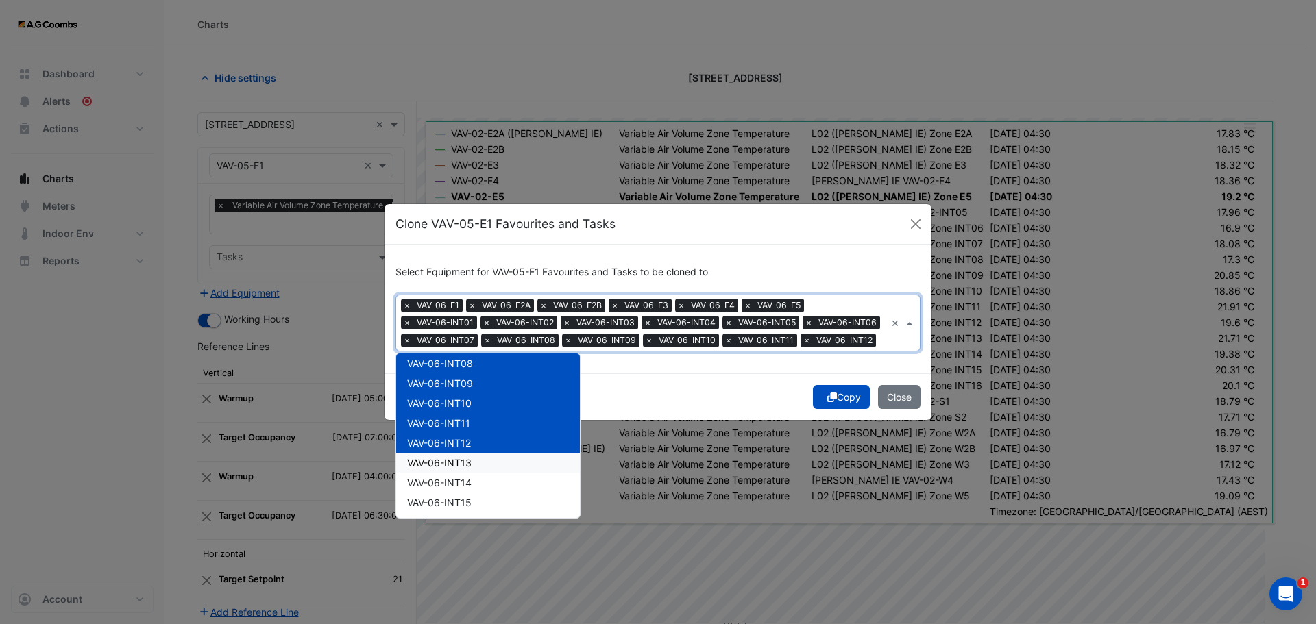
click at [447, 469] on div "VAV-06-INT13" at bounding box center [488, 463] width 184 height 20
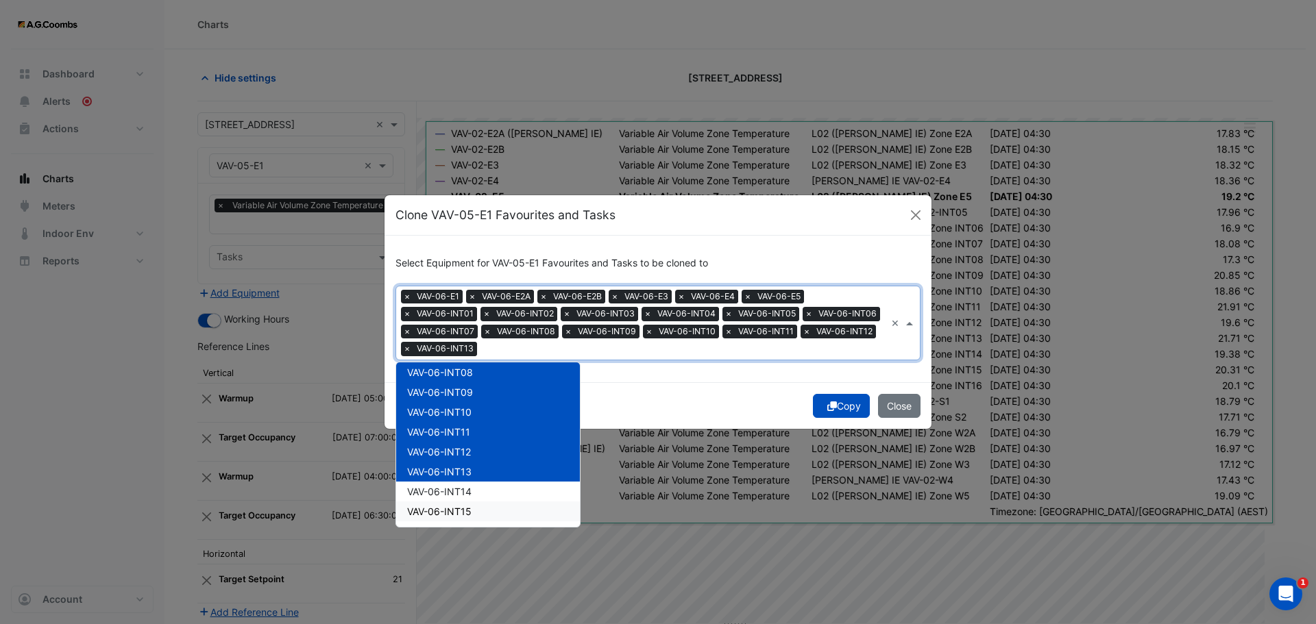
click at [445, 502] on div "VAV-06-INT15" at bounding box center [488, 512] width 184 height 20
click at [439, 496] on span "VAV-06-INT14" at bounding box center [439, 492] width 64 height 12
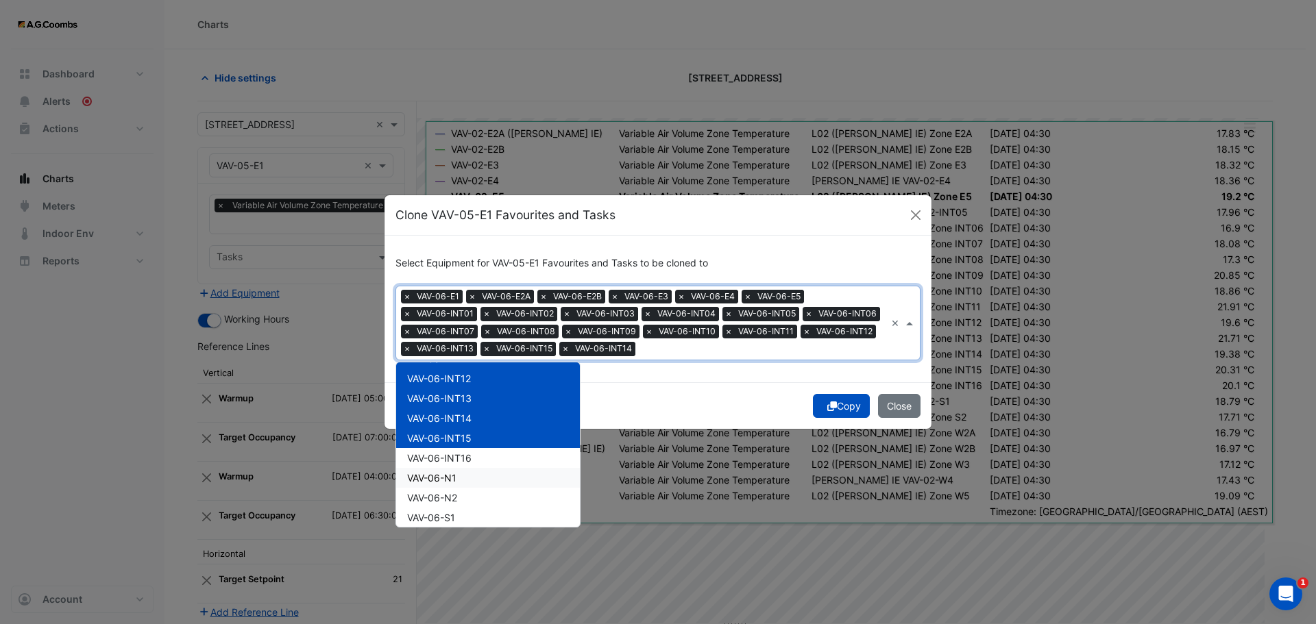
scroll to position [2865, 0]
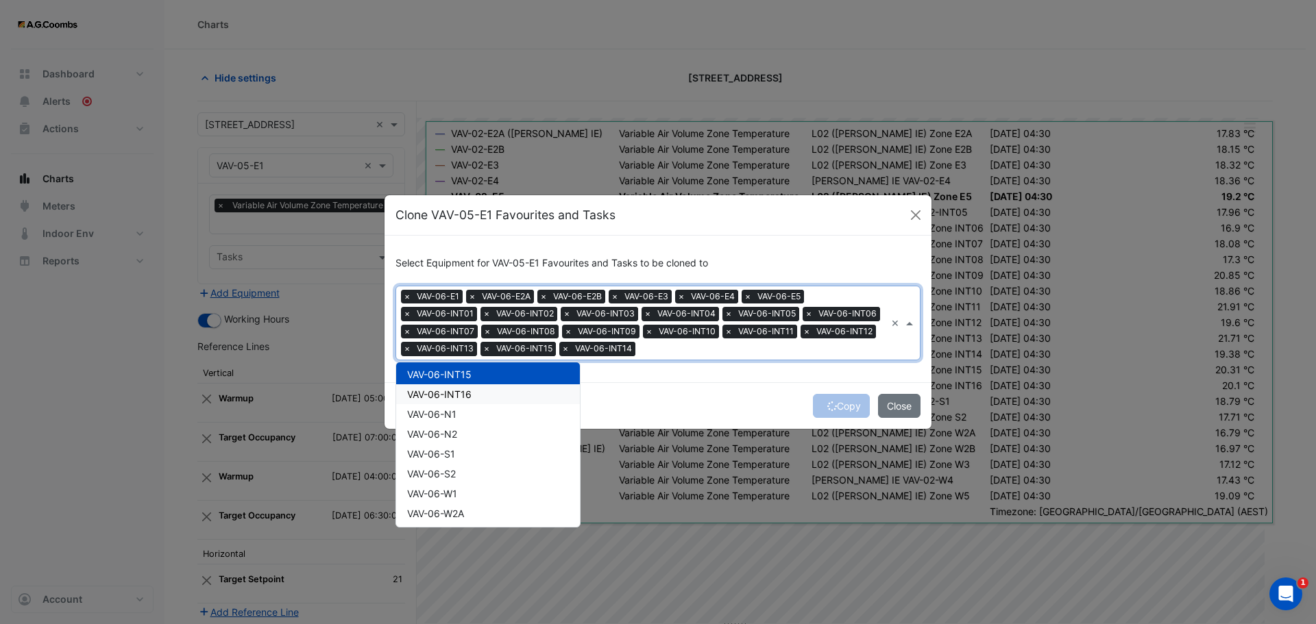
click at [448, 395] on span "VAV-06-INT16" at bounding box center [439, 395] width 64 height 12
click at [448, 427] on div "VAV-06-N2" at bounding box center [488, 434] width 184 height 20
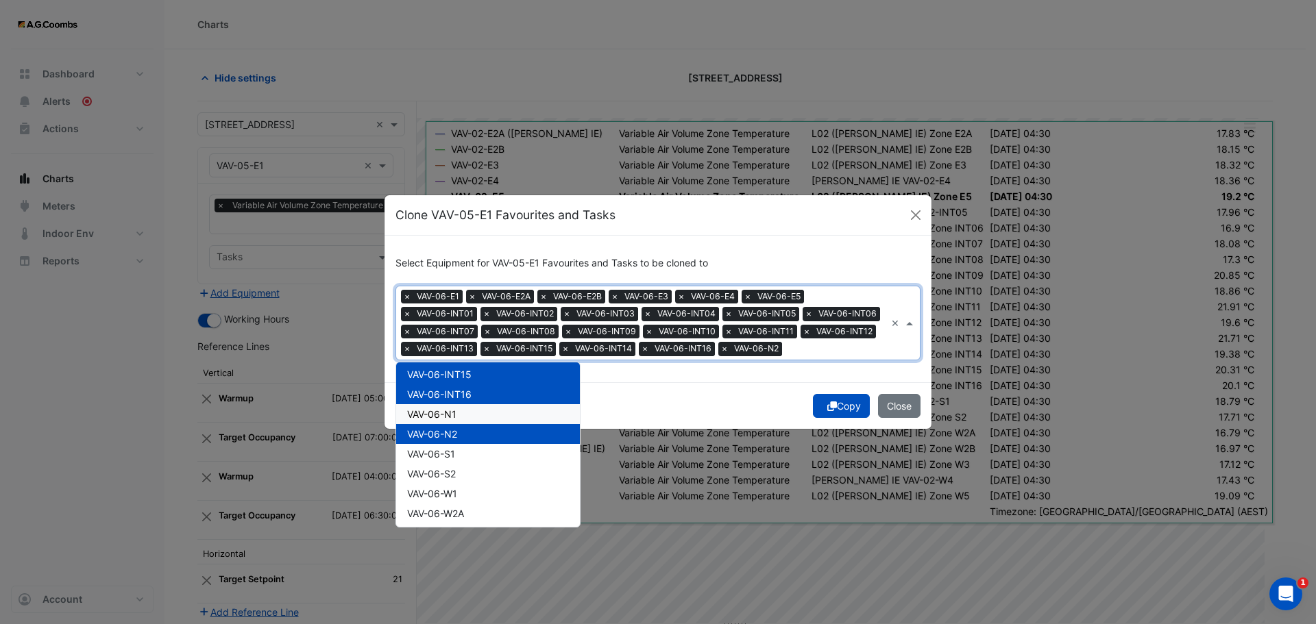
click at [441, 410] on span "VAV-06-N1" at bounding box center [431, 414] width 49 height 12
click at [449, 461] on div "VAV-06-S1" at bounding box center [488, 454] width 184 height 20
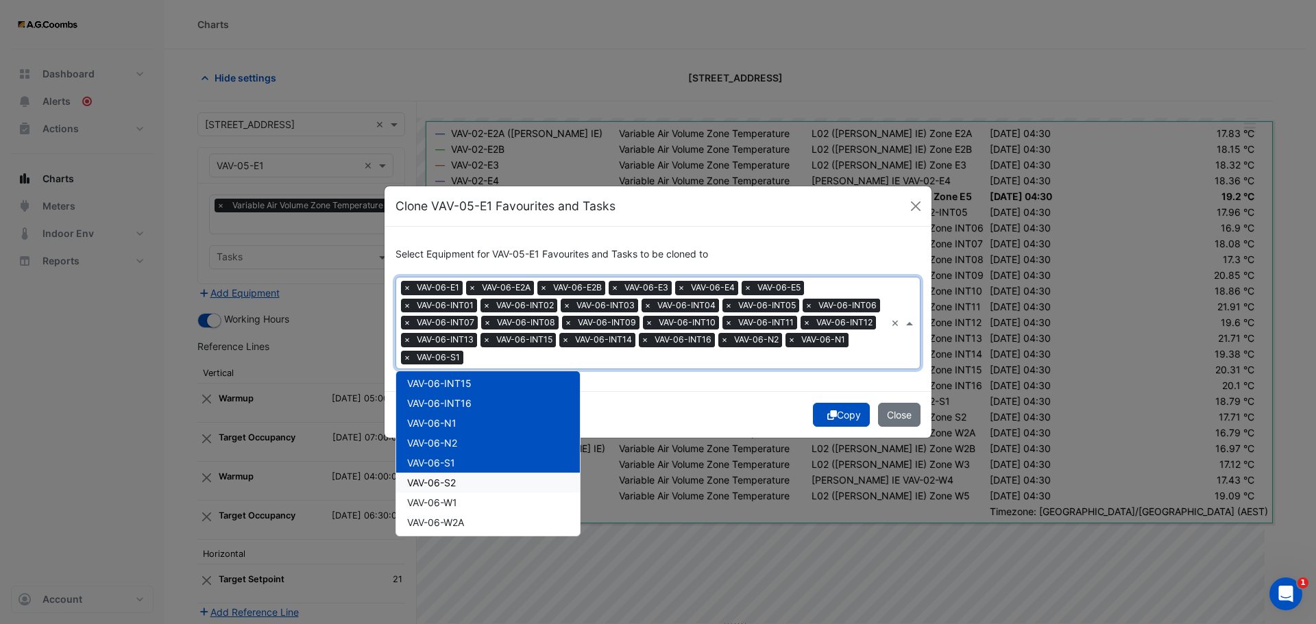
click at [450, 481] on span "VAV-06-S2" at bounding box center [431, 483] width 49 height 12
click at [452, 502] on span "VAV-06-W1" at bounding box center [432, 503] width 50 height 12
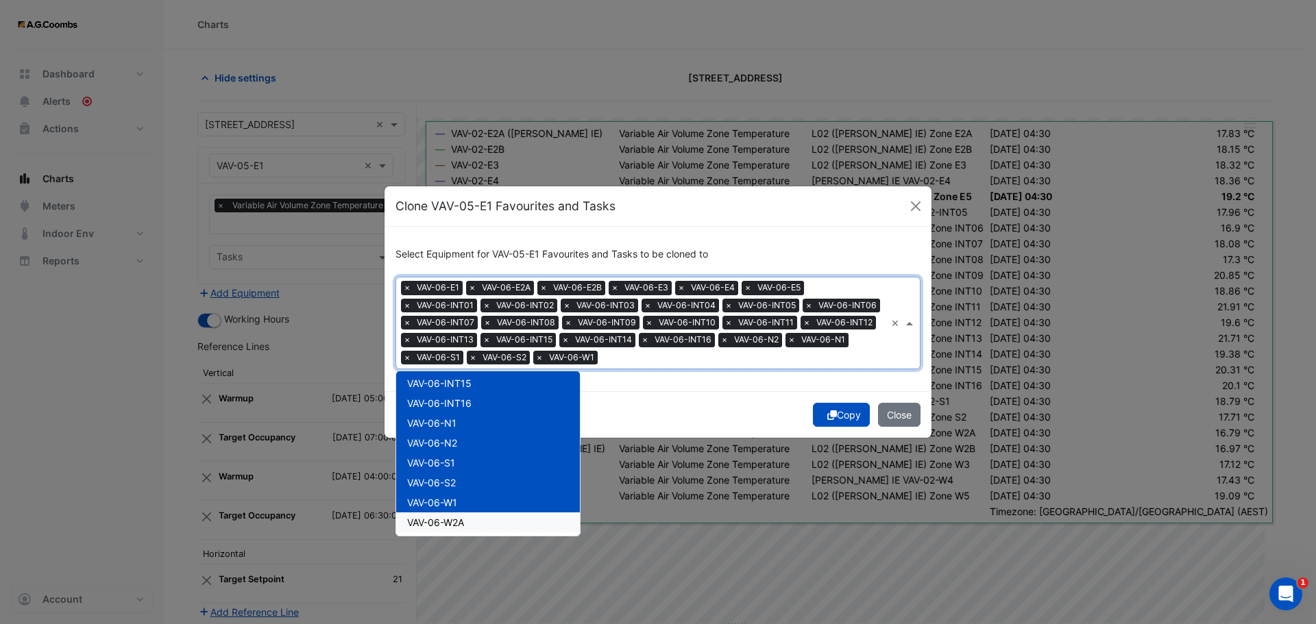
click at [452, 522] on span "VAV-06-W2A" at bounding box center [435, 523] width 57 height 12
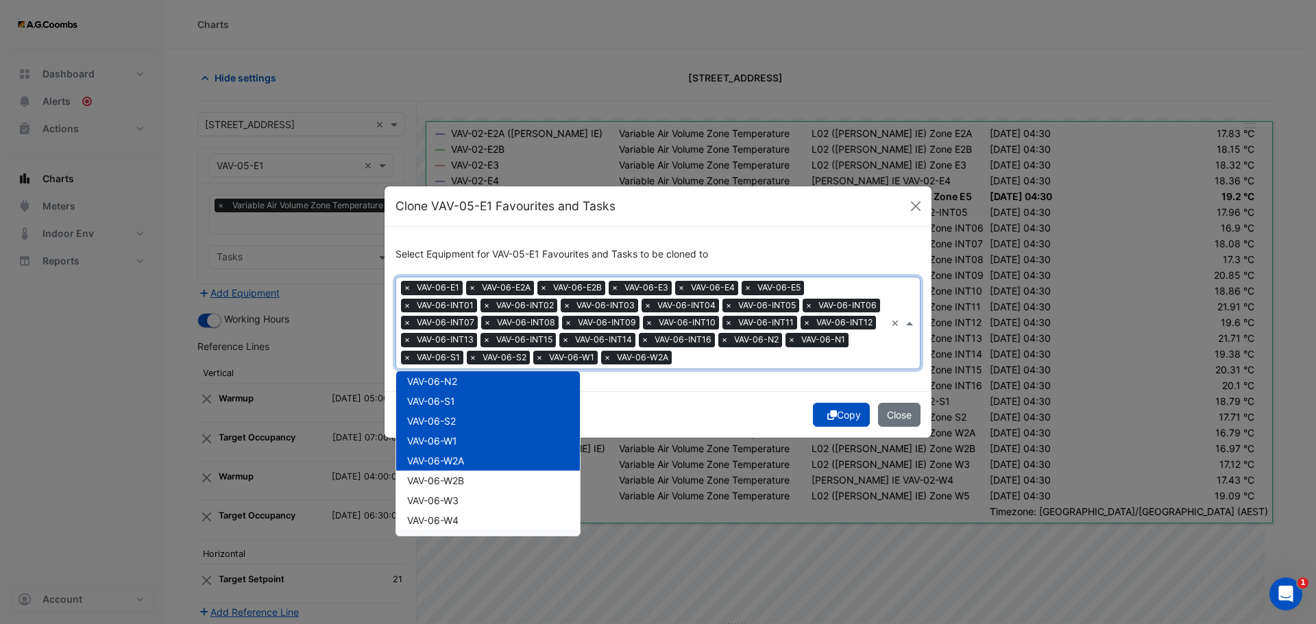
scroll to position [3002, 0]
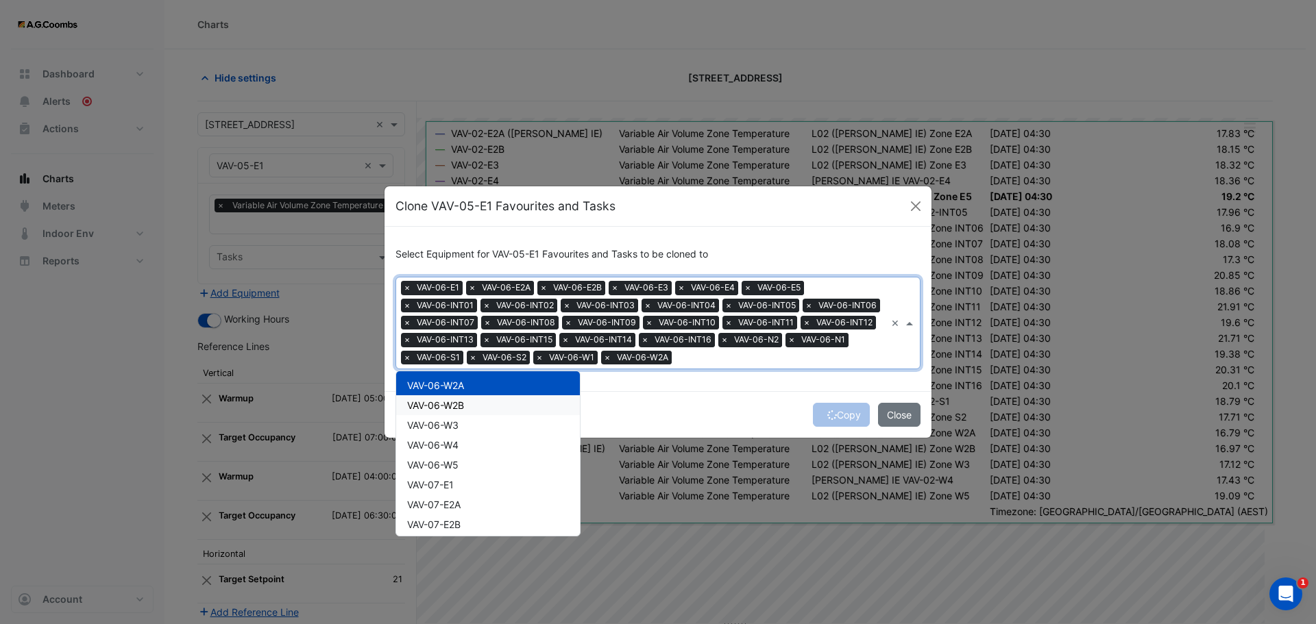
click at [451, 406] on span "VAV-06-W2B" at bounding box center [435, 406] width 57 height 12
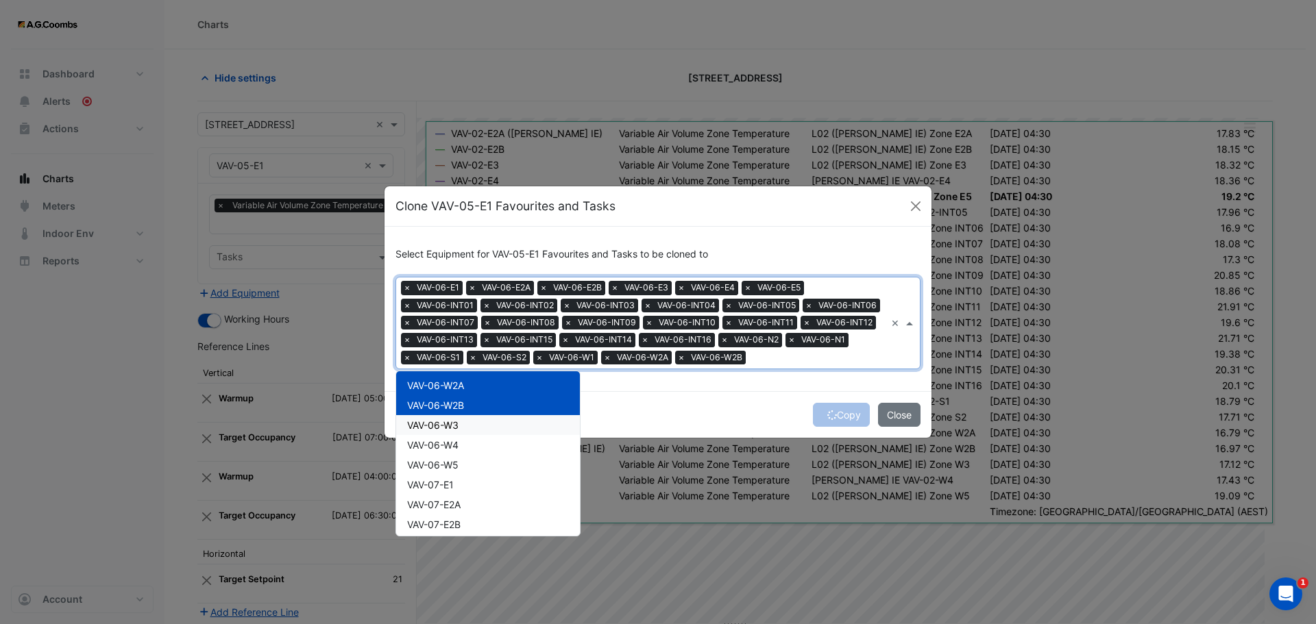
click at [449, 425] on span "VAV-06-W3" at bounding box center [432, 425] width 51 height 12
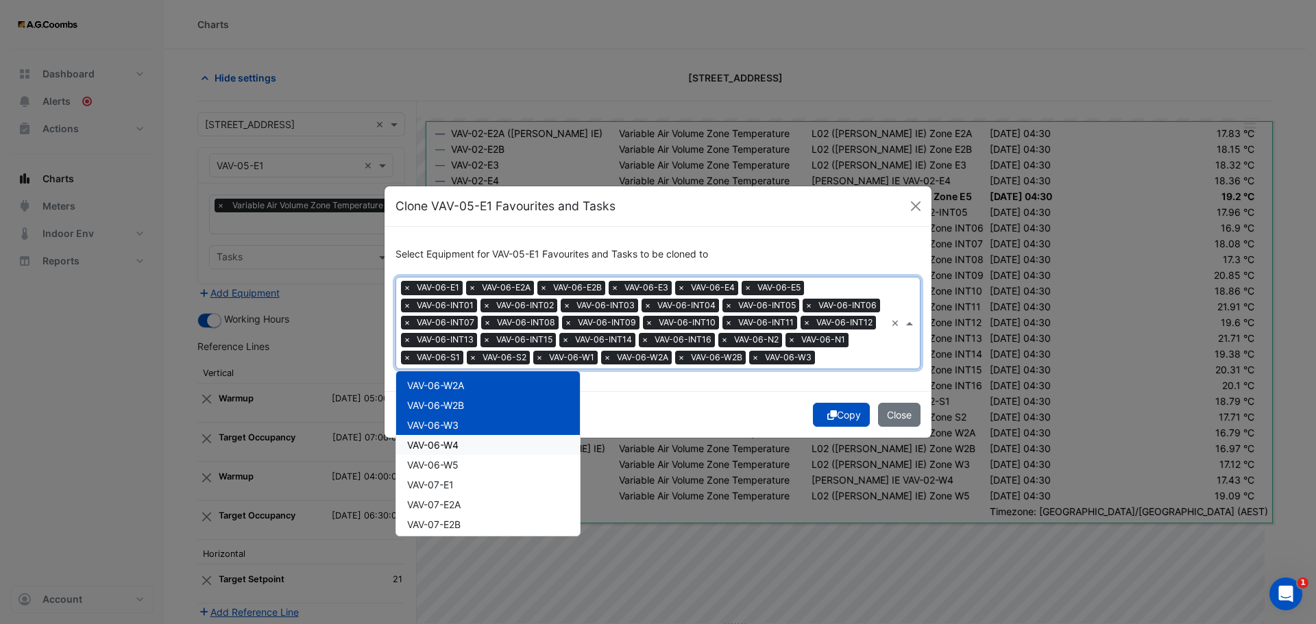
click at [446, 446] on span "VAV-06-W4" at bounding box center [432, 445] width 51 height 12
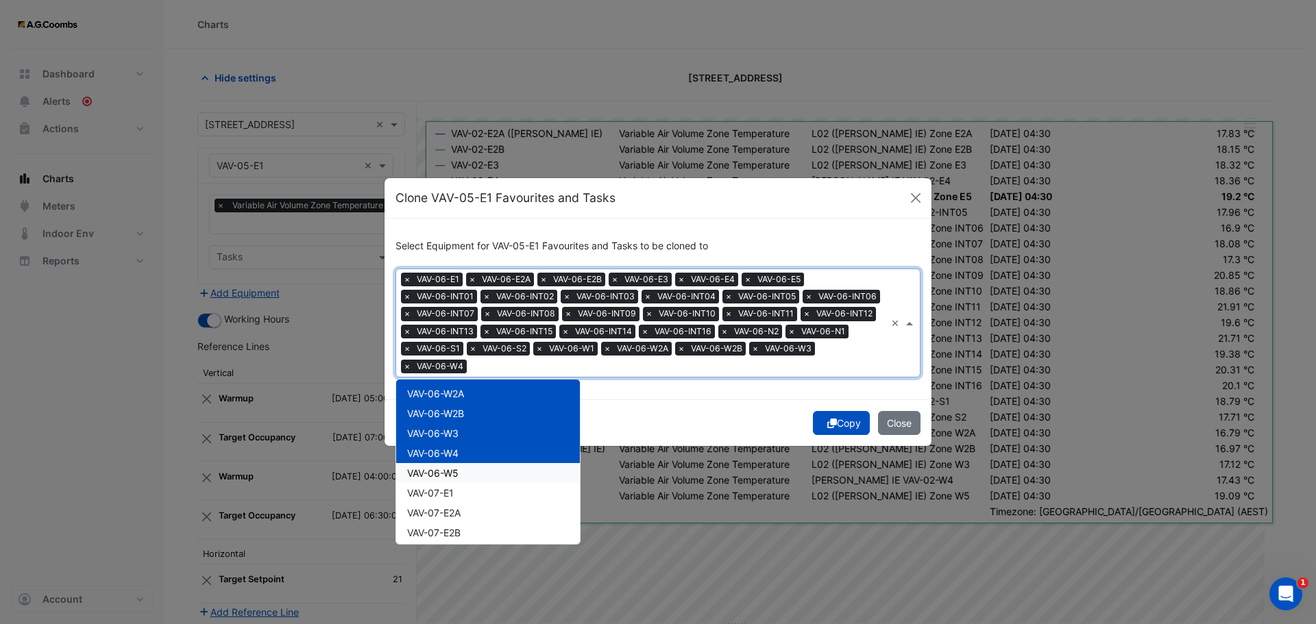
click at [436, 476] on span "VAV-06-W5" at bounding box center [432, 473] width 51 height 12
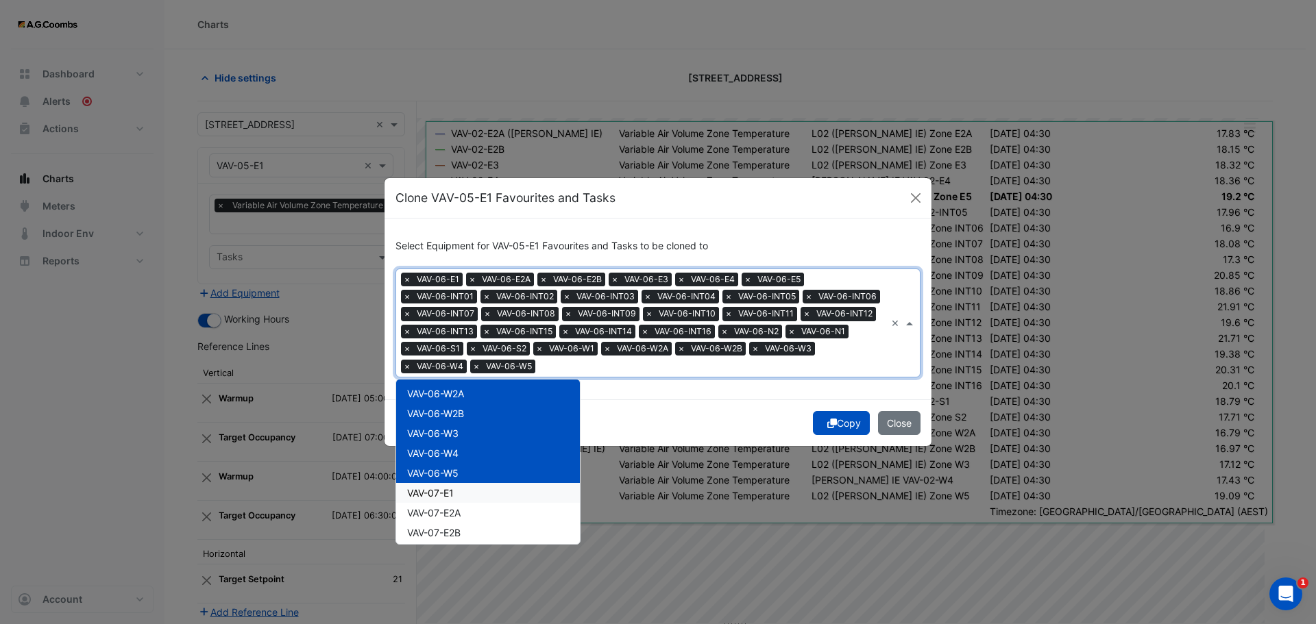
click at [442, 495] on span "VAV-07-E1" at bounding box center [430, 493] width 47 height 12
click at [448, 509] on span "VAV-07-E2A" at bounding box center [433, 513] width 53 height 12
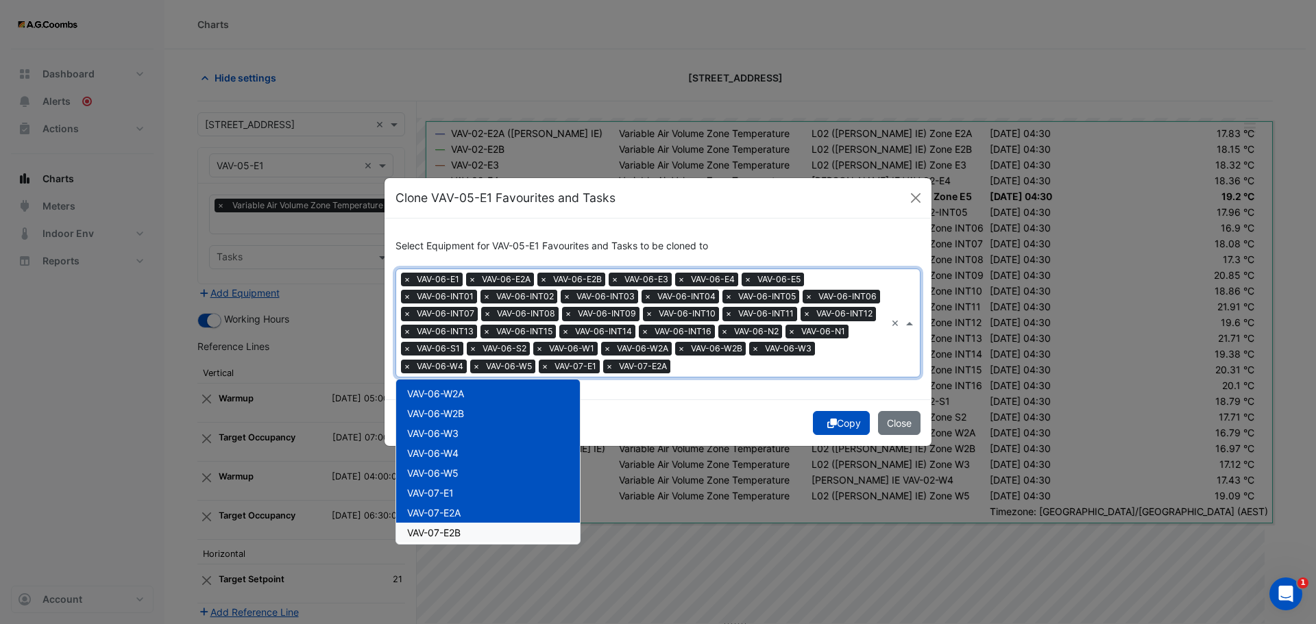
click at [451, 535] on span "VAV-07-E2B" at bounding box center [433, 533] width 53 height 12
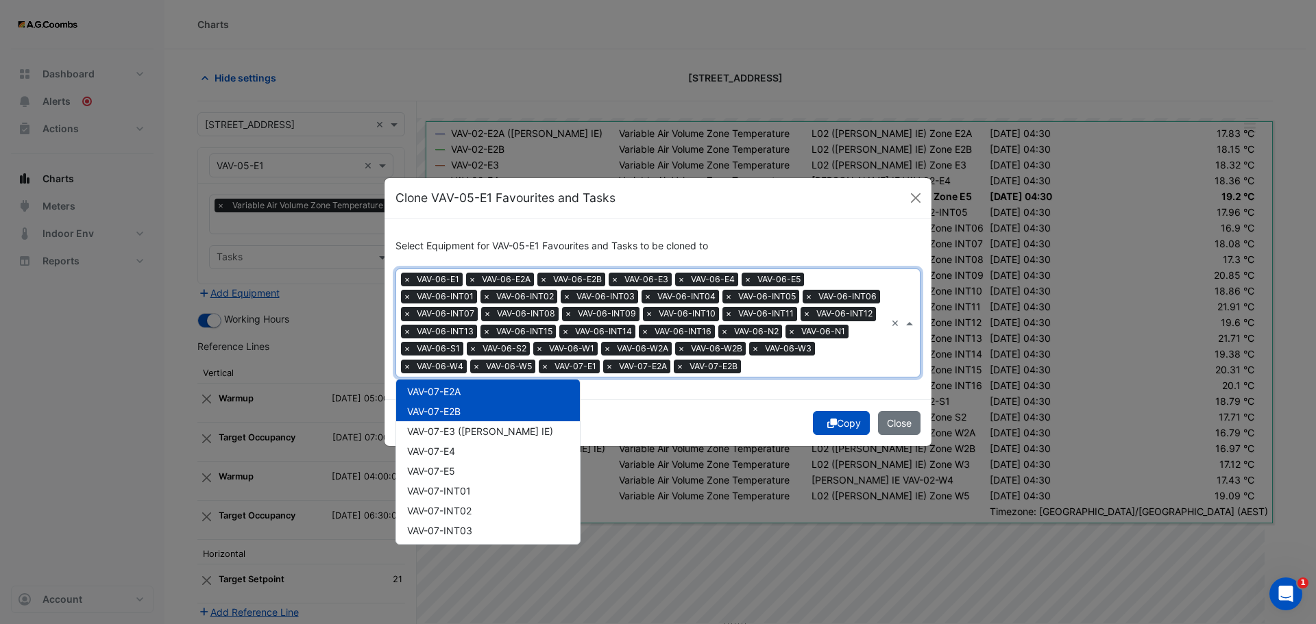
scroll to position [3071, 0]
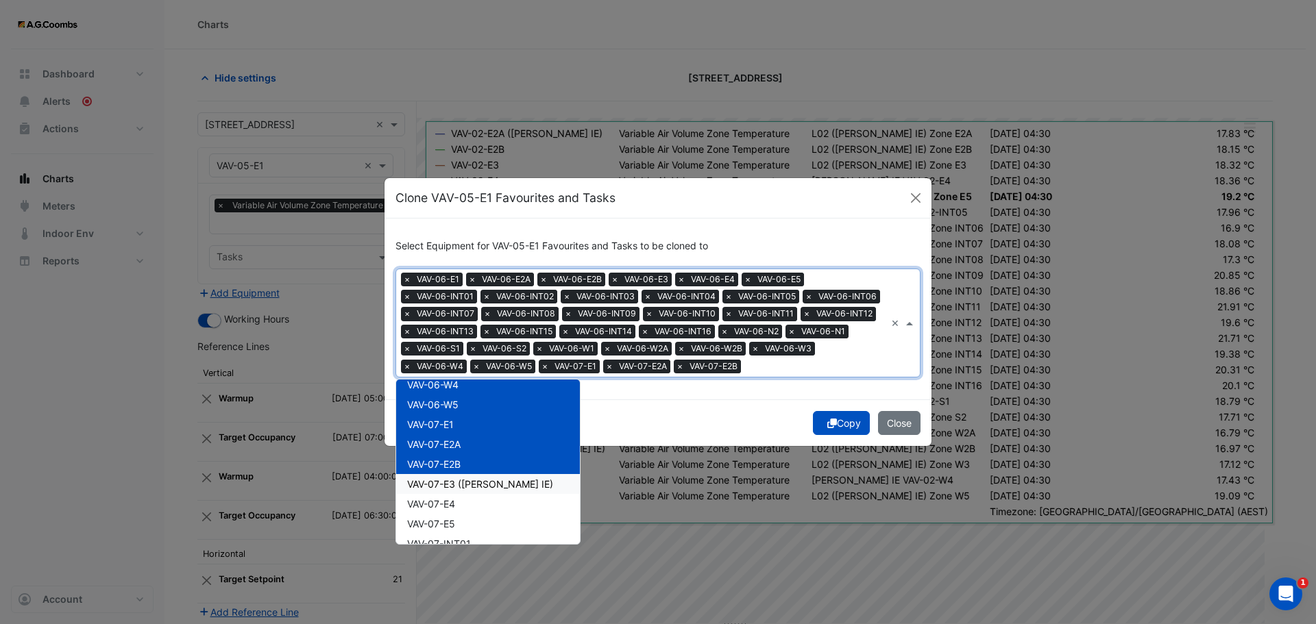
click at [443, 485] on span "VAV-07-E3 ([PERSON_NAME] IE)" at bounding box center [480, 484] width 146 height 12
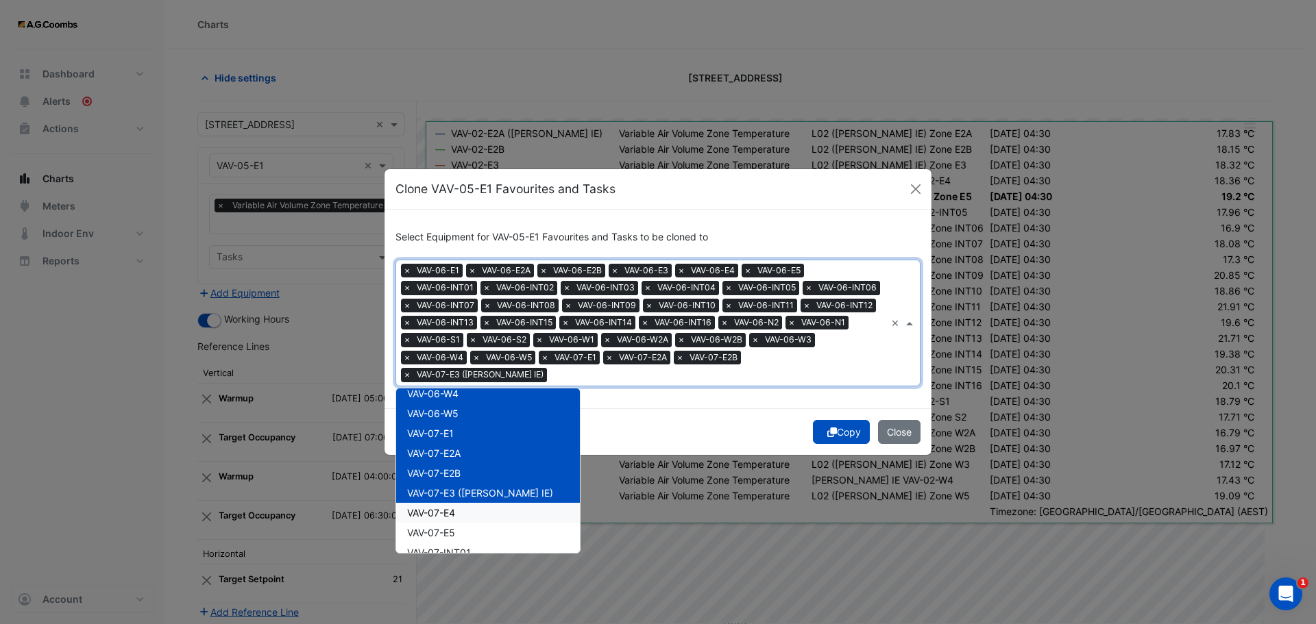
click at [445, 507] on span "VAV-07-E4" at bounding box center [431, 513] width 48 height 12
click at [448, 530] on span "VAV-07-E5" at bounding box center [431, 533] width 48 height 12
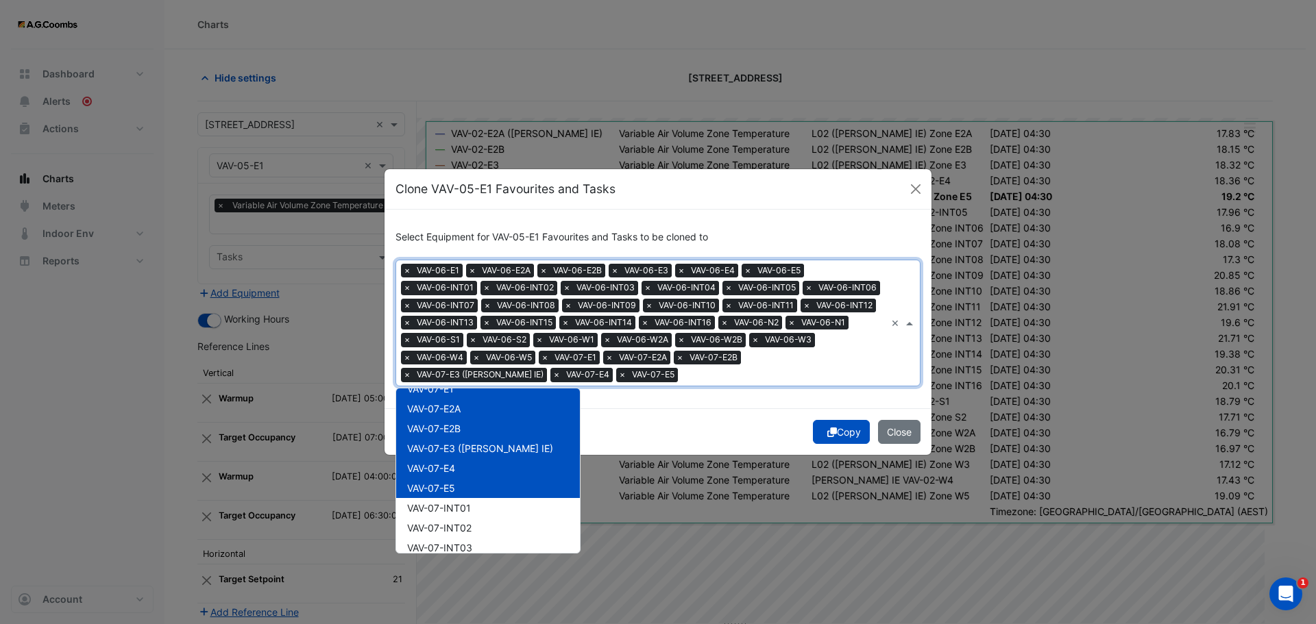
scroll to position [3139, 0]
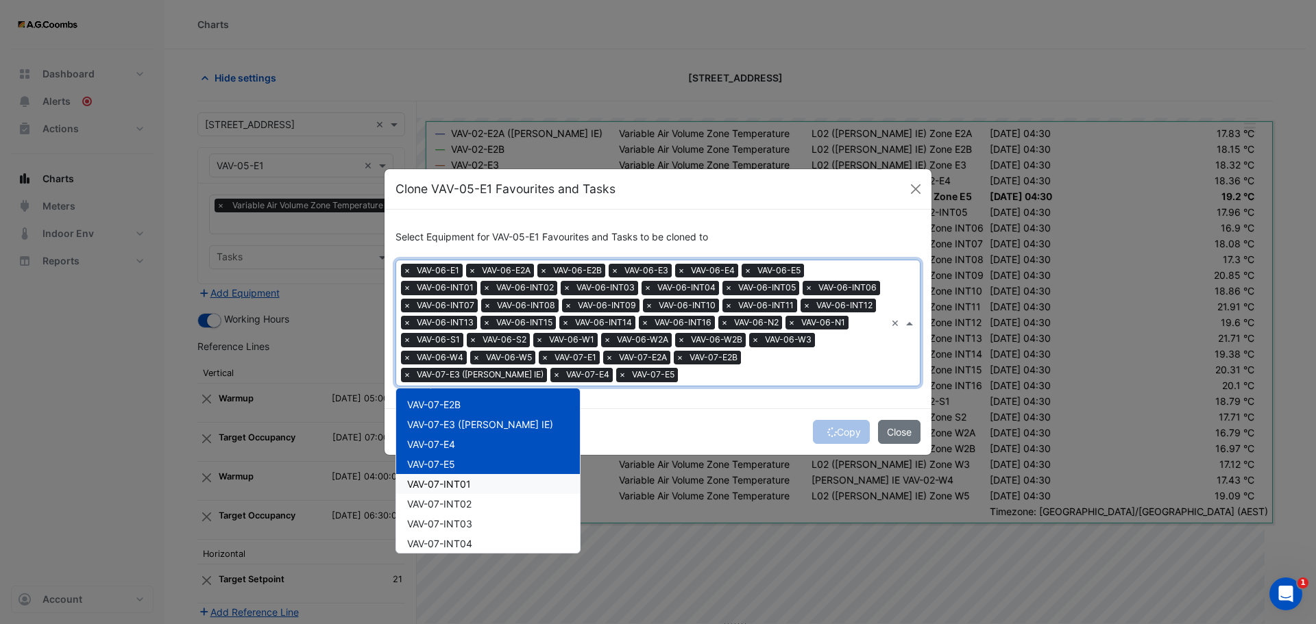
click at [441, 489] on span "VAV-07-INT01" at bounding box center [439, 484] width 64 height 12
click at [445, 501] on span "VAV-07-INT02" at bounding box center [439, 504] width 64 height 12
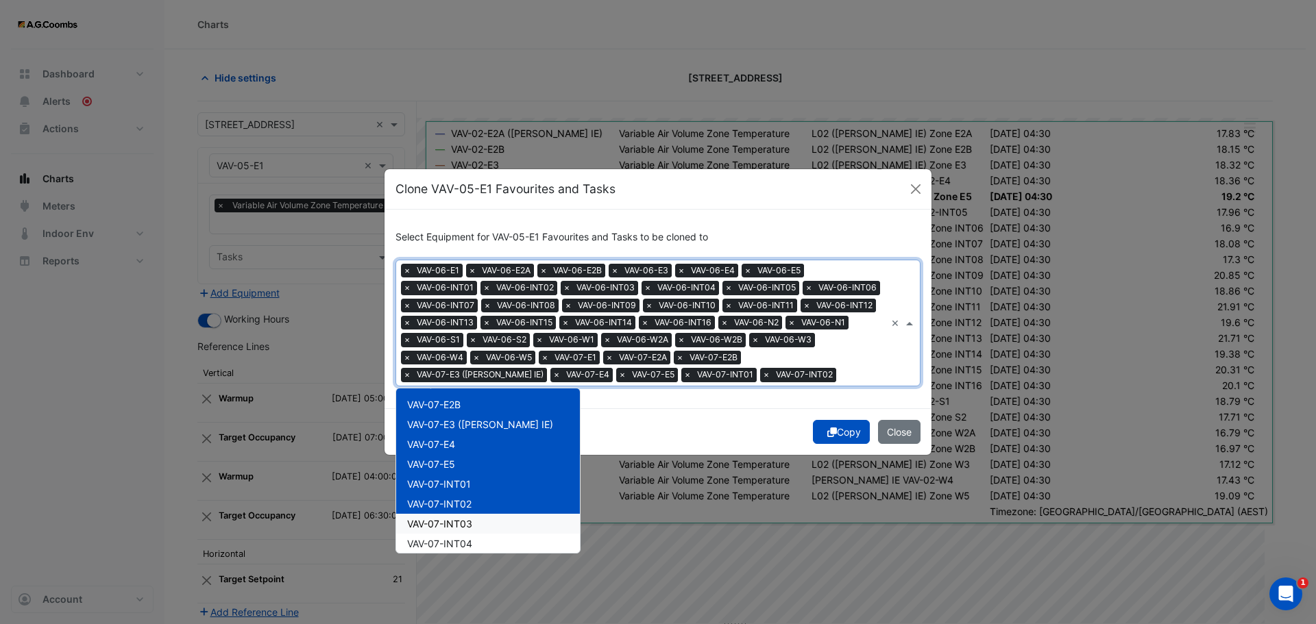
click at [450, 522] on span "VAV-07-INT03" at bounding box center [439, 524] width 65 height 12
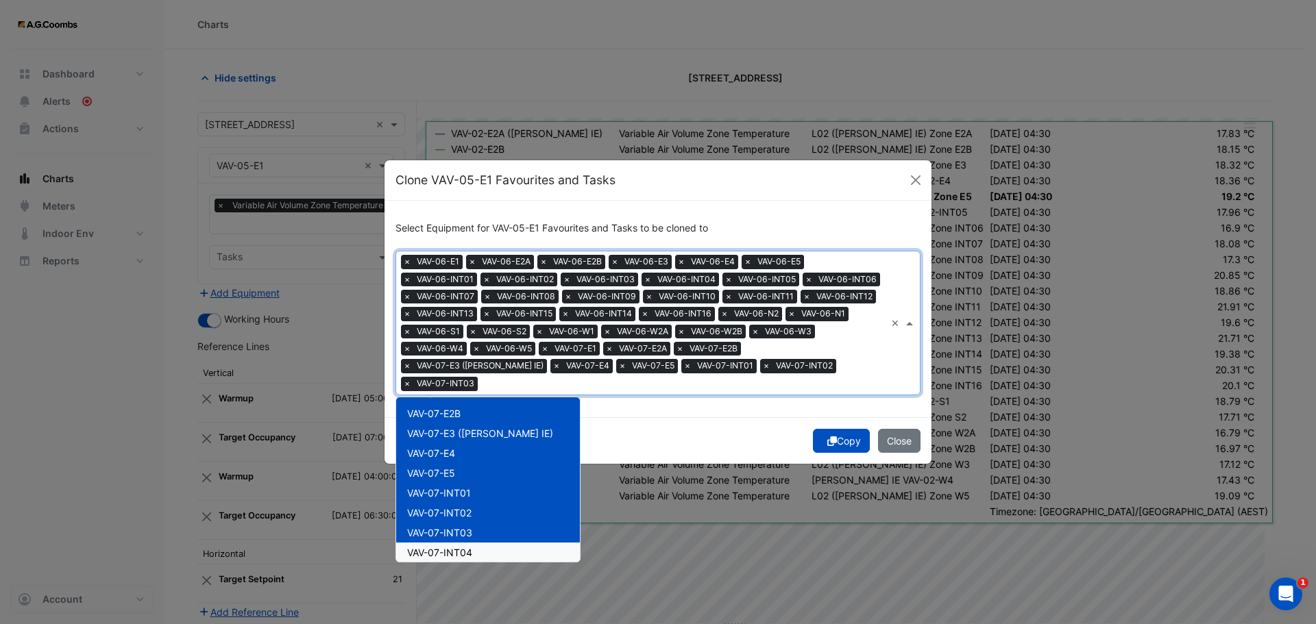
click at [451, 547] on span "VAV-07-INT04" at bounding box center [439, 553] width 65 height 12
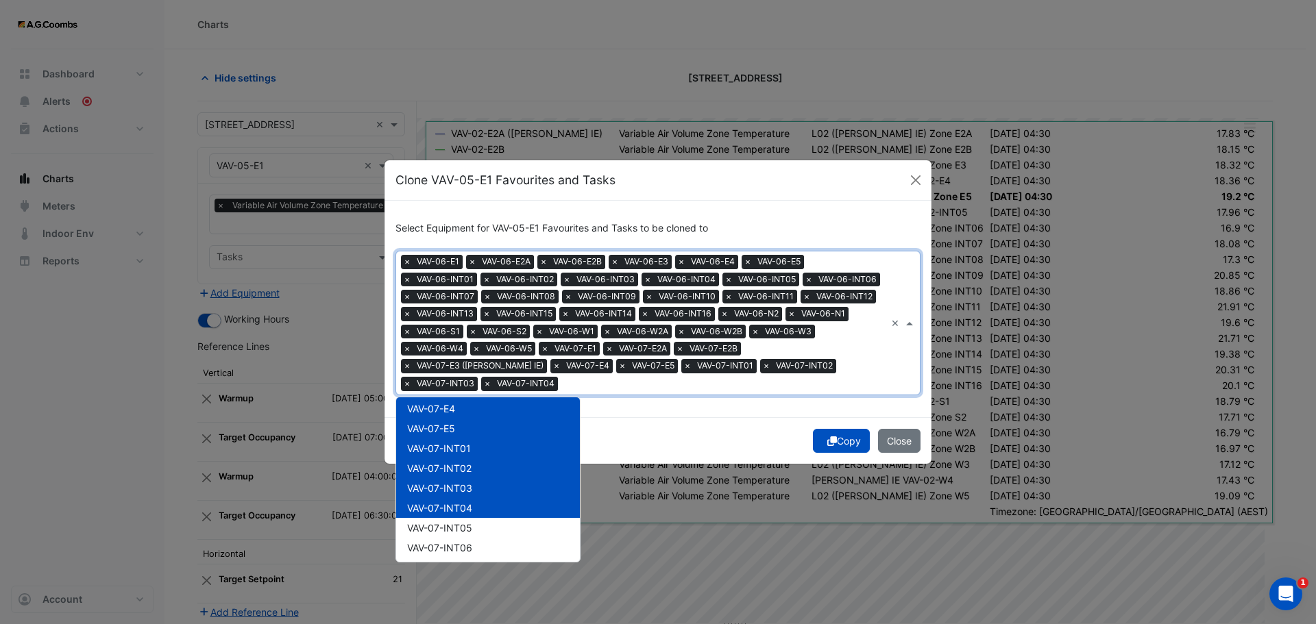
scroll to position [3208, 0]
click at [448, 498] on span "VAV-07-INT05" at bounding box center [439, 504] width 65 height 12
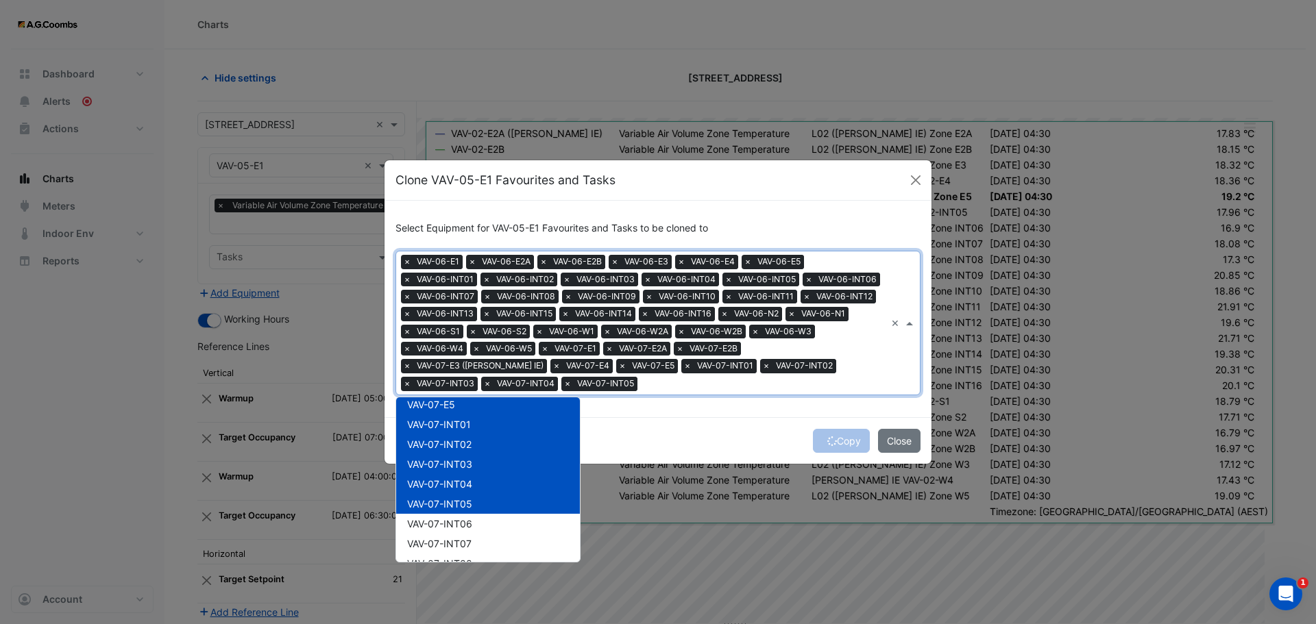
click at [450, 509] on span "VAV-07-INT05" at bounding box center [439, 504] width 65 height 12
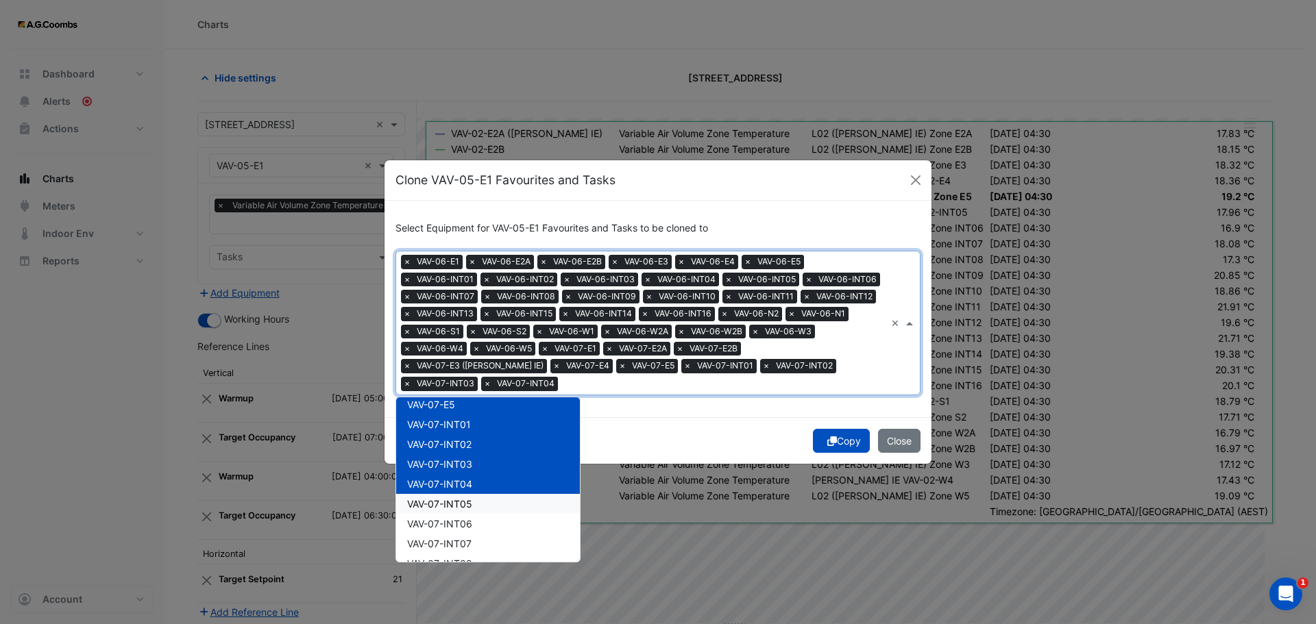
click at [446, 500] on span "VAV-07-INT05" at bounding box center [439, 504] width 65 height 12
click at [447, 526] on span "VAV-07-INT06" at bounding box center [439, 524] width 65 height 12
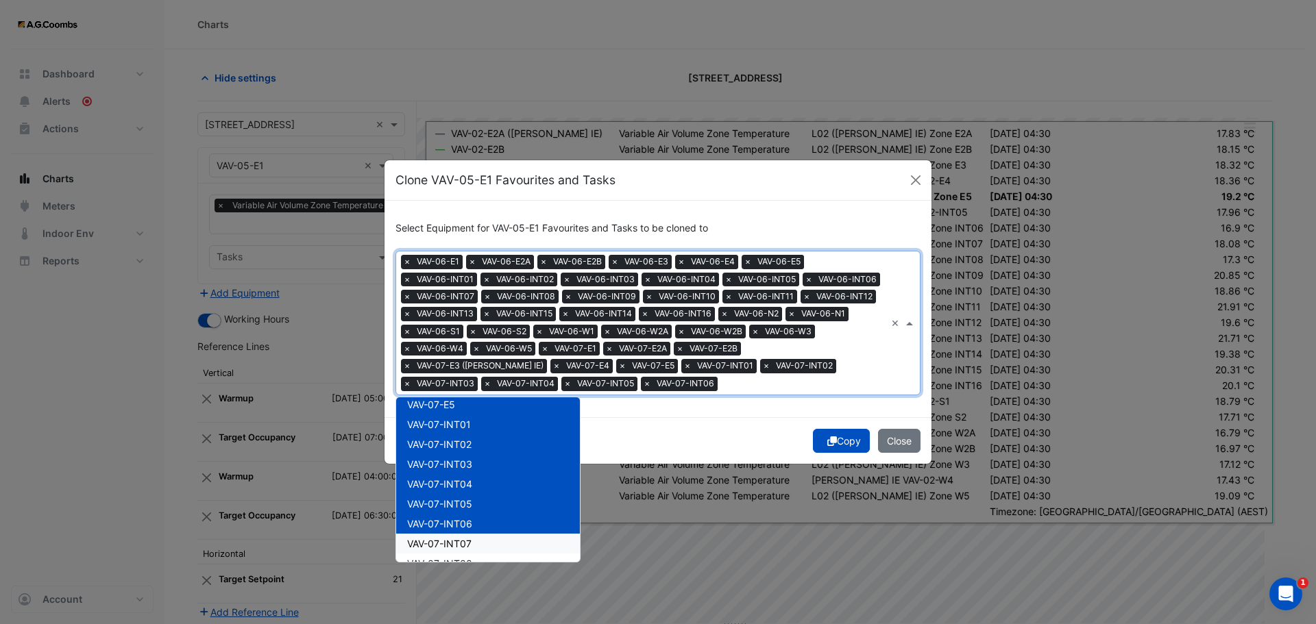
click at [454, 542] on span "VAV-07-INT07" at bounding box center [439, 544] width 64 height 12
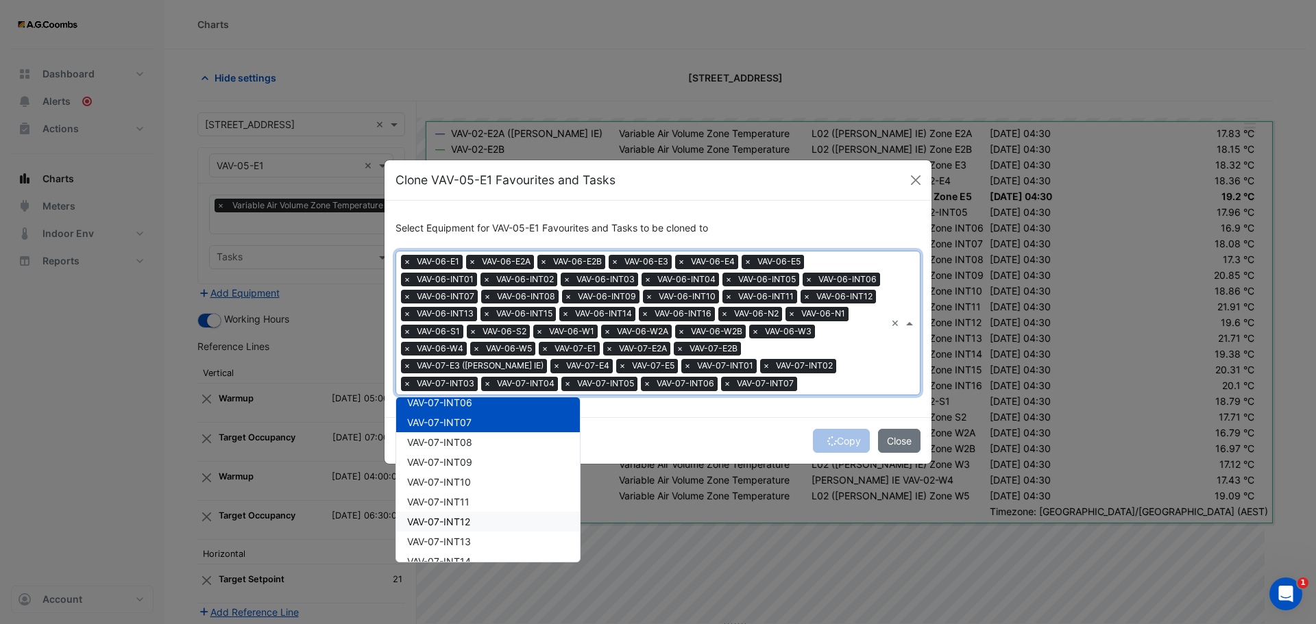
scroll to position [3345, 0]
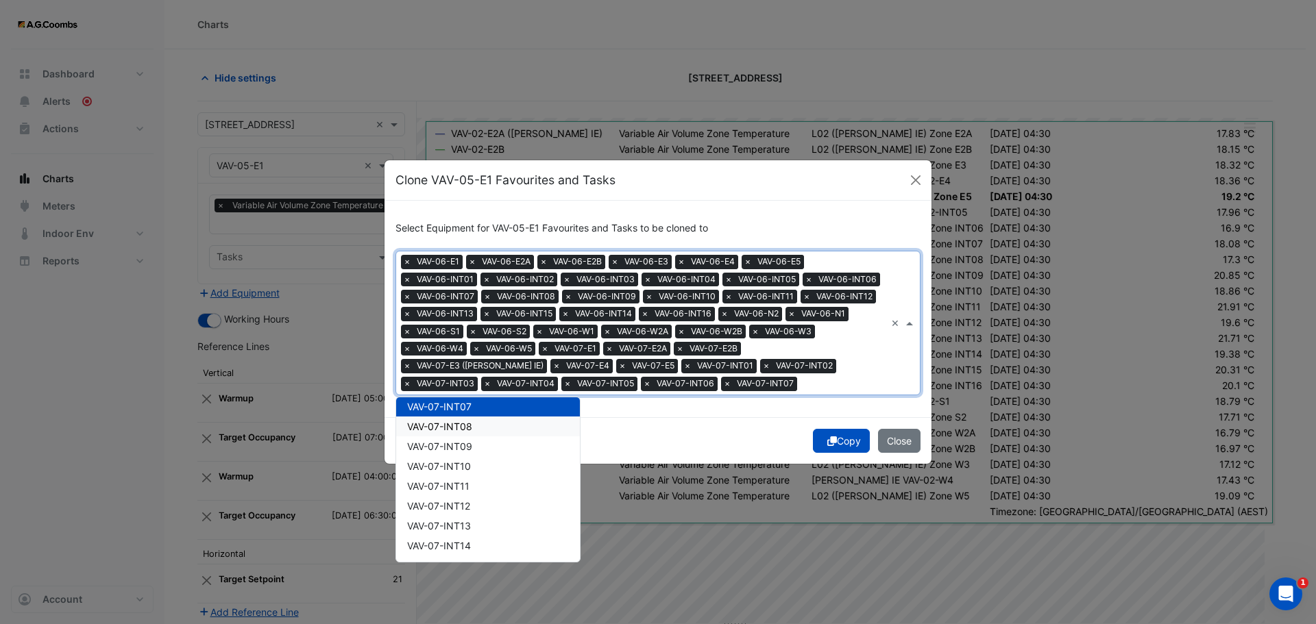
click at [434, 425] on span "VAV-07-INT08" at bounding box center [439, 427] width 65 height 12
click at [415, 432] on div "VAV-07-INT08" at bounding box center [488, 427] width 184 height 20
click at [424, 405] on span "VAV-07-INT07" at bounding box center [439, 407] width 64 height 12
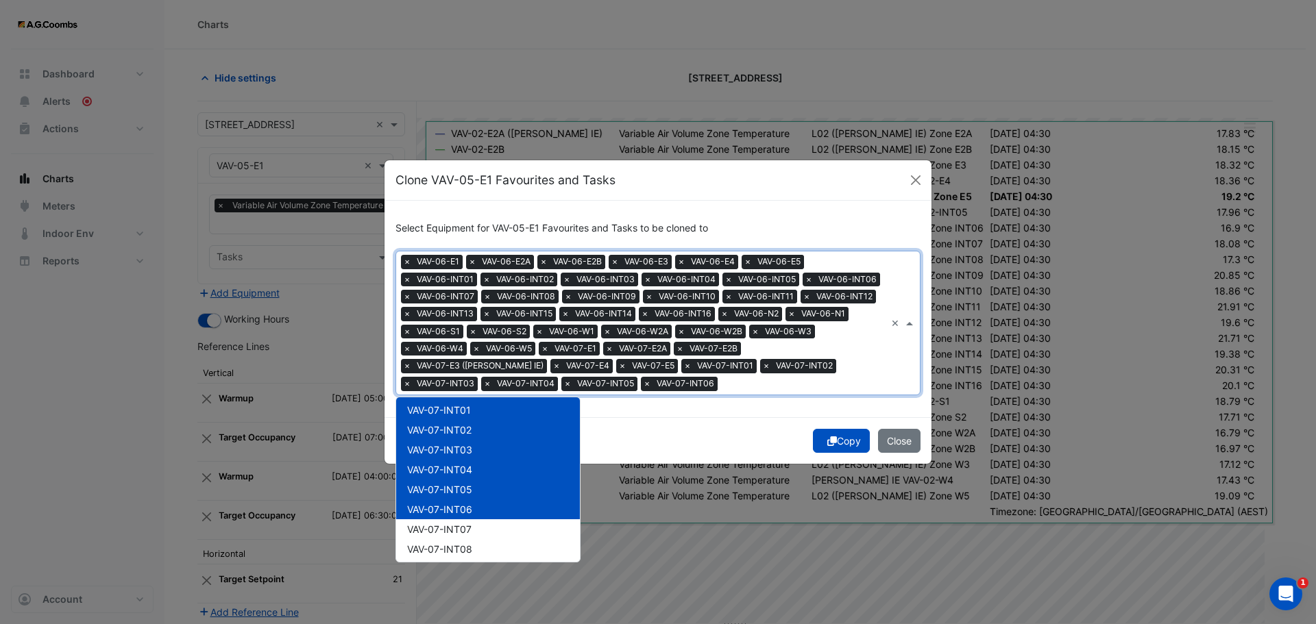
scroll to position [3208, 0]
click at [463, 519] on span "VAV-07-INT06" at bounding box center [439, 524] width 65 height 12
click at [454, 500] on span "VAV-07-INT05" at bounding box center [439, 504] width 65 height 12
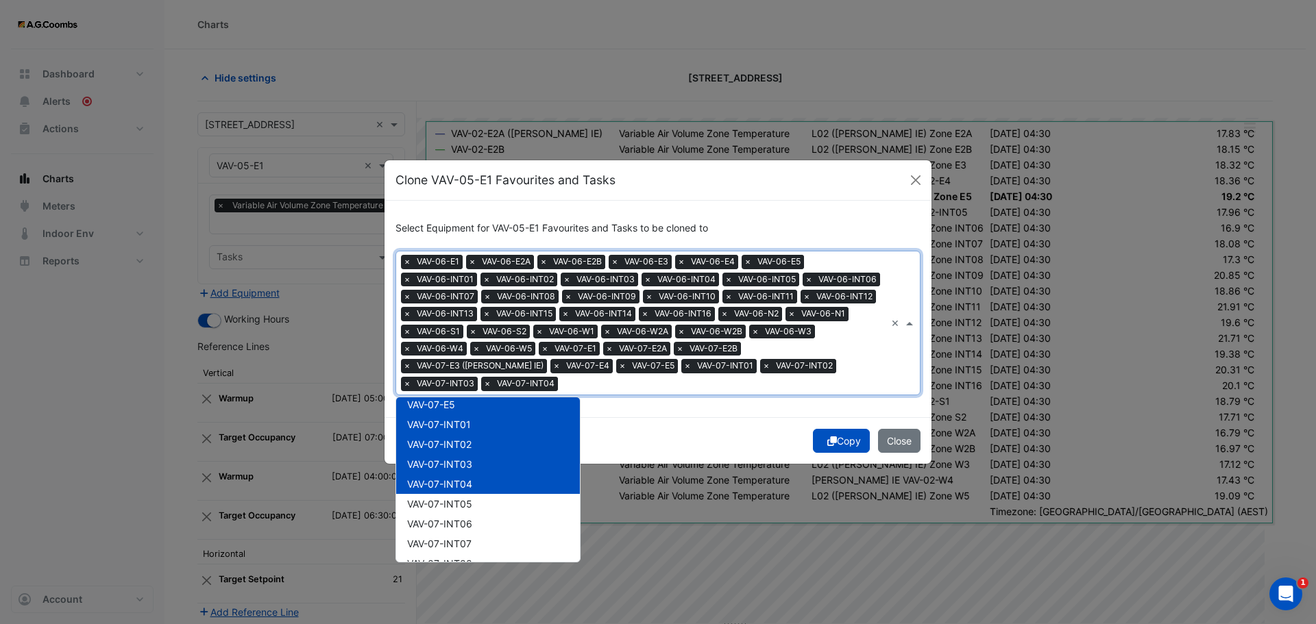
click at [450, 478] on span "VAV-07-INT04" at bounding box center [439, 484] width 65 height 12
click at [444, 458] on span "VAV-07-INT03" at bounding box center [439, 464] width 65 height 12
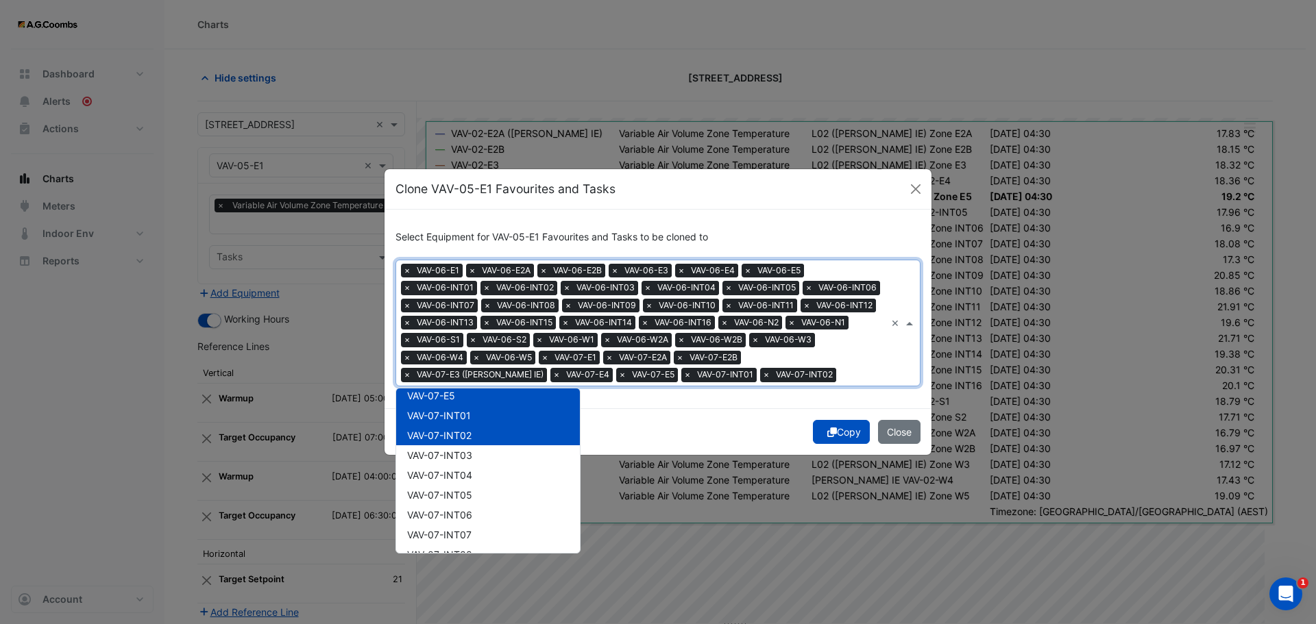
click at [439, 433] on span "VAV-07-INT02" at bounding box center [439, 436] width 64 height 12
click at [439, 417] on span "VAV-07-INT01" at bounding box center [439, 416] width 64 height 12
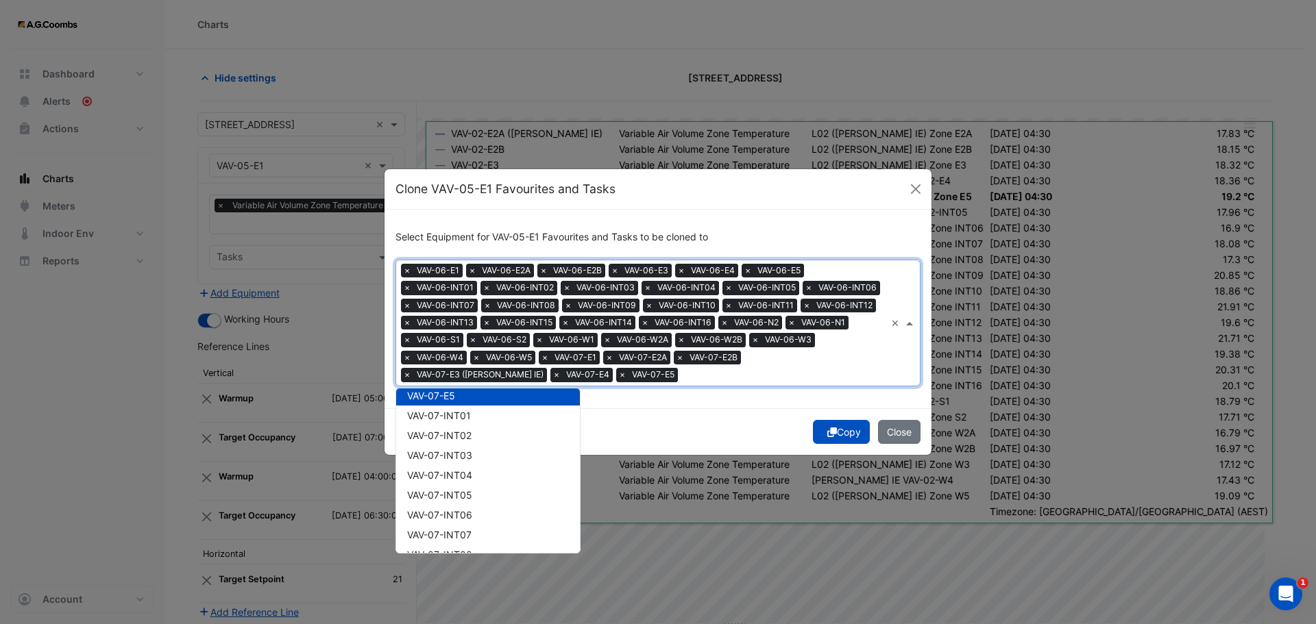
click at [439, 403] on div "VAV-07-E5" at bounding box center [488, 396] width 184 height 20
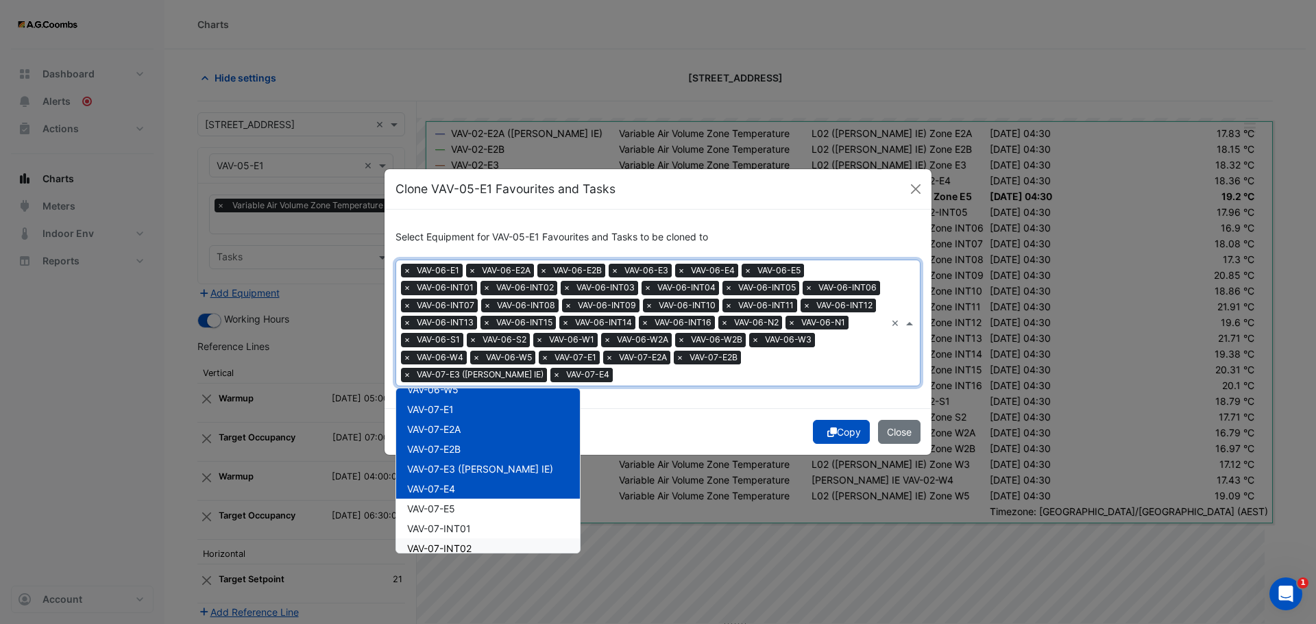
scroll to position [3002, 0]
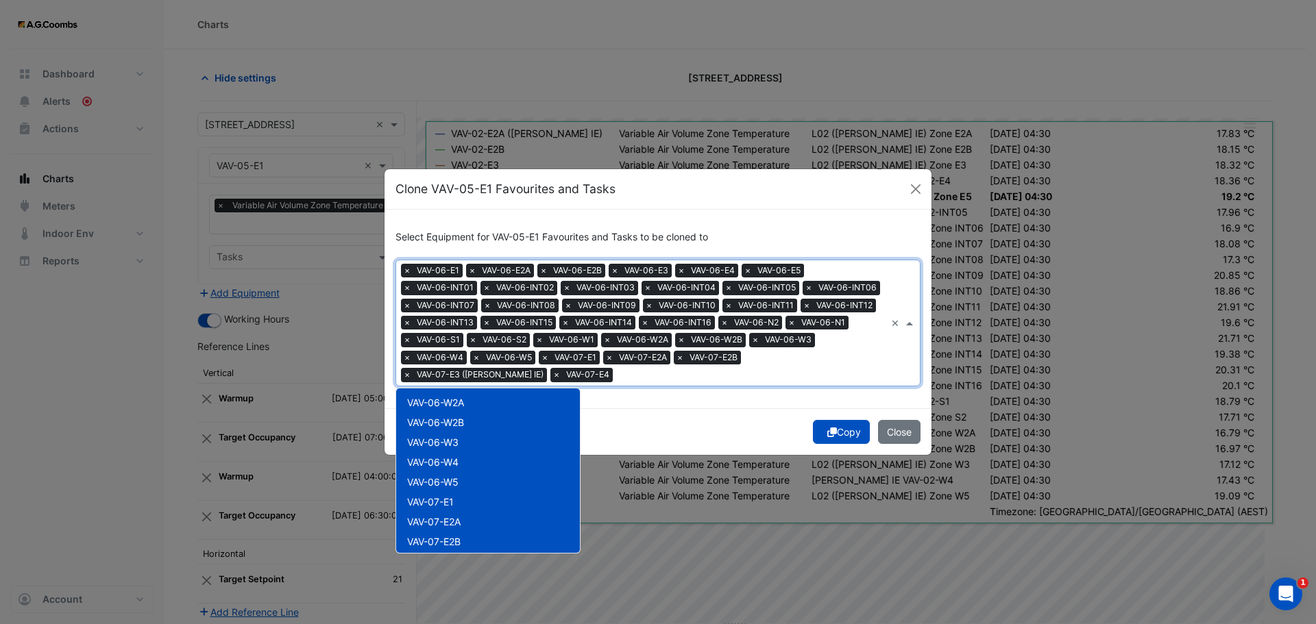
click at [428, 493] on div "VAV-07-E1" at bounding box center [488, 502] width 184 height 20
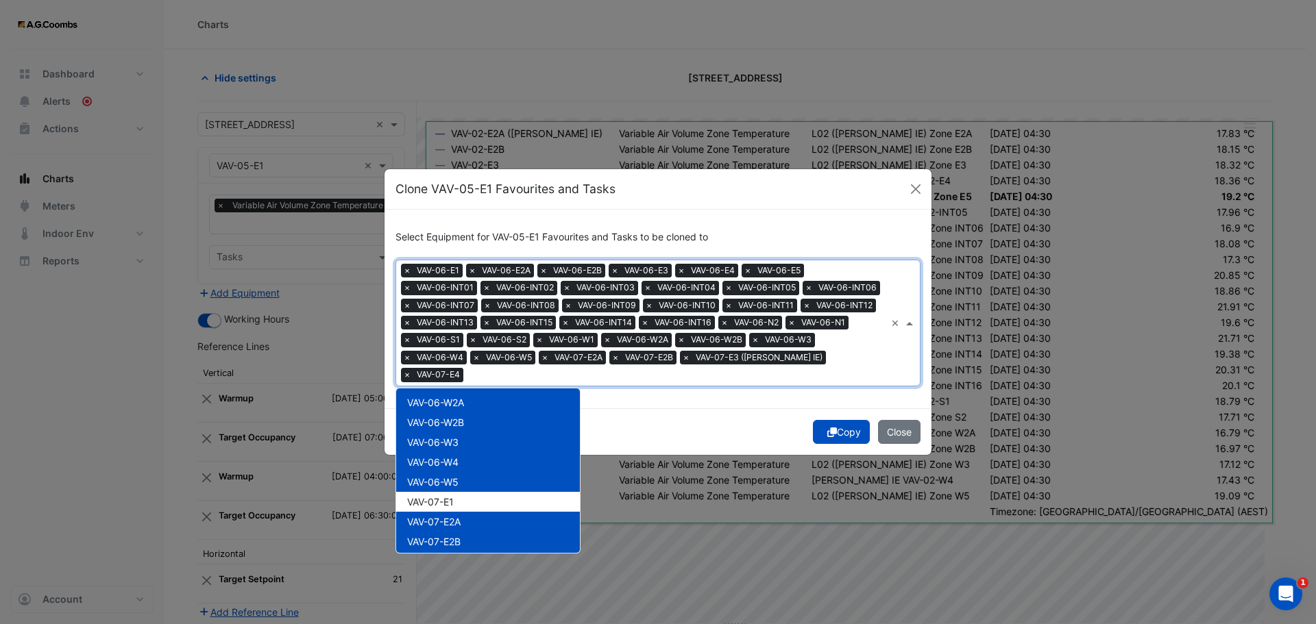
click at [444, 516] on span "VAV-07-E2A" at bounding box center [433, 522] width 53 height 12
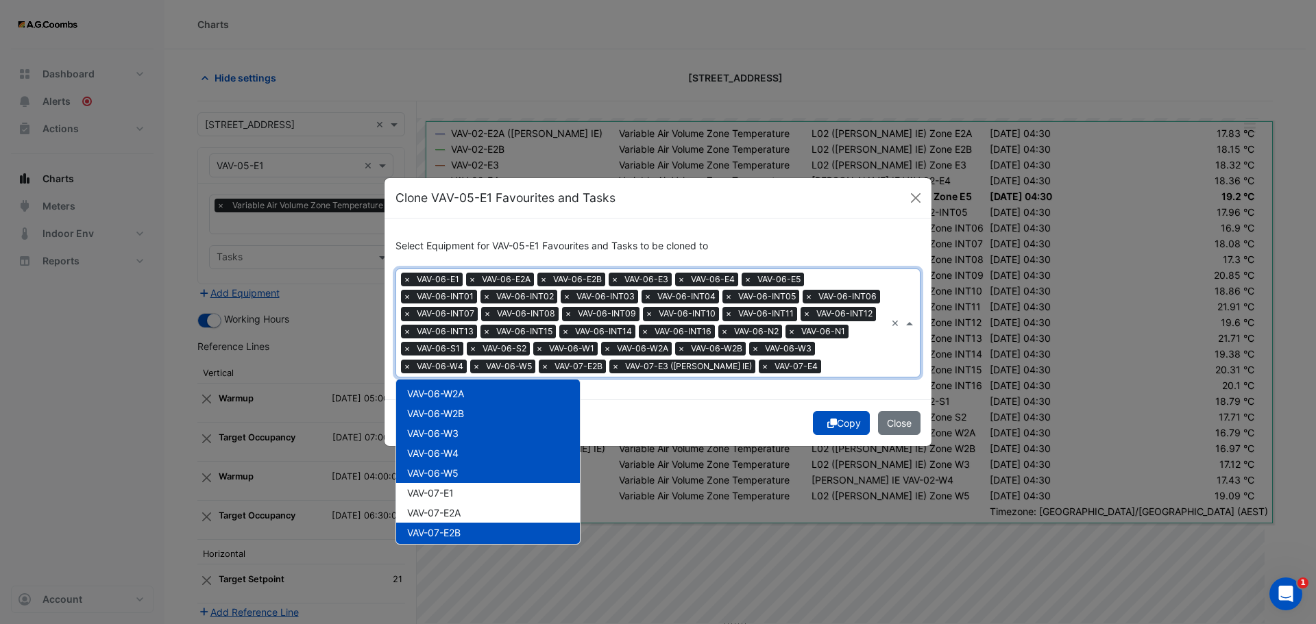
click at [461, 530] on span "VAV-07-E2B" at bounding box center [433, 533] width 53 height 12
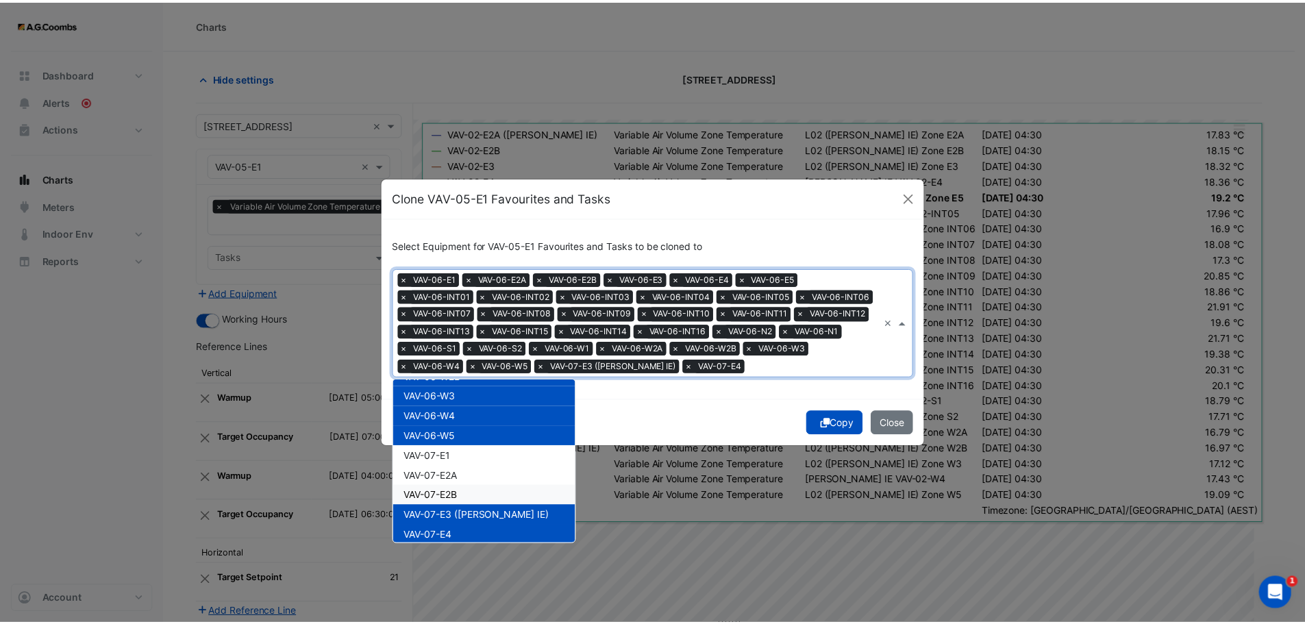
scroll to position [3071, 0]
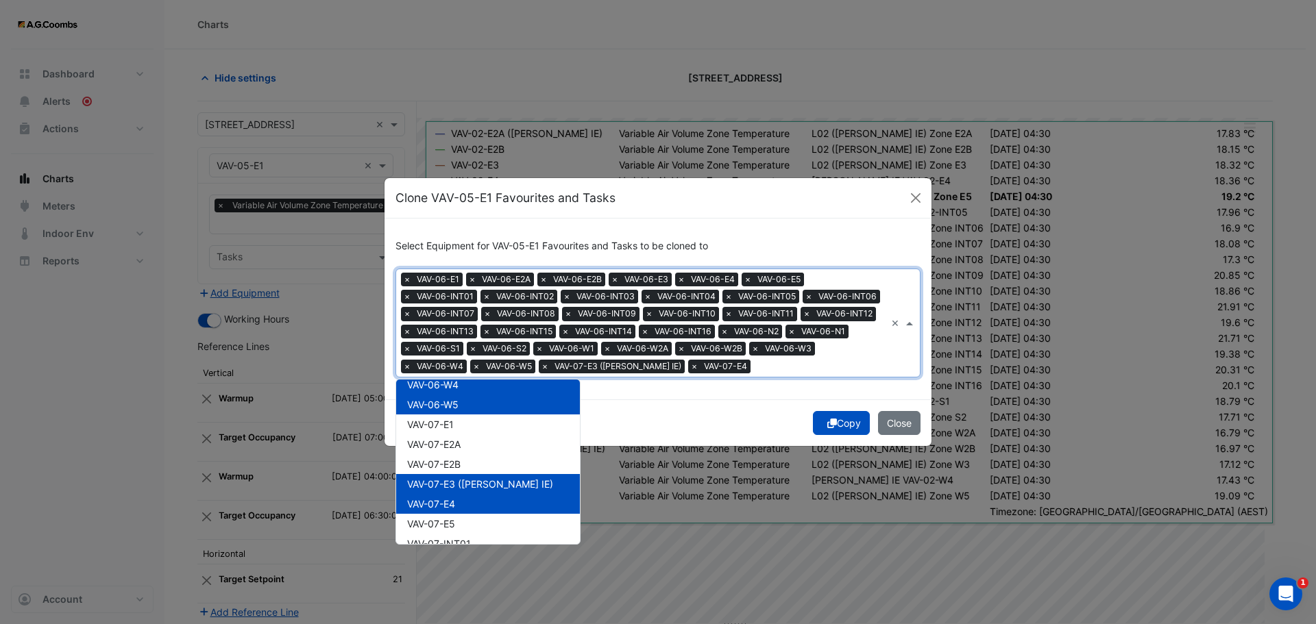
click at [462, 486] on span "VAV-07-E3 ([PERSON_NAME] IE)" at bounding box center [480, 484] width 146 height 12
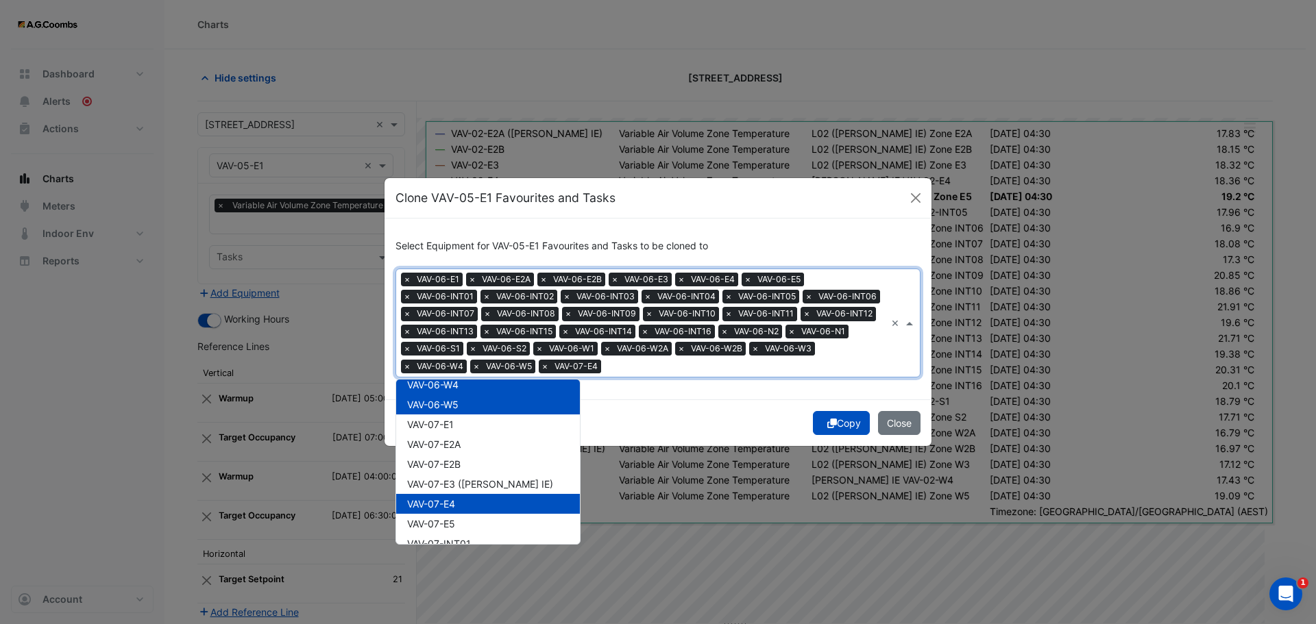
drag, startPoint x: 458, startPoint y: 504, endPoint x: 767, endPoint y: 494, distance: 309.2
click at [458, 504] on div "VAV-07-E4" at bounding box center [488, 504] width 184 height 20
click at [851, 421] on button "Copy" at bounding box center [841, 423] width 57 height 24
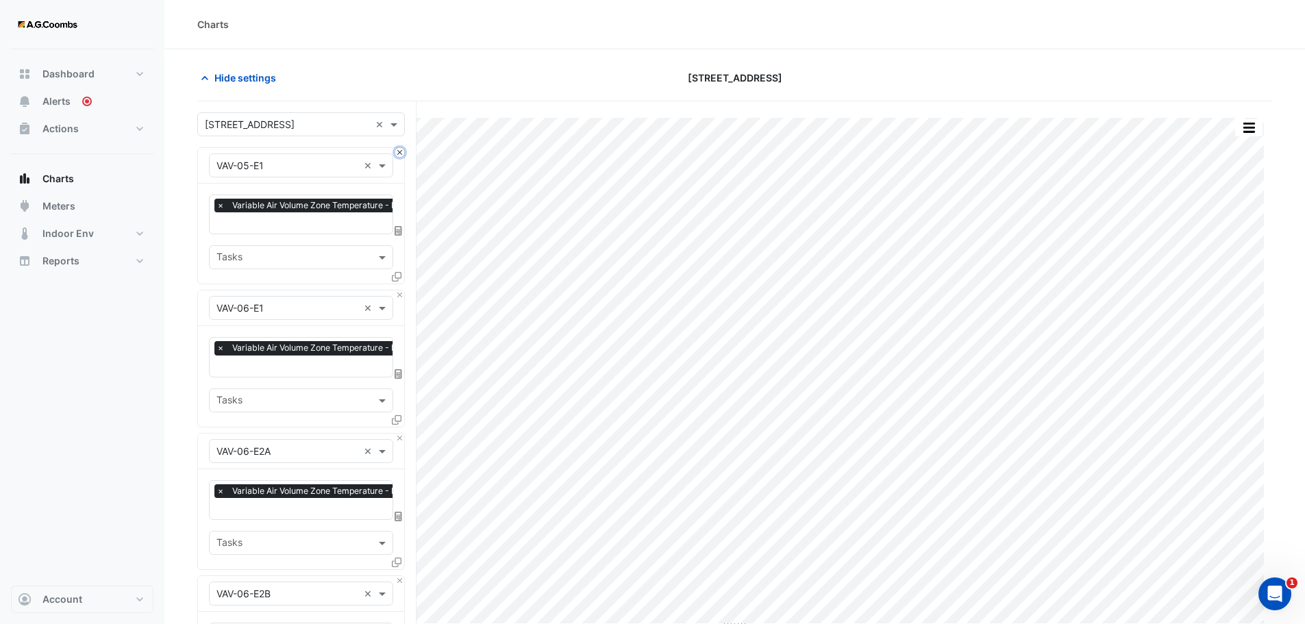
click at [397, 151] on button "Close" at bounding box center [399, 152] width 9 height 9
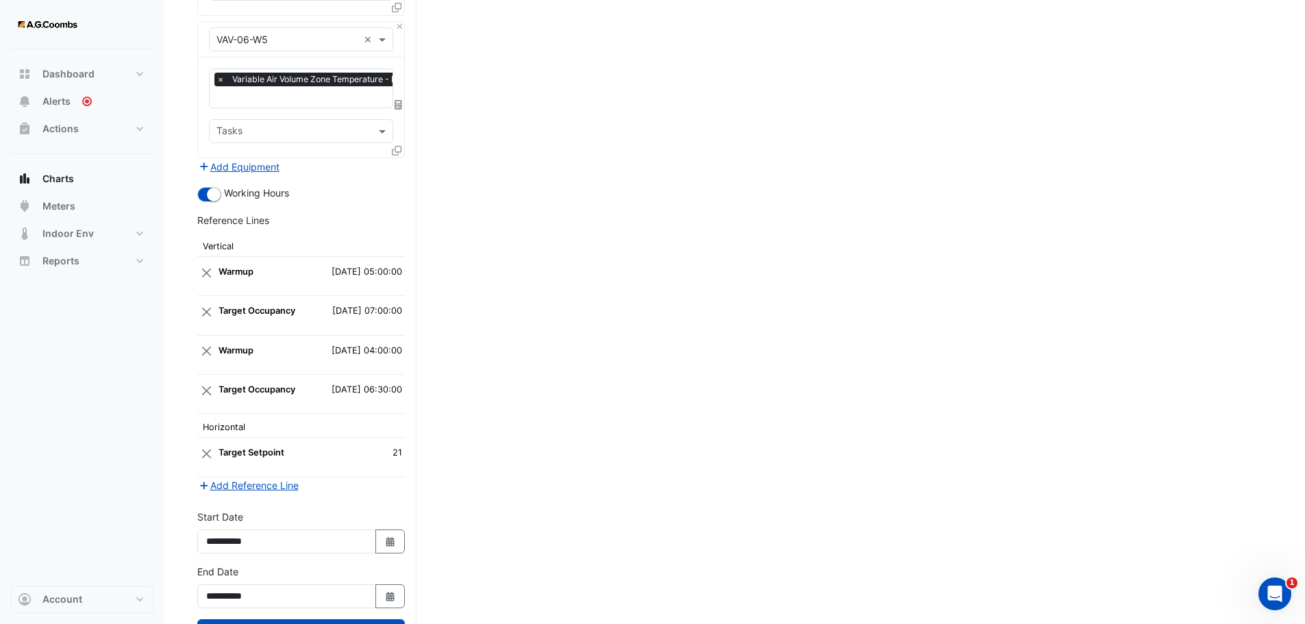
scroll to position [4567, 0]
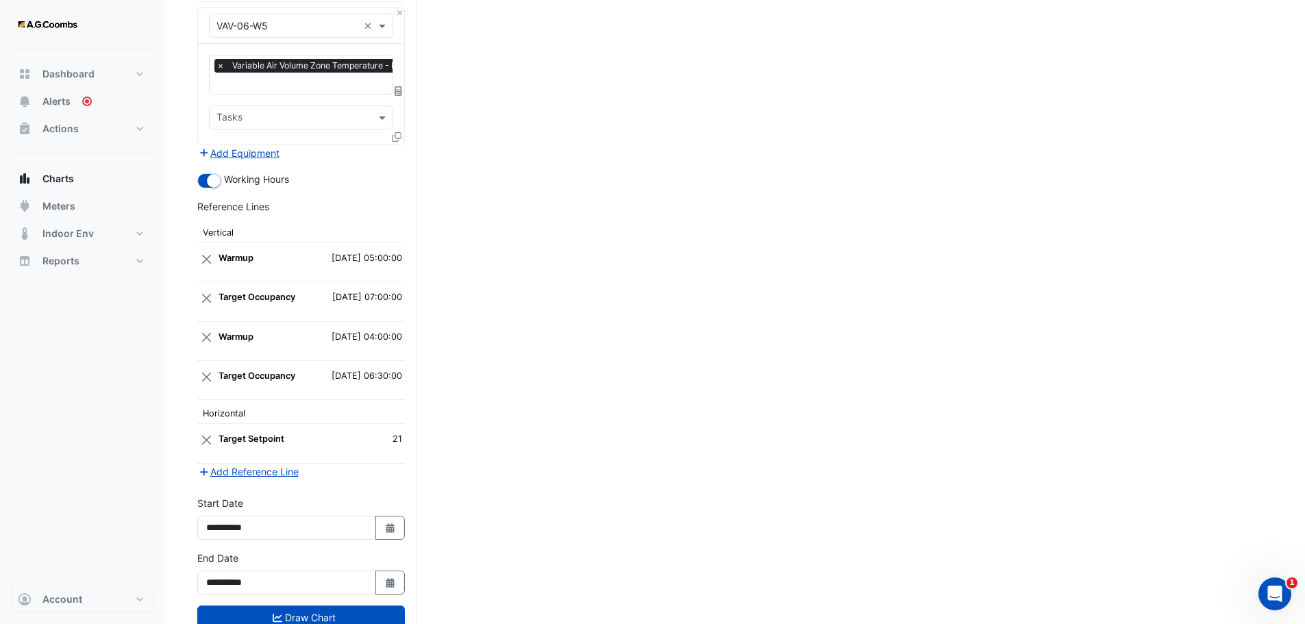
click at [305, 606] on button "Draw Chart" at bounding box center [301, 618] width 208 height 24
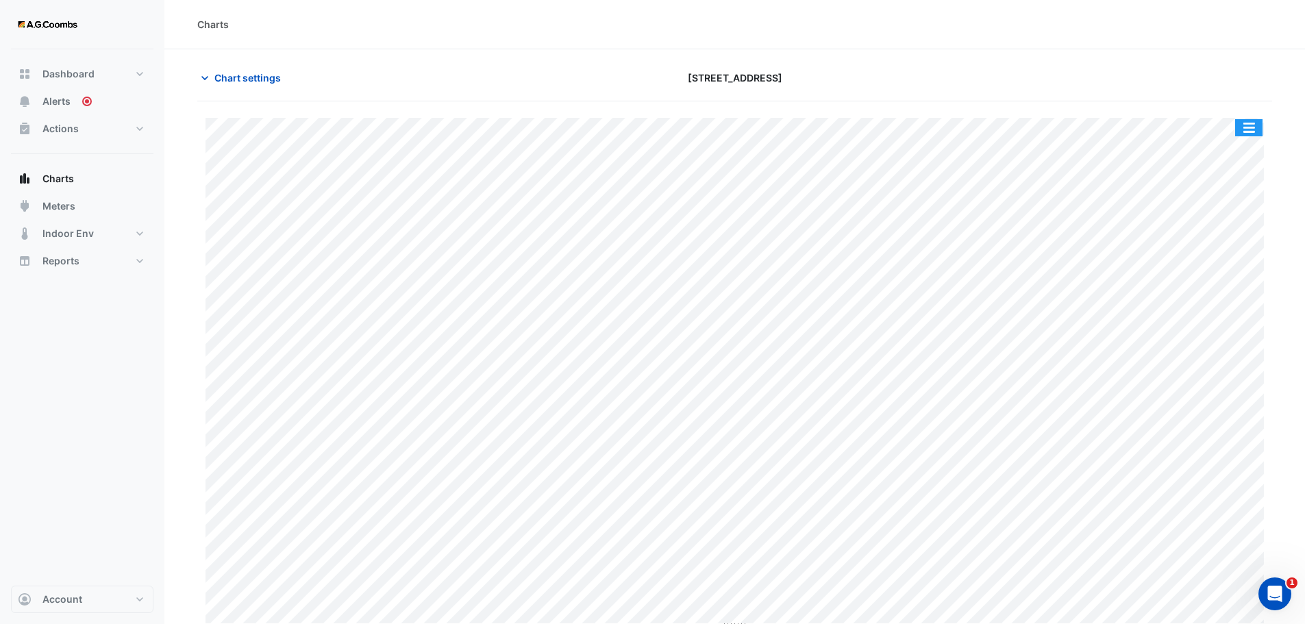
click at [1249, 130] on button "button" at bounding box center [1249, 127] width 27 height 17
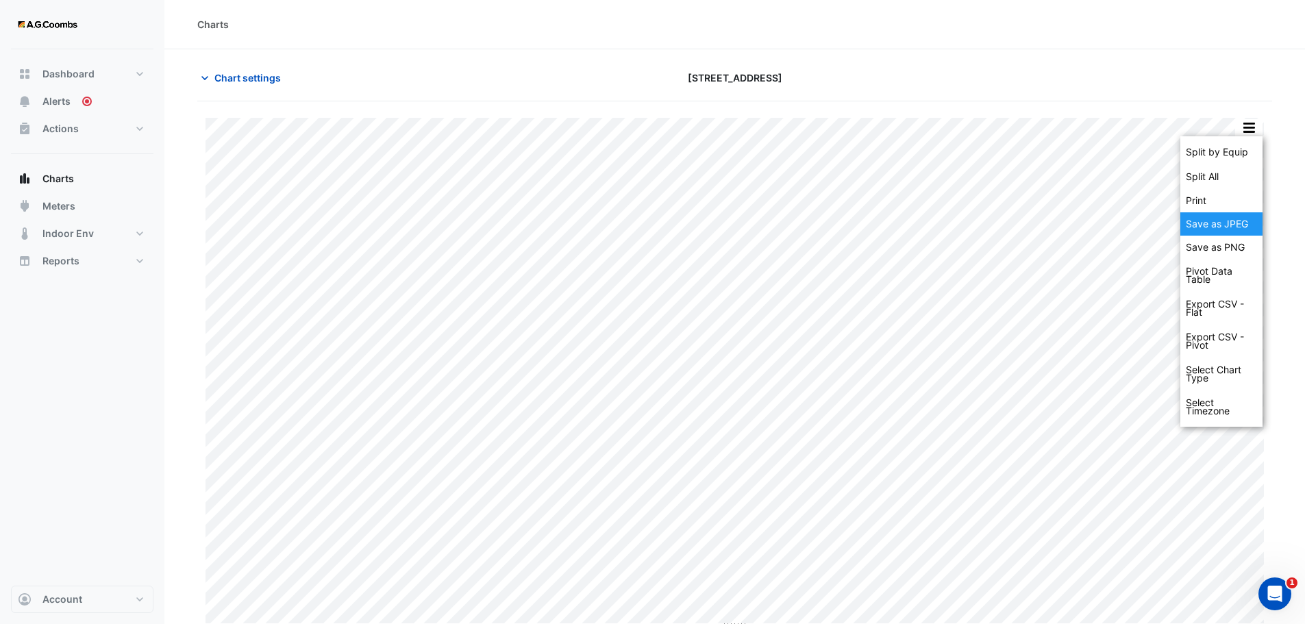
click at [1239, 228] on div "Save as JPEG" at bounding box center [1222, 223] width 82 height 23
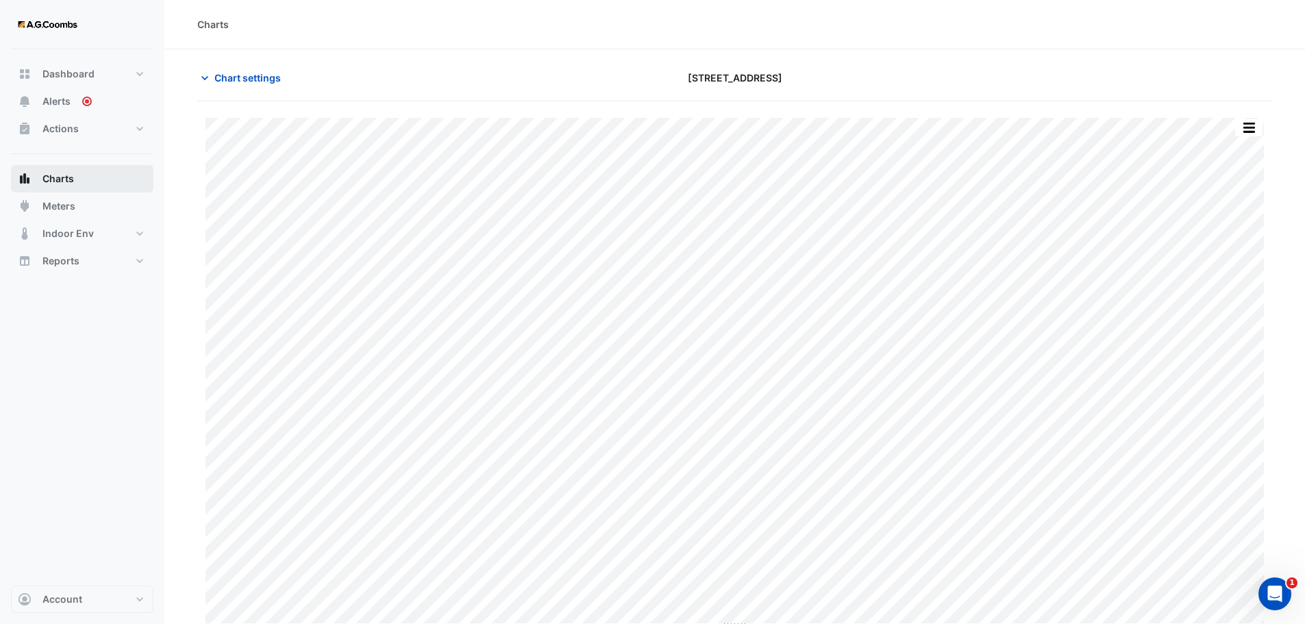
click at [66, 177] on span "Charts" at bounding box center [58, 179] width 32 height 14
click at [242, 75] on span "Chart settings" at bounding box center [247, 78] width 66 height 14
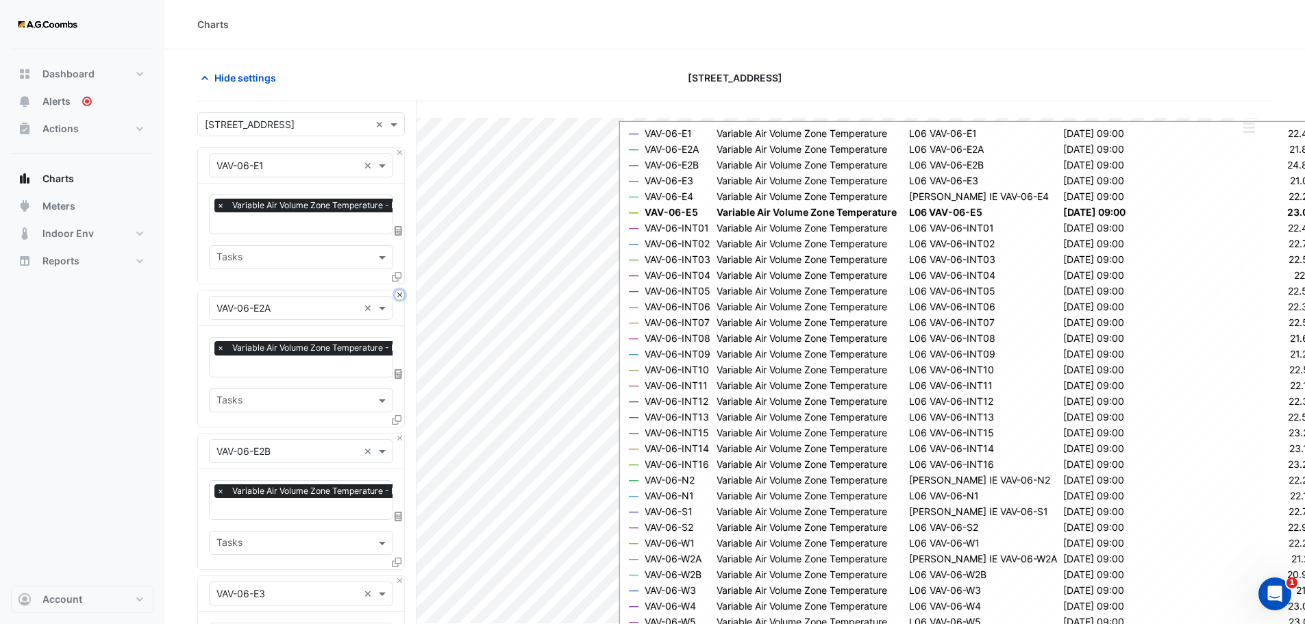
click at [399, 296] on button "Close" at bounding box center [399, 295] width 9 height 9
click at [399, 434] on button "Close" at bounding box center [399, 438] width 9 height 9
click at [399, 296] on button "Close" at bounding box center [399, 295] width 9 height 9
click at [399, 434] on button "Close" at bounding box center [399, 438] width 9 height 9
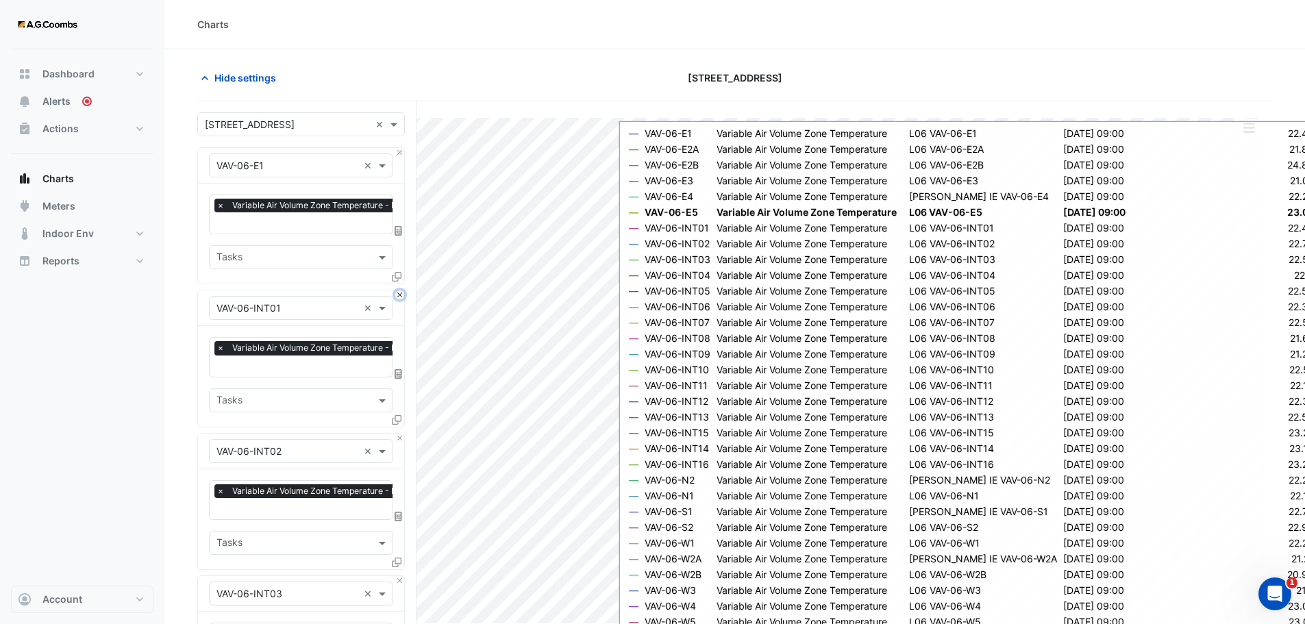
click at [399, 296] on button "Close" at bounding box center [399, 295] width 9 height 9
click at [399, 434] on button "Close" at bounding box center [399, 438] width 9 height 9
click at [399, 296] on button "Close" at bounding box center [399, 295] width 9 height 9
click at [399, 434] on button "Close" at bounding box center [399, 438] width 9 height 9
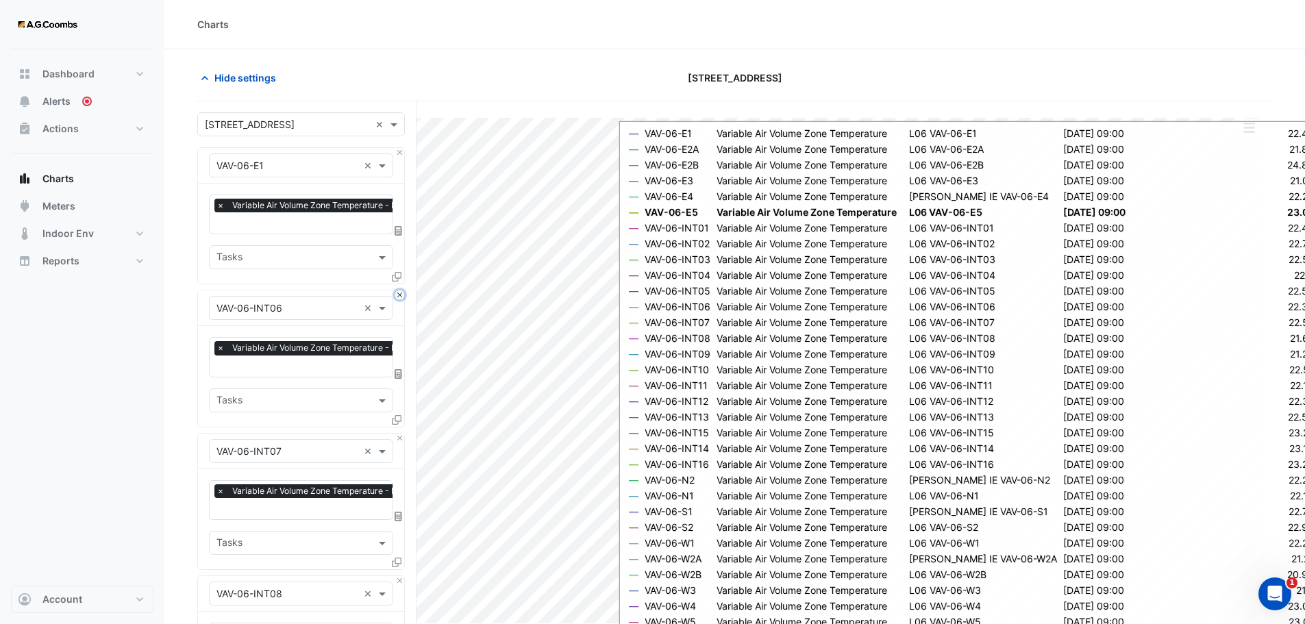
click at [399, 296] on button "Close" at bounding box center [399, 295] width 9 height 9
click at [399, 434] on button "Close" at bounding box center [399, 438] width 9 height 9
click at [399, 296] on button "Close" at bounding box center [399, 295] width 9 height 9
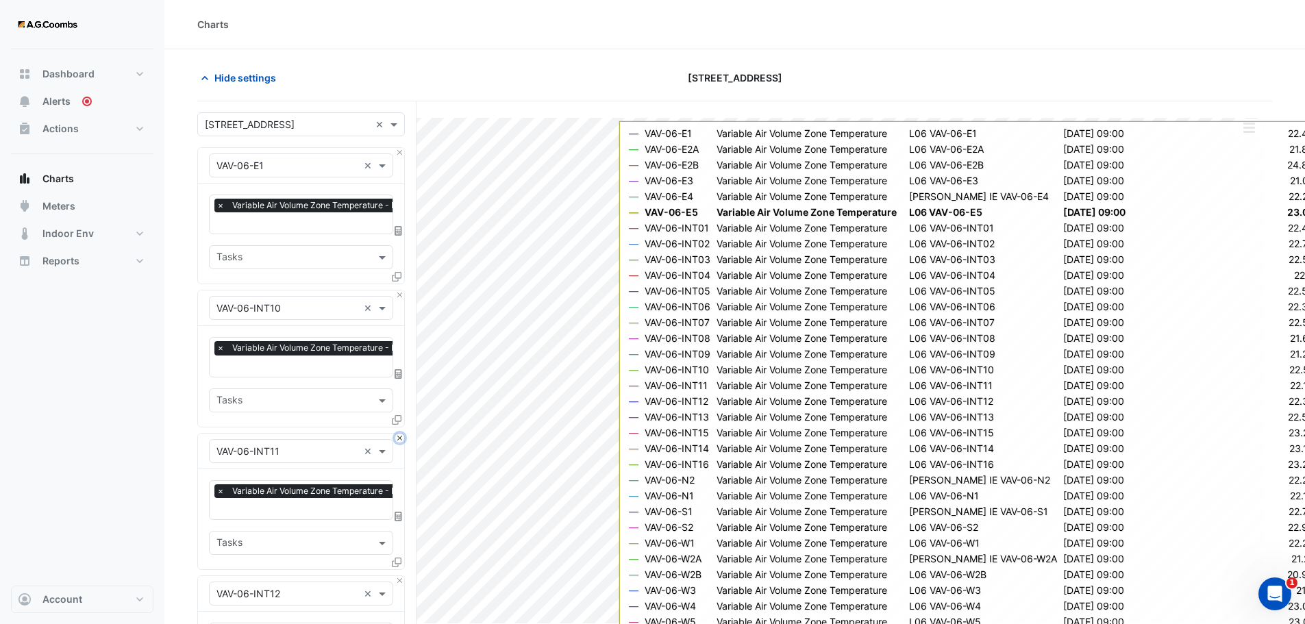
click at [399, 434] on button "Close" at bounding box center [399, 438] width 9 height 9
click at [399, 296] on button "Close" at bounding box center [399, 295] width 9 height 9
click at [399, 434] on button "Close" at bounding box center [399, 438] width 9 height 9
click at [399, 296] on button "Close" at bounding box center [399, 295] width 9 height 9
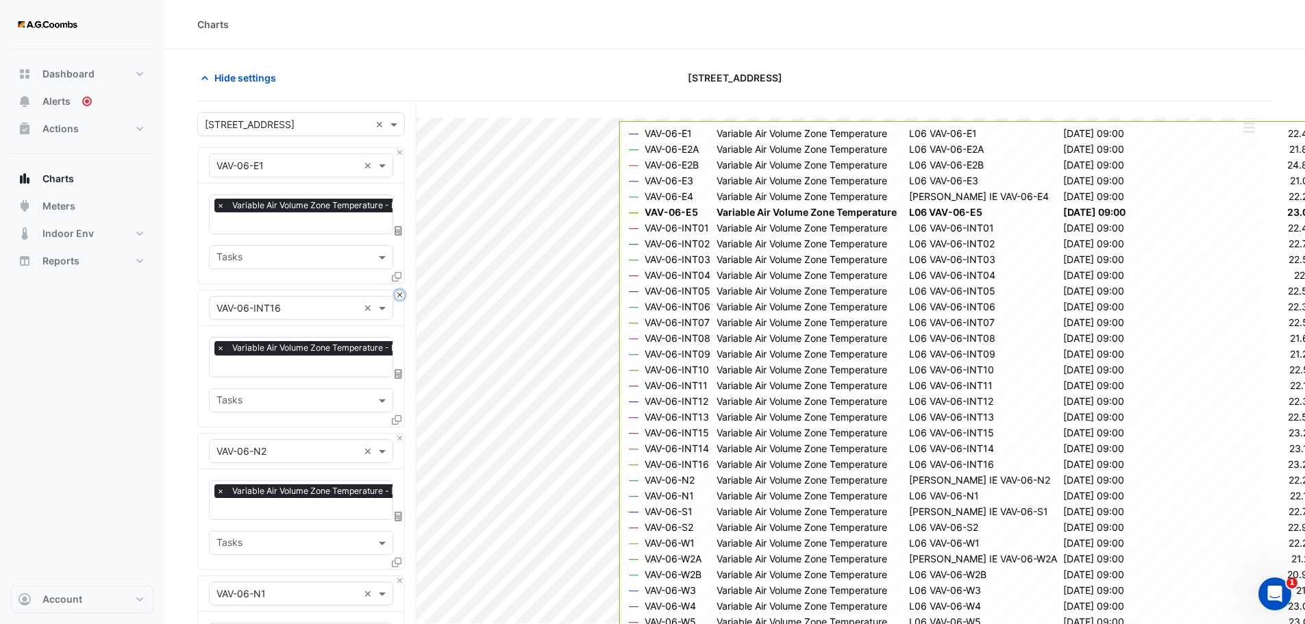
click at [399, 296] on button "Close" at bounding box center [399, 295] width 9 height 9
click at [399, 434] on button "Close" at bounding box center [399, 438] width 9 height 9
click at [399, 296] on button "Close" at bounding box center [399, 295] width 9 height 9
click at [399, 434] on button "Close" at bounding box center [399, 438] width 9 height 9
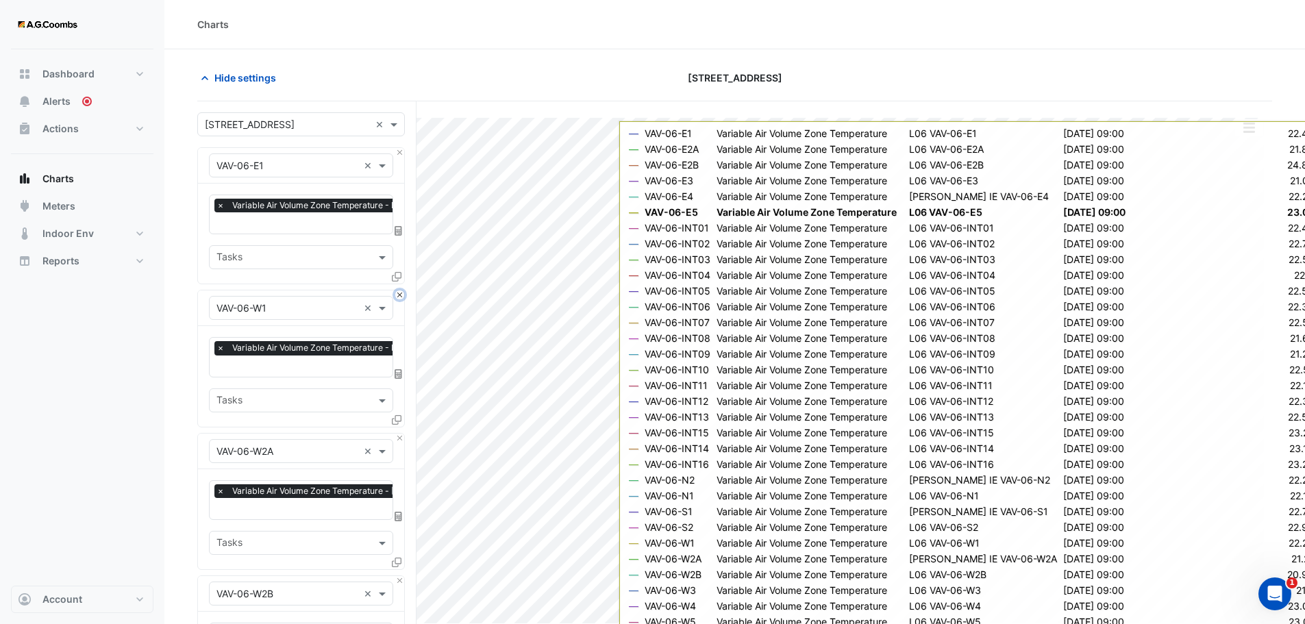
click at [399, 296] on button "Close" at bounding box center [399, 295] width 9 height 9
click at [399, 434] on button "Close" at bounding box center [399, 438] width 9 height 9
click at [399, 296] on button "Close" at bounding box center [399, 295] width 9 height 9
click at [399, 434] on button "Close" at bounding box center [399, 438] width 9 height 9
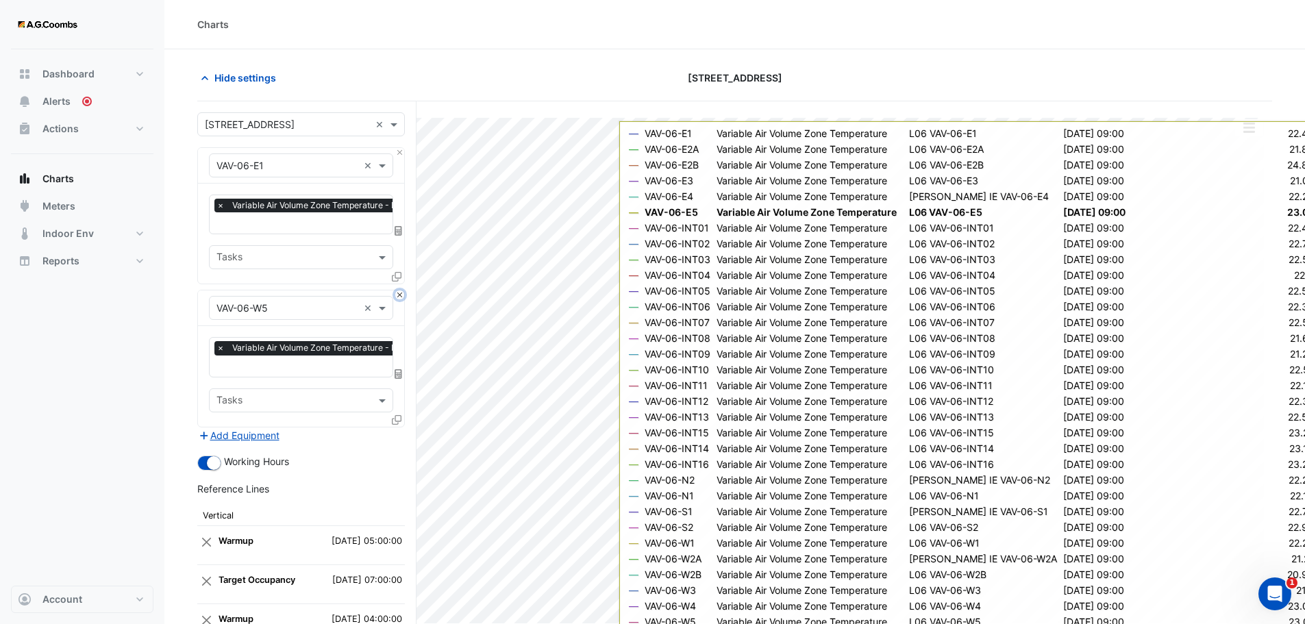
click at [399, 296] on button "Close" at bounding box center [399, 295] width 9 height 9
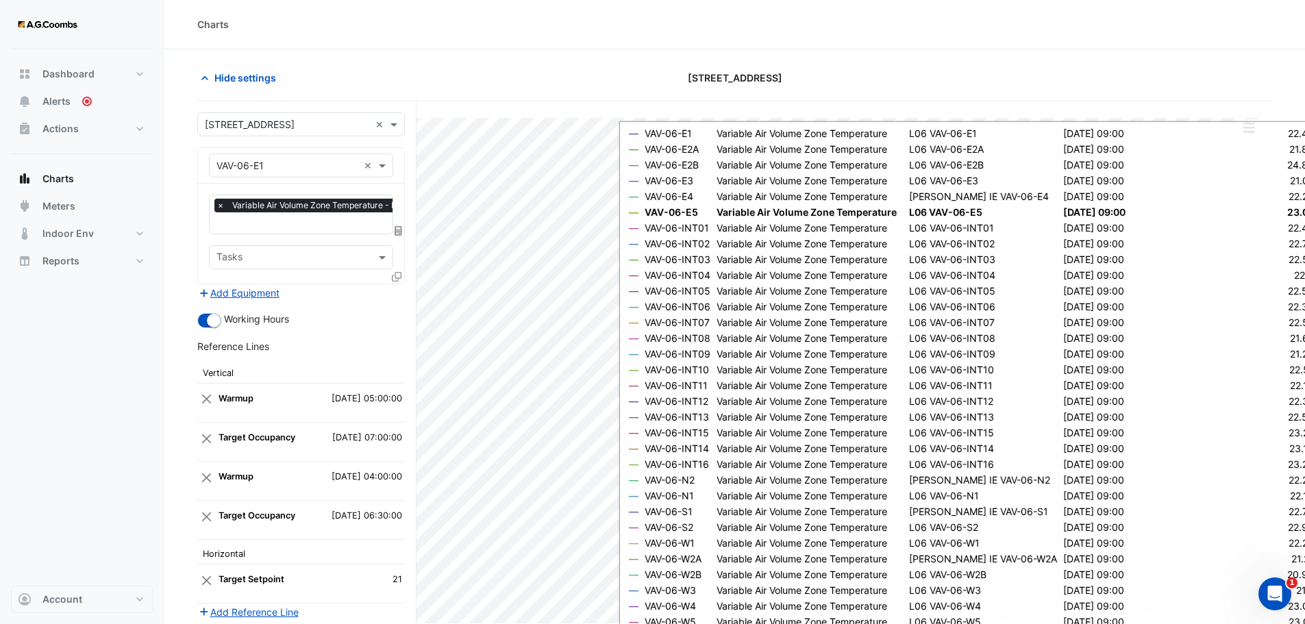
click at [399, 296] on div "Add Equipment" at bounding box center [301, 292] width 208 height 16
click at [384, 166] on span at bounding box center [384, 165] width 17 height 14
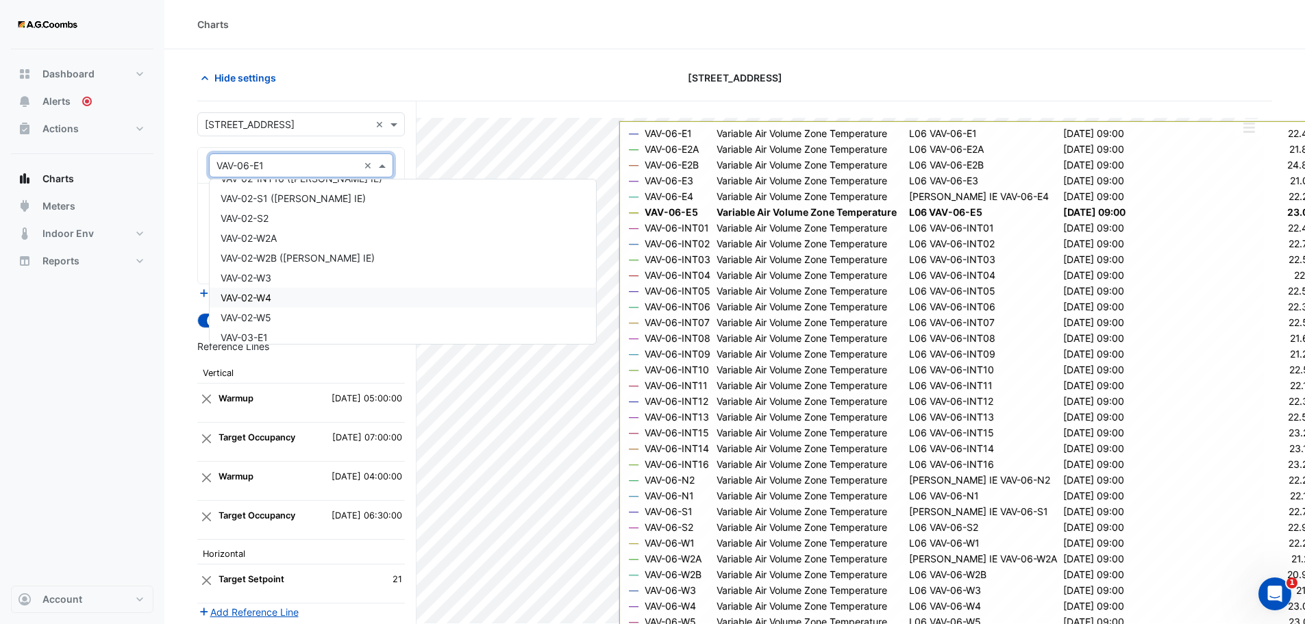
scroll to position [6186, 0]
click at [305, 261] on div "VAV-03-E1" at bounding box center [403, 269] width 387 height 20
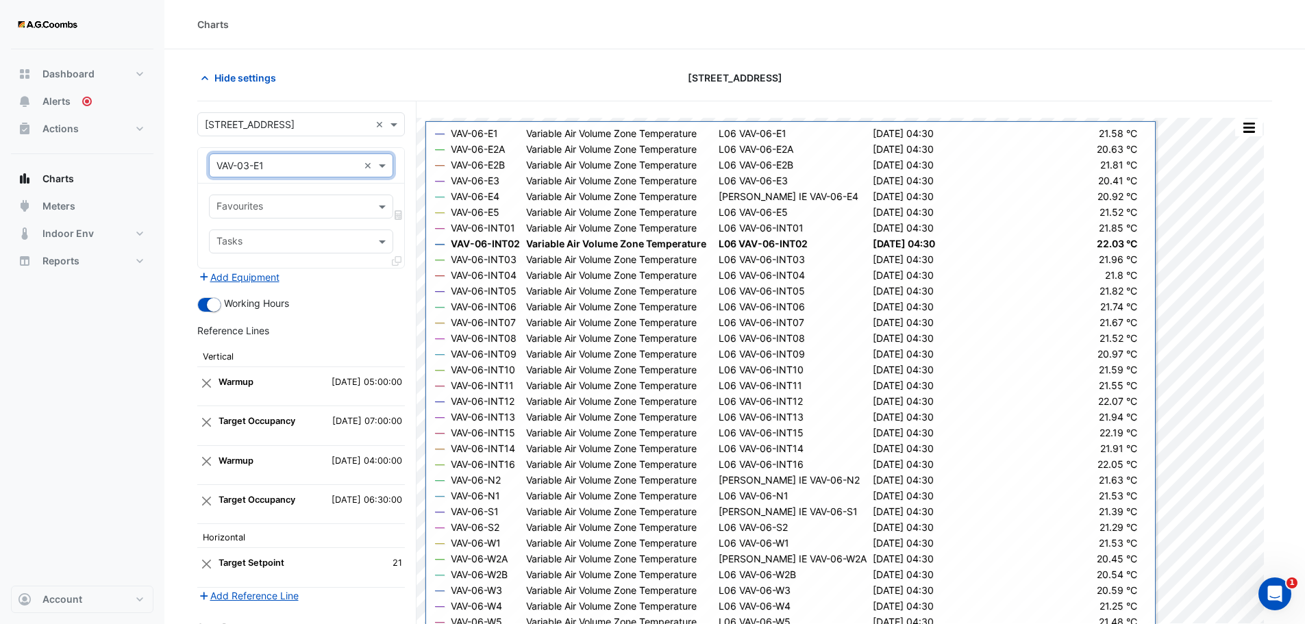
click at [289, 201] on input "text" at bounding box center [294, 208] width 154 height 14
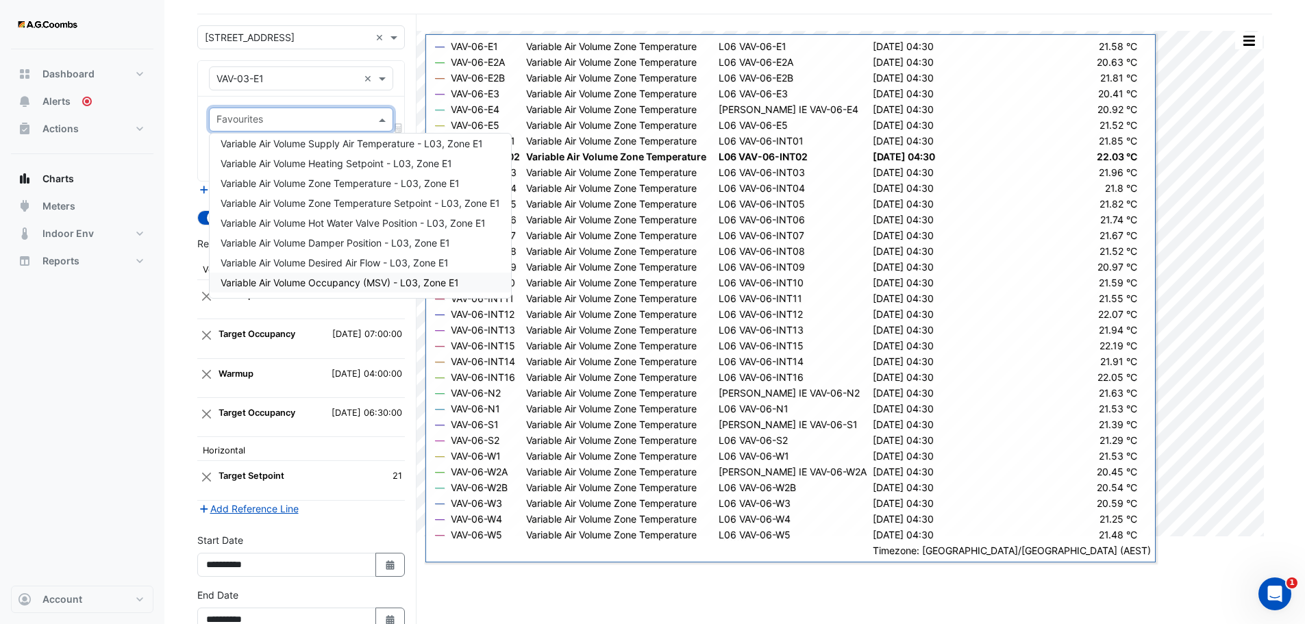
scroll to position [168, 0]
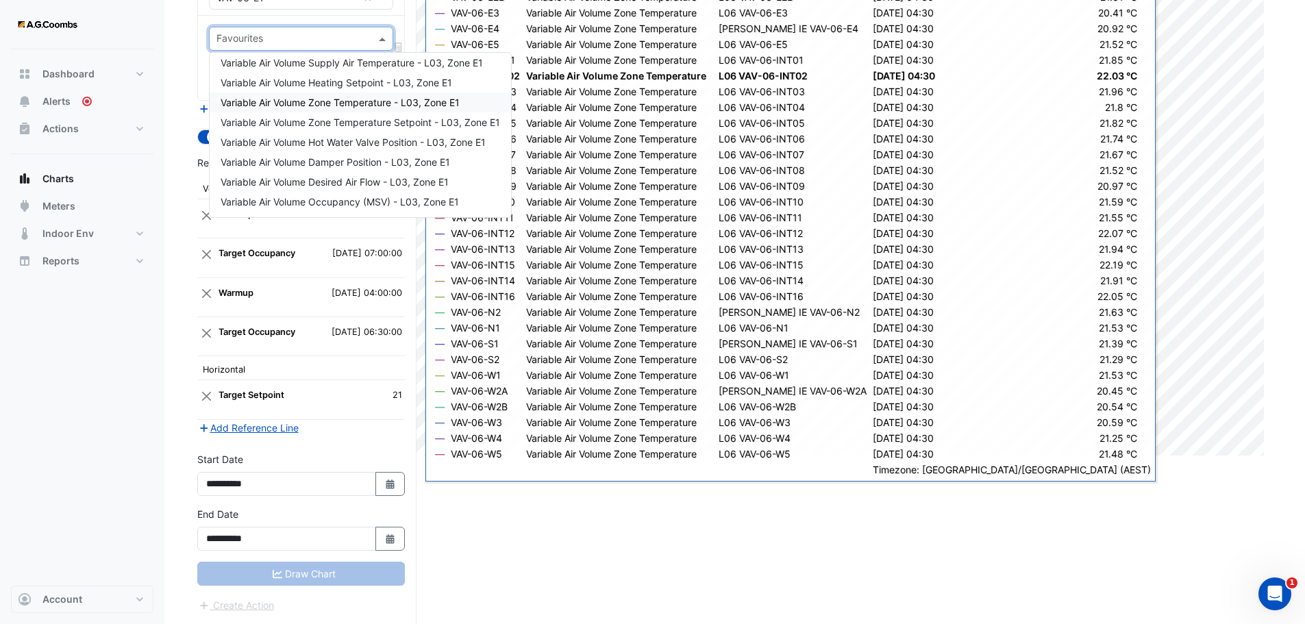
click at [393, 98] on span "Variable Air Volume Zone Temperature - L03, Zone E1" at bounding box center [340, 103] width 239 height 12
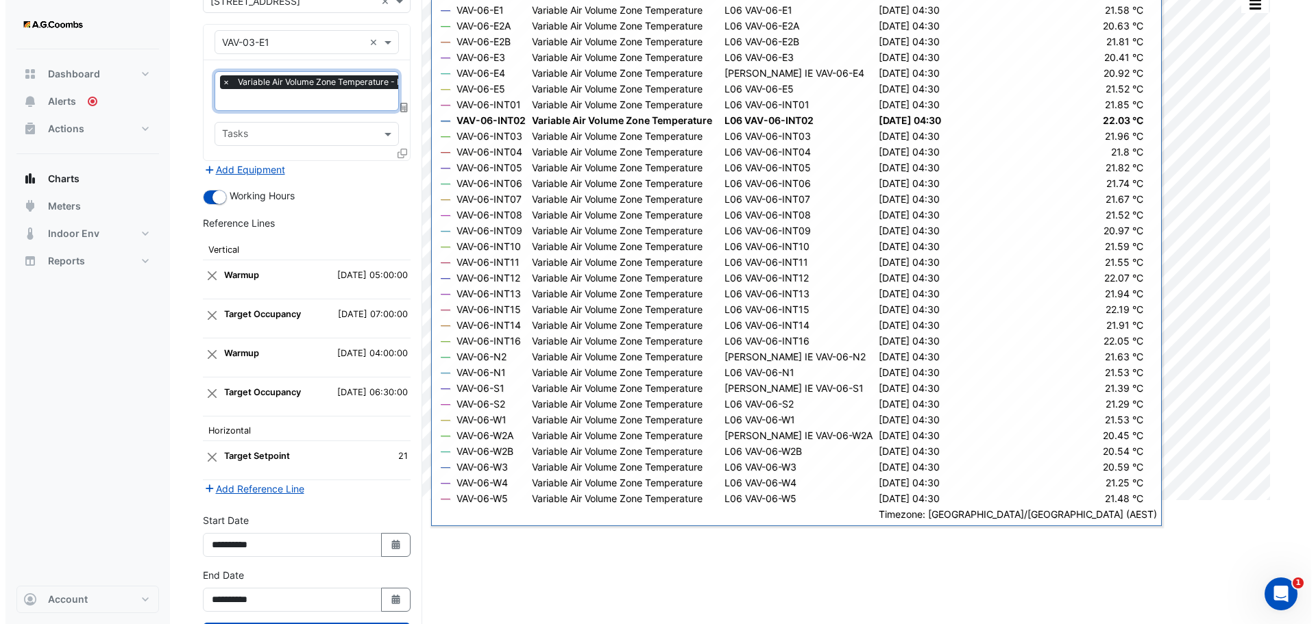
scroll to position [99, 0]
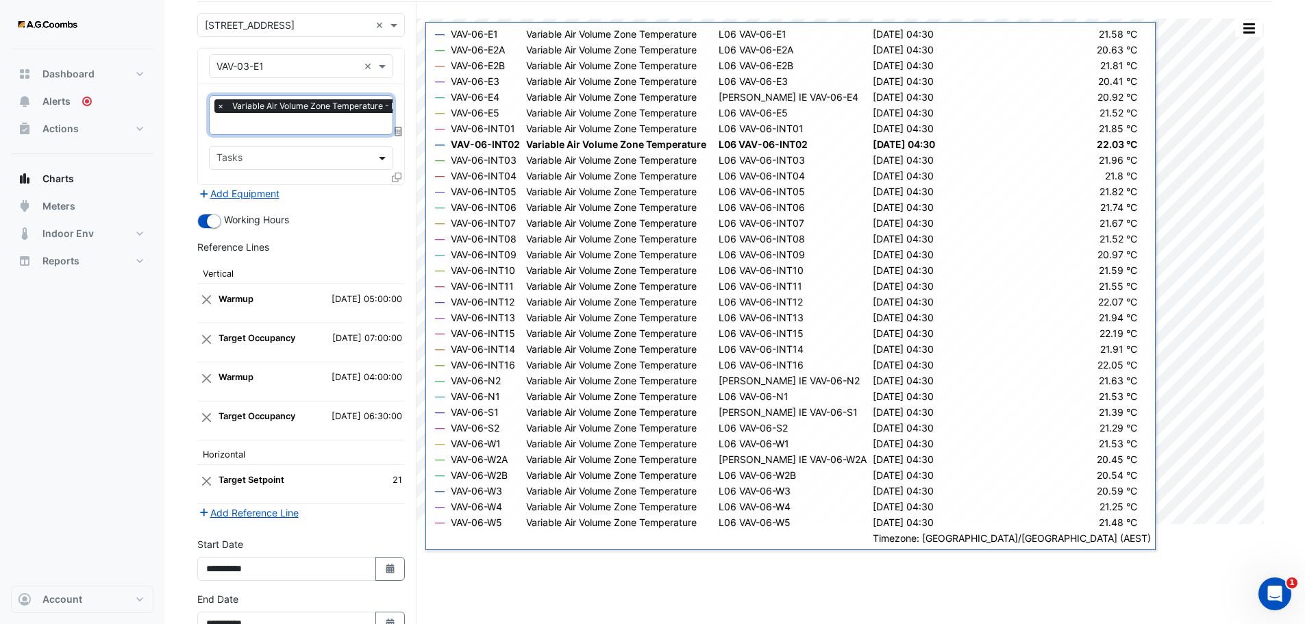
click at [382, 158] on span at bounding box center [384, 158] width 17 height 14
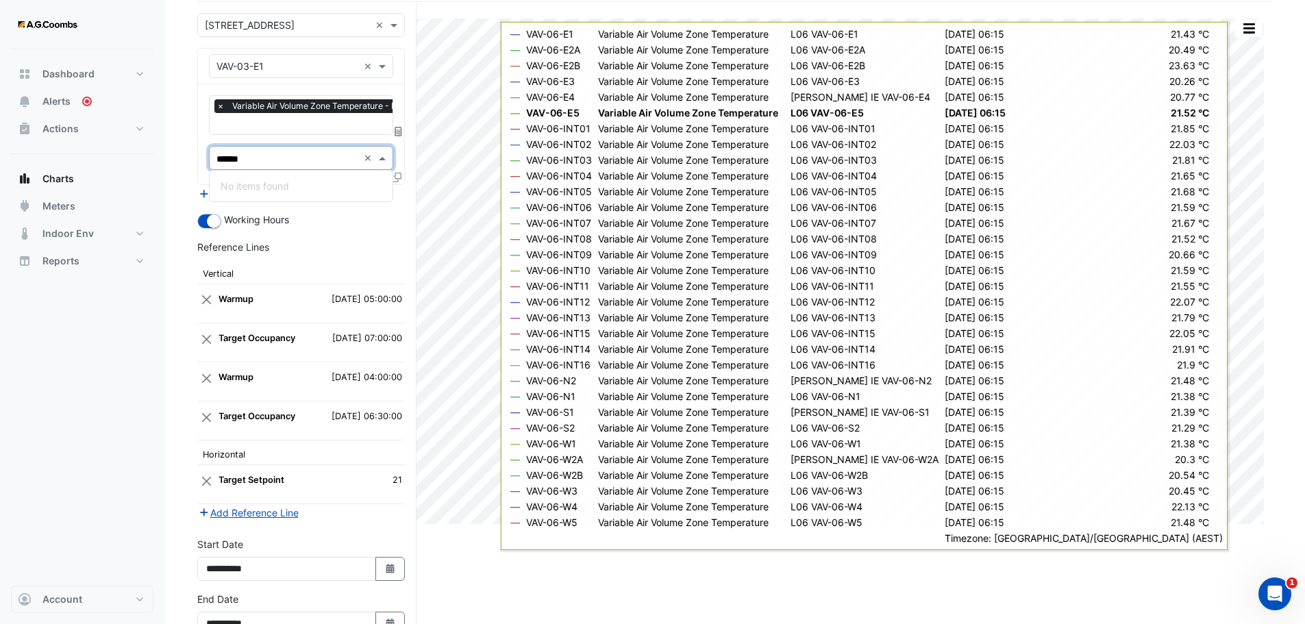
click at [249, 149] on div "Tasks ******" at bounding box center [284, 157] width 149 height 21
drag, startPoint x: 279, startPoint y: 156, endPoint x: 208, endPoint y: 156, distance: 71.3
click at [209, 156] on div "Tasks ****** ×" at bounding box center [301, 158] width 184 height 24
type input "******"
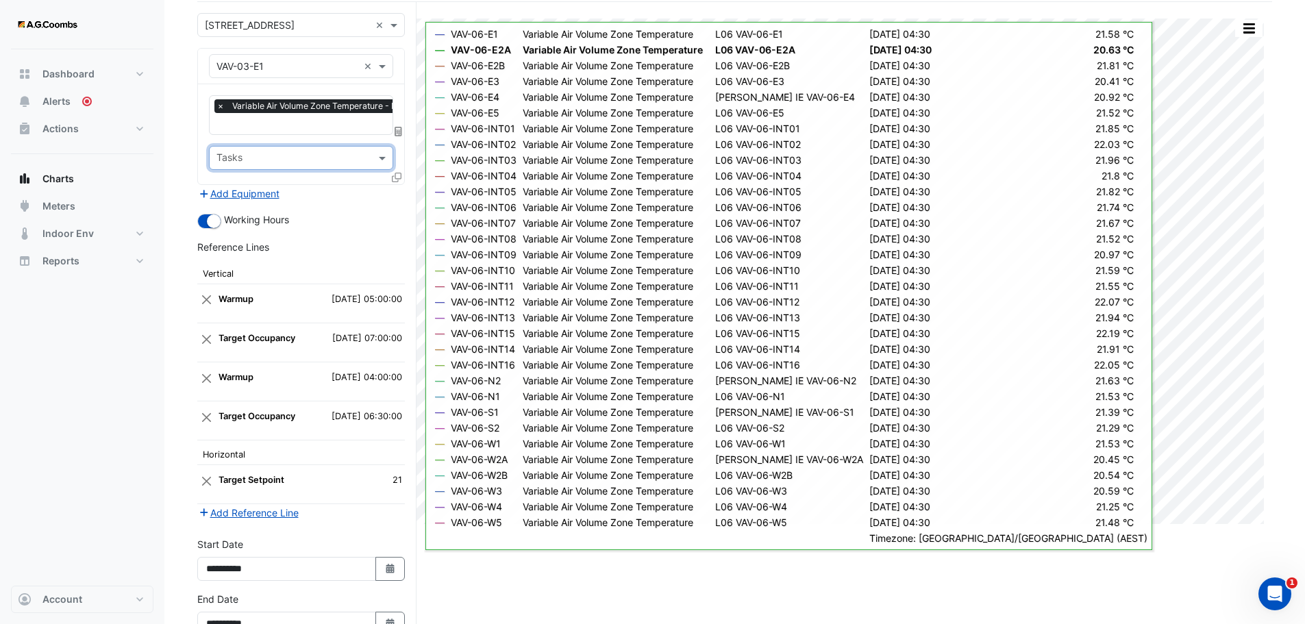
click at [397, 176] on icon at bounding box center [397, 178] width 10 height 10
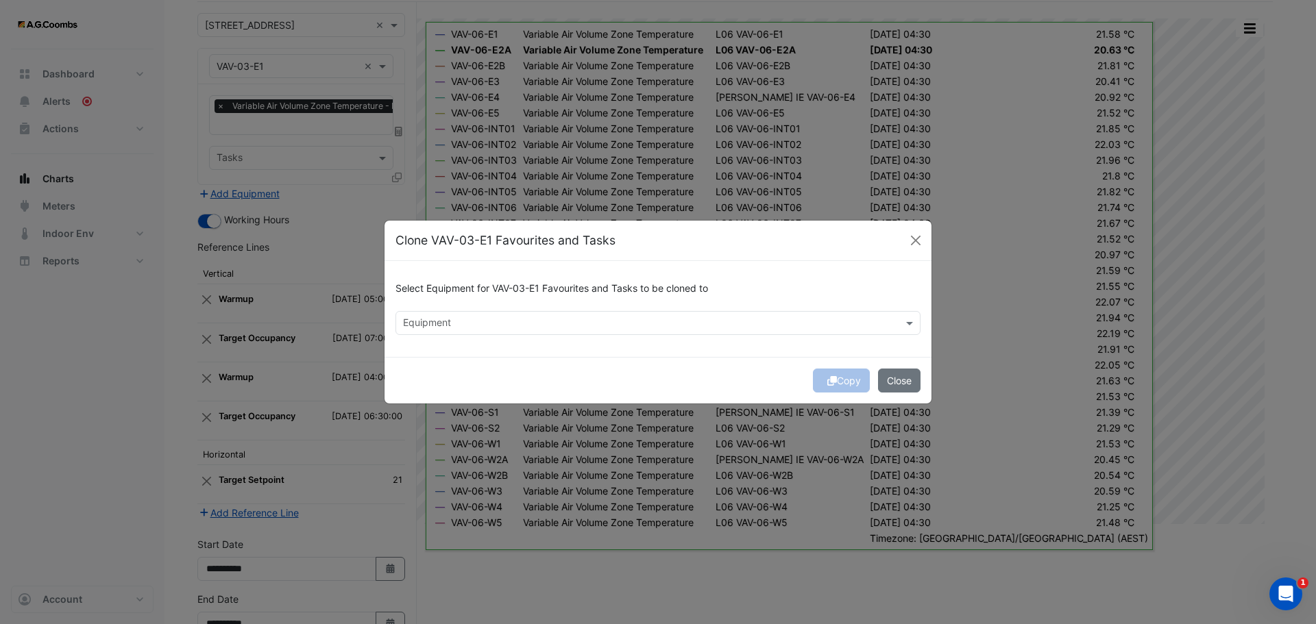
click at [461, 319] on input "text" at bounding box center [650, 324] width 494 height 14
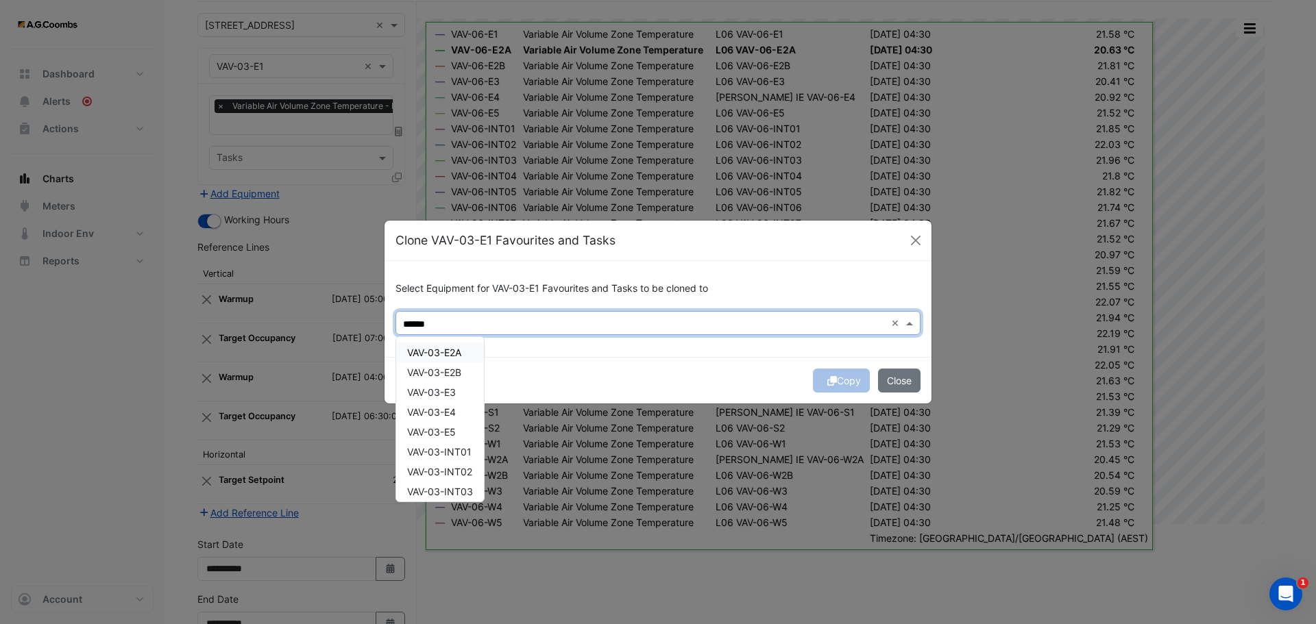
click at [438, 352] on span "VAV-03-E2A" at bounding box center [434, 353] width 54 height 12
click at [456, 374] on span "VAV-03-E2B" at bounding box center [434, 373] width 54 height 12
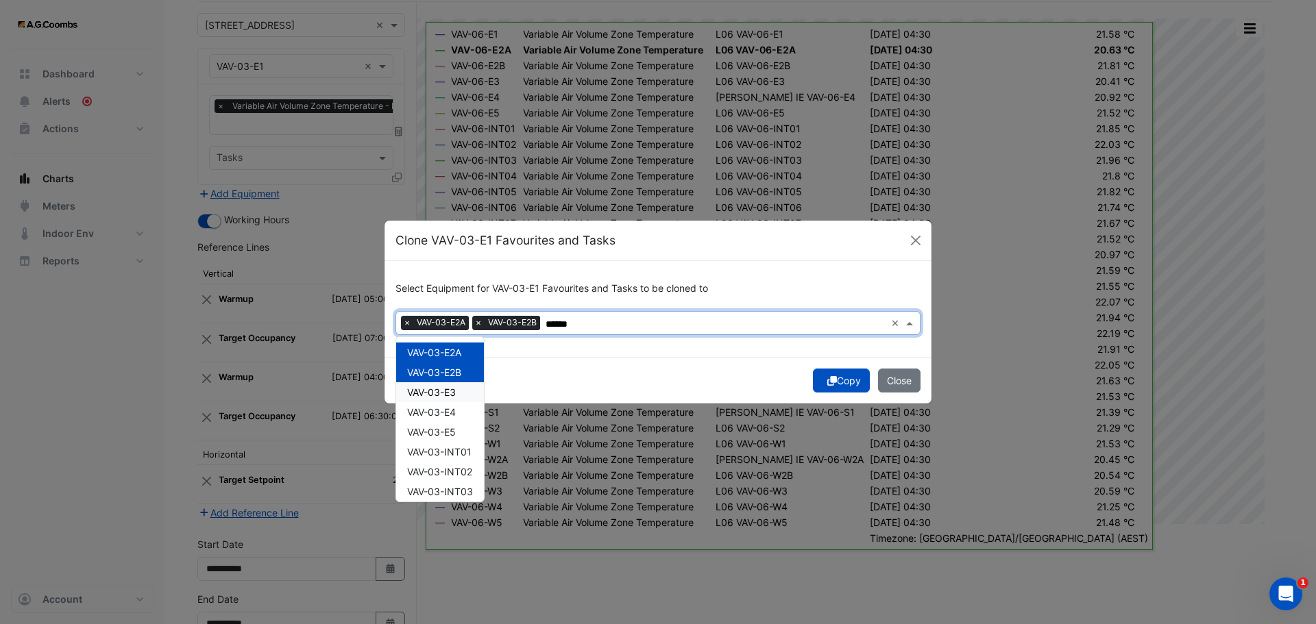
click at [466, 393] on div "VAV-03-E3" at bounding box center [440, 392] width 88 height 20
click at [463, 410] on div "VAV-03-E4" at bounding box center [440, 412] width 88 height 20
click at [462, 437] on div "VAV-03-E5" at bounding box center [440, 432] width 88 height 20
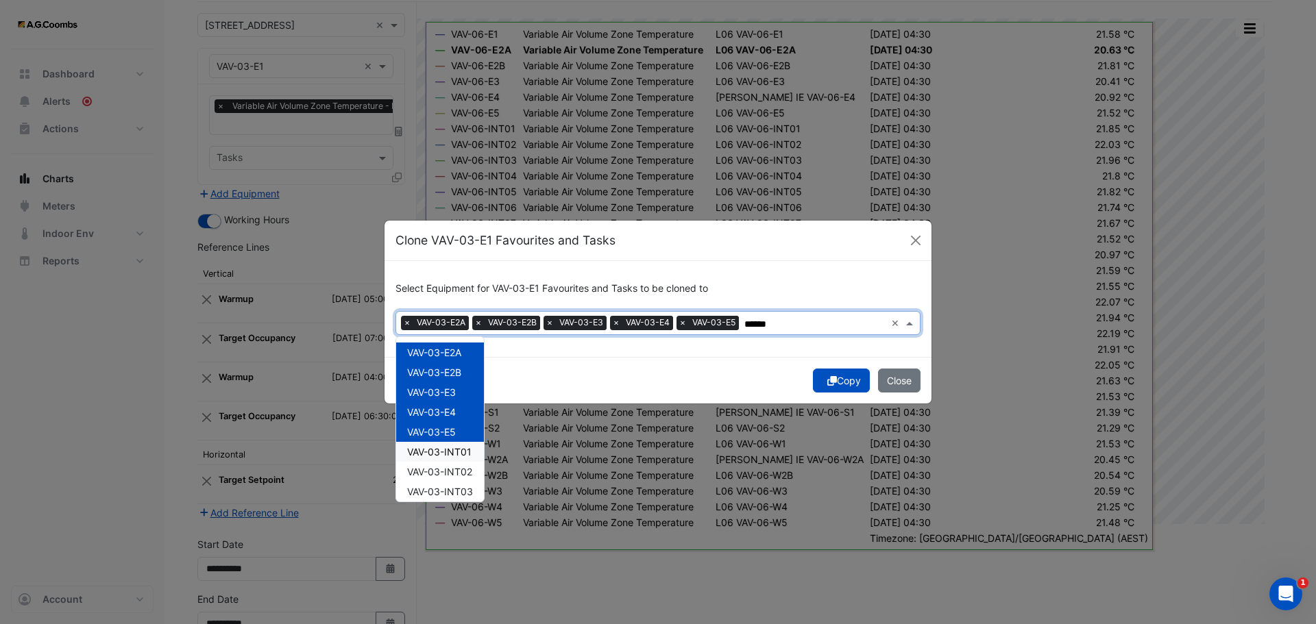
click at [463, 451] on span "VAV-03-INT01" at bounding box center [439, 452] width 64 height 12
click at [463, 474] on span "VAV-03-INT02" at bounding box center [439, 472] width 65 height 12
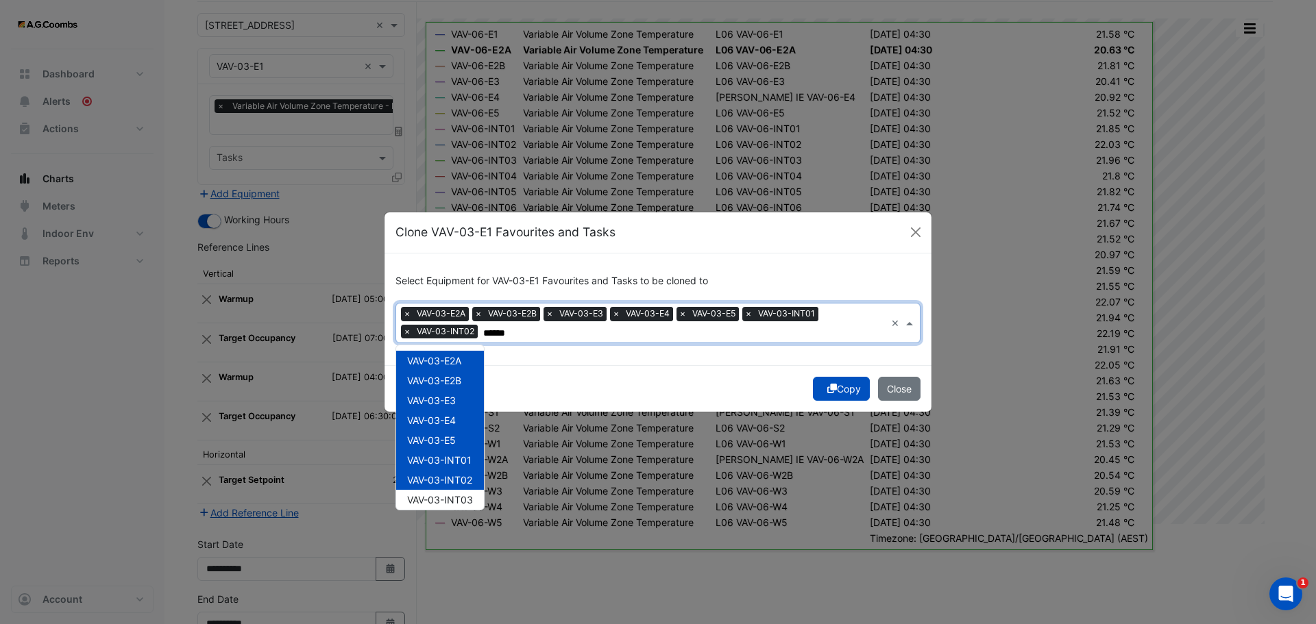
click at [460, 497] on span "VAV-03-INT03" at bounding box center [440, 500] width 66 height 12
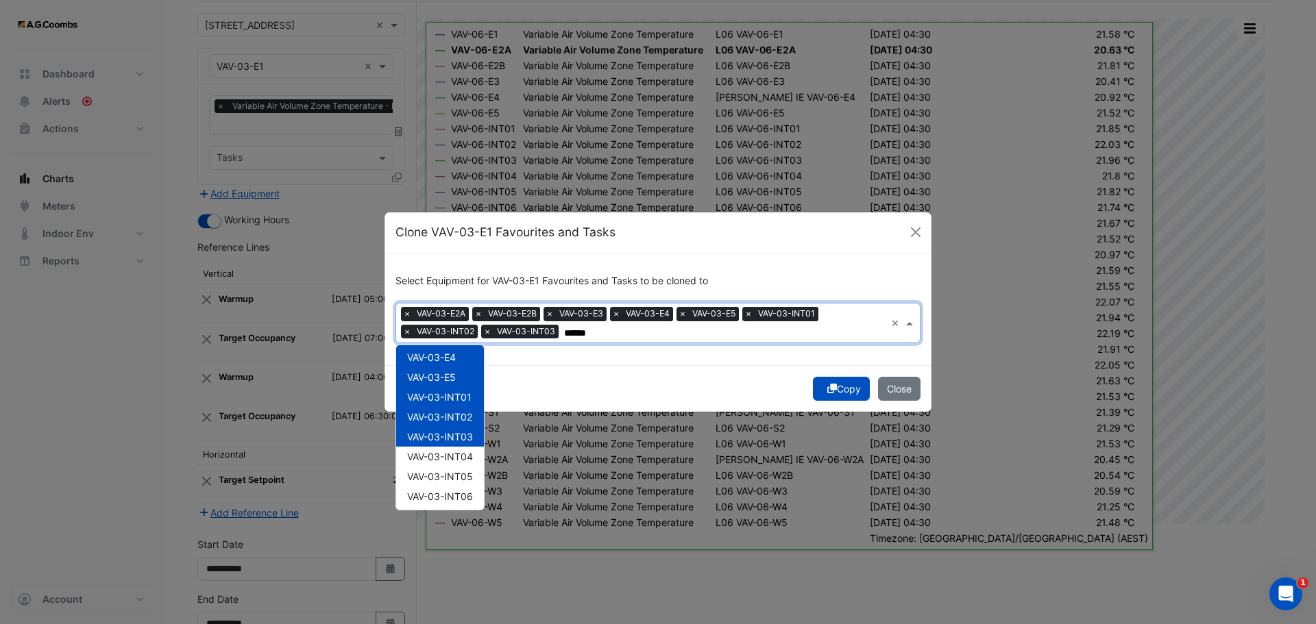
scroll to position [137, 0]
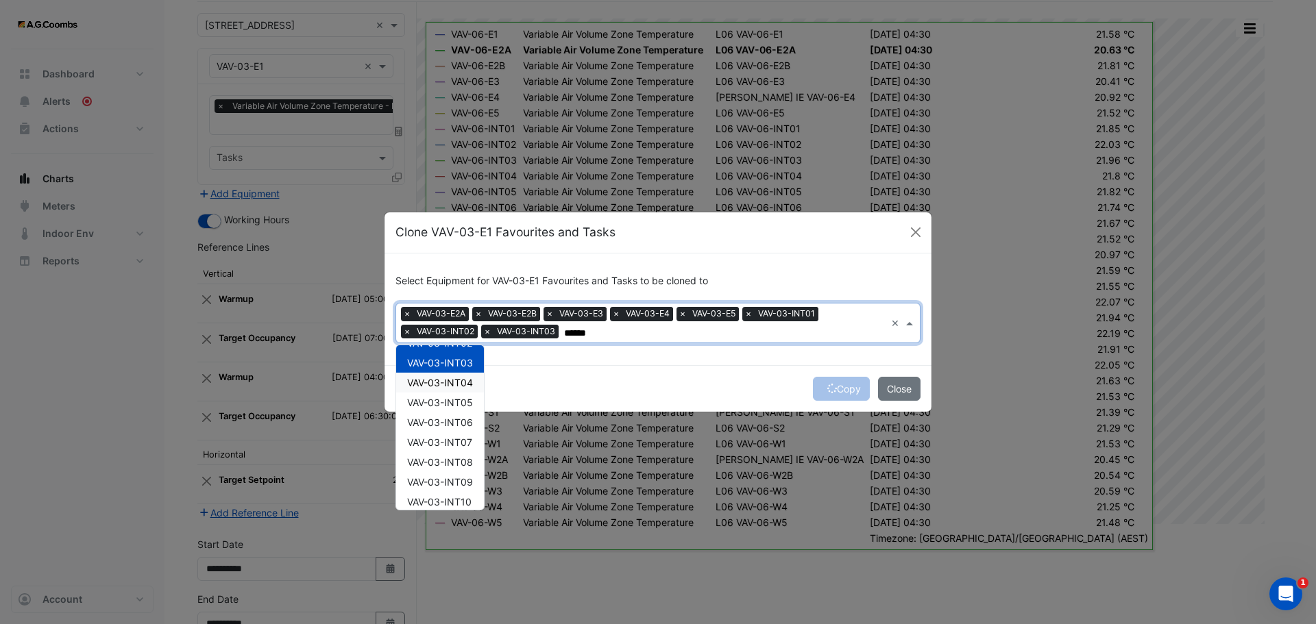
click at [442, 380] on span "VAV-03-INT04" at bounding box center [440, 383] width 66 height 12
click at [452, 410] on div "VAV-03-INT05" at bounding box center [440, 403] width 88 height 20
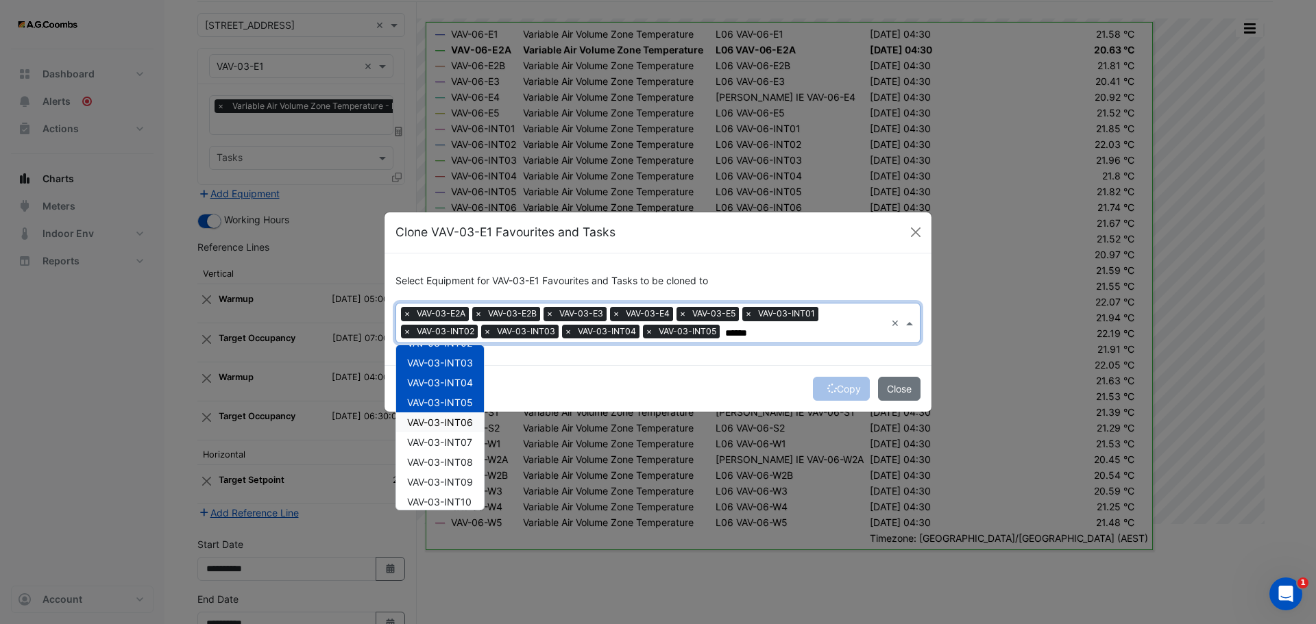
click at [455, 428] on div "VAV-03-INT06" at bounding box center [440, 423] width 88 height 20
click at [456, 445] on span "VAV-03-INT07" at bounding box center [439, 443] width 65 height 12
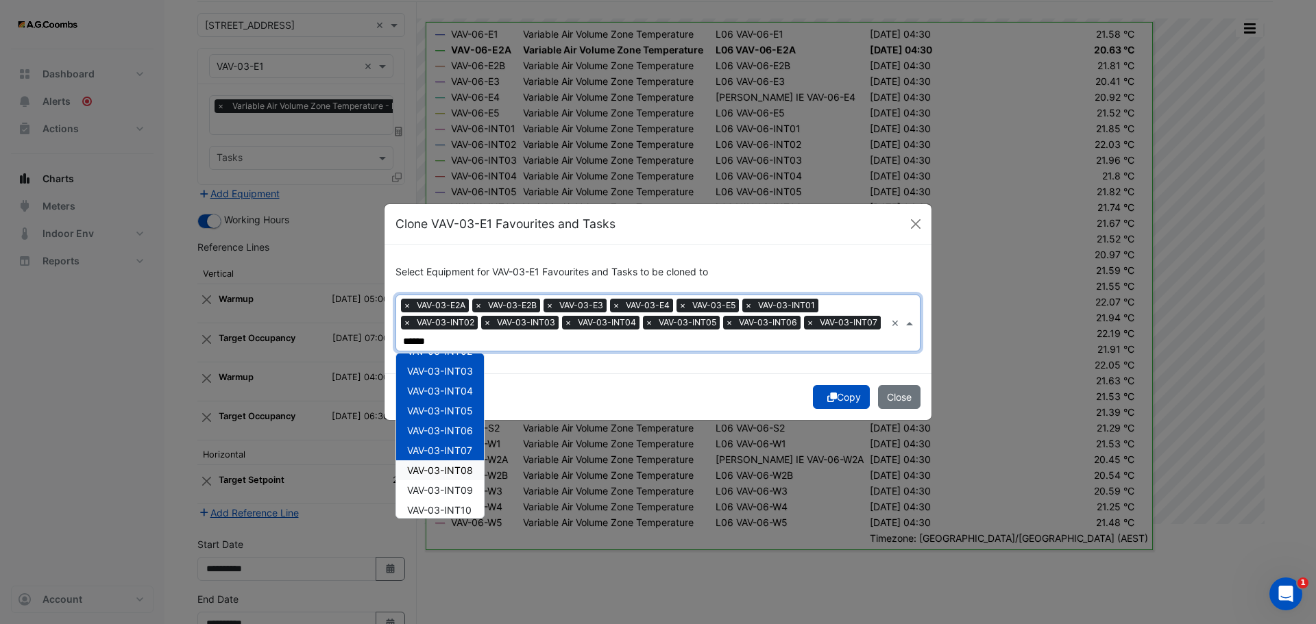
click at [461, 472] on span "VAV-03-INT08" at bounding box center [440, 471] width 66 height 12
click at [465, 491] on span "VAV-03-INT09" at bounding box center [440, 491] width 66 height 12
click at [465, 509] on span "VAV-03-INT10" at bounding box center [439, 510] width 64 height 12
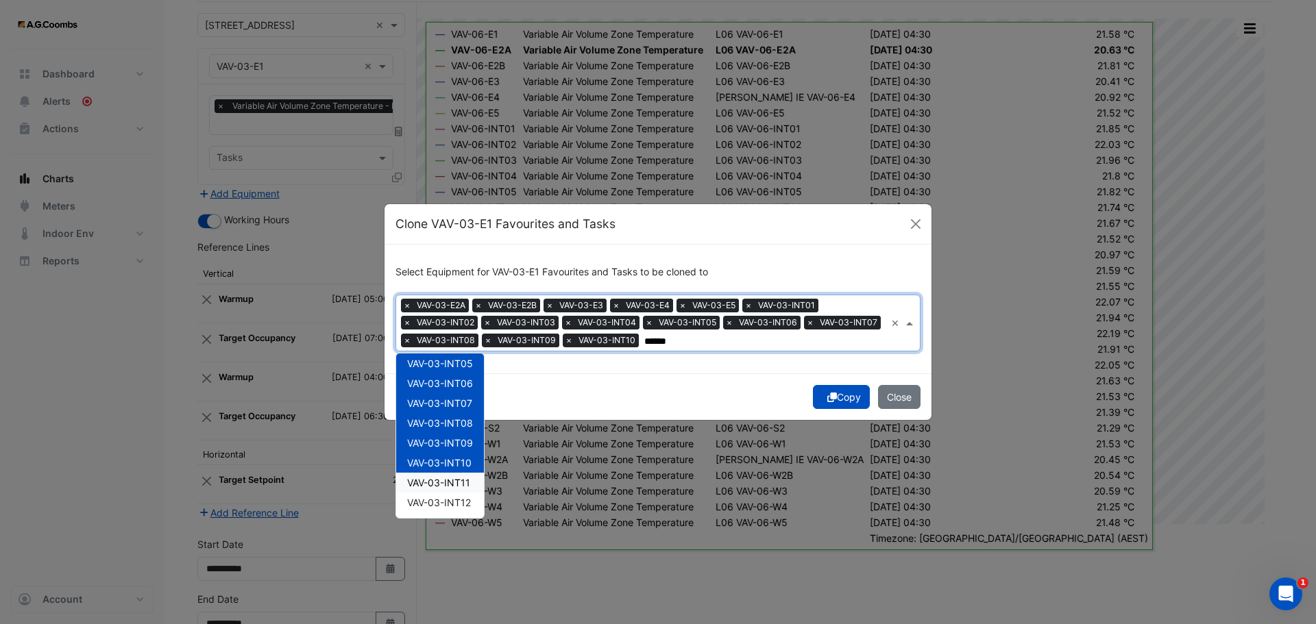
scroll to position [206, 0]
click at [450, 467] on span "VAV-03-INT11" at bounding box center [438, 462] width 63 height 12
click at [461, 491] on div "VAV-03-INT12" at bounding box center [440, 481] width 88 height 20
click at [459, 501] on span "VAV-03-INT13" at bounding box center [439, 501] width 64 height 12
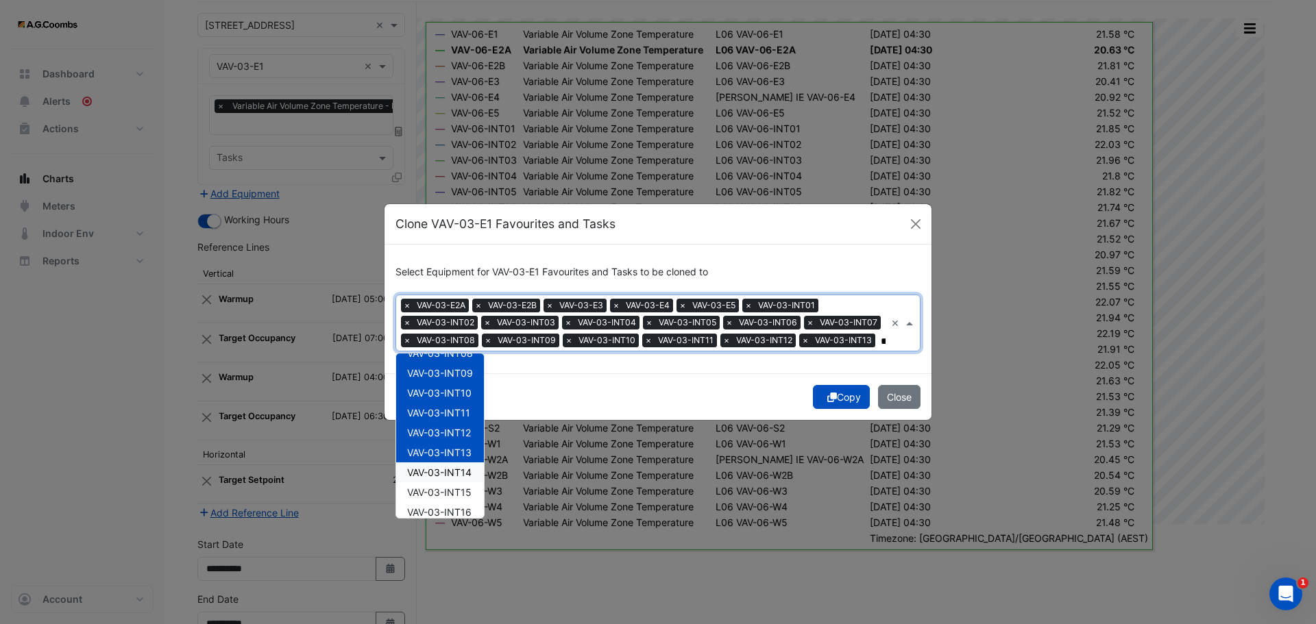
scroll to position [343, 0]
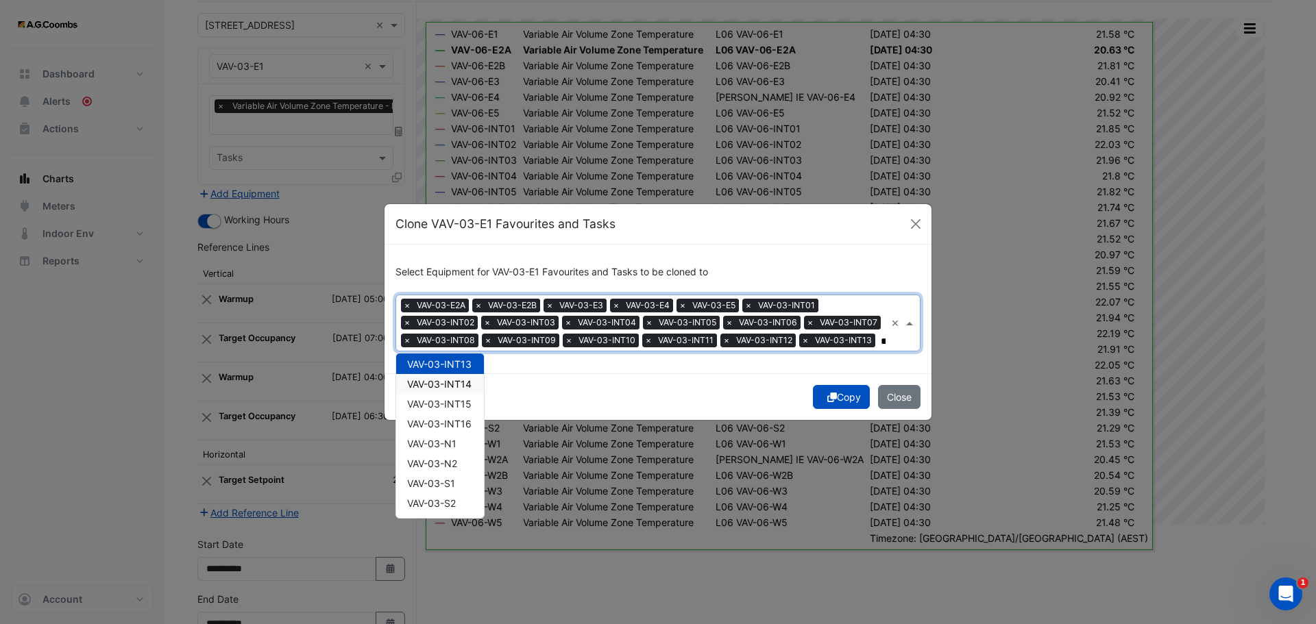
click at [439, 390] on span "VAV-03-INT14" at bounding box center [439, 384] width 64 height 12
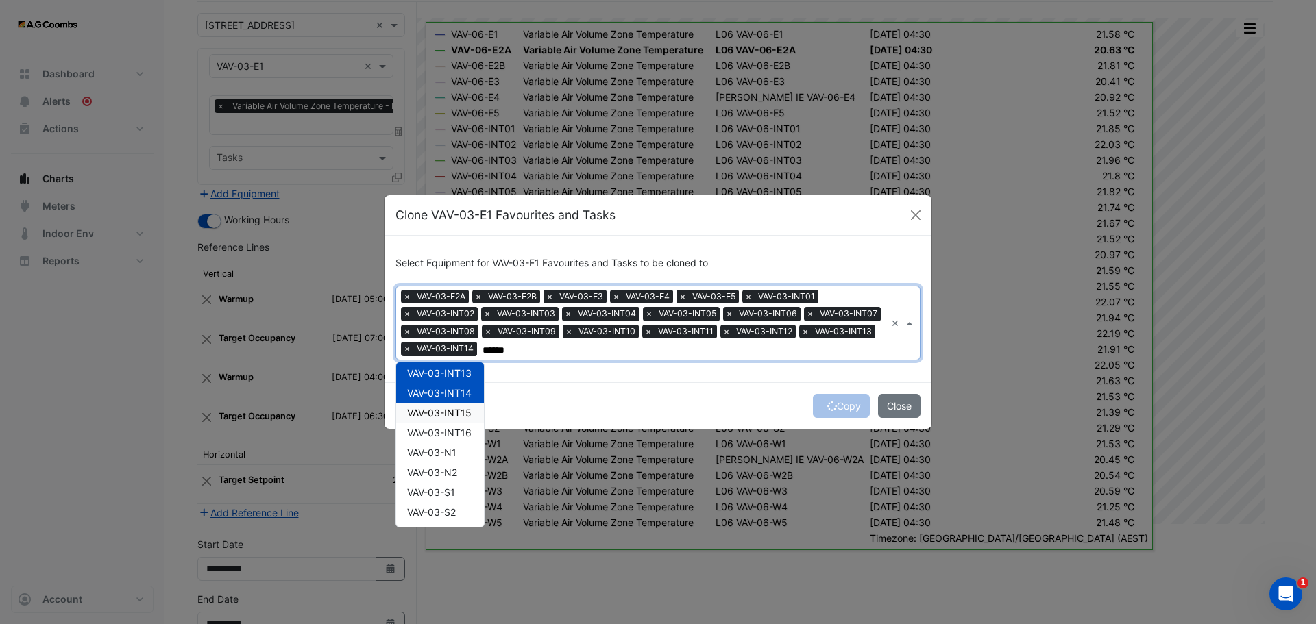
click at [444, 419] on div "VAV-03-INT15" at bounding box center [440, 413] width 88 height 20
click at [447, 437] on span "VAV-03-INT16" at bounding box center [439, 433] width 64 height 12
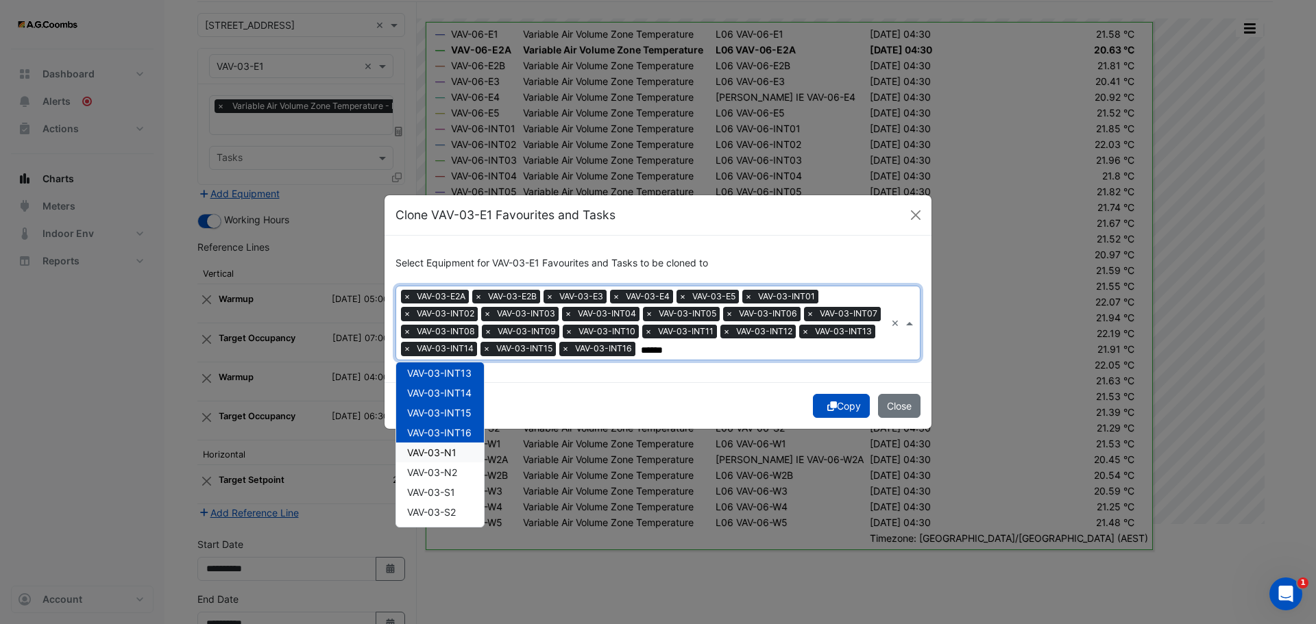
click at [451, 461] on div "VAV-03-N1" at bounding box center [440, 453] width 88 height 20
click at [453, 473] on span "VAV-03-N2" at bounding box center [432, 473] width 50 height 12
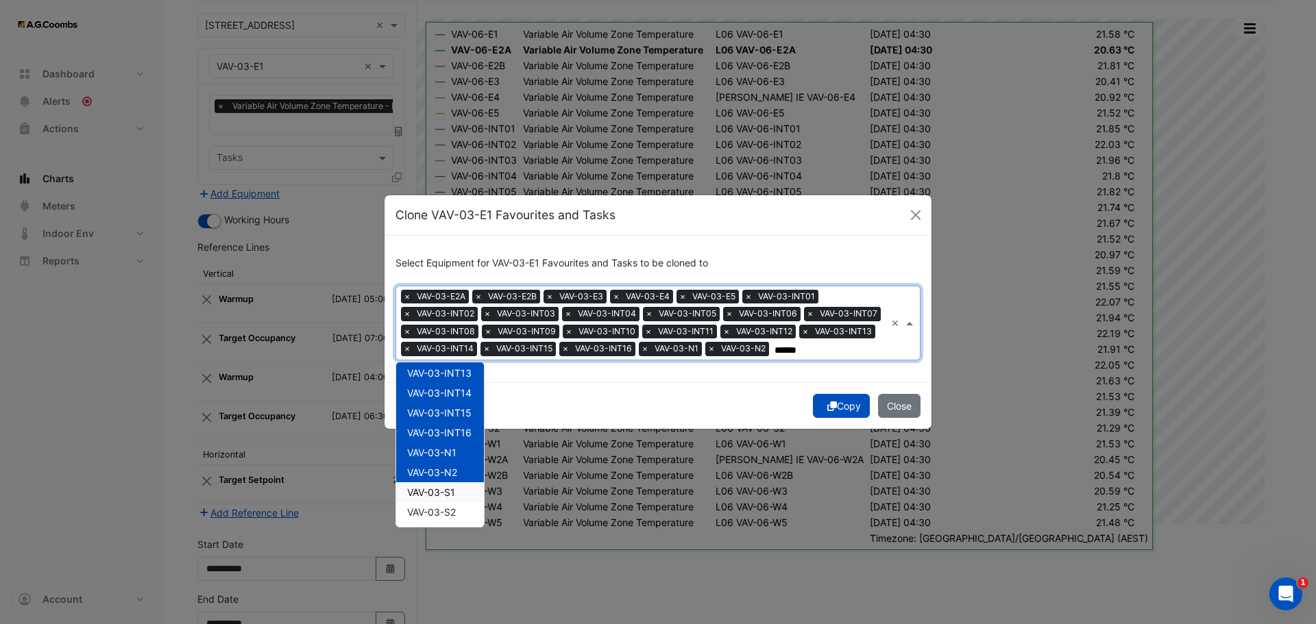
click at [455, 495] on span "VAV-03-S1" at bounding box center [431, 493] width 48 height 12
click at [455, 518] on span "VAV-03-S2" at bounding box center [431, 512] width 49 height 12
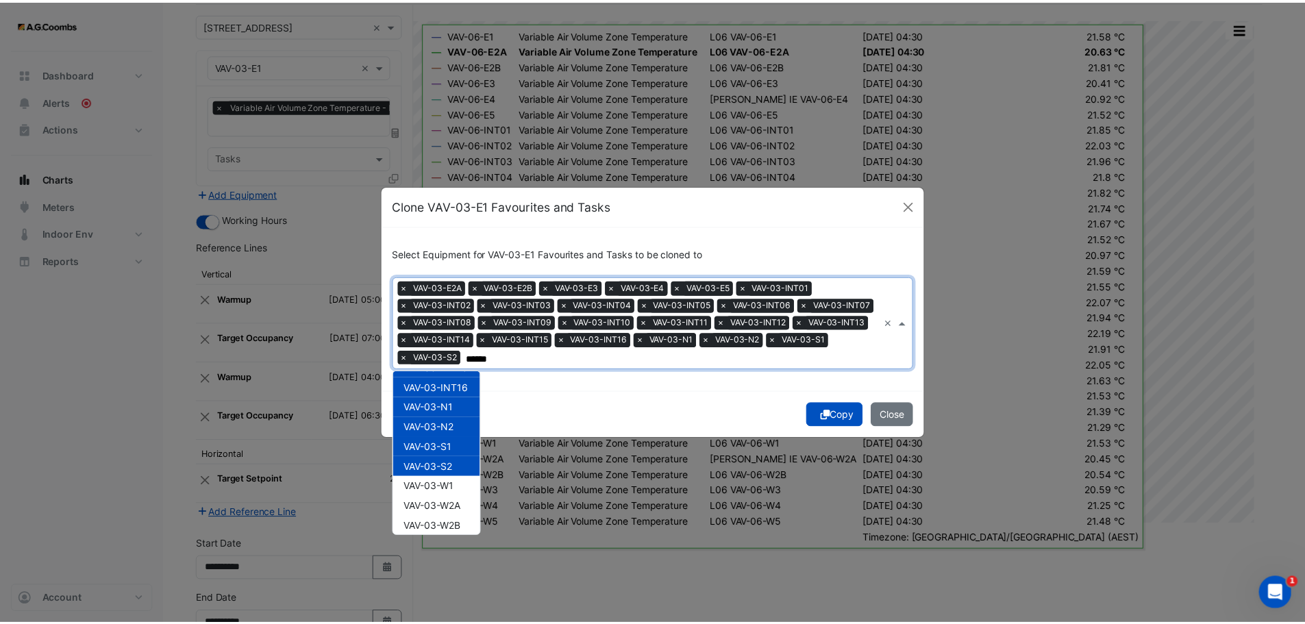
scroll to position [463, 0]
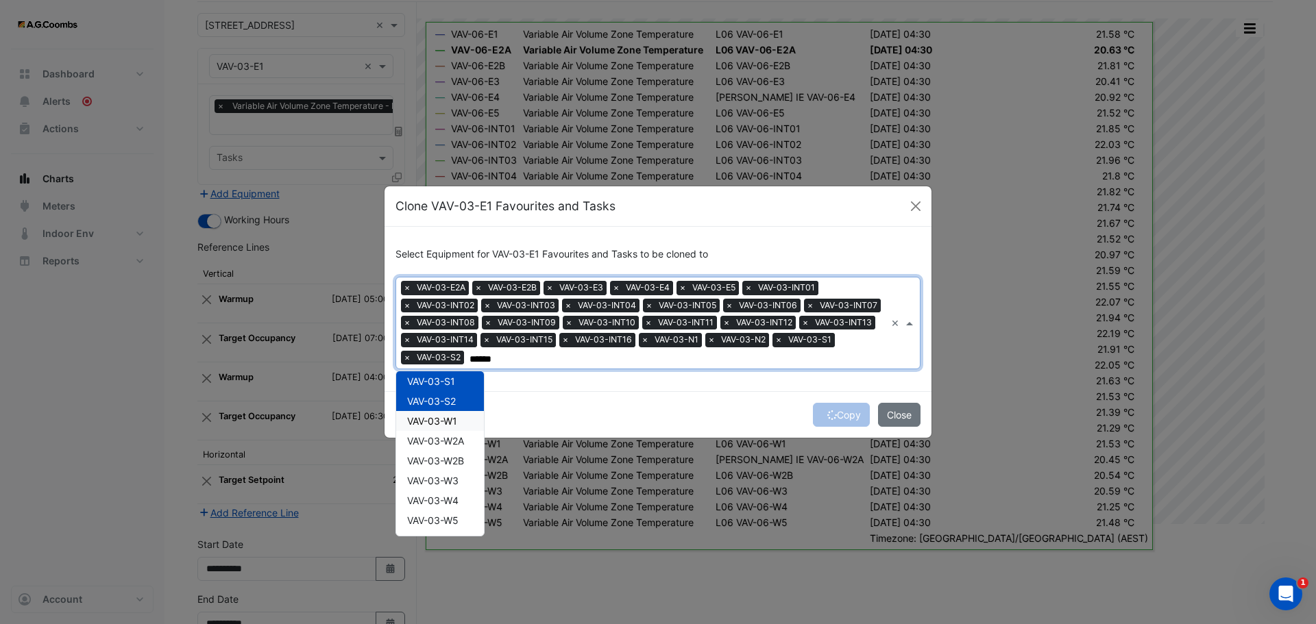
click at [449, 425] on span "VAV-03-W1" at bounding box center [432, 421] width 50 height 12
click at [450, 443] on span "VAV-03-W2A" at bounding box center [435, 441] width 57 height 12
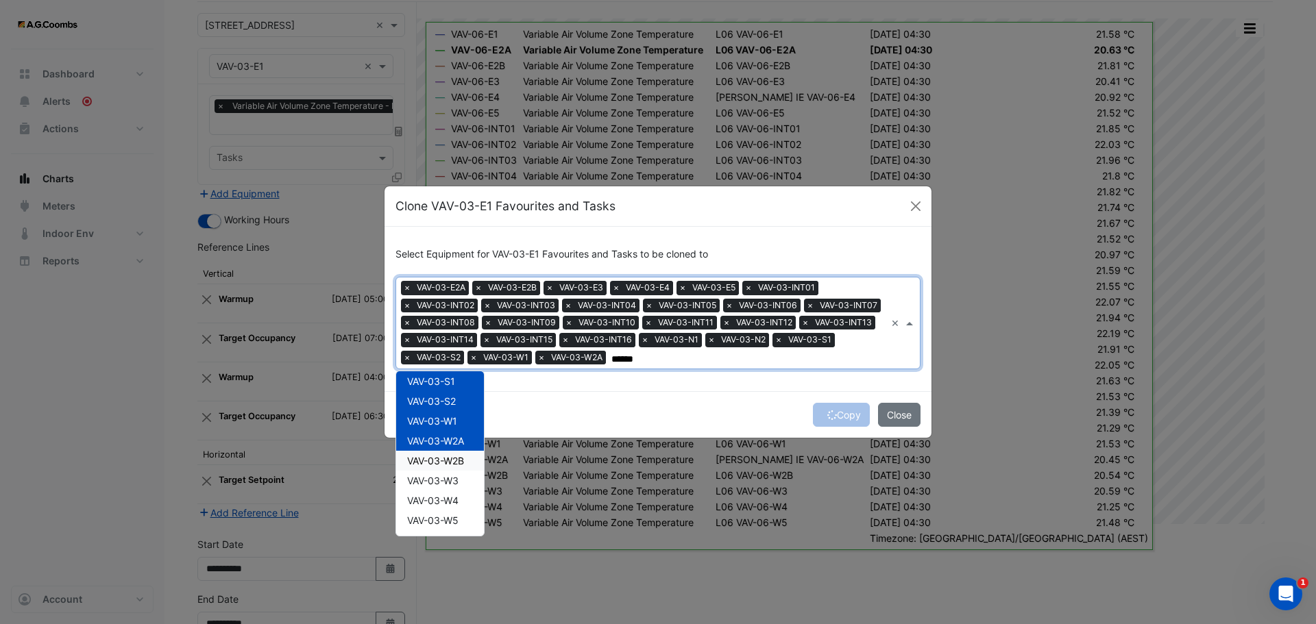
click at [457, 462] on span "VAV-03-W2B" at bounding box center [435, 461] width 57 height 12
click at [462, 488] on div "VAV-03-W3" at bounding box center [440, 481] width 88 height 20
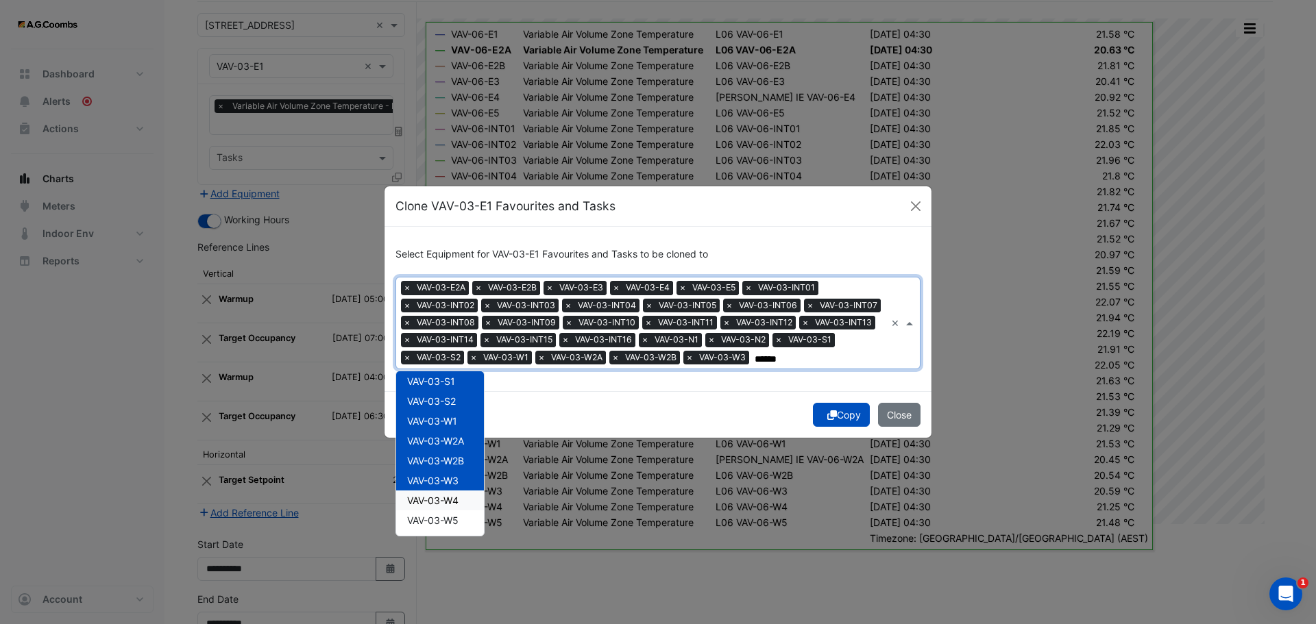
drag, startPoint x: 458, startPoint y: 503, endPoint x: 463, endPoint y: 515, distance: 13.2
click at [458, 503] on span "VAV-03-W4" at bounding box center [432, 501] width 51 height 12
click at [453, 526] on span "VAV-03-W5" at bounding box center [432, 521] width 51 height 12
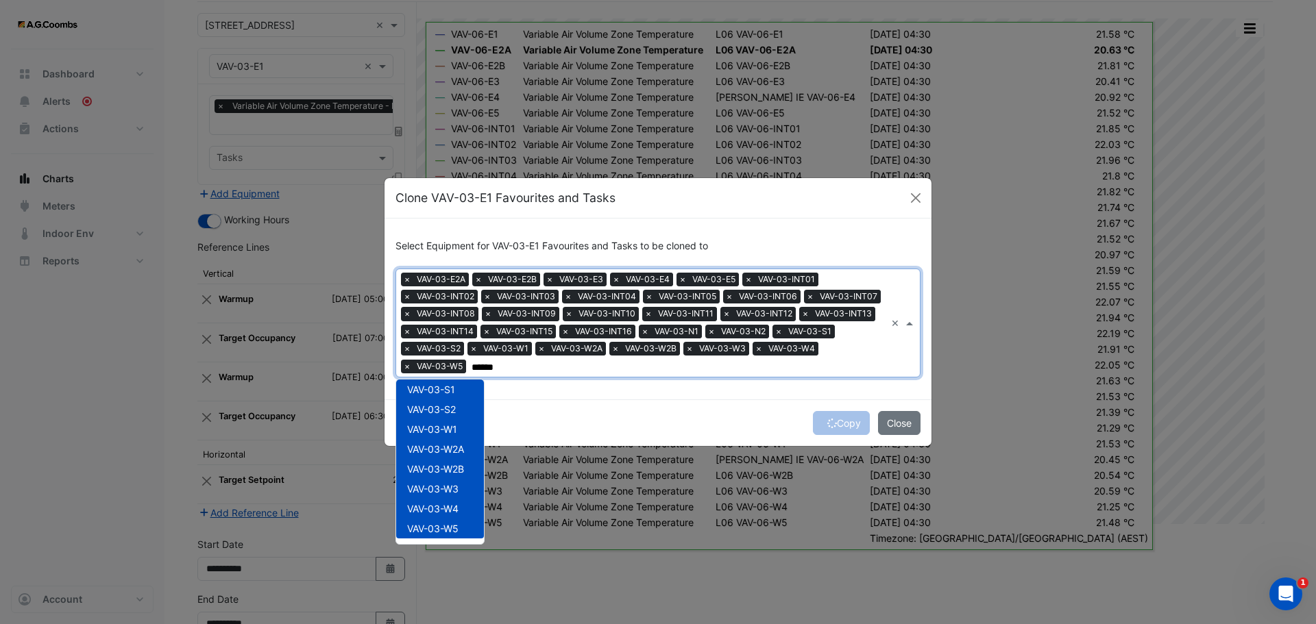
type input "******"
click at [836, 426] on div "Copy Close" at bounding box center [657, 423] width 547 height 47
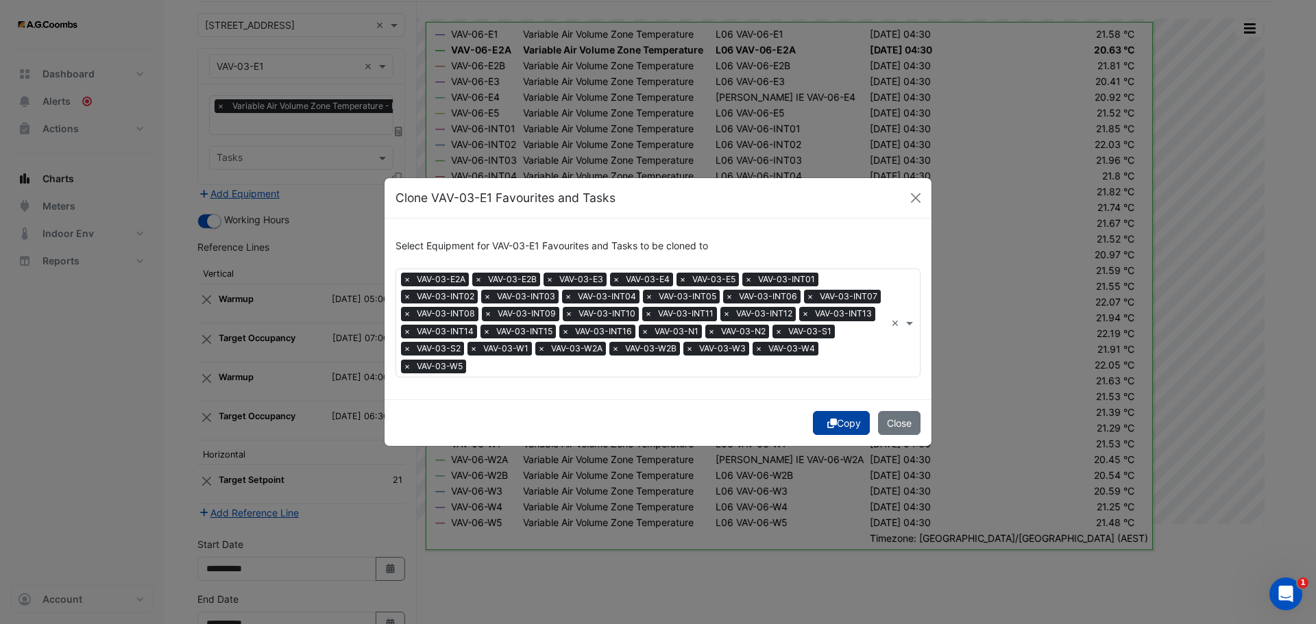
click at [854, 420] on button "Copy" at bounding box center [841, 423] width 57 height 24
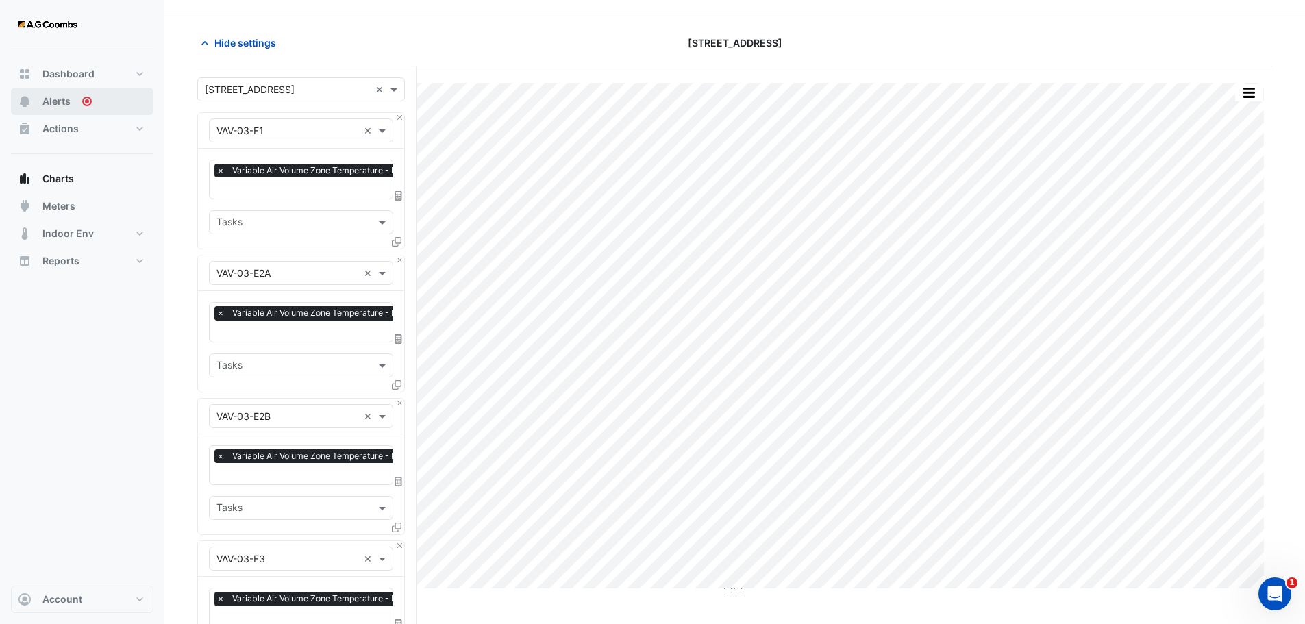
scroll to position [0, 0]
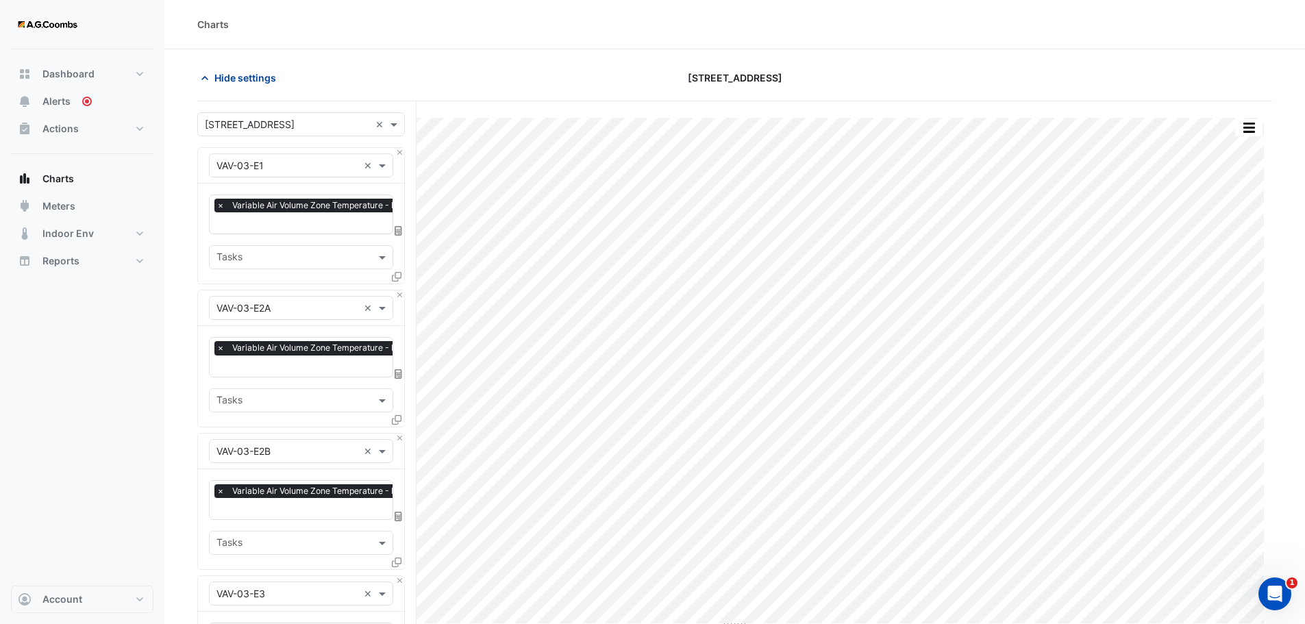
click at [243, 79] on span "Hide settings" at bounding box center [245, 78] width 62 height 14
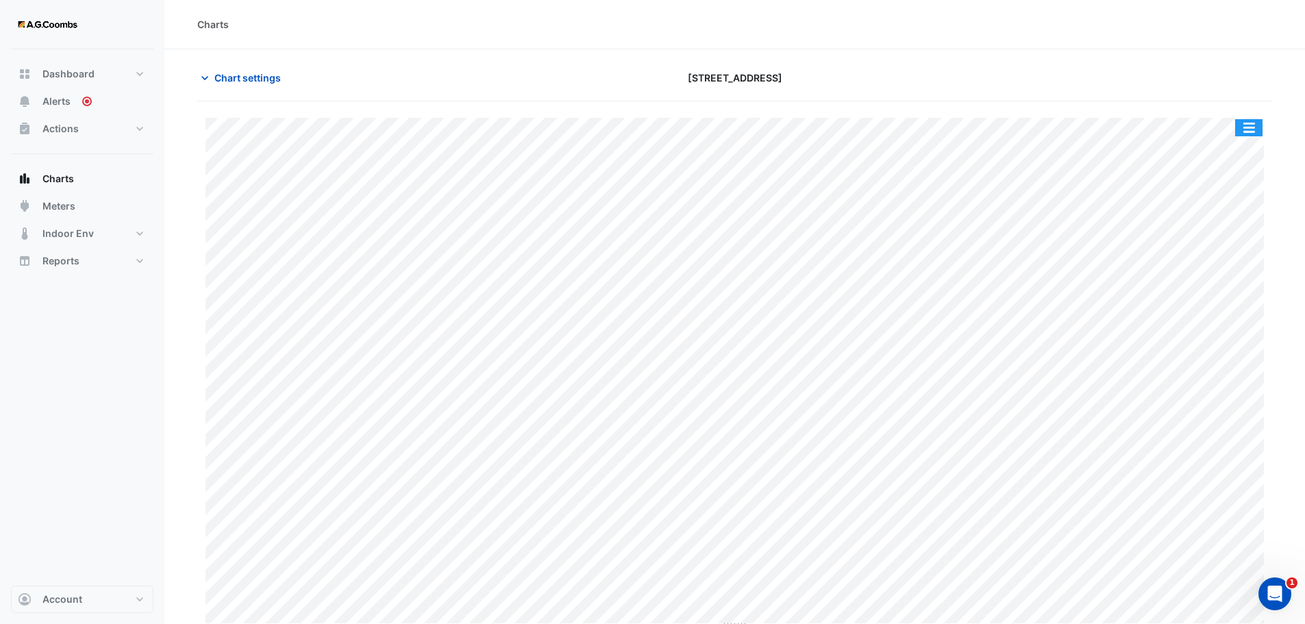
click at [1254, 134] on button "button" at bounding box center [1249, 127] width 27 height 17
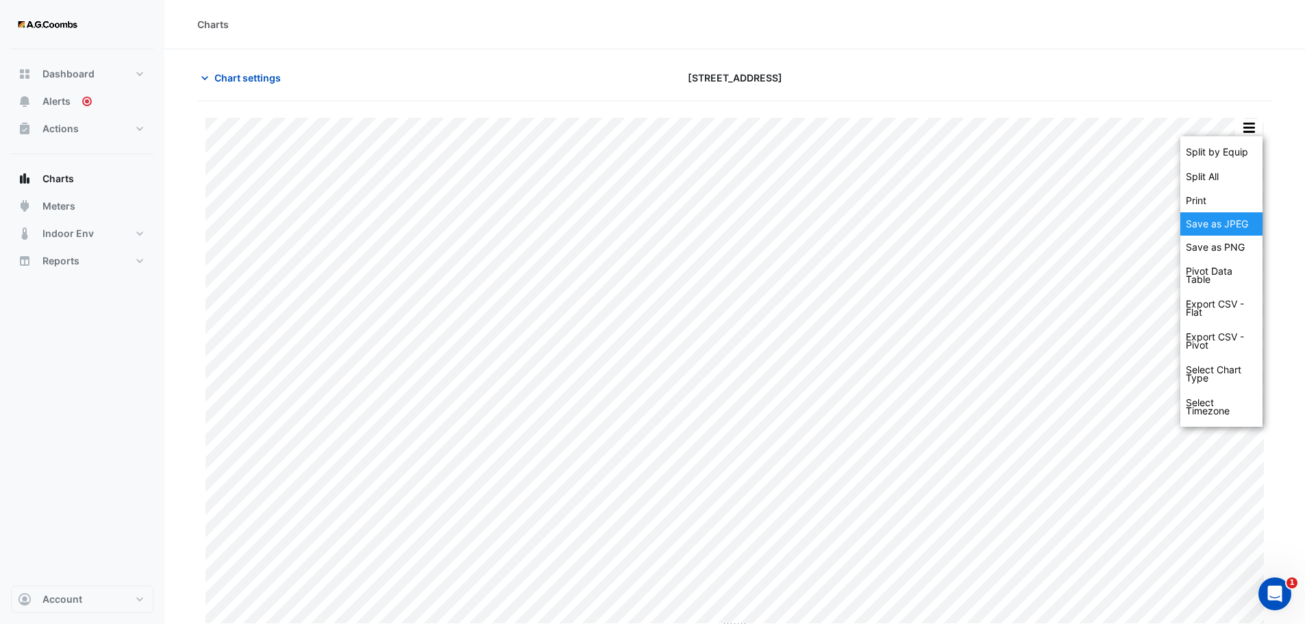
click at [1229, 229] on div "Save as JPEG" at bounding box center [1222, 223] width 82 height 23
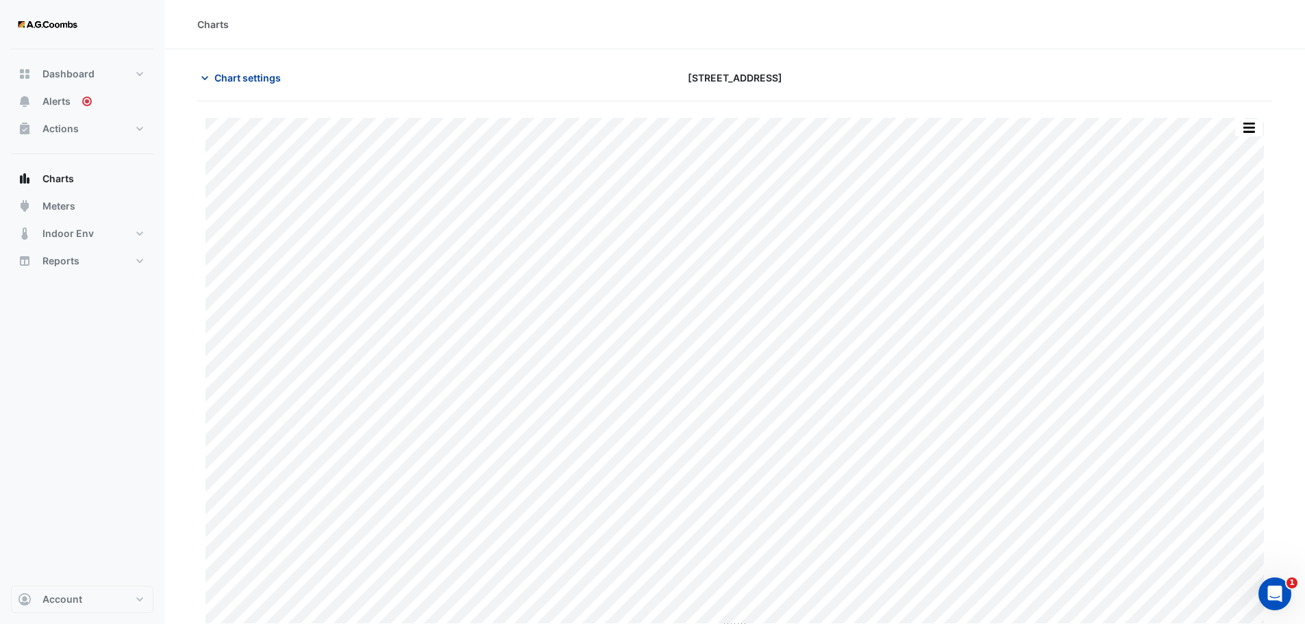
drag, startPoint x: 244, startPoint y: 79, endPoint x: 250, endPoint y: 85, distance: 8.3
click at [244, 79] on span "Chart settings" at bounding box center [247, 78] width 66 height 14
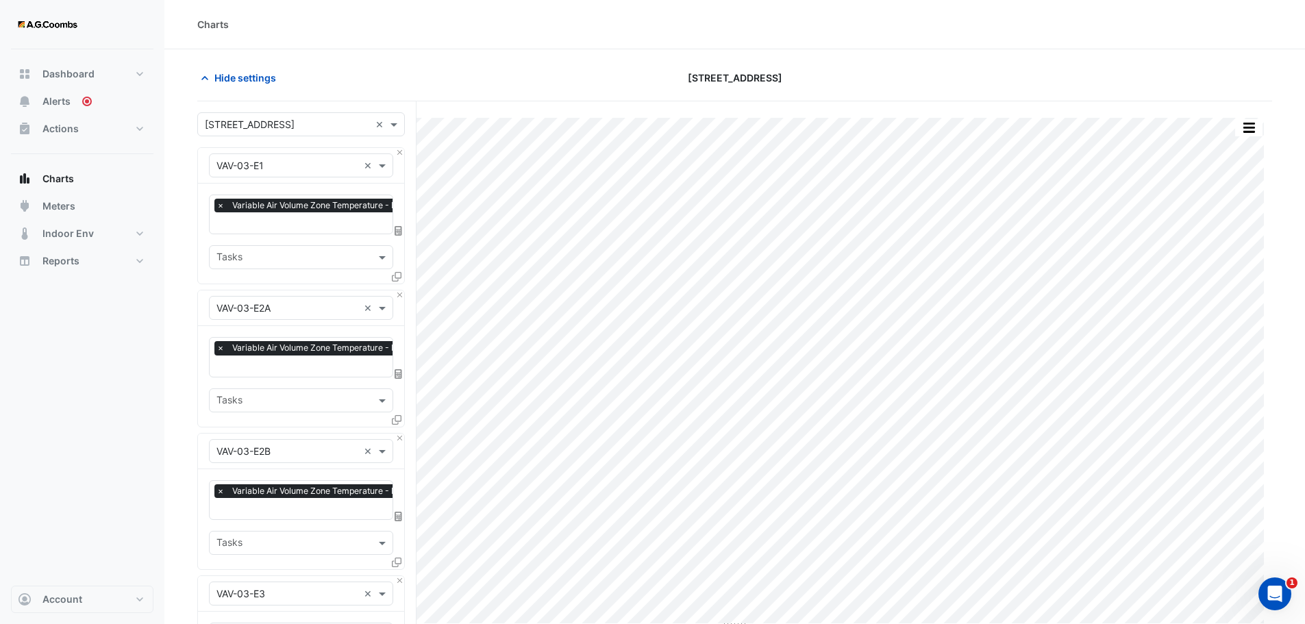
click at [306, 169] on input "text" at bounding box center [288, 166] width 142 height 14
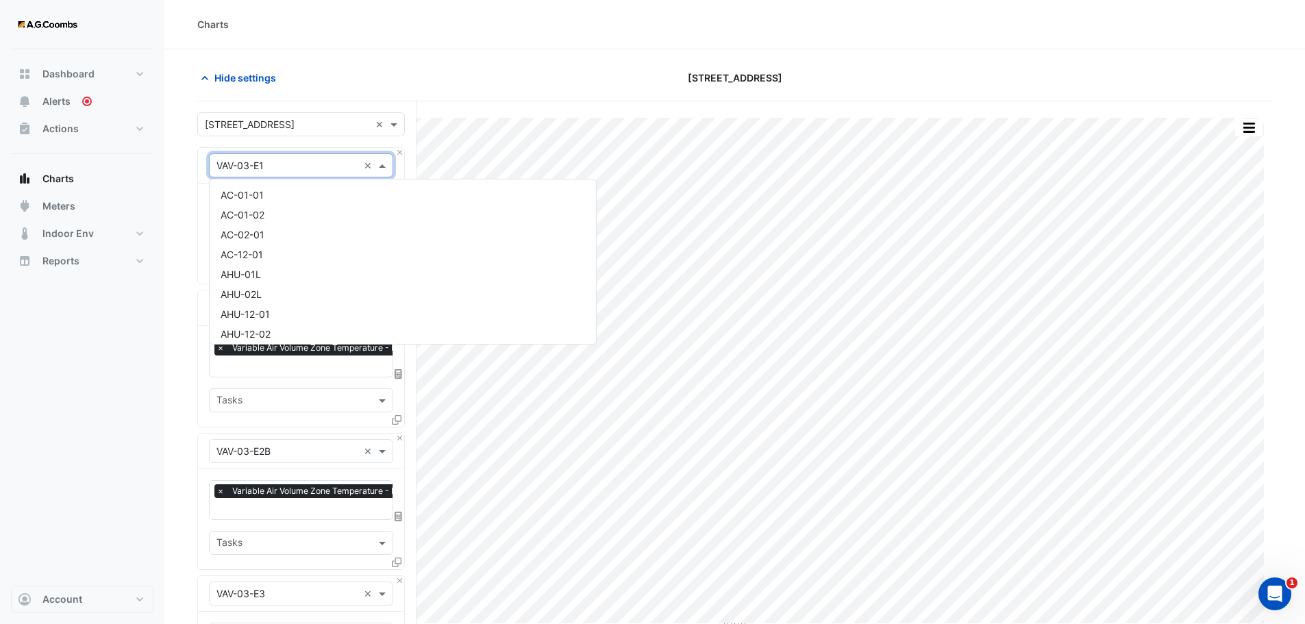
scroll to position [6266, 0]
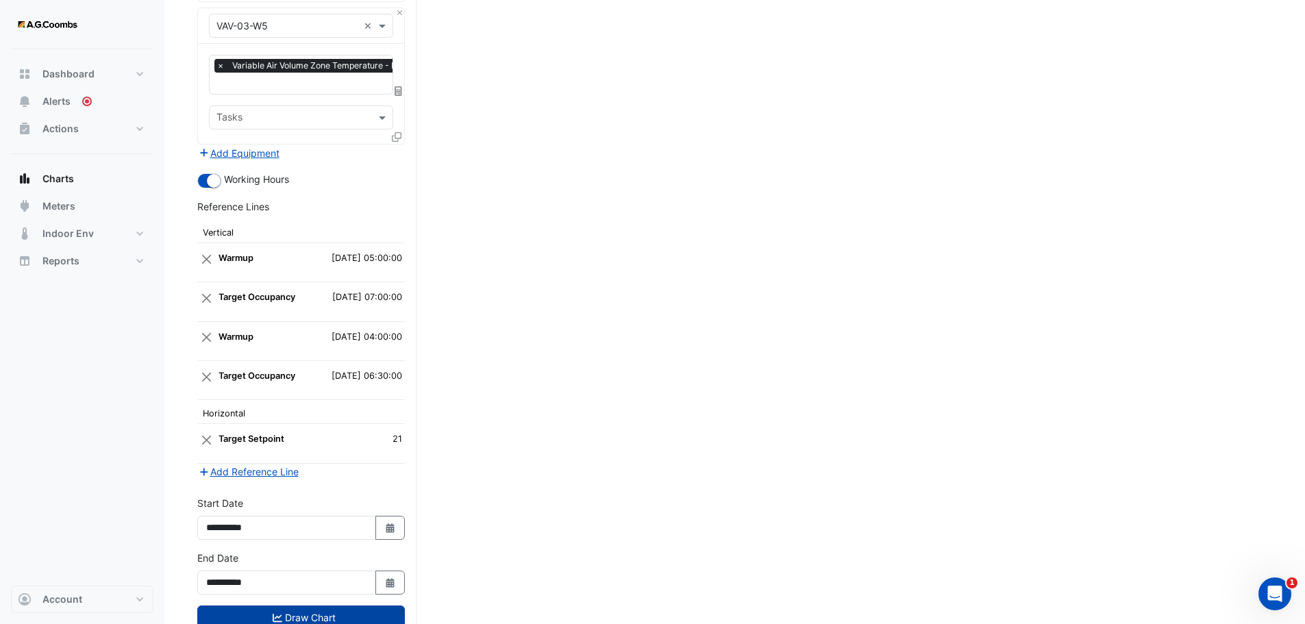
click at [289, 606] on button "Draw Chart" at bounding box center [301, 618] width 208 height 24
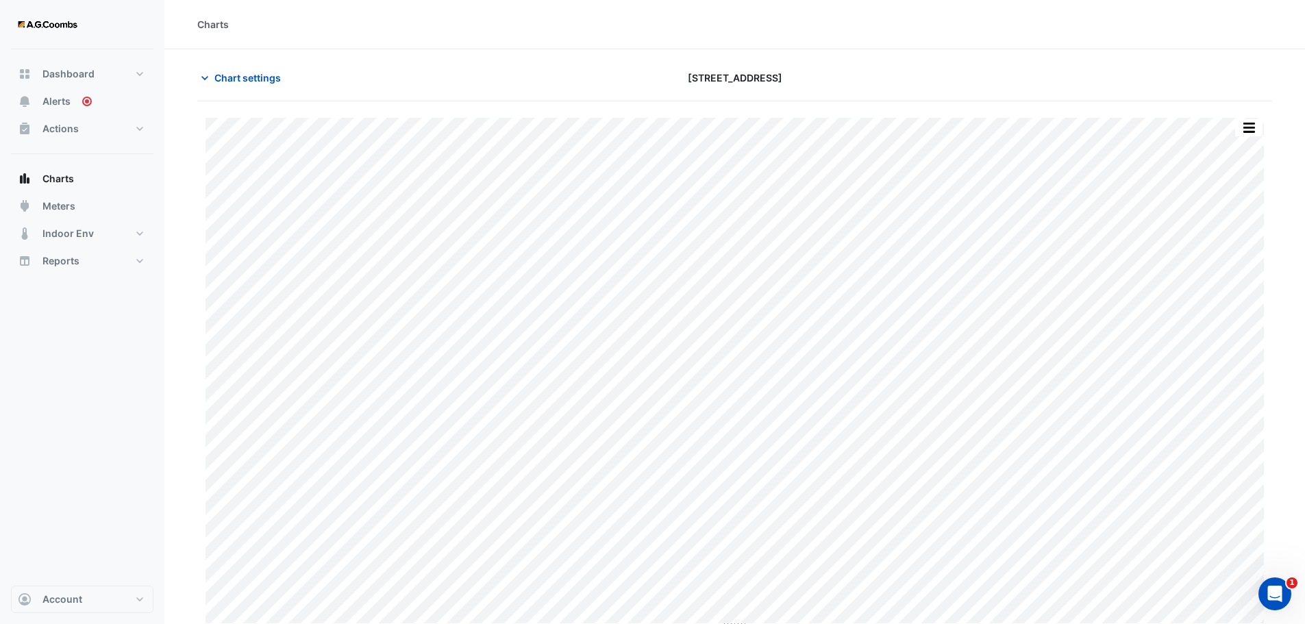
click at [1245, 128] on button "button" at bounding box center [1249, 127] width 27 height 17
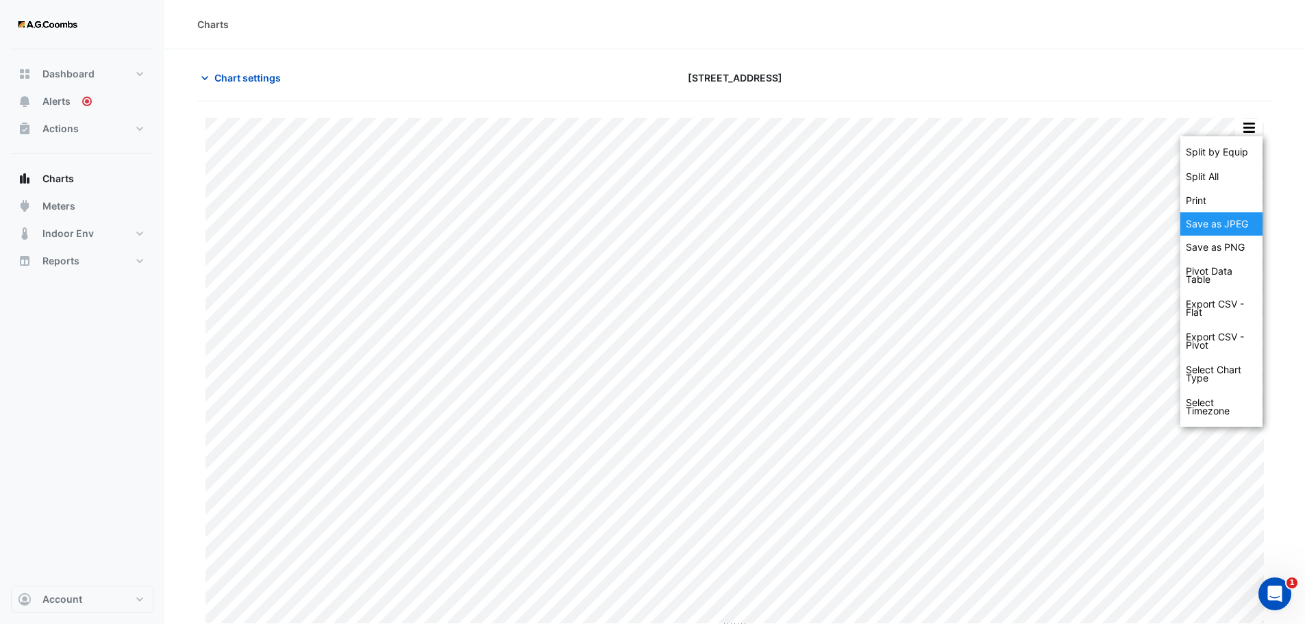
click at [1234, 229] on div "Save as JPEG" at bounding box center [1222, 223] width 82 height 23
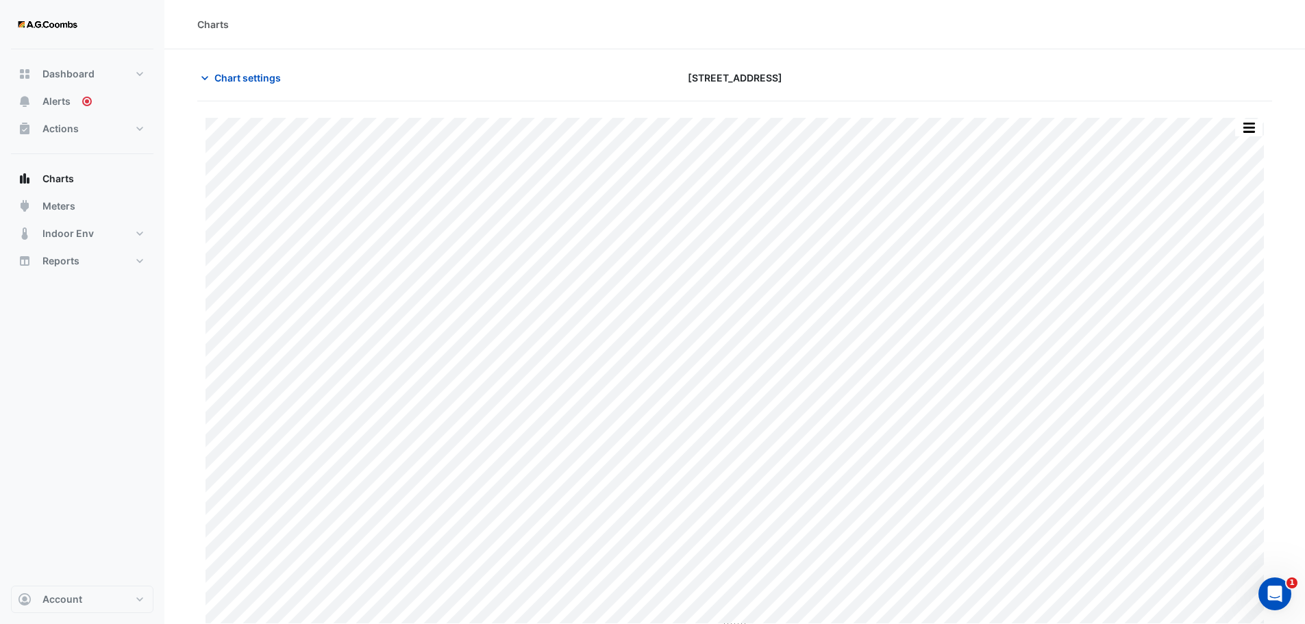
click at [200, 562] on div "Split by Equip Split All Print Save as JPEG Save as PNG Pivot Data Table Export…" at bounding box center [734, 374] width 1075 height 513
click at [230, 80] on span "Chart settings" at bounding box center [247, 78] width 66 height 14
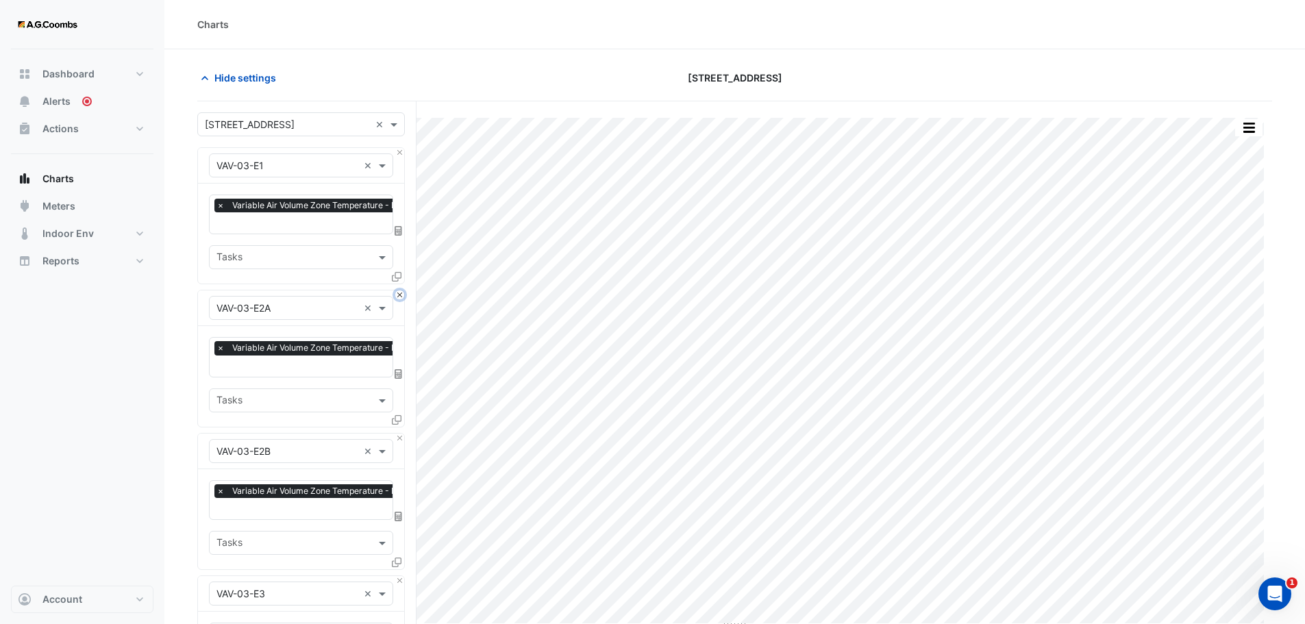
click at [402, 294] on button "Close" at bounding box center [399, 295] width 9 height 9
click at [402, 434] on button "Close" at bounding box center [399, 438] width 9 height 9
click at [402, 294] on button "Close" at bounding box center [399, 295] width 9 height 9
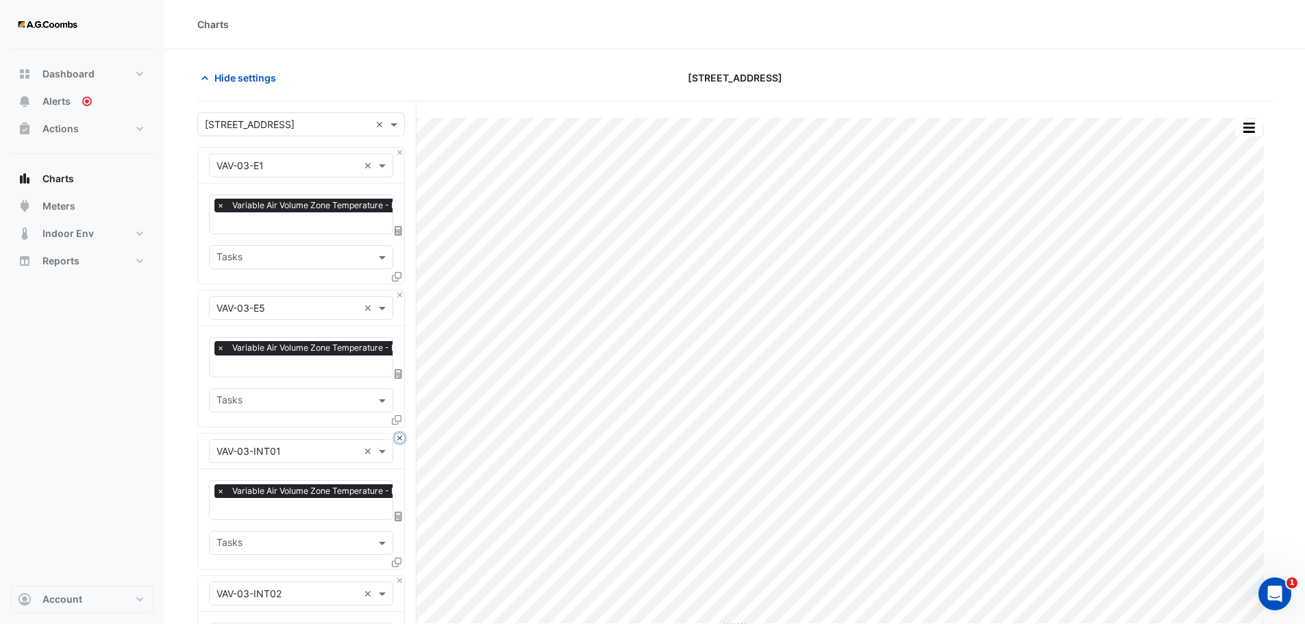
click at [402, 434] on button "Close" at bounding box center [399, 438] width 9 height 9
click at [402, 294] on button "Close" at bounding box center [399, 295] width 9 height 9
click at [402, 434] on button "Close" at bounding box center [399, 438] width 9 height 9
click at [402, 294] on button "Close" at bounding box center [399, 295] width 9 height 9
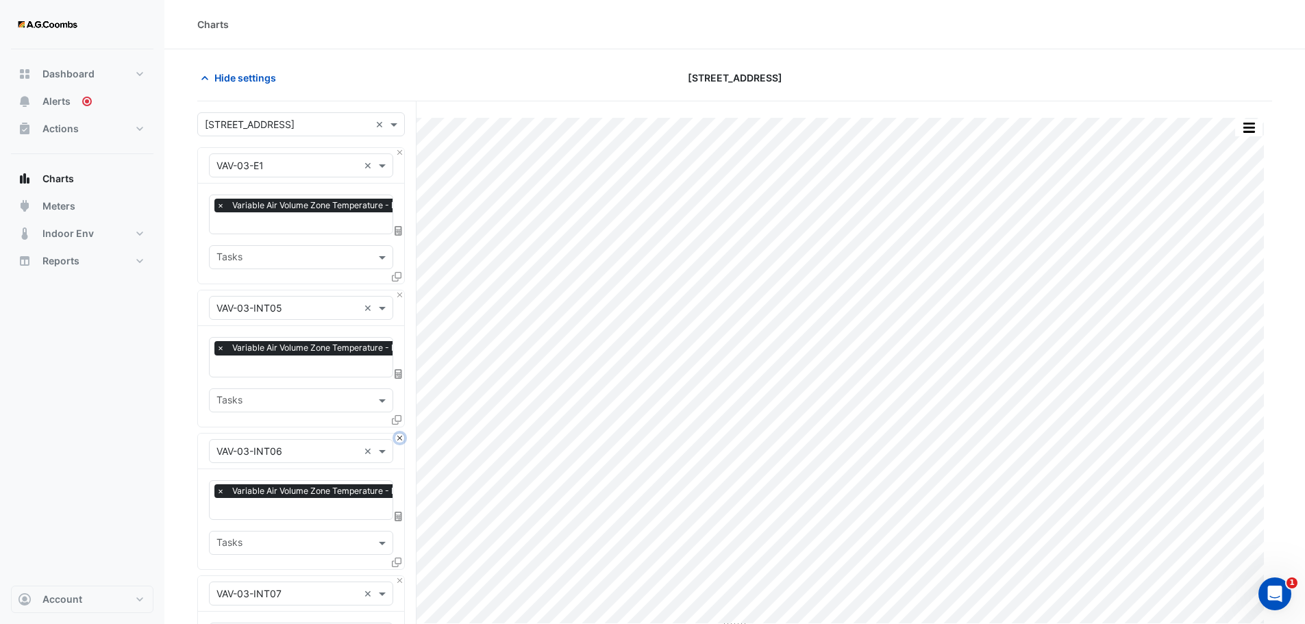
click at [402, 434] on button "Close" at bounding box center [399, 438] width 9 height 9
click at [402, 294] on button "Close" at bounding box center [399, 295] width 9 height 9
click at [402, 434] on button "Close" at bounding box center [399, 438] width 9 height 9
click at [402, 294] on button "Close" at bounding box center [399, 295] width 9 height 9
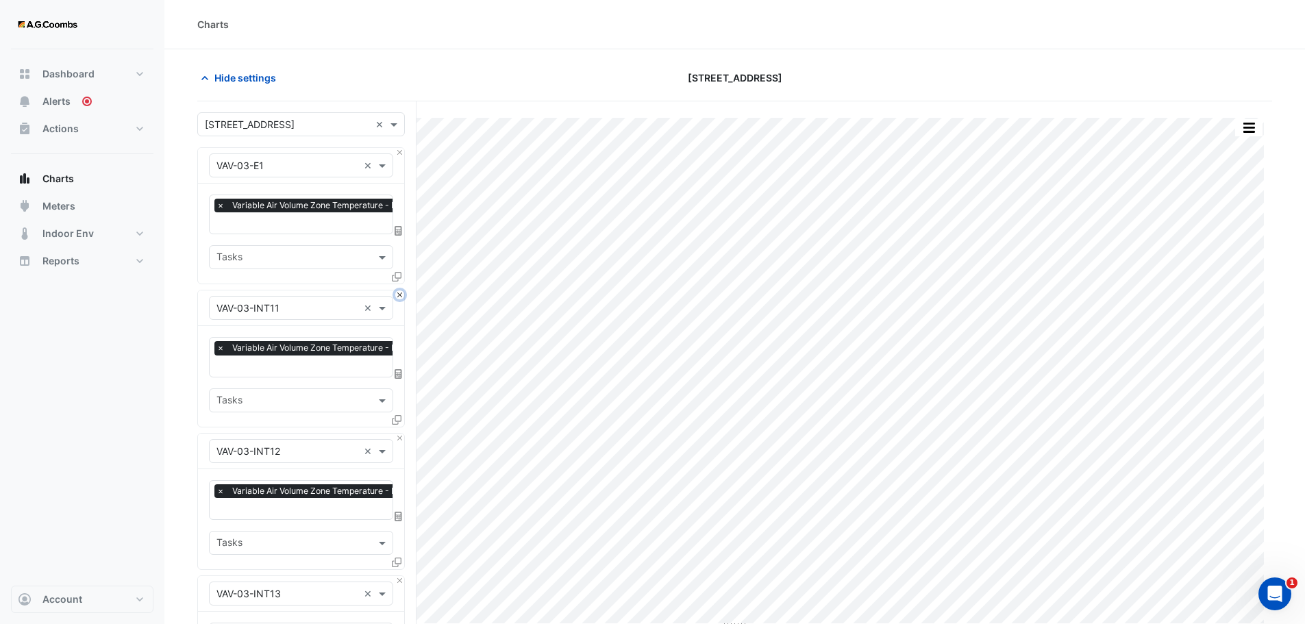
click at [402, 294] on button "Close" at bounding box center [399, 295] width 9 height 9
click at [402, 434] on button "Close" at bounding box center [399, 438] width 9 height 9
click at [402, 294] on button "Close" at bounding box center [399, 295] width 9 height 9
click at [402, 434] on button "Close" at bounding box center [399, 438] width 9 height 9
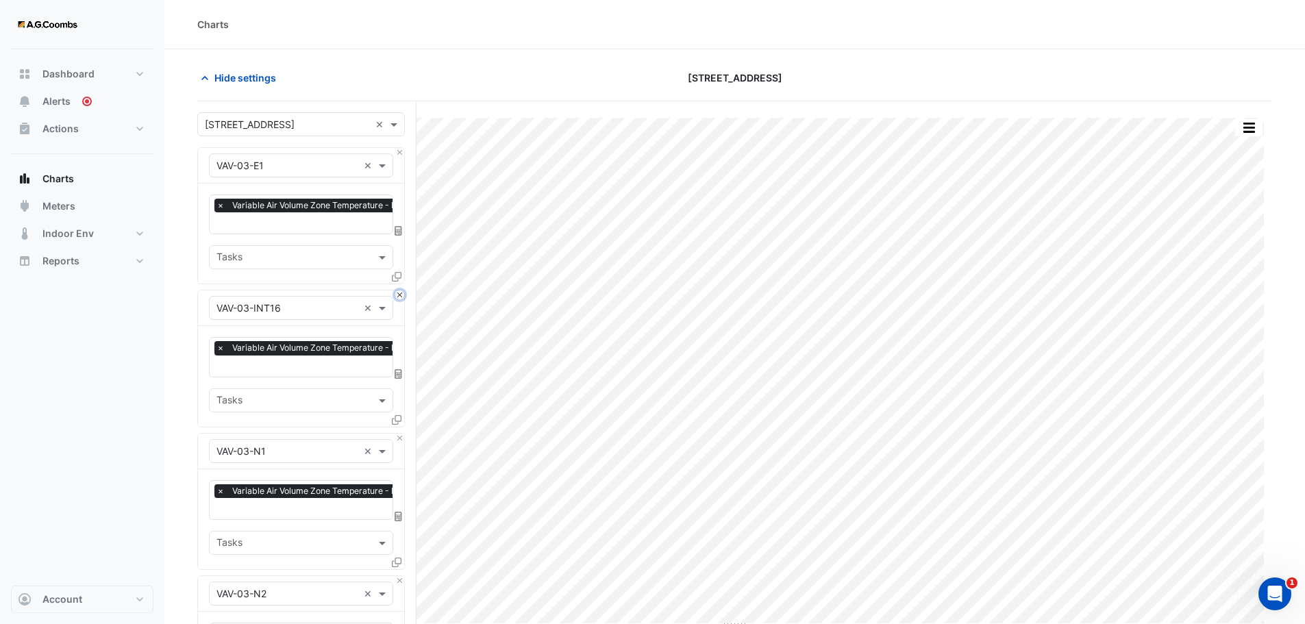
click at [402, 294] on button "Close" at bounding box center [399, 295] width 9 height 9
click at [402, 434] on button "Close" at bounding box center [399, 438] width 9 height 9
click at [402, 294] on button "Close" at bounding box center [399, 295] width 9 height 9
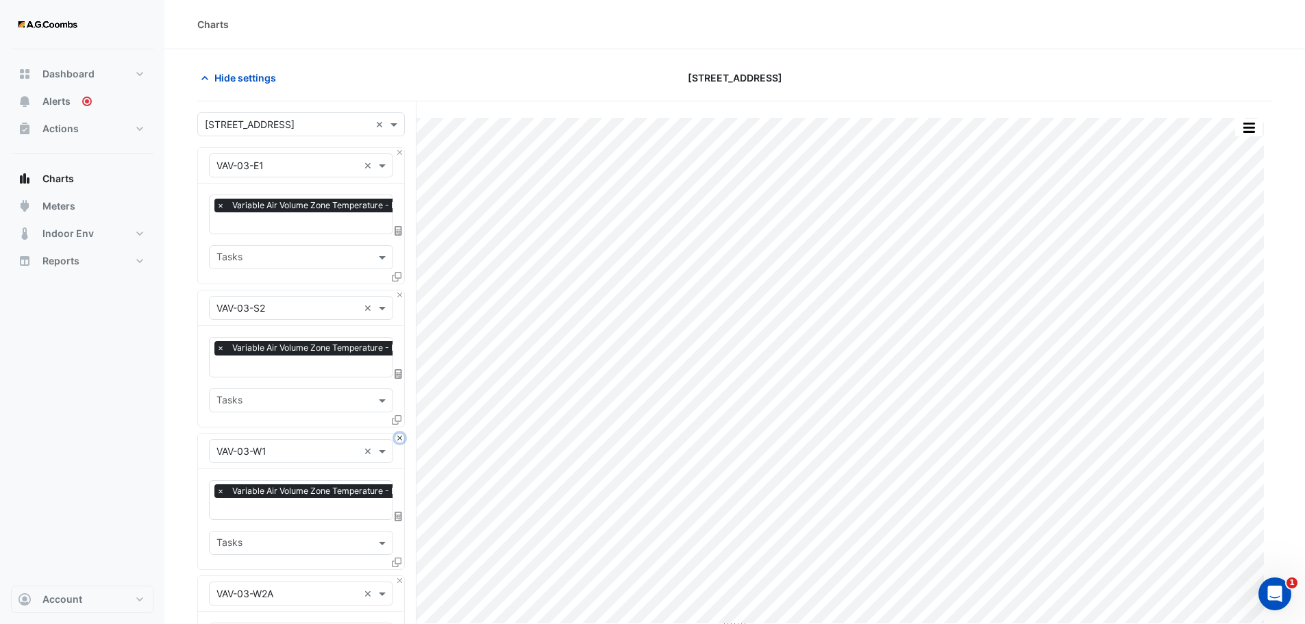
click at [402, 434] on button "Close" at bounding box center [399, 438] width 9 height 9
click at [402, 294] on button "Close" at bounding box center [399, 295] width 9 height 9
click at [402, 434] on button "Close" at bounding box center [399, 438] width 9 height 9
click at [402, 294] on button "Close" at bounding box center [399, 295] width 9 height 9
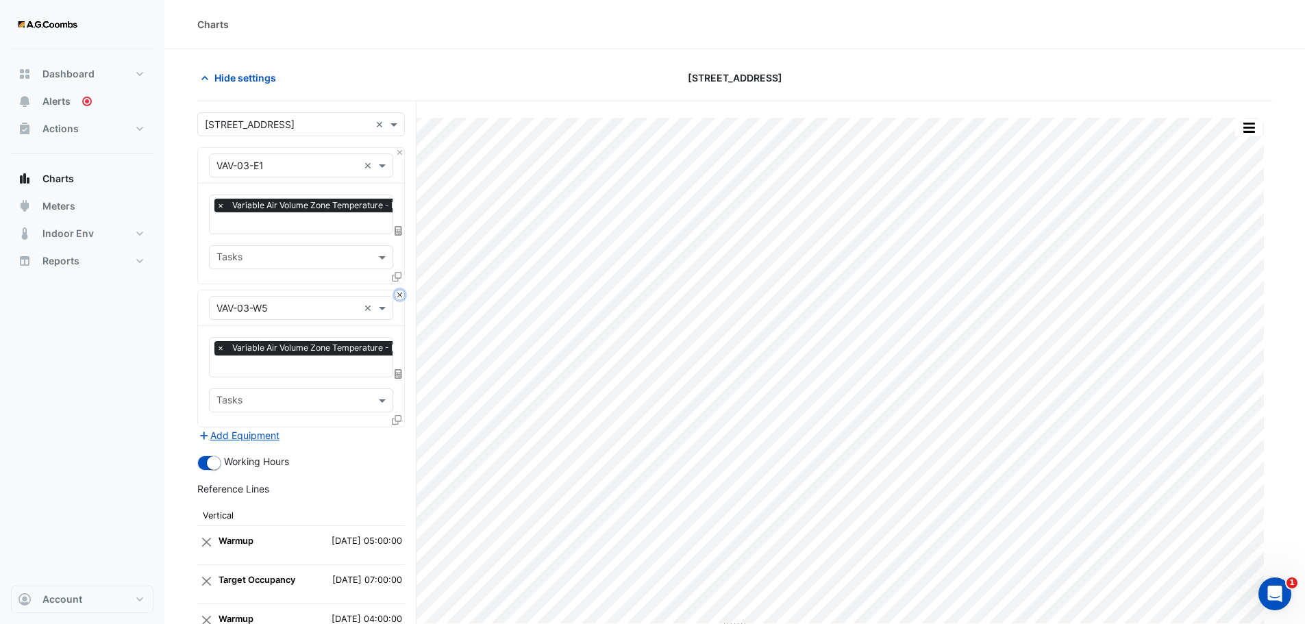
click at [402, 294] on button "Close" at bounding box center [399, 295] width 9 height 9
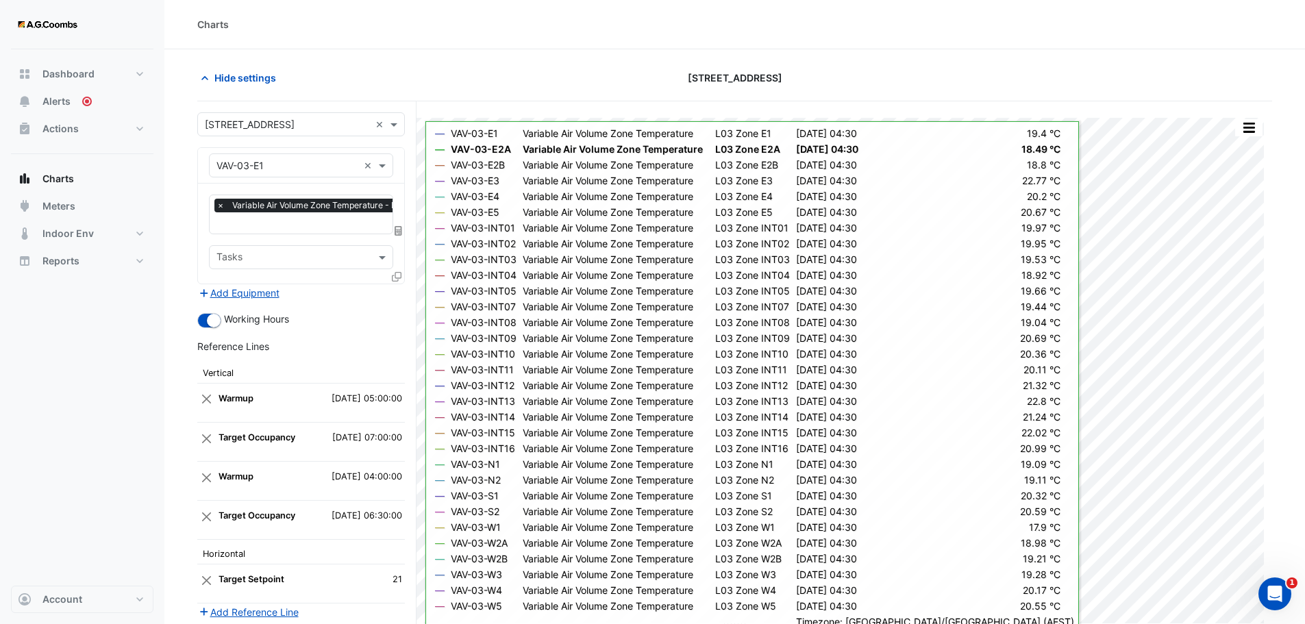
click at [399, 276] on icon at bounding box center [397, 277] width 10 height 10
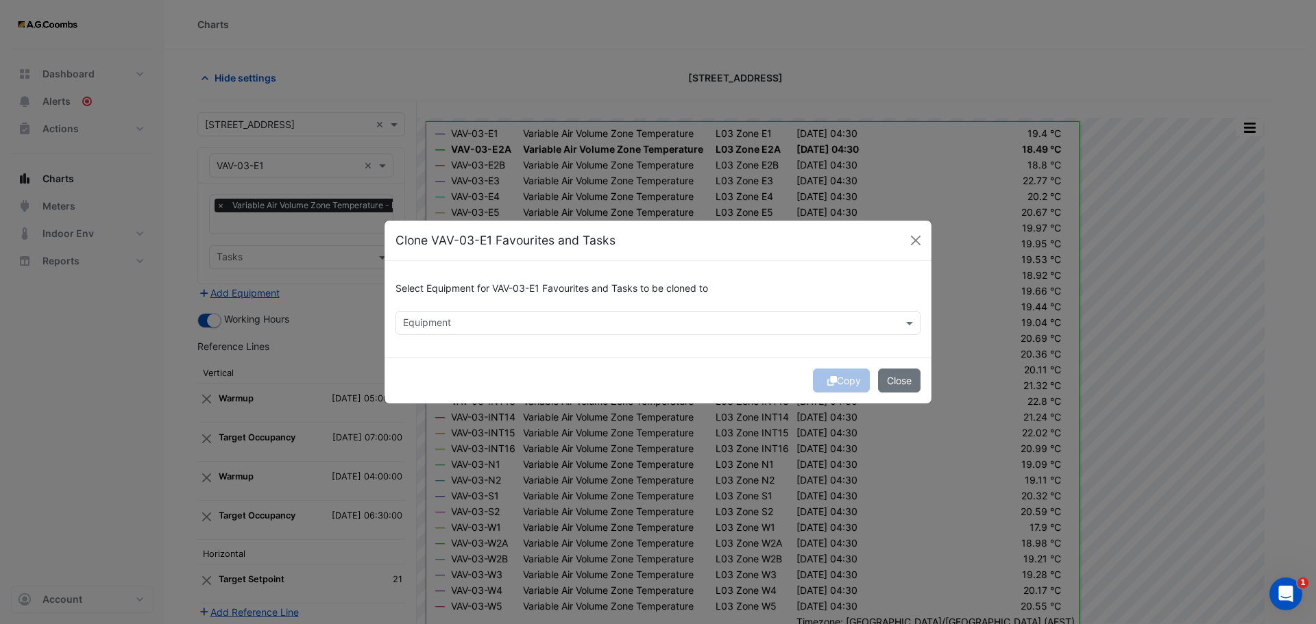
click at [513, 323] on input "text" at bounding box center [650, 324] width 494 height 14
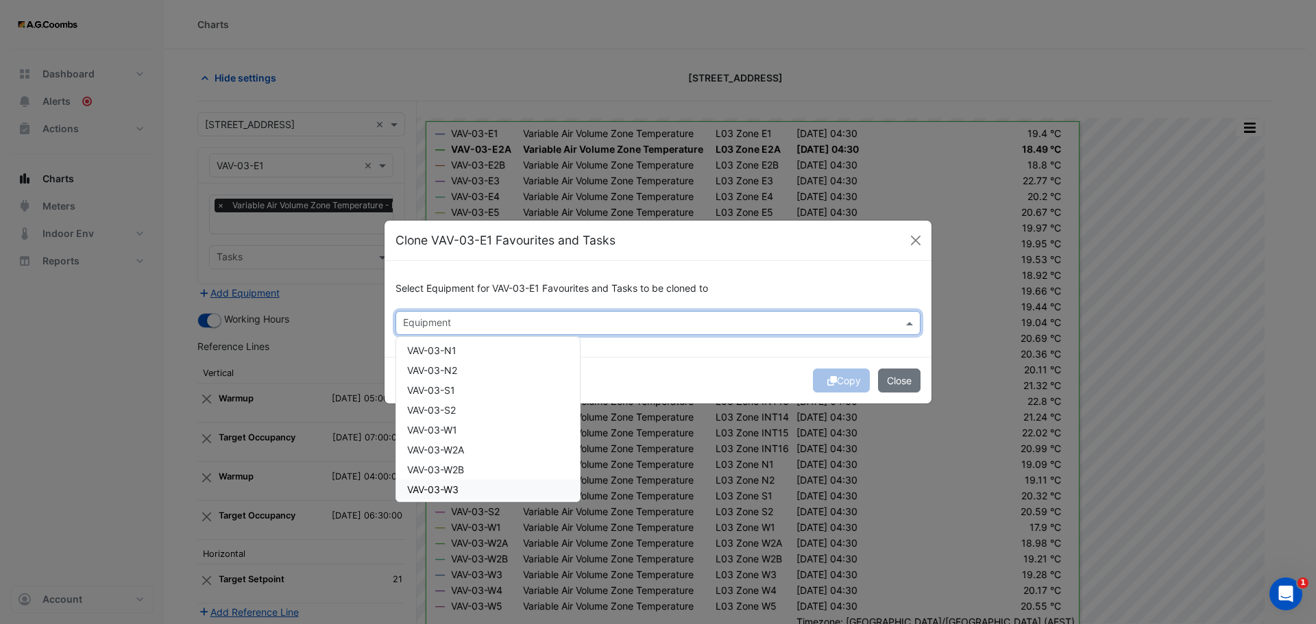
scroll to position [1096, 0]
click at [465, 441] on div "VAV-04-E1" at bounding box center [488, 449] width 184 height 20
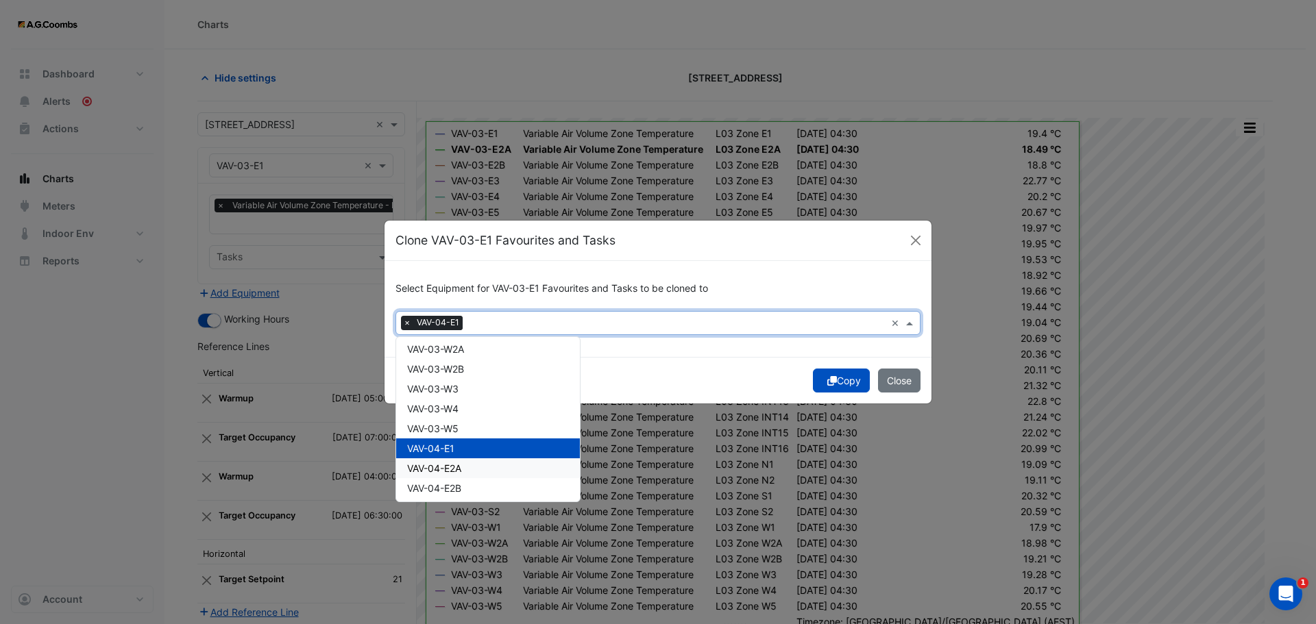
click at [456, 469] on span "VAV-04-E2A" at bounding box center [434, 469] width 54 height 12
click at [458, 481] on div "VAV-04-E2B" at bounding box center [488, 488] width 184 height 20
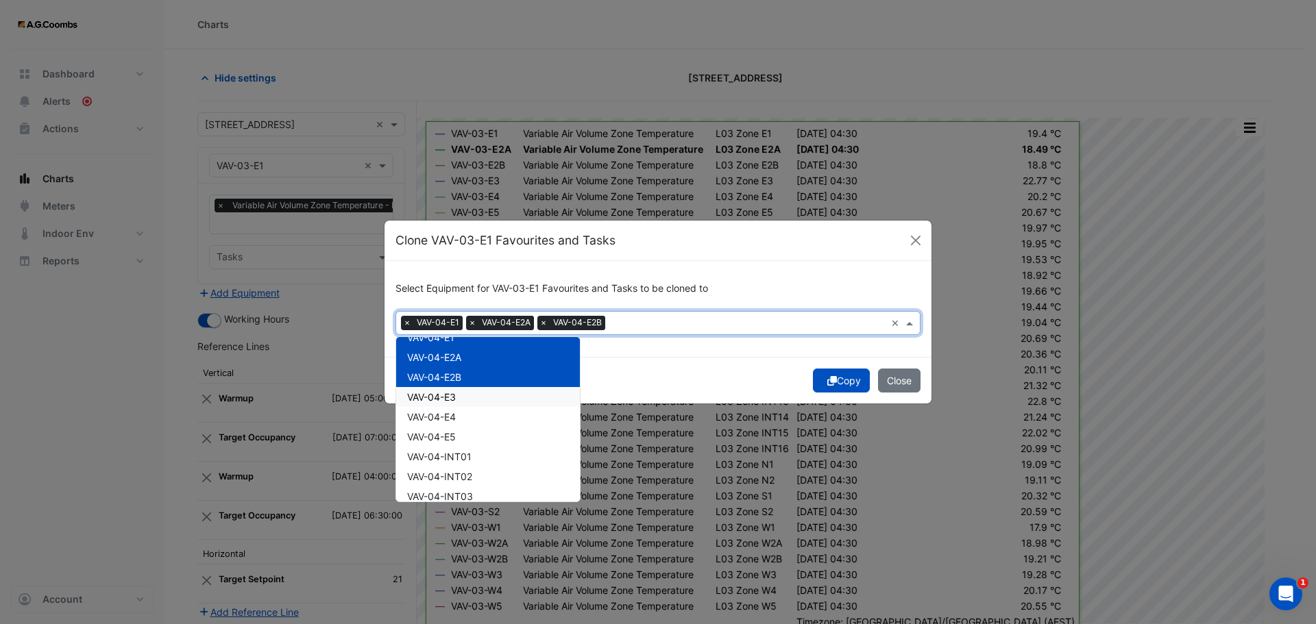
scroll to position [1234, 0]
click at [445, 375] on span "VAV-04-E3" at bounding box center [431, 371] width 49 height 12
click at [445, 398] on div "VAV-04-E4" at bounding box center [488, 391] width 184 height 20
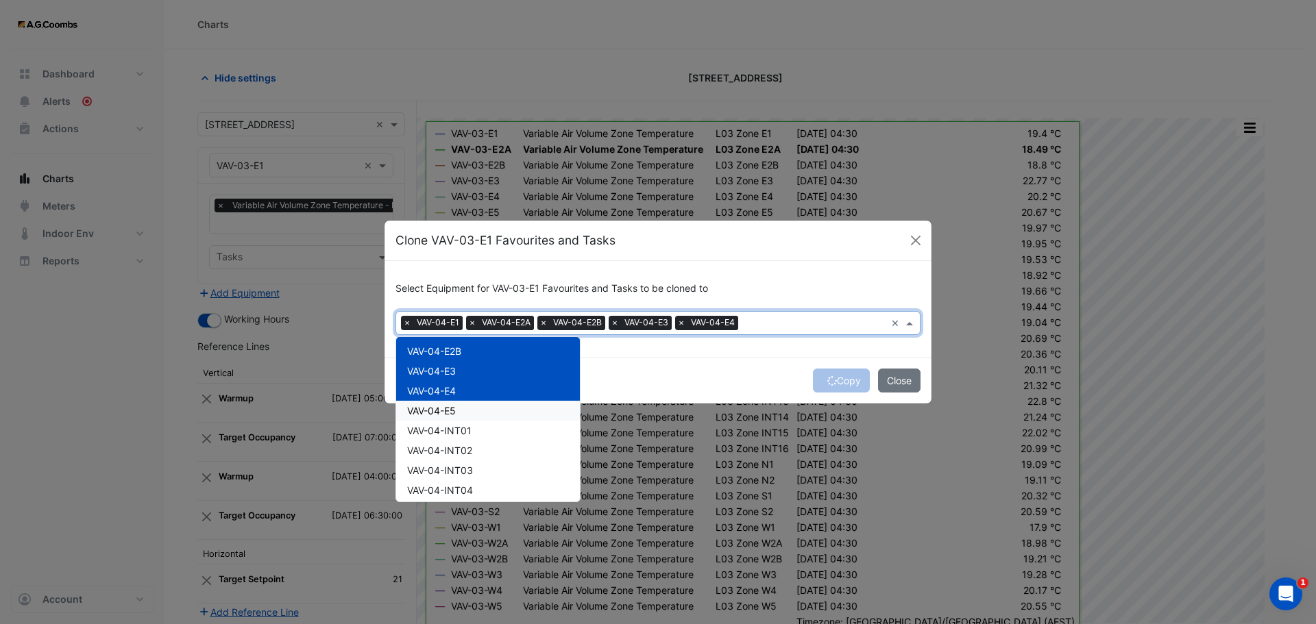
click at [448, 415] on span "VAV-04-E5" at bounding box center [431, 411] width 49 height 12
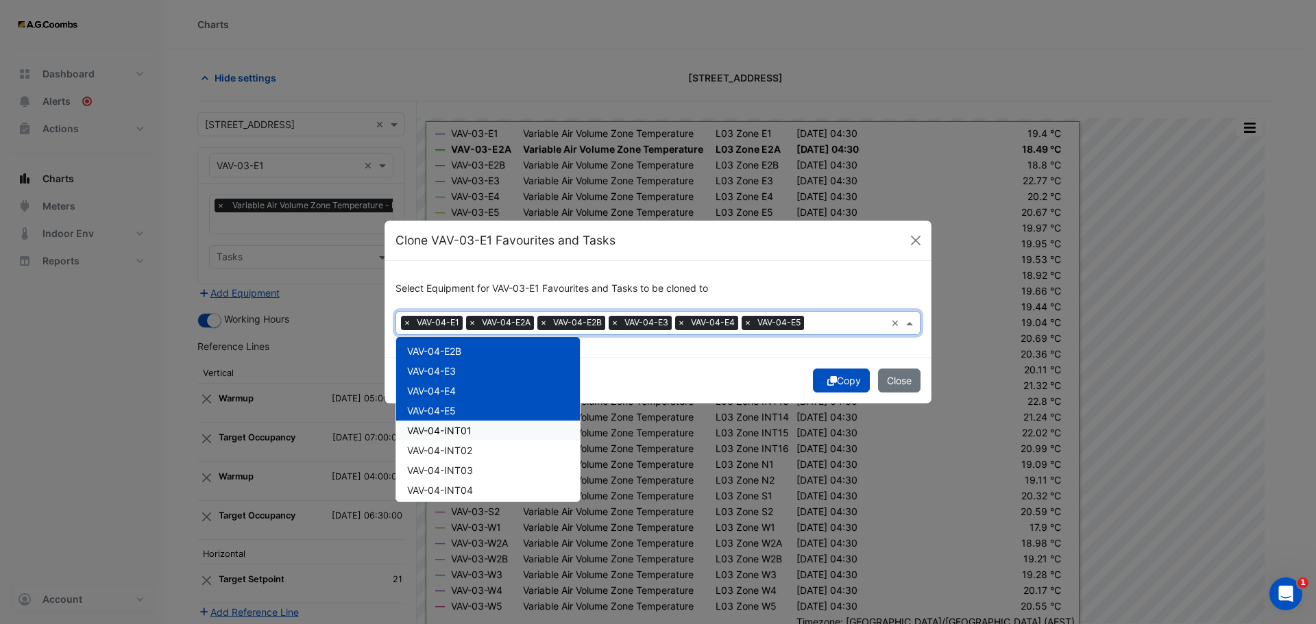
click at [452, 436] on span "VAV-04-INT01" at bounding box center [439, 431] width 64 height 12
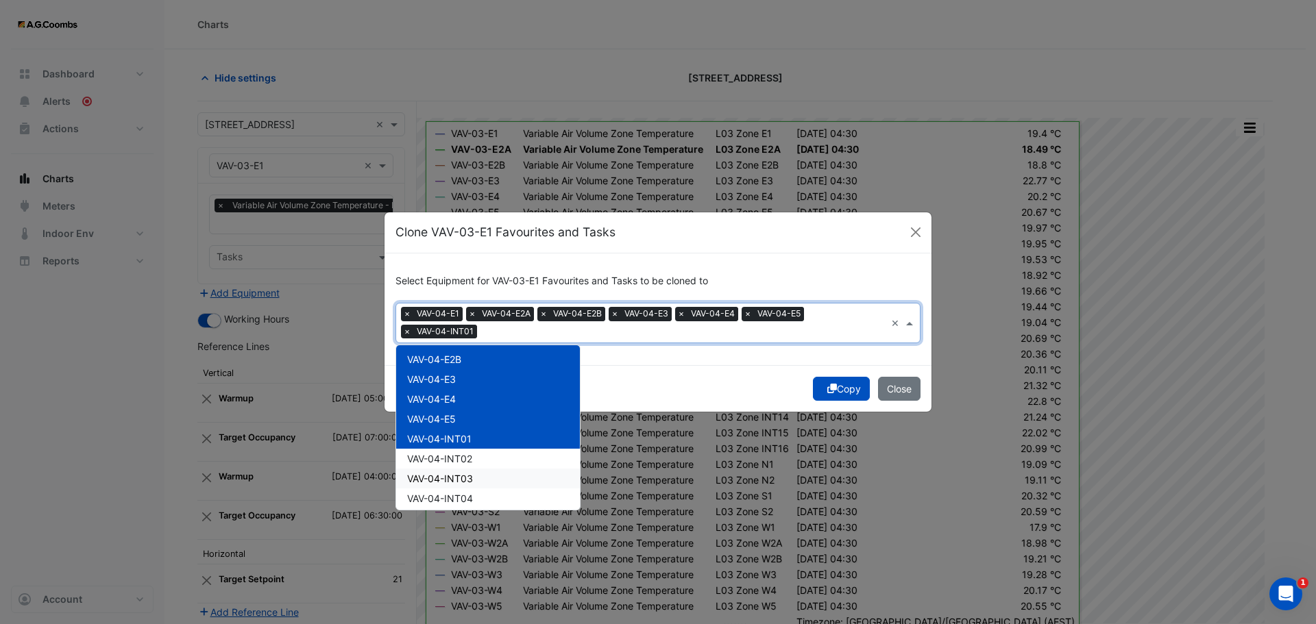
click at [450, 462] on span "VAV-04-INT02" at bounding box center [439, 459] width 65 height 12
click at [457, 478] on span "VAV-04-INT03" at bounding box center [440, 479] width 66 height 12
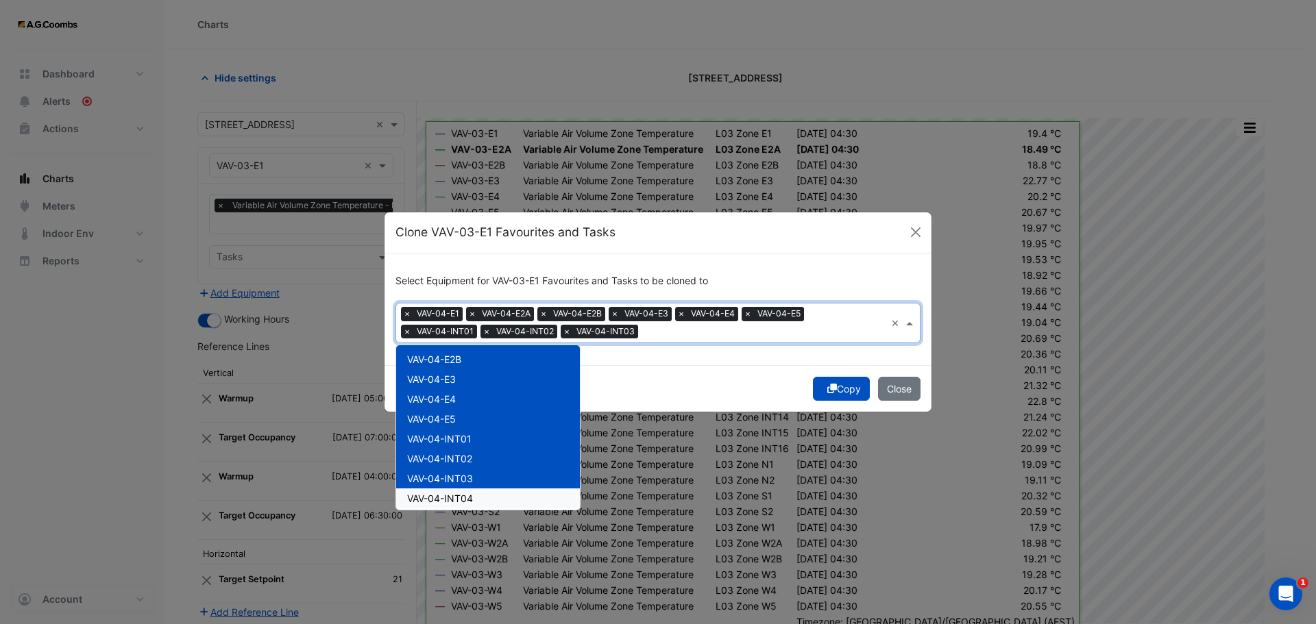
click at [452, 500] on span "VAV-04-INT04" at bounding box center [440, 499] width 66 height 12
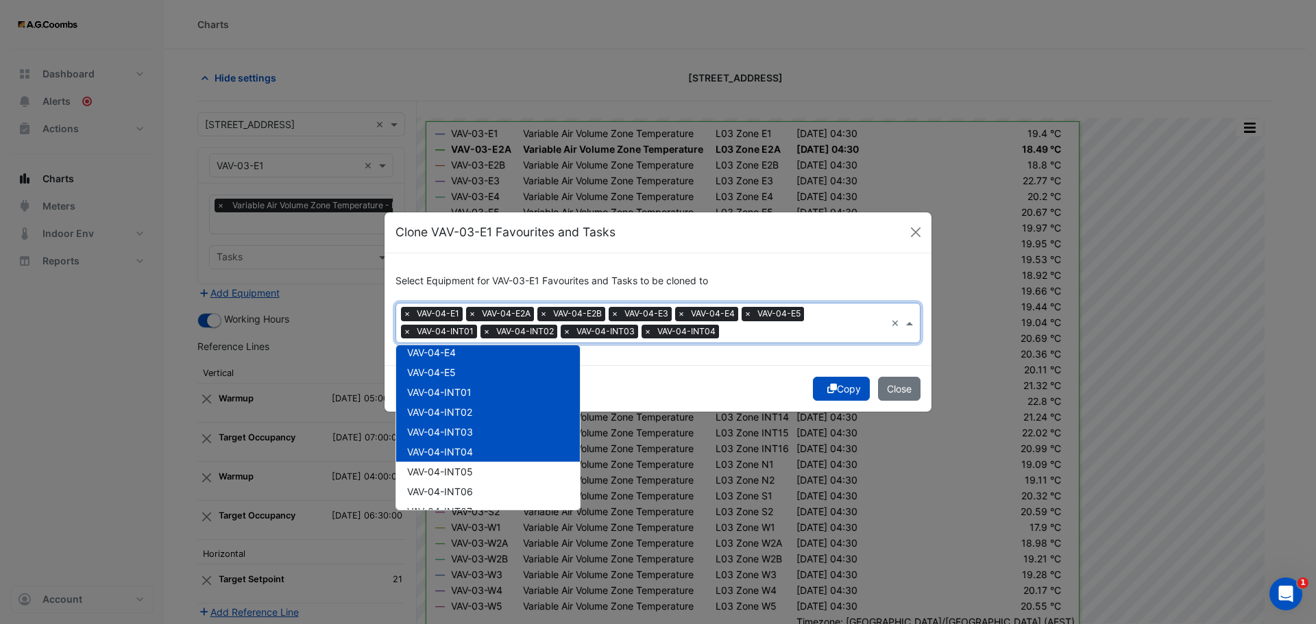
scroll to position [1302, 0]
click at [440, 456] on div "VAV-04-INT05" at bounding box center [488, 450] width 184 height 20
click at [449, 471] on span "VAV-04-INT06" at bounding box center [440, 470] width 66 height 12
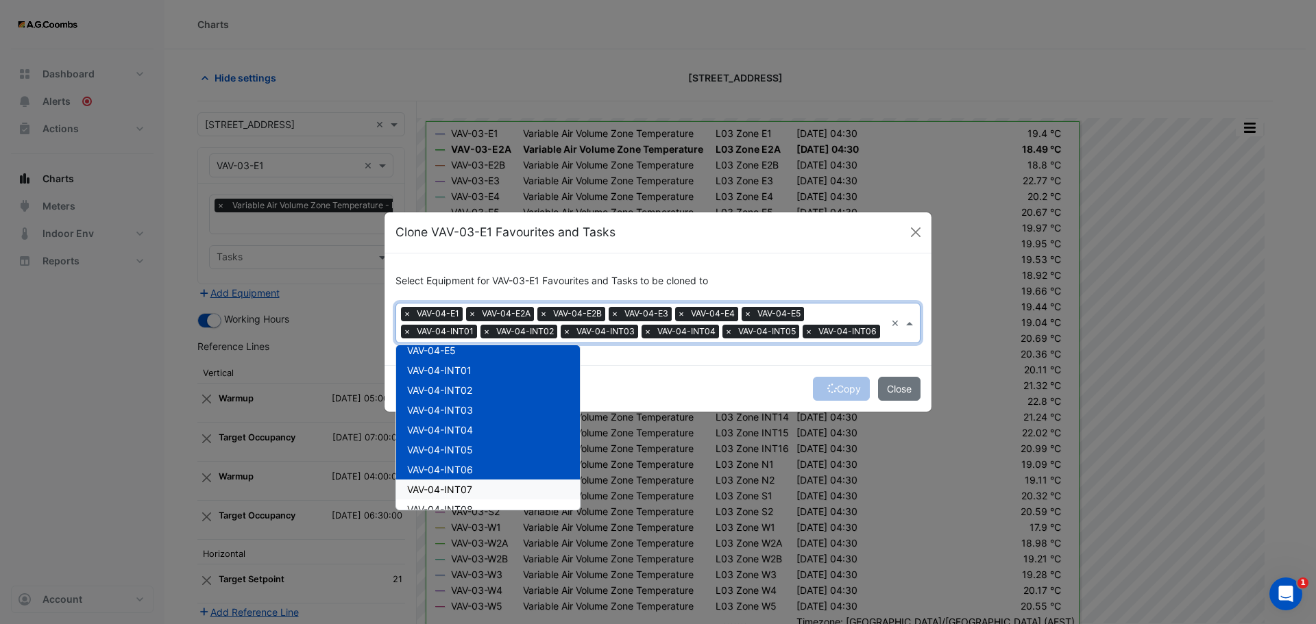
click at [454, 495] on span "VAV-04-INT07" at bounding box center [439, 490] width 65 height 12
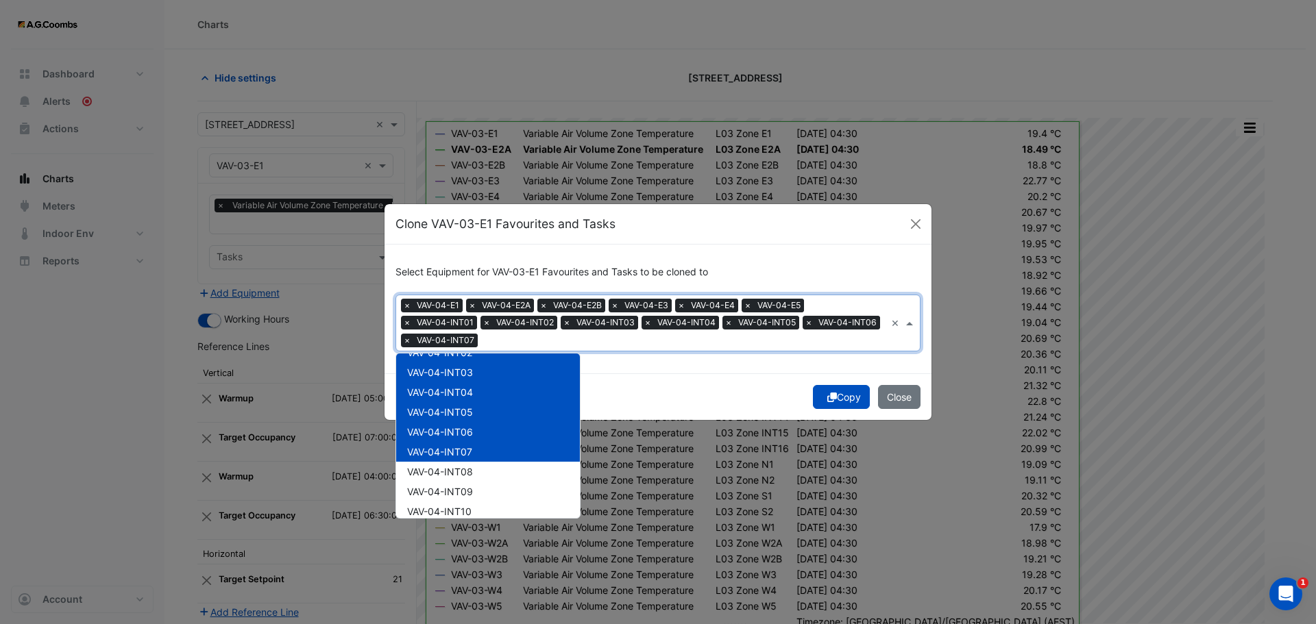
scroll to position [1371, 0]
click at [448, 443] on span "VAV-04-INT08" at bounding box center [440, 449] width 66 height 12
click at [458, 474] on span "VAV-04-INT09" at bounding box center [440, 469] width 66 height 12
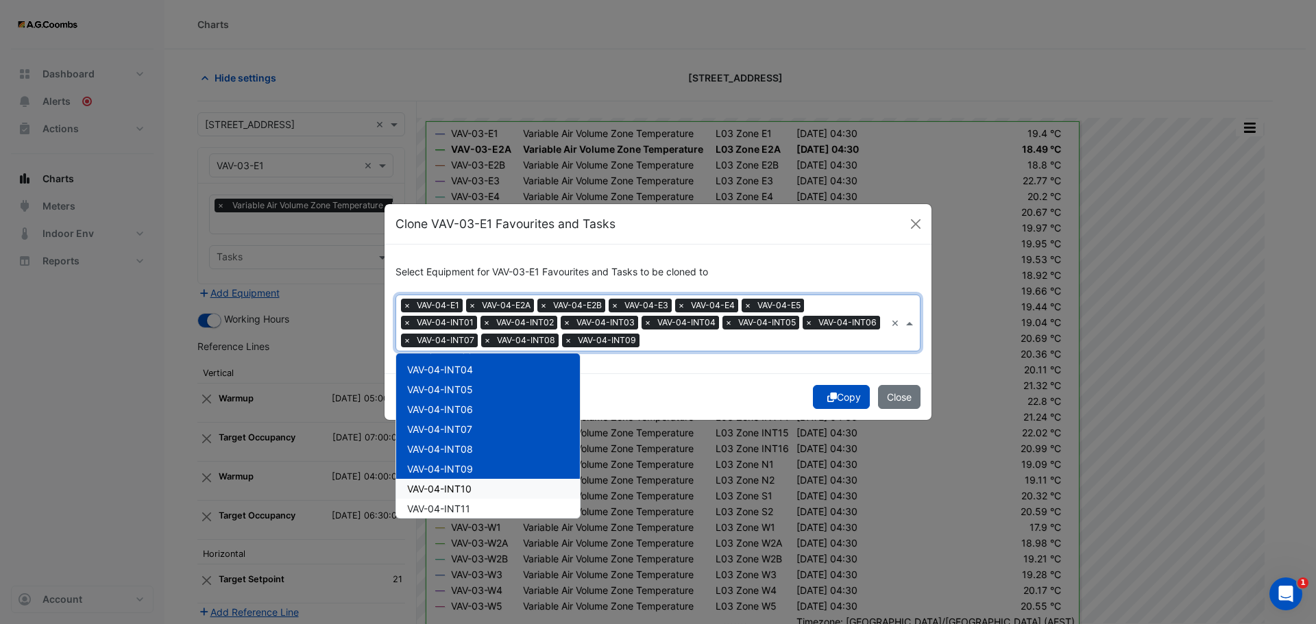
click at [456, 491] on span "VAV-04-INT10" at bounding box center [439, 489] width 64 height 12
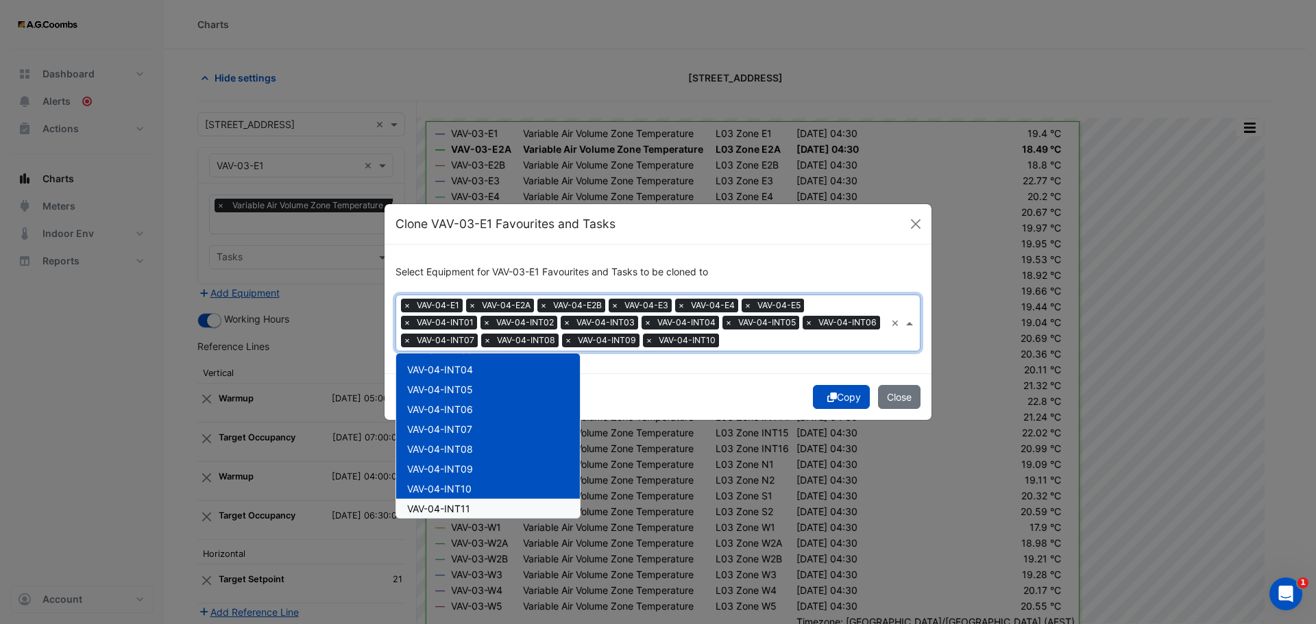
click at [441, 511] on span "VAV-04-INT11" at bounding box center [438, 509] width 63 height 12
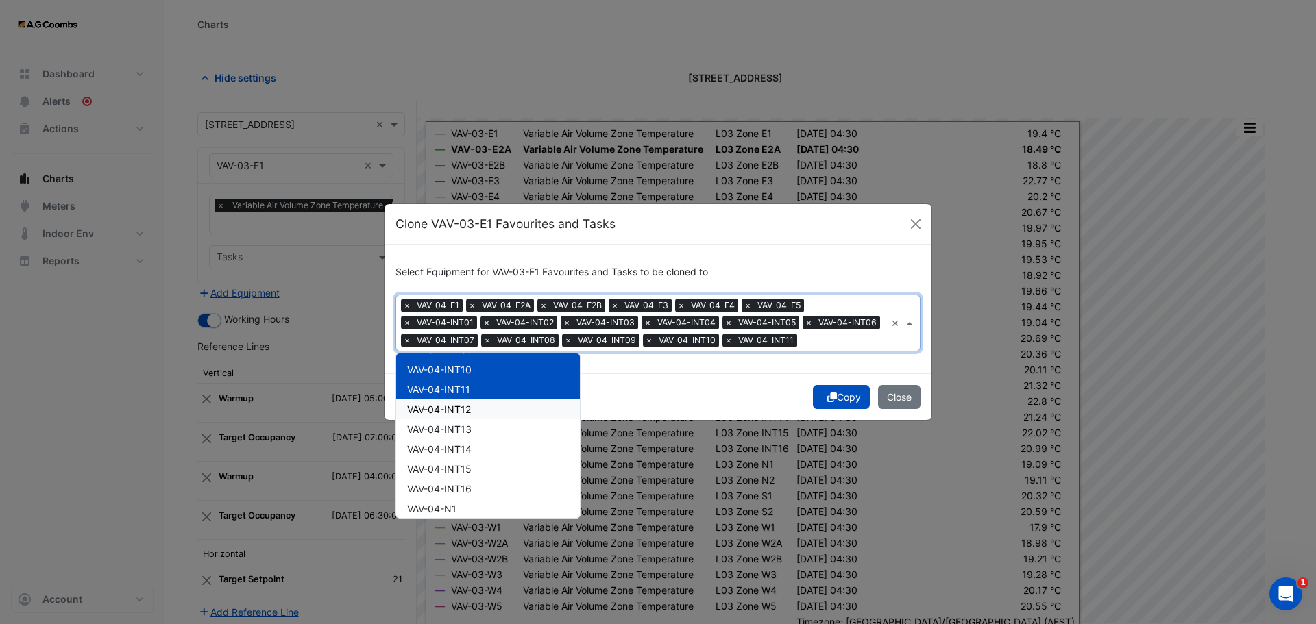
scroll to position [1508, 0]
click at [456, 393] on span "VAV-04-INT12" at bounding box center [439, 392] width 64 height 12
drag, startPoint x: 458, startPoint y: 417, endPoint x: 465, endPoint y: 428, distance: 12.0
click at [458, 417] on span "VAV-04-INT13" at bounding box center [439, 412] width 64 height 12
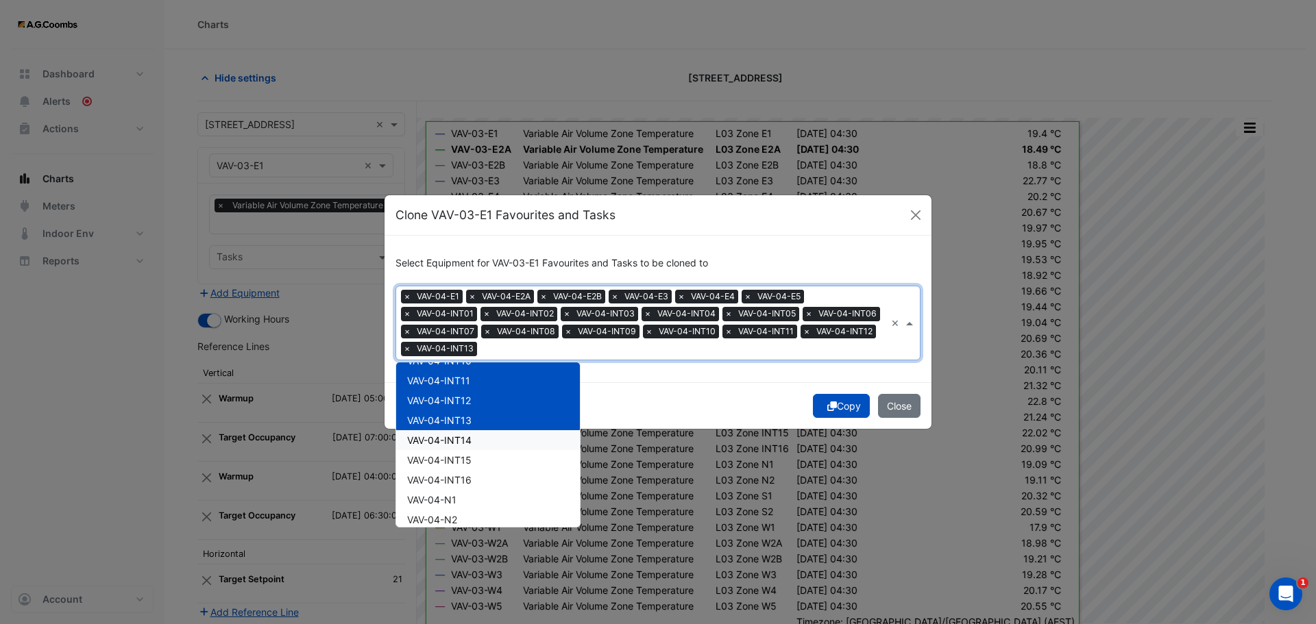
click at [462, 445] on span "VAV-04-INT14" at bounding box center [439, 440] width 64 height 12
click at [460, 463] on span "VAV-04-INT15" at bounding box center [439, 460] width 64 height 12
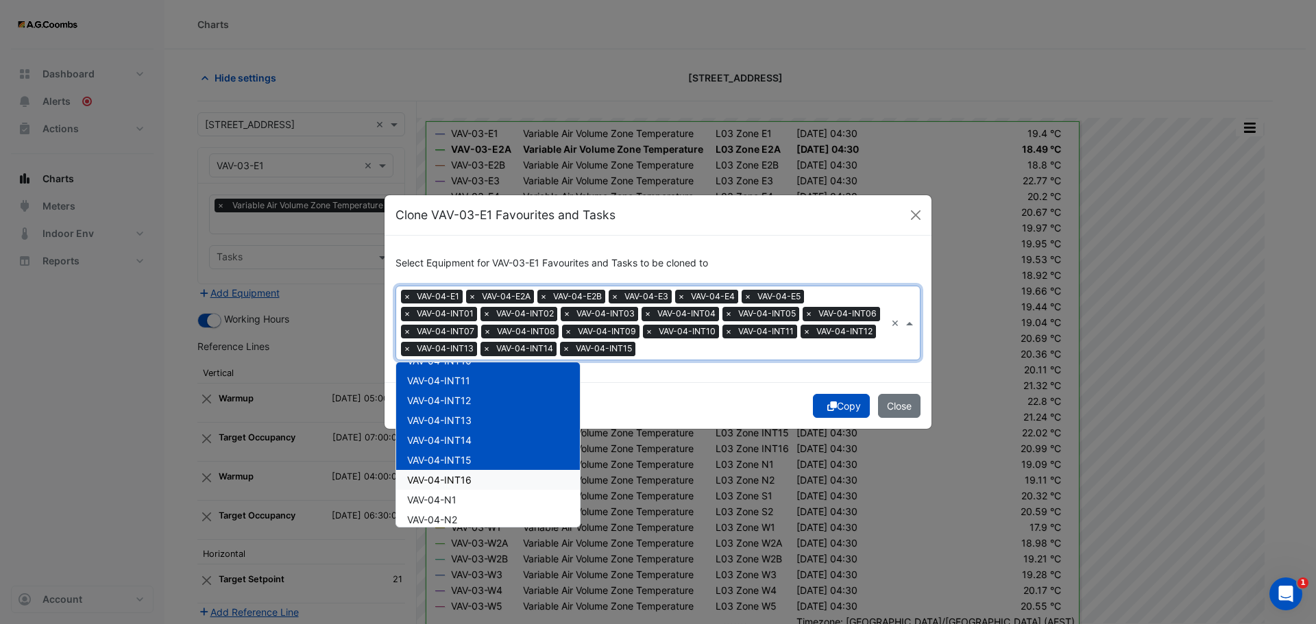
click at [464, 479] on span "VAV-04-INT16" at bounding box center [439, 480] width 64 height 12
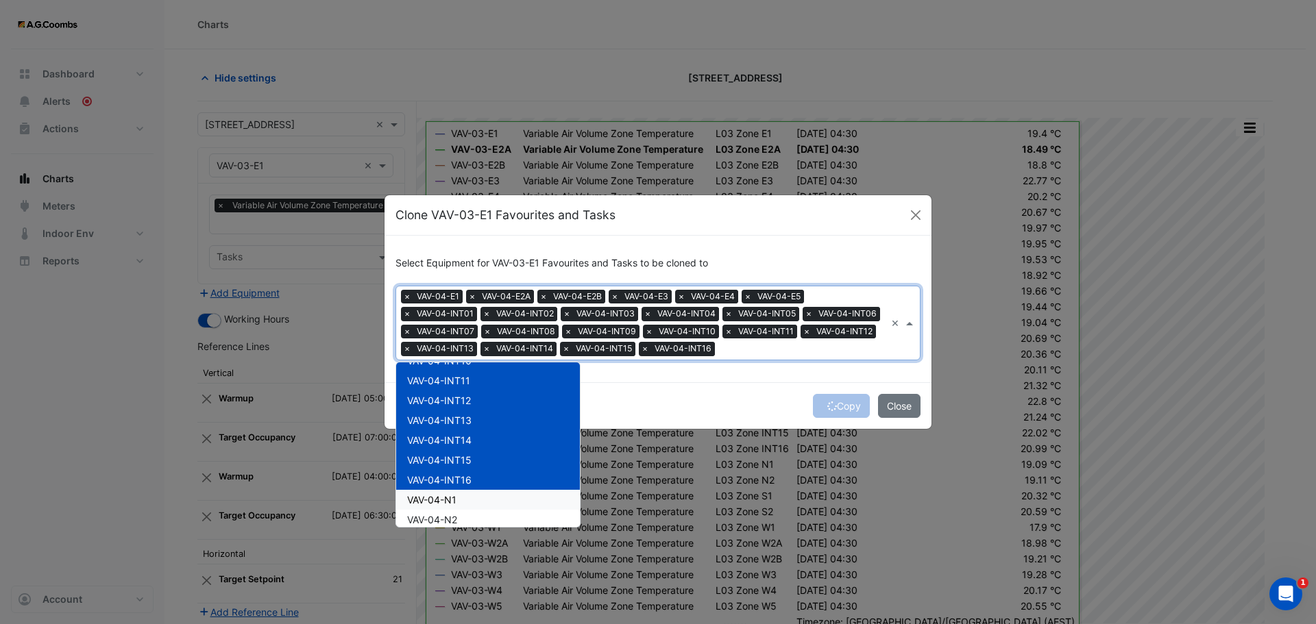
click at [438, 496] on span "VAV-04-N1" at bounding box center [431, 500] width 49 height 12
click at [446, 524] on span "VAV-04-N2" at bounding box center [432, 520] width 50 height 12
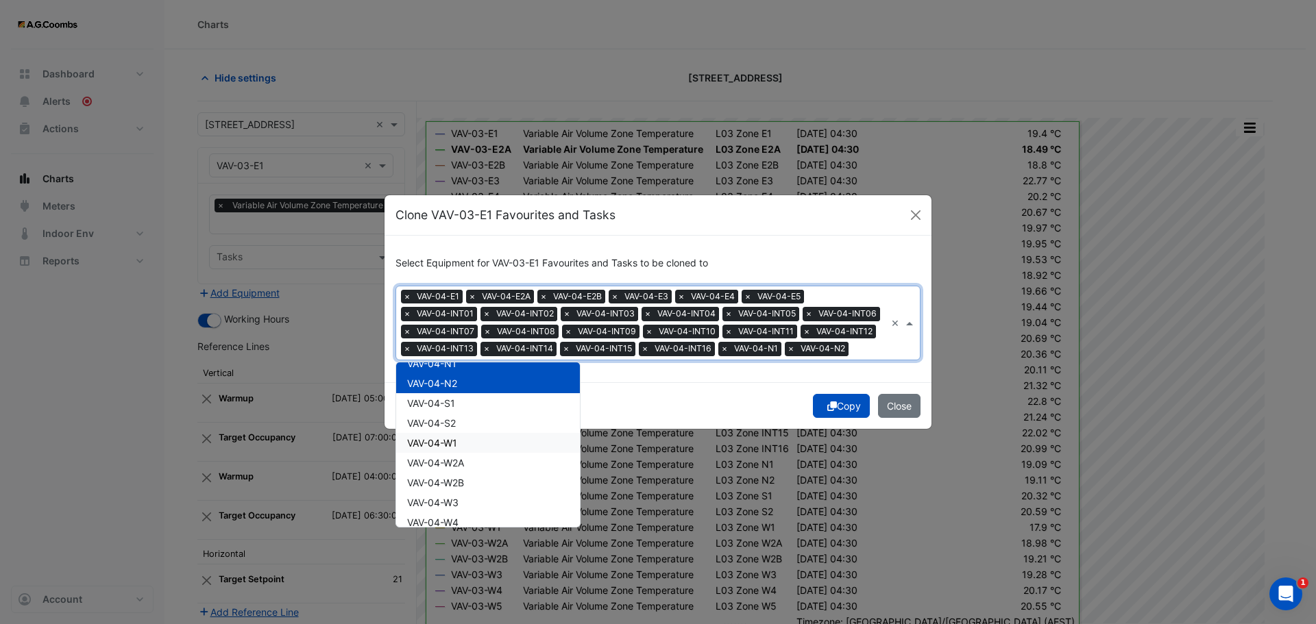
scroll to position [1645, 0]
click at [449, 400] on span "VAV-04-S1" at bounding box center [431, 403] width 48 height 12
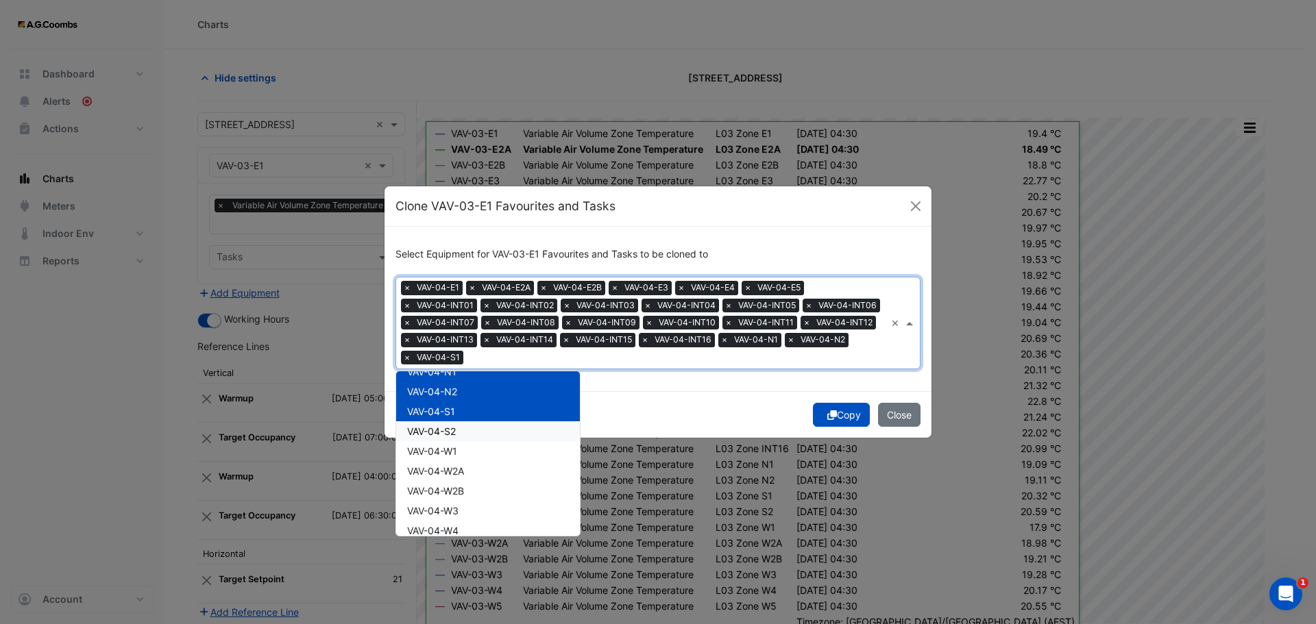
click at [457, 436] on div "VAV-04-S2" at bounding box center [488, 431] width 184 height 20
click at [456, 450] on span "VAV-04-W1" at bounding box center [432, 451] width 50 height 12
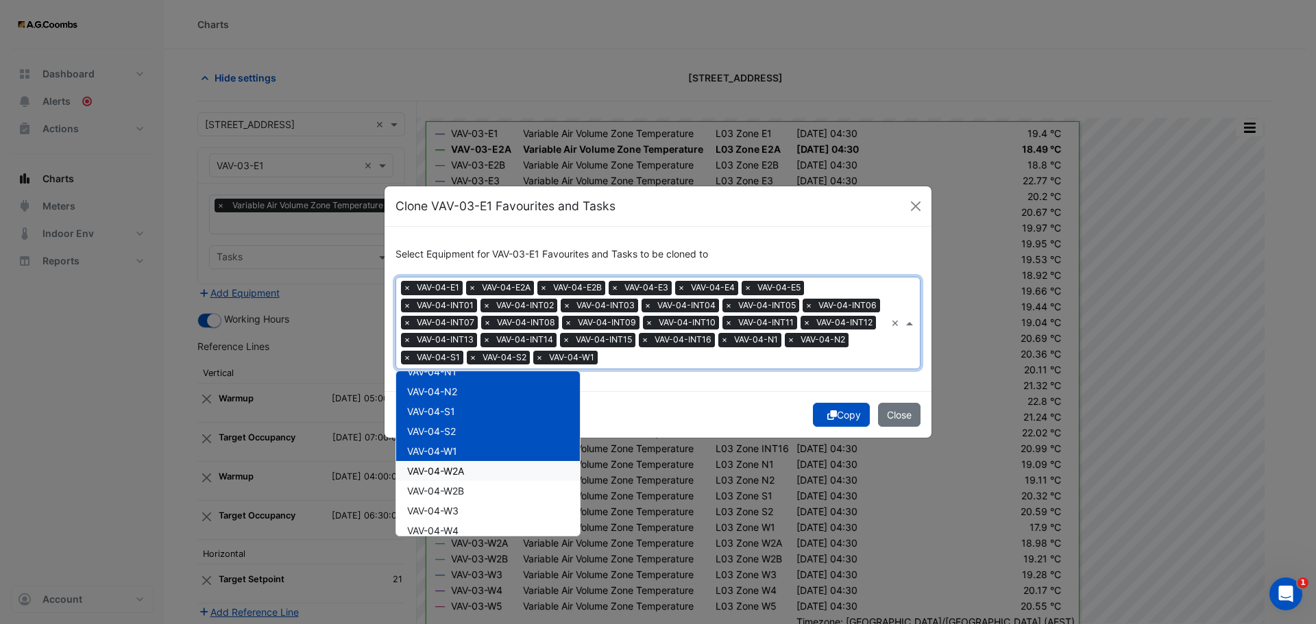
click at [458, 471] on span "VAV-04-W2A" at bounding box center [435, 471] width 57 height 12
click at [459, 493] on span "VAV-04-W2B" at bounding box center [435, 491] width 57 height 12
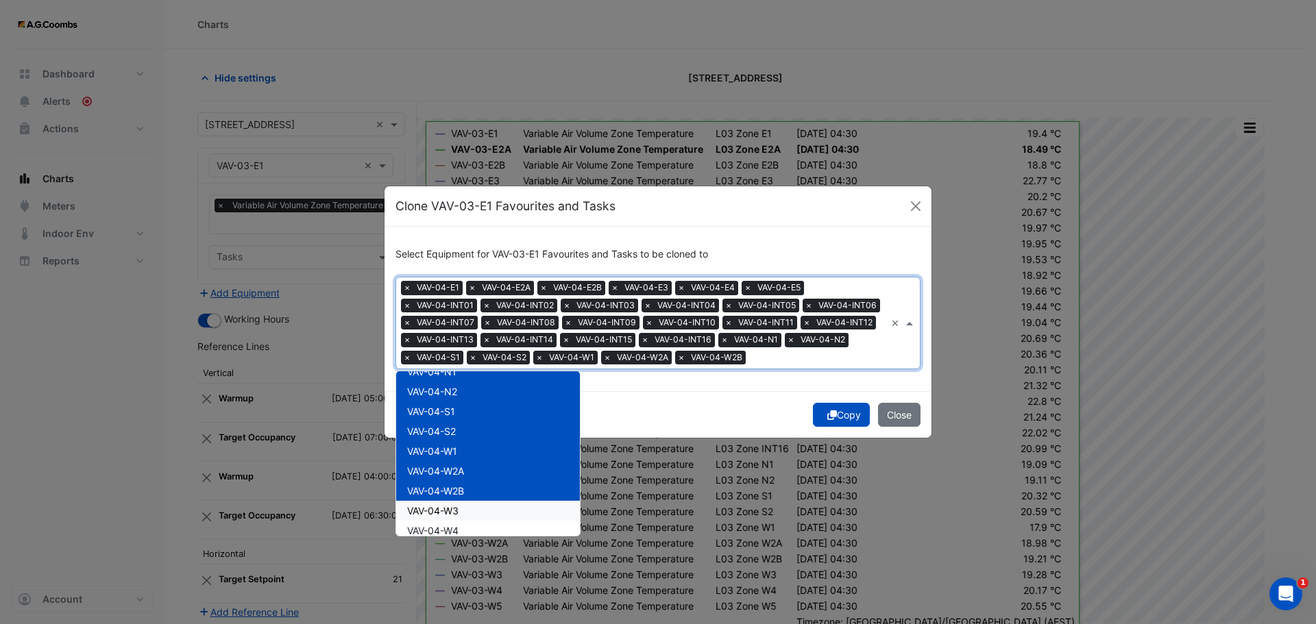
click at [453, 518] on div "VAV-04-W3" at bounding box center [488, 511] width 184 height 20
click at [452, 528] on span "VAV-04-W4" at bounding box center [432, 531] width 51 height 12
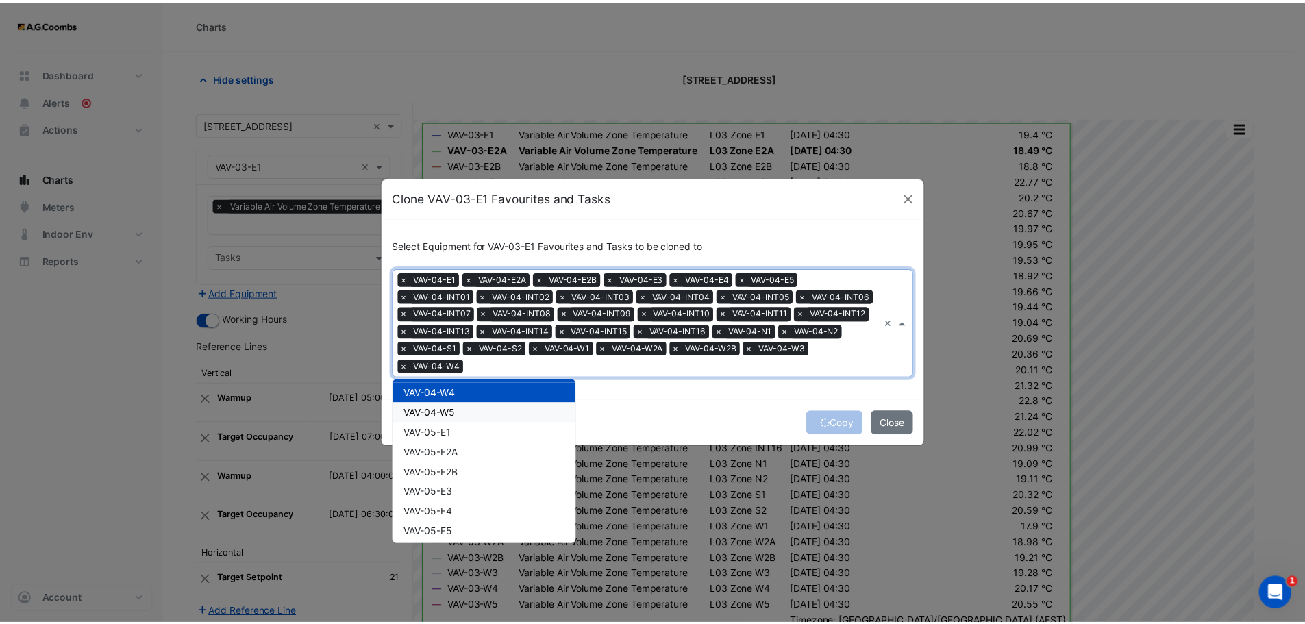
scroll to position [1782, 0]
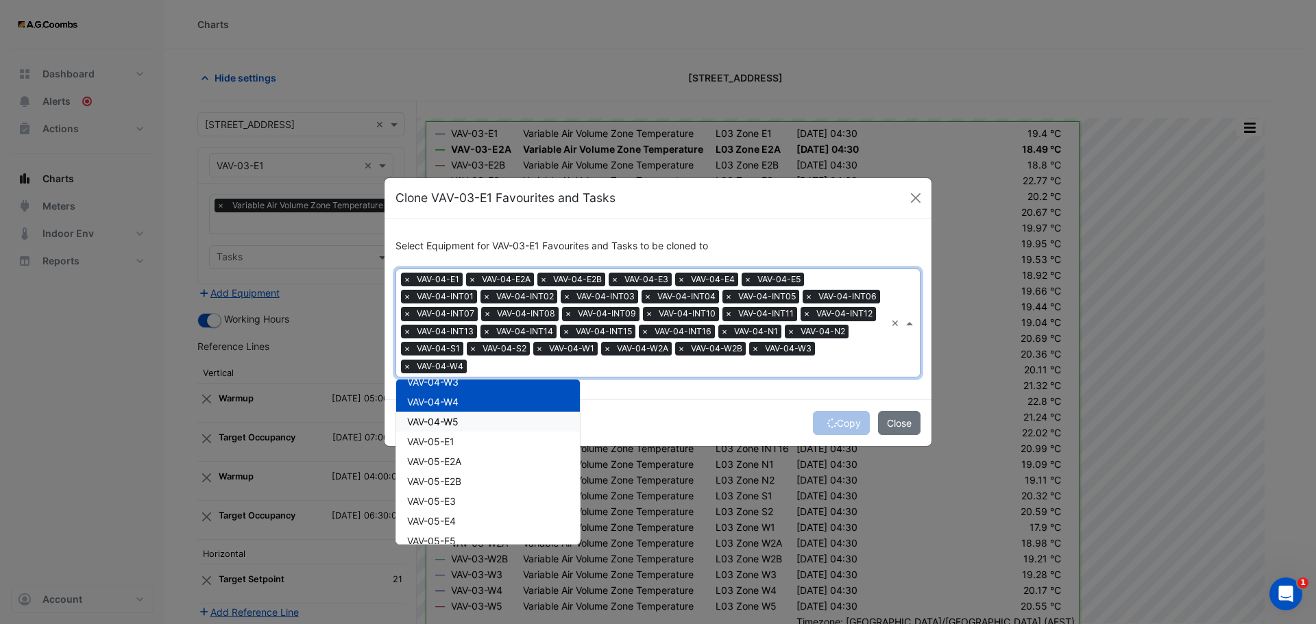
click at [469, 427] on div "VAV-04-W5" at bounding box center [488, 422] width 184 height 20
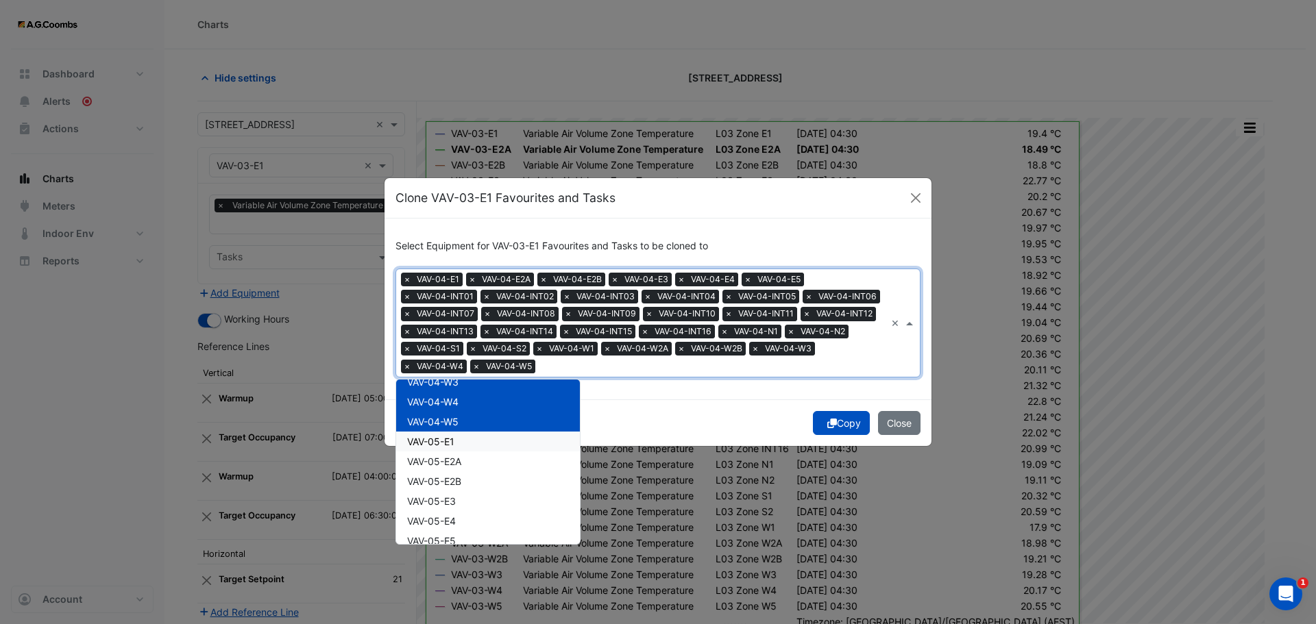
click at [841, 419] on button "Copy" at bounding box center [841, 423] width 57 height 24
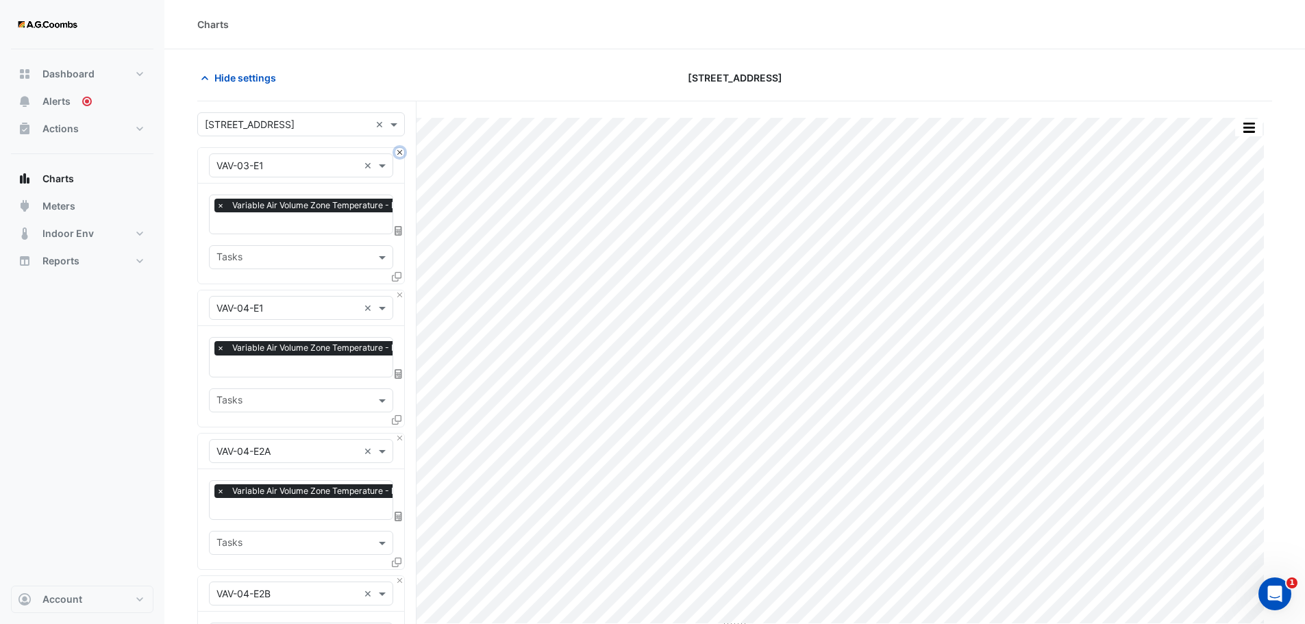
click at [398, 154] on button "Close" at bounding box center [399, 152] width 9 height 9
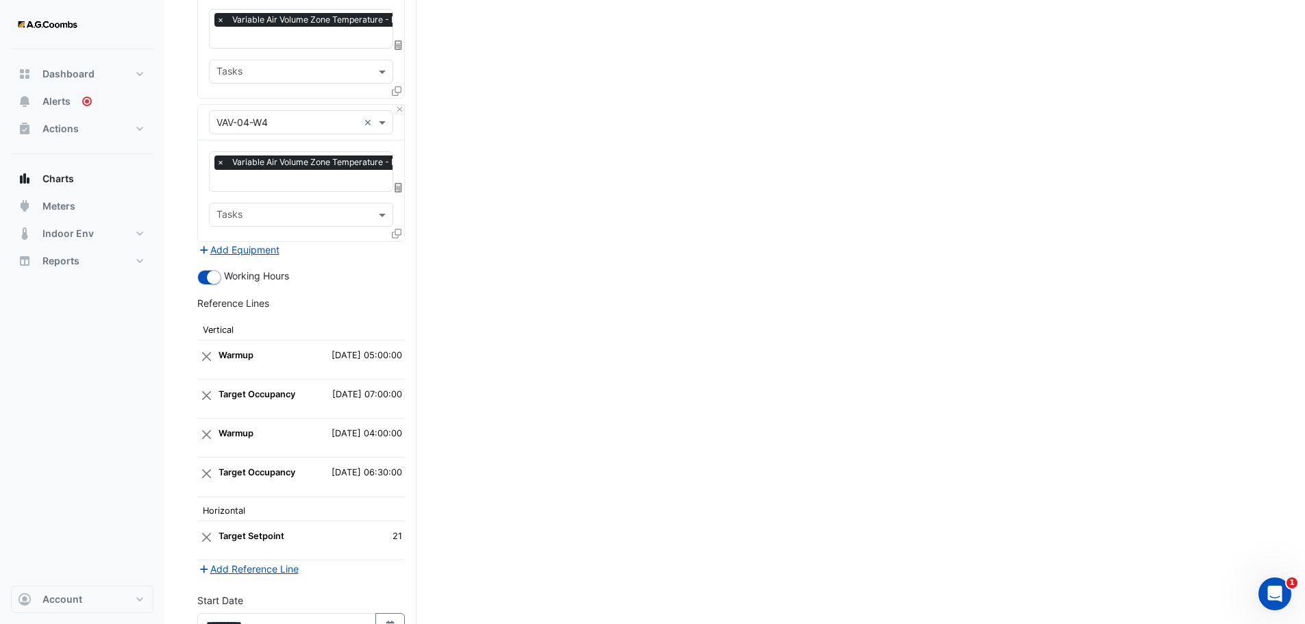
scroll to position [4426, 0]
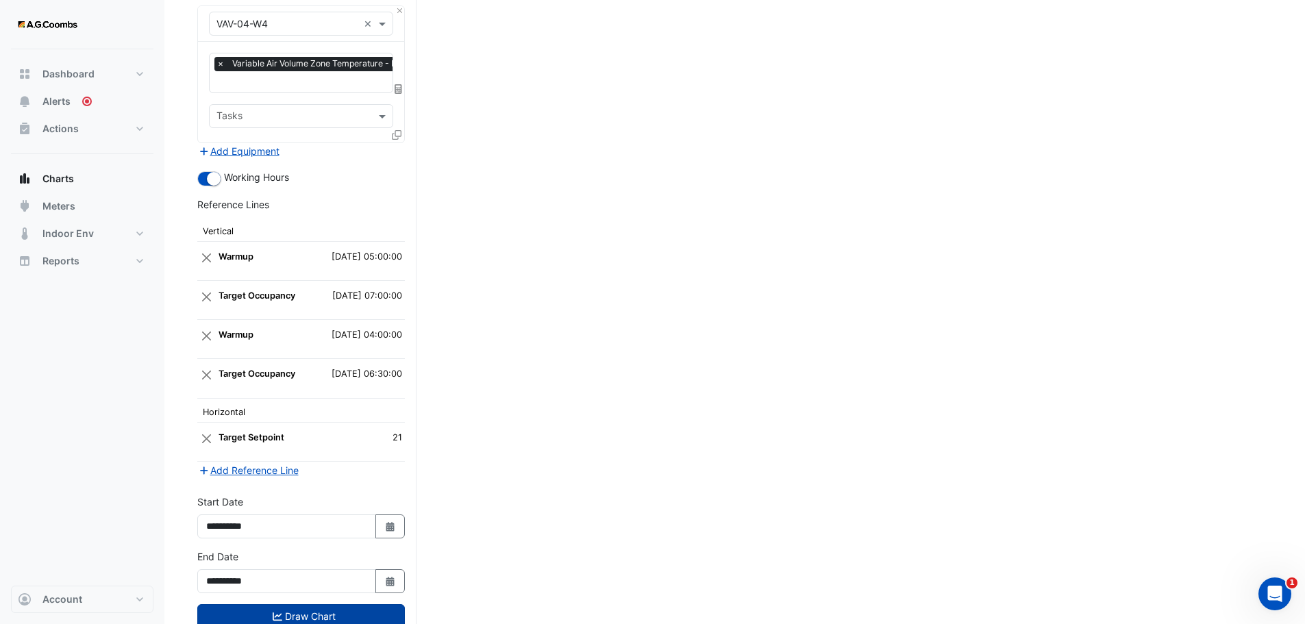
click at [279, 604] on button "Draw Chart" at bounding box center [301, 616] width 208 height 24
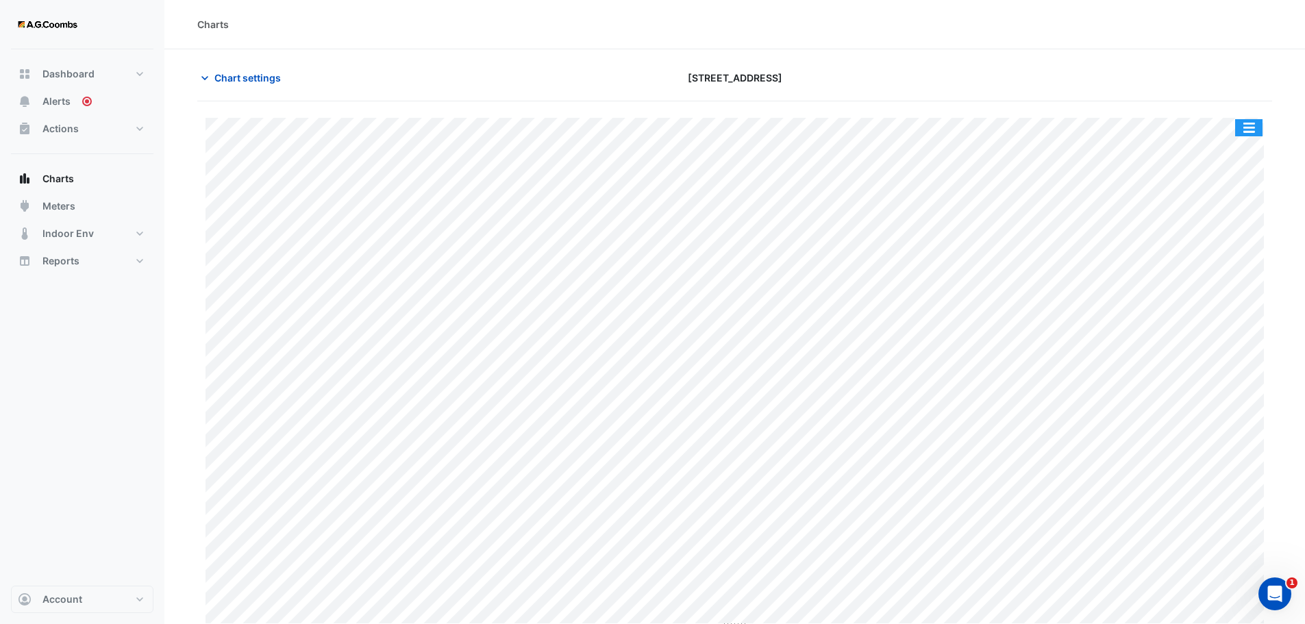
click at [1247, 129] on button "button" at bounding box center [1249, 127] width 27 height 17
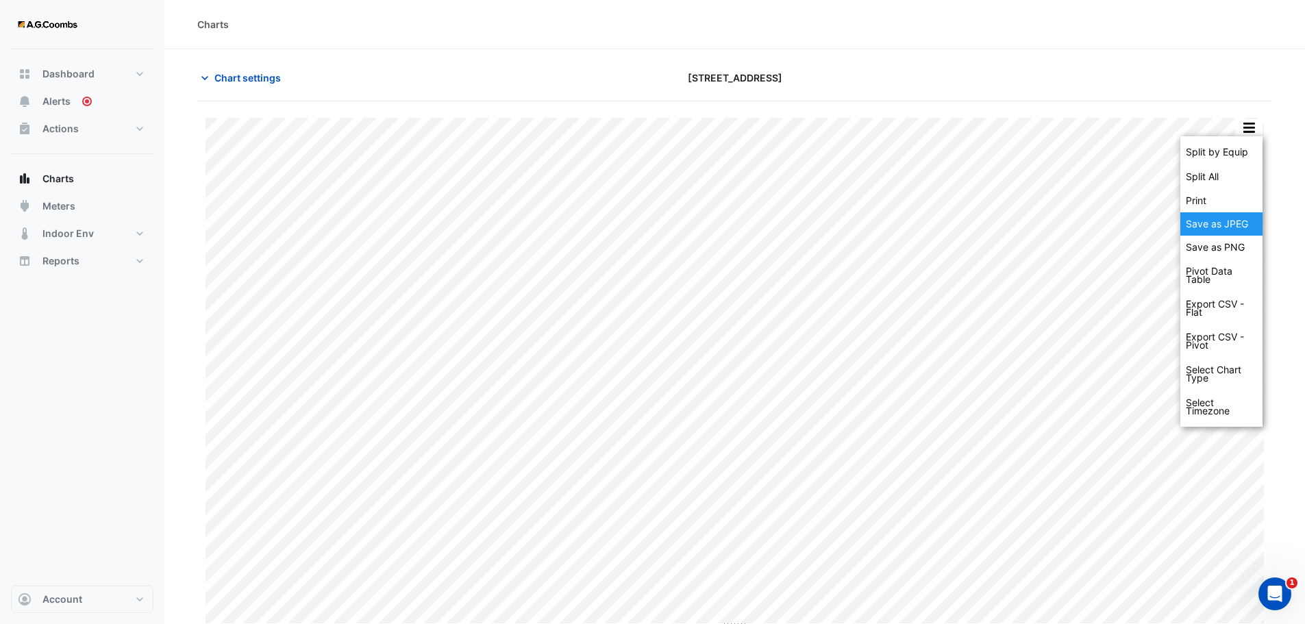
click at [1225, 232] on div "Save as JPEG" at bounding box center [1222, 223] width 82 height 23
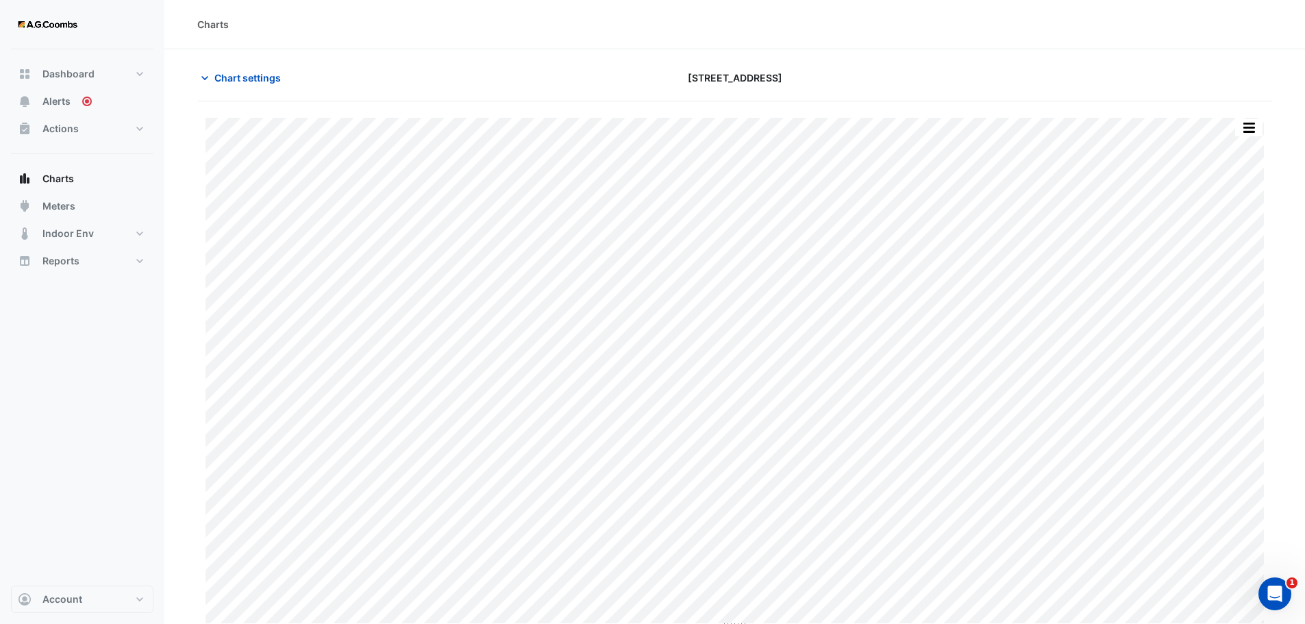
click at [193, 395] on section "Chart settings [STREET_ADDRESS] Split by Equip Split All Print Save as JPEG Sav…" at bounding box center [734, 339] width 1141 height 581
click at [256, 82] on span "Chart settings" at bounding box center [247, 78] width 66 height 14
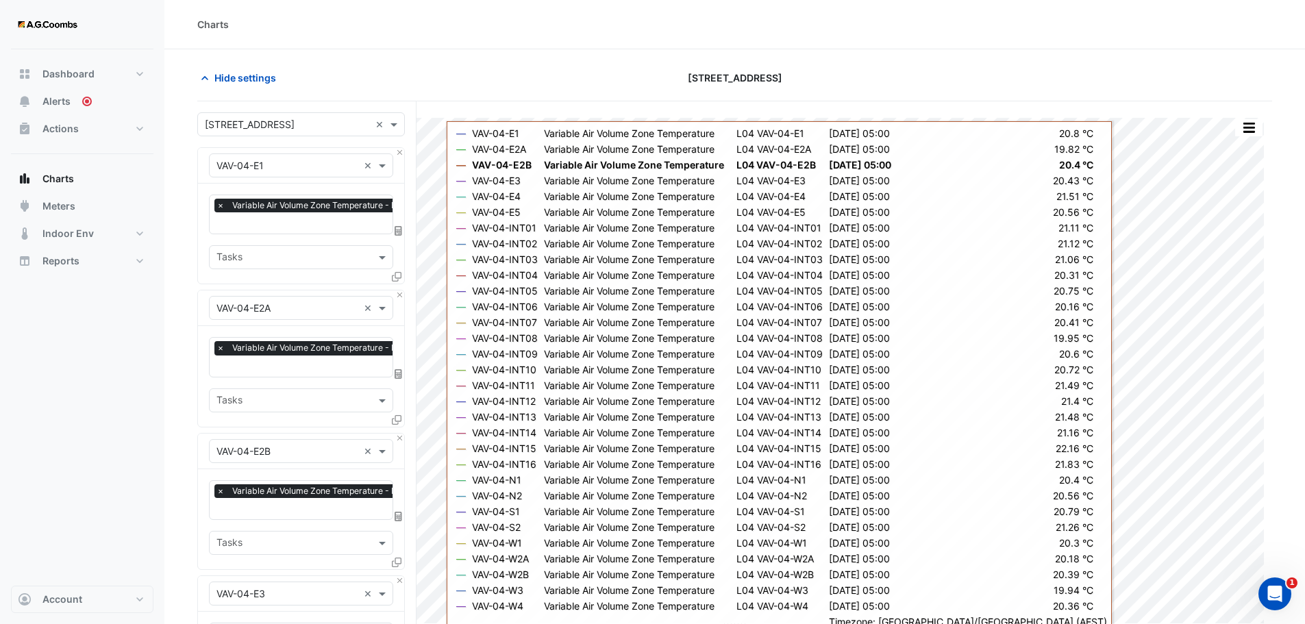
click at [397, 288] on div at bounding box center [398, 279] width 12 height 20
click at [402, 295] on button "Close" at bounding box center [399, 295] width 9 height 9
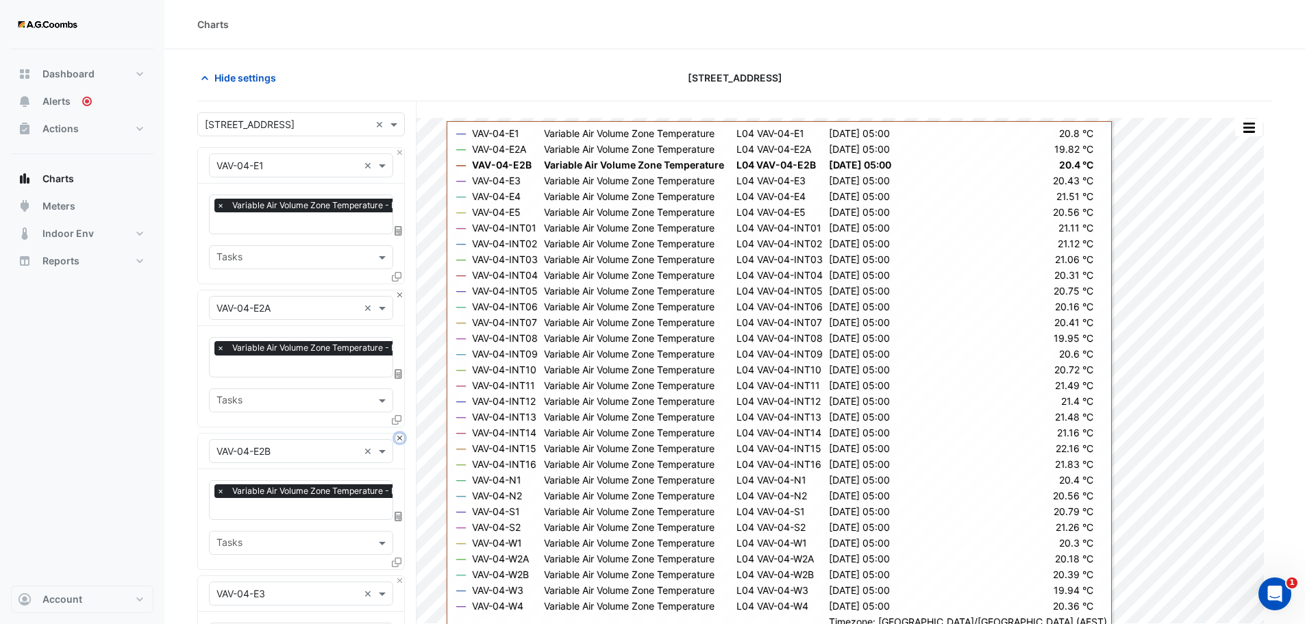
click at [402, 434] on button "Close" at bounding box center [399, 438] width 9 height 9
click at [402, 295] on button "Close" at bounding box center [399, 295] width 9 height 9
click at [402, 434] on button "Close" at bounding box center [399, 438] width 9 height 9
click at [402, 295] on button "Close" at bounding box center [399, 295] width 9 height 9
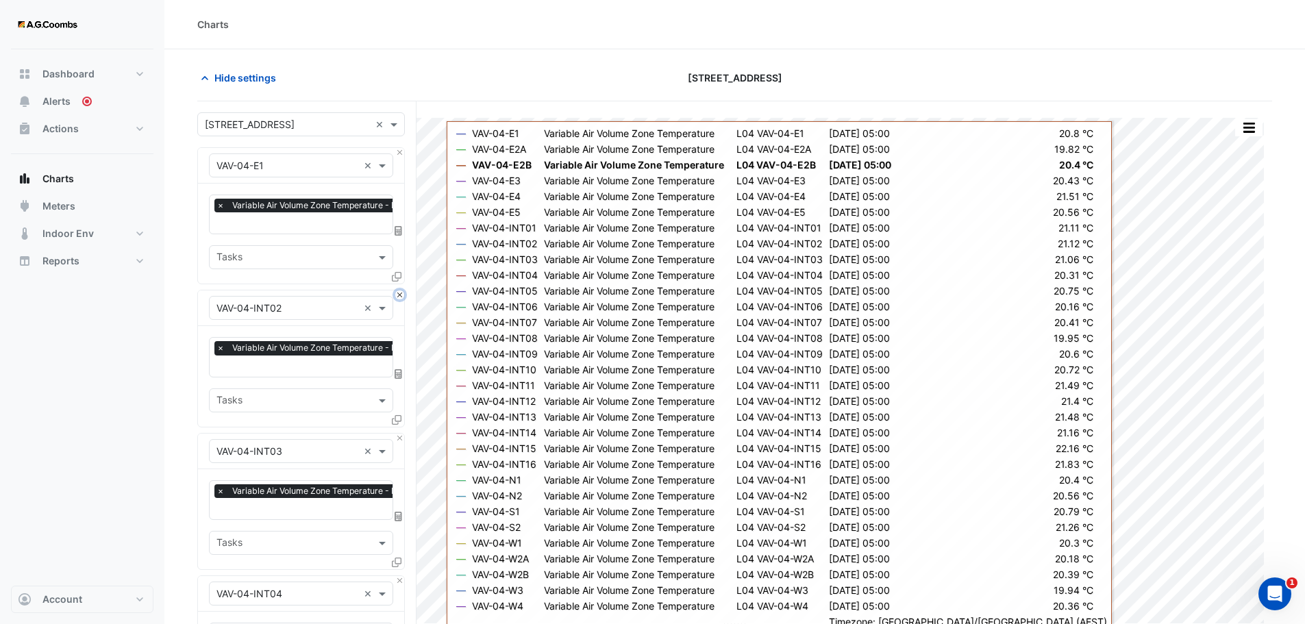
click at [402, 295] on button "Close" at bounding box center [399, 295] width 9 height 9
click at [402, 434] on button "Close" at bounding box center [399, 438] width 9 height 9
click at [402, 295] on button "Close" at bounding box center [399, 295] width 9 height 9
click at [402, 434] on button "Close" at bounding box center [399, 438] width 9 height 9
click at [402, 295] on button "Close" at bounding box center [399, 295] width 9 height 9
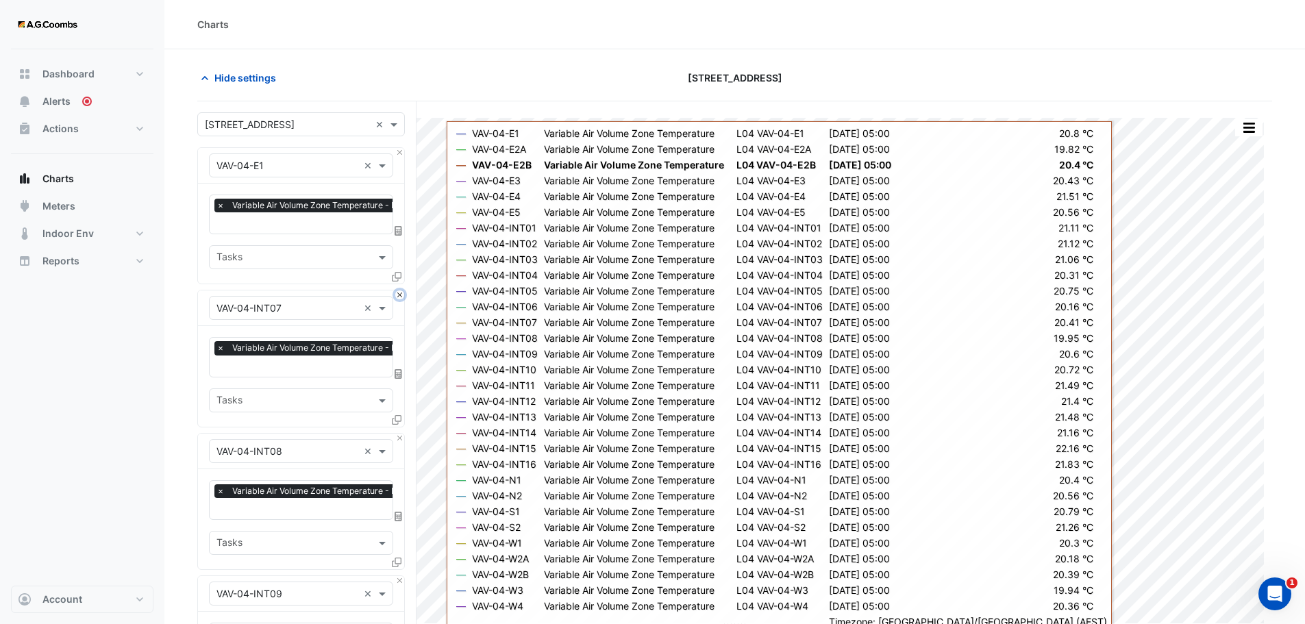
click at [402, 295] on button "Close" at bounding box center [399, 295] width 9 height 9
click at [402, 434] on button "Close" at bounding box center [399, 438] width 9 height 9
click at [402, 295] on button "Close" at bounding box center [399, 295] width 9 height 9
click at [402, 434] on button "Close" at bounding box center [399, 438] width 9 height 9
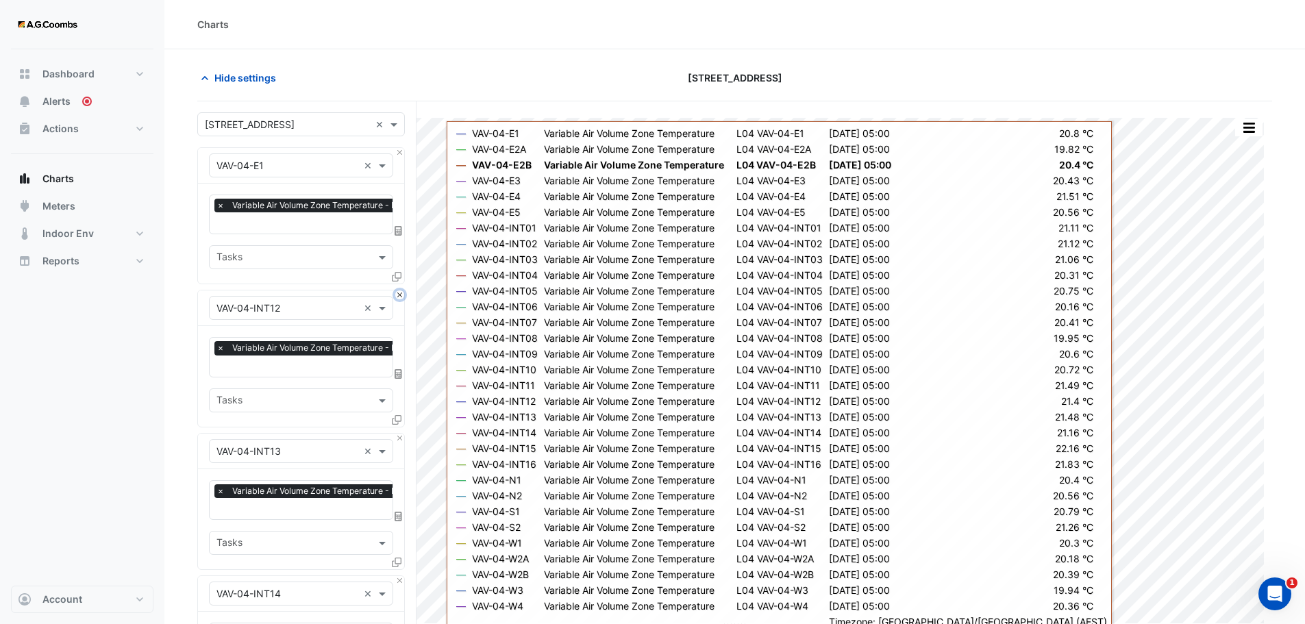
click at [402, 295] on button "Close" at bounding box center [399, 295] width 9 height 9
click at [402, 434] on button "Close" at bounding box center [399, 438] width 9 height 9
click at [402, 295] on button "Close" at bounding box center [399, 295] width 9 height 9
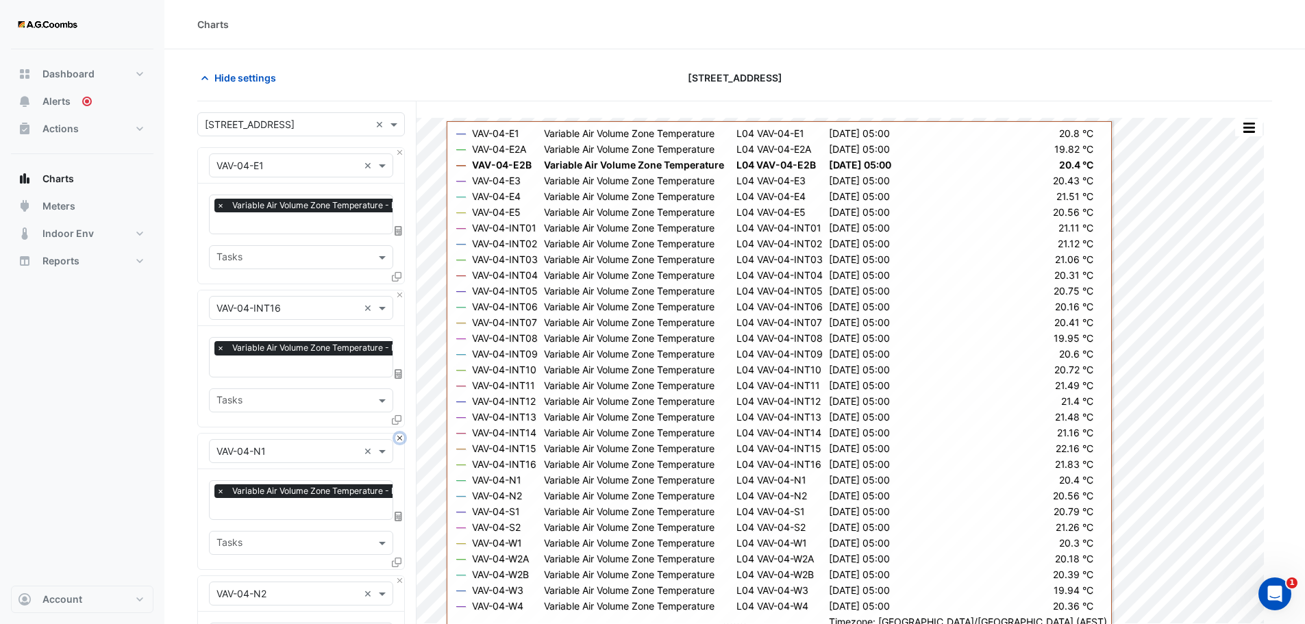
click at [402, 434] on button "Close" at bounding box center [399, 438] width 9 height 9
click at [402, 295] on button "Close" at bounding box center [399, 295] width 9 height 9
click at [402, 434] on button "Close" at bounding box center [399, 438] width 9 height 9
click at [402, 295] on button "Close" at bounding box center [399, 295] width 9 height 9
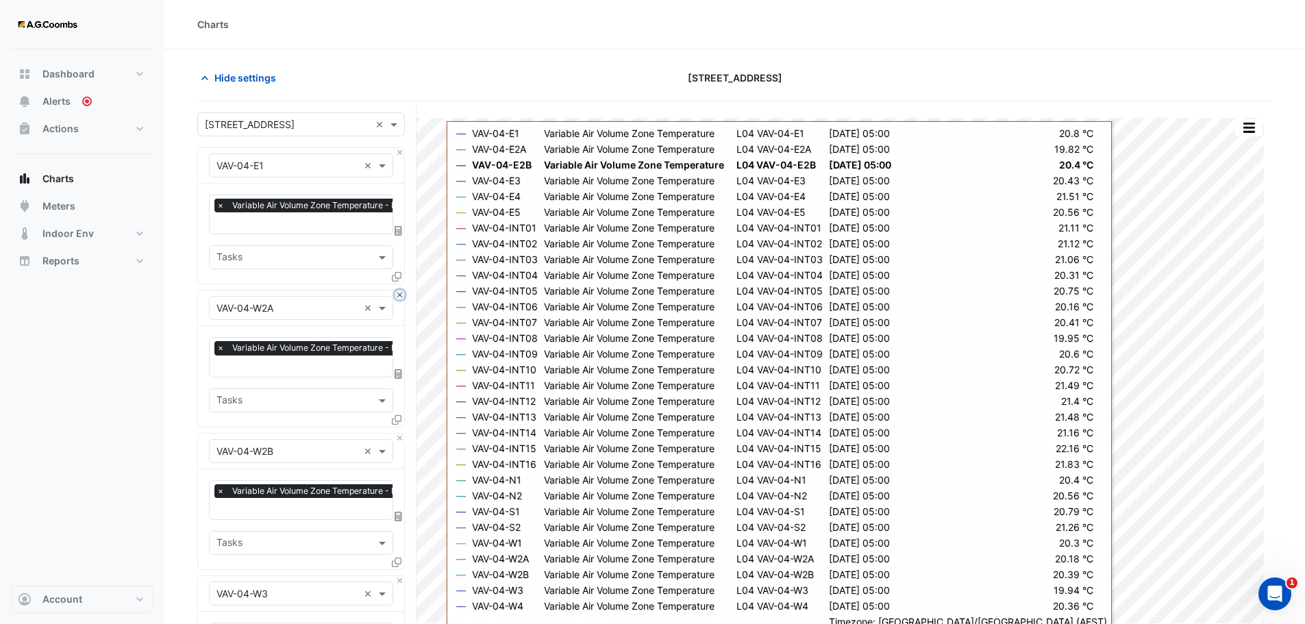
click at [402, 295] on button "Close" at bounding box center [399, 295] width 9 height 9
click at [402, 434] on button "Close" at bounding box center [399, 438] width 9 height 9
click at [402, 295] on button "Close" at bounding box center [399, 295] width 9 height 9
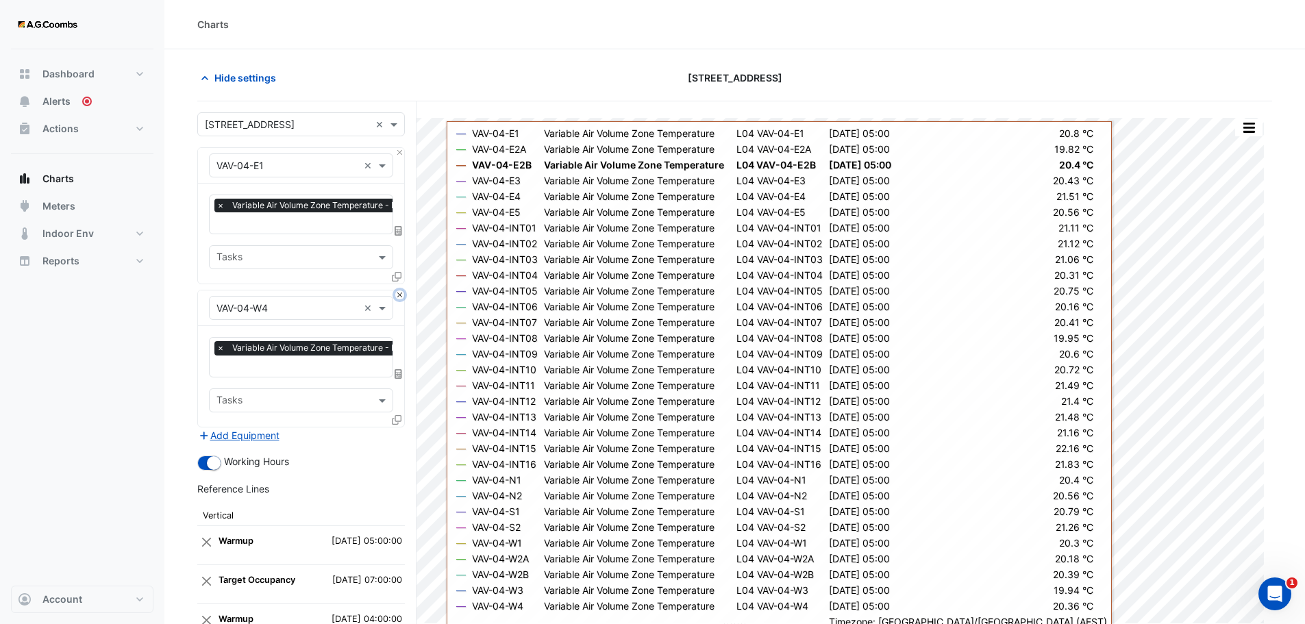
click at [402, 295] on button "Close" at bounding box center [399, 295] width 9 height 9
click at [402, 428] on div "Add Equipment" at bounding box center [301, 436] width 208 height 16
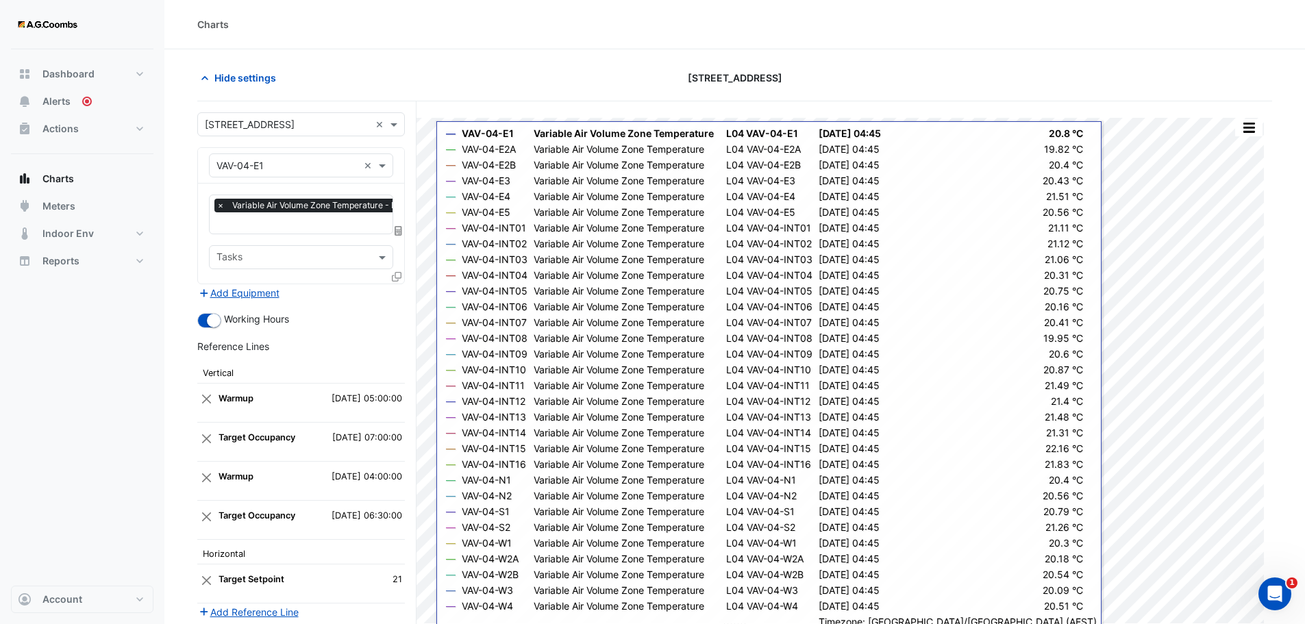
click at [399, 280] on icon at bounding box center [397, 277] width 10 height 10
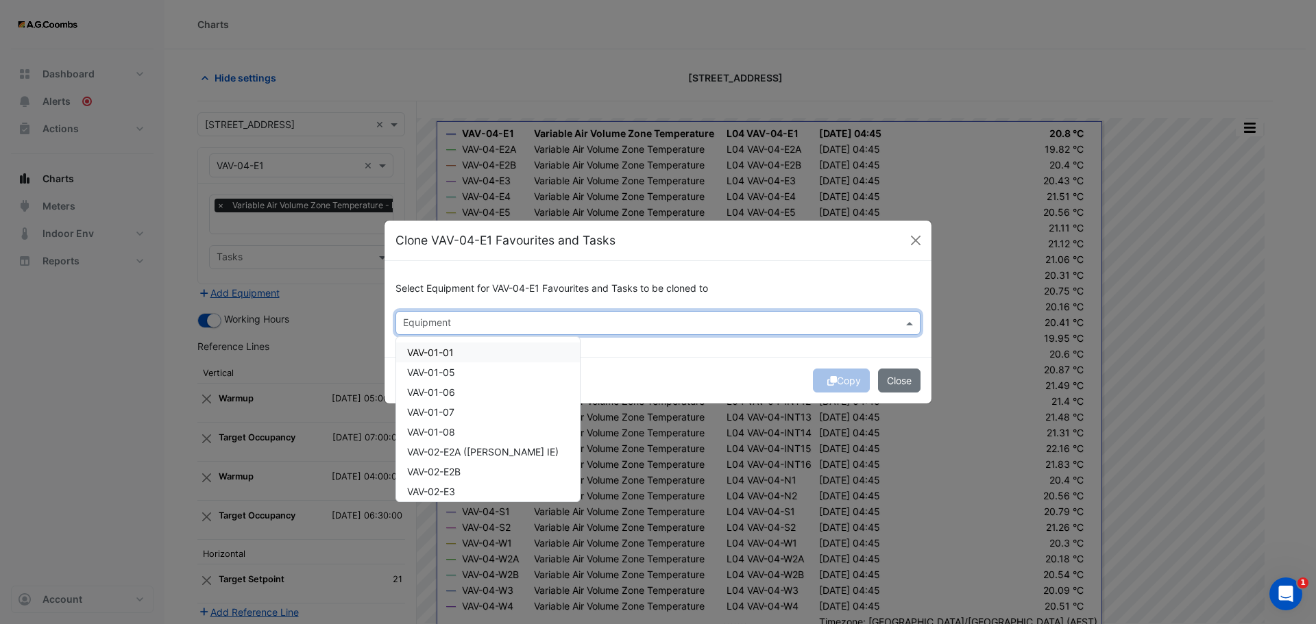
click at [457, 326] on input "text" at bounding box center [650, 324] width 494 height 14
click at [434, 472] on span "VAV-05-E1" at bounding box center [430, 468] width 47 height 12
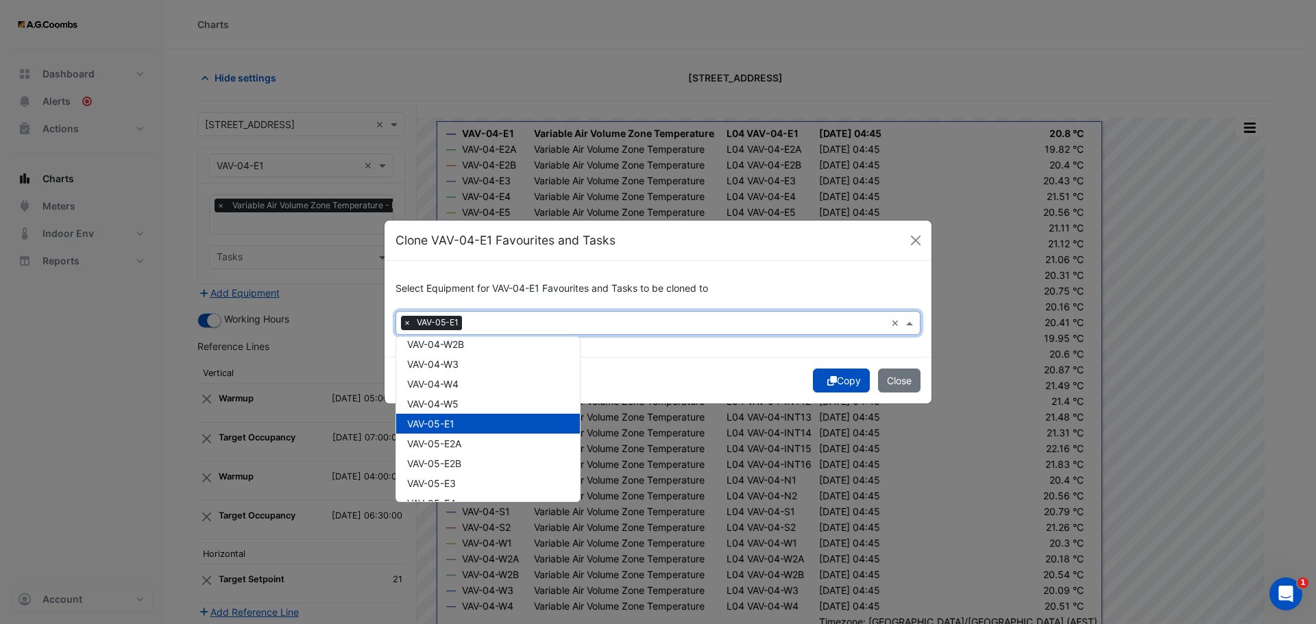
scroll to position [1782, 0]
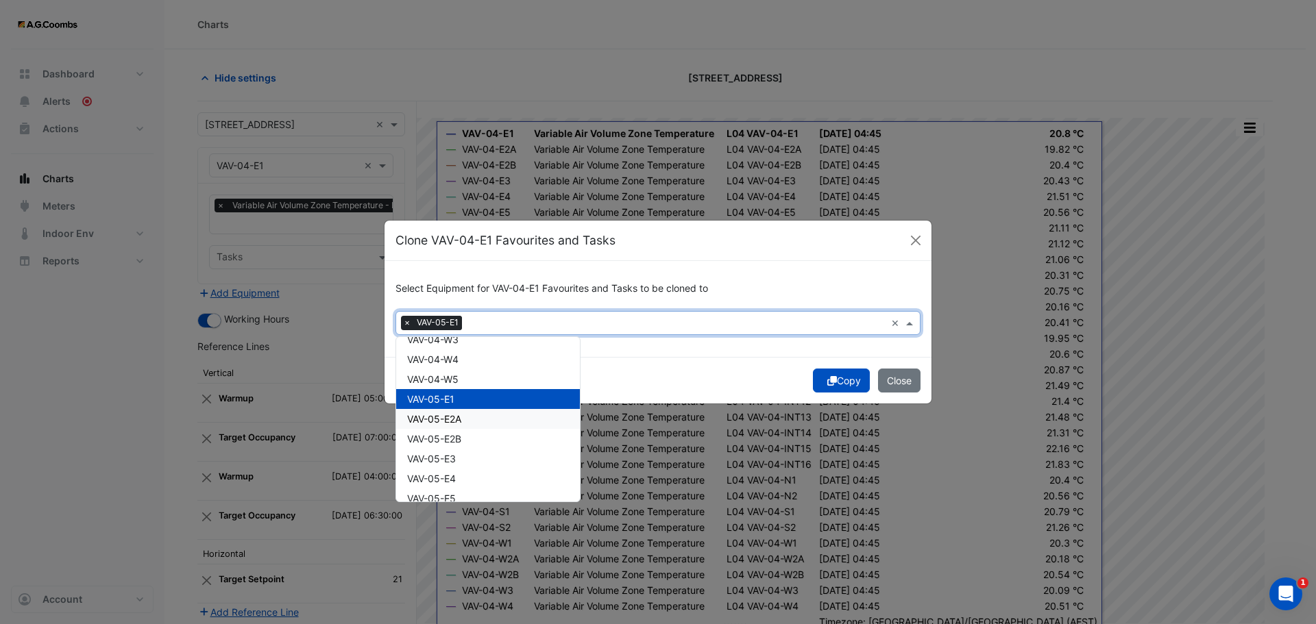
click at [461, 415] on span "VAV-05-E2A" at bounding box center [434, 419] width 54 height 12
click at [466, 428] on div "VAV-05-E2A" at bounding box center [488, 419] width 184 height 20
click at [464, 437] on div "VAV-05-E2B" at bounding box center [488, 439] width 184 height 20
click at [465, 425] on div "VAV-05-E2A" at bounding box center [488, 419] width 184 height 20
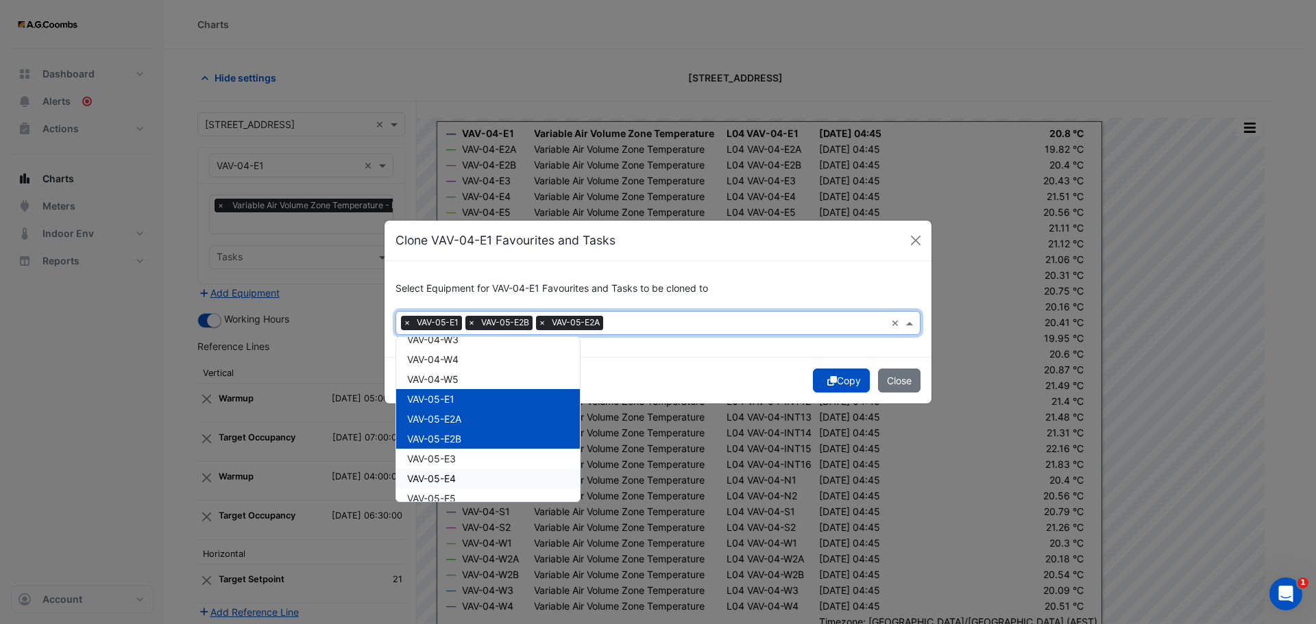
click at [459, 463] on div "VAV-05-E3" at bounding box center [488, 459] width 184 height 20
click at [464, 478] on div "VAV-05-E4" at bounding box center [488, 479] width 184 height 20
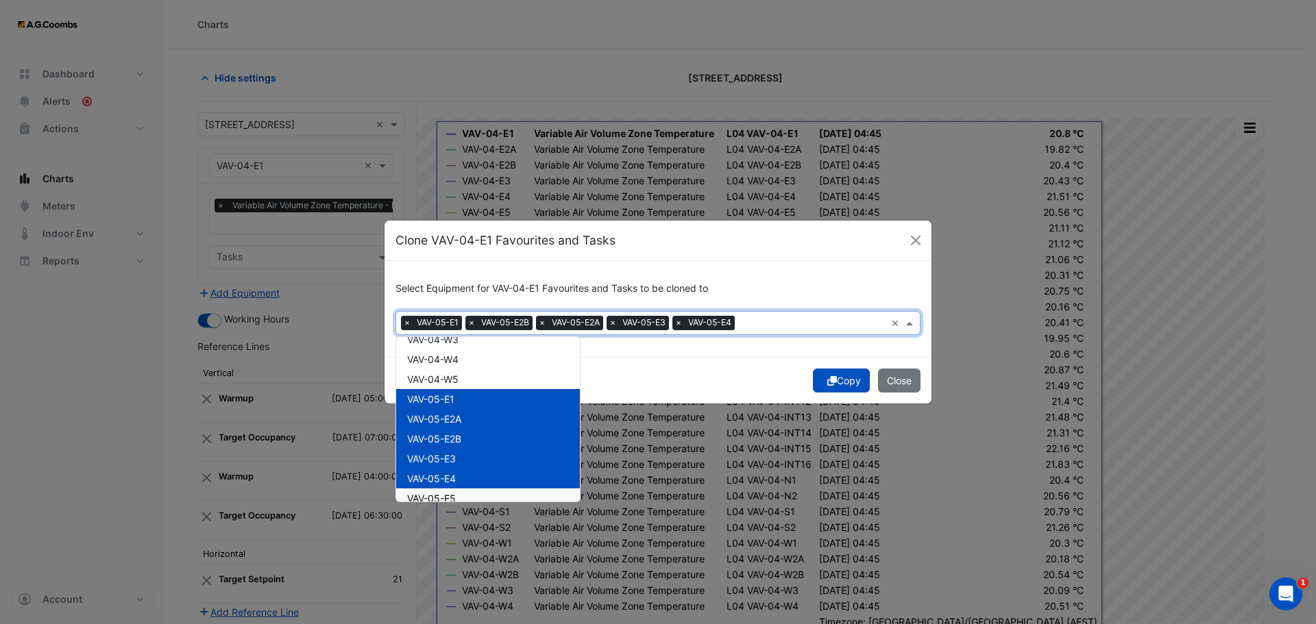
click at [467, 498] on div "VAV-05-E5" at bounding box center [488, 499] width 184 height 20
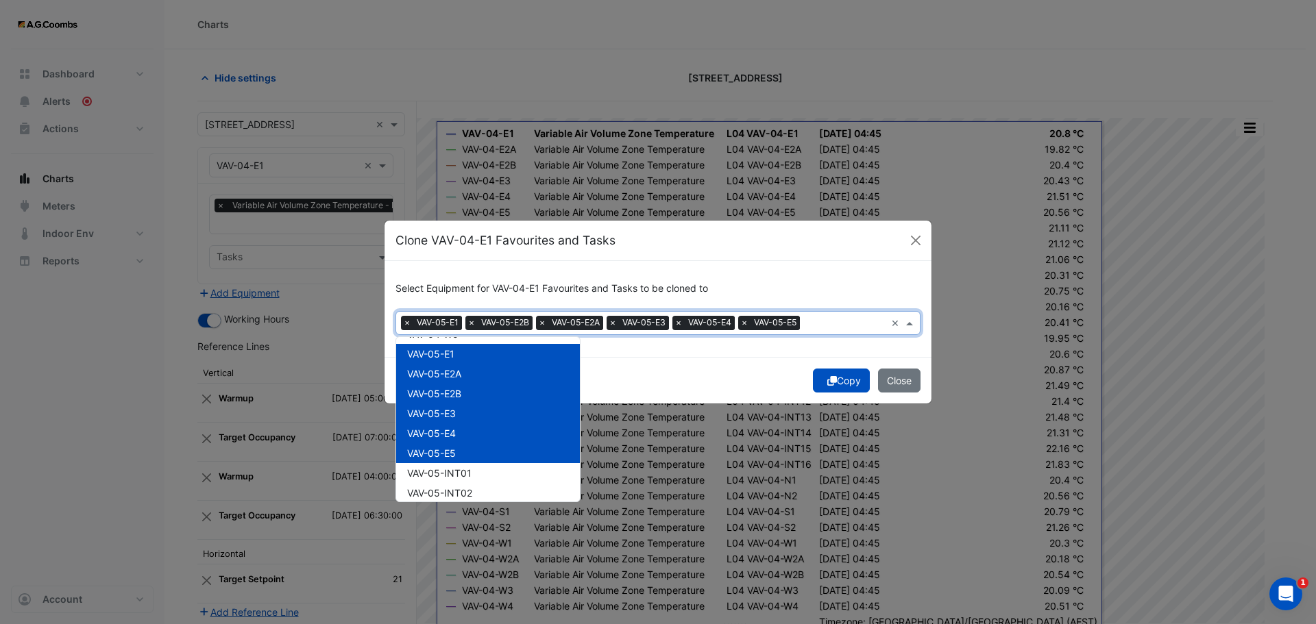
scroll to position [1850, 0]
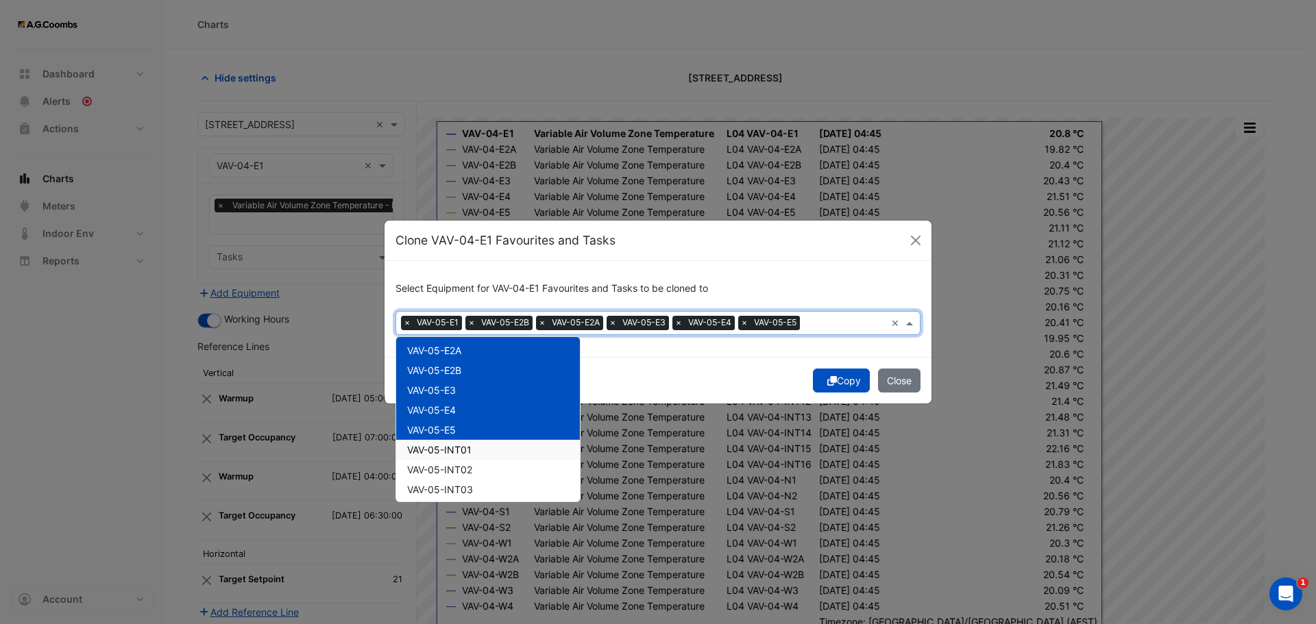
click at [467, 453] on span "VAV-05-INT01" at bounding box center [439, 450] width 64 height 12
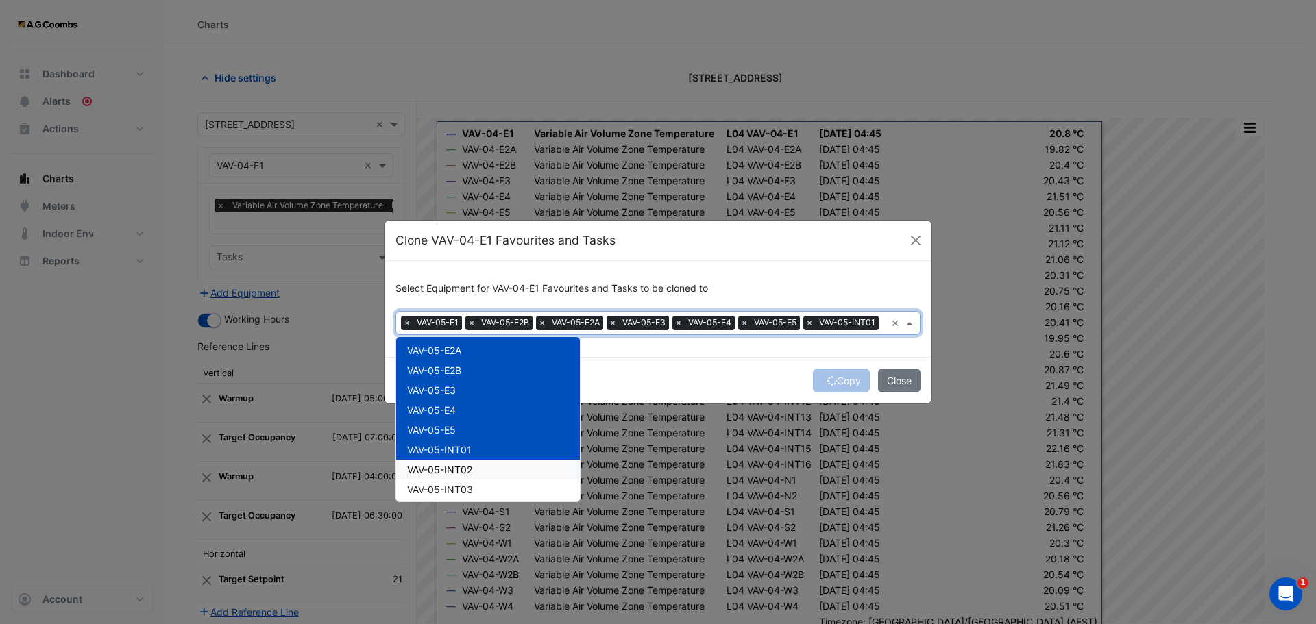
click at [470, 476] on span "VAV-05-INT02" at bounding box center [439, 470] width 65 height 12
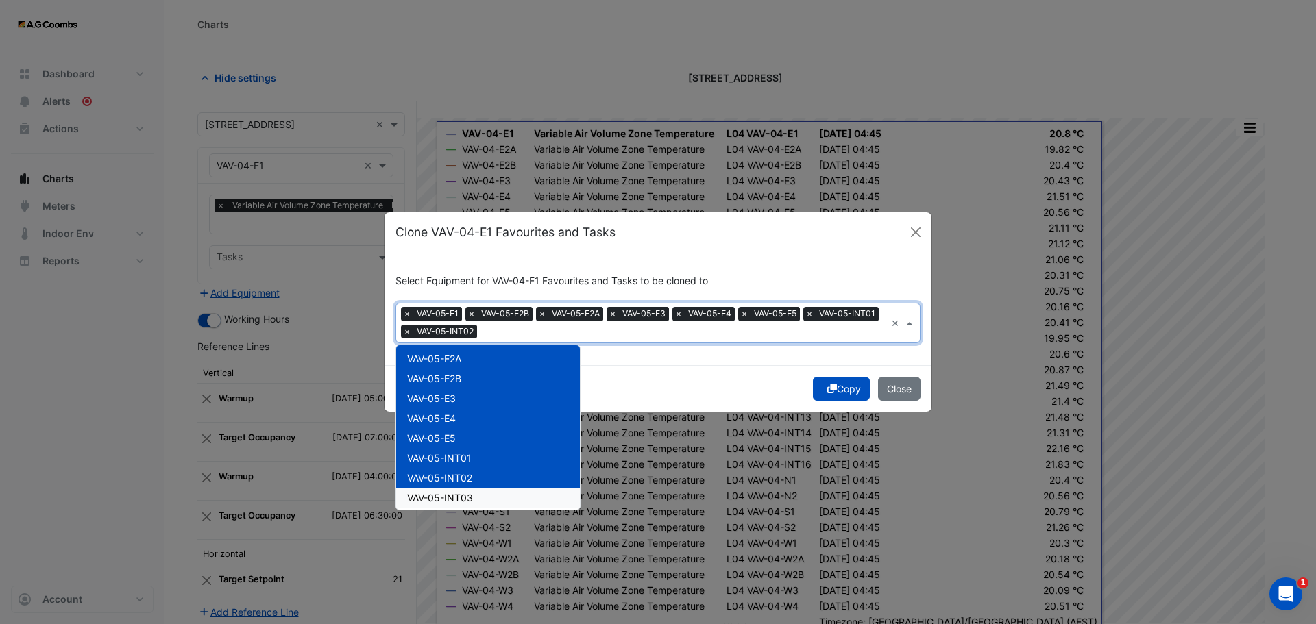
click at [474, 504] on div "VAV-05-INT03" at bounding box center [488, 498] width 184 height 20
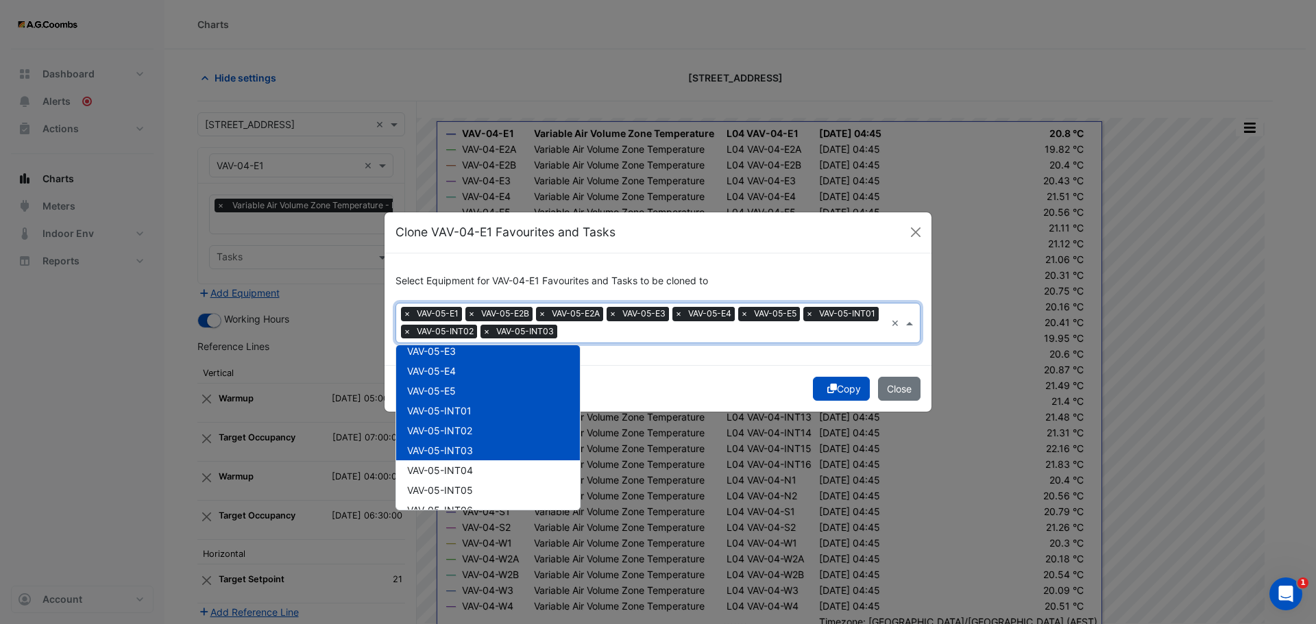
scroll to position [1919, 0]
click at [474, 452] on div "VAV-05-INT04" at bounding box center [488, 449] width 184 height 20
click at [476, 468] on div "VAV-05-INT05" at bounding box center [488, 469] width 184 height 20
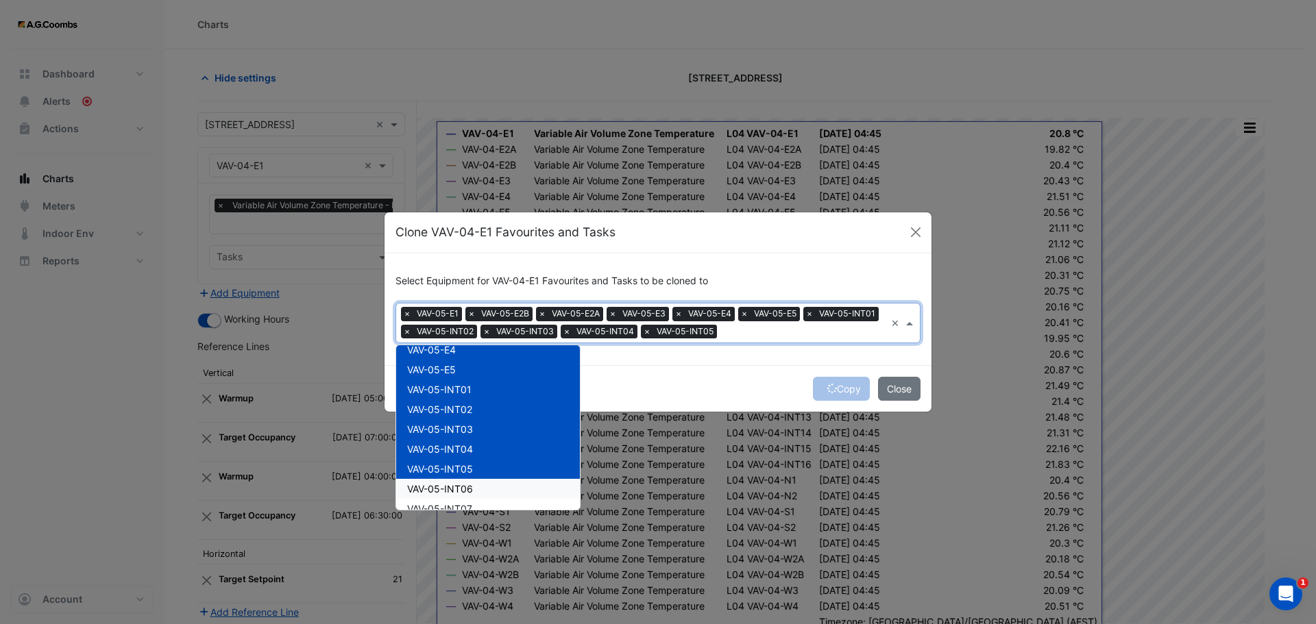
click at [480, 492] on div "VAV-05-INT06" at bounding box center [488, 489] width 184 height 20
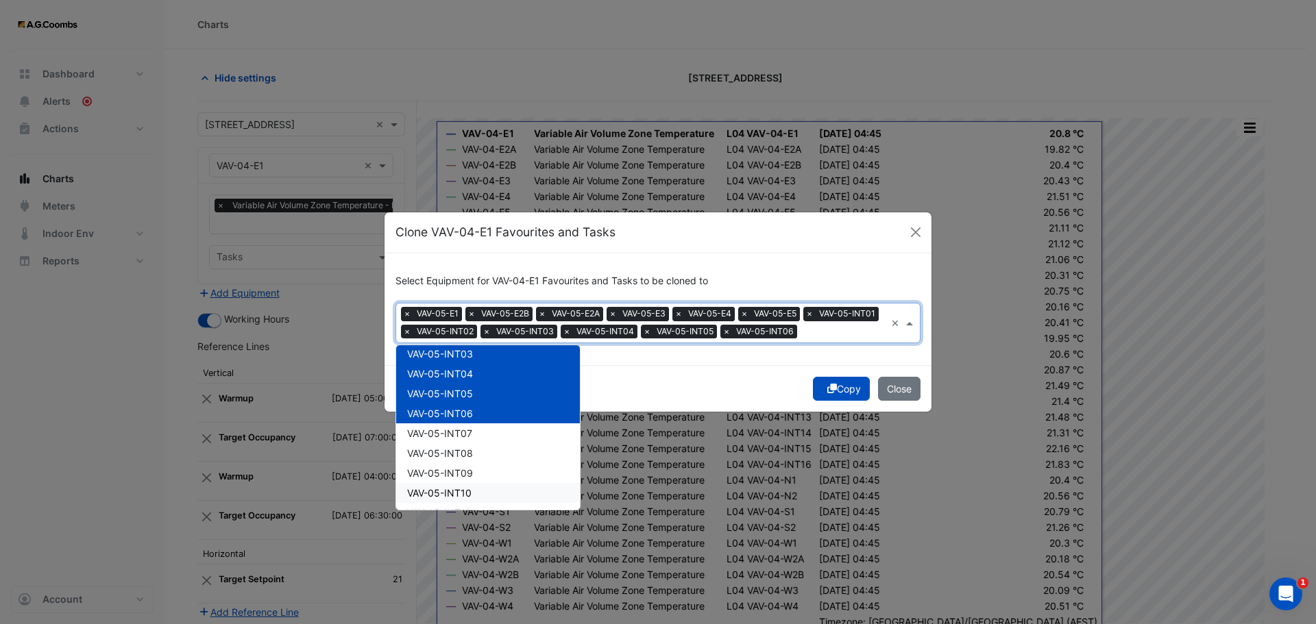
scroll to position [2056, 0]
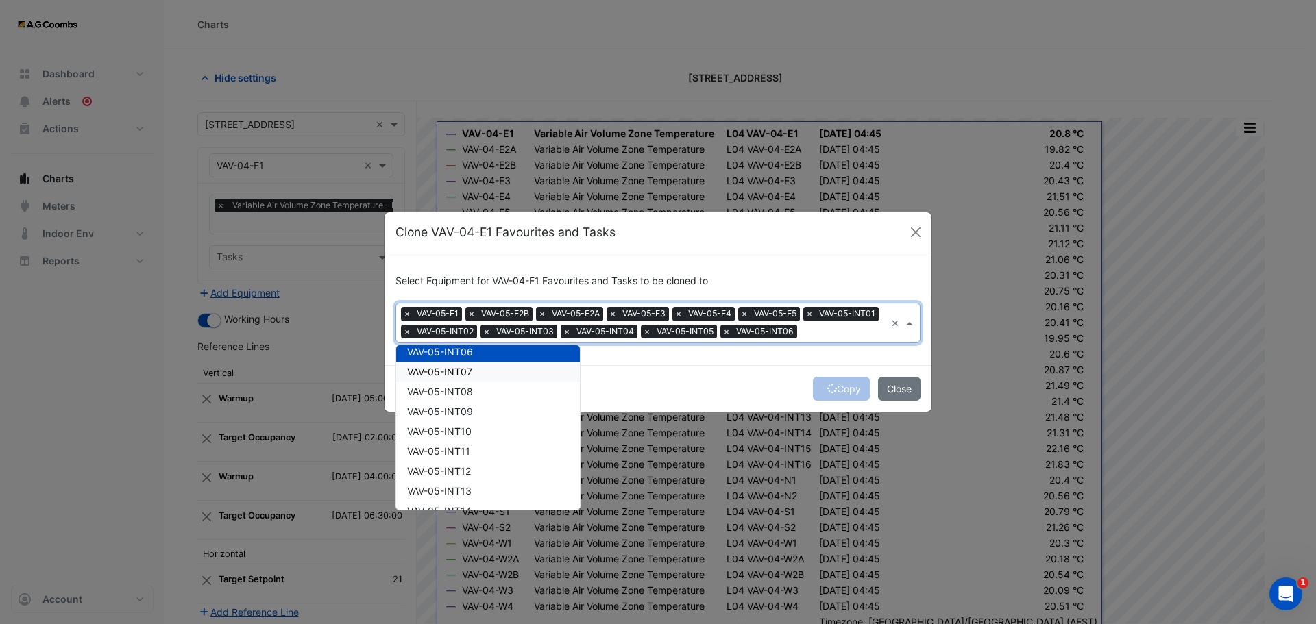
click at [467, 378] on span "VAV-05-INT07" at bounding box center [439, 372] width 65 height 12
click at [469, 397] on span "VAV-05-INT08" at bounding box center [440, 392] width 66 height 12
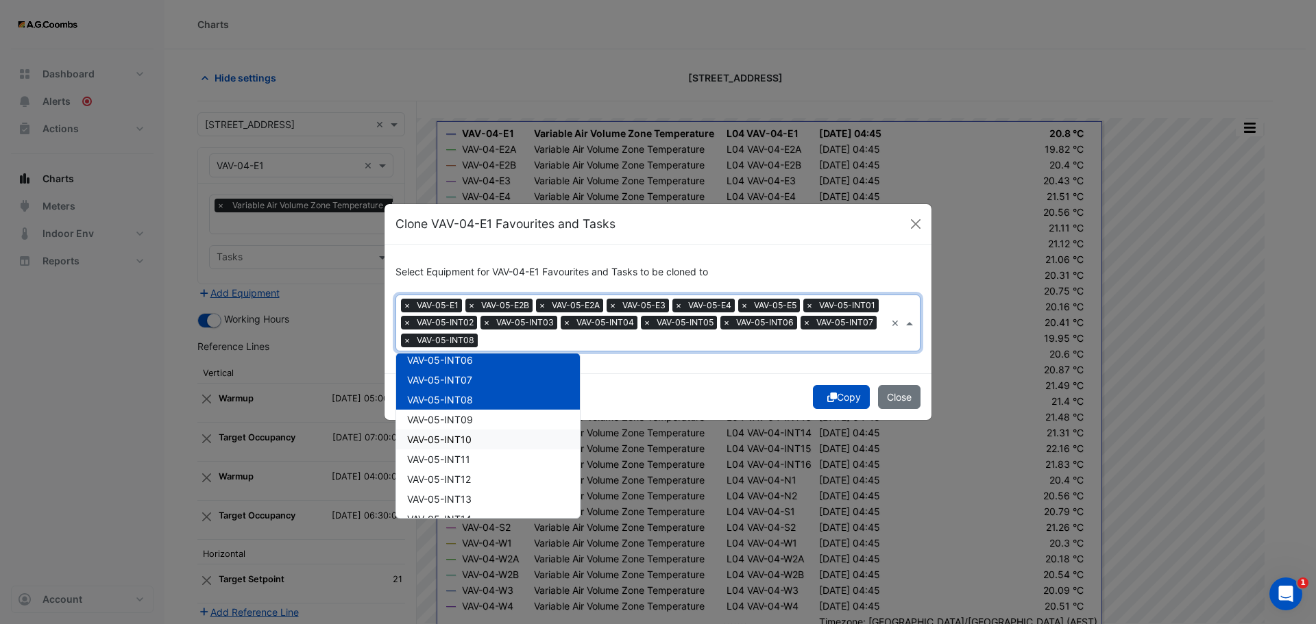
click at [469, 431] on div "VAV-05-INT10" at bounding box center [488, 440] width 184 height 20
click at [460, 414] on span "VAV-05-INT09" at bounding box center [440, 420] width 66 height 12
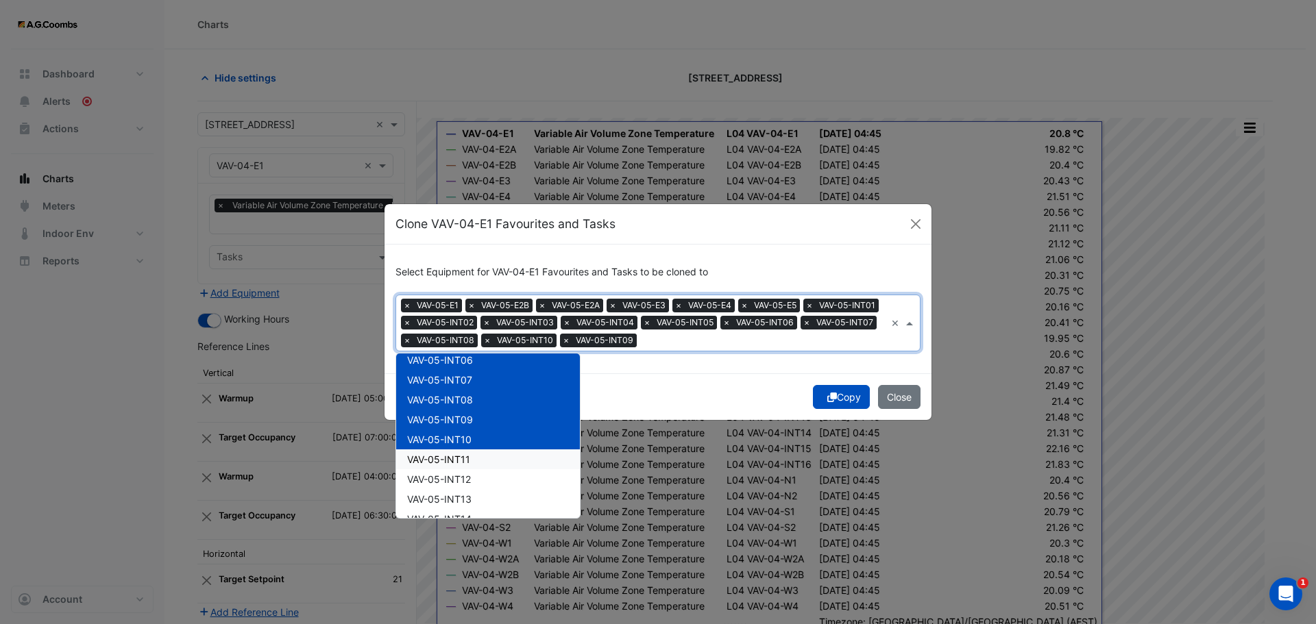
click at [461, 457] on span "VAV-05-INT11" at bounding box center [438, 460] width 63 height 12
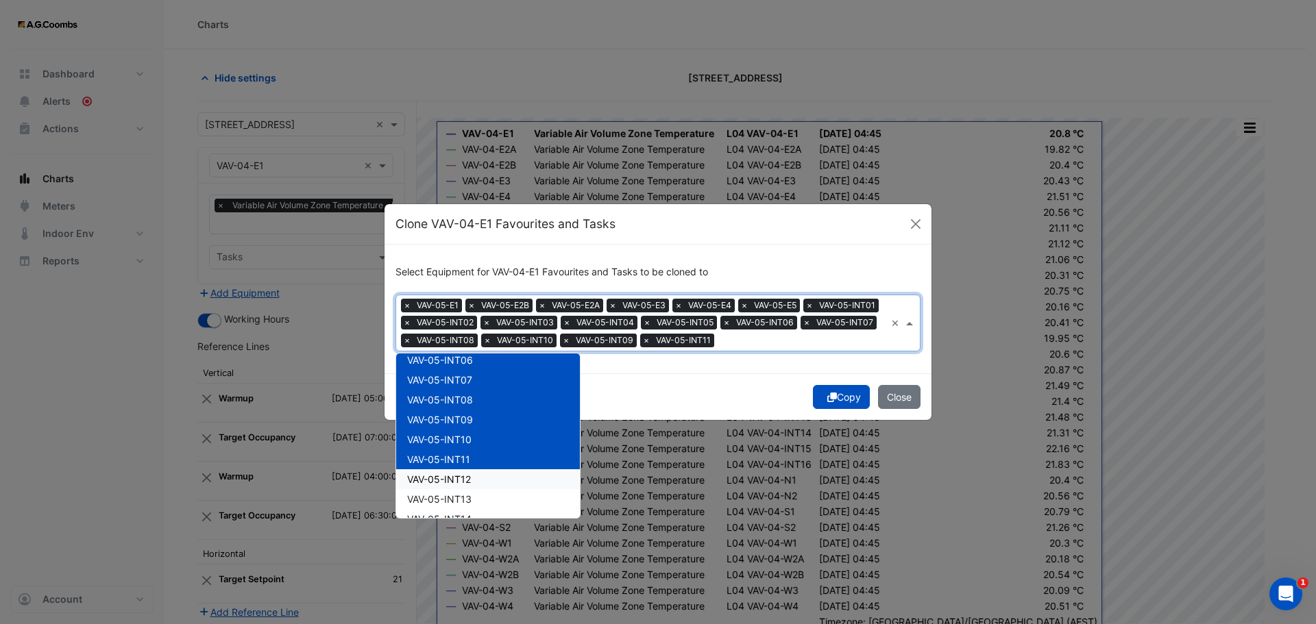
click at [464, 479] on span "VAV-05-INT12" at bounding box center [439, 480] width 64 height 12
click at [471, 500] on div "VAV-05-INT13" at bounding box center [488, 499] width 184 height 20
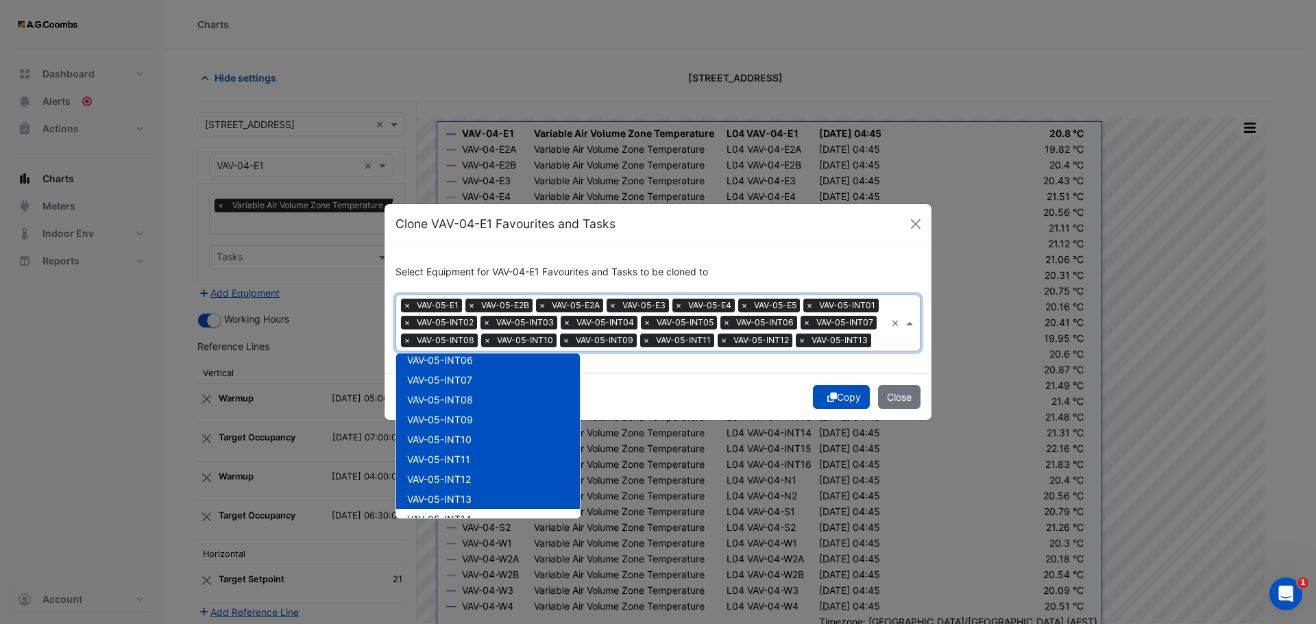
scroll to position [2124, 0]
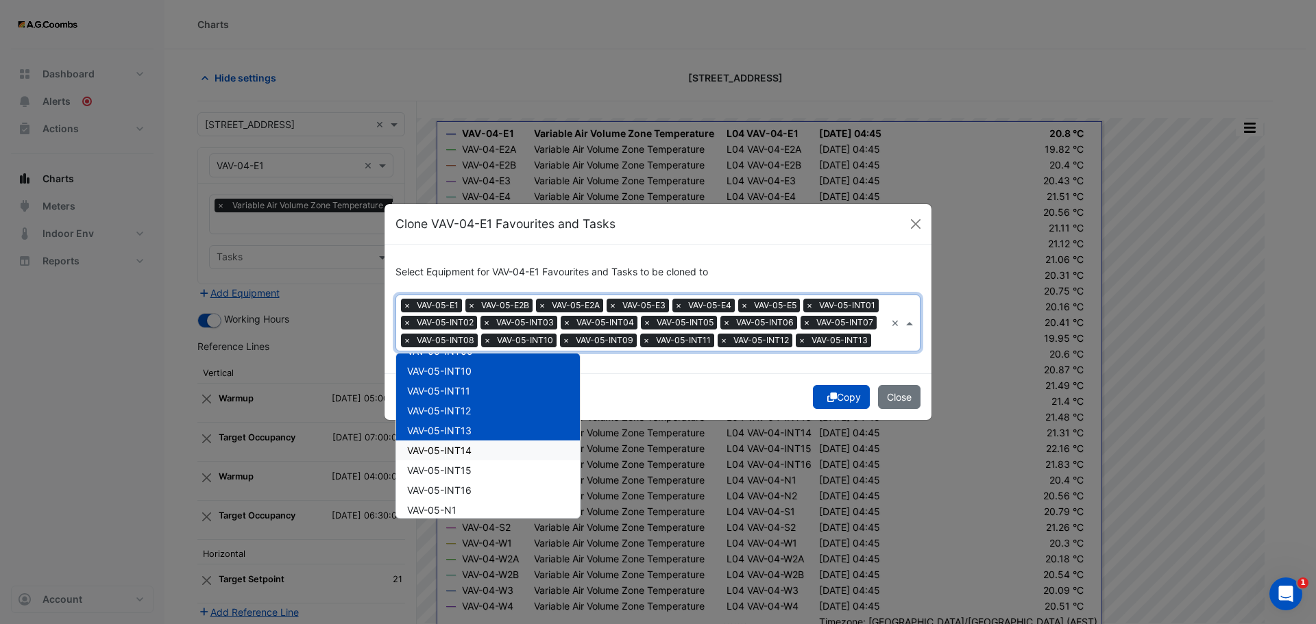
click at [480, 461] on div "VAV-05-INT14" at bounding box center [488, 451] width 184 height 20
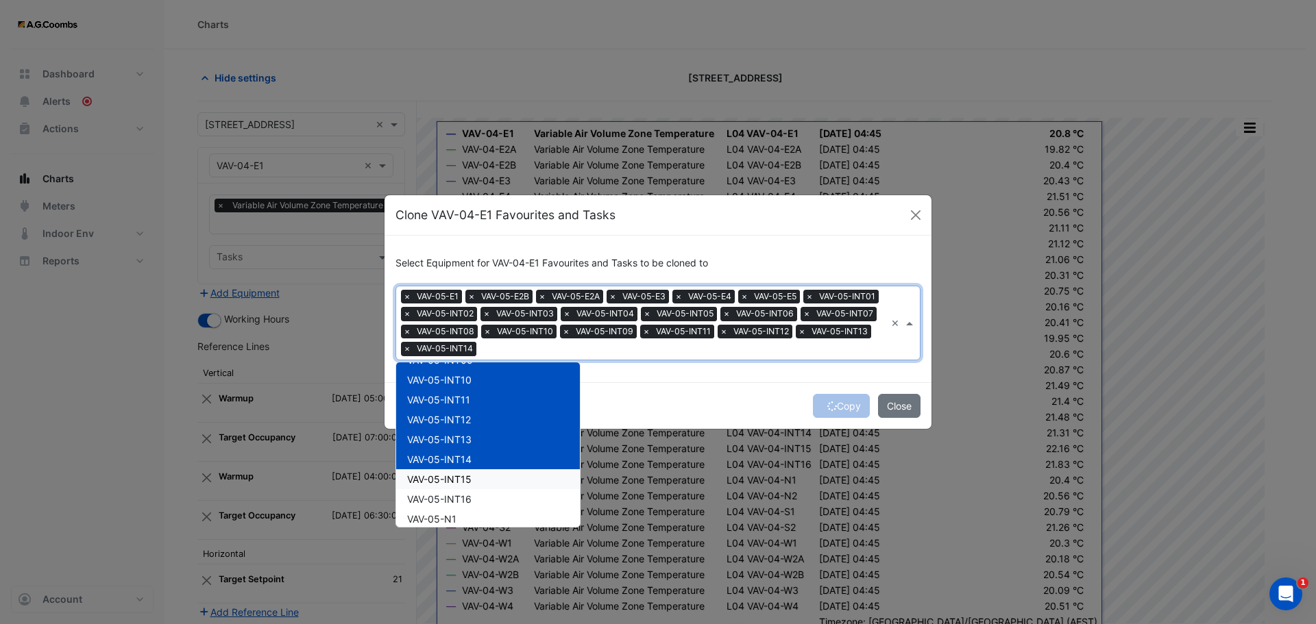
click at [485, 477] on div "VAV-05-INT15" at bounding box center [488, 479] width 184 height 20
click at [490, 500] on div "VAV-05-INT16" at bounding box center [488, 499] width 184 height 20
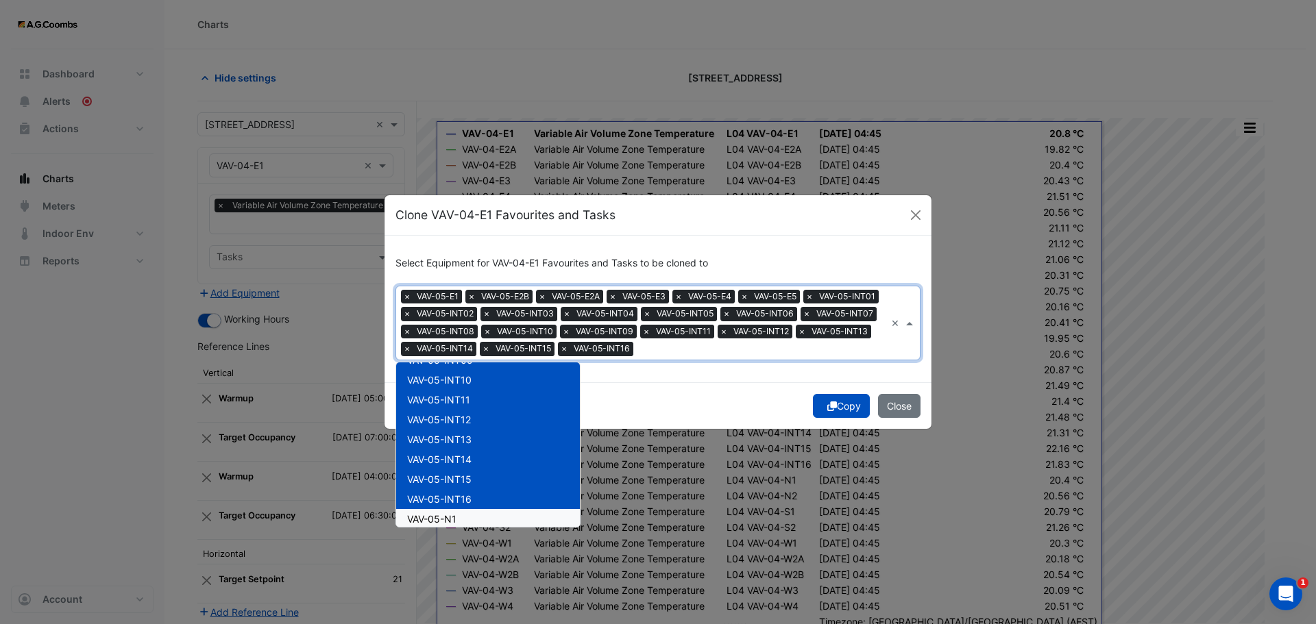
click at [466, 518] on div "VAV-05-N1" at bounding box center [488, 519] width 184 height 20
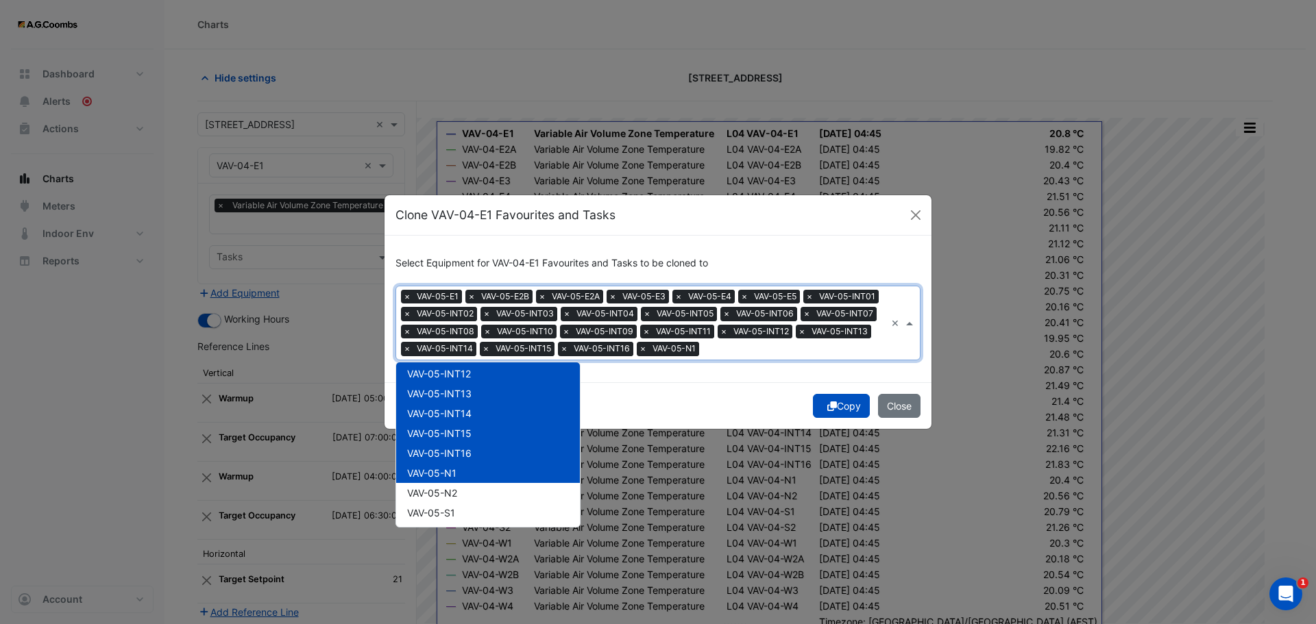
scroll to position [2193, 0]
click at [474, 467] on div "VAV-05-N2" at bounding box center [488, 471] width 184 height 20
click at [471, 483] on div "VAV-05-S1" at bounding box center [488, 490] width 184 height 20
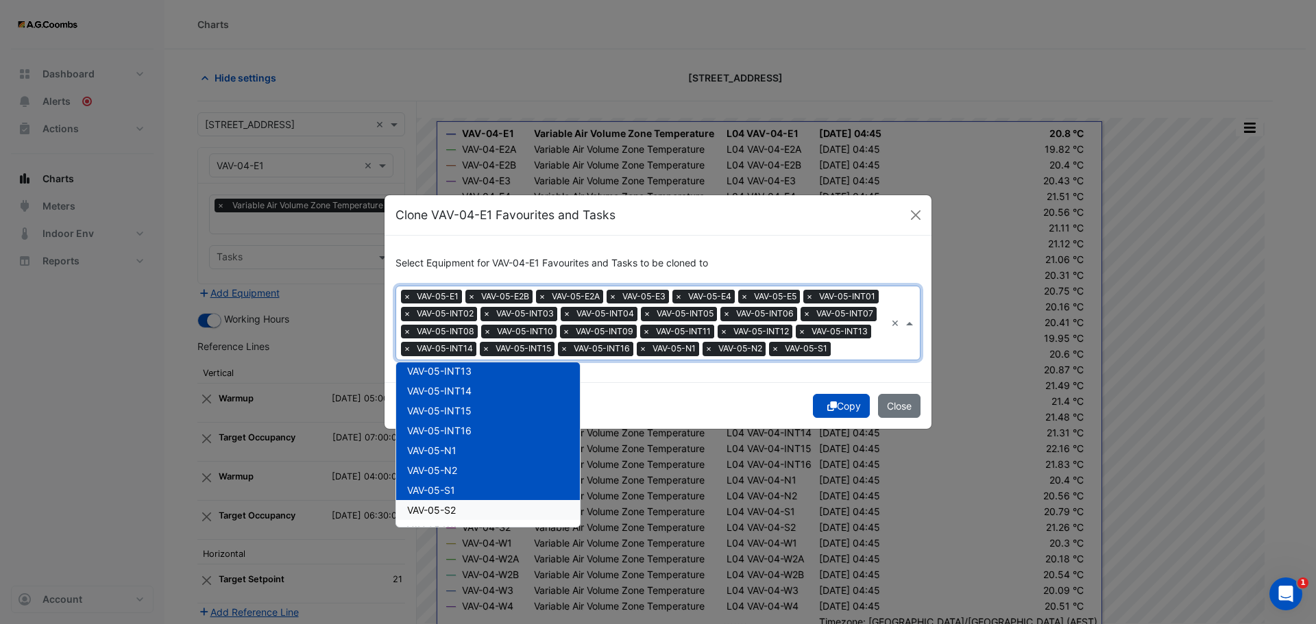
click at [469, 520] on div "VAV-05-S2" at bounding box center [488, 510] width 184 height 20
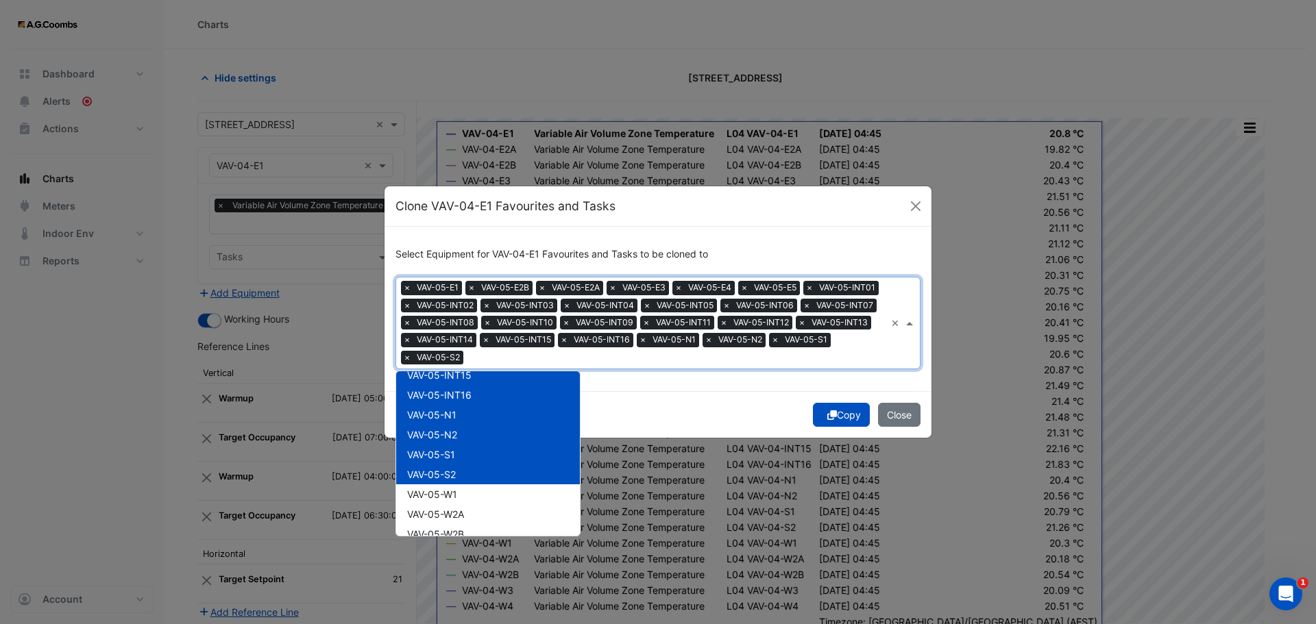
scroll to position [2261, 0]
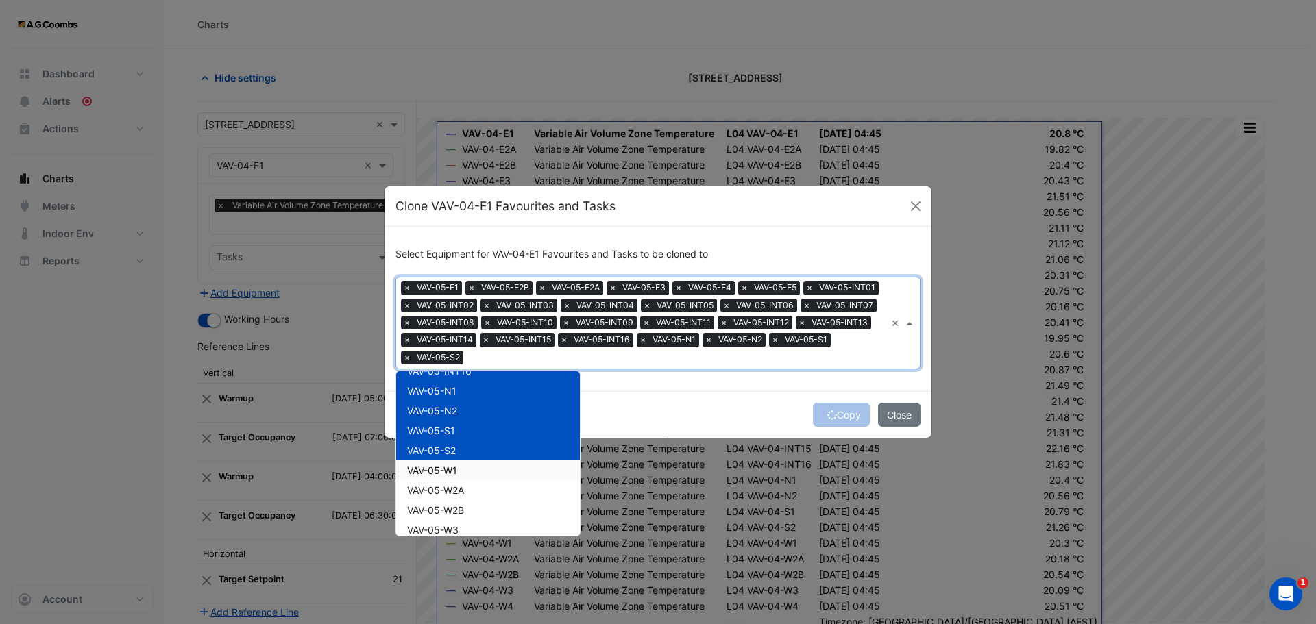
click at [432, 474] on span "VAV-05-W1" at bounding box center [432, 471] width 50 height 12
click at [447, 498] on div "VAV-05-W2A" at bounding box center [488, 490] width 184 height 20
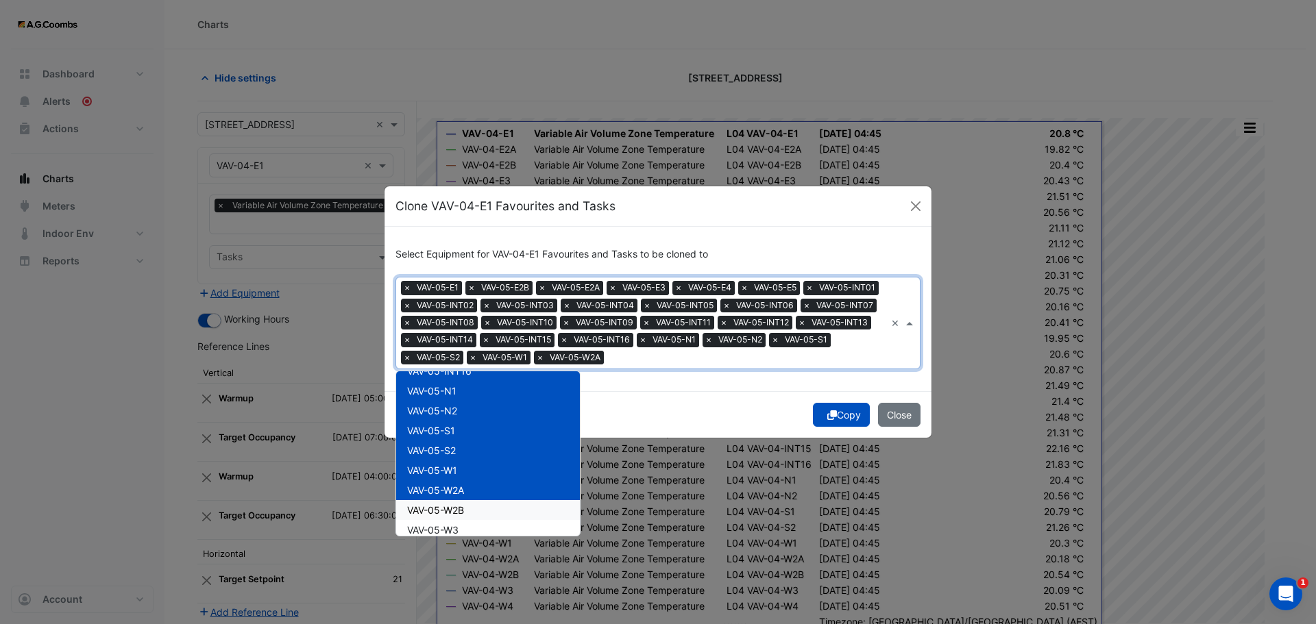
click at [460, 515] on span "VAV-05-W2B" at bounding box center [435, 510] width 57 height 12
click at [466, 526] on div "VAV-05-W3" at bounding box center [488, 530] width 184 height 20
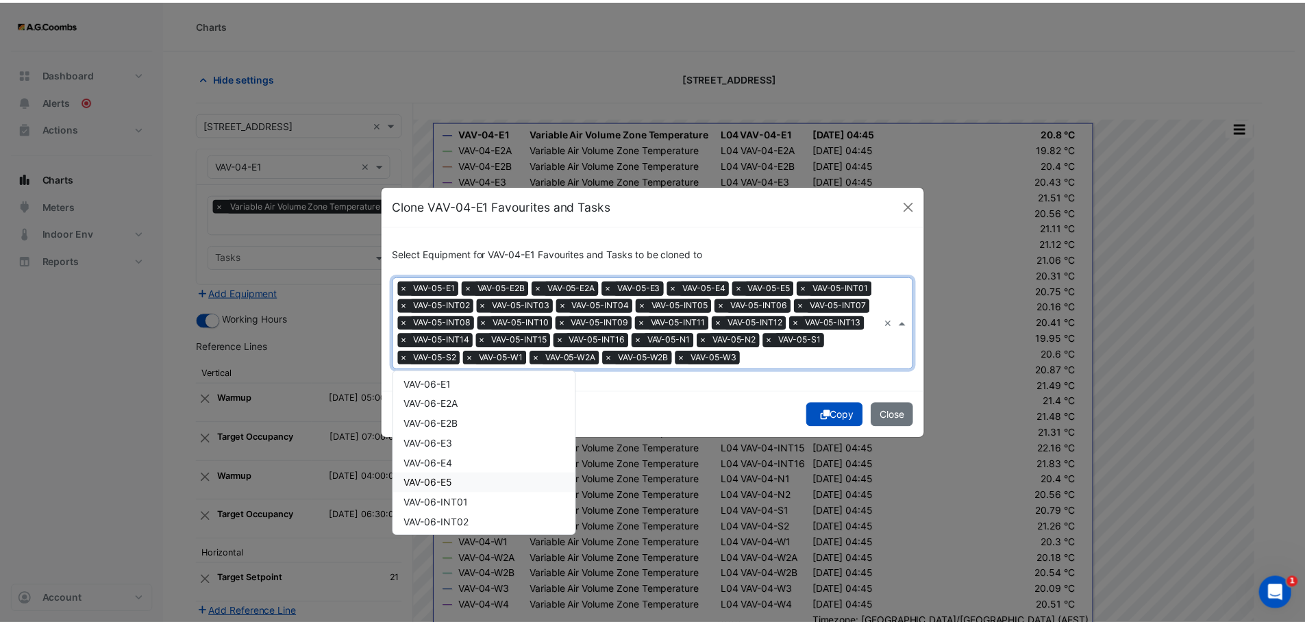
scroll to position [2399, 0]
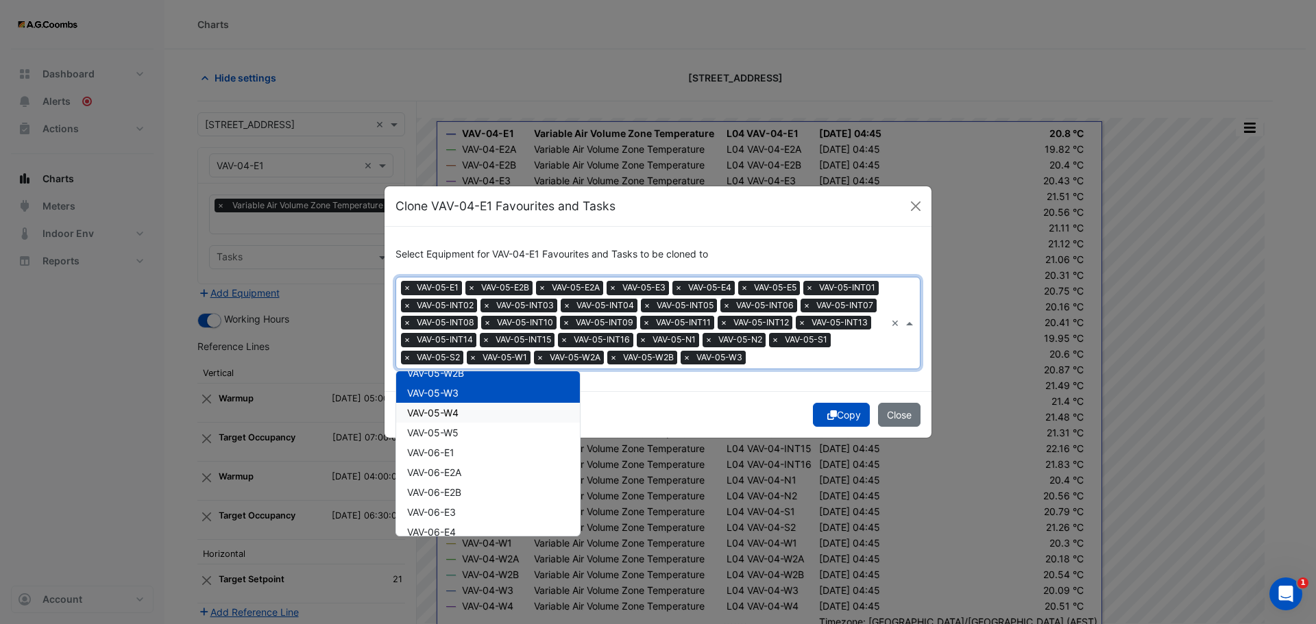
click at [457, 416] on span "VAV-05-W4" at bounding box center [432, 413] width 51 height 12
drag, startPoint x: 450, startPoint y: 444, endPoint x: 689, endPoint y: 524, distance: 251.6
click at [450, 439] on span "VAV-05-W5" at bounding box center [432, 433] width 51 height 12
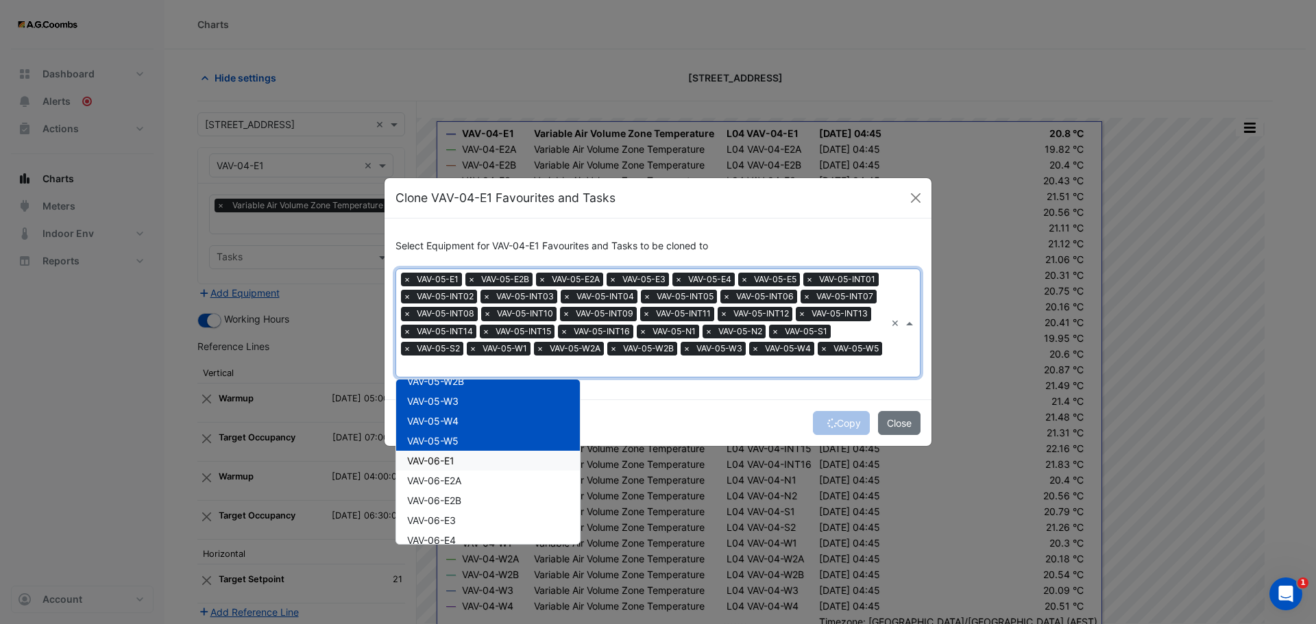
click at [847, 426] on div "Copy Close" at bounding box center [657, 423] width 547 height 47
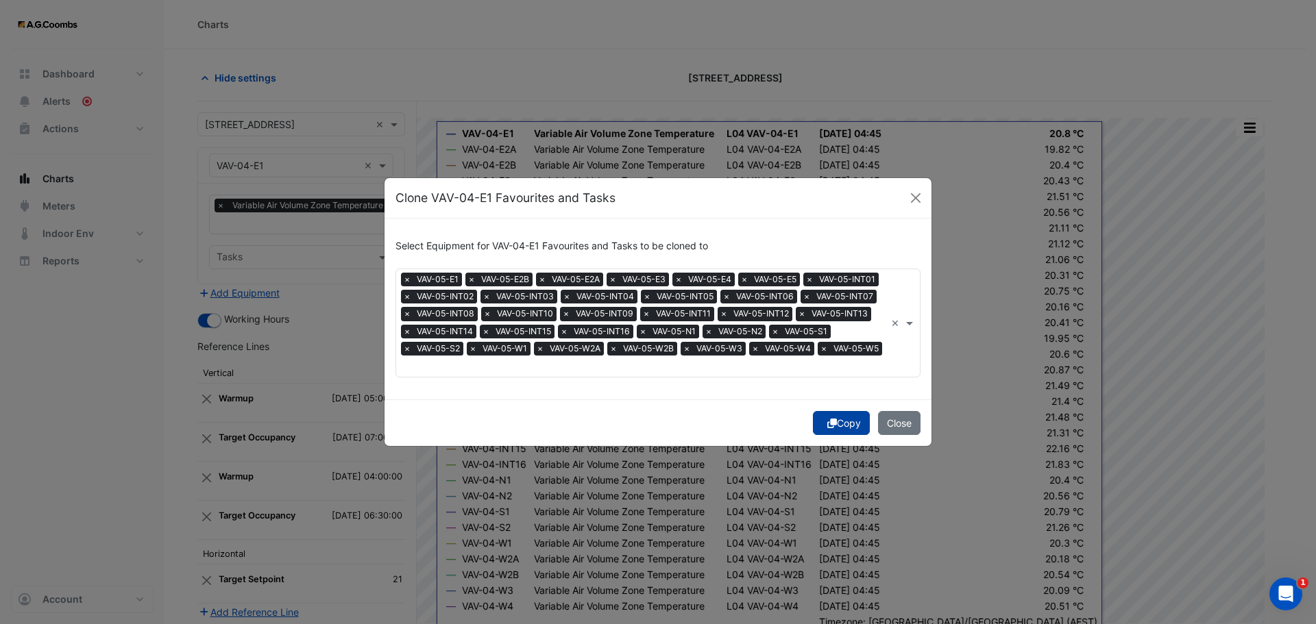
click at [827, 423] on icon "submit" at bounding box center [832, 424] width 10 height 10
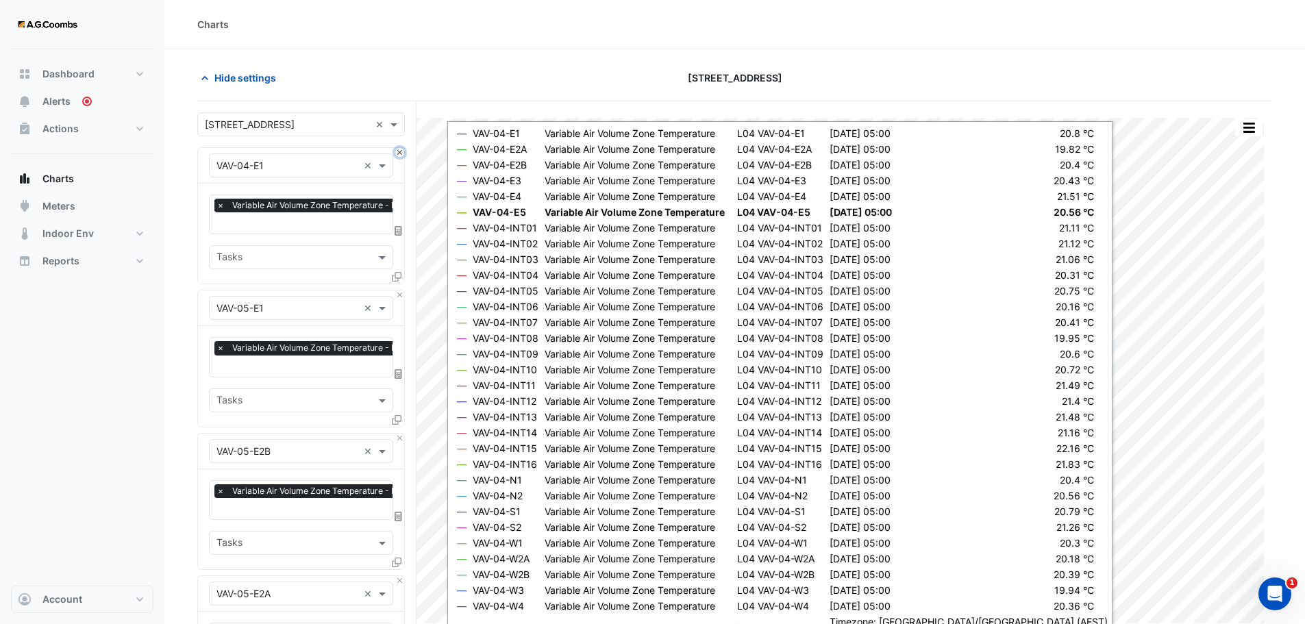
click at [402, 152] on button "Close" at bounding box center [399, 152] width 9 height 9
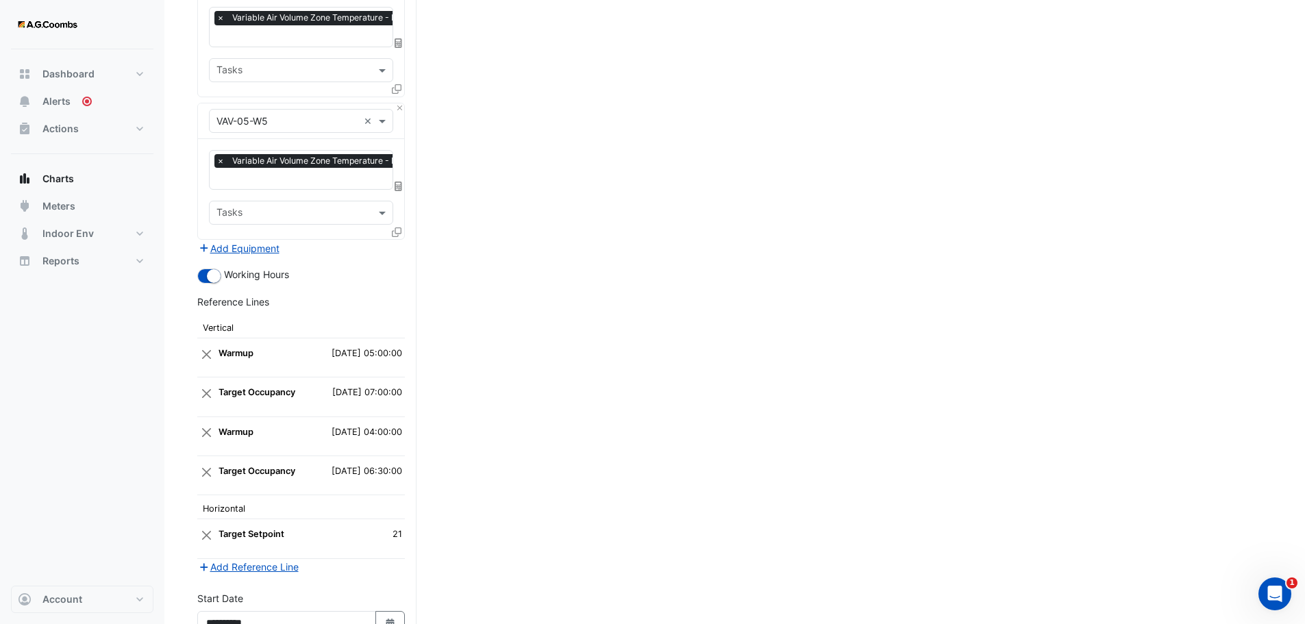
scroll to position [4567, 0]
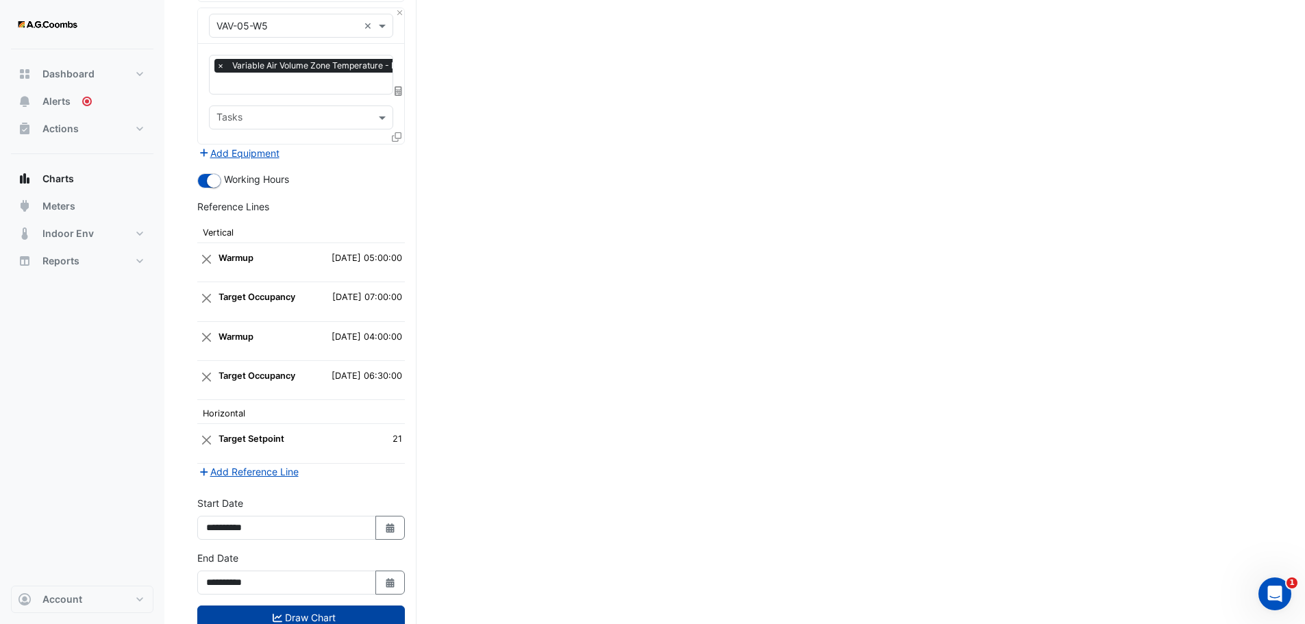
click at [256, 606] on button "Draw Chart" at bounding box center [301, 618] width 208 height 24
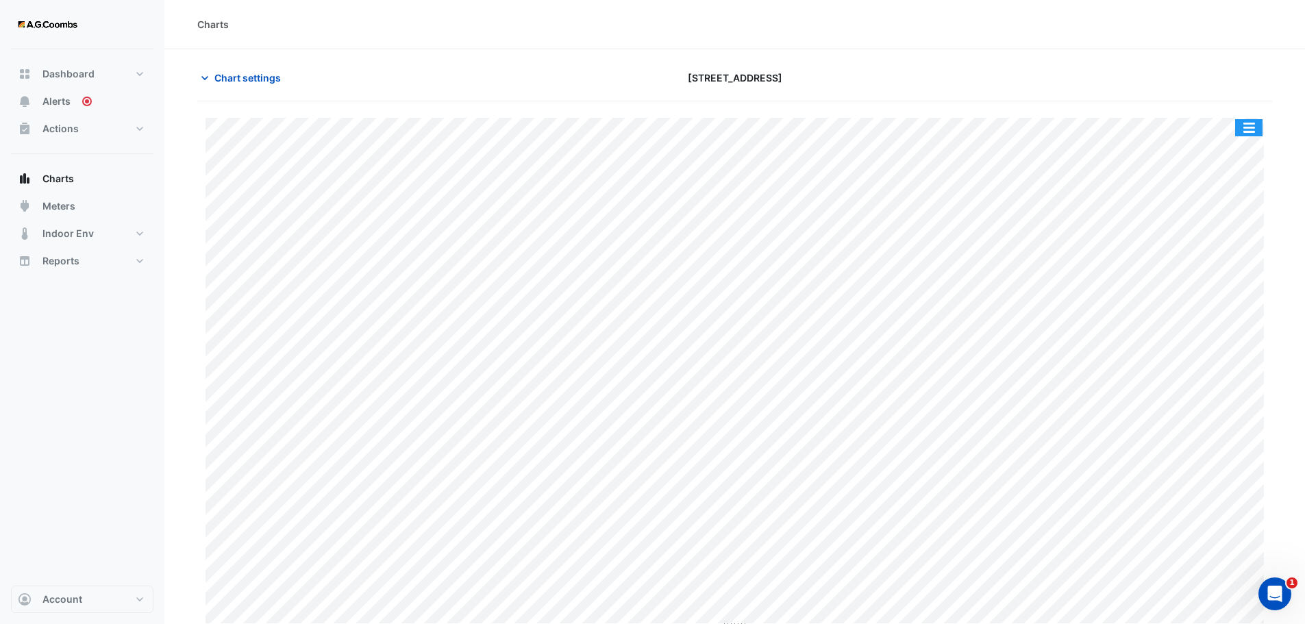
click at [1244, 127] on button "button" at bounding box center [1249, 127] width 27 height 17
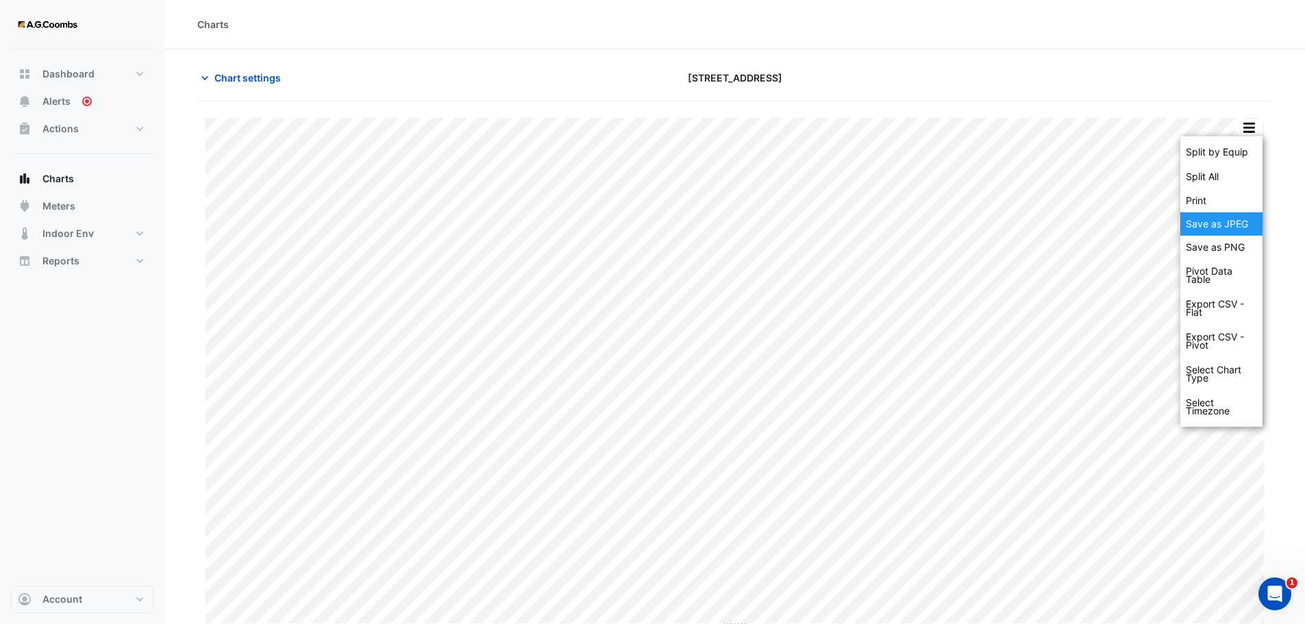
click at [1249, 221] on div "Save as JPEG" at bounding box center [1222, 223] width 82 height 23
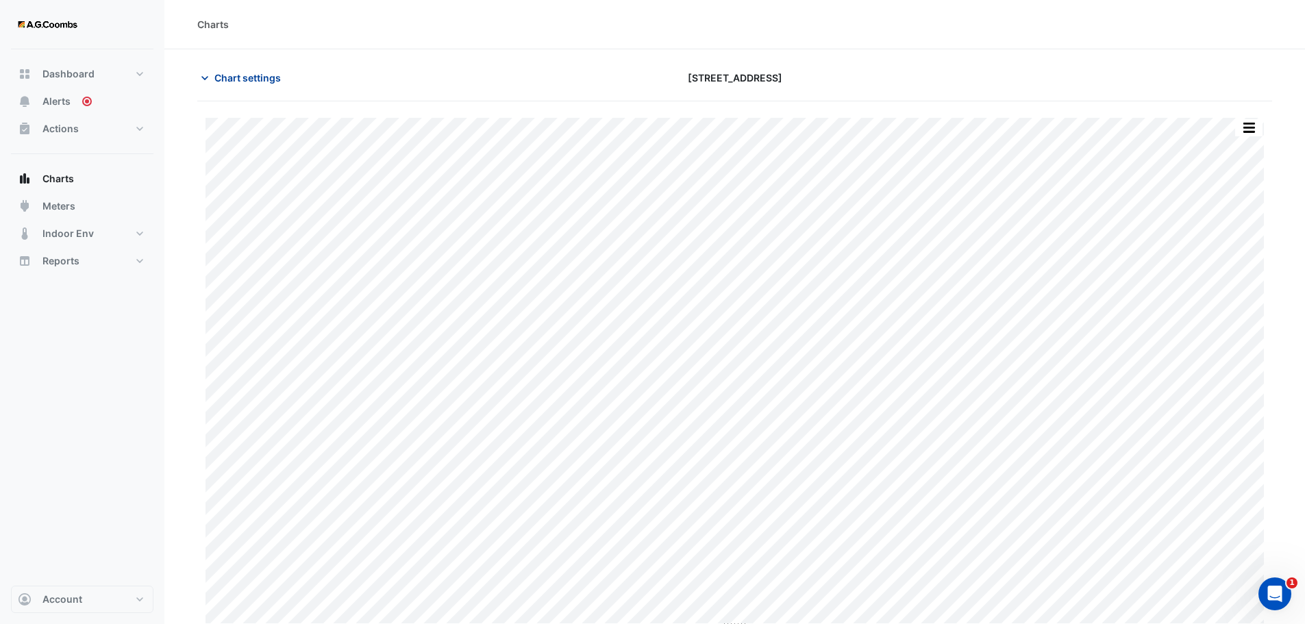
click at [269, 77] on span "Chart settings" at bounding box center [247, 78] width 66 height 14
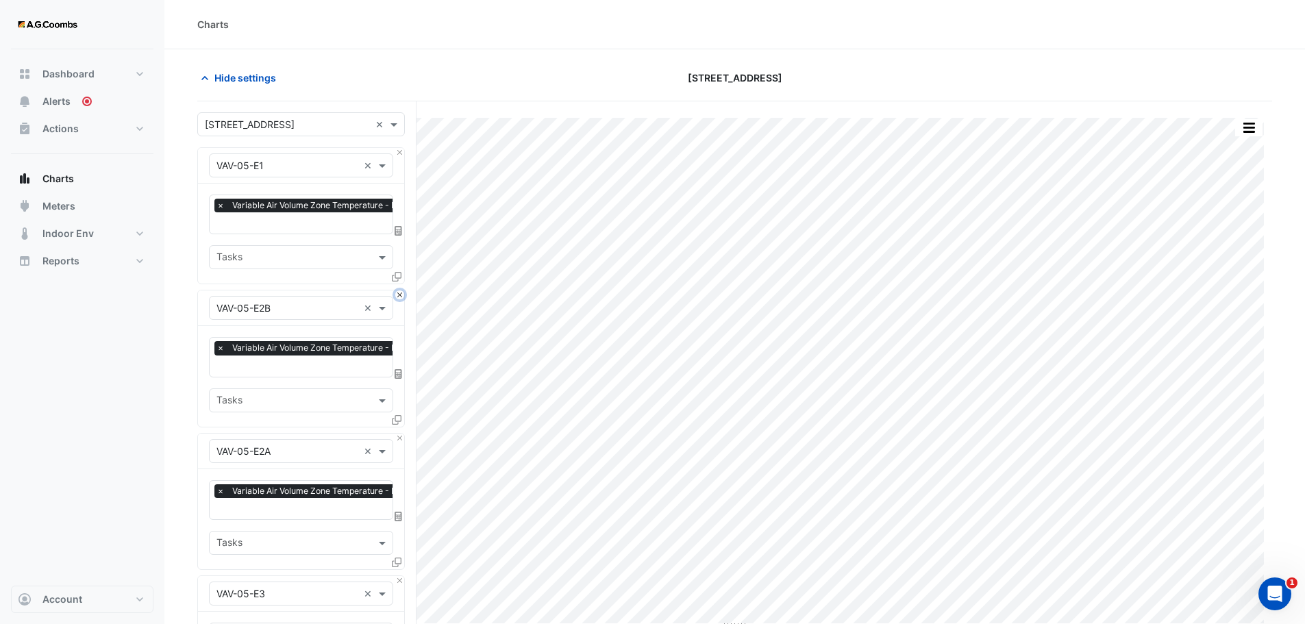
click at [400, 295] on button "Close" at bounding box center [399, 295] width 9 height 9
click at [400, 434] on button "Close" at bounding box center [399, 438] width 9 height 9
click at [400, 295] on button "Close" at bounding box center [399, 295] width 9 height 9
click at [400, 434] on button "Close" at bounding box center [399, 438] width 9 height 9
click at [400, 295] on button "Close" at bounding box center [399, 295] width 9 height 9
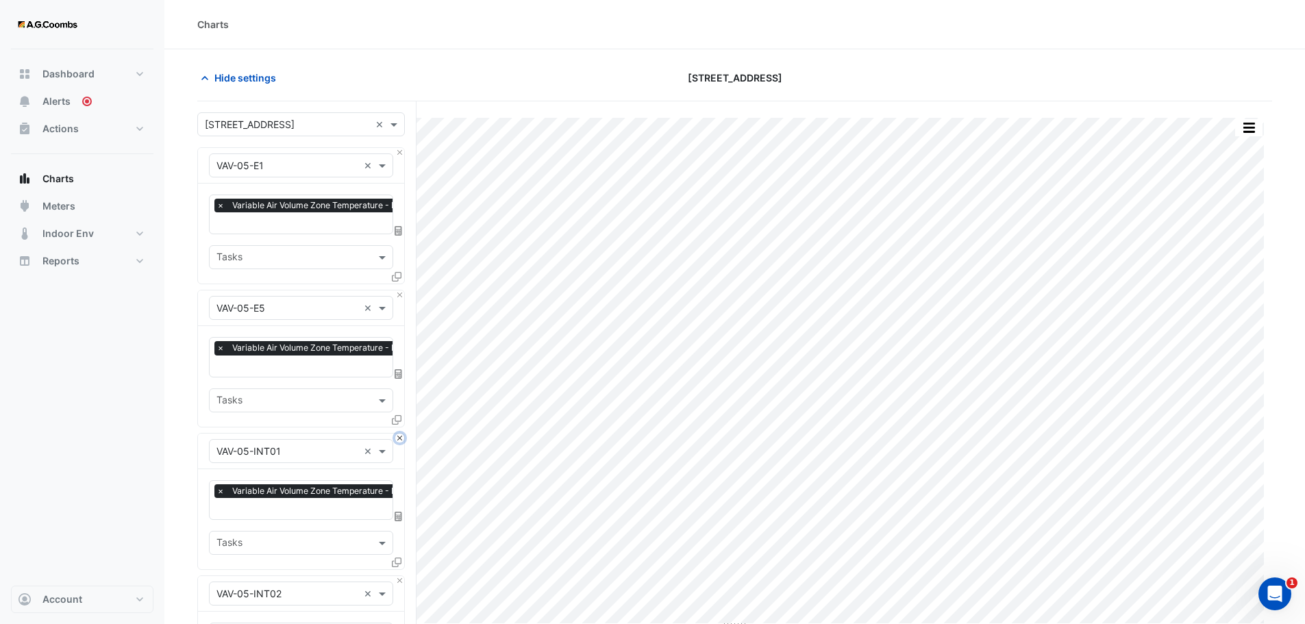
click at [400, 434] on button "Close" at bounding box center [399, 438] width 9 height 9
click at [400, 295] on button "Close" at bounding box center [399, 295] width 9 height 9
click at [400, 434] on button "Close" at bounding box center [399, 438] width 9 height 9
click at [400, 295] on button "Close" at bounding box center [399, 295] width 9 height 9
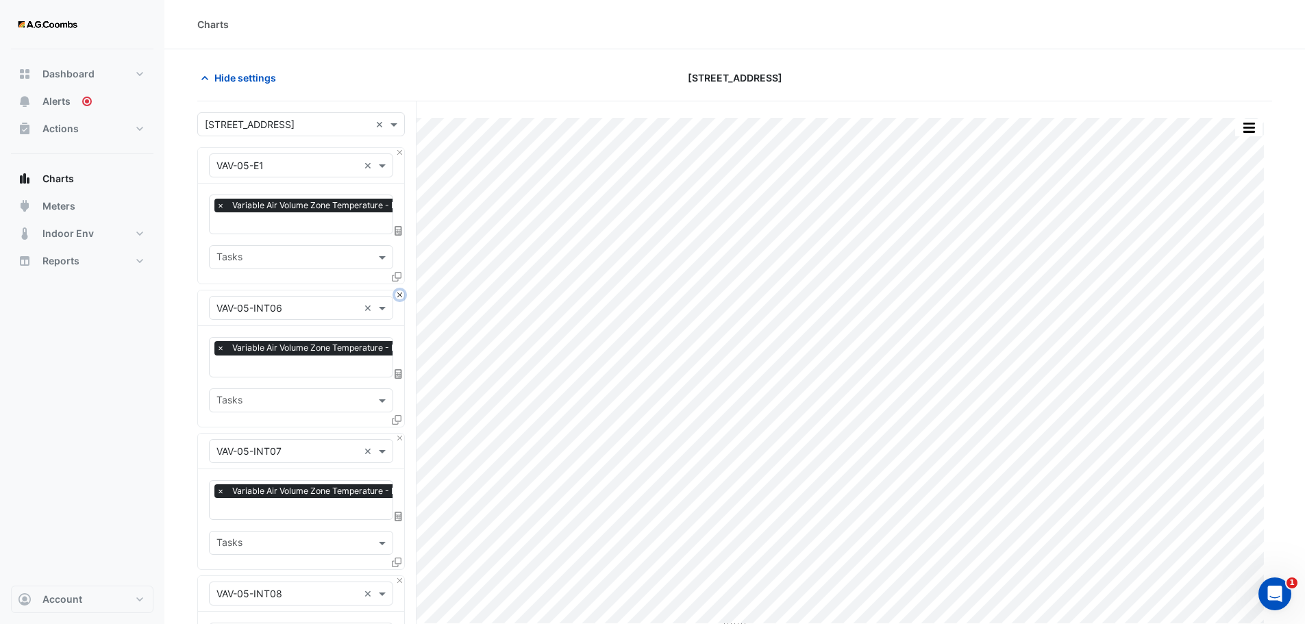
click at [400, 295] on button "Close" at bounding box center [399, 295] width 9 height 9
click at [400, 434] on button "Close" at bounding box center [399, 438] width 9 height 9
click at [400, 295] on button "Close" at bounding box center [399, 295] width 9 height 9
click at [400, 434] on button "Close" at bounding box center [399, 438] width 9 height 9
click at [400, 295] on button "Close" at bounding box center [399, 295] width 9 height 9
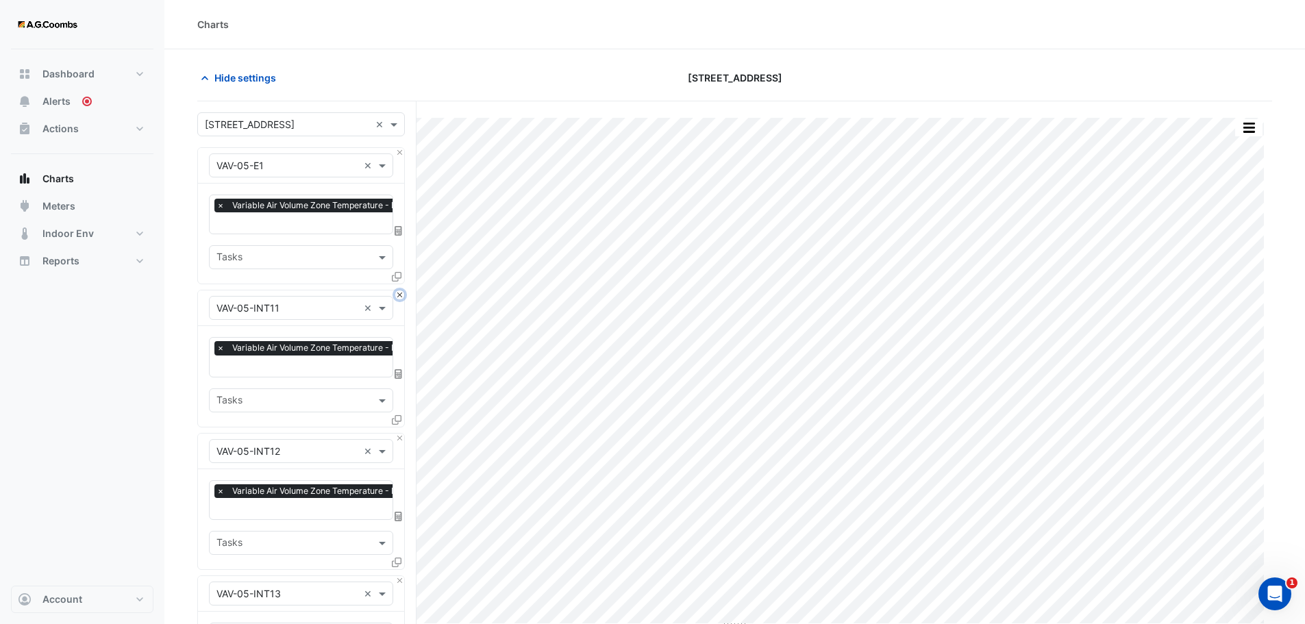
click at [400, 295] on button "Close" at bounding box center [399, 295] width 9 height 9
click at [400, 434] on button "Close" at bounding box center [399, 438] width 9 height 9
click at [400, 295] on button "Close" at bounding box center [399, 295] width 9 height 9
click at [400, 434] on button "Close" at bounding box center [399, 438] width 9 height 9
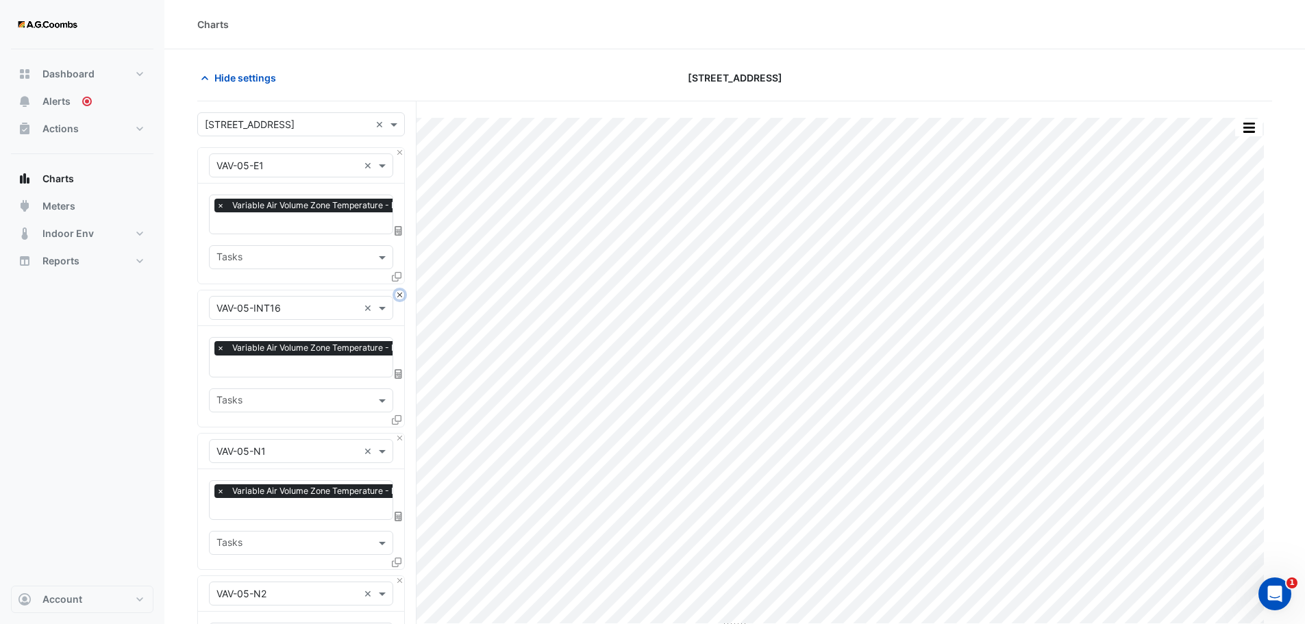
click at [400, 295] on button "Close" at bounding box center [399, 295] width 9 height 9
click at [400, 434] on button "Close" at bounding box center [399, 438] width 9 height 9
click at [400, 295] on button "Close" at bounding box center [399, 295] width 9 height 9
click at [400, 434] on button "Close" at bounding box center [399, 438] width 9 height 9
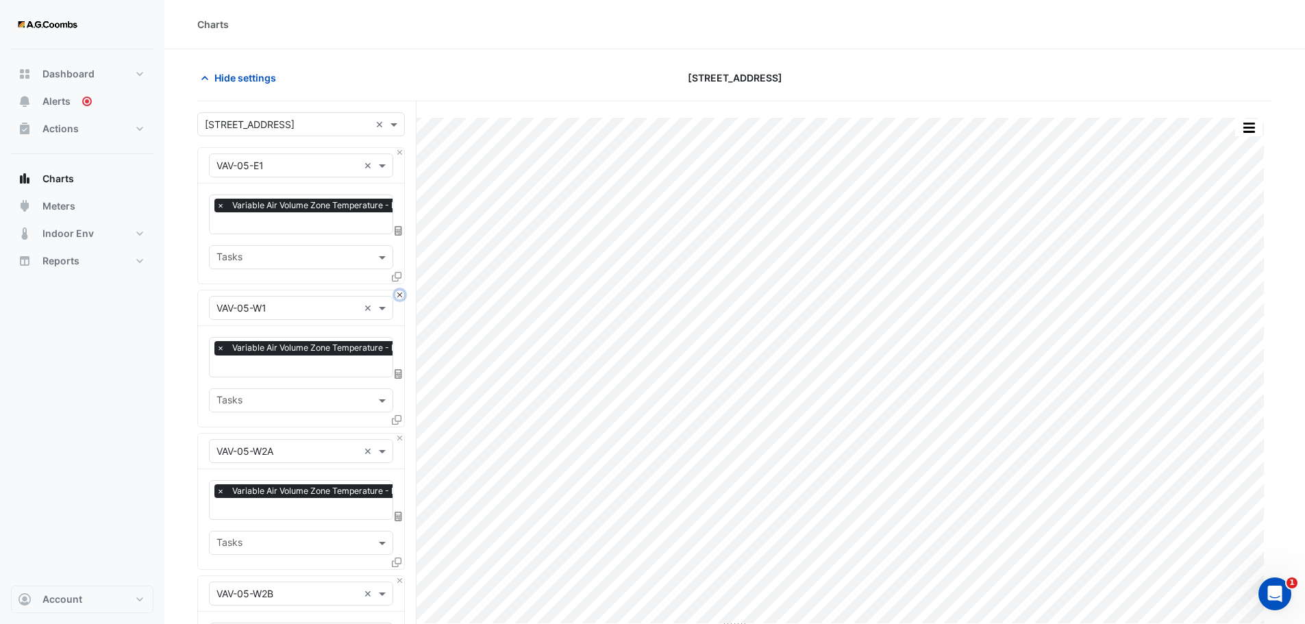
click at [400, 295] on button "Close" at bounding box center [399, 295] width 9 height 9
click at [400, 434] on button "Close" at bounding box center [399, 438] width 9 height 9
click at [400, 295] on button "Close" at bounding box center [399, 295] width 9 height 9
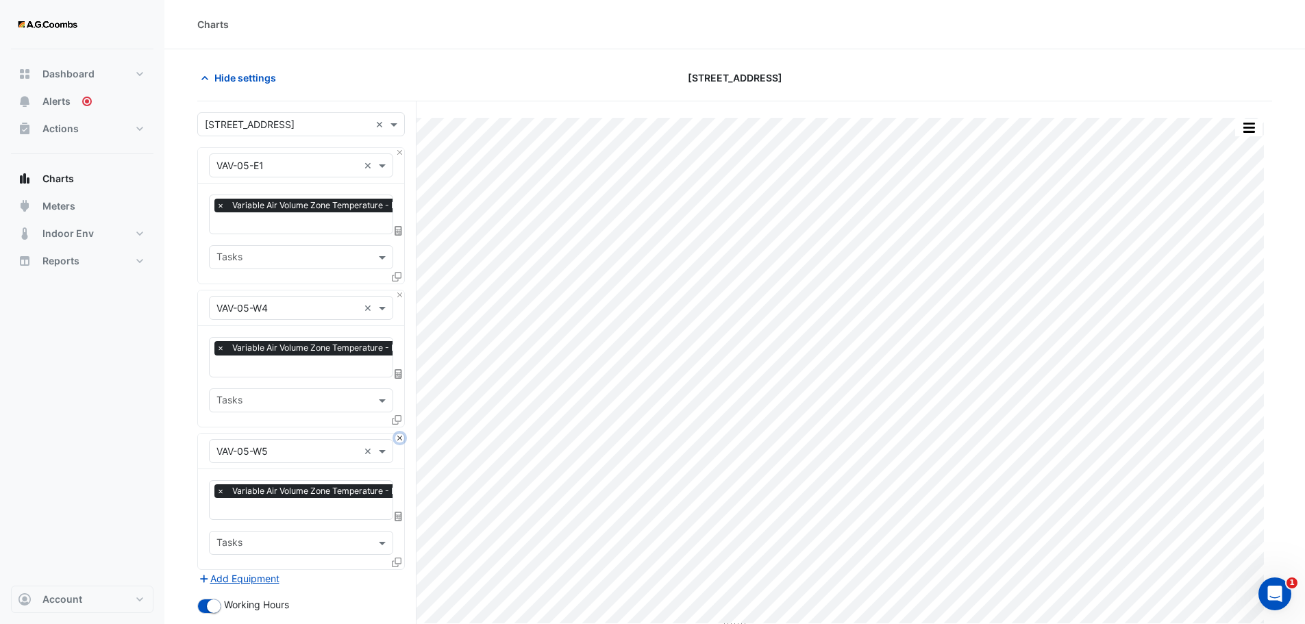
click at [400, 434] on button "Close" at bounding box center [399, 438] width 9 height 9
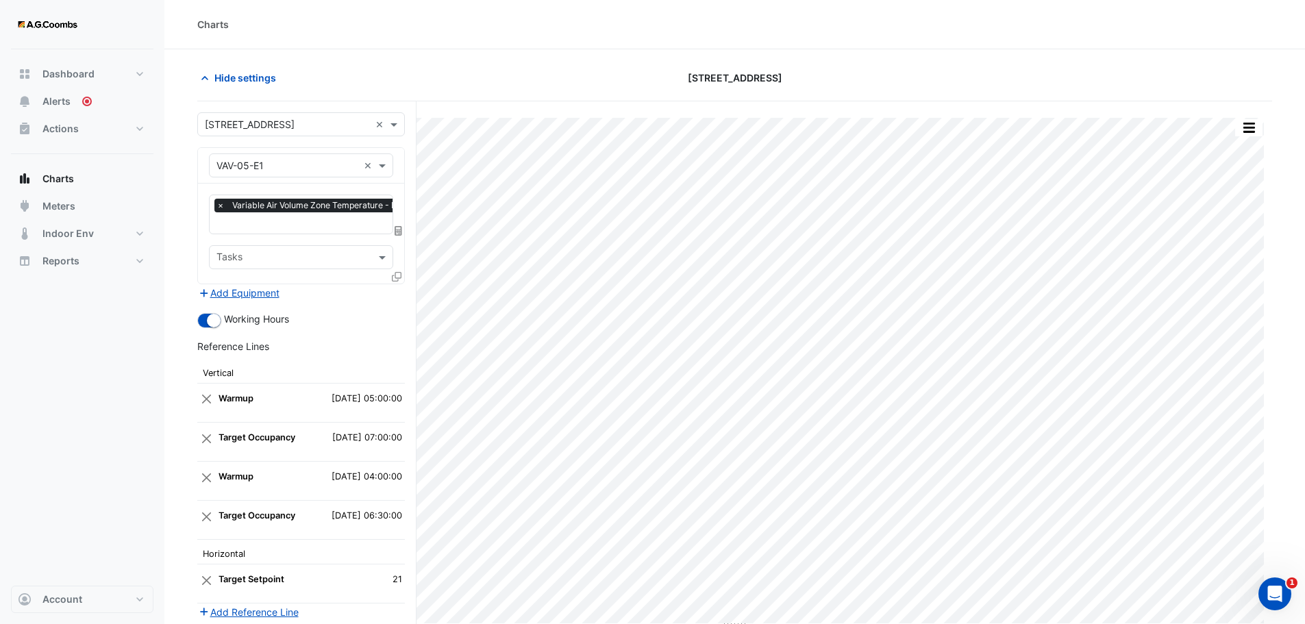
click at [400, 295] on div "Add Equipment" at bounding box center [301, 292] width 208 height 16
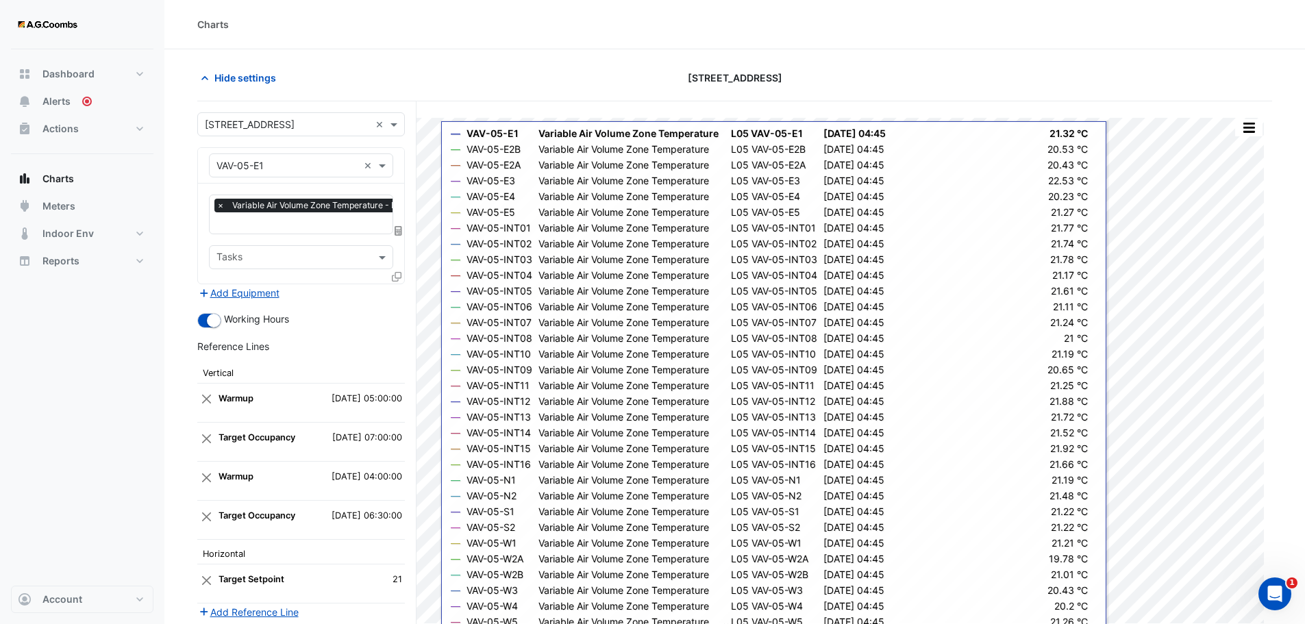
click at [398, 271] on fa-icon at bounding box center [397, 277] width 10 height 12
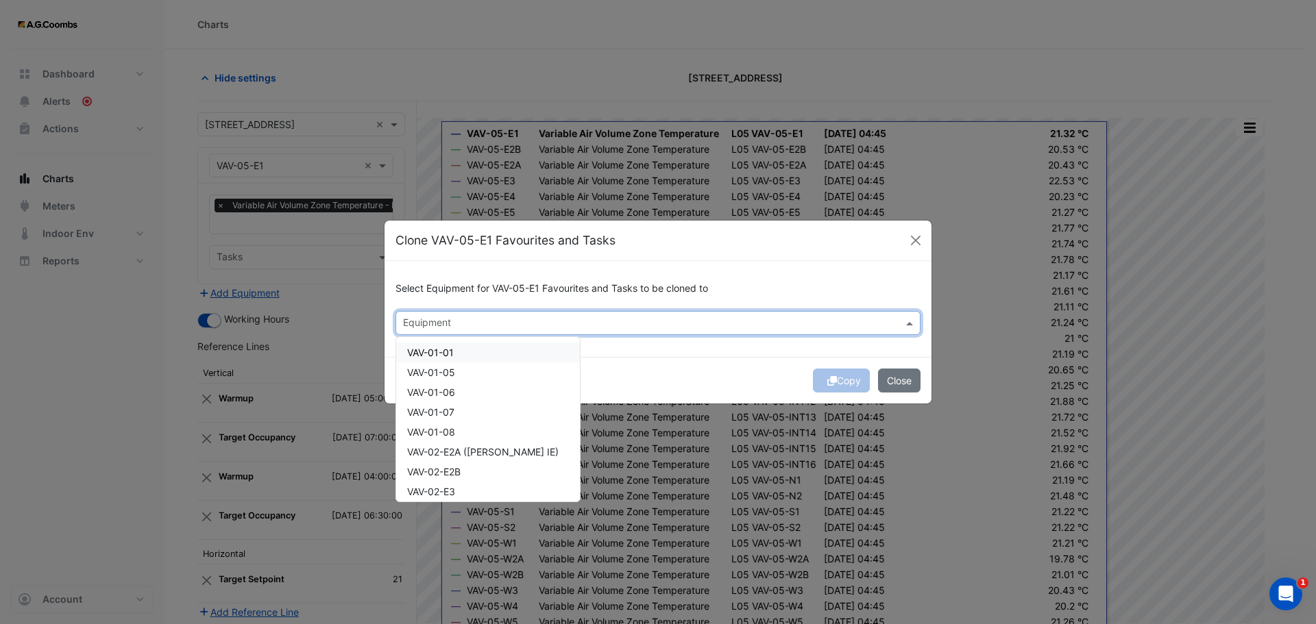
click at [451, 313] on div "Equipment" at bounding box center [646, 322] width 501 height 21
click at [456, 352] on div "VAV-07-E1" at bounding box center [484, 353] width 176 height 20
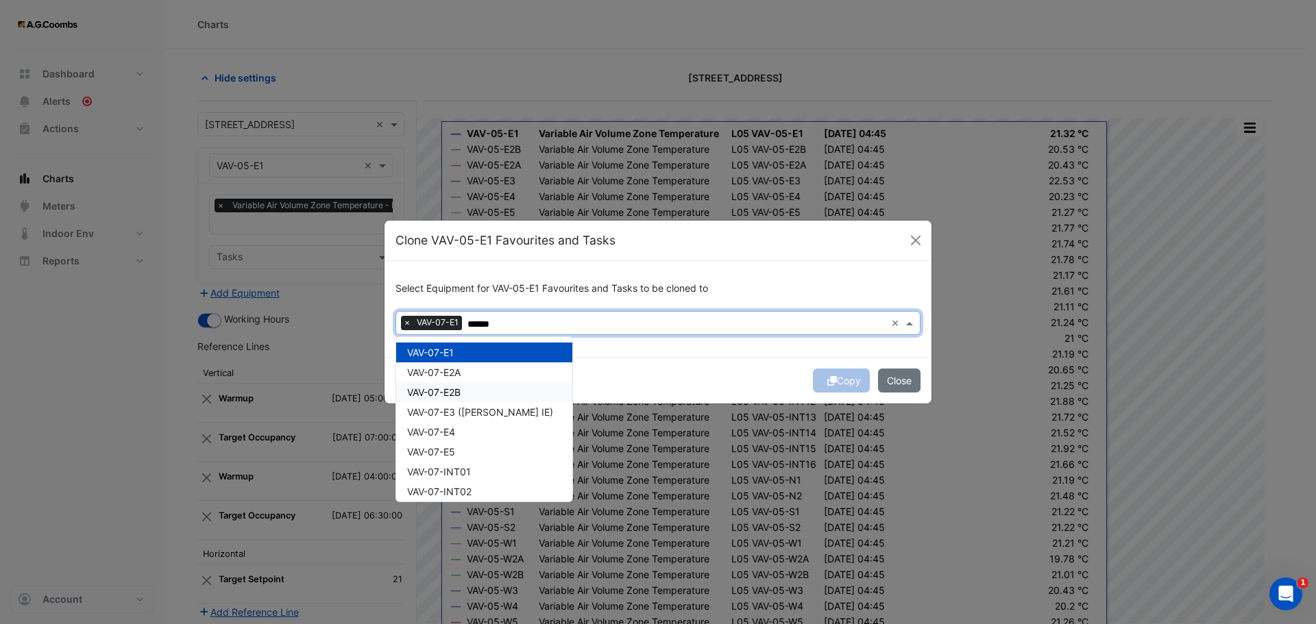
click at [461, 381] on div "VAV-07-E2A" at bounding box center [484, 373] width 176 height 20
click at [468, 397] on div "VAV-07-E2B" at bounding box center [484, 392] width 176 height 20
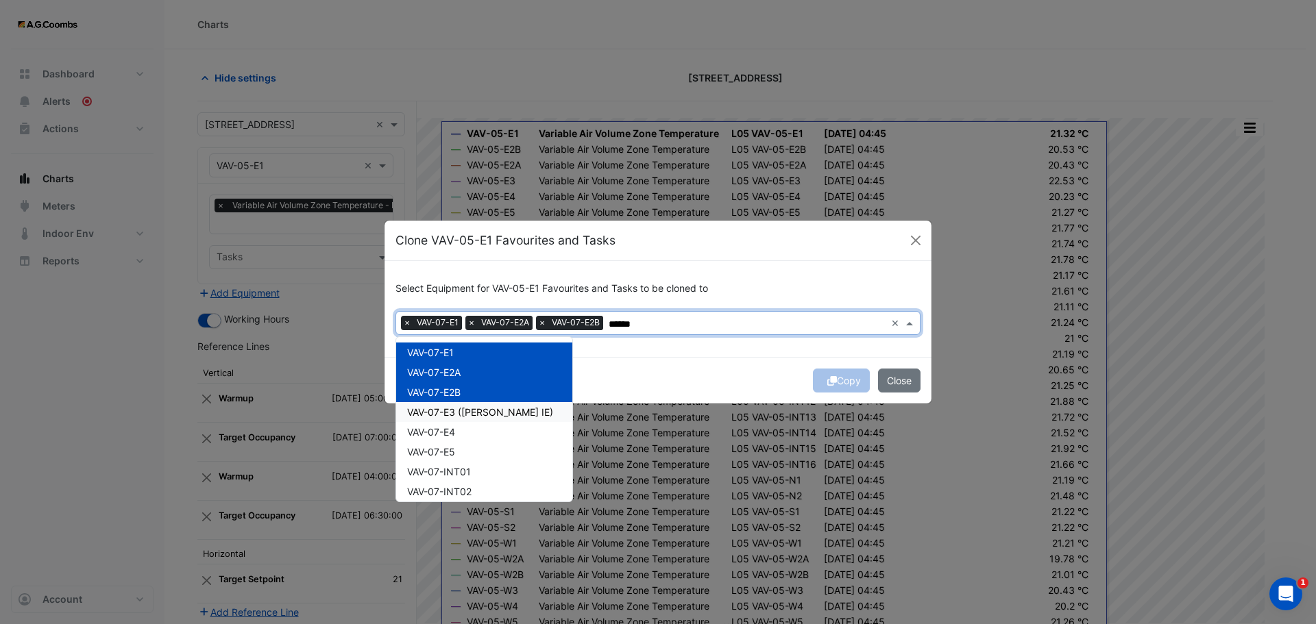
click at [476, 412] on span "VAV-07-E3 ([PERSON_NAME] IE)" at bounding box center [480, 412] width 146 height 12
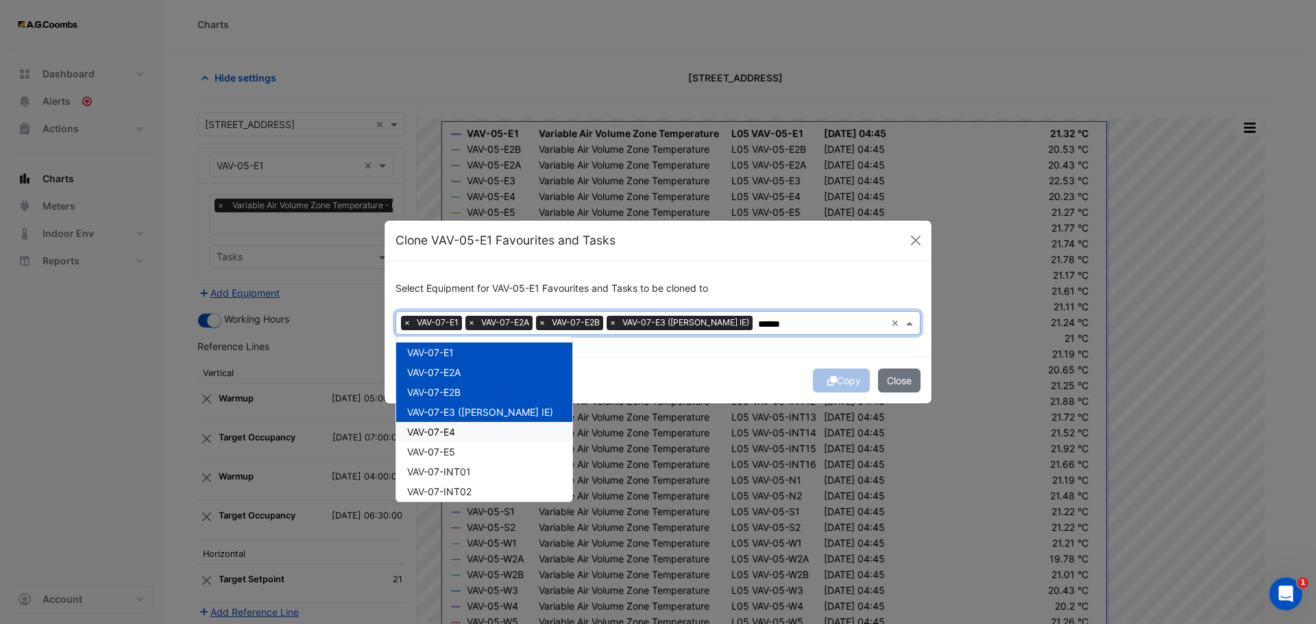
click at [487, 439] on div "VAV-07-E4" at bounding box center [484, 432] width 176 height 20
click at [491, 458] on div "VAV-07-E5" at bounding box center [484, 452] width 176 height 20
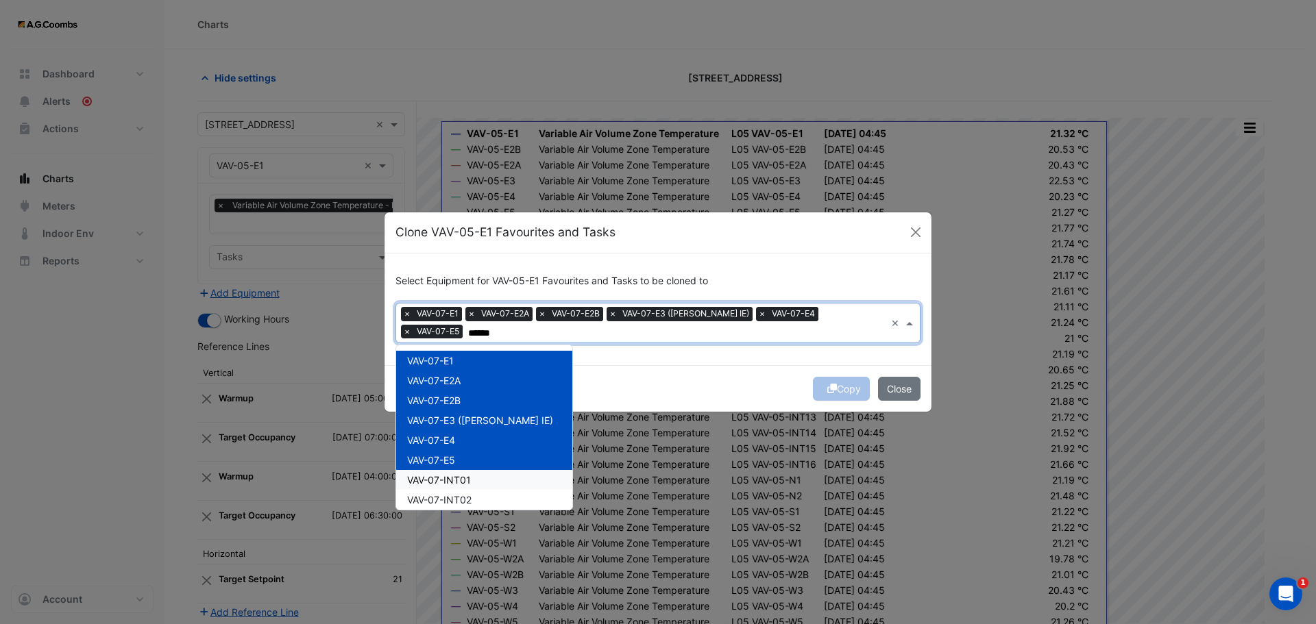
click at [493, 474] on div "VAV-07-INT01" at bounding box center [484, 480] width 176 height 20
click at [494, 495] on div "VAV-07-INT02" at bounding box center [484, 500] width 176 height 20
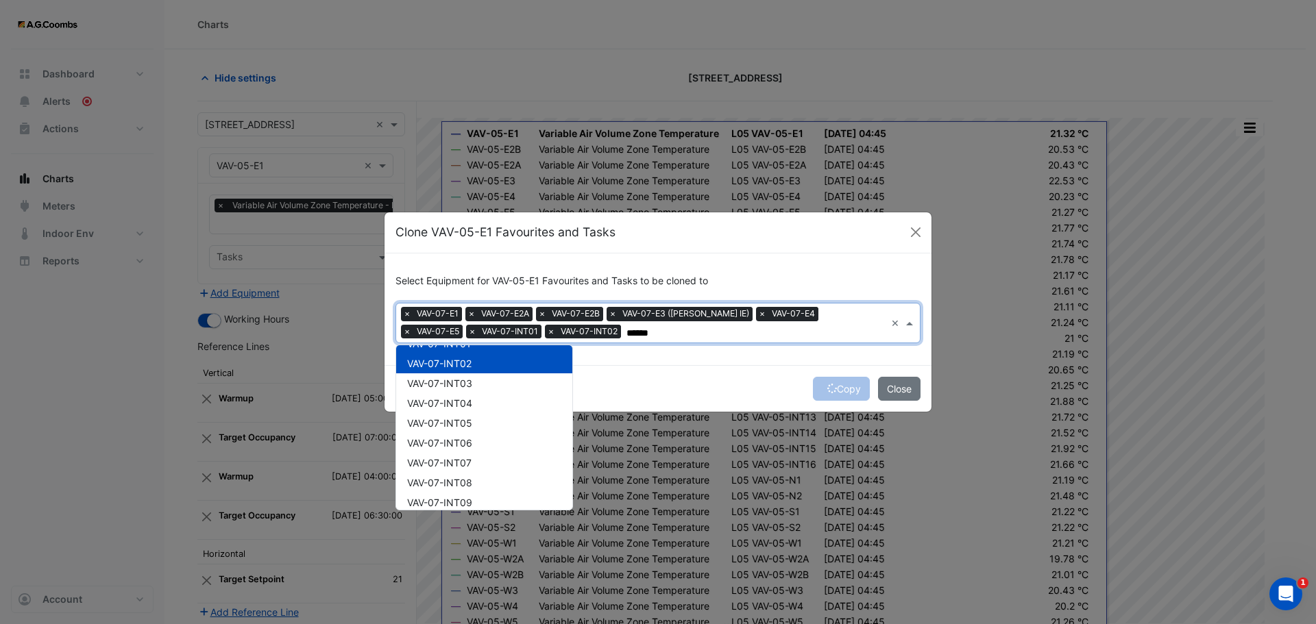
scroll to position [162, 0]
click at [449, 364] on div "VAV-07-INT03" at bounding box center [484, 358] width 176 height 20
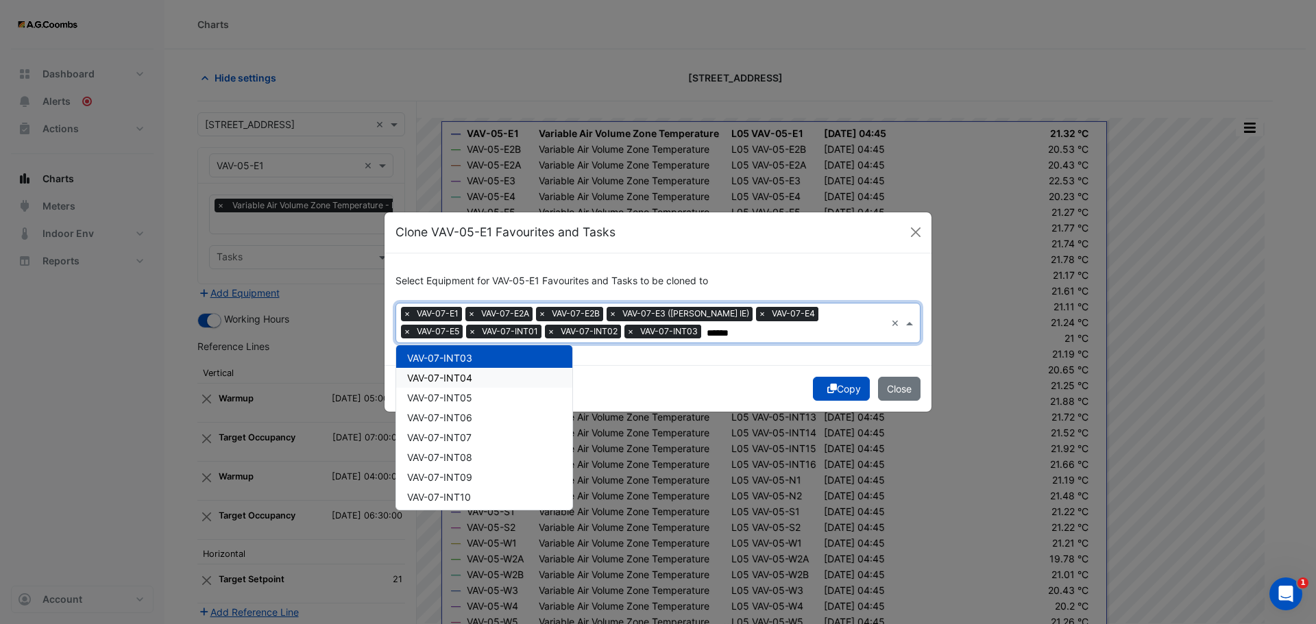
click at [456, 380] on span "VAV-07-INT04" at bounding box center [439, 378] width 65 height 12
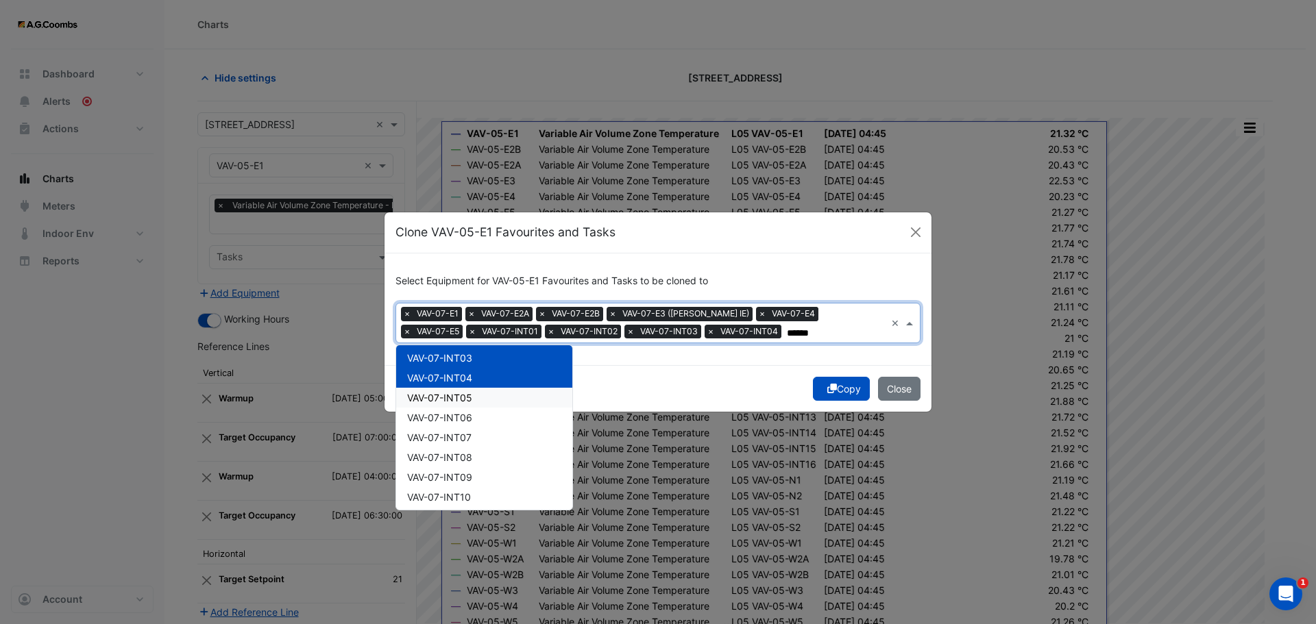
click at [458, 396] on span "VAV-07-INT05" at bounding box center [439, 398] width 65 height 12
click at [462, 418] on span "VAV-07-INT06" at bounding box center [439, 418] width 65 height 12
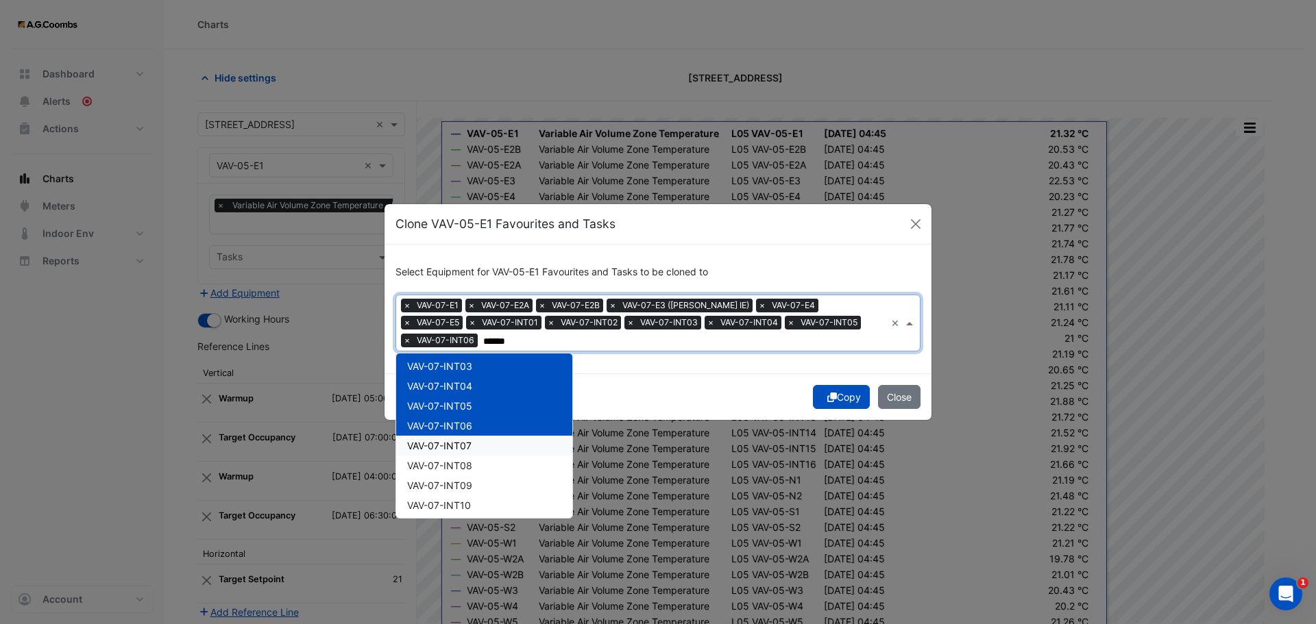
click at [468, 440] on span "VAV-07-INT07" at bounding box center [439, 446] width 64 height 12
click at [469, 473] on div "VAV-07-INT08" at bounding box center [484, 466] width 176 height 20
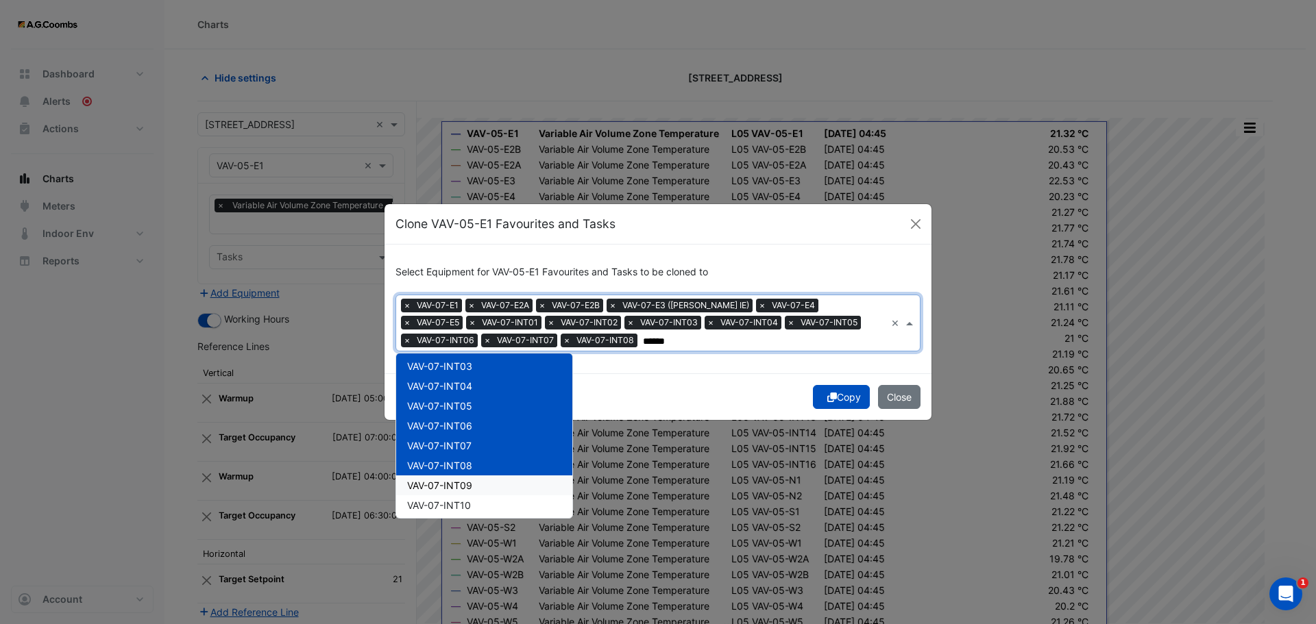
click at [471, 487] on span "VAV-07-INT09" at bounding box center [439, 486] width 65 height 12
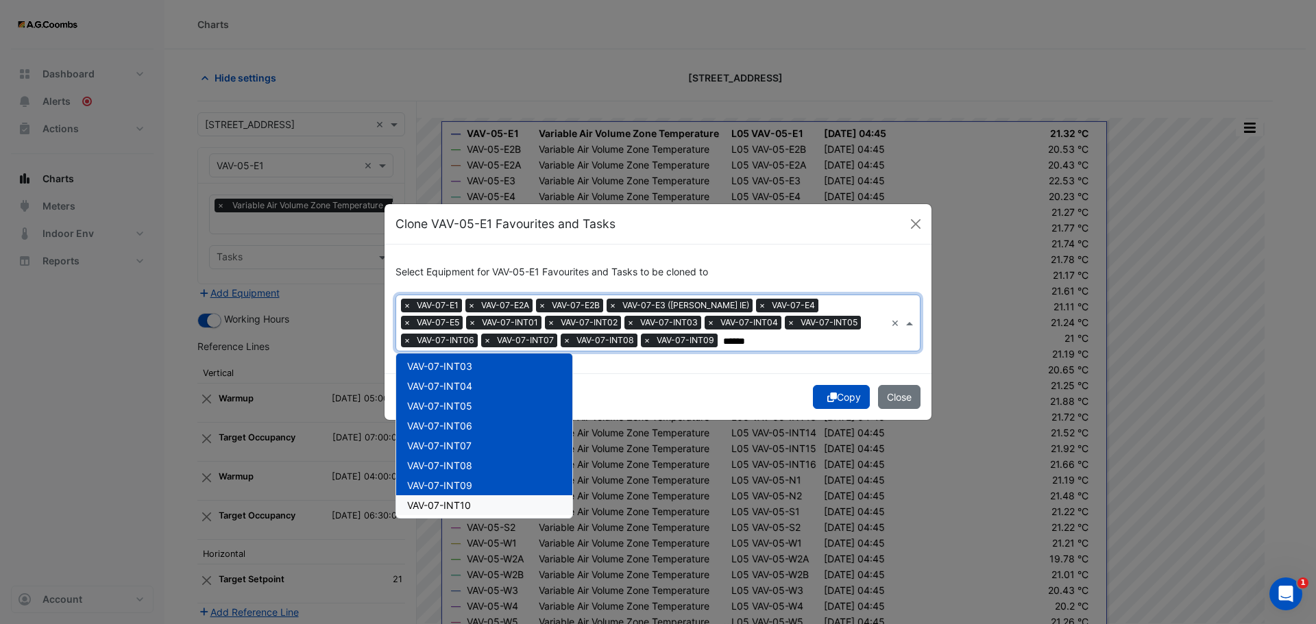
click at [476, 506] on div "VAV-07-INT10" at bounding box center [484, 505] width 176 height 20
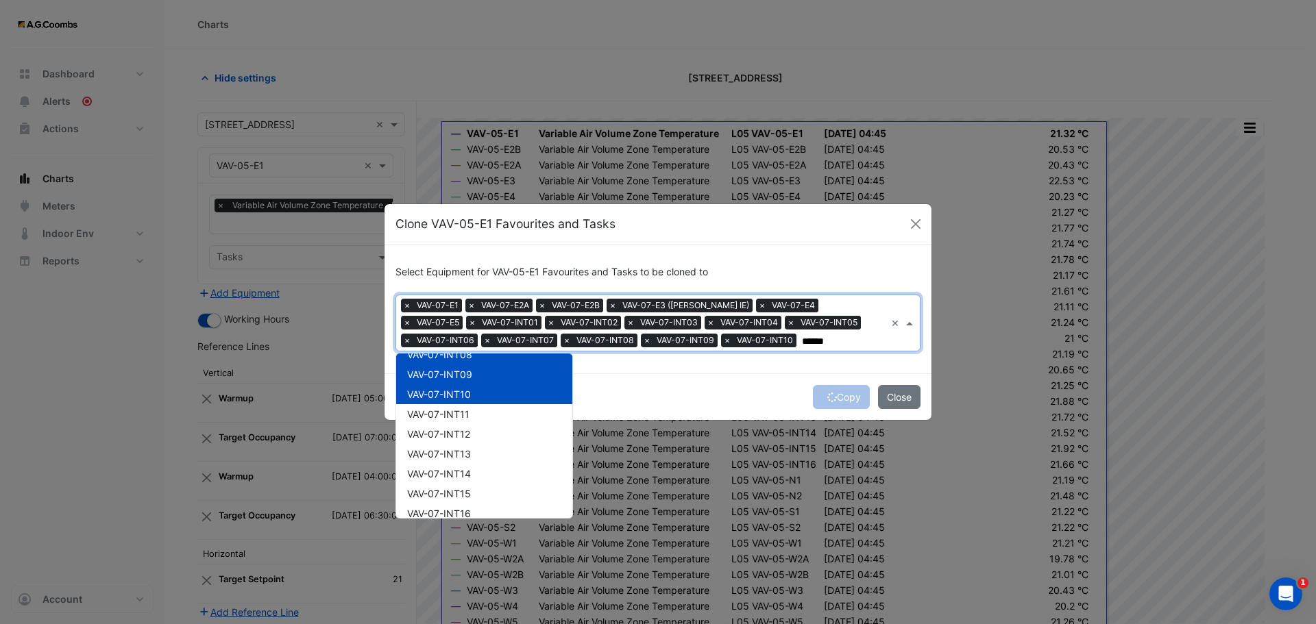
scroll to position [280, 0]
click at [478, 413] on div "VAV-07-INT11" at bounding box center [484, 407] width 176 height 20
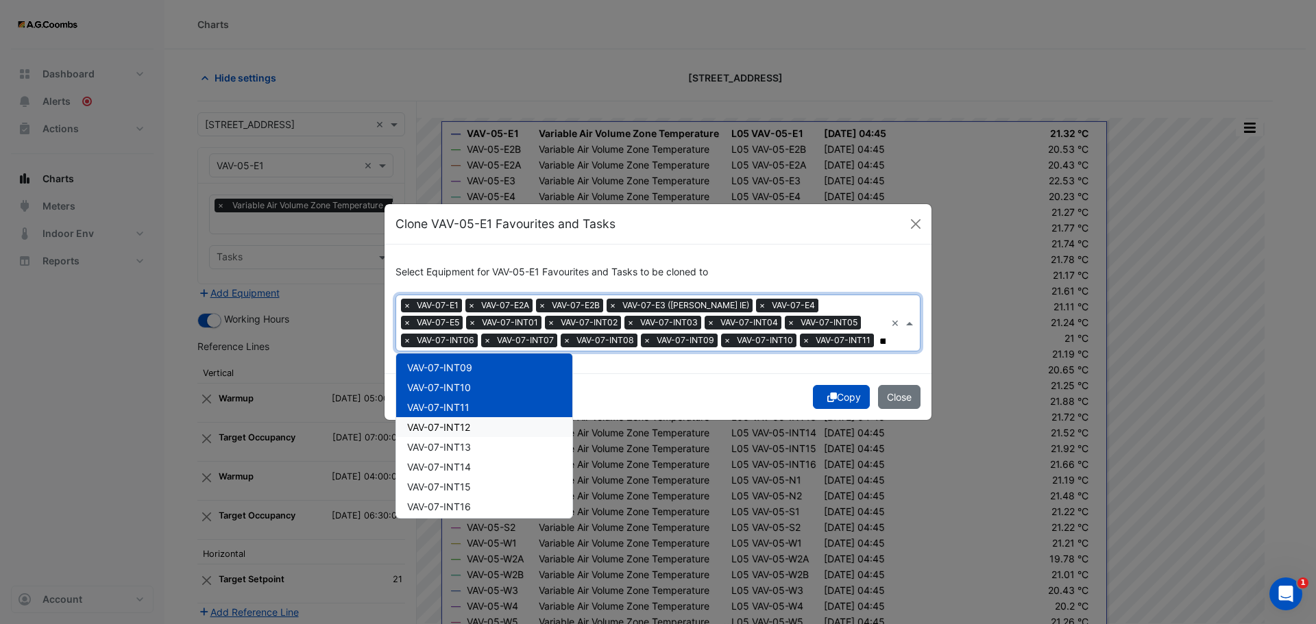
click at [482, 431] on div "VAV-07-INT12" at bounding box center [484, 427] width 176 height 20
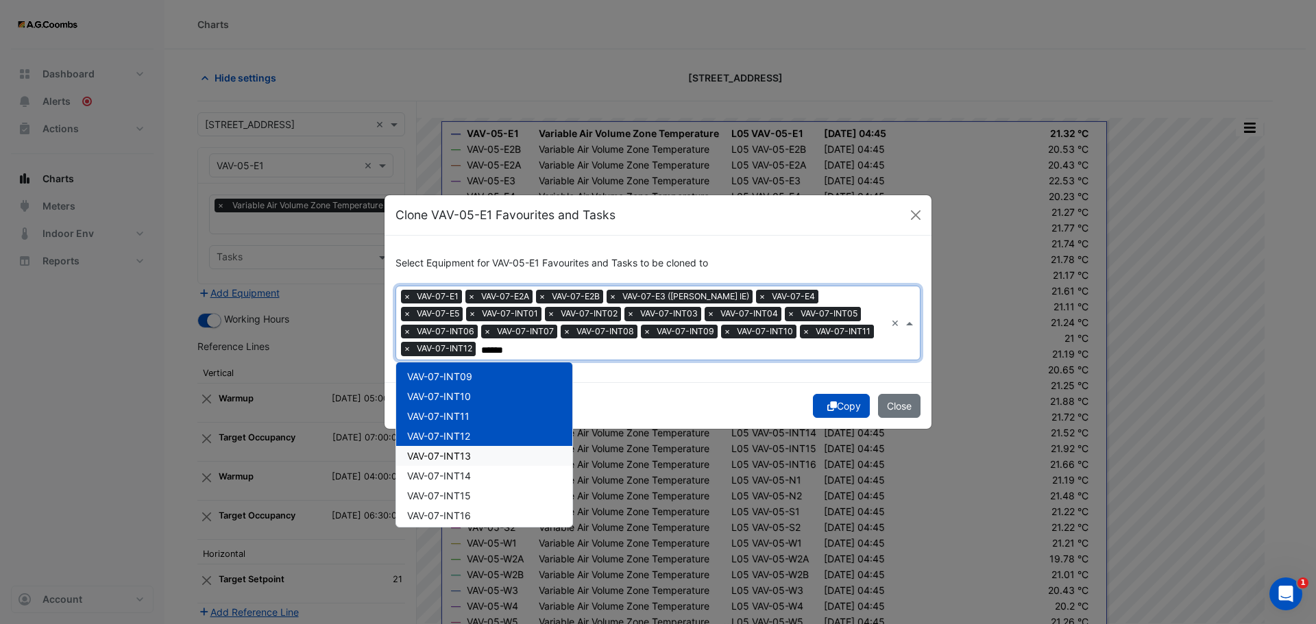
click at [482, 446] on div "VAV-07-INT13" at bounding box center [484, 456] width 176 height 20
click at [484, 477] on div "VAV-07-INT14" at bounding box center [484, 476] width 176 height 20
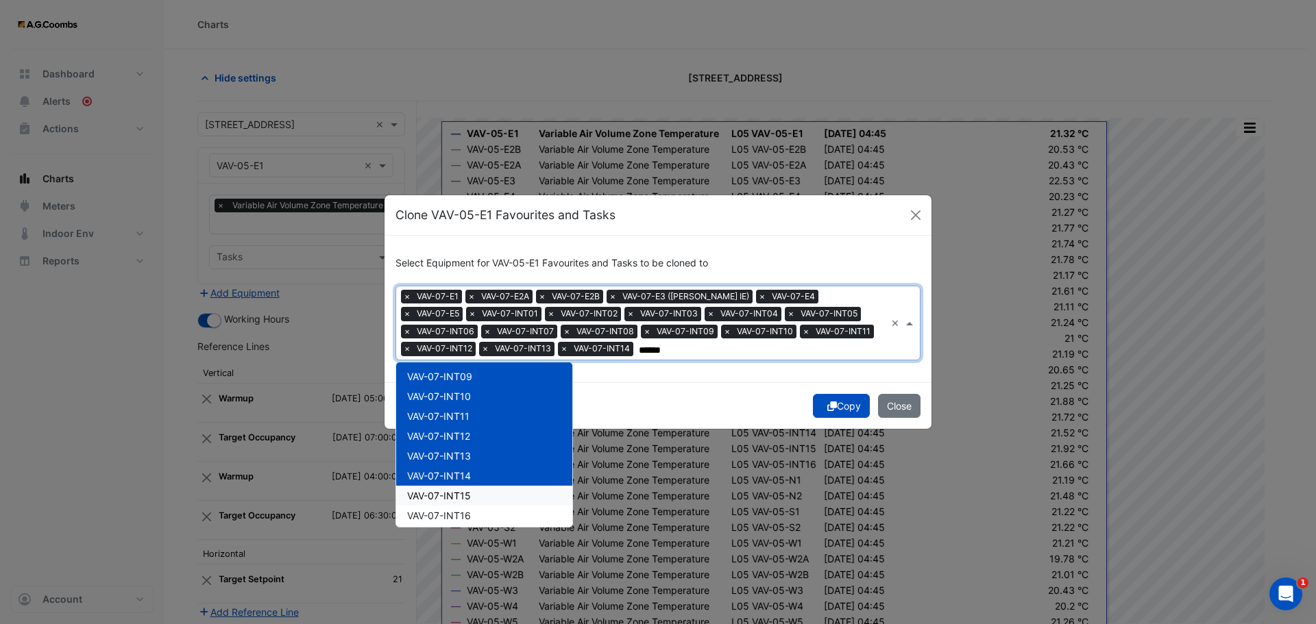
drag, startPoint x: 489, startPoint y: 500, endPoint x: 494, endPoint y: 513, distance: 14.1
click at [489, 499] on div "VAV-07-INT15" at bounding box center [484, 496] width 176 height 20
click at [493, 515] on div "VAV-07-INT16" at bounding box center [484, 516] width 176 height 20
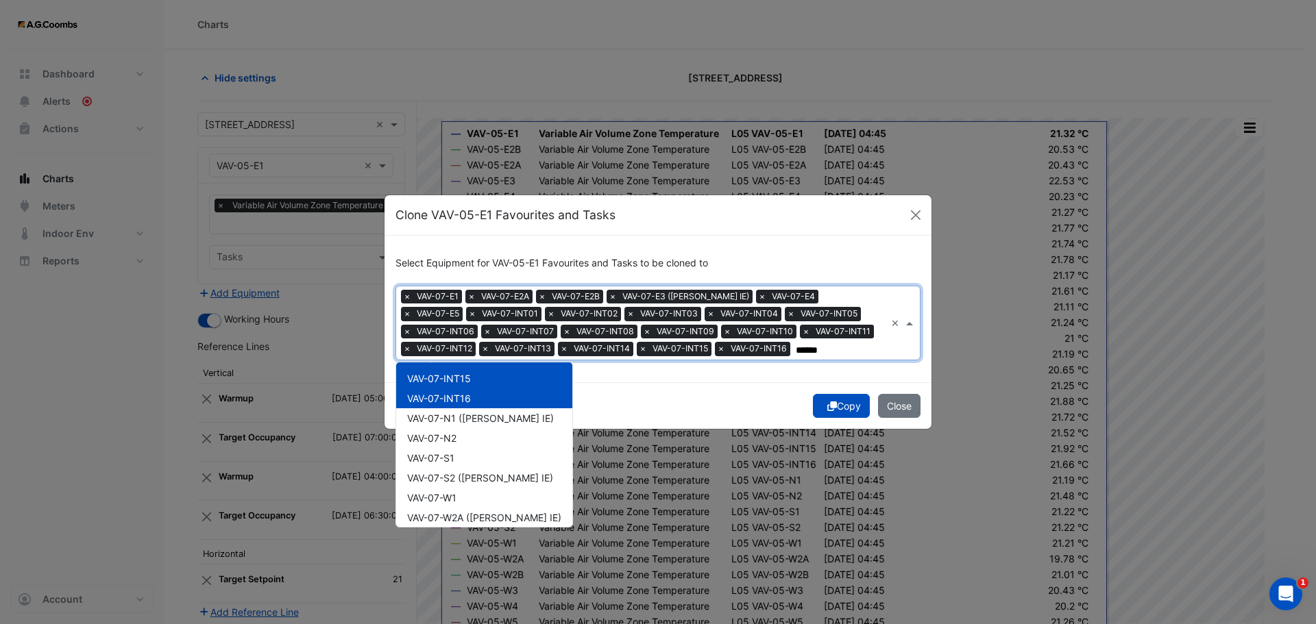
scroll to position [419, 0]
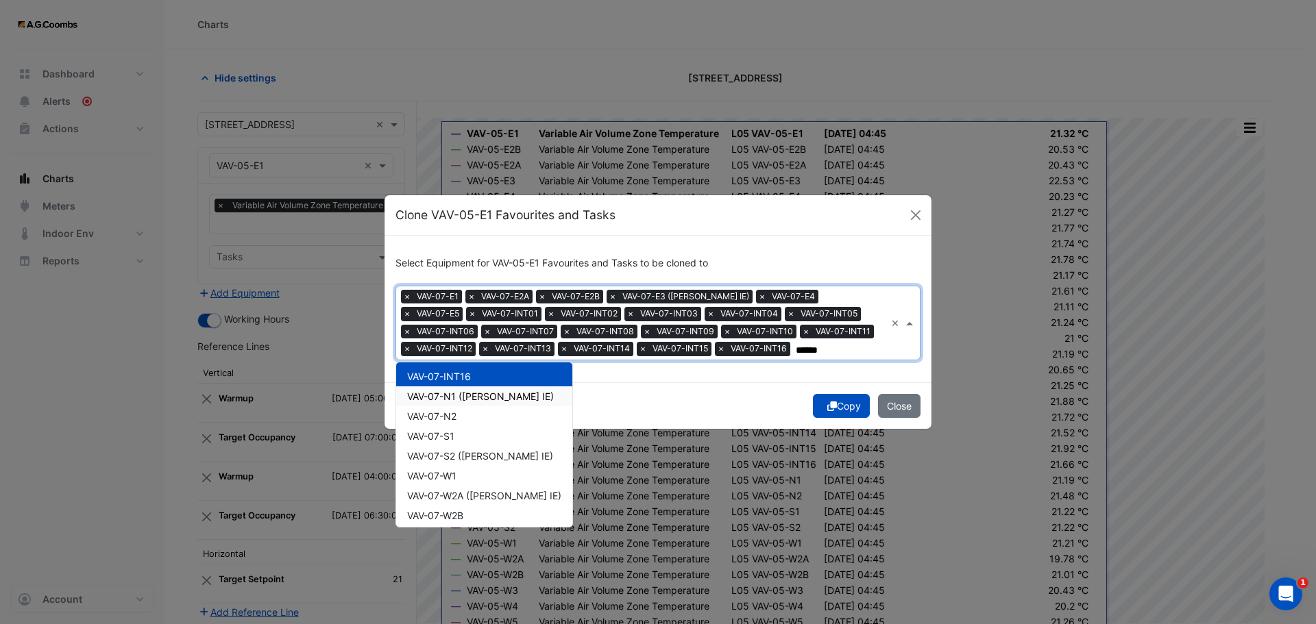
click at [452, 395] on span "VAV-07-N1 ([PERSON_NAME] IE)" at bounding box center [480, 397] width 147 height 12
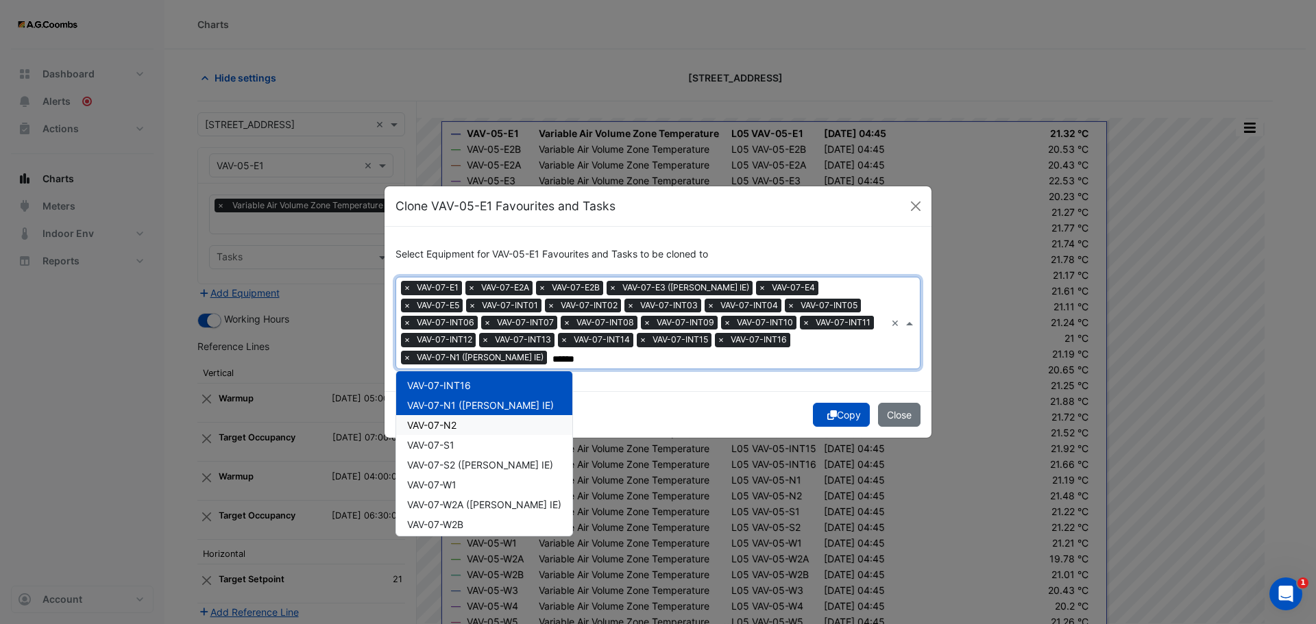
click at [455, 423] on div "VAV-07-N2" at bounding box center [484, 425] width 176 height 20
click at [460, 442] on div "VAV-07-S1" at bounding box center [484, 445] width 176 height 20
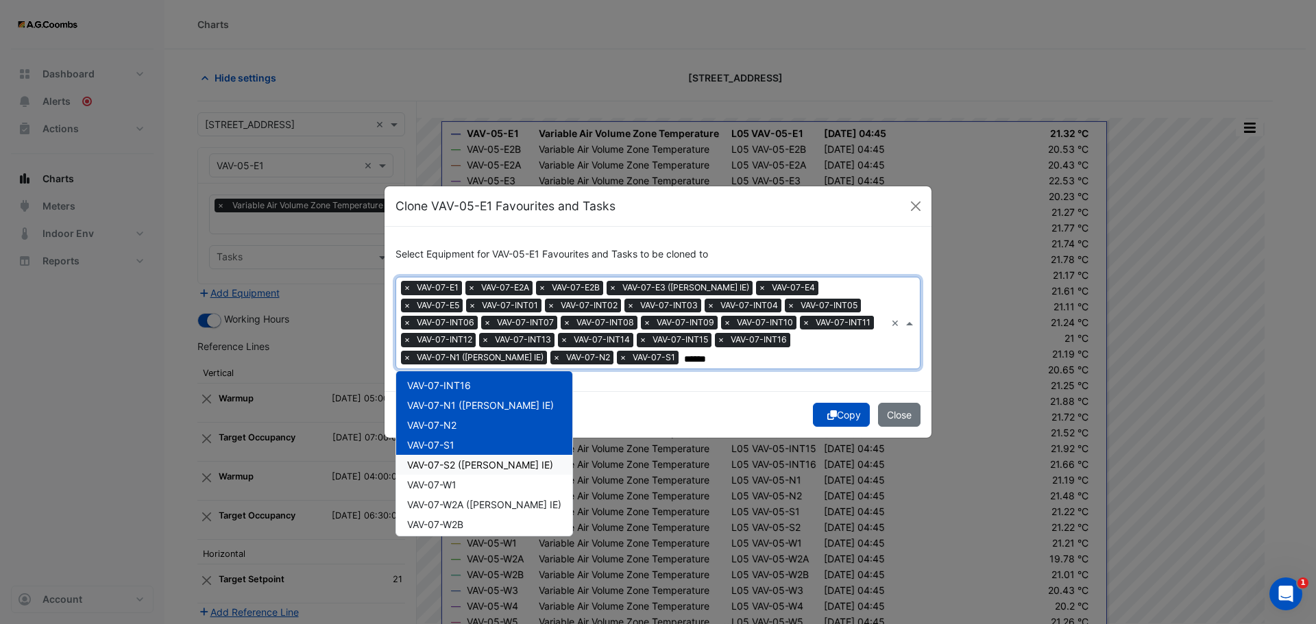
click at [476, 467] on span "VAV-07-S2 ([PERSON_NAME] IE)" at bounding box center [480, 465] width 146 height 12
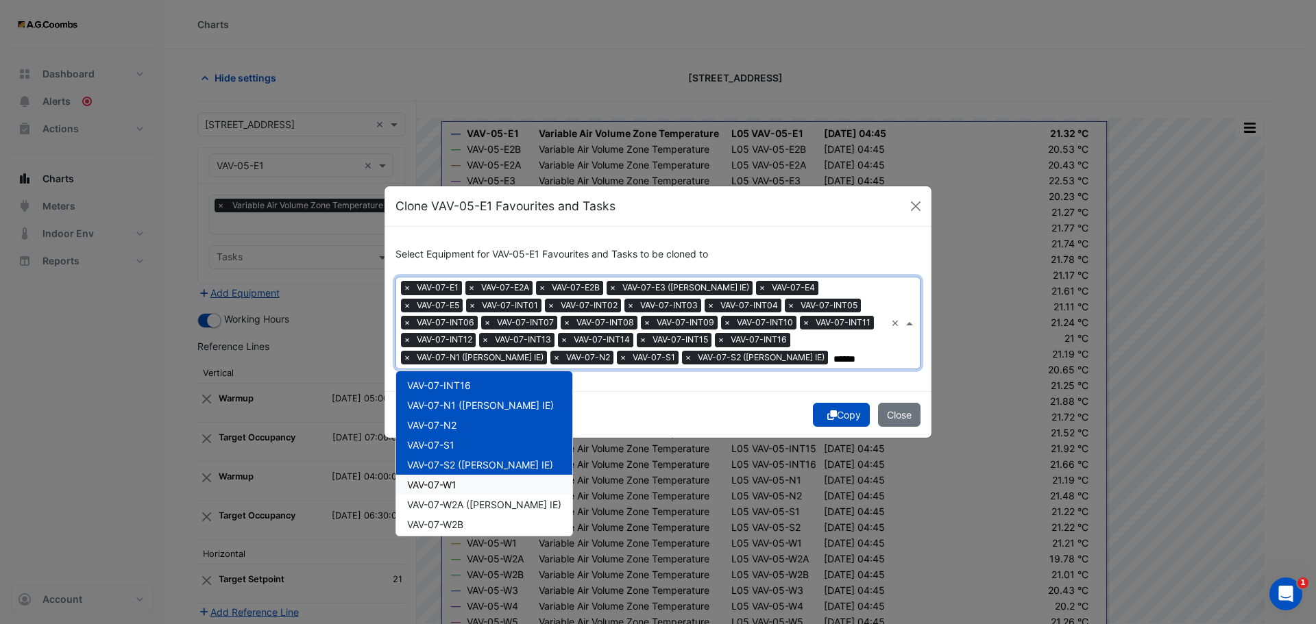
click at [478, 489] on div "VAV-07-W1" at bounding box center [484, 485] width 176 height 20
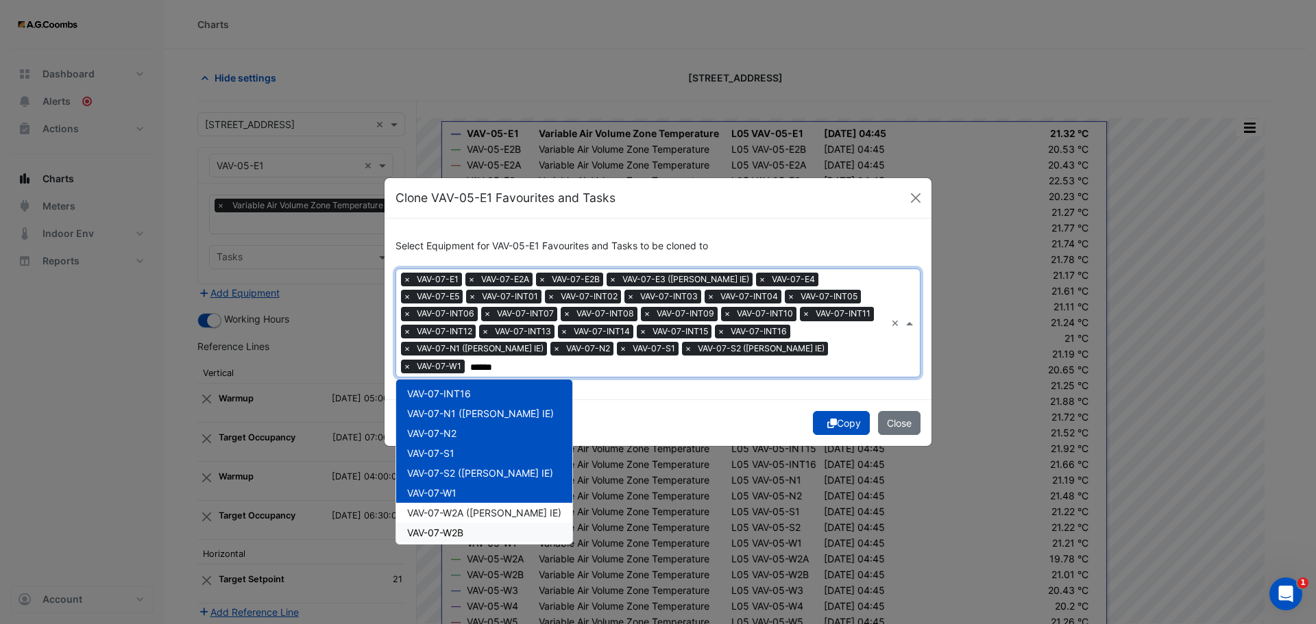
click at [487, 523] on div "VAV-07-W2B" at bounding box center [484, 533] width 176 height 20
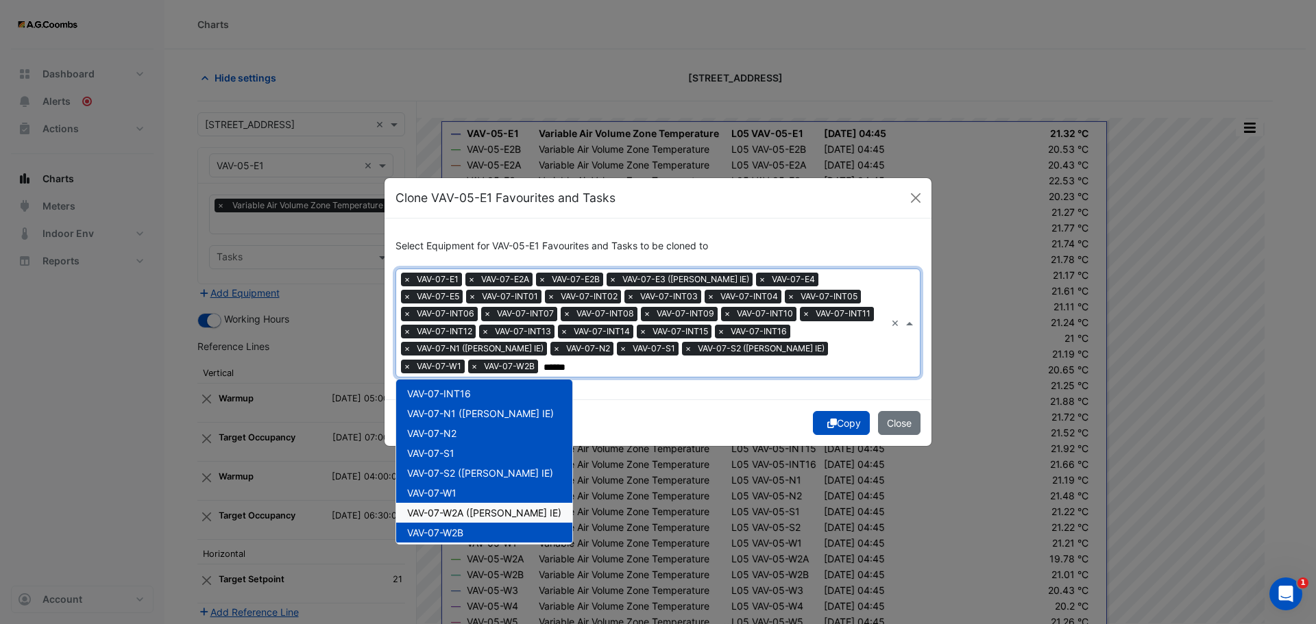
click at [448, 507] on span "VAV-07-W2A ([PERSON_NAME] IE)" at bounding box center [484, 513] width 154 height 12
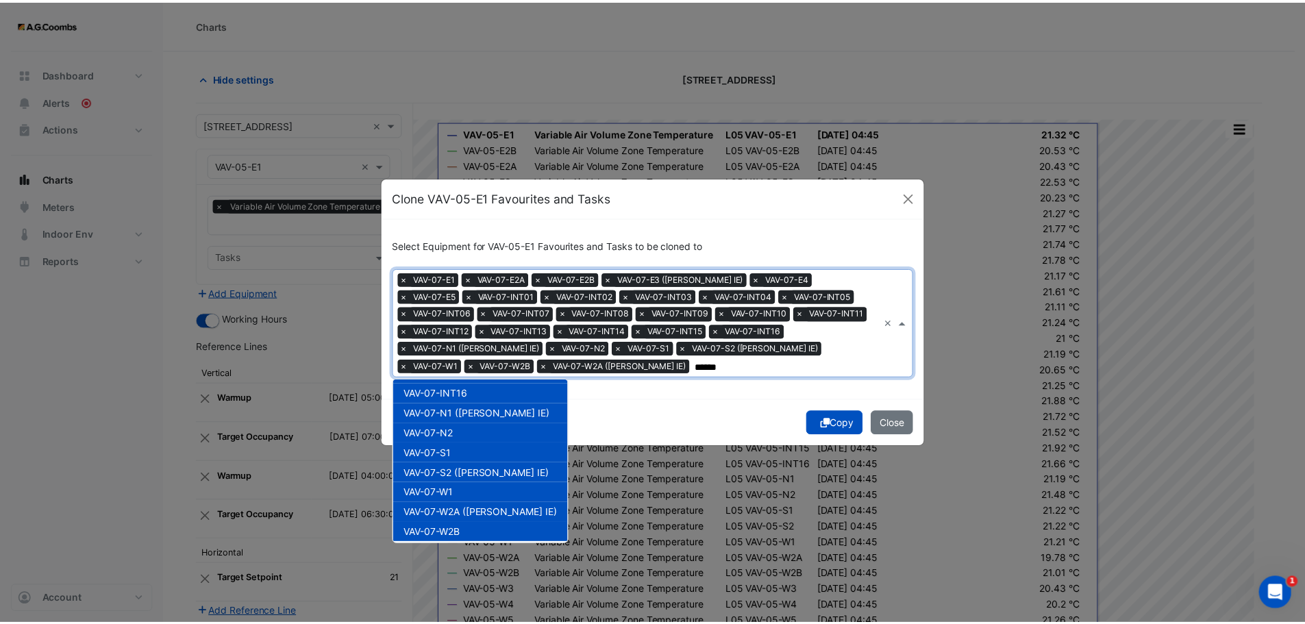
scroll to position [482, 0]
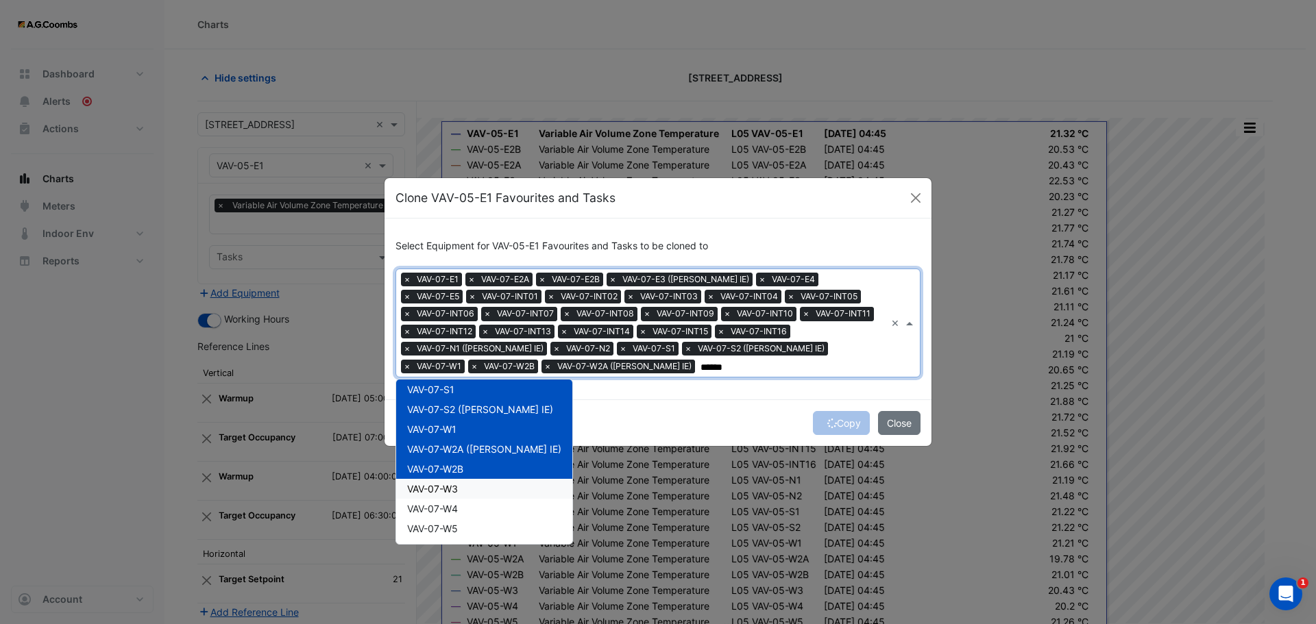
click at [413, 496] on div "VAV-07-W3" at bounding box center [484, 489] width 176 height 20
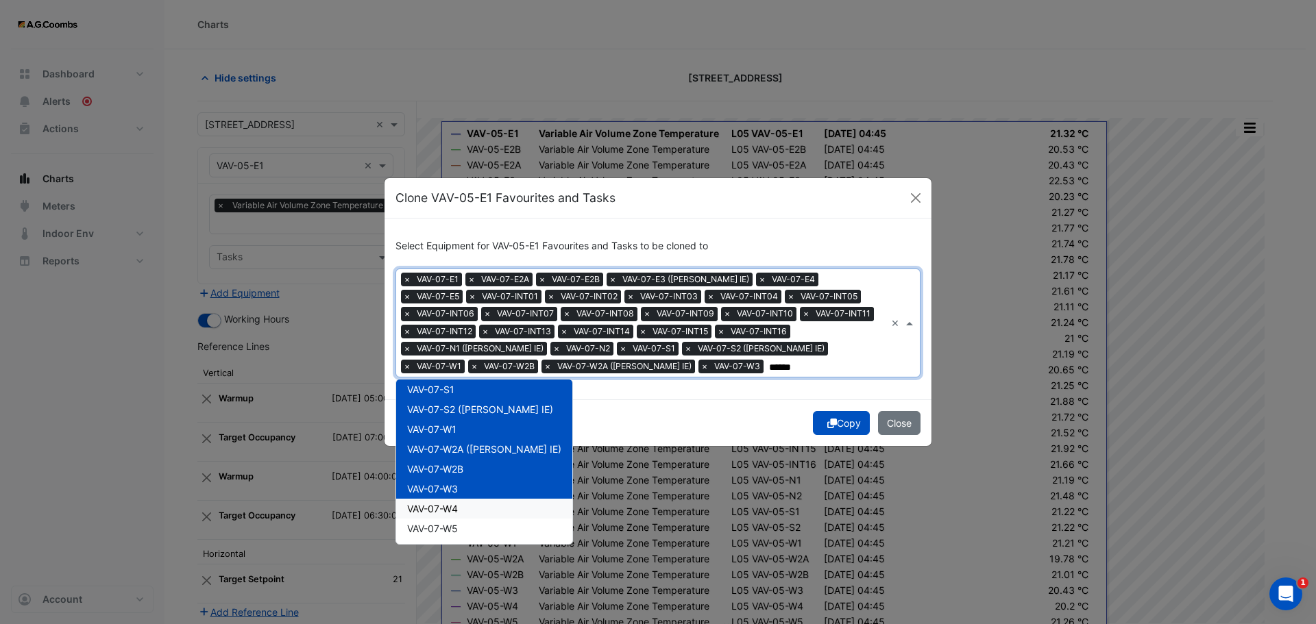
click at [432, 514] on span "VAV-07-W4" at bounding box center [432, 509] width 51 height 12
click at [445, 530] on span "VAV-07-W5" at bounding box center [432, 529] width 51 height 12
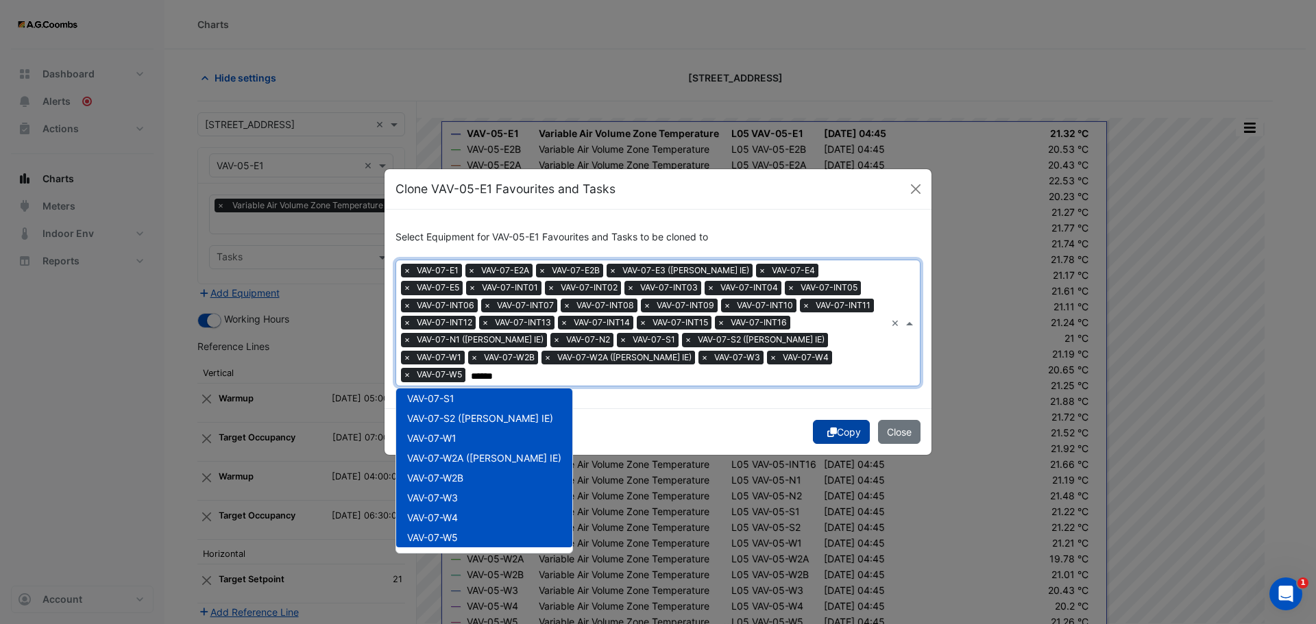
type input "******"
click at [846, 427] on div "Copy Close" at bounding box center [657, 431] width 547 height 47
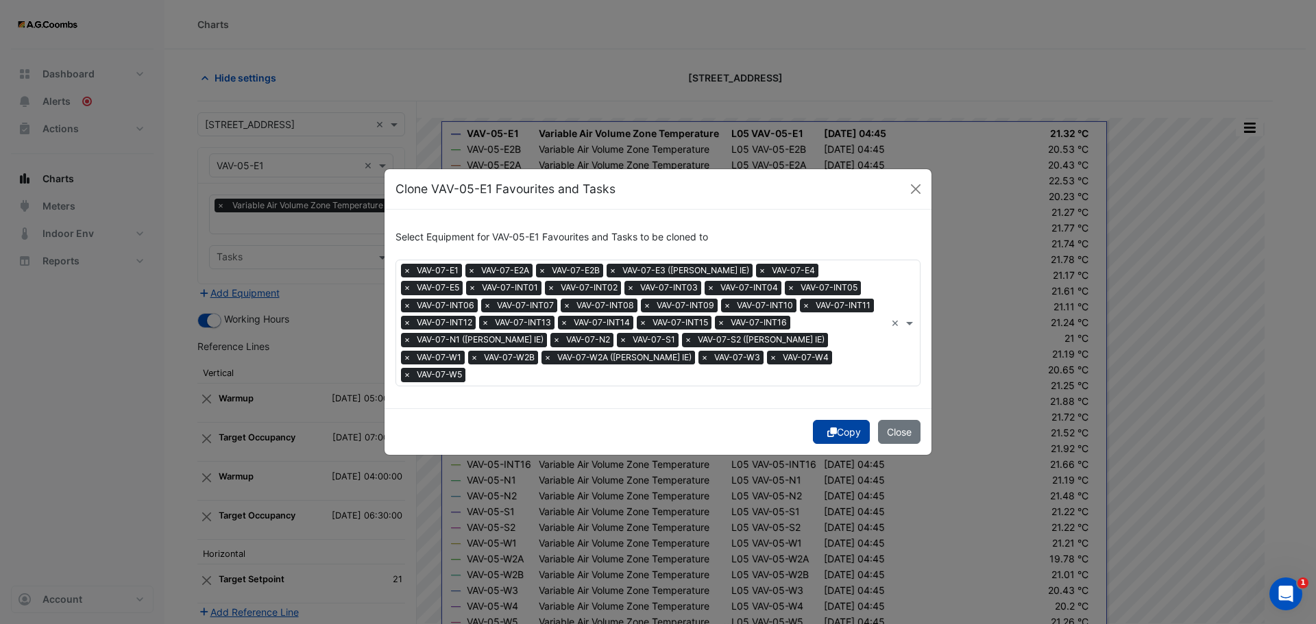
click at [853, 426] on button "Copy" at bounding box center [841, 432] width 57 height 24
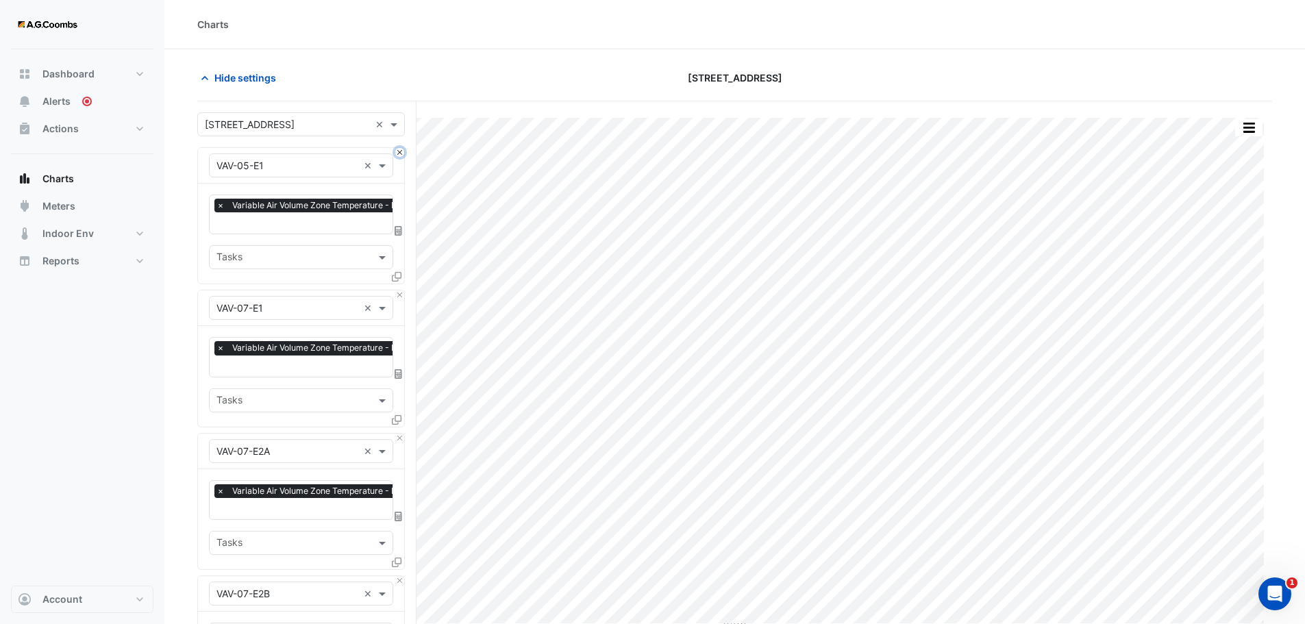
click at [403, 152] on button "Close" at bounding box center [399, 152] width 9 height 9
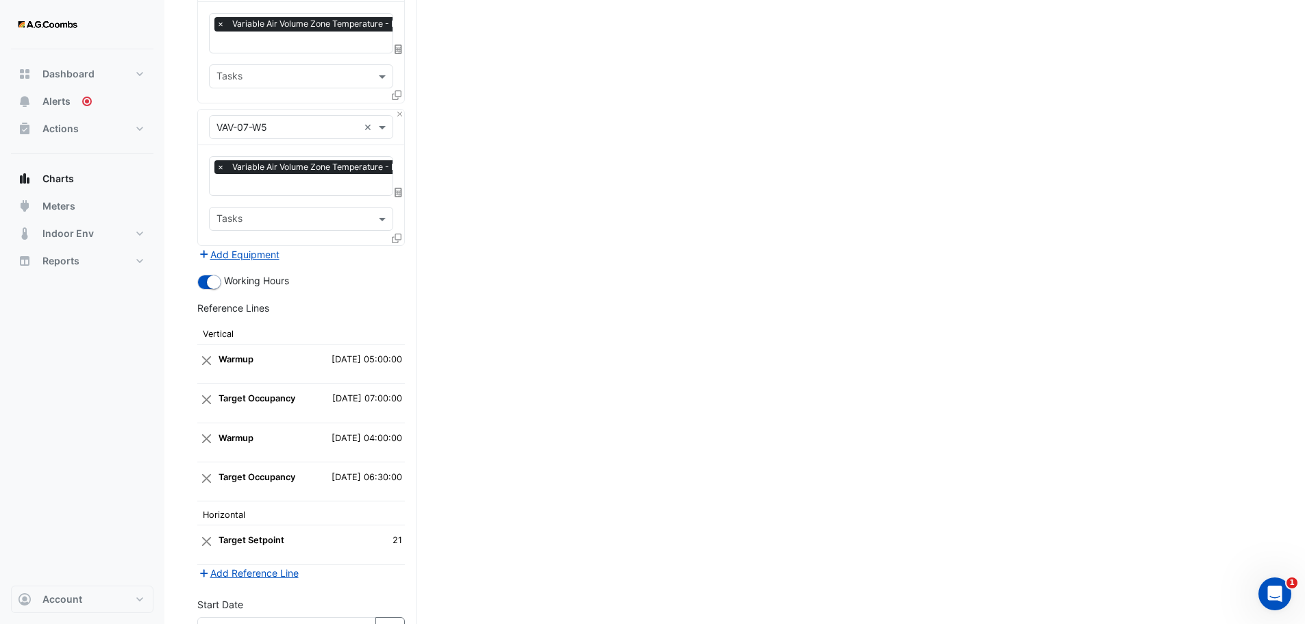
scroll to position [4567, 0]
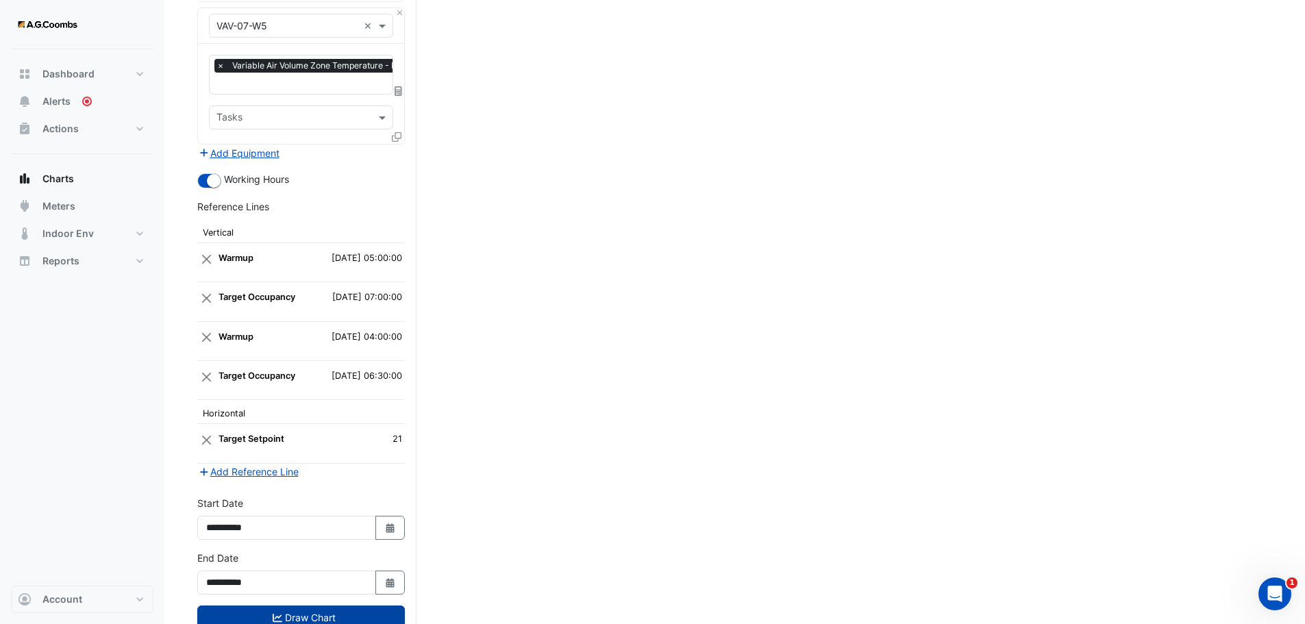
click at [253, 606] on button "Draw Chart" at bounding box center [301, 618] width 208 height 24
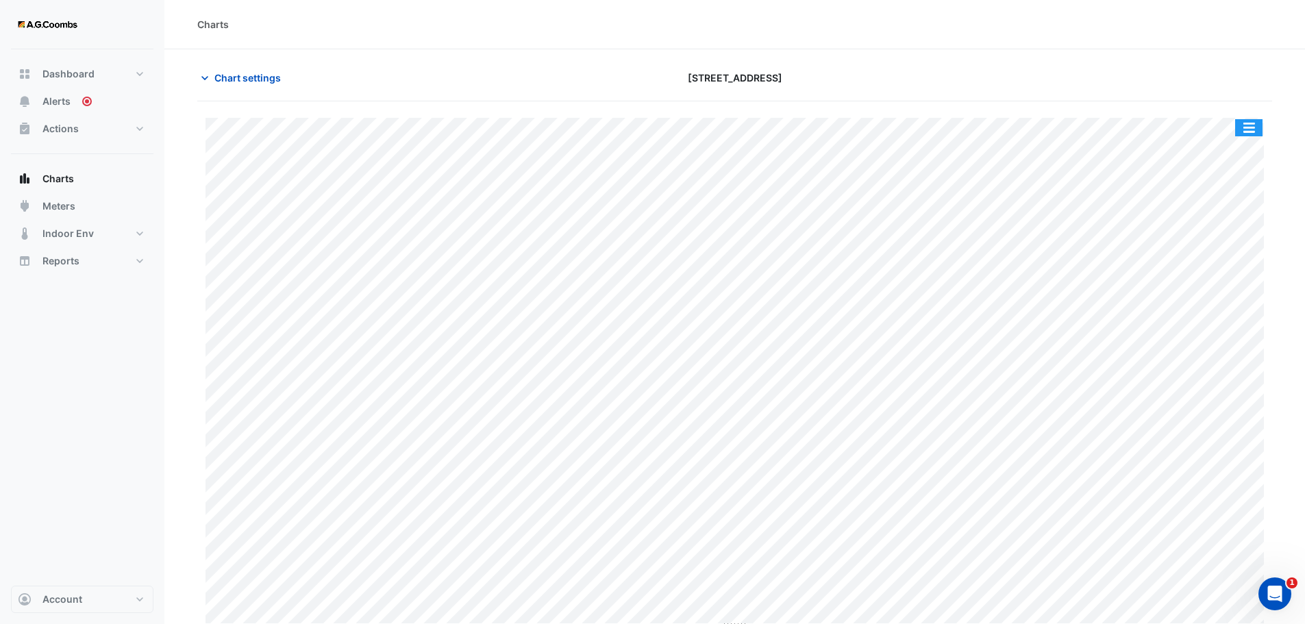
click at [1254, 126] on button "button" at bounding box center [1249, 127] width 27 height 17
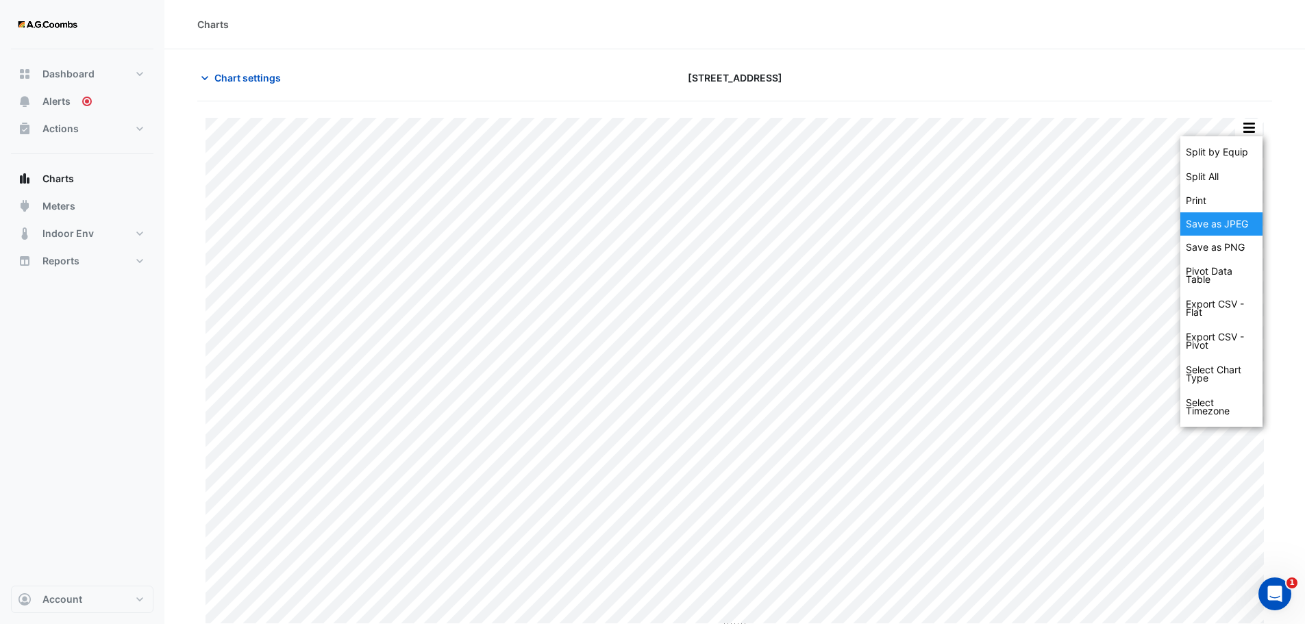
click at [1234, 228] on div "Save as JPEG" at bounding box center [1222, 223] width 82 height 23
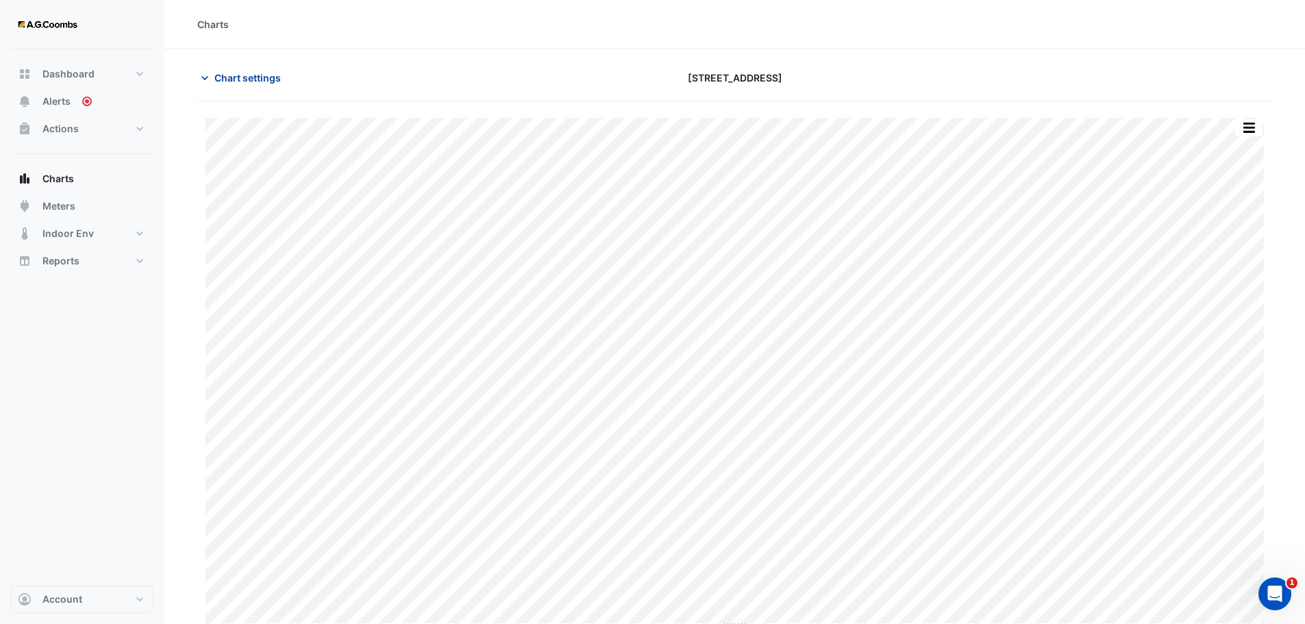
click at [241, 86] on button "Chart settings" at bounding box center [243, 78] width 93 height 24
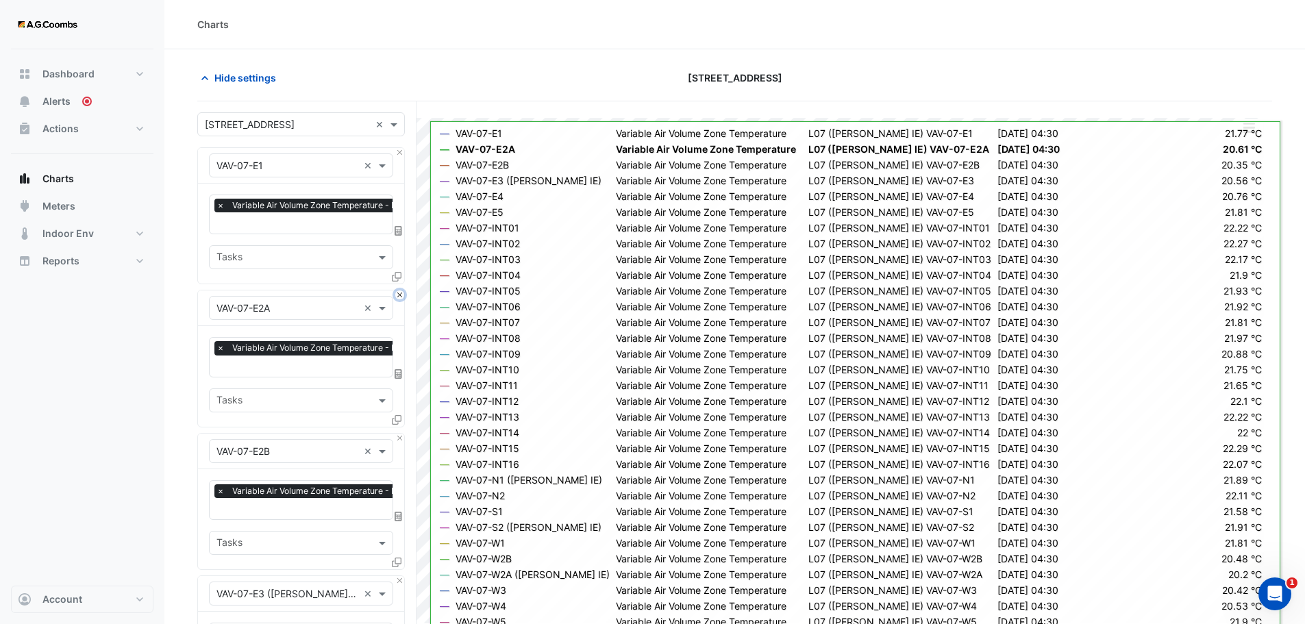
click at [397, 291] on button "Close" at bounding box center [399, 295] width 9 height 9
click at [397, 434] on button "Close" at bounding box center [399, 438] width 9 height 9
click at [397, 291] on button "Close" at bounding box center [399, 295] width 9 height 9
click at [397, 434] on button "Close" at bounding box center [399, 438] width 9 height 9
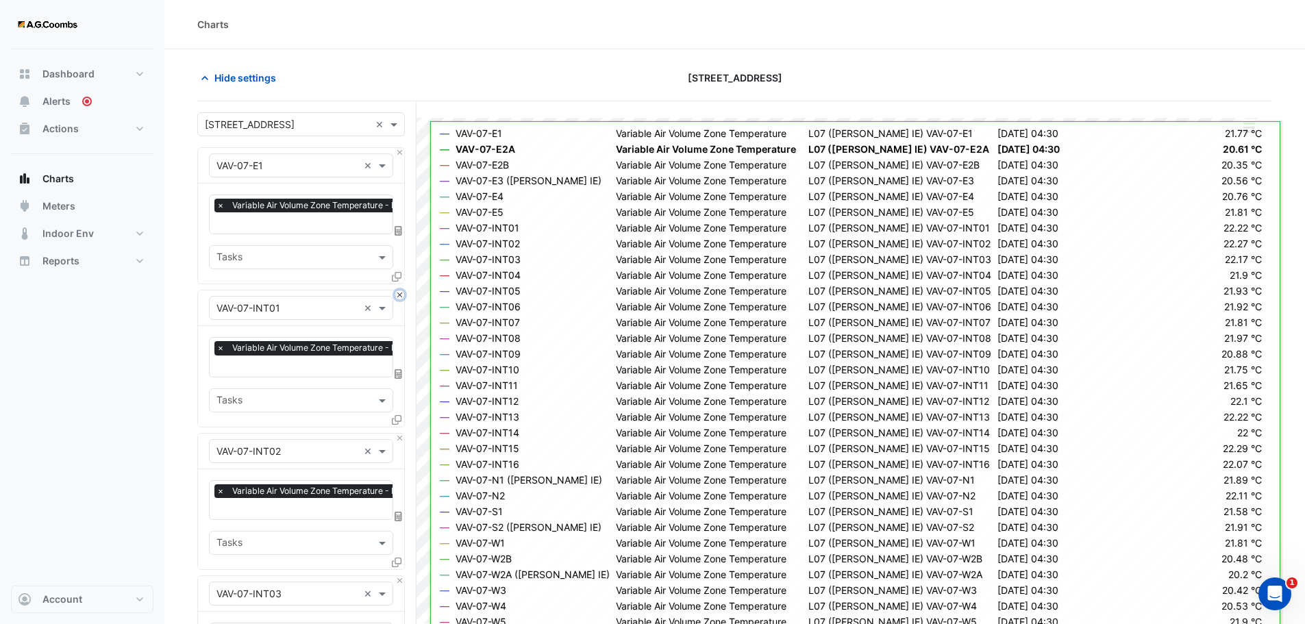
click at [397, 291] on button "Close" at bounding box center [399, 295] width 9 height 9
click at [397, 434] on button "Close" at bounding box center [399, 438] width 9 height 9
click at [397, 291] on button "Close" at bounding box center [399, 295] width 9 height 9
click at [397, 434] on button "Close" at bounding box center [399, 438] width 9 height 9
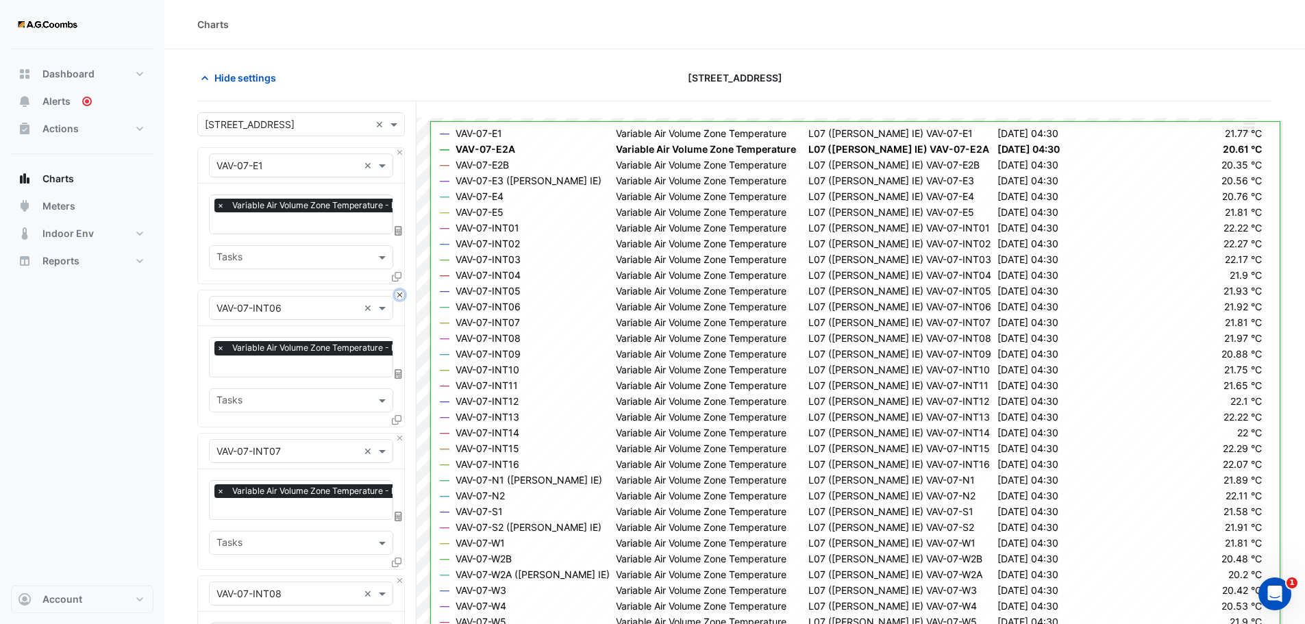
click at [397, 291] on button "Close" at bounding box center [399, 295] width 9 height 9
click at [397, 434] on button "Close" at bounding box center [399, 438] width 9 height 9
click at [397, 291] on button "Close" at bounding box center [399, 295] width 9 height 9
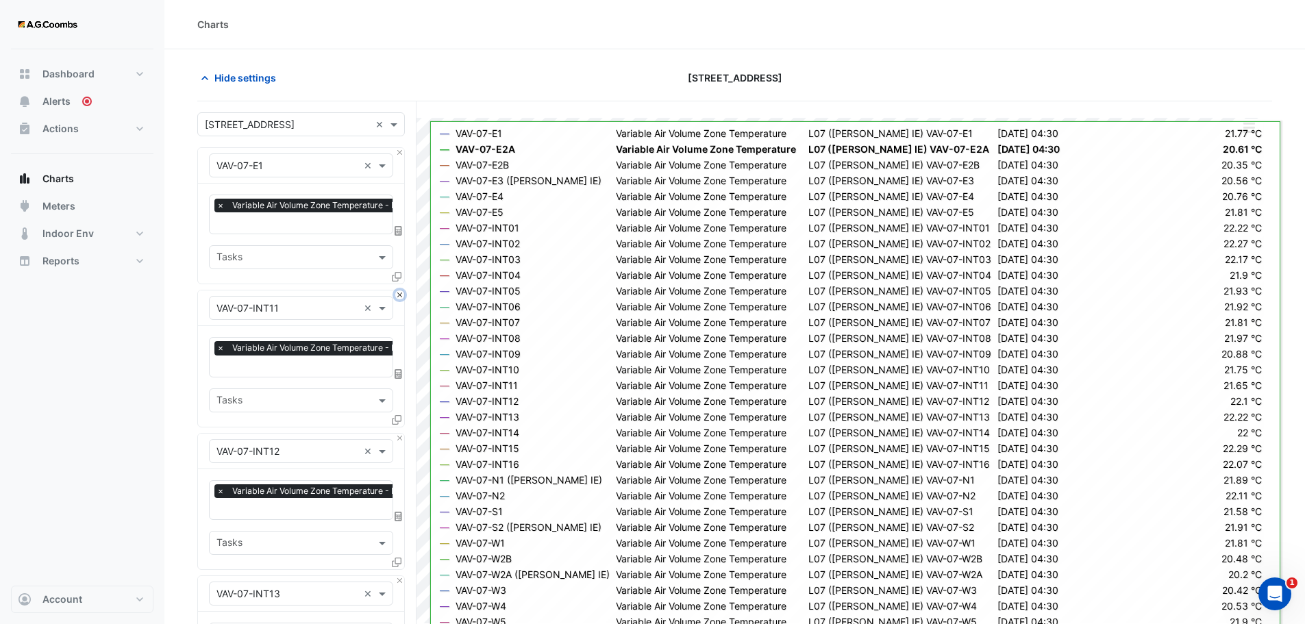
click at [397, 291] on button "Close" at bounding box center [399, 295] width 9 height 9
click at [397, 434] on button "Close" at bounding box center [399, 438] width 9 height 9
click at [397, 291] on button "Close" at bounding box center [399, 295] width 9 height 9
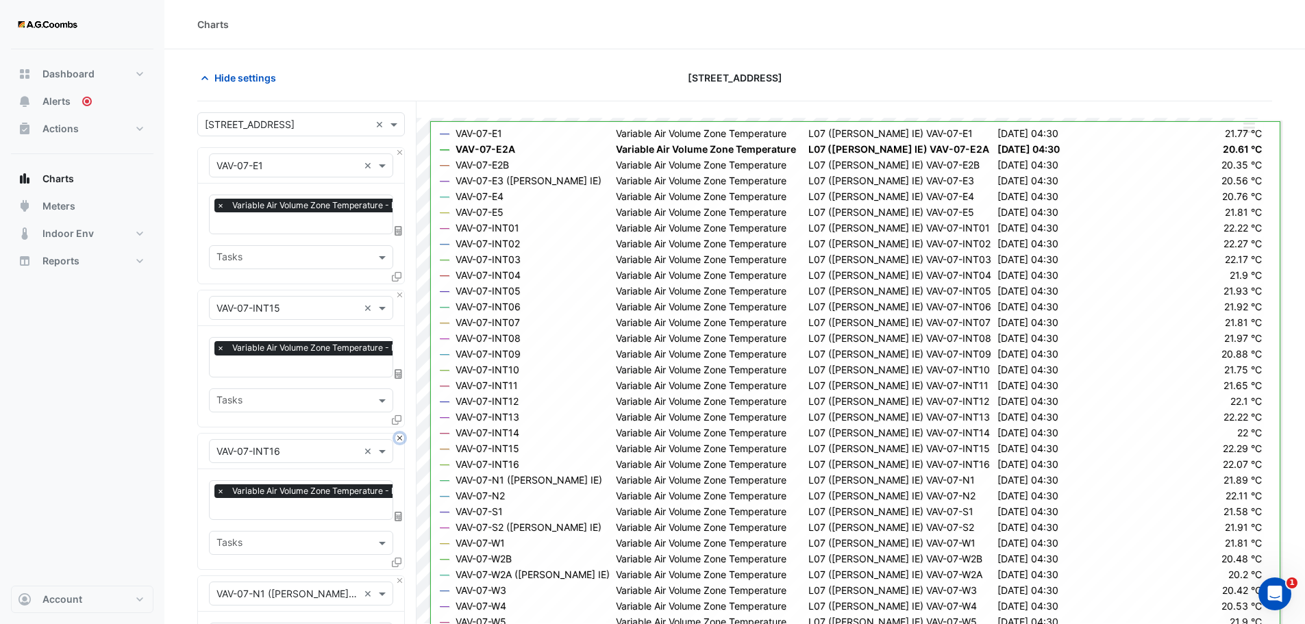
click at [397, 434] on button "Close" at bounding box center [399, 438] width 9 height 9
click at [397, 291] on button "Close" at bounding box center [399, 295] width 9 height 9
click at [397, 434] on button "Close" at bounding box center [399, 438] width 9 height 9
click at [397, 291] on button "Close" at bounding box center [399, 295] width 9 height 9
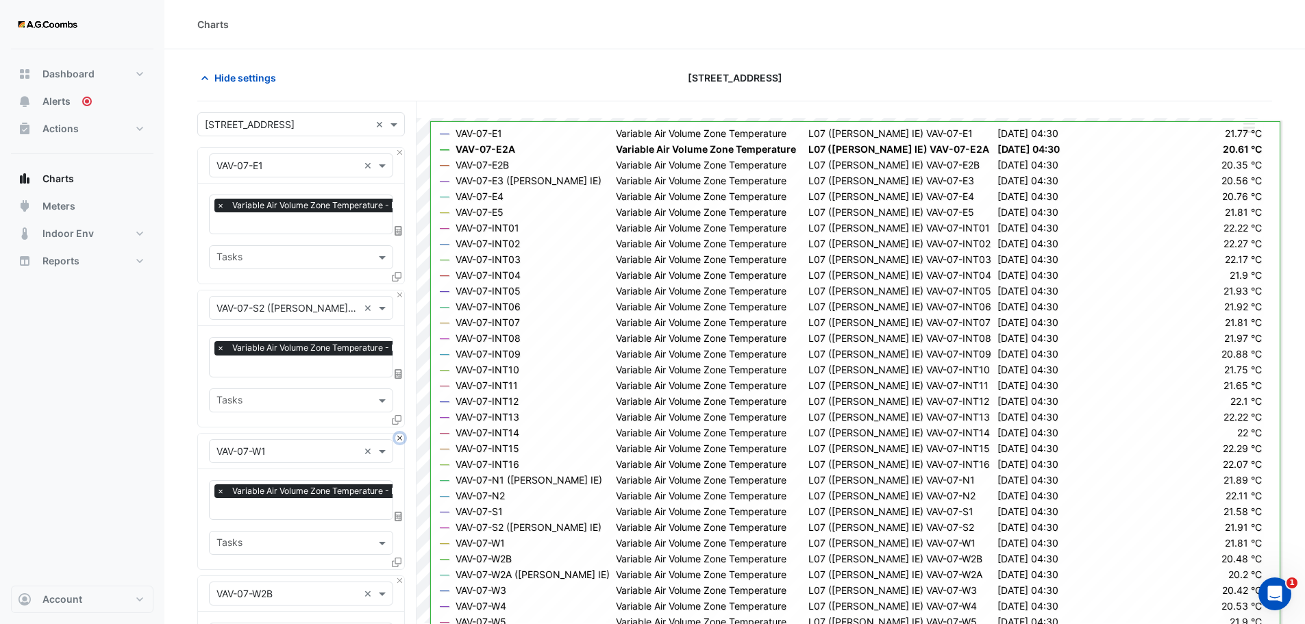
click at [397, 434] on button "Close" at bounding box center [399, 438] width 9 height 9
click at [397, 291] on button "Close" at bounding box center [399, 295] width 9 height 9
click at [397, 434] on button "Close" at bounding box center [399, 438] width 9 height 9
click at [397, 291] on button "Close" at bounding box center [399, 295] width 9 height 9
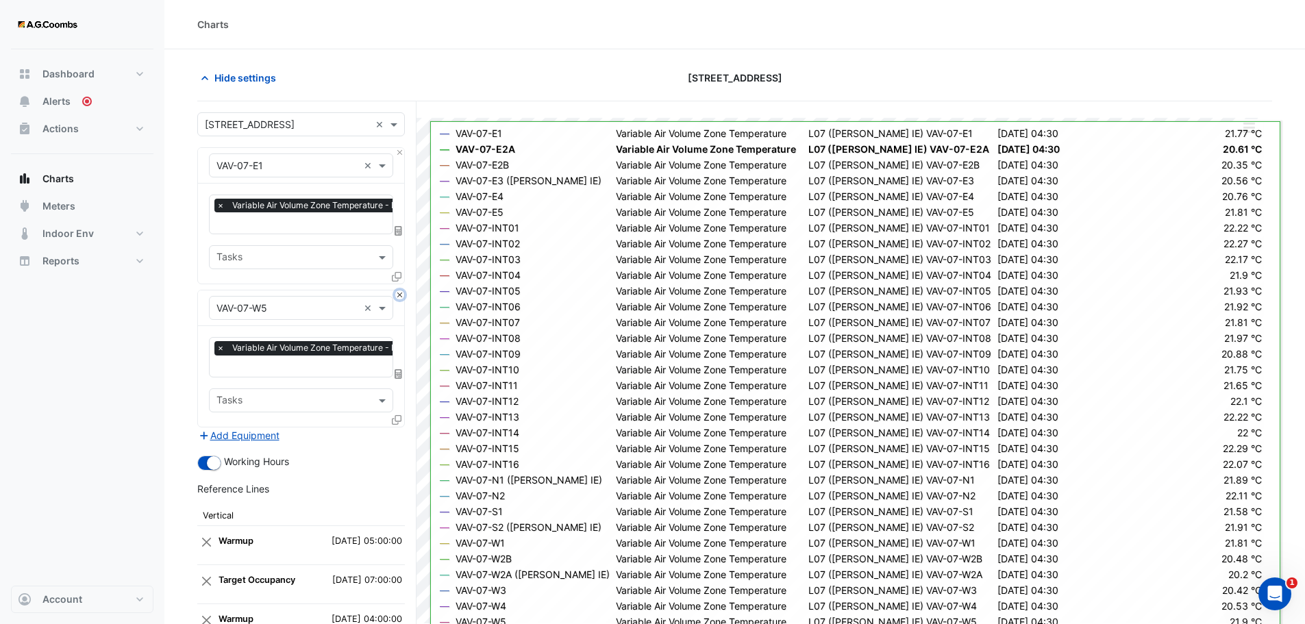
click at [397, 291] on button "Close" at bounding box center [399, 295] width 9 height 9
click at [397, 428] on div "Add Equipment" at bounding box center [301, 436] width 208 height 16
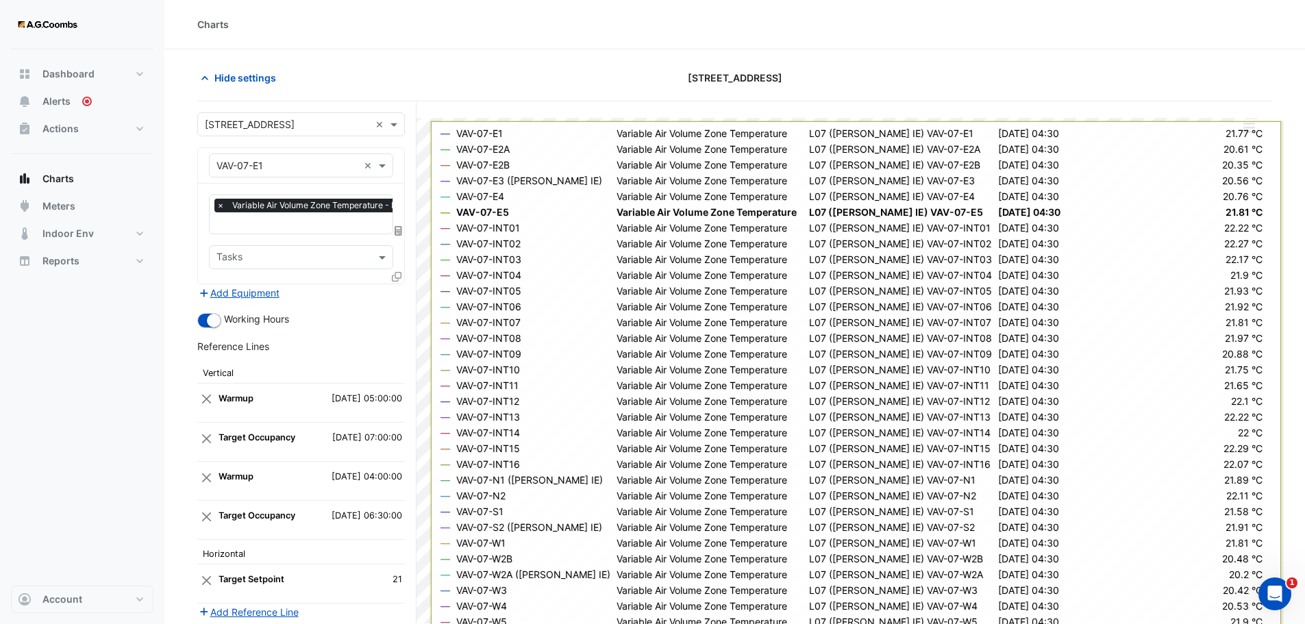
click at [397, 275] on icon at bounding box center [397, 277] width 10 height 10
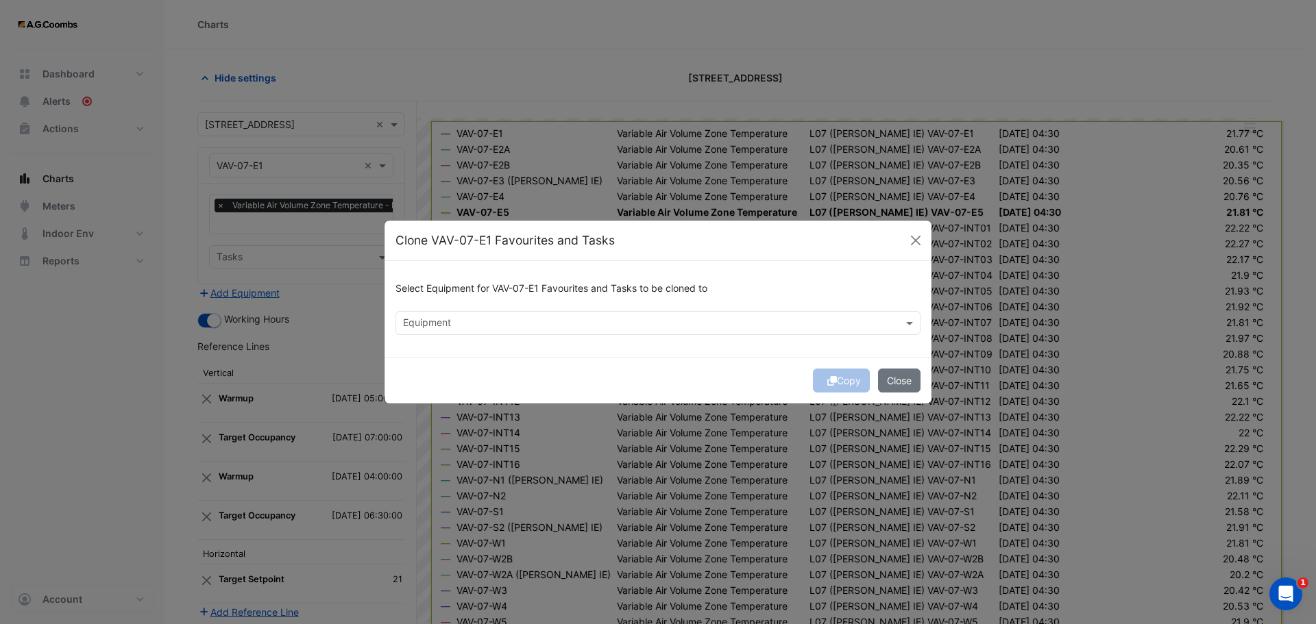
click at [429, 332] on div at bounding box center [649, 325] width 496 height 18
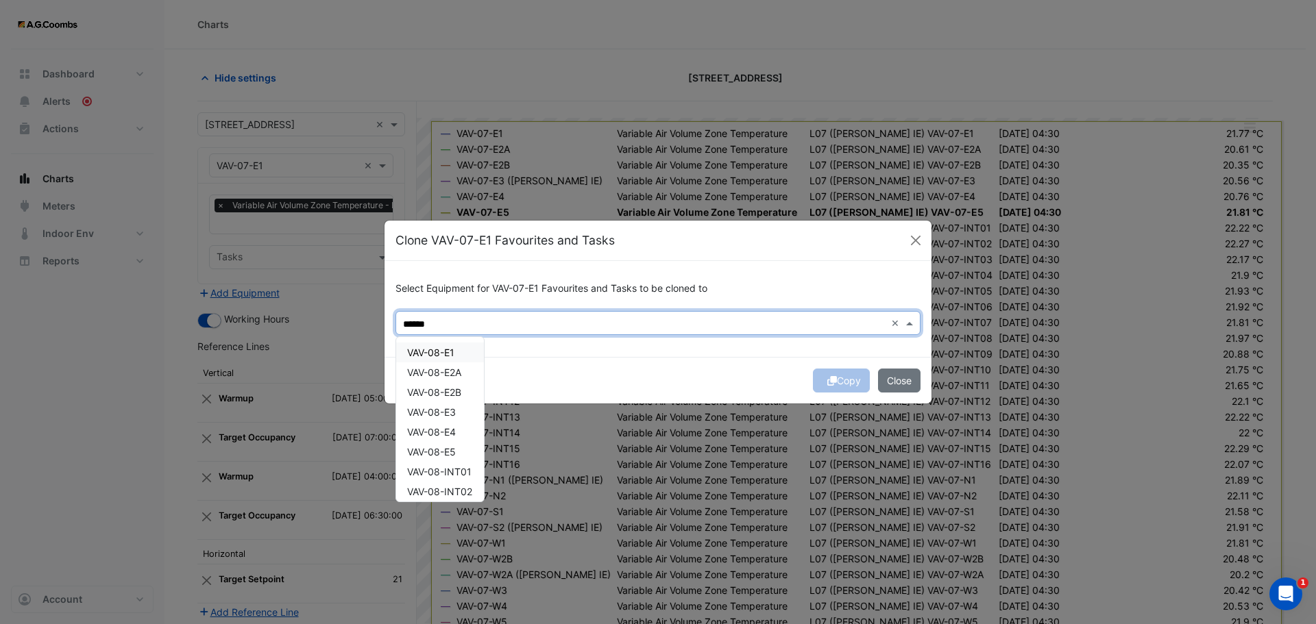
click at [450, 356] on span "VAV-08-E1" at bounding box center [430, 353] width 47 height 12
click at [460, 376] on span "VAV-08-E2A" at bounding box center [434, 373] width 54 height 12
click at [466, 397] on div "VAV-08-E2B" at bounding box center [440, 392] width 88 height 20
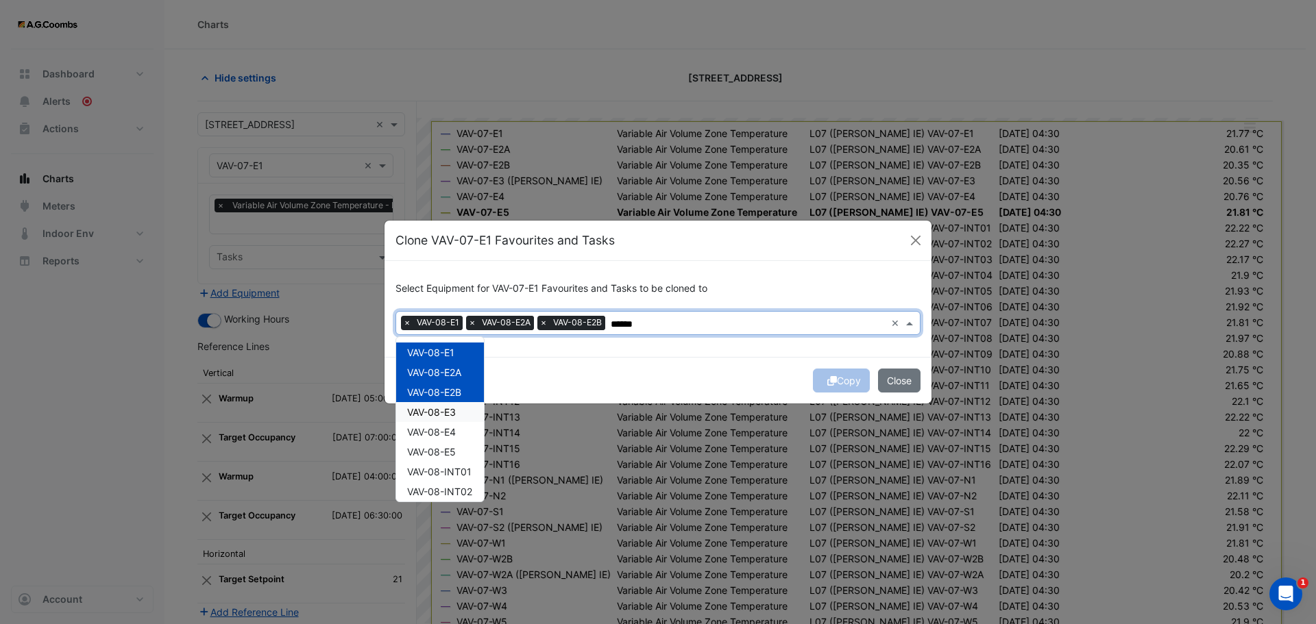
click at [465, 404] on div "VAV-08-E3" at bounding box center [440, 412] width 88 height 20
click at [461, 437] on div "VAV-08-E4" at bounding box center [440, 432] width 88 height 20
click at [450, 454] on span "VAV-08-E5" at bounding box center [431, 452] width 49 height 12
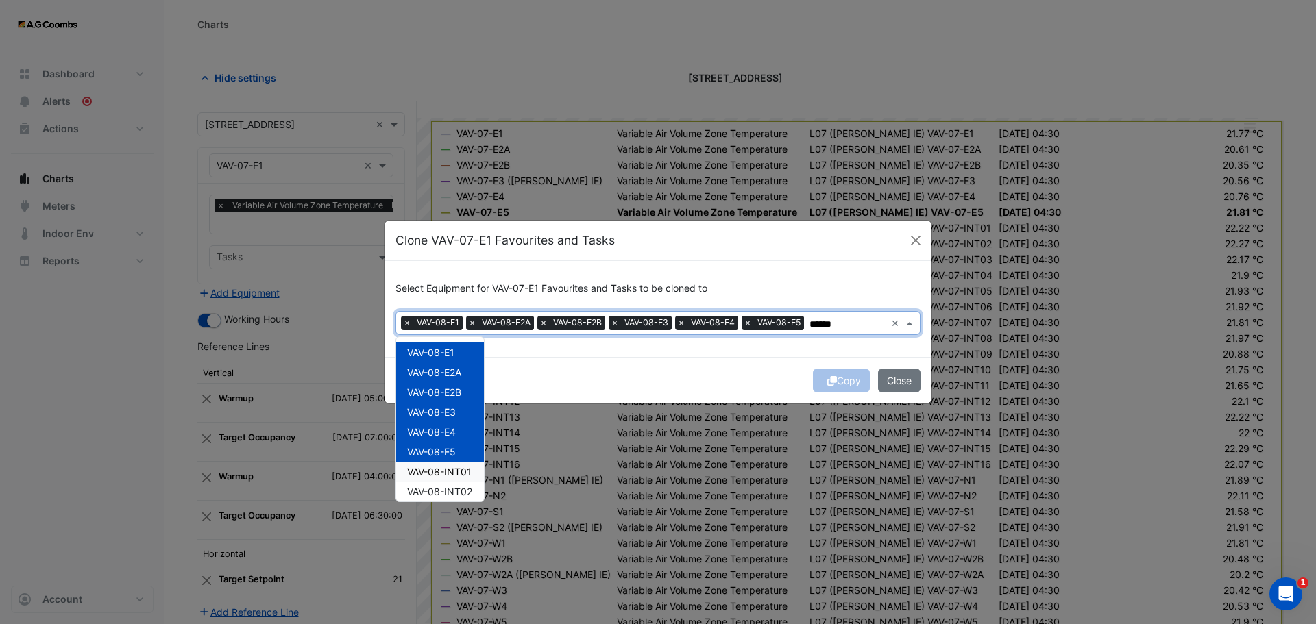
click at [465, 478] on div "VAV-08-INT01" at bounding box center [440, 472] width 88 height 20
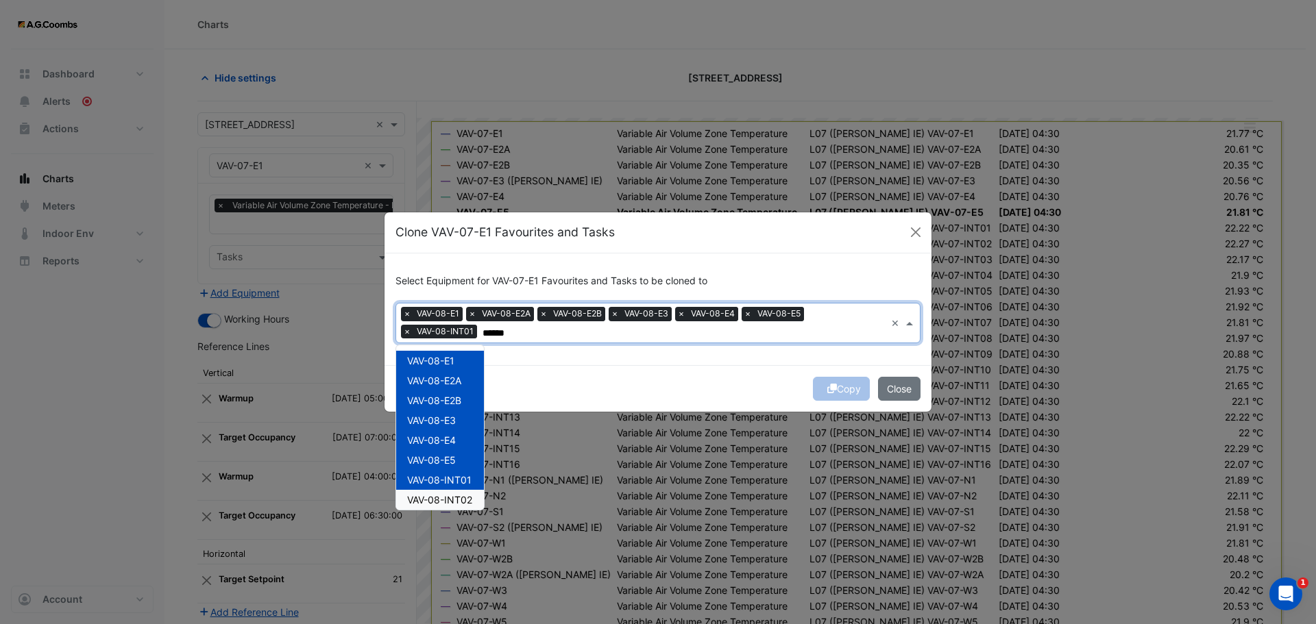
click at [463, 501] on span "VAV-08-INT02" at bounding box center [439, 500] width 65 height 12
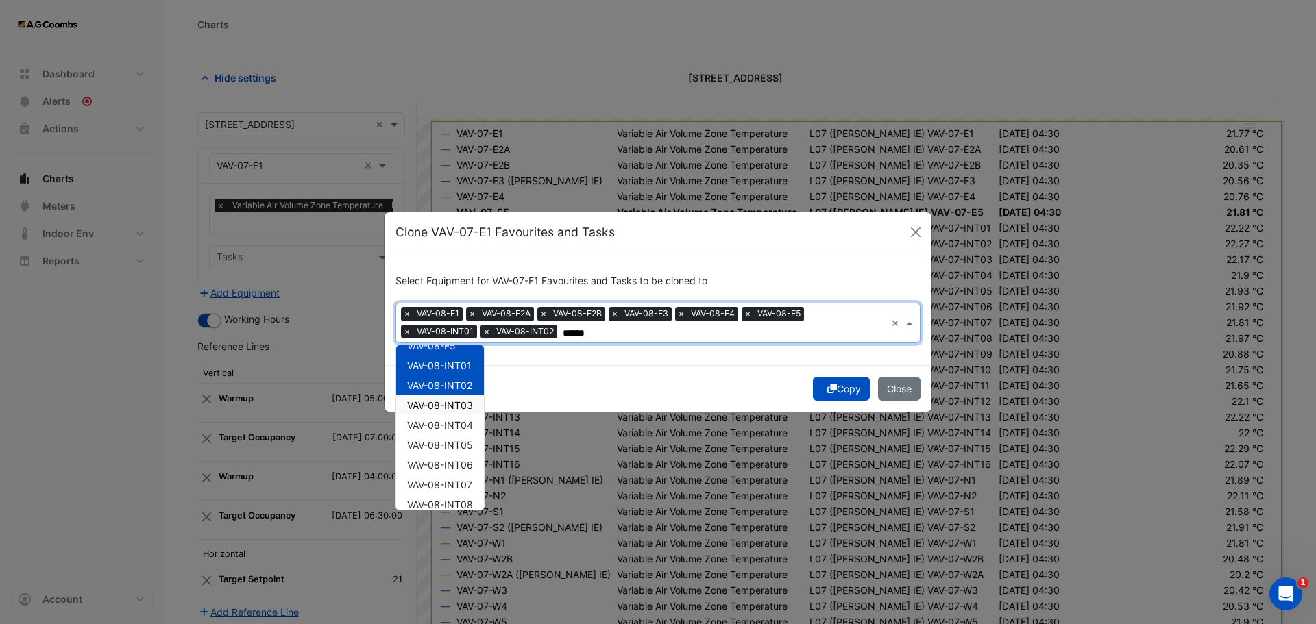
scroll to position [147, 0]
click at [441, 364] on div "VAV-08-INT03" at bounding box center [440, 373] width 88 height 20
drag, startPoint x: 445, startPoint y: 393, endPoint x: 448, endPoint y: 408, distance: 15.3
click at [445, 394] on span "VAV-08-INT04" at bounding box center [440, 393] width 66 height 12
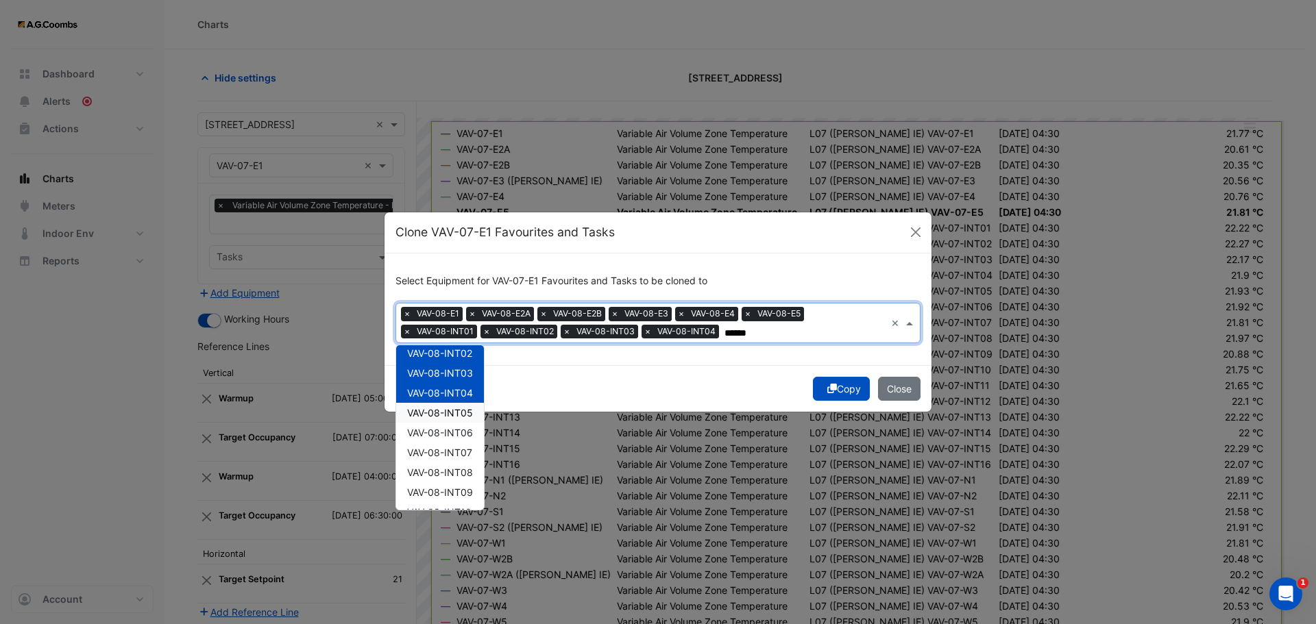
click at [448, 411] on span "VAV-08-INT05" at bounding box center [440, 413] width 66 height 12
click at [456, 438] on span "VAV-08-INT06" at bounding box center [440, 433] width 66 height 12
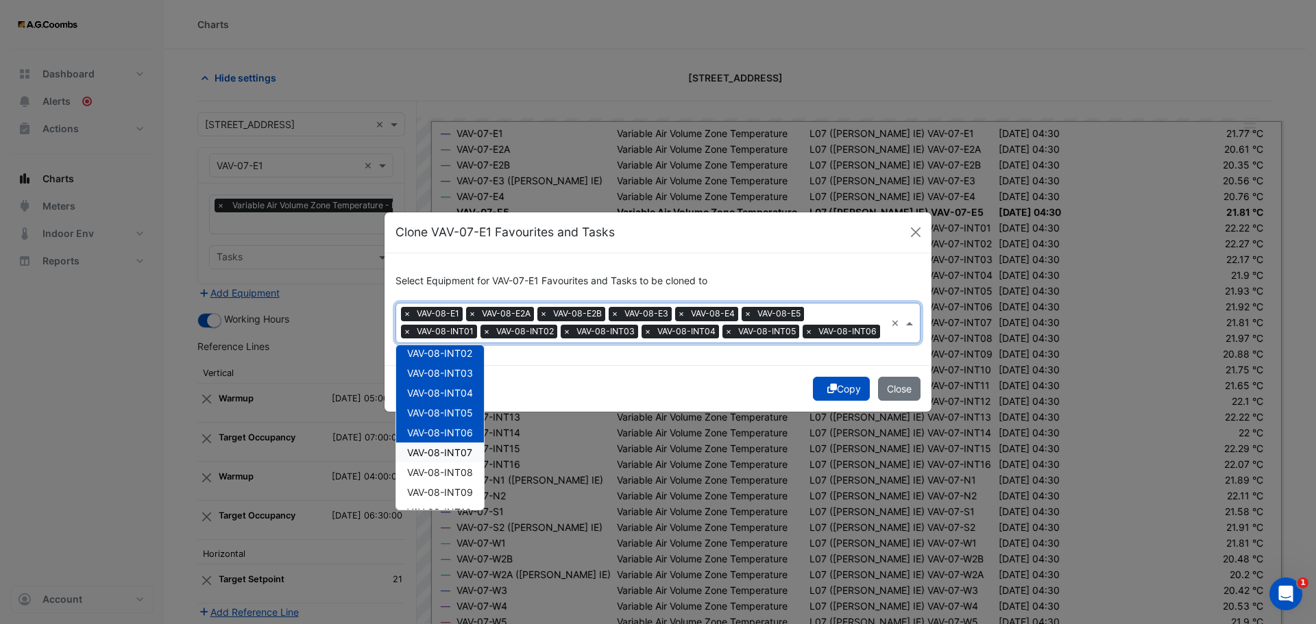
click at [452, 458] on span "VAV-08-INT07" at bounding box center [439, 453] width 65 height 12
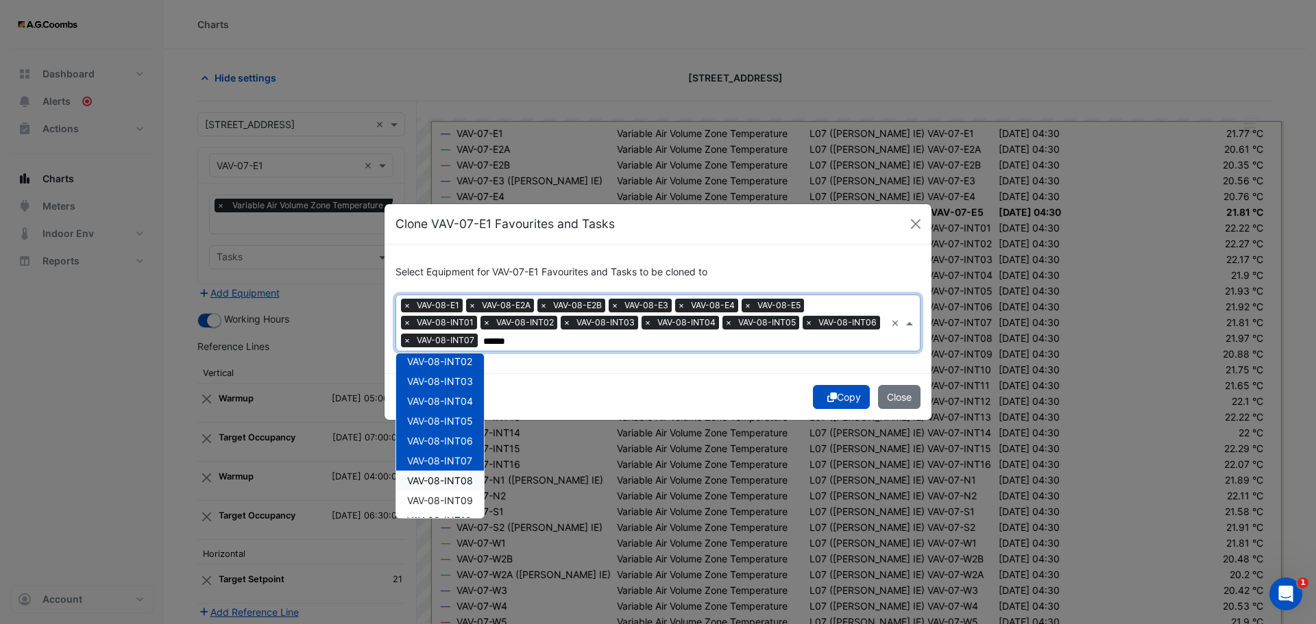
click at [452, 486] on span "VAV-08-INT08" at bounding box center [440, 481] width 66 height 12
click at [452, 504] on span "VAV-08-INT09" at bounding box center [440, 501] width 66 height 12
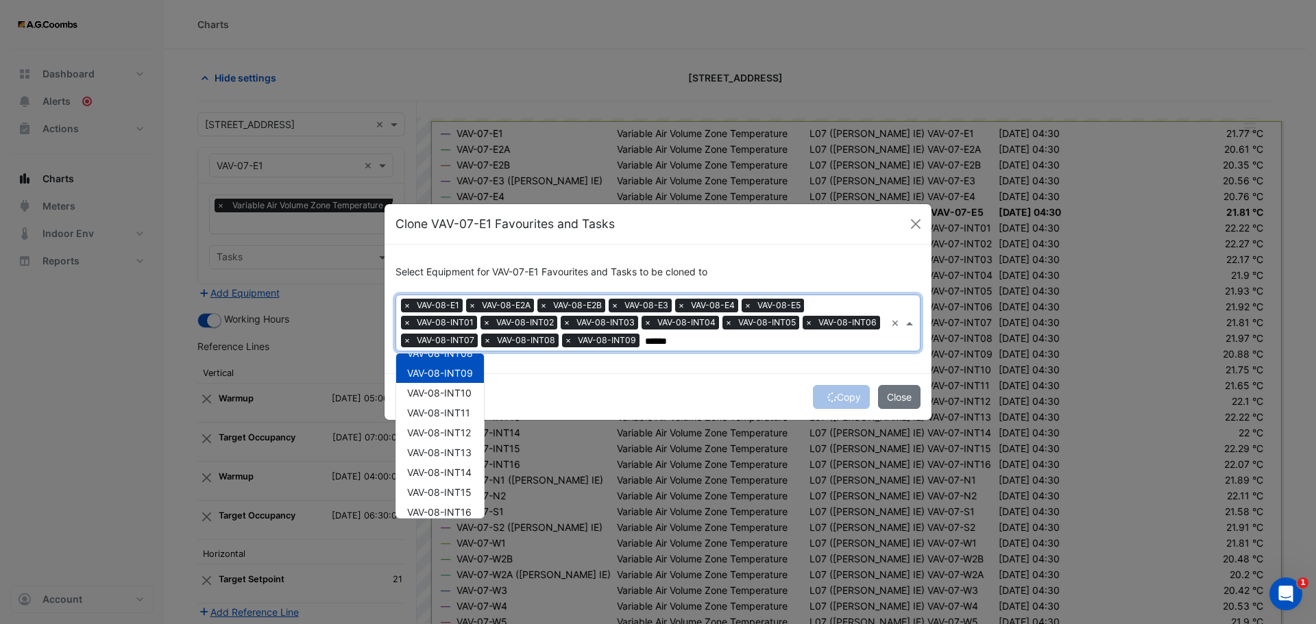
scroll to position [300, 0]
click at [453, 361] on span "VAV-08-INT10" at bounding box center [439, 367] width 64 height 12
click at [452, 384] on span "VAV-08-INT11" at bounding box center [438, 387] width 63 height 12
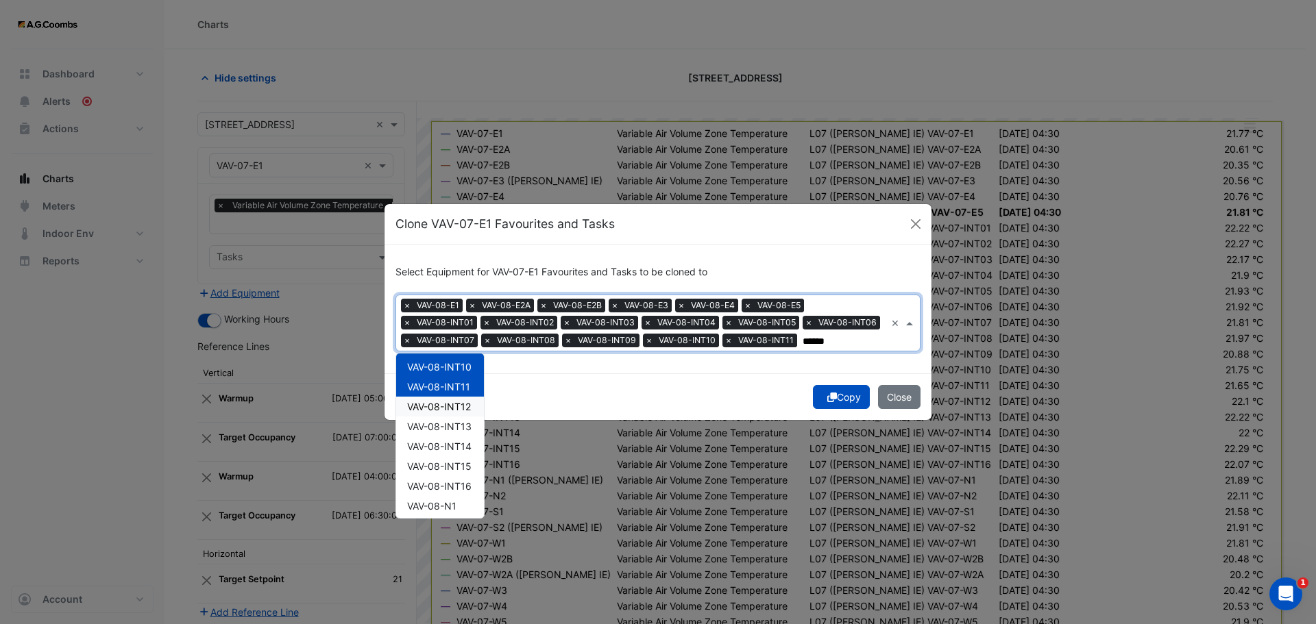
click at [452, 409] on span "VAV-08-INT12" at bounding box center [439, 407] width 64 height 12
click at [453, 426] on span "VAV-08-INT13" at bounding box center [439, 427] width 64 height 12
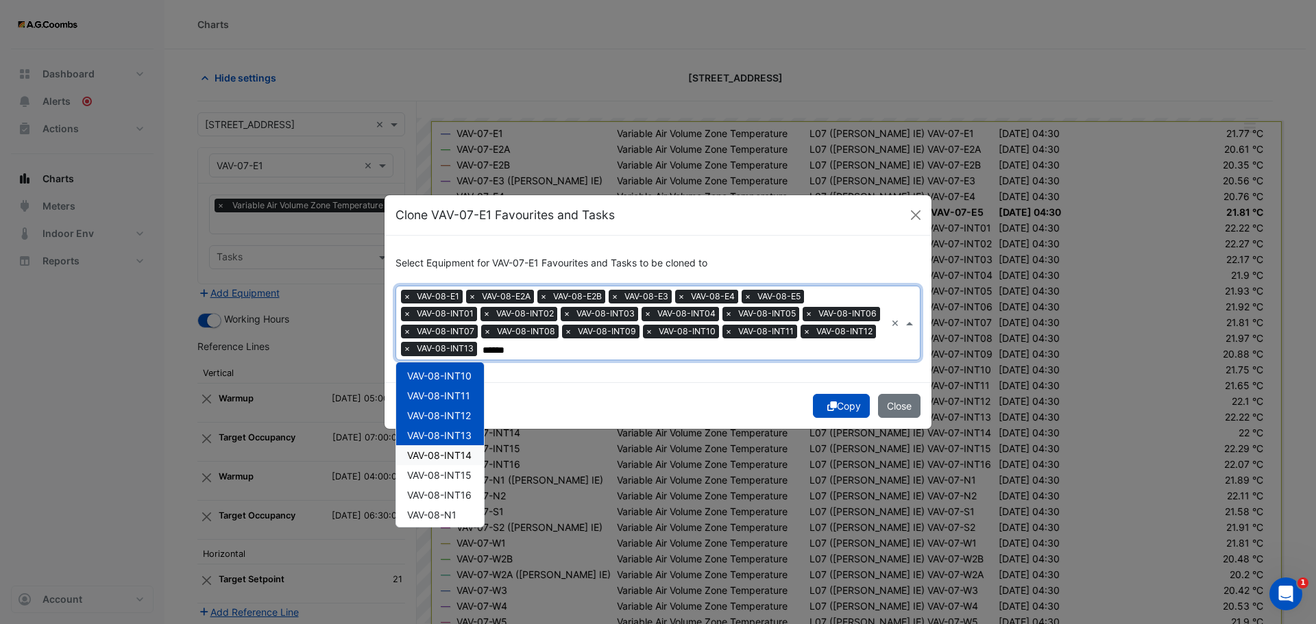
click at [455, 461] on div "VAV-08-INT14" at bounding box center [440, 455] width 88 height 20
click at [463, 486] on div "VAV-08-INT16" at bounding box center [440, 495] width 88 height 20
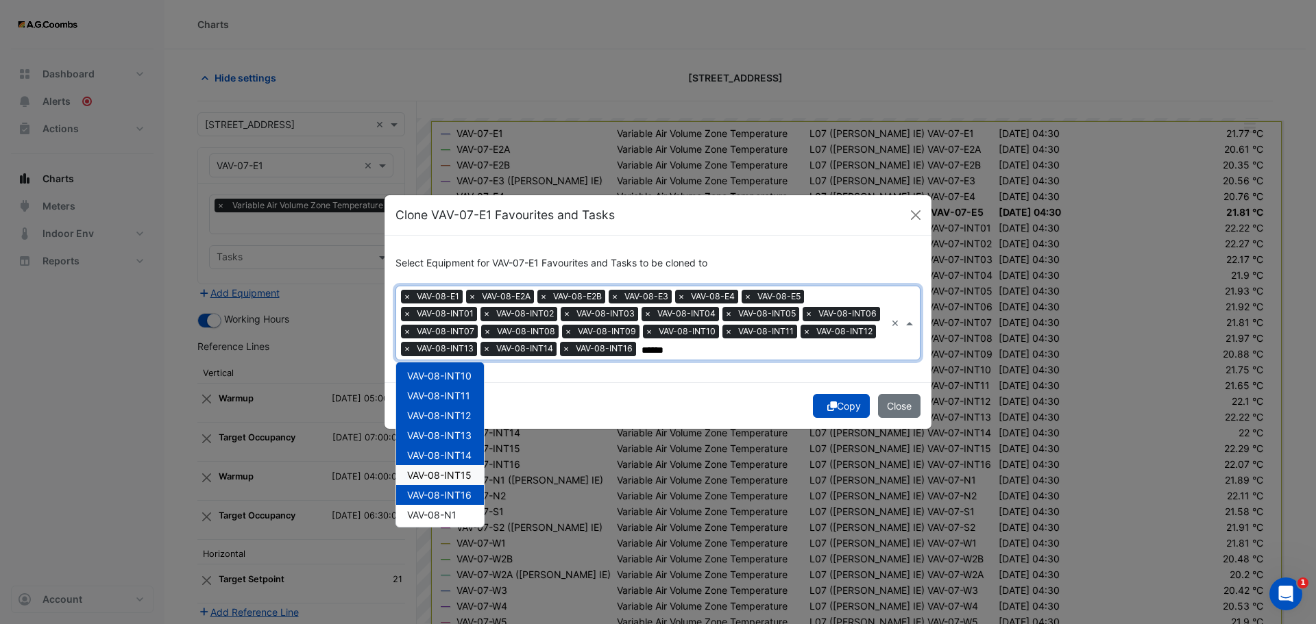
drag, startPoint x: 447, startPoint y: 477, endPoint x: 468, endPoint y: 532, distance: 58.8
click at [446, 477] on span "VAV-08-INT15" at bounding box center [439, 475] width 64 height 12
click at [456, 521] on div "VAV-08-N1" at bounding box center [440, 515] width 88 height 20
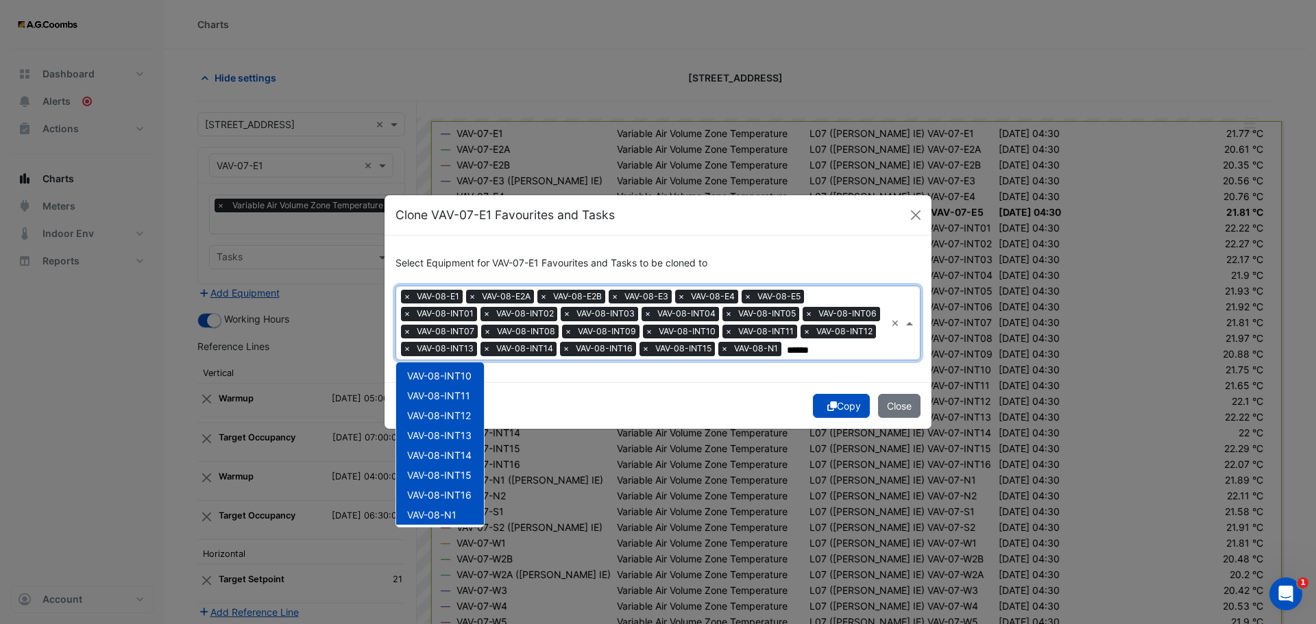
scroll to position [401, 0]
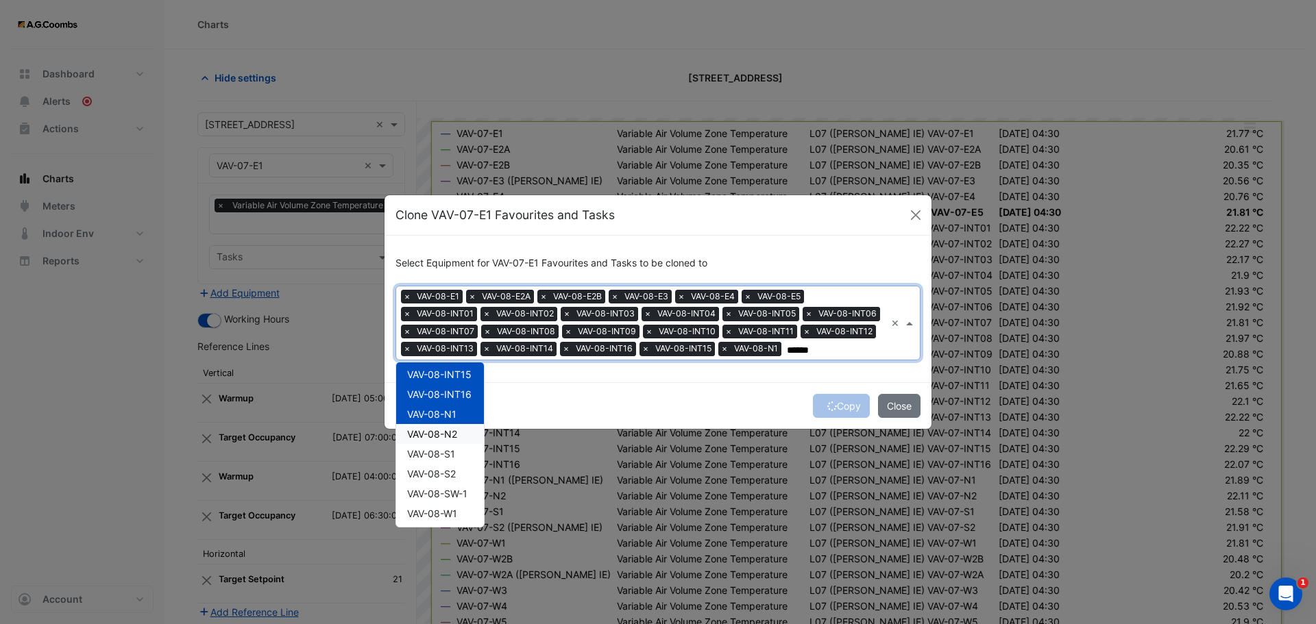
click at [449, 437] on span "VAV-08-N2" at bounding box center [432, 434] width 50 height 12
click at [445, 458] on span "VAV-08-S1" at bounding box center [431, 454] width 48 height 12
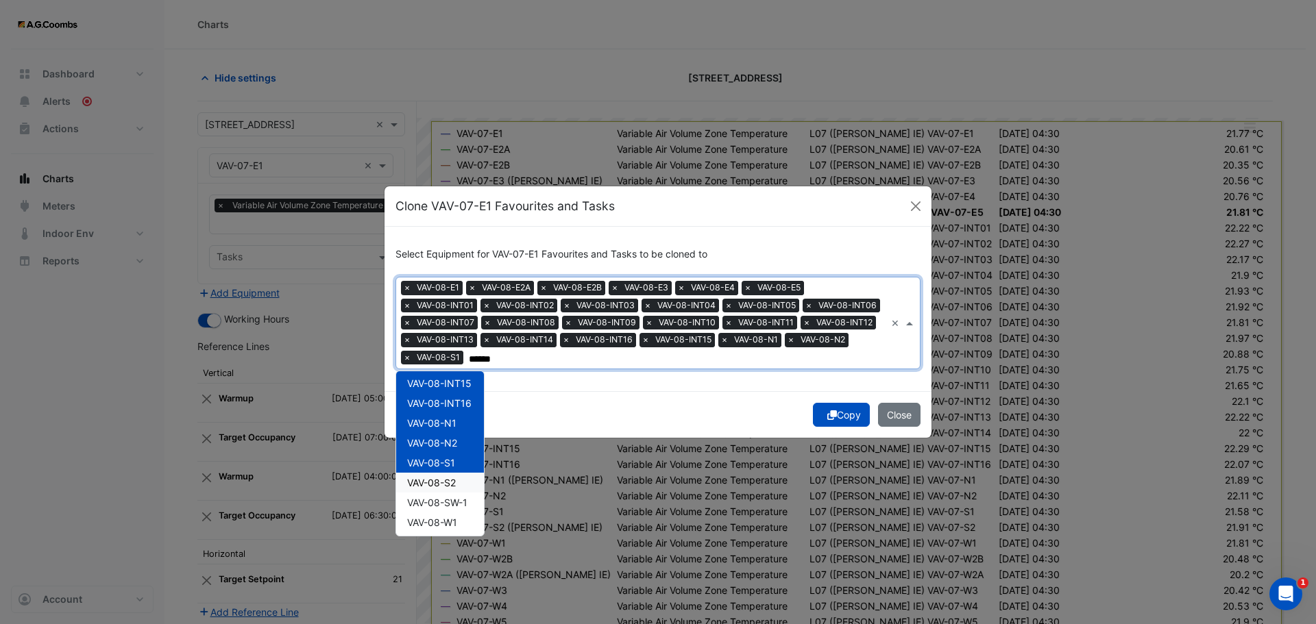
click at [453, 488] on span "VAV-08-S2" at bounding box center [431, 483] width 49 height 12
click at [452, 502] on span "VAV-08-SW-1" at bounding box center [437, 503] width 60 height 12
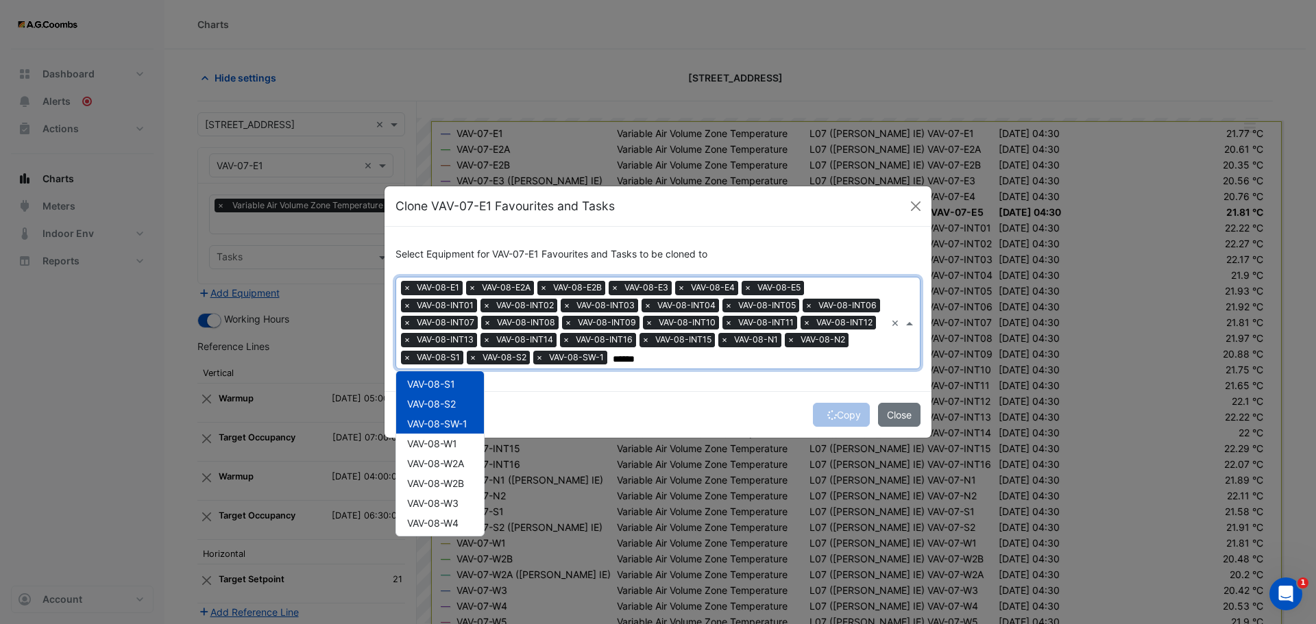
scroll to position [489, 0]
click at [433, 435] on span "VAV-08-W1" at bounding box center [432, 434] width 50 height 12
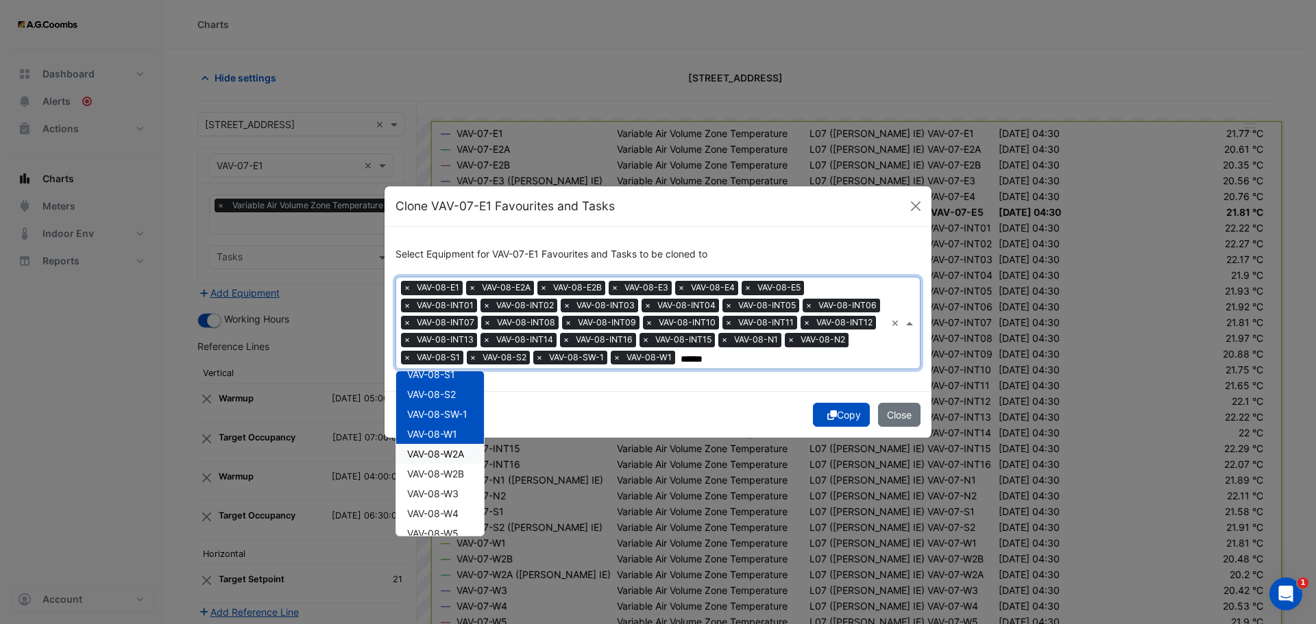
click at [440, 457] on span "VAV-08-W2A" at bounding box center [435, 454] width 57 height 12
click at [443, 475] on span "VAV-08-W2B" at bounding box center [435, 474] width 57 height 12
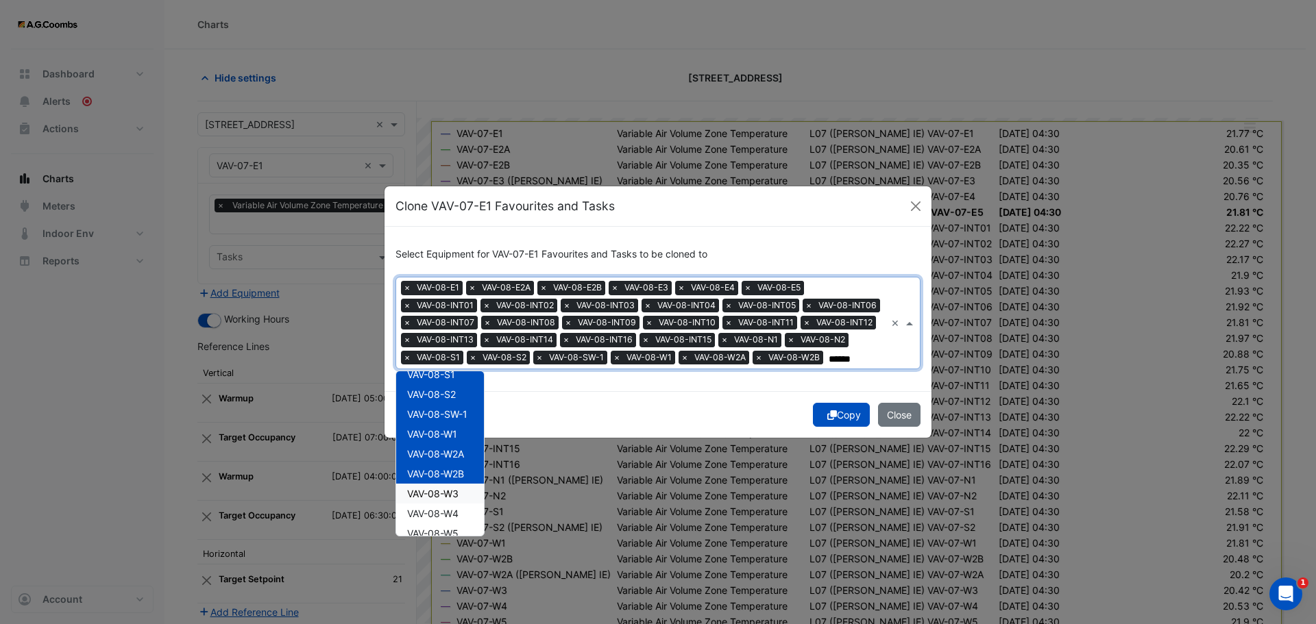
click at [440, 496] on span "VAV-08-W3" at bounding box center [432, 494] width 51 height 12
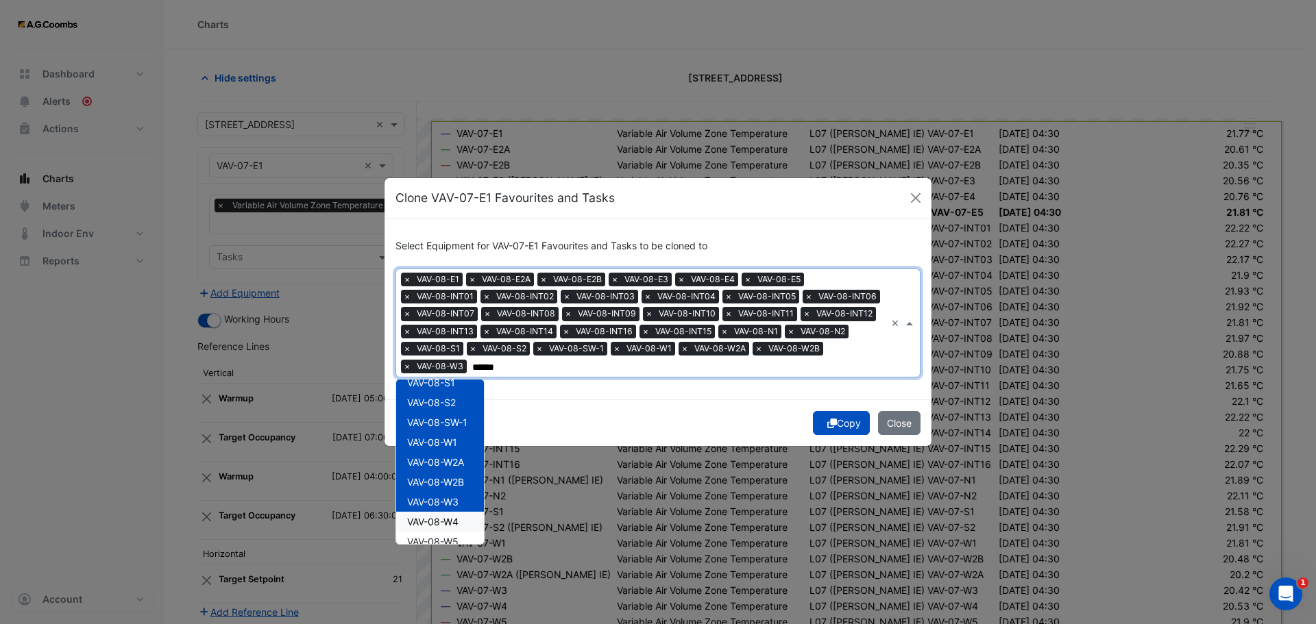
click at [450, 524] on span "VAV-08-W4" at bounding box center [432, 522] width 51 height 12
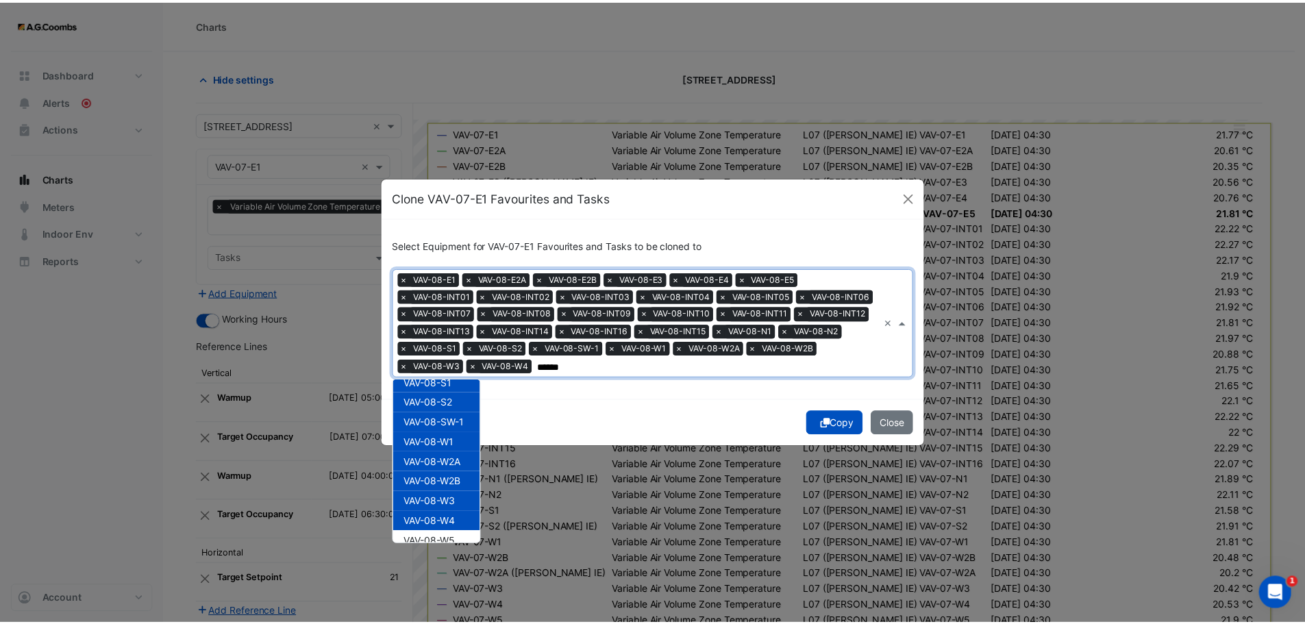
scroll to position [502, 0]
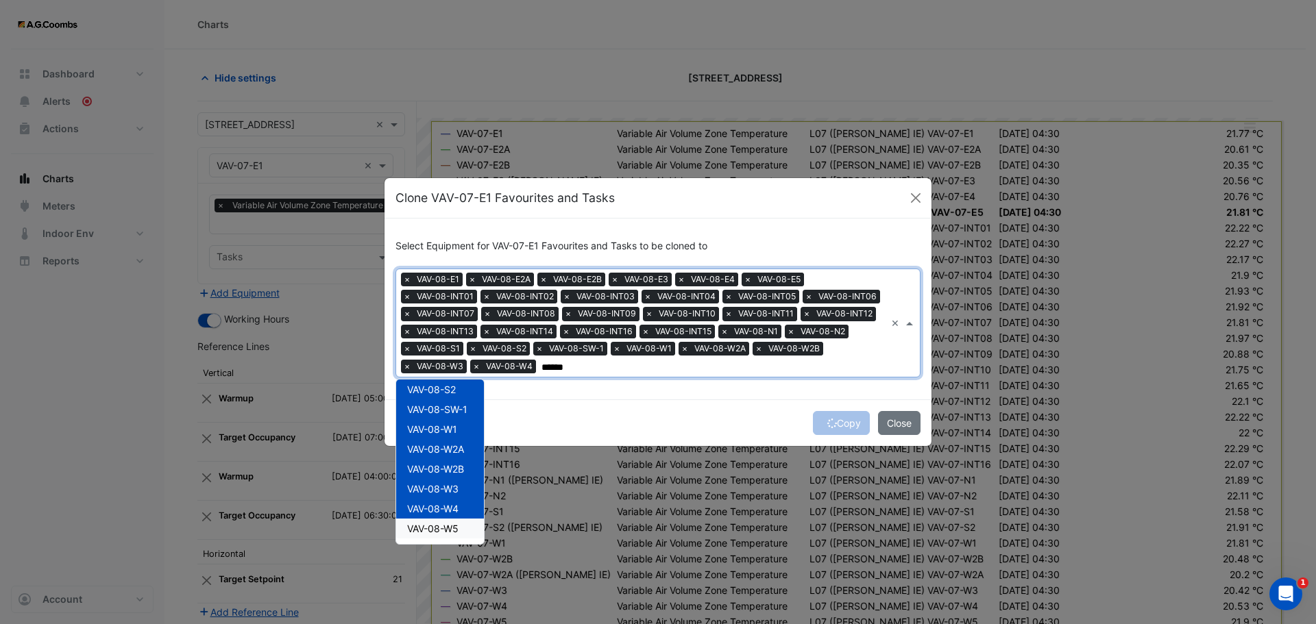
click at [457, 531] on span "VAV-08-W5" at bounding box center [432, 529] width 51 height 12
type input "******"
click at [856, 422] on button "Copy" at bounding box center [841, 423] width 57 height 24
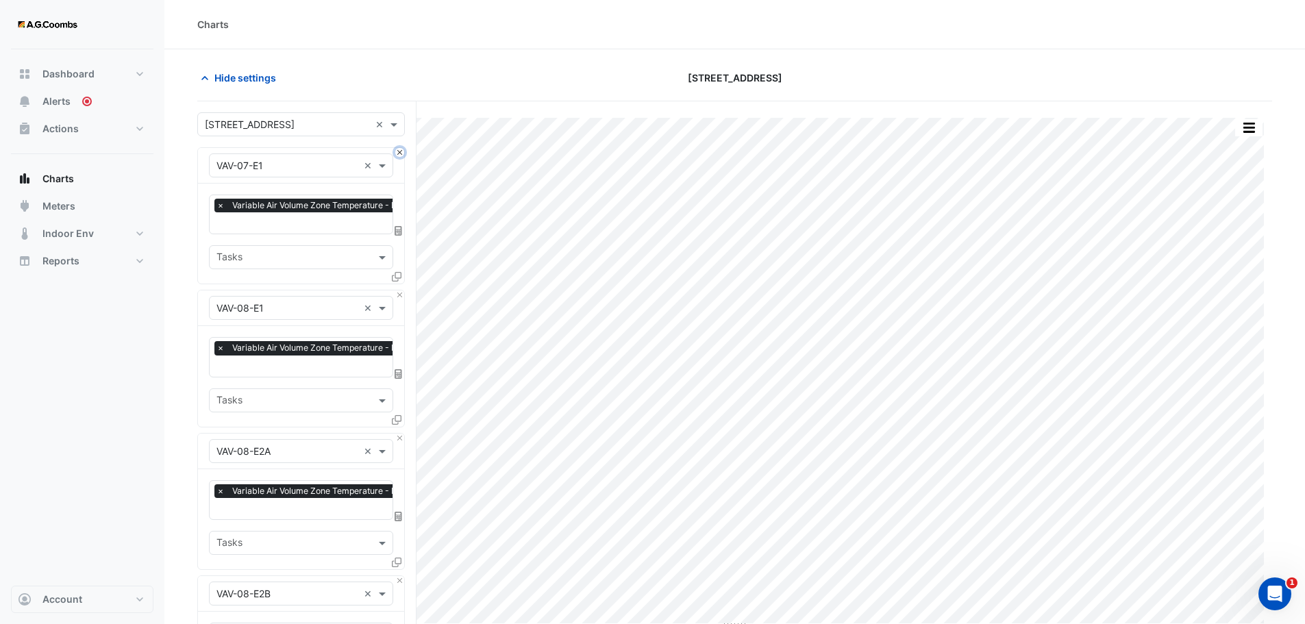
click at [400, 154] on button "Close" at bounding box center [399, 152] width 9 height 9
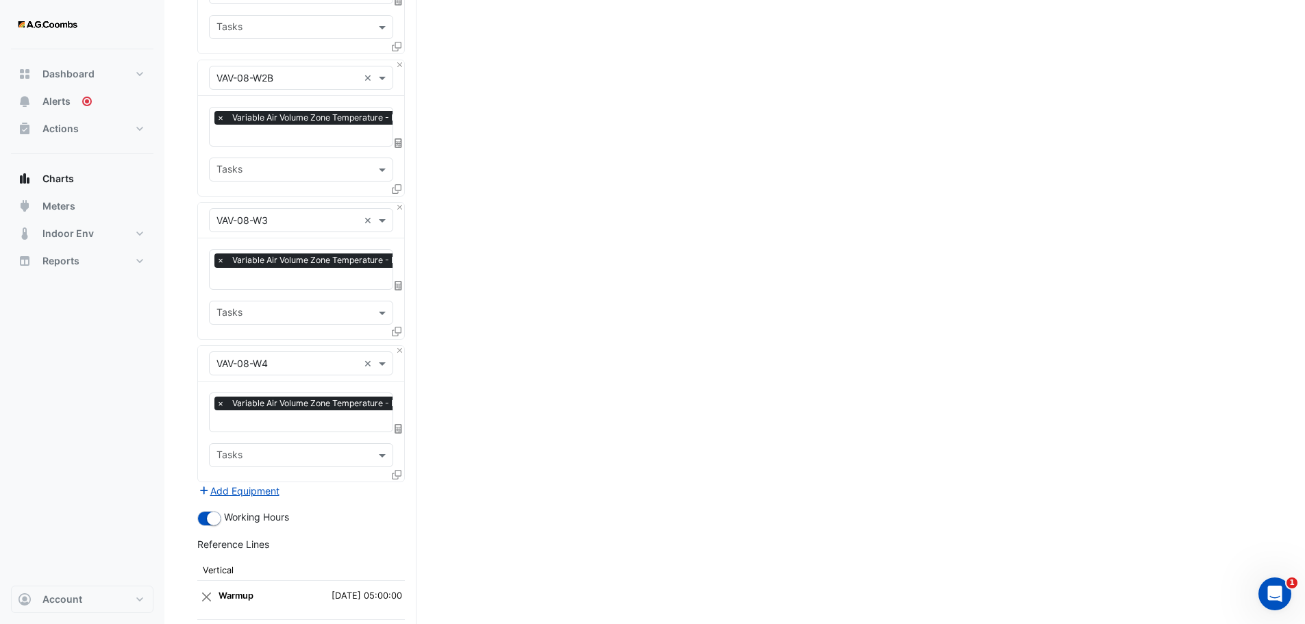
scroll to position [4567, 0]
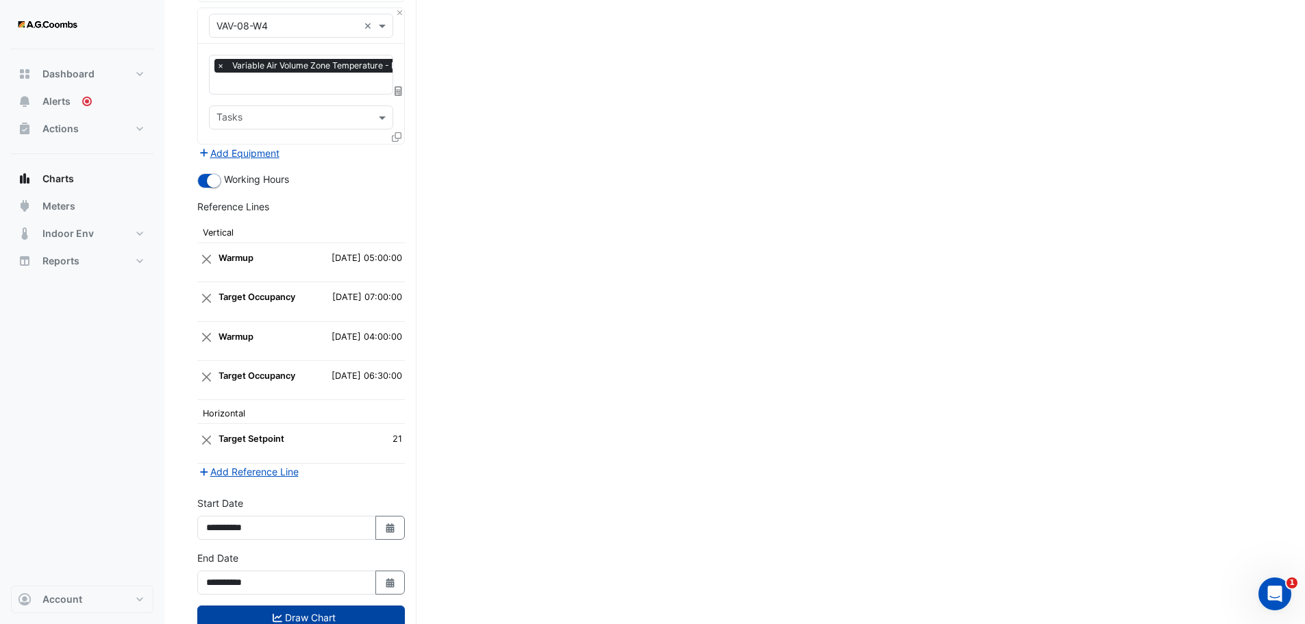
click at [358, 606] on button "Draw Chart" at bounding box center [301, 618] width 208 height 24
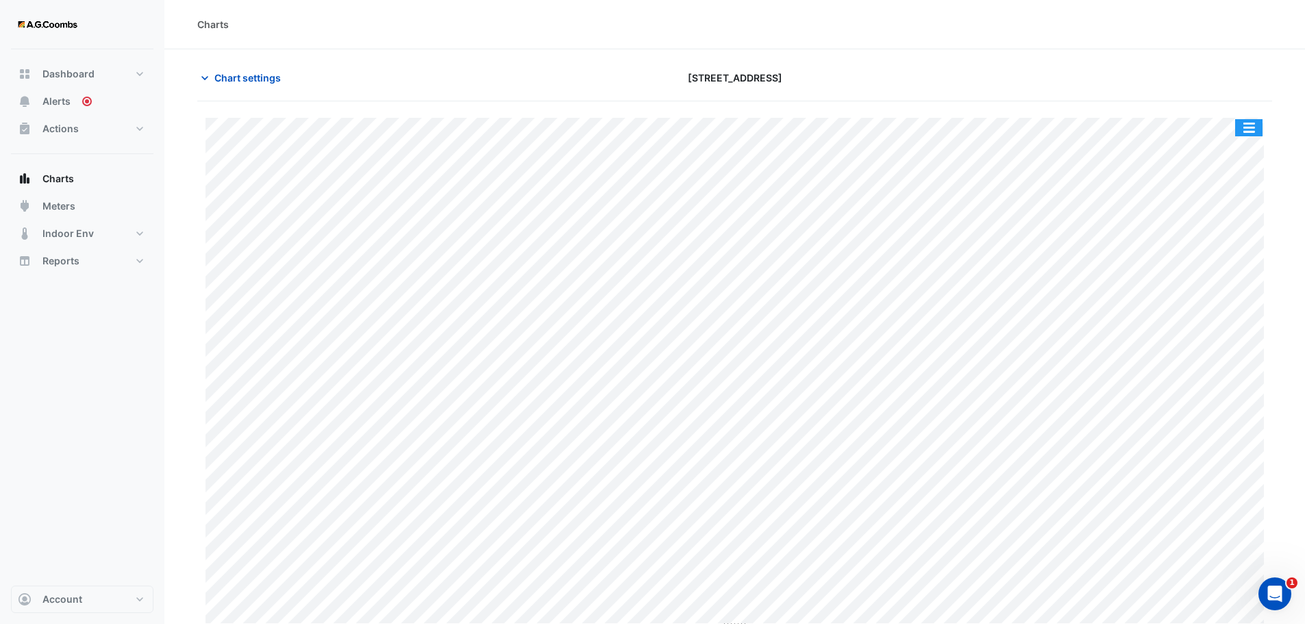
click at [1254, 132] on button "button" at bounding box center [1249, 127] width 27 height 17
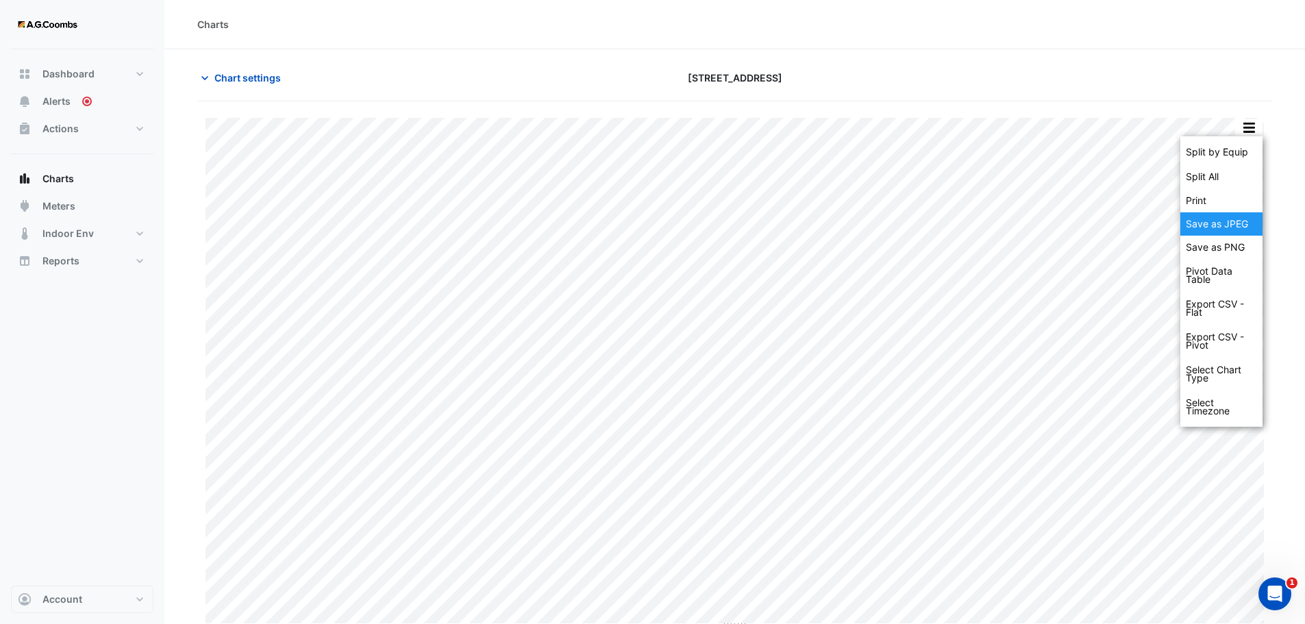
click at [1237, 222] on div "Save as JPEG" at bounding box center [1222, 223] width 82 height 23
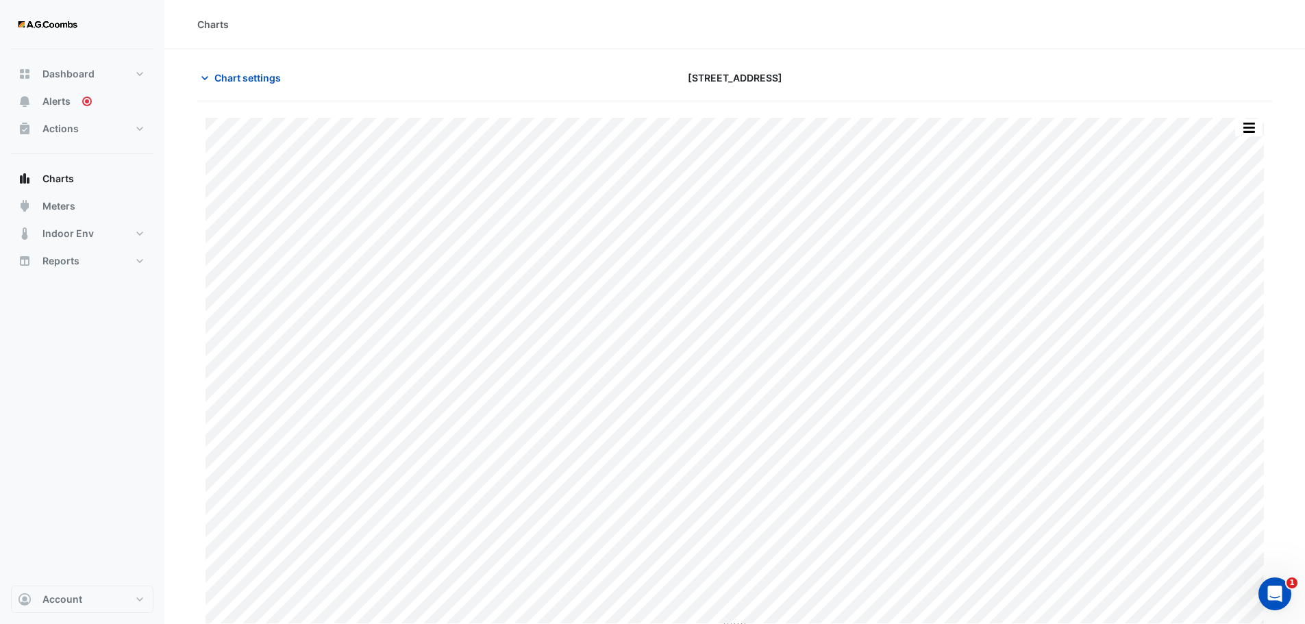
click at [201, 371] on div "Split by Equip Split All Print Save as JPEG Save as PNG Pivot Data Table Export…" at bounding box center [734, 374] width 1075 height 513
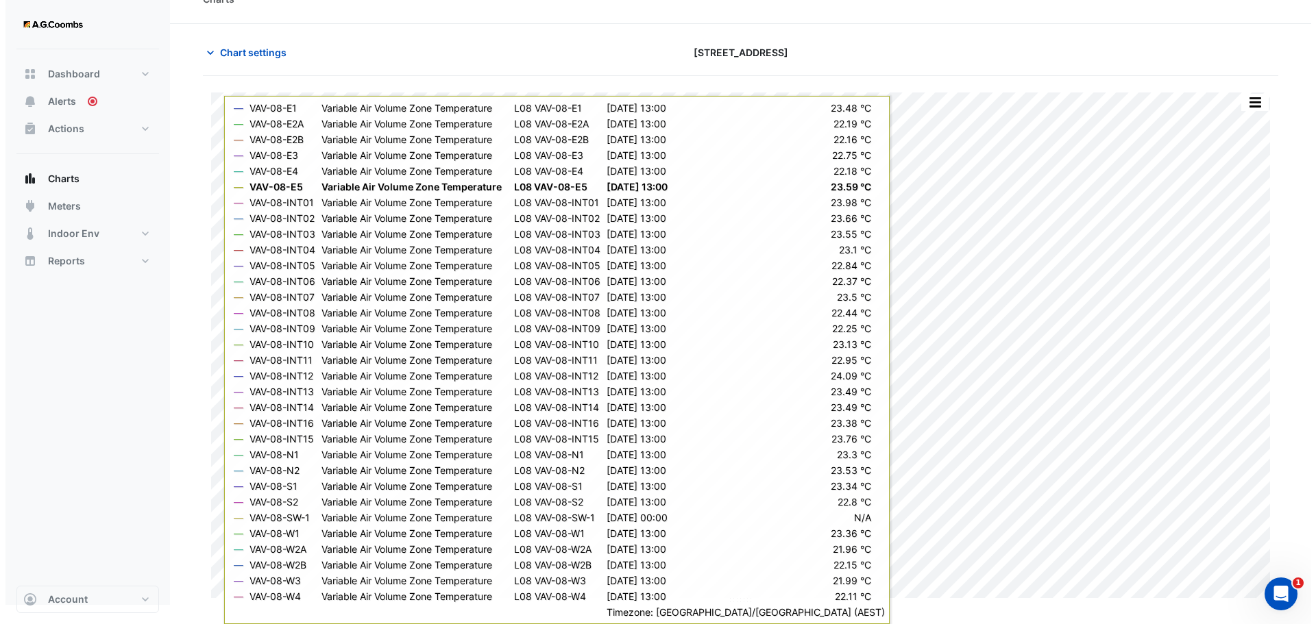
scroll to position [6, 0]
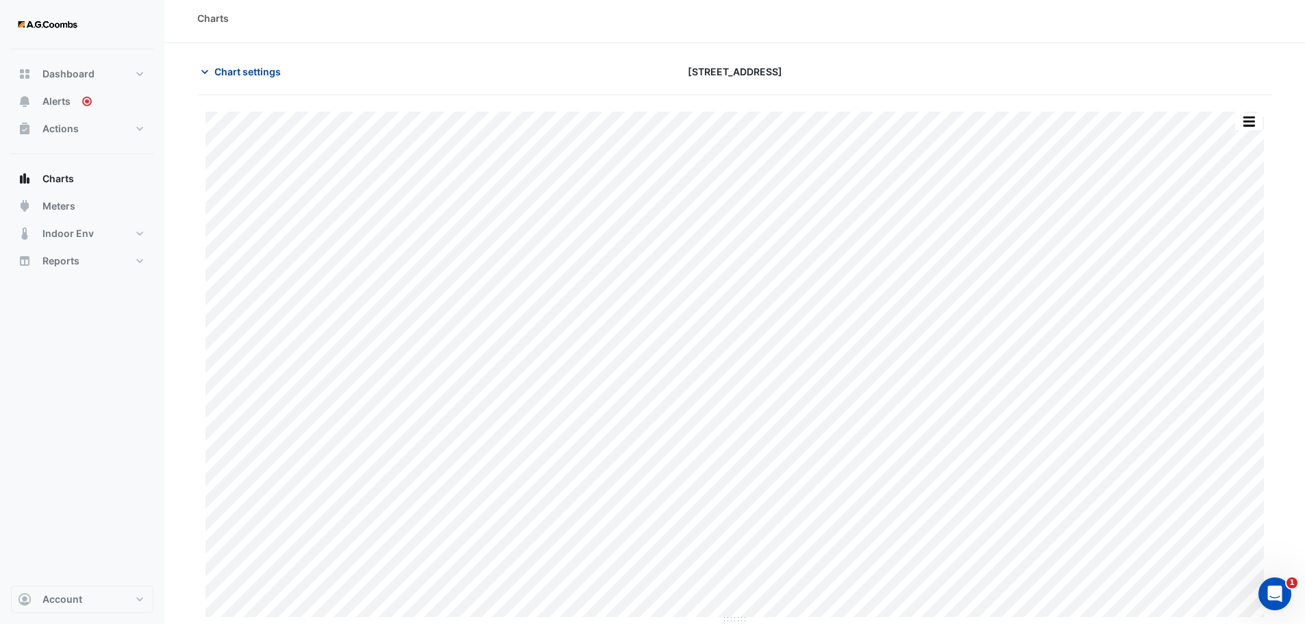
click at [267, 67] on span "Chart settings" at bounding box center [247, 71] width 66 height 14
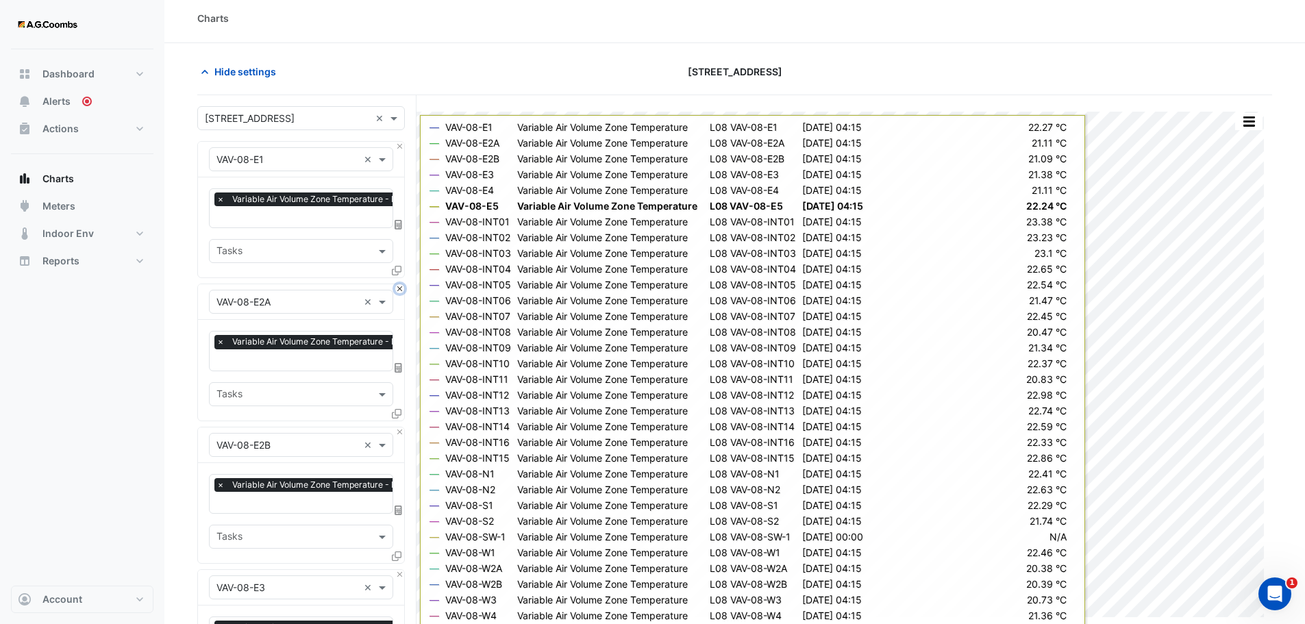
click at [400, 286] on button "Close" at bounding box center [399, 288] width 9 height 9
click at [400, 428] on button "Close" at bounding box center [399, 432] width 9 height 9
click at [400, 286] on button "Close" at bounding box center [399, 288] width 9 height 9
click at [400, 428] on button "Close" at bounding box center [399, 432] width 9 height 9
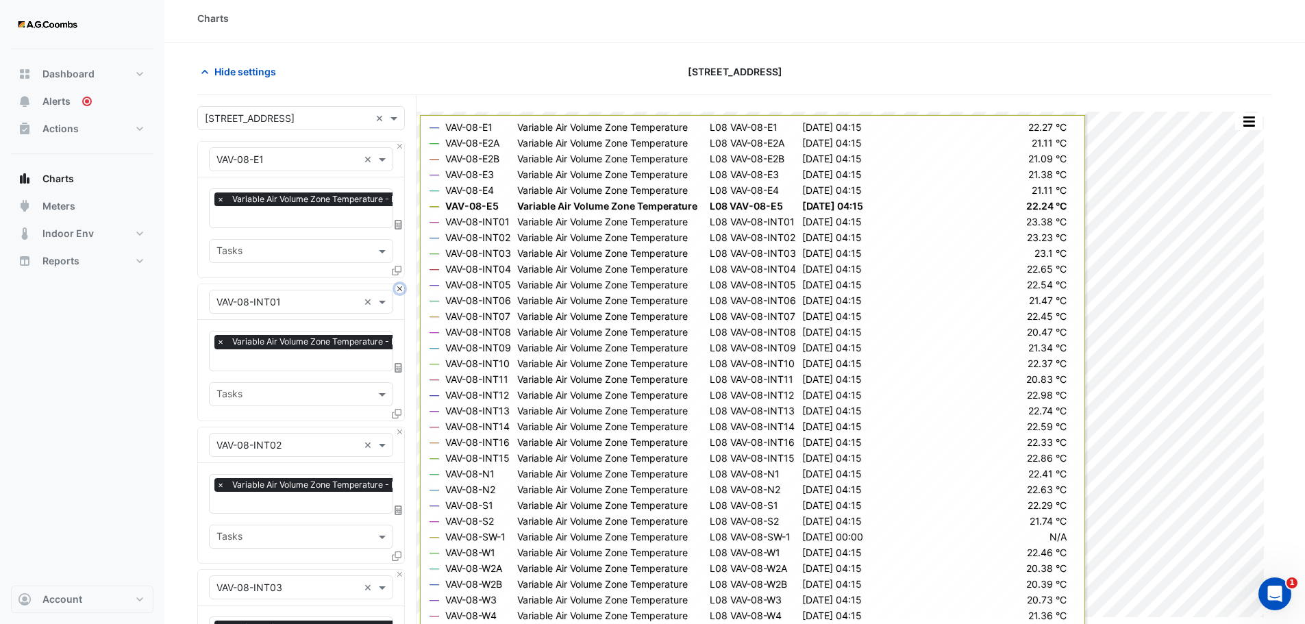
click at [400, 286] on button "Close" at bounding box center [399, 288] width 9 height 9
click at [400, 428] on button "Close" at bounding box center [399, 432] width 9 height 9
click at [400, 286] on button "Close" at bounding box center [399, 288] width 9 height 9
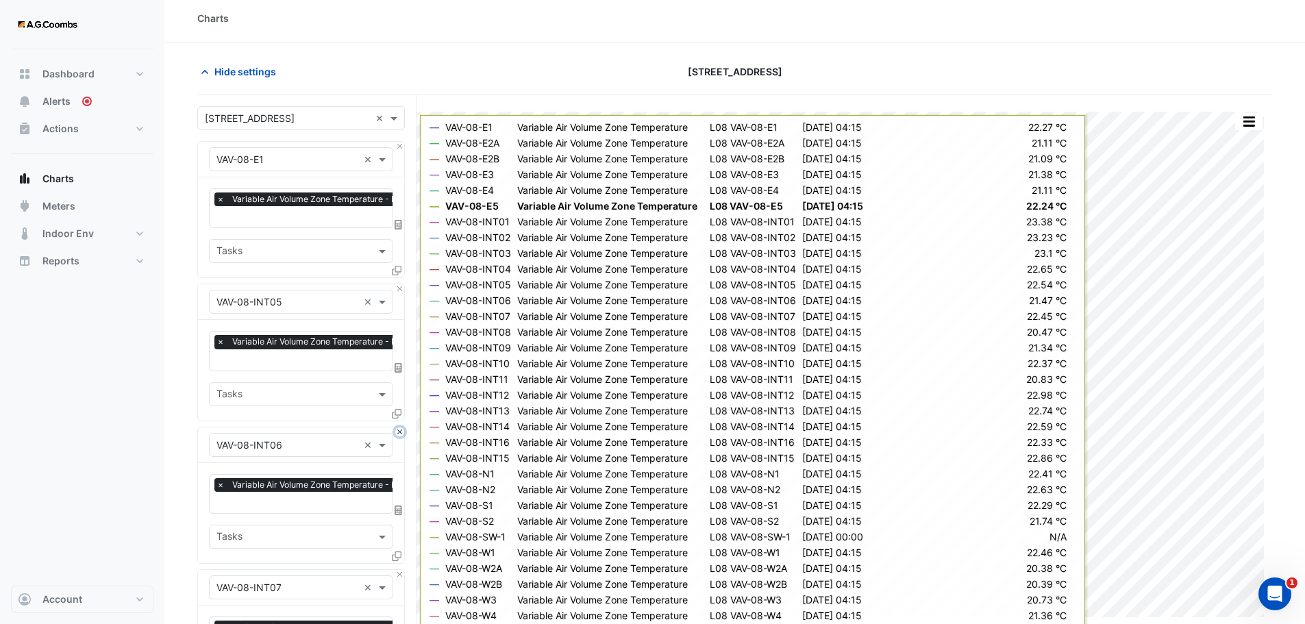
click at [400, 428] on button "Close" at bounding box center [399, 432] width 9 height 9
click at [400, 286] on button "Close" at bounding box center [399, 288] width 9 height 9
click at [400, 428] on button "Close" at bounding box center [399, 432] width 9 height 9
click at [400, 286] on button "Close" at bounding box center [399, 288] width 9 height 9
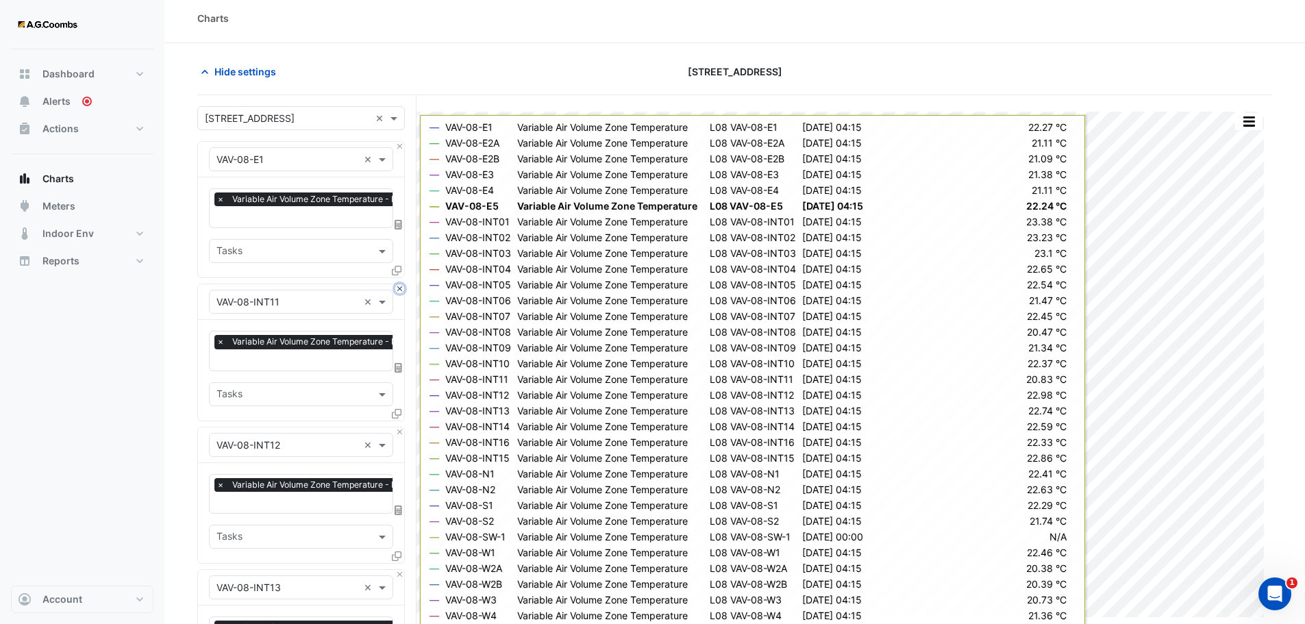
click at [400, 286] on button "Close" at bounding box center [399, 288] width 9 height 9
click at [400, 428] on button "Close" at bounding box center [399, 432] width 9 height 9
click at [400, 286] on button "Close" at bounding box center [399, 288] width 9 height 9
click at [400, 428] on button "Close" at bounding box center [399, 432] width 9 height 9
click at [400, 286] on button "Close" at bounding box center [399, 288] width 9 height 9
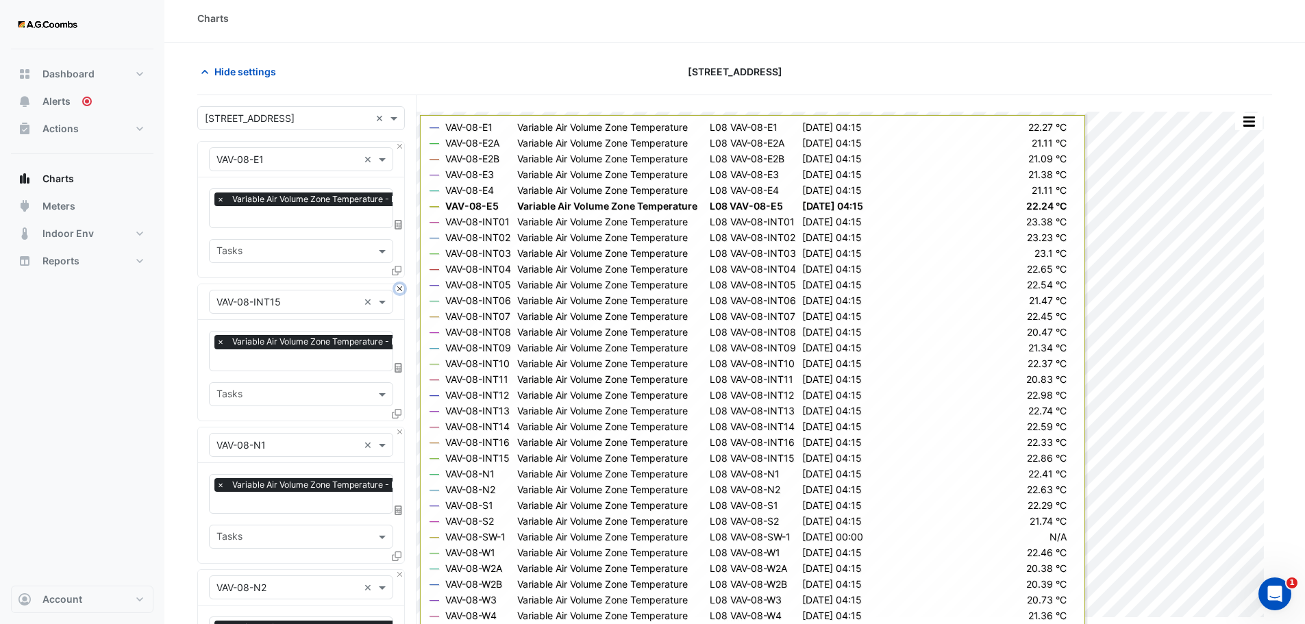
click at [400, 286] on button "Close" at bounding box center [399, 288] width 9 height 9
click at [400, 428] on button "Close" at bounding box center [399, 432] width 9 height 9
click at [400, 286] on button "Close" at bounding box center [399, 288] width 9 height 9
click at [400, 428] on button "Close" at bounding box center [399, 432] width 9 height 9
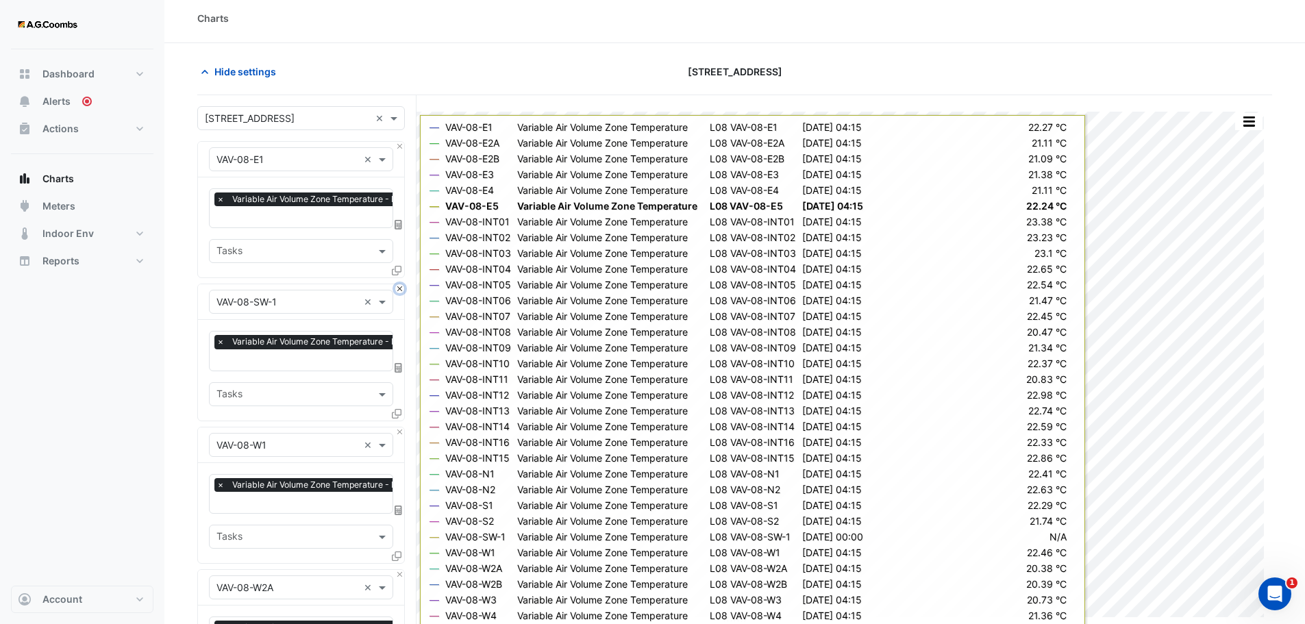
click at [400, 286] on button "Close" at bounding box center [399, 288] width 9 height 9
click at [400, 428] on button "Close" at bounding box center [399, 432] width 9 height 9
click at [400, 286] on button "Close" at bounding box center [399, 288] width 9 height 9
click at [400, 428] on button "Close" at bounding box center [399, 432] width 9 height 9
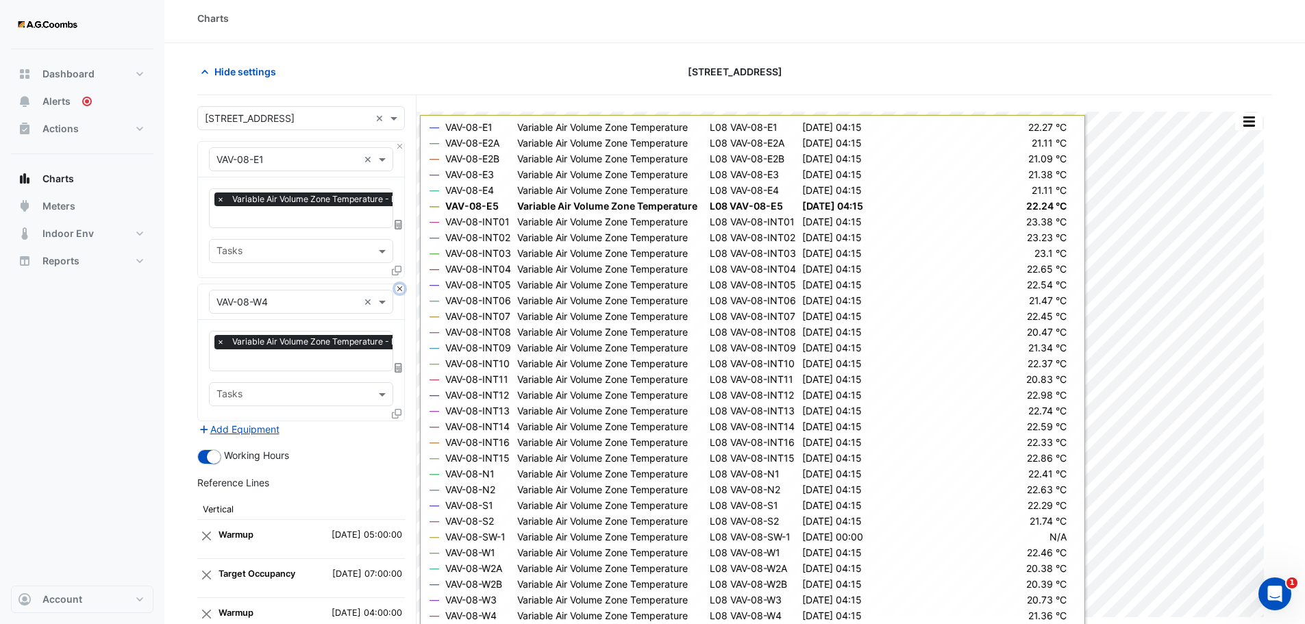
click at [400, 286] on button "Close" at bounding box center [399, 288] width 9 height 9
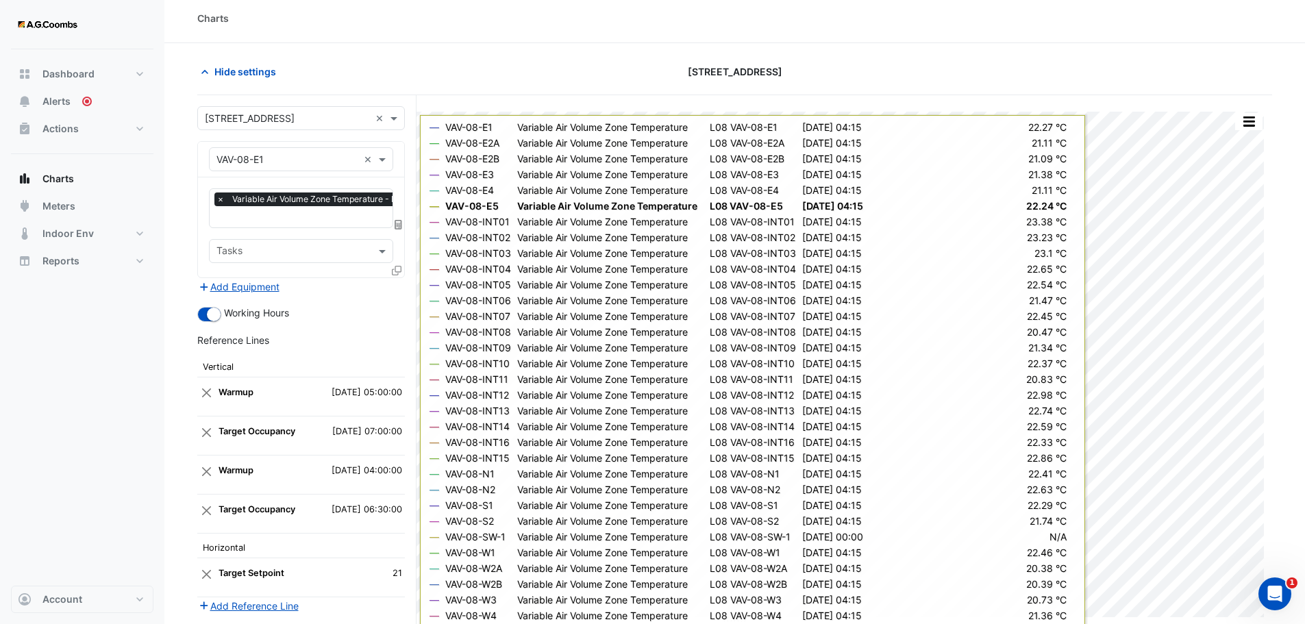
click at [400, 286] on div "Add Equipment" at bounding box center [301, 286] width 208 height 16
click at [393, 269] on icon at bounding box center [397, 271] width 10 height 10
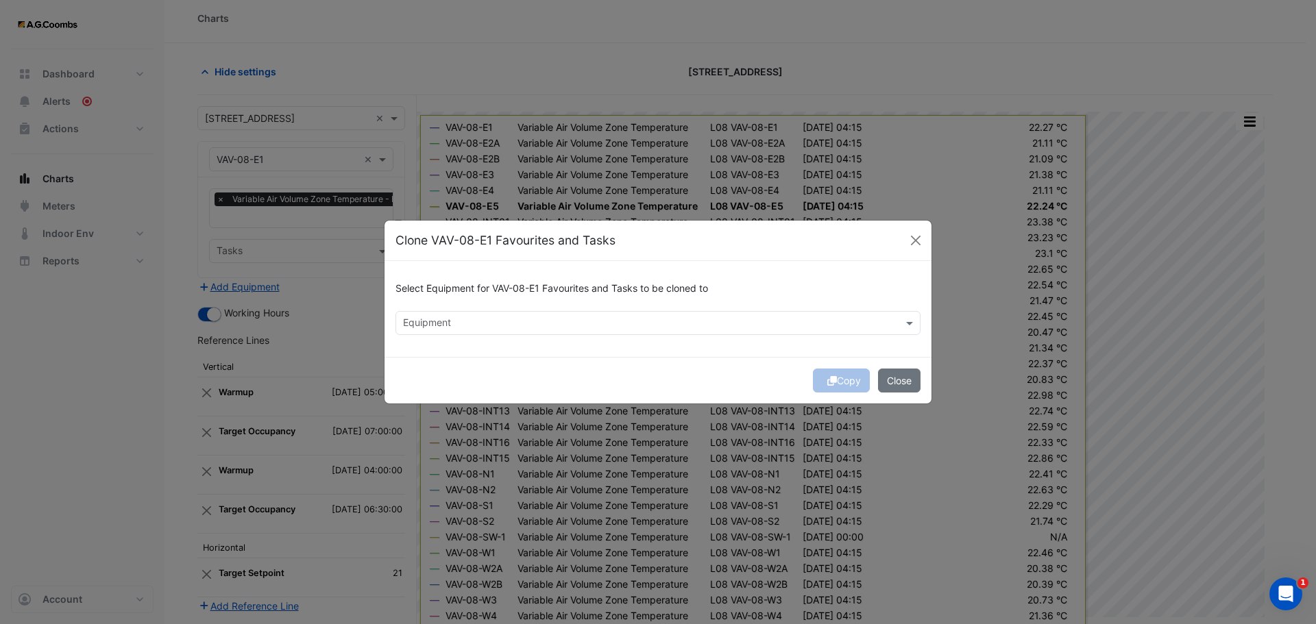
click at [481, 327] on input "text" at bounding box center [650, 324] width 494 height 14
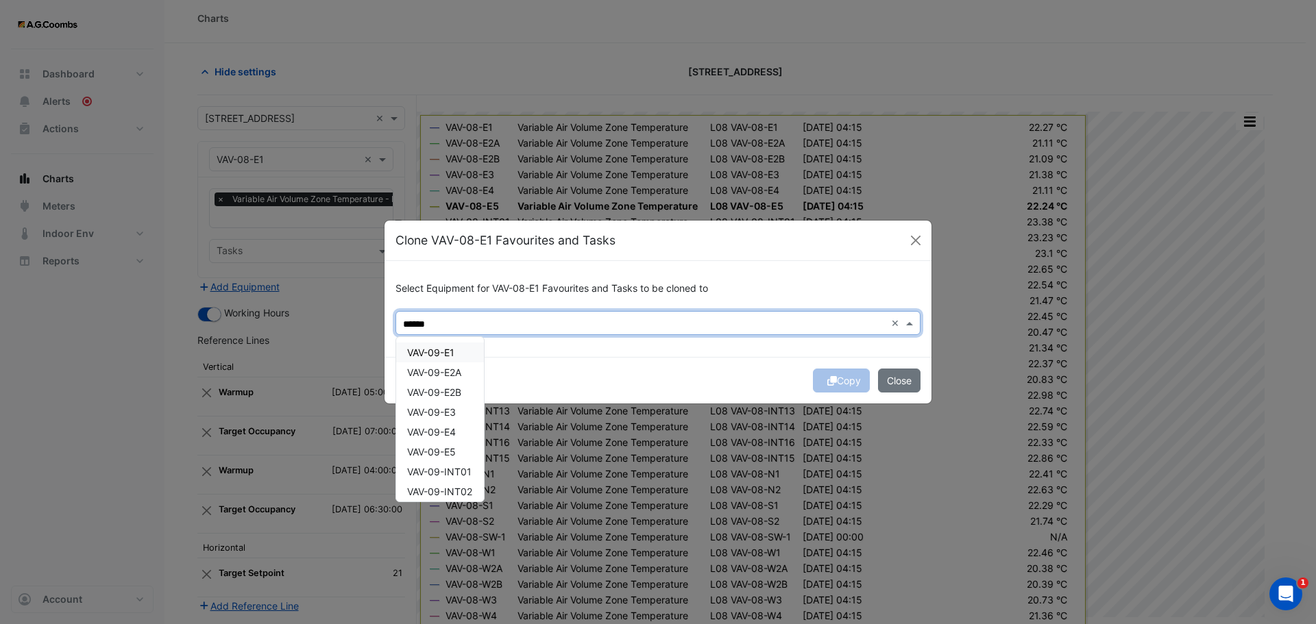
click at [469, 353] on div "VAV-09-E1" at bounding box center [440, 353] width 88 height 20
click at [461, 376] on span "VAV-09-E2A" at bounding box center [434, 373] width 54 height 12
click at [465, 391] on div "VAV-09-E2B" at bounding box center [440, 392] width 88 height 20
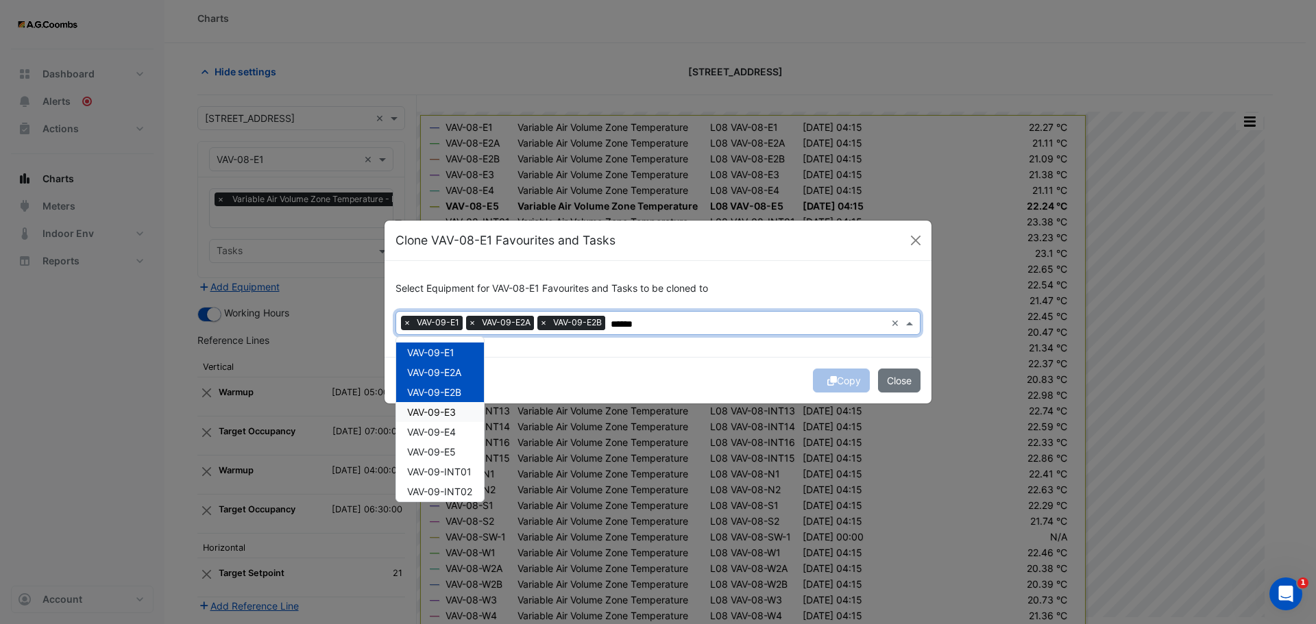
click at [466, 412] on div "VAV-09-E3" at bounding box center [440, 412] width 88 height 20
click at [464, 425] on div "VAV-09-E4" at bounding box center [440, 432] width 88 height 20
click at [455, 456] on span "VAV-09-E5" at bounding box center [431, 452] width 49 height 12
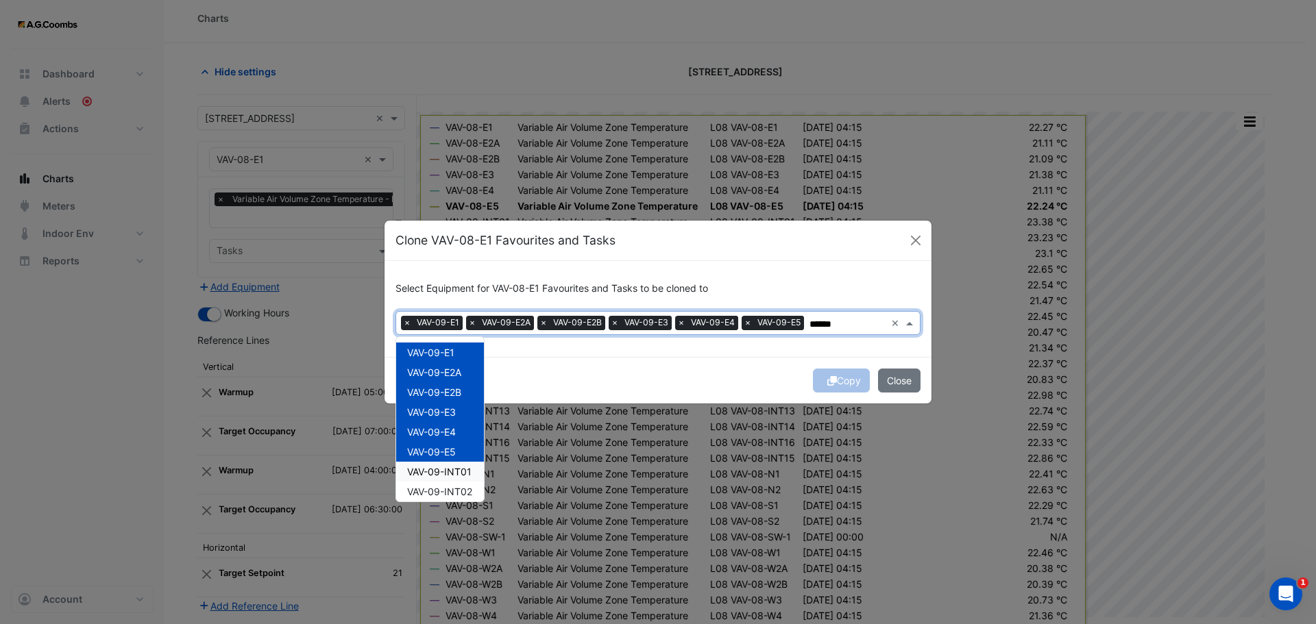
click at [456, 471] on span "VAV-09-INT01" at bounding box center [439, 472] width 64 height 12
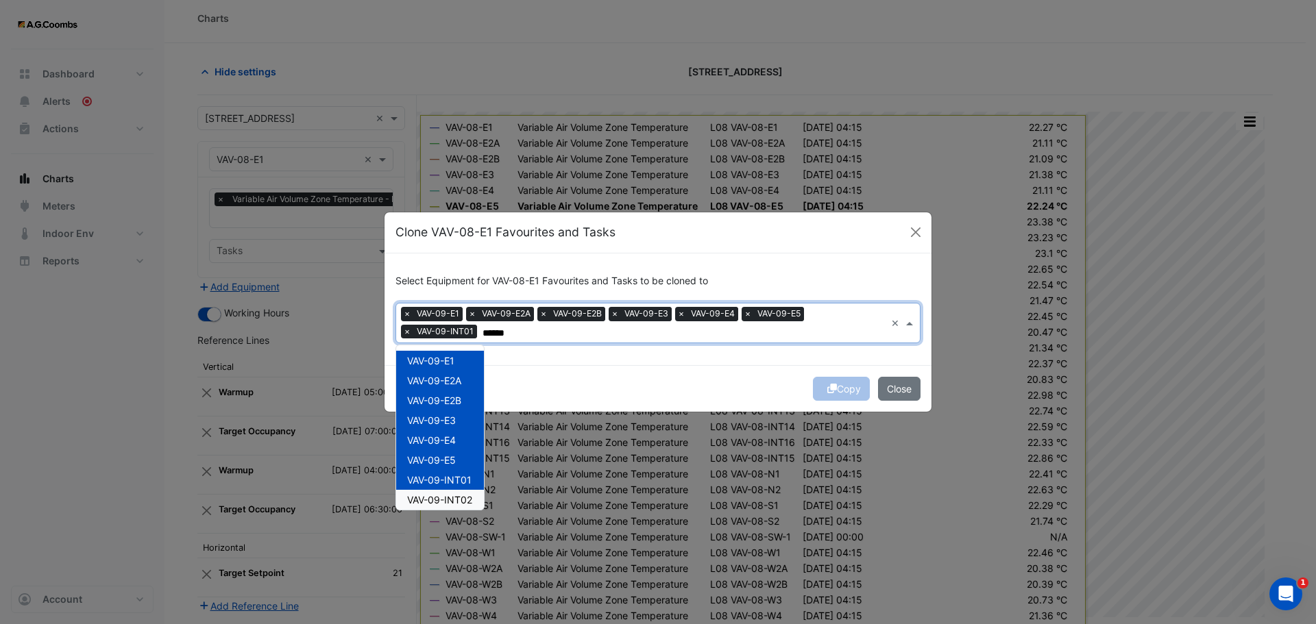
click at [460, 498] on span "VAV-09-INT02" at bounding box center [439, 500] width 65 height 12
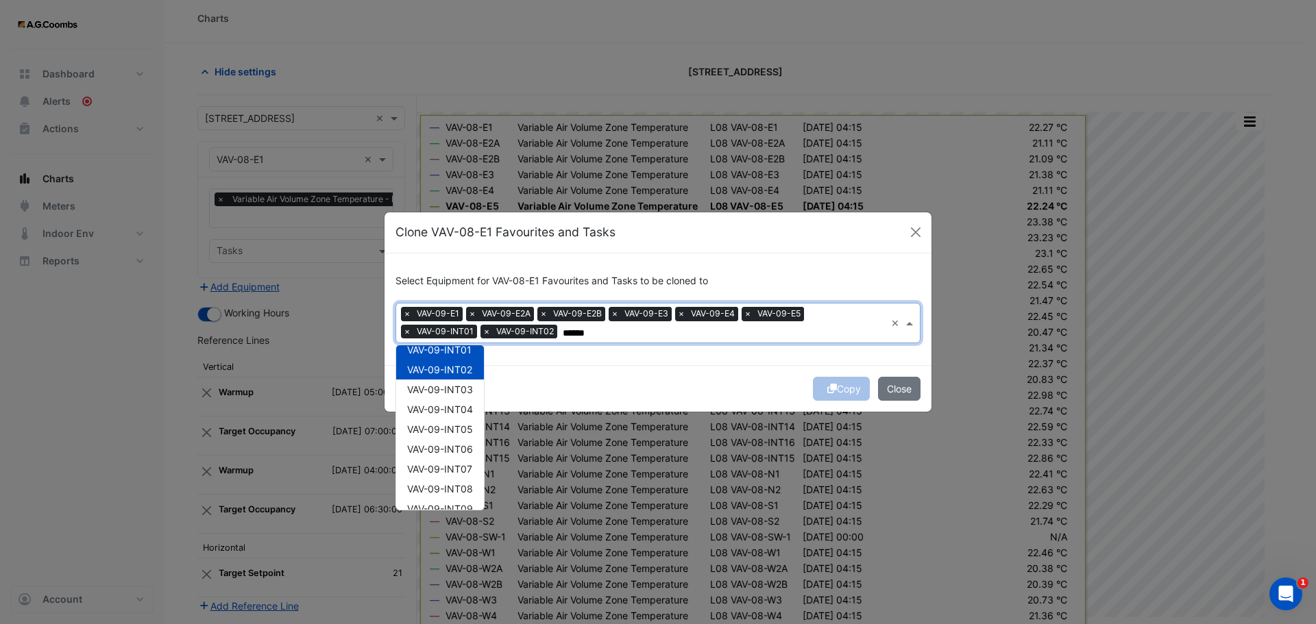
scroll to position [143, 0]
click at [447, 379] on span "VAV-09-INT03" at bounding box center [440, 377] width 66 height 12
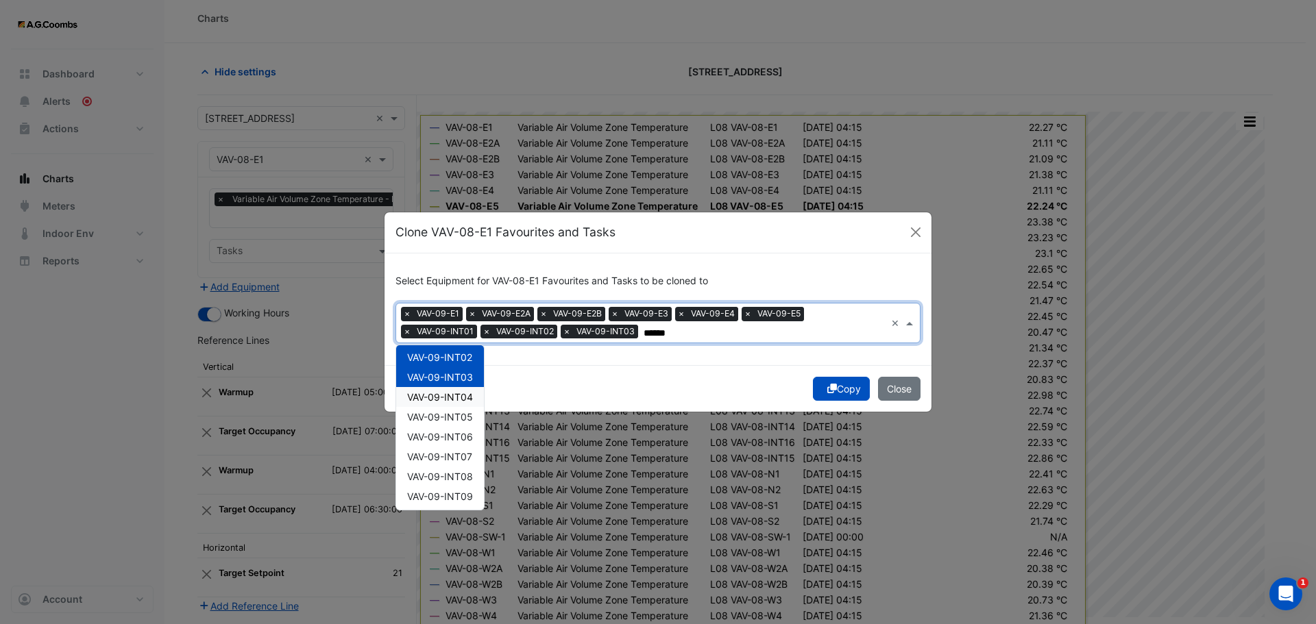
click at [448, 396] on span "VAV-09-INT04" at bounding box center [440, 397] width 66 height 12
click at [451, 419] on span "VAV-09-INT05" at bounding box center [440, 417] width 66 height 12
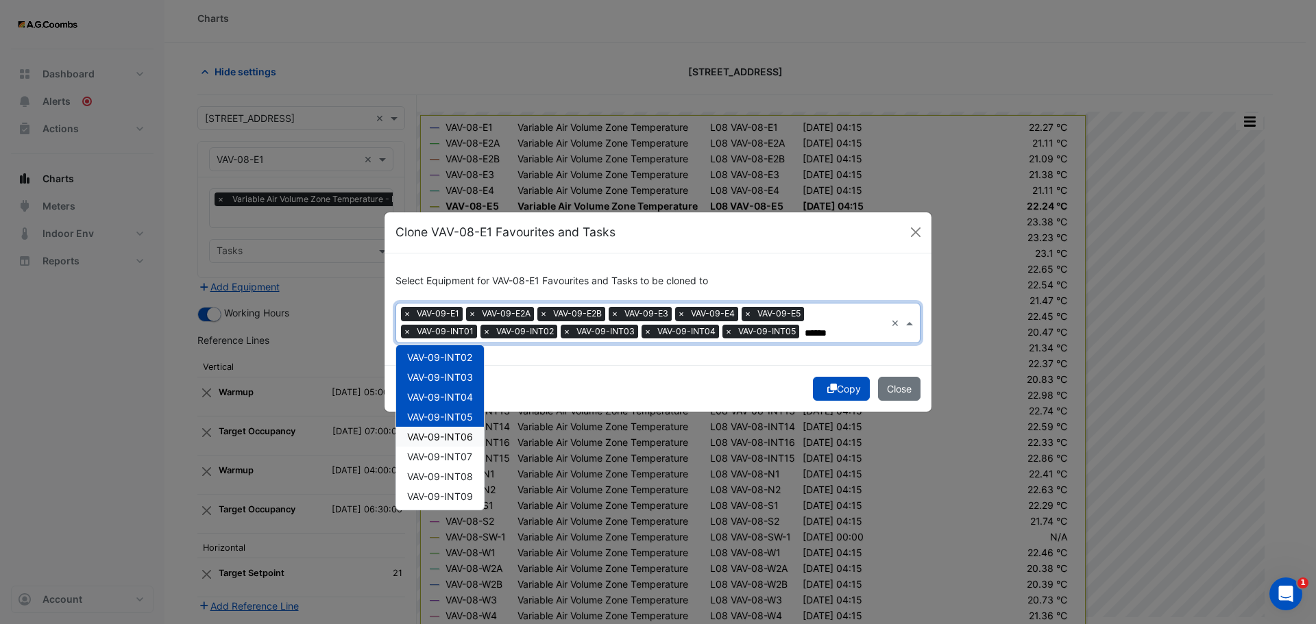
click at [450, 443] on div "VAV-09-INT06" at bounding box center [440, 437] width 88 height 20
click at [448, 463] on span "VAV-09-INT07" at bounding box center [439, 457] width 65 height 12
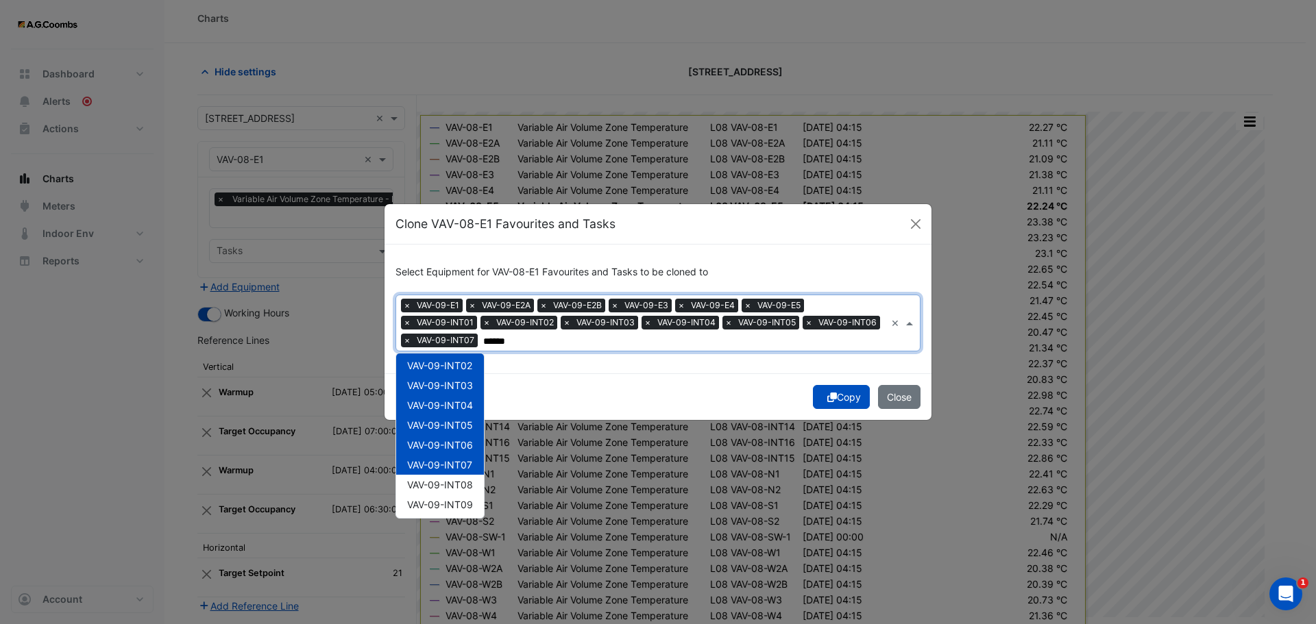
click at [451, 483] on span "VAV-09-INT08" at bounding box center [440, 485] width 66 height 12
click at [452, 504] on span "VAV-09-INT09" at bounding box center [440, 505] width 66 height 12
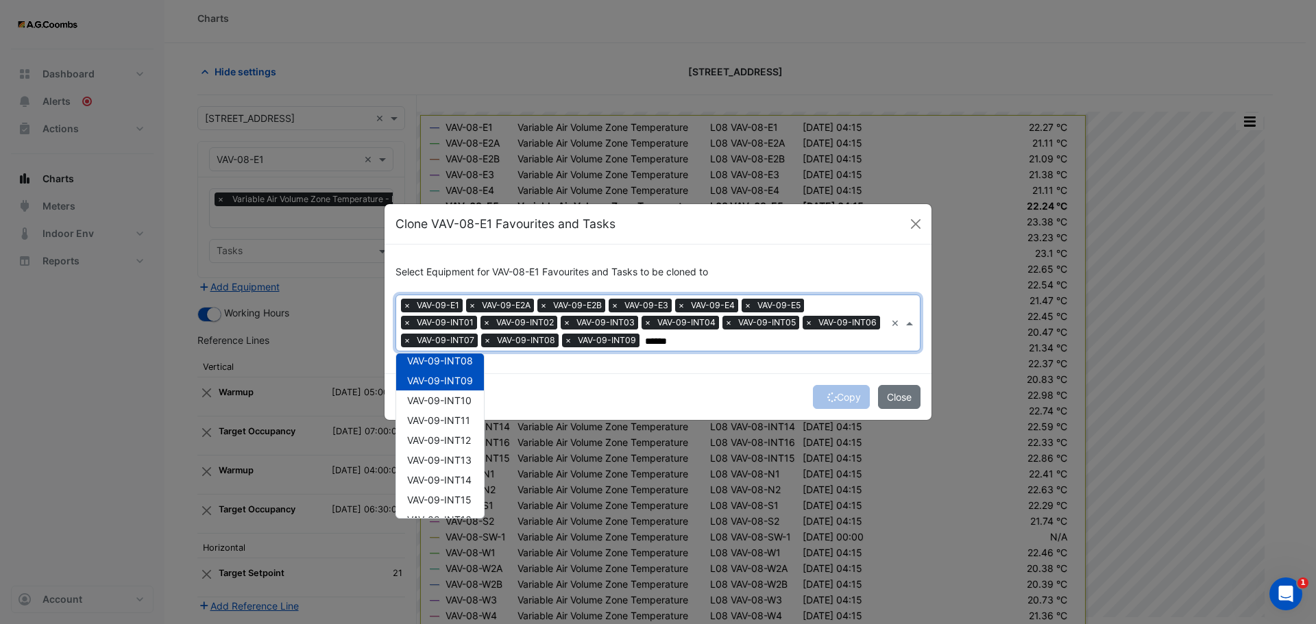
scroll to position [302, 0]
click at [446, 371] on span "VAV-09-INT10" at bounding box center [439, 366] width 64 height 12
click at [445, 386] on span "VAV-09-INT11" at bounding box center [438, 386] width 63 height 12
click at [447, 404] on span "VAV-09-INT12" at bounding box center [439, 406] width 64 height 12
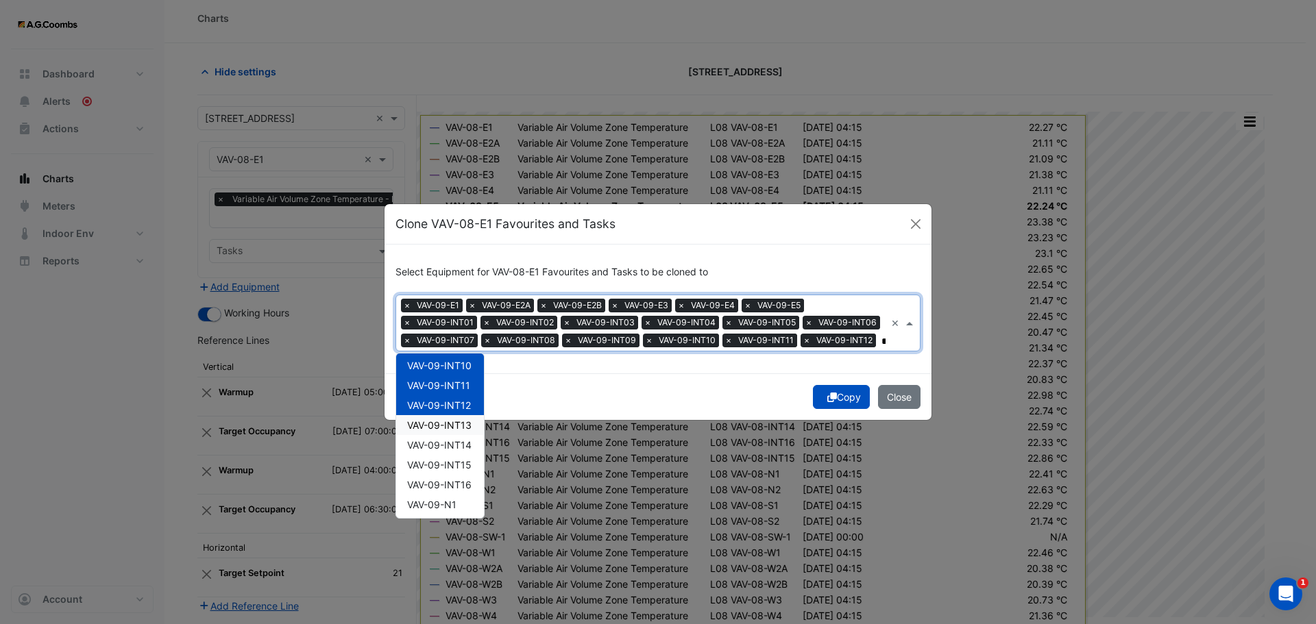
click at [445, 435] on div "VAV-09-INT14" at bounding box center [440, 445] width 88 height 20
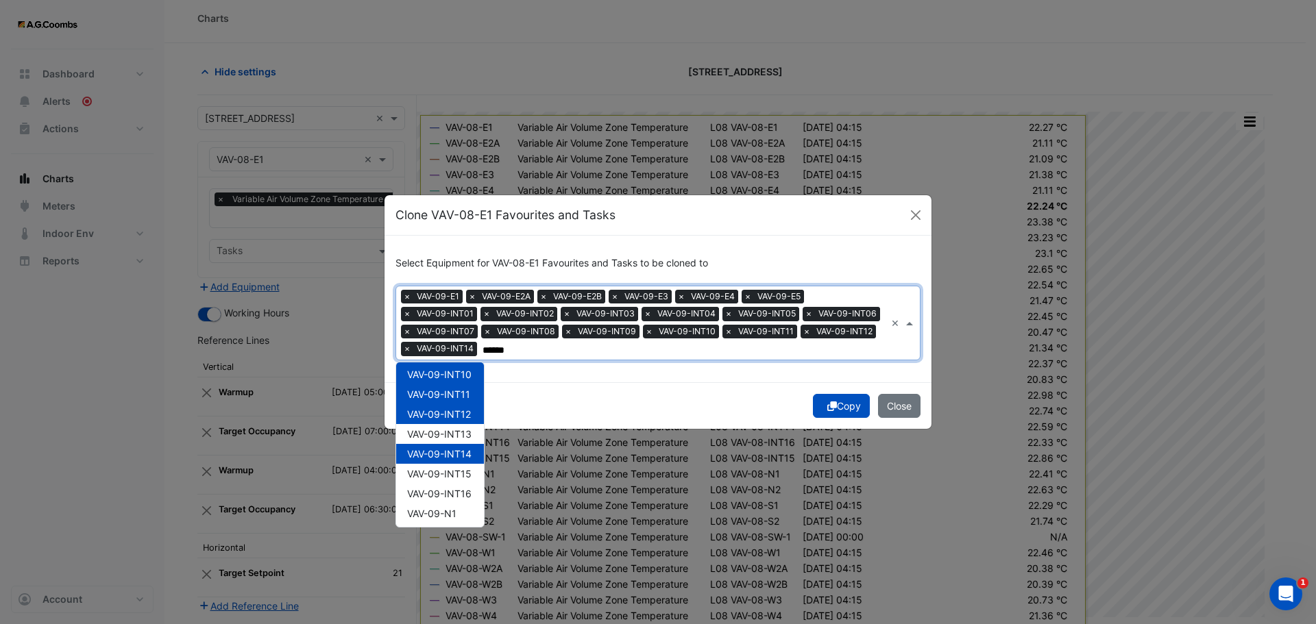
click at [440, 432] on span "VAV-09-INT13" at bounding box center [439, 434] width 64 height 12
click at [437, 476] on span "VAV-09-INT15" at bounding box center [439, 474] width 64 height 12
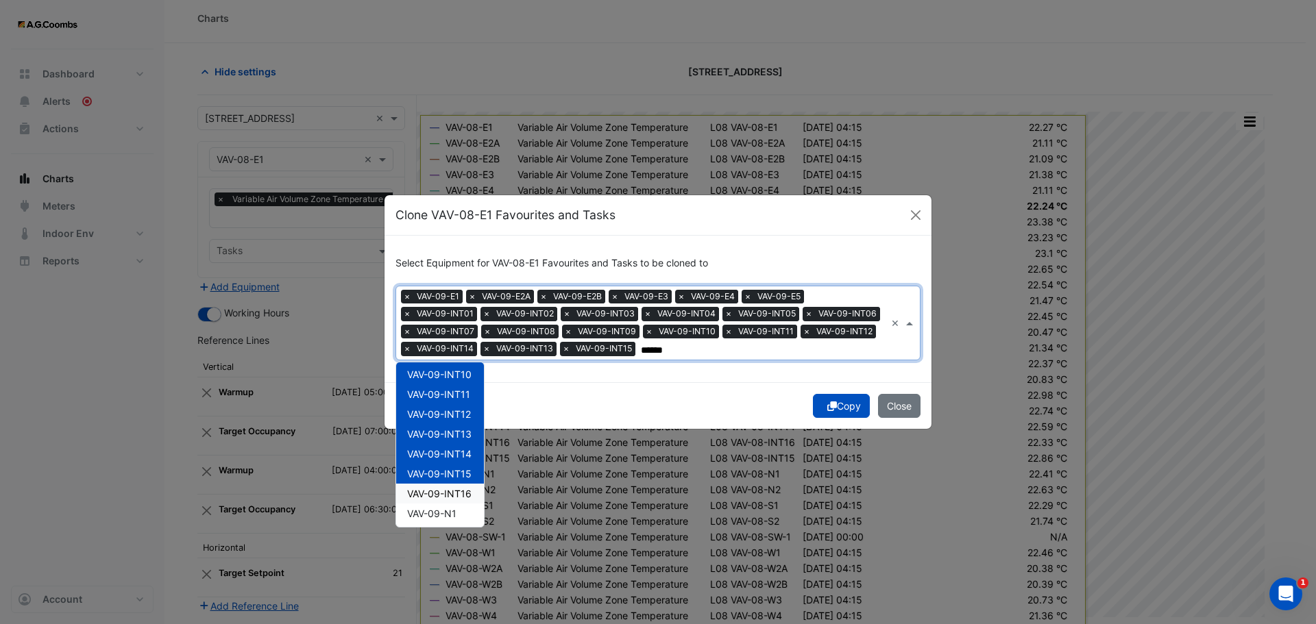
click at [441, 496] on span "VAV-09-INT16" at bounding box center [439, 494] width 64 height 12
click at [449, 517] on span "VAV-09-N1" at bounding box center [431, 514] width 49 height 12
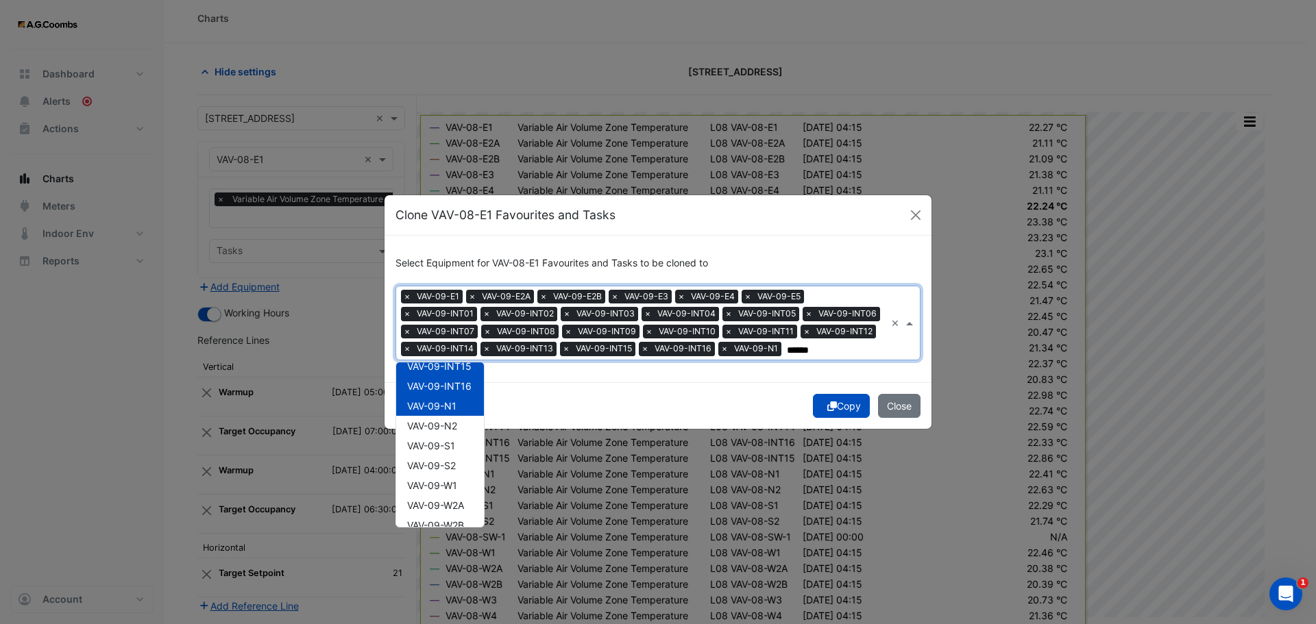
scroll to position [467, 0]
click at [450, 369] on span "VAV-09-N2" at bounding box center [432, 369] width 50 height 12
click at [452, 400] on div "VAV-09-S2" at bounding box center [440, 408] width 88 height 20
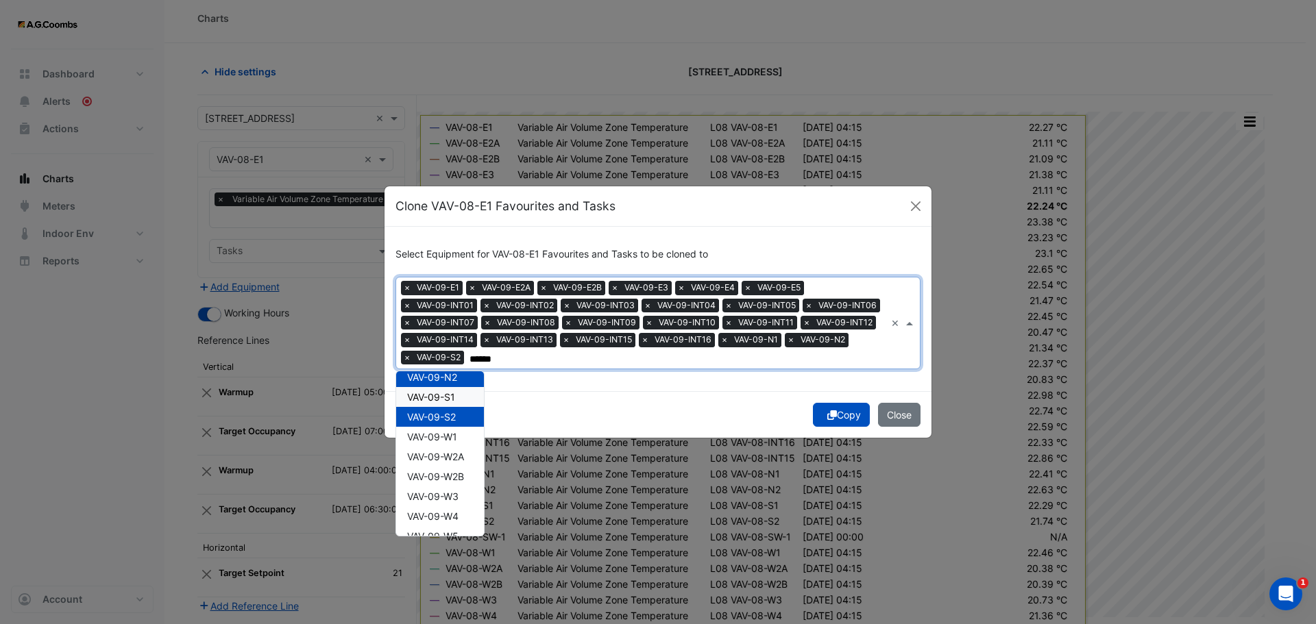
click at [448, 392] on span "VAV-09-S1" at bounding box center [431, 397] width 48 height 12
click at [459, 443] on div "VAV-09-W1" at bounding box center [440, 437] width 88 height 20
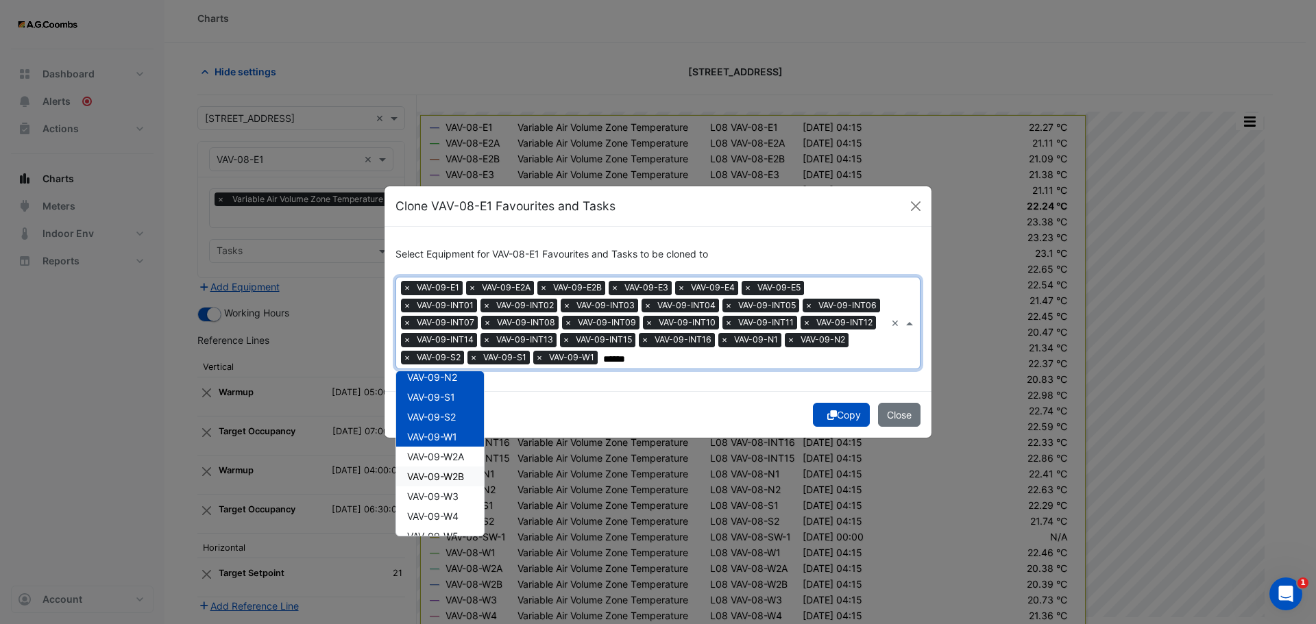
click at [454, 454] on span "VAV-09-W2A" at bounding box center [435, 457] width 57 height 12
click at [464, 480] on span "VAV-09-W2B" at bounding box center [435, 477] width 57 height 12
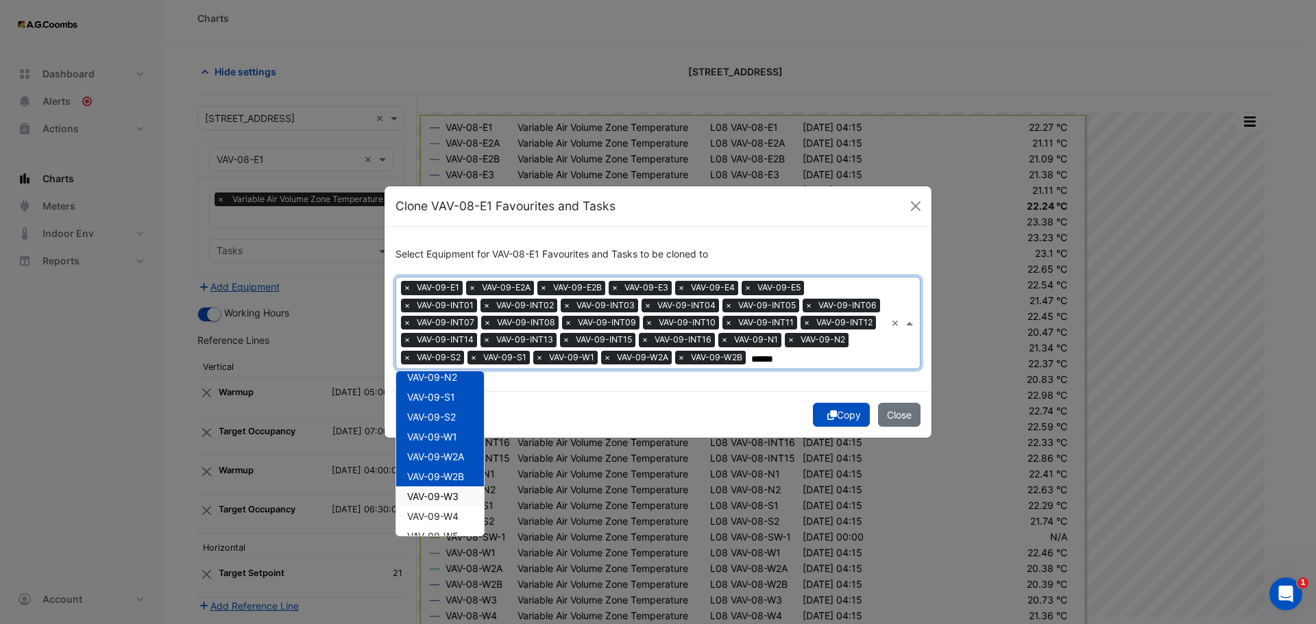
click at [469, 503] on div "VAV-09-W3" at bounding box center [440, 497] width 88 height 20
click at [455, 522] on span "VAV-09-W4" at bounding box center [432, 517] width 51 height 12
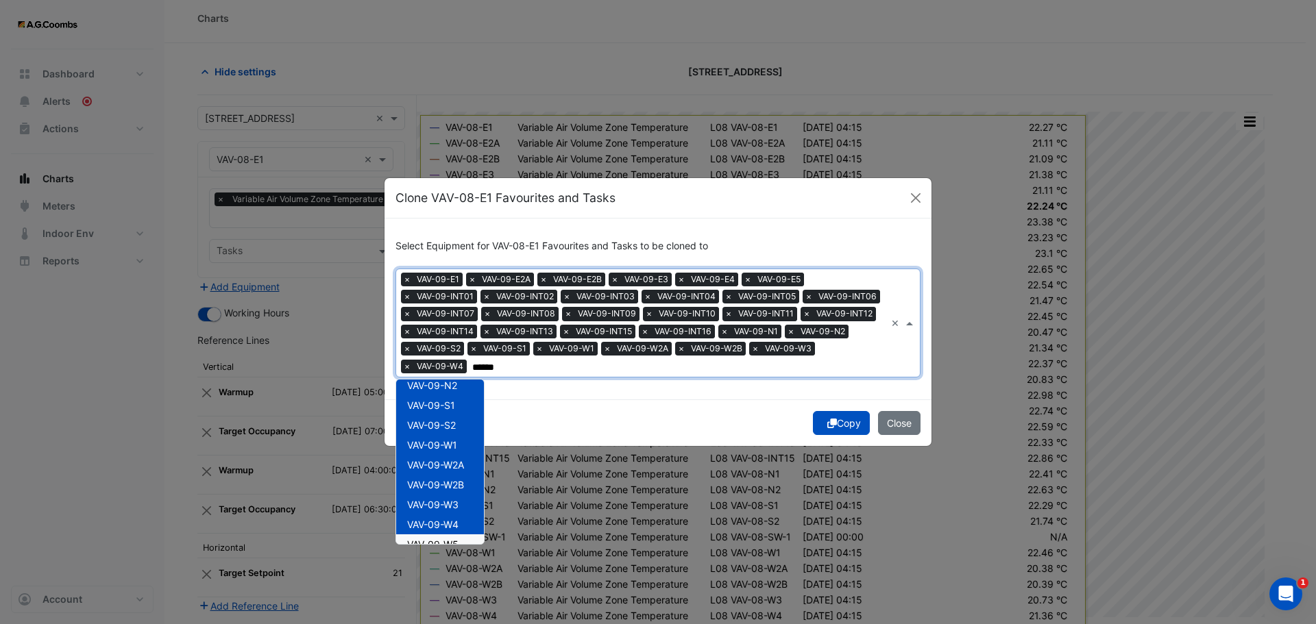
click at [454, 541] on span "VAV-09-W5" at bounding box center [432, 545] width 51 height 12
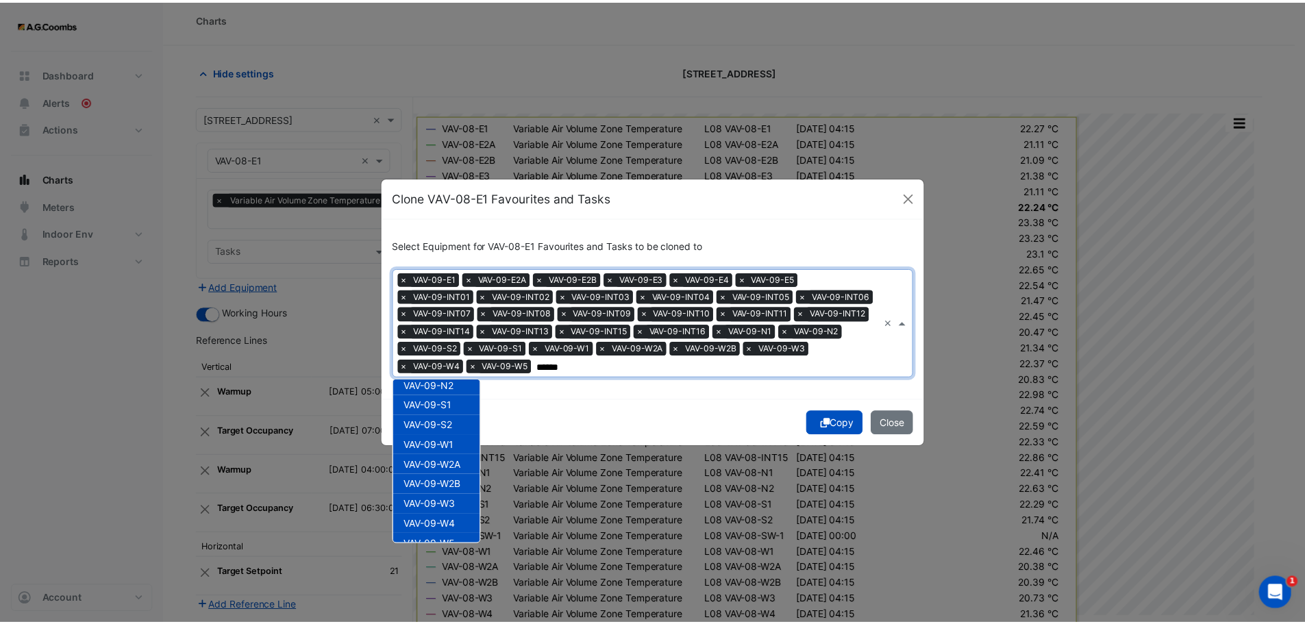
scroll to position [482, 0]
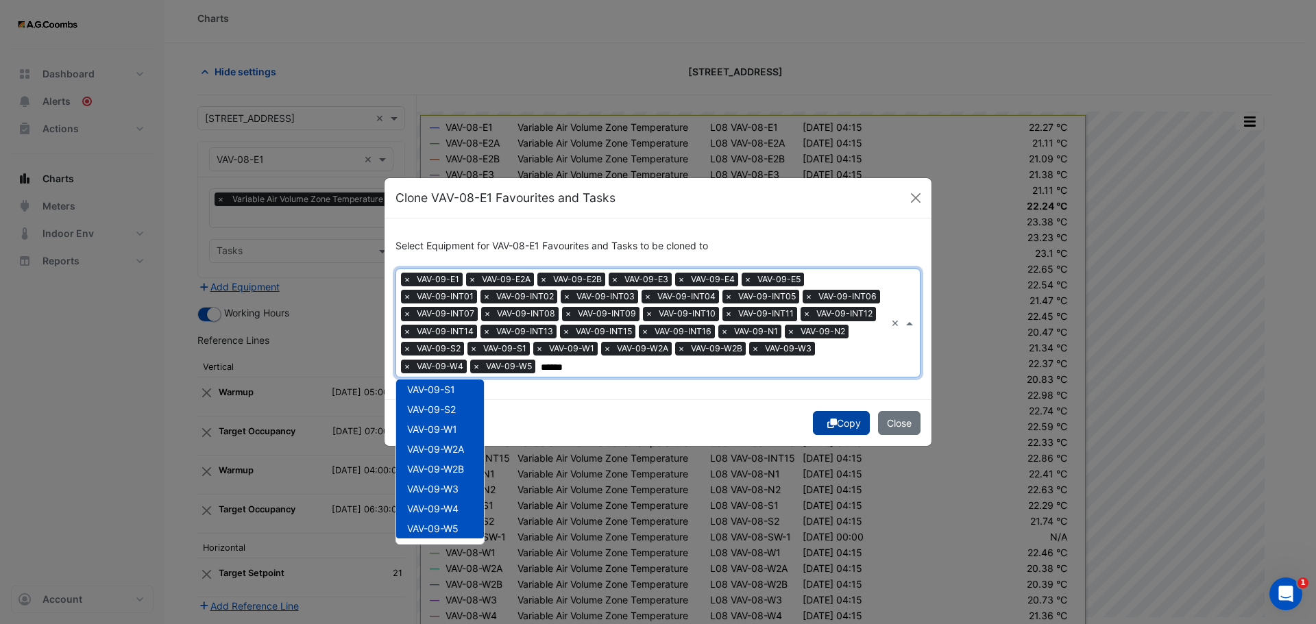
type input "******"
click at [839, 421] on button "Copy" at bounding box center [841, 423] width 57 height 24
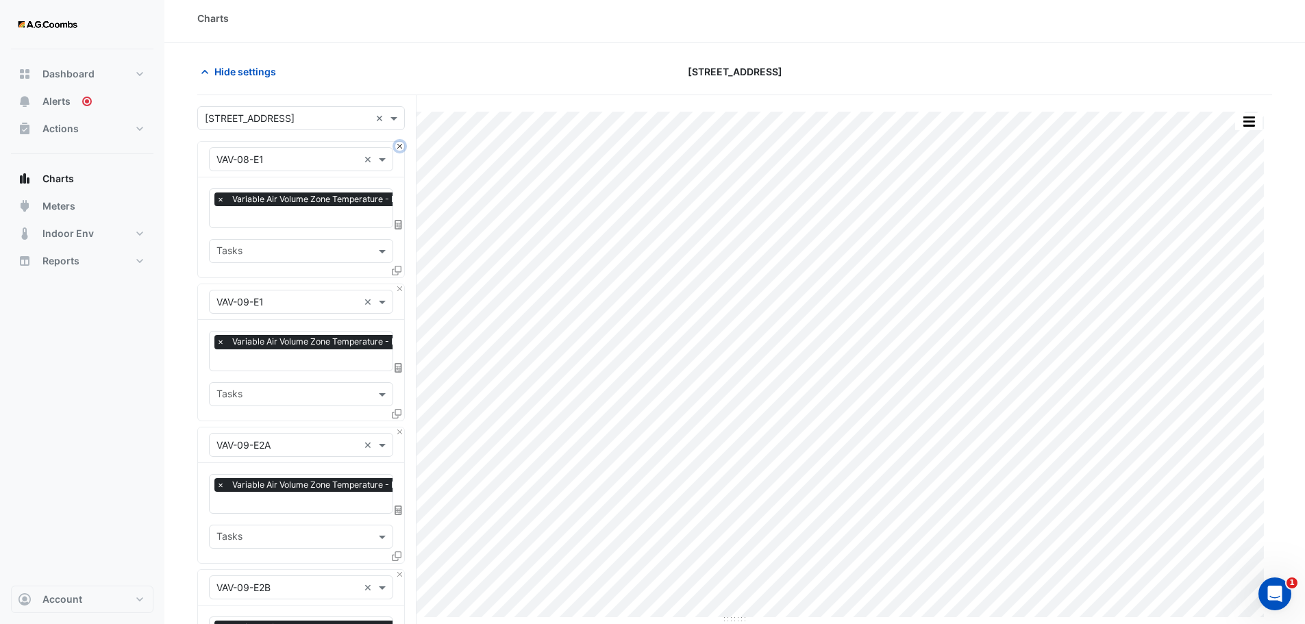
click at [397, 143] on button "Close" at bounding box center [399, 146] width 9 height 9
click at [1245, 118] on button "button" at bounding box center [1249, 121] width 27 height 17
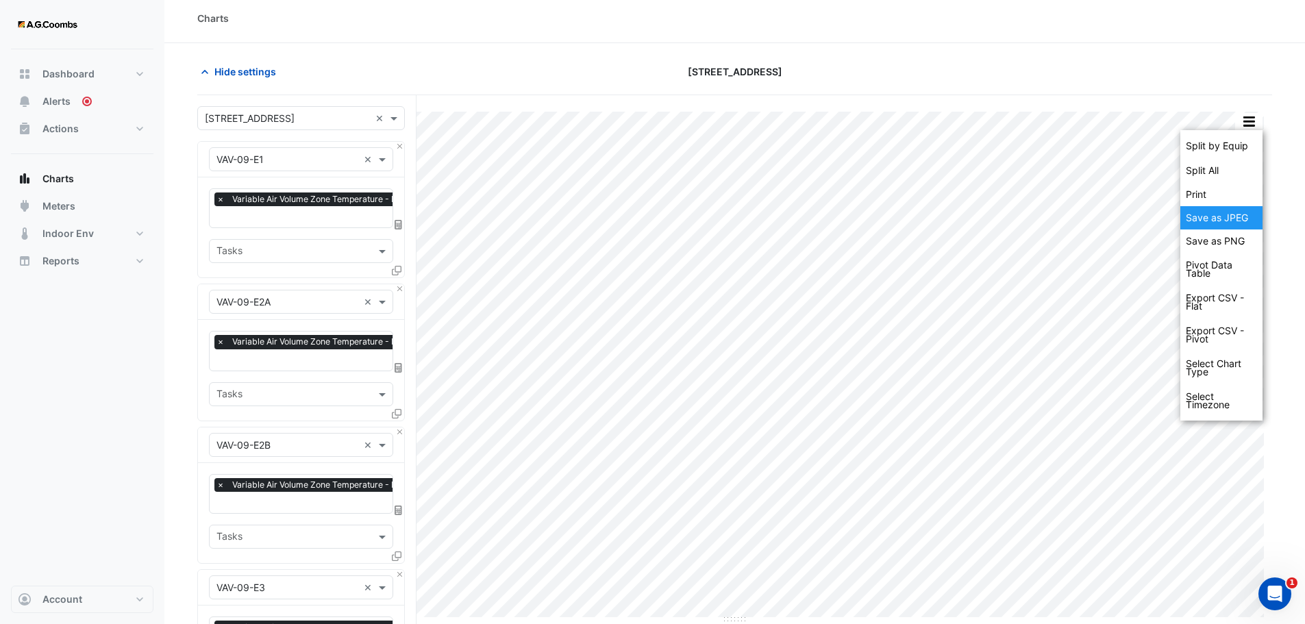
click at [1229, 215] on div "Save as JPEG" at bounding box center [1222, 217] width 82 height 23
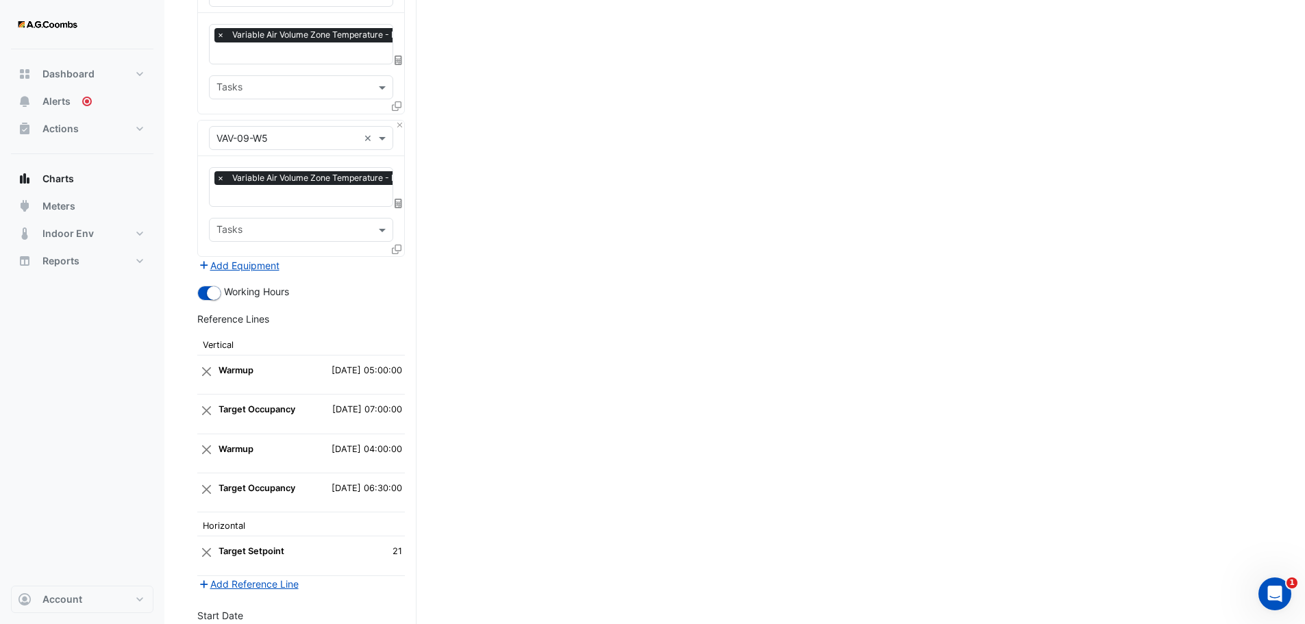
scroll to position [4567, 0]
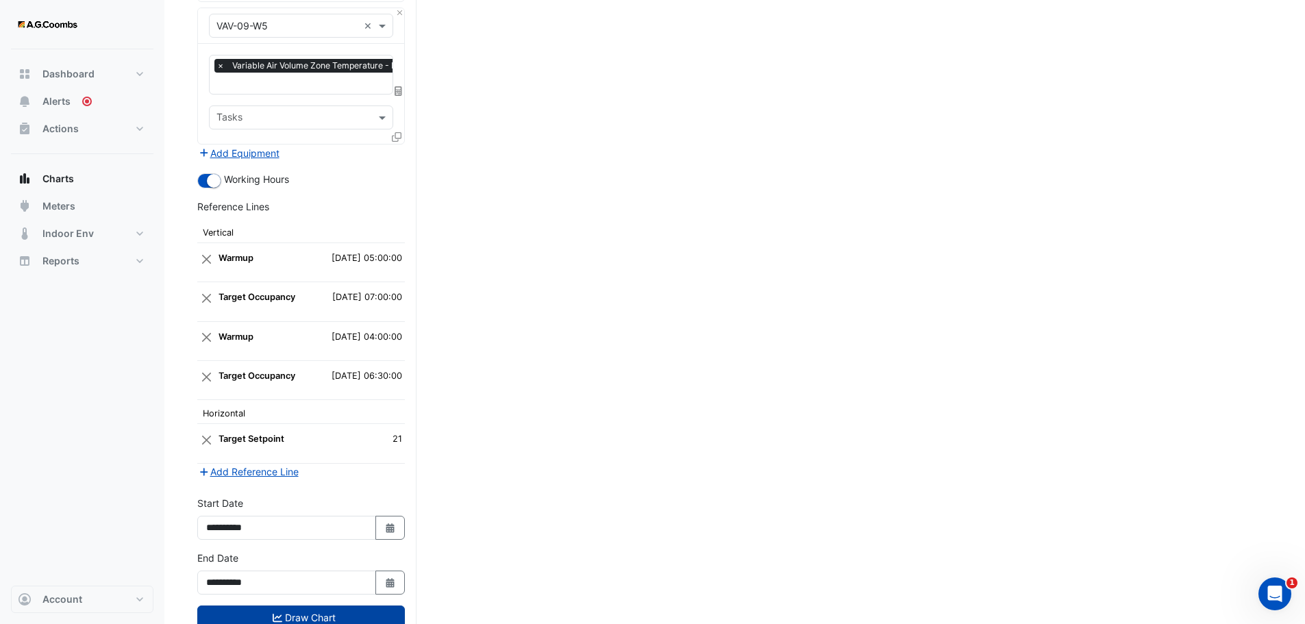
click at [280, 613] on icon "submit" at bounding box center [278, 618] width 10 height 10
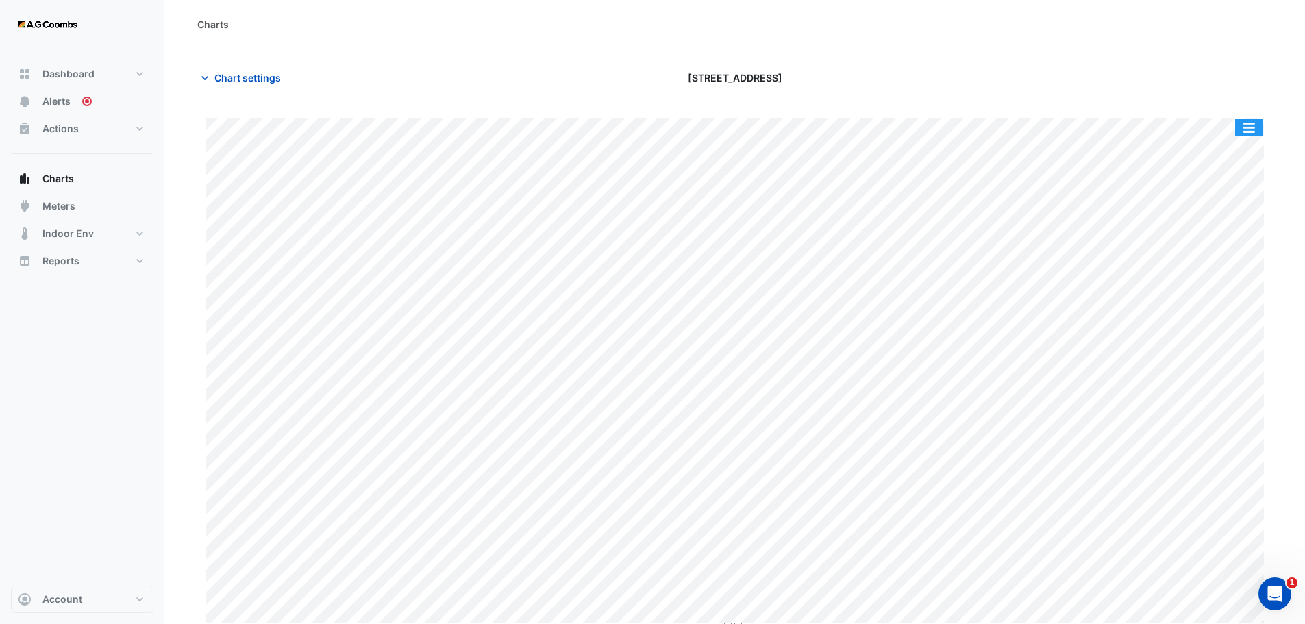
click at [1260, 123] on button "button" at bounding box center [1249, 127] width 27 height 17
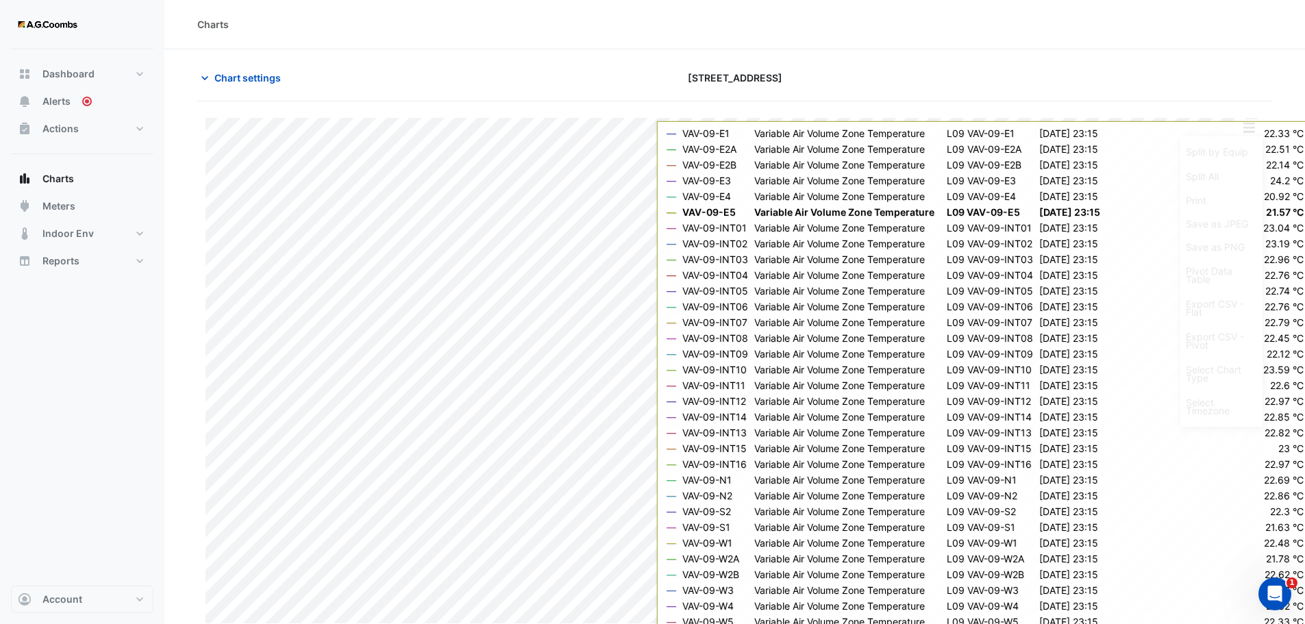
click at [1272, 75] on div at bounding box center [1099, 78] width 364 height 24
click at [1276, 117] on section "Chart settings [STREET_ADDRESS] Split by Equip Split All Print Save as JPEG Sav…" at bounding box center [734, 339] width 1141 height 581
click at [1251, 128] on button "button" at bounding box center [1249, 127] width 27 height 17
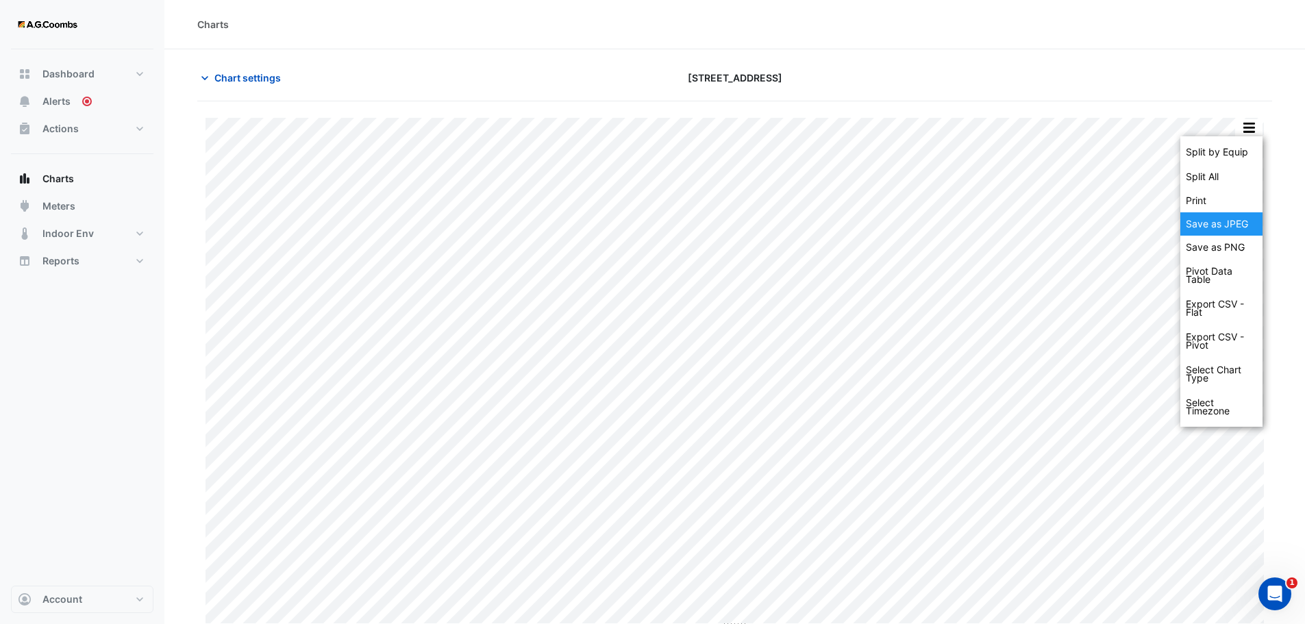
click at [1194, 223] on div "Save as JPEG" at bounding box center [1222, 223] width 82 height 23
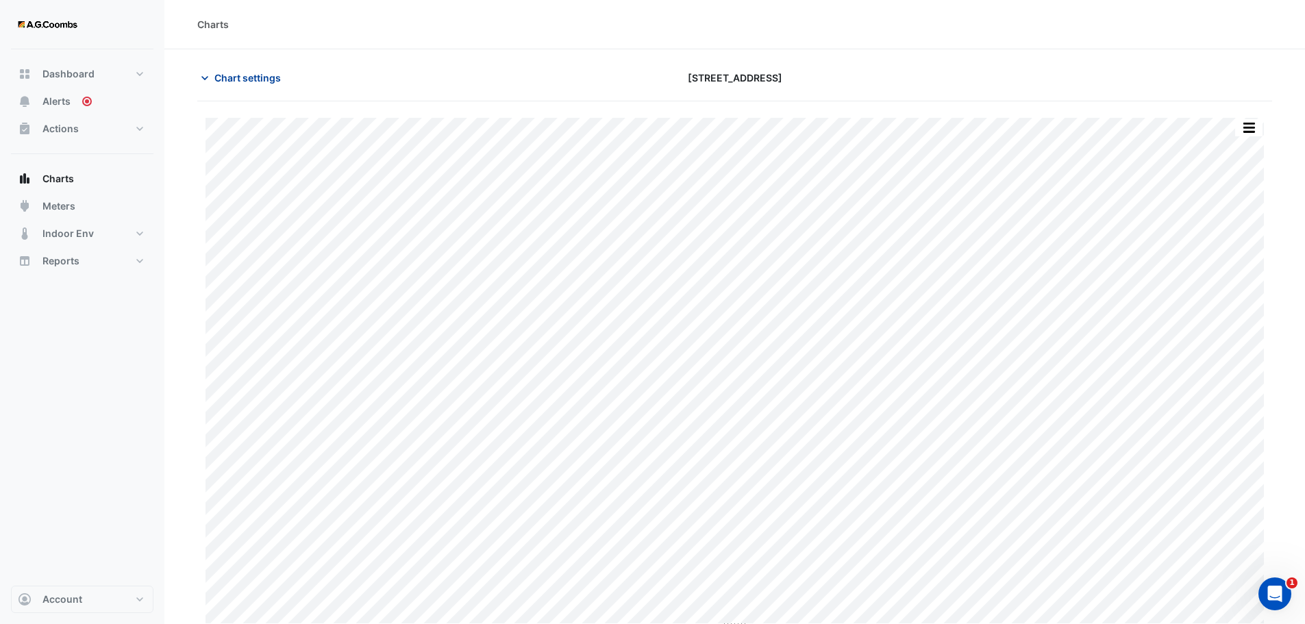
drag, startPoint x: 219, startPoint y: 81, endPoint x: 247, endPoint y: 95, distance: 31.0
click at [219, 81] on span "Chart settings" at bounding box center [247, 78] width 66 height 14
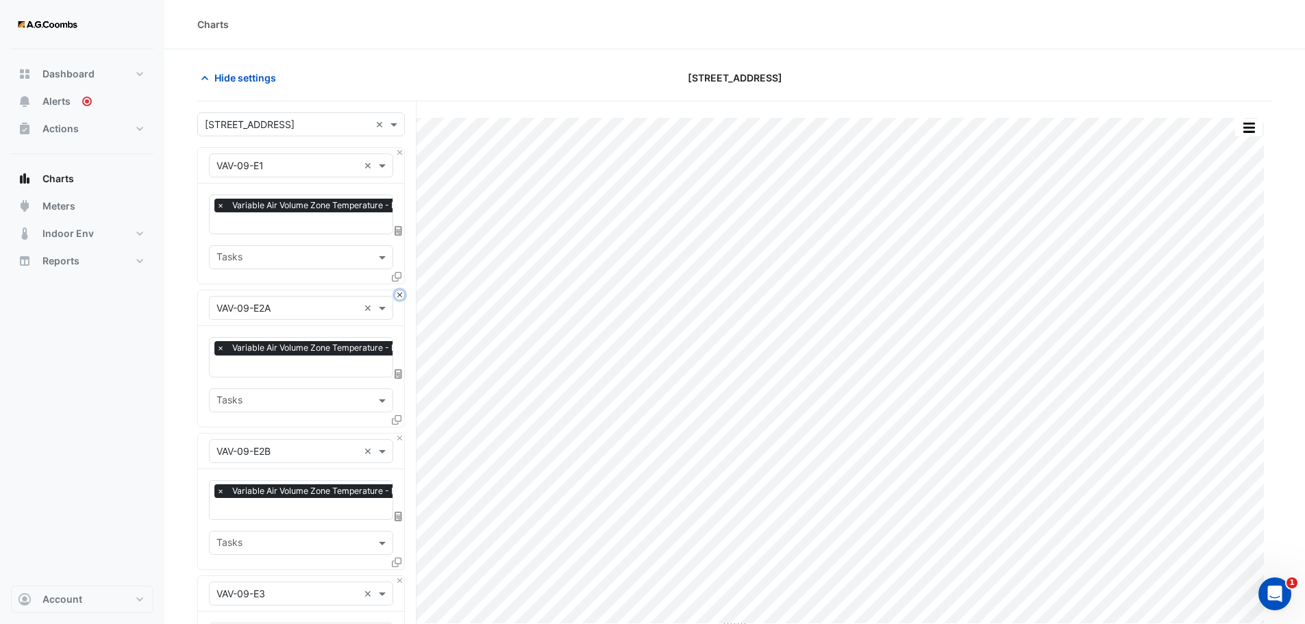
click at [402, 295] on button "Close" at bounding box center [399, 295] width 9 height 9
click at [402, 434] on button "Close" at bounding box center [399, 438] width 9 height 9
click at [402, 295] on button "Close" at bounding box center [399, 295] width 9 height 9
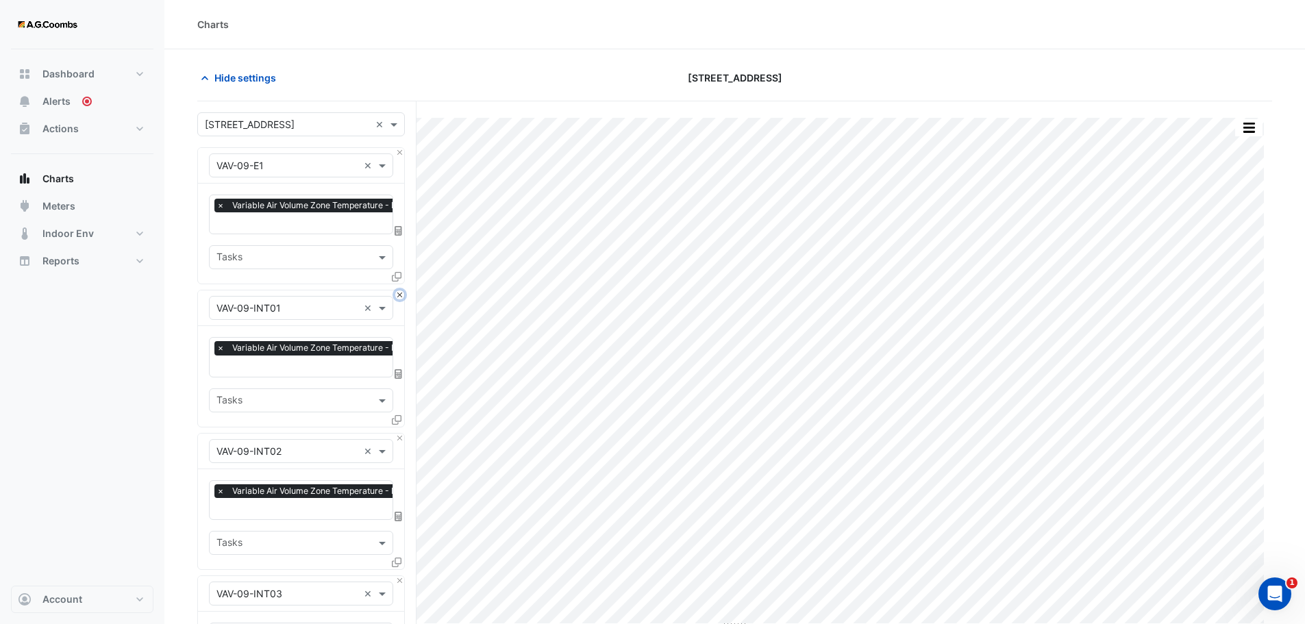
click at [402, 295] on button "Close" at bounding box center [399, 295] width 9 height 9
click at [402, 434] on button "Close" at bounding box center [399, 438] width 9 height 9
click at [402, 295] on button "Close" at bounding box center [399, 295] width 9 height 9
click at [402, 434] on button "Close" at bounding box center [399, 438] width 9 height 9
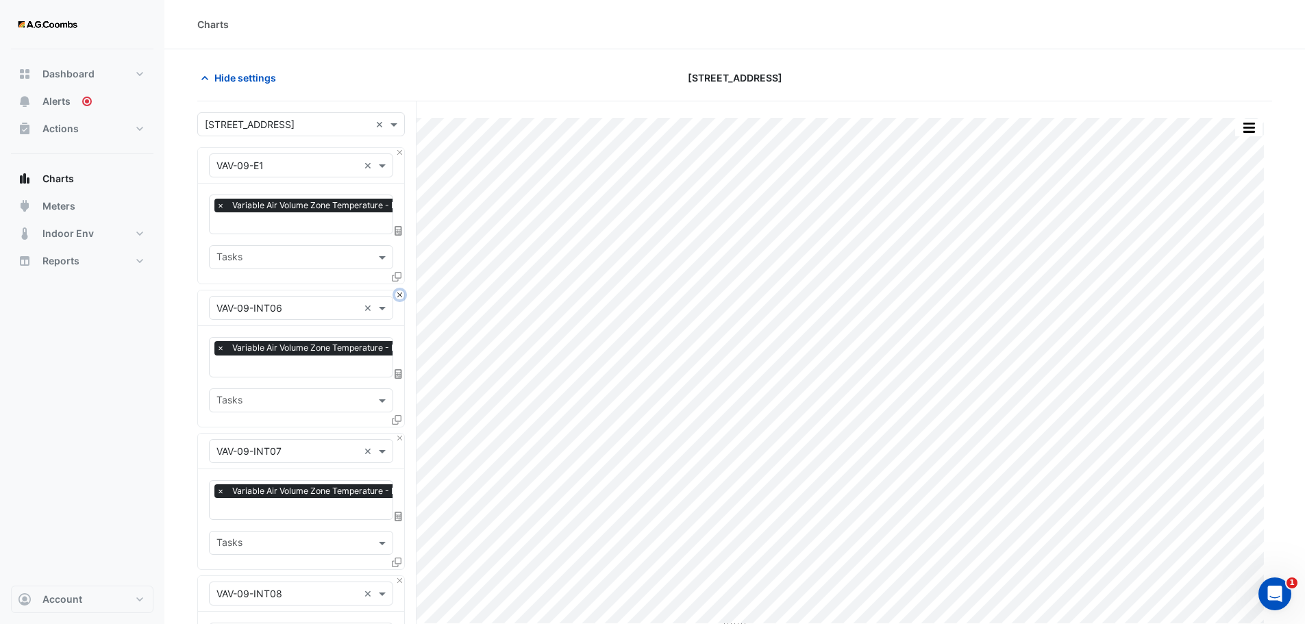
click at [402, 295] on button "Close" at bounding box center [399, 295] width 9 height 9
click at [402, 434] on button "Close" at bounding box center [399, 438] width 9 height 9
click at [402, 295] on button "Close" at bounding box center [399, 295] width 9 height 9
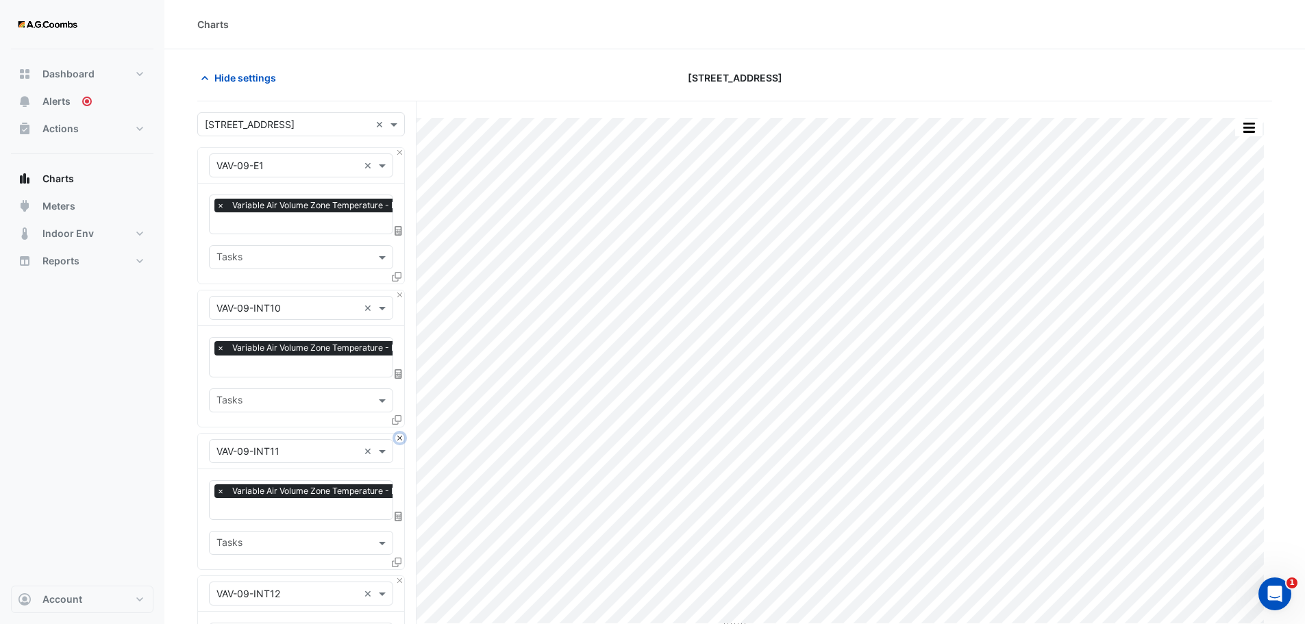
click at [402, 434] on button "Close" at bounding box center [399, 438] width 9 height 9
click at [402, 295] on button "Close" at bounding box center [399, 295] width 9 height 9
click at [402, 434] on button "Close" at bounding box center [399, 438] width 9 height 9
click at [402, 295] on button "Close" at bounding box center [399, 295] width 9 height 9
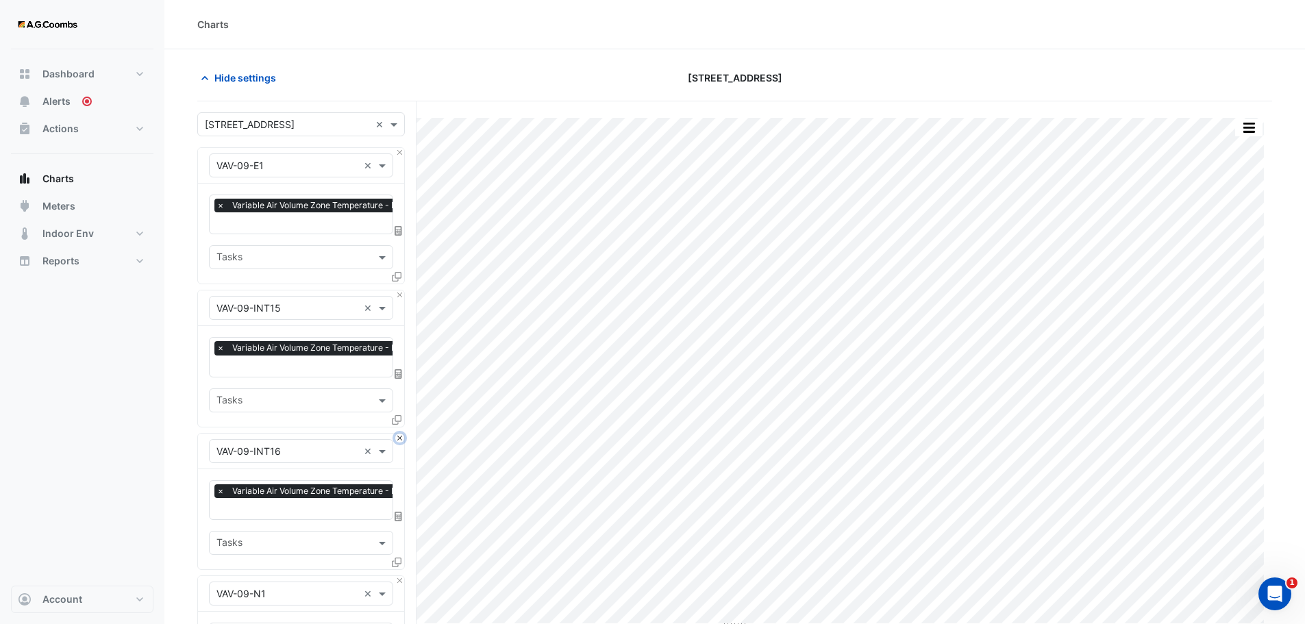
click at [402, 434] on button "Close" at bounding box center [399, 438] width 9 height 9
click at [402, 295] on button "Close" at bounding box center [399, 295] width 9 height 9
click at [402, 434] on button "Close" at bounding box center [399, 438] width 9 height 9
click at [402, 295] on button "Close" at bounding box center [399, 295] width 9 height 9
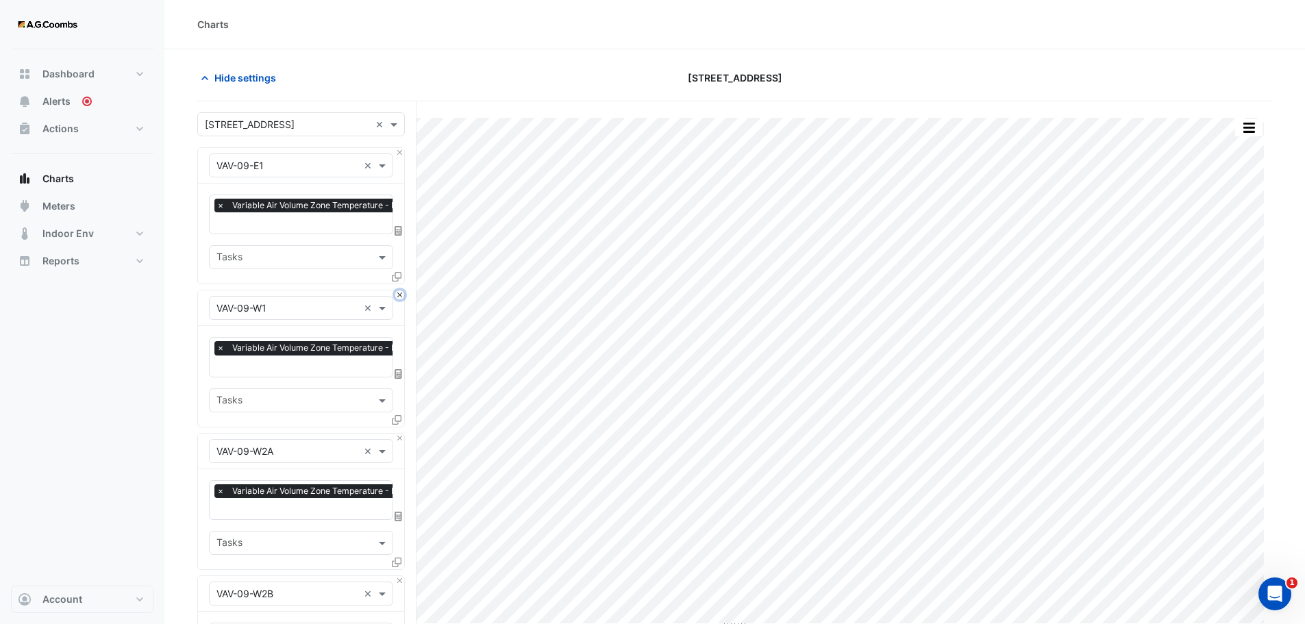
click at [402, 295] on button "Close" at bounding box center [399, 295] width 9 height 9
click at [402, 434] on button "Close" at bounding box center [399, 438] width 9 height 9
click at [402, 295] on button "Close" at bounding box center [399, 295] width 9 height 9
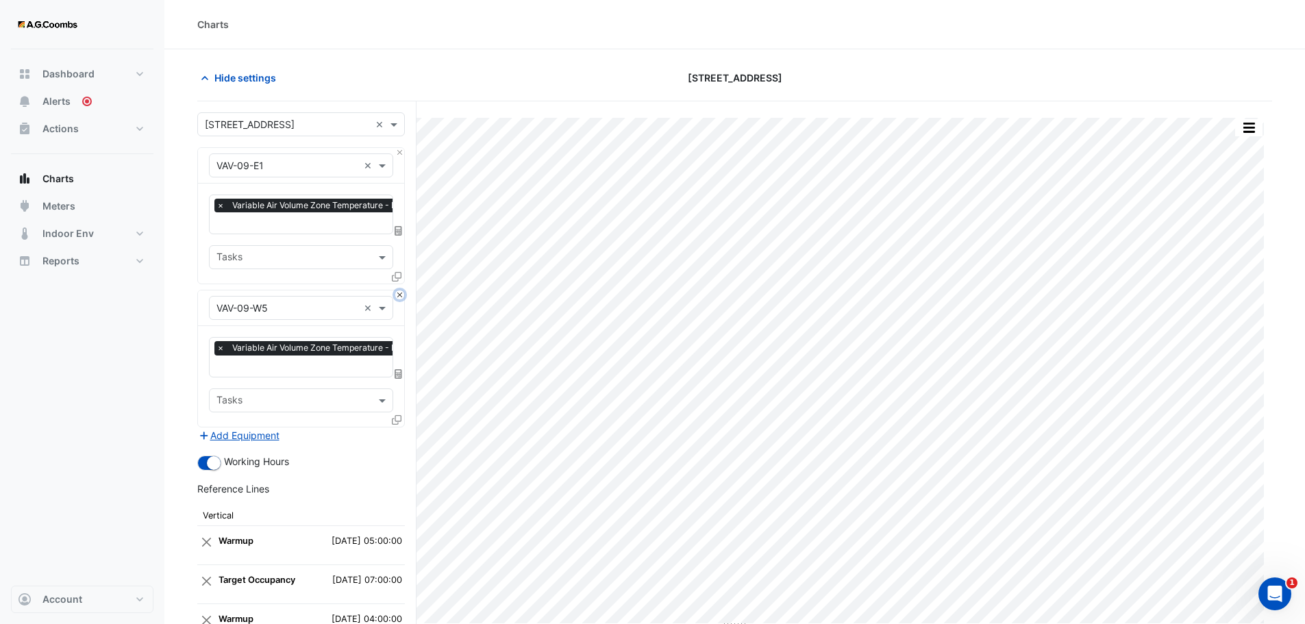
click at [402, 295] on button "Close" at bounding box center [399, 295] width 9 height 9
click at [402, 428] on div "Add Equipment" at bounding box center [301, 436] width 208 height 16
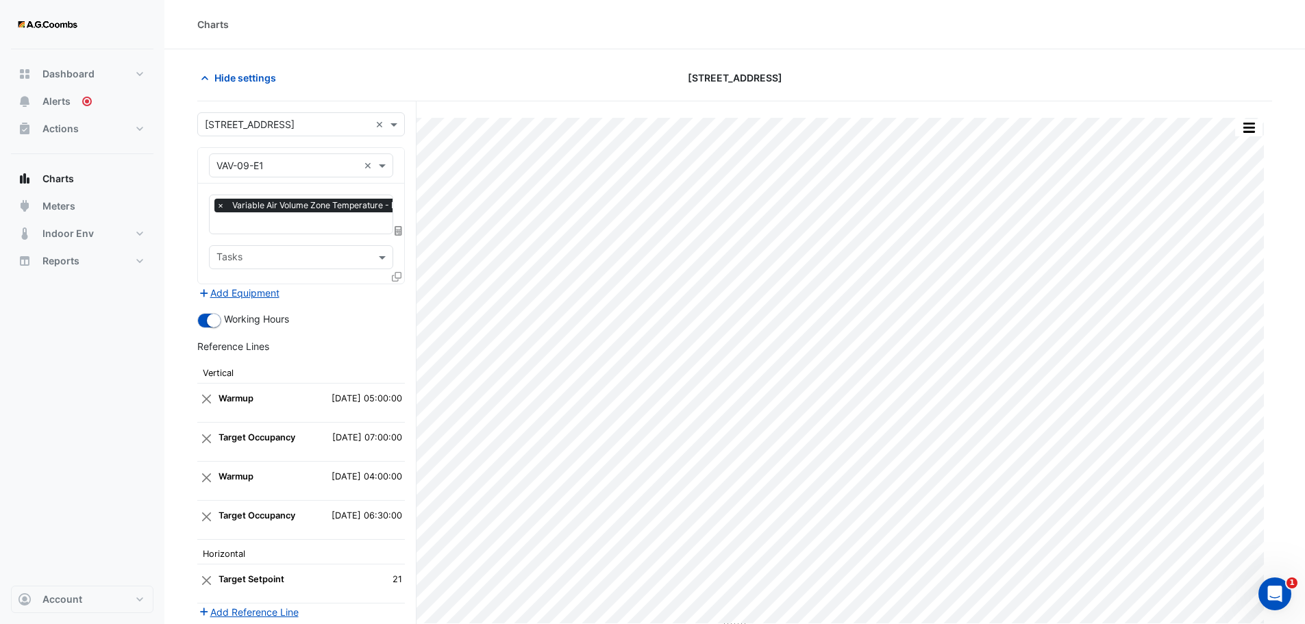
click at [397, 275] on icon at bounding box center [397, 277] width 10 height 10
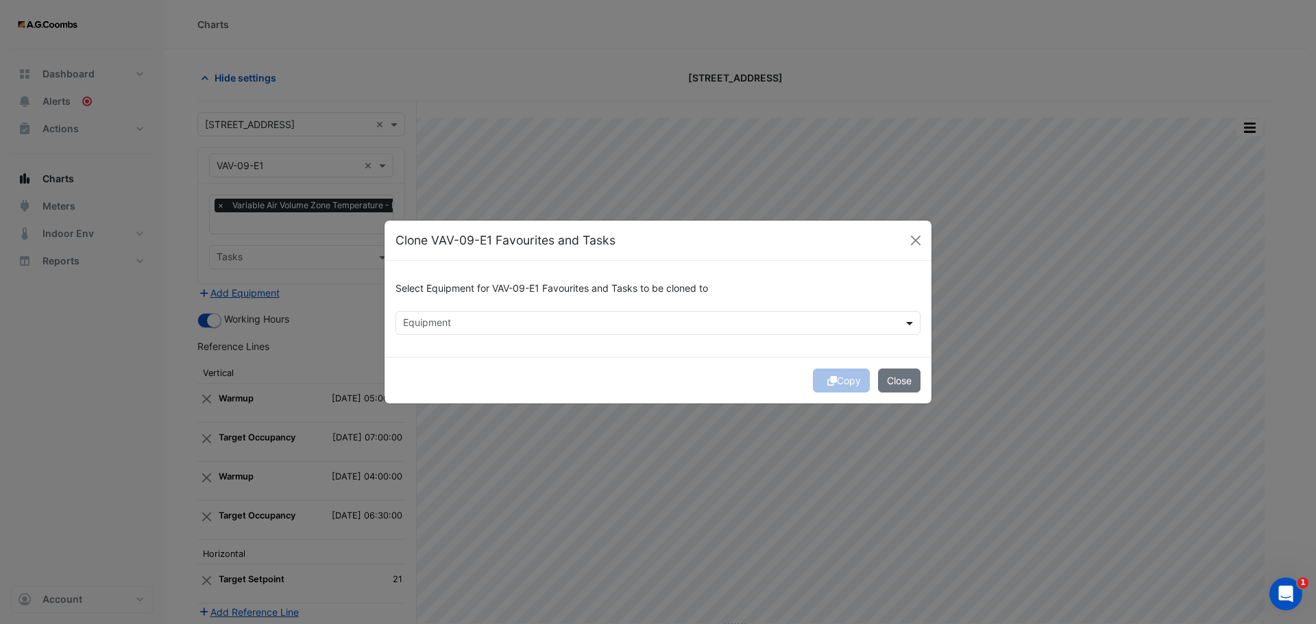
click at [904, 328] on span at bounding box center [911, 323] width 17 height 14
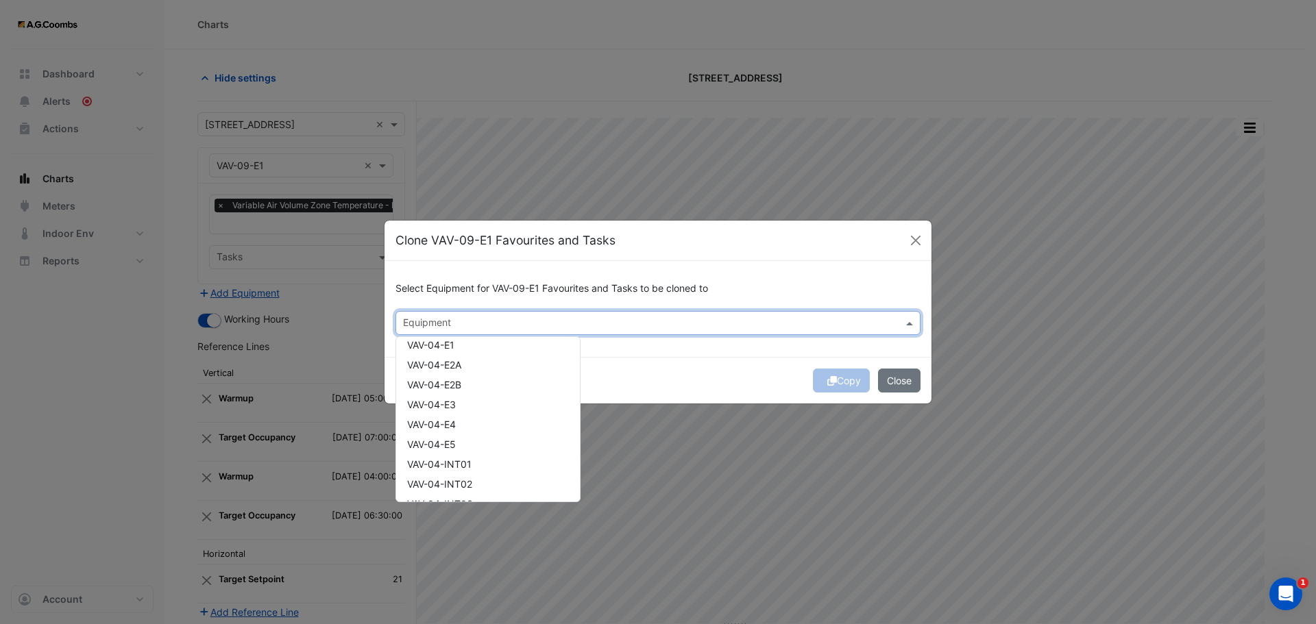
scroll to position [1234, 0]
click at [432, 323] on input "text" at bounding box center [650, 324] width 494 height 14
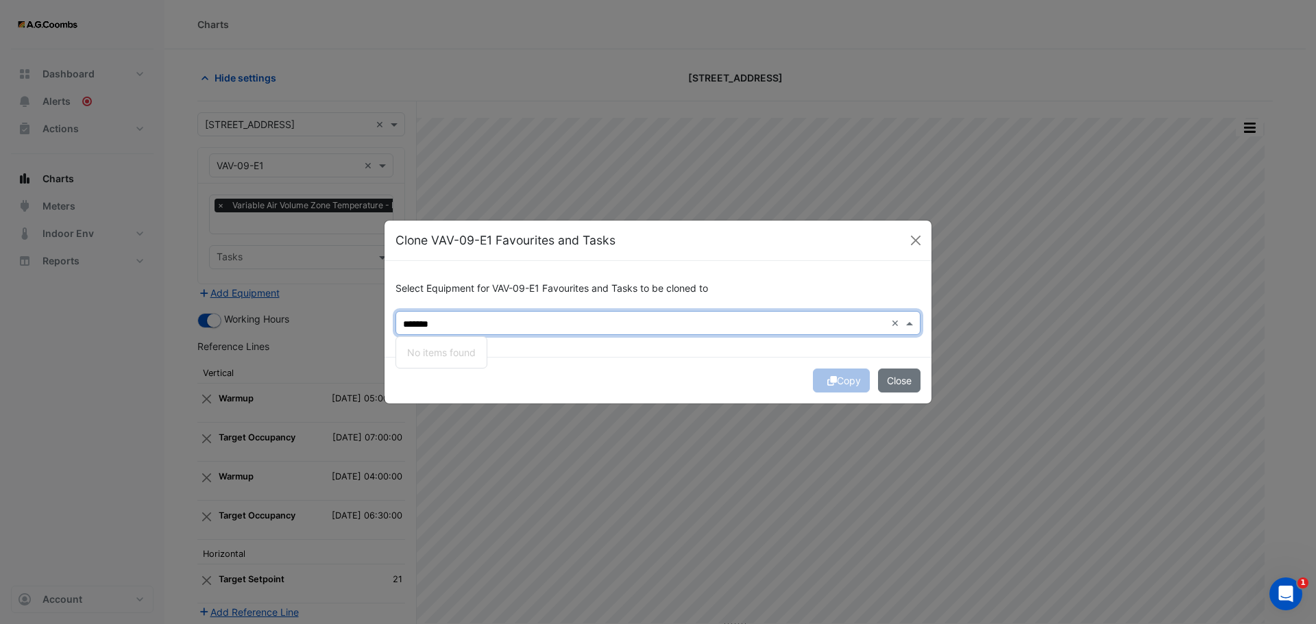
scroll to position [0, 0]
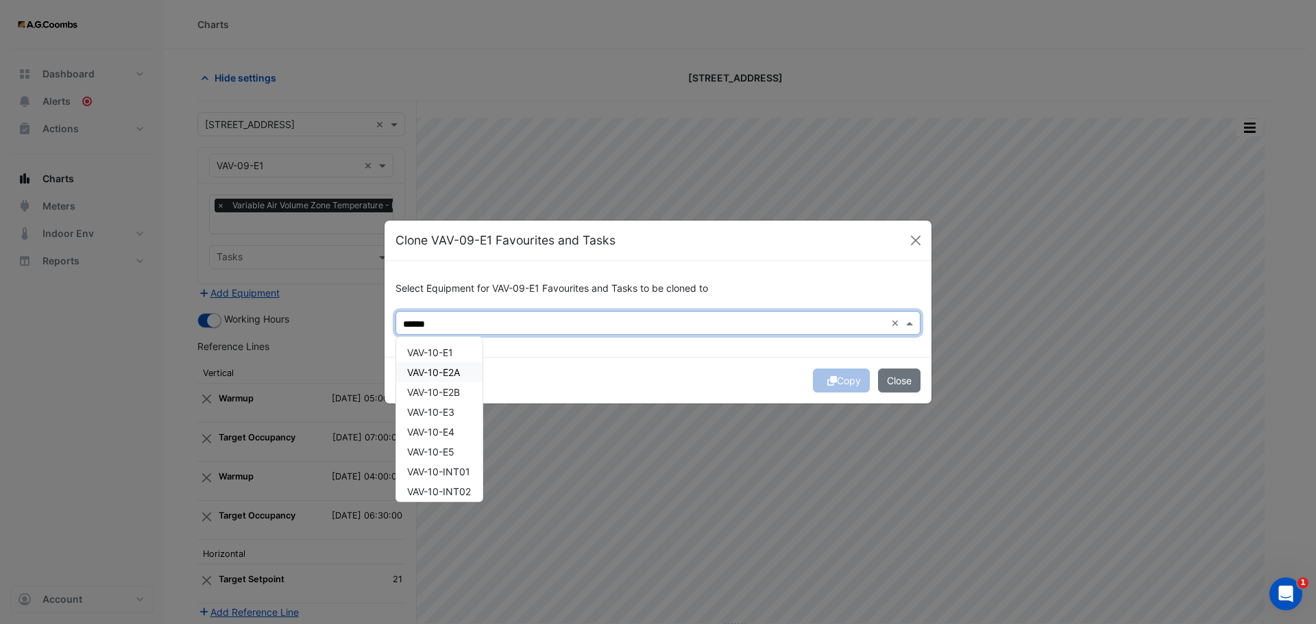
click at [434, 356] on span "VAV-10-E1" at bounding box center [430, 353] width 46 height 12
click at [443, 376] on span "VAV-10-E2A" at bounding box center [433, 373] width 53 height 12
click at [446, 400] on div "VAV-10-E2B" at bounding box center [439, 392] width 86 height 20
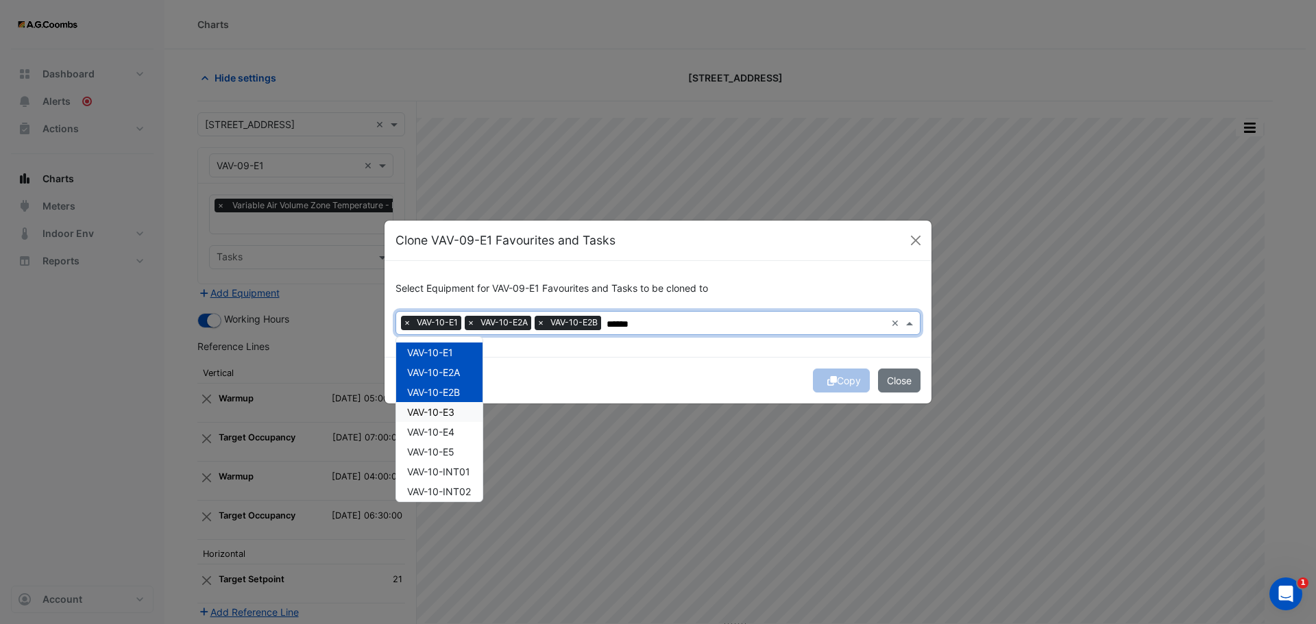
click at [450, 414] on span "VAV-10-E3" at bounding box center [430, 412] width 47 height 12
click at [452, 434] on span "VAV-10-E4" at bounding box center [430, 432] width 47 height 12
click at [455, 462] on div "VAV-10-INT01" at bounding box center [439, 472] width 86 height 20
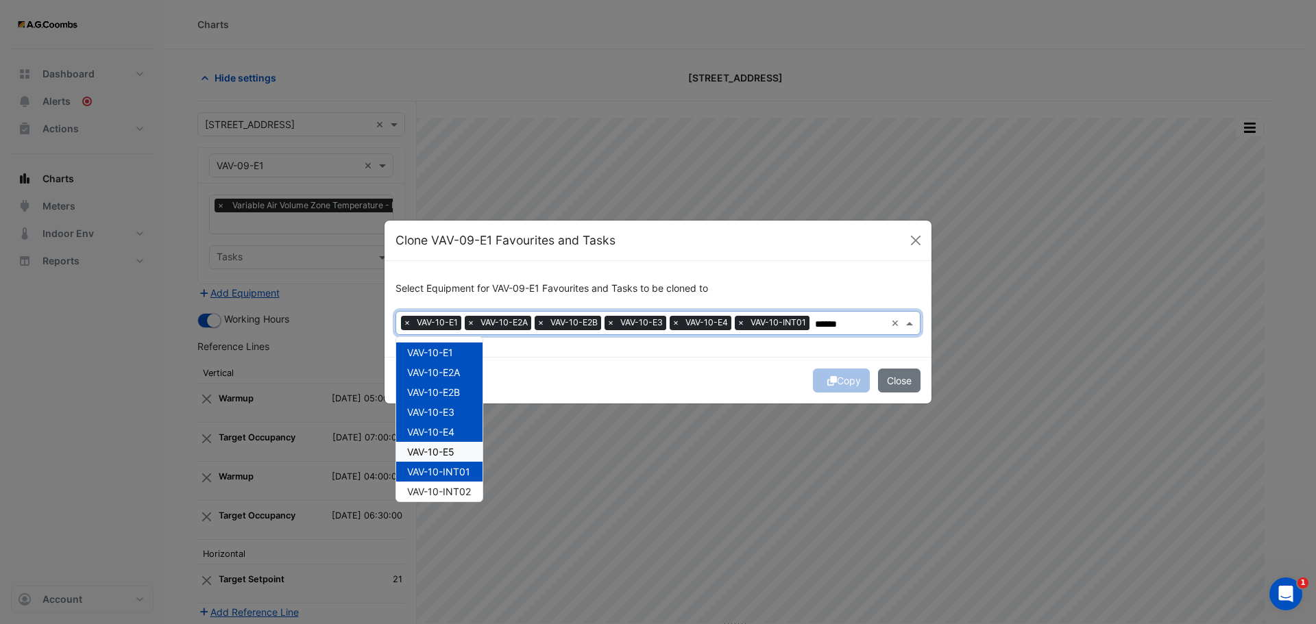
click at [448, 448] on span "VAV-10-E5" at bounding box center [430, 452] width 47 height 12
drag, startPoint x: 456, startPoint y: 493, endPoint x: 470, endPoint y: 493, distance: 13.7
click at [456, 493] on span "VAV-10-INT02" at bounding box center [439, 492] width 64 height 12
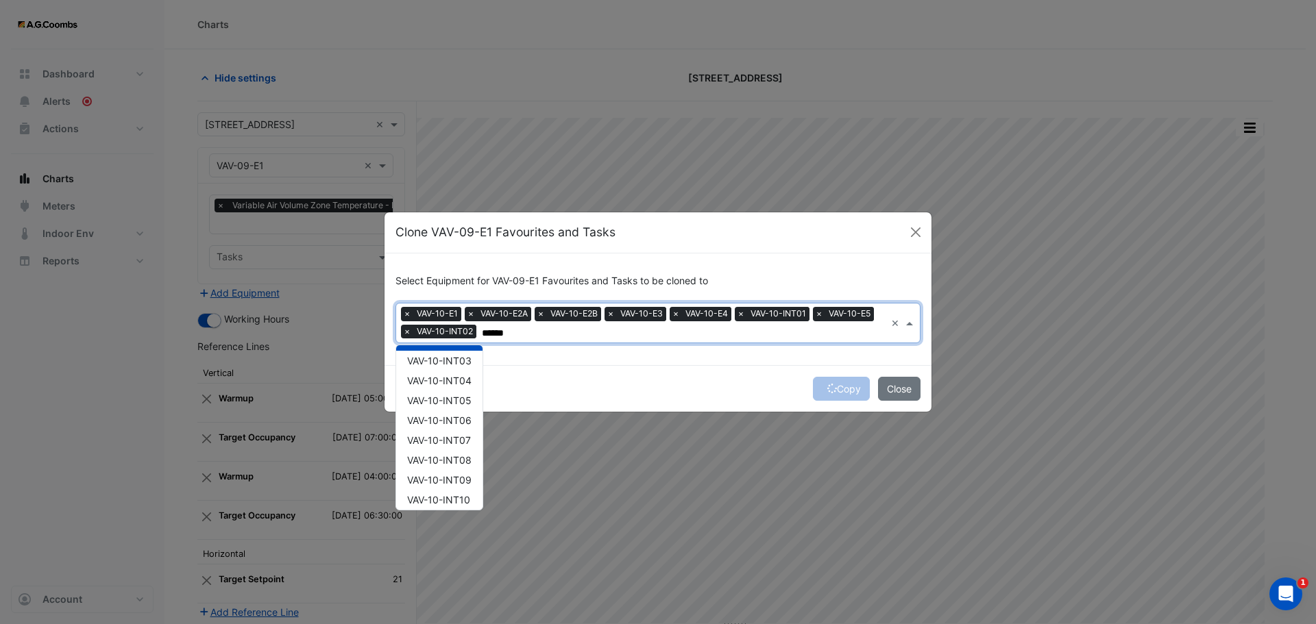
scroll to position [149, 0]
click at [452, 369] on span "VAV-10-INT03" at bounding box center [439, 371] width 64 height 12
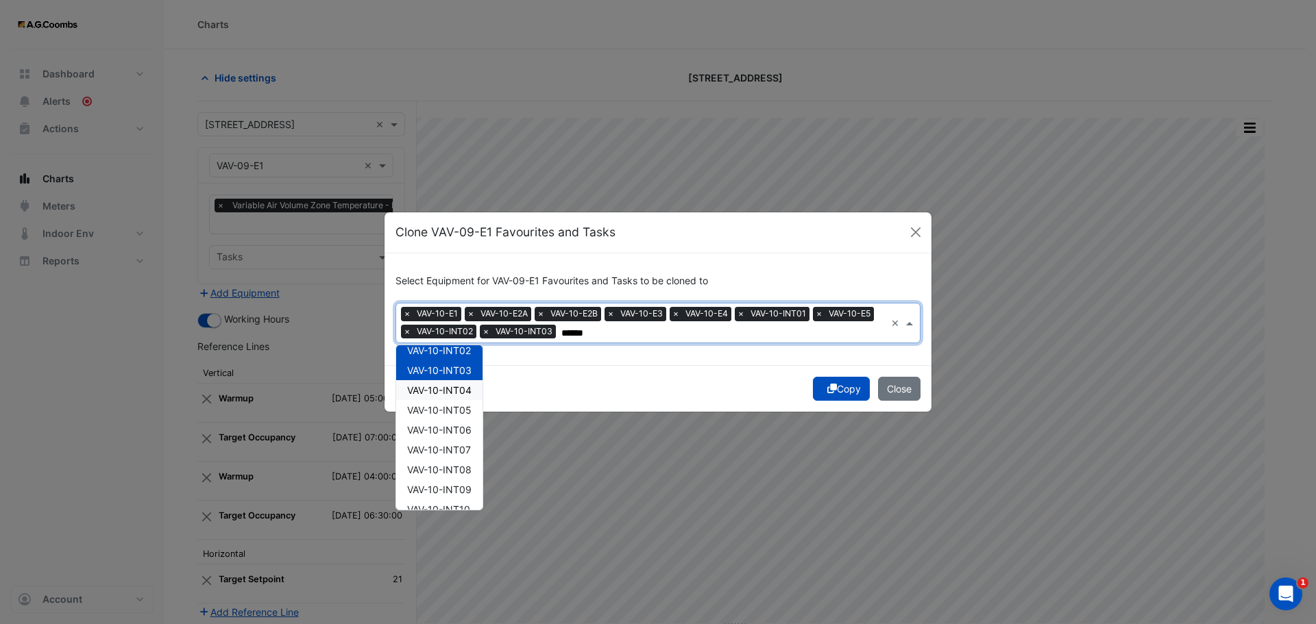
click at [450, 395] on div "VAV-10-INT04" at bounding box center [439, 390] width 86 height 20
drag, startPoint x: 455, startPoint y: 412, endPoint x: 456, endPoint y: 433, distance: 21.3
click at [456, 412] on span "VAV-10-INT05" at bounding box center [439, 410] width 64 height 12
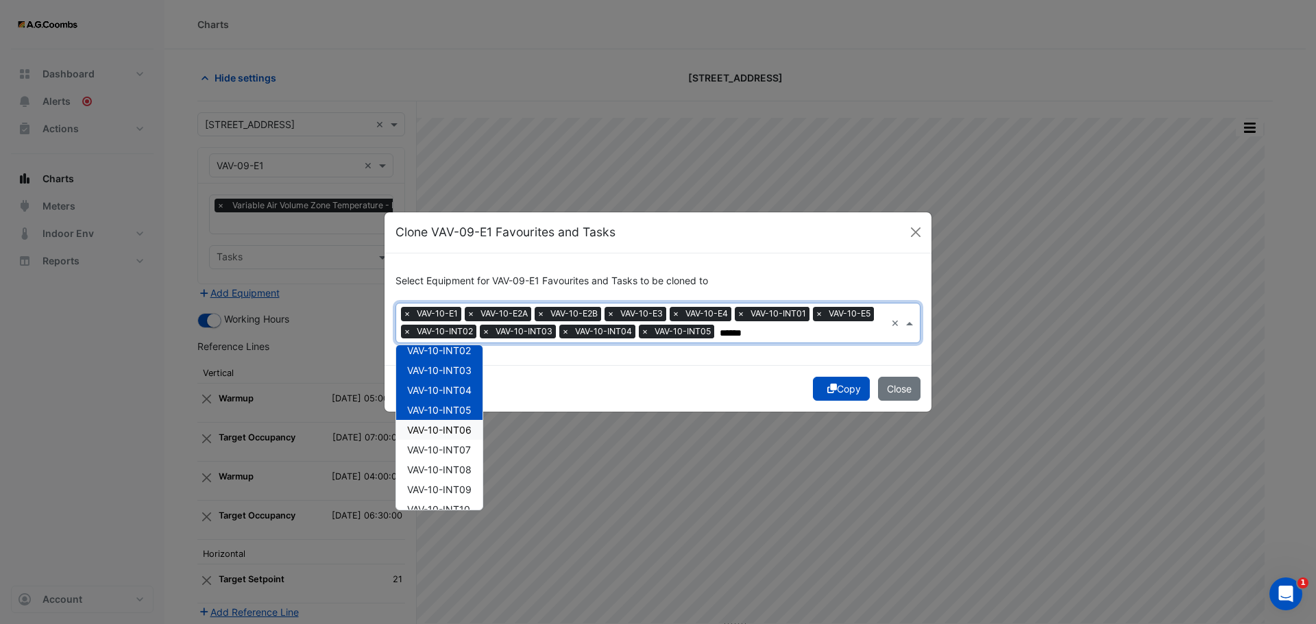
click at [453, 436] on div "VAV-10-INT06" at bounding box center [439, 430] width 86 height 20
click at [450, 448] on span "VAV-10-INT07" at bounding box center [439, 450] width 64 height 12
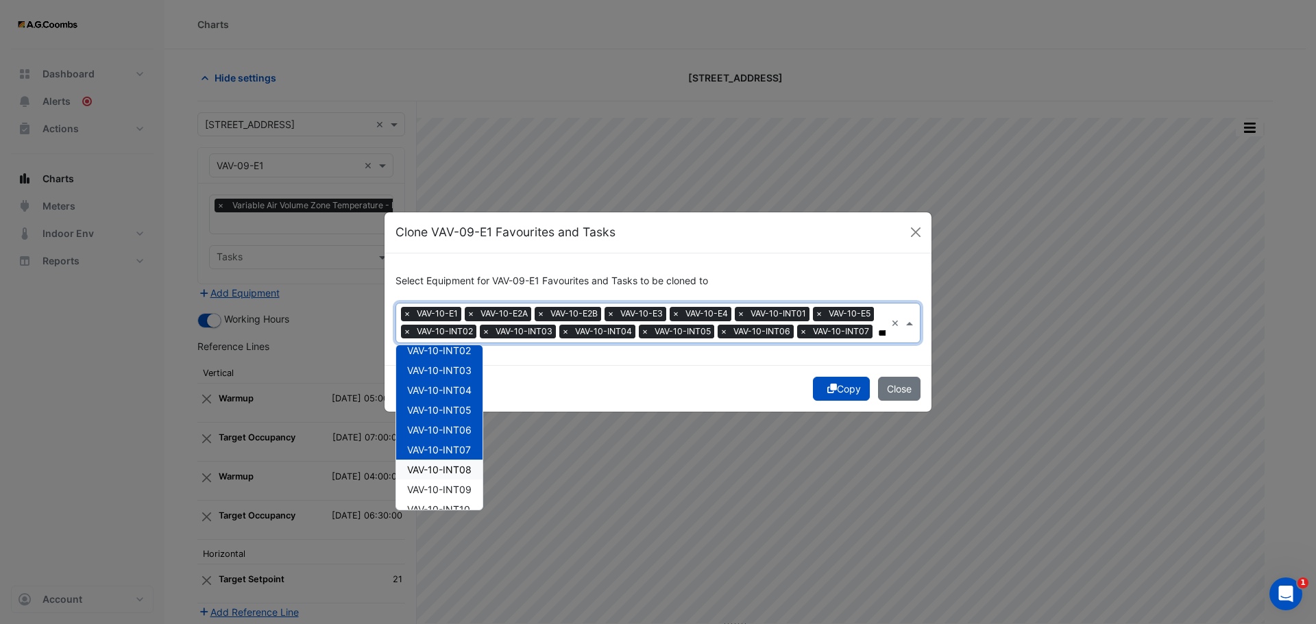
click at [450, 467] on span "VAV-10-INT08" at bounding box center [439, 470] width 64 height 12
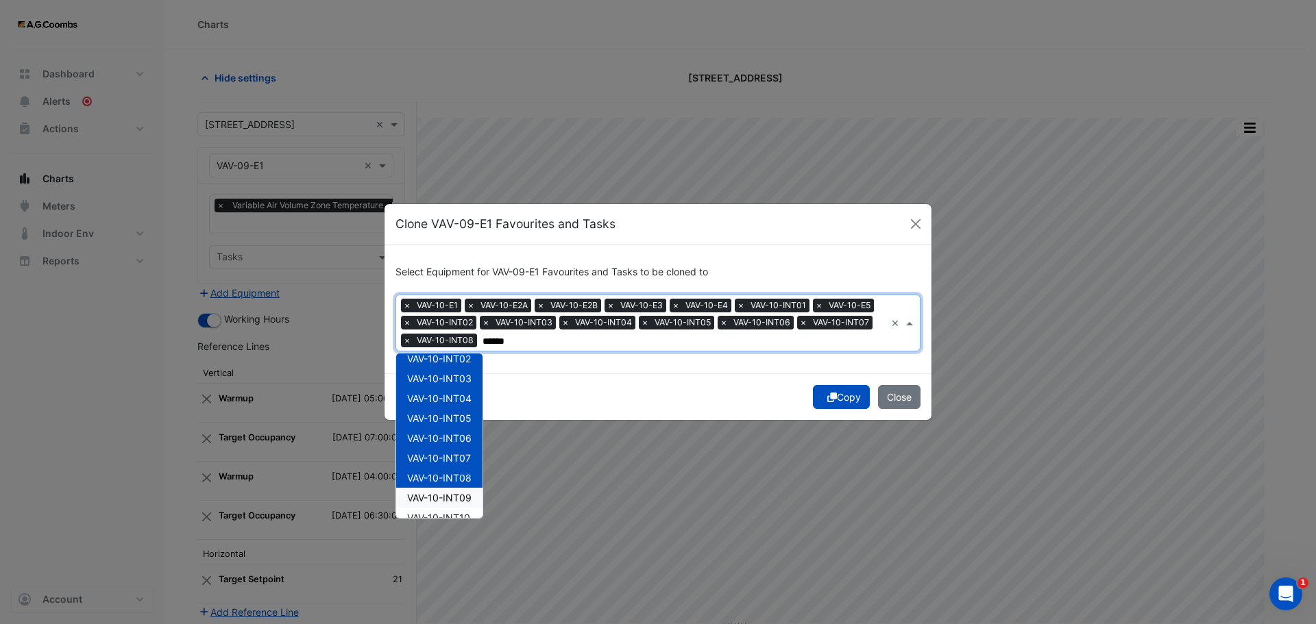
click at [446, 495] on span "VAV-10-INT09" at bounding box center [439, 498] width 64 height 12
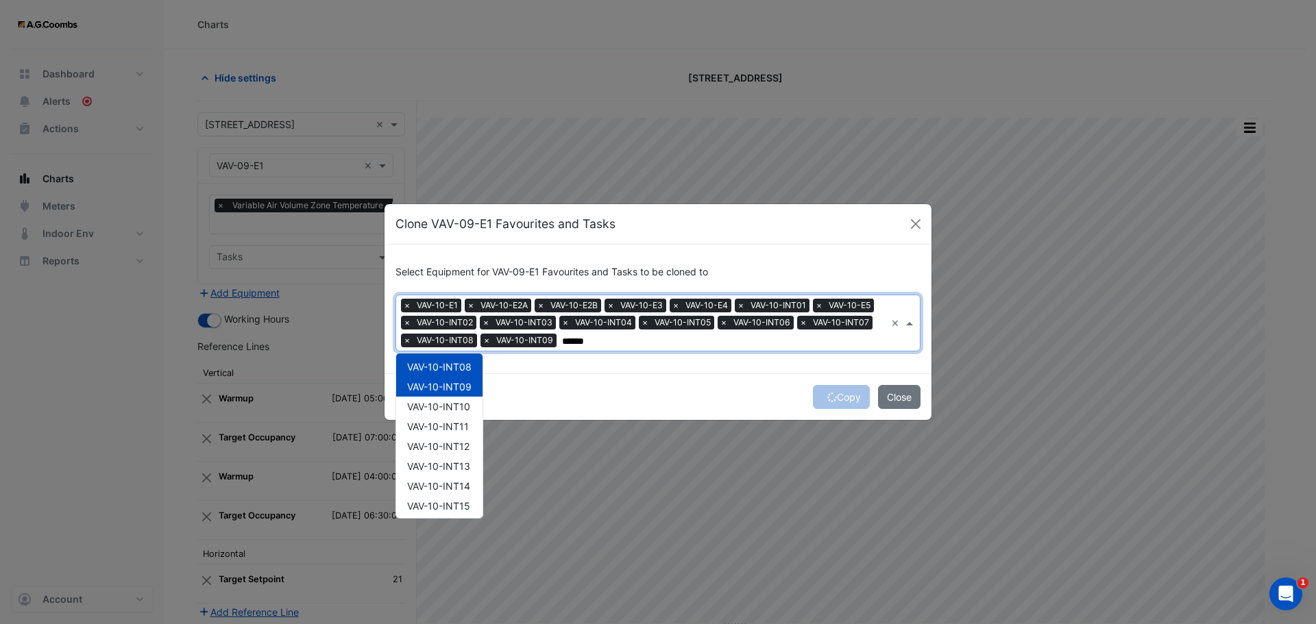
scroll to position [273, 0]
click at [444, 395] on span "VAV-10-INT10" at bounding box center [438, 395] width 63 height 12
click at [446, 423] on div "VAV-10-INT11" at bounding box center [439, 414] width 86 height 20
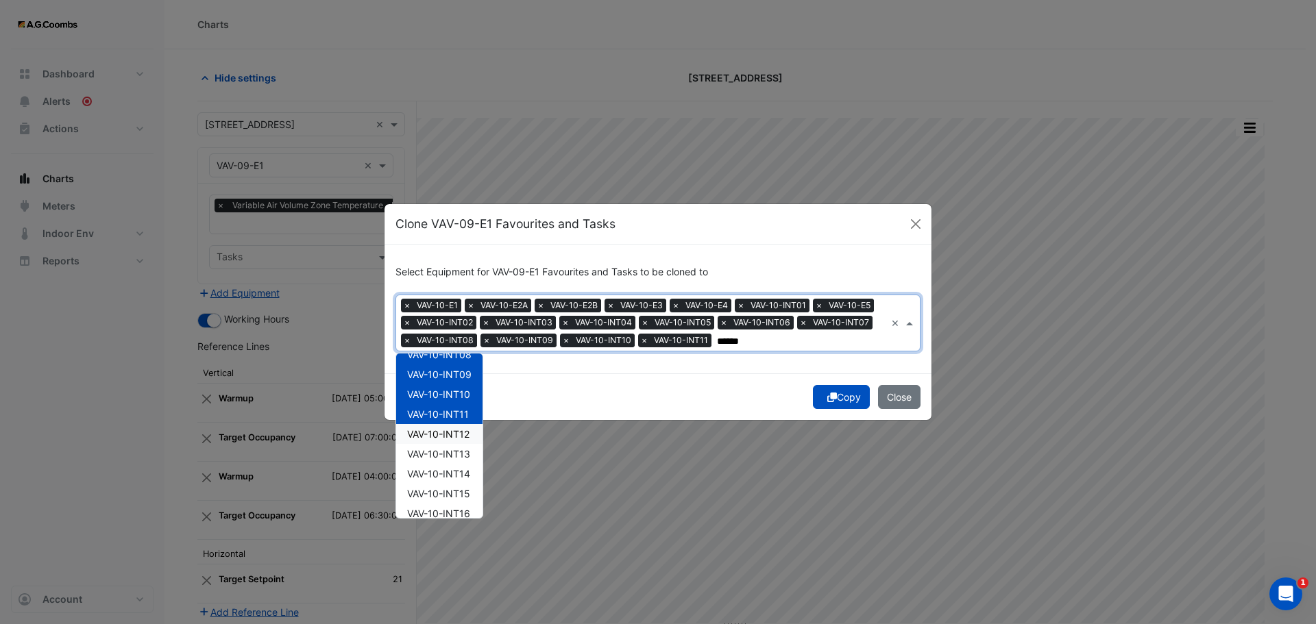
click at [449, 439] on div "VAV-10-INT12" at bounding box center [439, 434] width 86 height 20
click at [457, 458] on span "VAV-10-INT13" at bounding box center [438, 454] width 63 height 12
click at [459, 473] on span "VAV-10-INT14" at bounding box center [438, 474] width 63 height 12
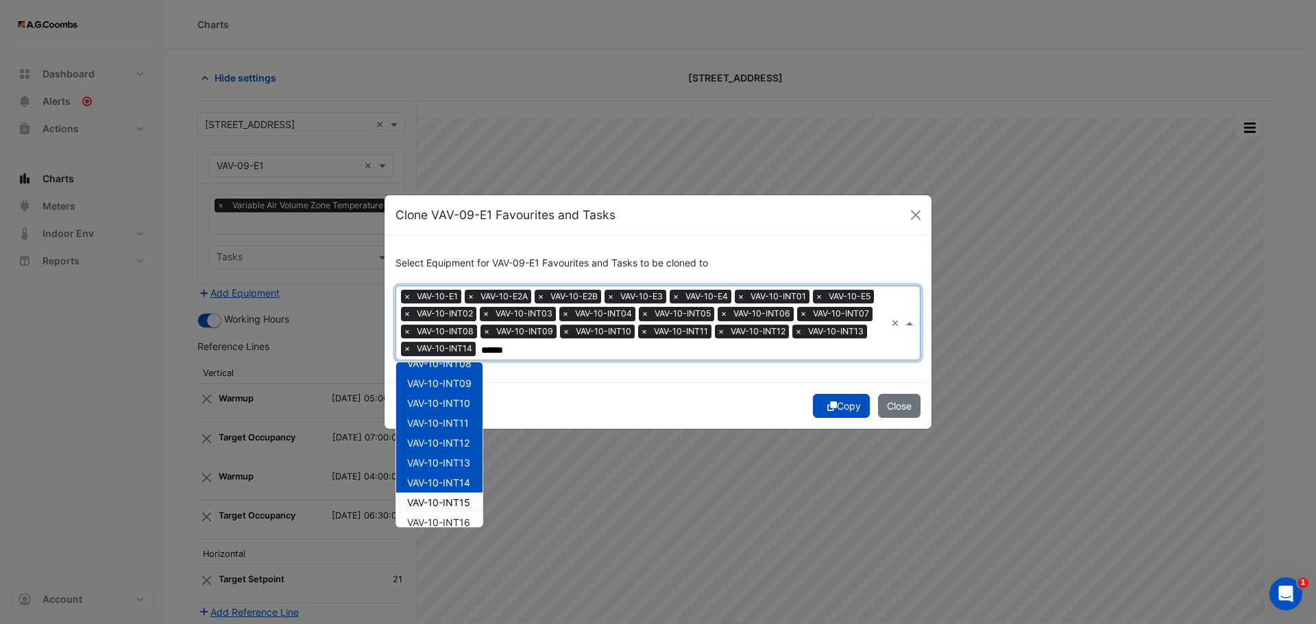
click at [458, 505] on span "VAV-10-INT15" at bounding box center [438, 503] width 63 height 12
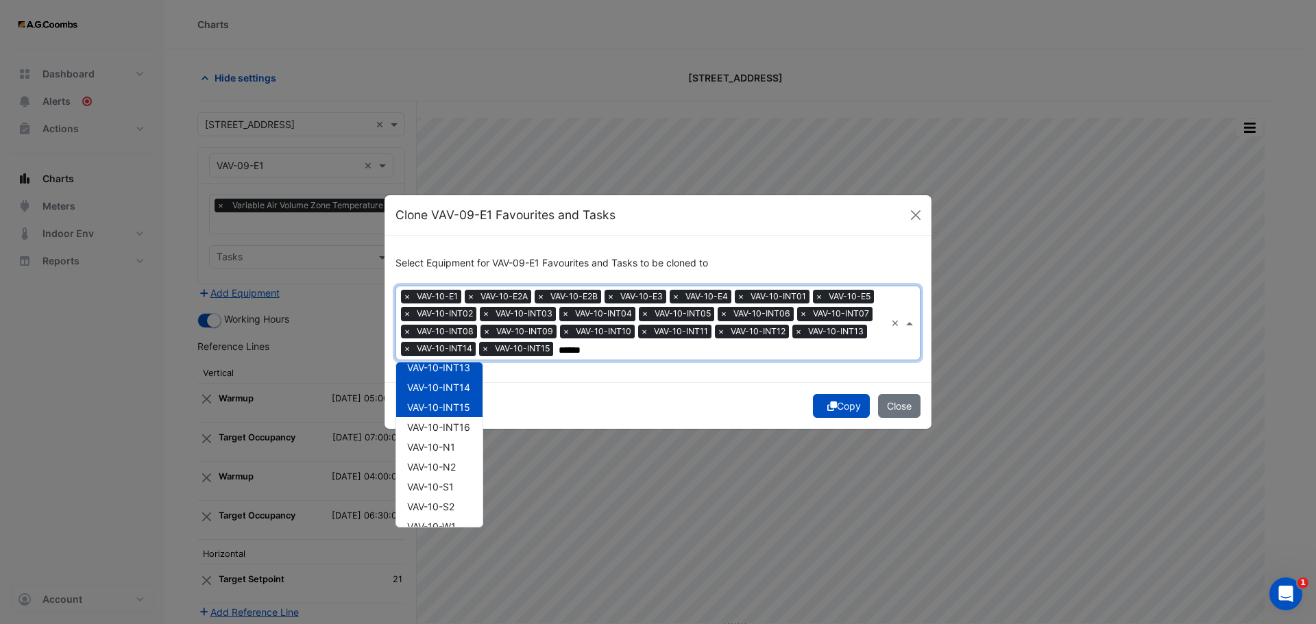
scroll to position [416, 0]
click at [430, 379] on span "VAV-10-INT16" at bounding box center [438, 379] width 63 height 12
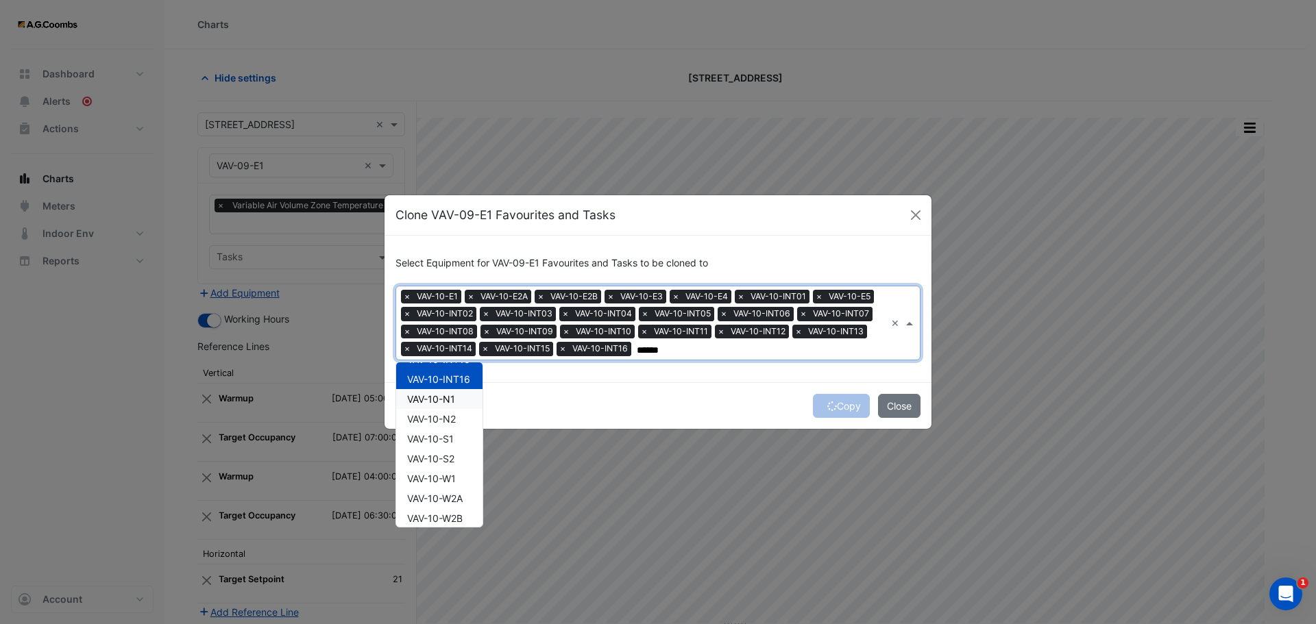
click at [430, 400] on span "VAV-10-N1" at bounding box center [431, 399] width 48 height 12
click at [432, 419] on span "VAV-10-N2" at bounding box center [431, 419] width 49 height 12
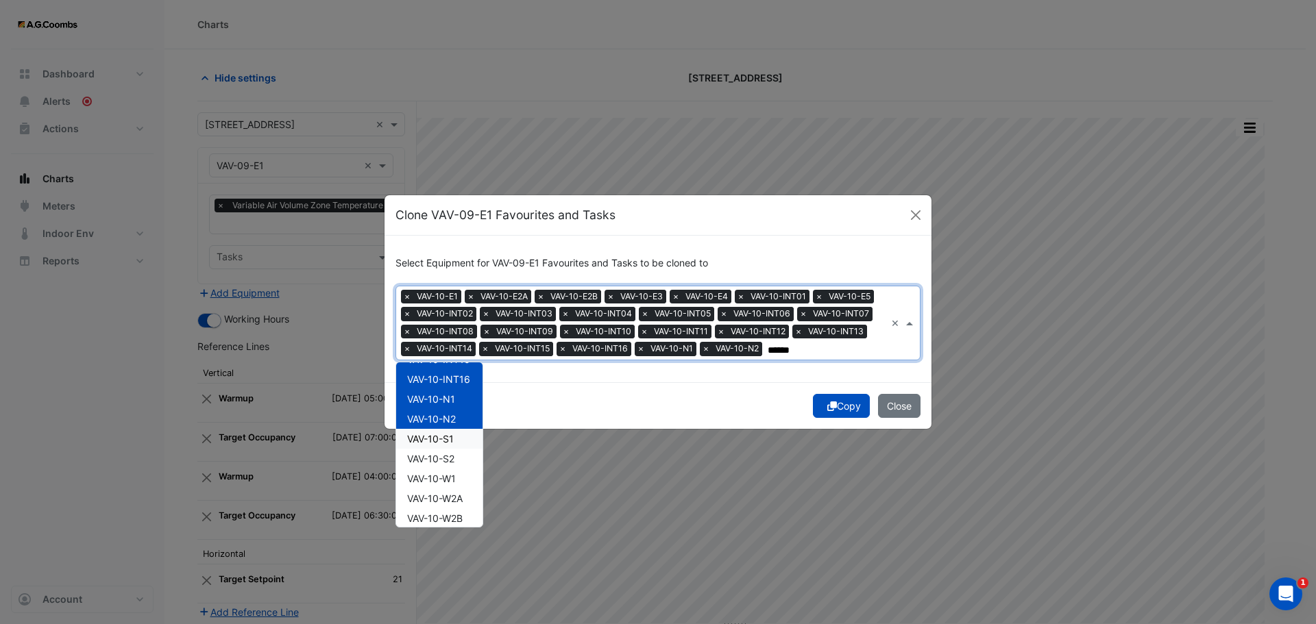
click at [443, 440] on span "VAV-10-S1" at bounding box center [430, 439] width 47 height 12
click at [441, 456] on span "VAV-10-S2" at bounding box center [430, 459] width 47 height 12
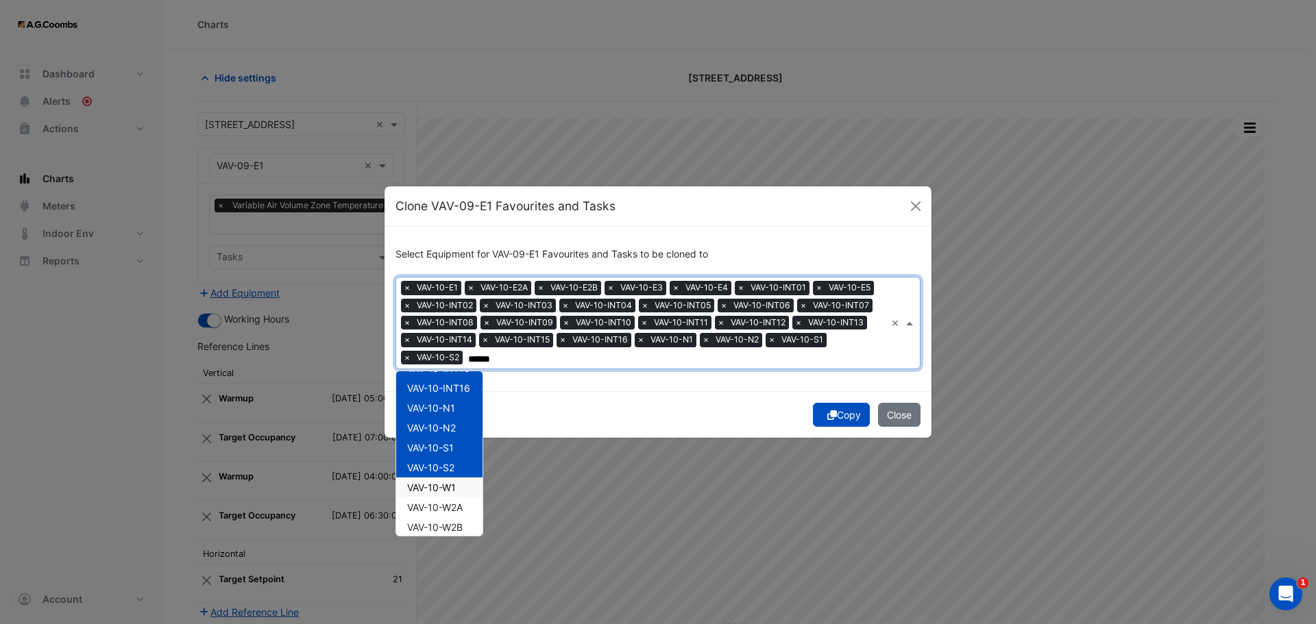
click at [446, 495] on div "VAV-10-W1" at bounding box center [439, 488] width 86 height 20
click at [460, 514] on div "VAV-10-W2A" at bounding box center [439, 508] width 86 height 20
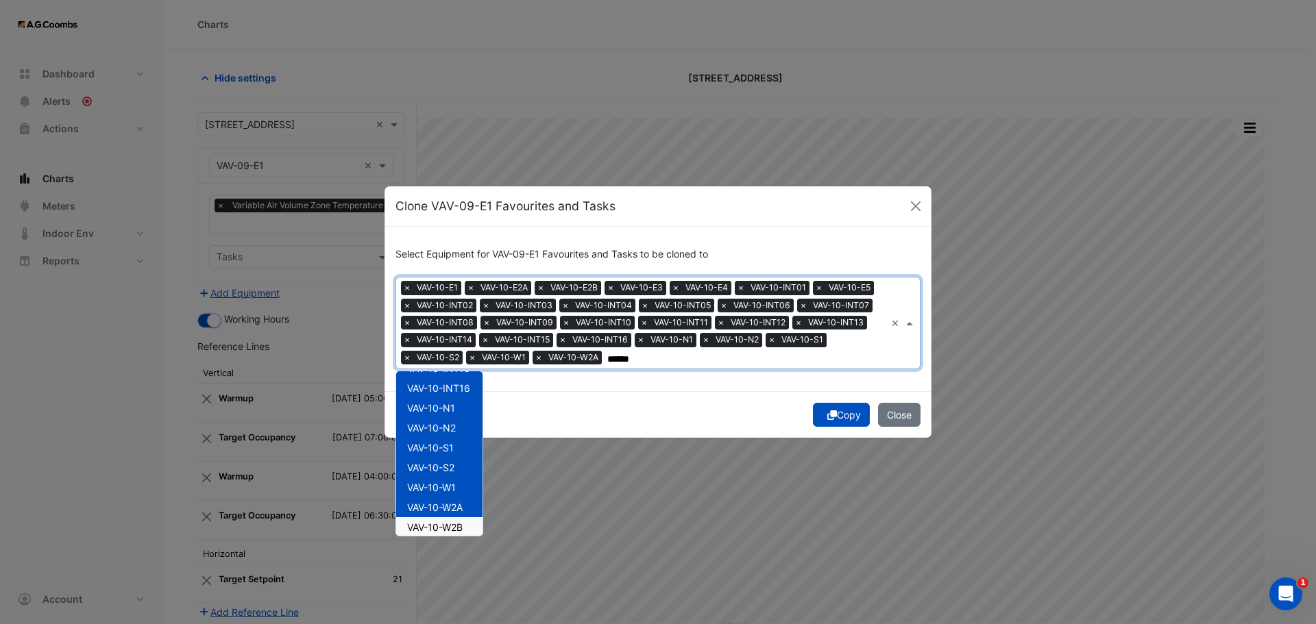
click at [461, 532] on span "VAV-10-W2B" at bounding box center [435, 528] width 56 height 12
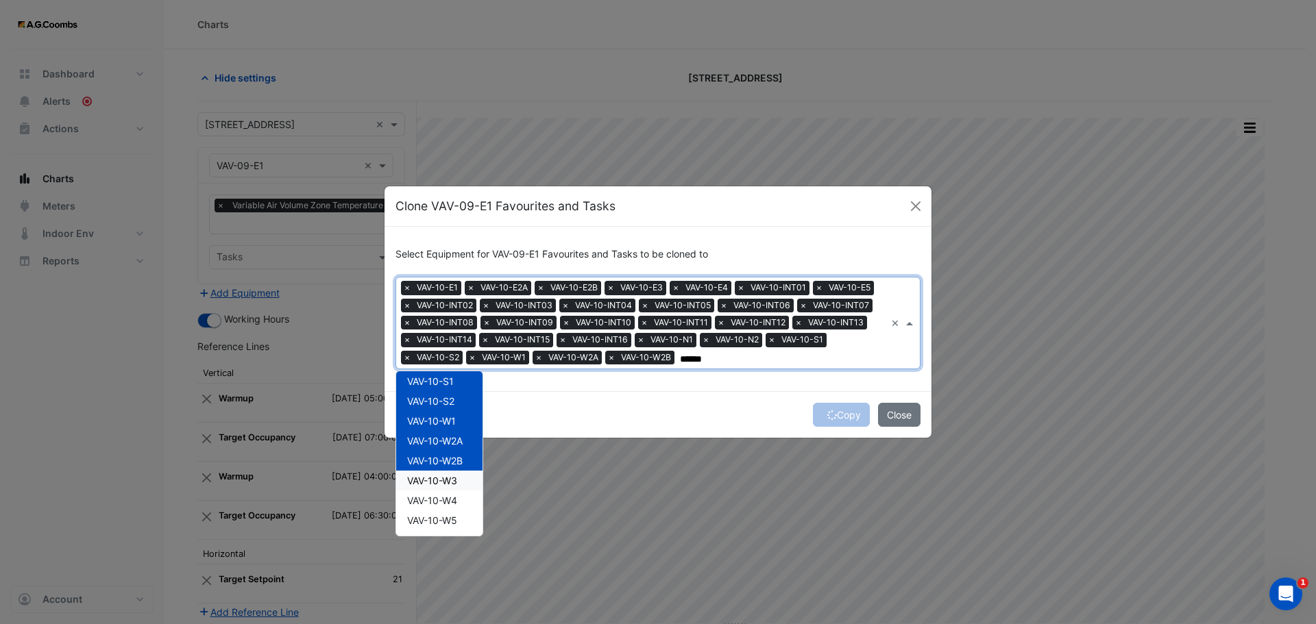
click at [443, 477] on span "VAV-10-W3" at bounding box center [432, 481] width 50 height 12
click at [448, 502] on span "VAV-10-W4" at bounding box center [432, 501] width 50 height 12
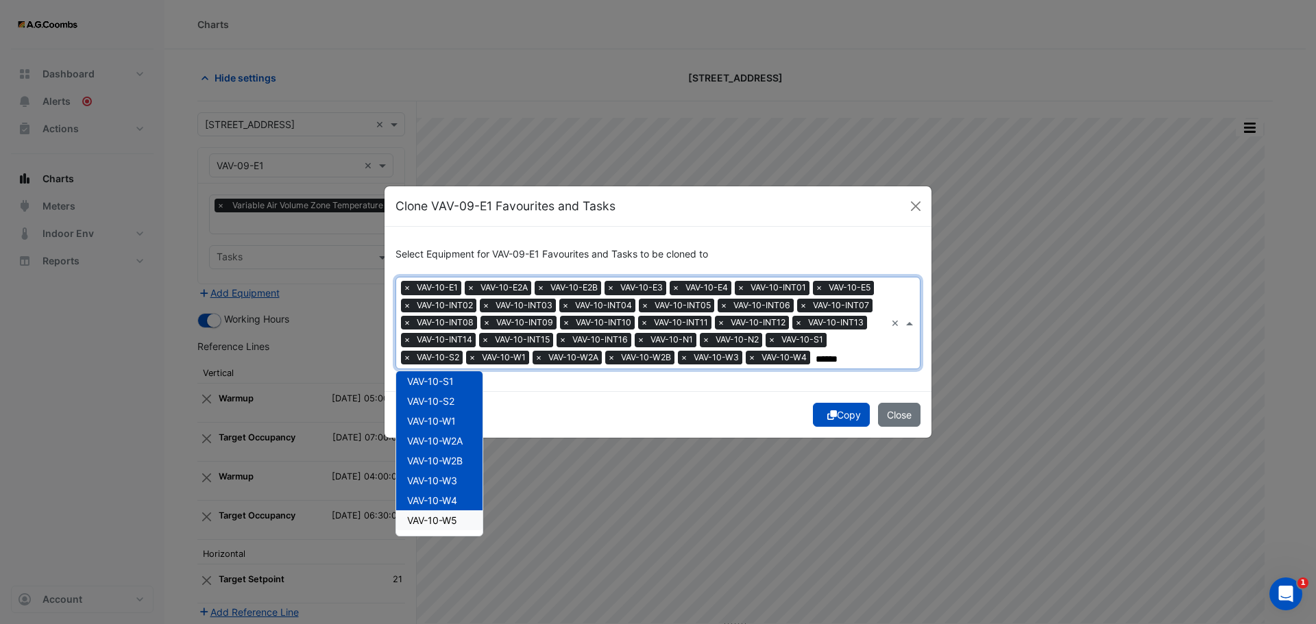
click at [448, 522] on span "VAV-10-W5" at bounding box center [432, 521] width 50 height 12
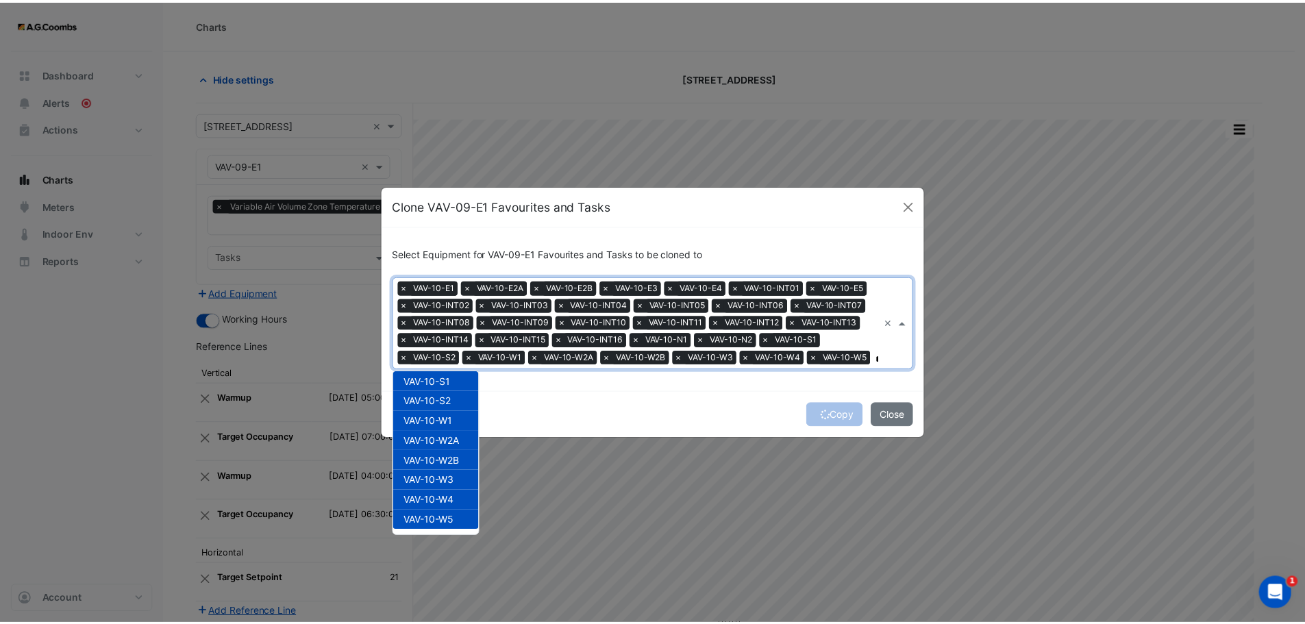
scroll to position [0, 0]
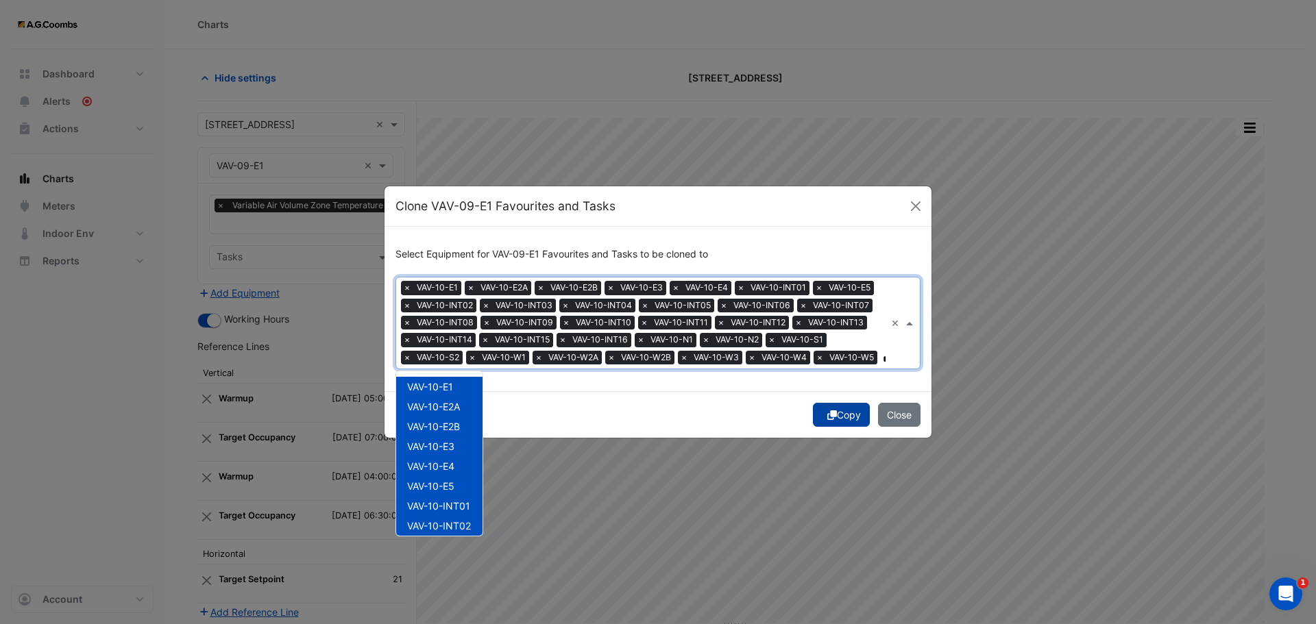
type input "******"
click at [833, 412] on button "Copy" at bounding box center [841, 415] width 57 height 24
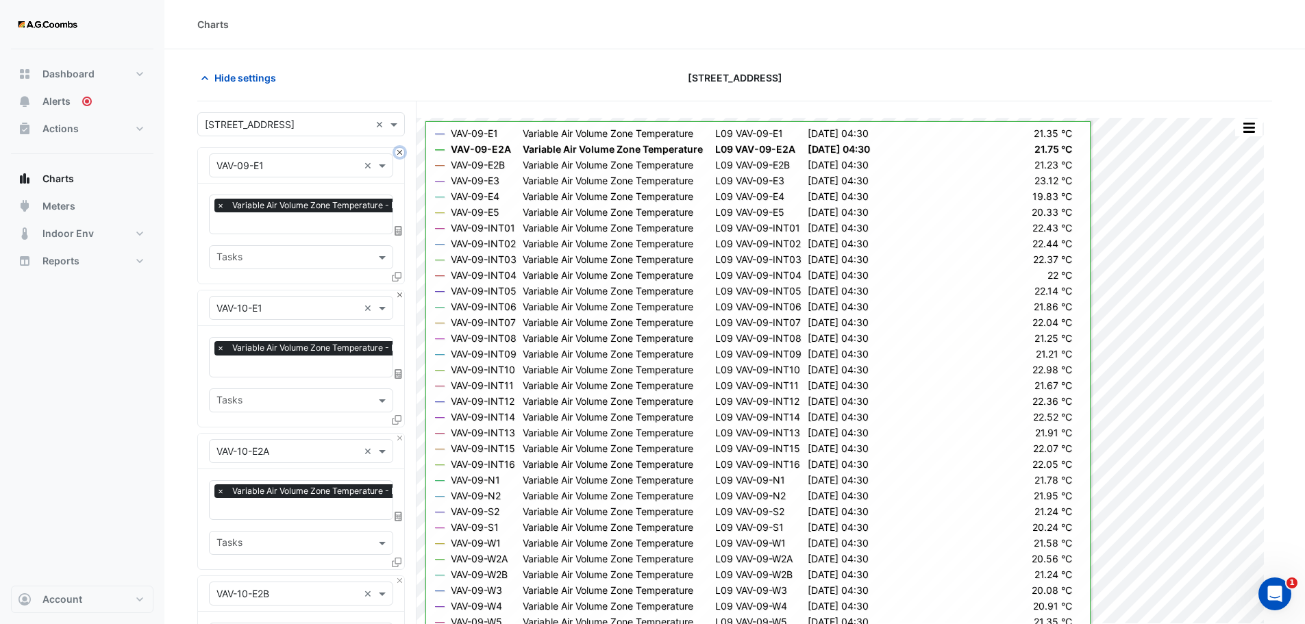
click at [397, 154] on button "Close" at bounding box center [399, 152] width 9 height 9
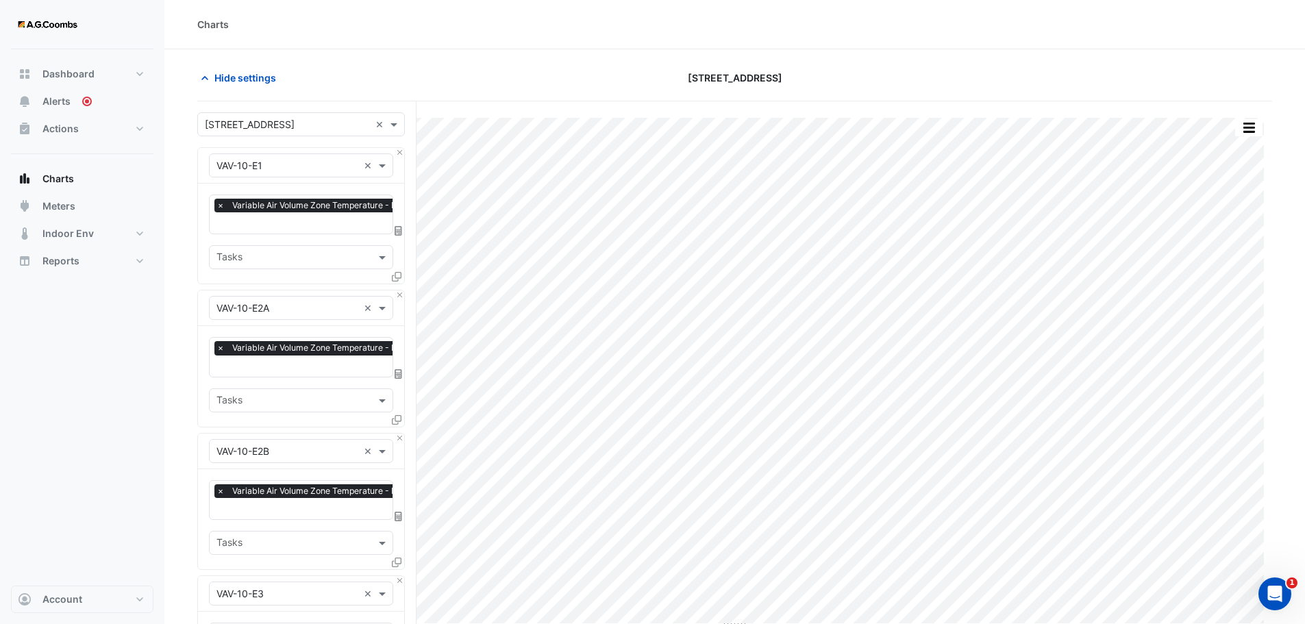
scroll to position [4567, 0]
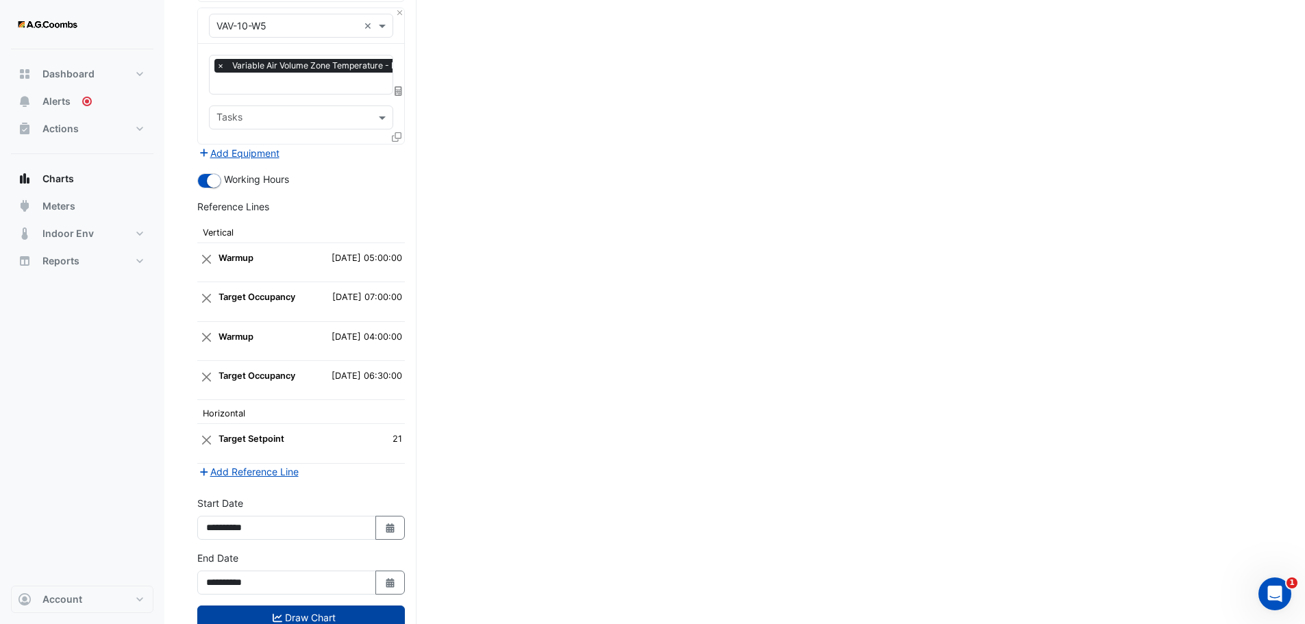
click at [308, 606] on button "Draw Chart" at bounding box center [301, 618] width 208 height 24
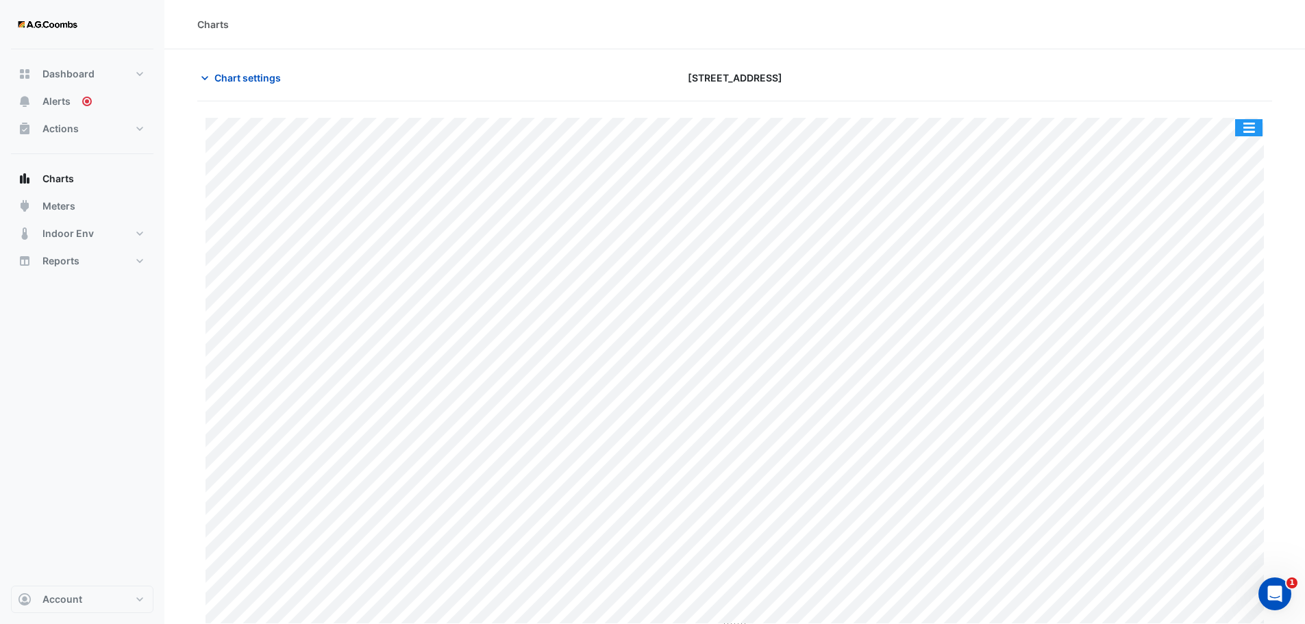
click at [1260, 121] on button "button" at bounding box center [1249, 127] width 27 height 17
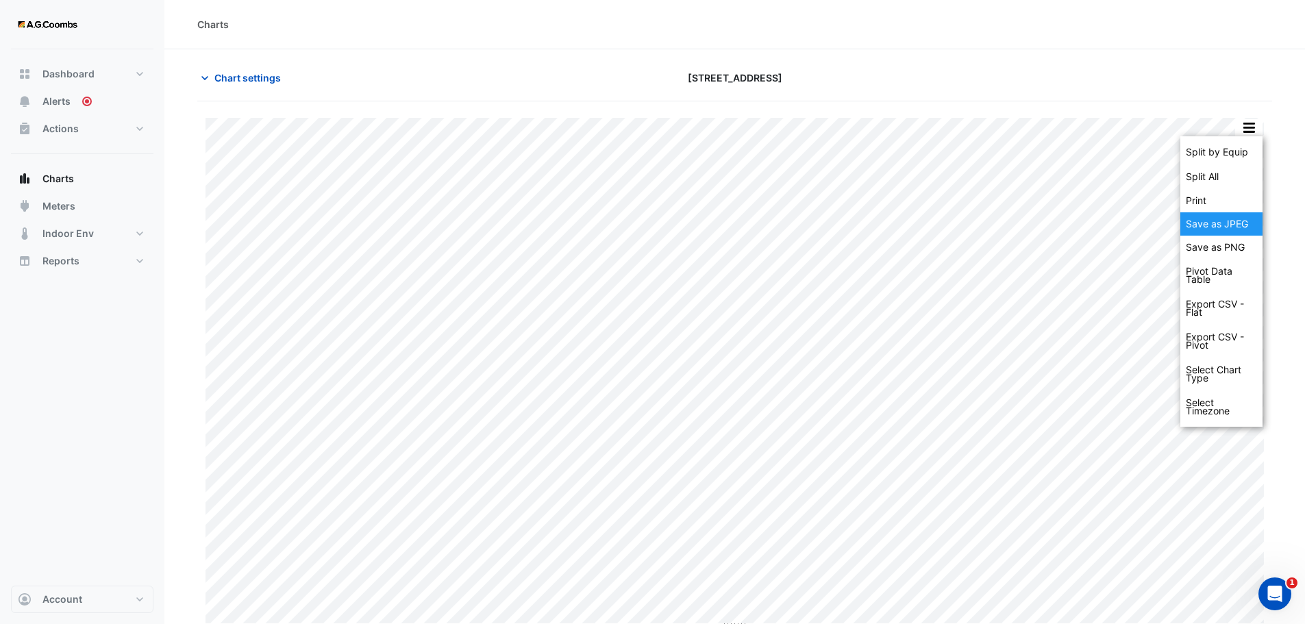
click at [1240, 224] on div "Save as JPEG" at bounding box center [1222, 223] width 82 height 23
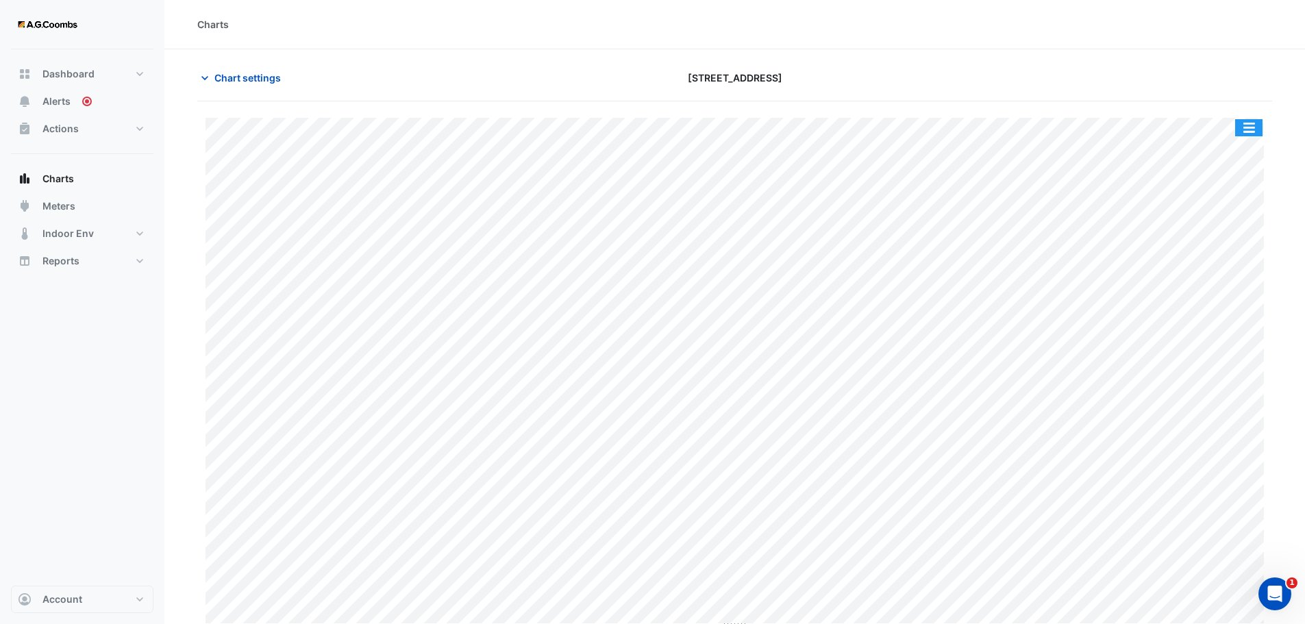
click at [1251, 126] on button "button" at bounding box center [1249, 127] width 27 height 17
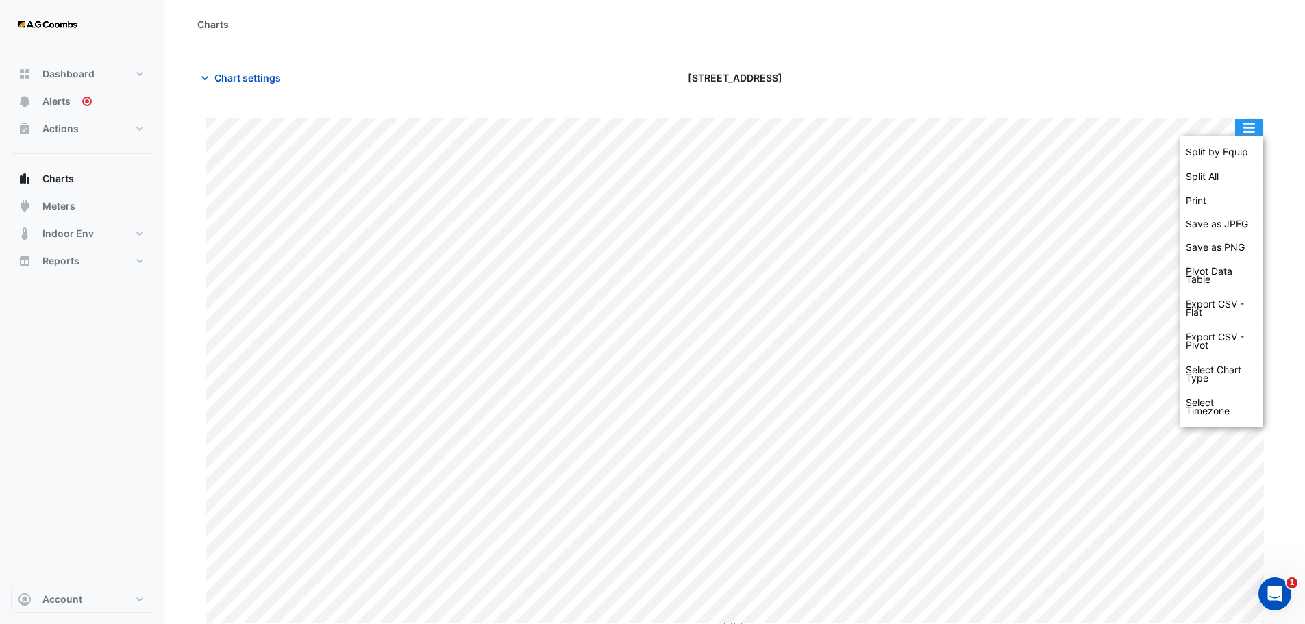
click at [1251, 126] on button "button" at bounding box center [1249, 127] width 27 height 17
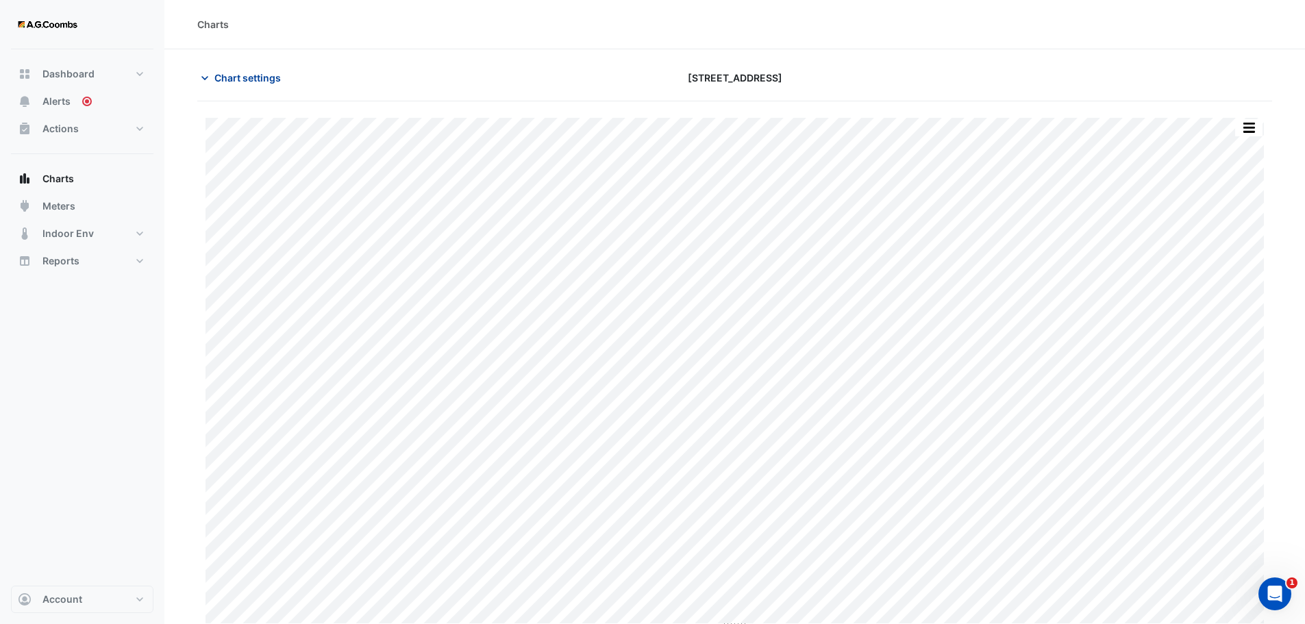
click at [232, 86] on button "Chart settings" at bounding box center [243, 78] width 93 height 24
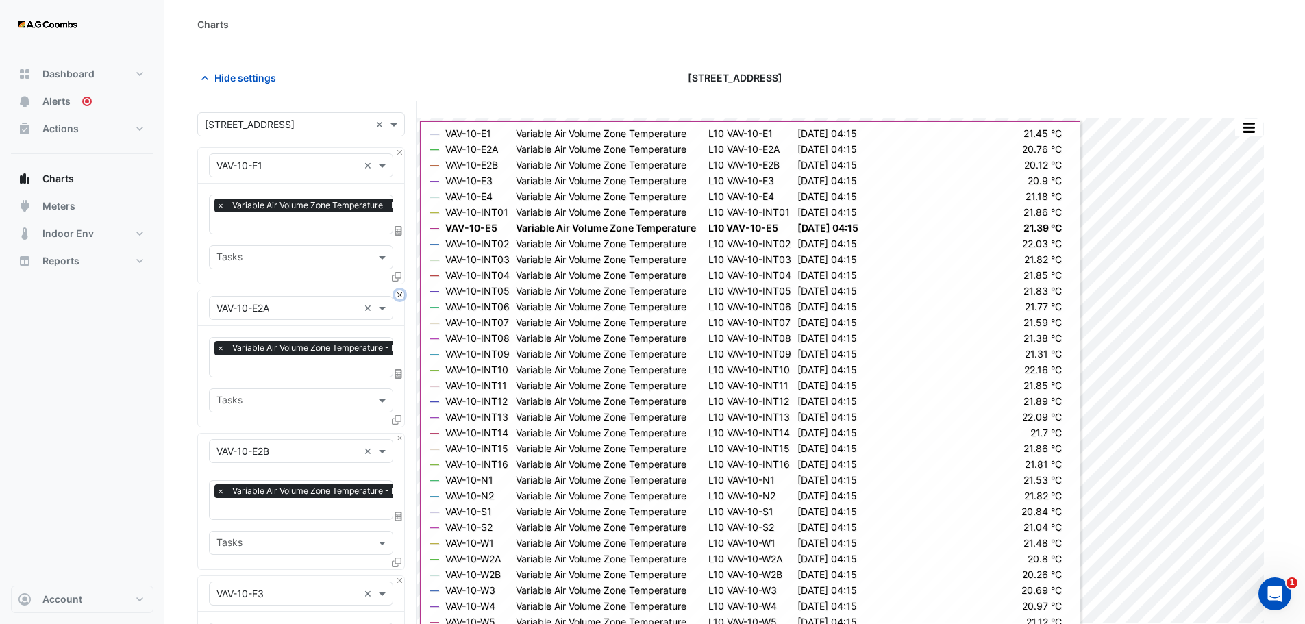
click at [400, 295] on button "Close" at bounding box center [399, 295] width 9 height 9
click at [400, 434] on button "Close" at bounding box center [399, 438] width 9 height 9
click at [400, 295] on button "Close" at bounding box center [399, 295] width 9 height 9
click at [400, 434] on button "Close" at bounding box center [399, 438] width 9 height 9
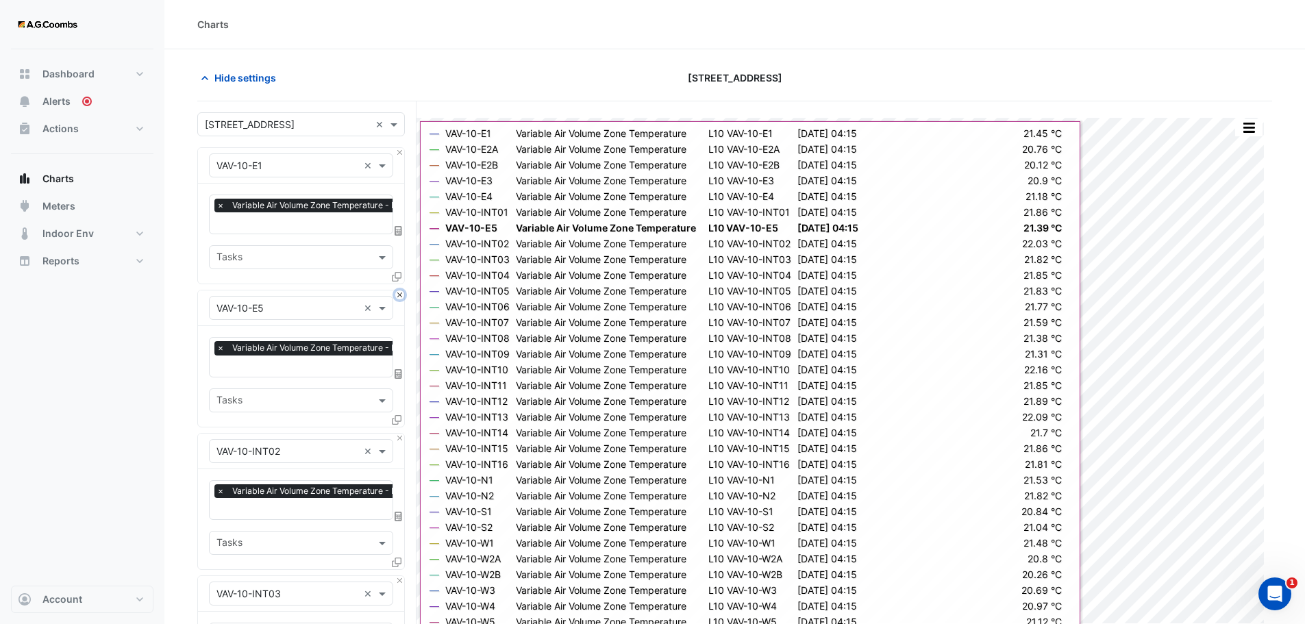
click at [400, 295] on button "Close" at bounding box center [399, 295] width 9 height 9
click at [400, 434] on button "Close" at bounding box center [399, 438] width 9 height 9
click at [400, 295] on button "Close" at bounding box center [399, 295] width 9 height 9
click at [400, 434] on button "Close" at bounding box center [399, 438] width 9 height 9
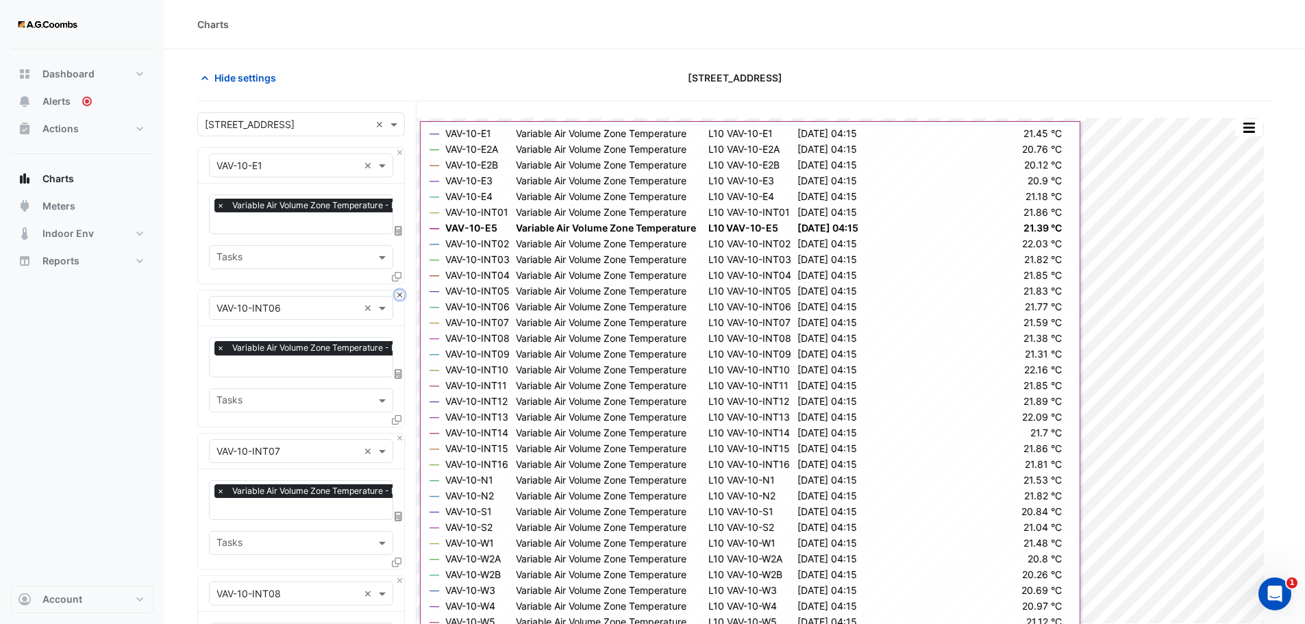
click at [400, 295] on button "Close" at bounding box center [399, 295] width 9 height 9
click at [400, 434] on button "Close" at bounding box center [399, 438] width 9 height 9
click at [400, 295] on button "Close" at bounding box center [399, 295] width 9 height 9
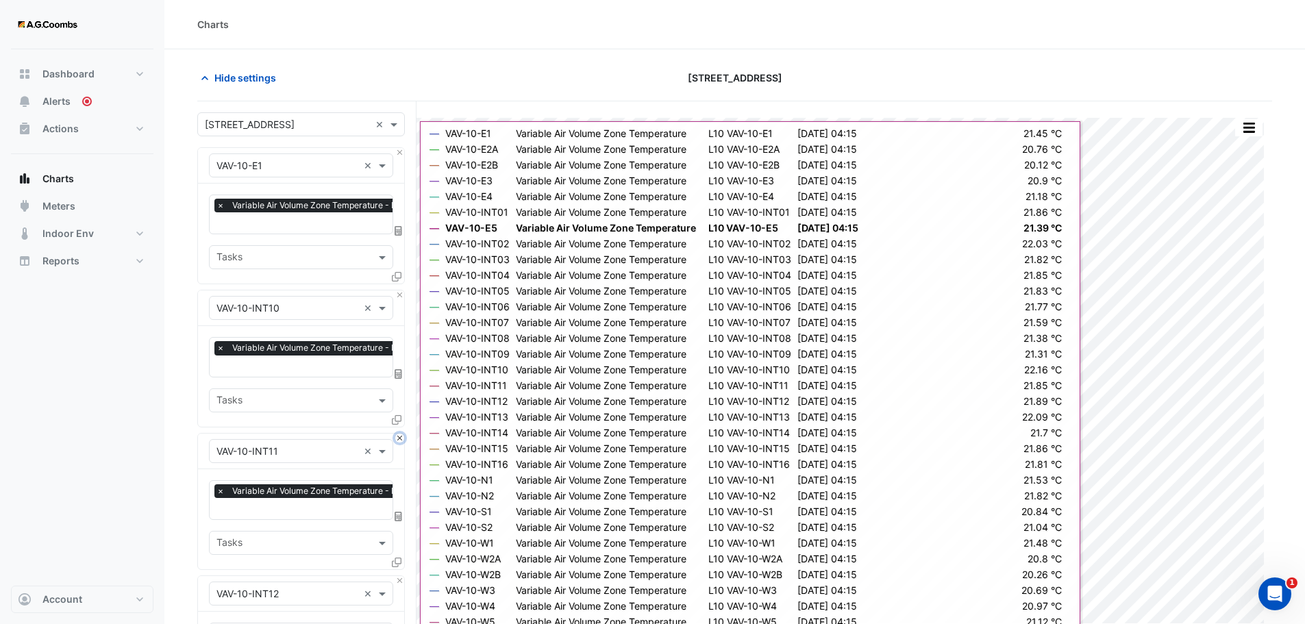
click at [400, 434] on button "Close" at bounding box center [399, 438] width 9 height 9
click at [400, 295] on button "Close" at bounding box center [399, 295] width 9 height 9
click at [400, 434] on button "Close" at bounding box center [399, 438] width 9 height 9
click at [400, 295] on button "Close" at bounding box center [399, 295] width 9 height 9
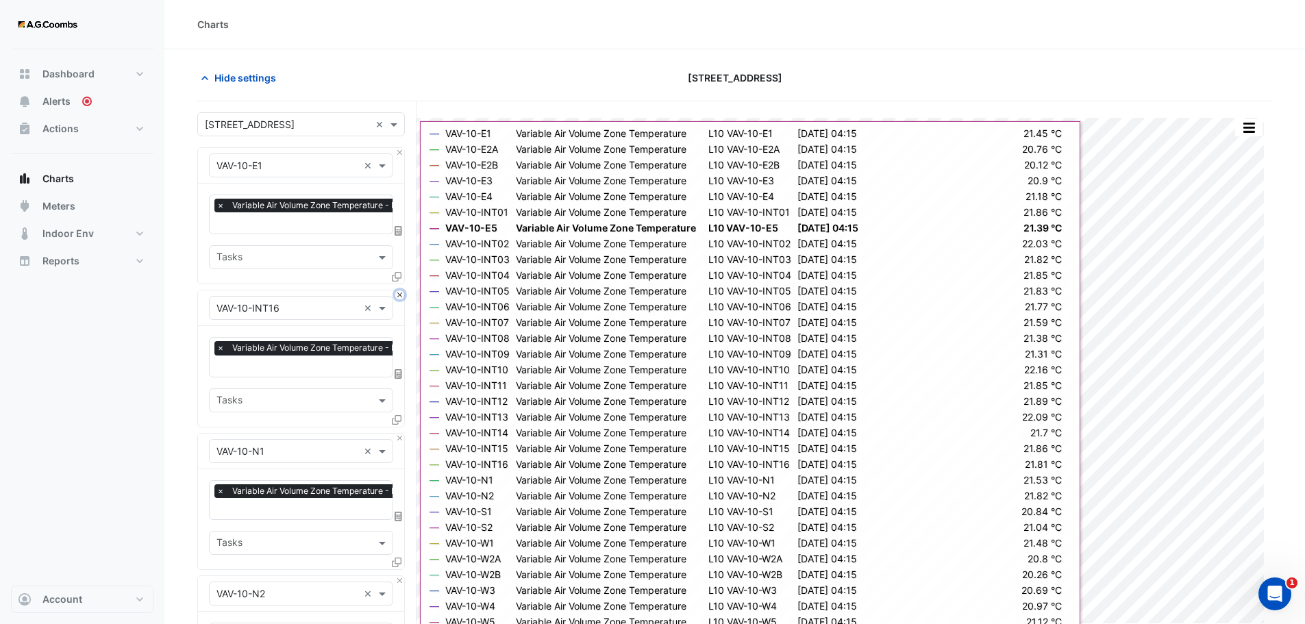
click at [400, 295] on button "Close" at bounding box center [399, 295] width 9 height 9
click at [400, 434] on button "Close" at bounding box center [399, 438] width 9 height 9
click at [400, 295] on button "Close" at bounding box center [399, 295] width 9 height 9
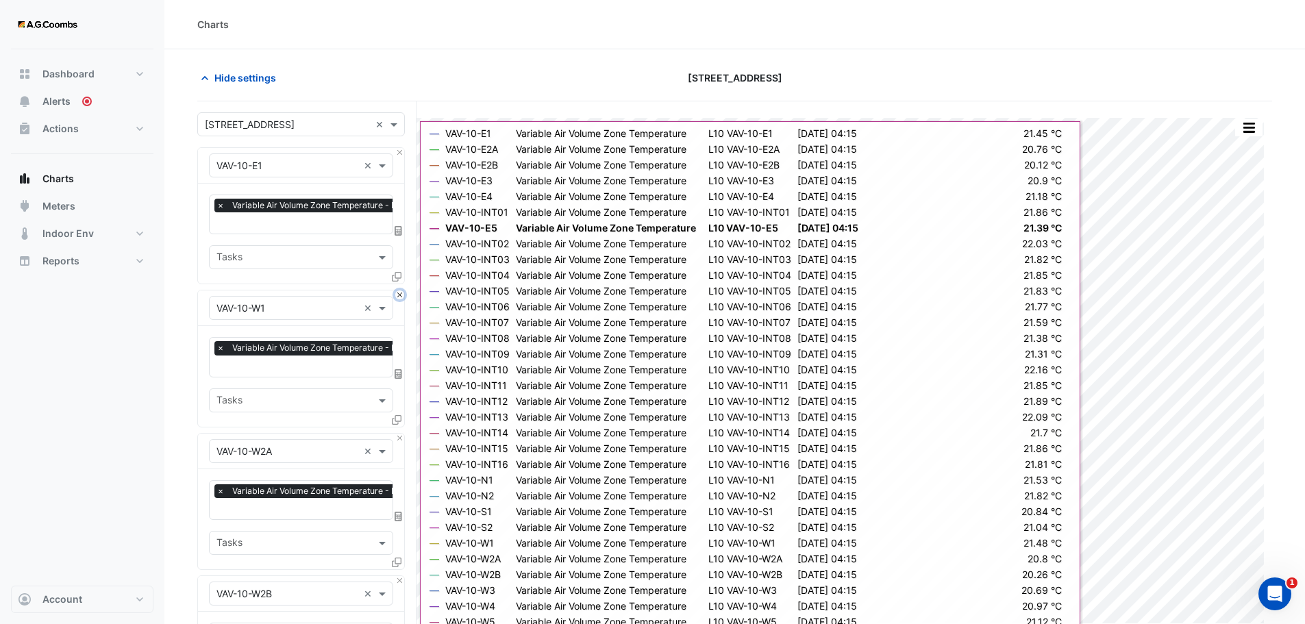
click at [400, 295] on button "Close" at bounding box center [399, 295] width 9 height 9
click at [400, 434] on button "Close" at bounding box center [399, 438] width 9 height 9
click at [400, 295] on button "Close" at bounding box center [399, 295] width 9 height 9
click at [400, 434] on button "Close" at bounding box center [399, 438] width 9 height 9
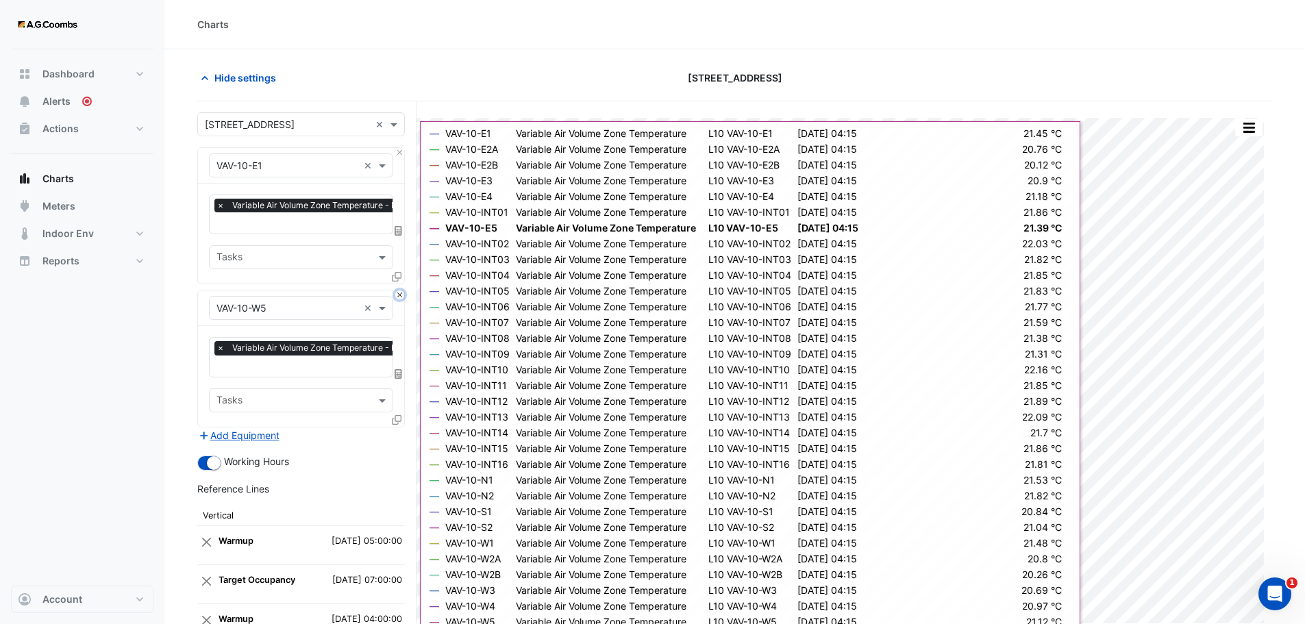
click at [400, 295] on button "Close" at bounding box center [399, 295] width 9 height 9
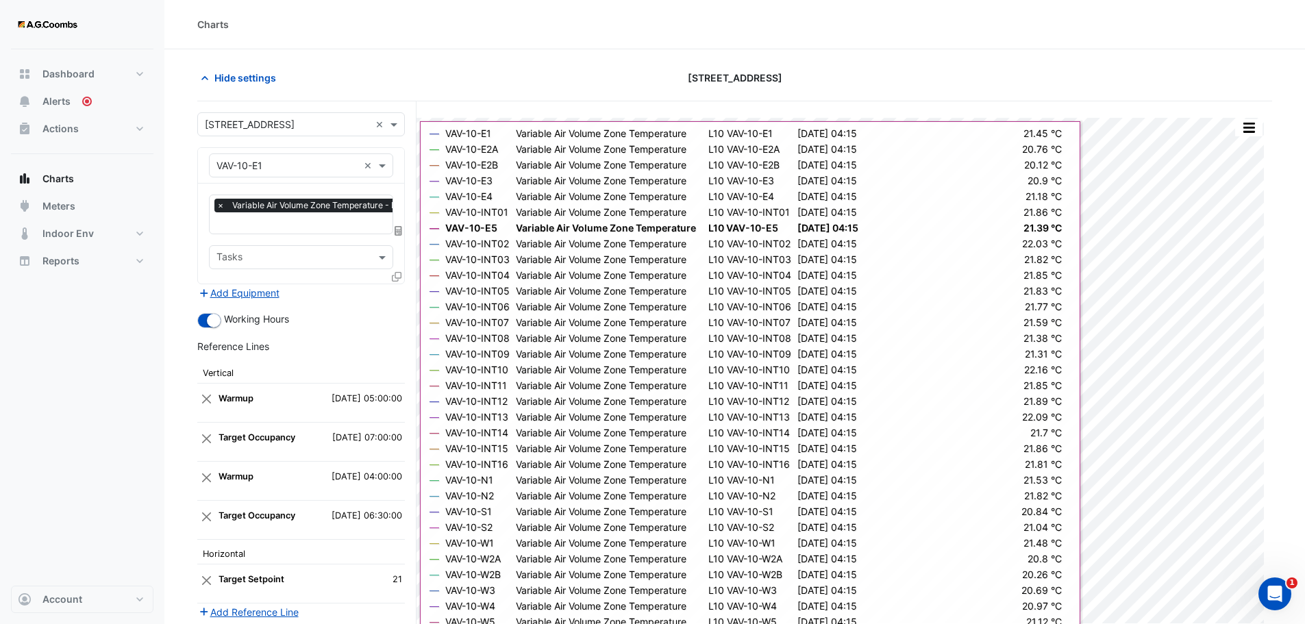
click at [400, 295] on div "Add Equipment" at bounding box center [301, 292] width 208 height 16
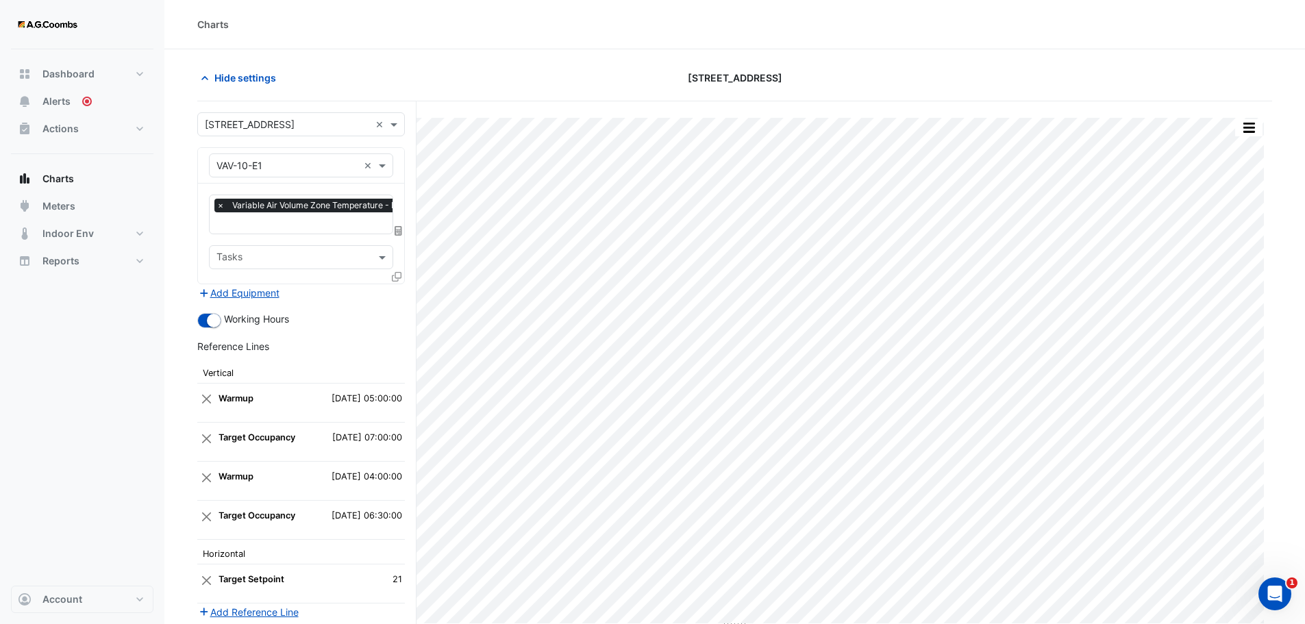
click at [391, 274] on div "Favourites × Variable Air Volume Zone Temperature - L10, VAV-10-E1 × Tasks" at bounding box center [301, 234] width 206 height 100
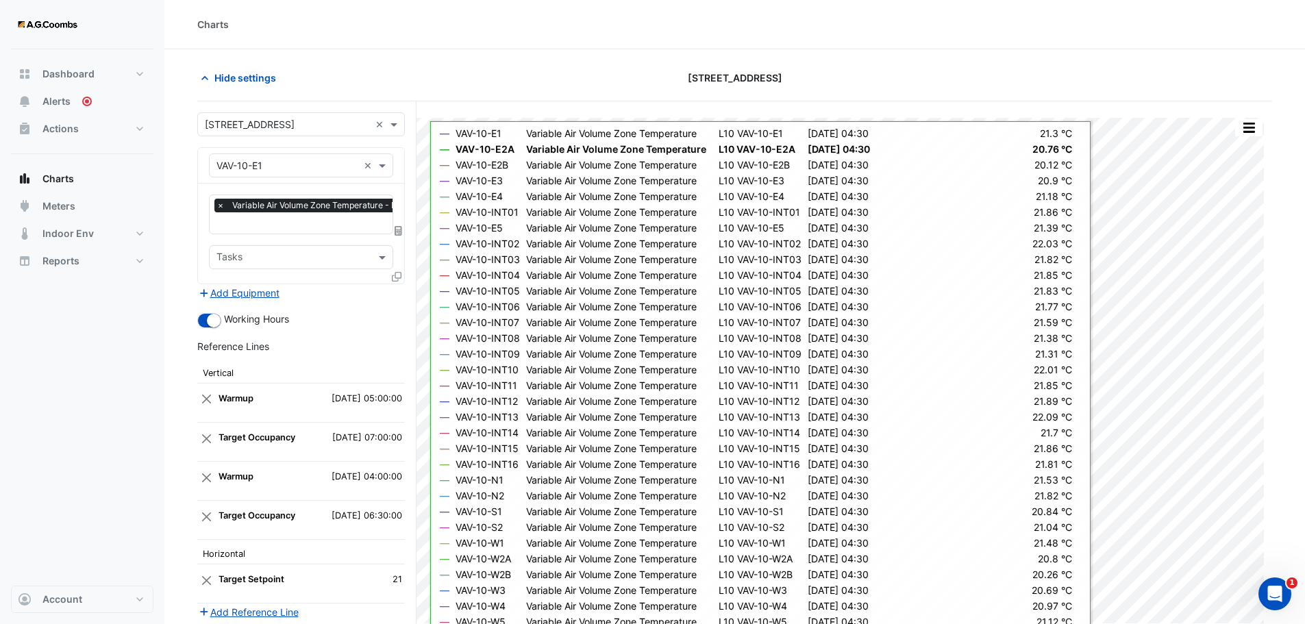
click at [397, 272] on icon at bounding box center [397, 277] width 10 height 10
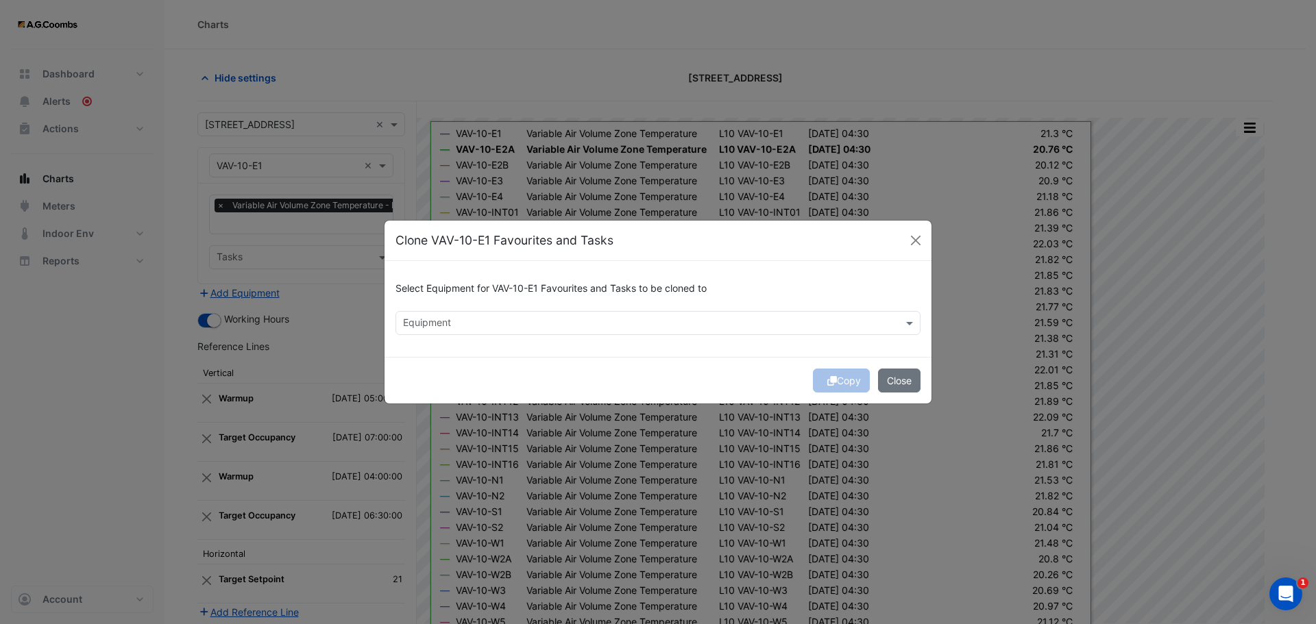
click
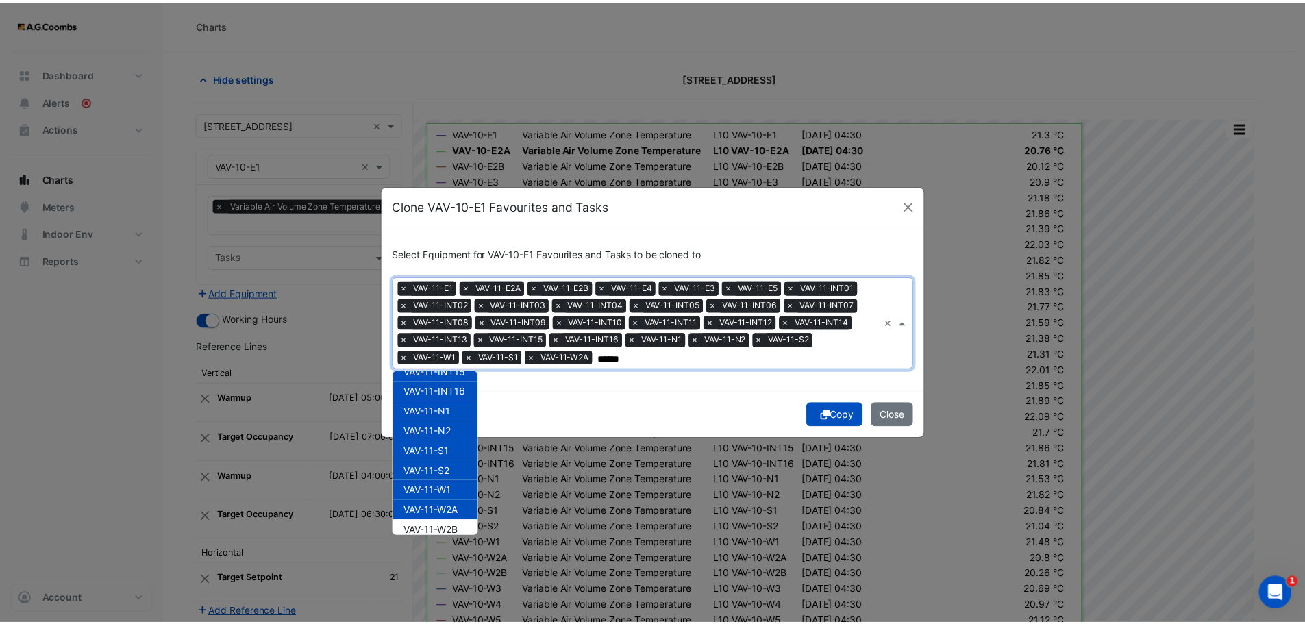
scroll to position [482, 0]
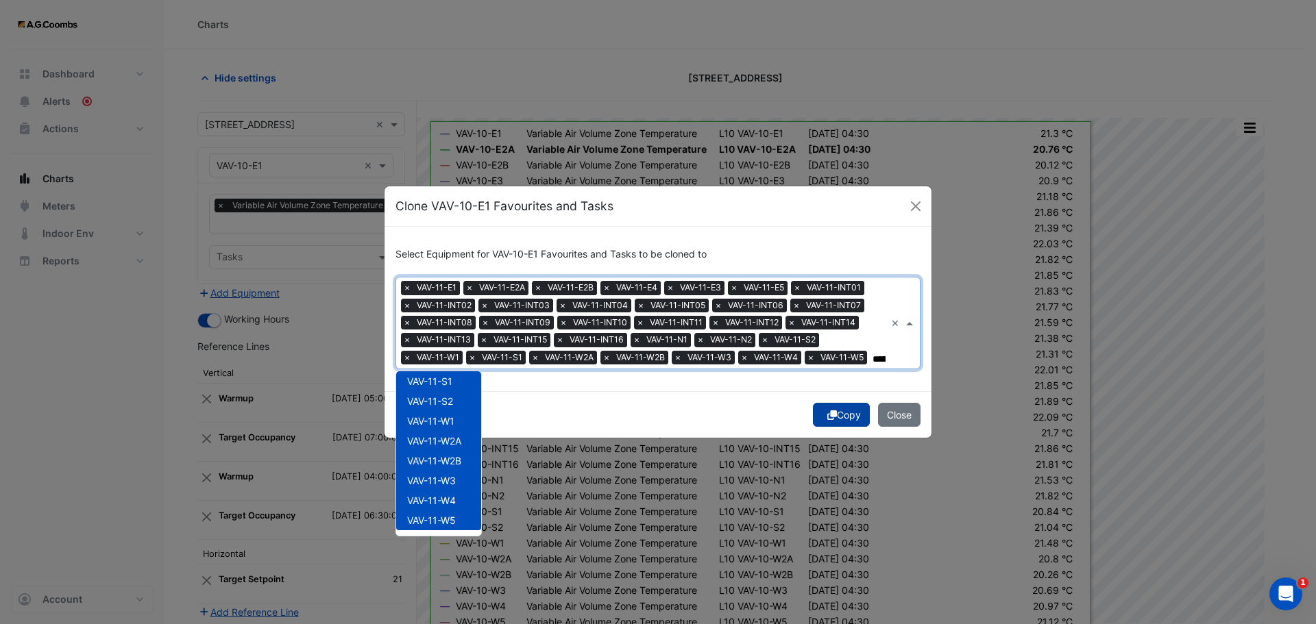
type input "******"
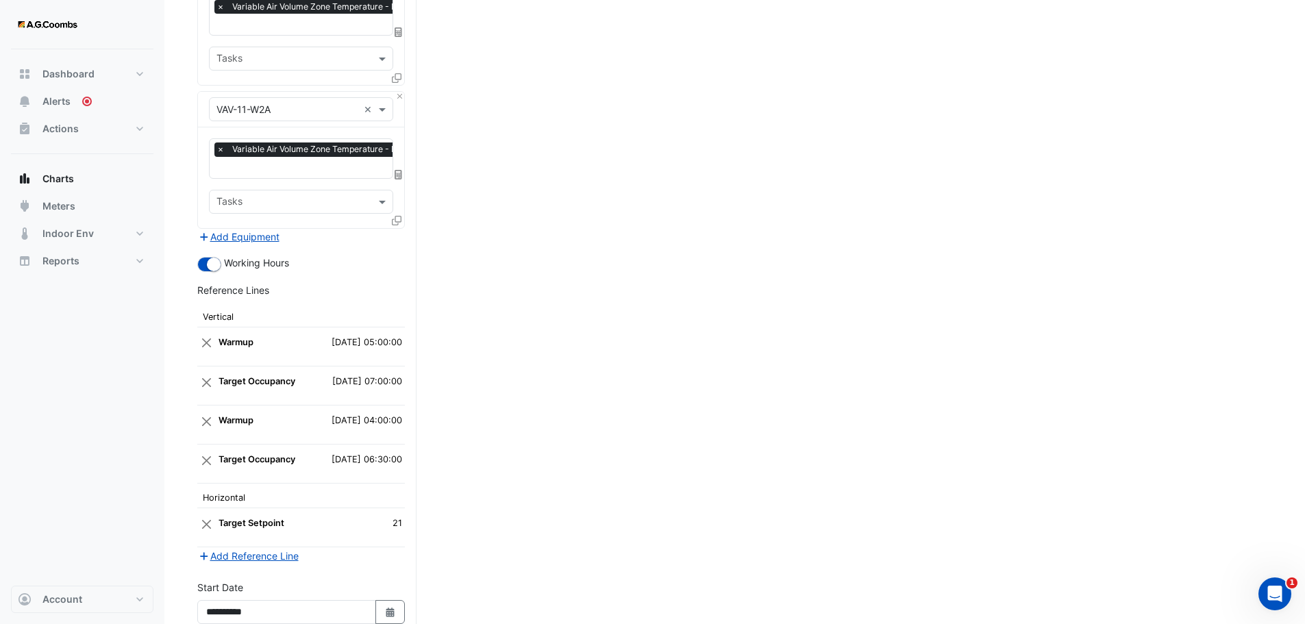
scroll to position [4001, 0]
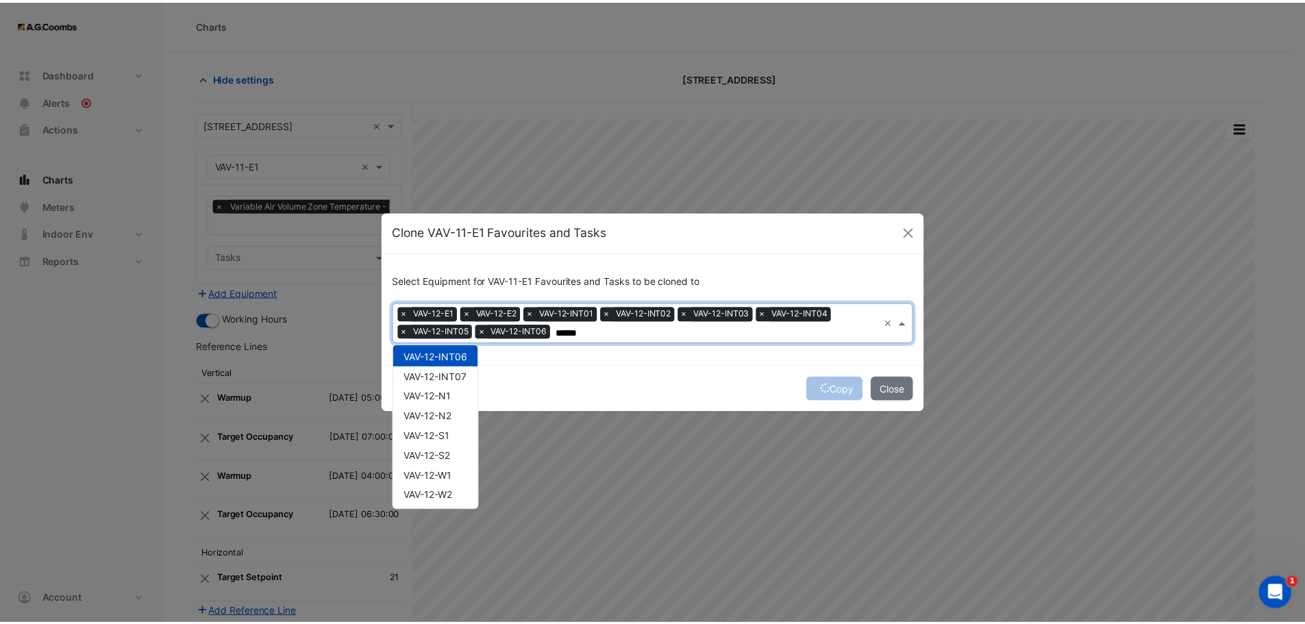
scroll to position [145, 0]
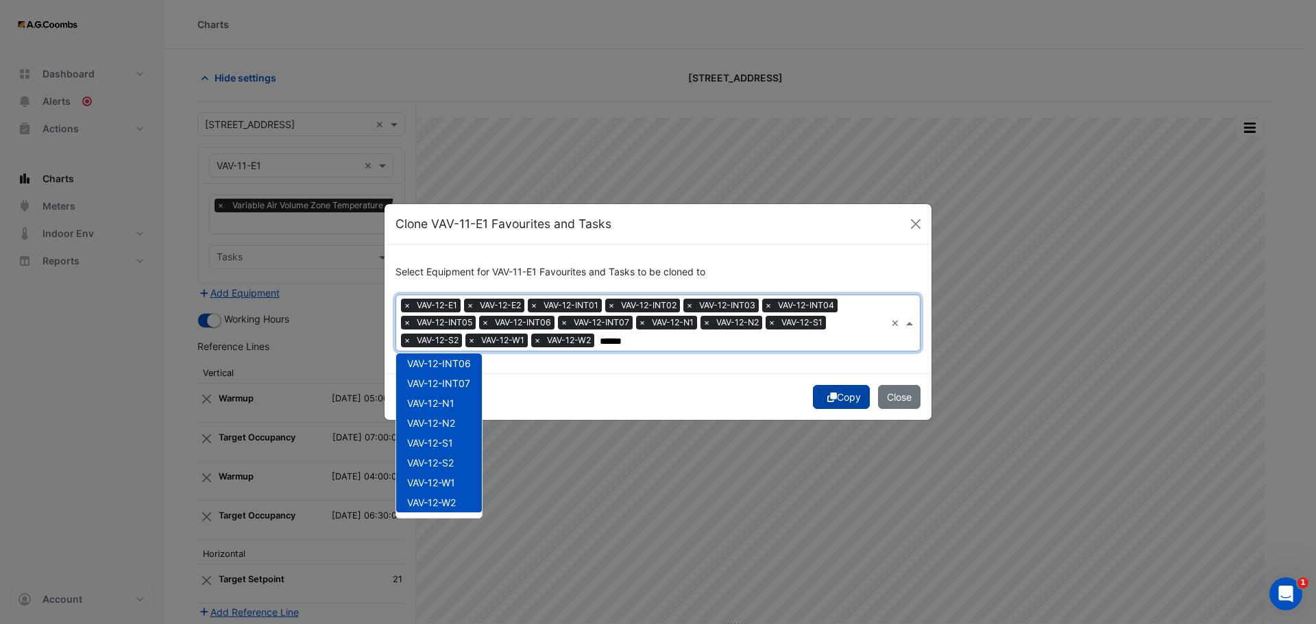
type input "******"
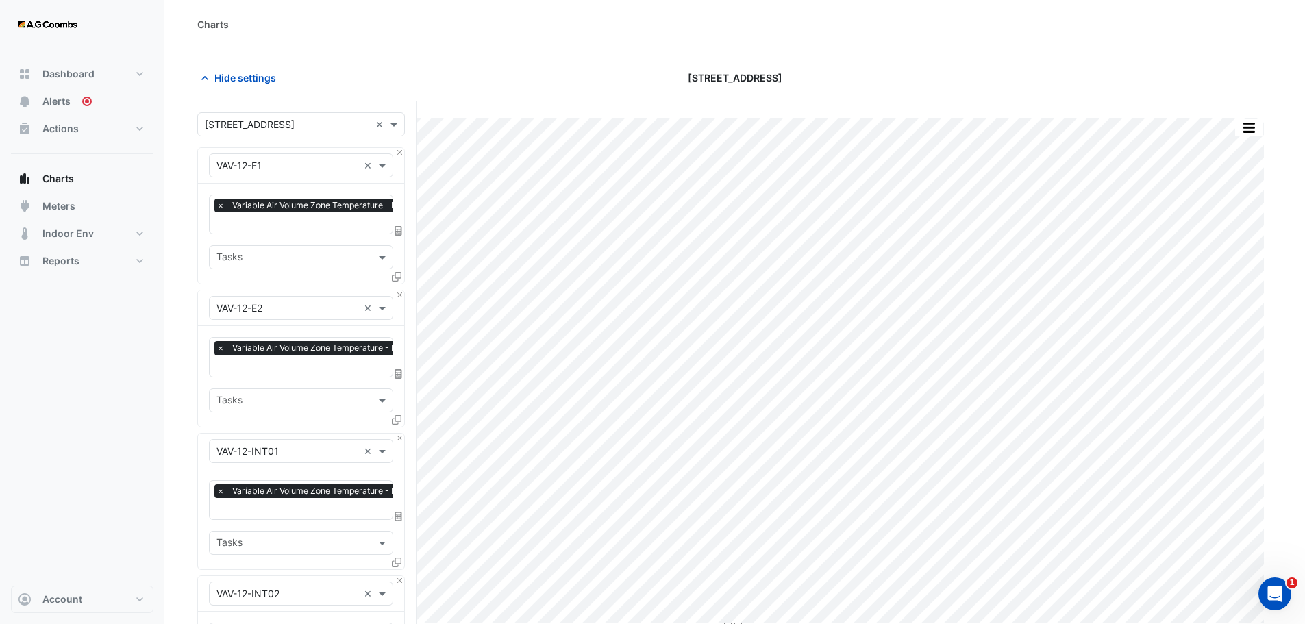
scroll to position [1173, 0]
